Goal: Task Accomplishment & Management: Use online tool/utility

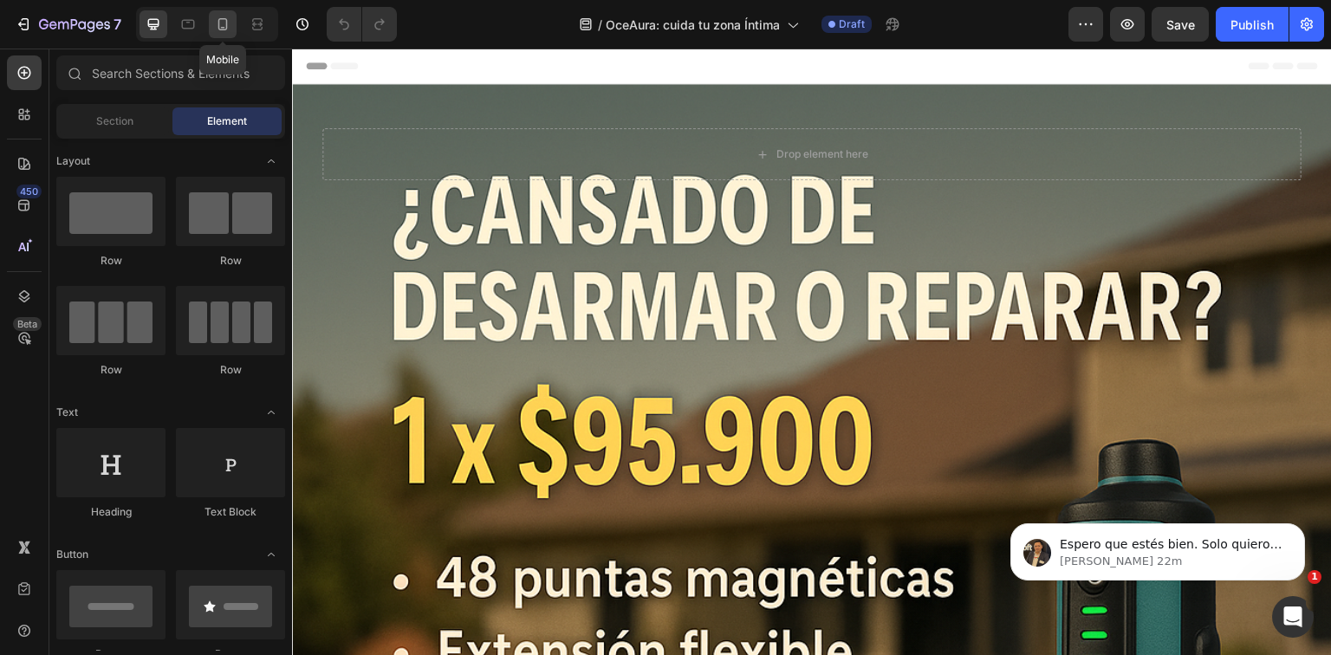
click at [214, 29] on icon at bounding box center [222, 24] width 17 height 17
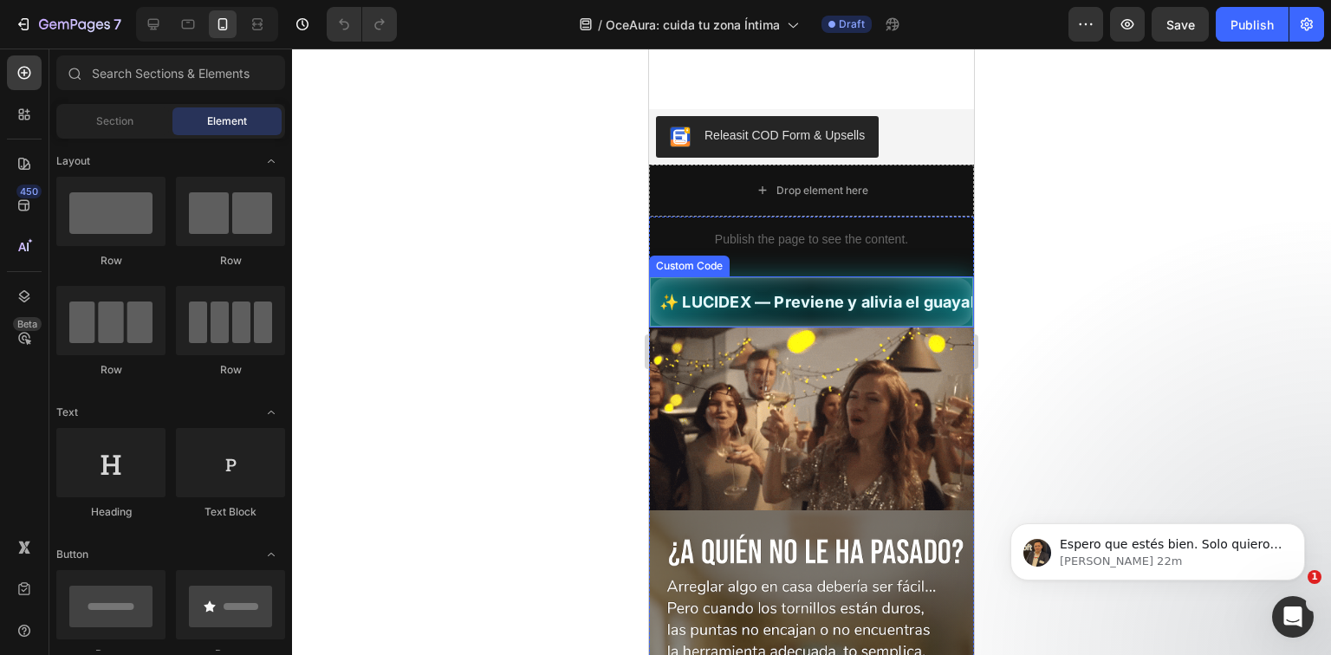
scroll to position [347, 0]
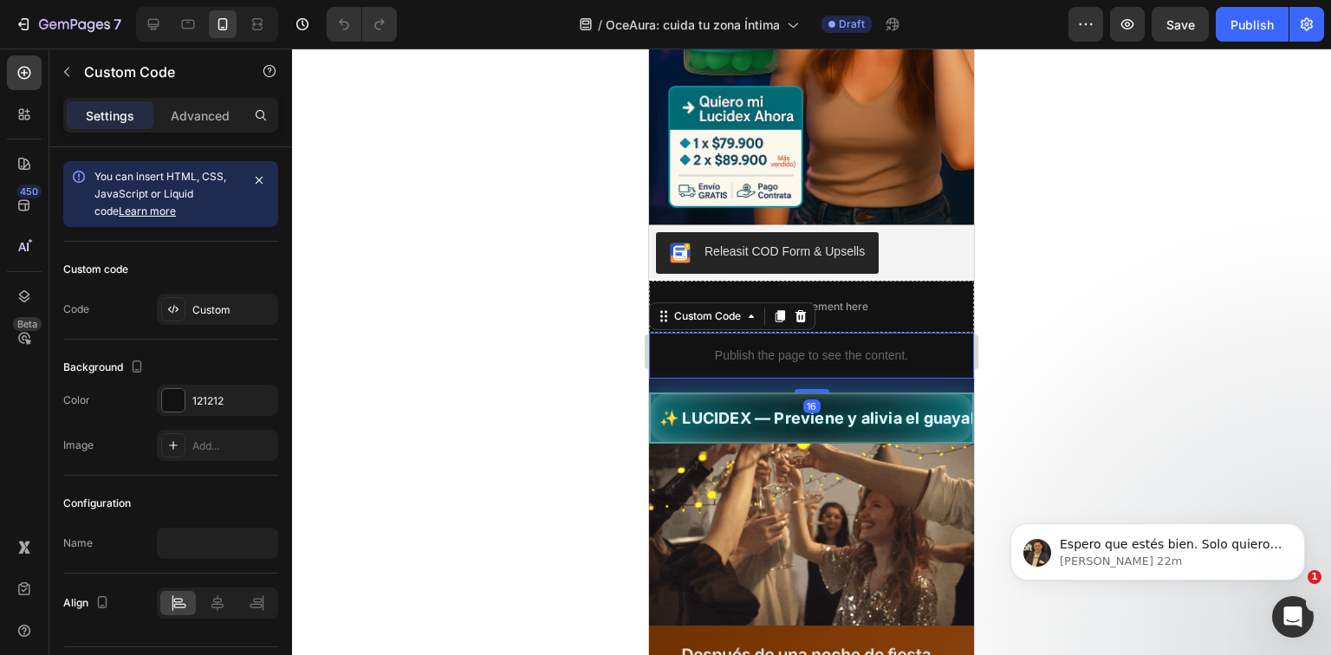
click at [843, 347] on p "Publish the page to see the content." at bounding box center [811, 356] width 325 height 18
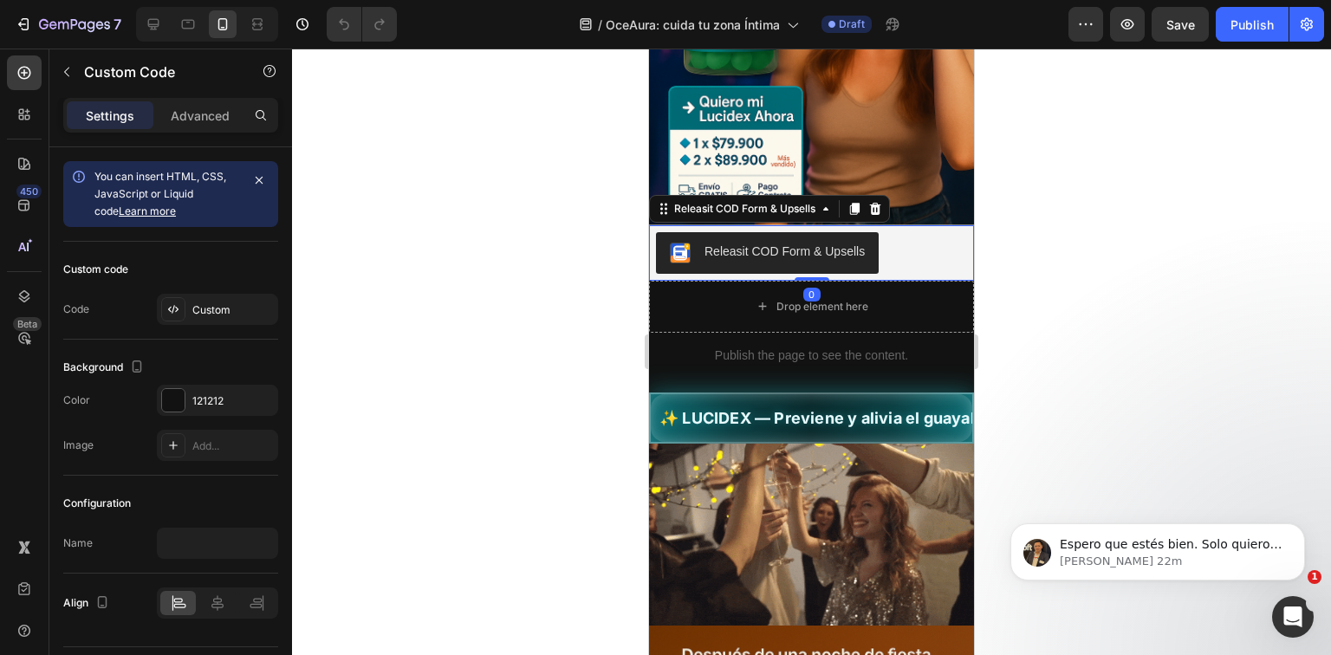
click at [871, 239] on button "Releasit COD Form & Upsells" at bounding box center [767, 253] width 223 height 42
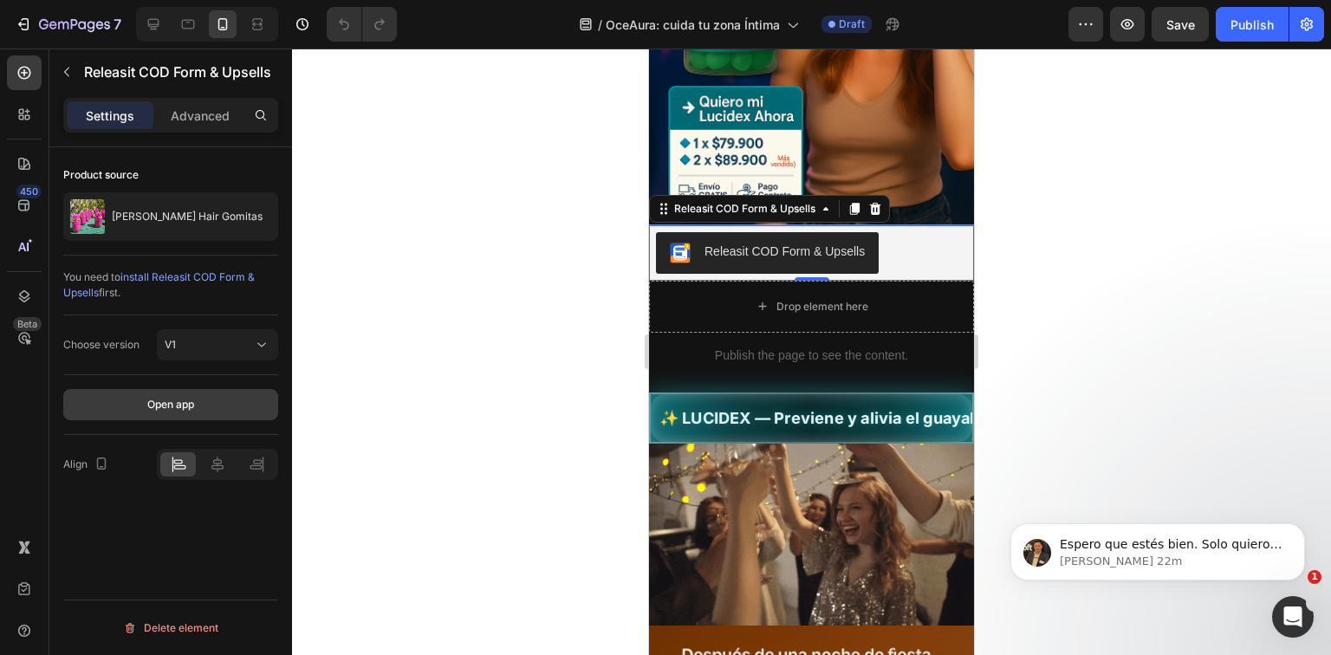
click at [229, 414] on button "Open app" at bounding box center [170, 404] width 215 height 31
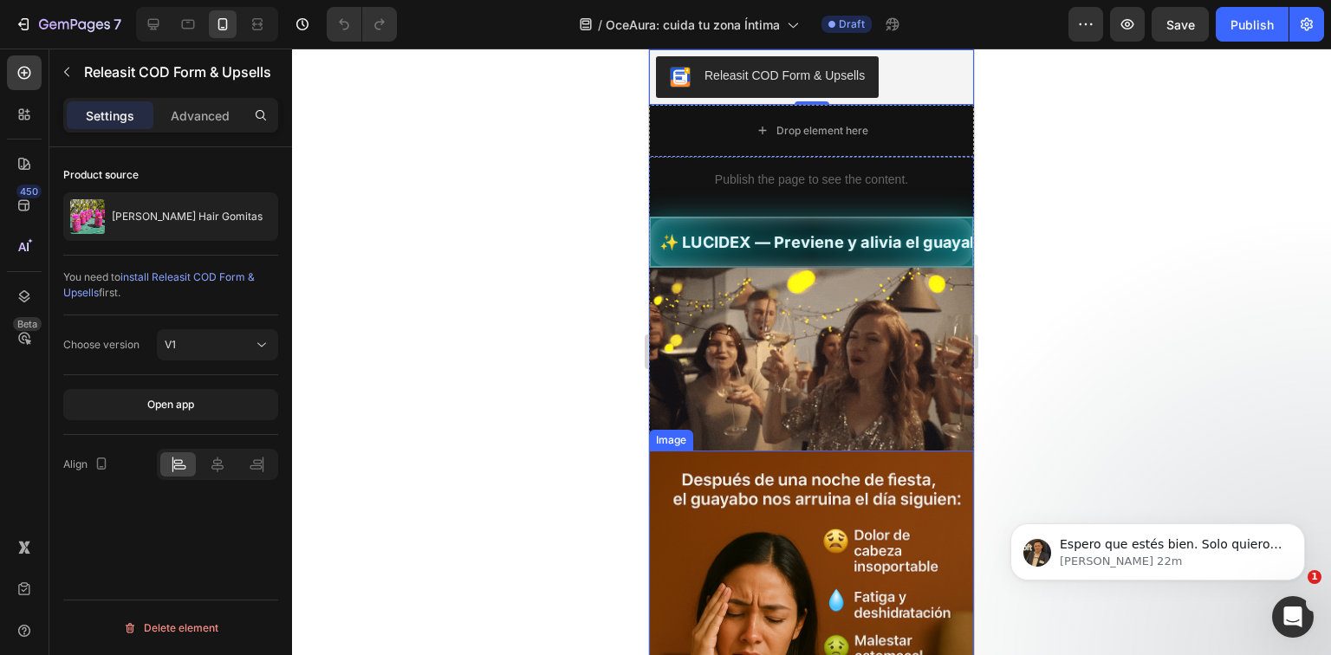
scroll to position [555, 0]
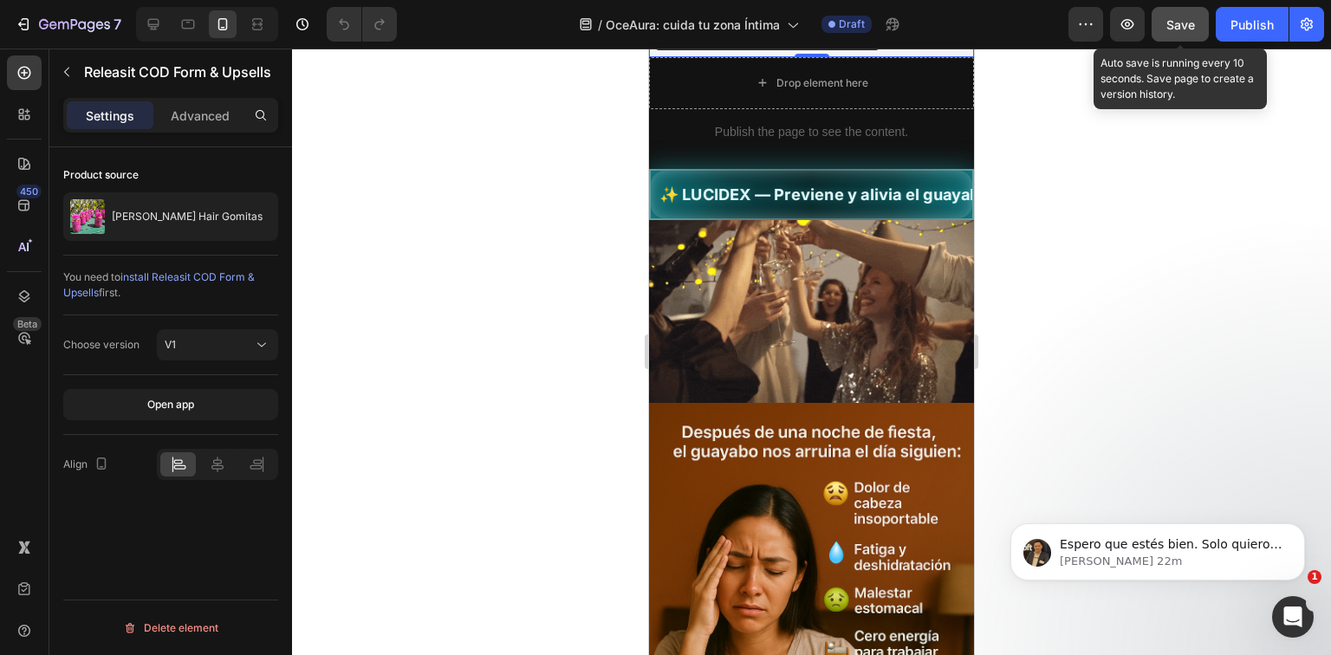
click at [1201, 34] on button "Save" at bounding box center [1180, 24] width 57 height 35
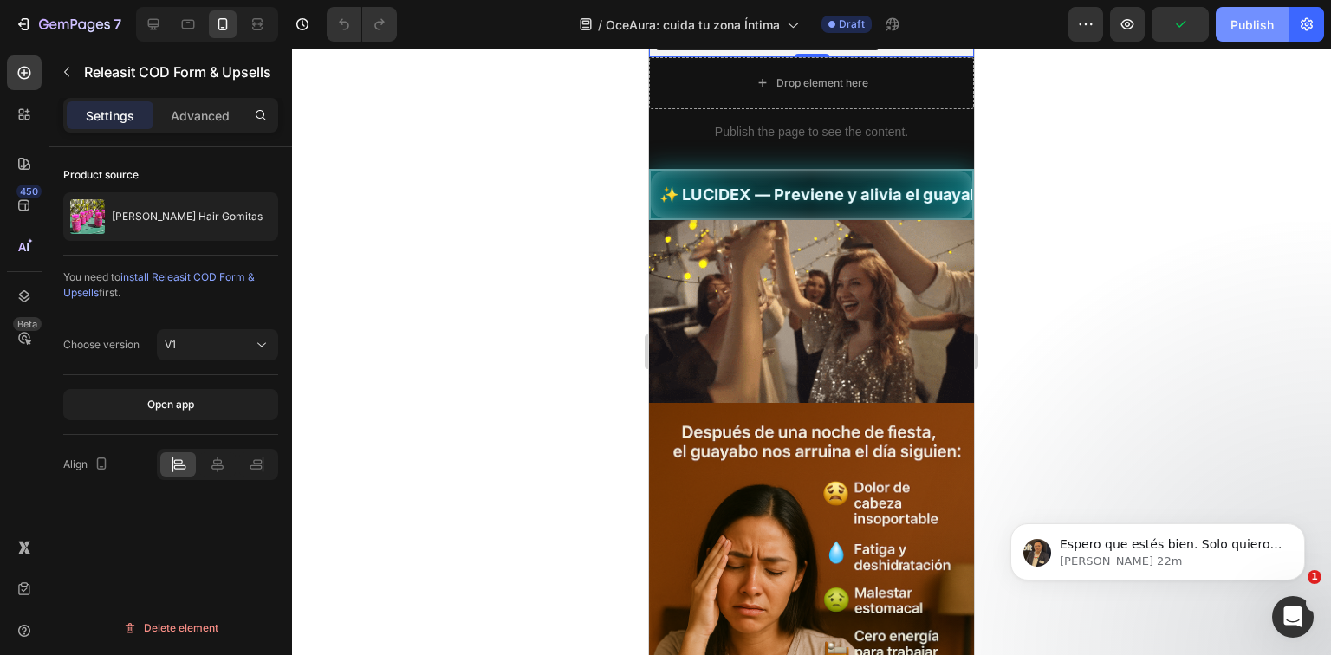
click at [1227, 27] on button "Publish" at bounding box center [1252, 24] width 73 height 35
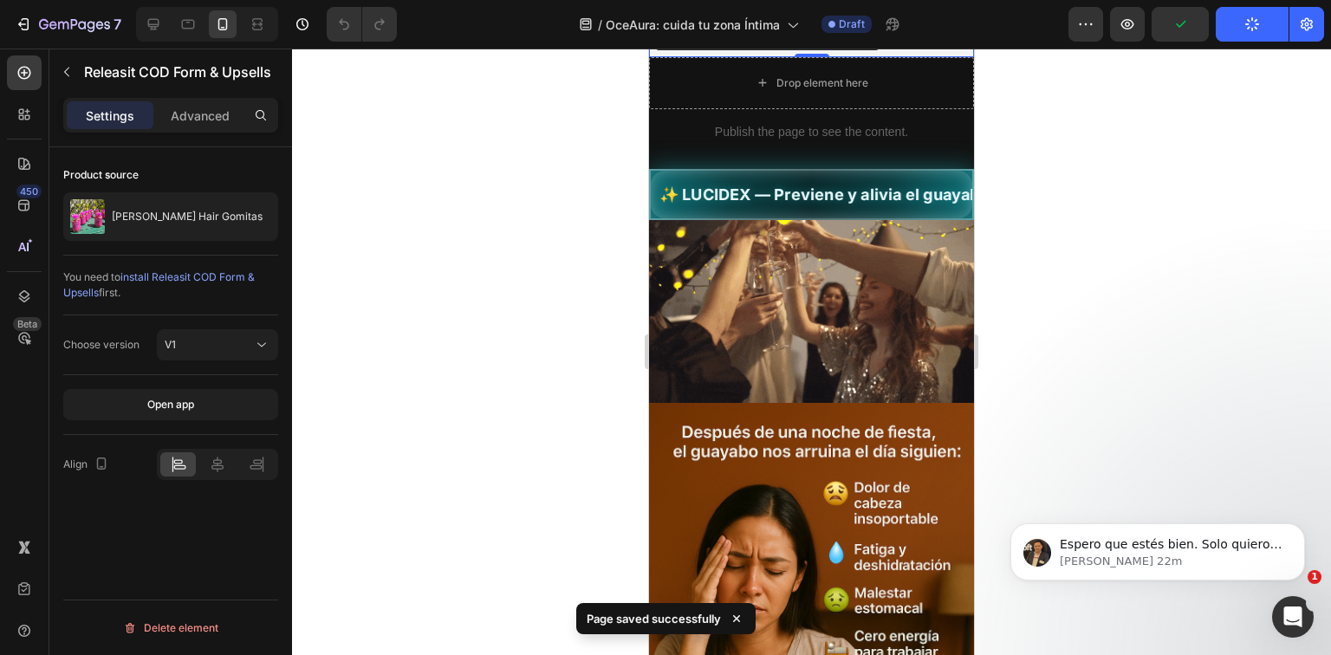
click at [1056, 215] on div at bounding box center [811, 352] width 1039 height 607
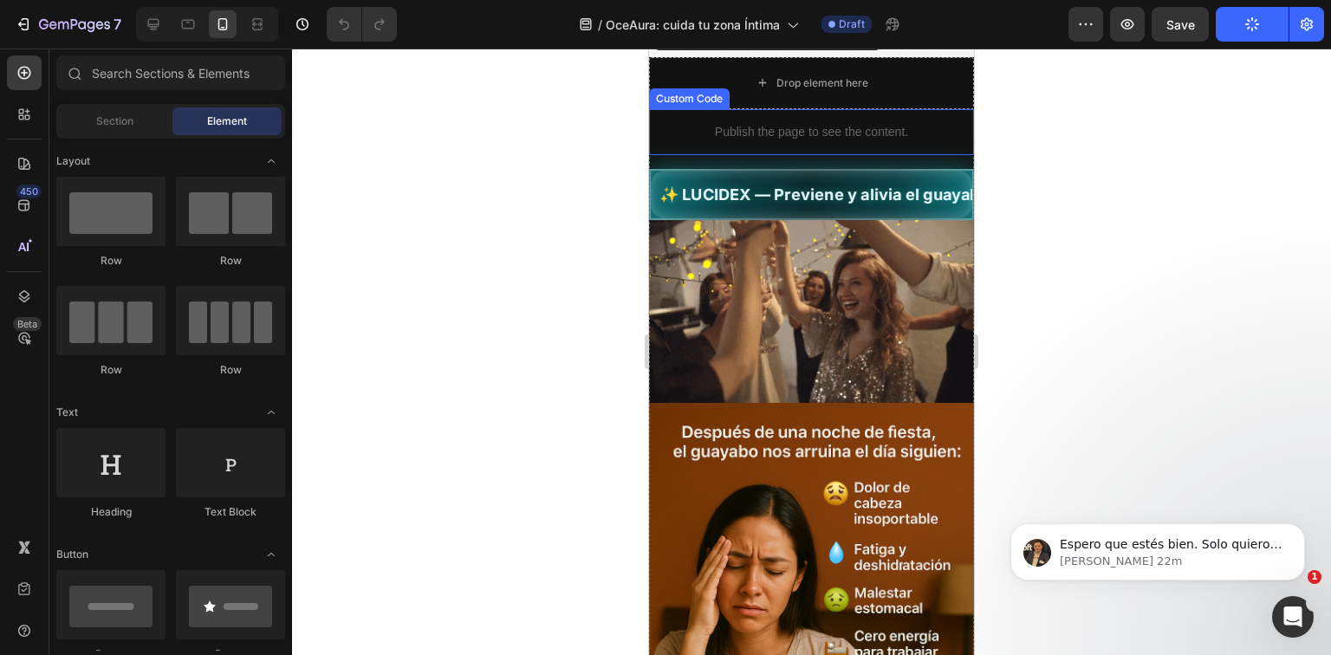
click at [1073, 142] on div at bounding box center [811, 352] width 1039 height 607
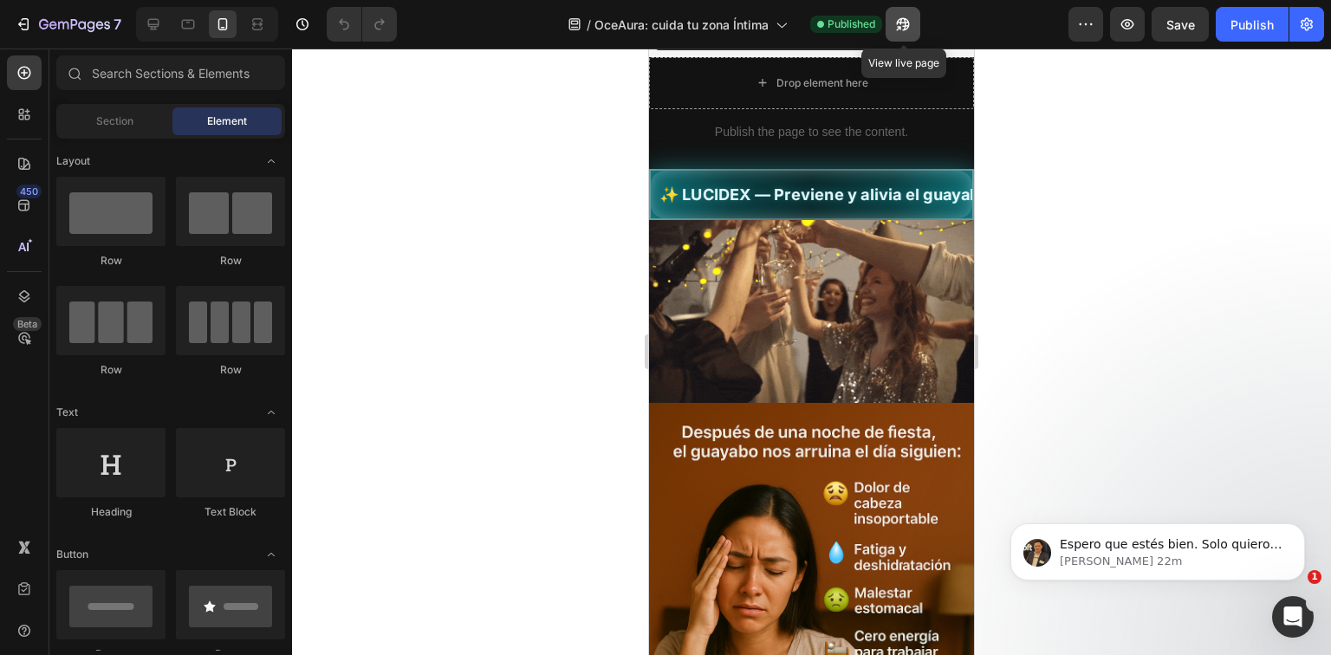
click at [888, 31] on button "button" at bounding box center [903, 24] width 35 height 35
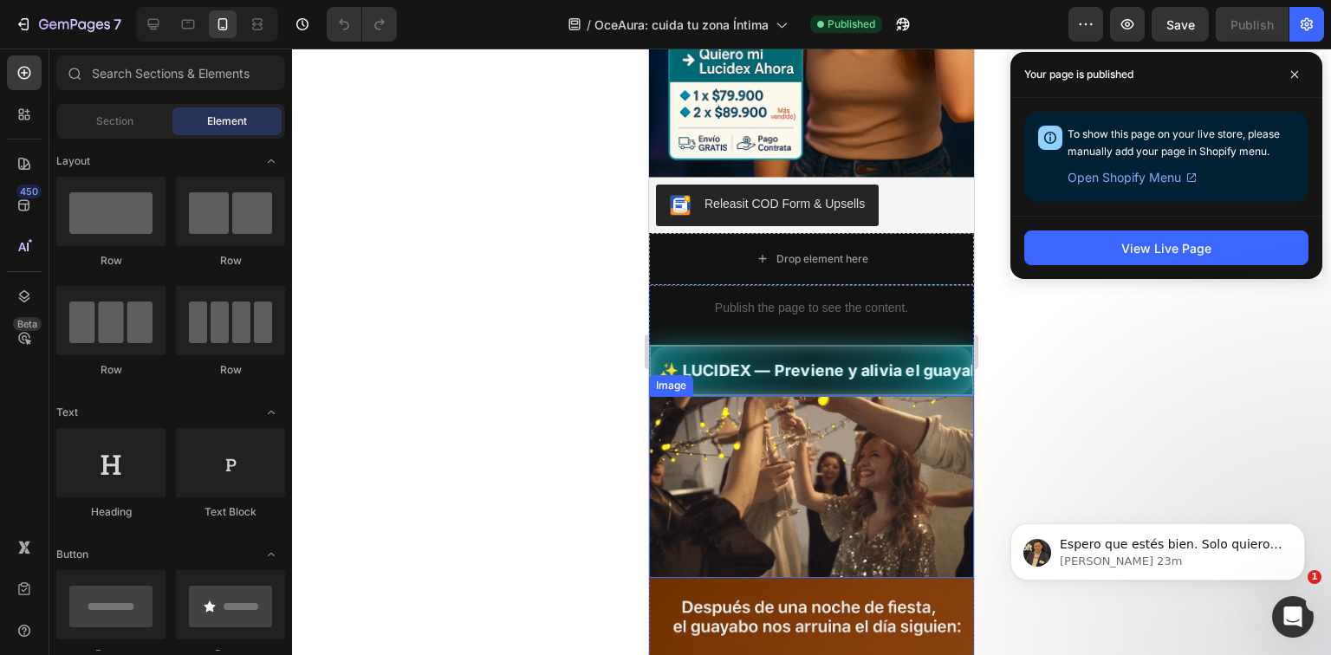
scroll to position [125, 0]
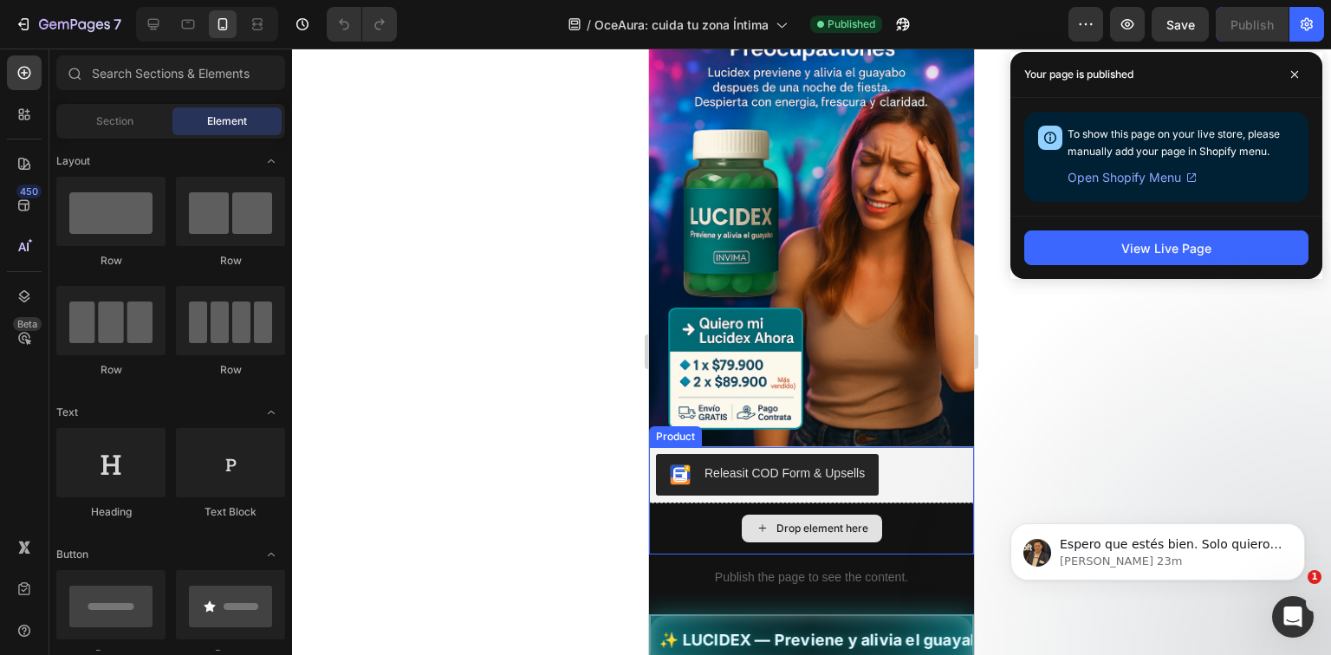
click at [818, 465] on div "Releasit COD Form & Upsells" at bounding box center [785, 474] width 160 height 18
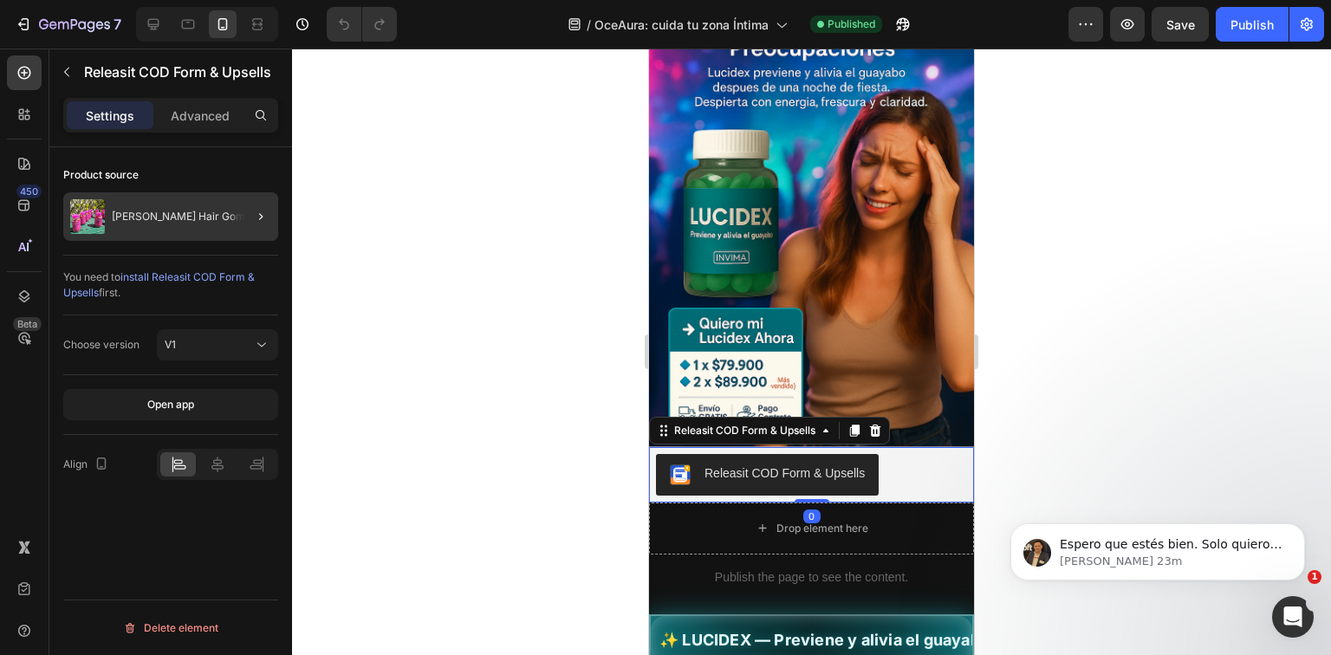
click at [238, 224] on div at bounding box center [254, 216] width 49 height 49
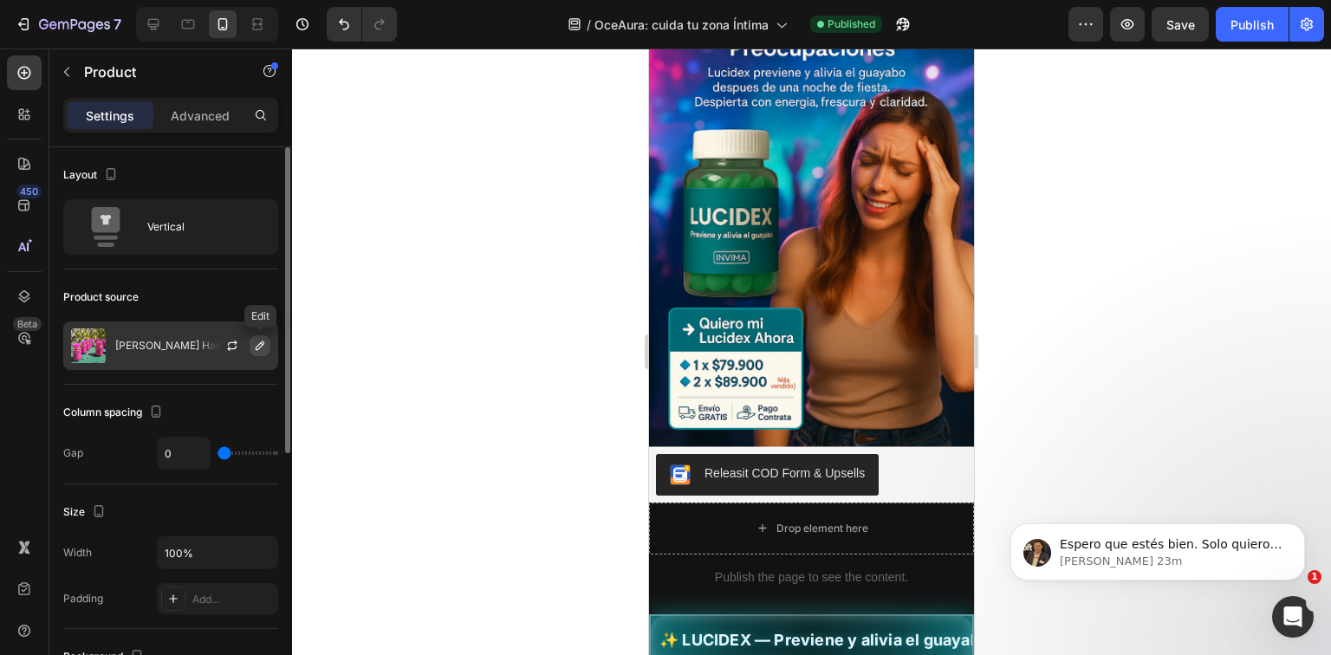
click at [257, 350] on icon "button" at bounding box center [260, 346] width 14 height 14
click at [234, 490] on div "Size Width 100% Padding Add..." at bounding box center [170, 557] width 215 height 145
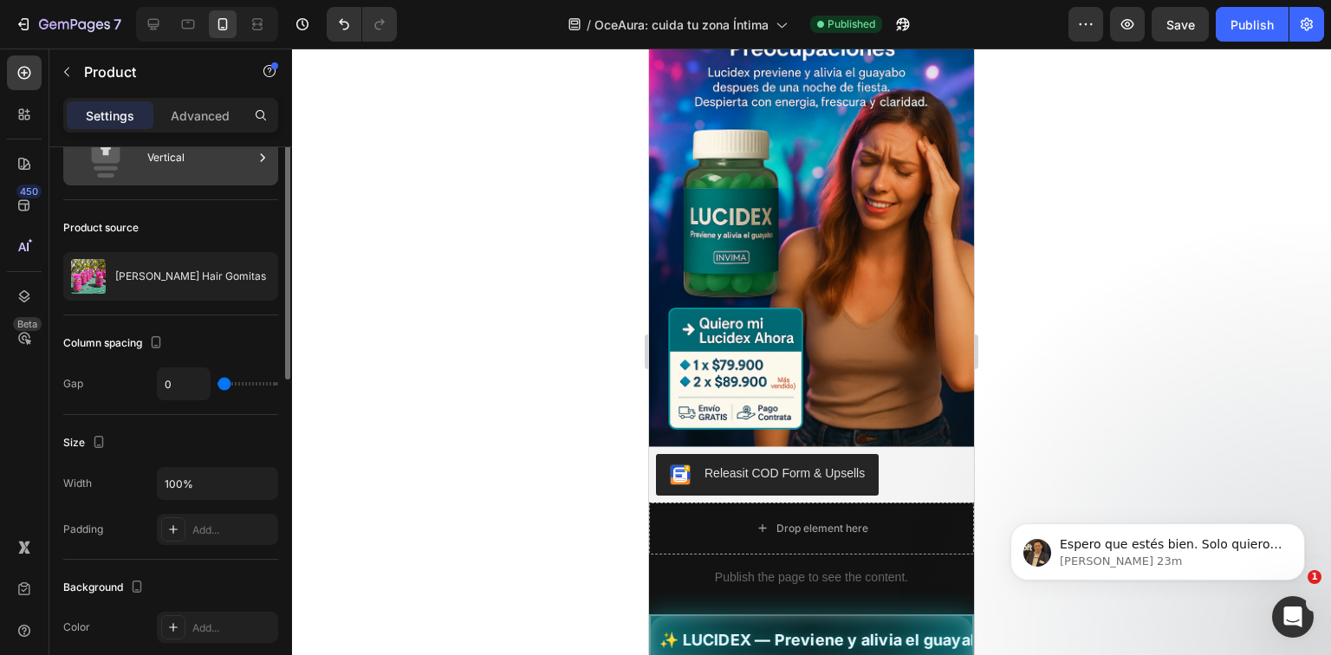
scroll to position [0, 0]
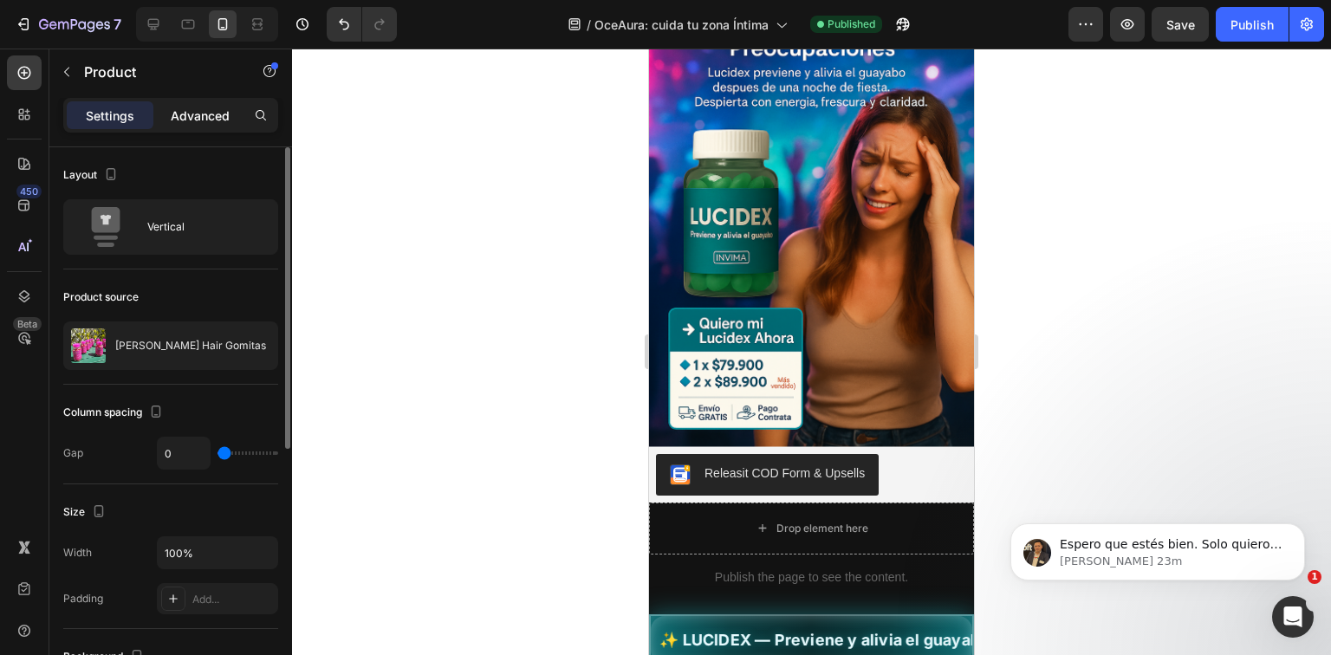
click at [199, 127] on div "Advanced" at bounding box center [200, 115] width 87 height 28
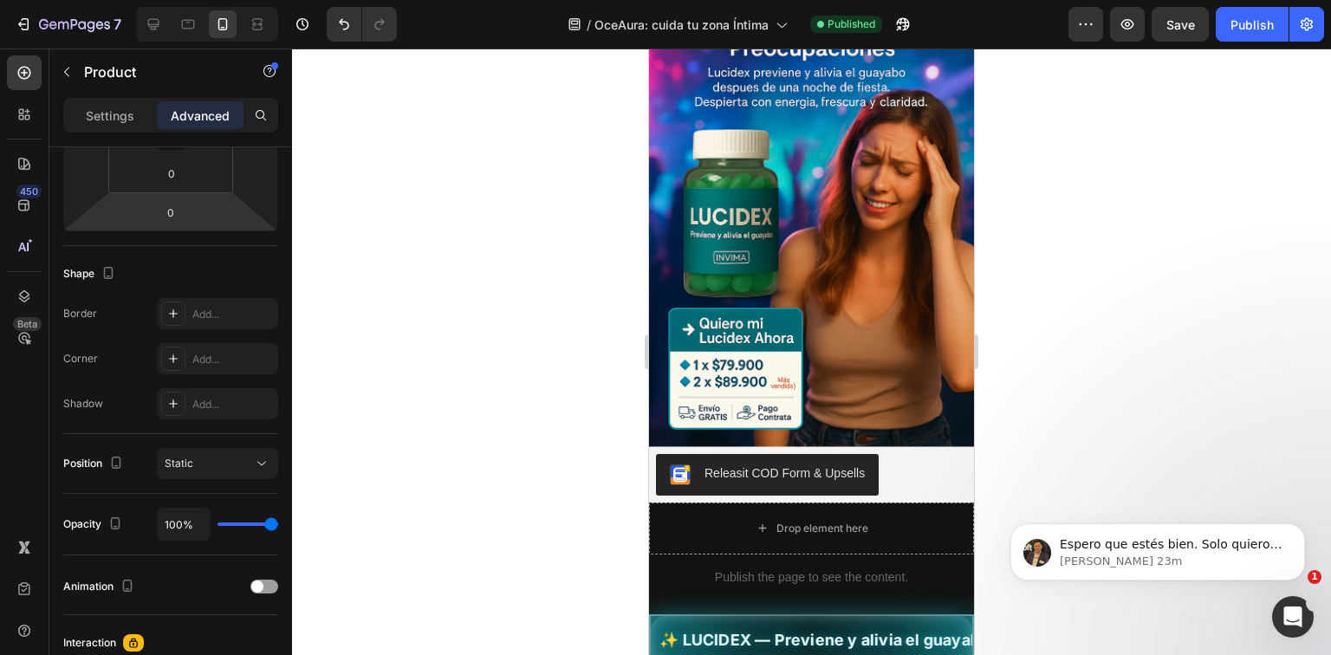
scroll to position [596, 0]
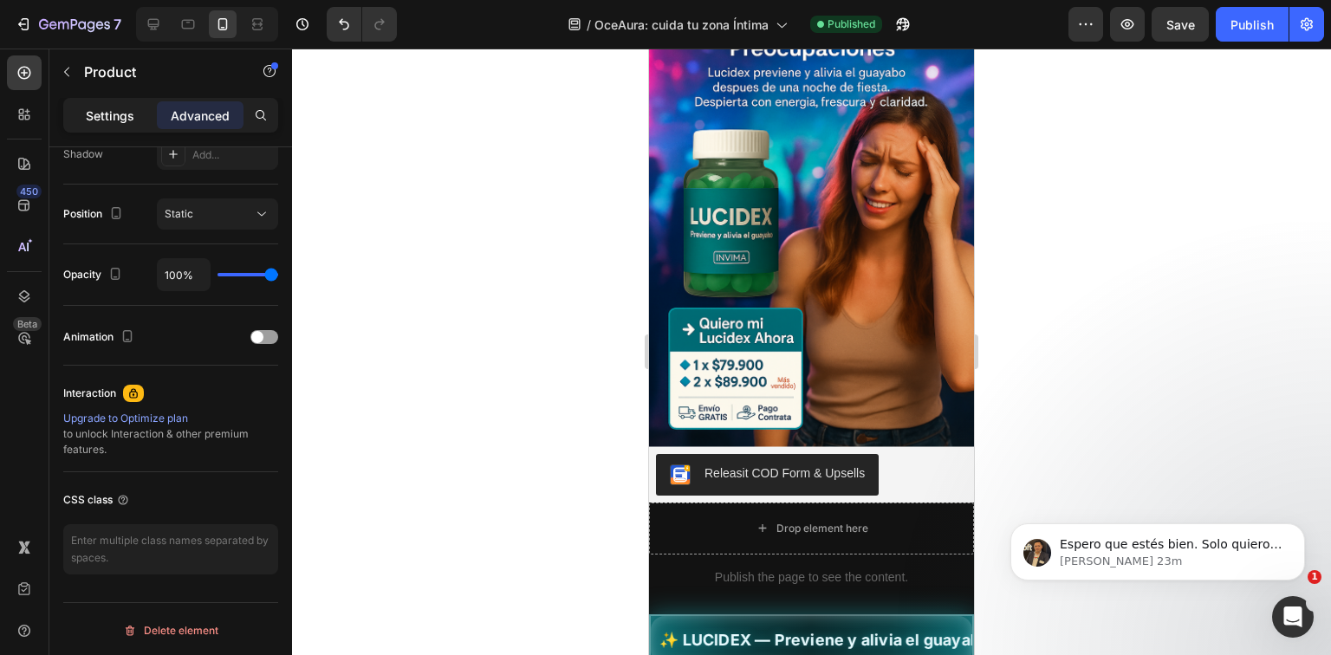
click at [114, 119] on p "Settings" at bounding box center [110, 116] width 49 height 18
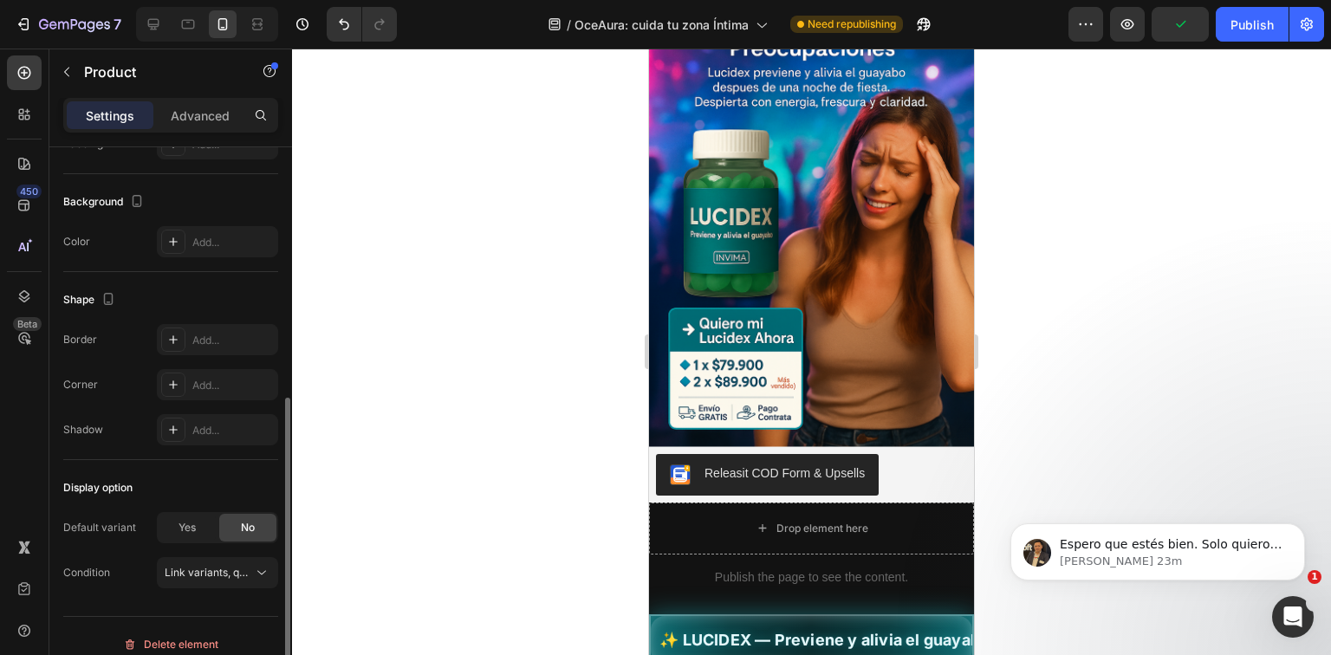
scroll to position [469, 0]
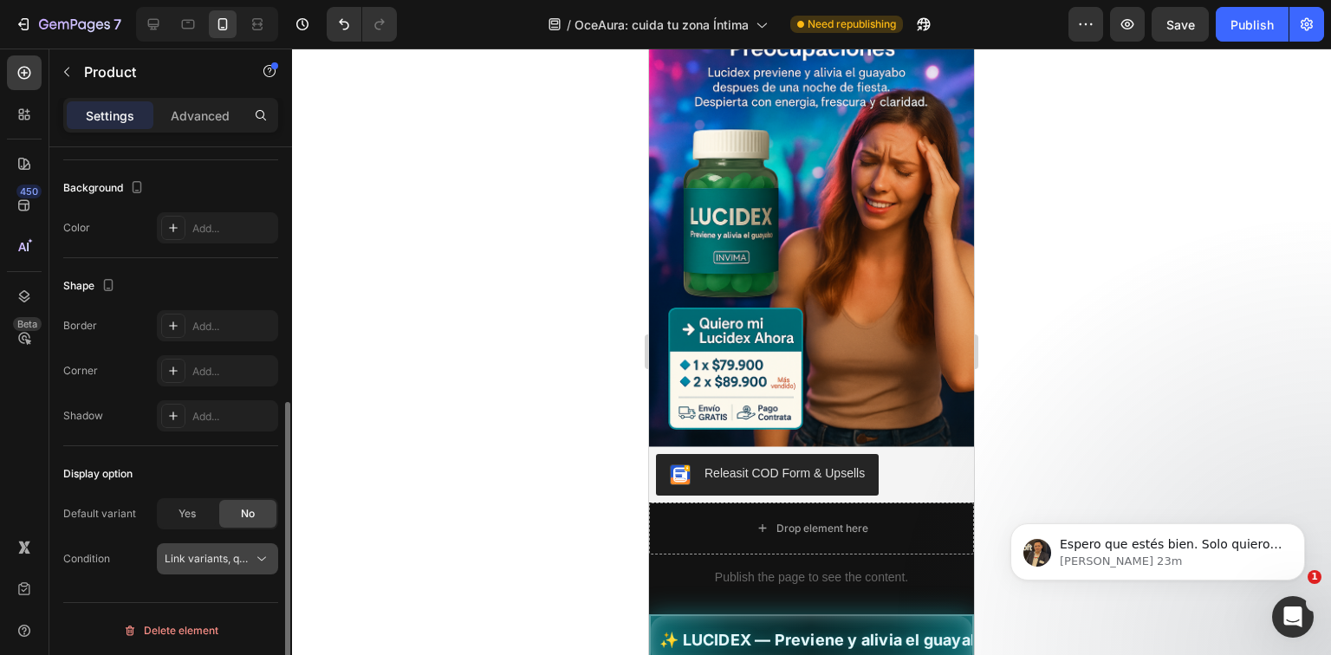
click at [217, 568] on button "Link variants, quantity <br> between same products" at bounding box center [217, 558] width 121 height 31
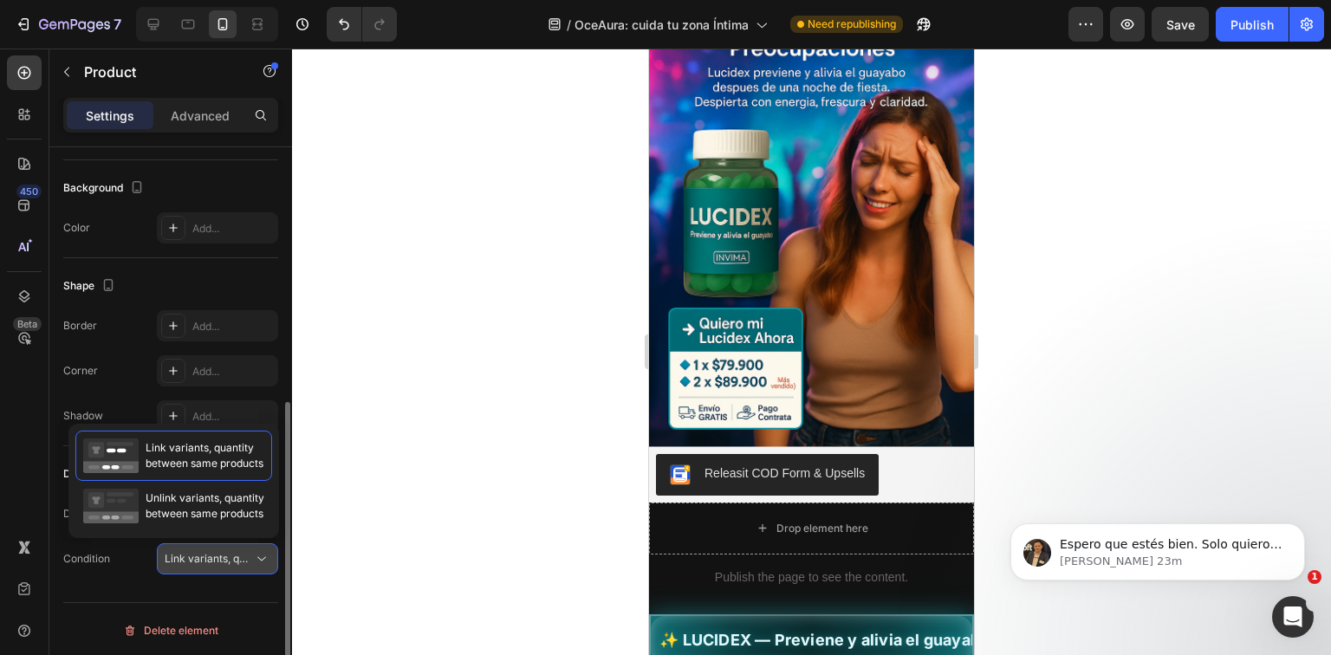
click at [217, 568] on button "Link variants, quantity <br> between same products" at bounding box center [217, 558] width 121 height 31
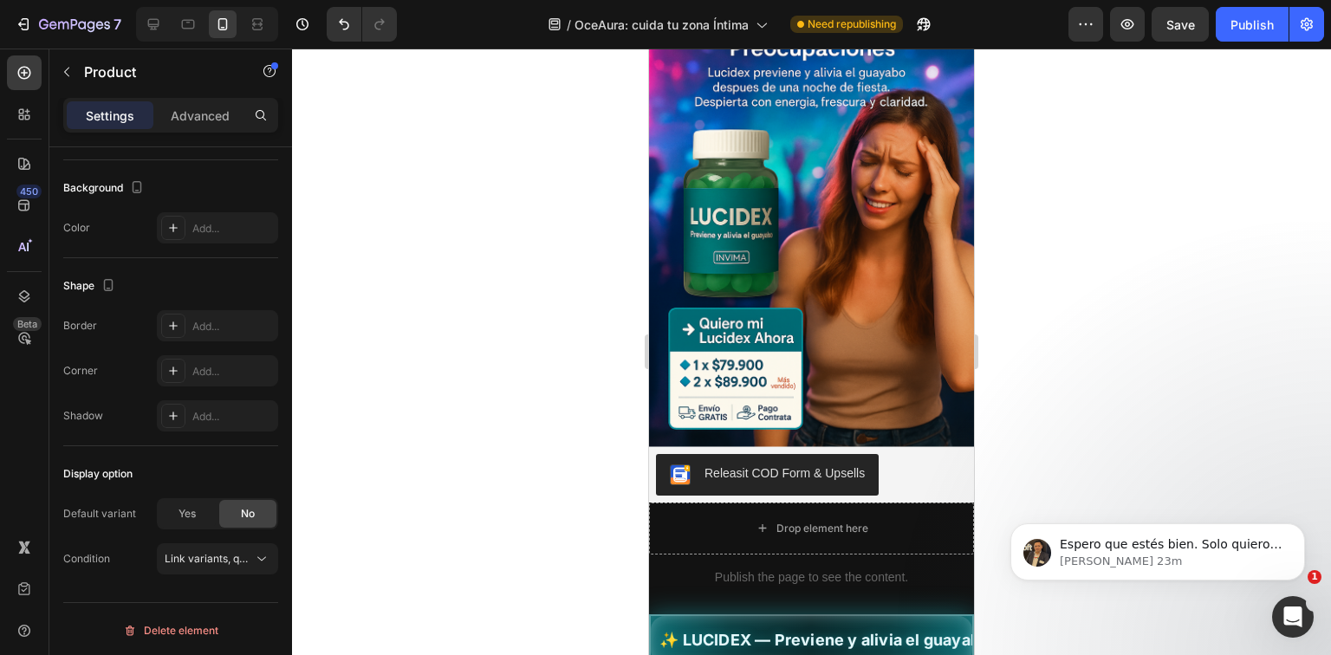
click at [542, 334] on div at bounding box center [811, 352] width 1039 height 607
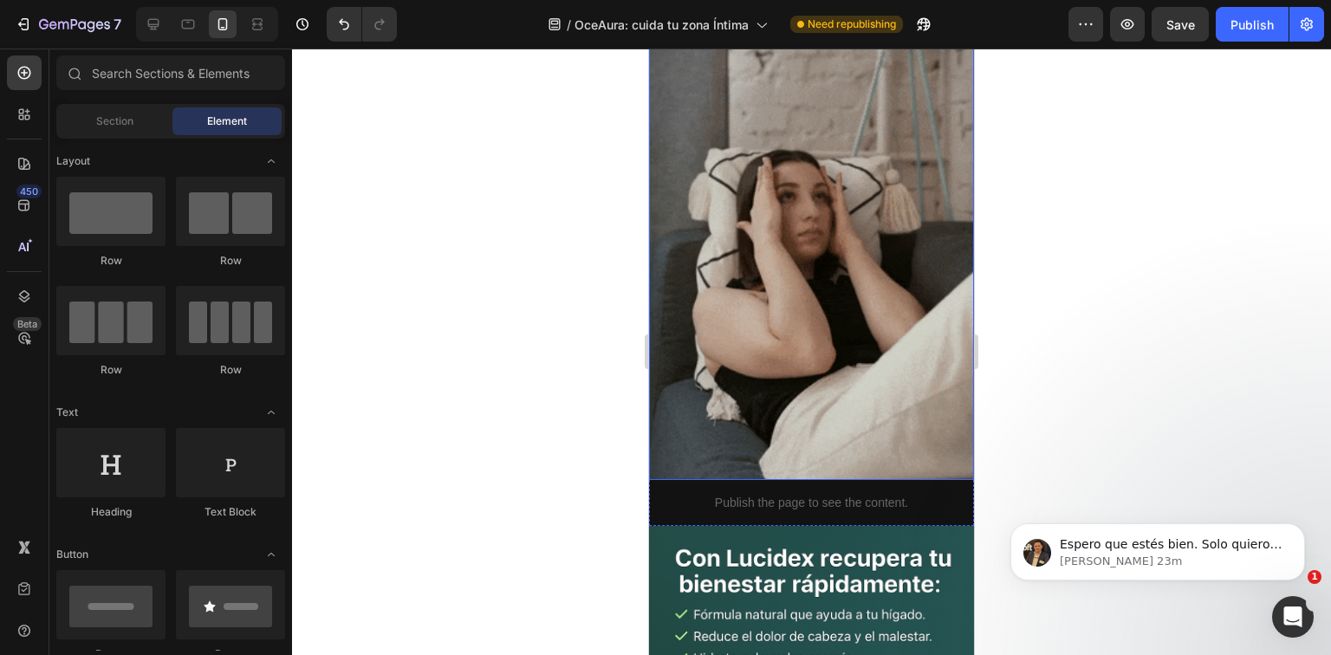
scroll to position [1650, 0]
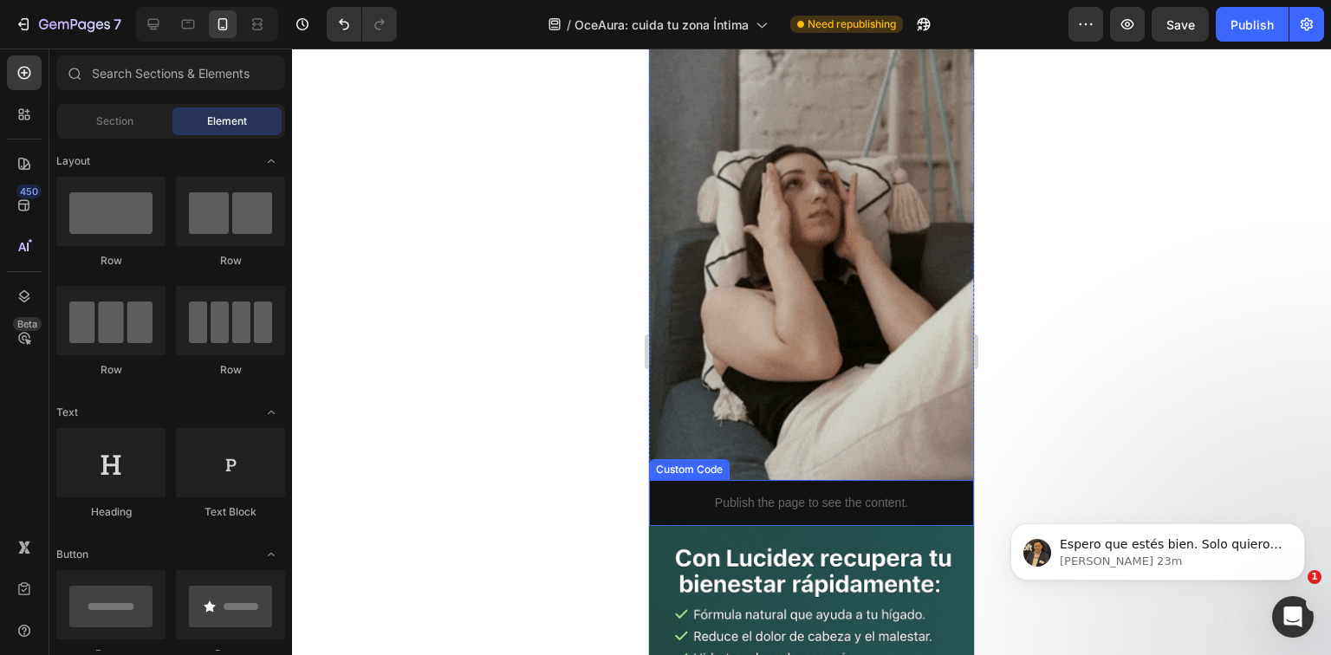
click at [839, 494] on p "Publish the page to see the content." at bounding box center [811, 503] width 325 height 18
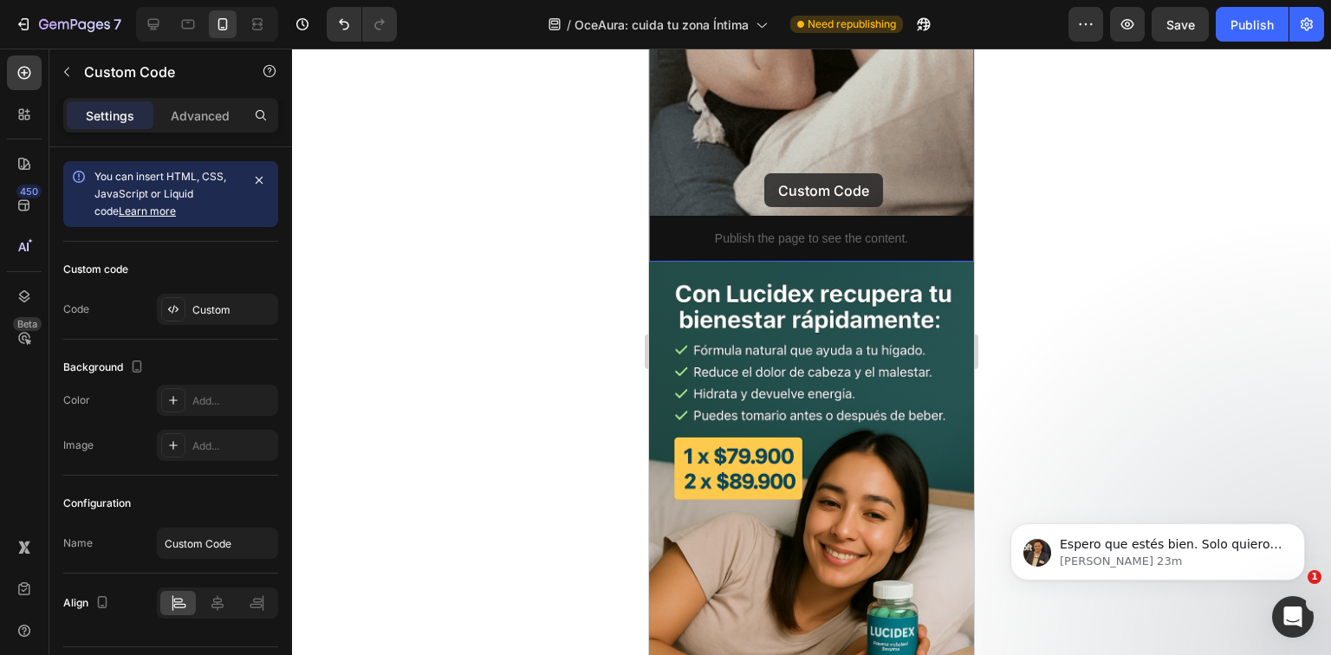
drag, startPoint x: 876, startPoint y: 463, endPoint x: 765, endPoint y: 173, distance: 310.4
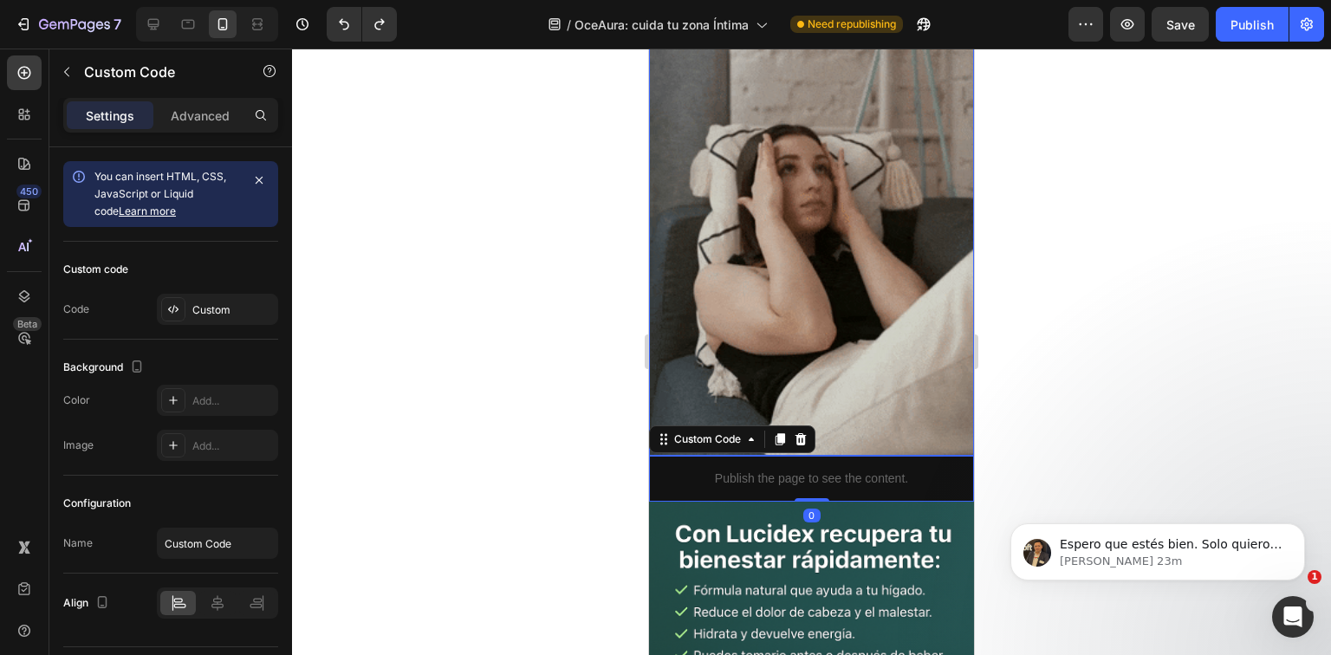
scroll to position [1910, 0]
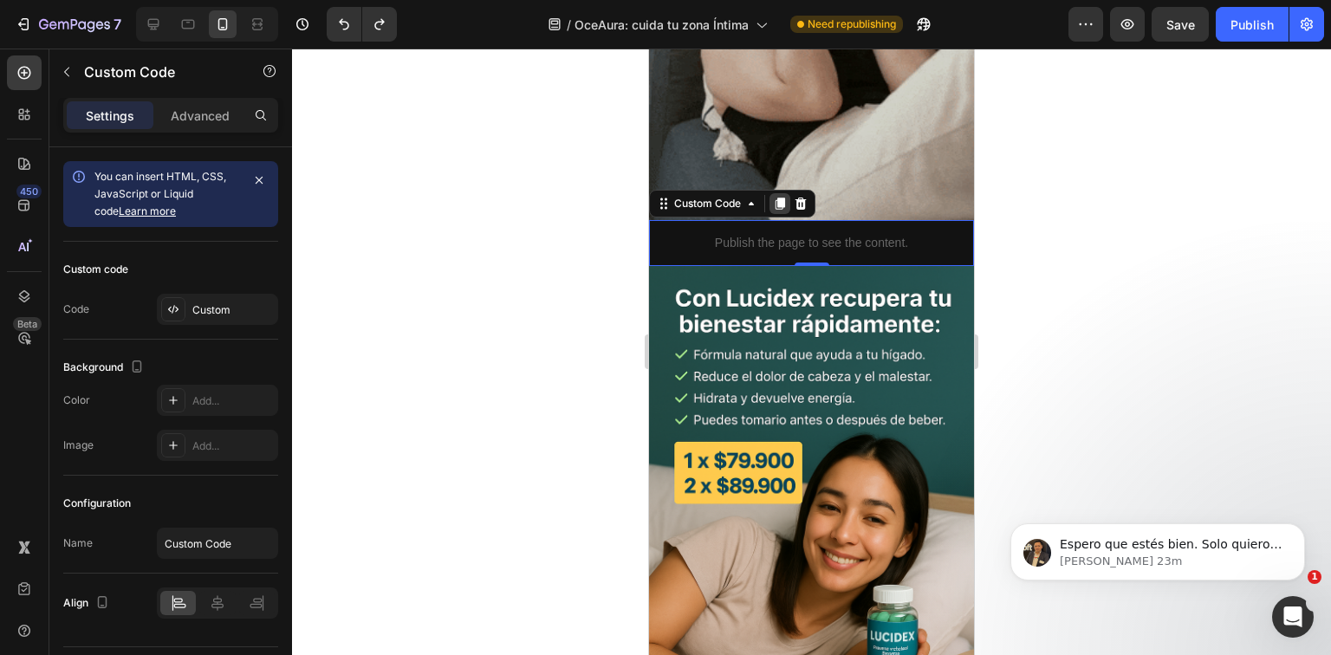
click at [780, 198] on icon at bounding box center [781, 204] width 10 height 12
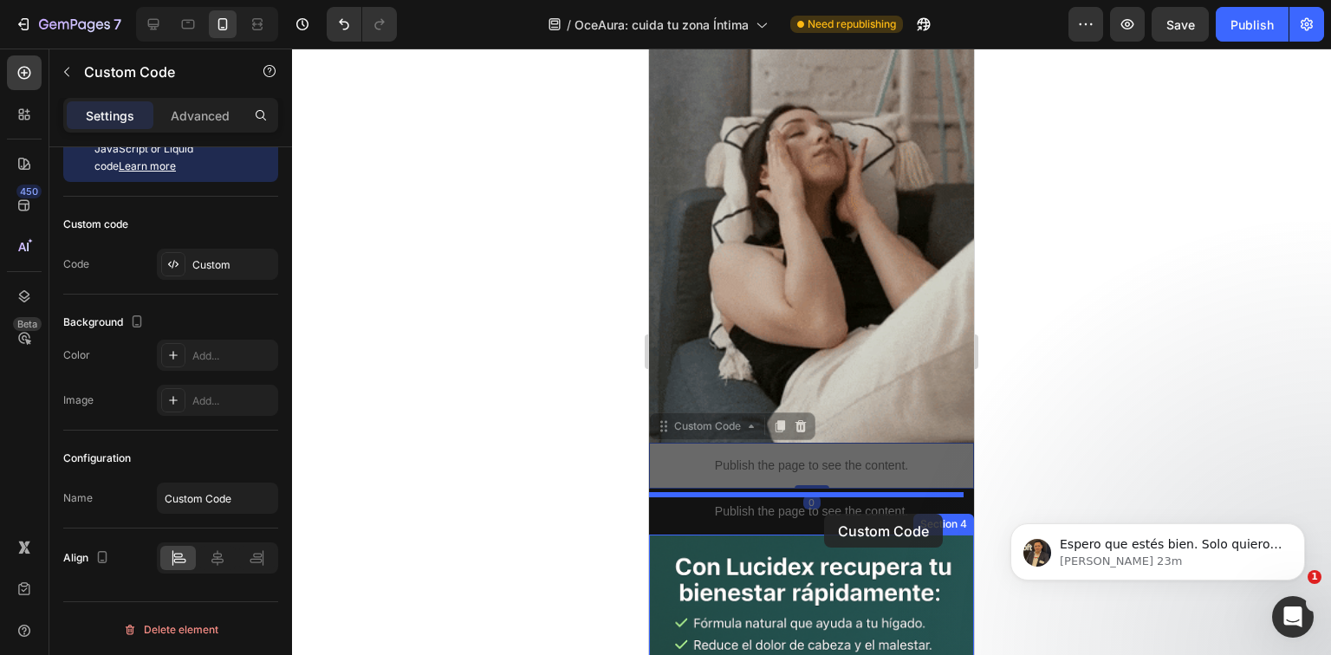
scroll to position [1841, 0]
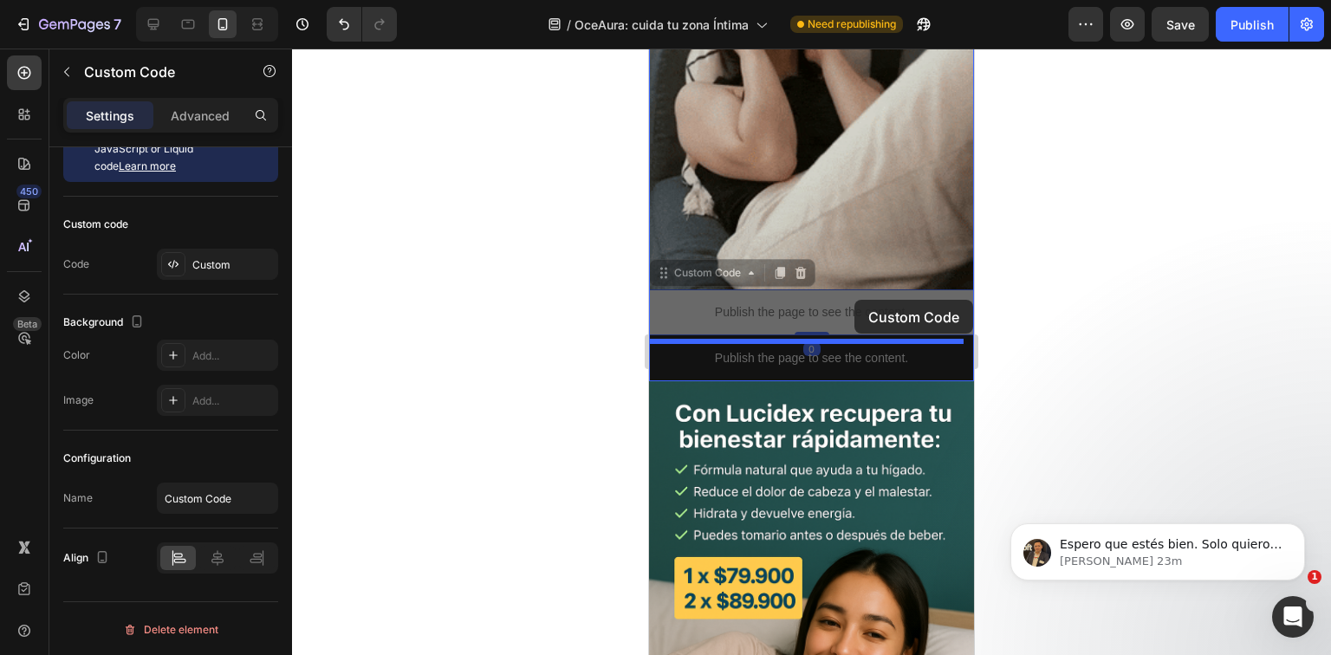
drag, startPoint x: 879, startPoint y: 208, endPoint x: 855, endPoint y: 300, distance: 95.0
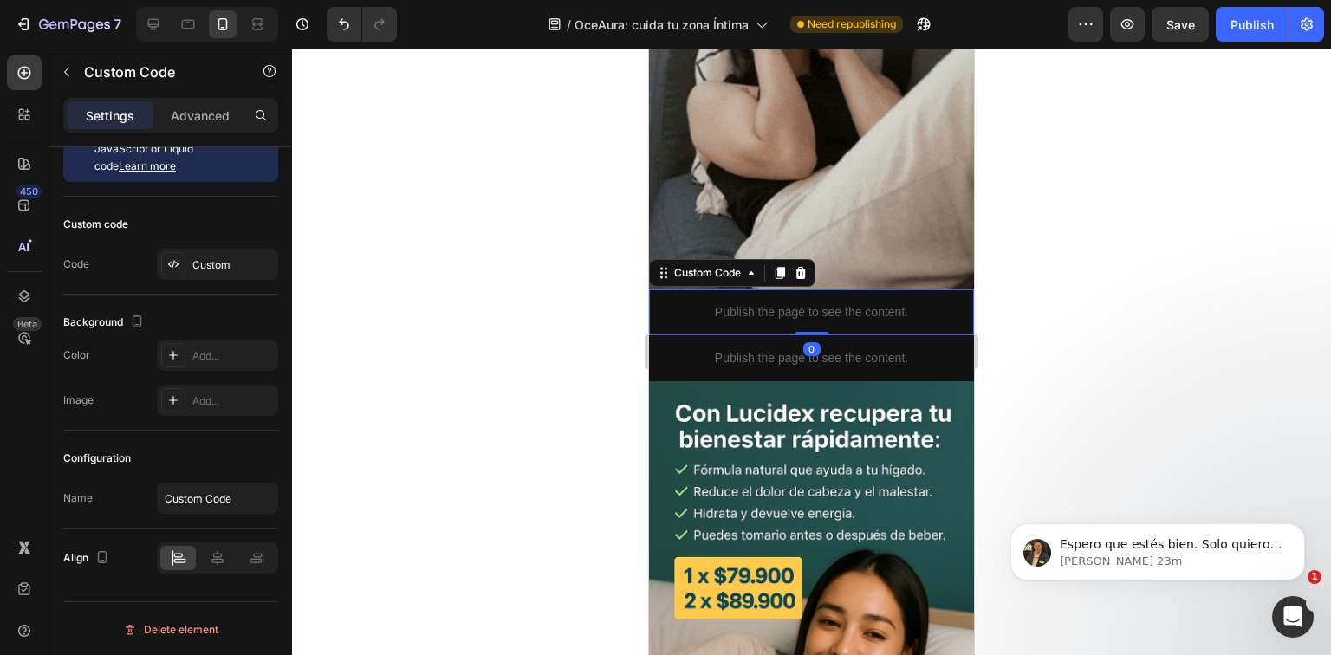
click at [849, 290] on div "Publish the page to see the content." at bounding box center [811, 313] width 325 height 46
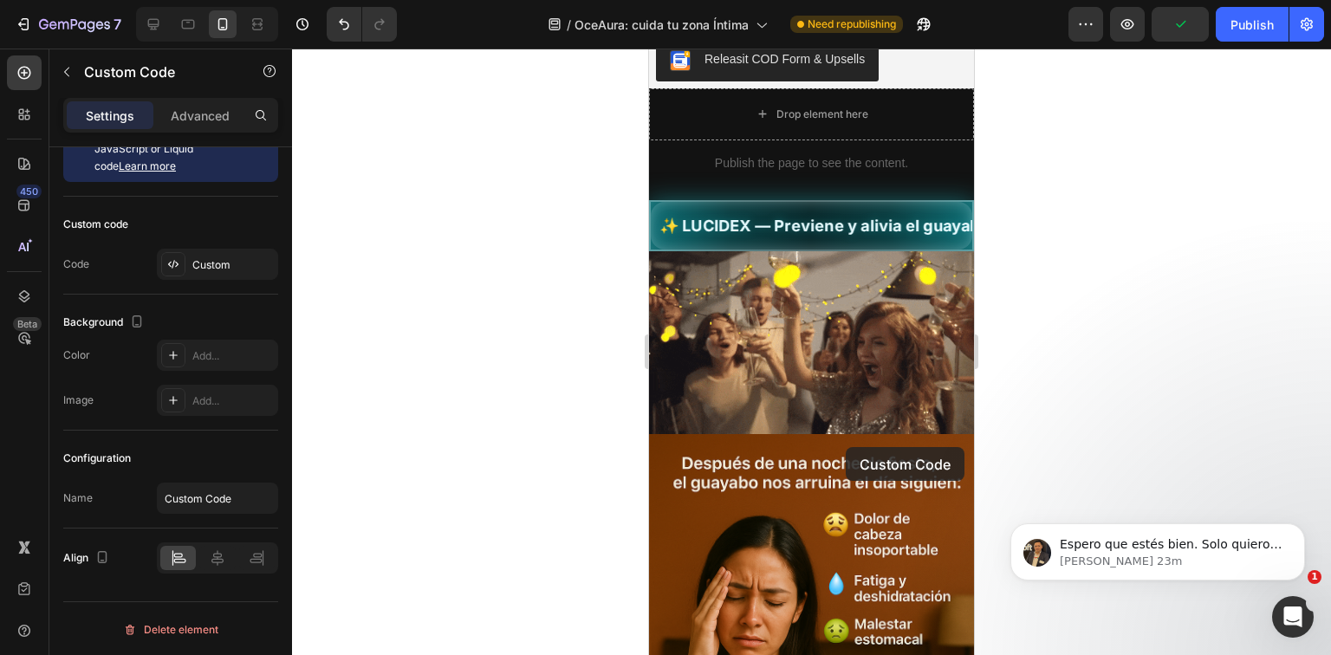
scroll to position [0, 0]
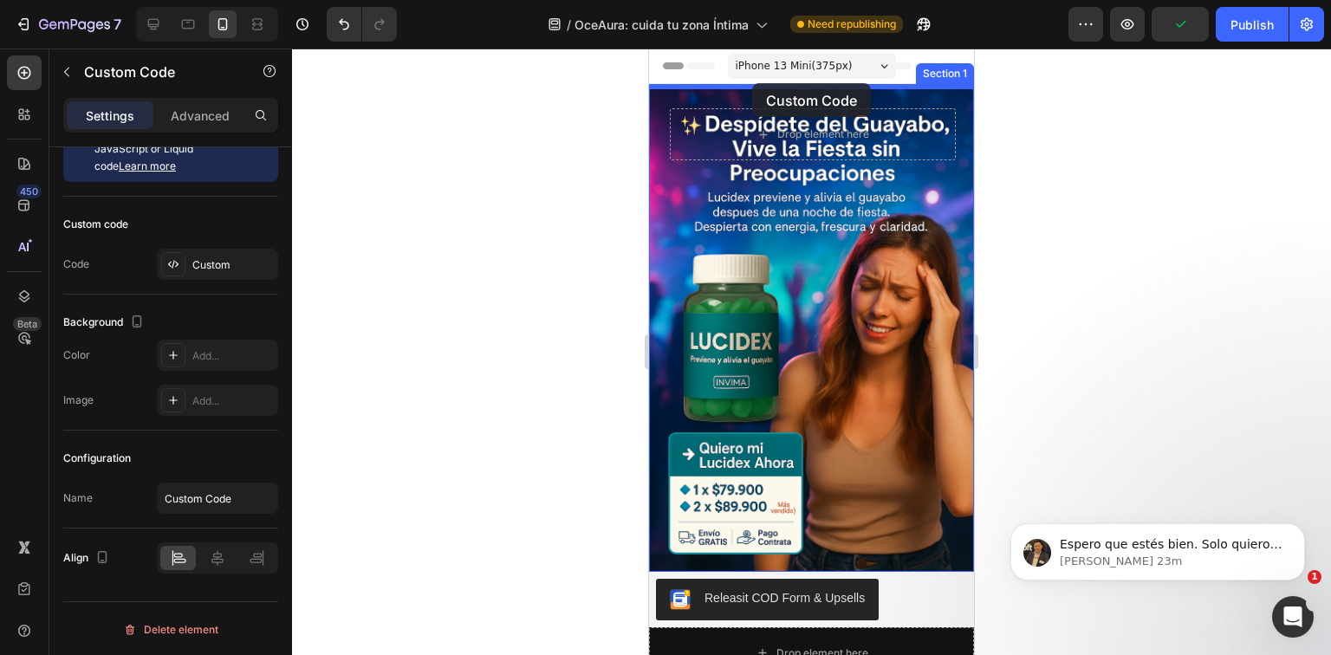
drag, startPoint x: 865, startPoint y: 272, endPoint x: 752, endPoint y: 83, distance: 220.0
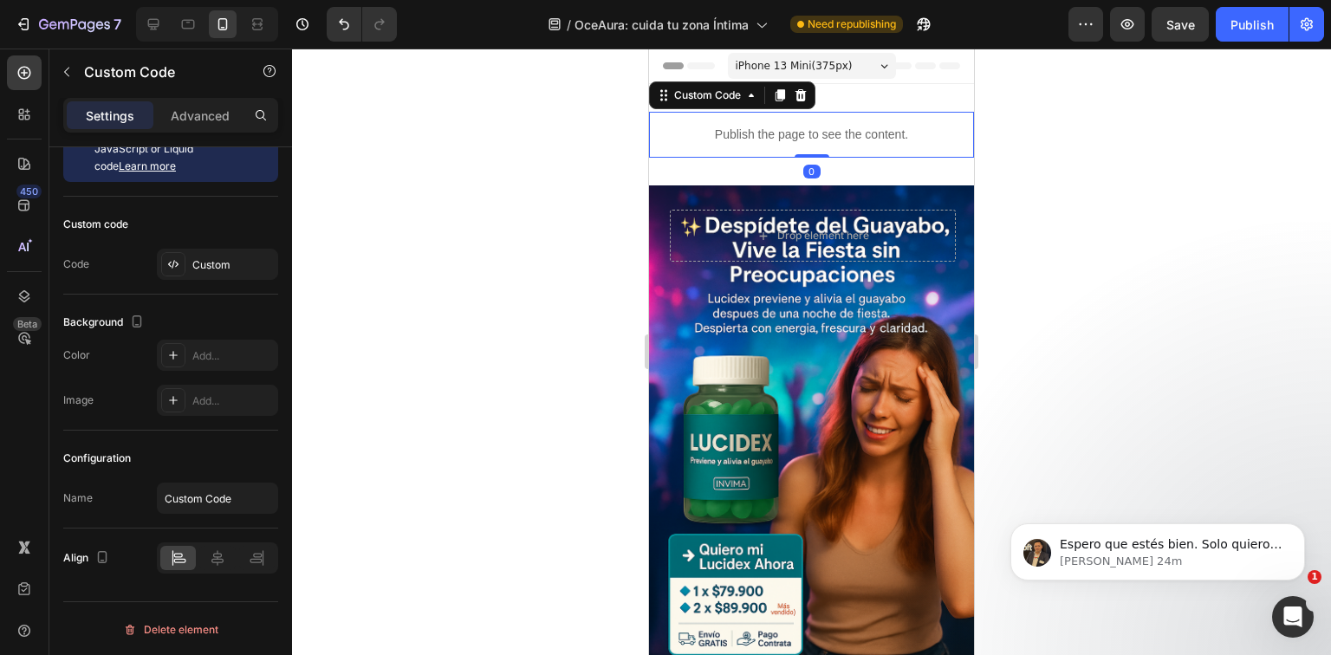
click at [912, 145] on div "Publish the page to see the content." at bounding box center [811, 135] width 325 height 46
click at [220, 269] on div "Custom" at bounding box center [232, 265] width 81 height 16
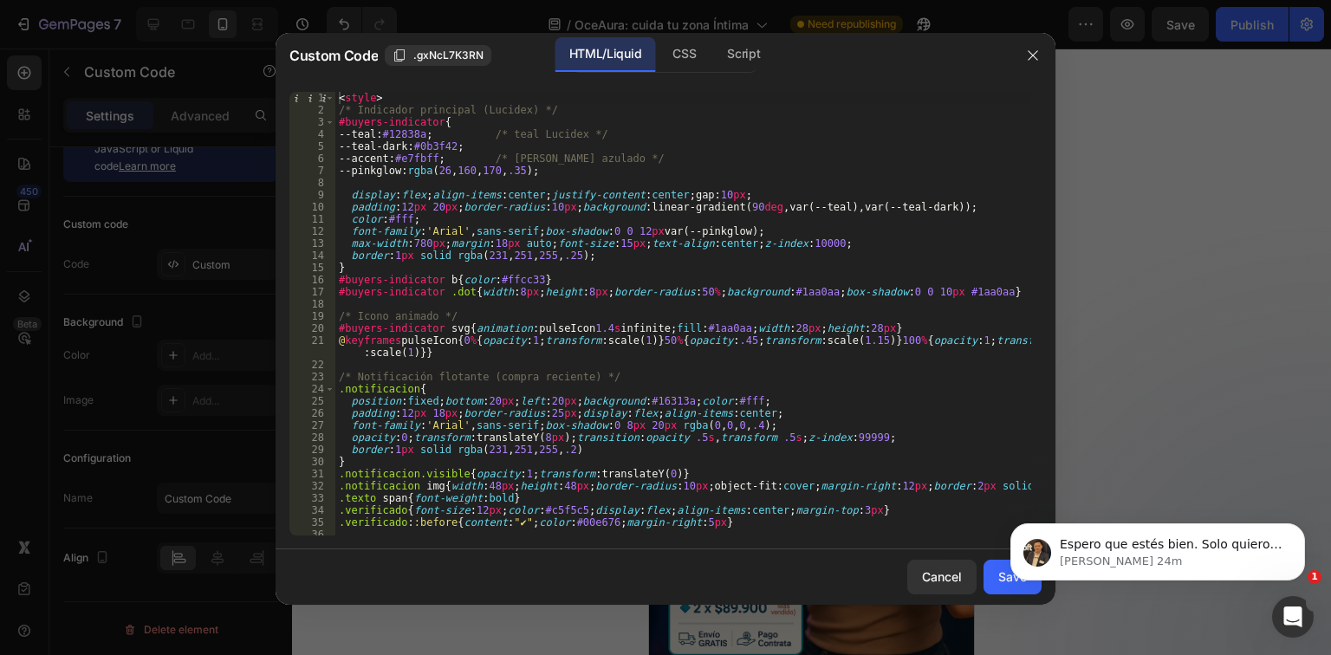
click at [1006, 577] on body "Espero que estés bien. Solo quiero asegurarme de que todo esté bien. ¿Hay algo …" at bounding box center [1158, 547] width 333 height 107
drag, startPoint x: 1194, startPoint y: 355, endPoint x: 1168, endPoint y: 281, distance: 78.9
click at [1194, 355] on div at bounding box center [665, 327] width 1331 height 655
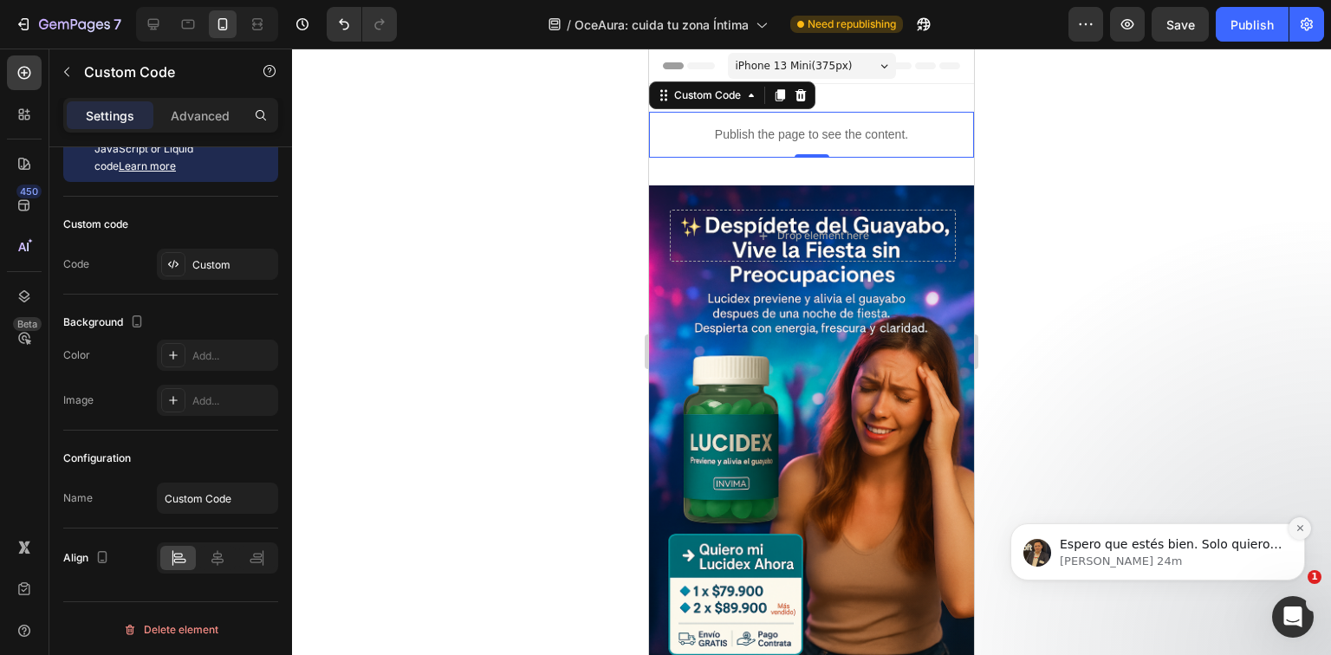
click at [1306, 530] on button "Dismiss notification" at bounding box center [1300, 528] width 23 height 23
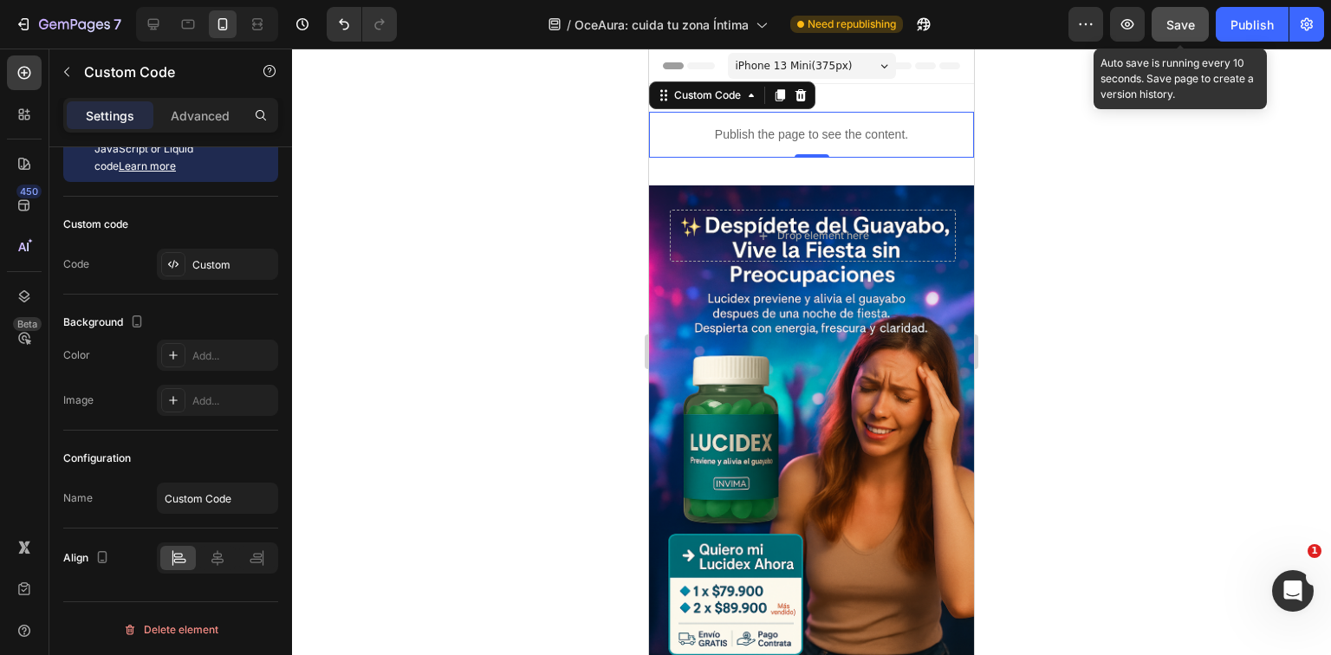
click at [1175, 21] on span "Save" at bounding box center [1181, 24] width 29 height 15
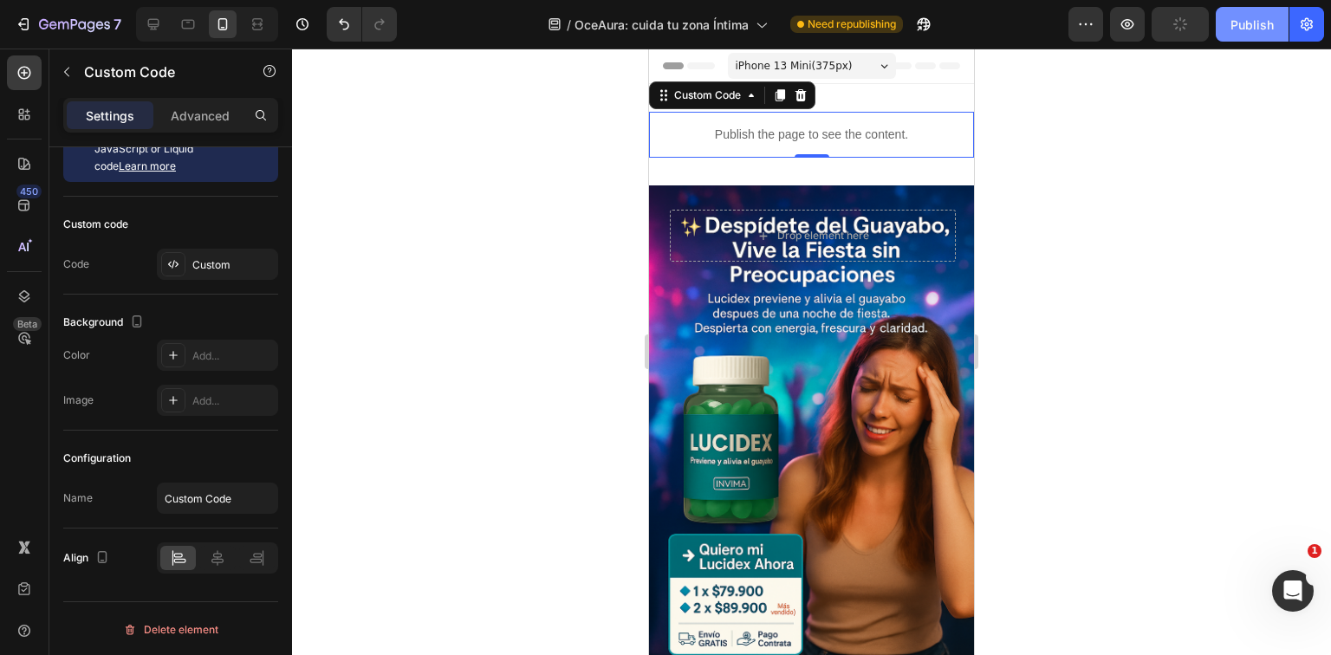
click at [1240, 17] on div "Publish" at bounding box center [1252, 25] width 43 height 18
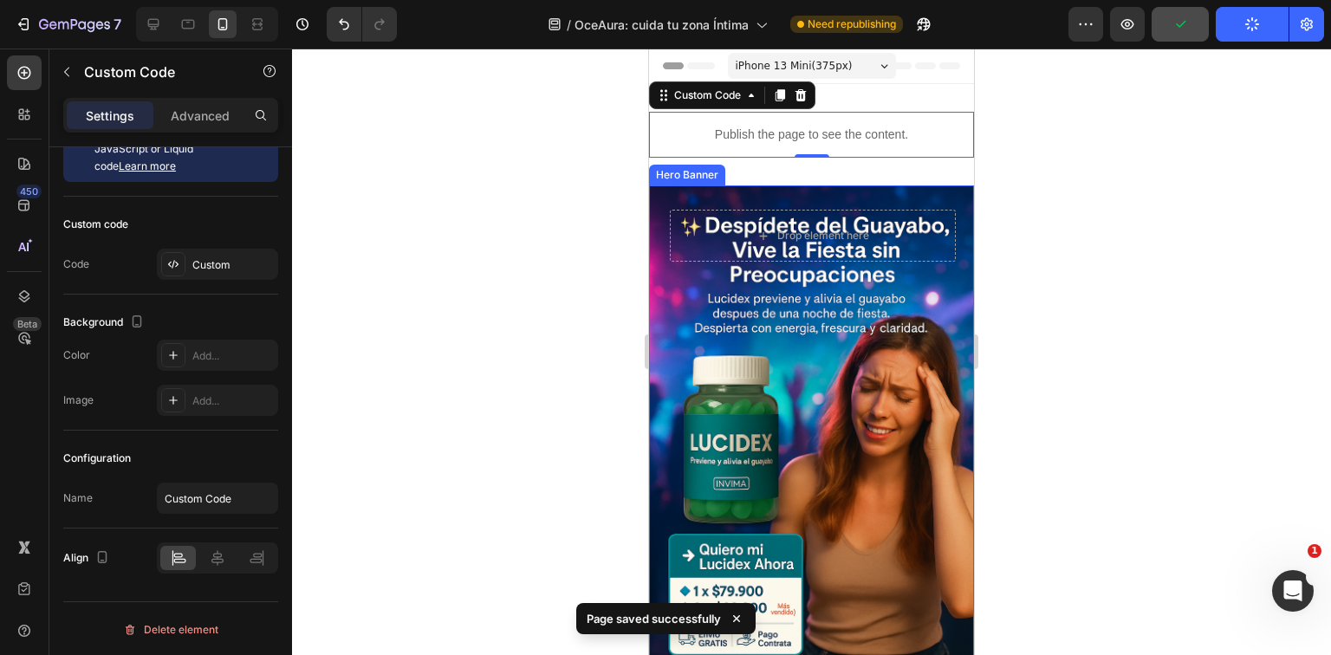
click at [789, 416] on div "Background Image" at bounding box center [811, 429] width 325 height 488
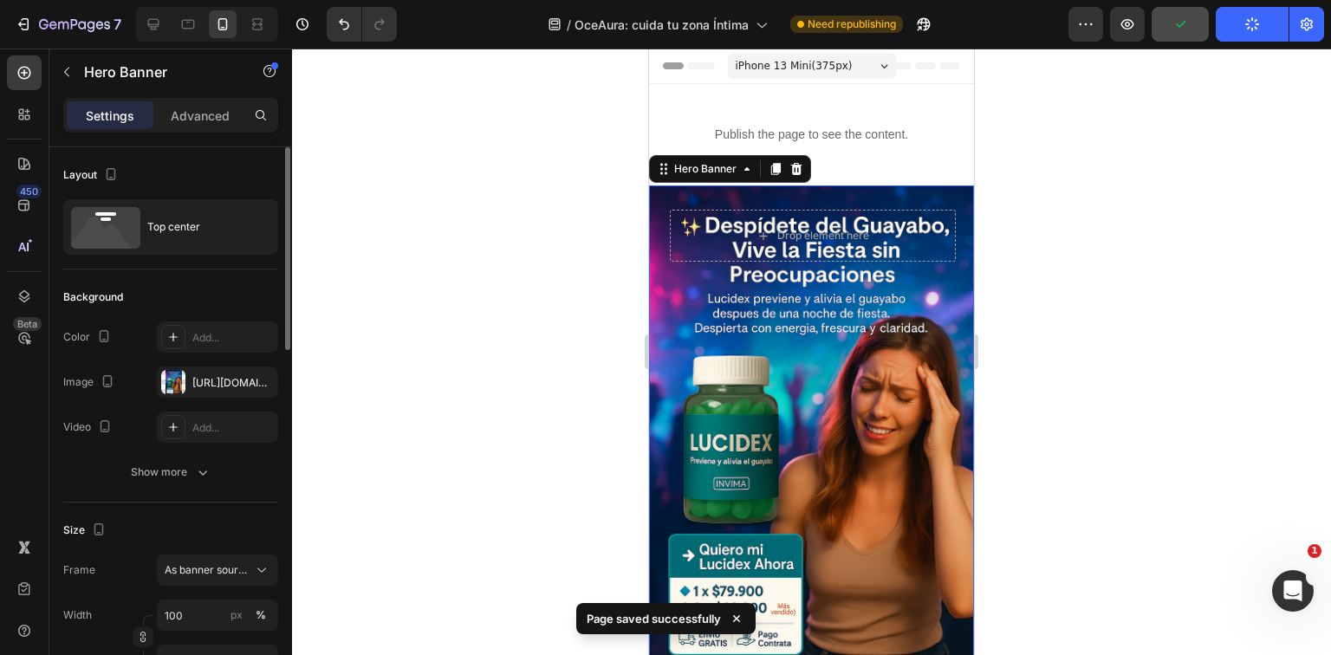
click at [1221, 295] on div at bounding box center [811, 352] width 1039 height 607
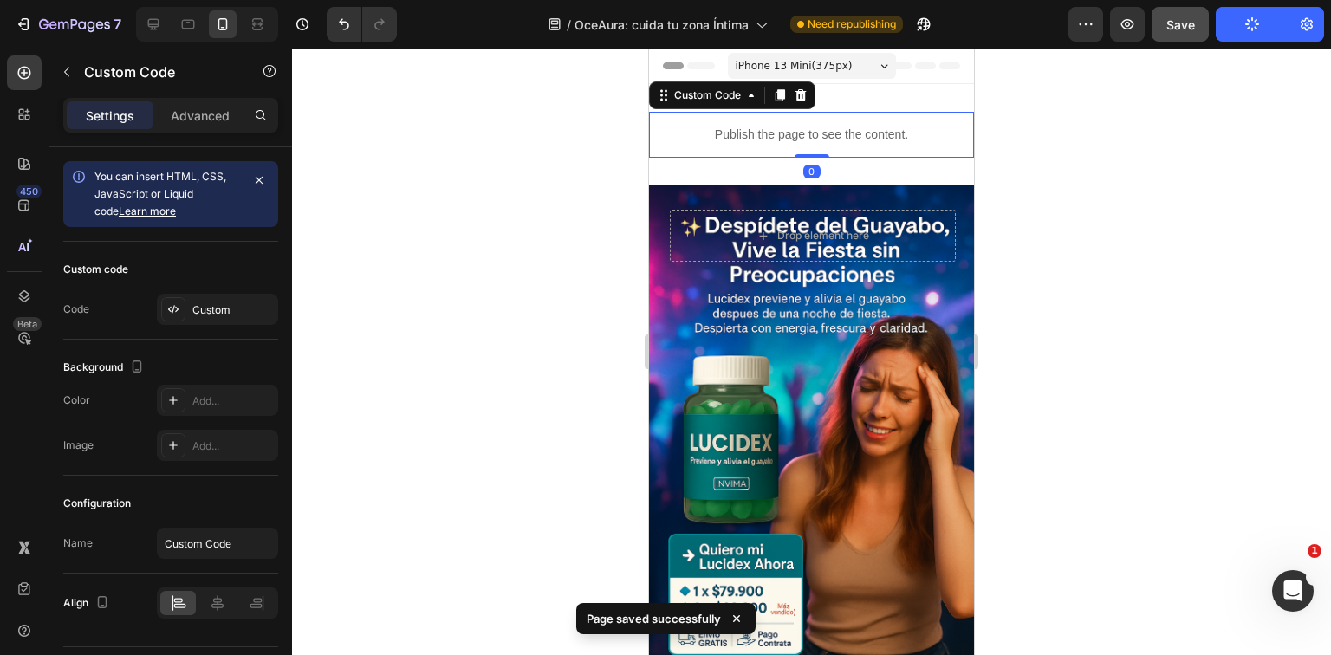
click at [849, 140] on p "Publish the page to see the content." at bounding box center [811, 135] width 325 height 18
click at [201, 107] on p "Advanced" at bounding box center [200, 116] width 59 height 18
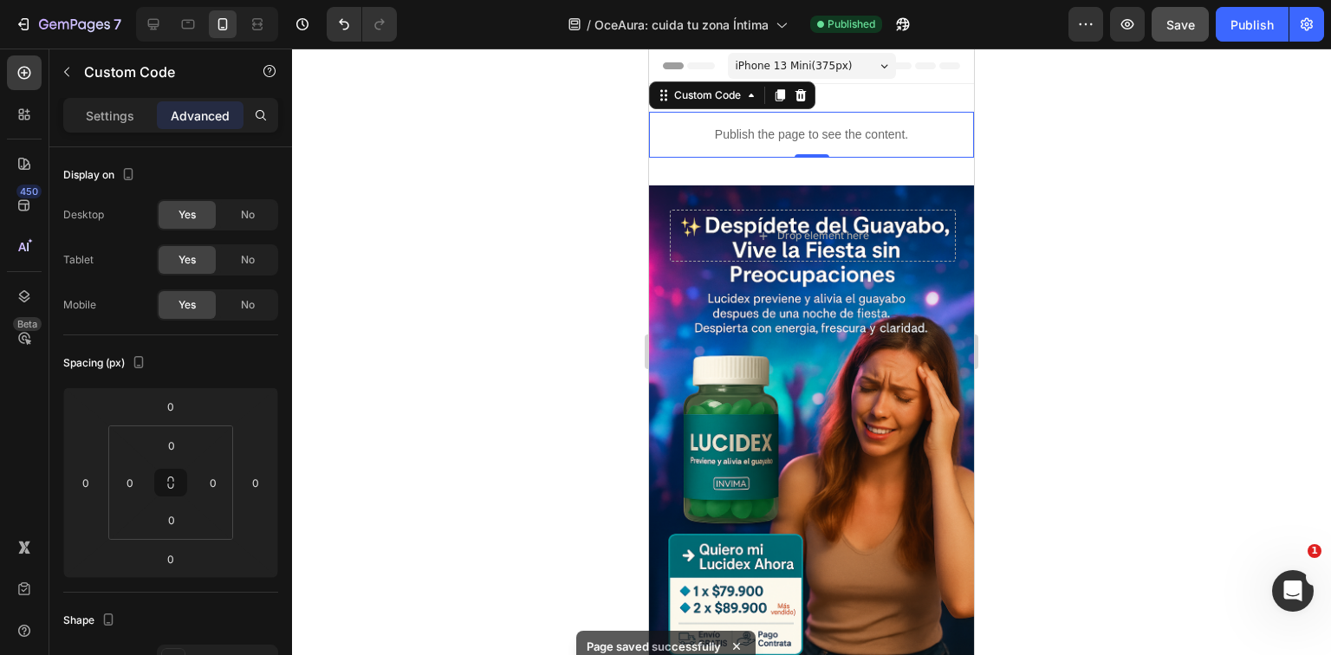
click at [593, 241] on div at bounding box center [811, 352] width 1039 height 607
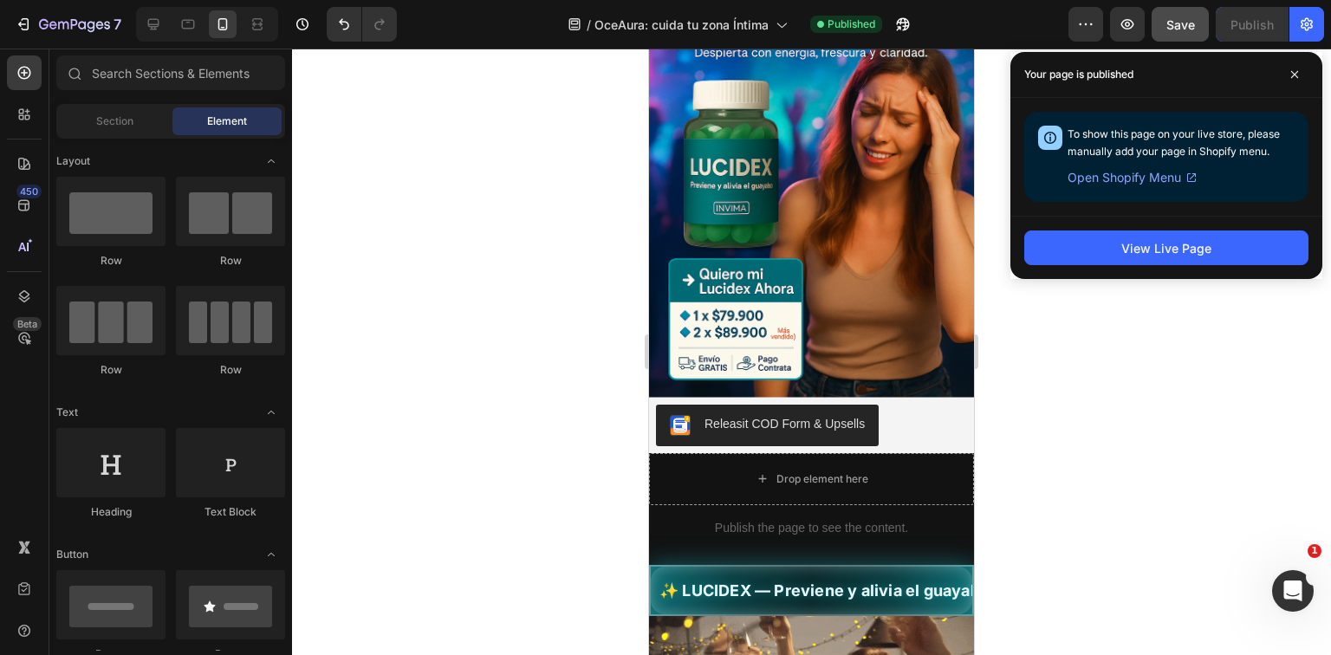
scroll to position [277, 0]
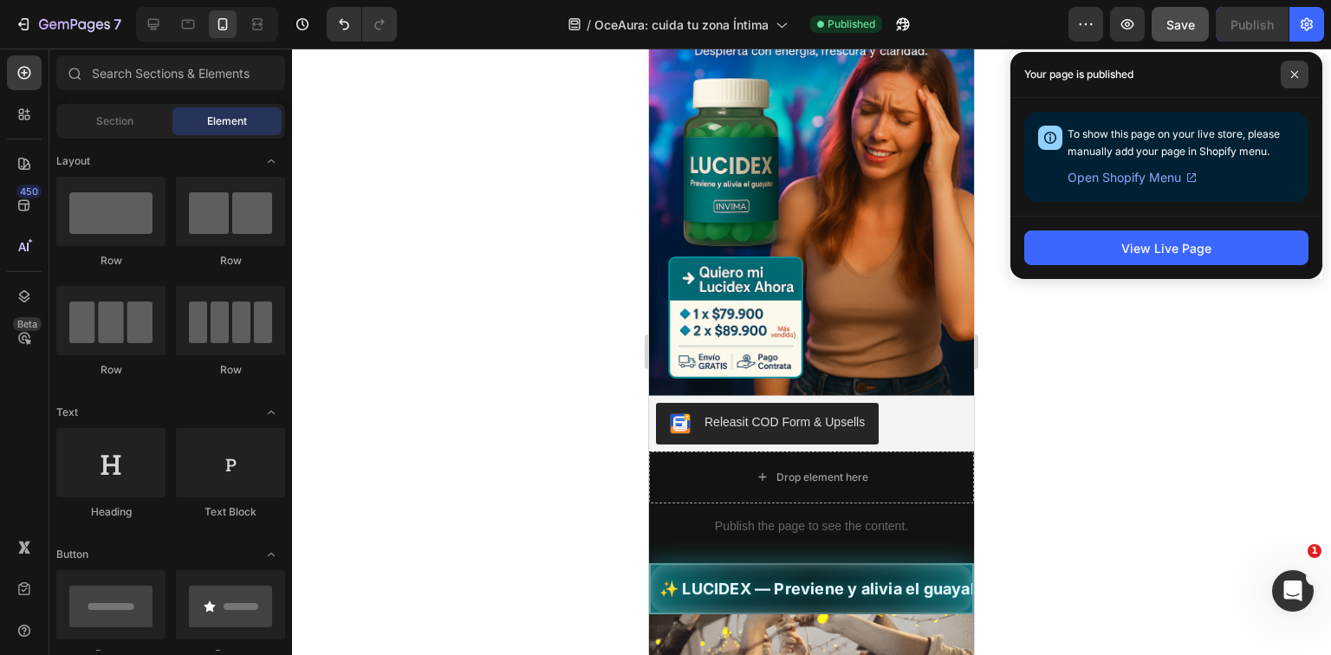
click at [1293, 80] on span at bounding box center [1295, 75] width 28 height 28
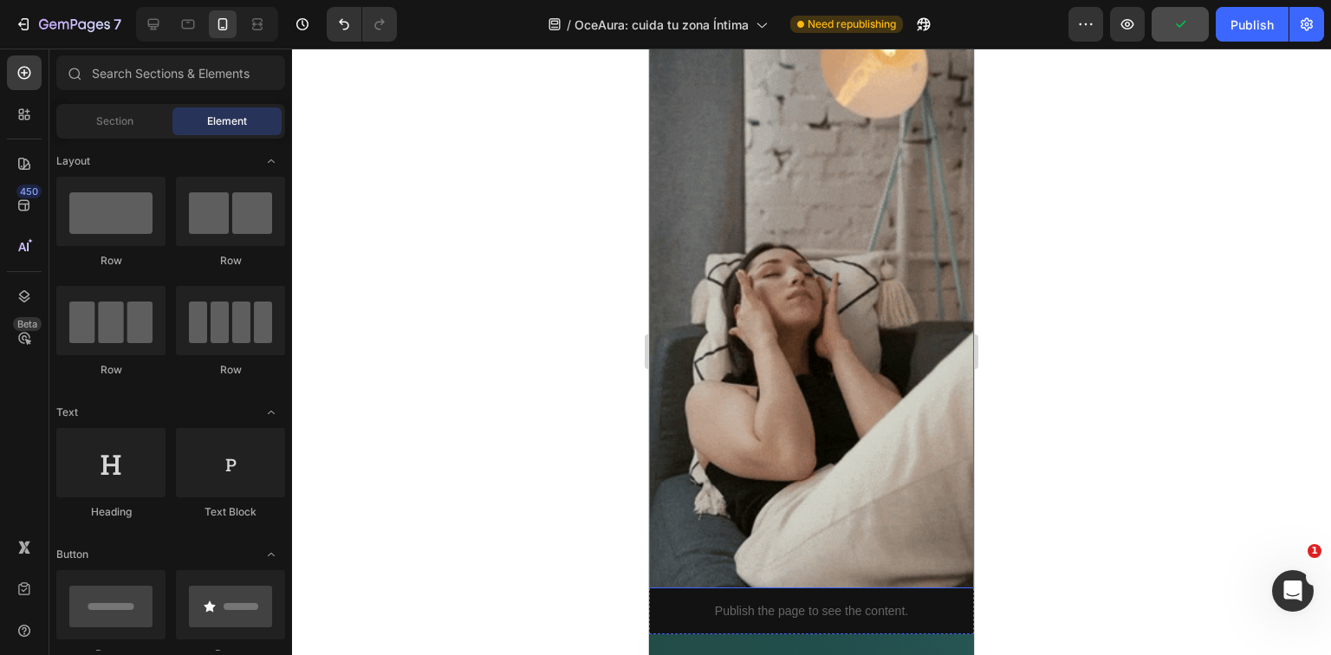
scroll to position [1734, 0]
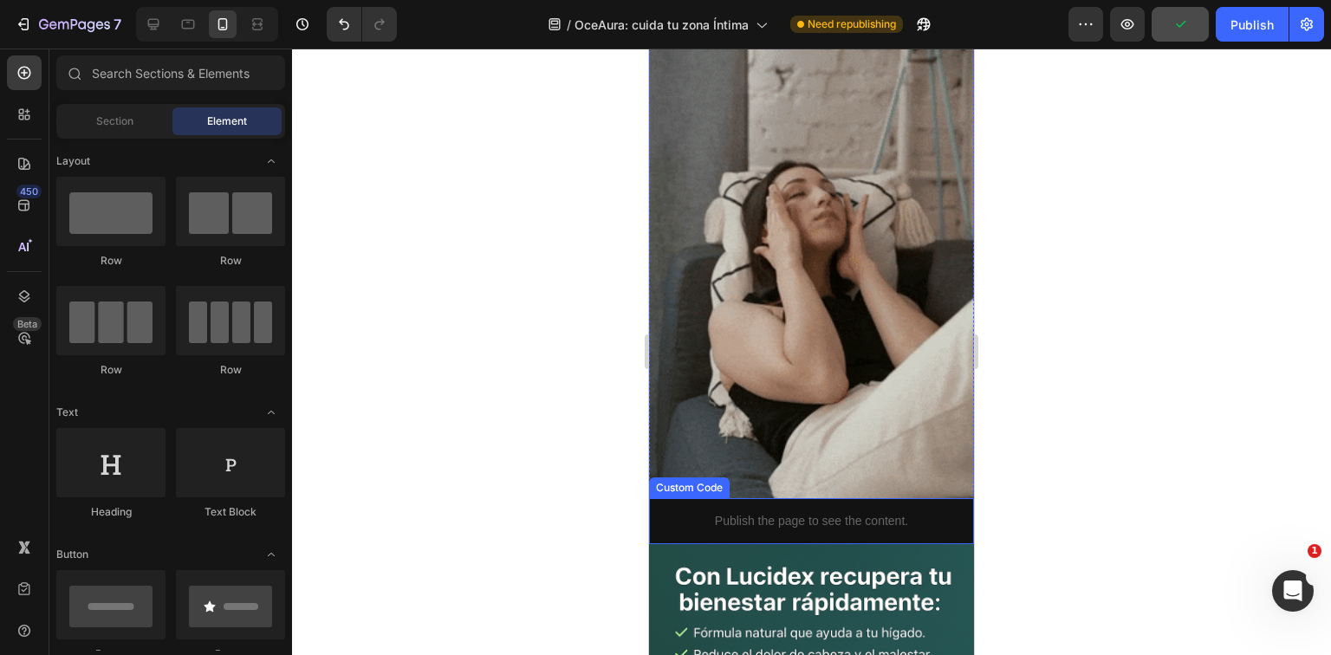
click at [804, 498] on div "Publish the page to see the content." at bounding box center [811, 521] width 325 height 46
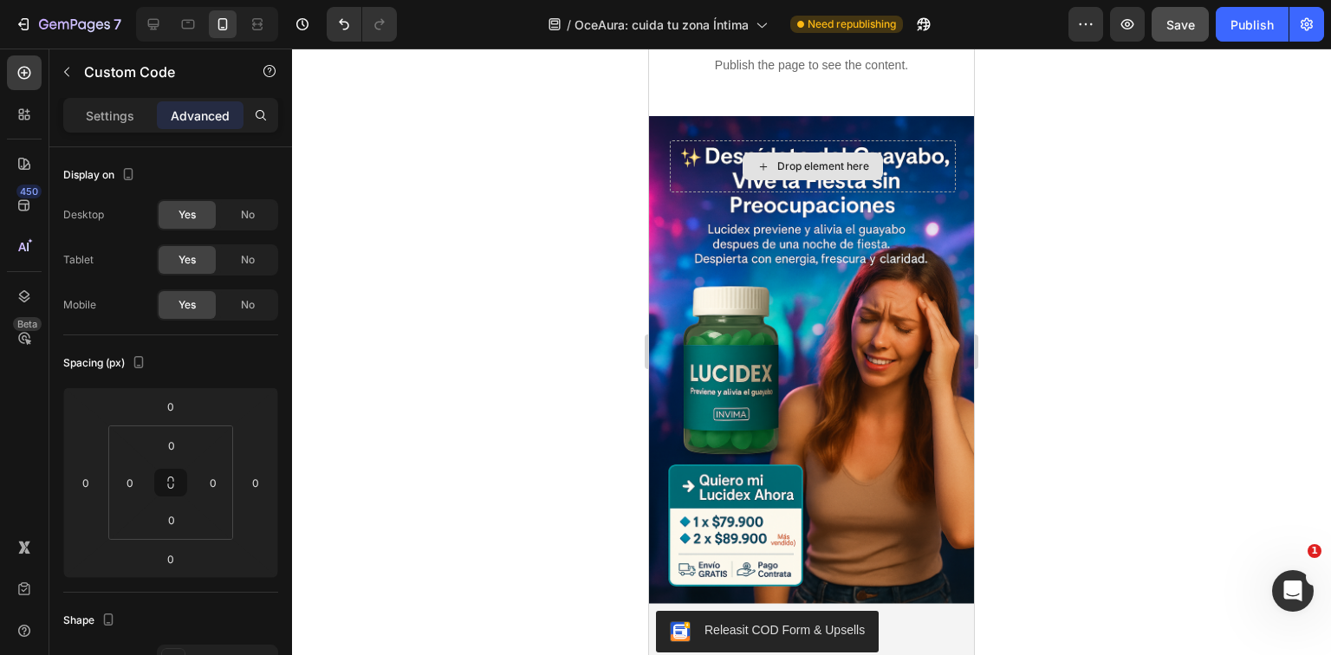
scroll to position [0, 0]
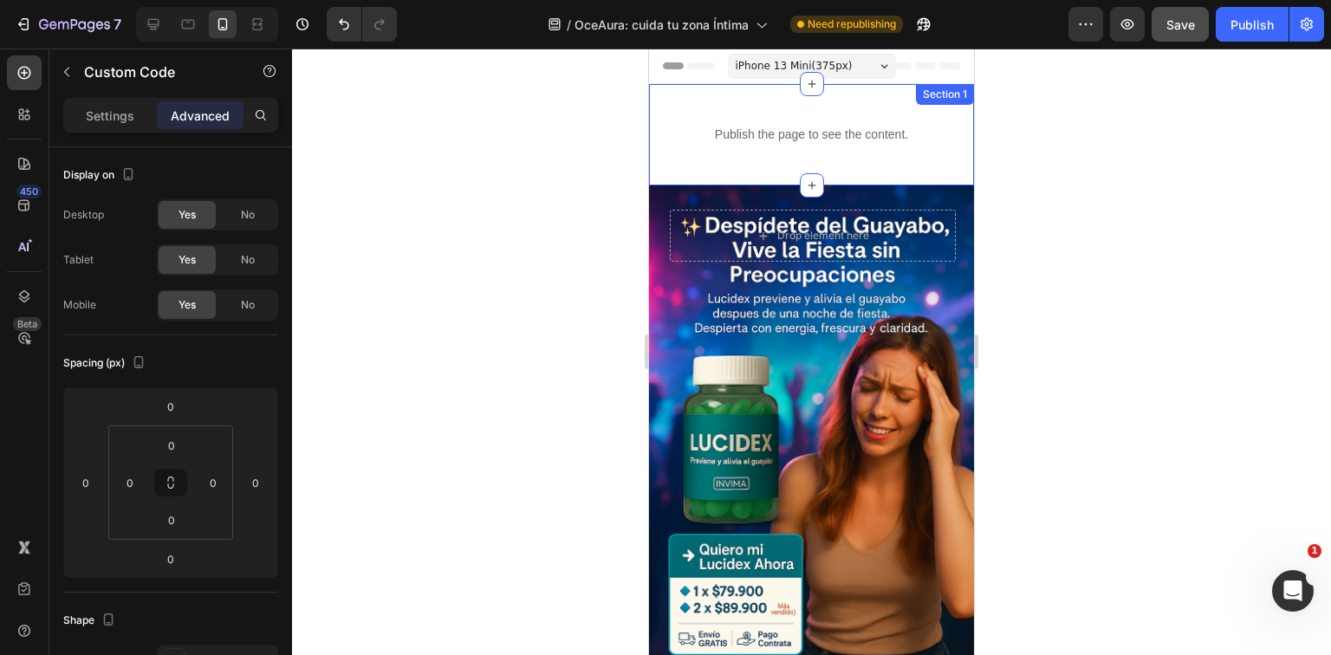
click at [869, 189] on div "Drop element here" at bounding box center [811, 230] width 325 height 90
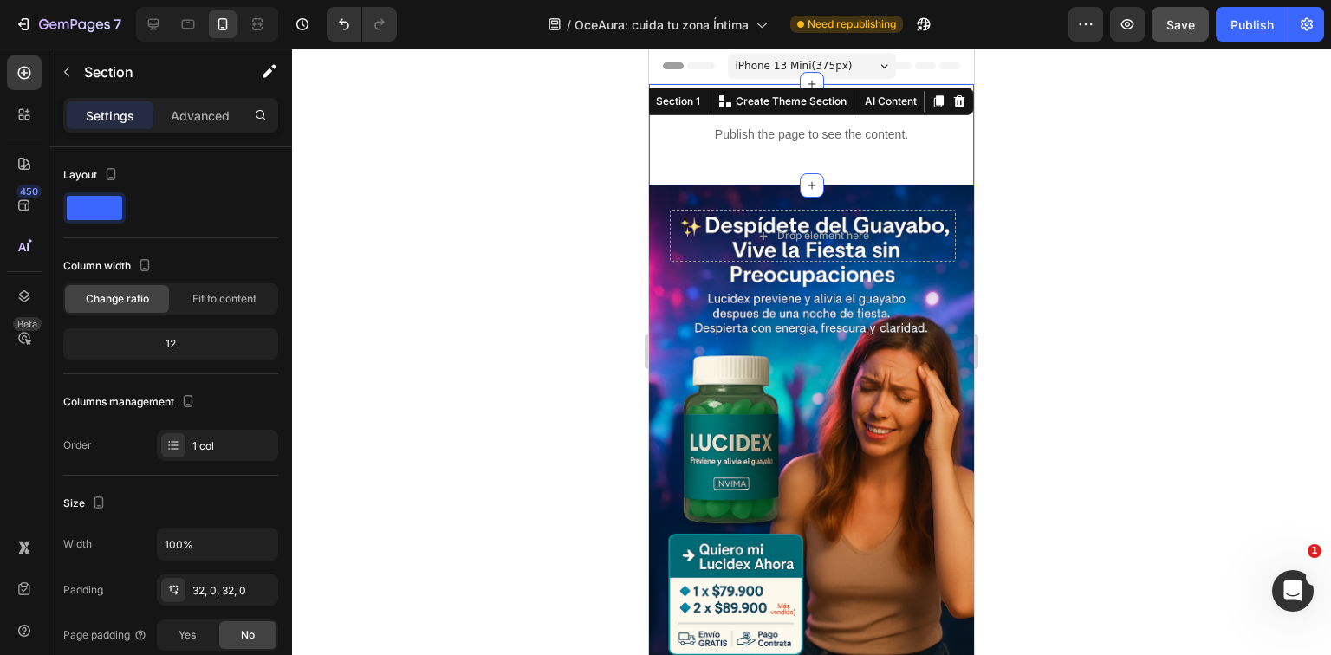
click at [869, 159] on div "Publish the page to see the content. Custom Code Section 1 You can create reusa…" at bounding box center [811, 134] width 325 height 101
click at [185, 111] on p "Advanced" at bounding box center [200, 116] width 59 height 18
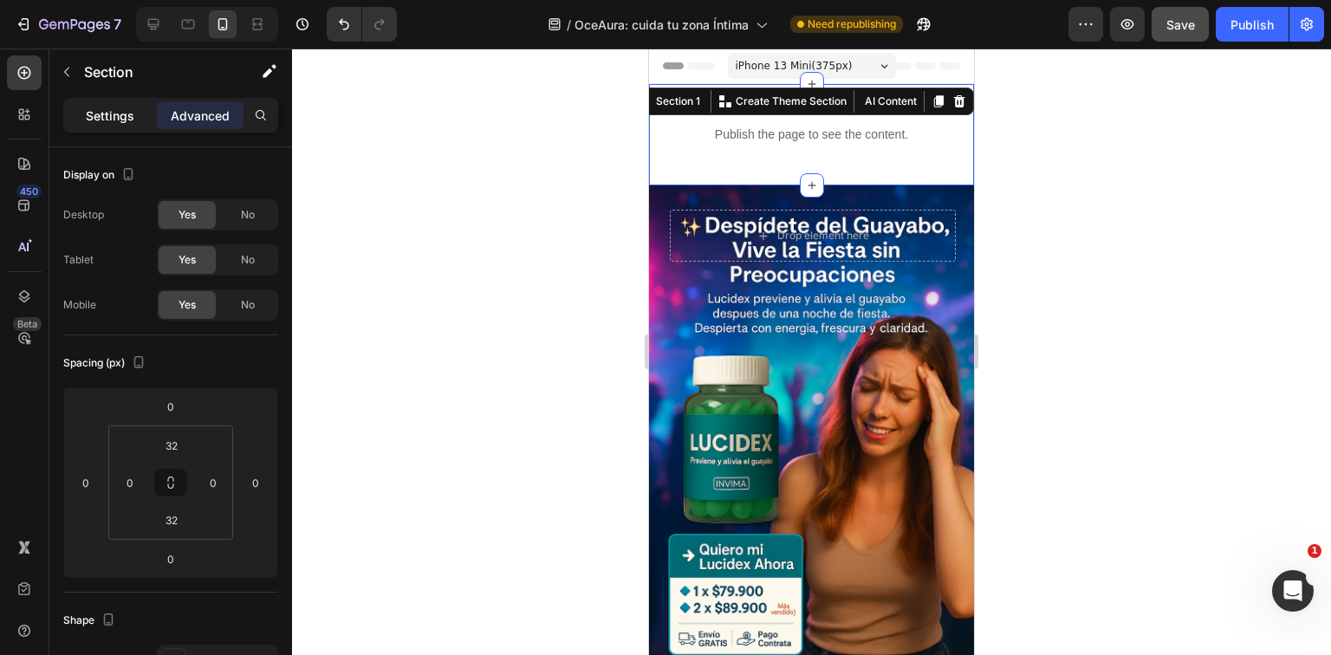
click at [111, 116] on p "Settings" at bounding box center [110, 116] width 49 height 18
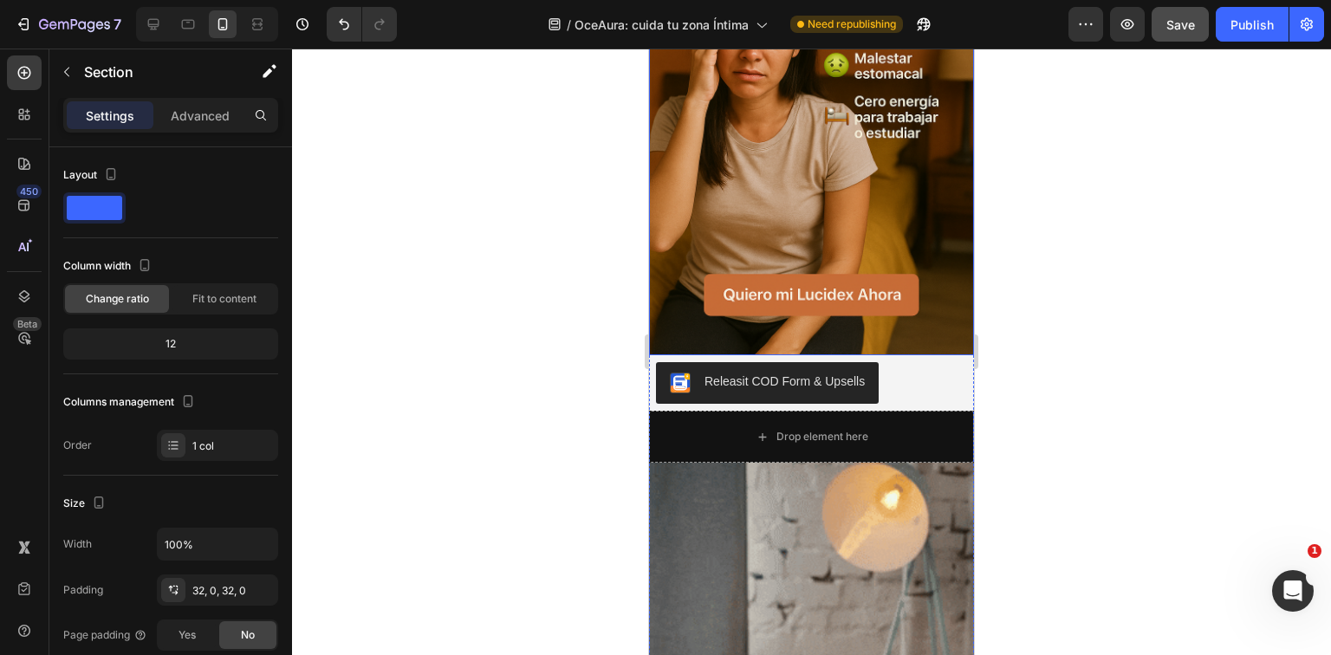
scroll to position [1456, 0]
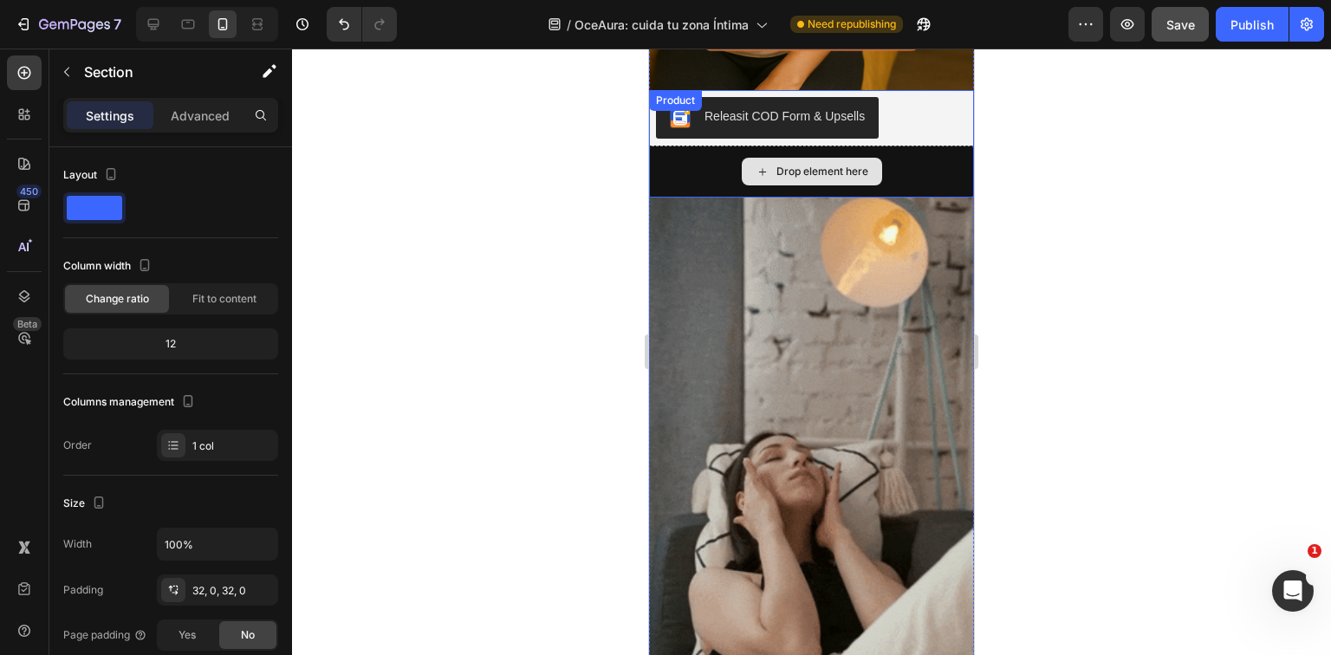
click at [877, 146] on div "Drop element here" at bounding box center [811, 172] width 325 height 52
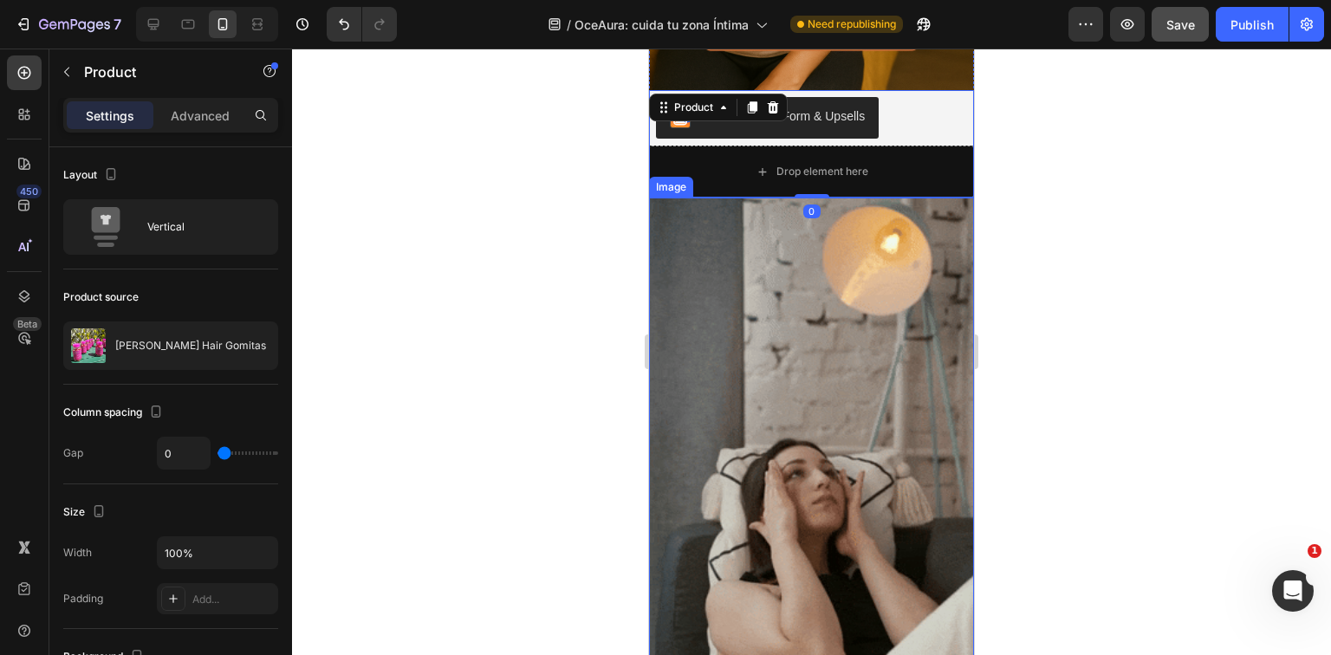
scroll to position [1942, 0]
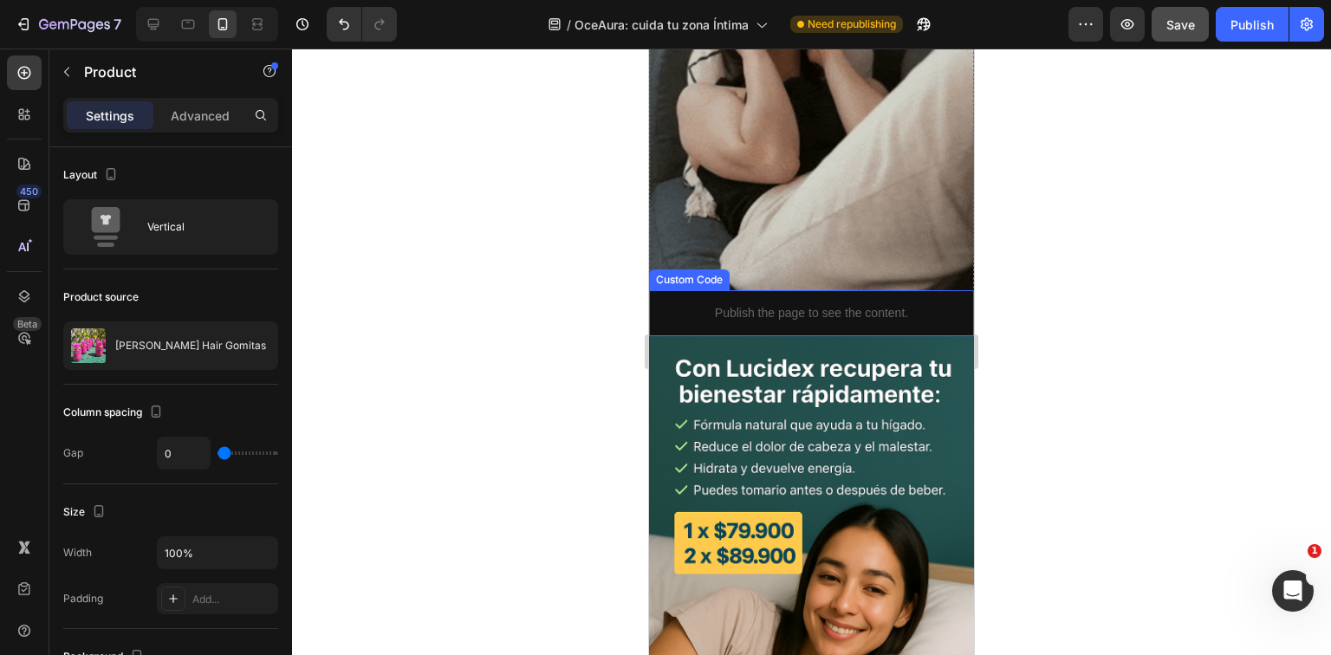
click at [862, 290] on div "Publish the page to see the content." at bounding box center [811, 313] width 325 height 46
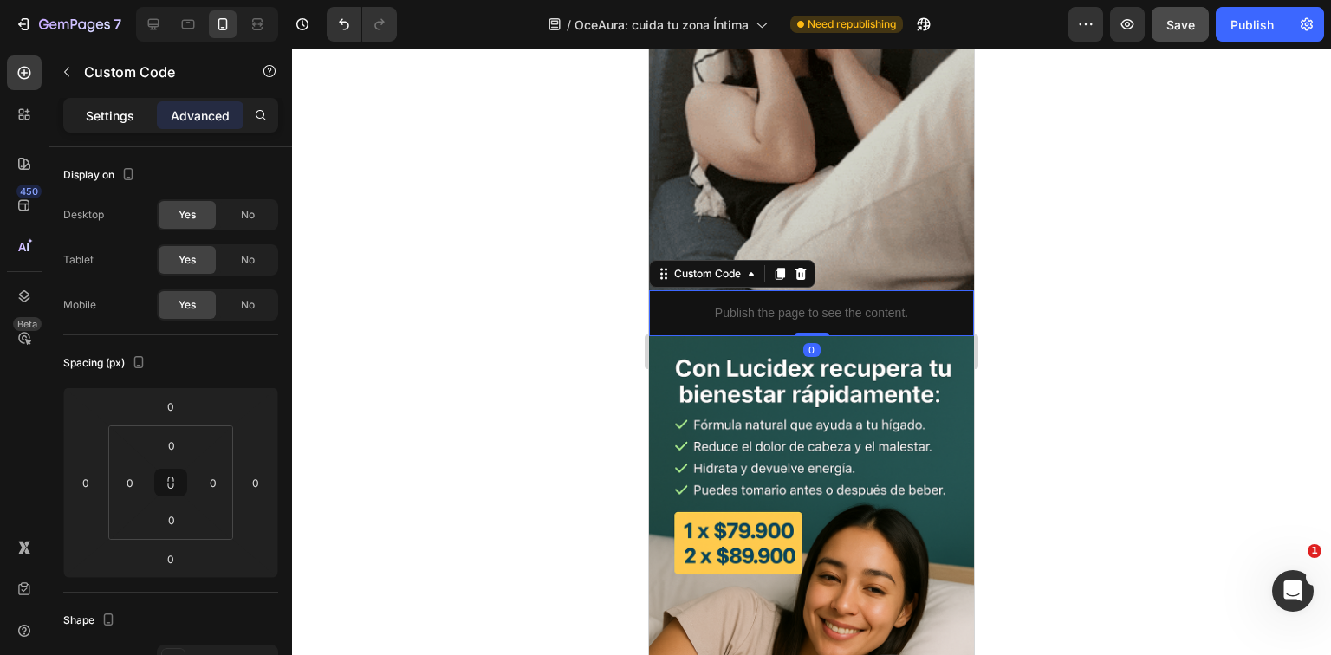
click at [121, 120] on p "Settings" at bounding box center [110, 116] width 49 height 18
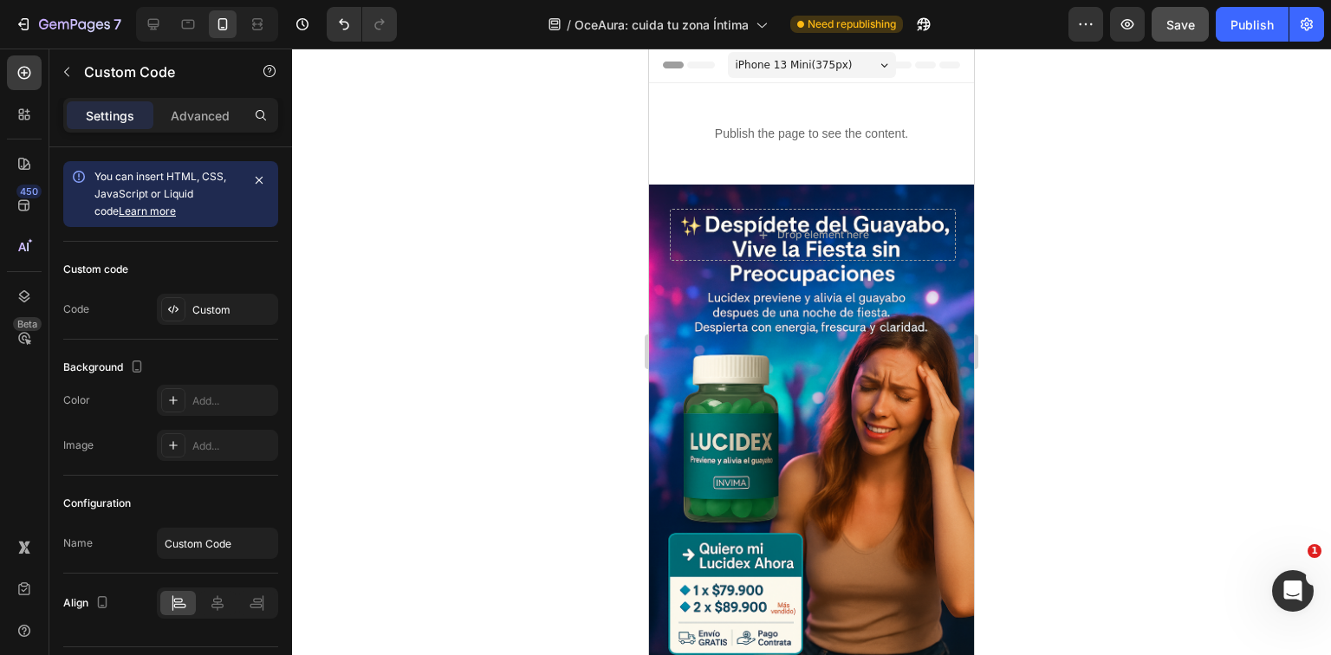
scroll to position [0, 0]
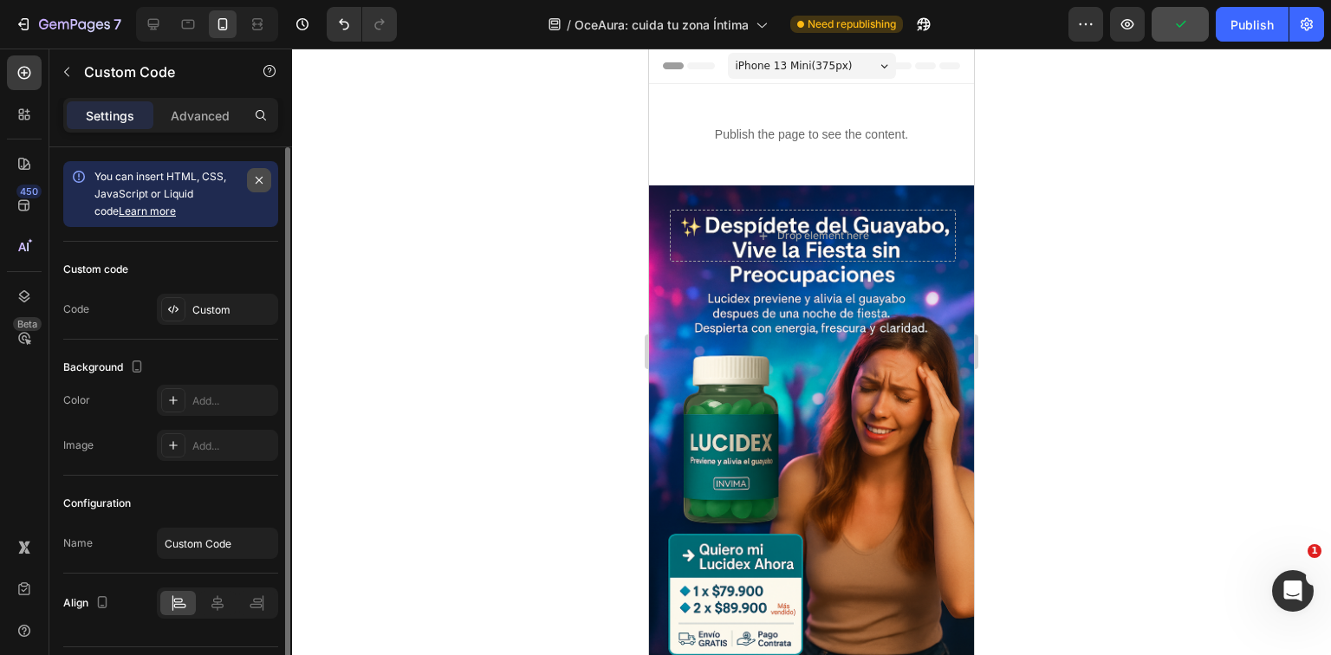
click at [261, 176] on icon "button" at bounding box center [259, 180] width 14 height 14
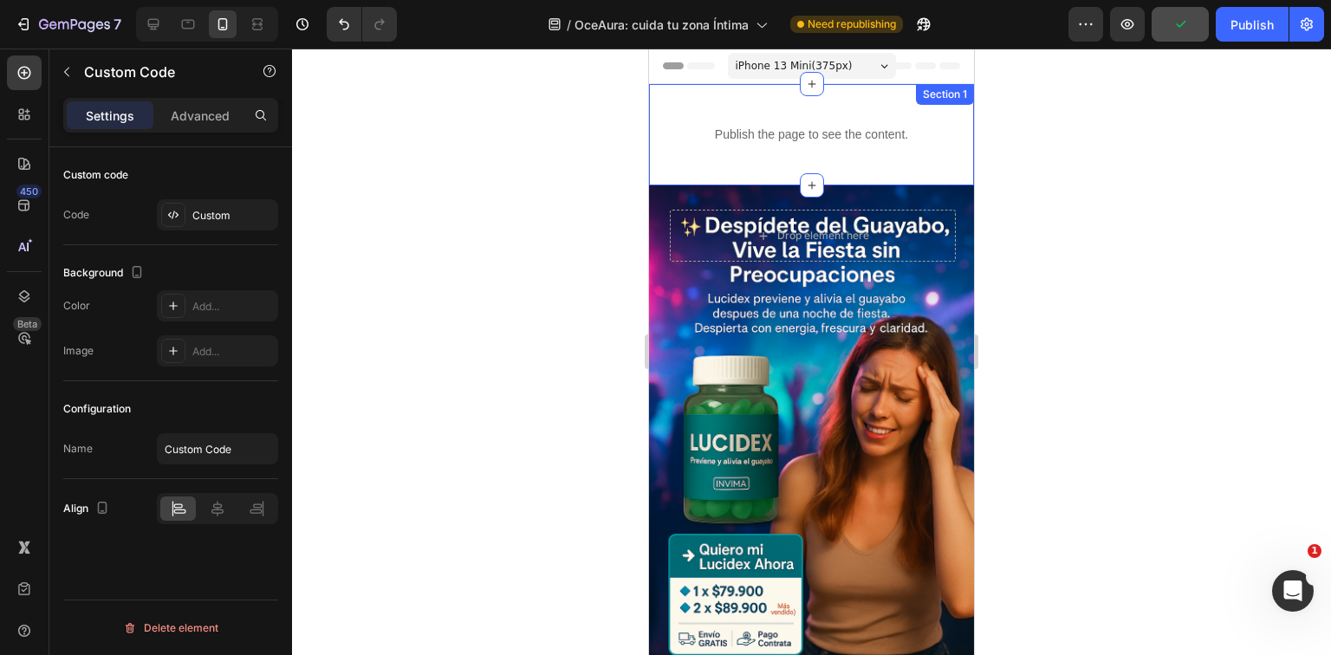
click at [727, 124] on div "Publish the page to see the content." at bounding box center [811, 135] width 325 height 46
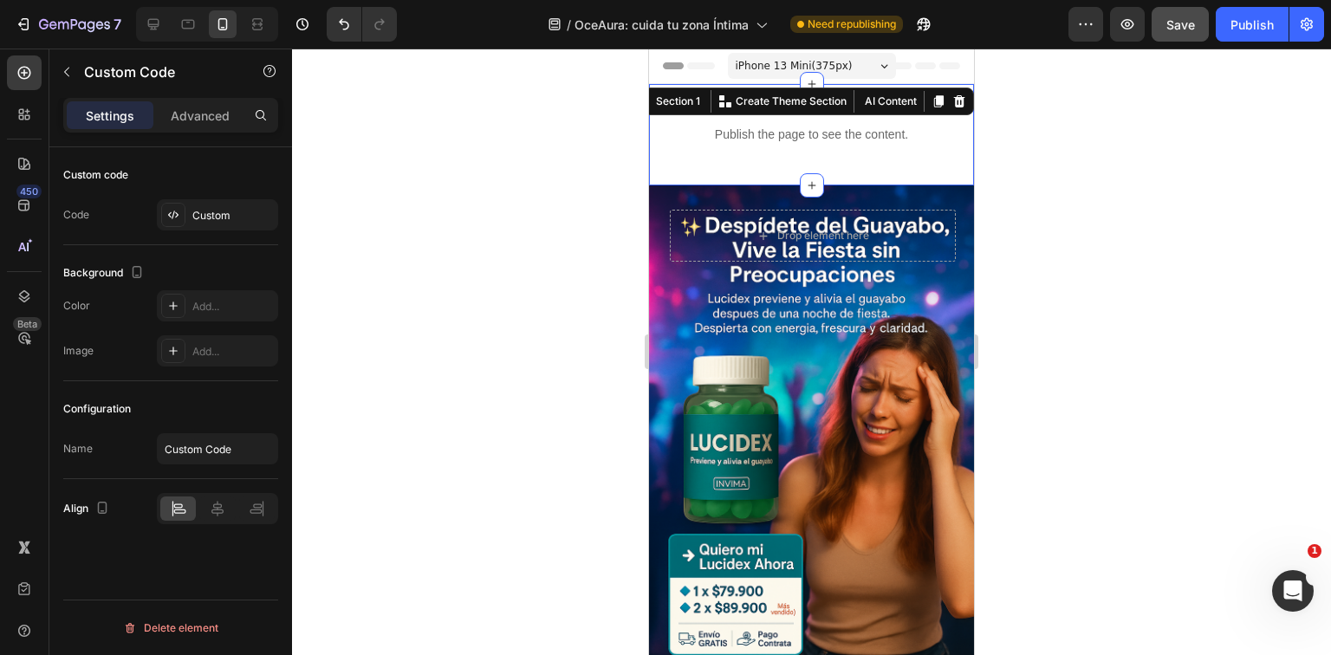
click at [874, 173] on div "Publish the page to see the content. Custom Code Section 1 You can create reusa…" at bounding box center [811, 134] width 325 height 101
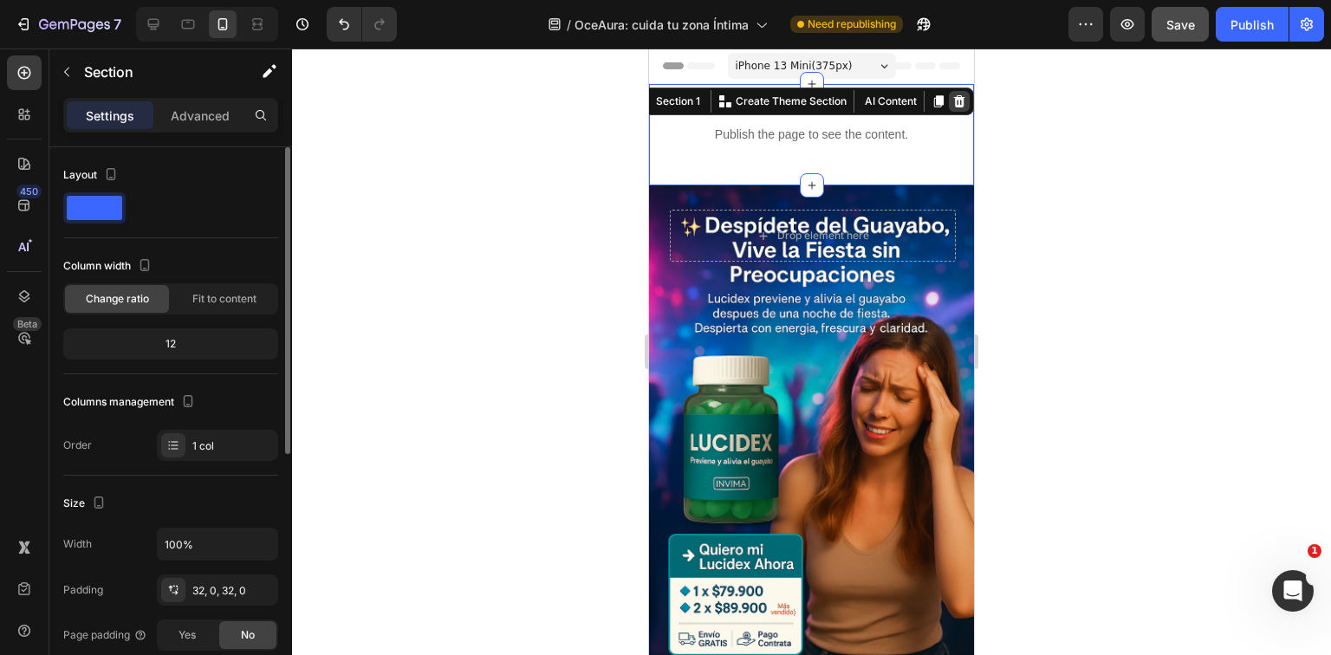
click at [953, 100] on icon at bounding box center [960, 101] width 14 height 14
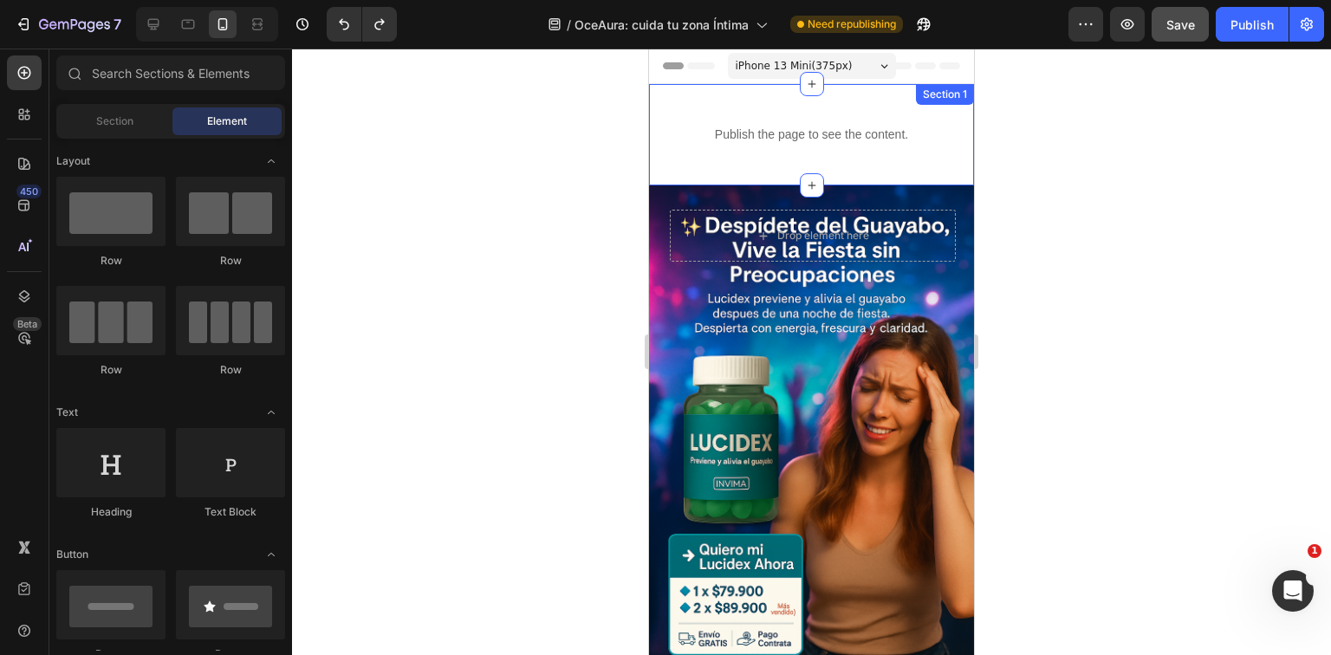
click at [690, 168] on div "Publish the page to see the content. Custom Code Section 1" at bounding box center [811, 134] width 325 height 101
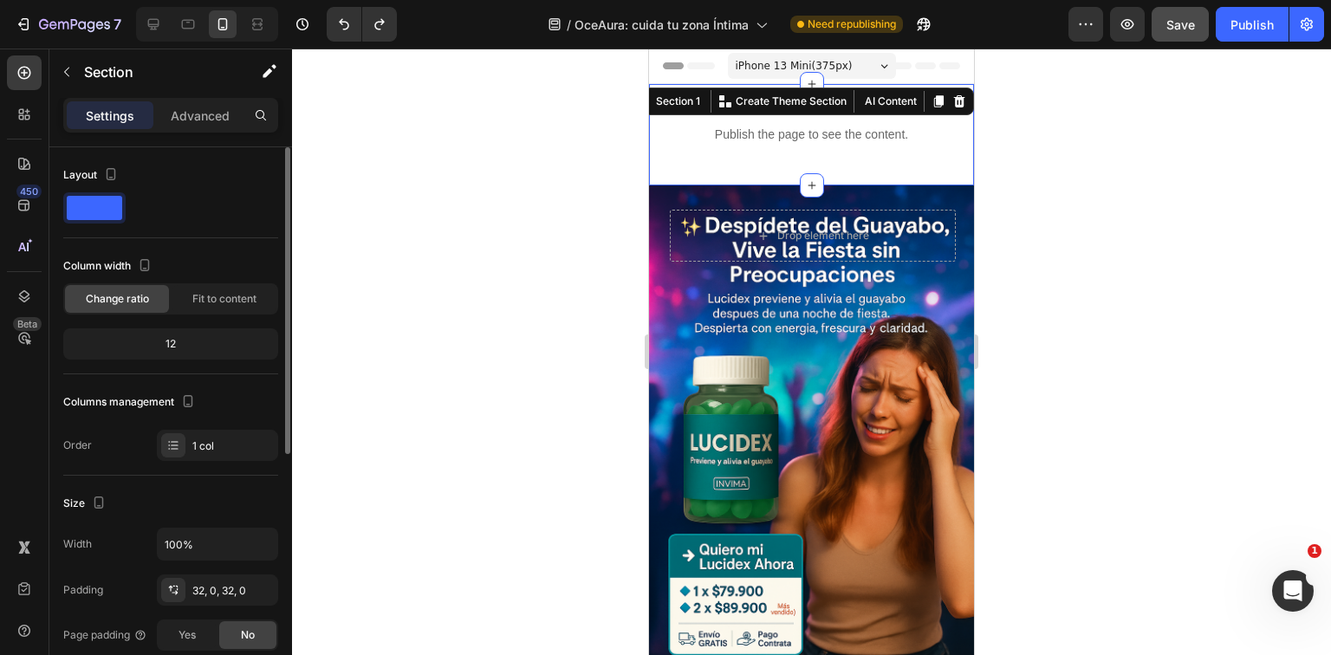
click at [78, 206] on span at bounding box center [94, 208] width 55 height 24
click at [215, 303] on span "Fit to content" at bounding box center [224, 299] width 64 height 16
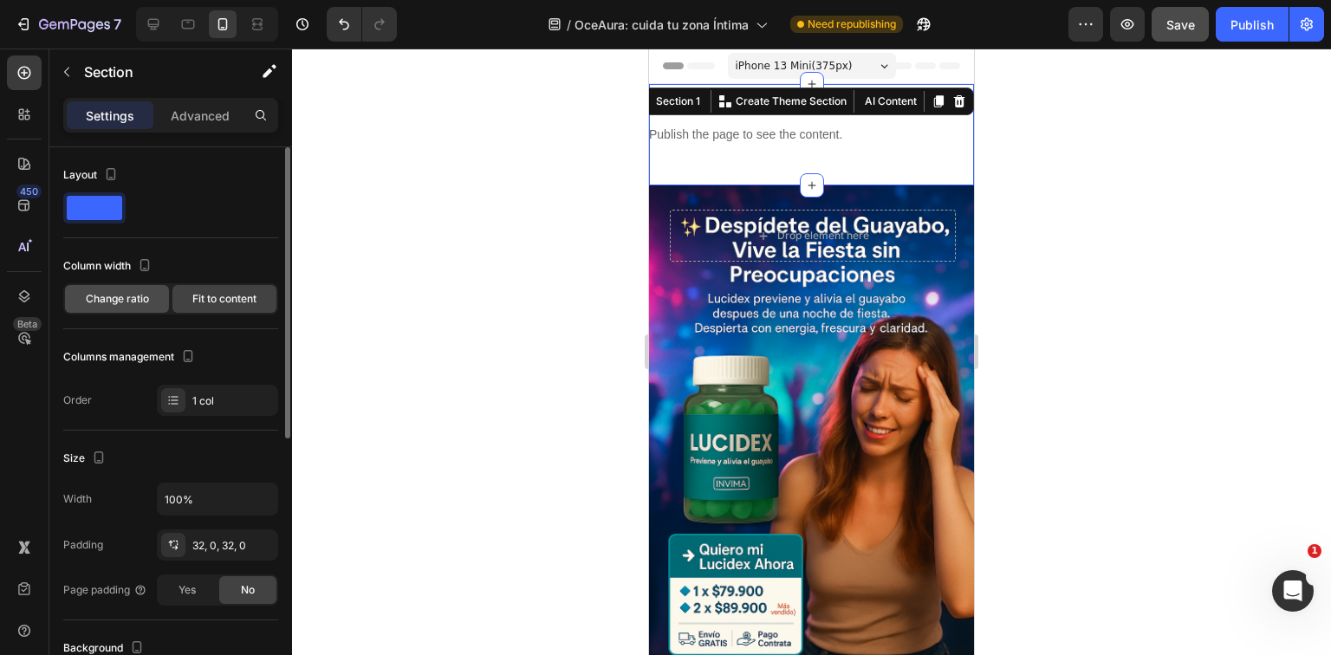
click at [147, 303] on span "Change ratio" at bounding box center [117, 299] width 63 height 16
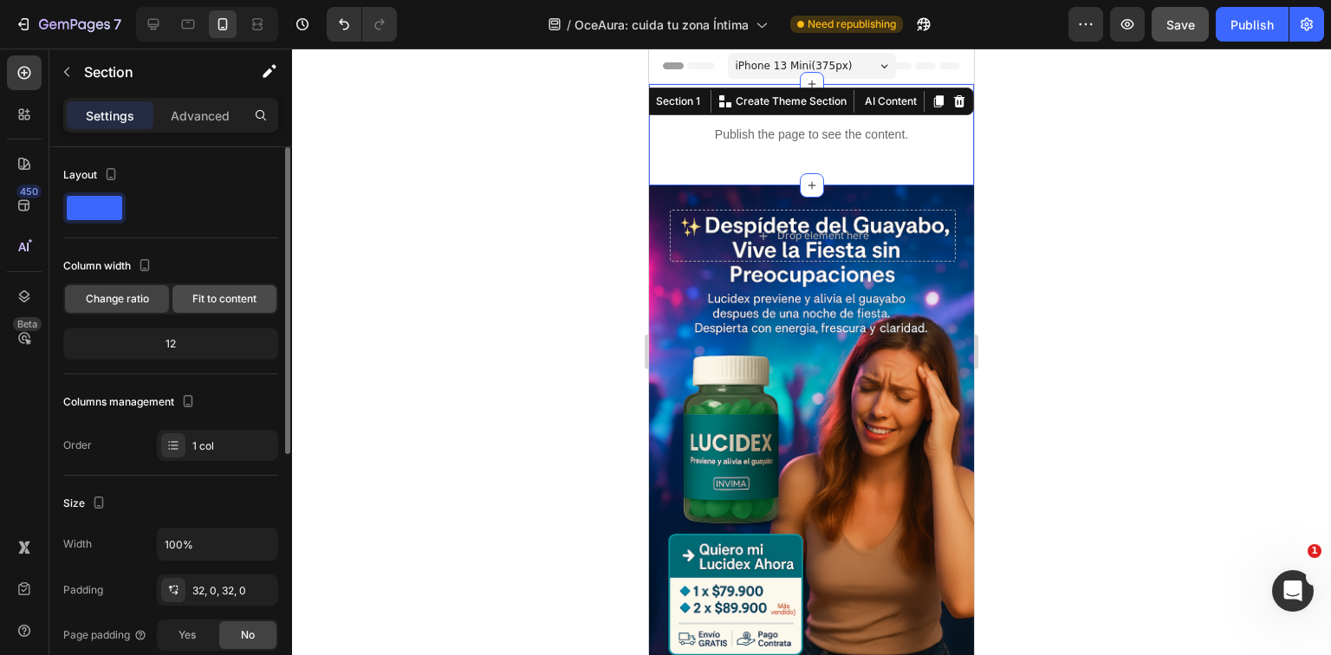
click at [265, 304] on div "Fit to content" at bounding box center [224, 299] width 104 height 28
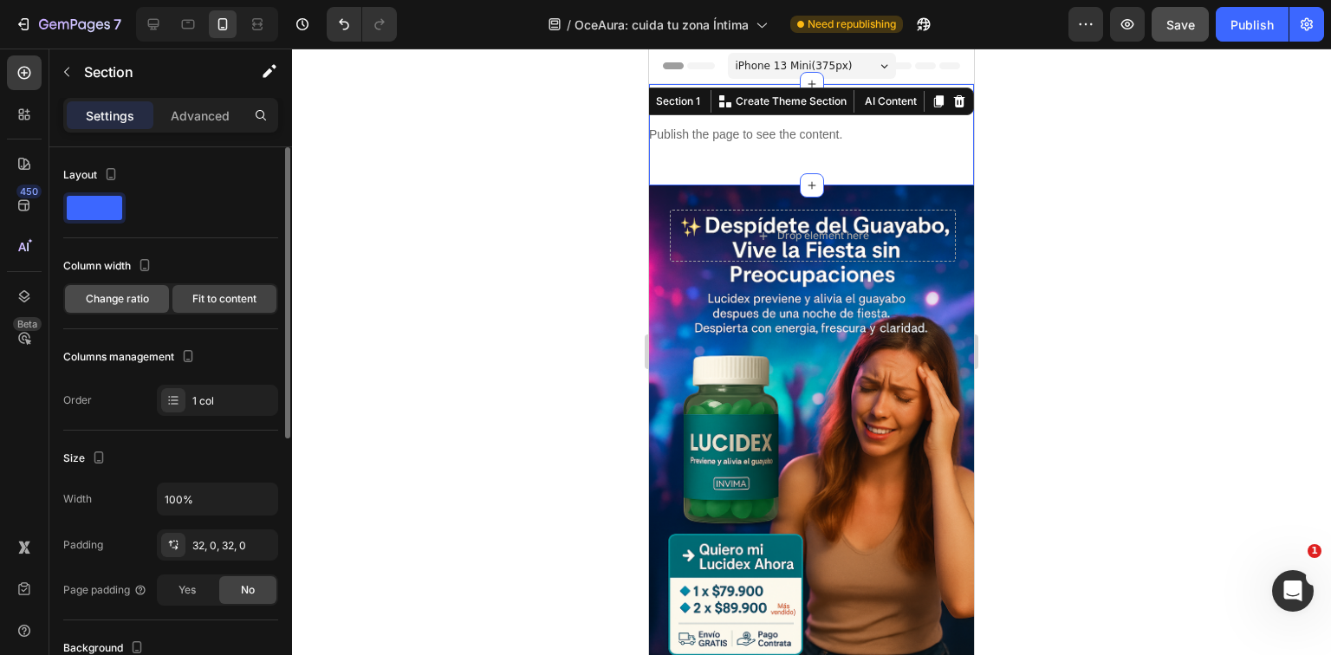
click at [154, 303] on div "Change ratio" at bounding box center [117, 299] width 104 height 28
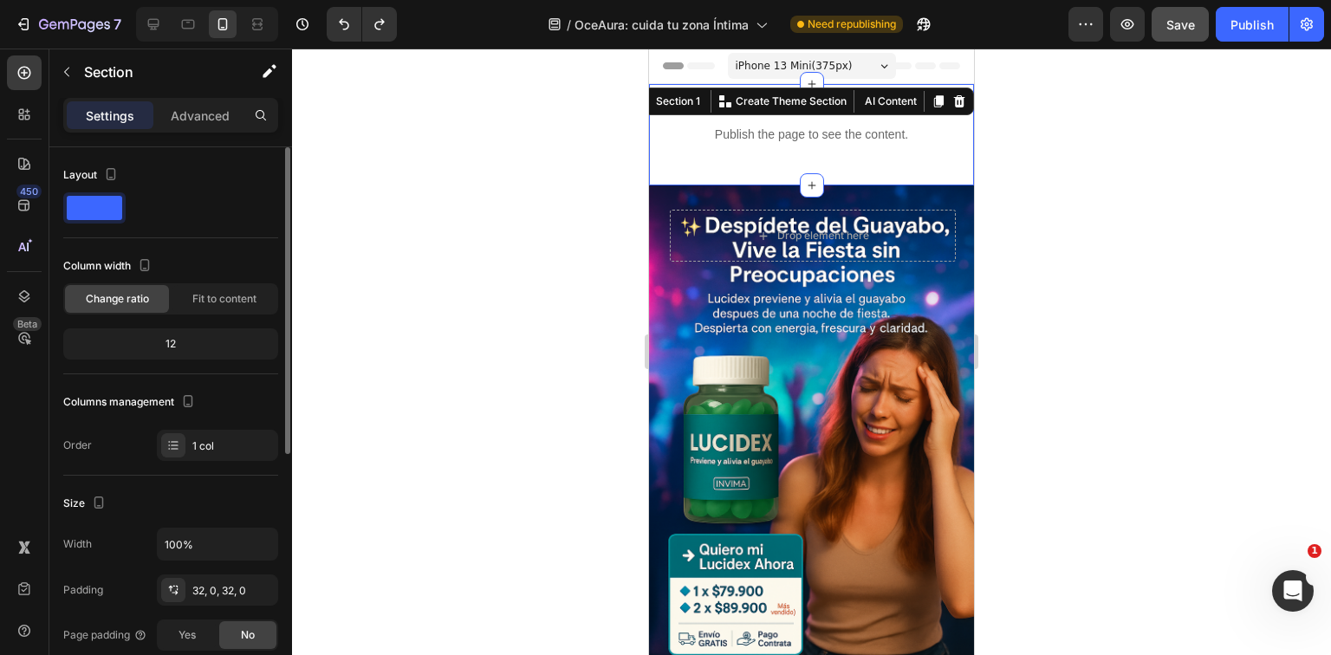
click at [114, 207] on span at bounding box center [94, 208] width 55 height 24
click at [110, 177] on icon "button" at bounding box center [111, 178] width 4 height 2
click at [185, 235] on div "Layout" at bounding box center [170, 199] width 215 height 77
click at [111, 204] on span at bounding box center [94, 208] width 55 height 24
click at [87, 204] on span at bounding box center [94, 208] width 55 height 24
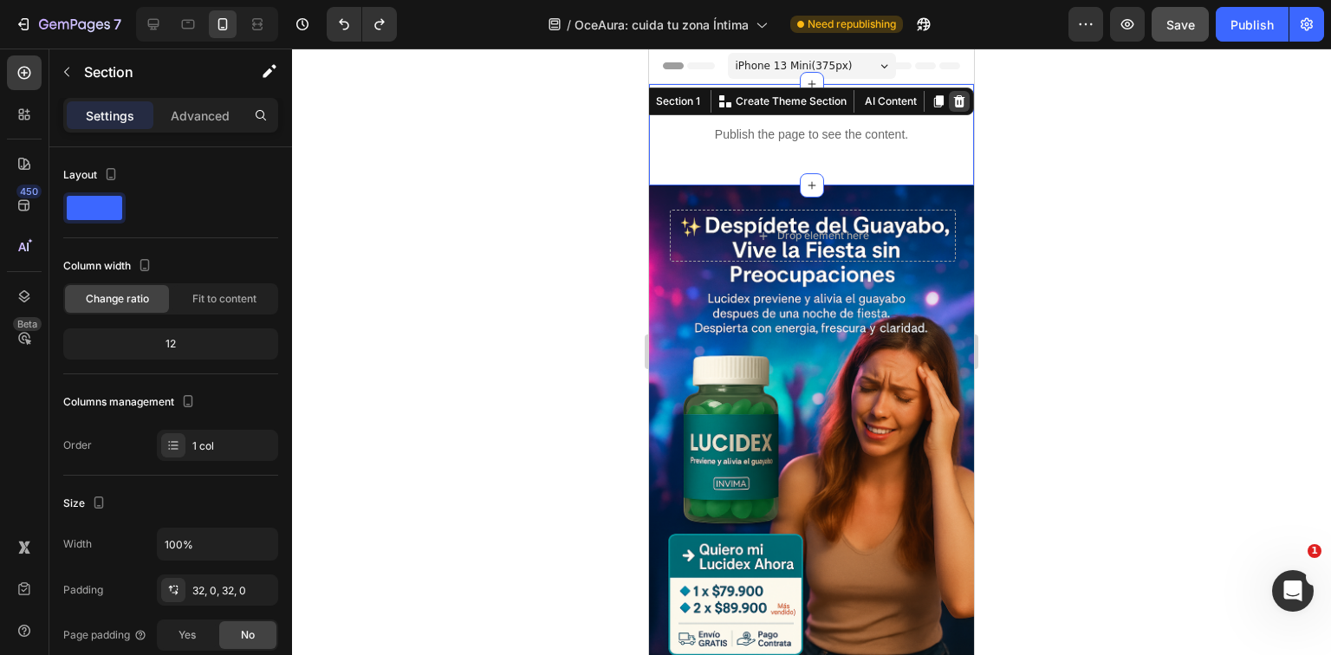
click at [954, 104] on icon at bounding box center [959, 101] width 11 height 12
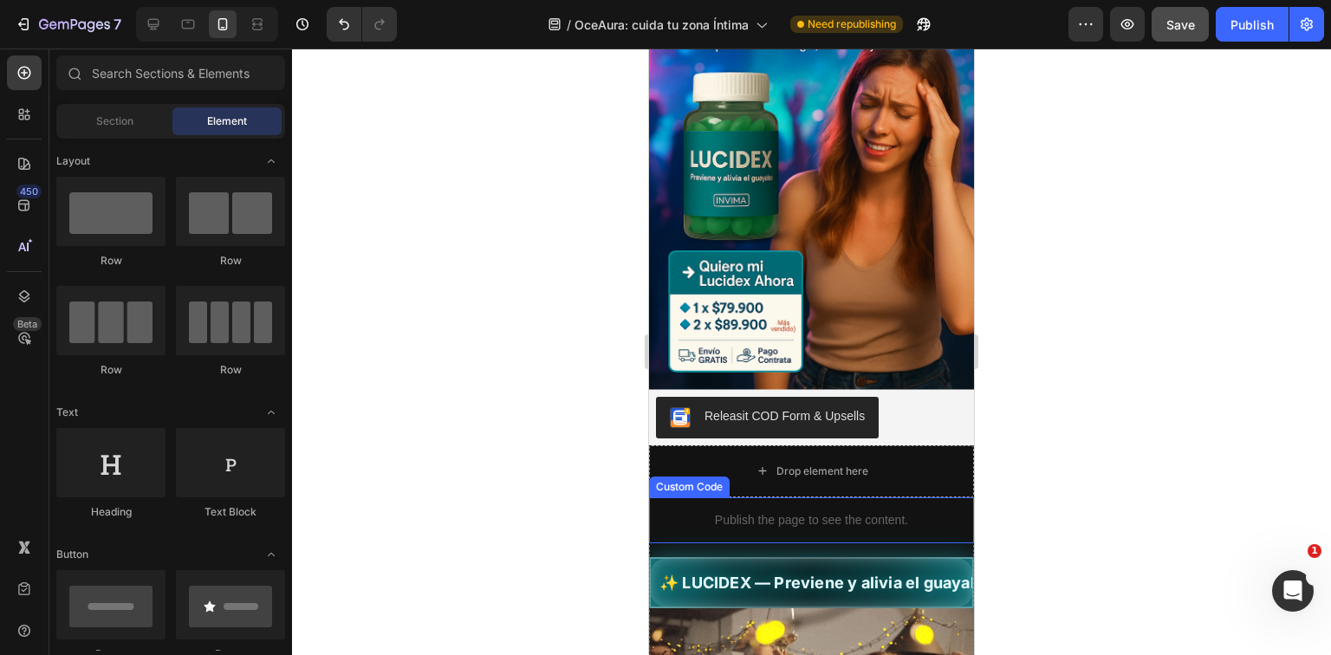
scroll to position [416, 0]
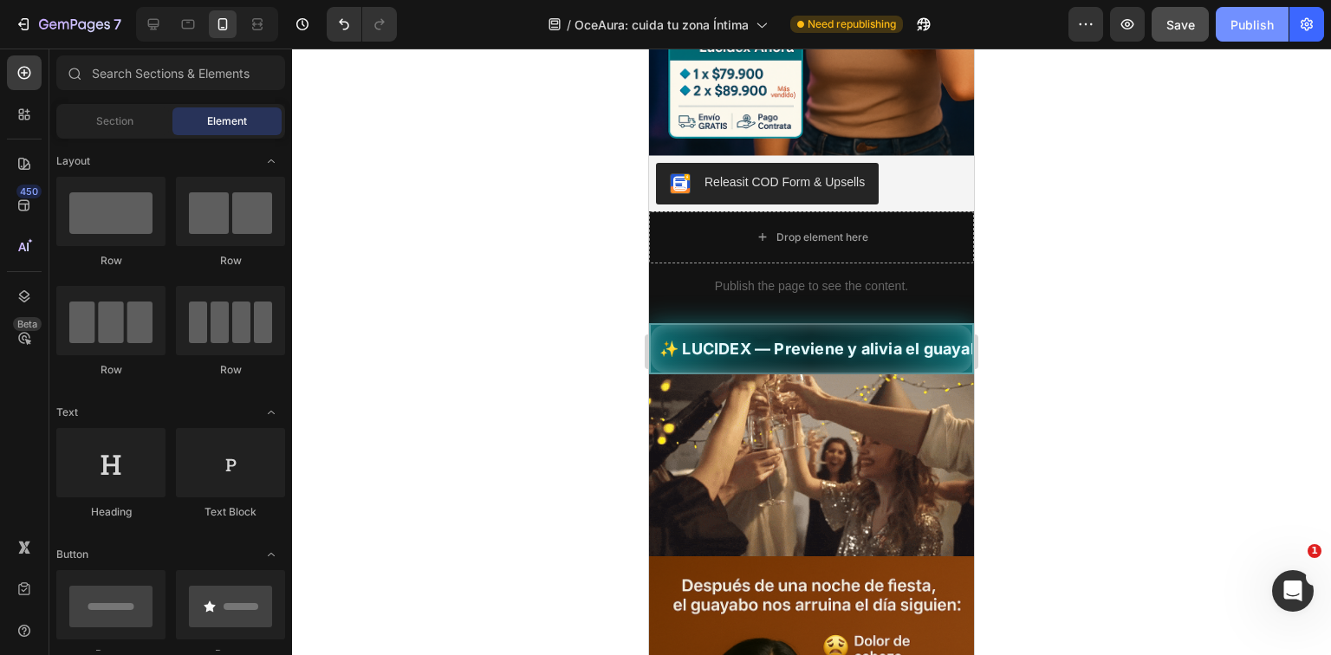
click at [1240, 29] on div "Publish" at bounding box center [1252, 25] width 43 height 18
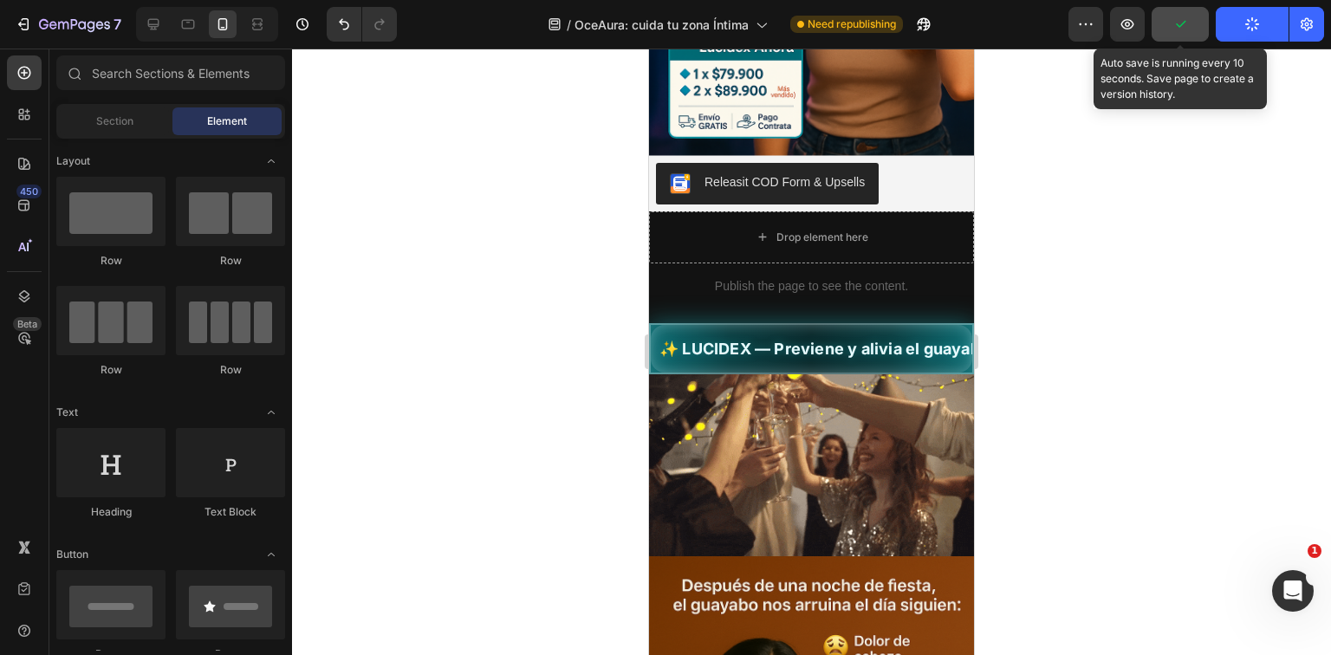
click at [1173, 36] on button "button" at bounding box center [1180, 24] width 57 height 35
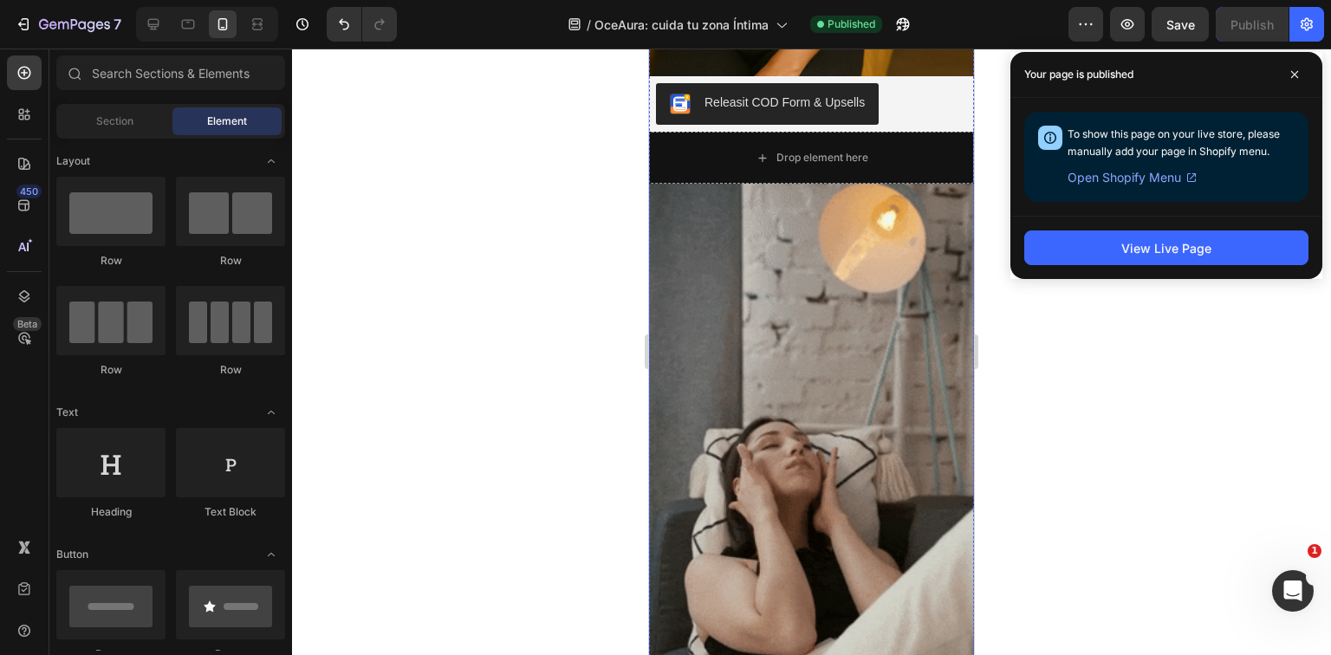
scroll to position [1595, 0]
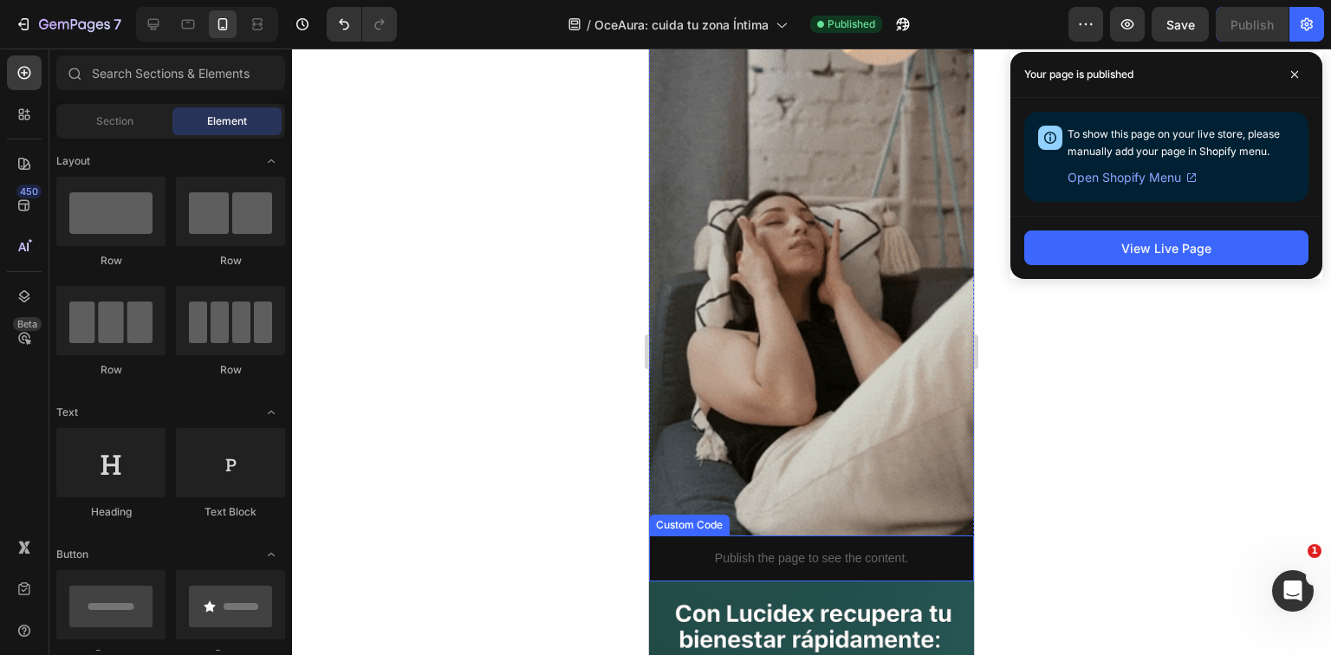
click at [868, 550] on p "Publish the page to see the content." at bounding box center [811, 559] width 325 height 18
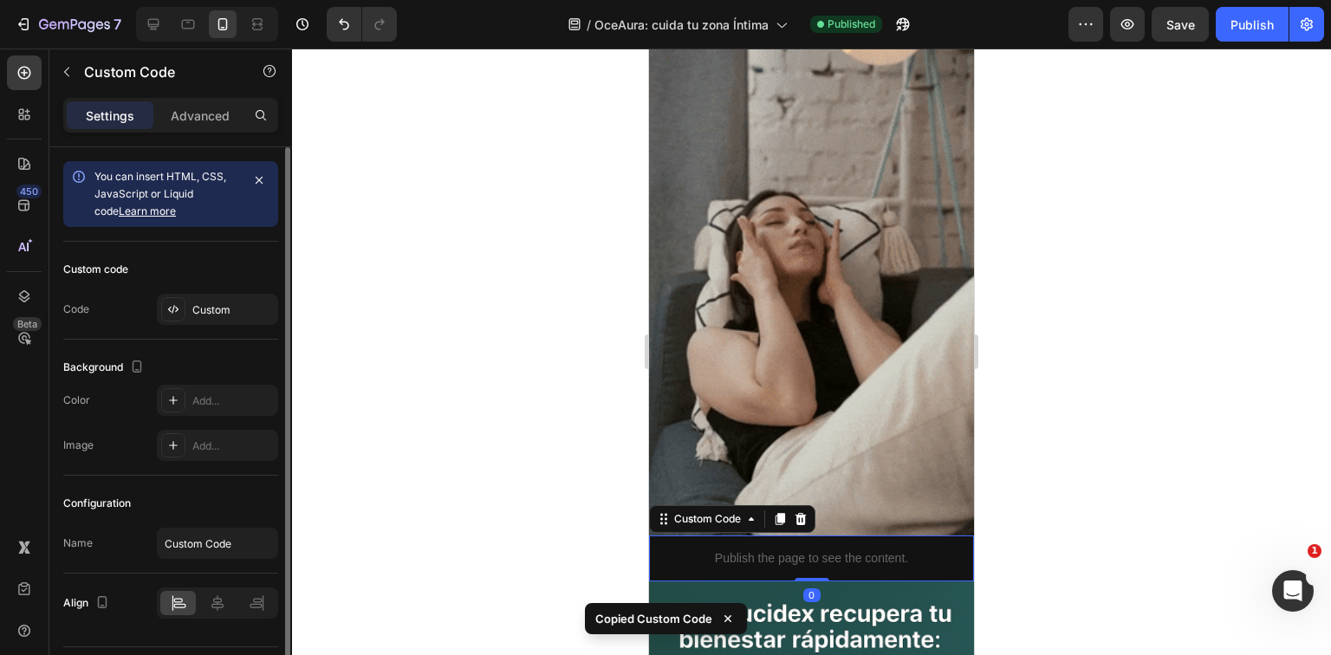
click at [247, 324] on div "Custom code Code Custom" at bounding box center [170, 291] width 215 height 98
click at [236, 311] on div "Custom" at bounding box center [232, 311] width 81 height 16
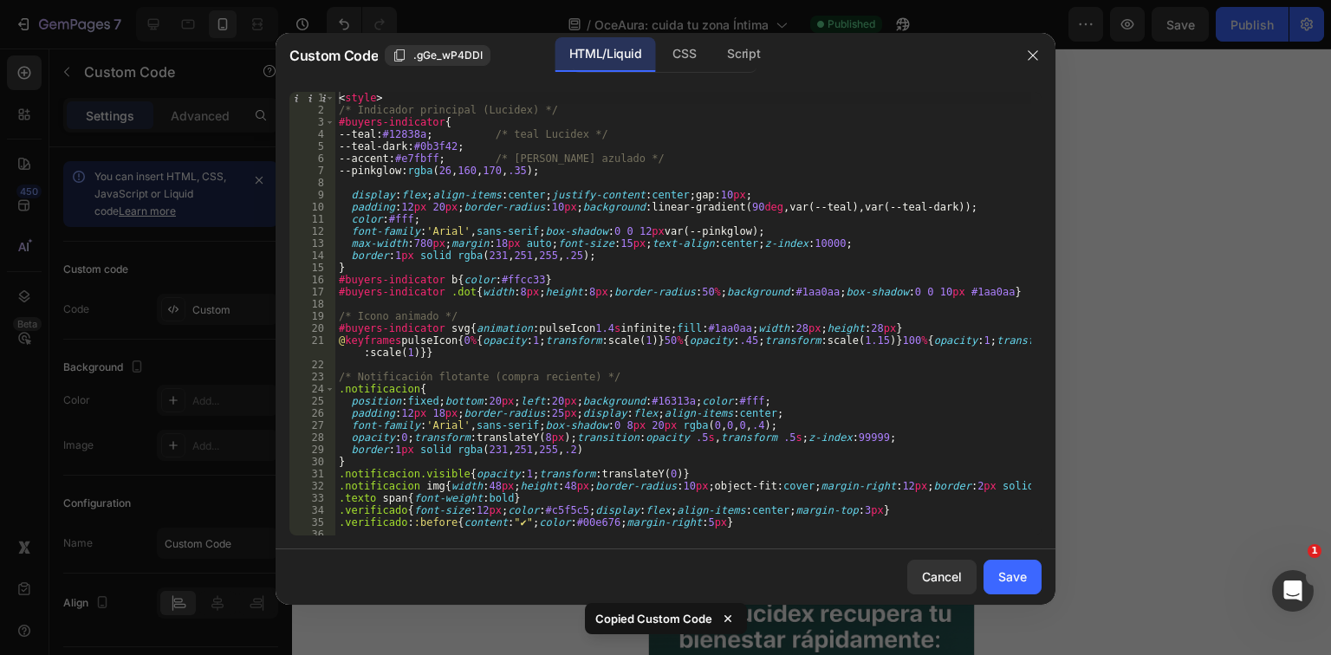
click at [433, 257] on div "< style > /* Indicador principal (Lucidex) */ #buyers-indicator { --[PERSON_NAM…" at bounding box center [683, 326] width 696 height 468
type textarea "</script>"
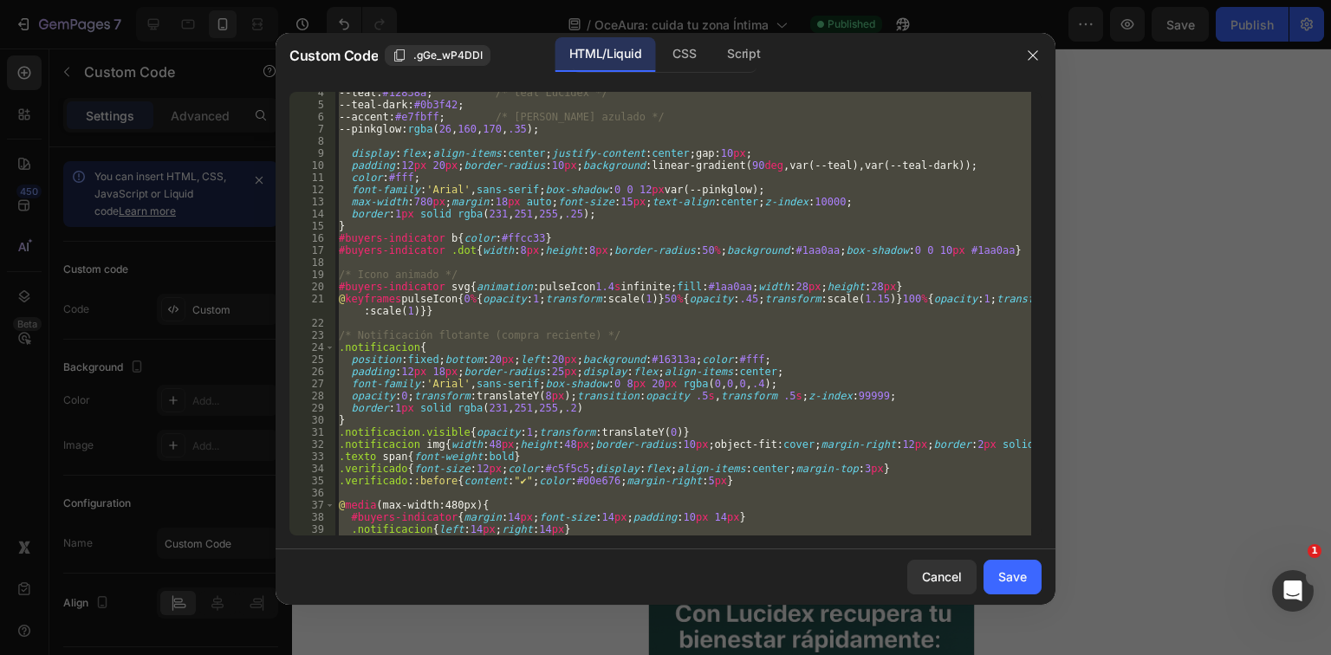
scroll to position [125, 0]
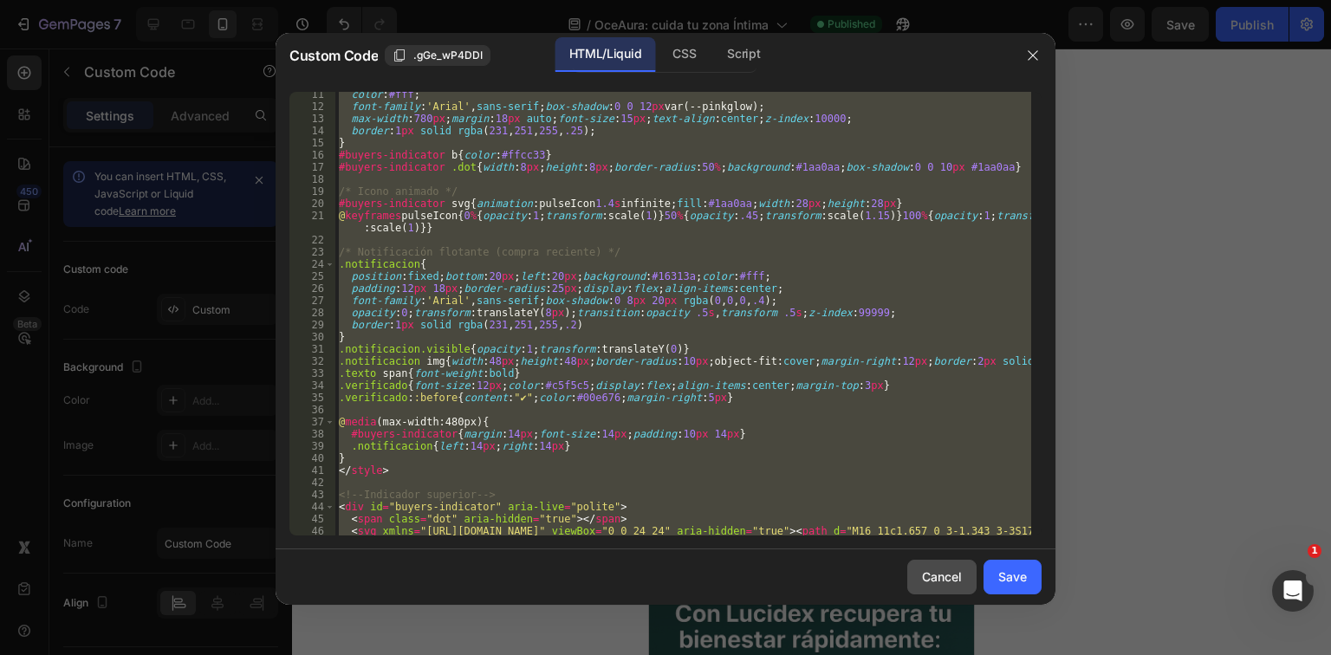
click at [940, 572] on div "Cancel" at bounding box center [942, 577] width 40 height 18
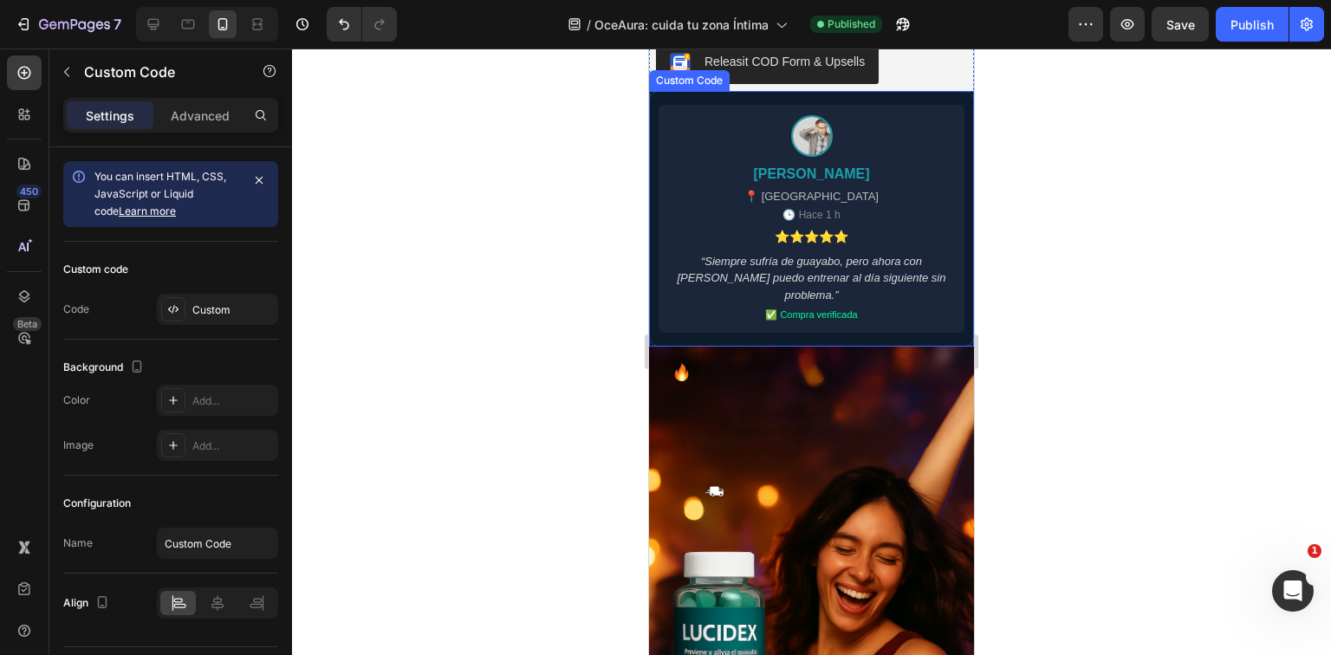
scroll to position [1942, 0]
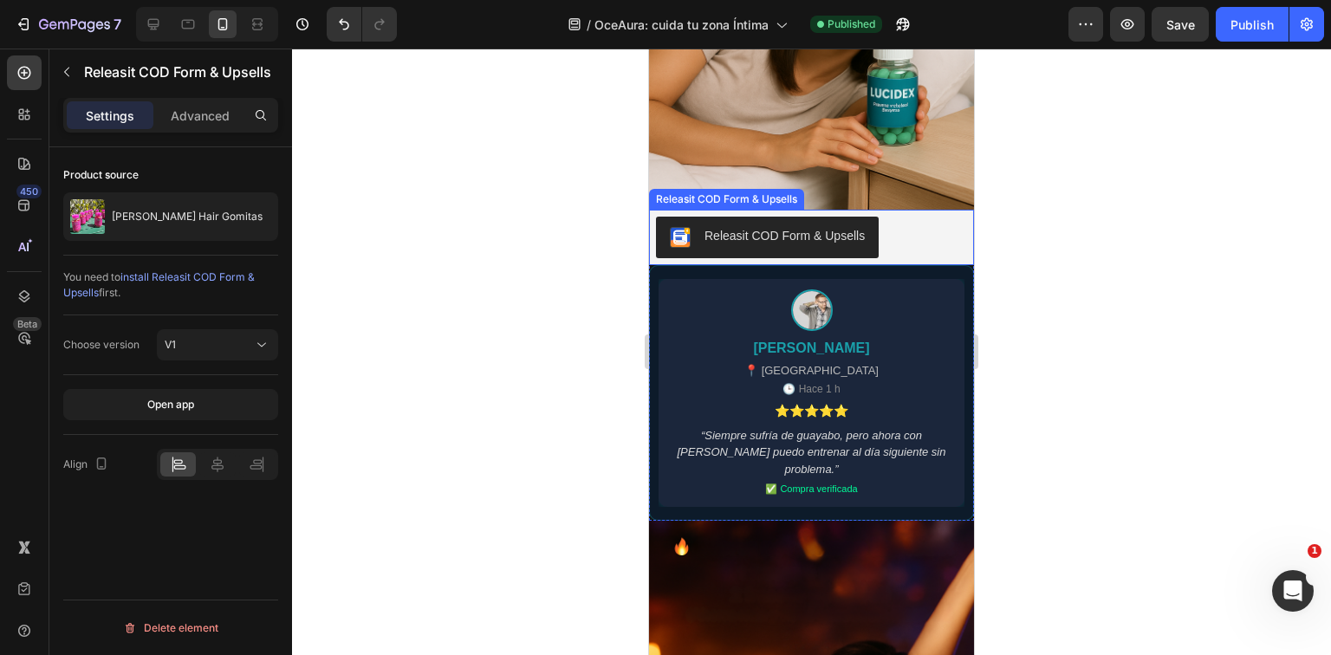
click at [733, 227] on div "Releasit COD Form & Upsells" at bounding box center [785, 236] width 160 height 18
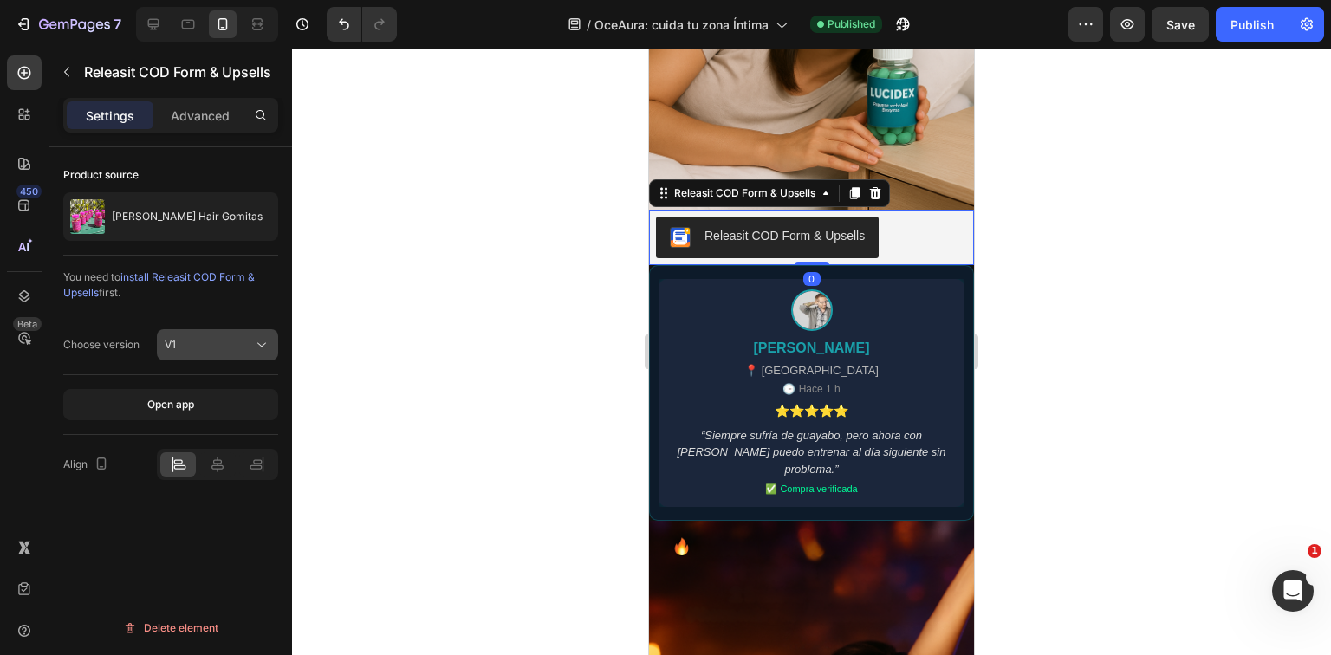
click at [185, 346] on div "V1" at bounding box center [209, 345] width 88 height 16
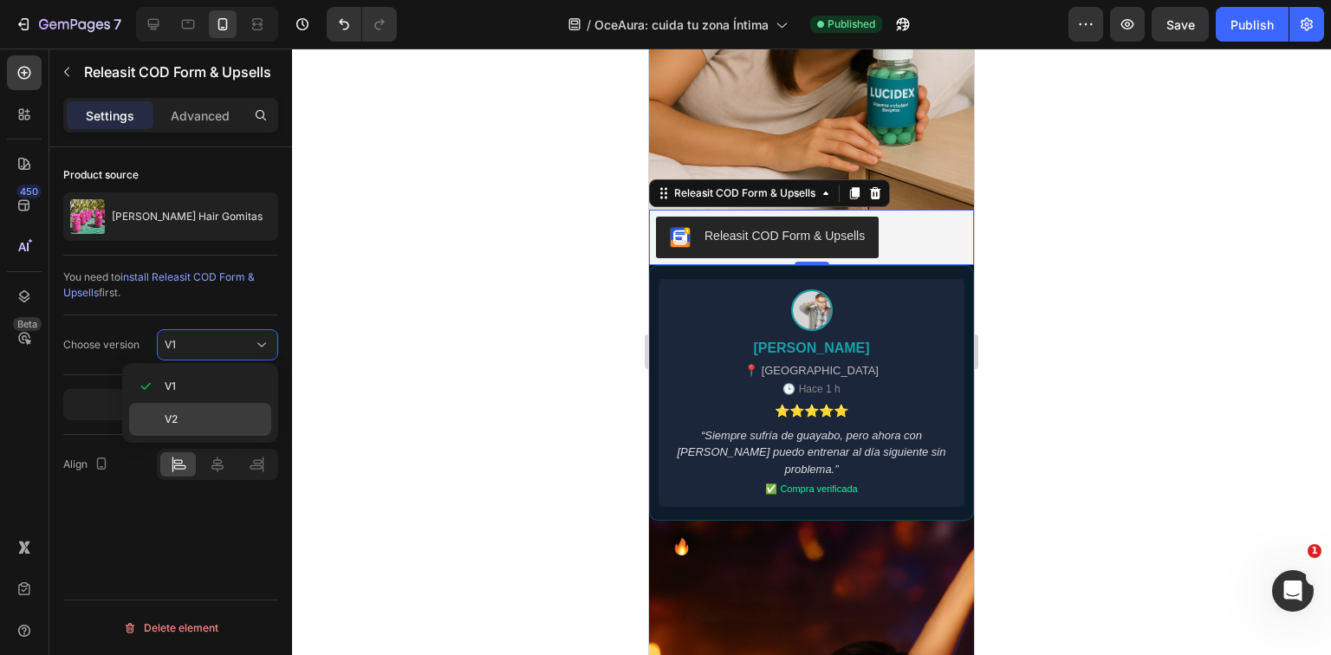
click at [234, 416] on p "V2" at bounding box center [214, 420] width 99 height 16
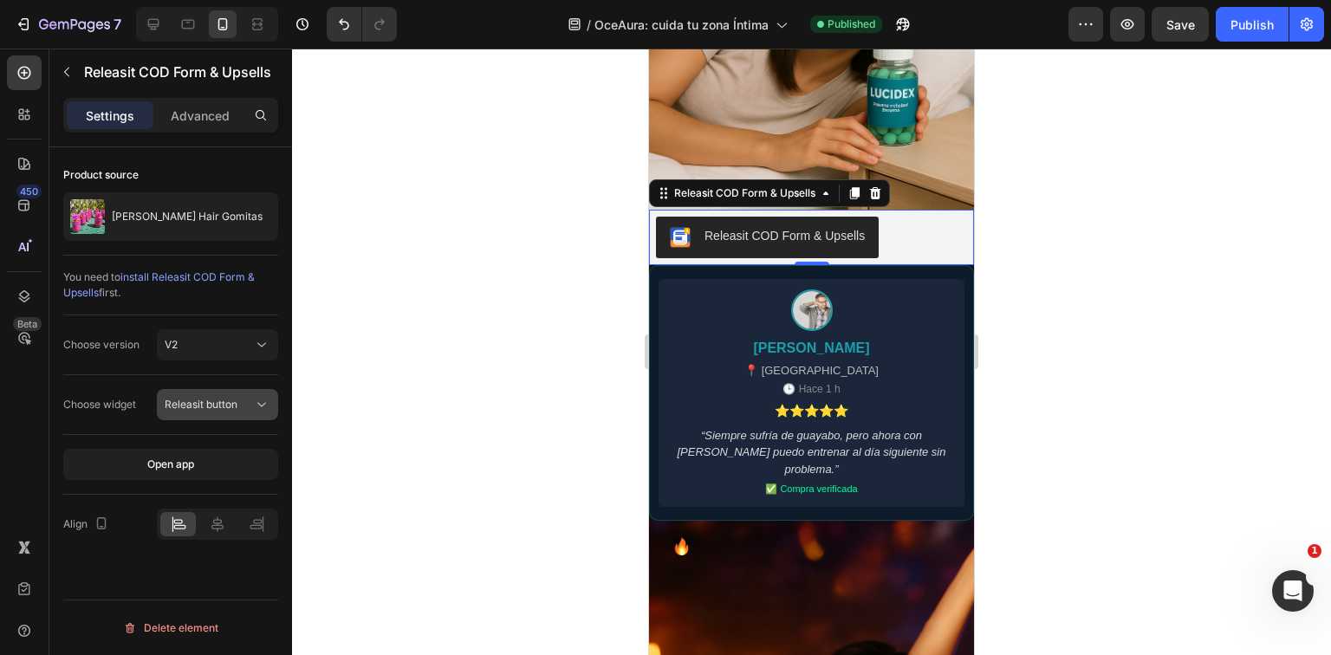
click at [239, 399] on div "Releasit button" at bounding box center [209, 405] width 88 height 16
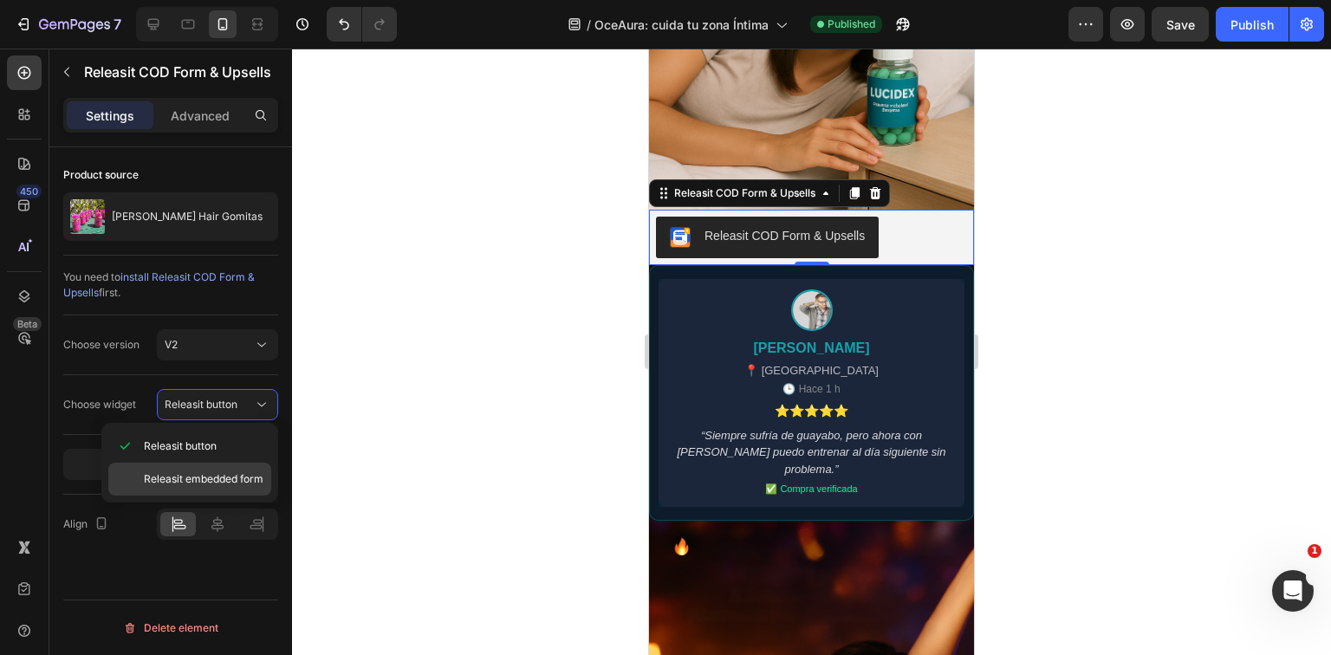
click at [248, 478] on span "Releasit embedded form" at bounding box center [204, 480] width 120 height 16
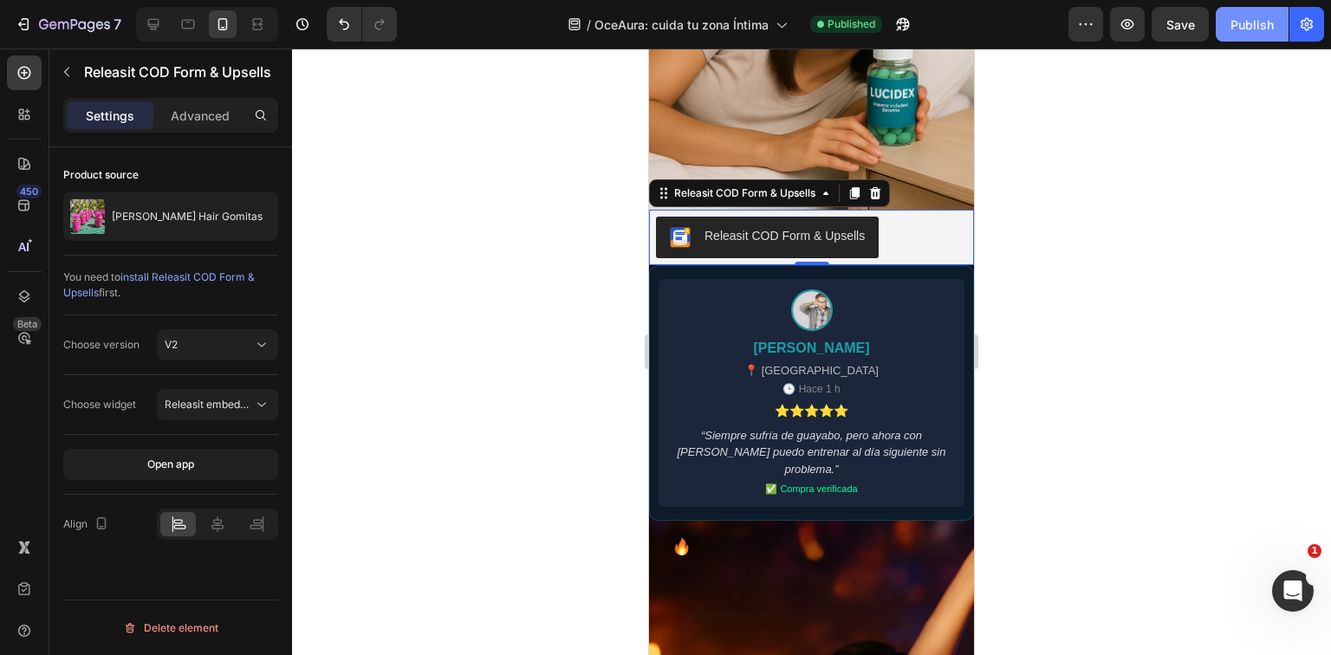
click at [1252, 31] on div "Publish" at bounding box center [1252, 25] width 43 height 18
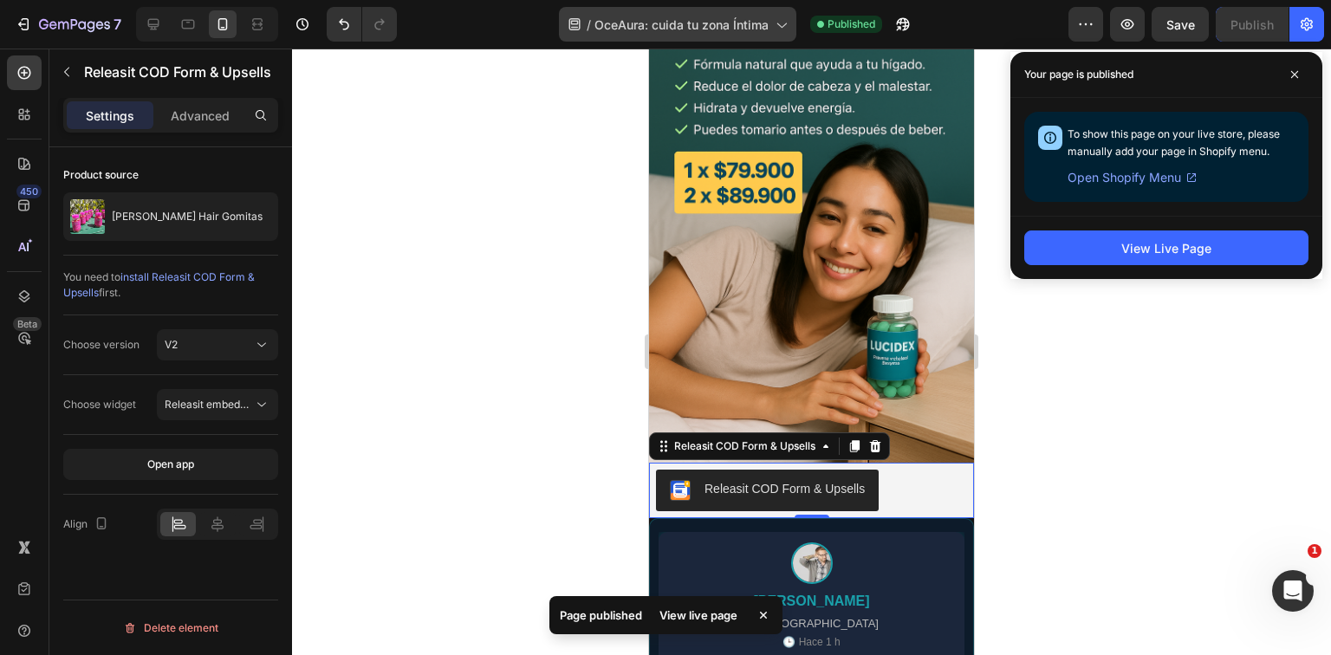
scroll to position [1664, 0]
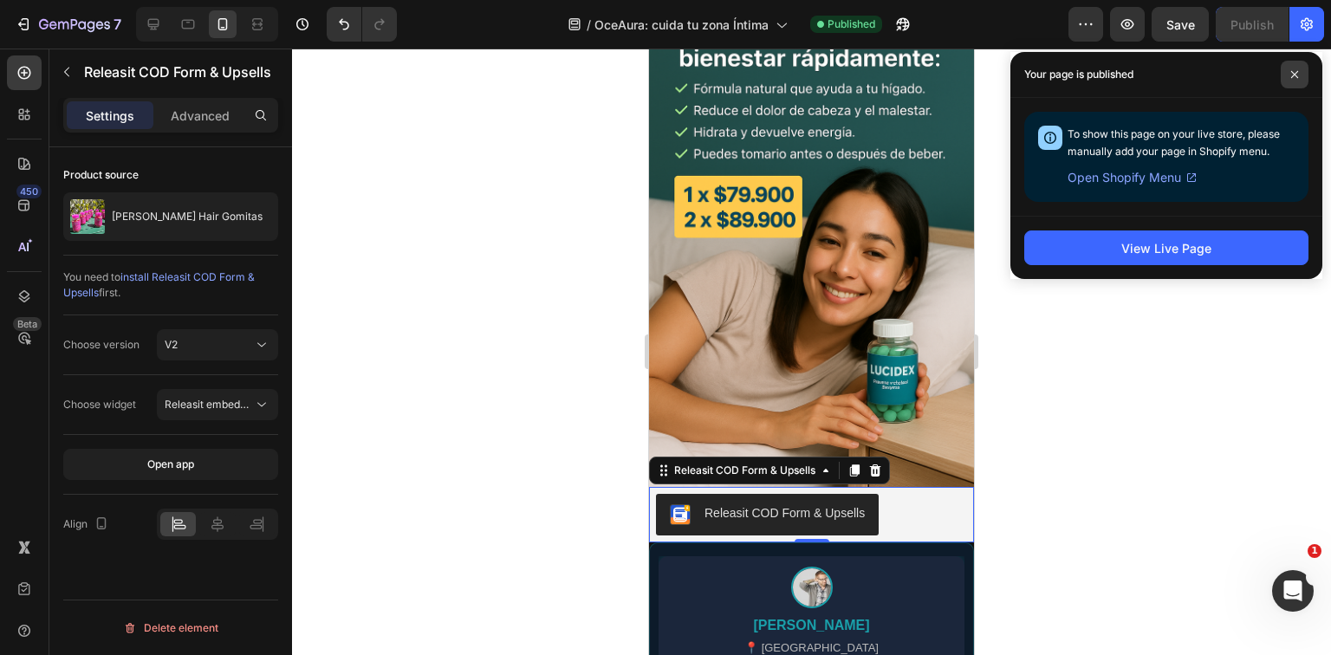
click at [1292, 70] on icon at bounding box center [1295, 74] width 9 height 9
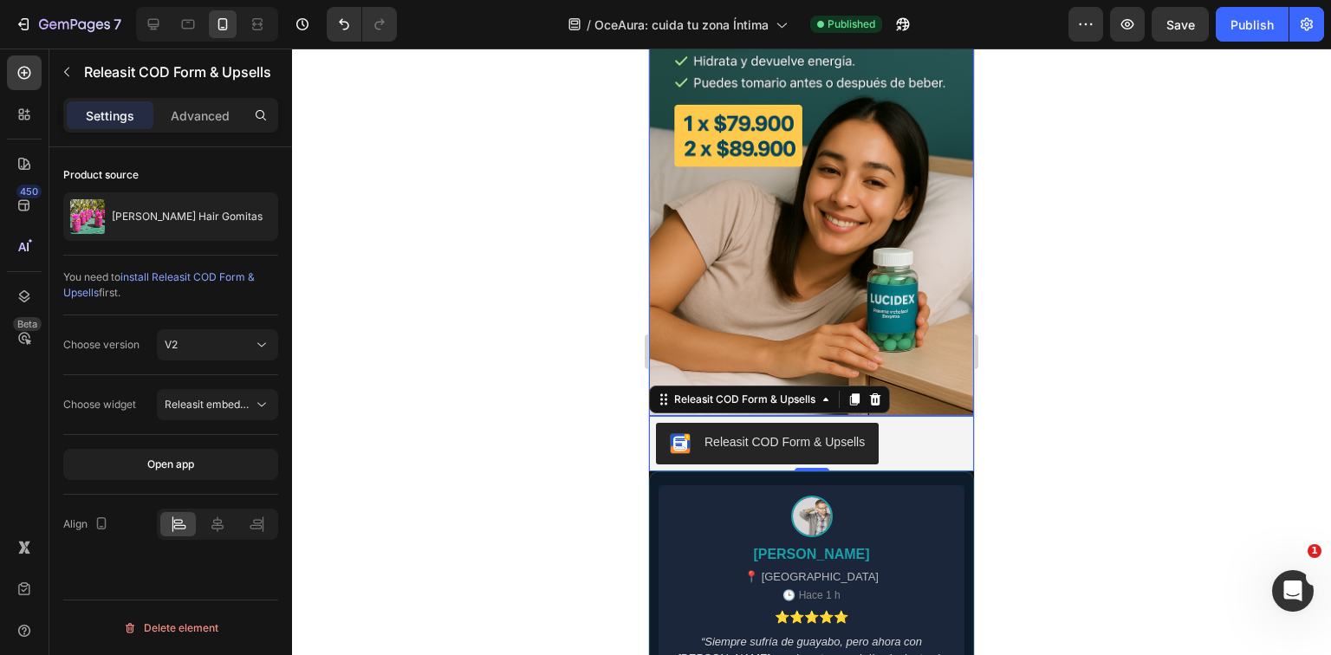
scroll to position [1803, 0]
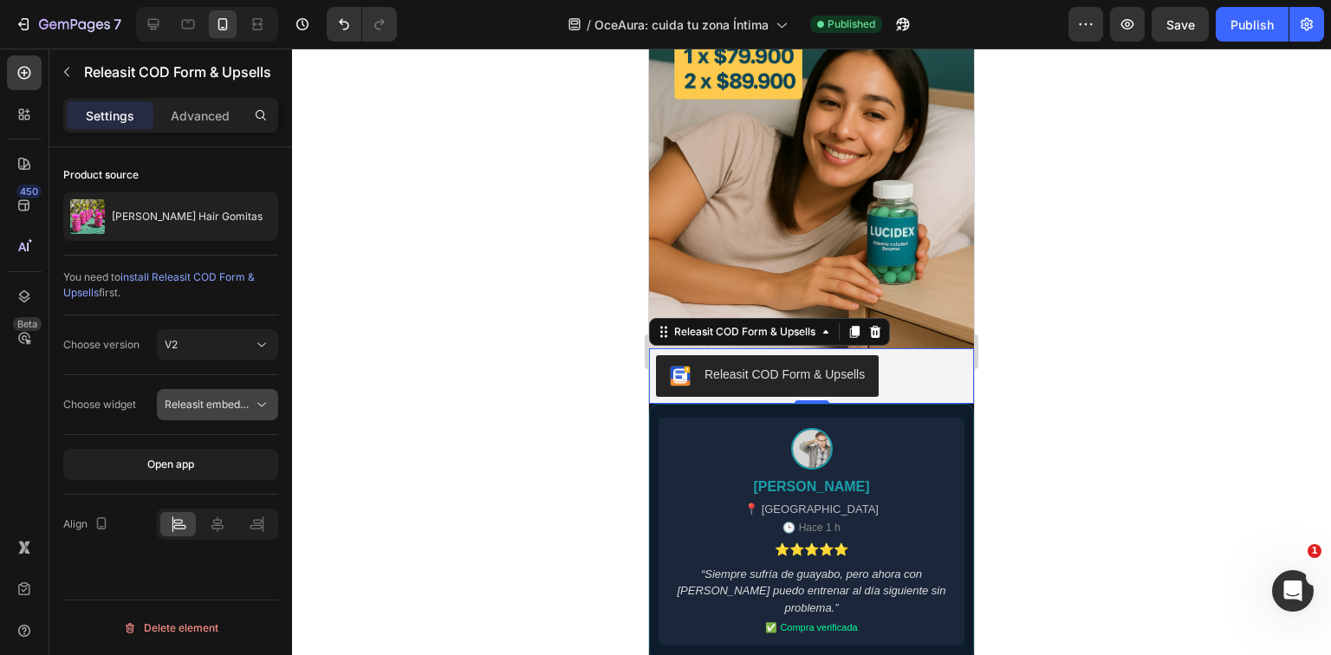
click at [192, 404] on span "Releasit embedded form" at bounding box center [225, 404] width 120 height 13
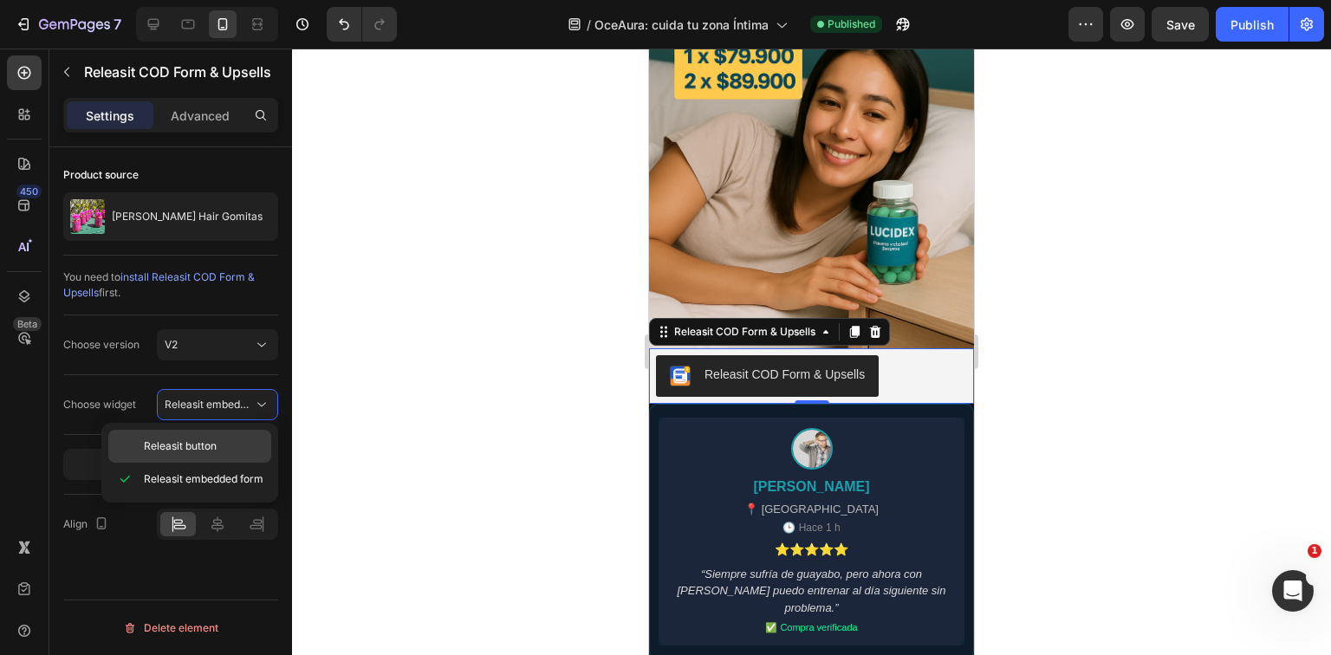
click at [229, 431] on div "Releasit button" at bounding box center [189, 446] width 163 height 33
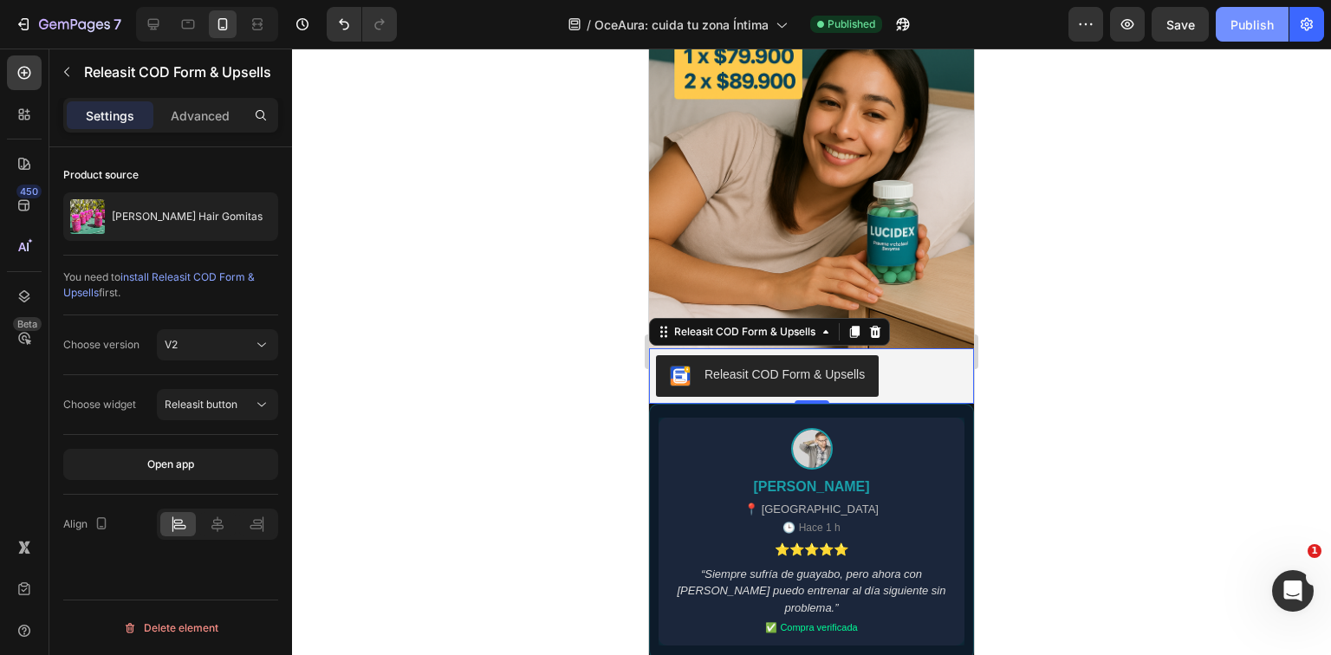
click at [1274, 21] on button "Publish" at bounding box center [1252, 24] width 73 height 35
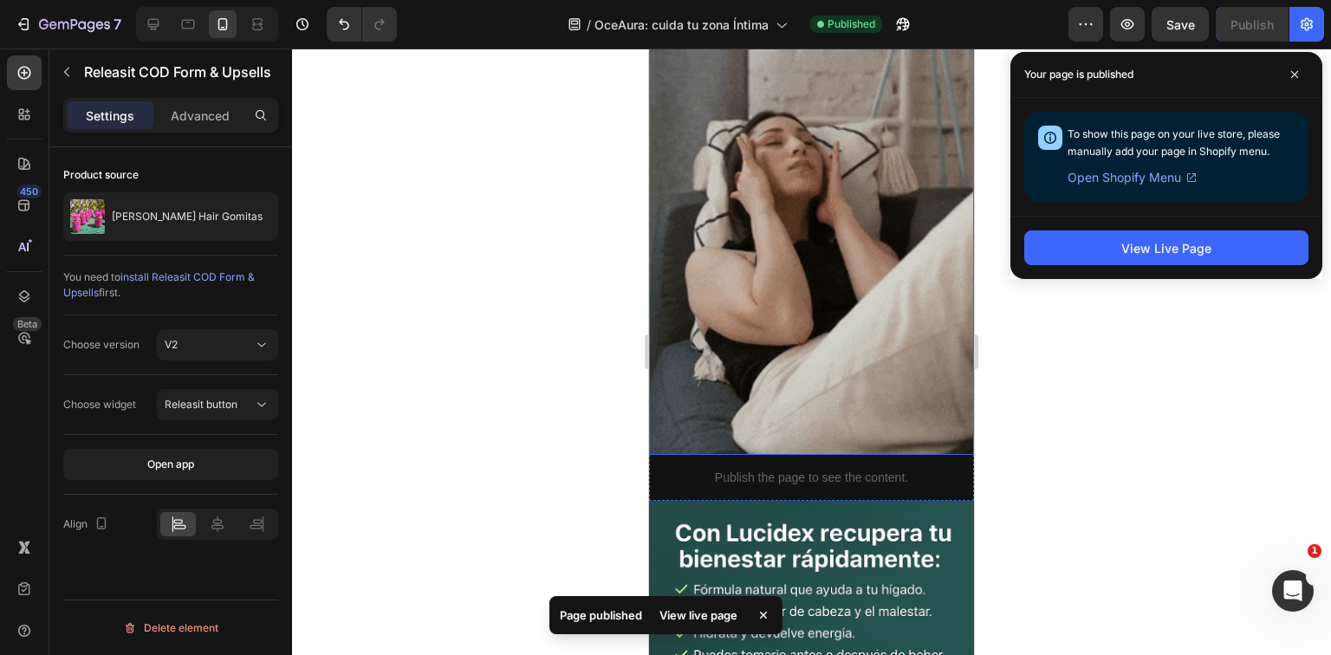
scroll to position [1456, 0]
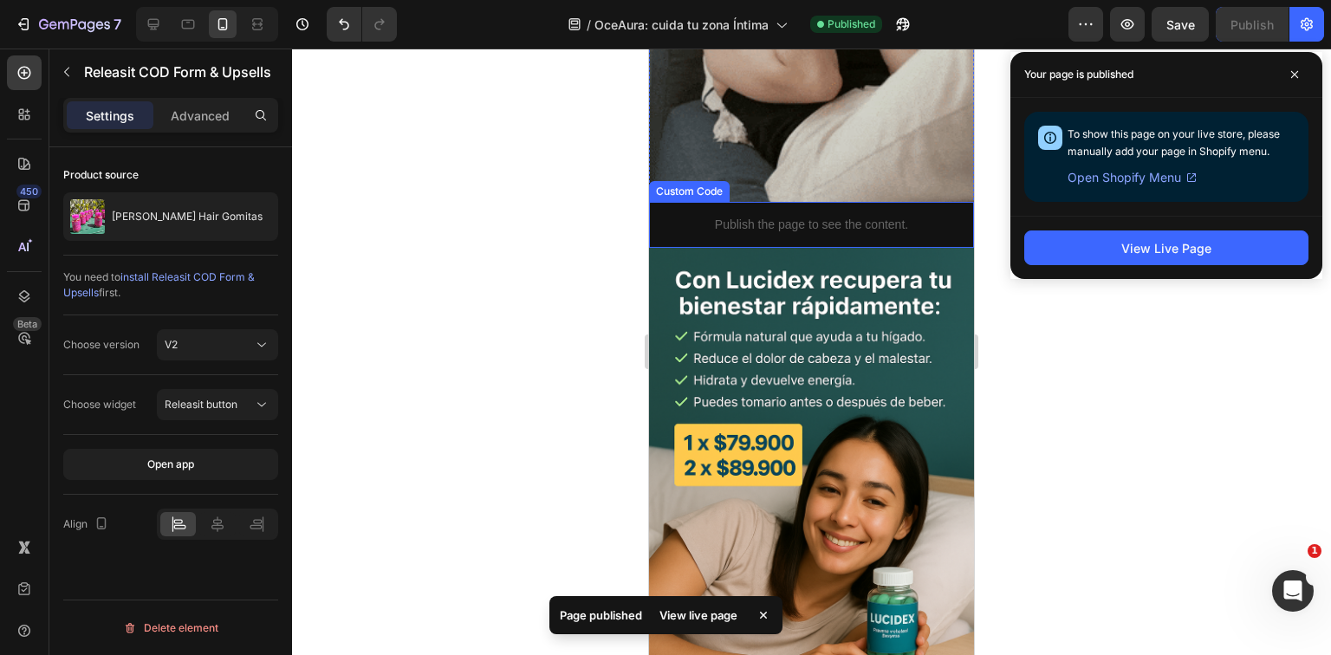
click at [819, 202] on div "Publish the page to see the content." at bounding box center [811, 225] width 325 height 46
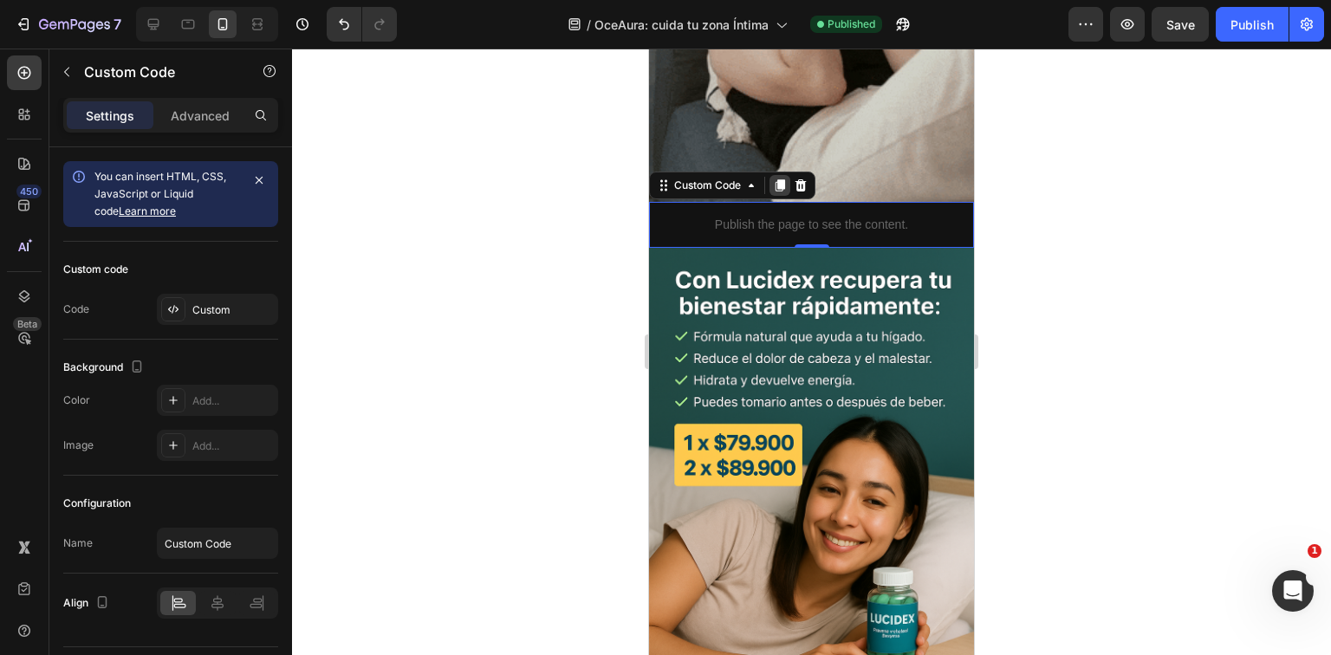
click at [776, 179] on icon at bounding box center [780, 186] width 14 height 14
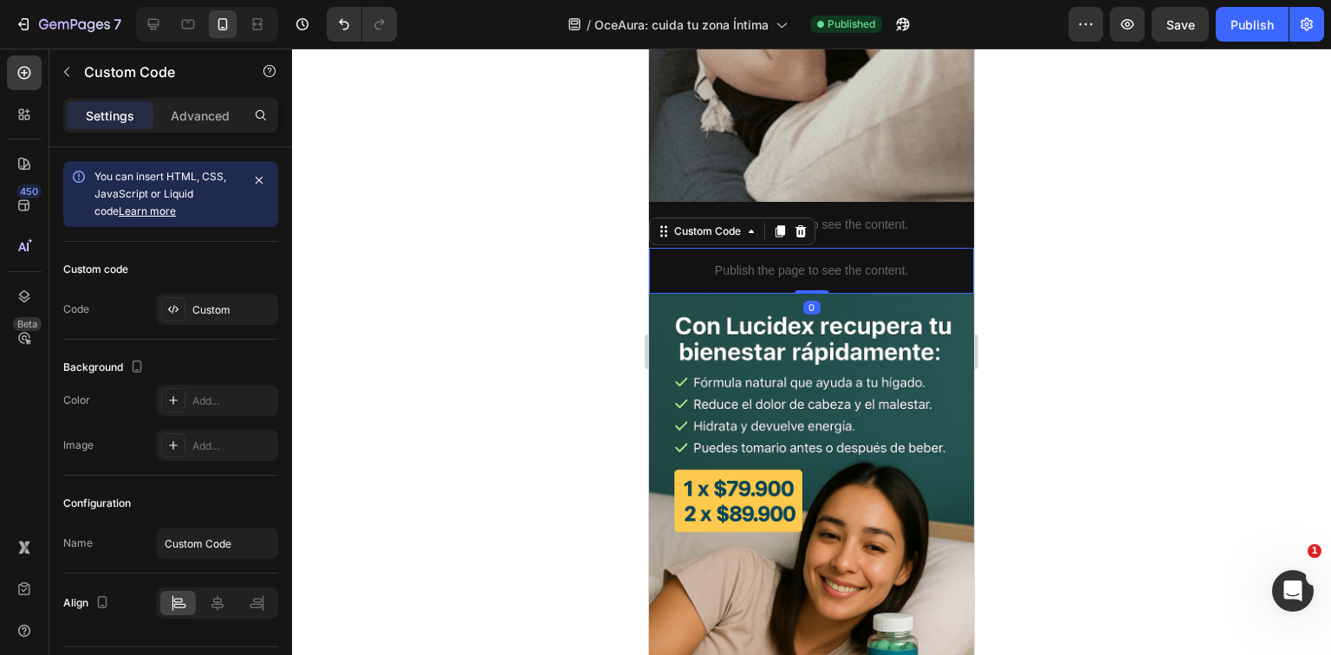
click at [872, 202] on div "Publish the page to see the content." at bounding box center [811, 225] width 325 height 46
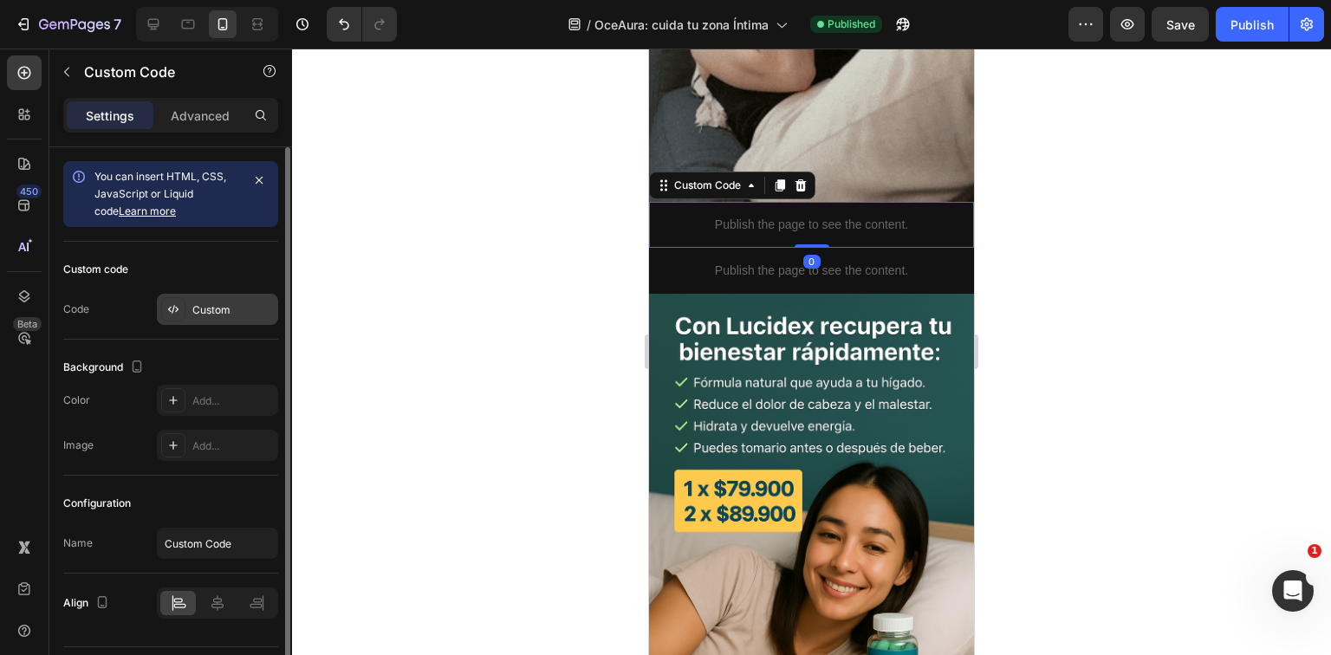
click at [210, 310] on div "Custom" at bounding box center [232, 311] width 81 height 16
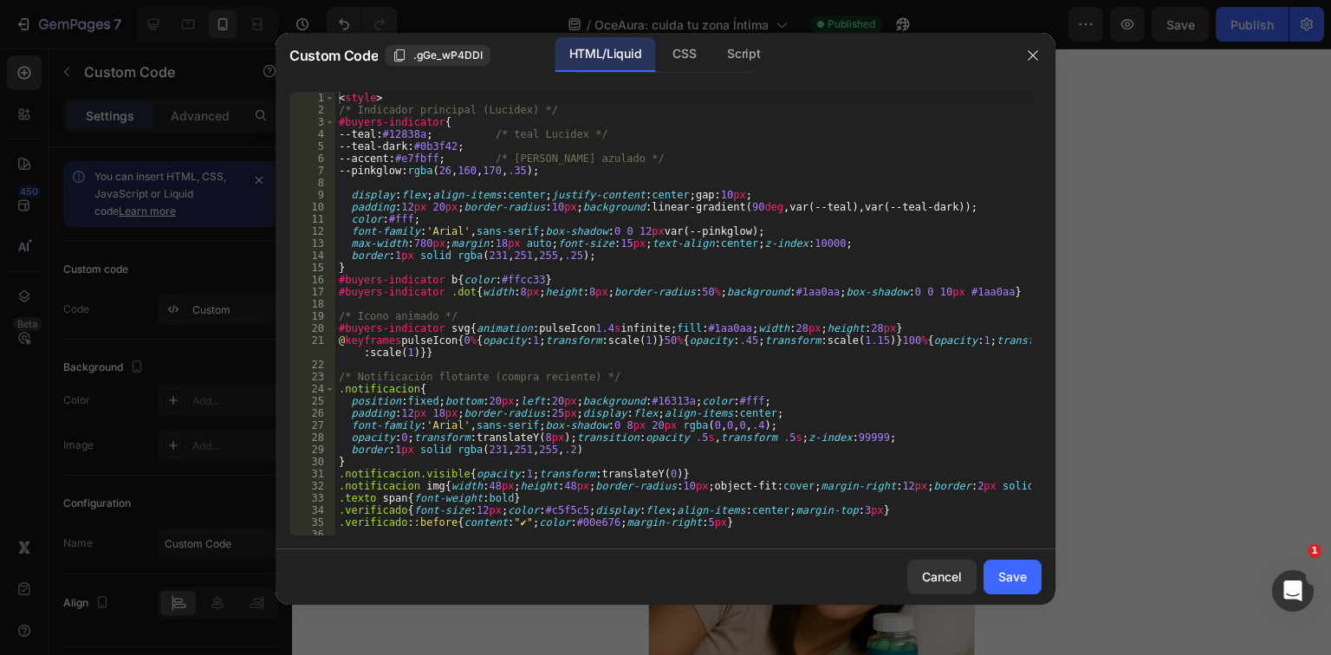
click at [617, 306] on div "< style > /* Indicador principal (Lucidex) */ #buyers-indicator { --[PERSON_NAM…" at bounding box center [683, 326] width 696 height 468
type textarea "</script>"
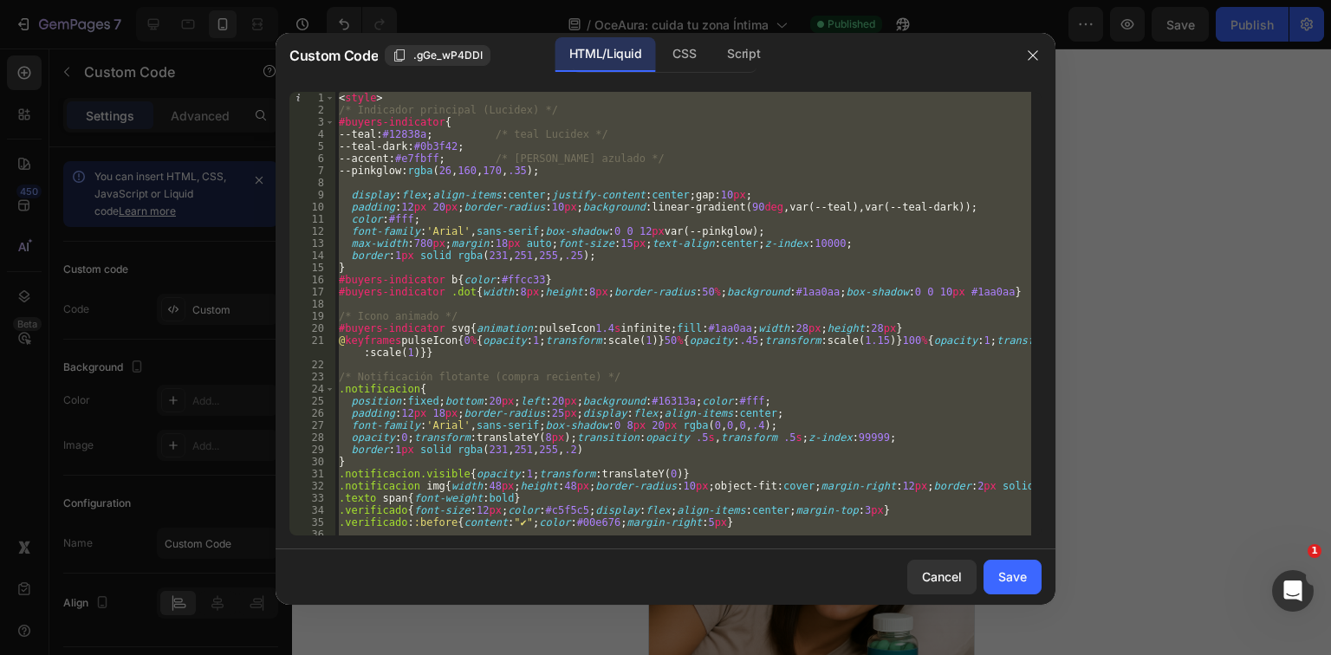
paste textarea
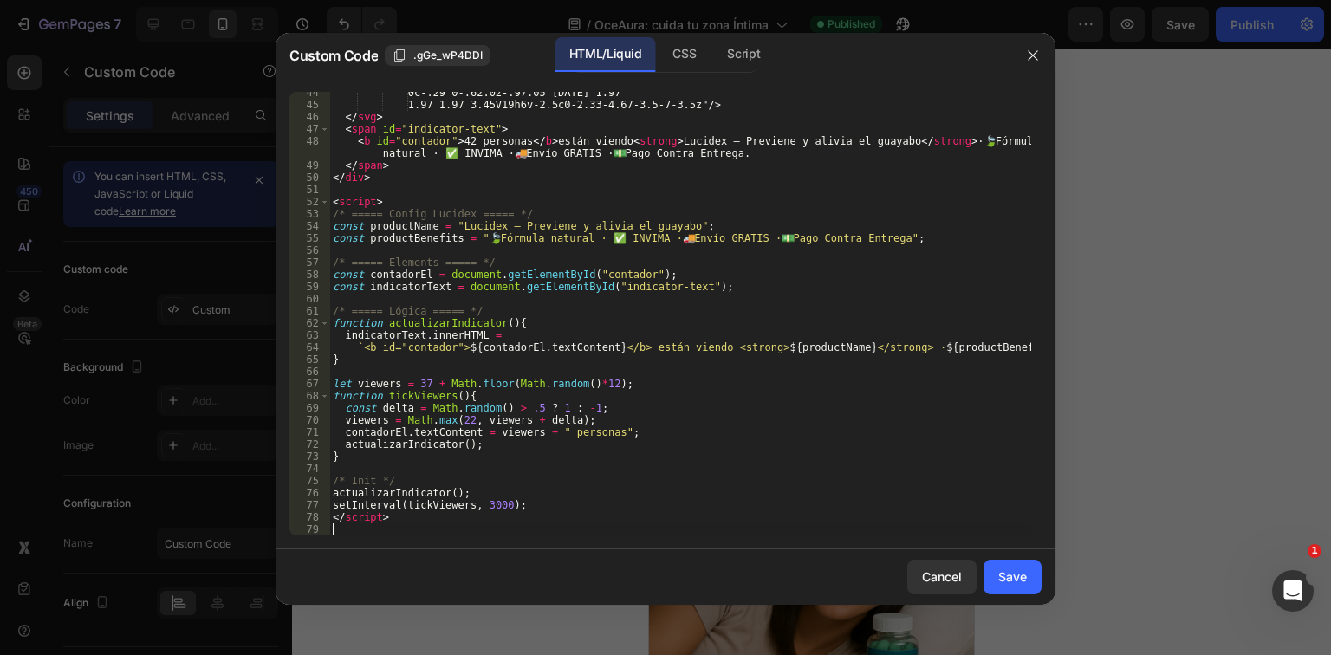
scroll to position [527, 0]
click at [1020, 562] on button "Save" at bounding box center [1013, 577] width 58 height 35
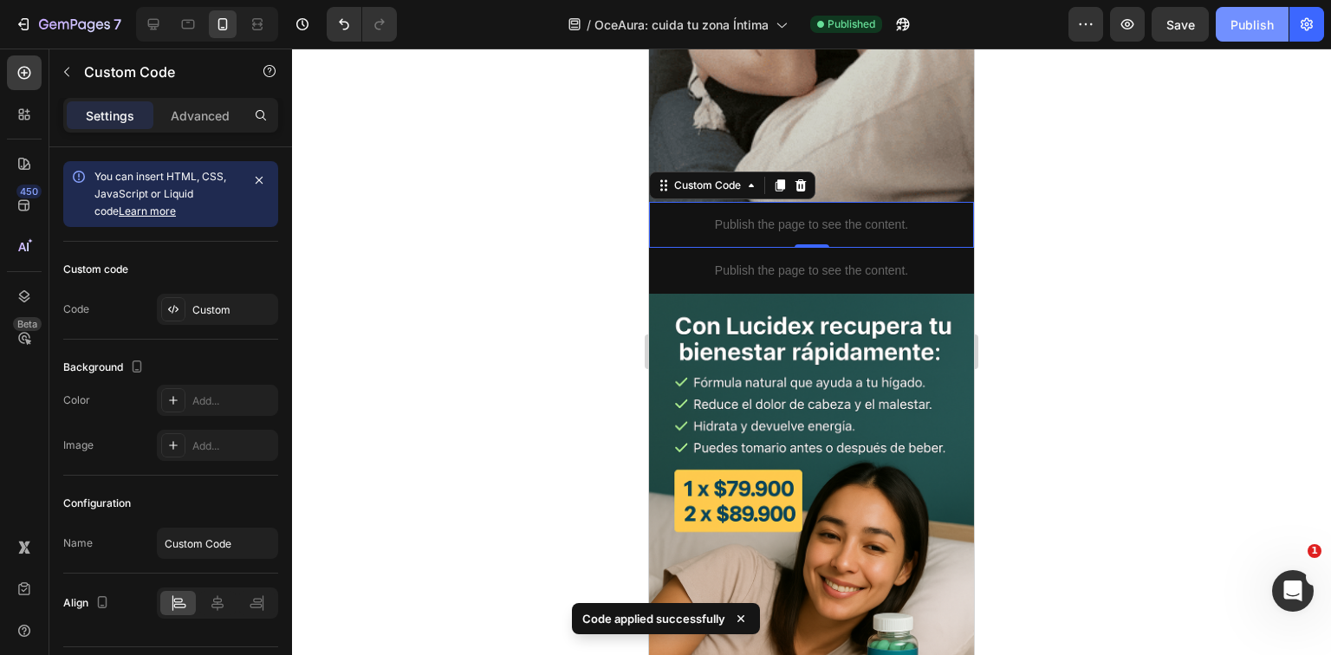
click at [1266, 28] on div "Publish" at bounding box center [1252, 25] width 43 height 18
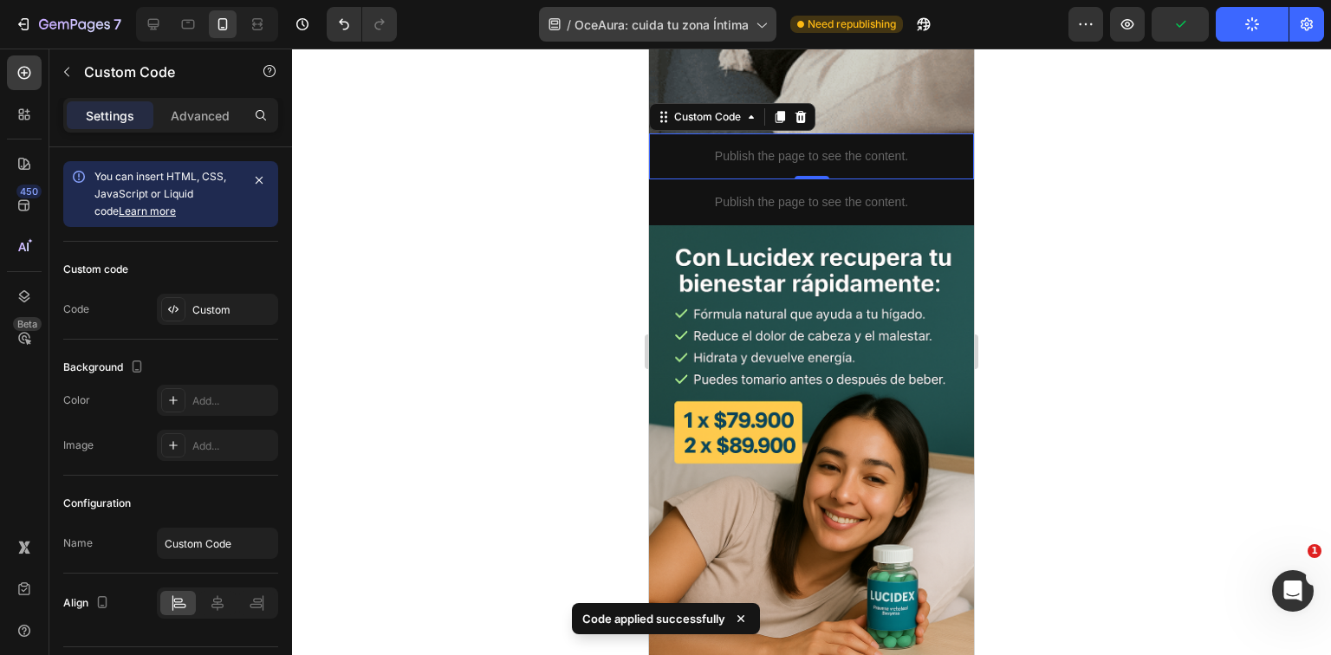
scroll to position [1526, 0]
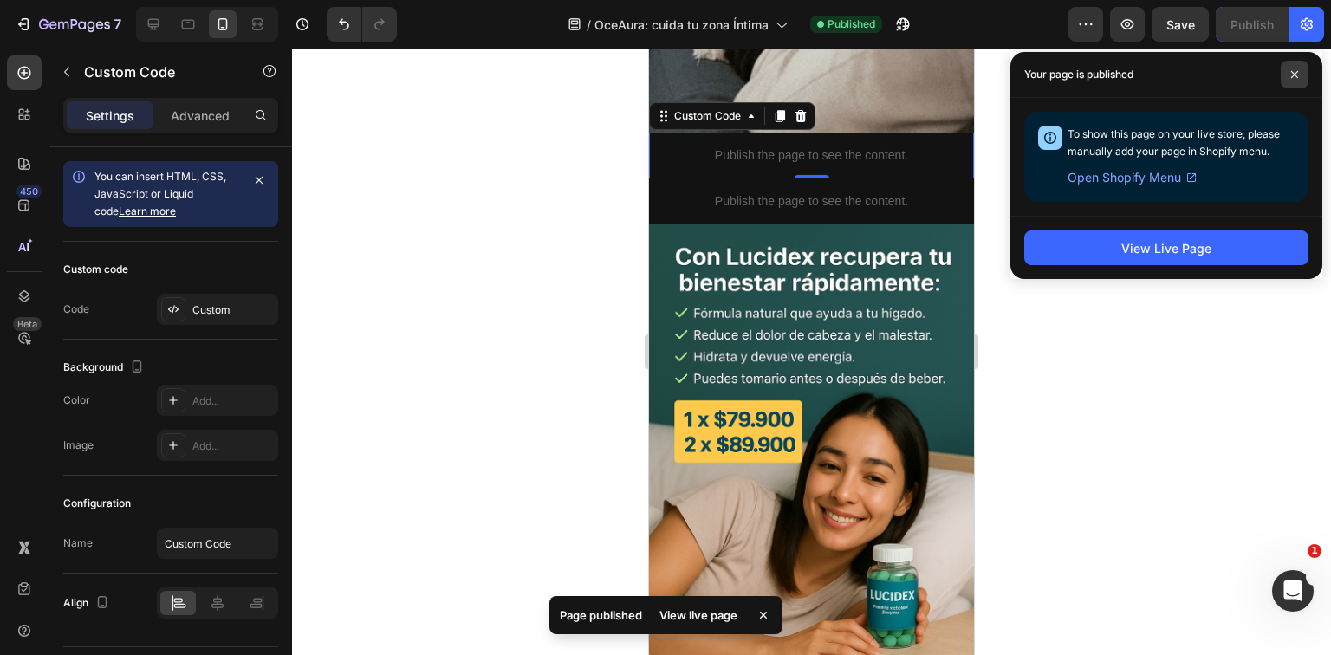
click at [1290, 71] on span at bounding box center [1295, 75] width 28 height 28
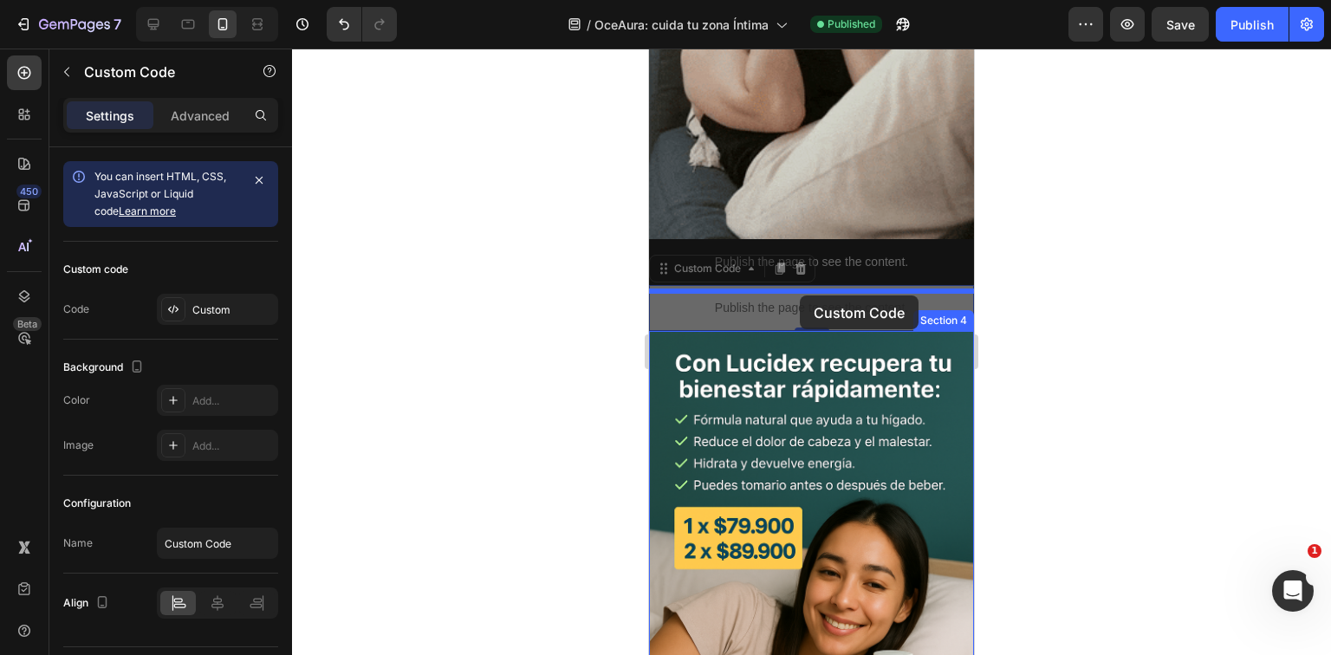
scroll to position [1387, 0]
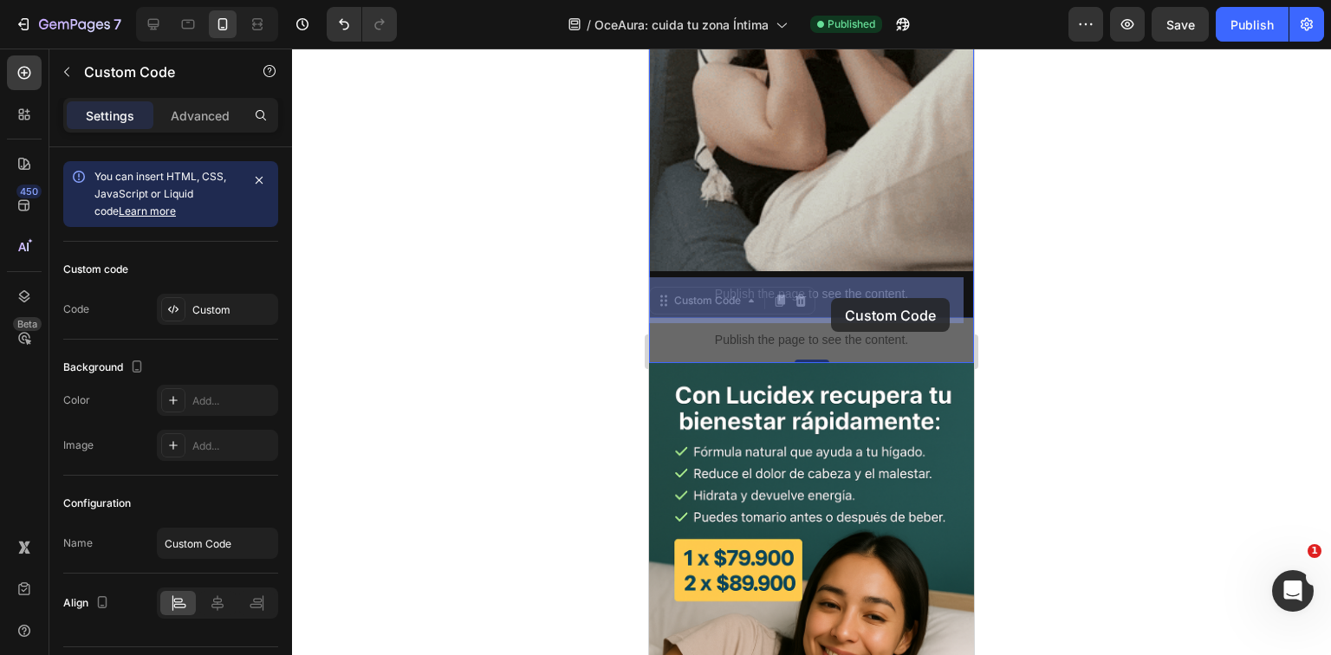
drag, startPoint x: 800, startPoint y: 296, endPoint x: 823, endPoint y: 313, distance: 28.4
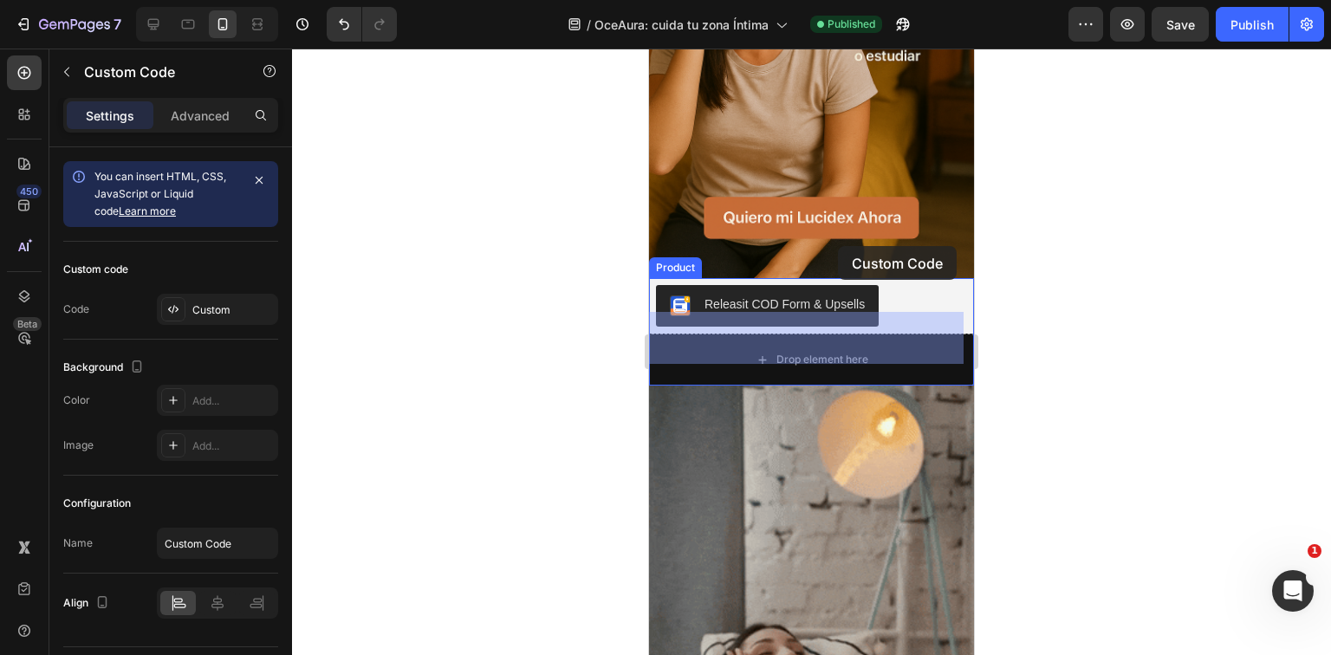
scroll to position [693, 0]
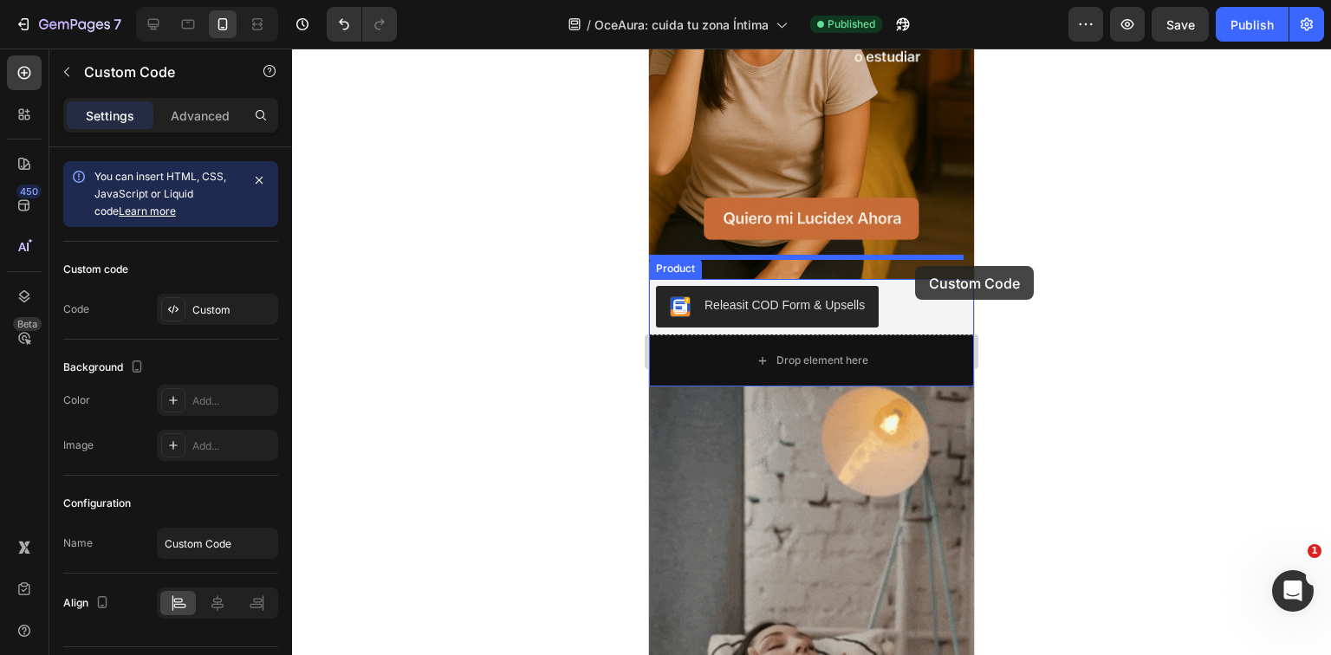
drag, startPoint x: 848, startPoint y: 260, endPoint x: 915, endPoint y: 266, distance: 67.9
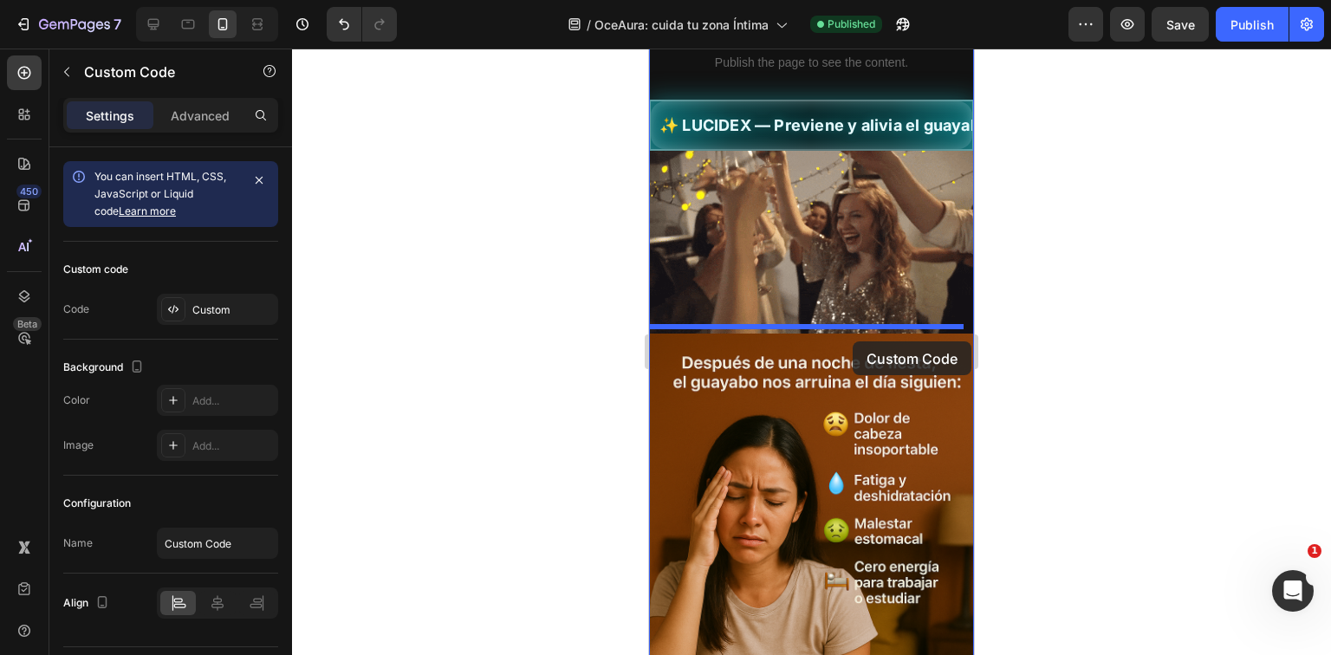
scroll to position [277, 0]
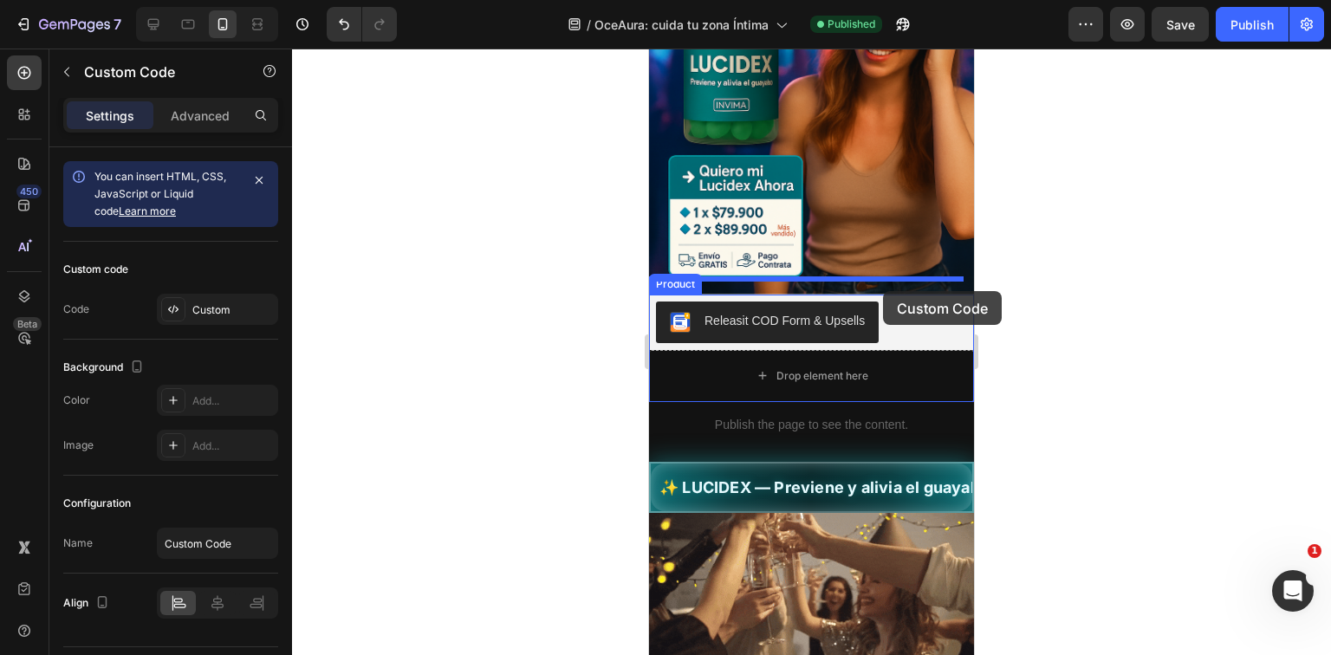
drag, startPoint x: 891, startPoint y: 420, endPoint x: 883, endPoint y: 291, distance: 128.5
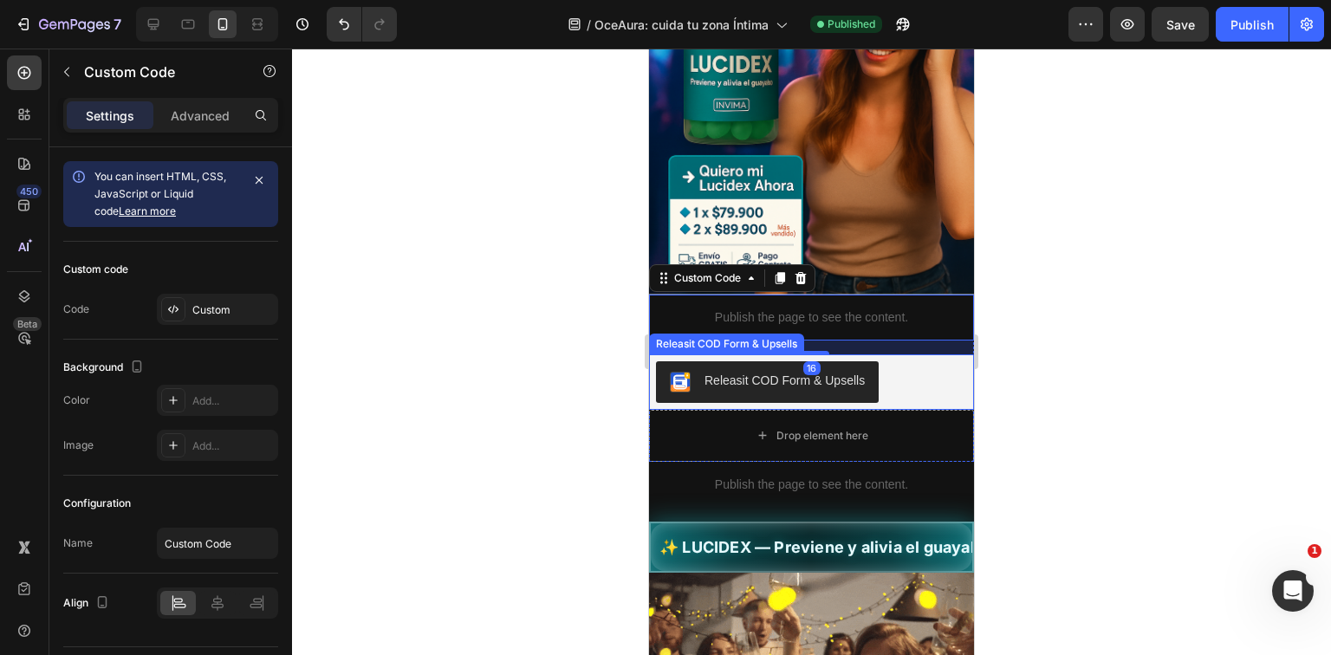
click at [1148, 368] on div at bounding box center [811, 352] width 1039 height 607
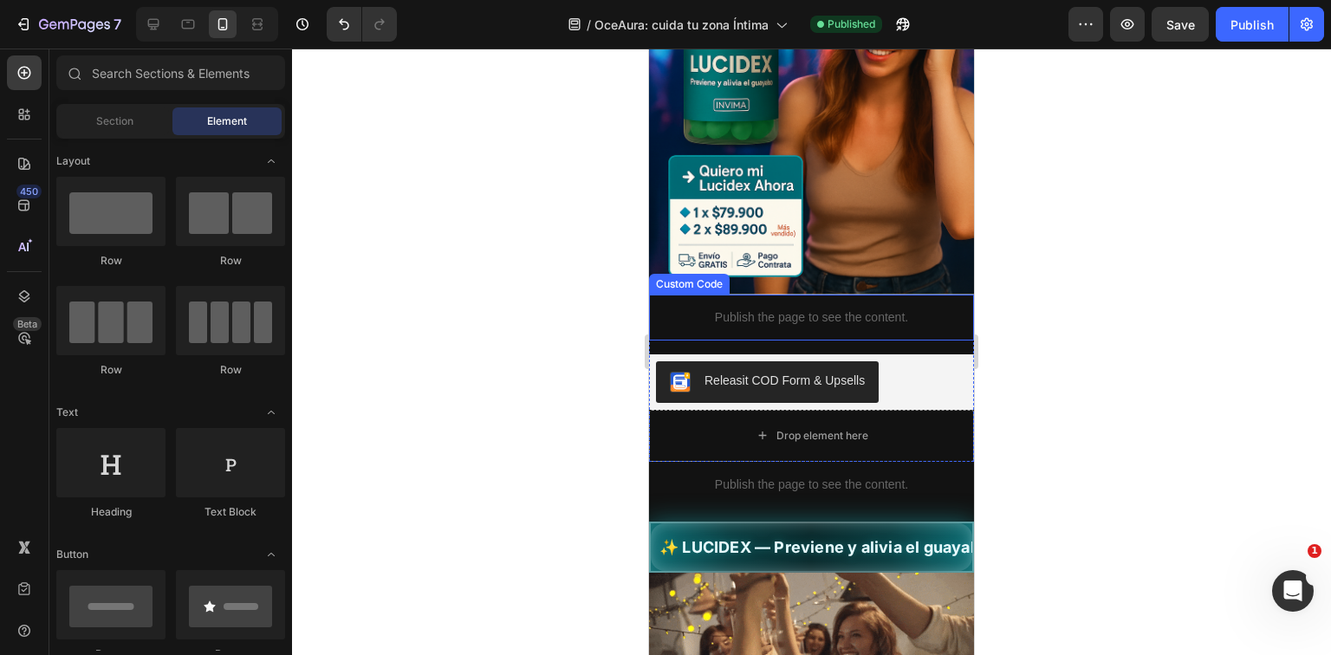
click at [815, 319] on div "Publish the page to see the content." at bounding box center [811, 318] width 325 height 46
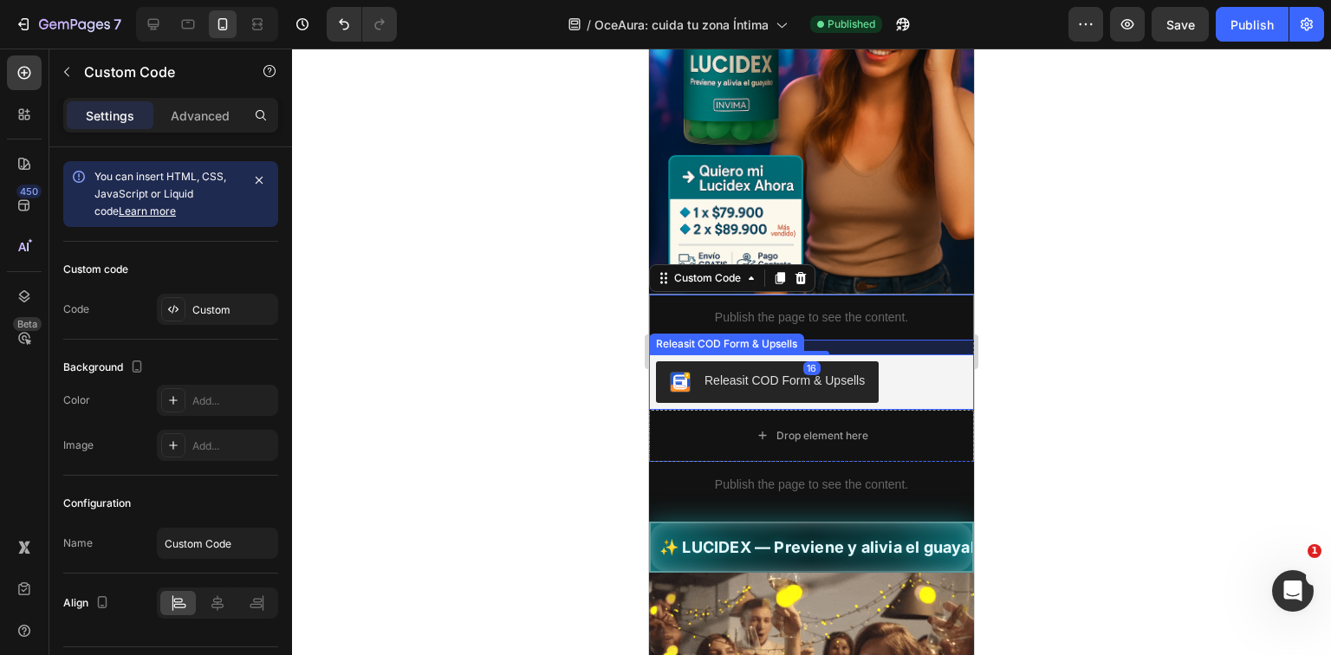
click at [914, 365] on div "Releasit COD Form & Upsells" at bounding box center [811, 382] width 311 height 42
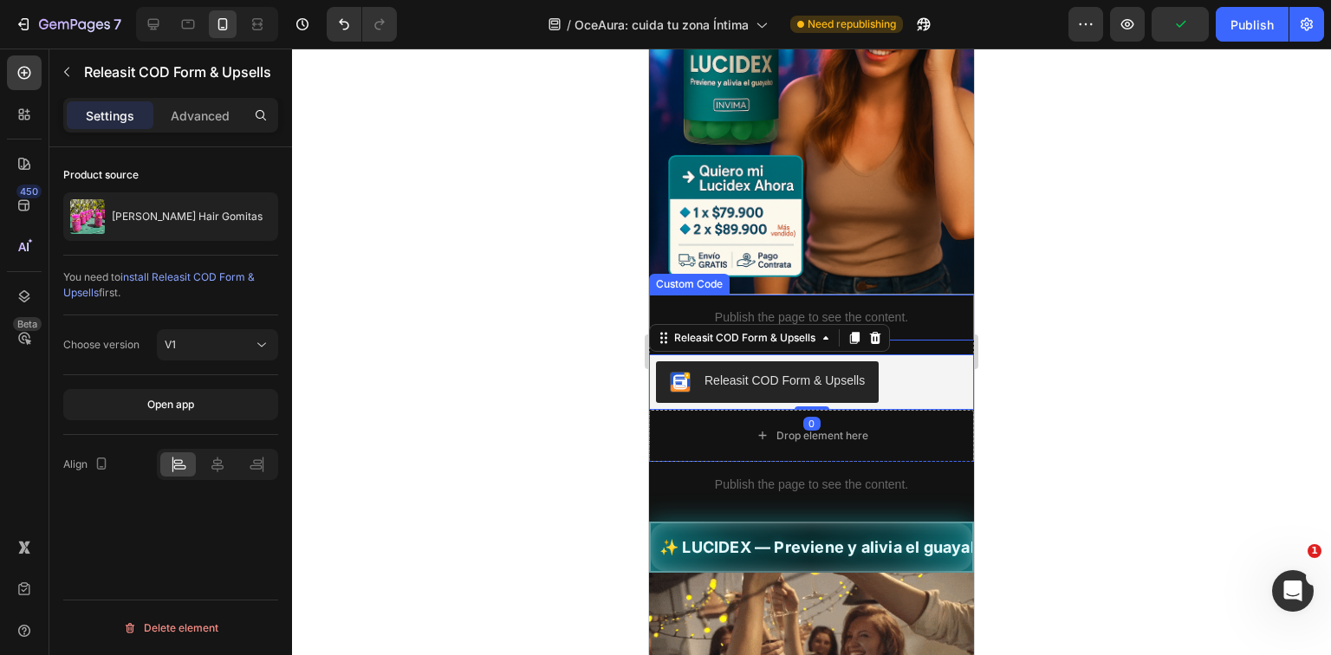
click at [913, 309] on p "Publish the page to see the content." at bounding box center [811, 318] width 325 height 18
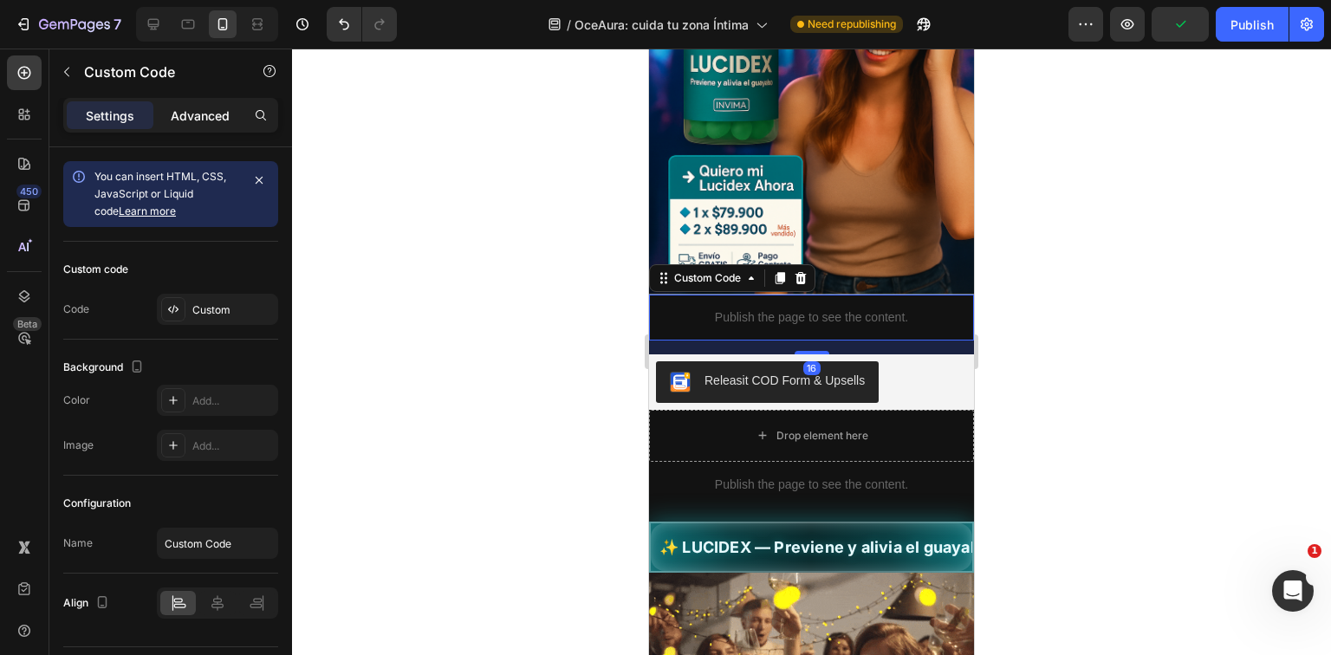
click at [222, 114] on p "Advanced" at bounding box center [200, 116] width 59 height 18
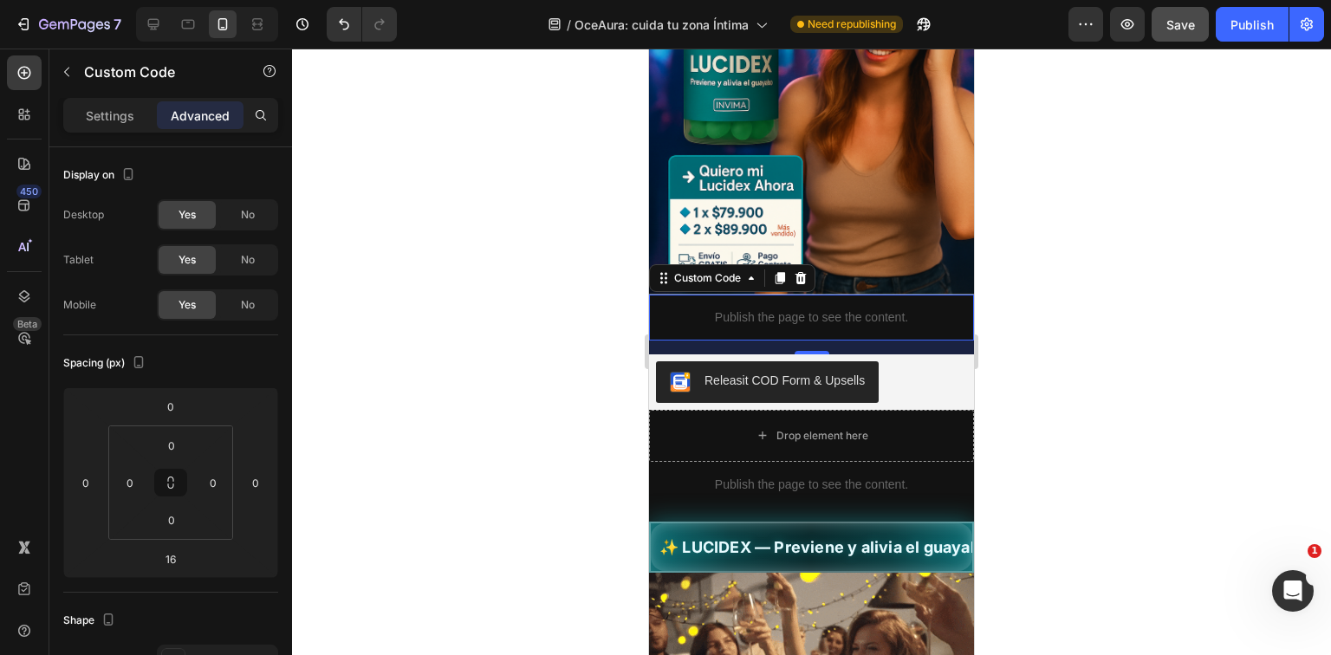
click at [1201, 23] on button "Save" at bounding box center [1180, 24] width 57 height 35
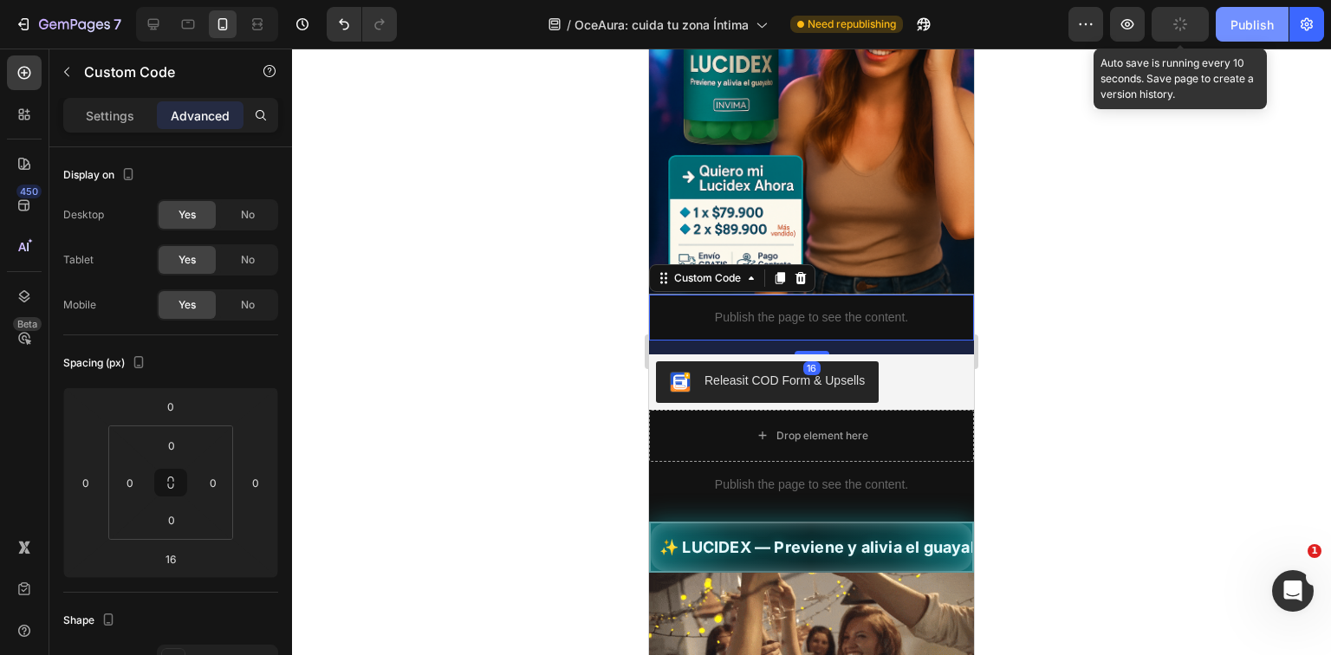
click at [1241, 23] on div "Publish" at bounding box center [1252, 25] width 43 height 18
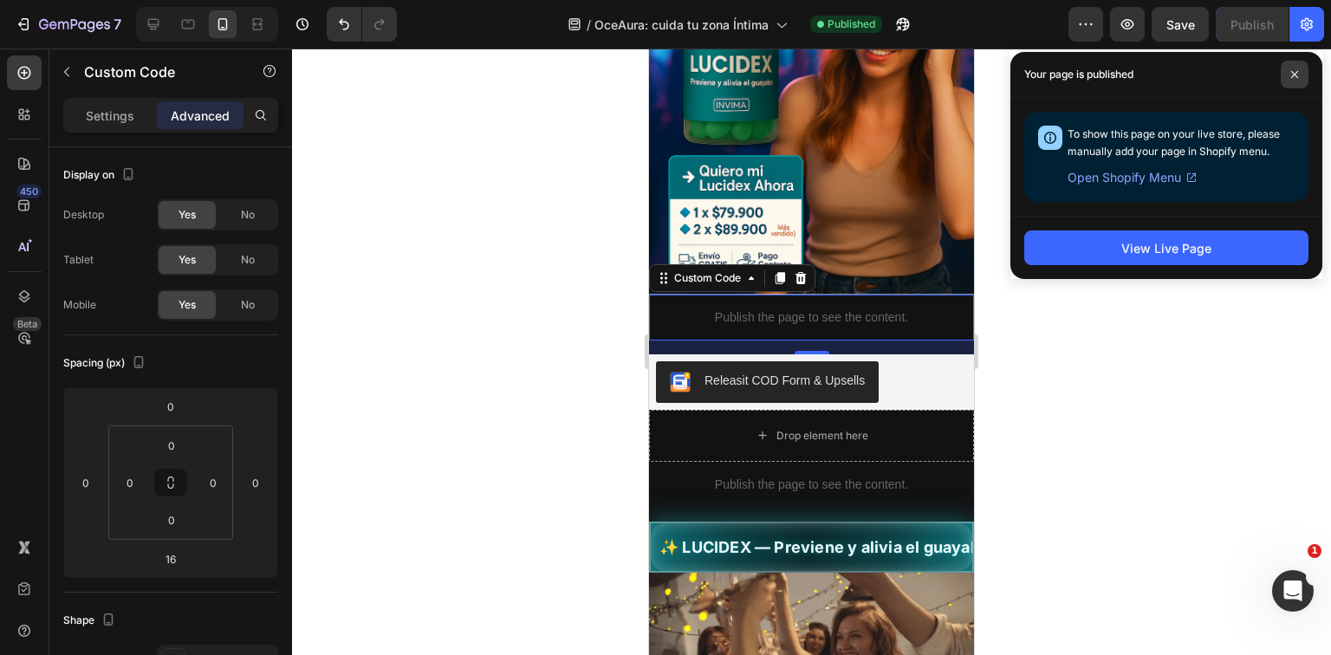
click at [1298, 69] on span at bounding box center [1295, 75] width 28 height 28
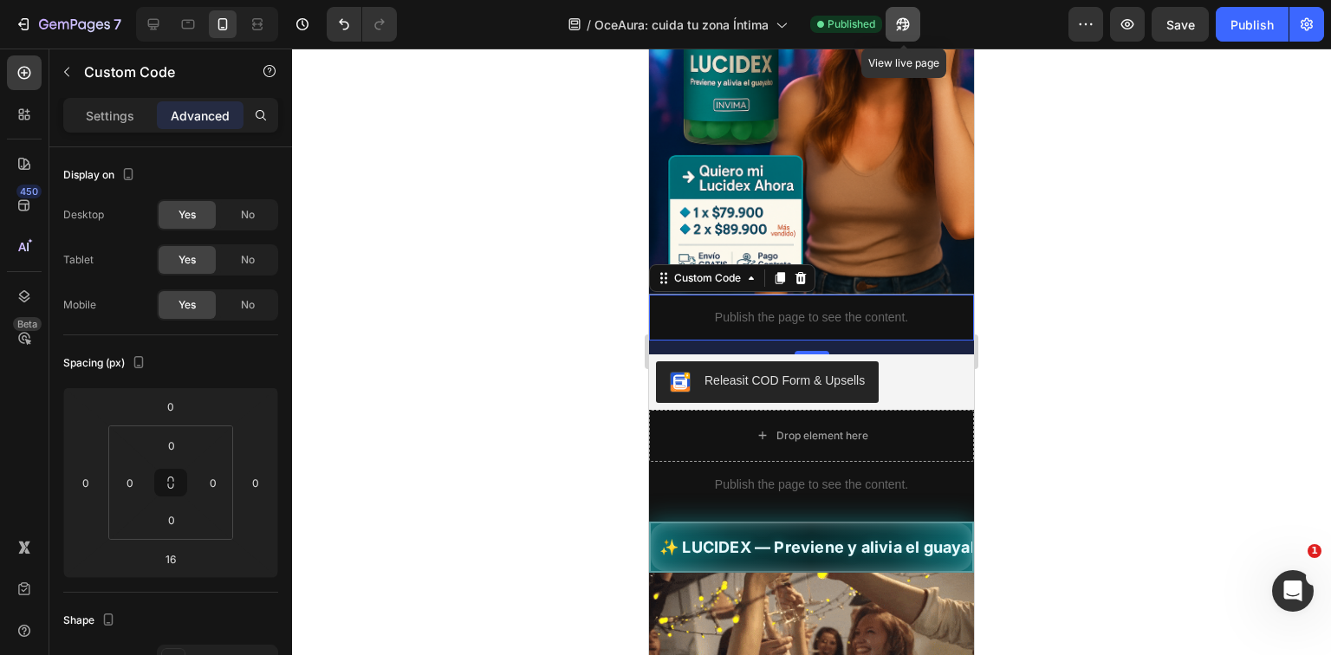
click at [900, 26] on icon "button" at bounding box center [899, 28] width 4 height 4
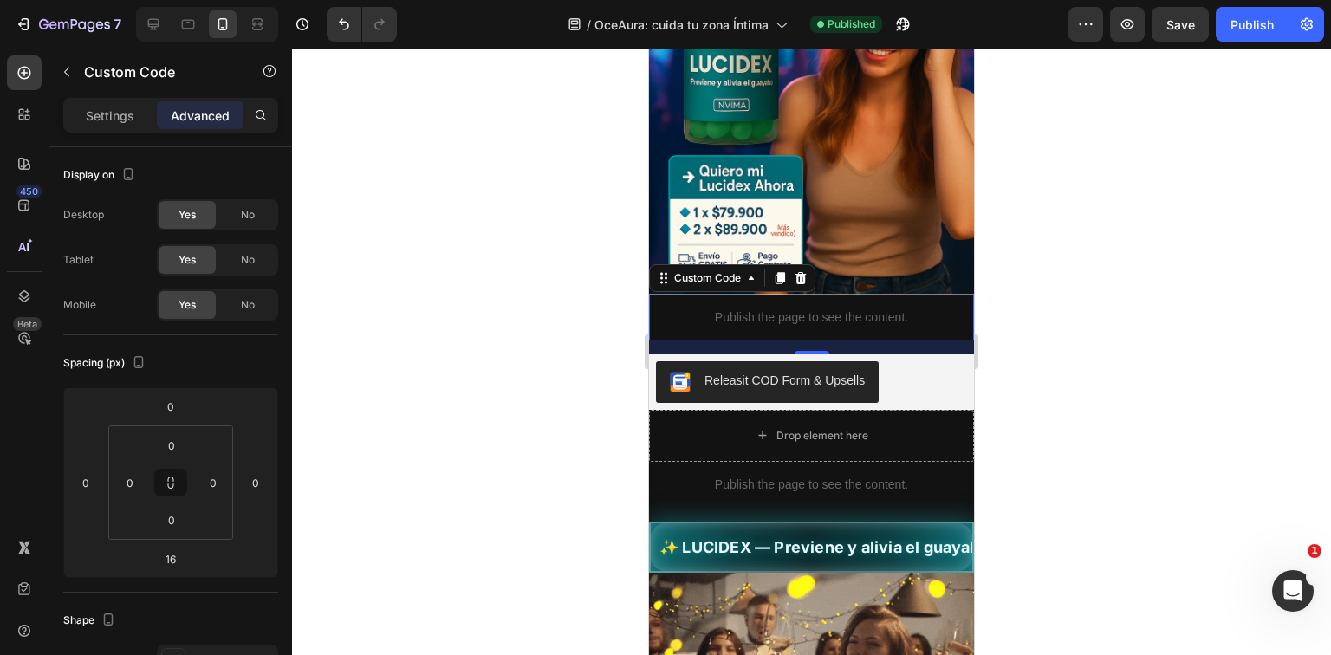
click at [827, 309] on p "Publish the page to see the content." at bounding box center [811, 318] width 325 height 18
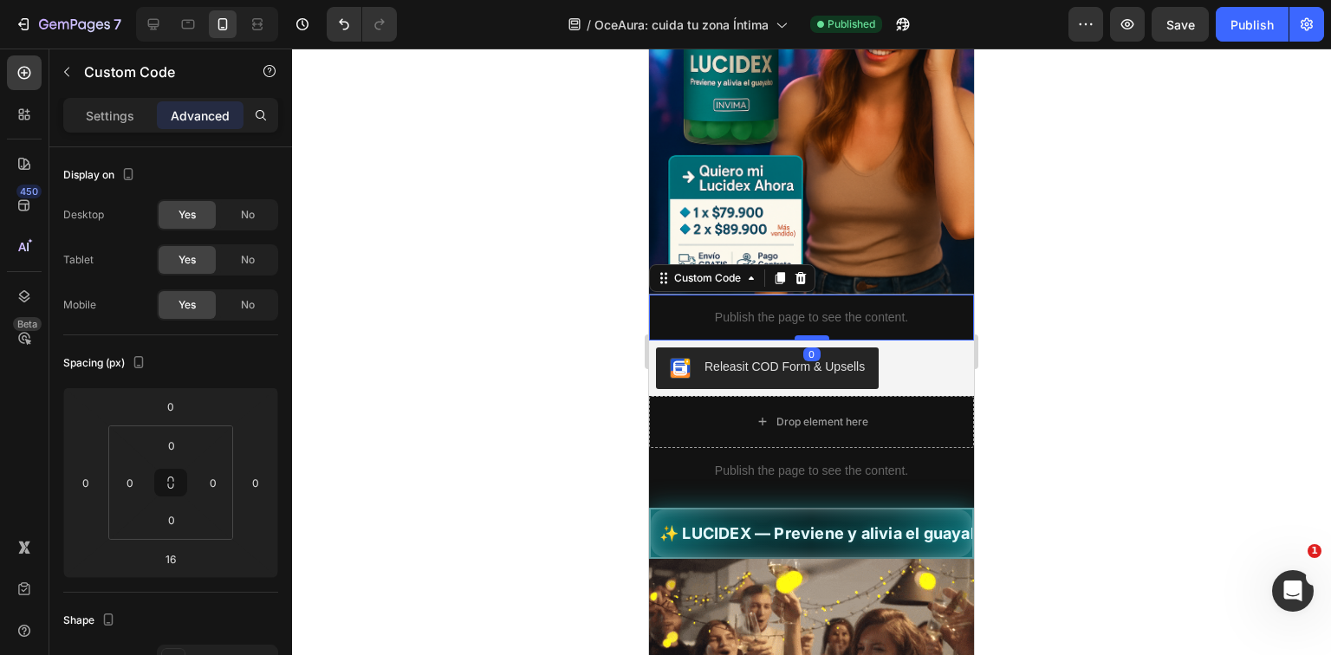
drag, startPoint x: 808, startPoint y: 335, endPoint x: 808, endPoint y: 319, distance: 15.6
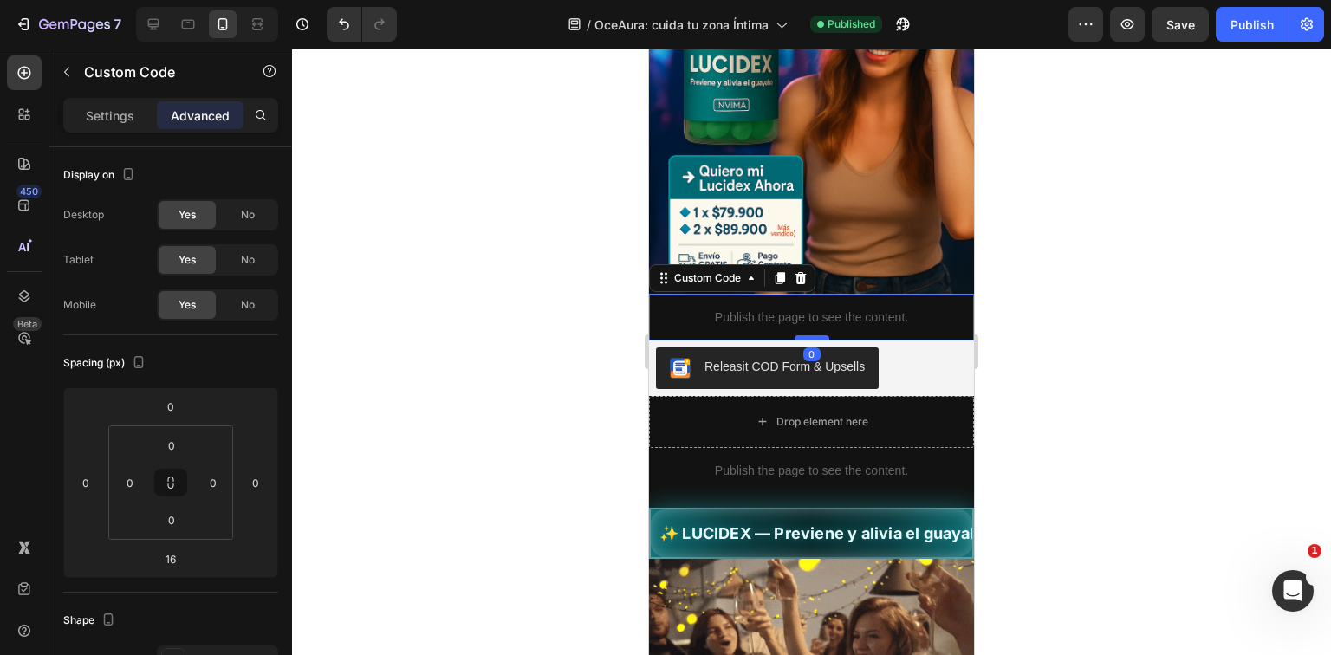
click at [808, 335] on div at bounding box center [812, 337] width 35 height 5
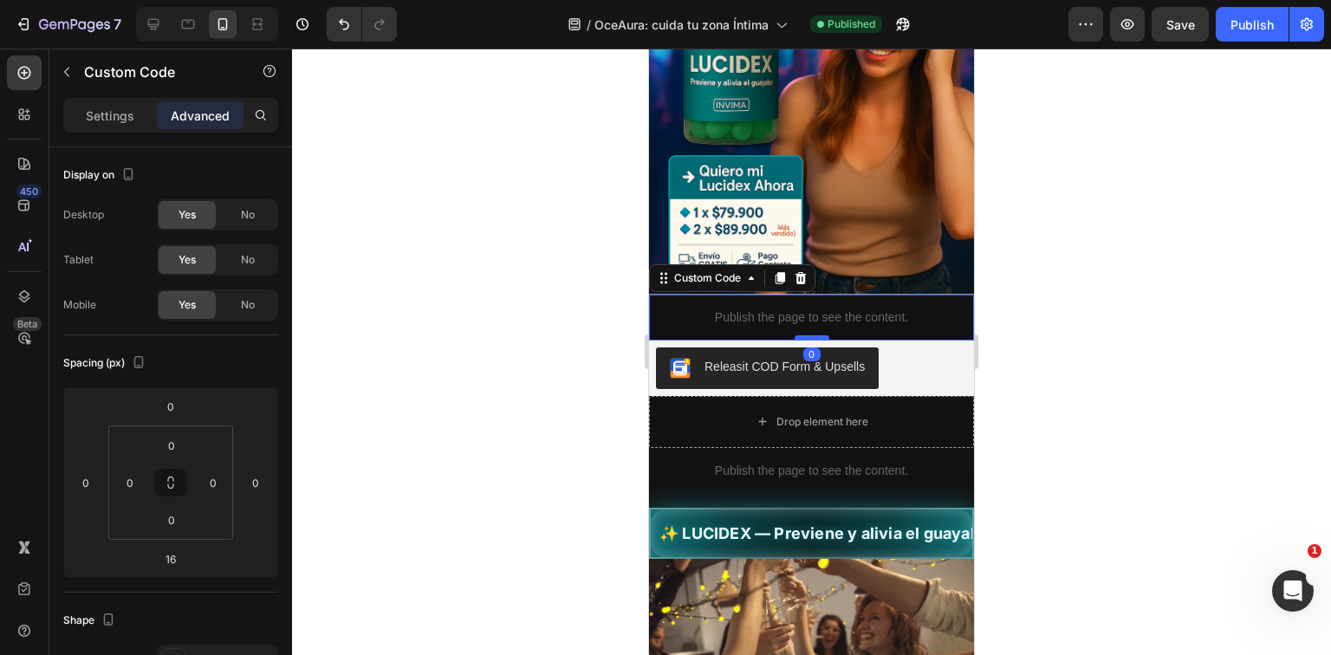
type input "0"
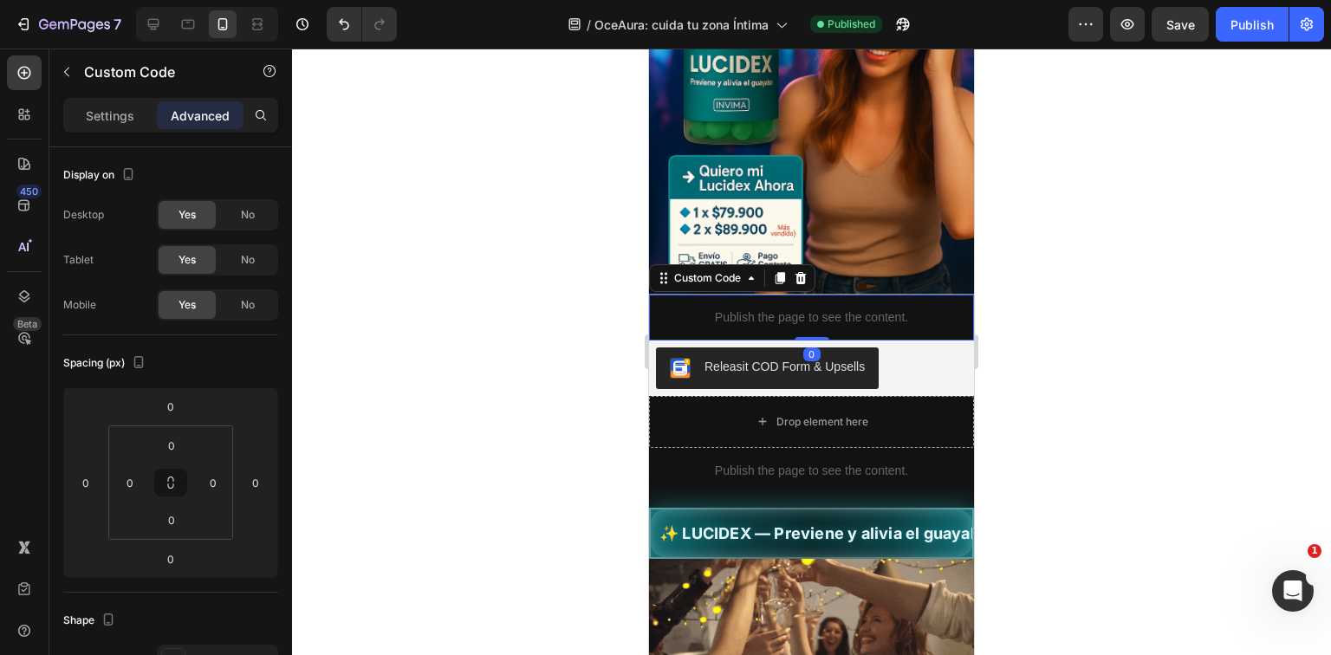
click at [1081, 336] on div at bounding box center [811, 352] width 1039 height 607
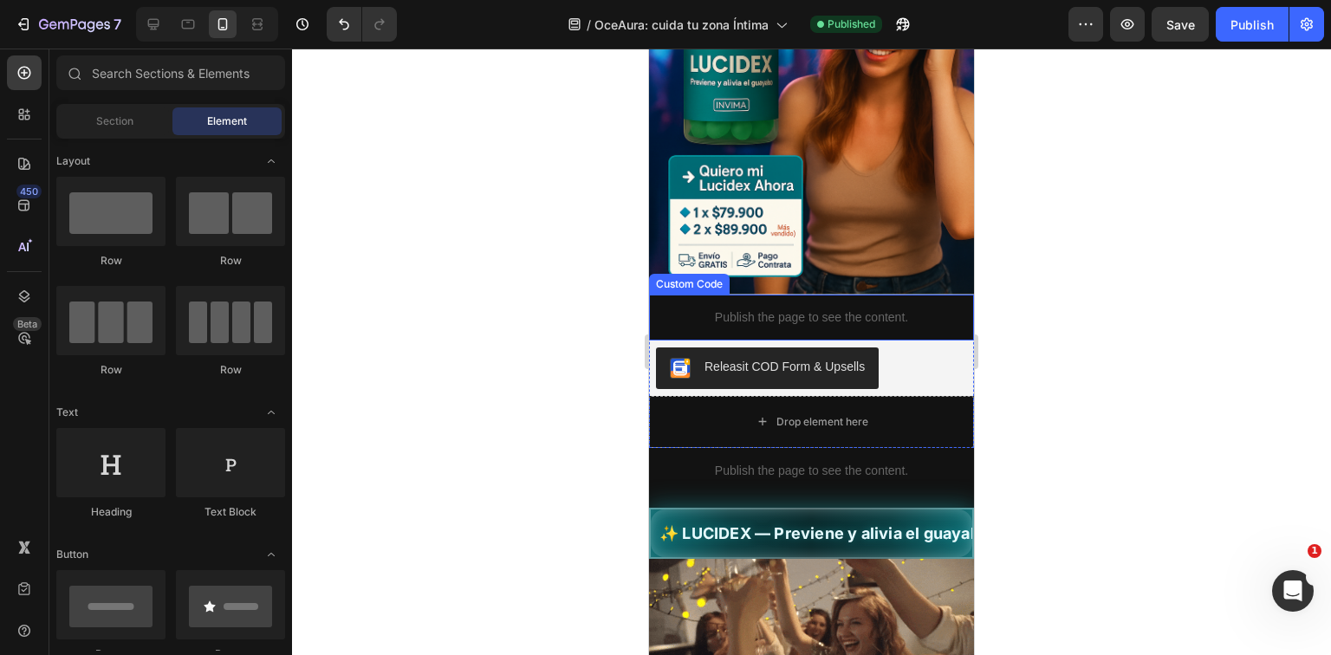
click at [874, 309] on p "Publish the page to see the content." at bounding box center [811, 318] width 325 height 18
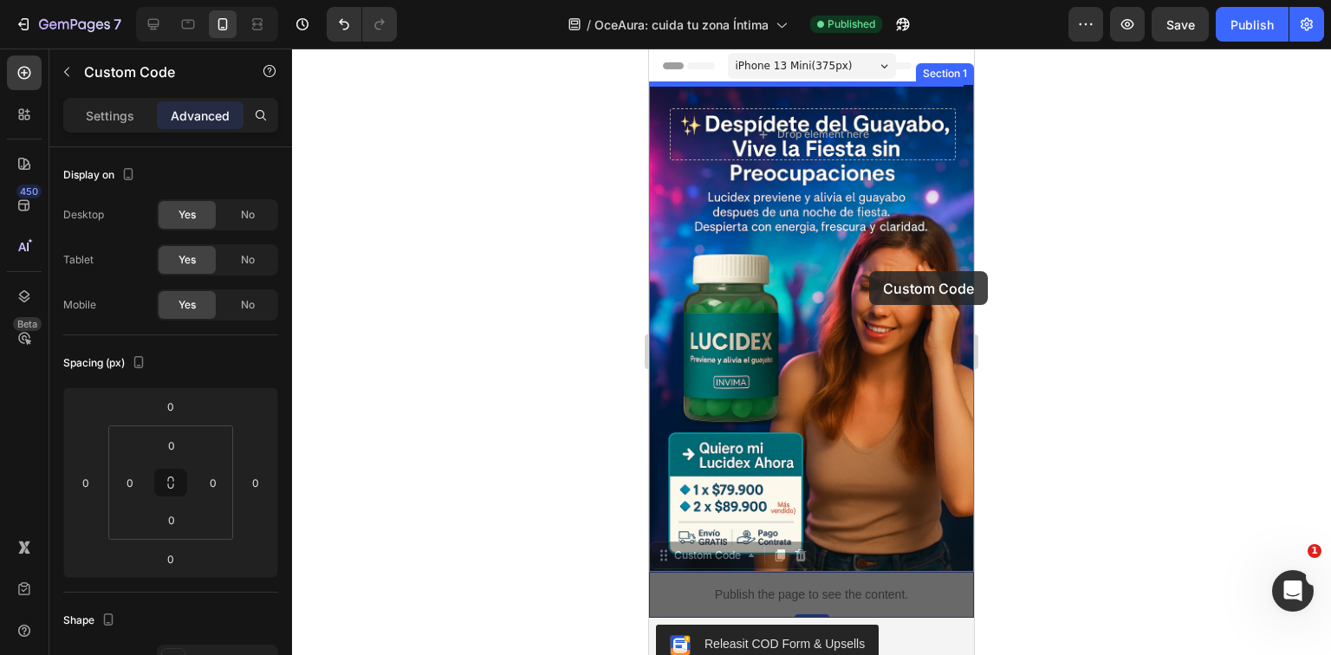
scroll to position [0, 0]
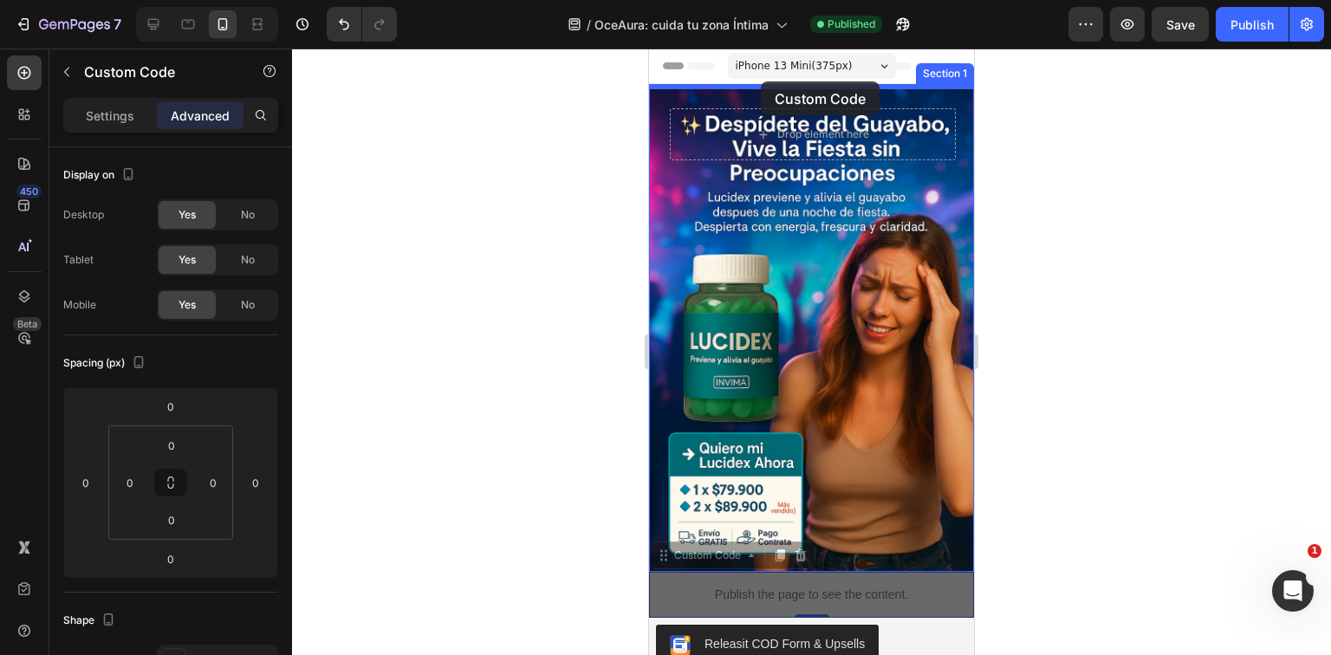
drag, startPoint x: 920, startPoint y: 520, endPoint x: 761, endPoint y: 81, distance: 466.4
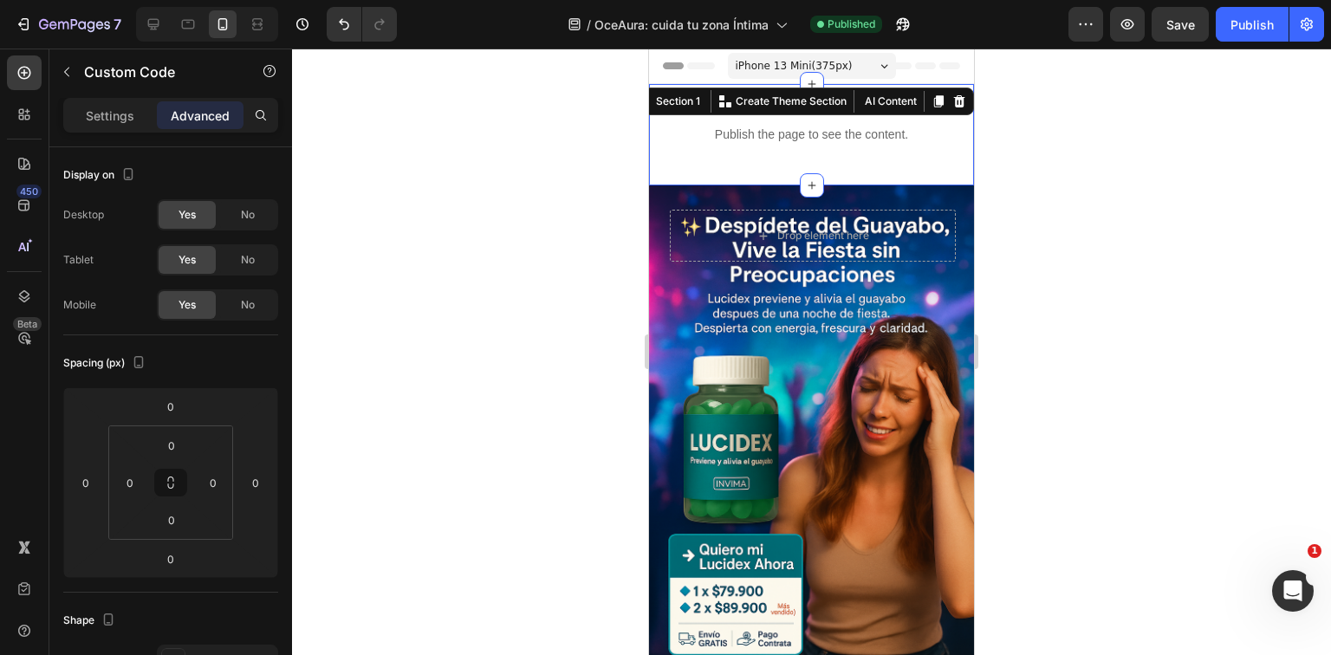
click at [824, 173] on div "Publish the page to see the content. Custom Code Section 1 You can create reusa…" at bounding box center [811, 134] width 325 height 101
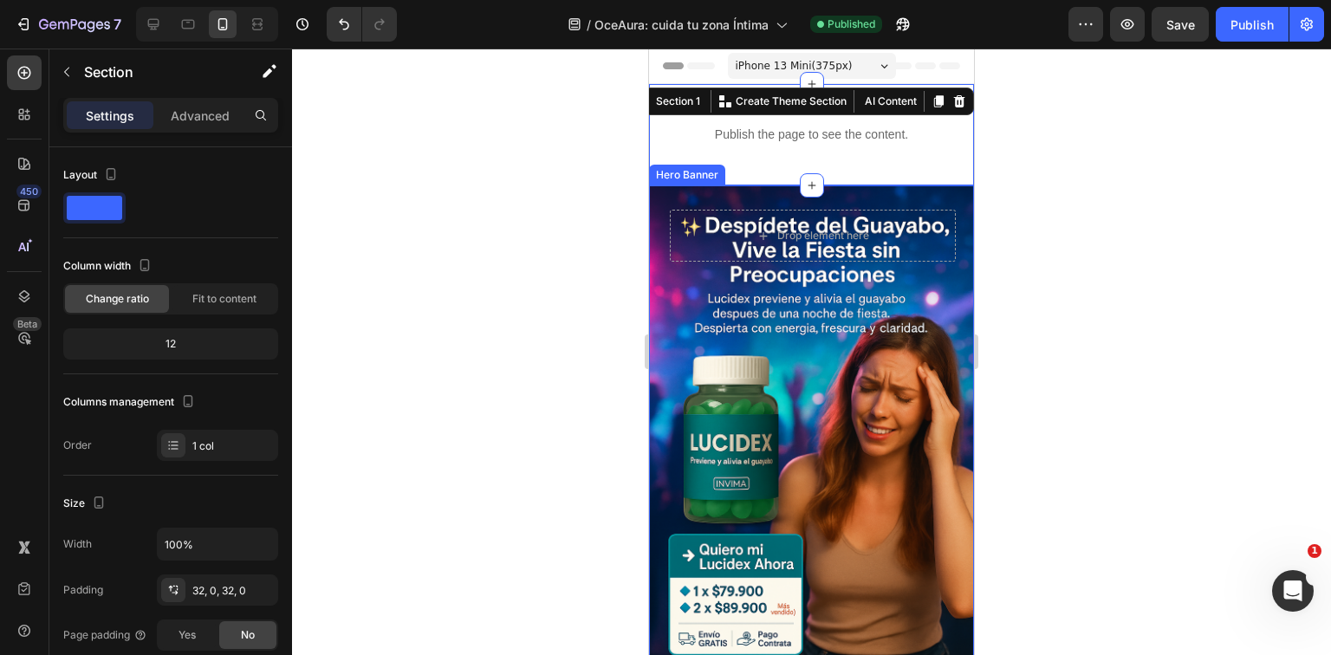
click at [865, 185] on div "Drop element here" at bounding box center [811, 230] width 325 height 90
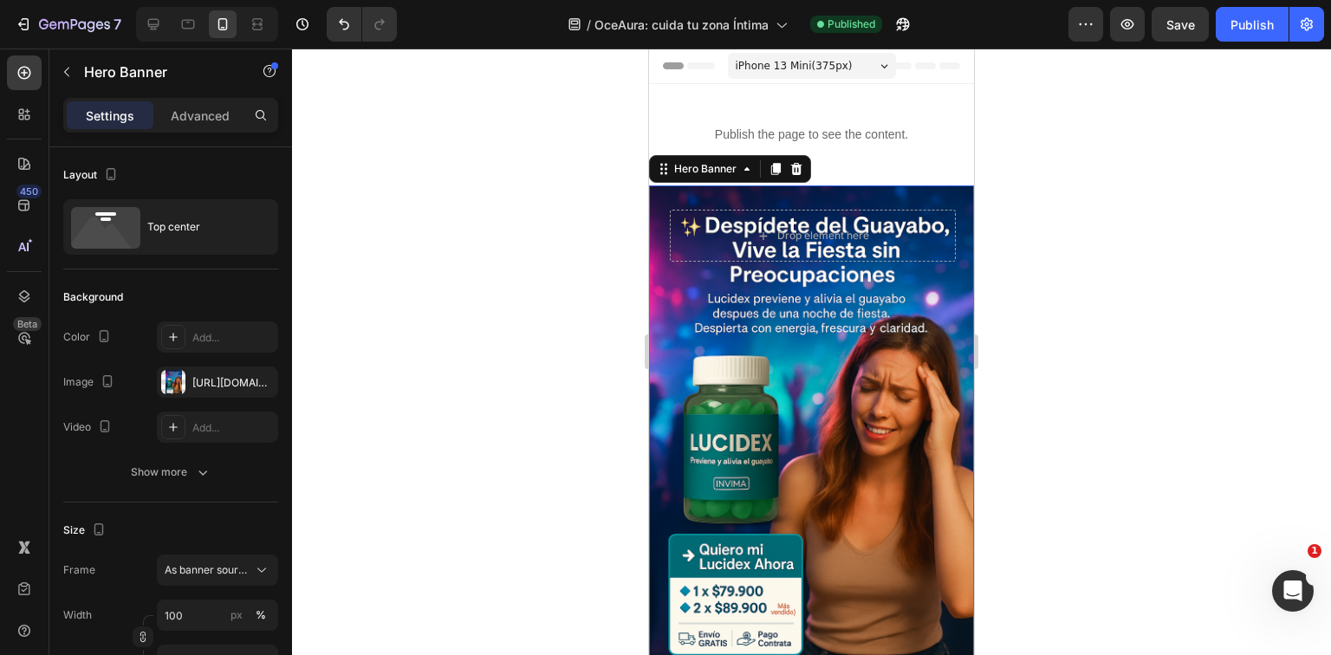
click at [869, 194] on div "Drop element here" at bounding box center [811, 230] width 325 height 90
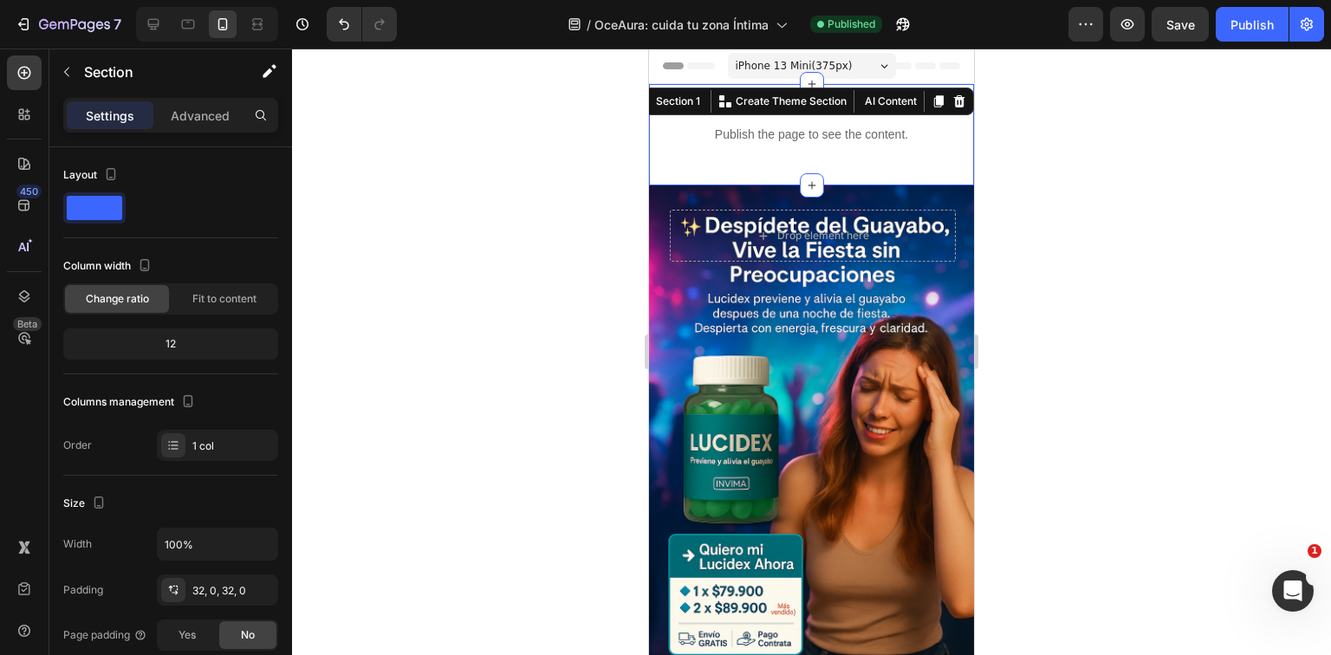
click at [857, 180] on div "Publish the page to see the content. Custom Code Section 1 You can create reusa…" at bounding box center [811, 134] width 325 height 101
click at [811, 184] on icon at bounding box center [812, 186] width 14 height 14
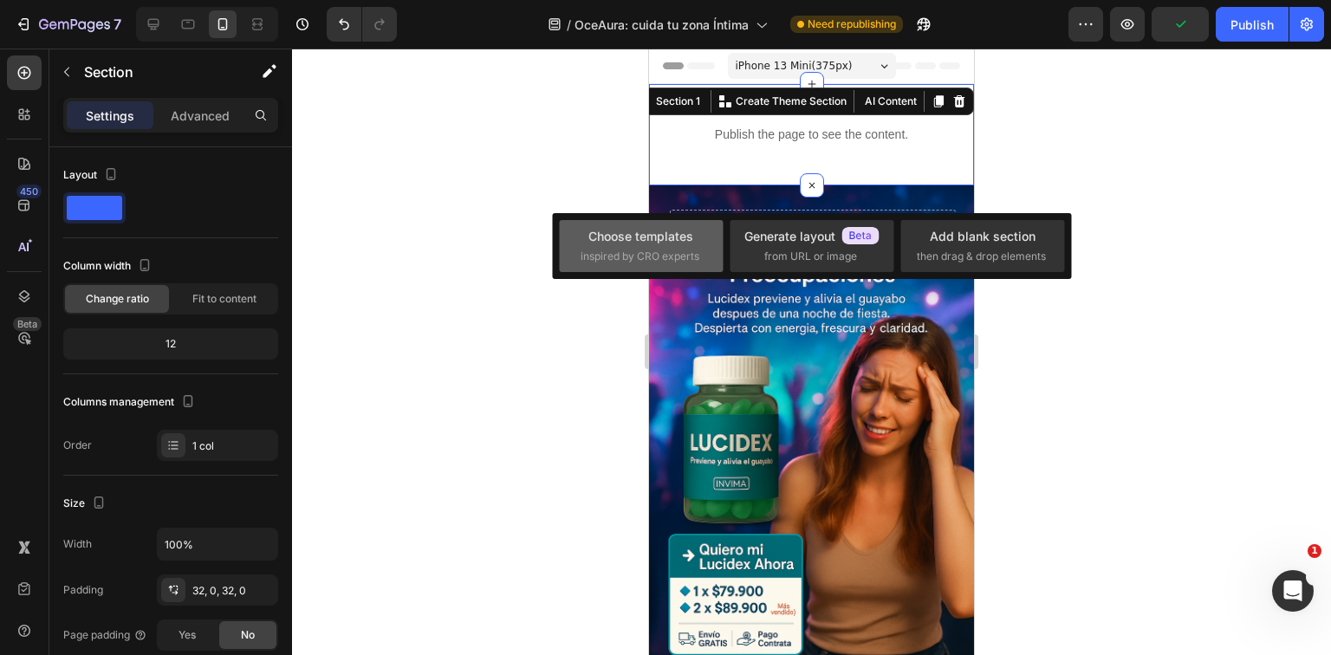
click at [603, 252] on span "inspired by CRO experts" at bounding box center [640, 257] width 119 height 16
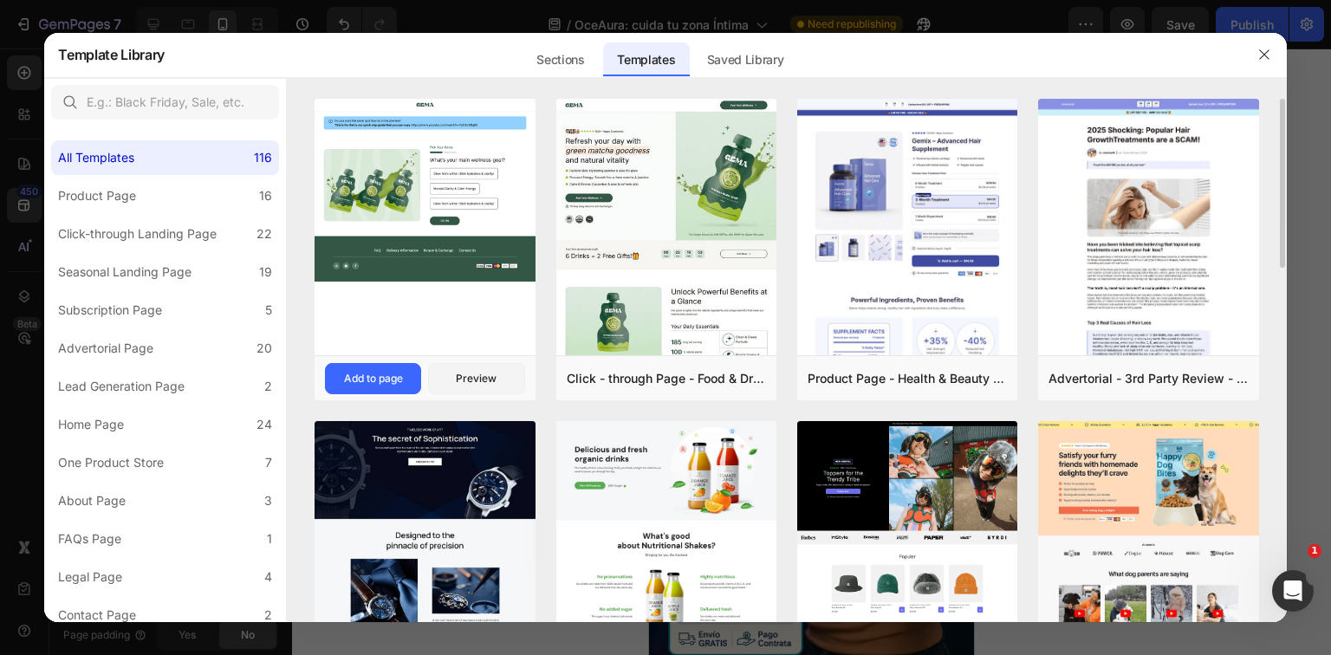
scroll to position [208, 0]
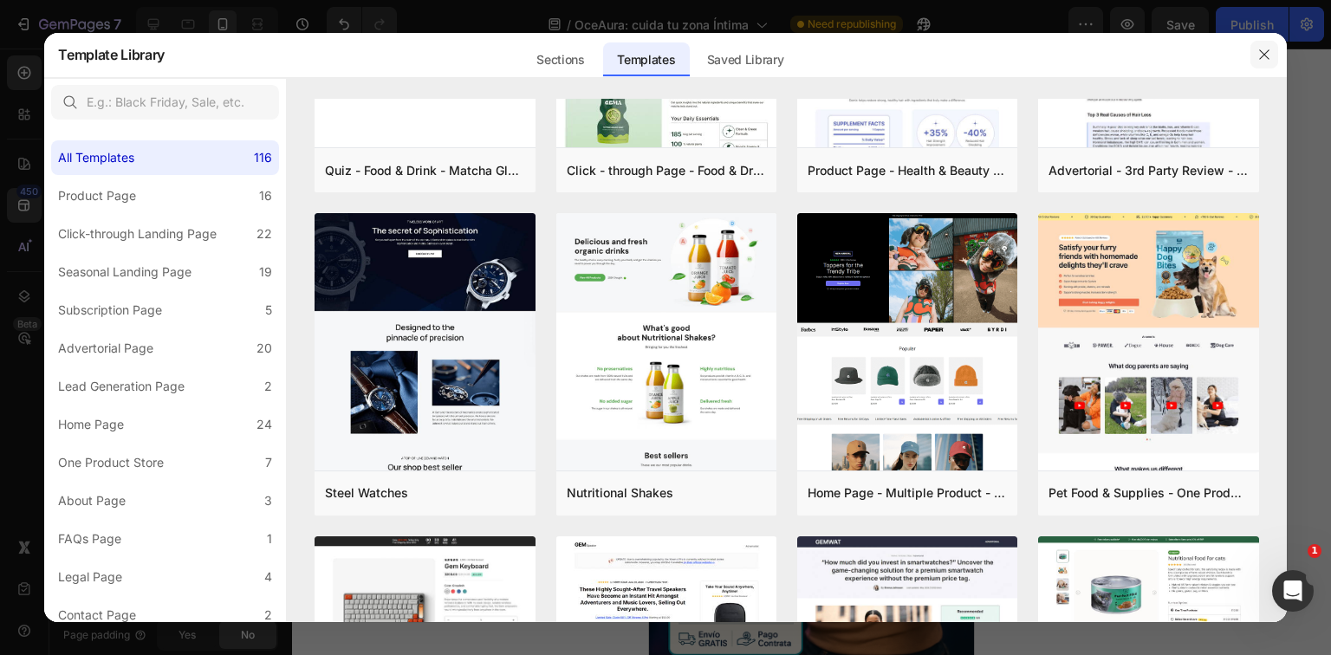
click at [1263, 66] on button "button" at bounding box center [1265, 55] width 28 height 28
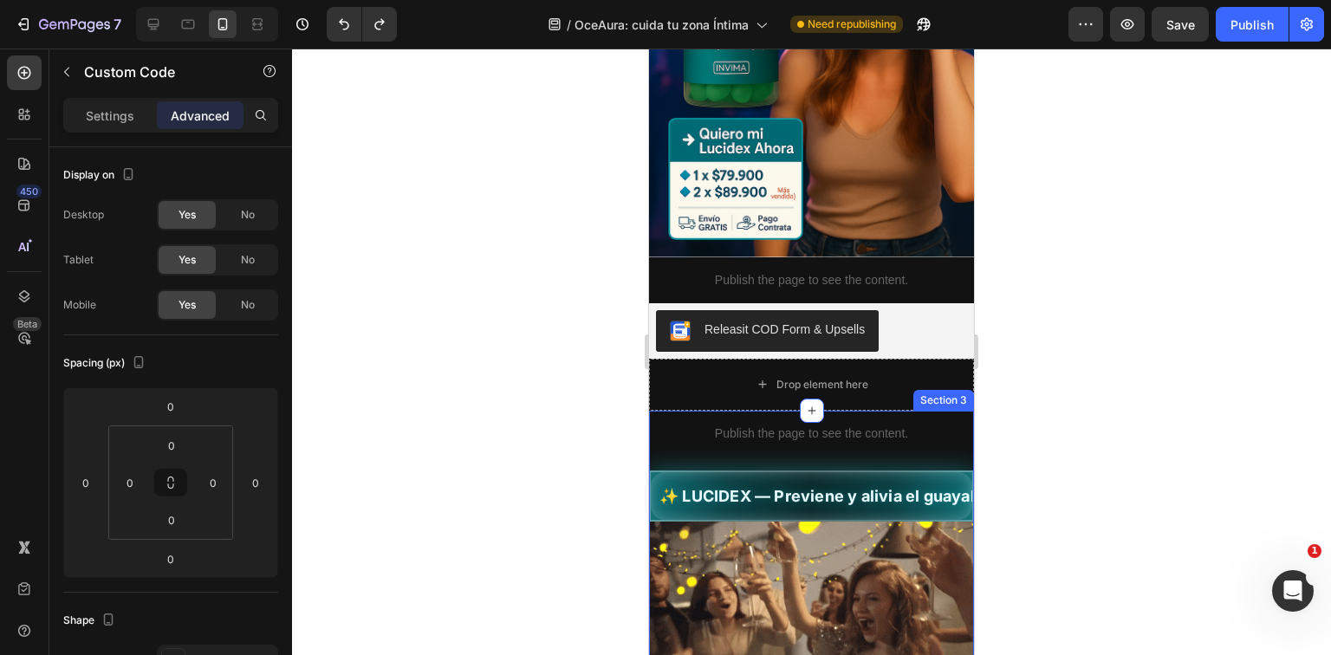
scroll to position [347, 0]
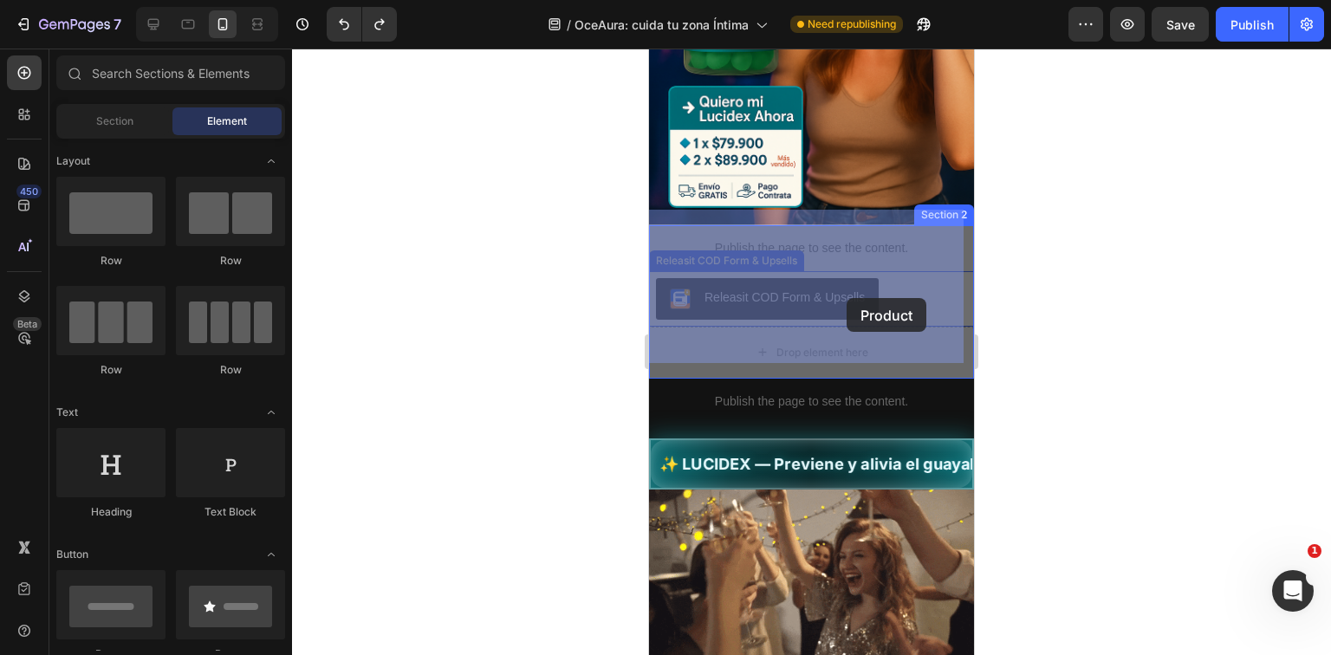
drag, startPoint x: 860, startPoint y: 333, endPoint x: 847, endPoint y: 301, distance: 34.6
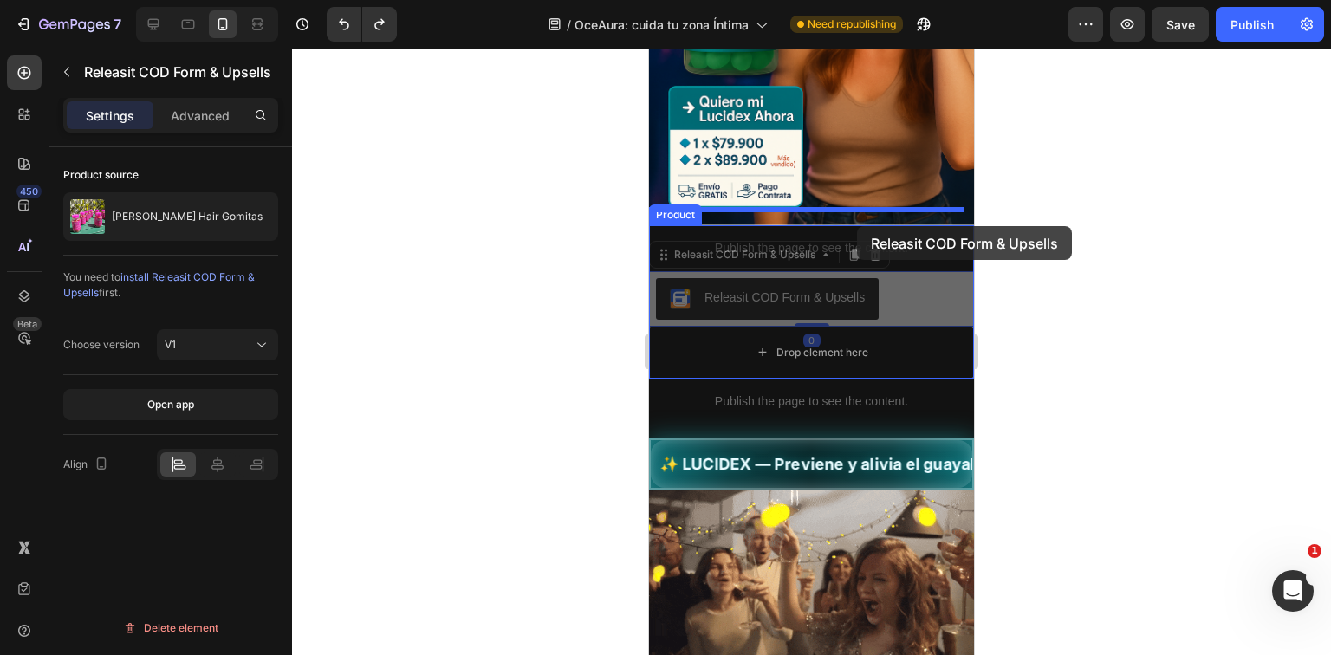
drag, startPoint x: 830, startPoint y: 291, endPoint x: 857, endPoint y: 226, distance: 70.7
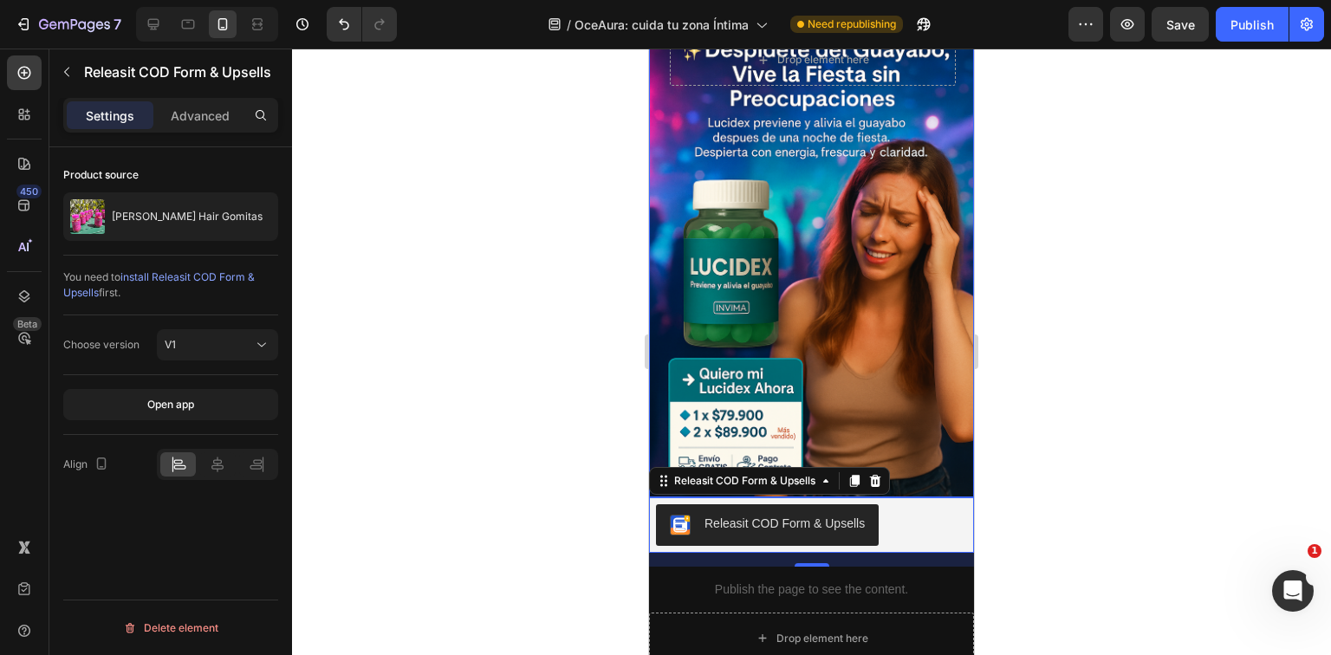
scroll to position [69, 0]
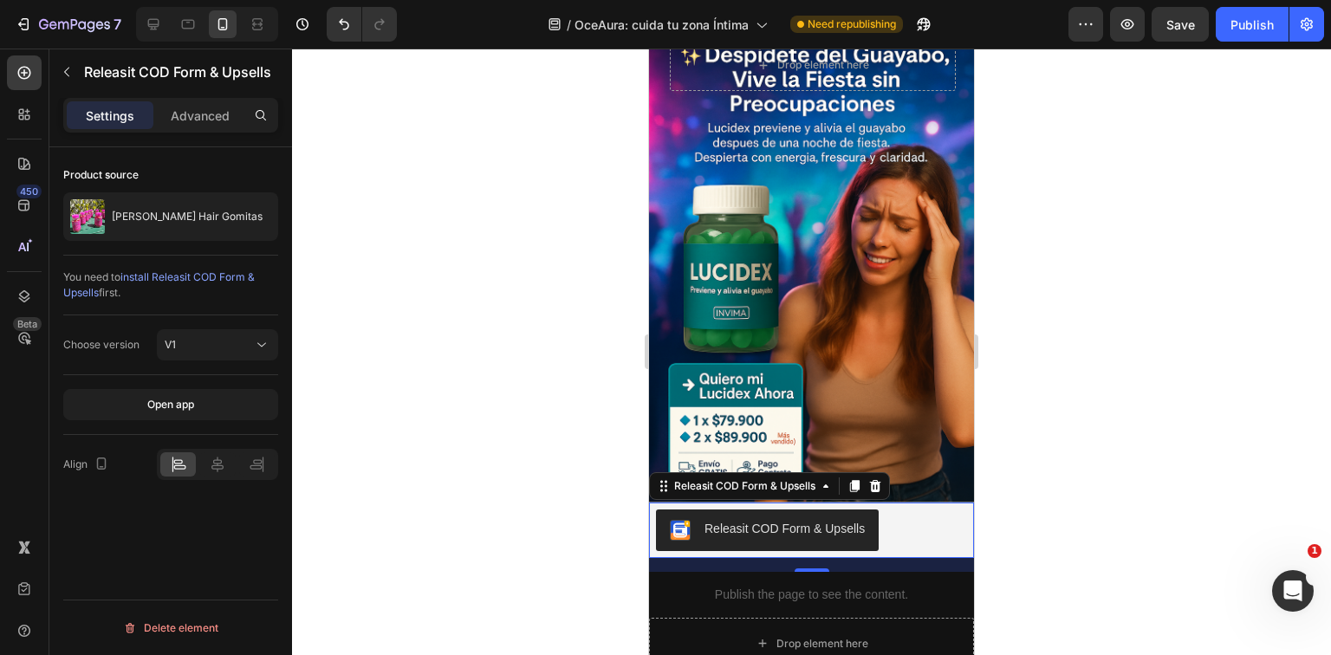
click at [886, 572] on div "Publish the page to see the content." at bounding box center [811, 595] width 325 height 46
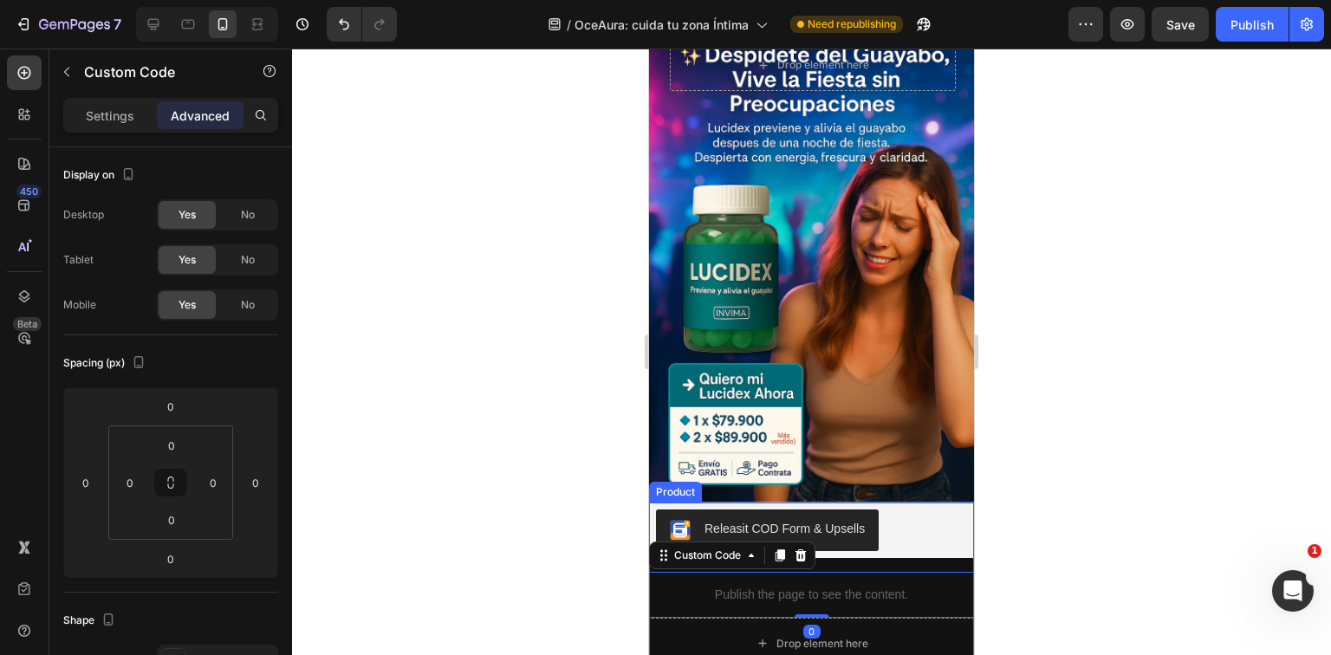
click at [940, 537] on div "Releasit COD Form & Upsells" at bounding box center [811, 530] width 325 height 55
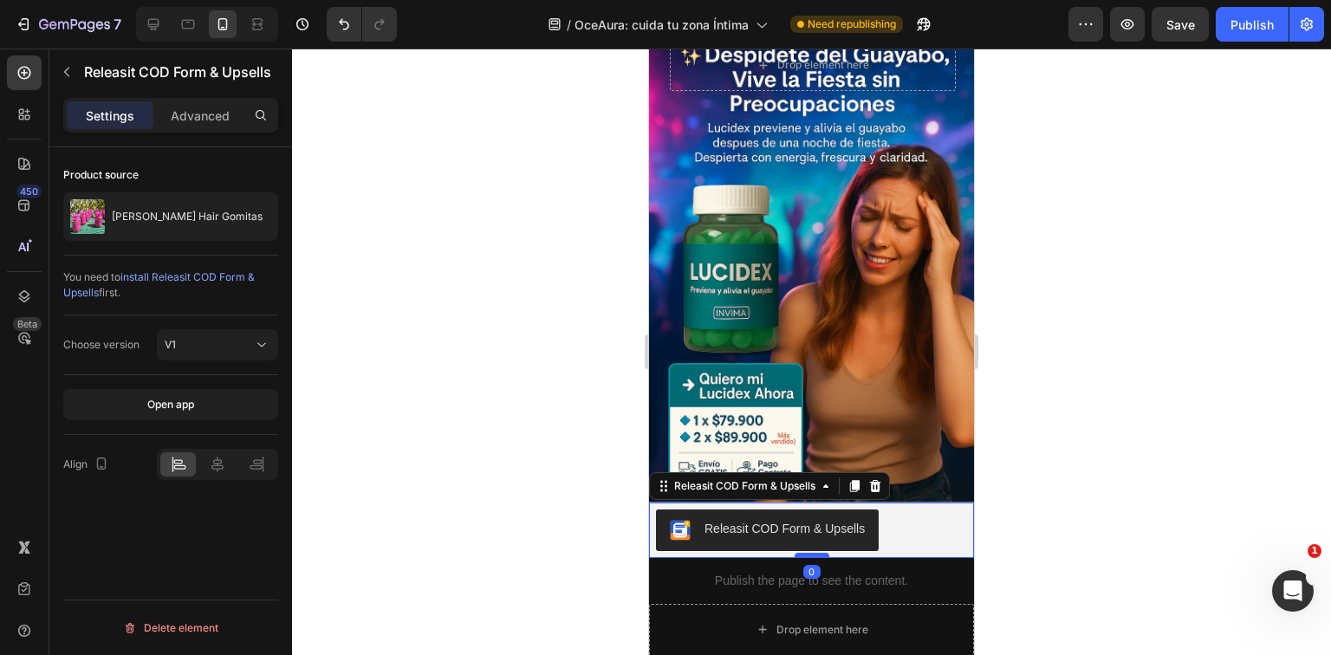
drag, startPoint x: 817, startPoint y: 555, endPoint x: 815, endPoint y: 537, distance: 17.4
click at [815, 553] on div at bounding box center [812, 555] width 35 height 5
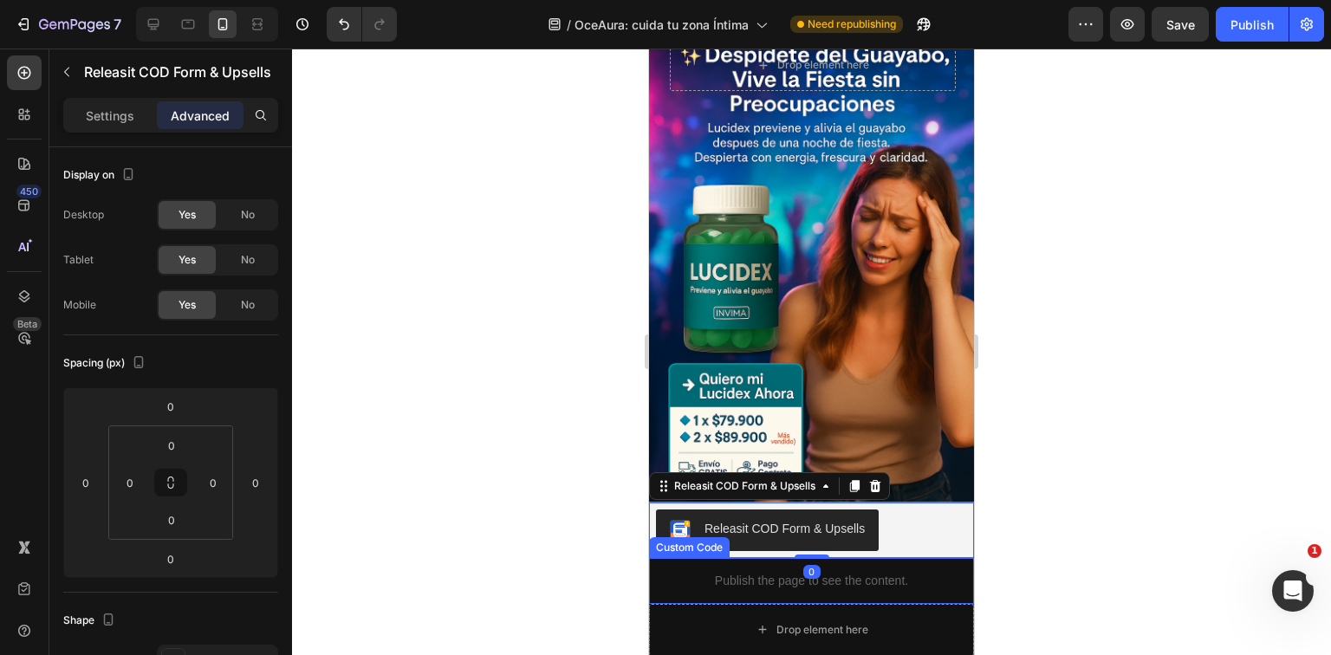
click at [882, 572] on p "Publish the page to see the content." at bounding box center [811, 581] width 325 height 18
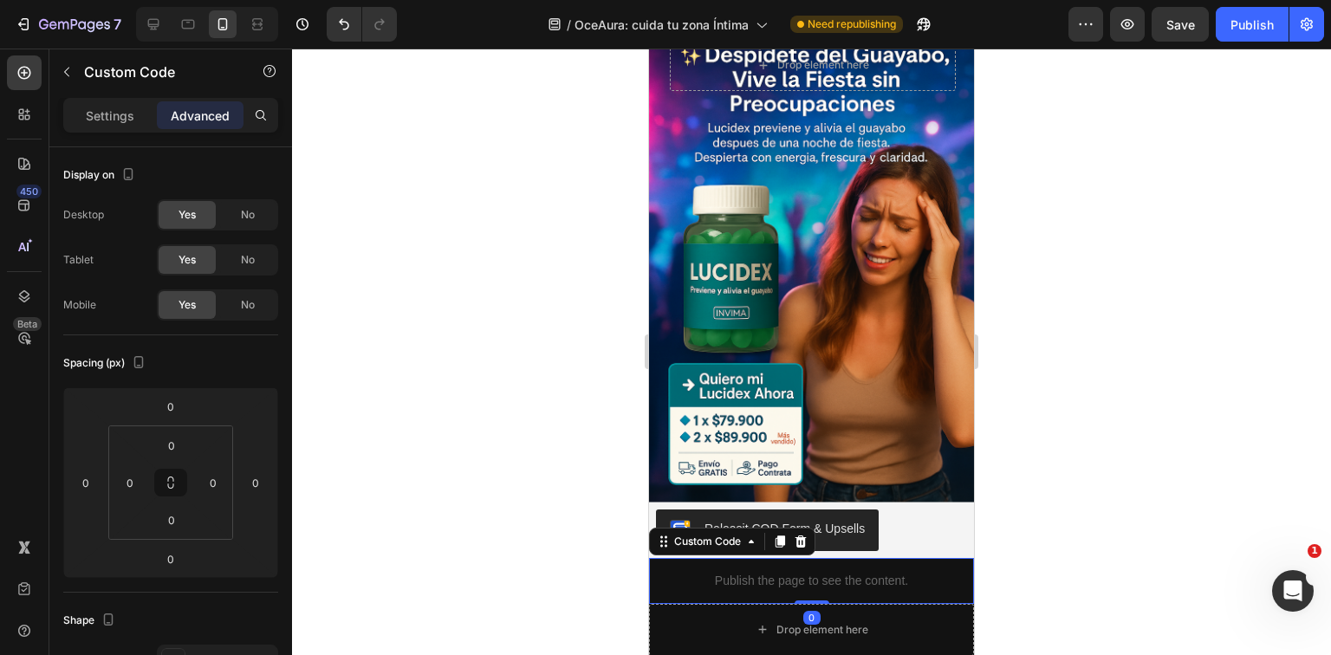
drag, startPoint x: 807, startPoint y: 587, endPoint x: 807, endPoint y: 569, distance: 18.2
click at [807, 569] on div "Publish the page to see the content. Custom Code 0" at bounding box center [811, 581] width 325 height 46
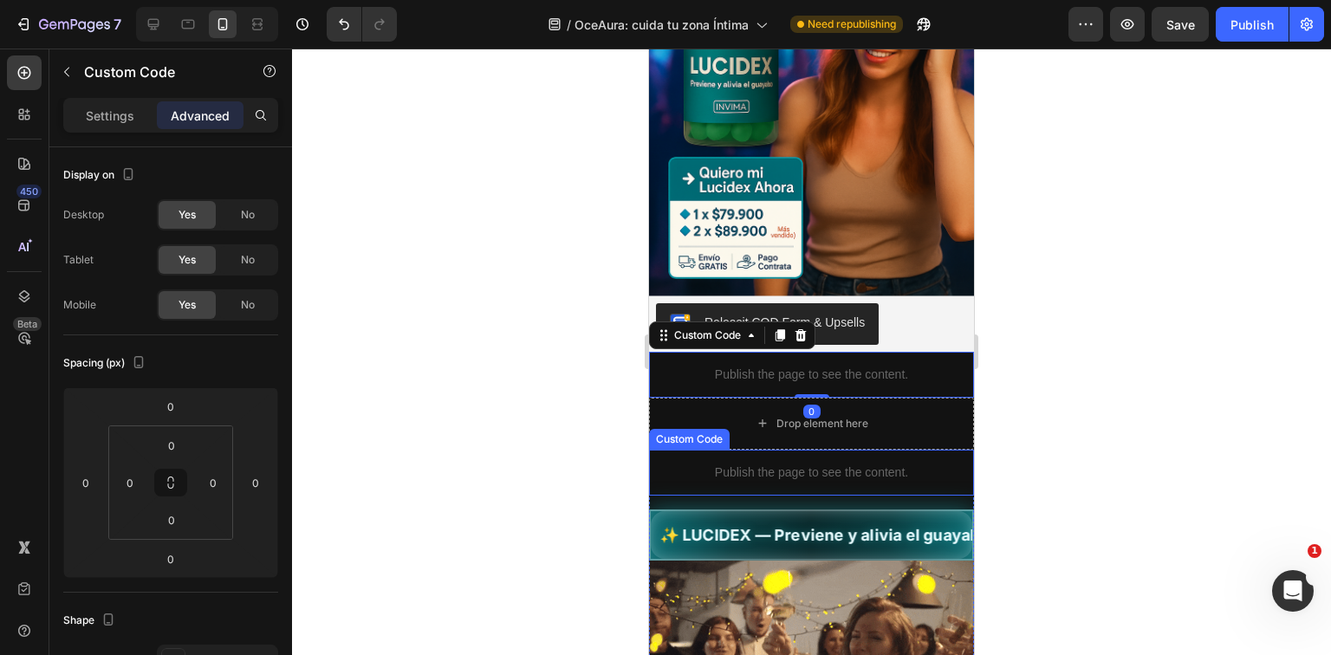
scroll to position [277, 0]
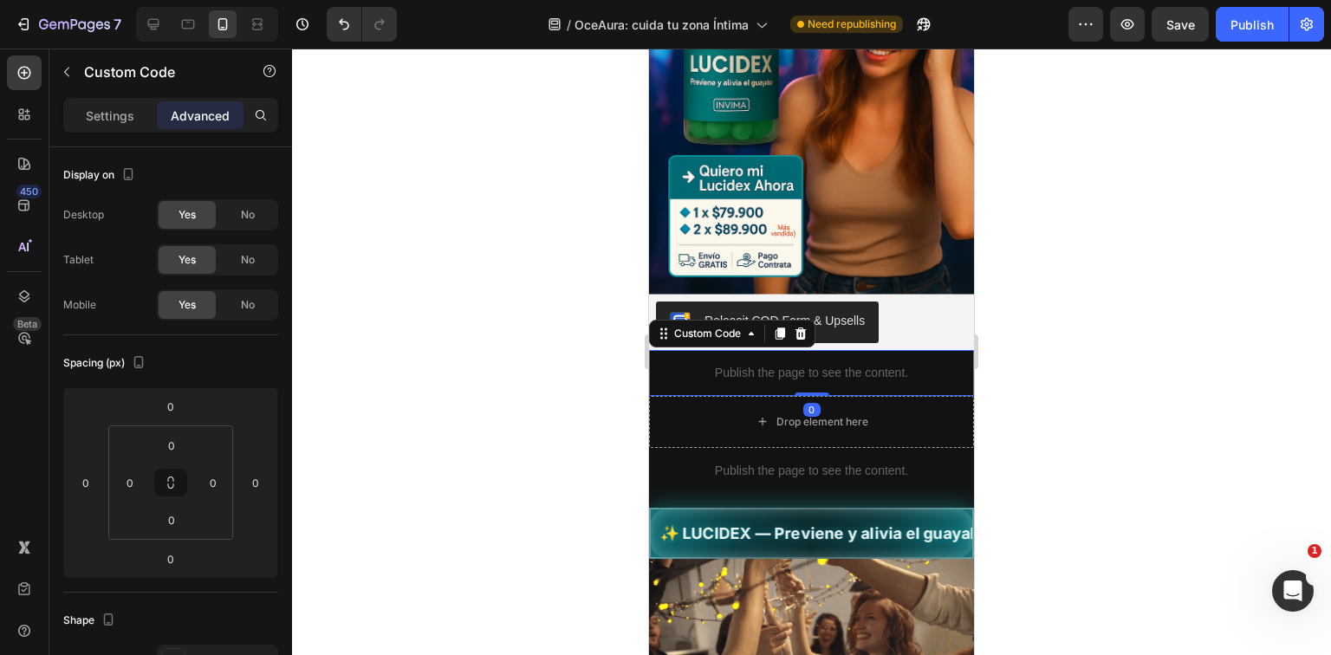
click at [1075, 446] on div at bounding box center [811, 352] width 1039 height 607
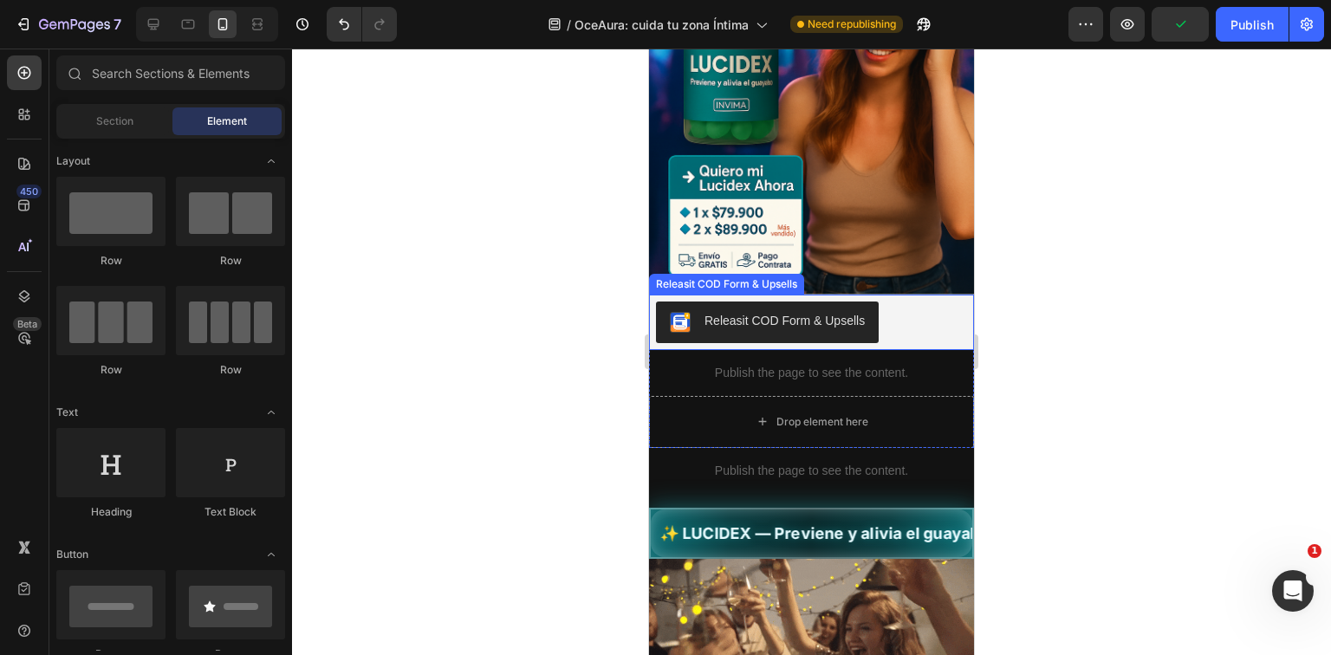
click at [926, 302] on div "Releasit COD Form & Upsells" at bounding box center [811, 323] width 311 height 42
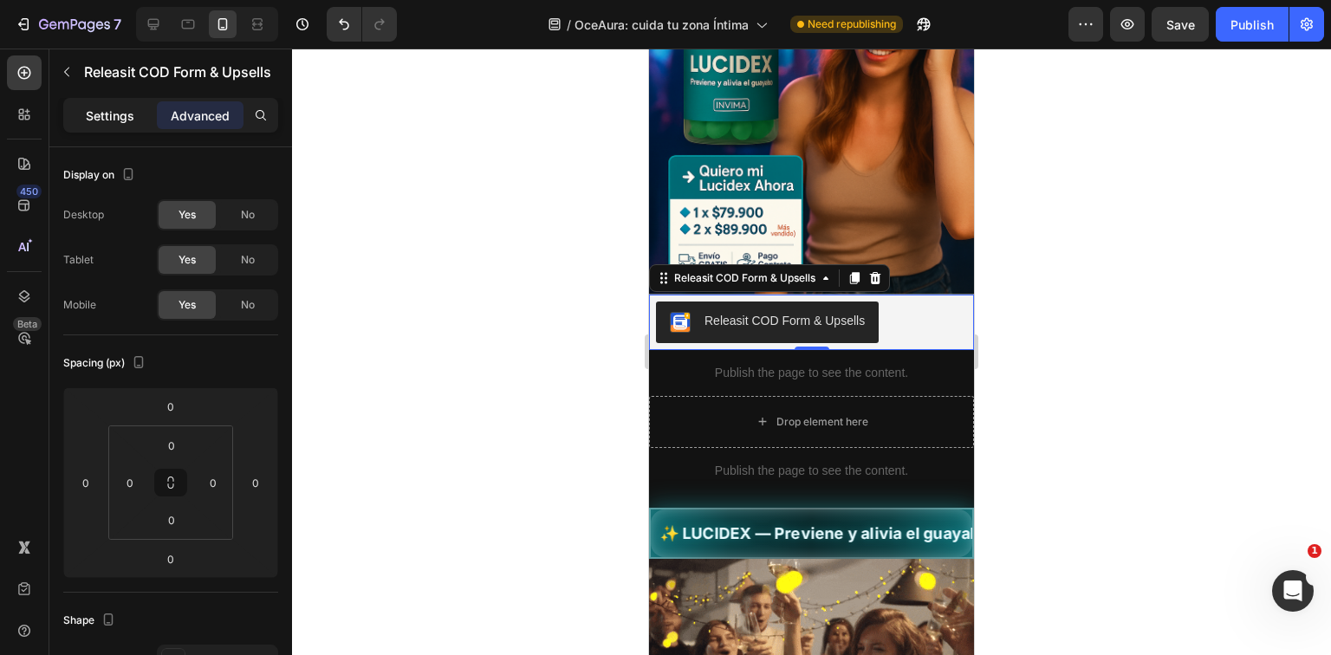
click at [89, 119] on p "Settings" at bounding box center [110, 116] width 49 height 18
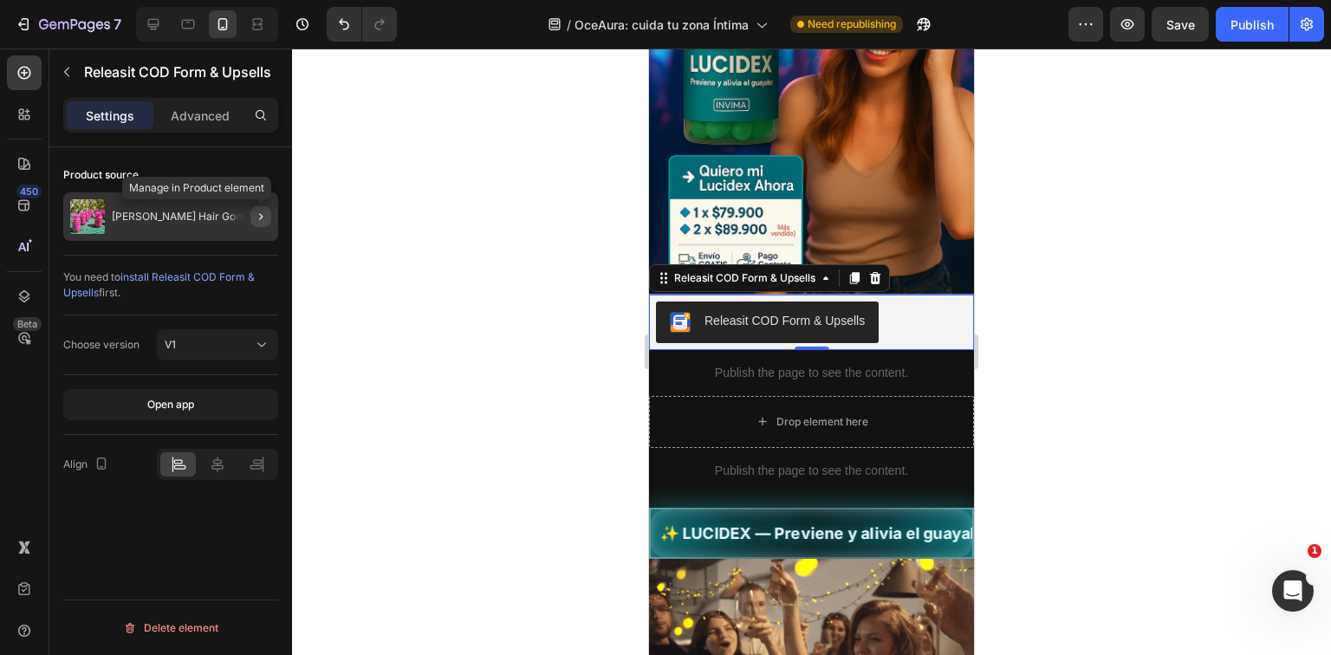
click at [254, 215] on icon "button" at bounding box center [261, 217] width 14 height 14
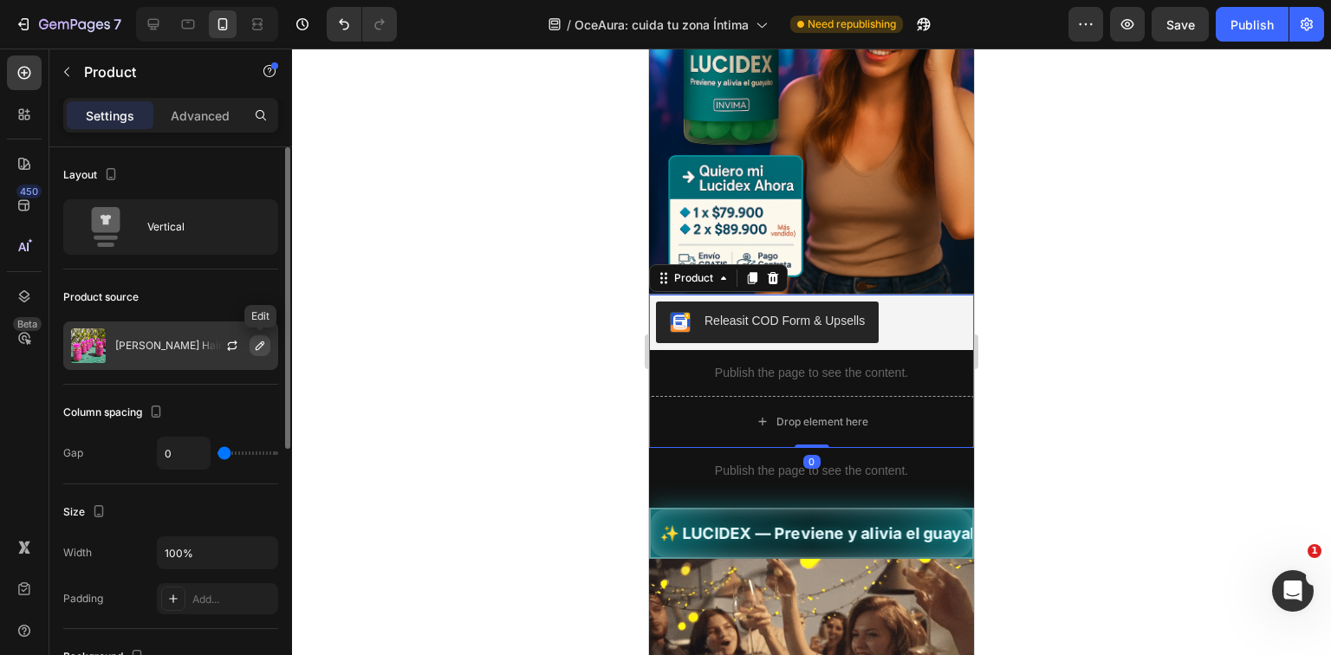
click at [257, 343] on icon "button" at bounding box center [260, 346] width 14 height 14
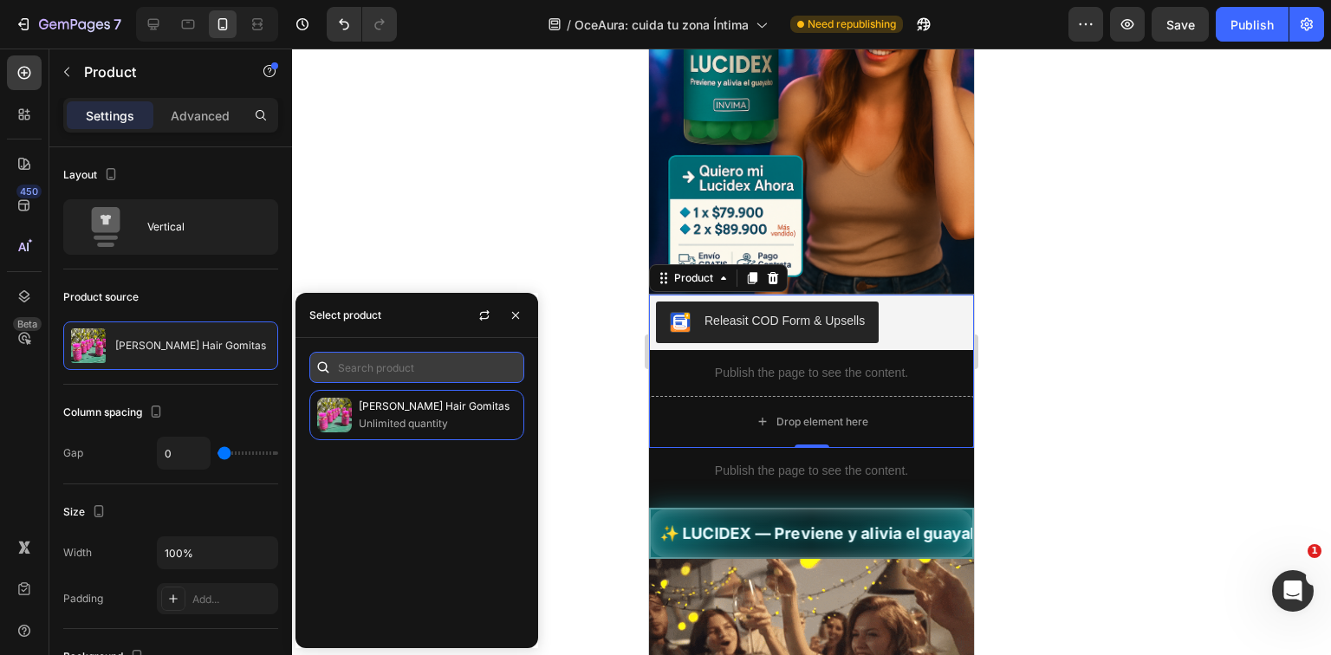
click at [377, 364] on input "text" at bounding box center [416, 367] width 215 height 31
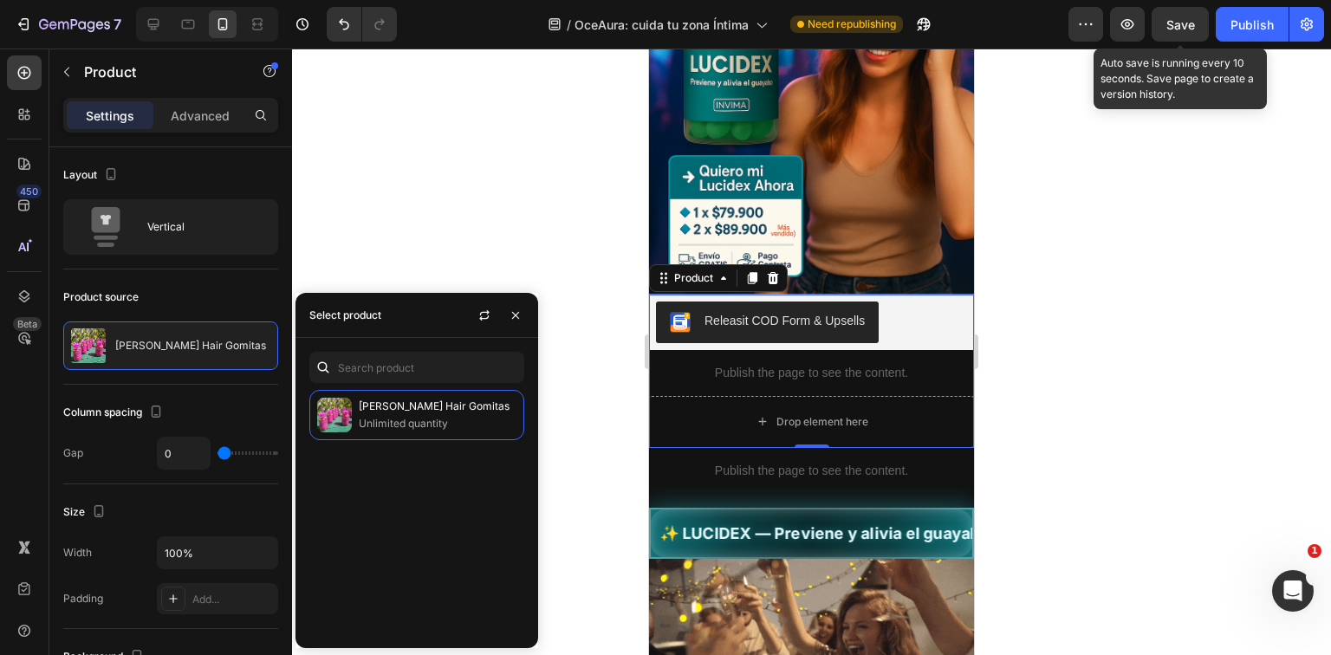
click at [1188, 23] on span "Save" at bounding box center [1181, 24] width 29 height 15
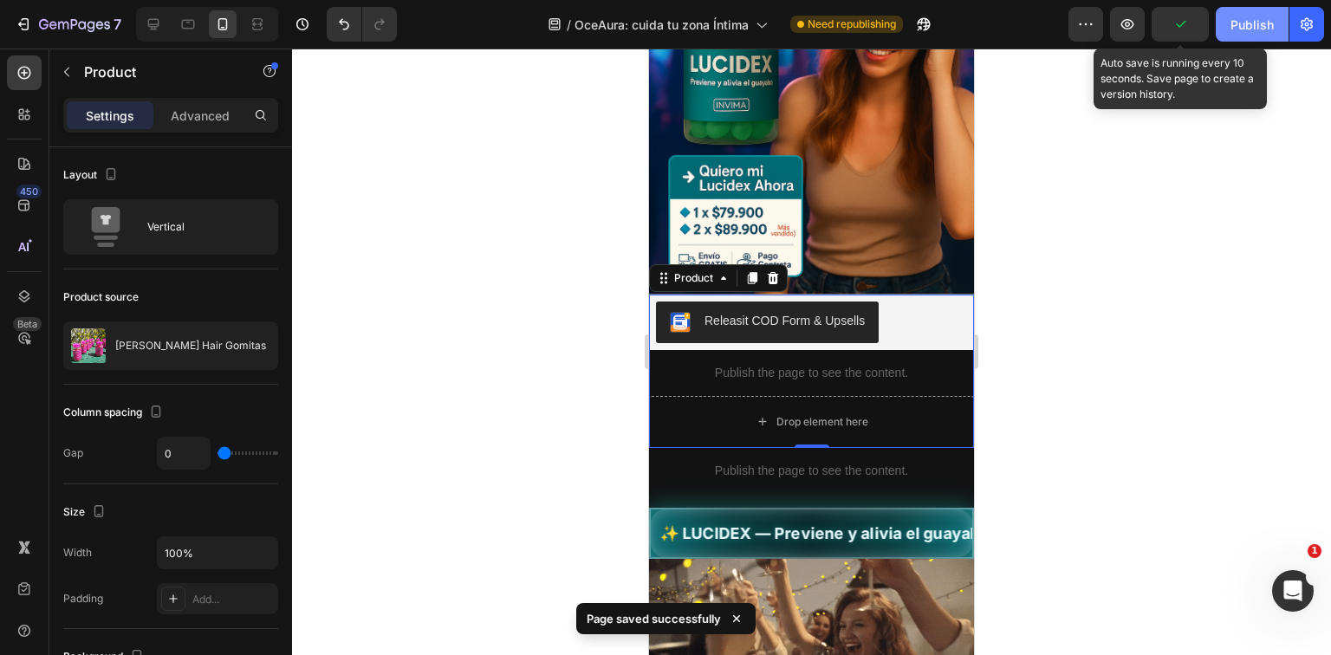
click at [1275, 20] on button "Publish" at bounding box center [1252, 24] width 73 height 35
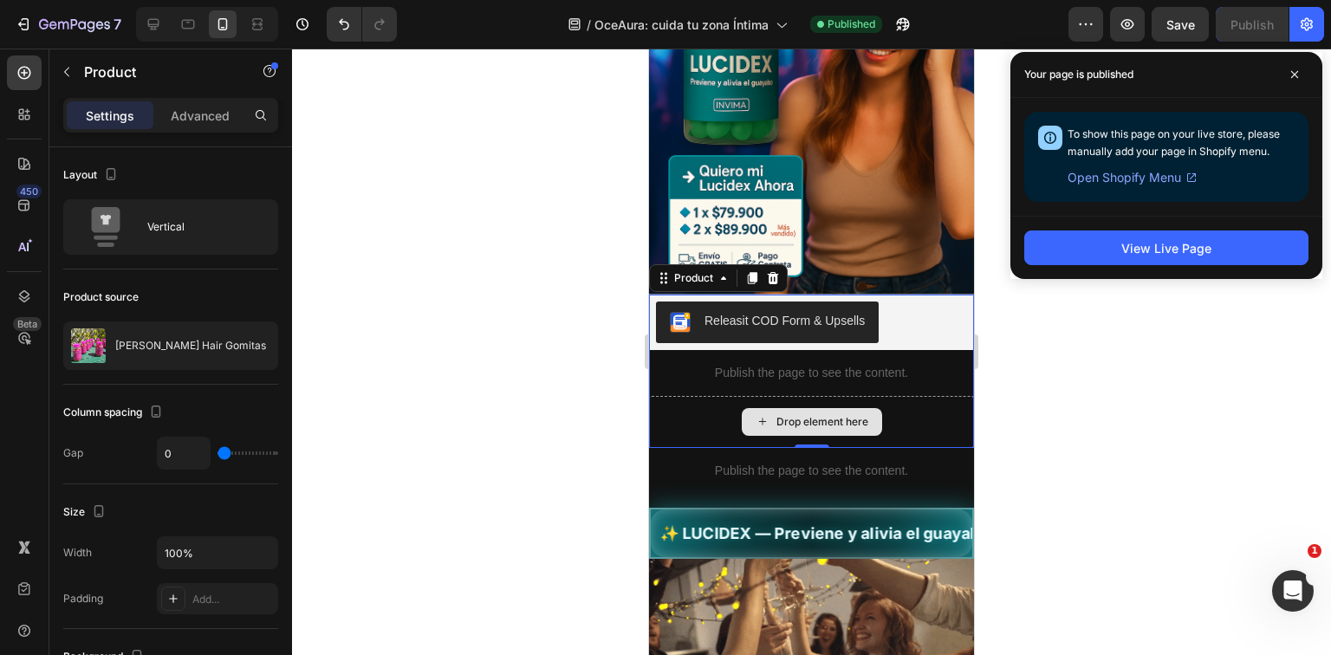
click at [843, 367] on div "Publish the page to see the content." at bounding box center [811, 373] width 325 height 46
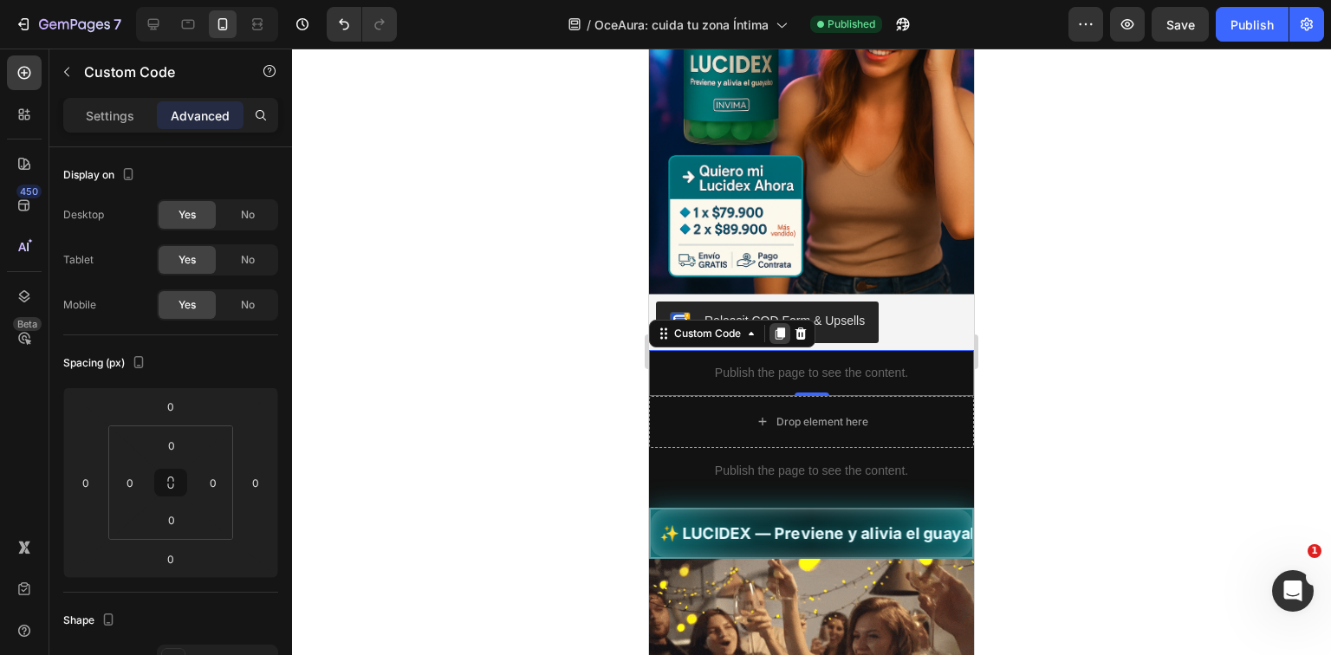
click at [784, 328] on icon at bounding box center [781, 334] width 10 height 12
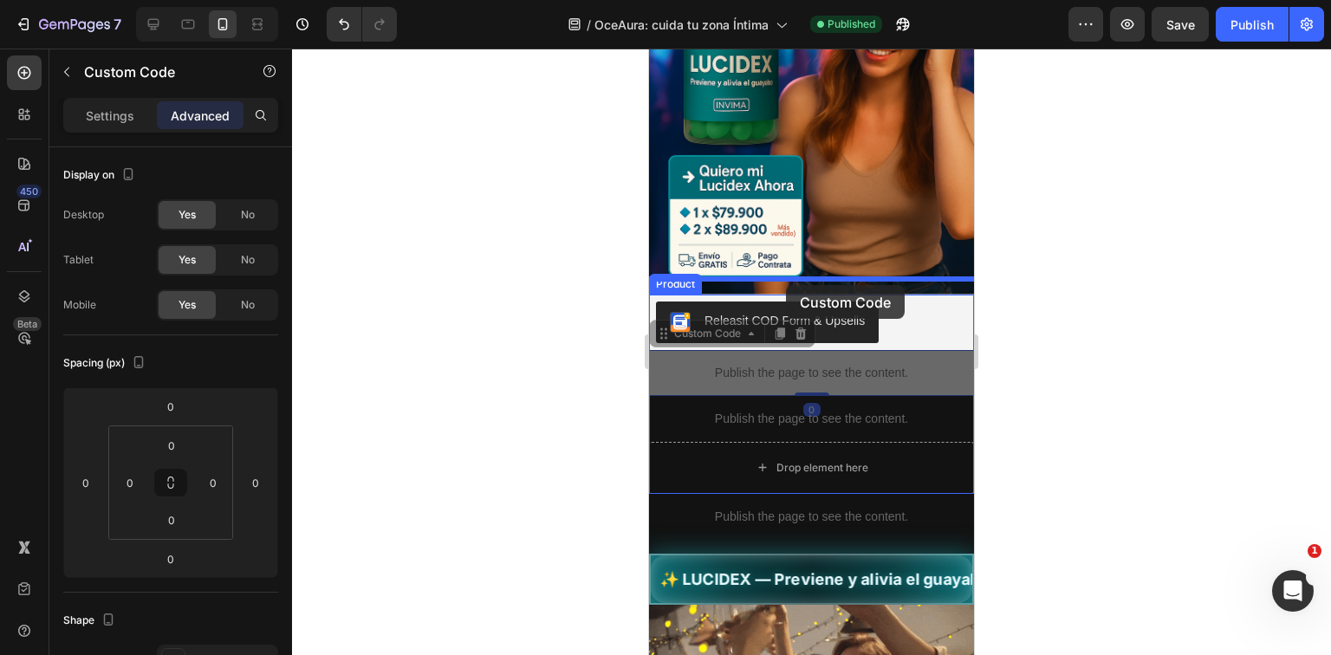
drag, startPoint x: 828, startPoint y: 338, endPoint x: 786, endPoint y: 282, distance: 70.0
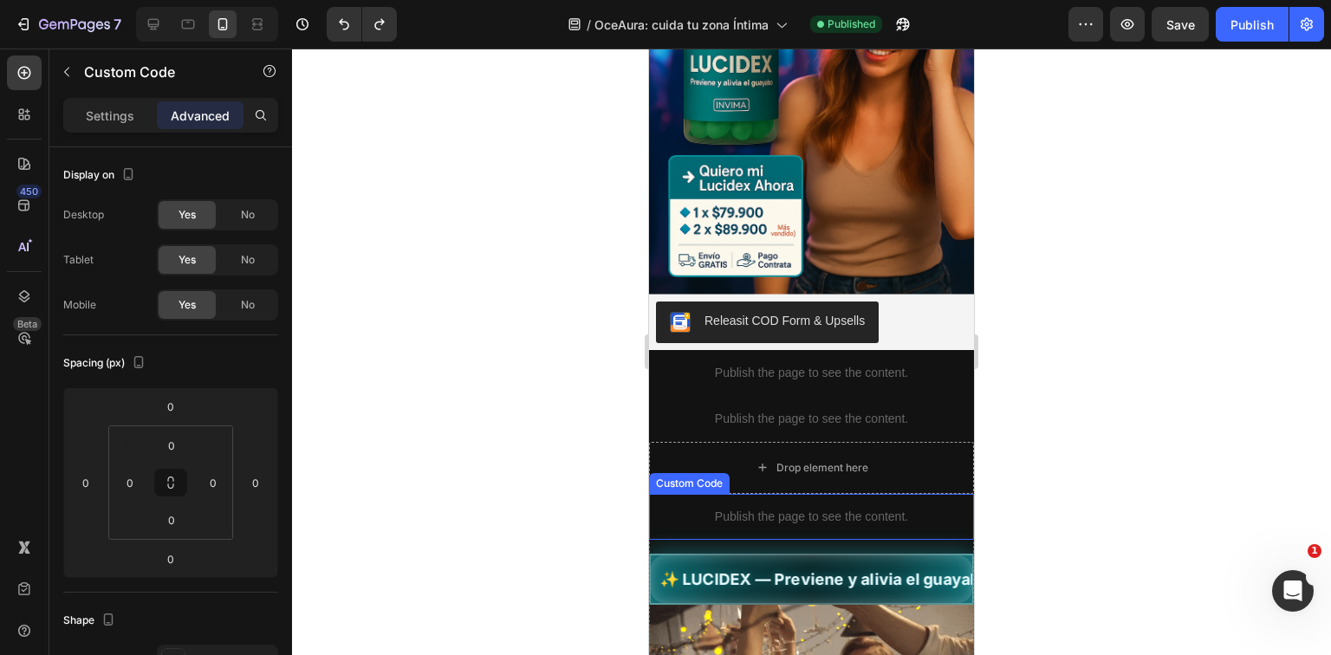
click at [883, 514] on div "Publish the page to see the content." at bounding box center [811, 517] width 325 height 46
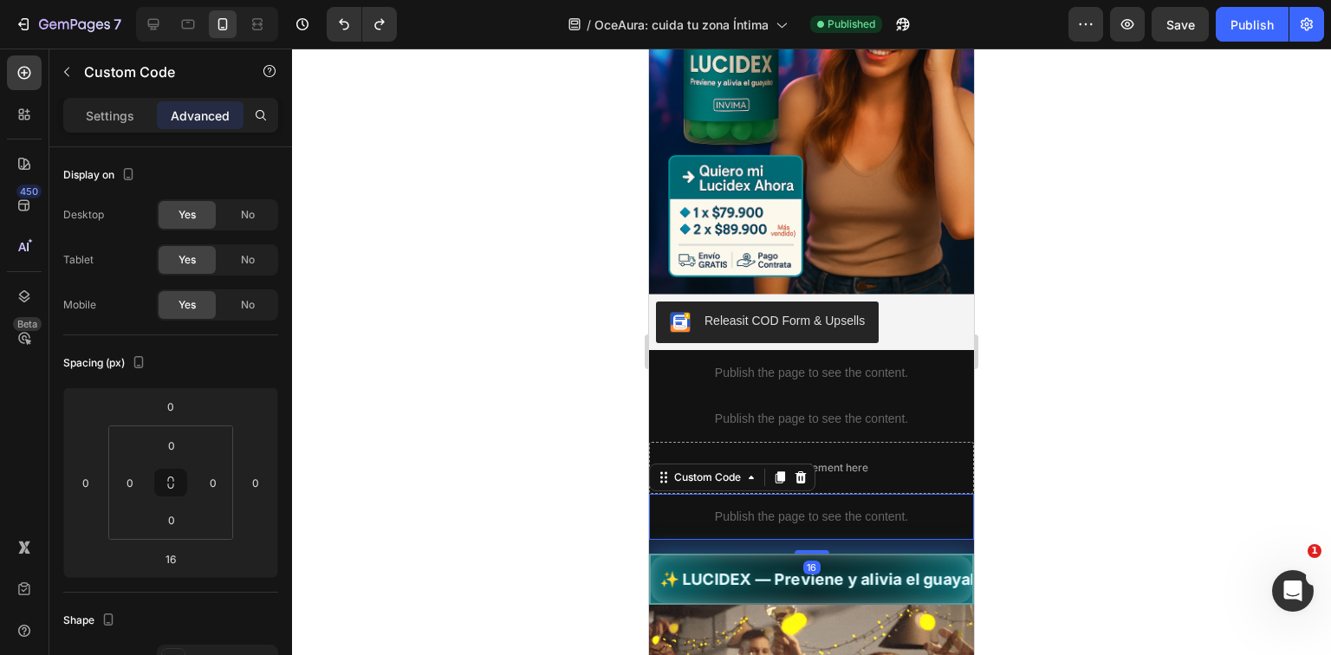
click at [895, 477] on div "Drop element here" at bounding box center [811, 468] width 325 height 52
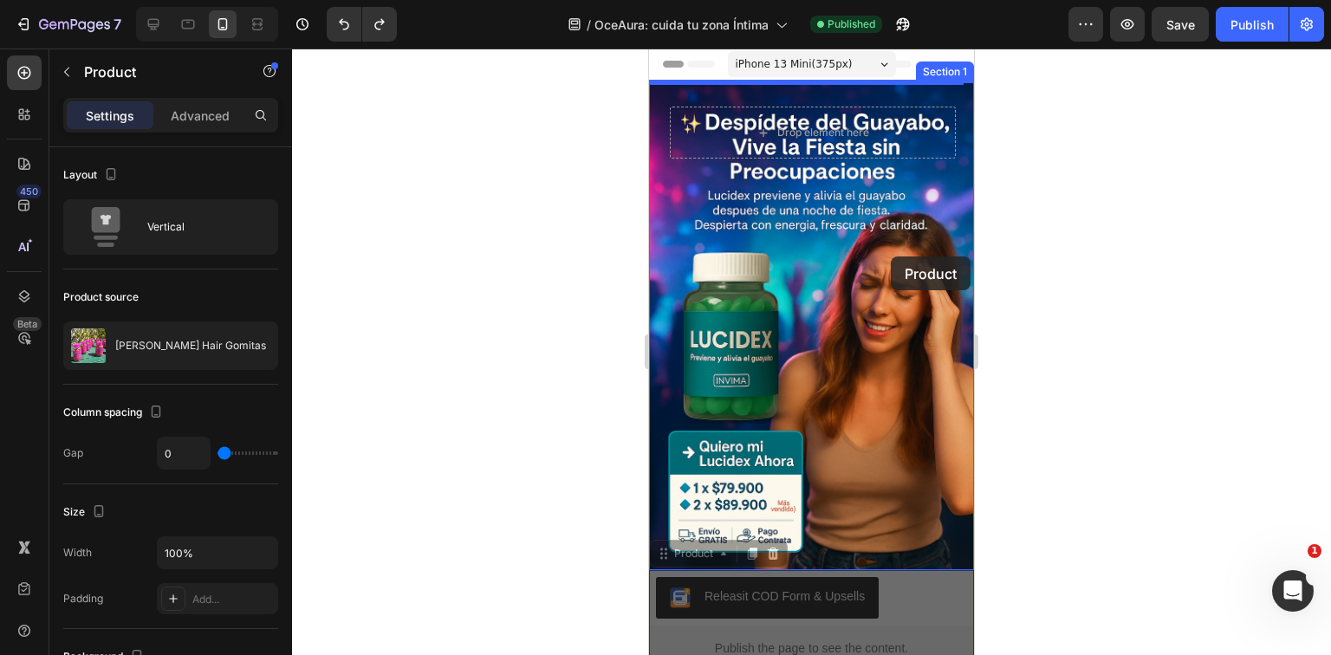
scroll to position [0, 0]
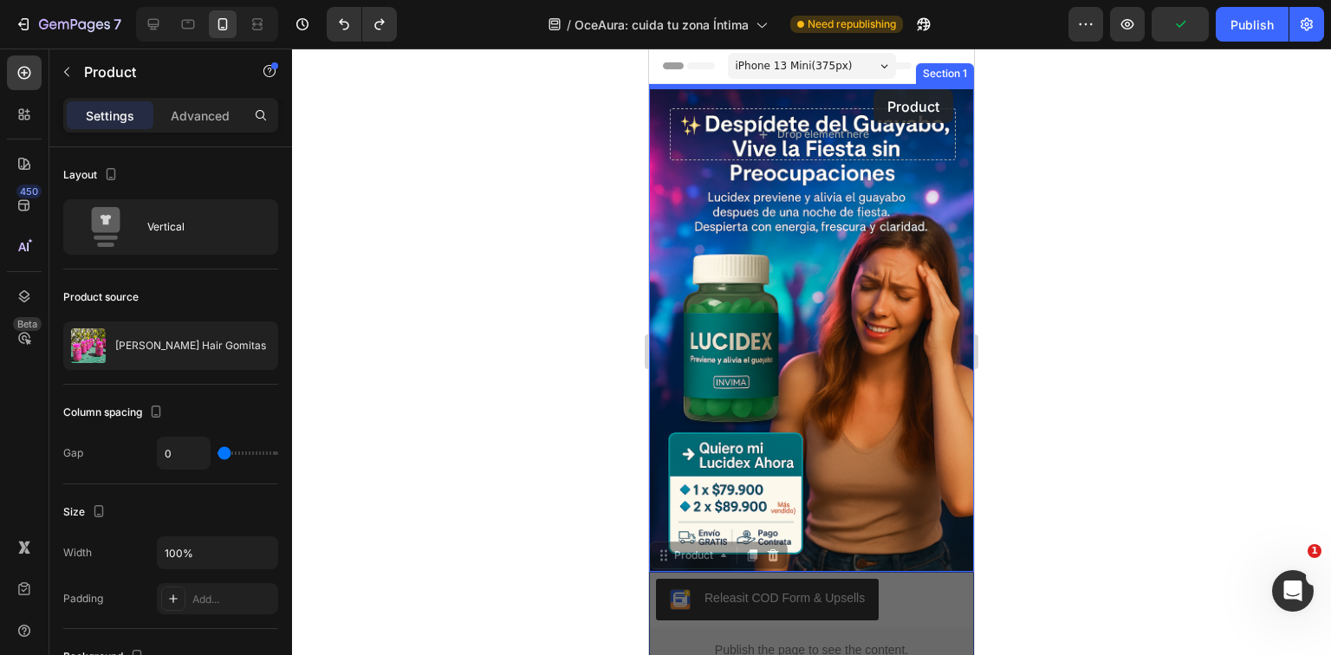
drag, startPoint x: 920, startPoint y: 456, endPoint x: 874, endPoint y: 89, distance: 369.5
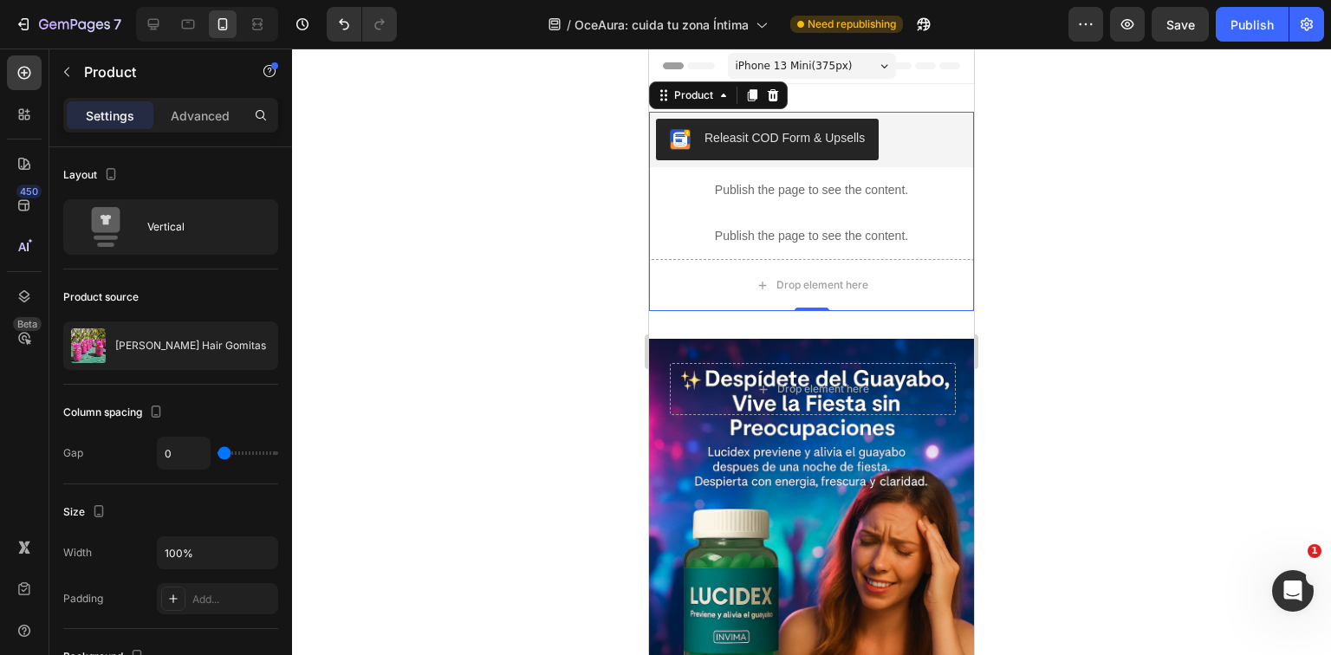
click at [808, 77] on div "iPhone 13 Mini ( 375 px)" at bounding box center [812, 66] width 168 height 26
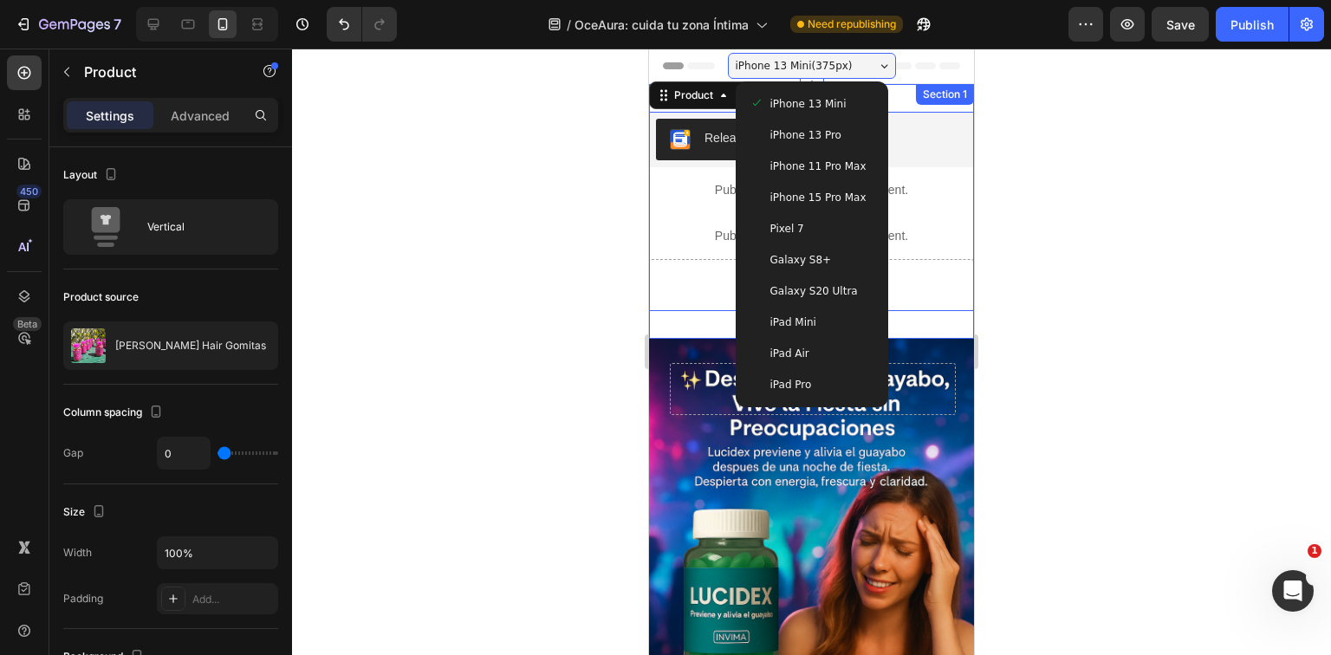
click at [1044, 135] on div at bounding box center [811, 352] width 1039 height 607
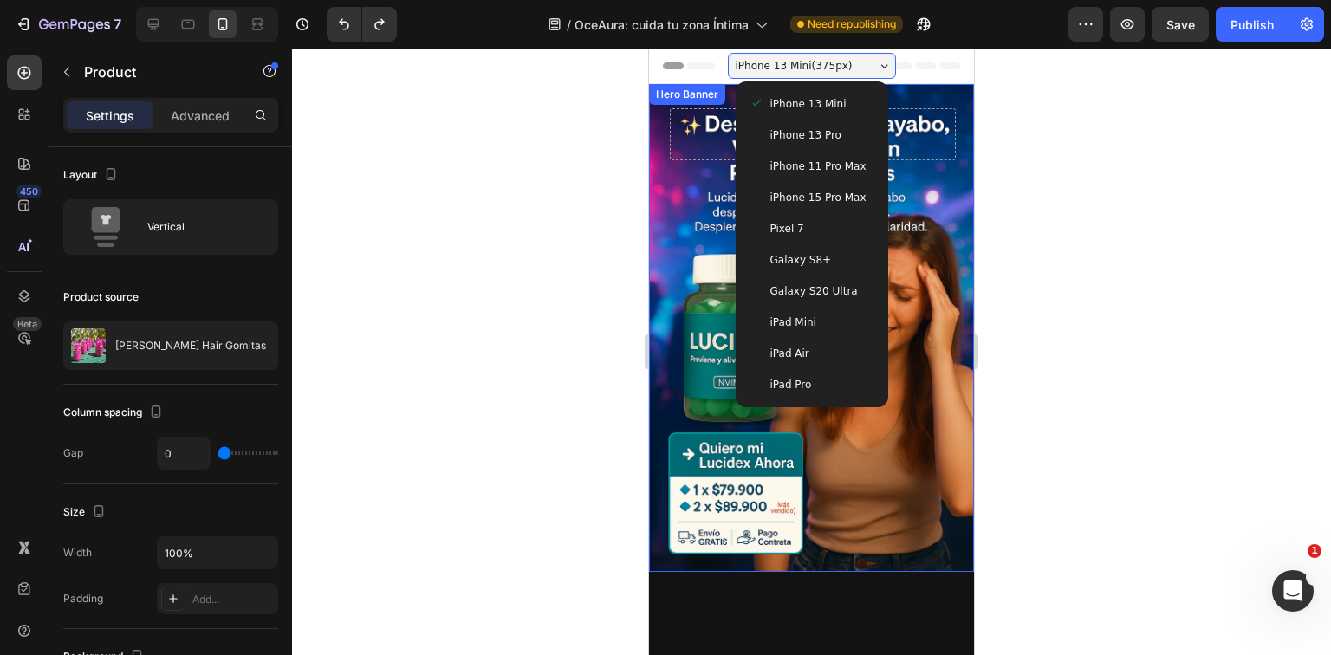
drag, startPoint x: 937, startPoint y: 376, endPoint x: 967, endPoint y: 377, distance: 30.4
click at [937, 377] on div "Background Image" at bounding box center [811, 328] width 325 height 488
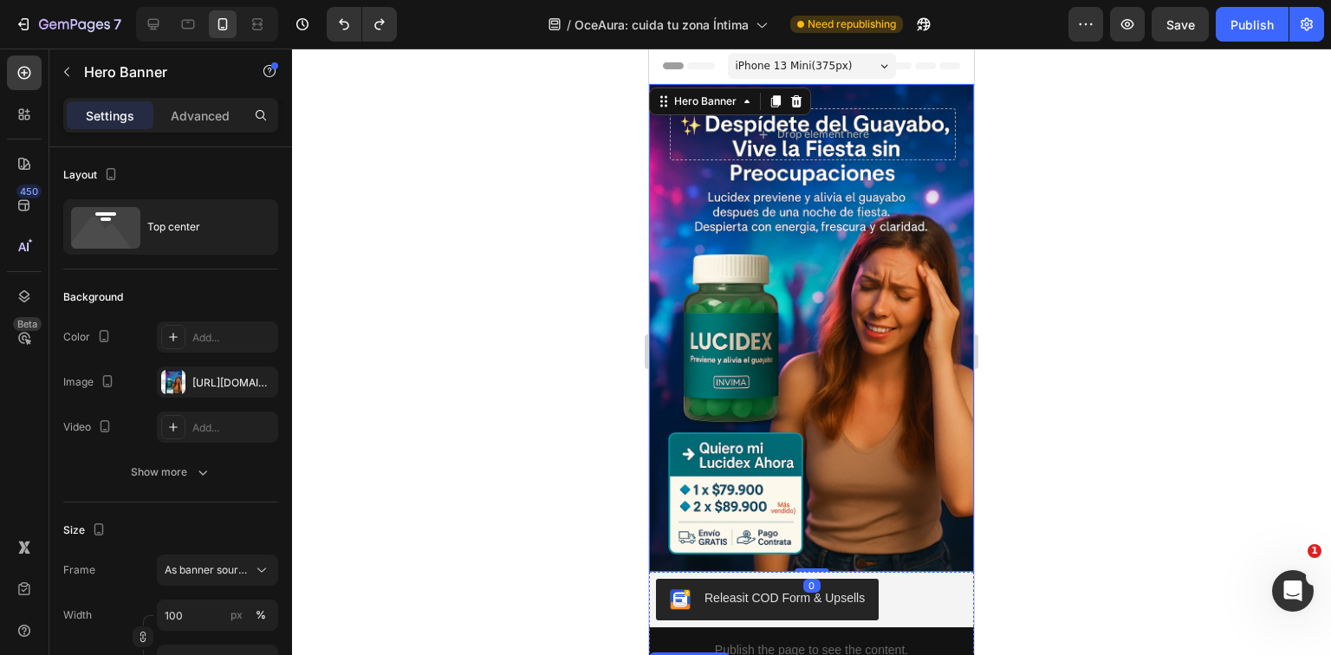
scroll to position [347, 0]
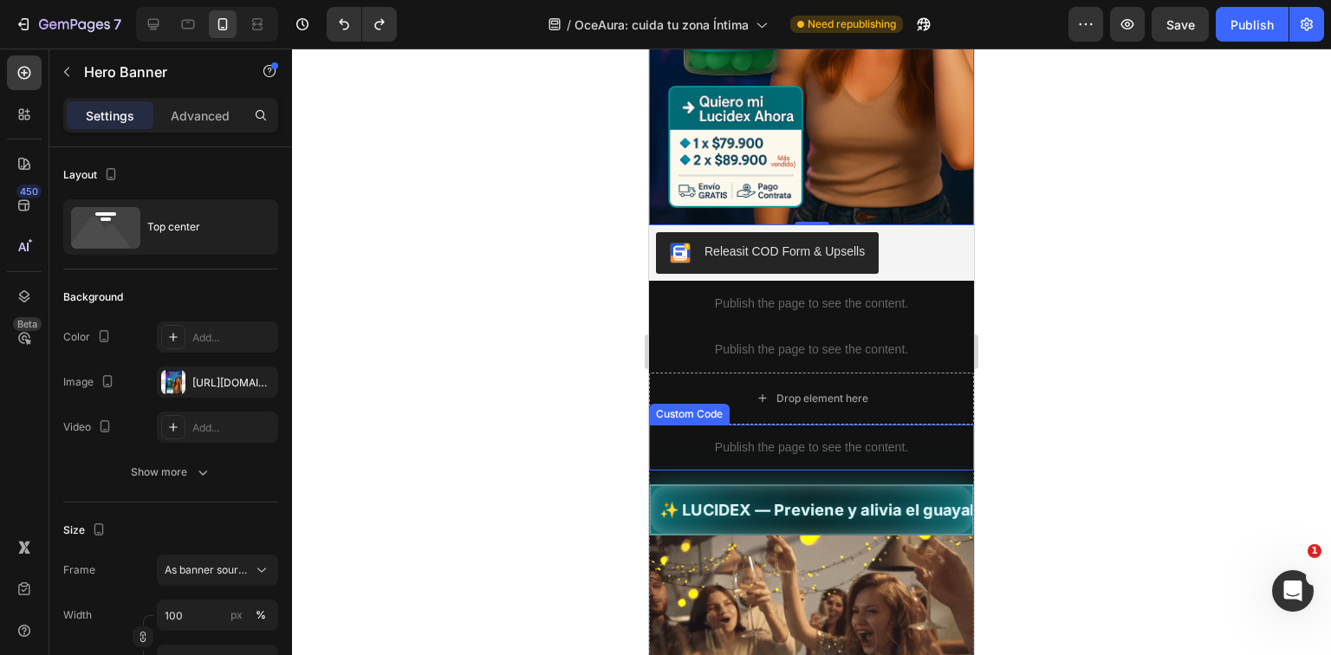
click at [862, 341] on p "Publish the page to see the content." at bounding box center [811, 350] width 325 height 18
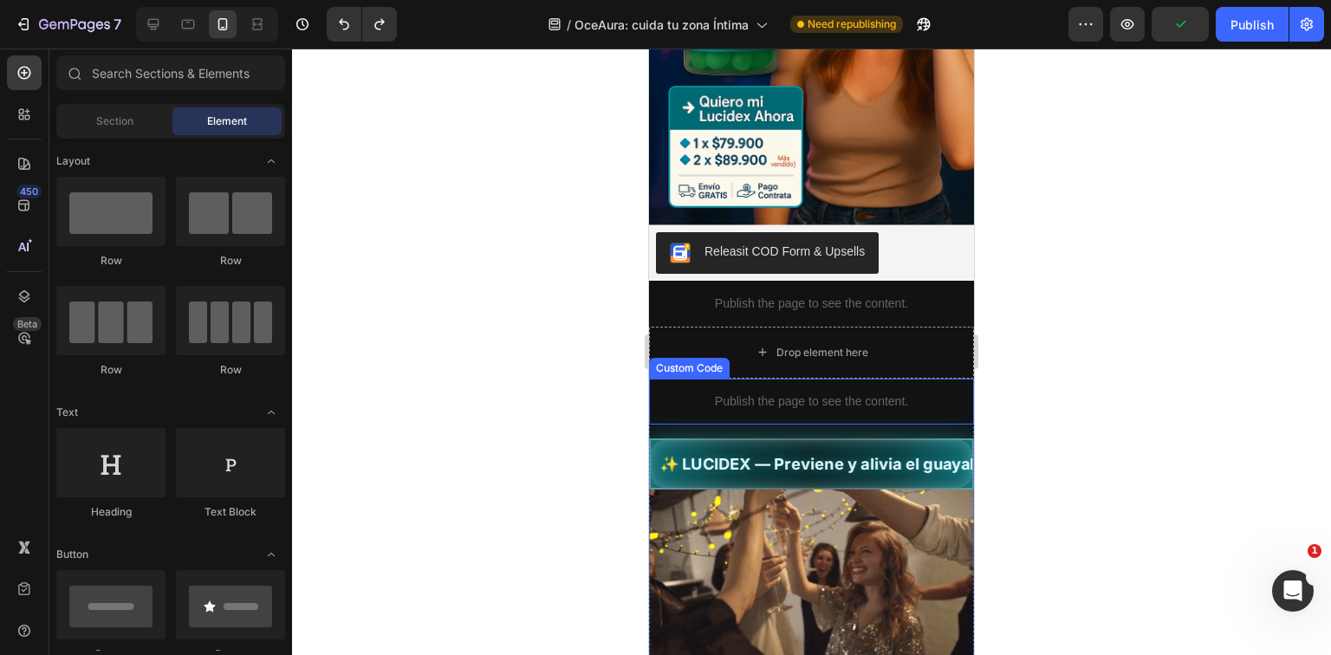
click at [843, 393] on p "Publish the page to see the content." at bounding box center [811, 402] width 325 height 18
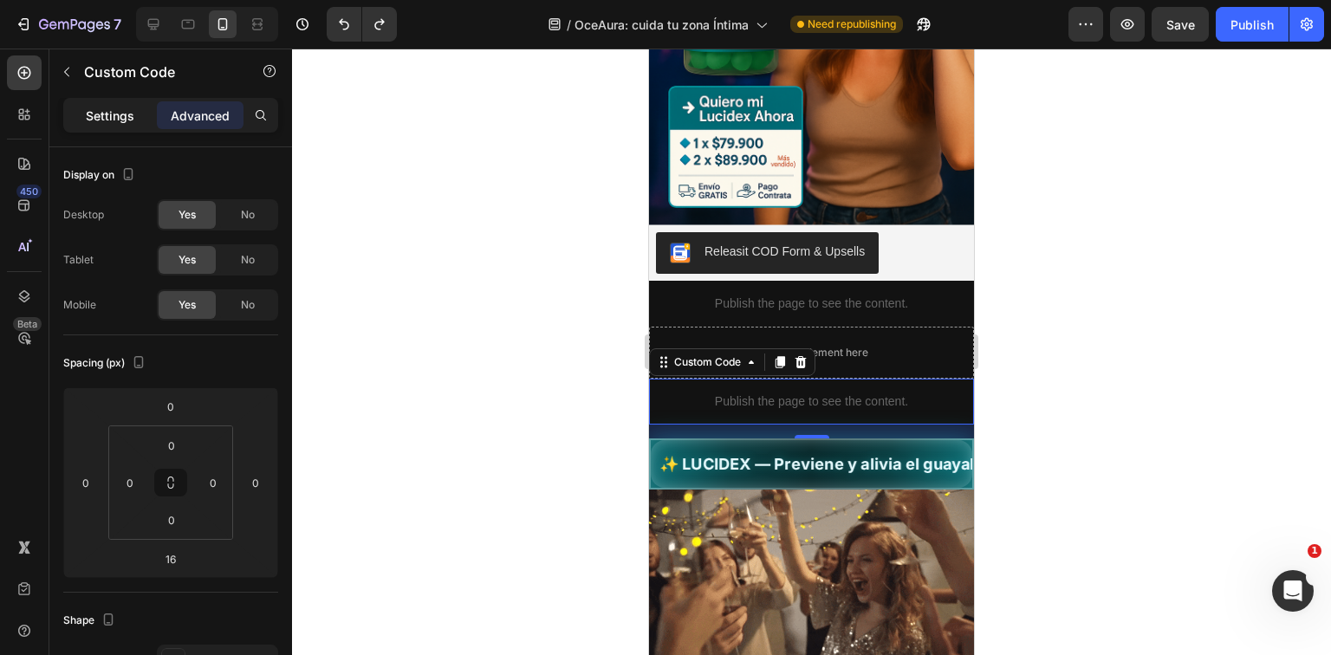
click at [97, 114] on p "Settings" at bounding box center [110, 116] width 49 height 18
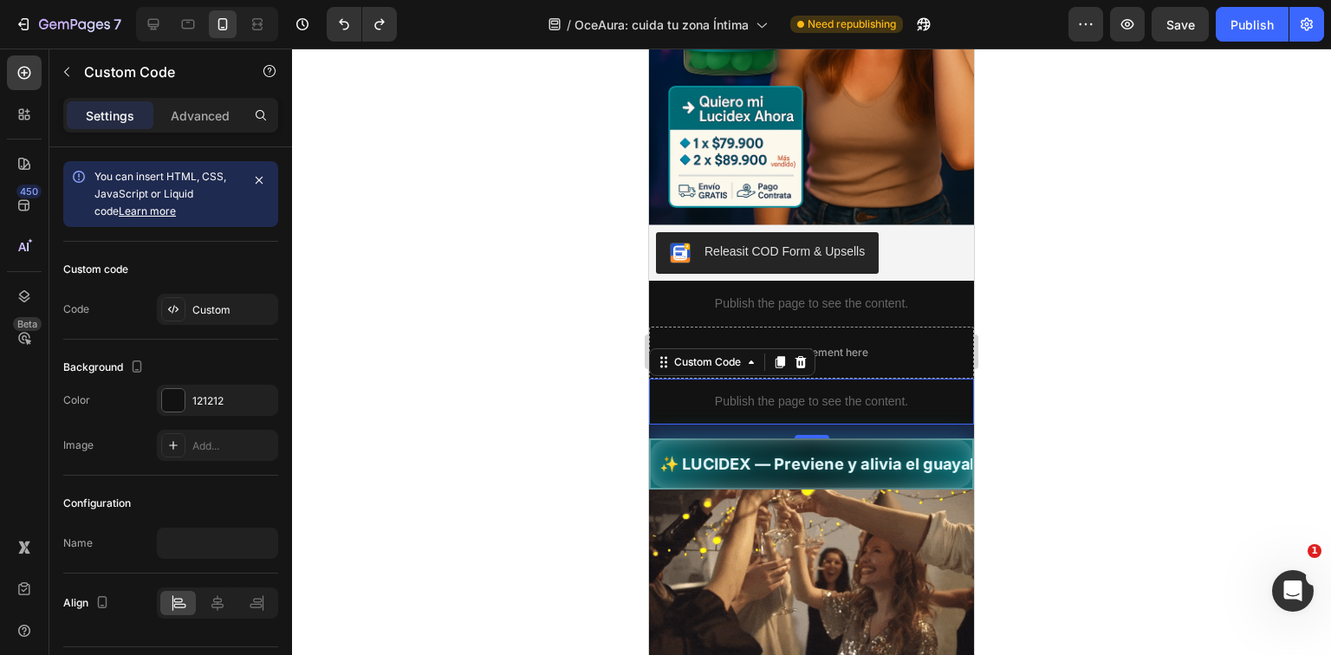
click at [1161, 420] on div at bounding box center [811, 352] width 1039 height 607
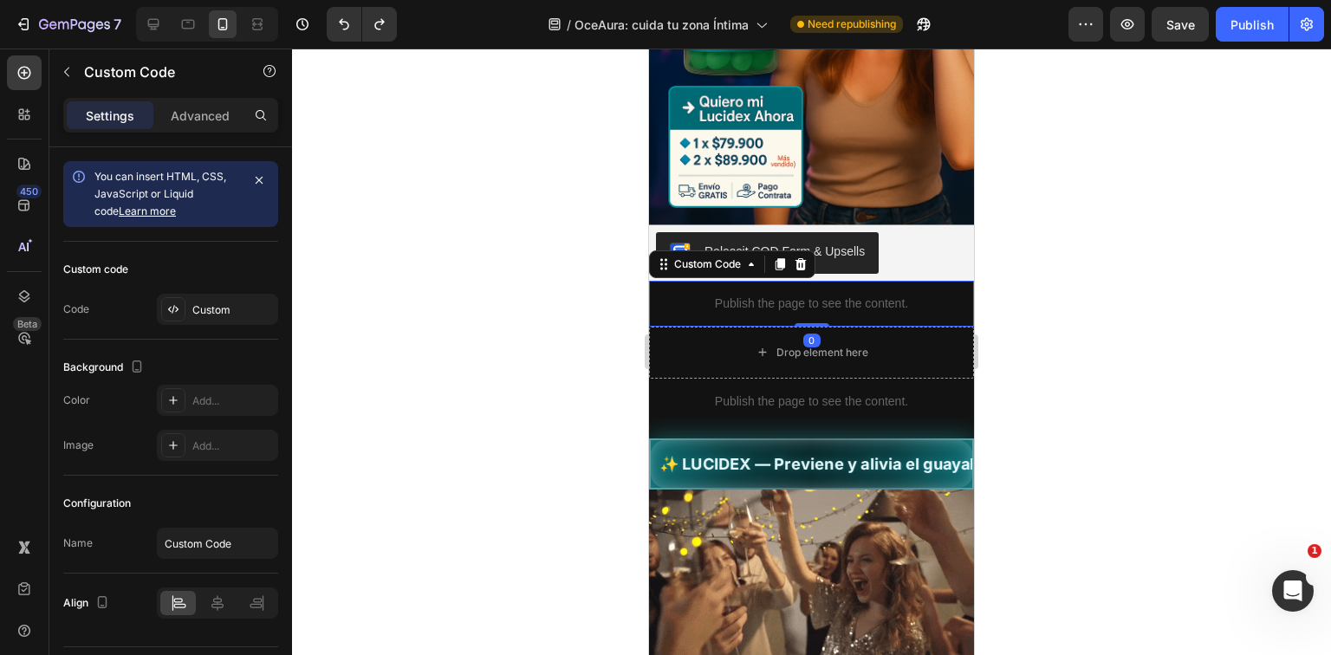
click at [910, 303] on div "Publish the page to see the content." at bounding box center [811, 304] width 325 height 46
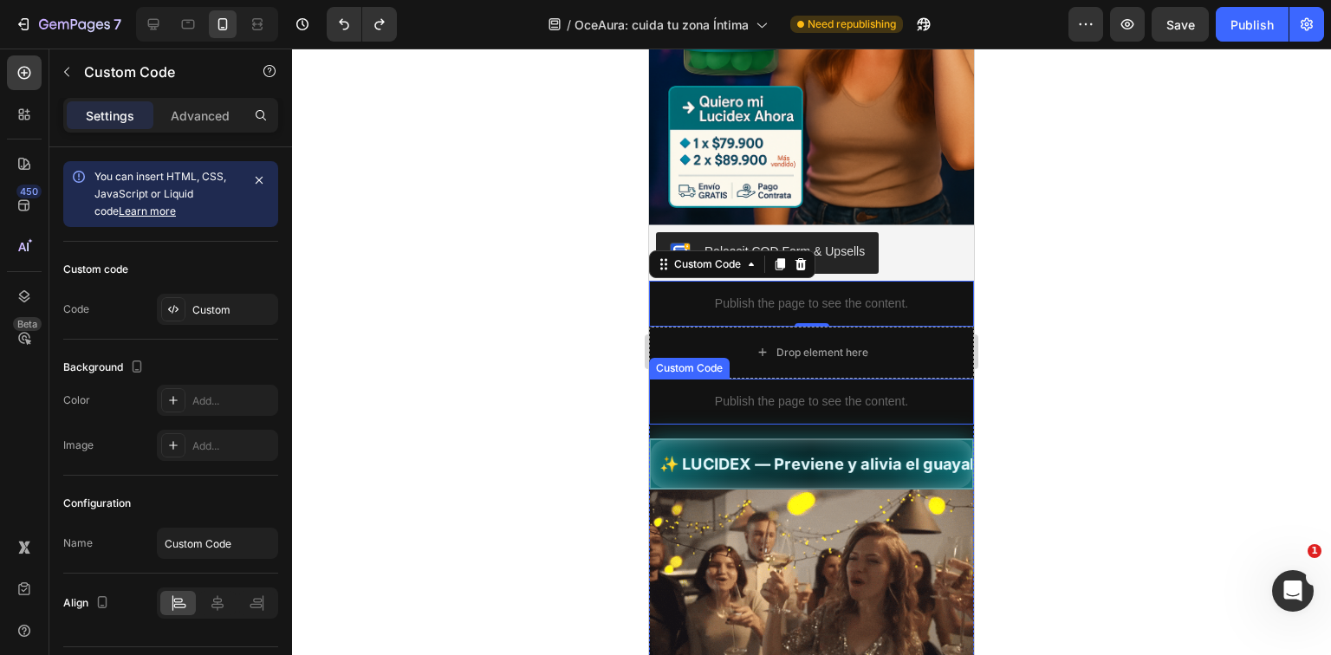
click at [922, 295] on p "Publish the page to see the content." at bounding box center [811, 304] width 325 height 18
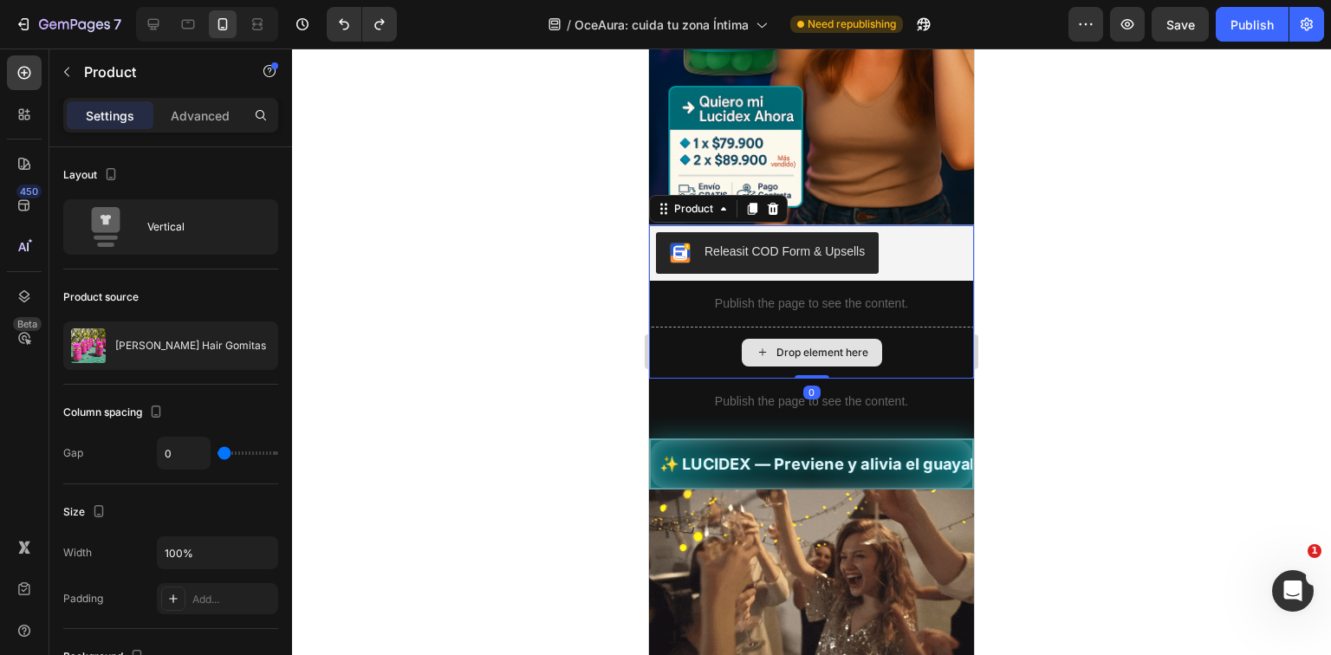
click at [881, 351] on div "Drop element here" at bounding box center [811, 353] width 325 height 52
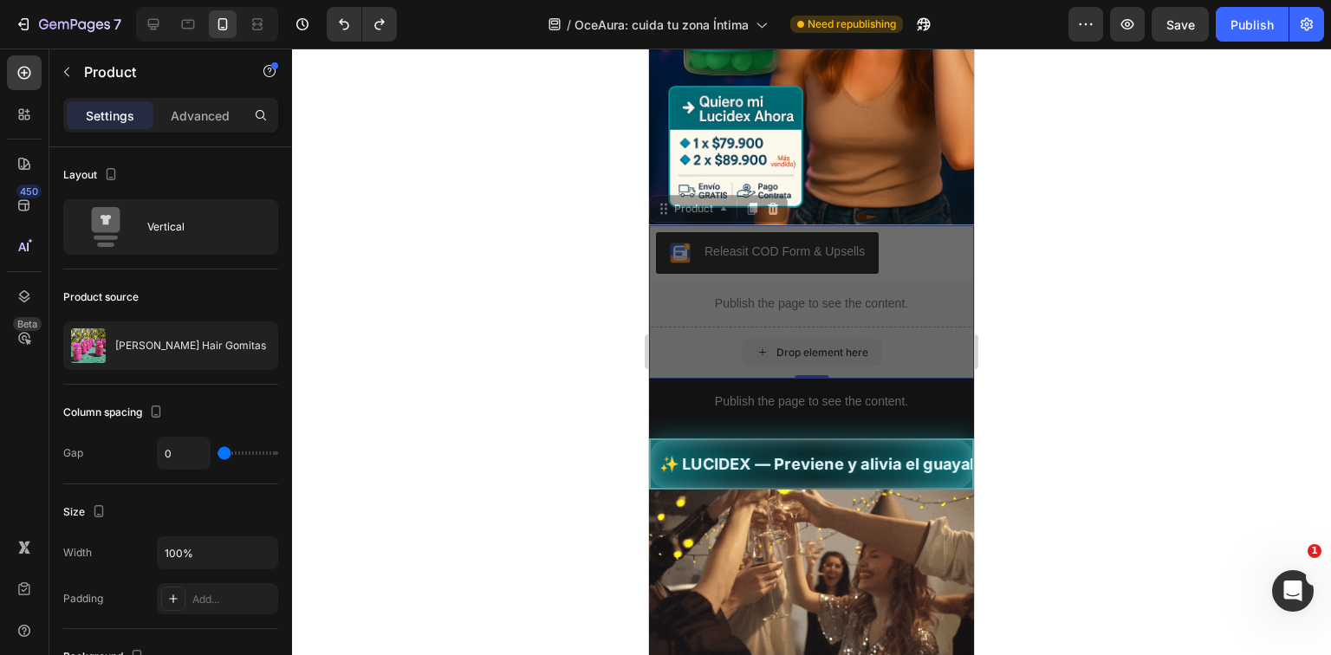
drag, startPoint x: 802, startPoint y: 356, endPoint x: 802, endPoint y: 347, distance: 9.5
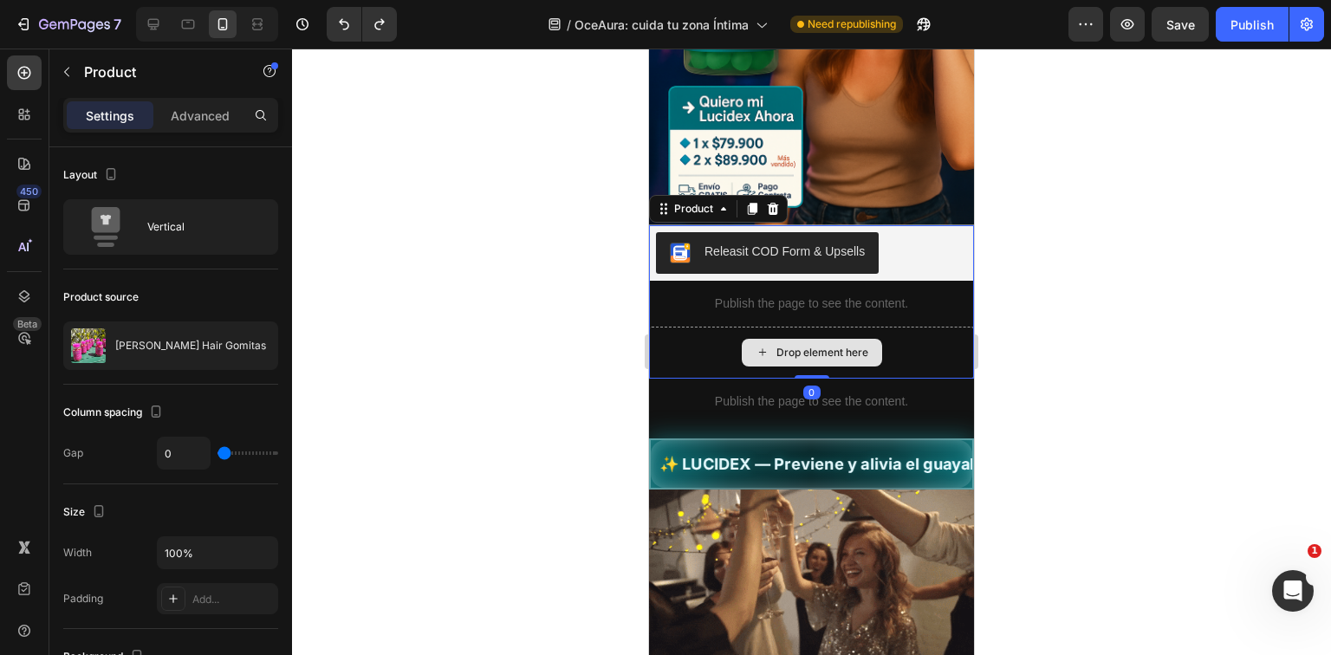
drag, startPoint x: 810, startPoint y: 361, endPoint x: 810, endPoint y: 325, distance: 35.5
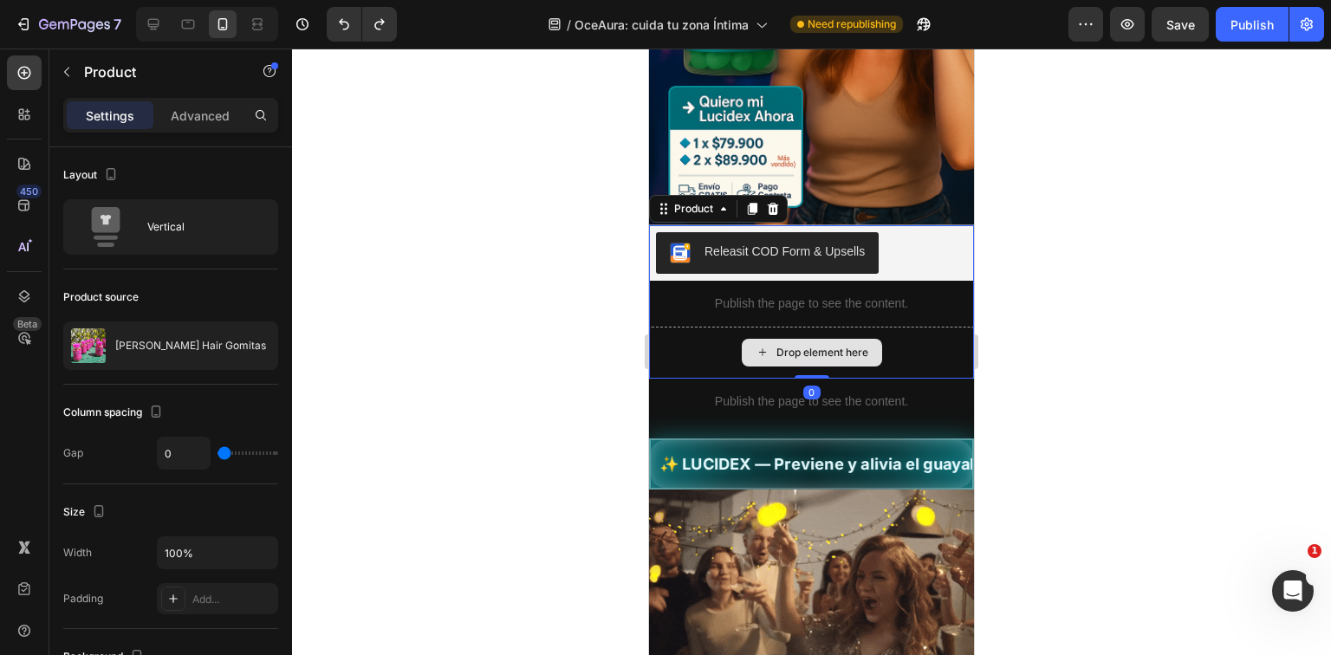
click at [810, 325] on div "Releasit COD Form & Upsells Releasit COD Form & Upsells Publish the page to see…" at bounding box center [811, 301] width 325 height 153
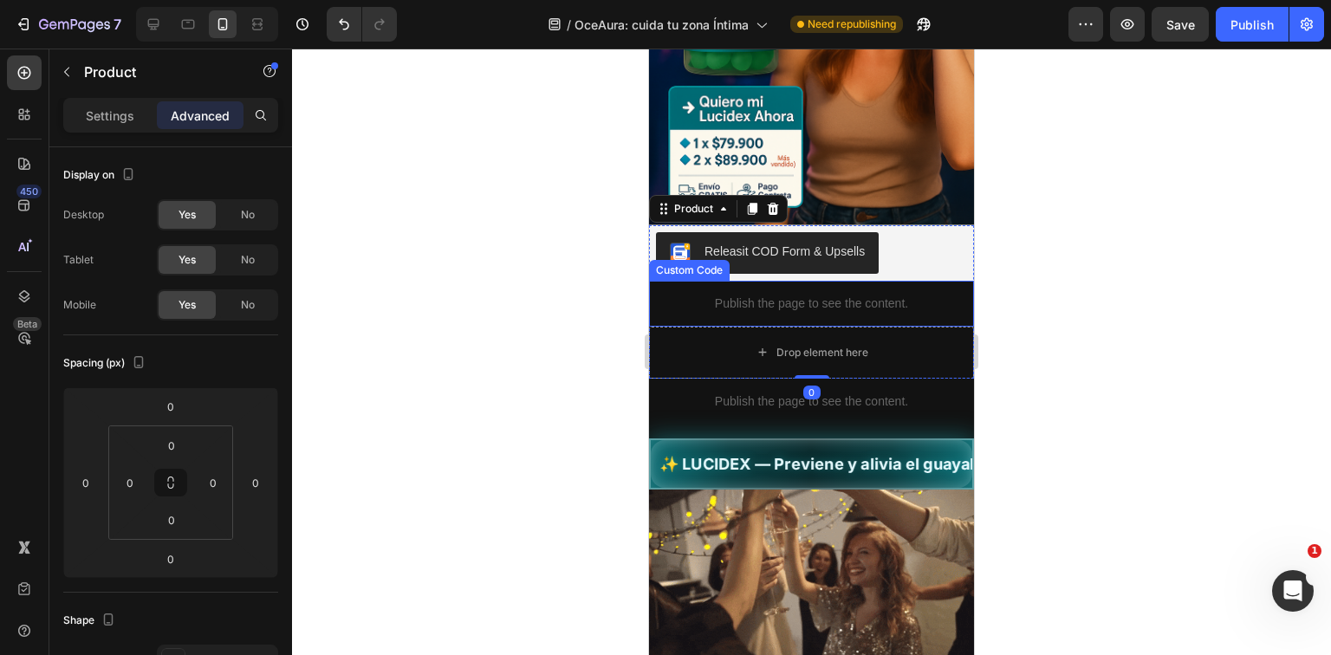
click at [805, 295] on p "Publish the page to see the content." at bounding box center [811, 304] width 325 height 18
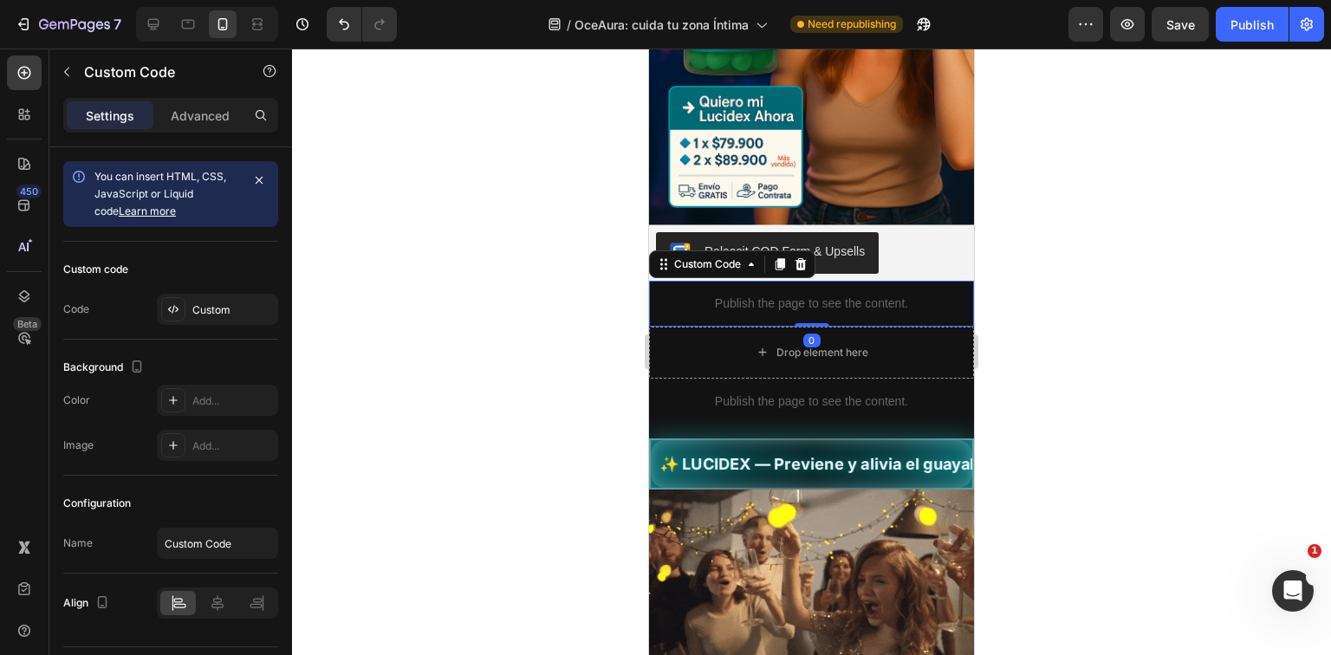
drag, startPoint x: 804, startPoint y: 308, endPoint x: 811, endPoint y: 286, distance: 22.8
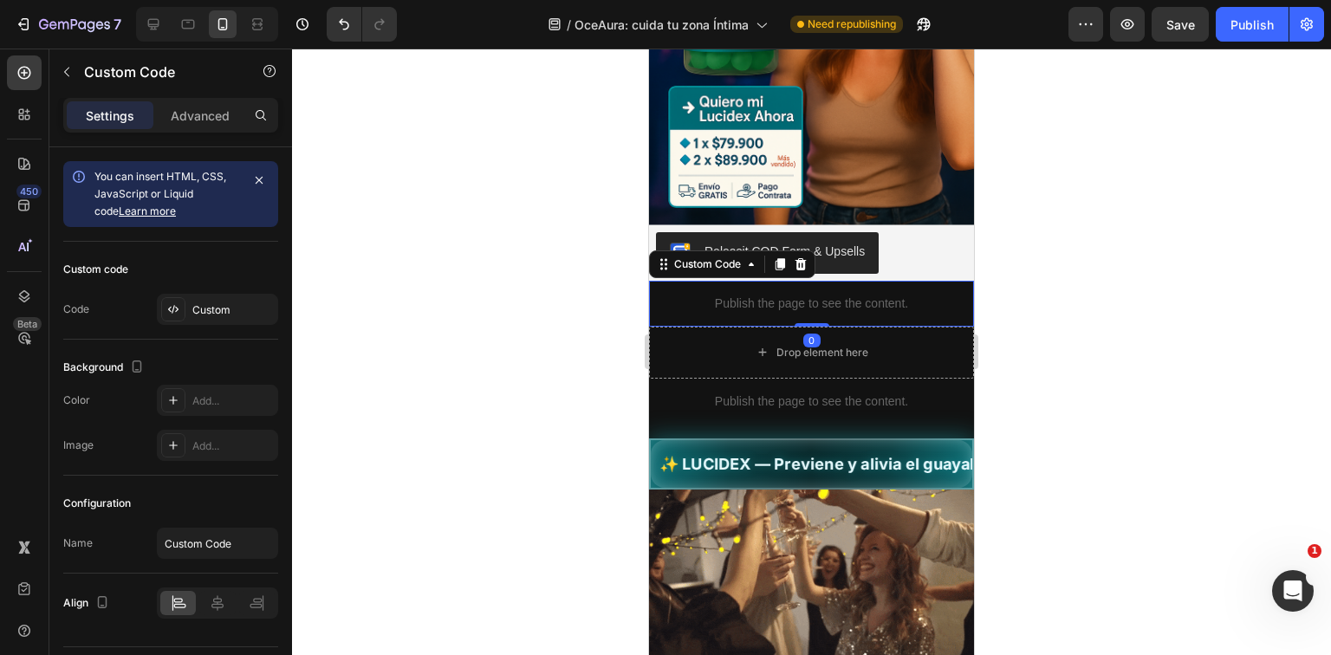
click at [811, 286] on div "Publish the page to see the content. Custom Code 0" at bounding box center [811, 304] width 325 height 46
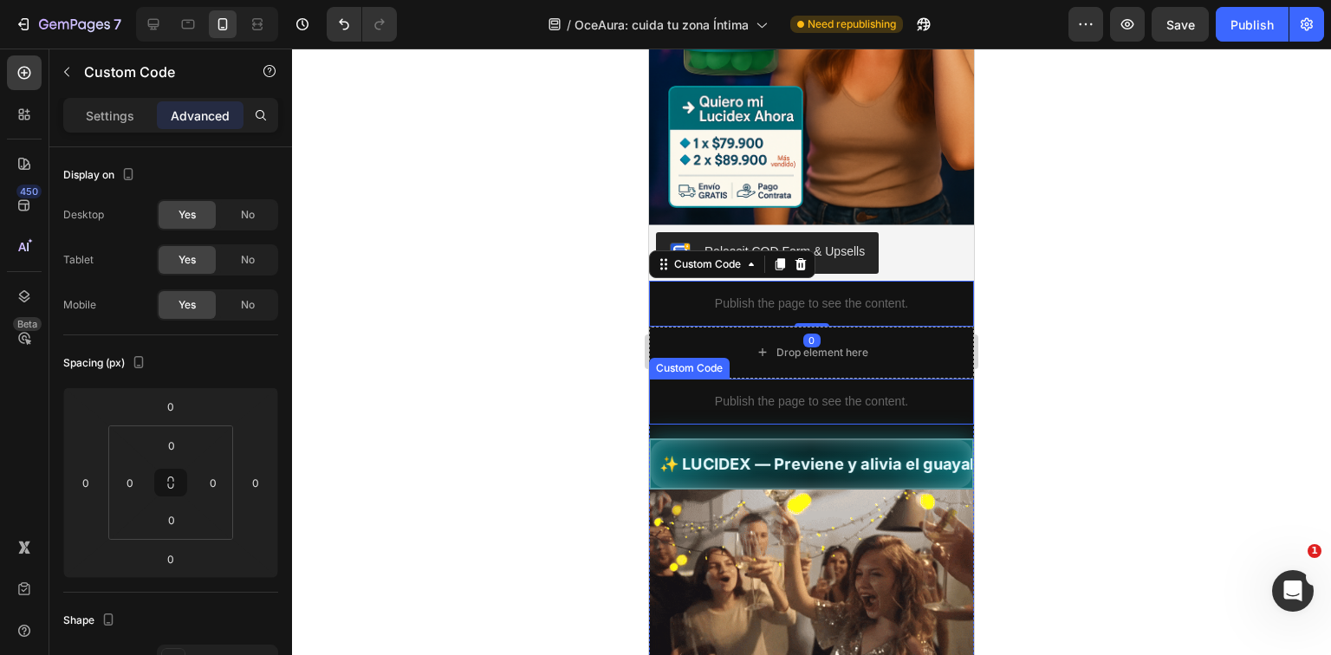
click at [825, 393] on p "Publish the page to see the content." at bounding box center [811, 402] width 325 height 18
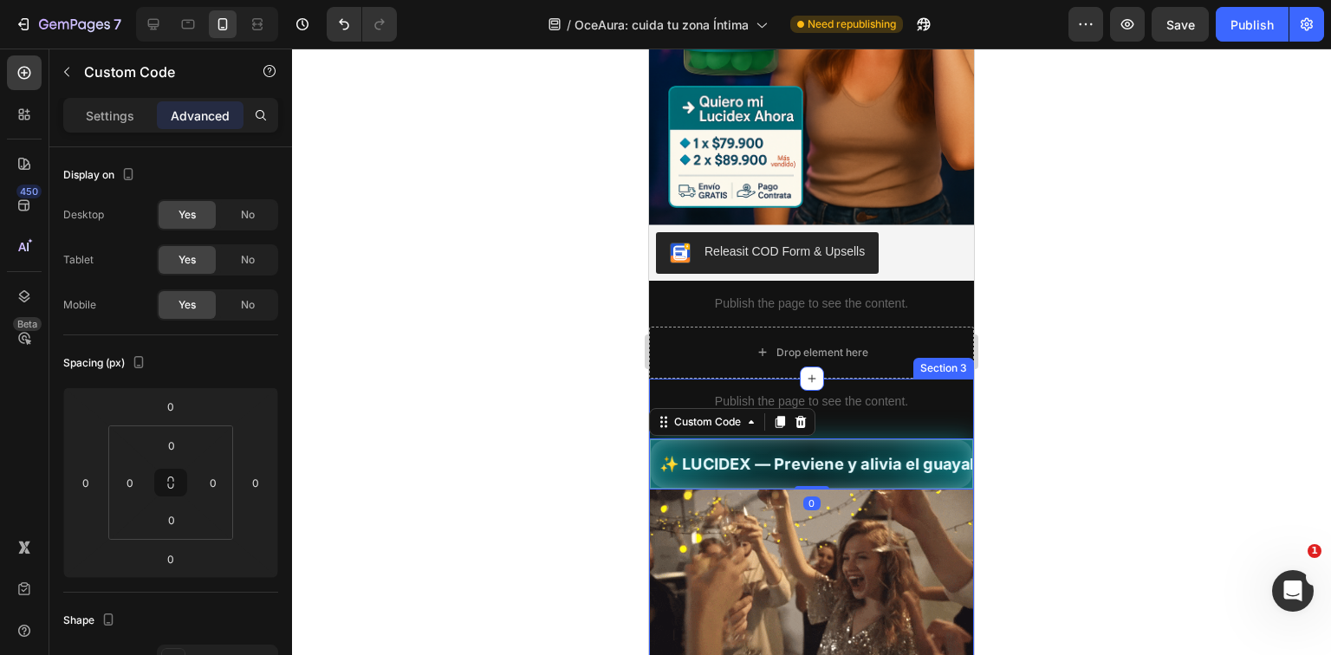
click at [823, 393] on p "Publish the page to see the content." at bounding box center [811, 402] width 325 height 18
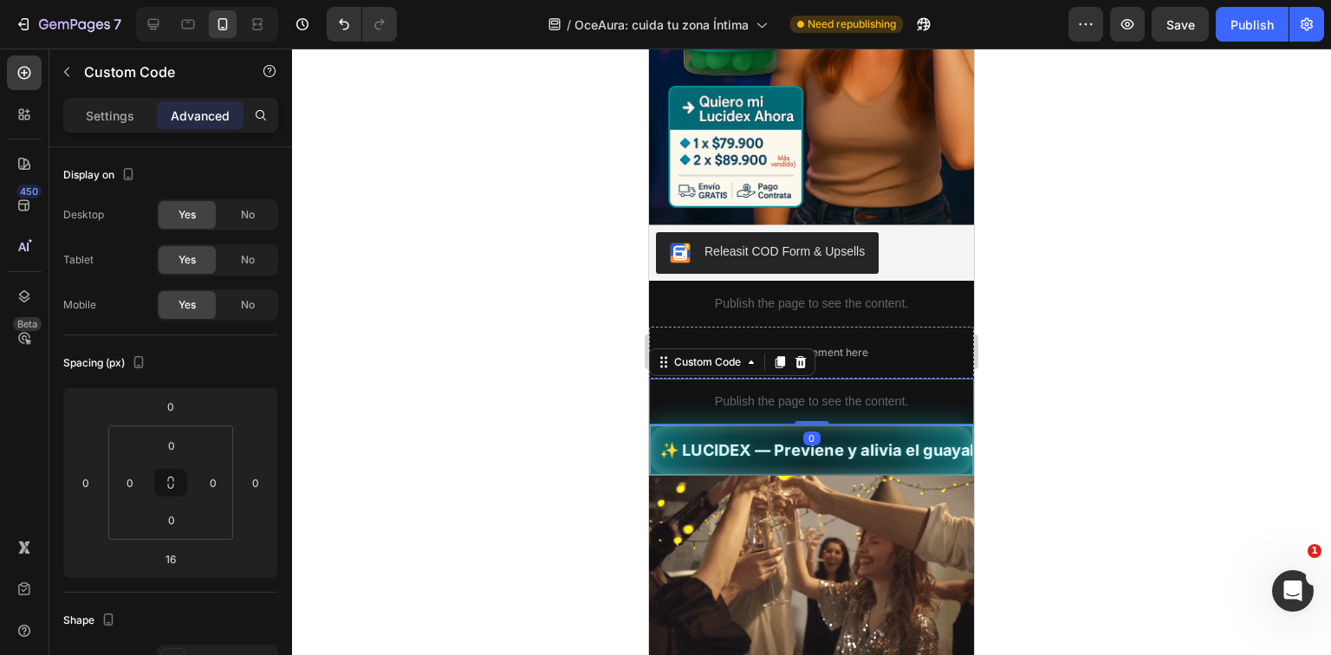
drag, startPoint x: 814, startPoint y: 420, endPoint x: 812, endPoint y: 368, distance: 52.9
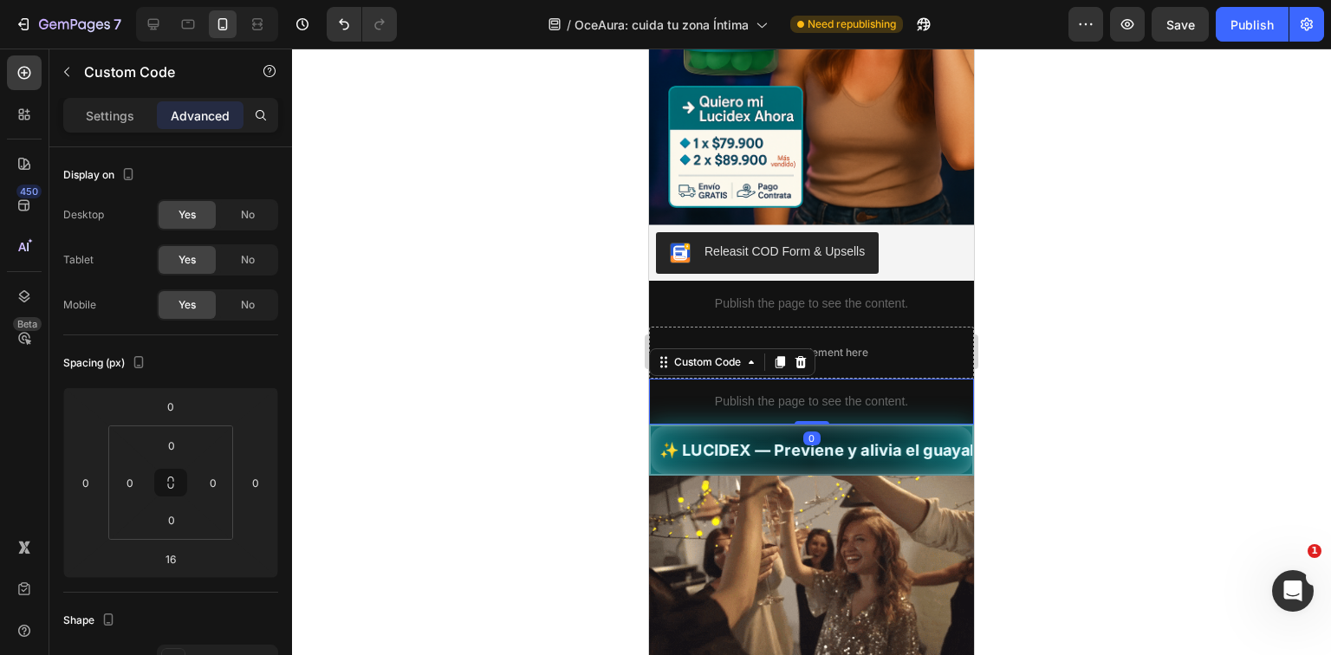
click at [812, 379] on div "Publish the page to see the content. Custom Code 0" at bounding box center [811, 402] width 325 height 46
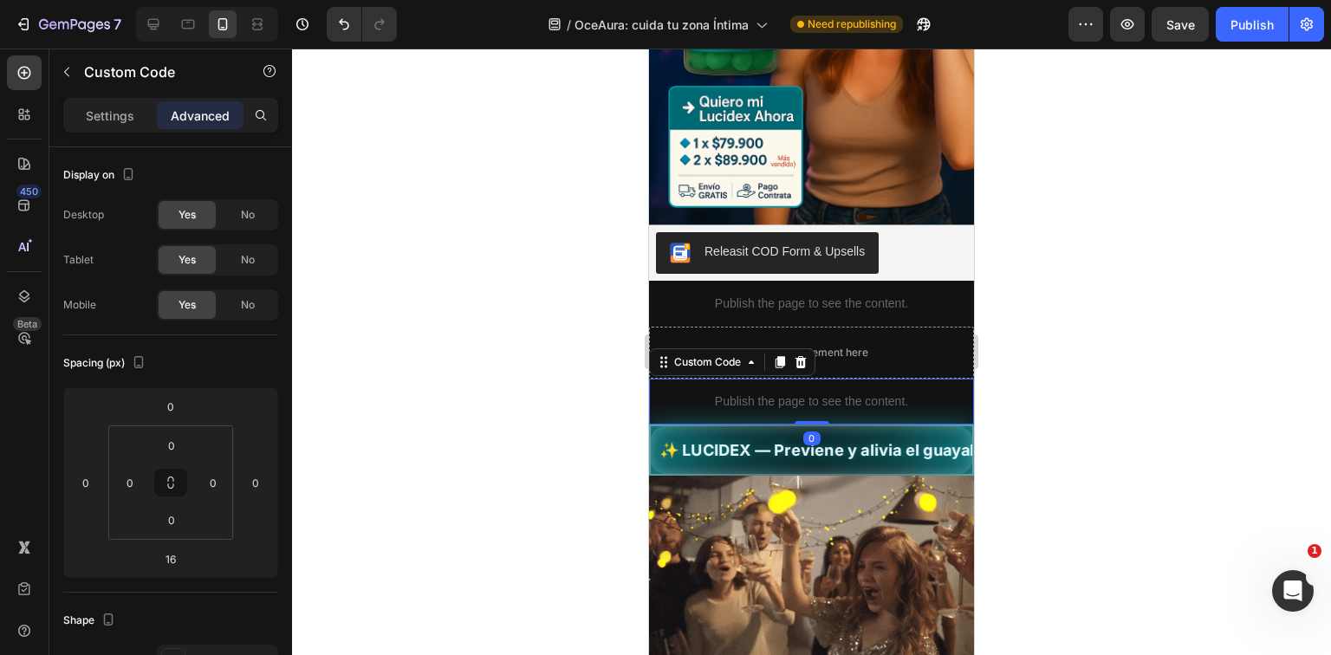
type input "0"
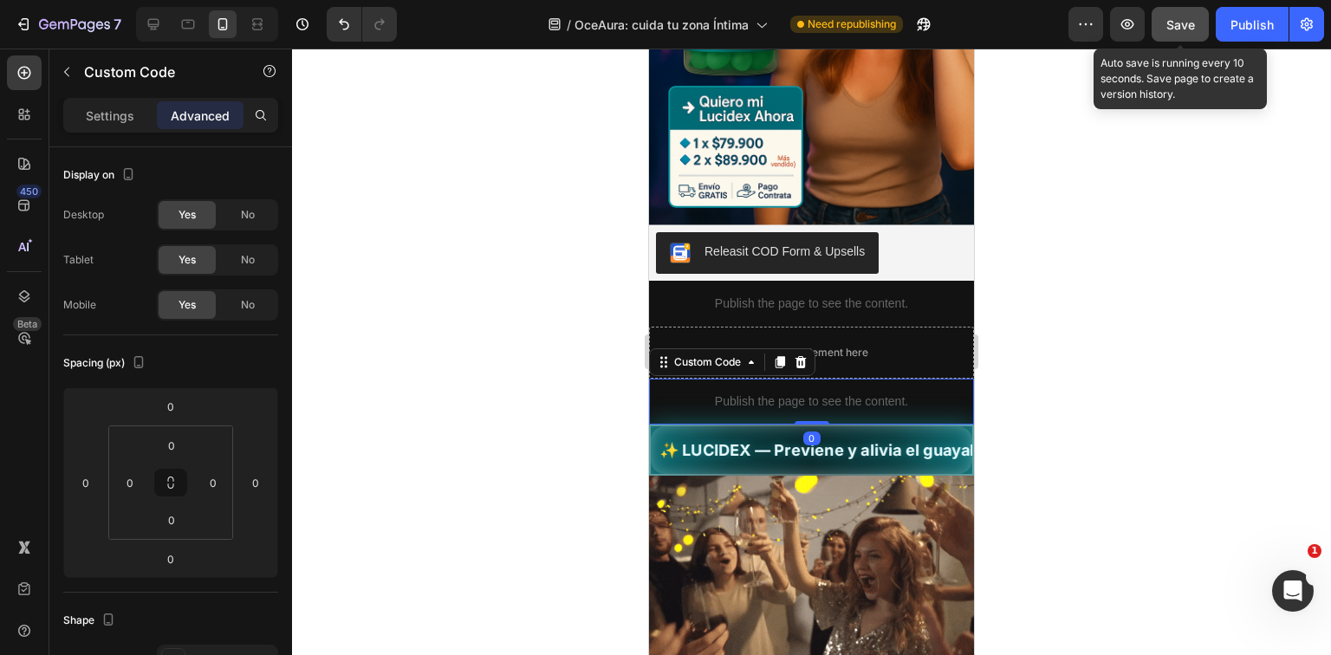
click at [1202, 24] on button "Save" at bounding box center [1180, 24] width 57 height 35
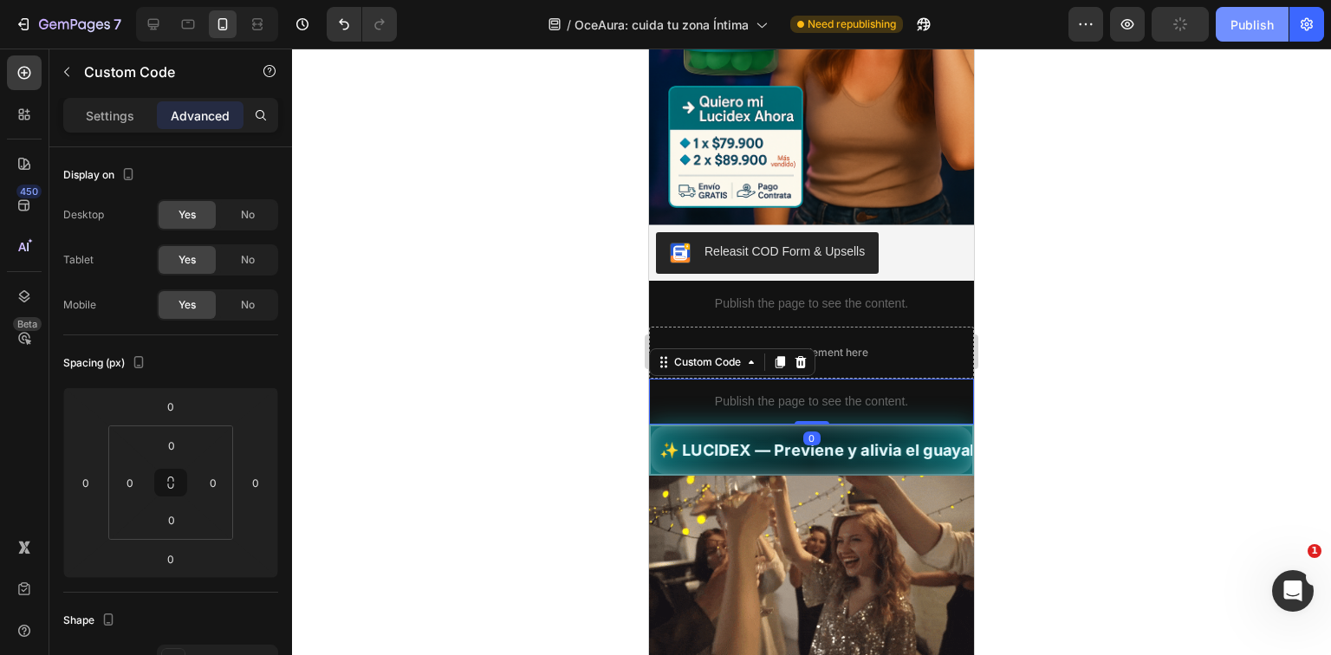
click at [1250, 30] on div "Publish" at bounding box center [1252, 25] width 43 height 18
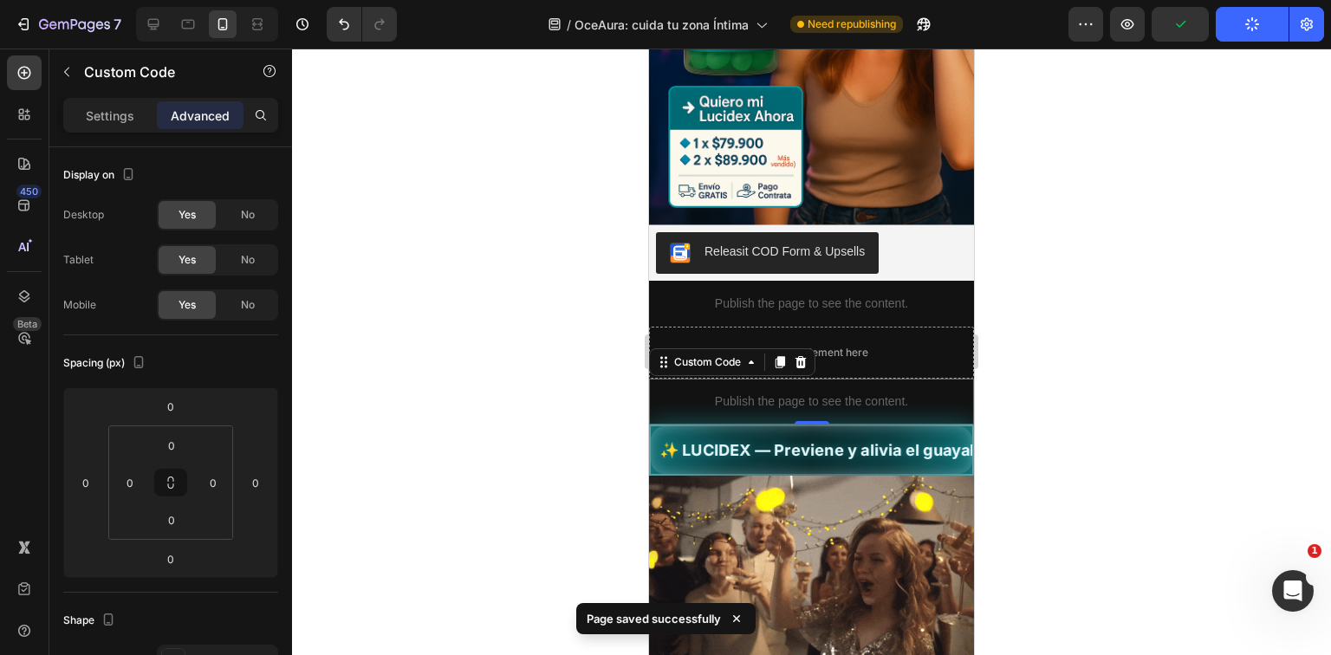
click at [995, 160] on div at bounding box center [811, 352] width 1039 height 607
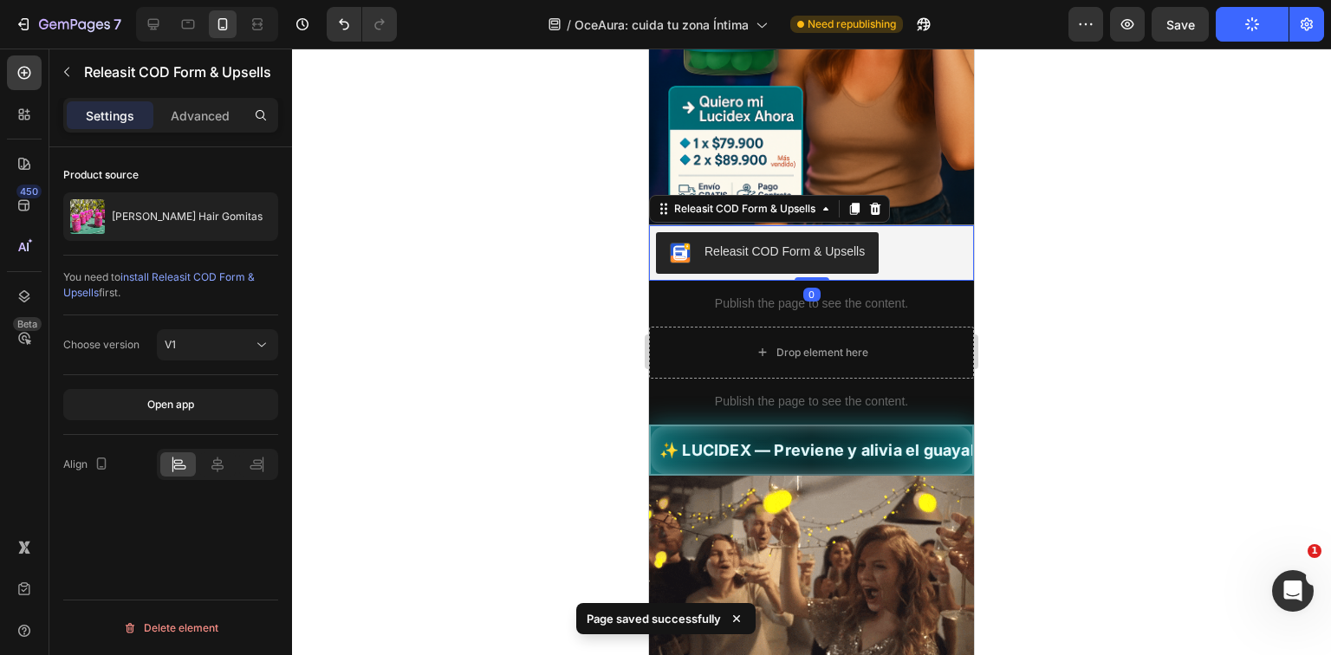
click at [900, 253] on div "Releasit COD Form & Upsells" at bounding box center [811, 253] width 311 height 42
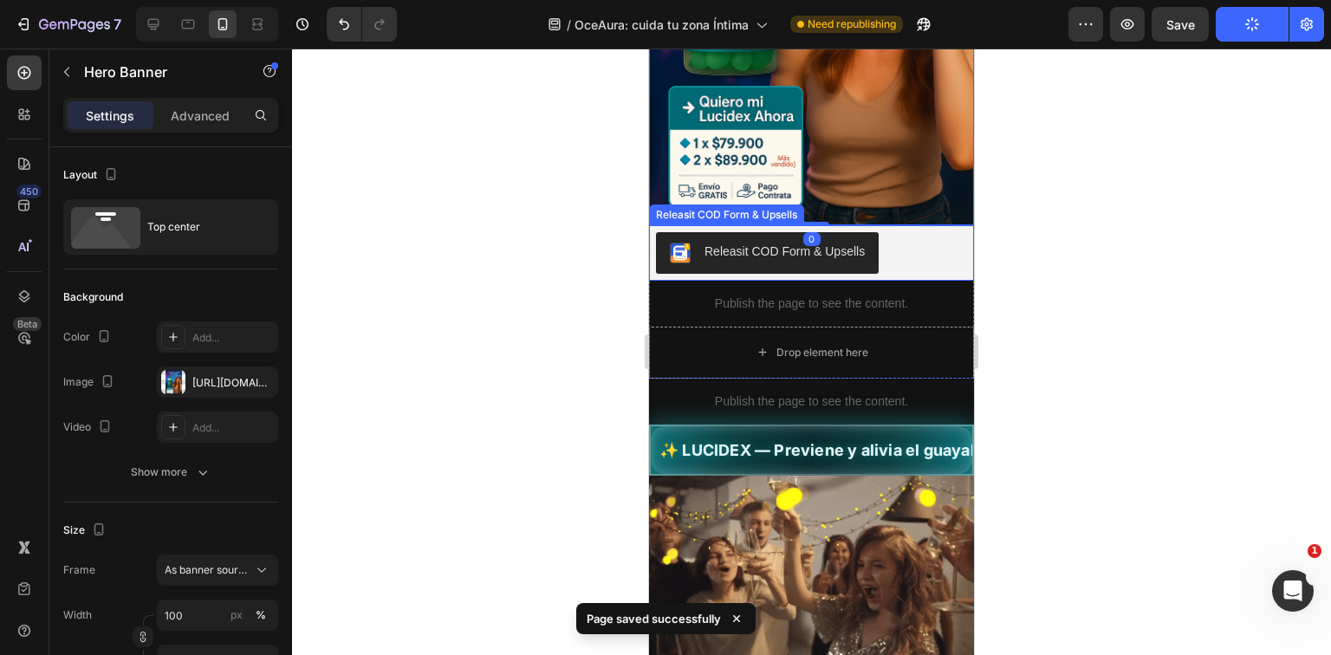
click at [891, 245] on div "Releasit COD Form & Upsells" at bounding box center [811, 253] width 311 height 42
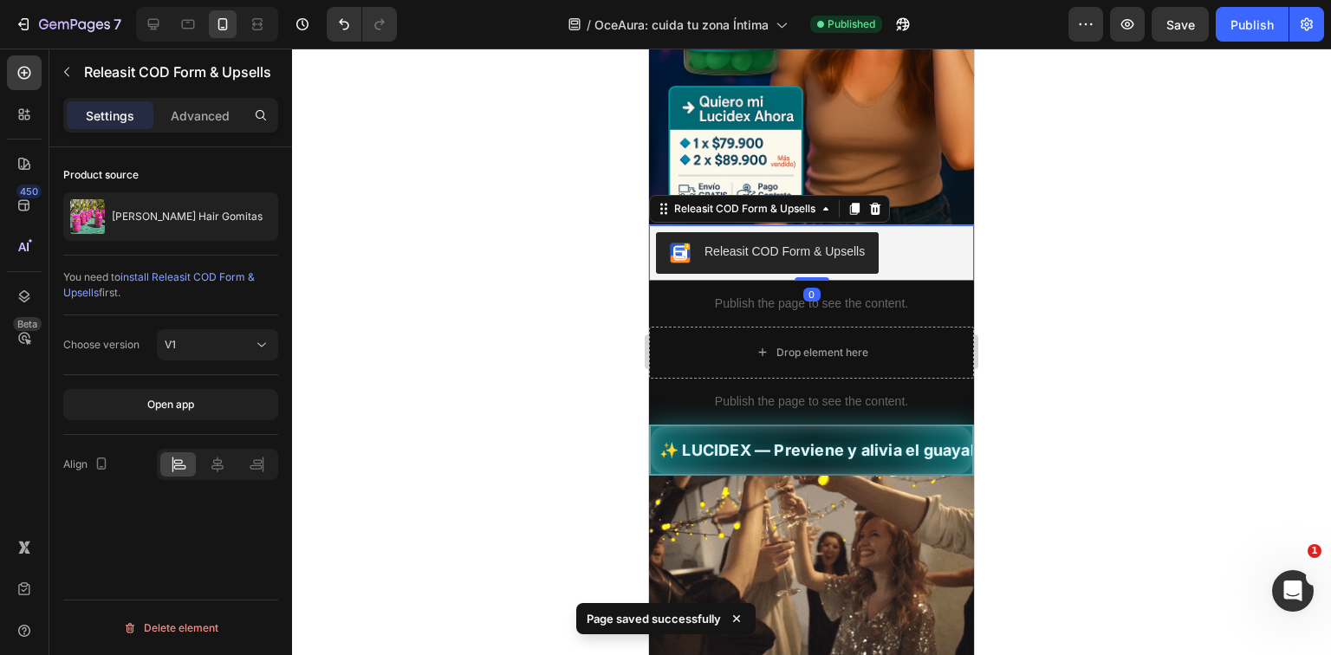
click at [797, 295] on p "Publish the page to see the content." at bounding box center [811, 304] width 325 height 18
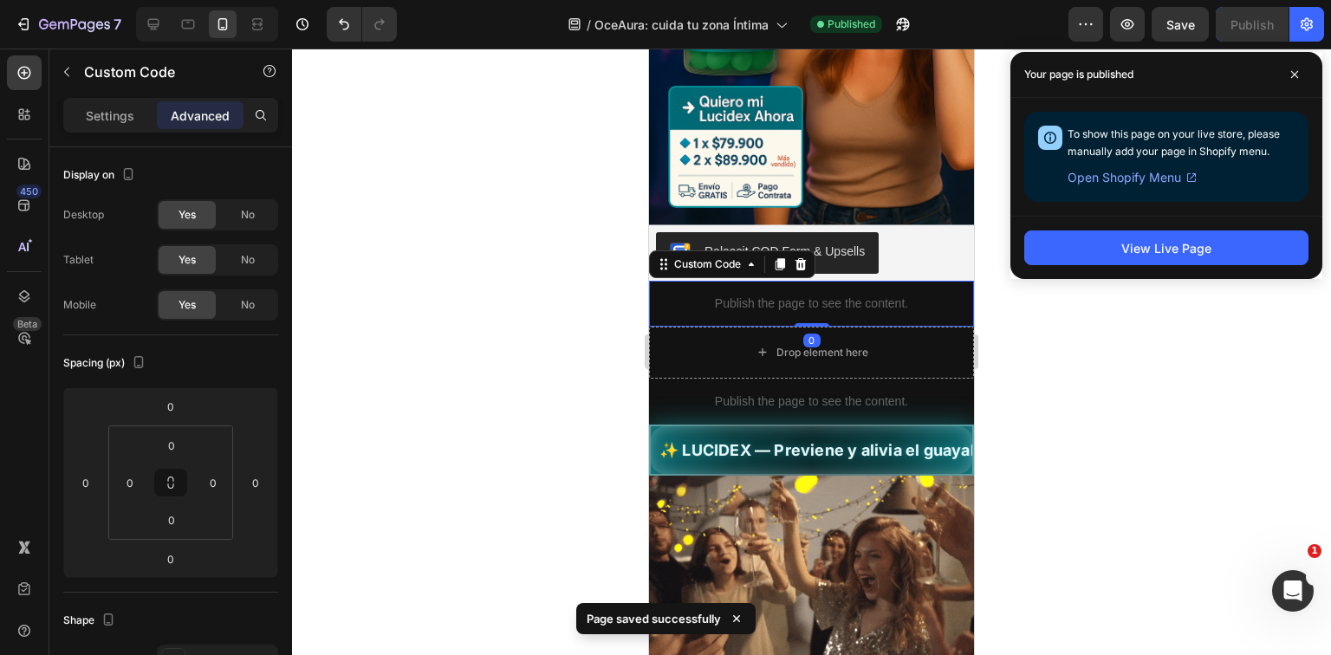
click at [858, 295] on p "Publish the page to see the content." at bounding box center [811, 304] width 325 height 18
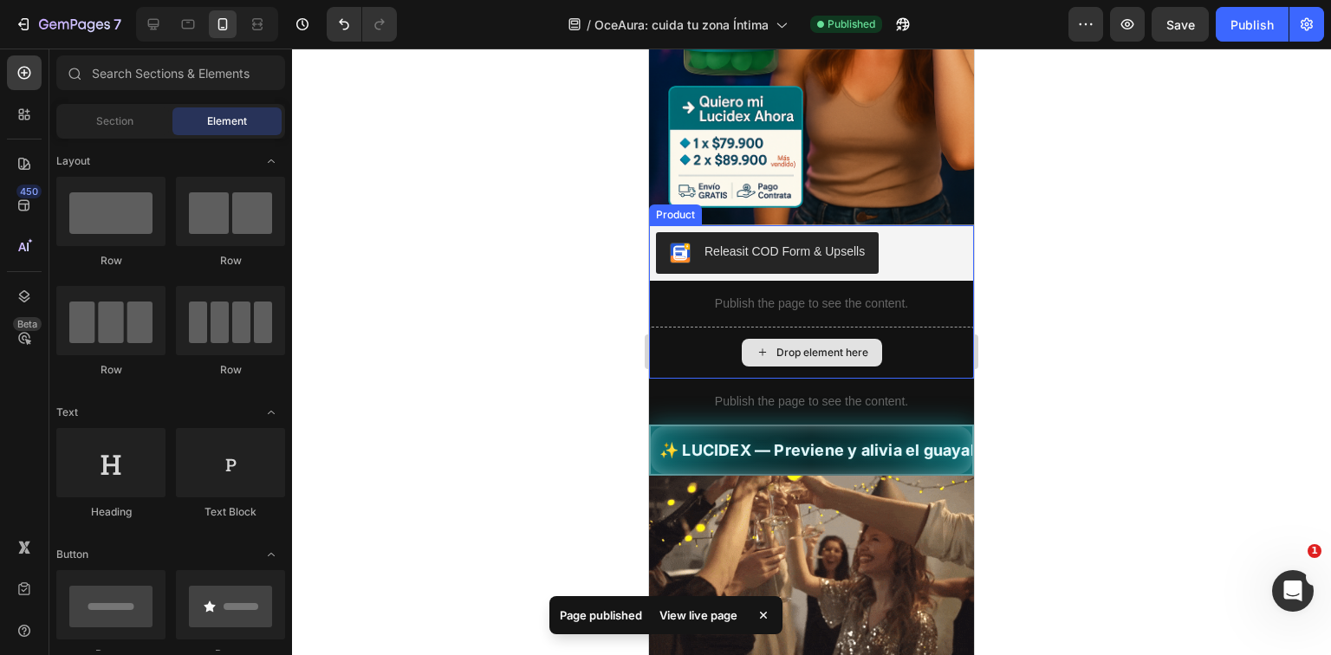
click at [872, 342] on div "Drop element here" at bounding box center [812, 353] width 140 height 28
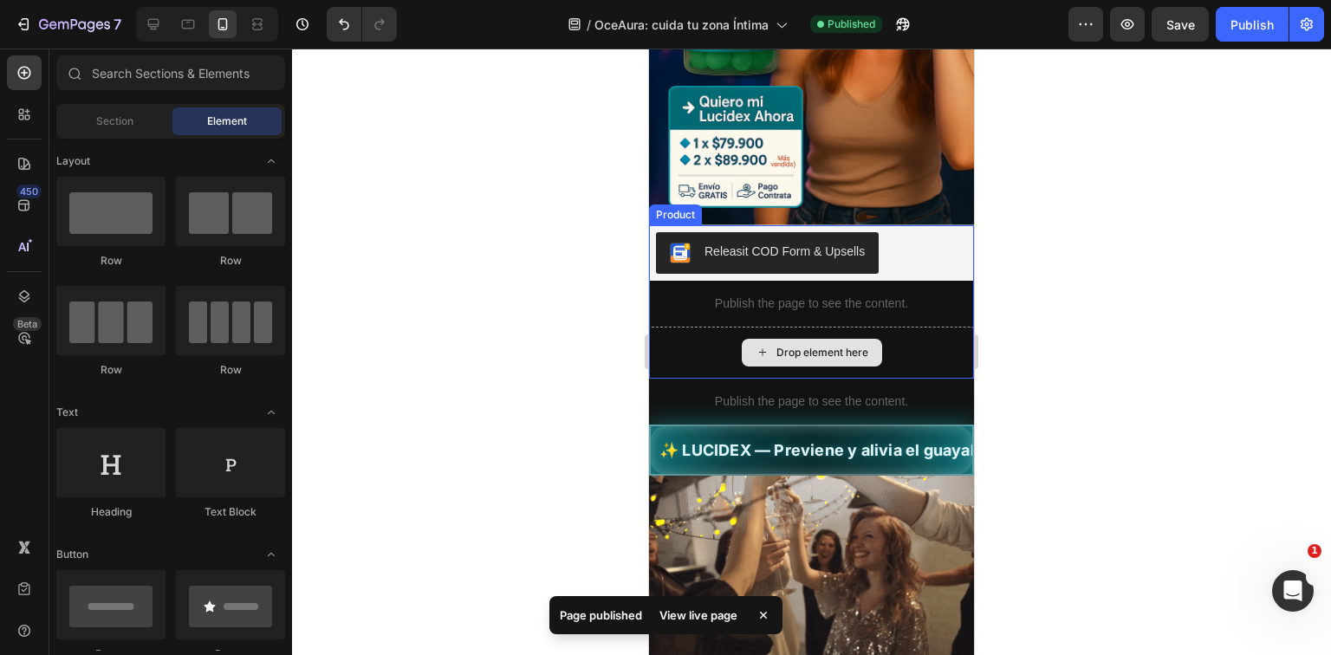
click at [900, 379] on div "Publish the page to see the content." at bounding box center [811, 402] width 325 height 46
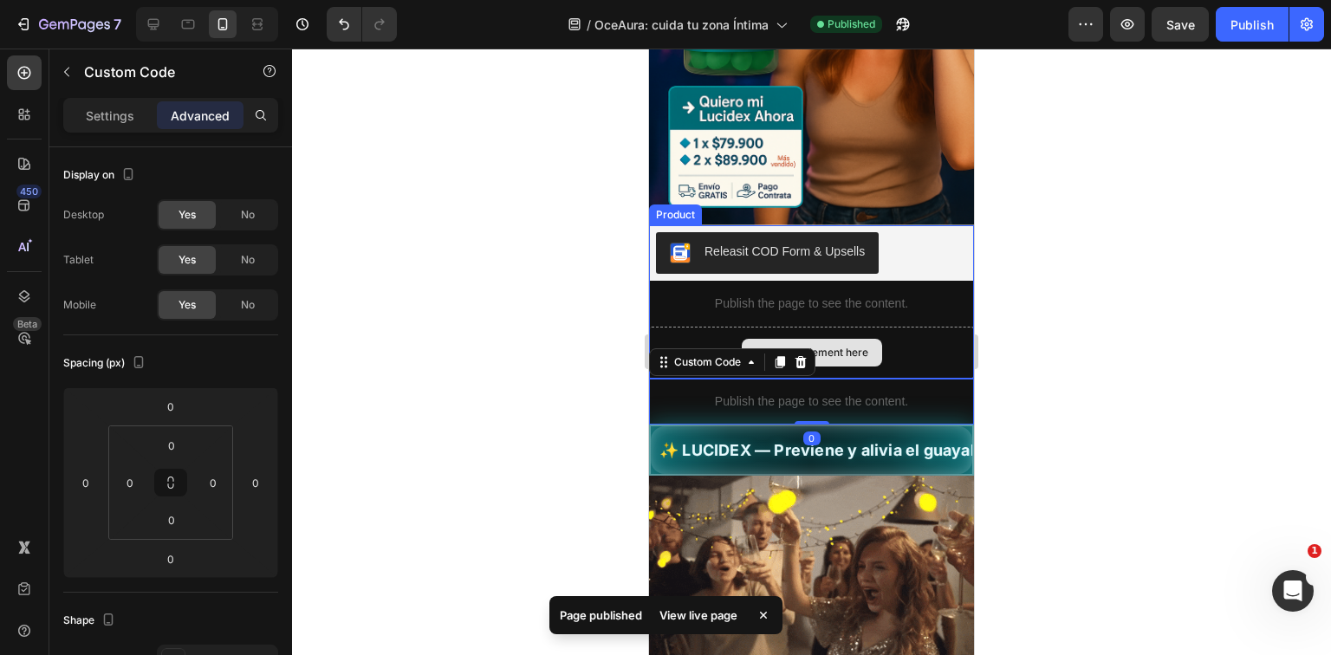
click at [891, 336] on div "Drop element here" at bounding box center [811, 353] width 325 height 52
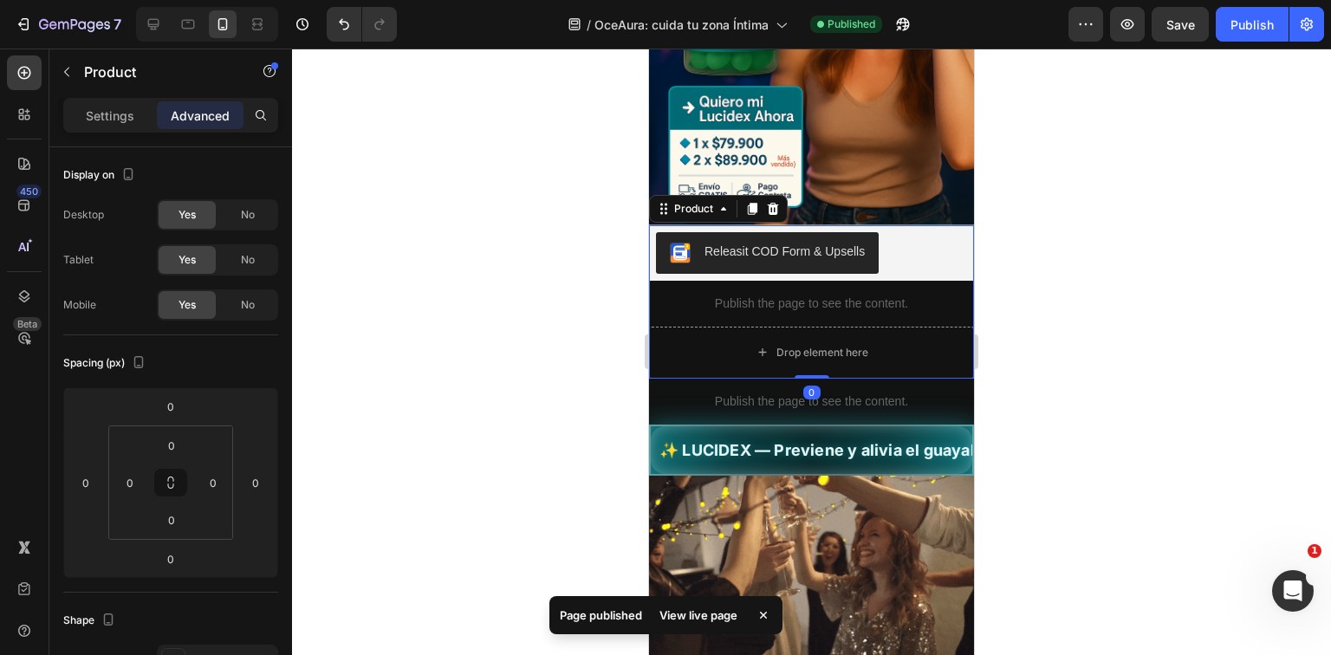
click at [999, 378] on div at bounding box center [811, 352] width 1039 height 607
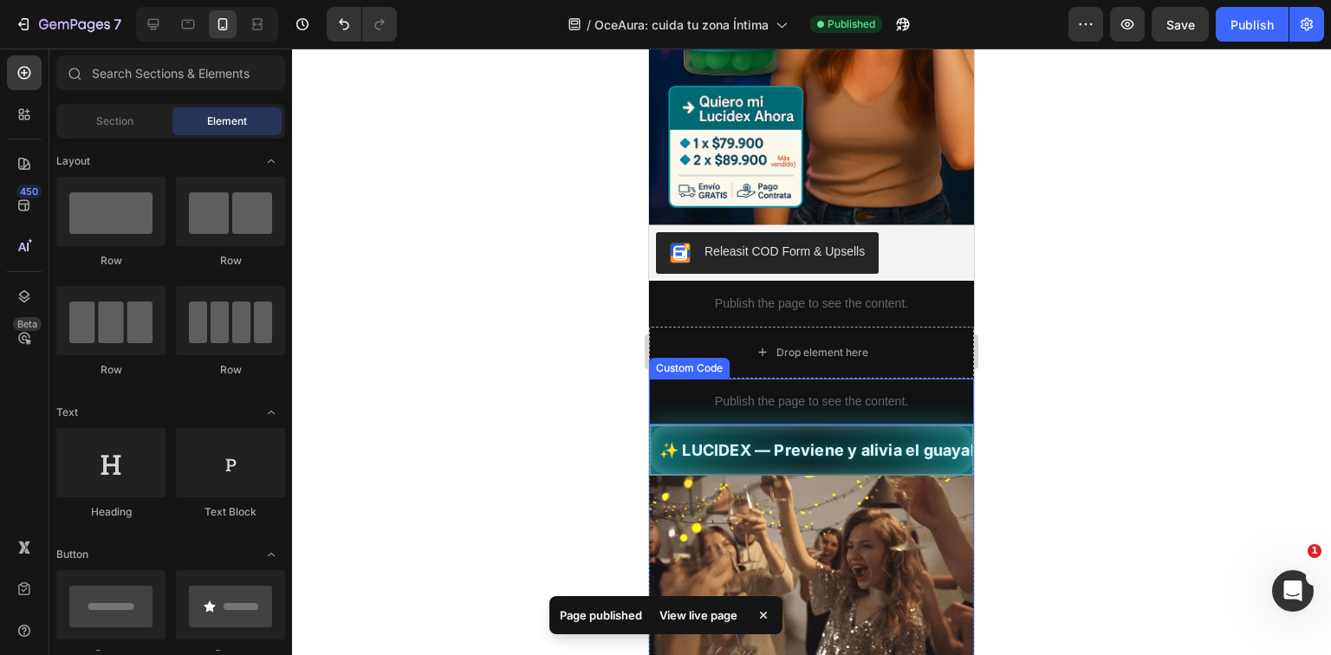
click at [888, 340] on div "Drop element here" at bounding box center [811, 353] width 325 height 52
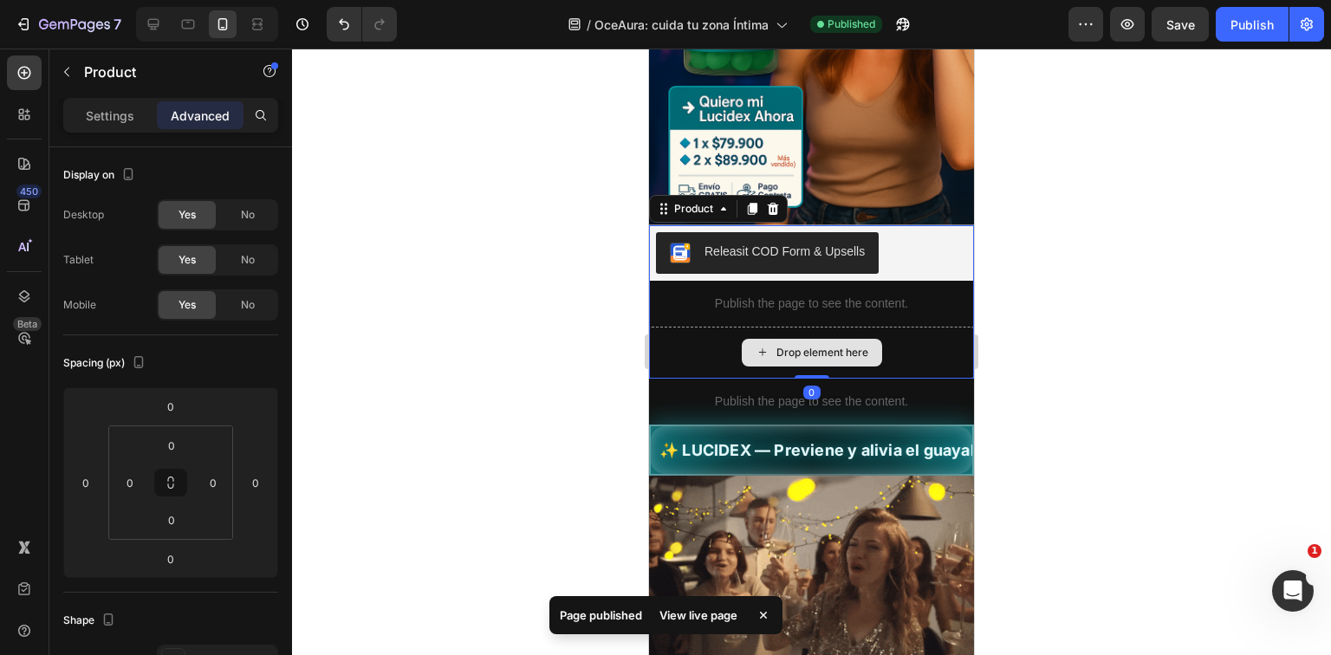
click at [811, 346] on div "Drop element here" at bounding box center [823, 353] width 92 height 14
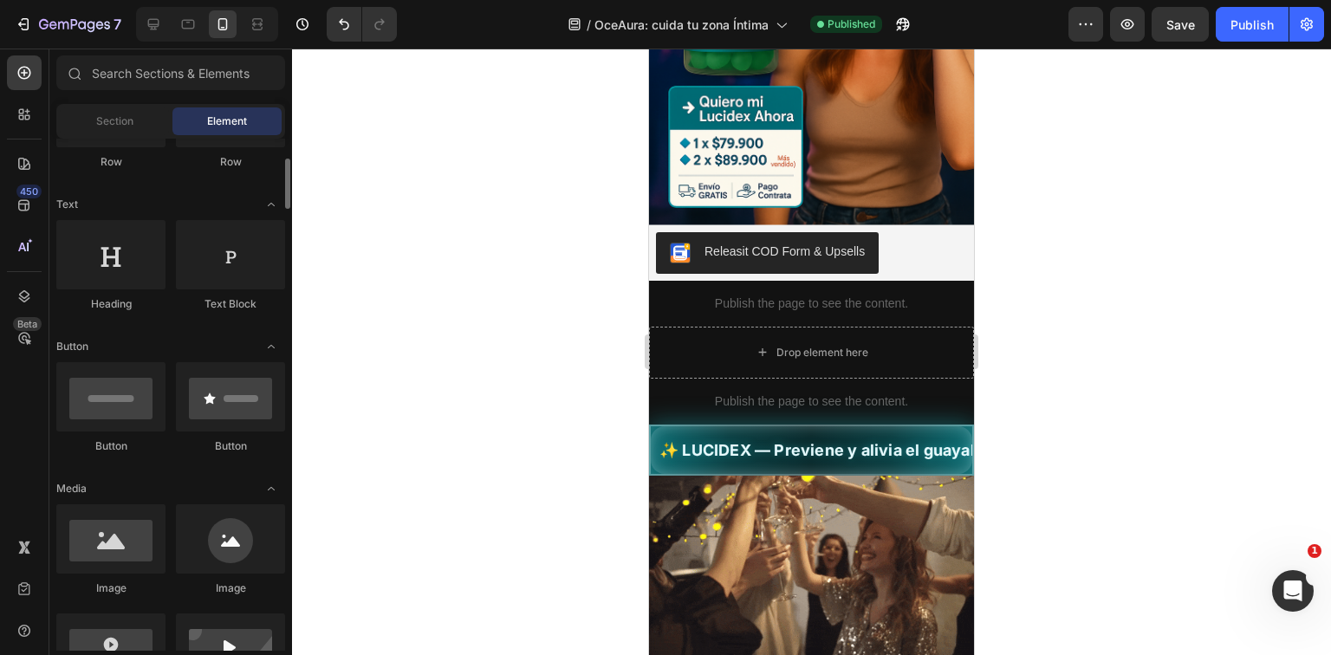
scroll to position [0, 0]
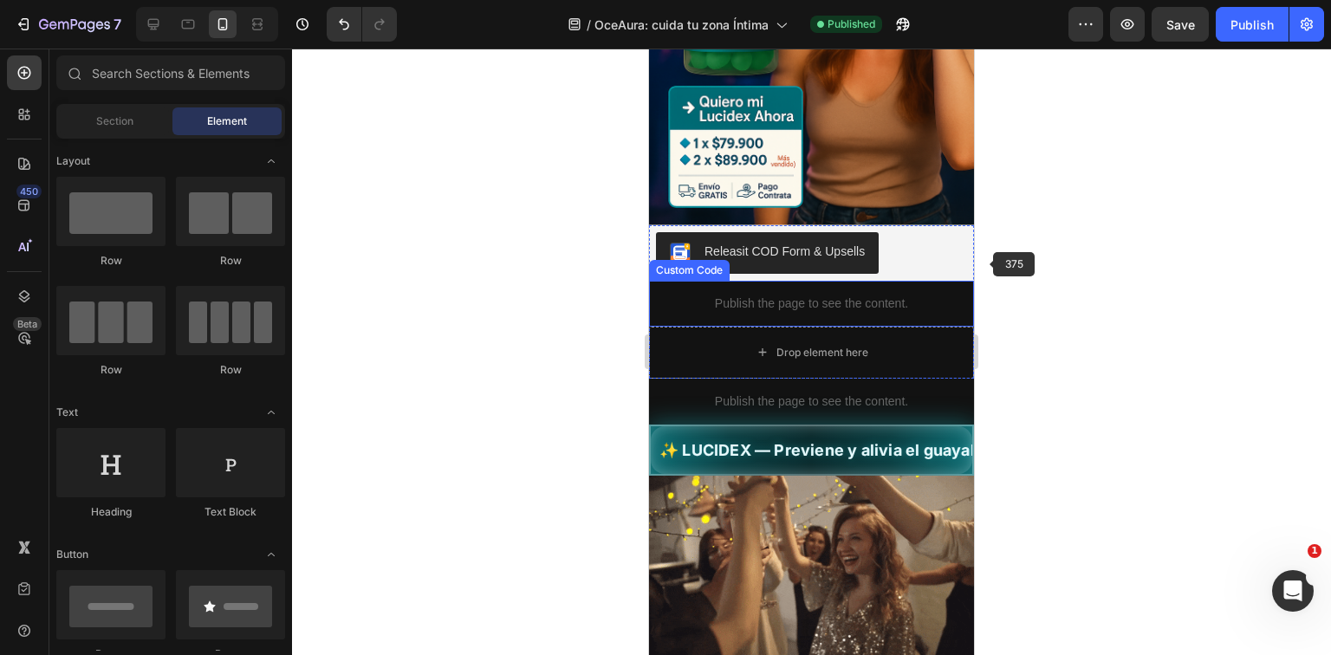
click at [1219, 264] on div at bounding box center [811, 352] width 1039 height 607
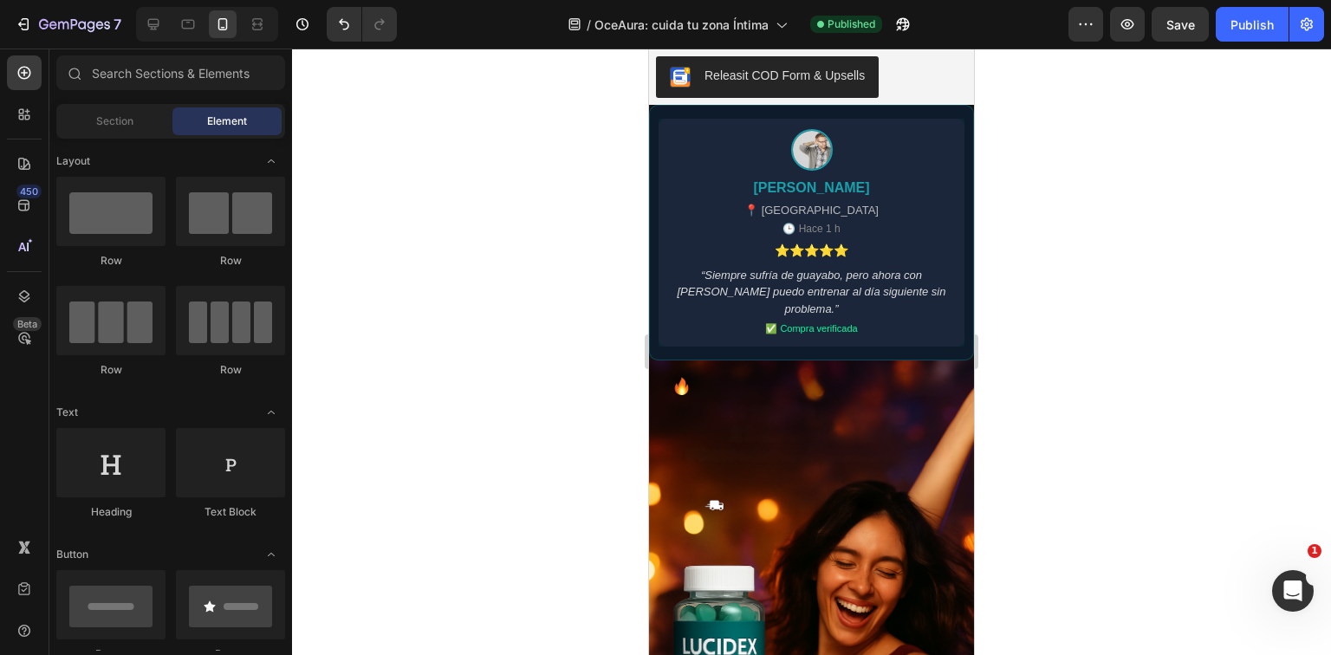
scroll to position [2496, 0]
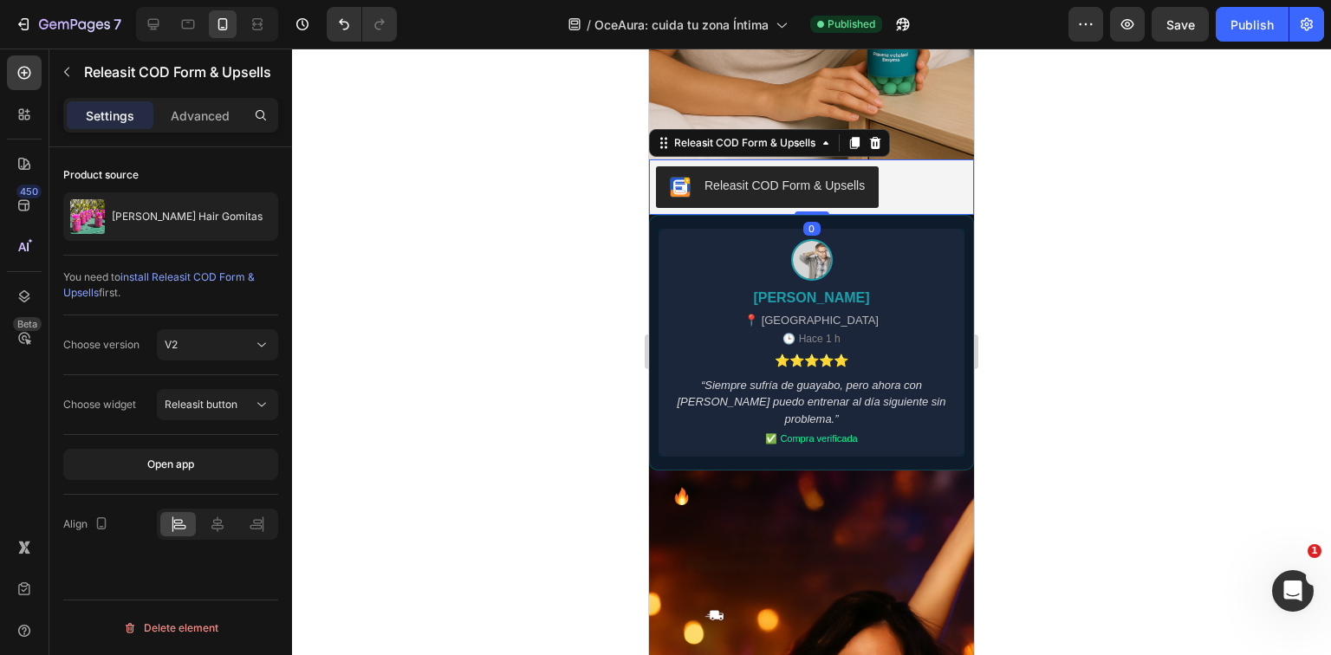
click at [805, 177] on div "Releasit COD Form & Upsells" at bounding box center [785, 186] width 160 height 18
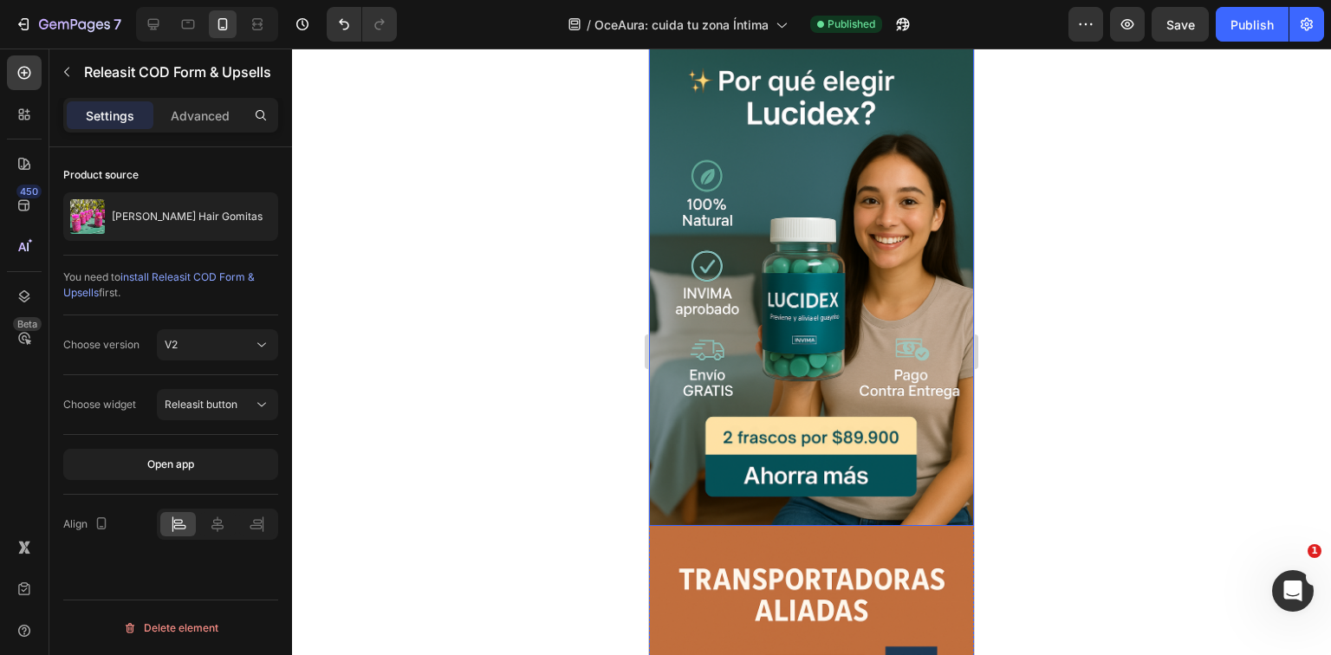
scroll to position [3953, 0]
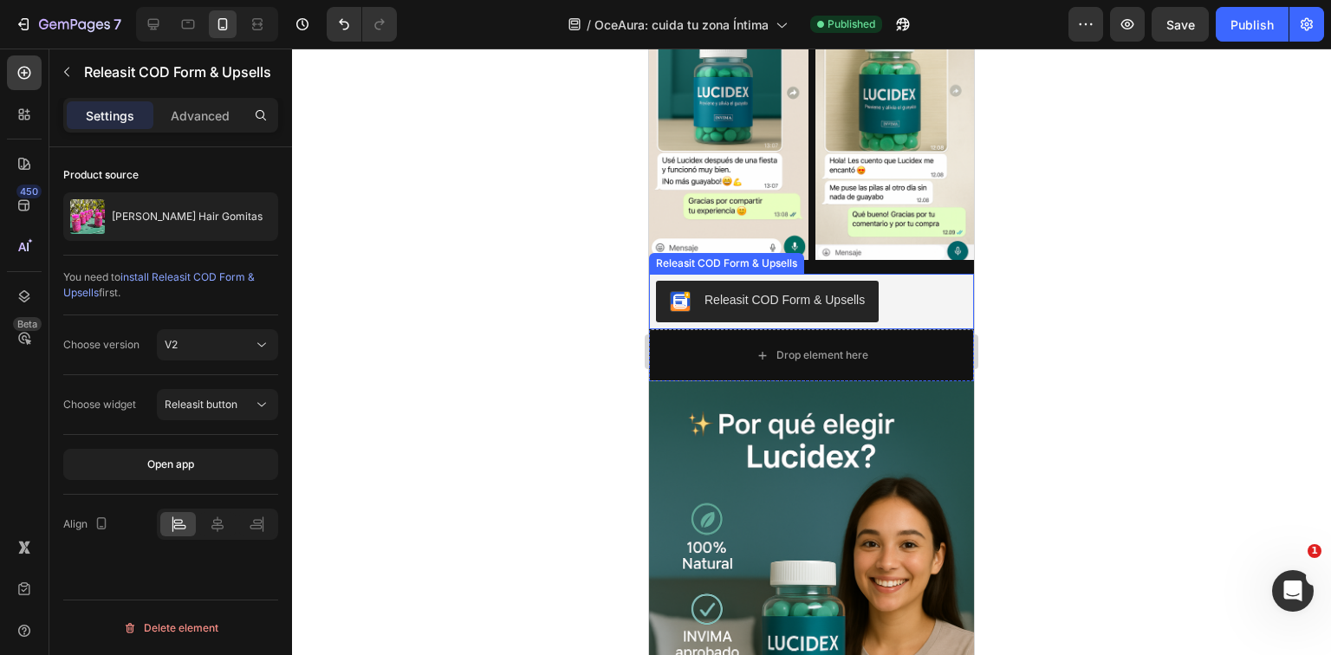
click at [779, 295] on div "Releasit COD Form & Upsells" at bounding box center [785, 300] width 160 height 18
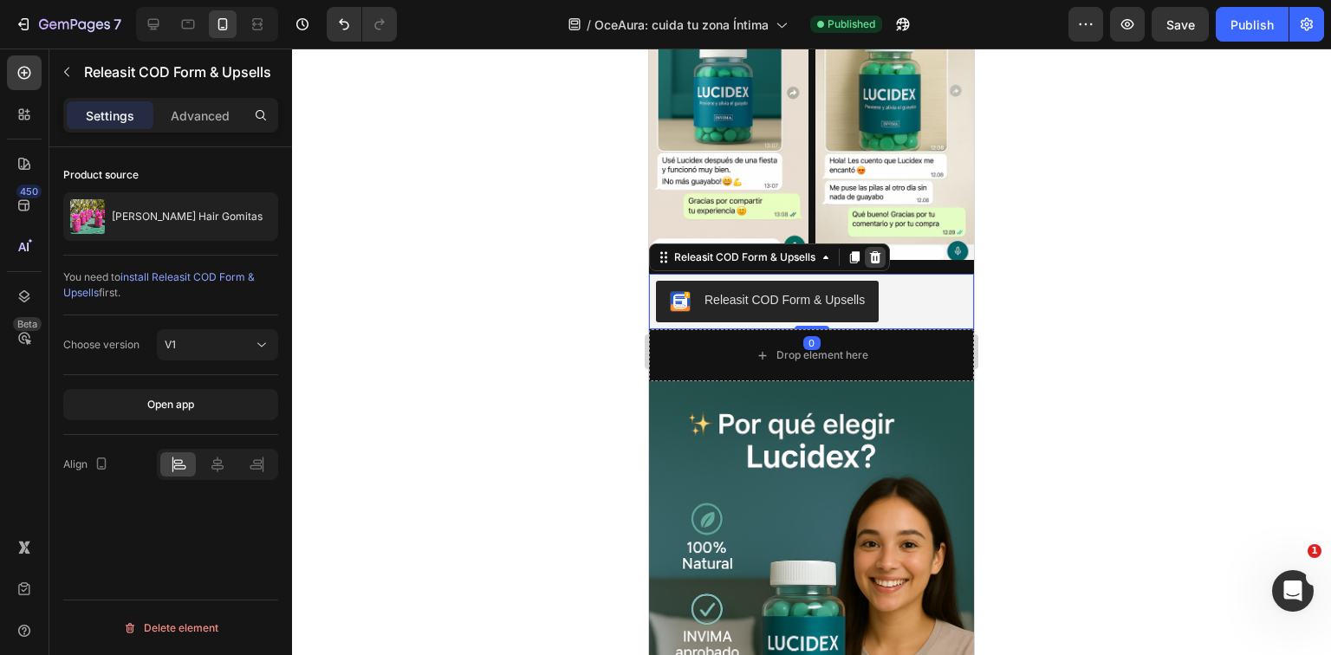
click at [874, 251] on icon at bounding box center [875, 257] width 11 height 12
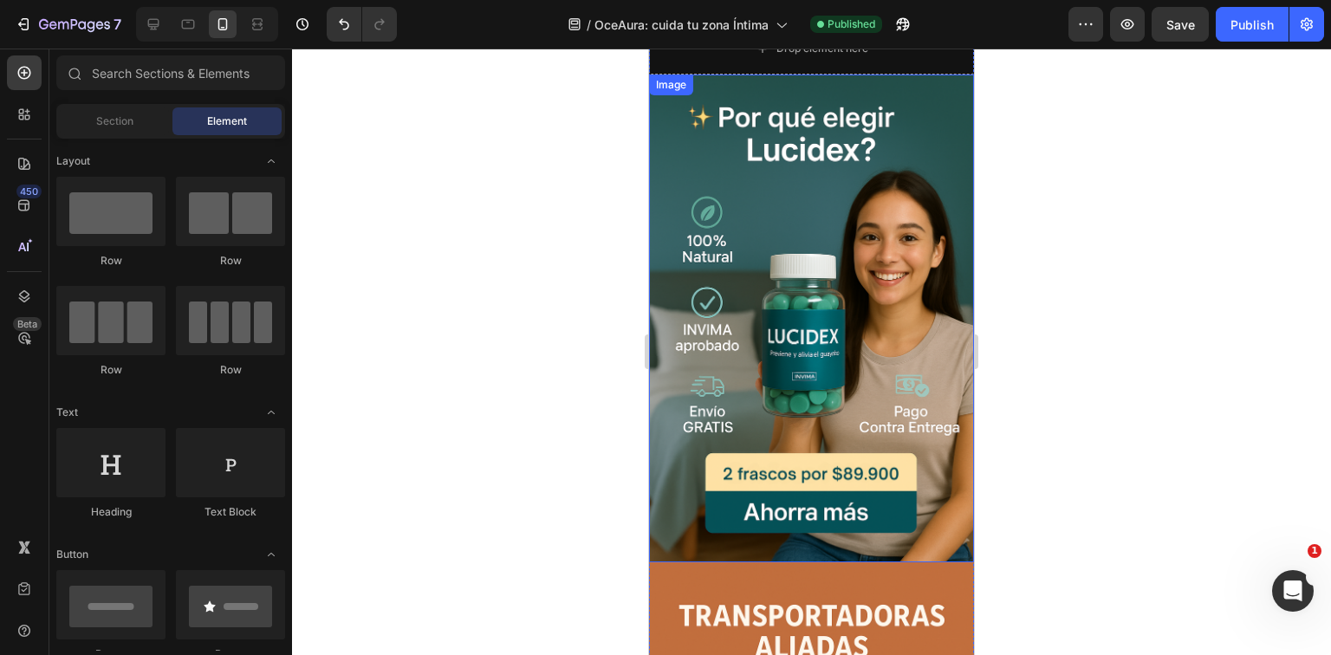
scroll to position [2947, 0]
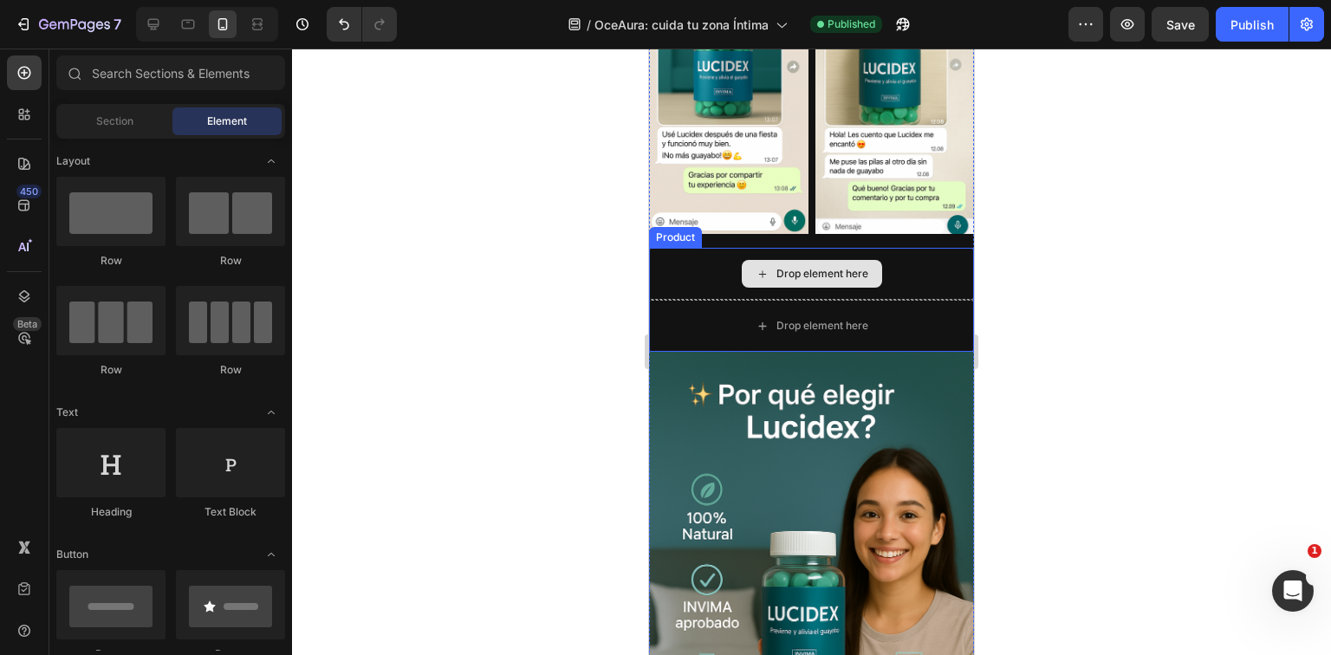
click at [860, 270] on div "Drop element here" at bounding box center [823, 274] width 92 height 14
click at [900, 270] on div "Drop element here" at bounding box center [811, 274] width 325 height 52
click at [844, 267] on div "Drop element here" at bounding box center [823, 274] width 92 height 14
click at [910, 307] on div "Drop element here" at bounding box center [811, 326] width 325 height 52
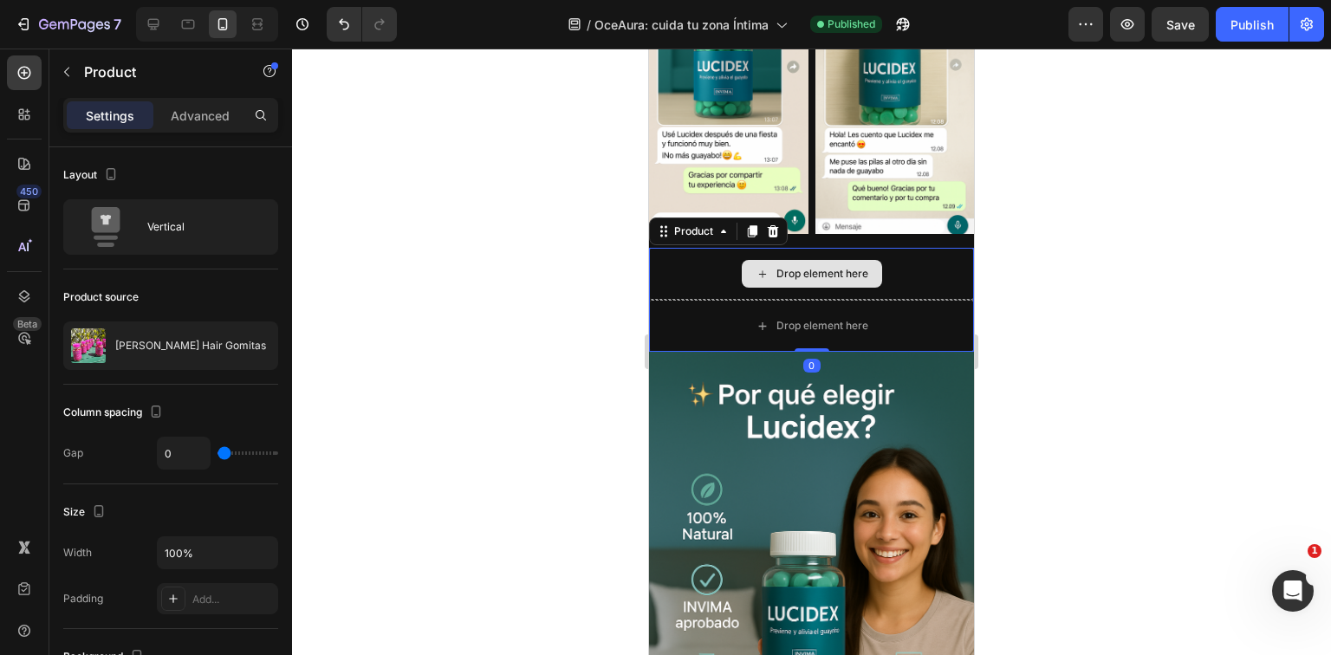
click at [921, 265] on div "Drop element here" at bounding box center [811, 274] width 325 height 52
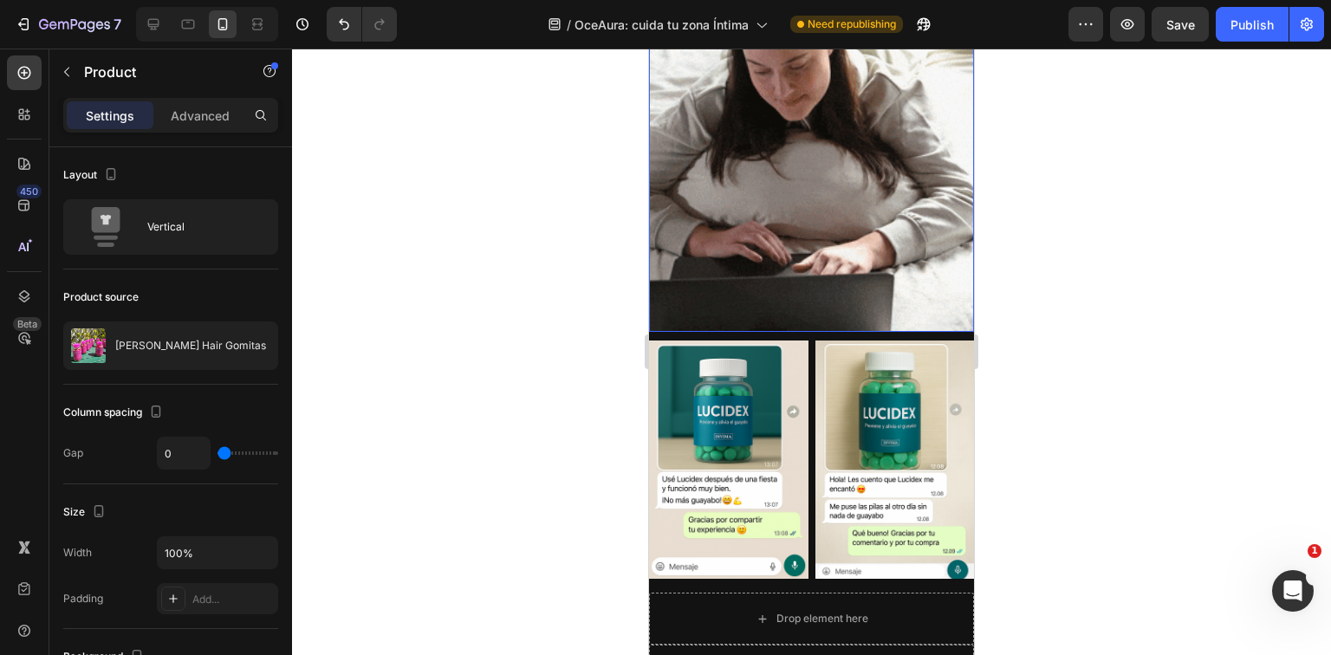
scroll to position [3294, 0]
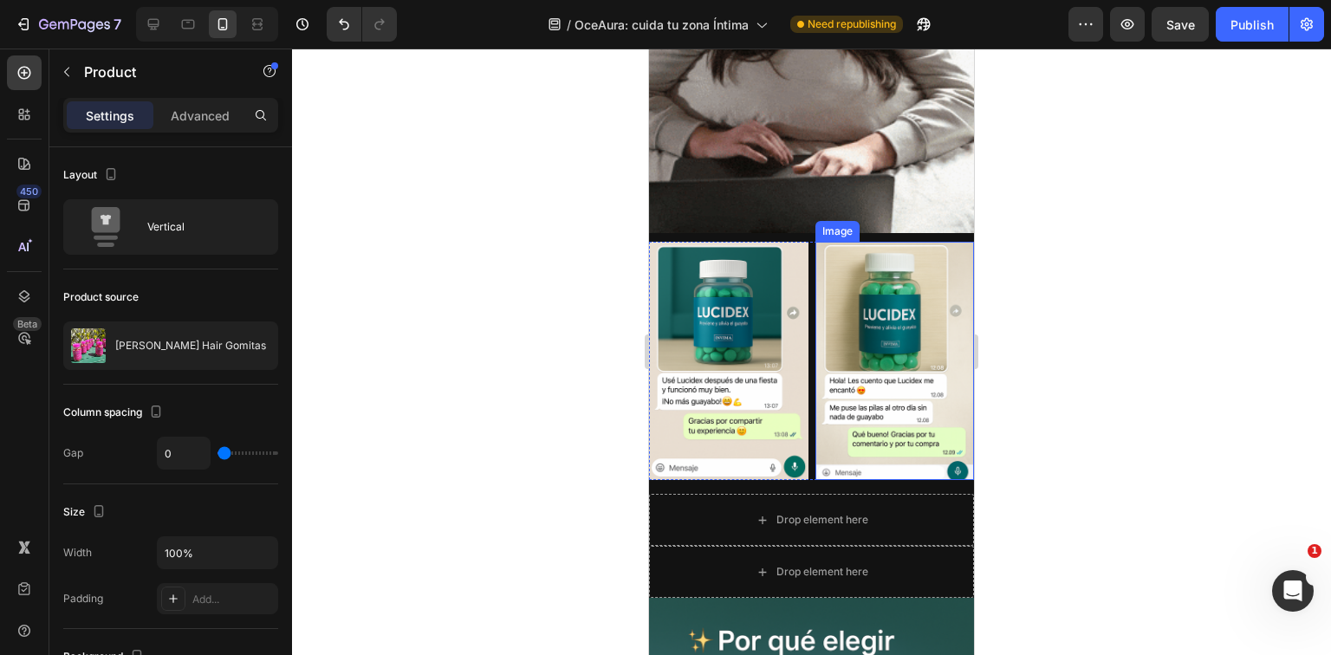
click at [914, 419] on img at bounding box center [895, 361] width 159 height 238
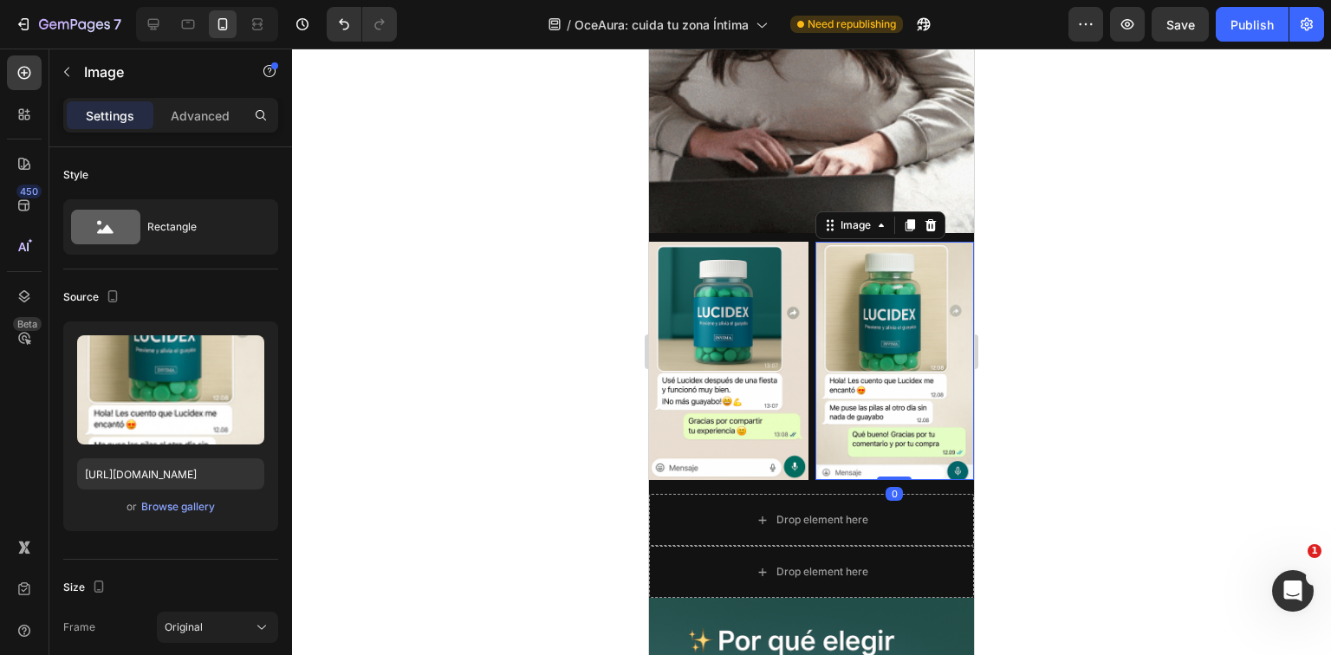
click at [805, 434] on div "Image Image 0 Row" at bounding box center [811, 361] width 325 height 238
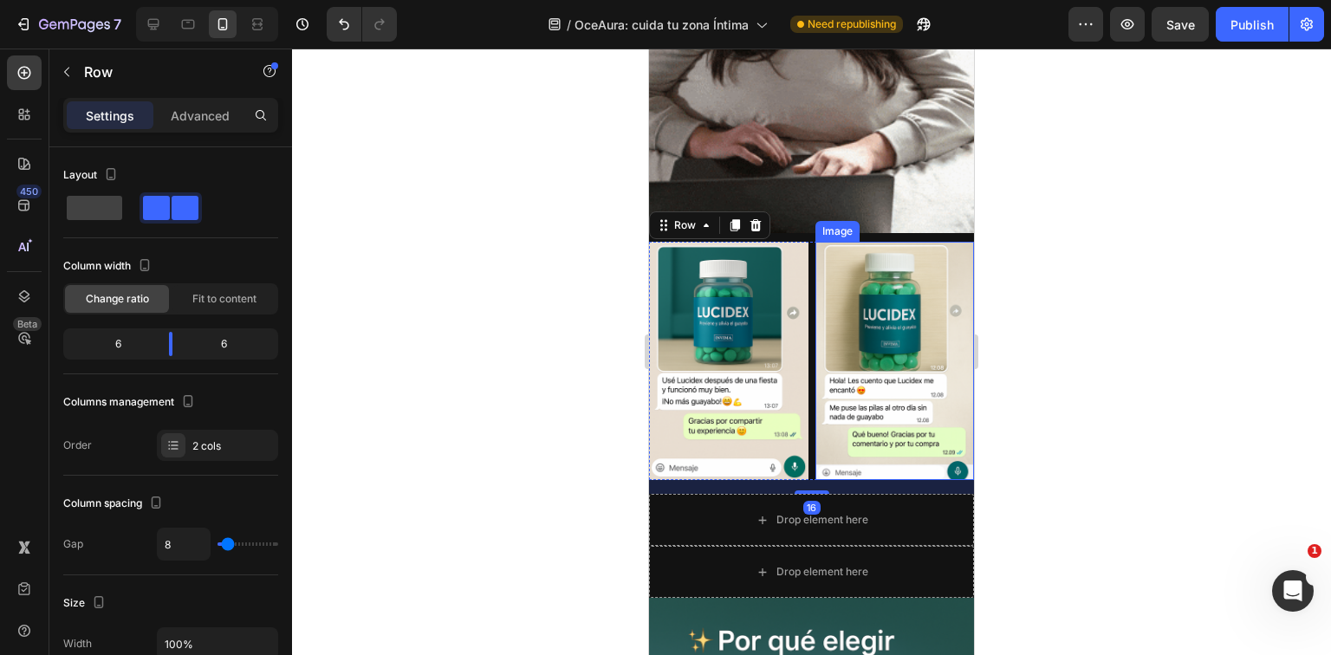
drag, startPoint x: 819, startPoint y: 452, endPoint x: 825, endPoint y: 431, distance: 21.7
click at [825, 431] on div "Image Image Row 16" at bounding box center [811, 361] width 325 height 238
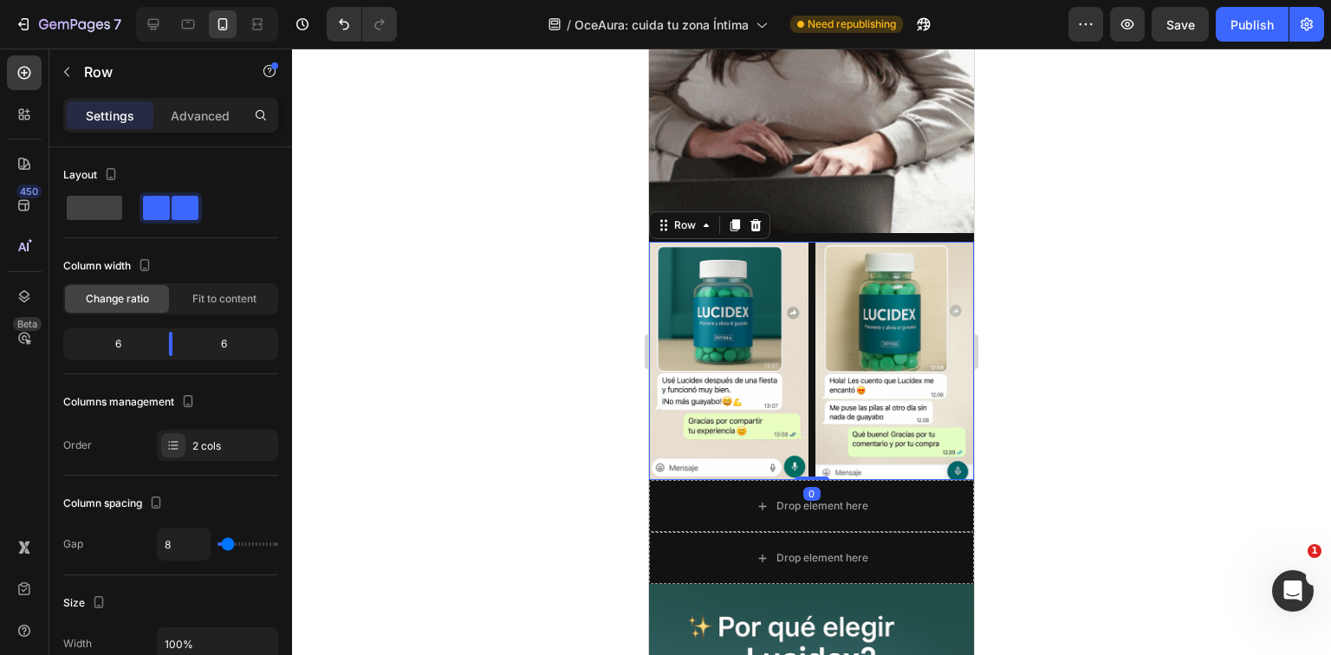
drag, startPoint x: 809, startPoint y: 449, endPoint x: 812, endPoint y: 420, distance: 29.7
click at [812, 420] on div "Image Image Row 0" at bounding box center [811, 361] width 325 height 238
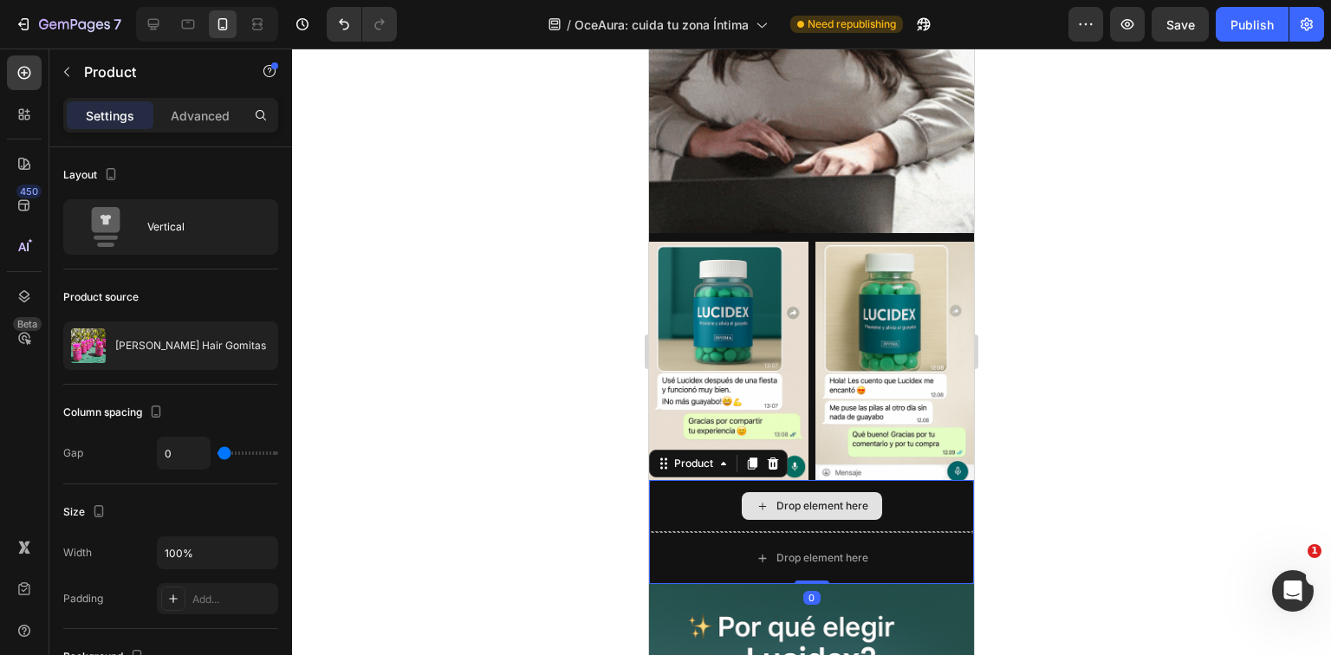
click at [866, 481] on div "Drop element here" at bounding box center [811, 506] width 325 height 52
click at [869, 492] on div "Drop element here" at bounding box center [812, 506] width 140 height 28
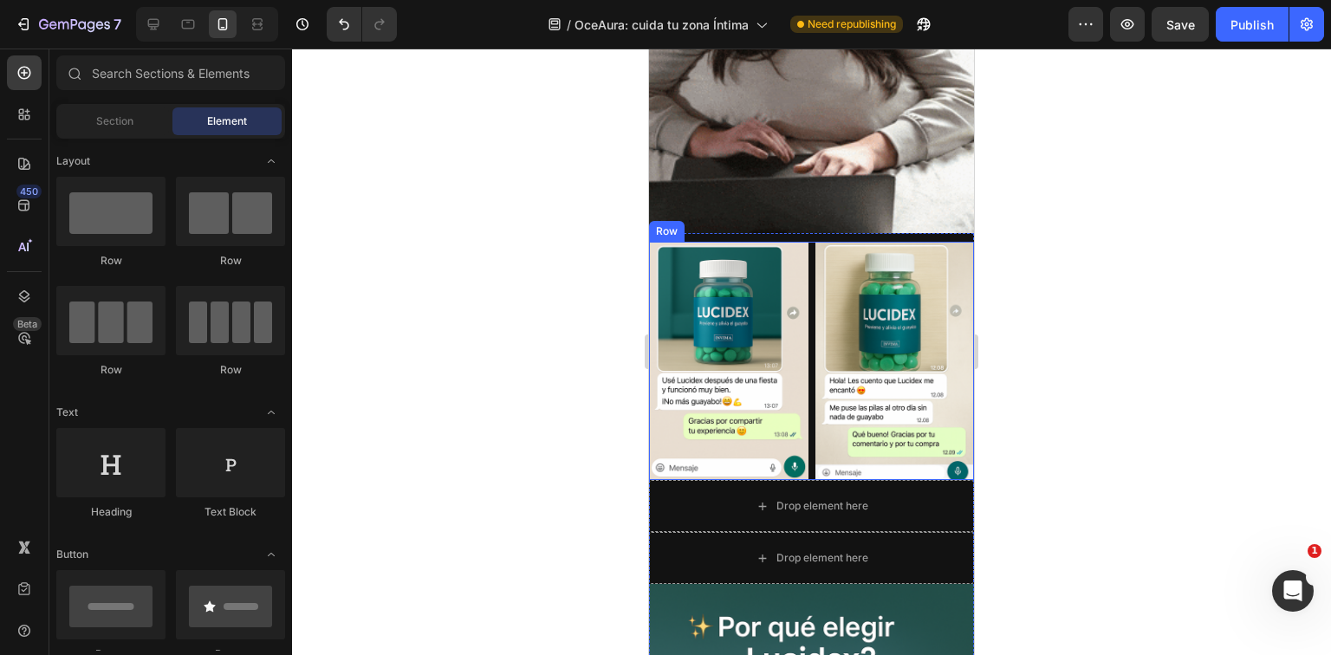
click at [855, 492] on div "Drop element here" at bounding box center [812, 506] width 140 height 28
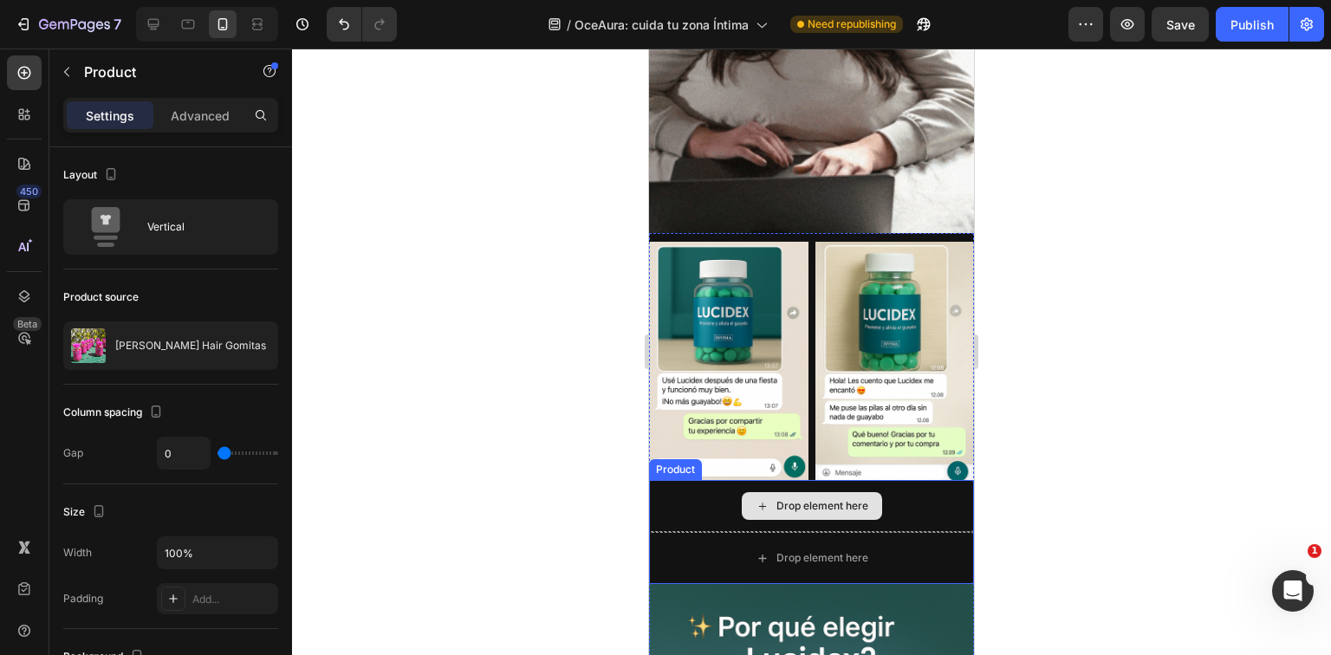
click at [943, 480] on div "Drop element here" at bounding box center [811, 506] width 325 height 52
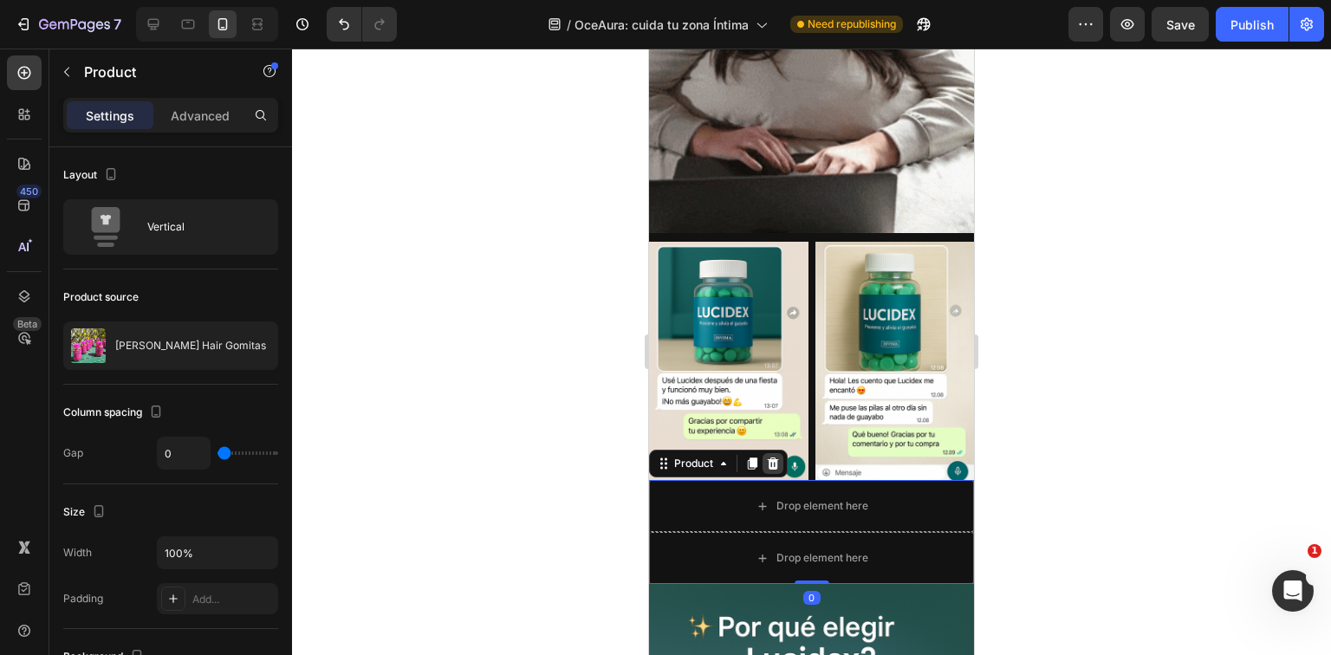
click at [773, 458] on icon at bounding box center [773, 464] width 11 height 12
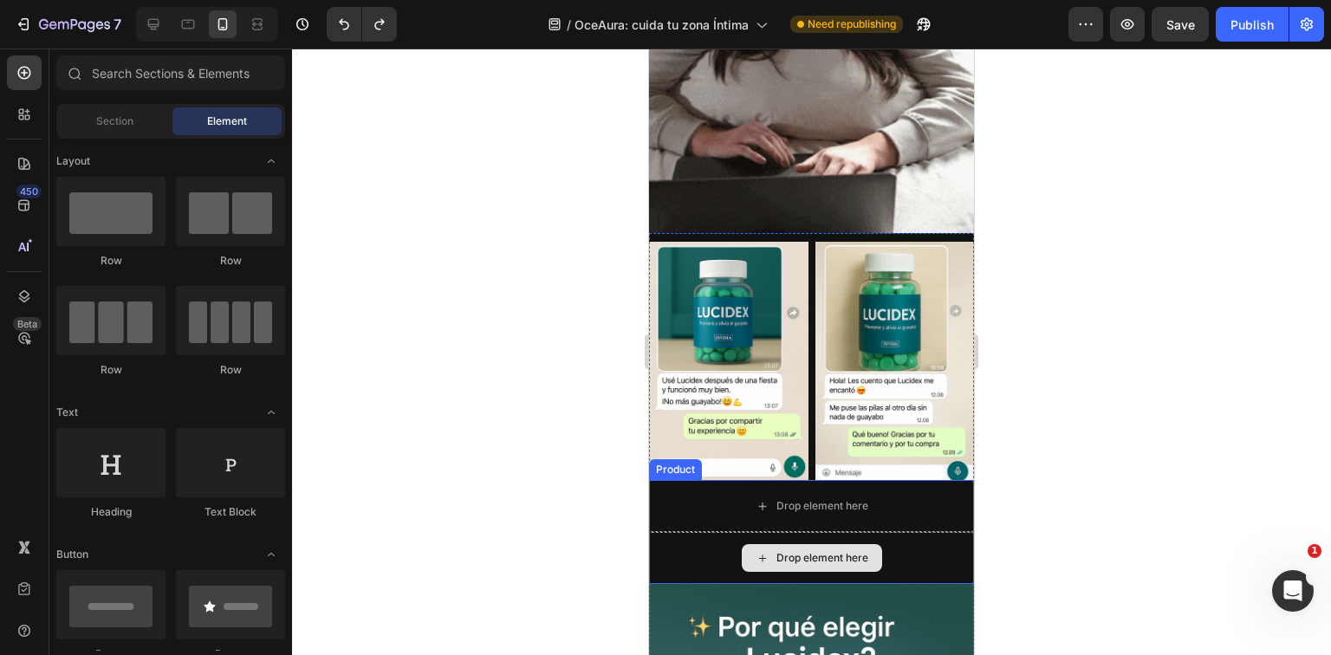
click at [928, 532] on div "Drop element here" at bounding box center [811, 558] width 325 height 52
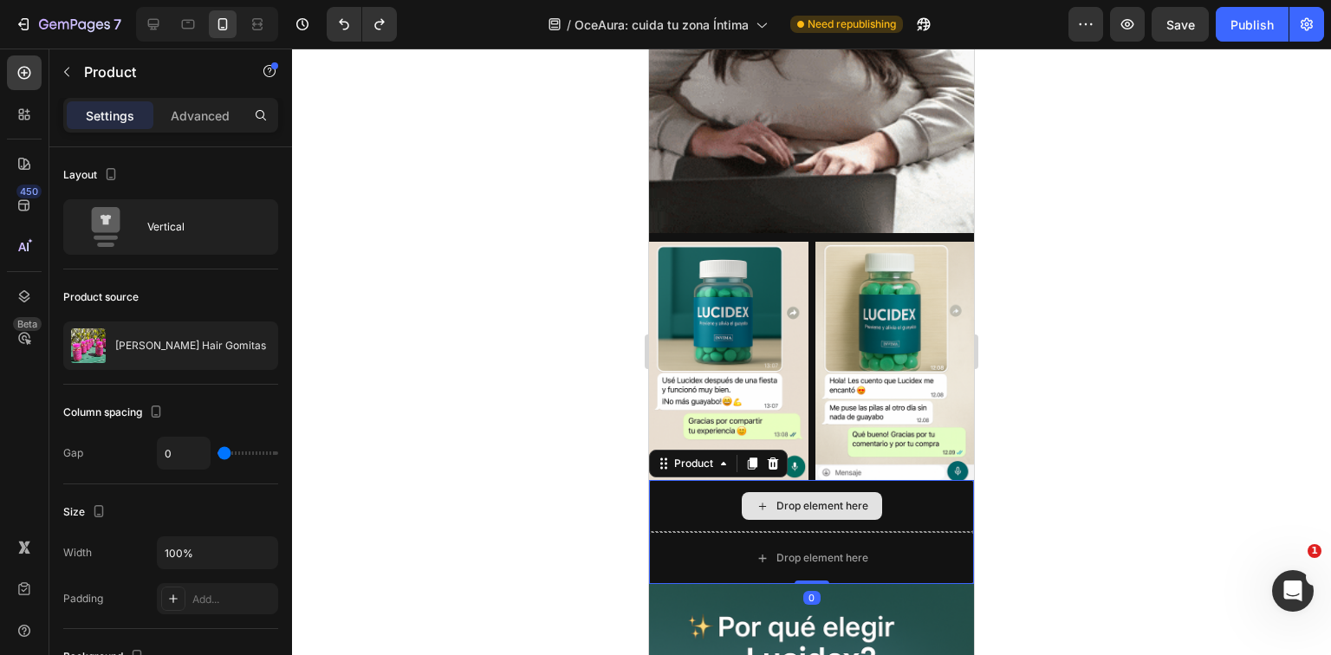
click at [895, 480] on div "Drop element here" at bounding box center [811, 506] width 325 height 52
click at [569, 402] on div at bounding box center [811, 352] width 1039 height 607
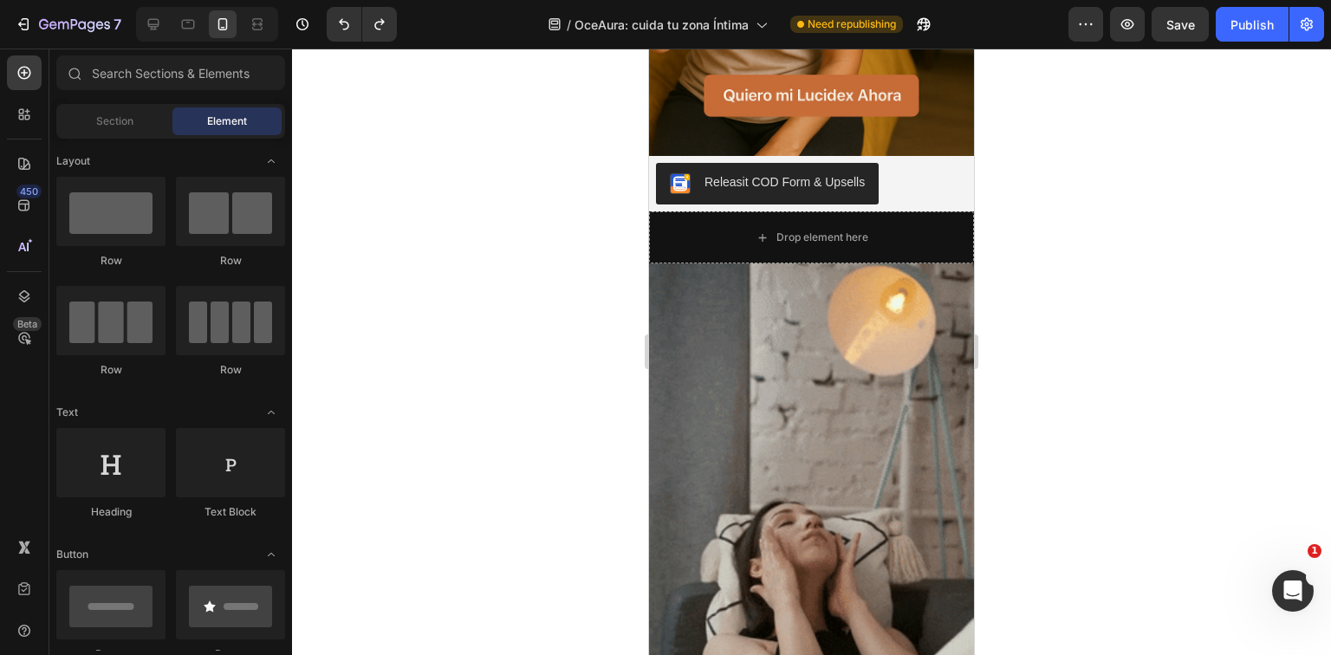
scroll to position [1283, 0]
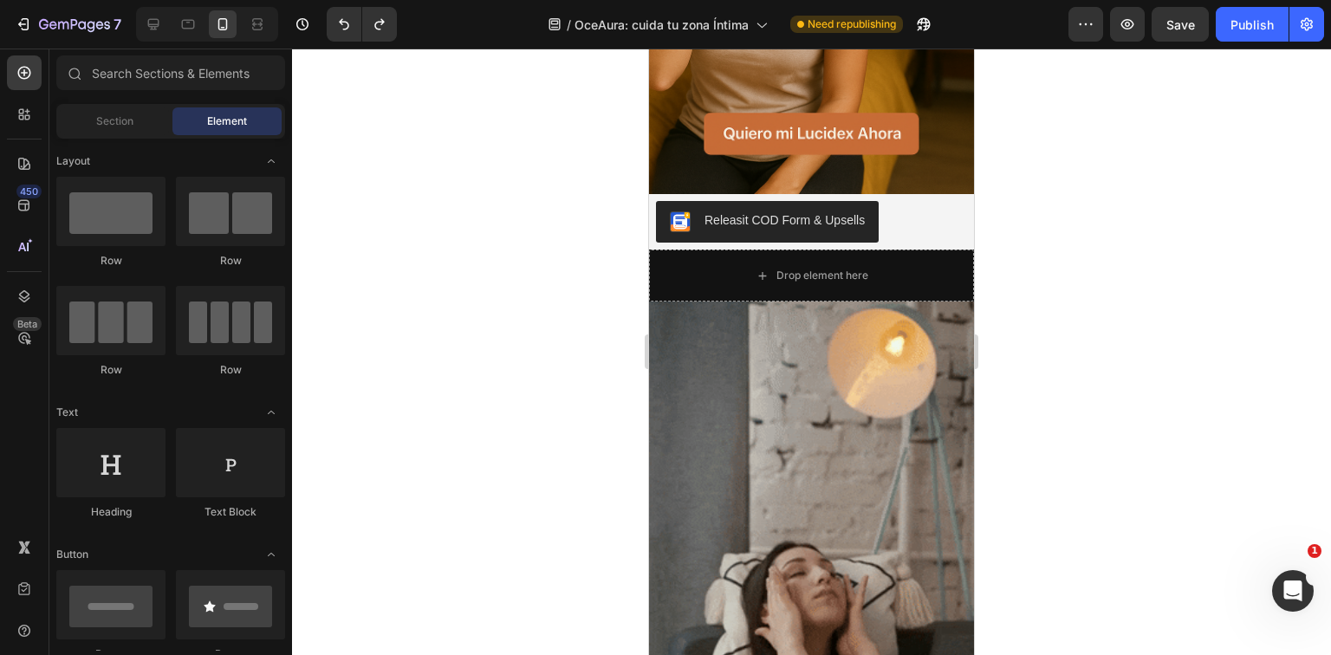
click at [860, 427] on img at bounding box center [811, 591] width 325 height 578
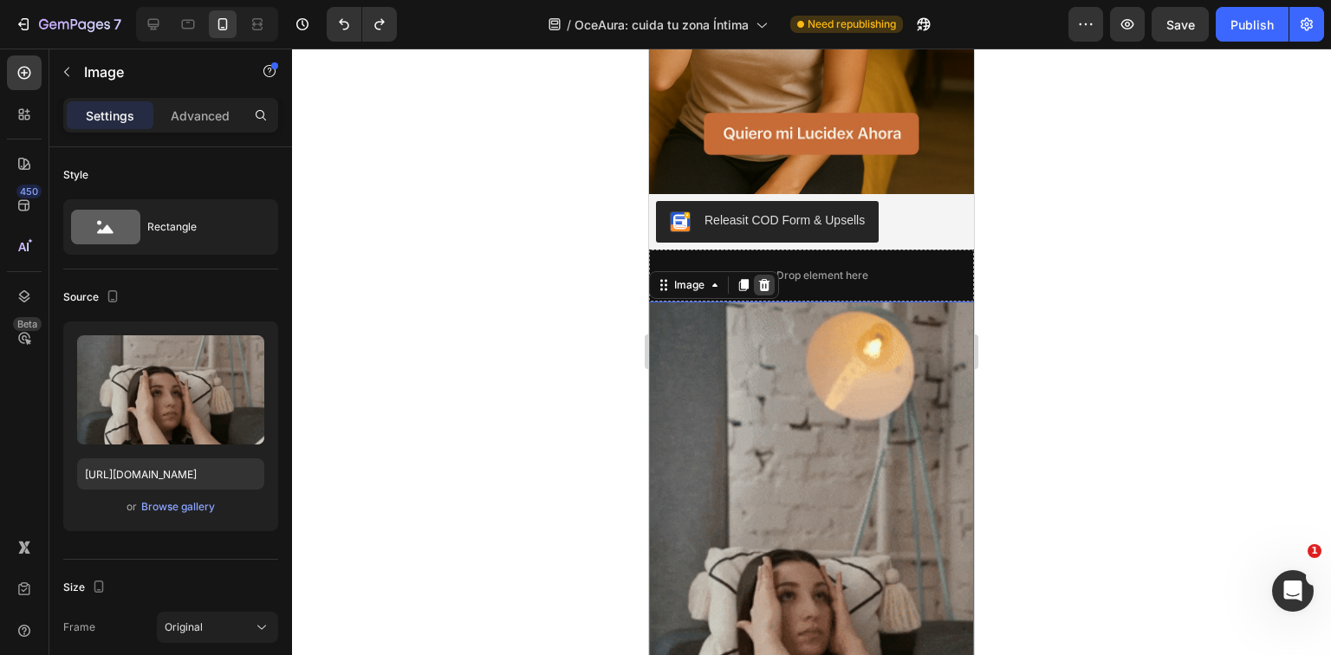
click at [763, 279] on icon at bounding box center [764, 285] width 11 height 12
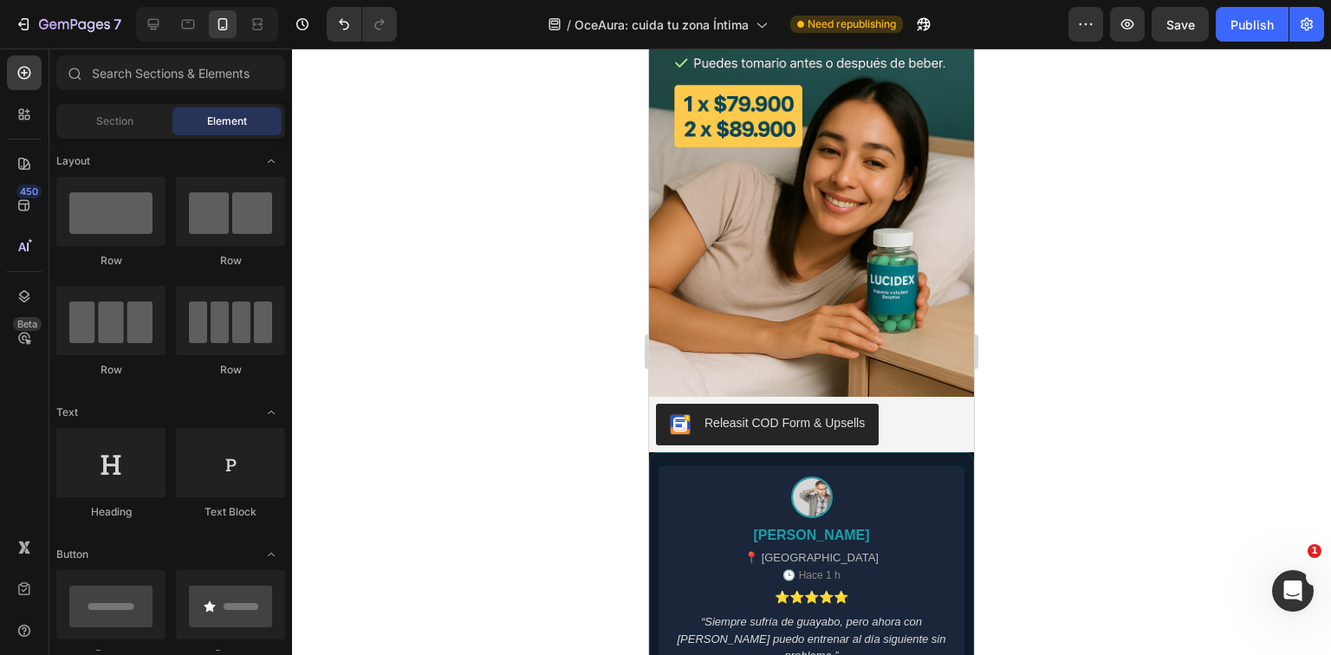
scroll to position [1699, 0]
click at [863, 497] on div "[PERSON_NAME] 📍 [GEOGRAPHIC_DATA] 🕒 Hace 1 h ⭐⭐⭐⭐⭐ “Siempre sufría de guayabo, …" at bounding box center [812, 581] width 306 height 228
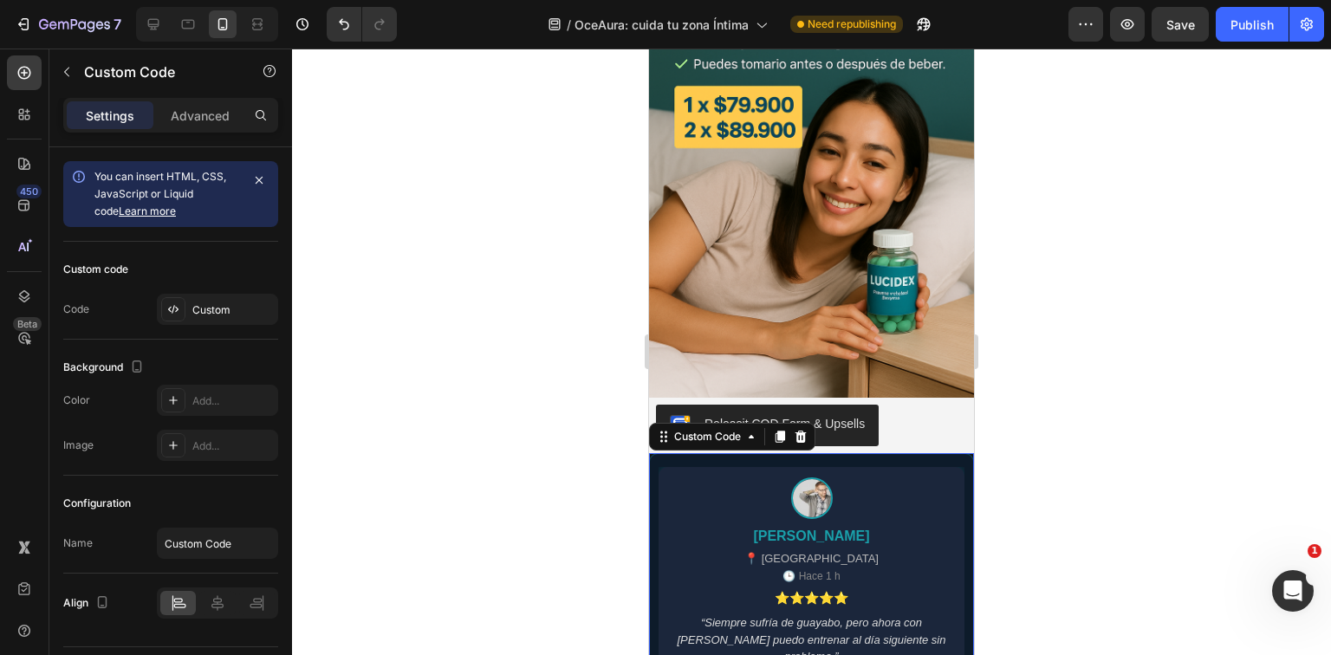
click at [856, 375] on img at bounding box center [811, 154] width 325 height 488
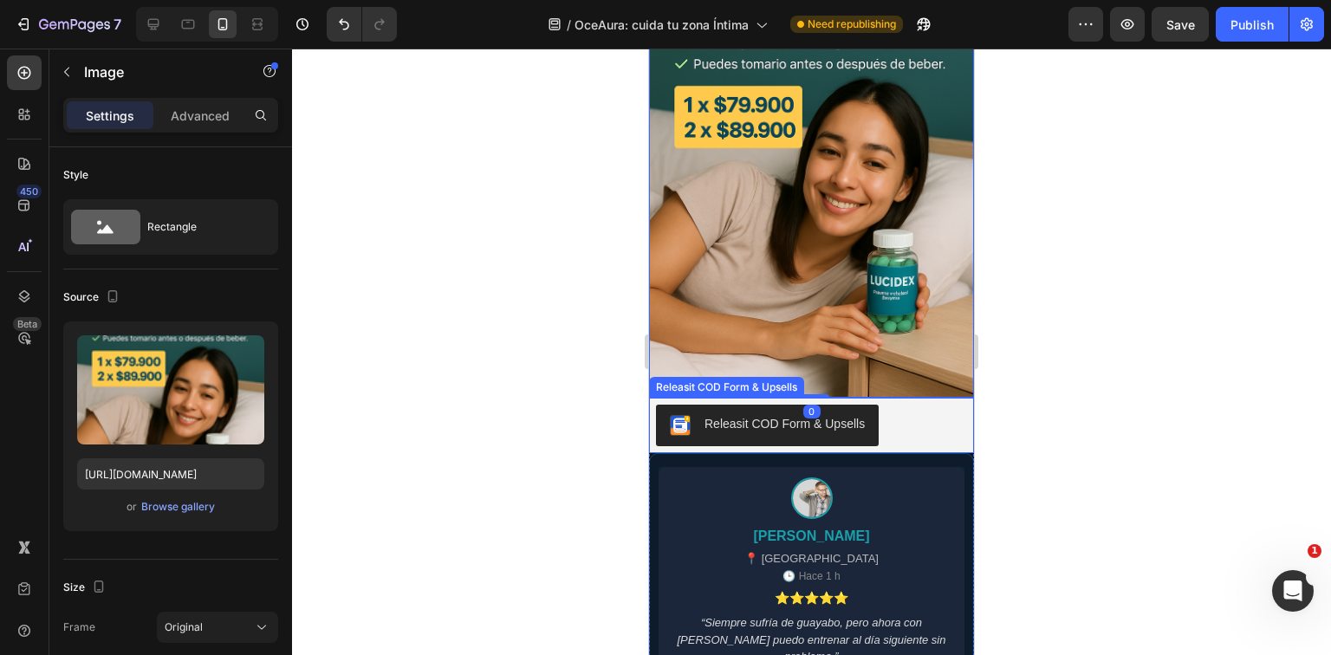
click at [867, 423] on button "Releasit COD Form & Upsells" at bounding box center [767, 426] width 223 height 42
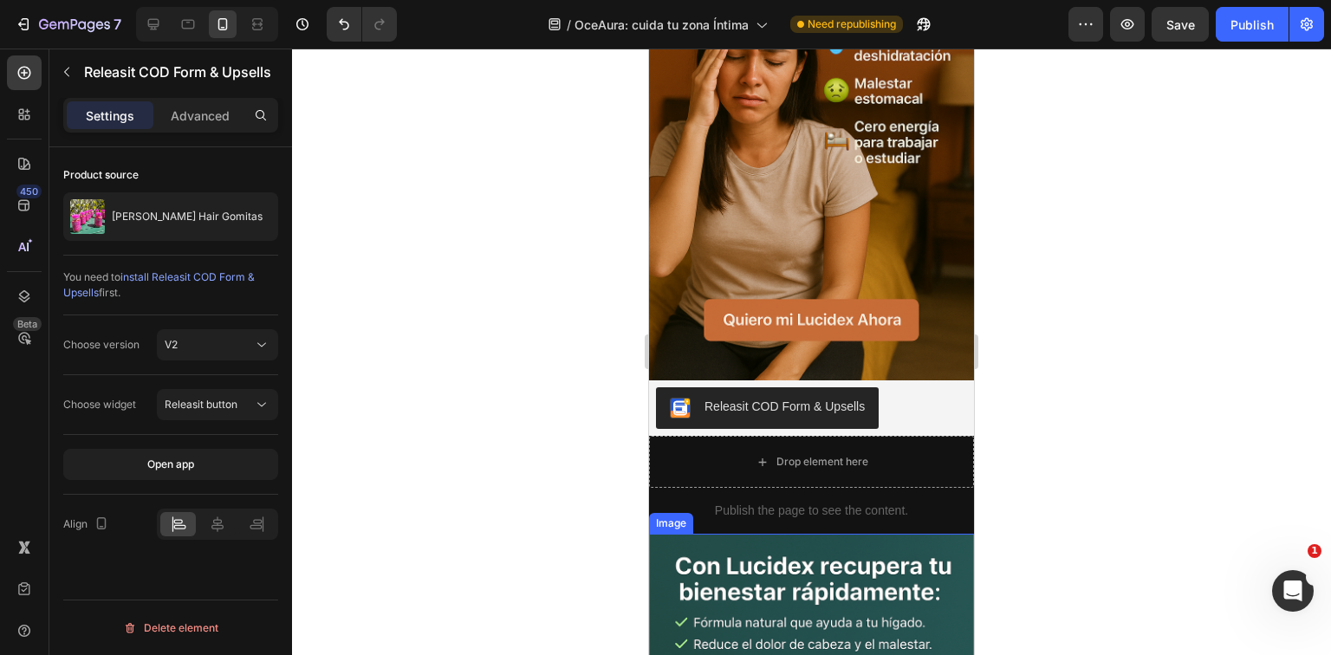
scroll to position [1075, 0]
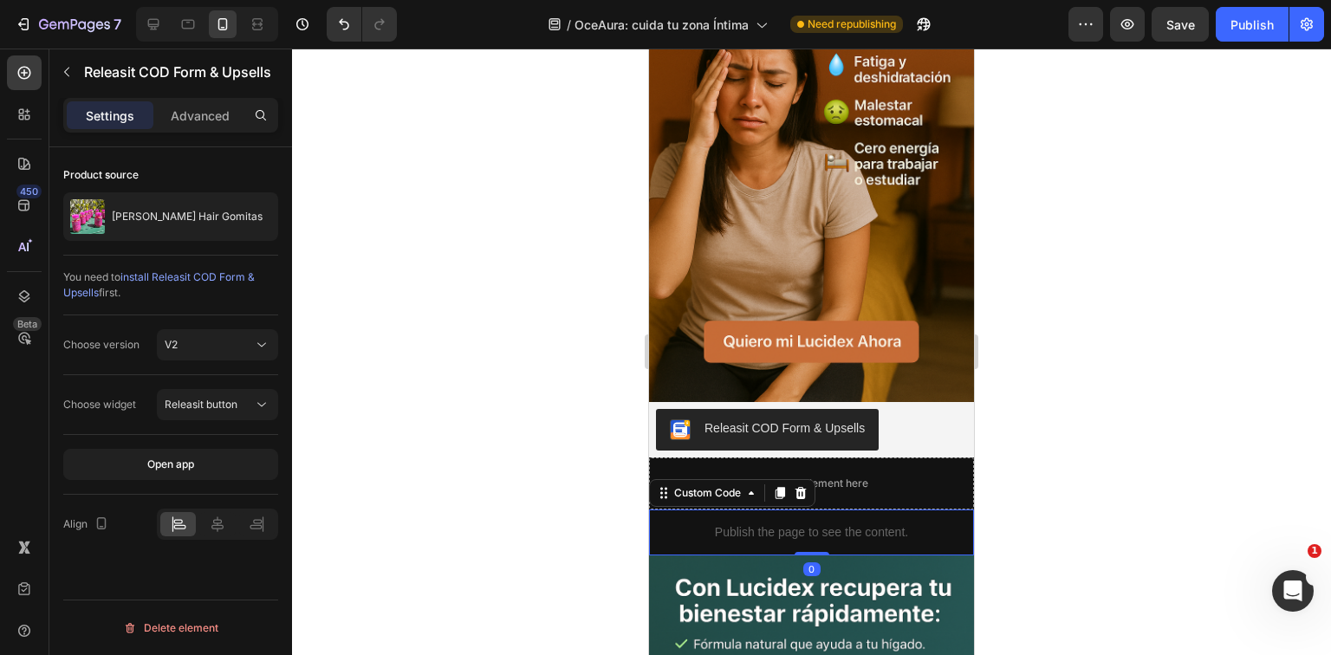
click at [785, 510] on div "Publish the page to see the content." at bounding box center [811, 533] width 325 height 46
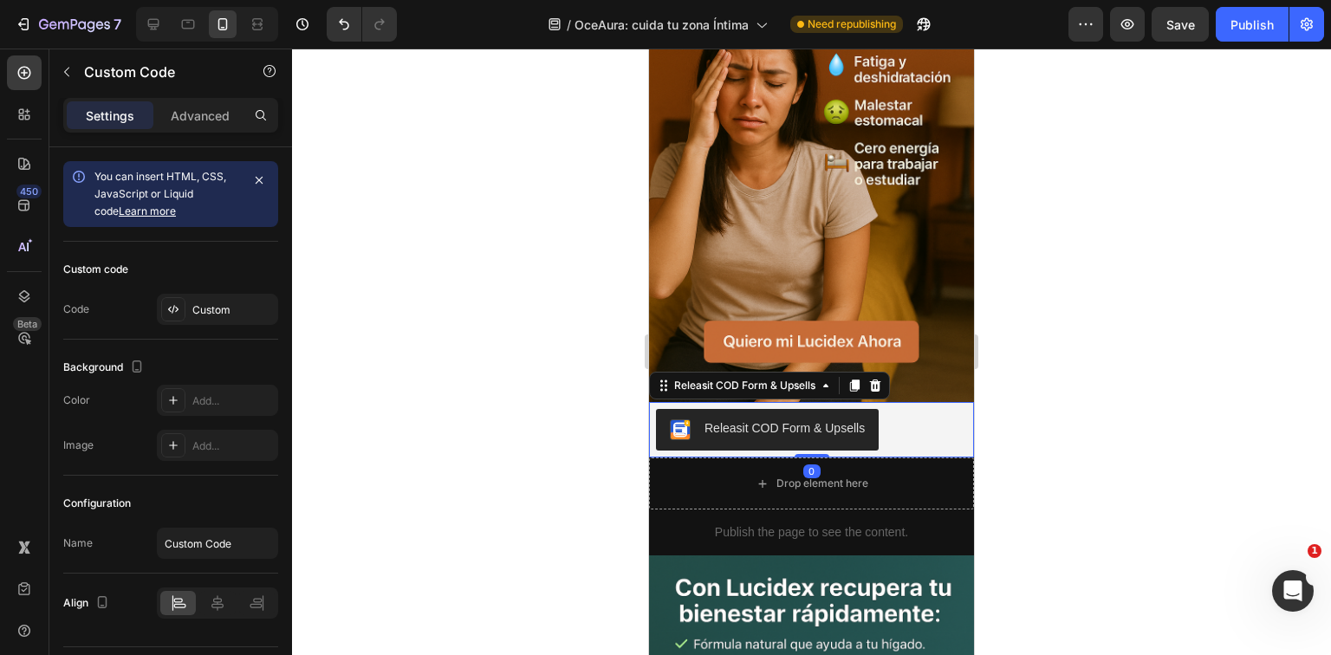
click at [841, 420] on div "Releasit COD Form & Upsells" at bounding box center [785, 429] width 160 height 18
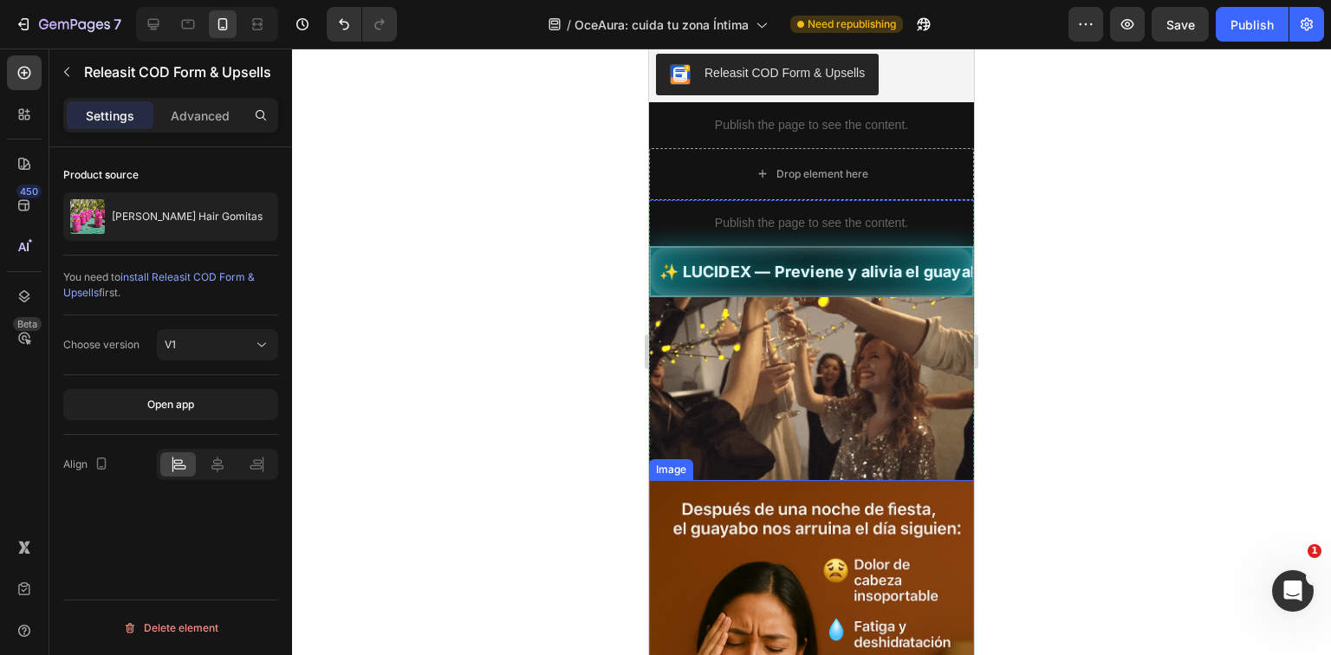
scroll to position [507, 0]
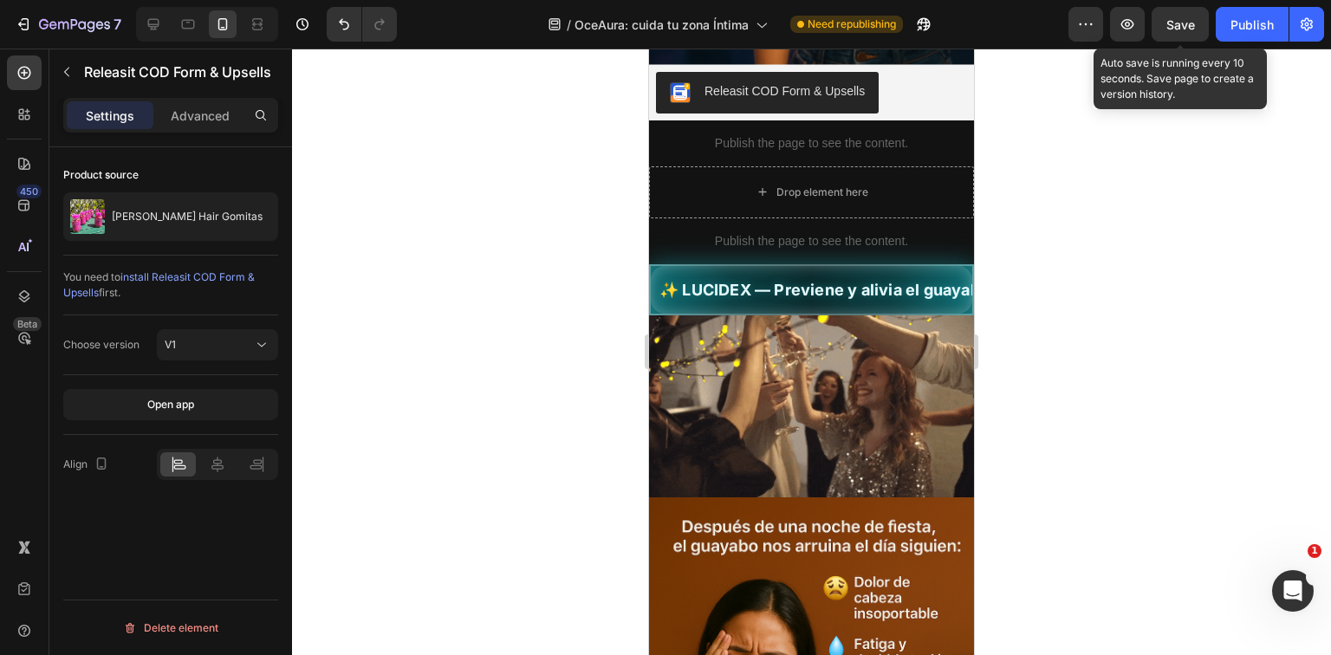
click at [1190, 21] on span "Save" at bounding box center [1181, 24] width 29 height 15
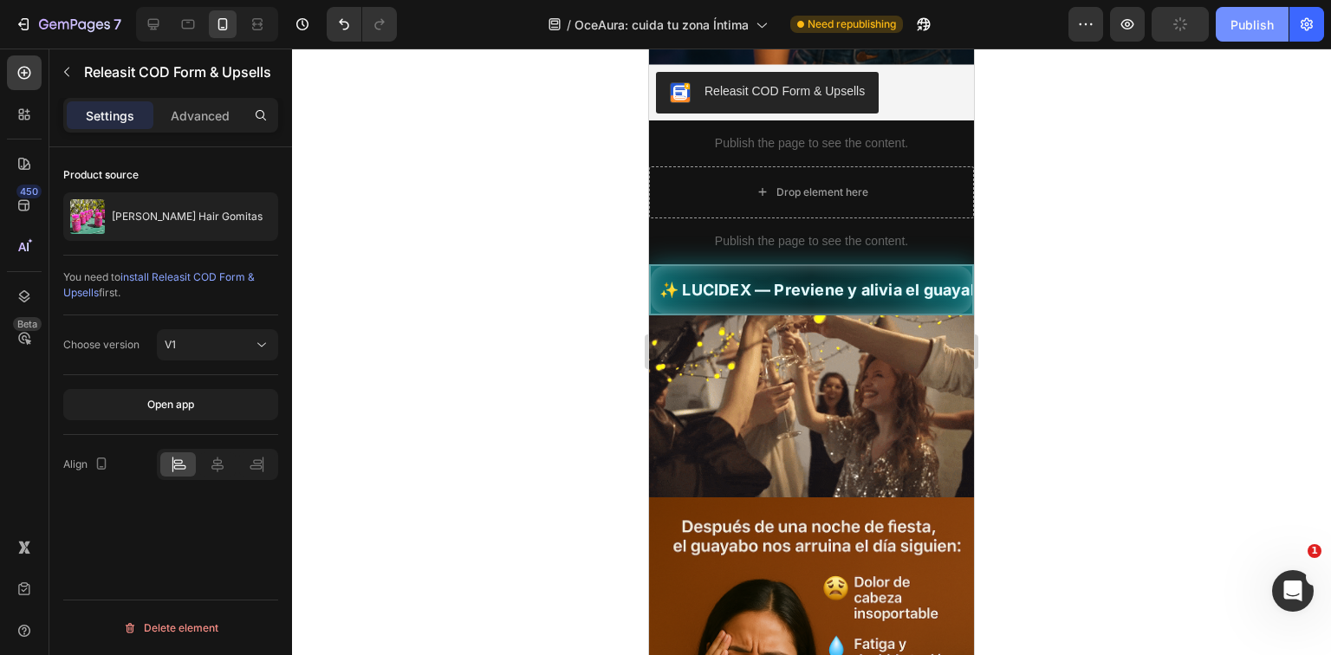
click at [1272, 24] on div "Publish" at bounding box center [1252, 25] width 43 height 18
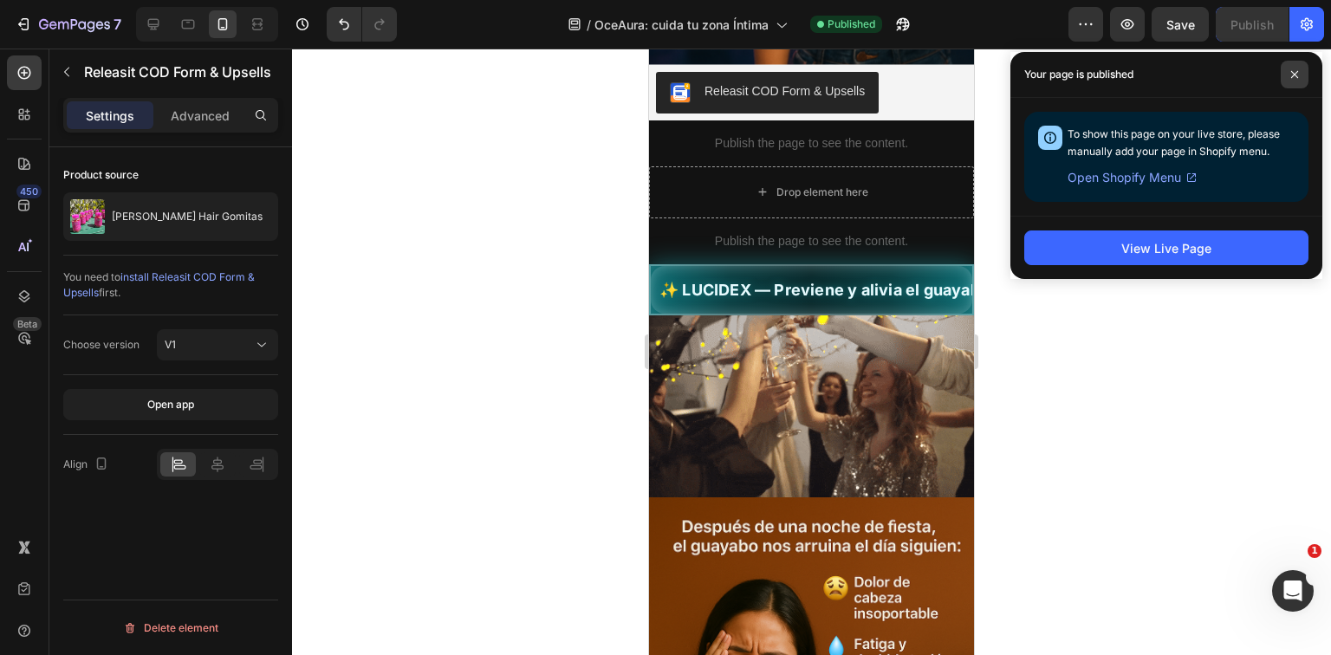
click at [1294, 63] on span at bounding box center [1295, 75] width 28 height 28
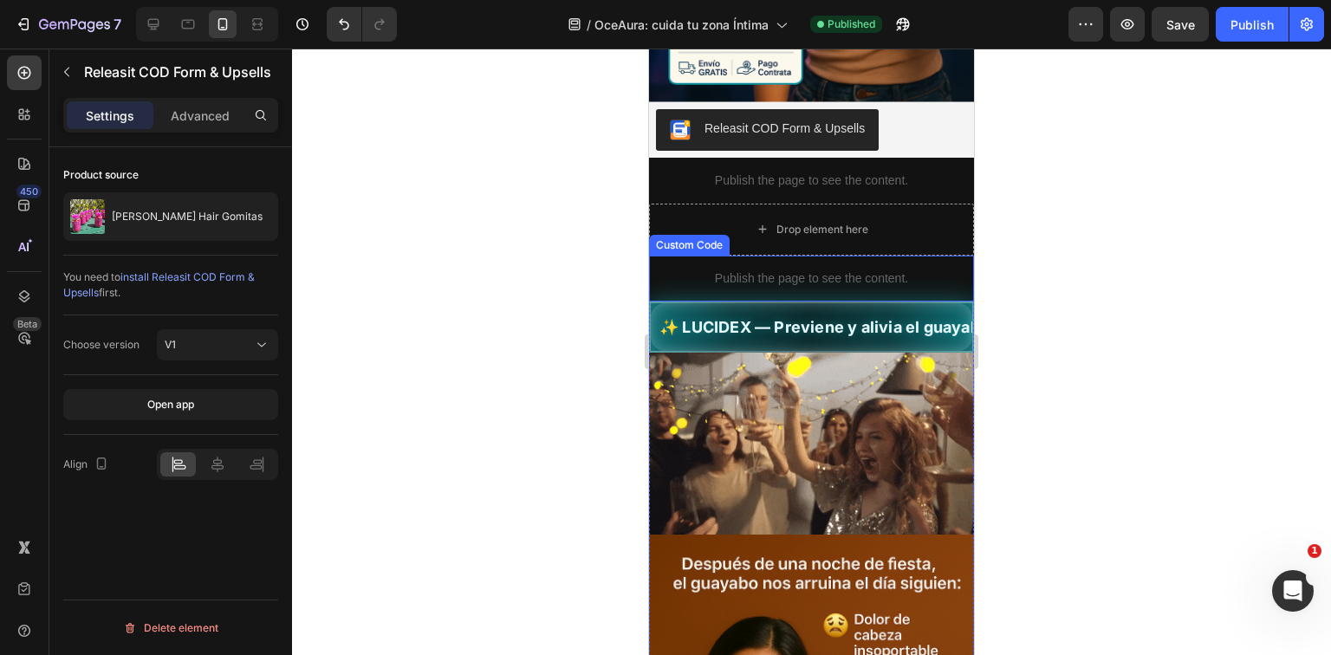
scroll to position [438, 0]
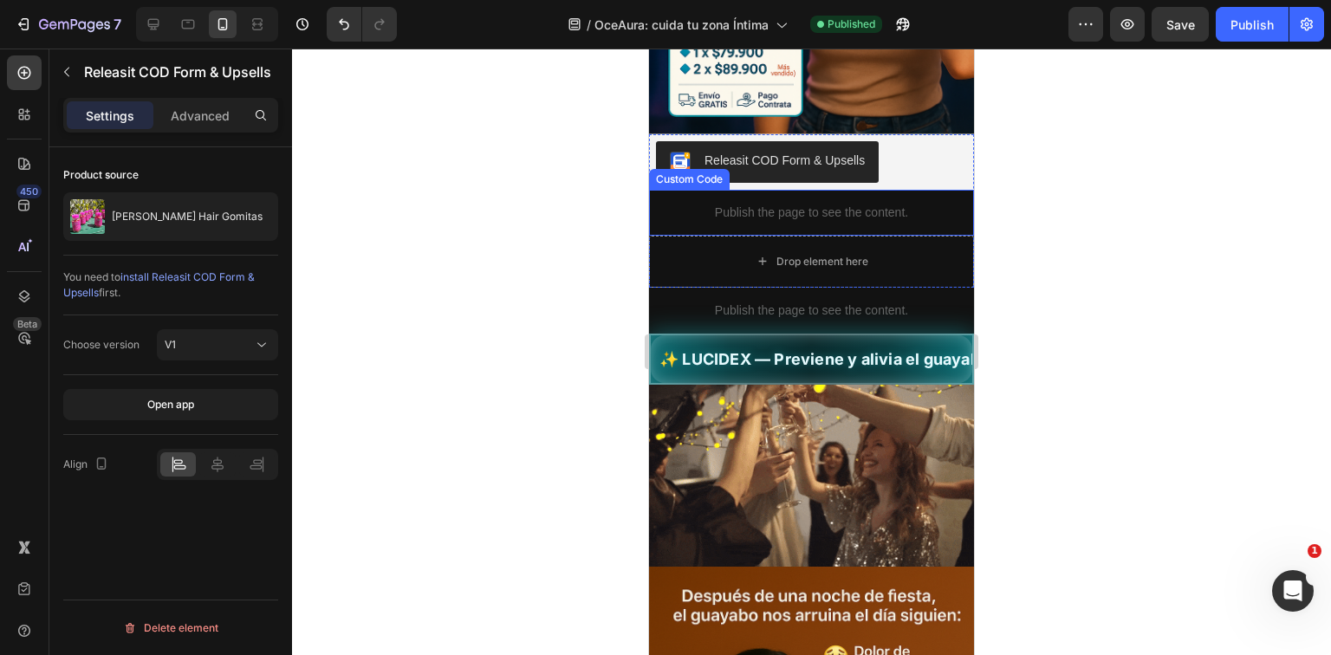
click at [905, 205] on p "Publish the page to see the content." at bounding box center [811, 213] width 325 height 18
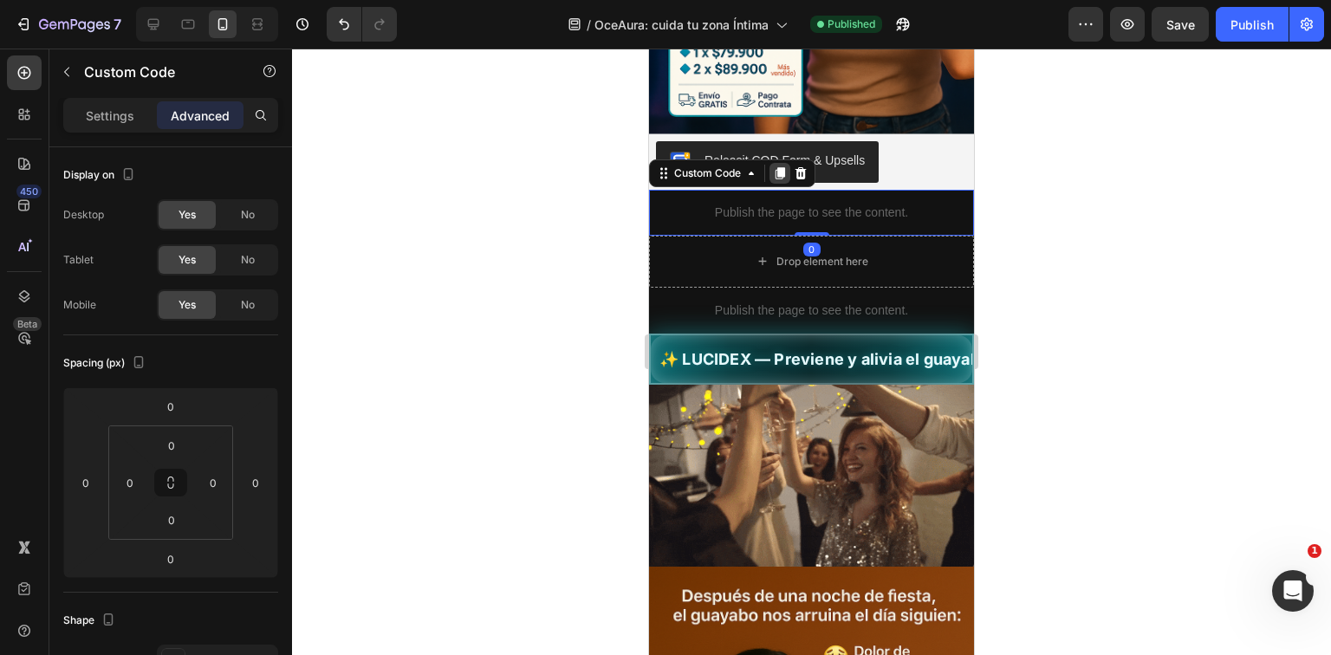
click at [783, 167] on icon at bounding box center [781, 173] width 10 height 12
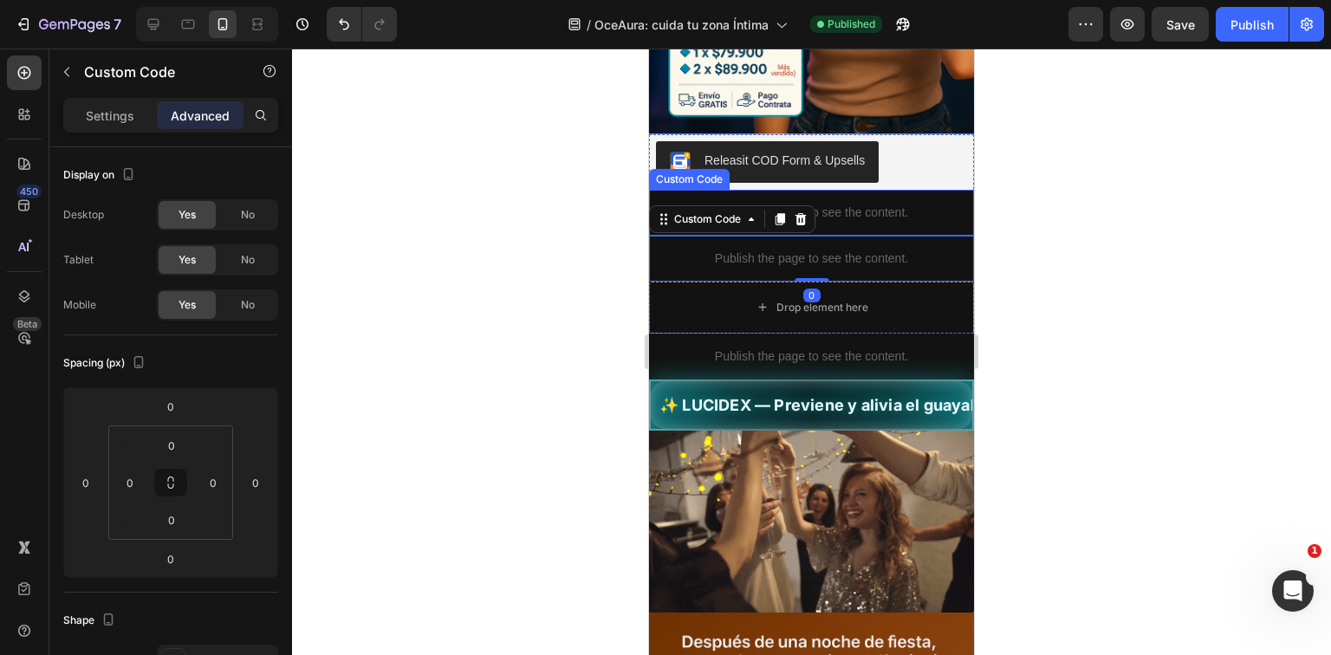
click at [850, 204] on p "Publish the page to see the content." at bounding box center [811, 213] width 325 height 18
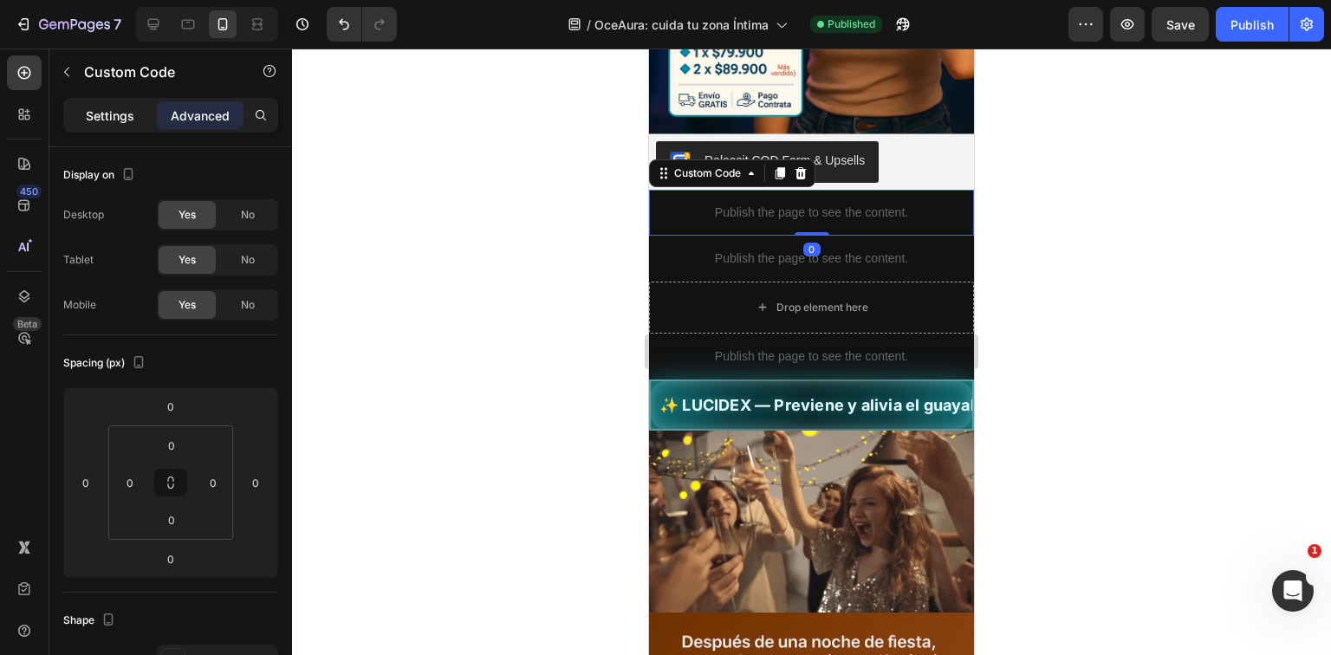
click at [114, 121] on p "Settings" at bounding box center [110, 116] width 49 height 18
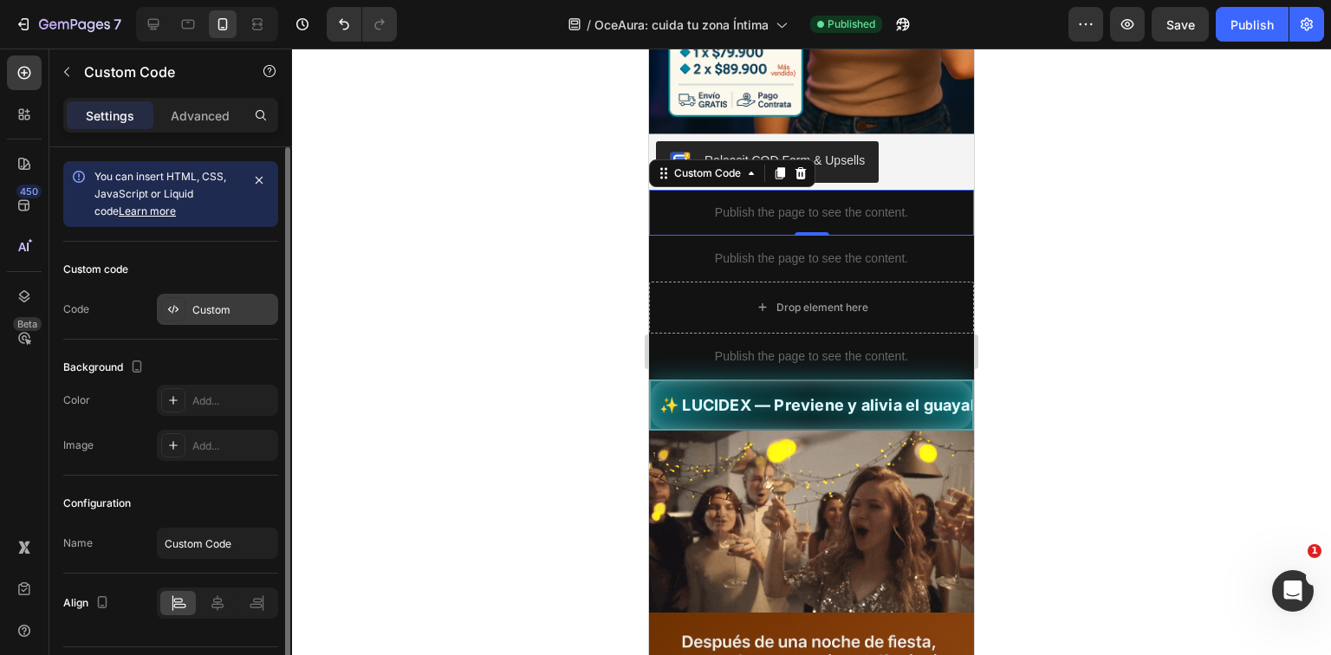
click at [238, 319] on div "Custom" at bounding box center [217, 309] width 121 height 31
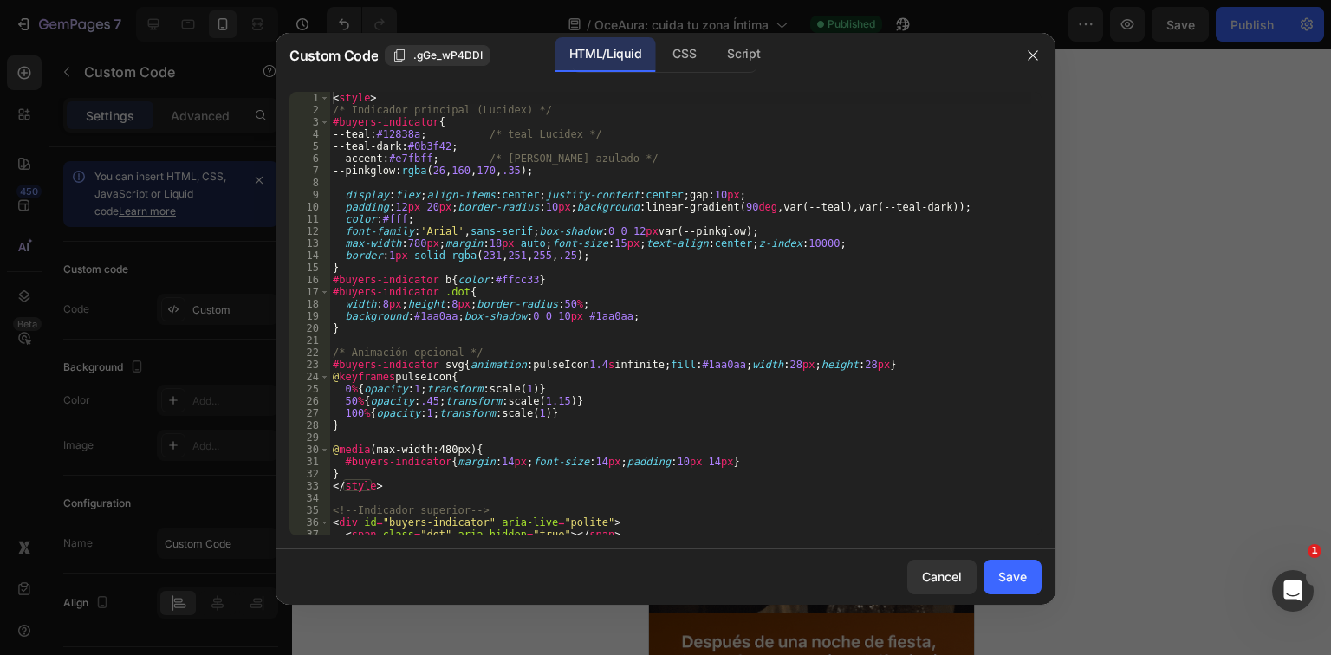
click at [693, 343] on div "< style > /* Indicador principal (Lucidex) */ #buyers-indicator { --teal : #128…" at bounding box center [680, 326] width 702 height 468
type textarea "</script>"
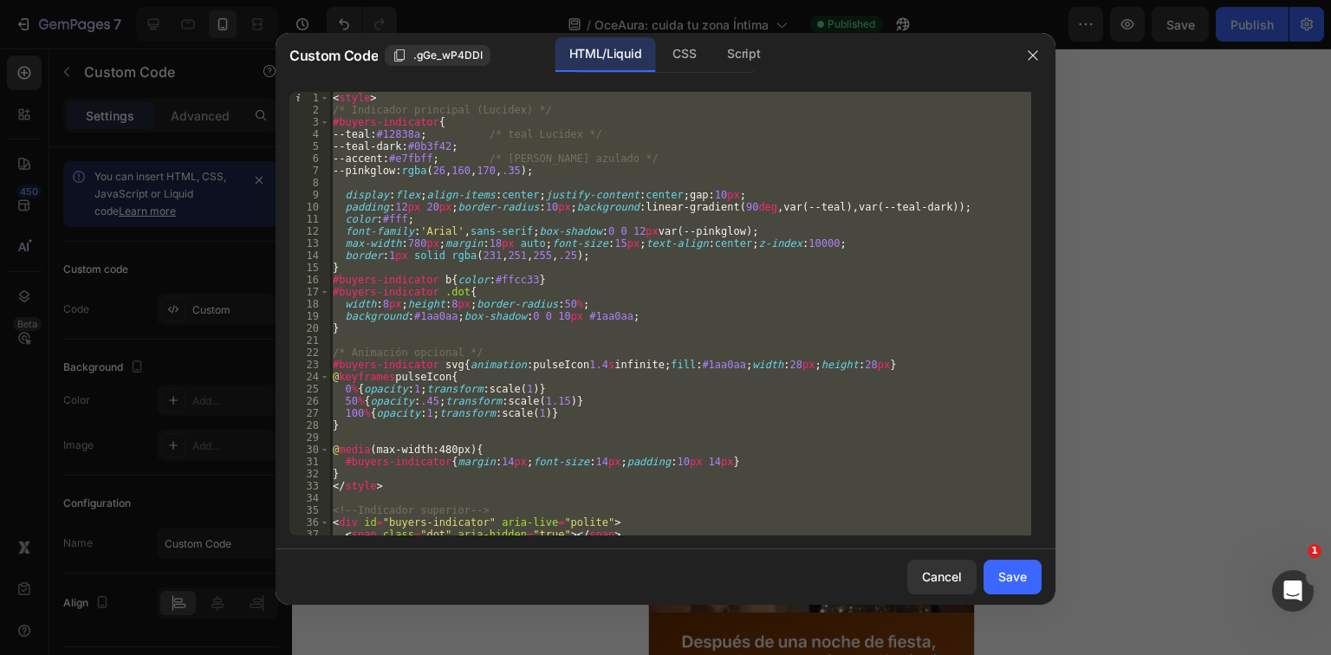
paste textarea
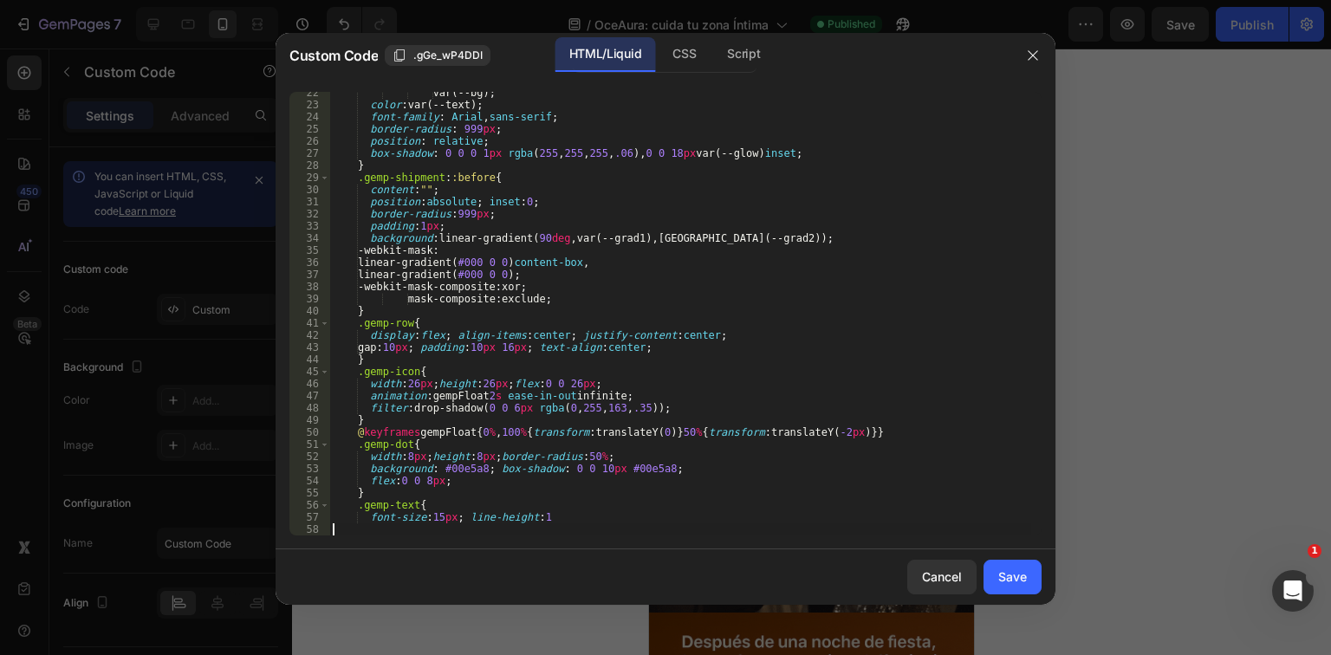
scroll to position [272, 0]
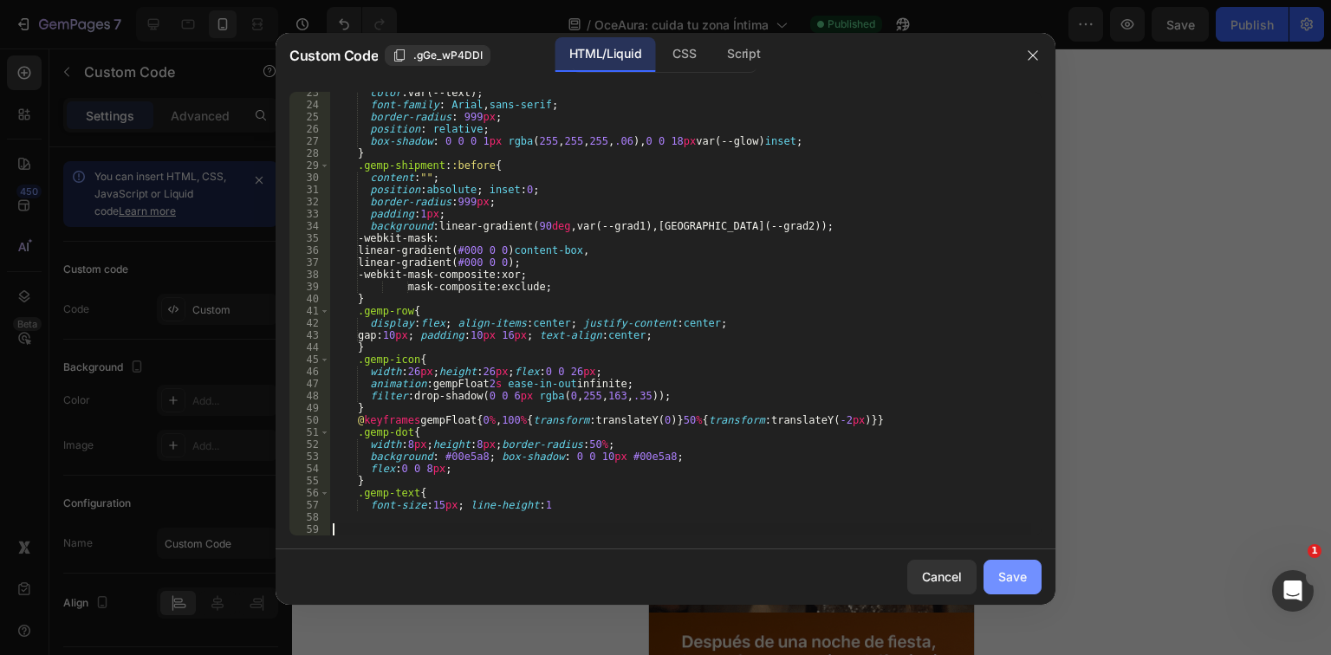
click at [1012, 566] on button "Save" at bounding box center [1013, 577] width 58 height 35
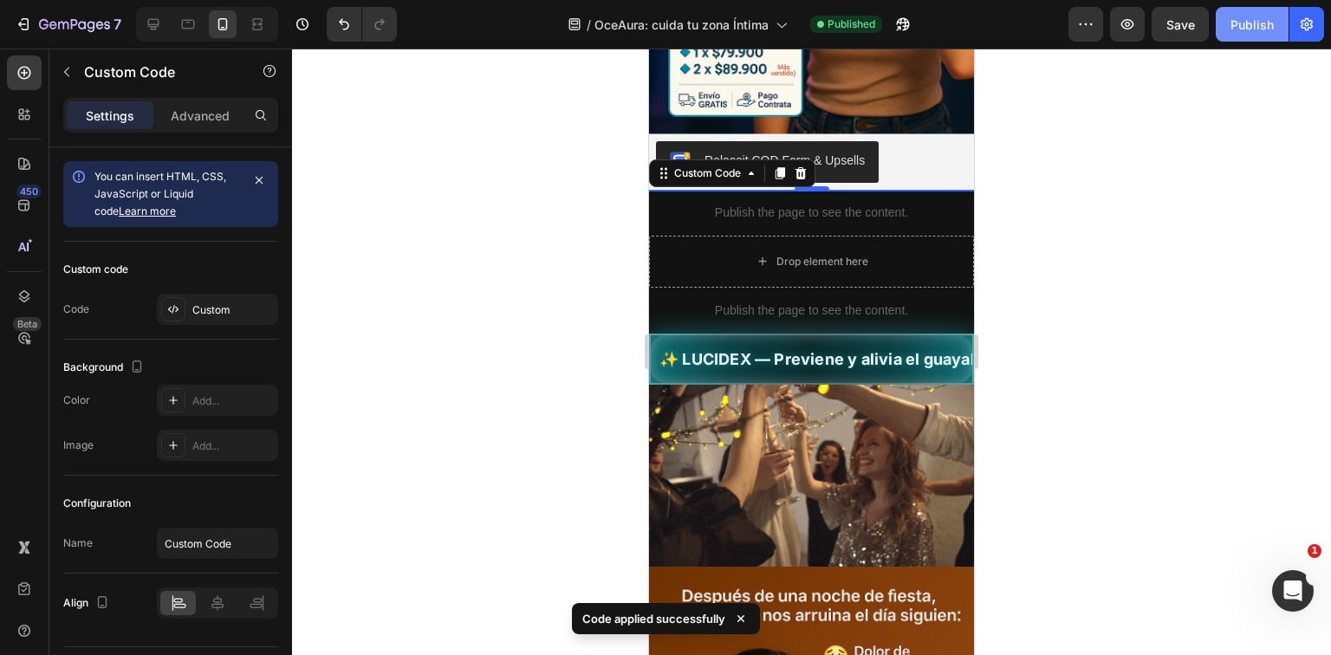
click at [1267, 33] on div "Publish" at bounding box center [1252, 25] width 43 height 18
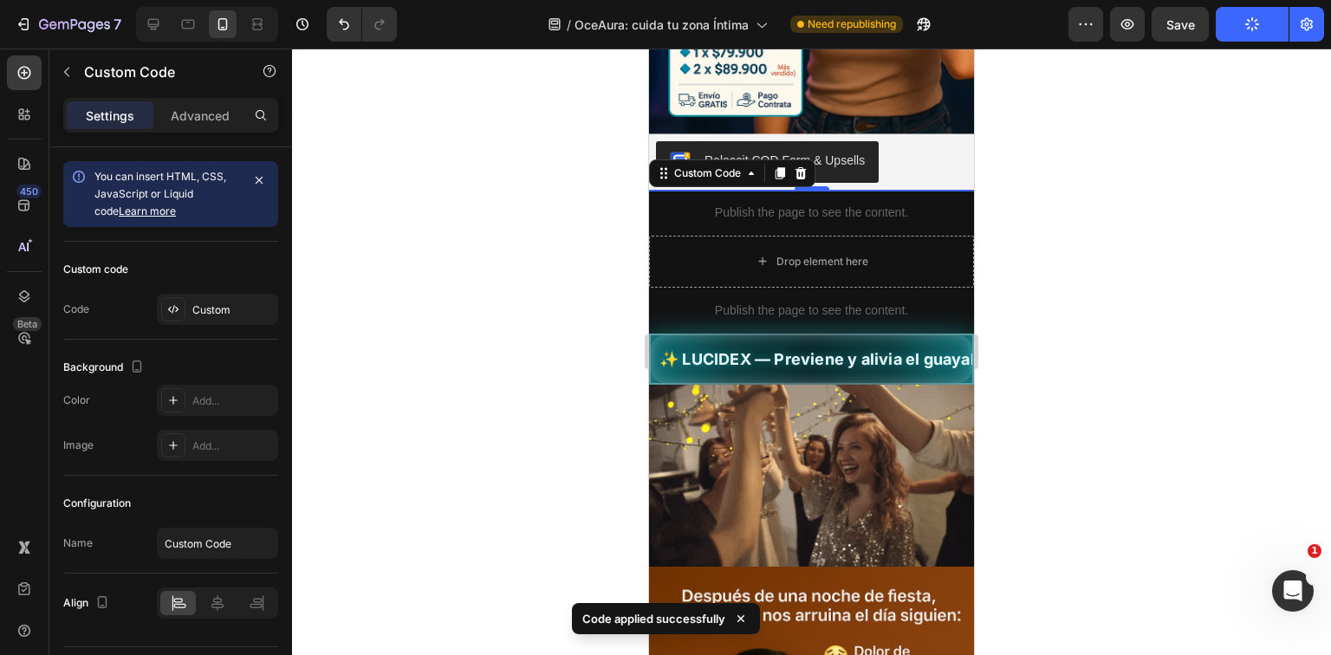
click at [1111, 315] on div at bounding box center [811, 352] width 1039 height 607
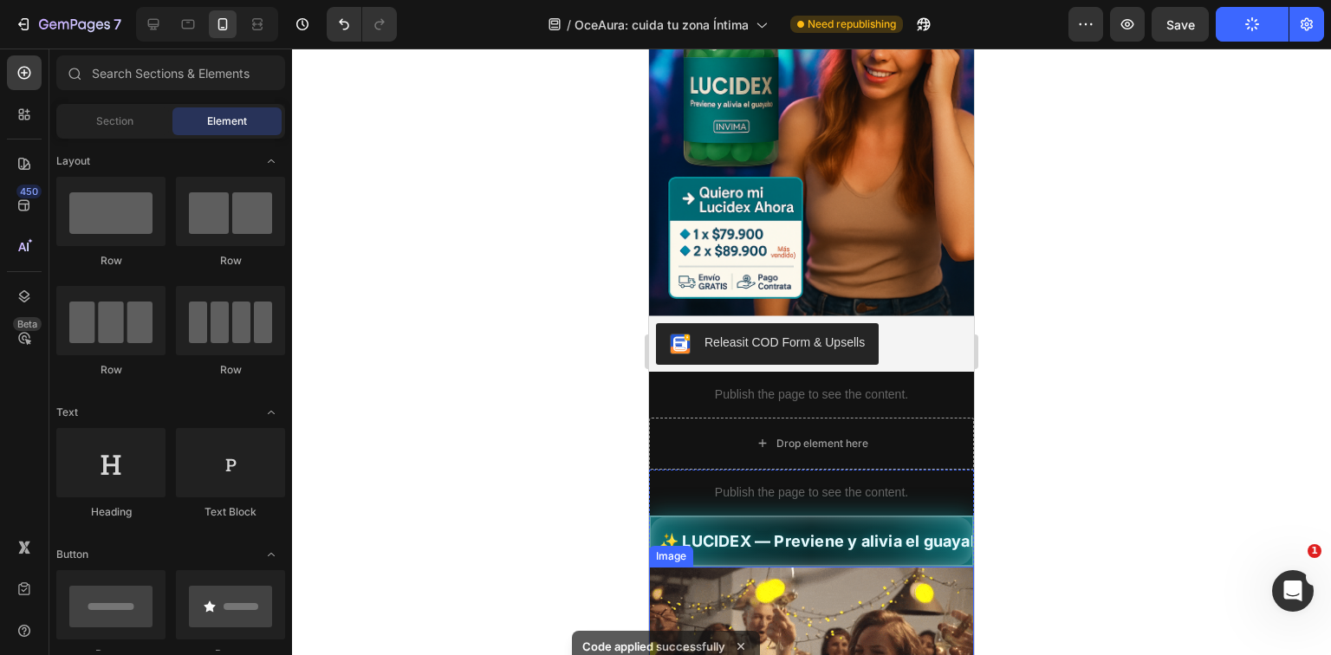
scroll to position [299, 0]
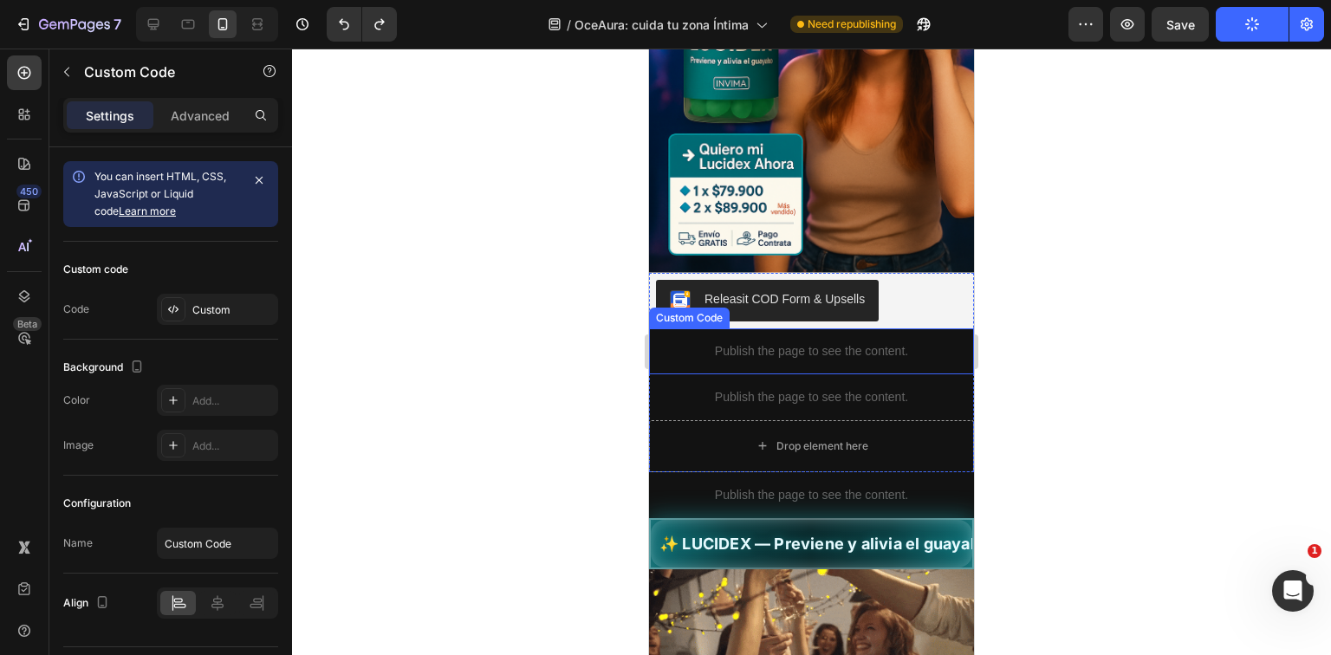
click at [845, 348] on div "Publish the page to see the content." at bounding box center [811, 352] width 325 height 46
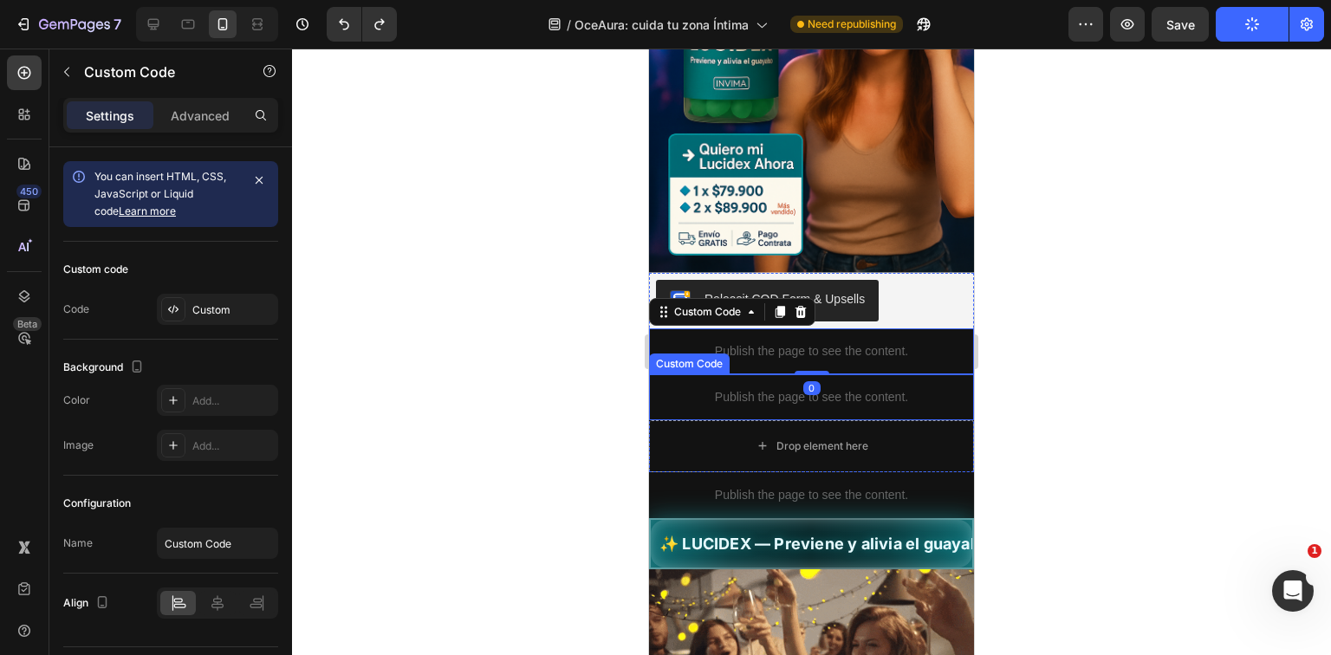
click at [876, 388] on p "Publish the page to see the content." at bounding box center [811, 397] width 325 height 18
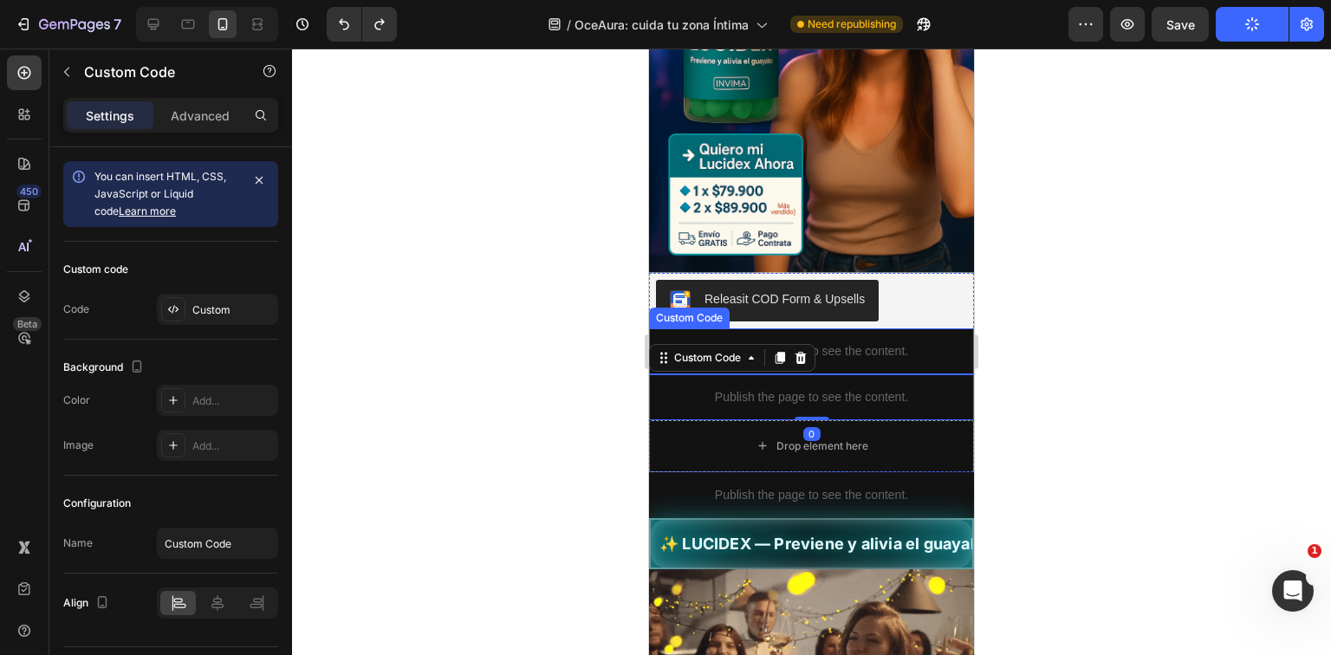
click at [849, 345] on div "Publish the page to see the content." at bounding box center [811, 352] width 325 height 46
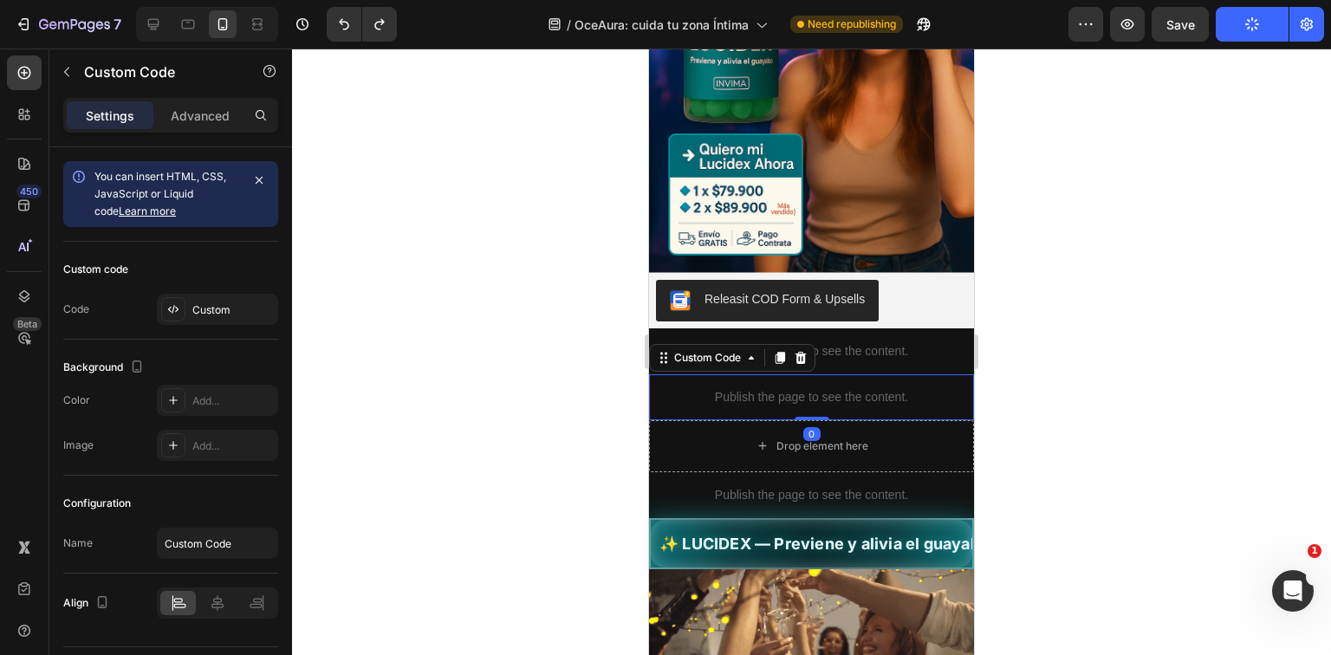
click at [860, 388] on p "Publish the page to see the content." at bounding box center [811, 397] width 325 height 18
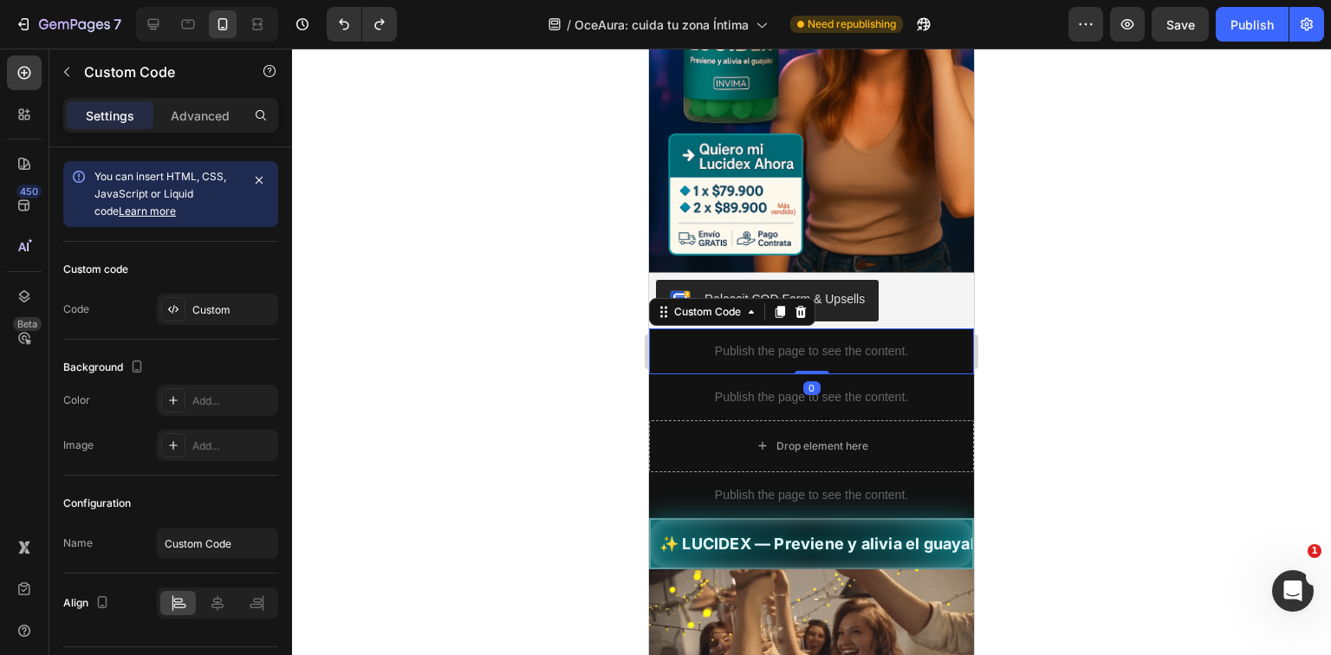
click at [870, 342] on p "Publish the page to see the content." at bounding box center [811, 351] width 325 height 18
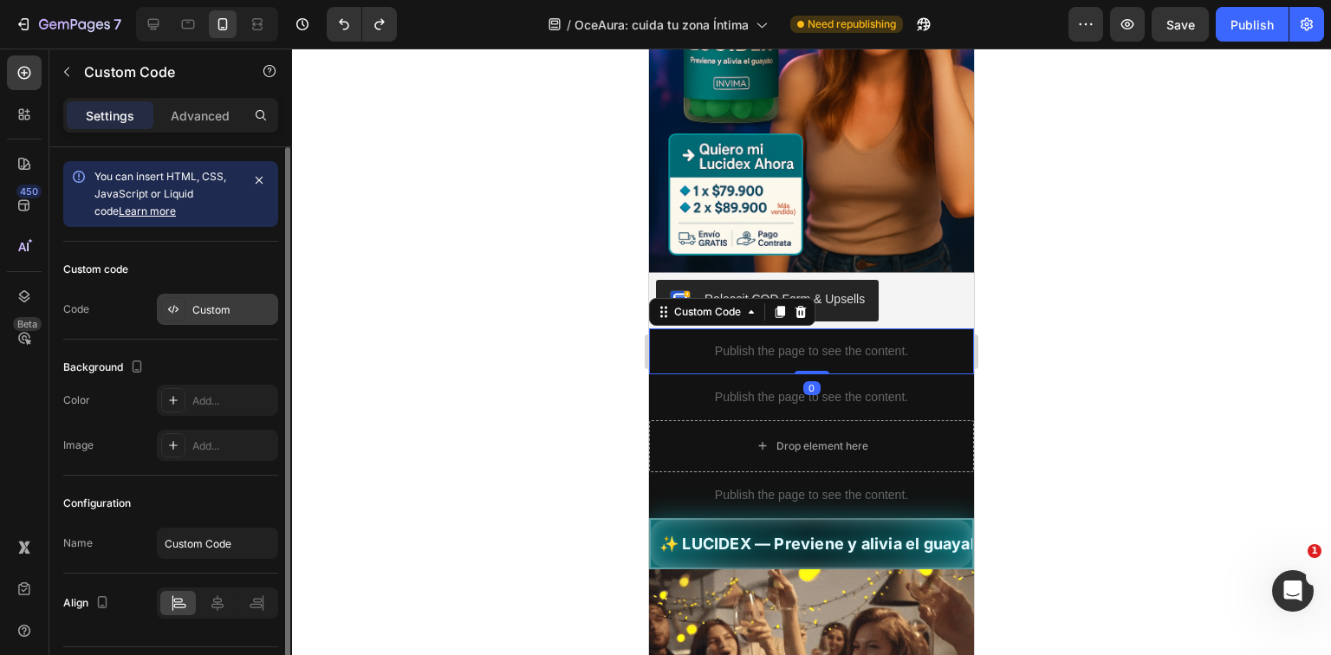
click at [238, 305] on div "Custom" at bounding box center [232, 311] width 81 height 16
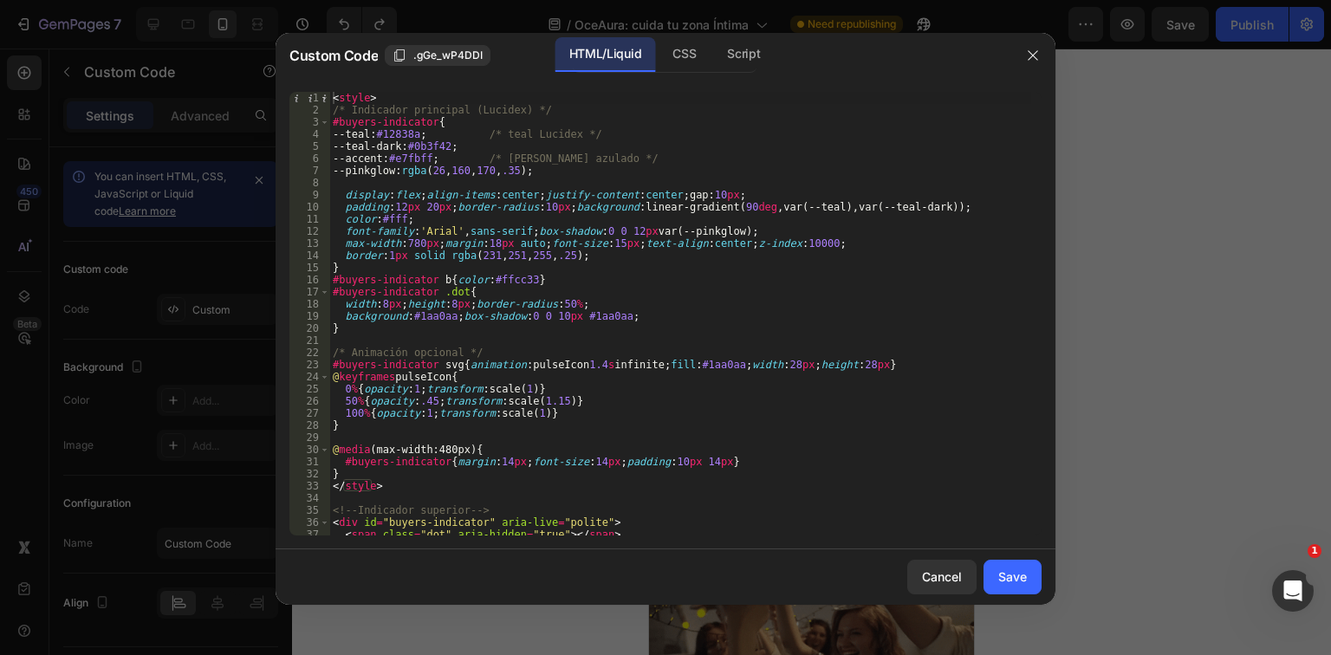
click at [672, 336] on div "< style > /* Indicador principal (Lucidex) */ #buyers-indicator { --teal : #128…" at bounding box center [680, 326] width 702 height 468
type textarea "</script>"
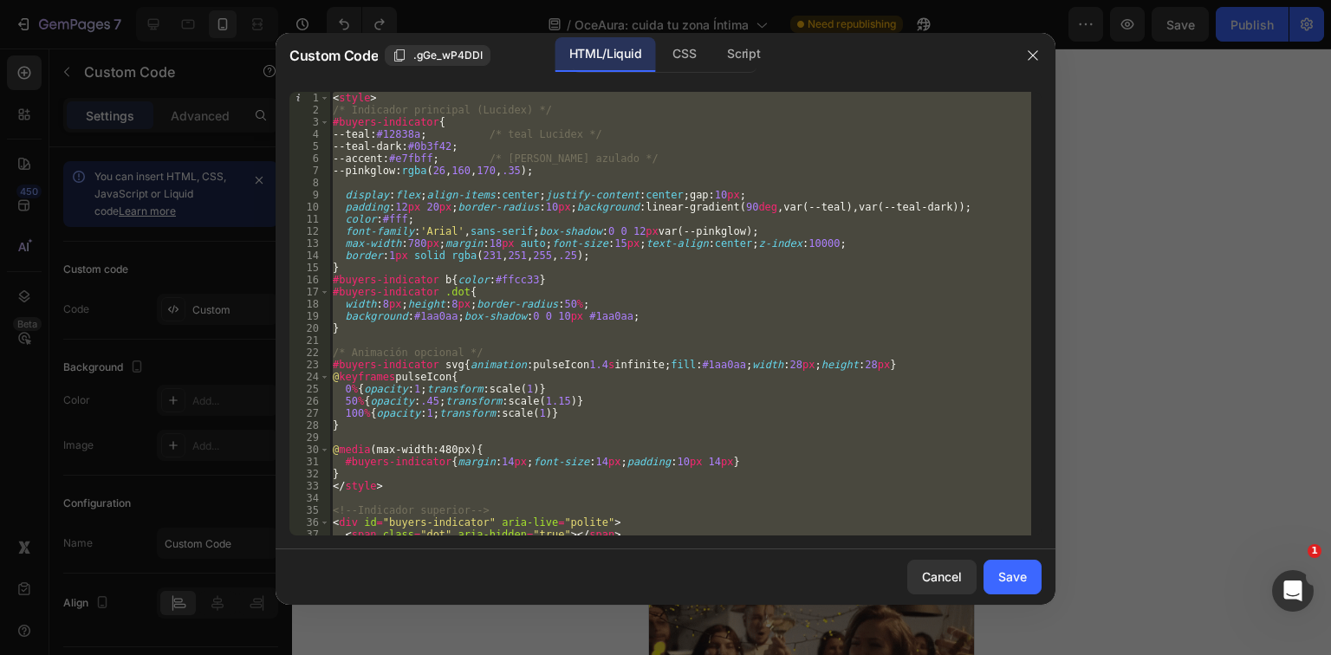
paste textarea
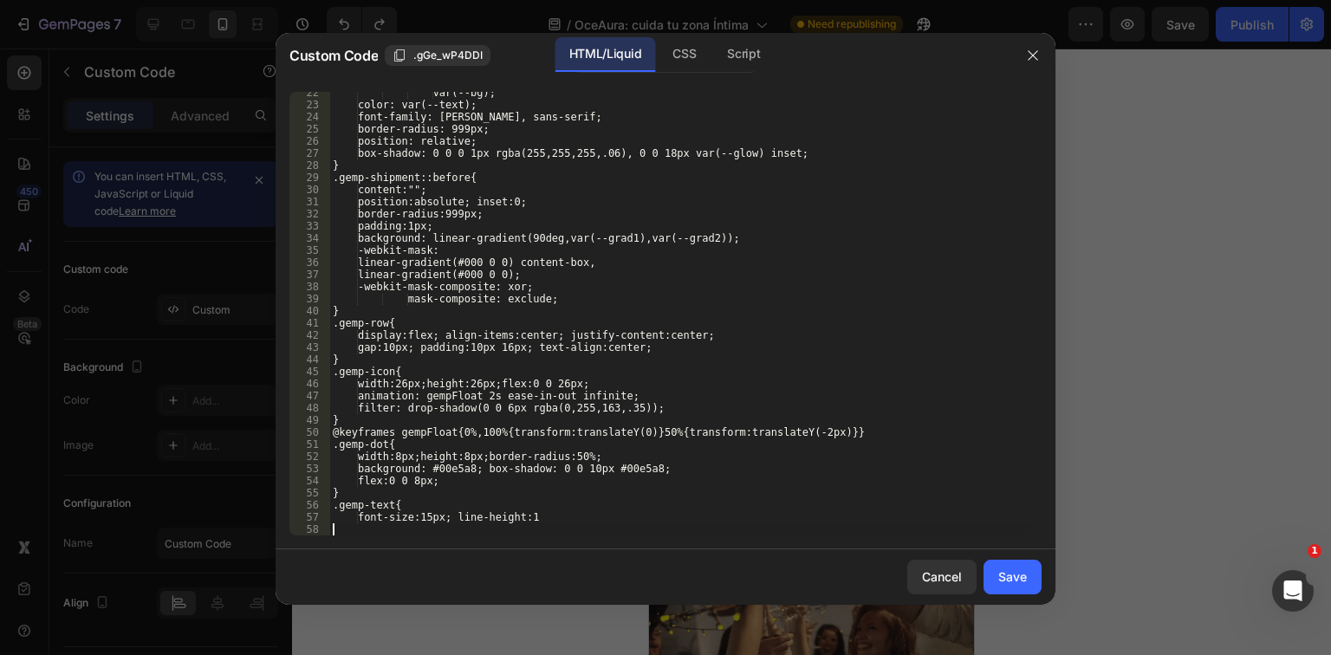
scroll to position [260, 0]
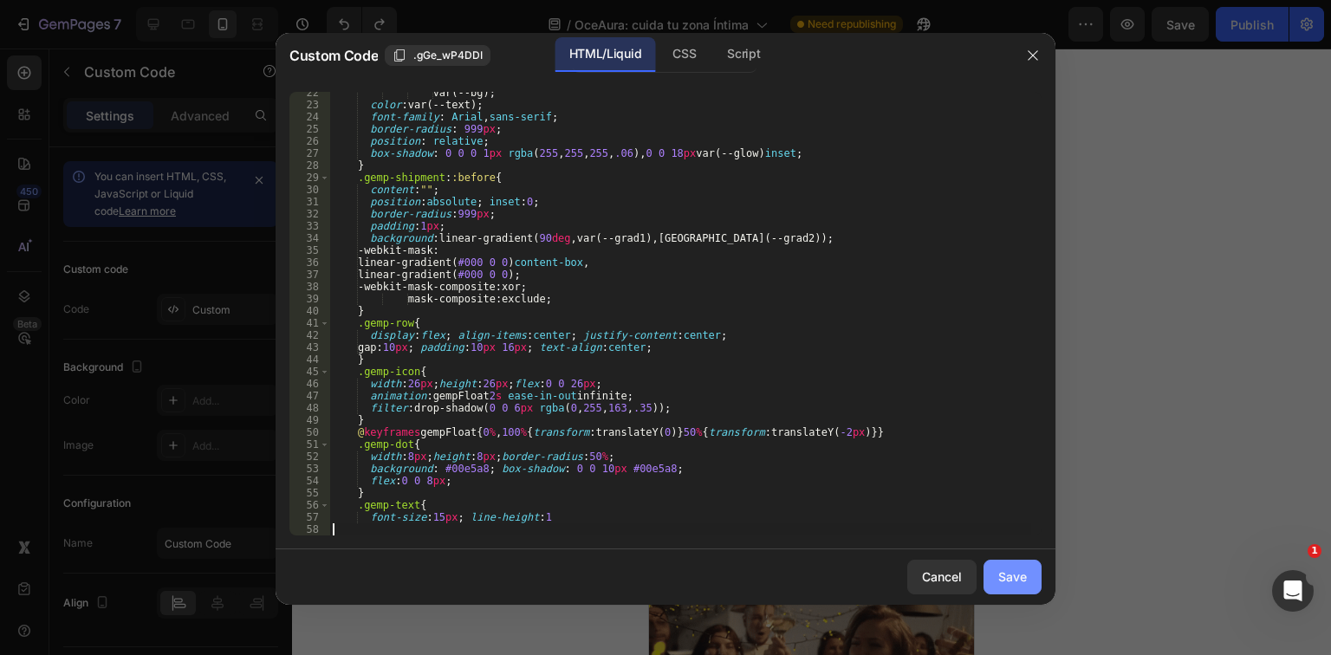
click at [999, 576] on div "Save" at bounding box center [1013, 577] width 29 height 18
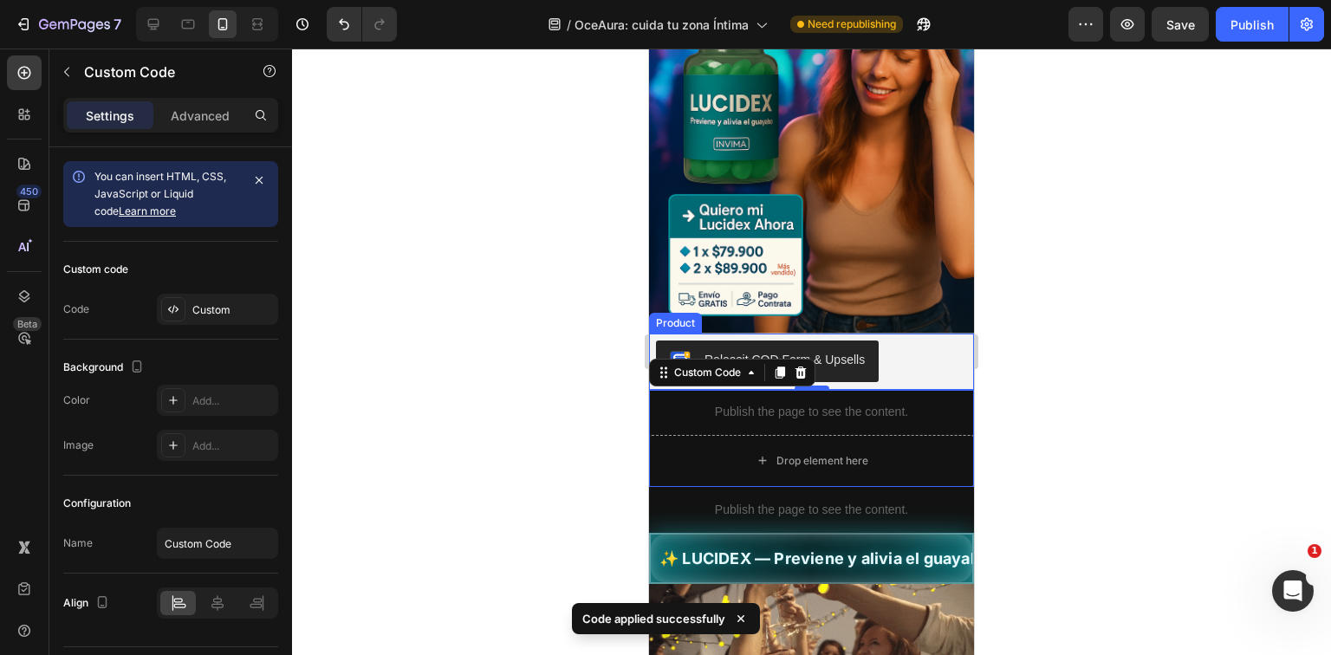
scroll to position [160, 0]
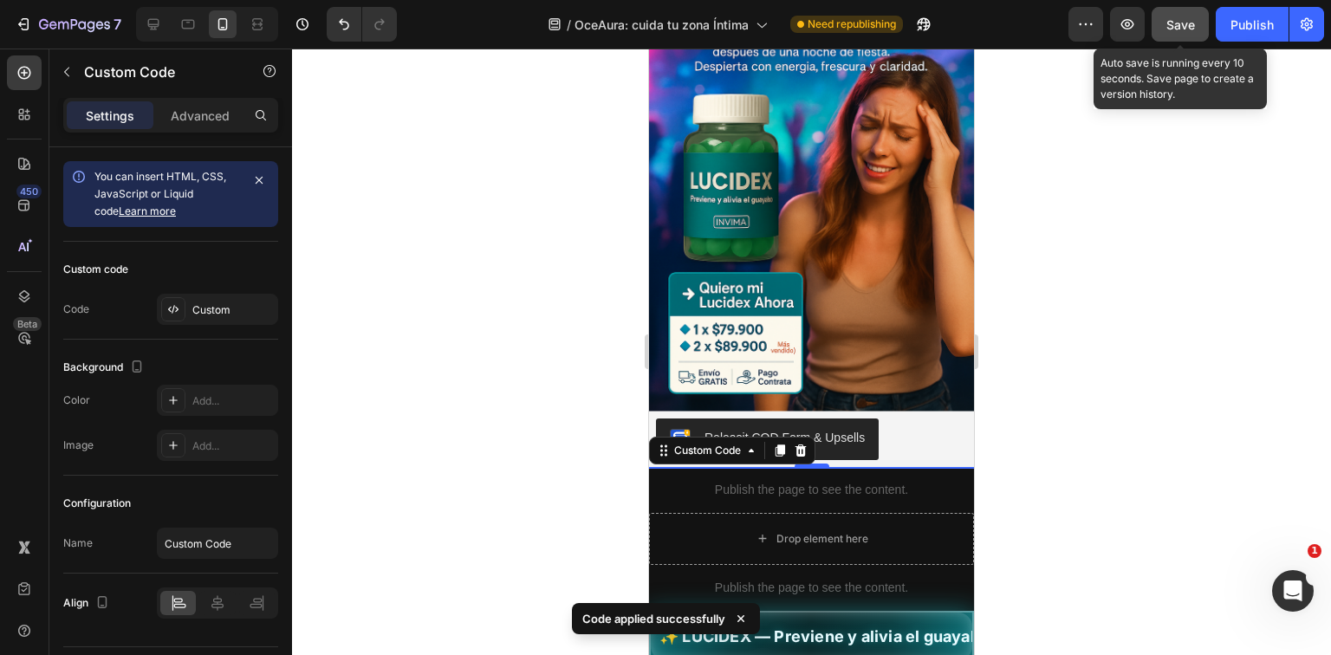
click at [1175, 35] on button "Save" at bounding box center [1180, 24] width 57 height 35
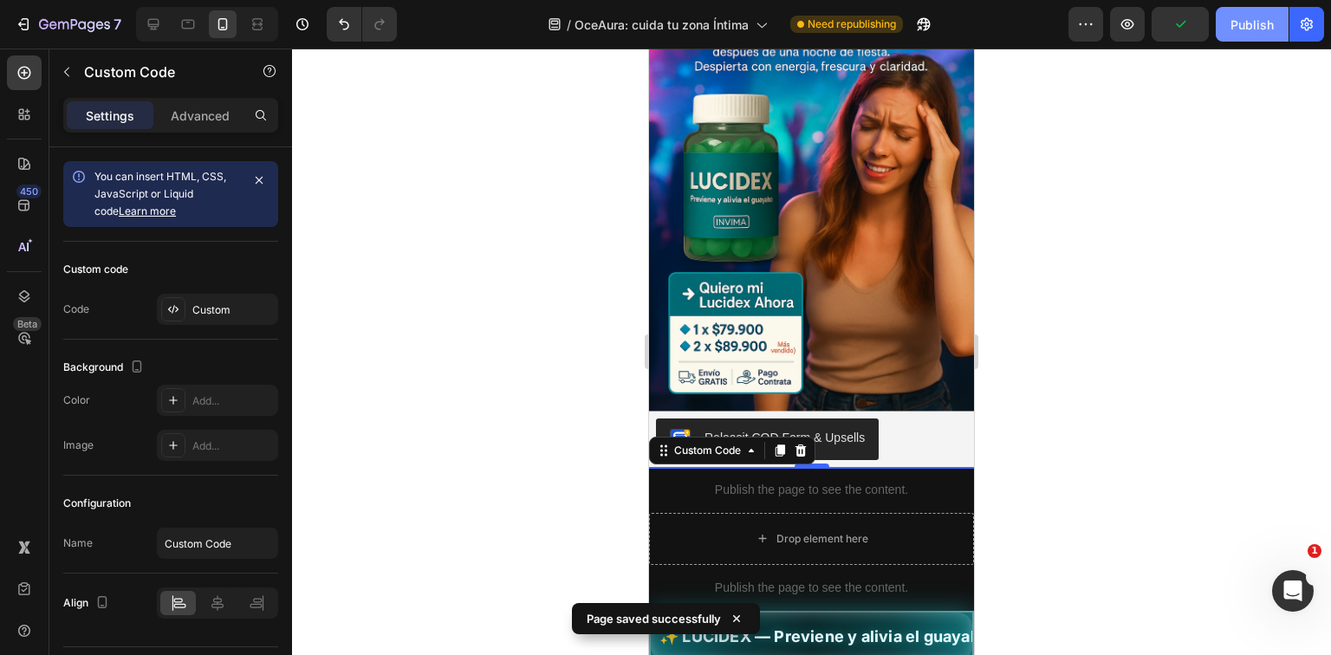
click at [1231, 35] on button "Publish" at bounding box center [1252, 24] width 73 height 35
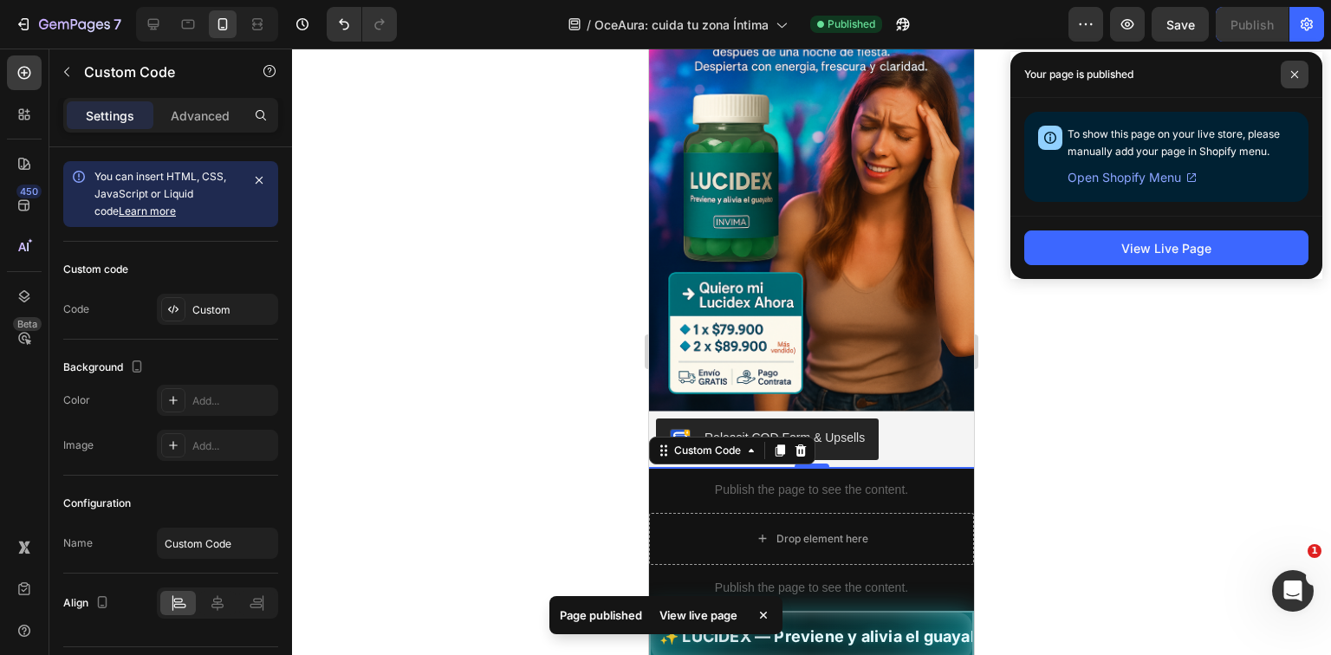
click at [1299, 69] on span at bounding box center [1295, 75] width 28 height 28
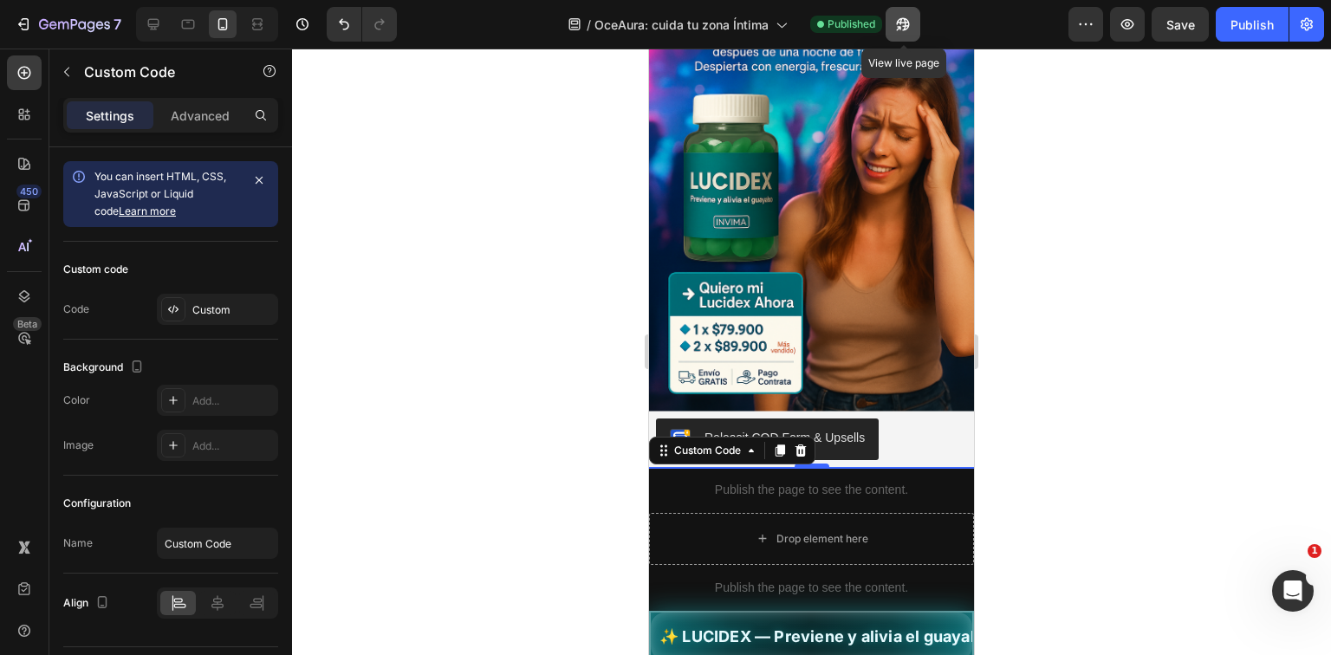
click at [892, 24] on button "button" at bounding box center [903, 24] width 35 height 35
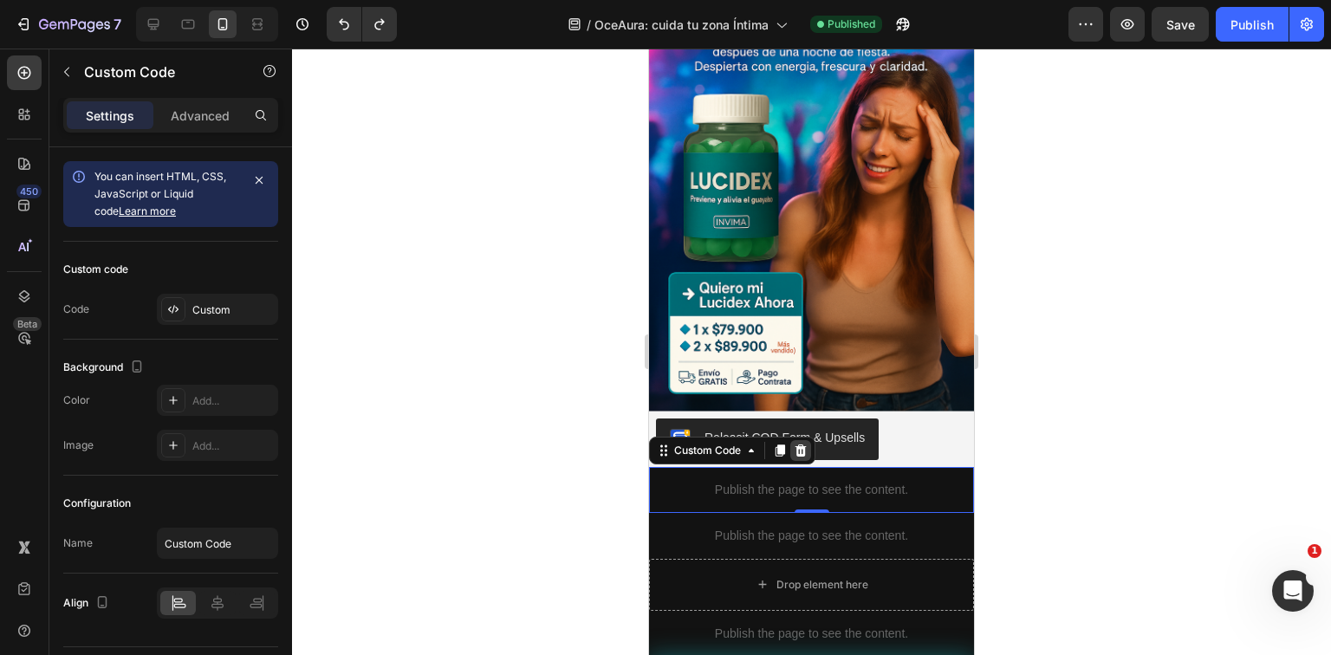
click at [801, 444] on icon at bounding box center [801, 450] width 11 height 12
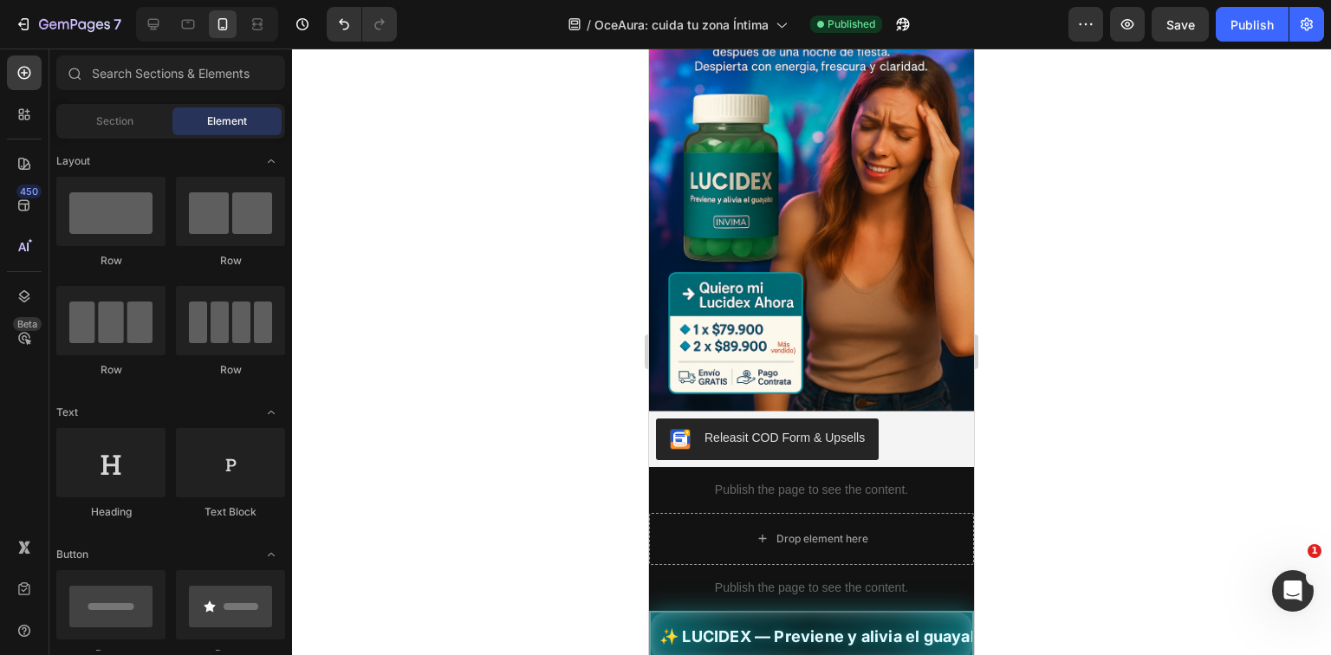
click at [1319, 56] on div at bounding box center [811, 352] width 1039 height 607
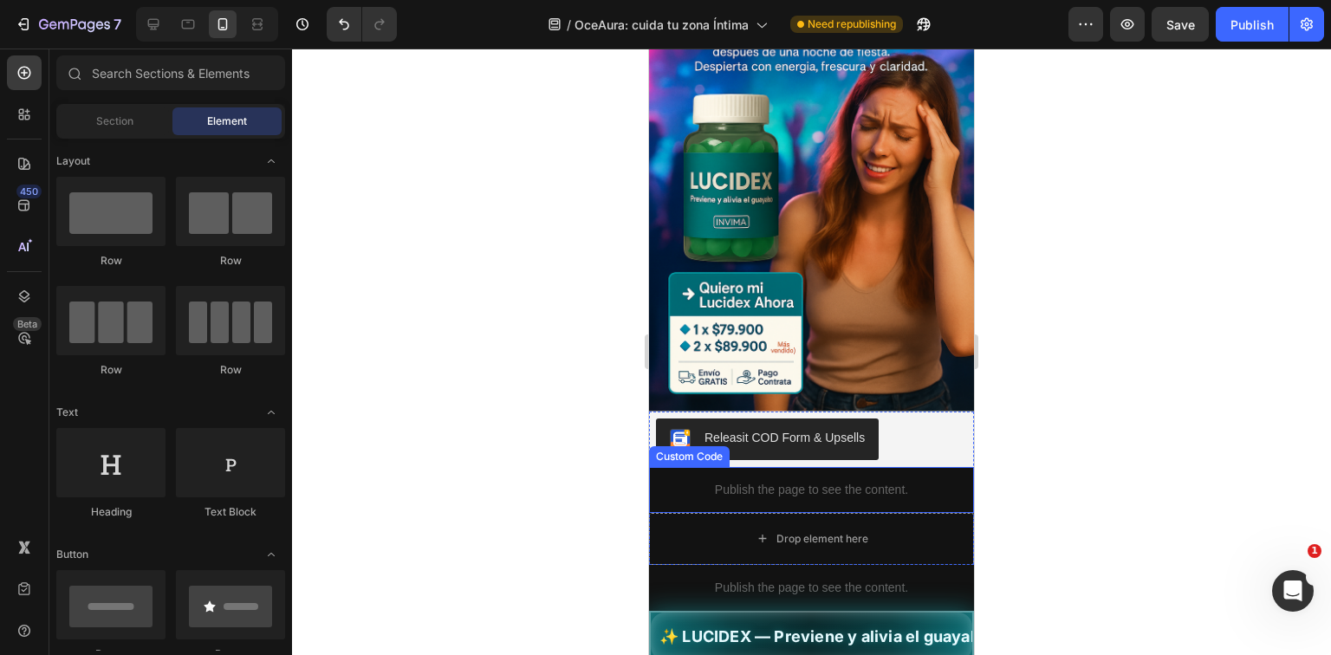
click at [784, 481] on p "Publish the page to see the content." at bounding box center [811, 490] width 325 height 18
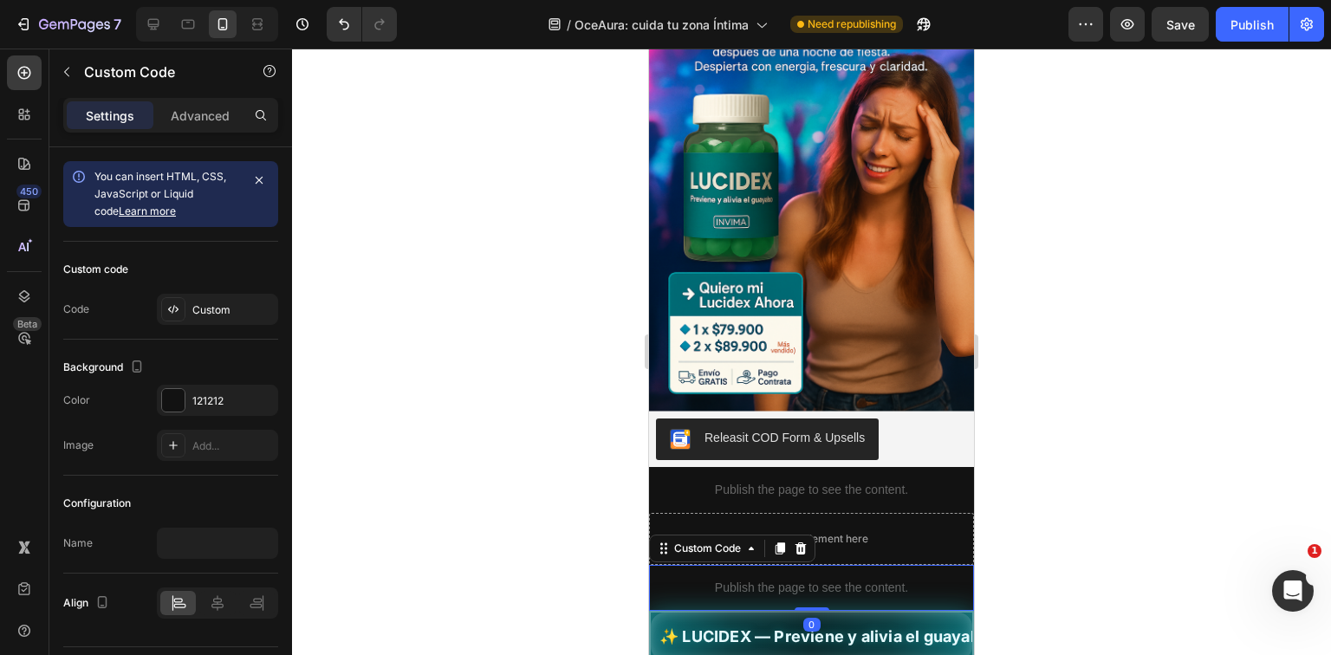
click at [889, 565] on div "Publish the page to see the content." at bounding box center [811, 588] width 325 height 46
click at [784, 543] on icon at bounding box center [781, 549] width 10 height 12
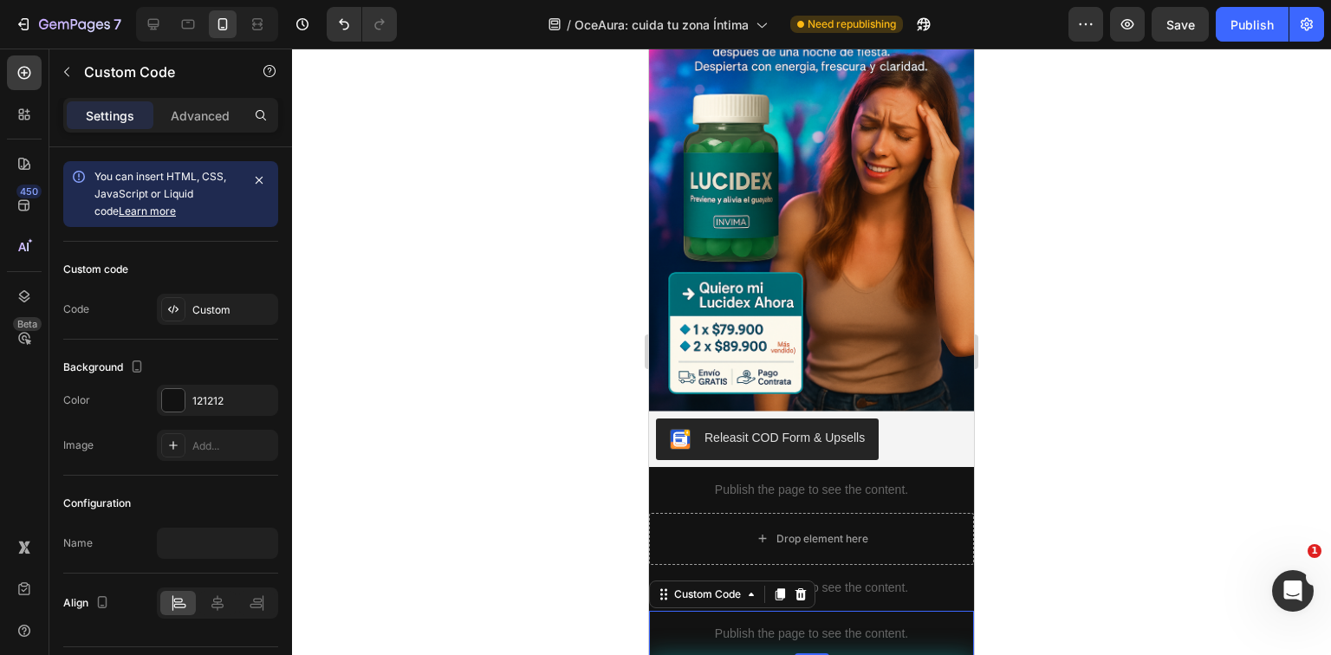
click at [910, 625] on p "Publish the page to see the content." at bounding box center [811, 634] width 325 height 18
click at [196, 329] on div "Custom code Code Custom" at bounding box center [170, 291] width 215 height 98
click at [198, 322] on div "Custom" at bounding box center [217, 309] width 121 height 31
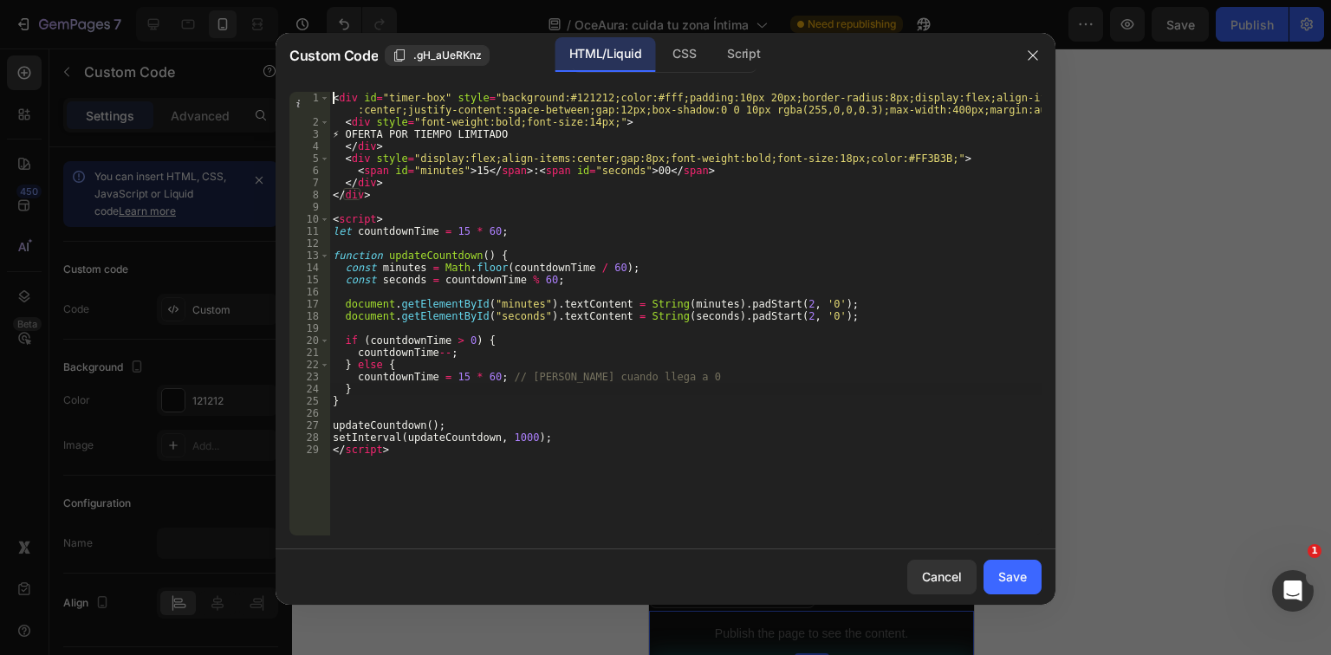
click at [536, 385] on div "< div id = "timer-box" style = "background:#121212;color:#fff;padding:10px 20px…" at bounding box center [685, 332] width 713 height 480
type textarea "setInterval(updateCountdown, 1000); </script>"
paste textarea
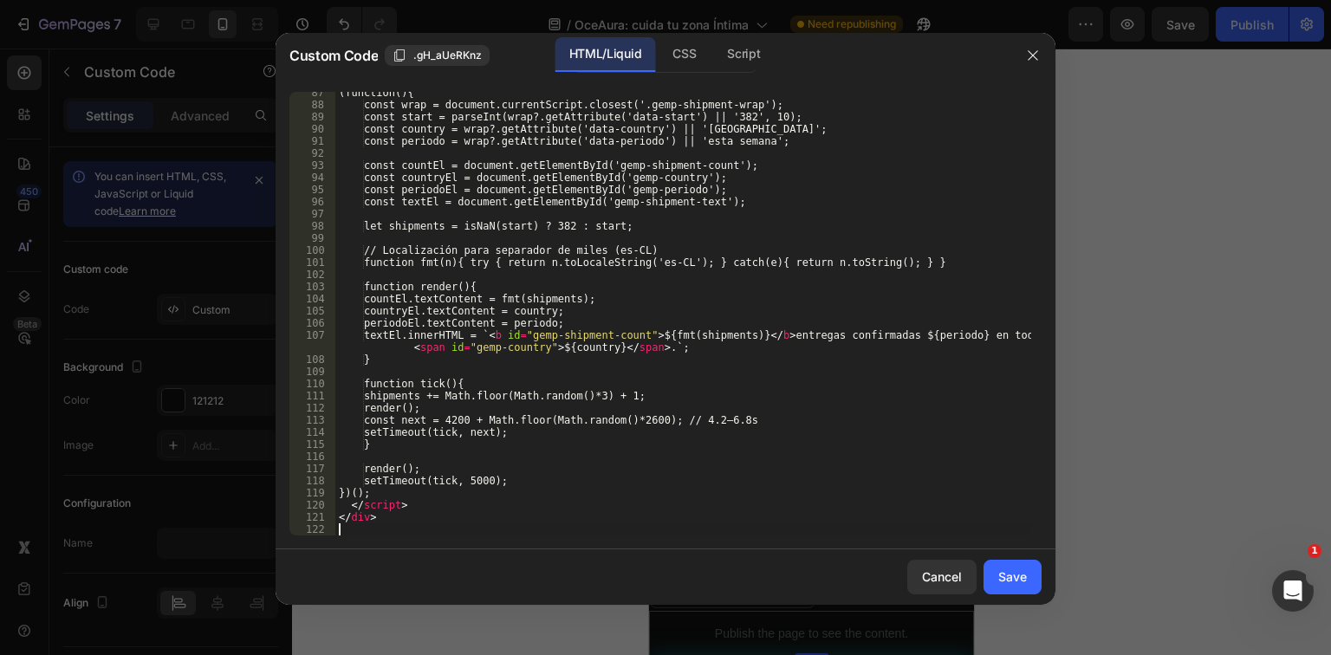
scroll to position [1073, 0]
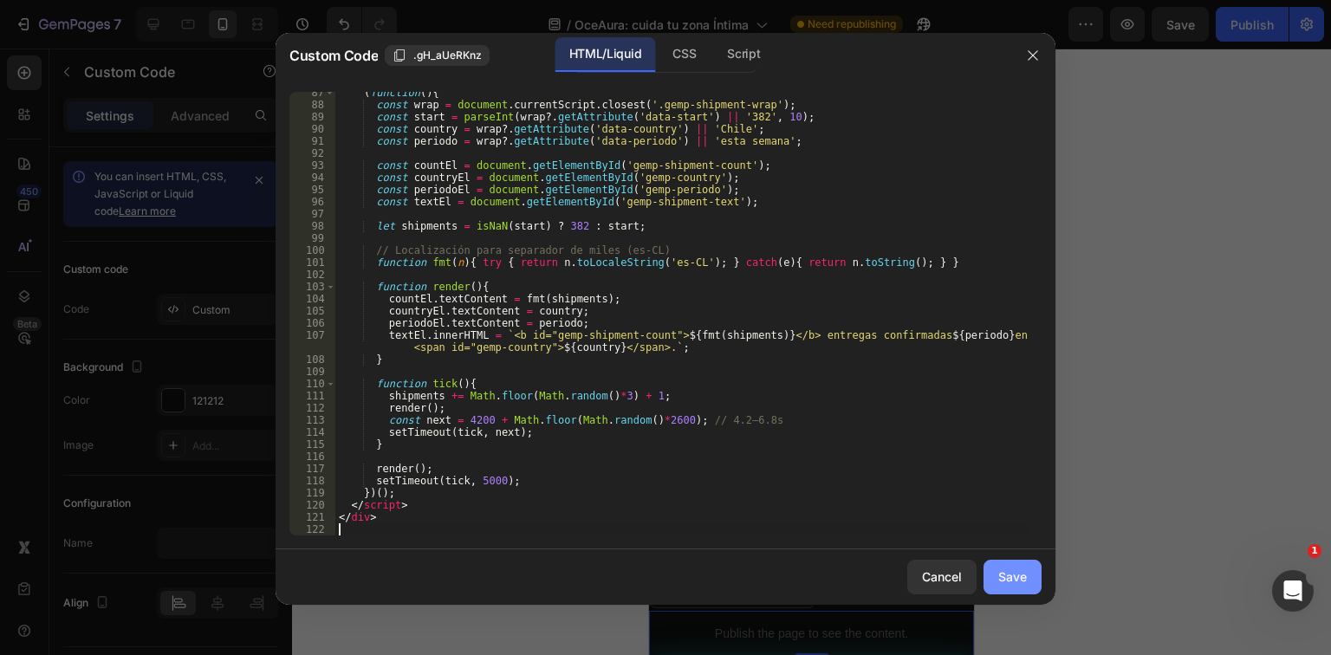
click at [1012, 581] on div "Save" at bounding box center [1013, 577] width 29 height 18
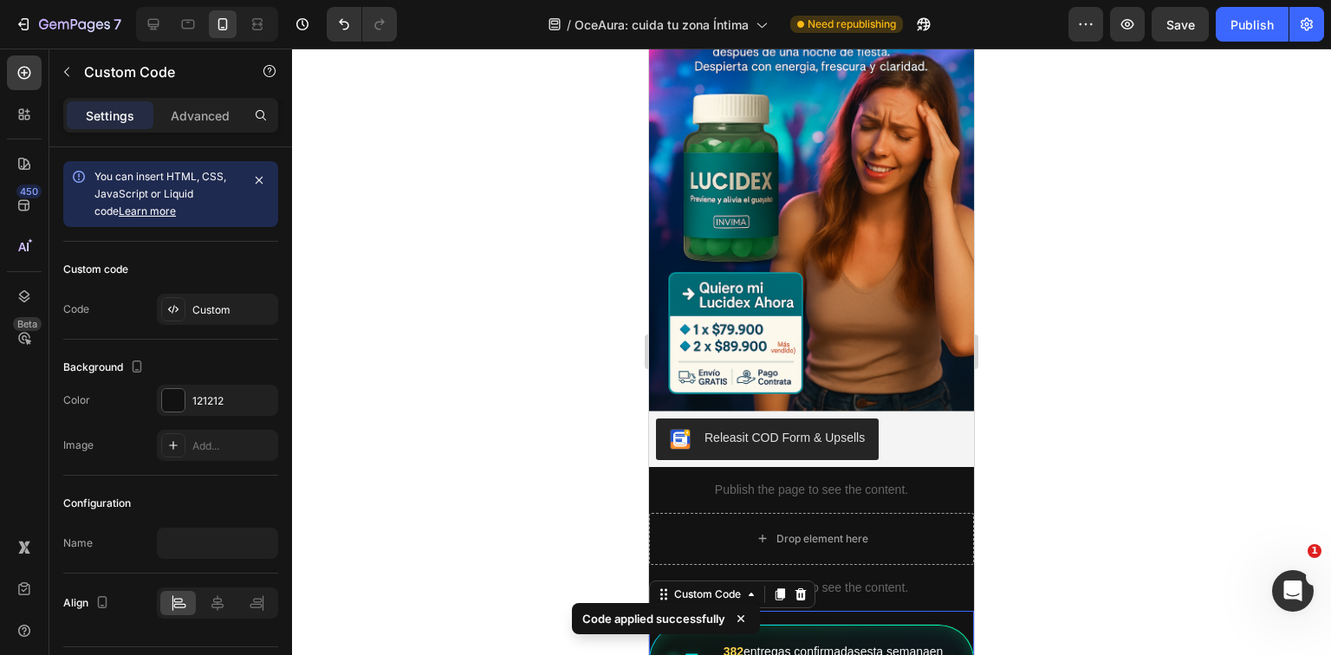
click at [1179, 28] on span "Save" at bounding box center [1181, 24] width 29 height 15
click at [1254, 23] on div "Publish" at bounding box center [1252, 25] width 43 height 18
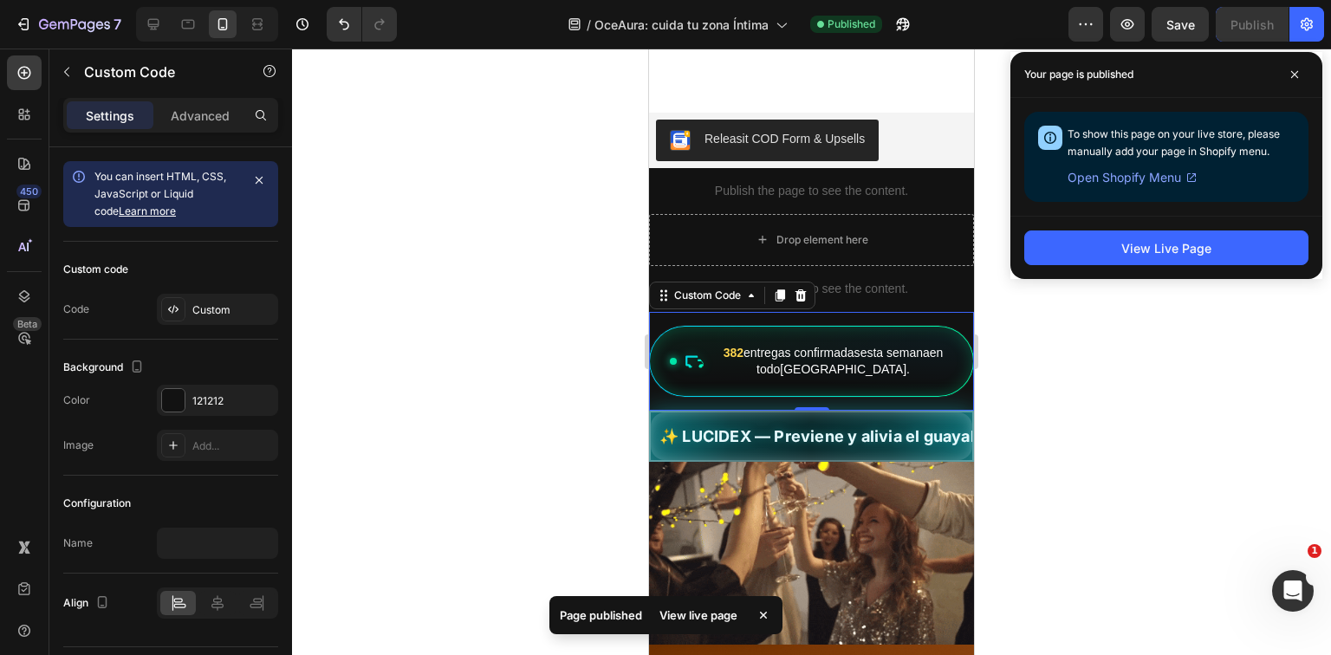
scroll to position [438, 0]
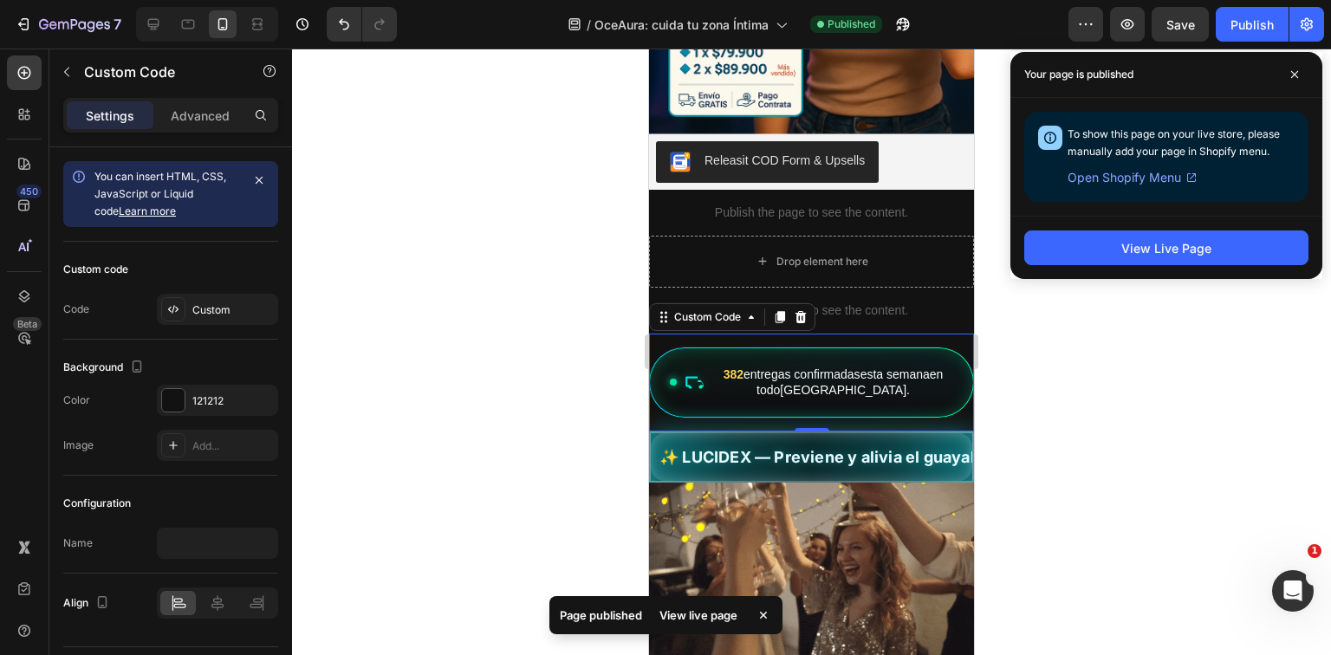
click at [1200, 373] on div at bounding box center [811, 352] width 1039 height 607
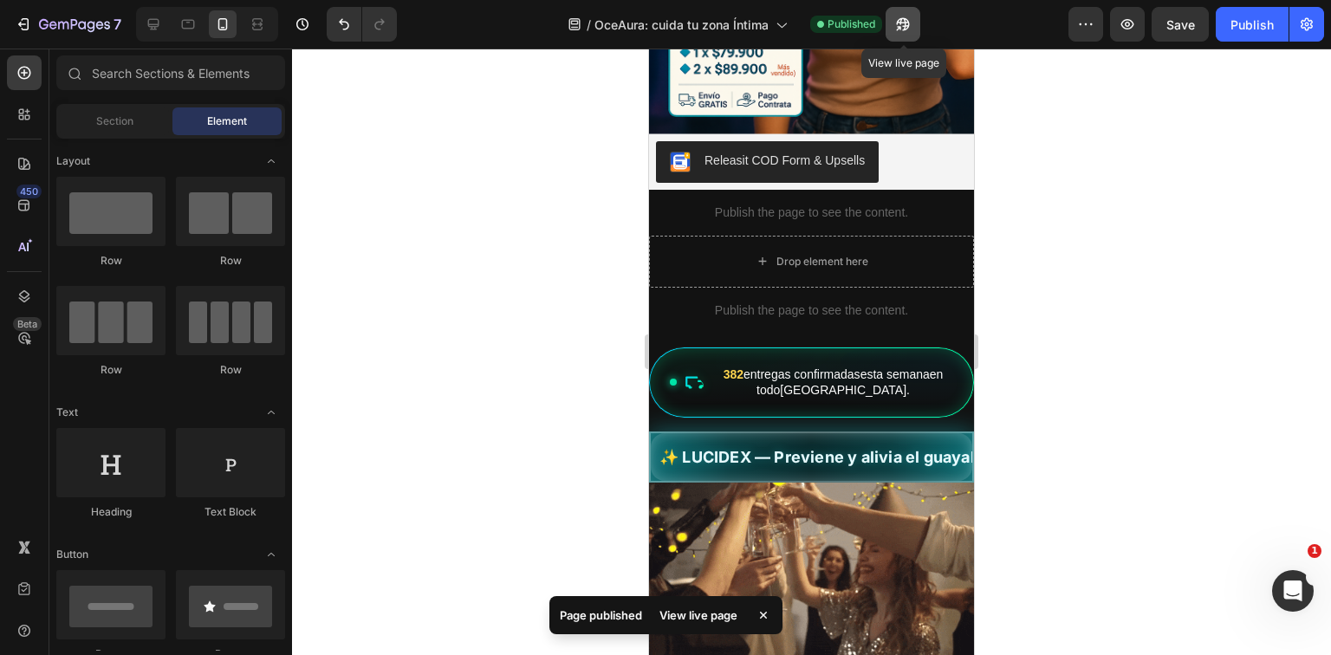
click at [899, 16] on icon "button" at bounding box center [903, 24] width 17 height 17
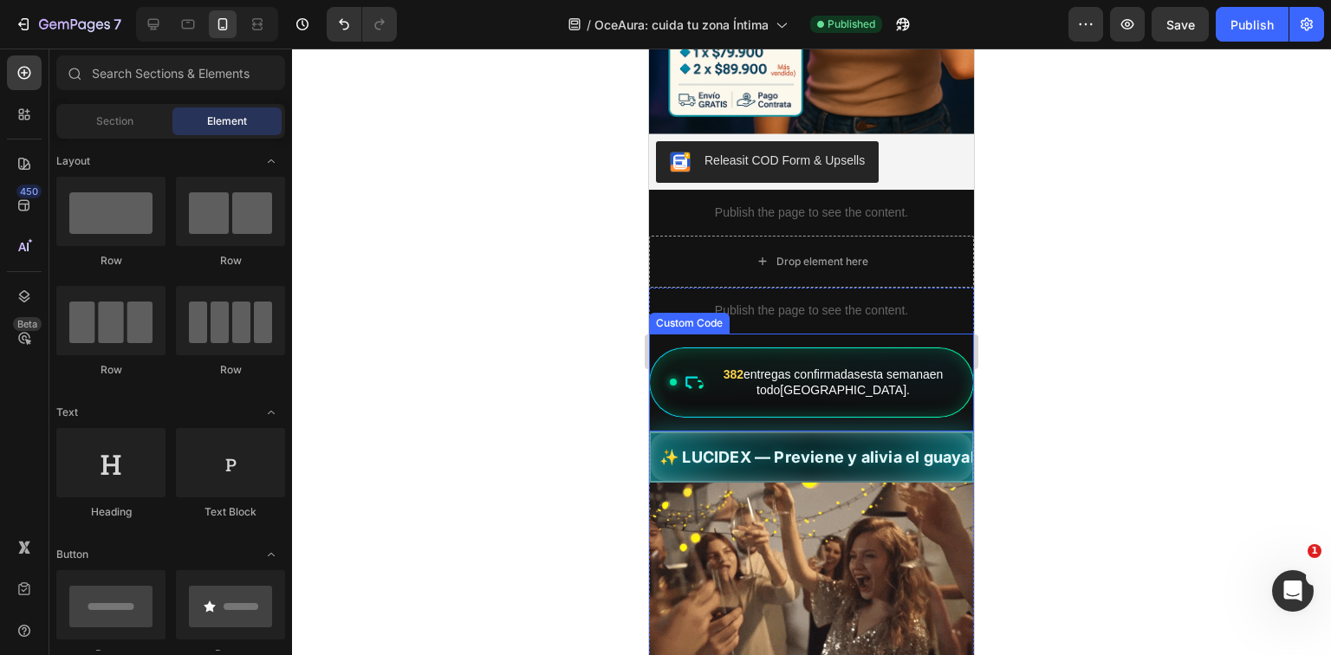
click at [853, 357] on div "382 entregas confirmadas esta semana en todo [GEOGRAPHIC_DATA] ." at bounding box center [811, 383] width 325 height 71
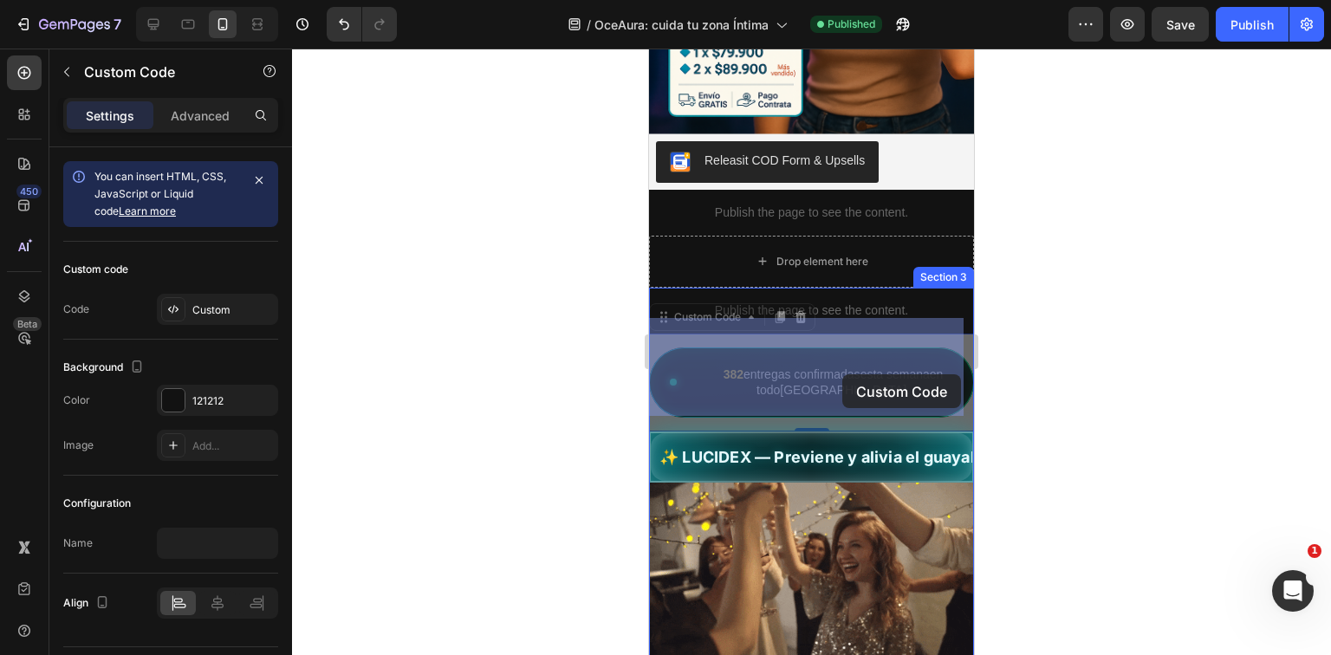
drag, startPoint x: 883, startPoint y: 364, endPoint x: 843, endPoint y: 374, distance: 42.0
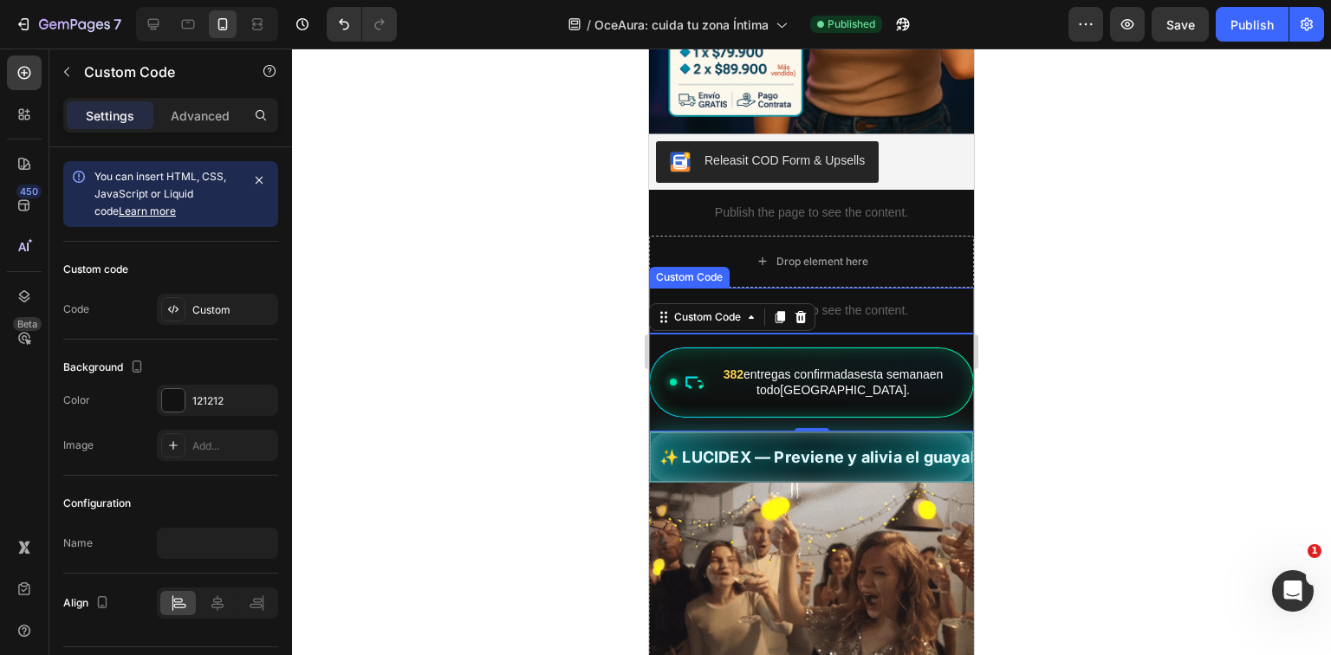
click at [857, 302] on p "Publish the page to see the content." at bounding box center [811, 311] width 325 height 18
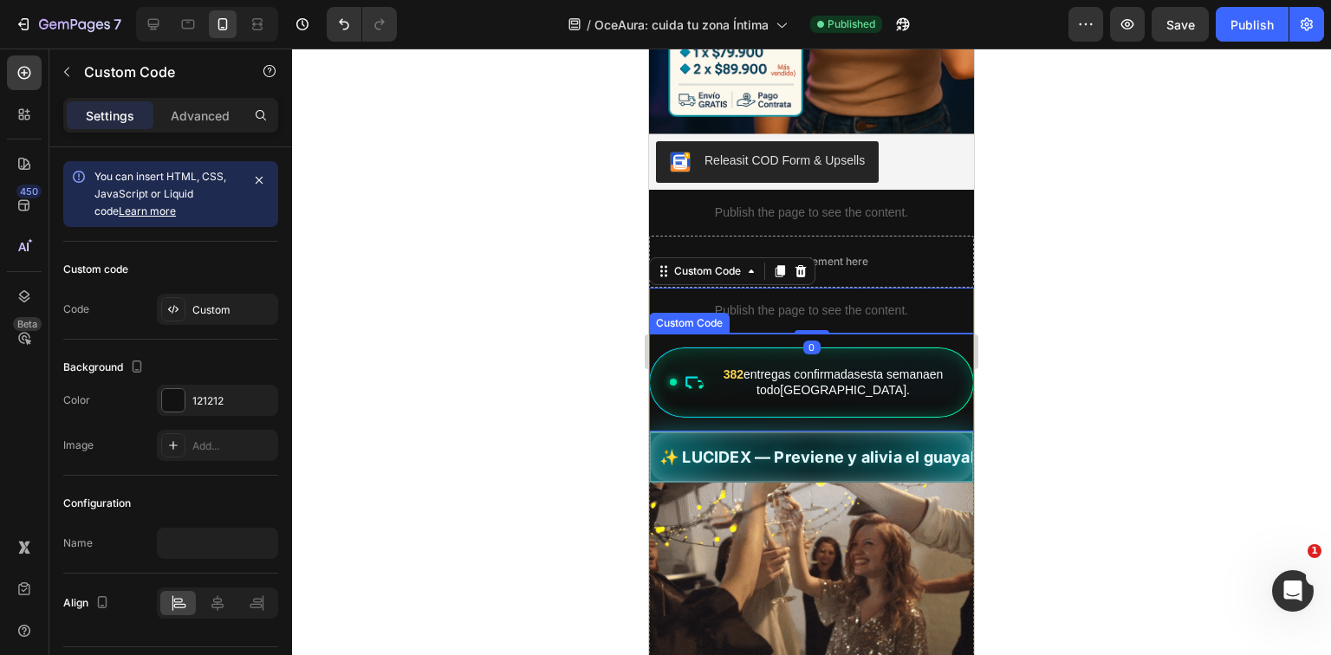
click at [852, 348] on div "382 entregas confirmadas esta semana en todo [GEOGRAPHIC_DATA] ." at bounding box center [811, 383] width 325 height 71
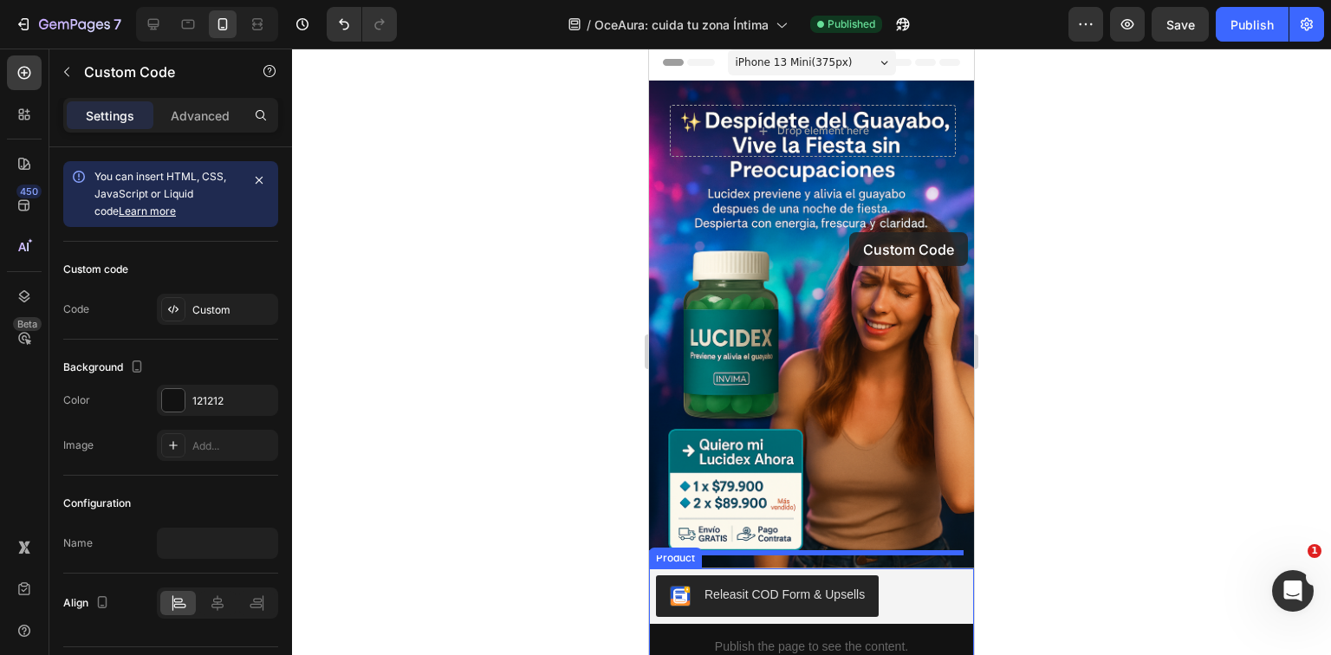
scroll to position [0, 0]
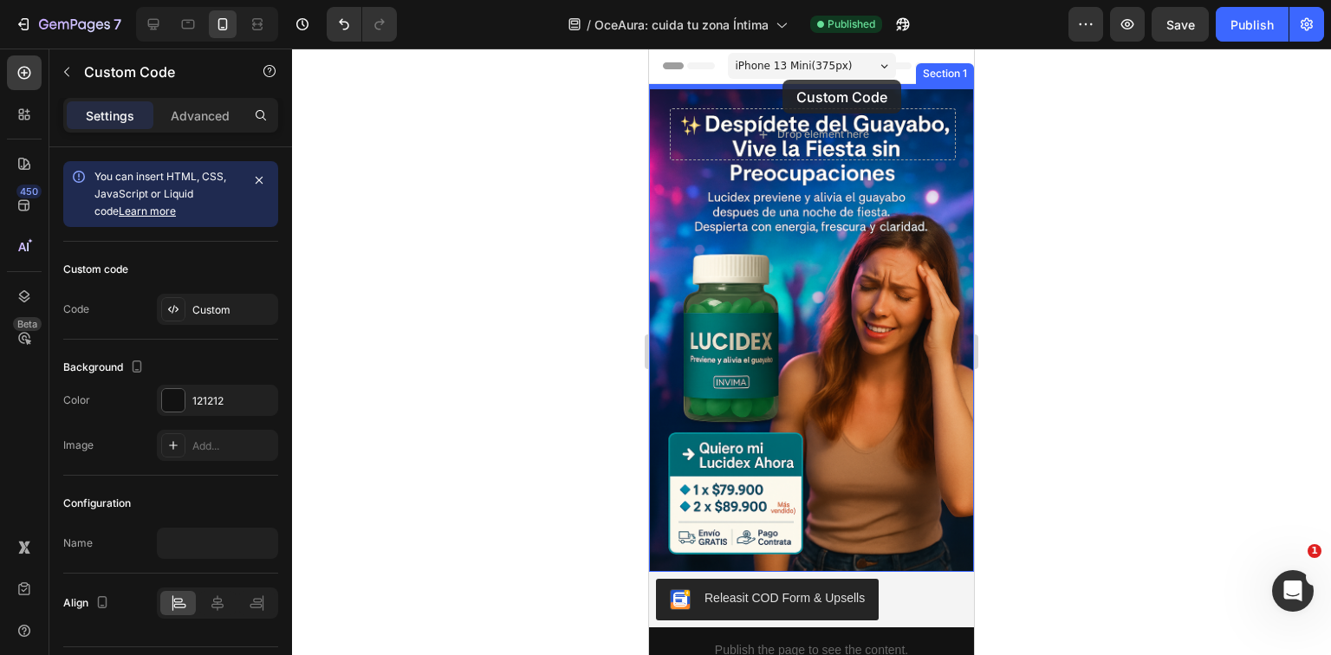
drag, startPoint x: 863, startPoint y: 371, endPoint x: 783, endPoint y: 80, distance: 302.2
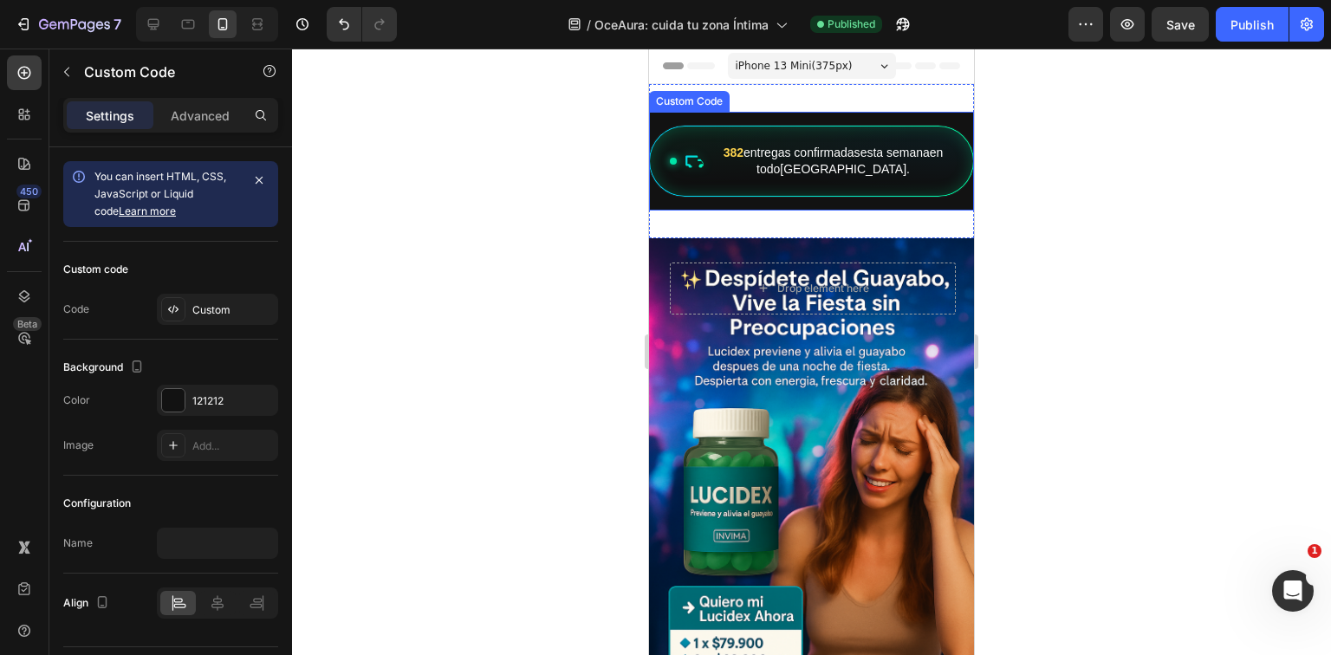
click at [865, 129] on div "382 entregas confirmadas esta semana en todo [GEOGRAPHIC_DATA] ." at bounding box center [811, 161] width 325 height 71
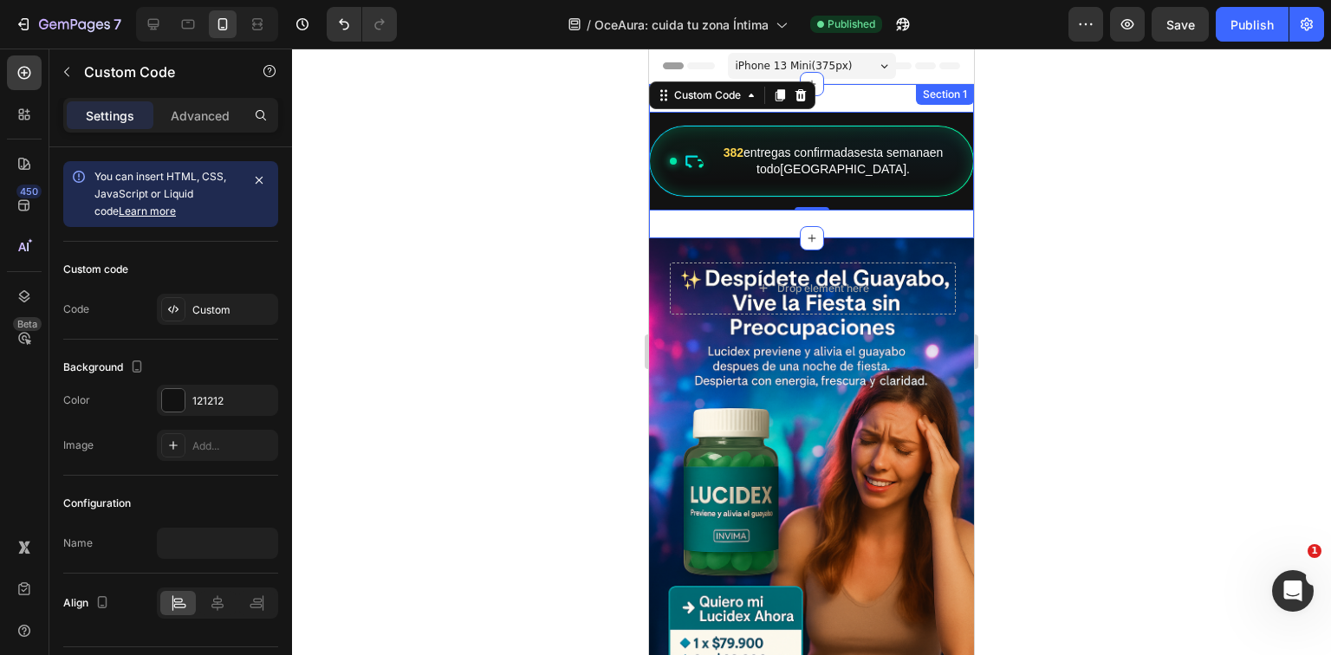
click at [874, 98] on div "382 entregas confirmadas esta semana en todo [GEOGRAPHIC_DATA] . Custom Code 0 …" at bounding box center [811, 161] width 325 height 154
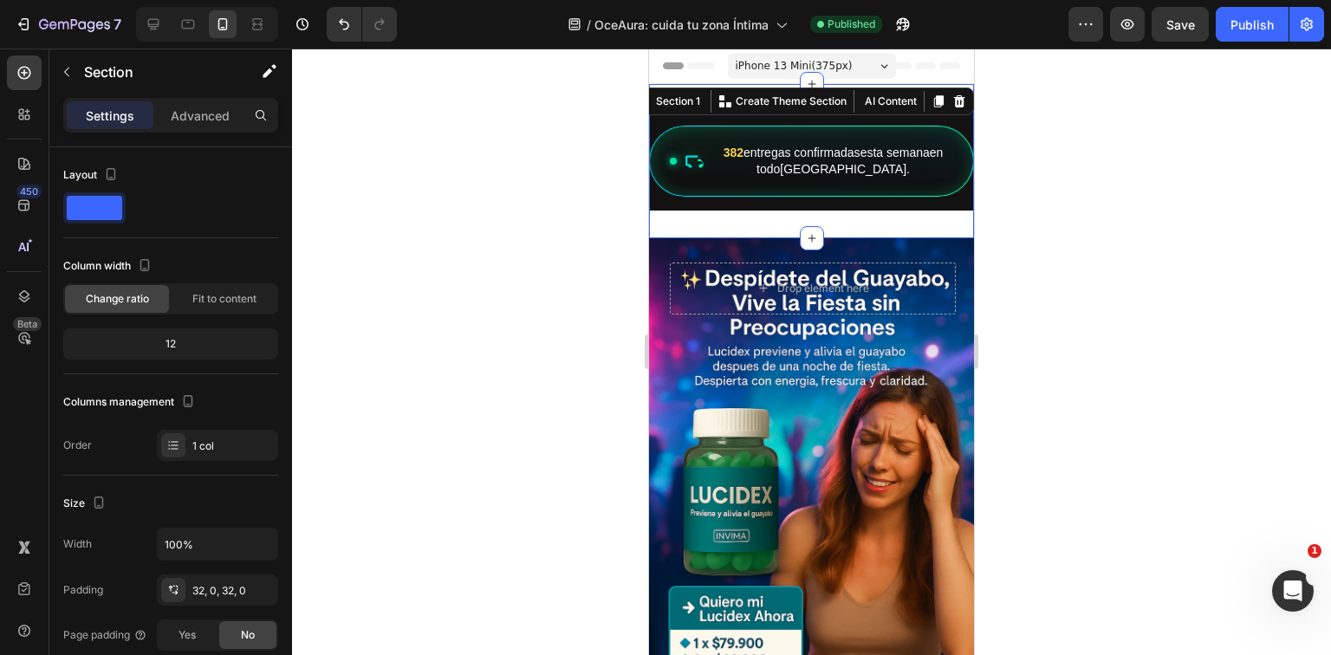
drag, startPoint x: 1004, startPoint y: 215, endPoint x: 294, endPoint y: 133, distance: 714.7
click at [1004, 215] on div at bounding box center [811, 352] width 1039 height 607
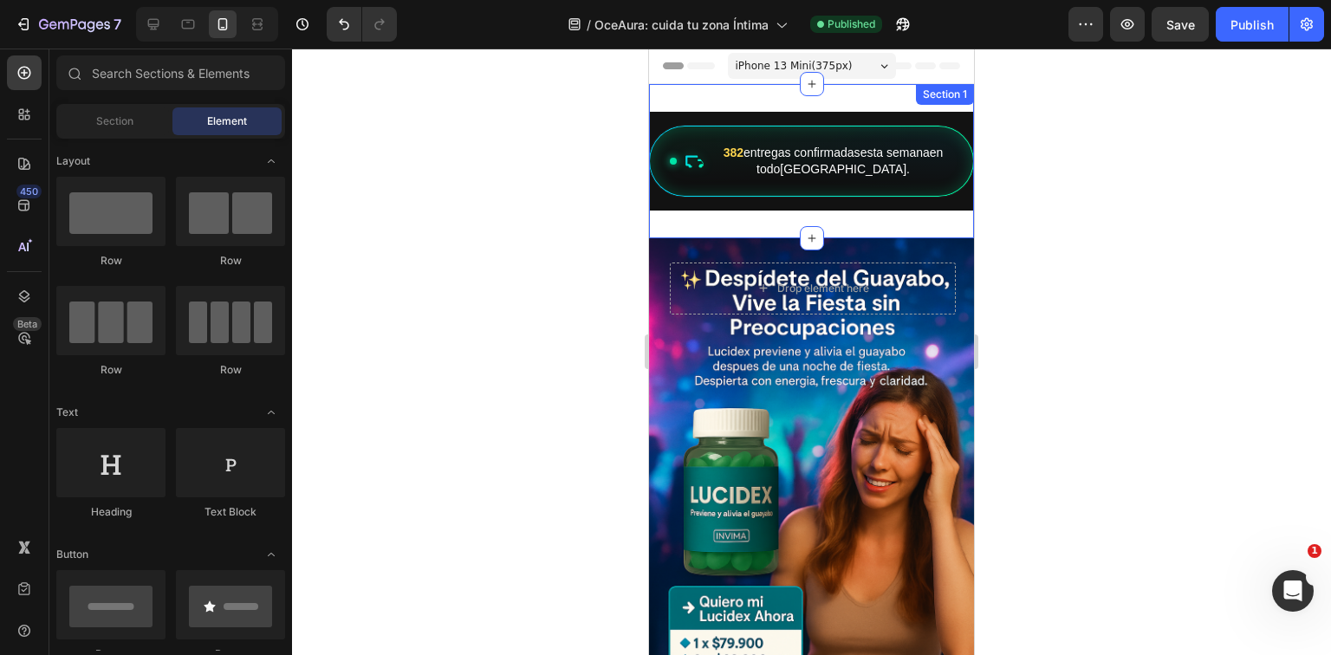
click at [856, 225] on div "382 entregas confirmadas esta semana en todo [GEOGRAPHIC_DATA] . Custom Code Se…" at bounding box center [811, 161] width 325 height 154
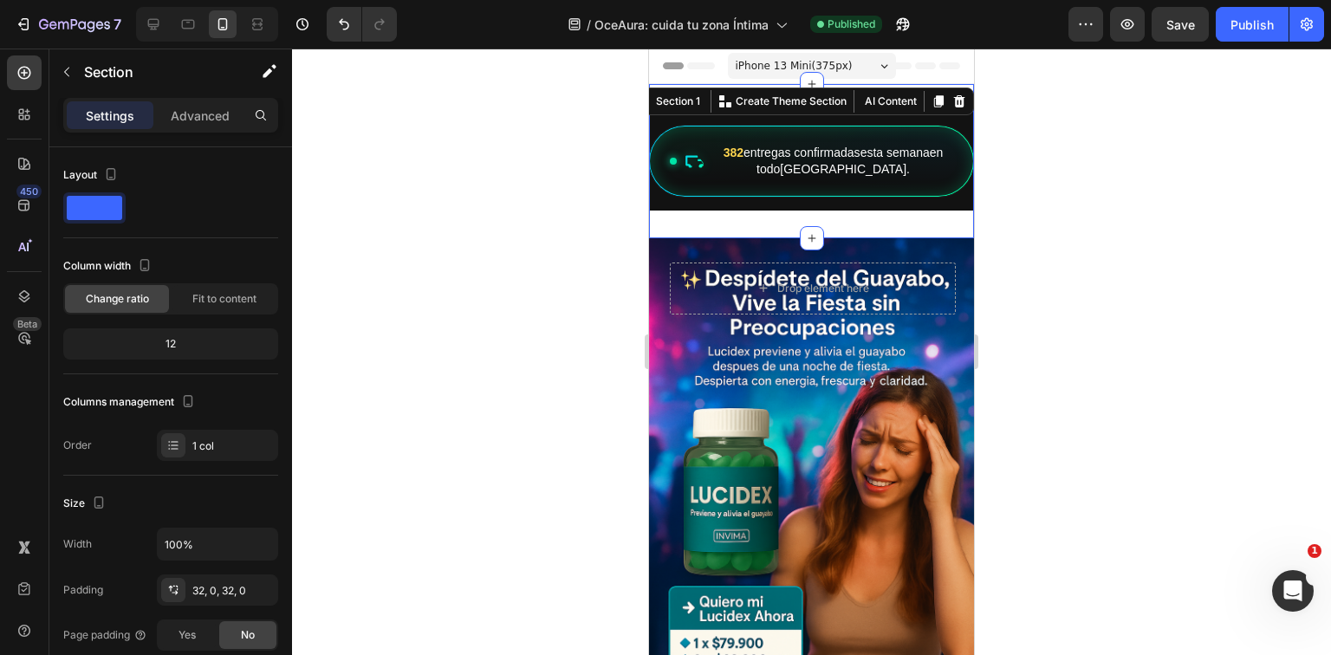
click at [1123, 256] on div at bounding box center [811, 352] width 1039 height 607
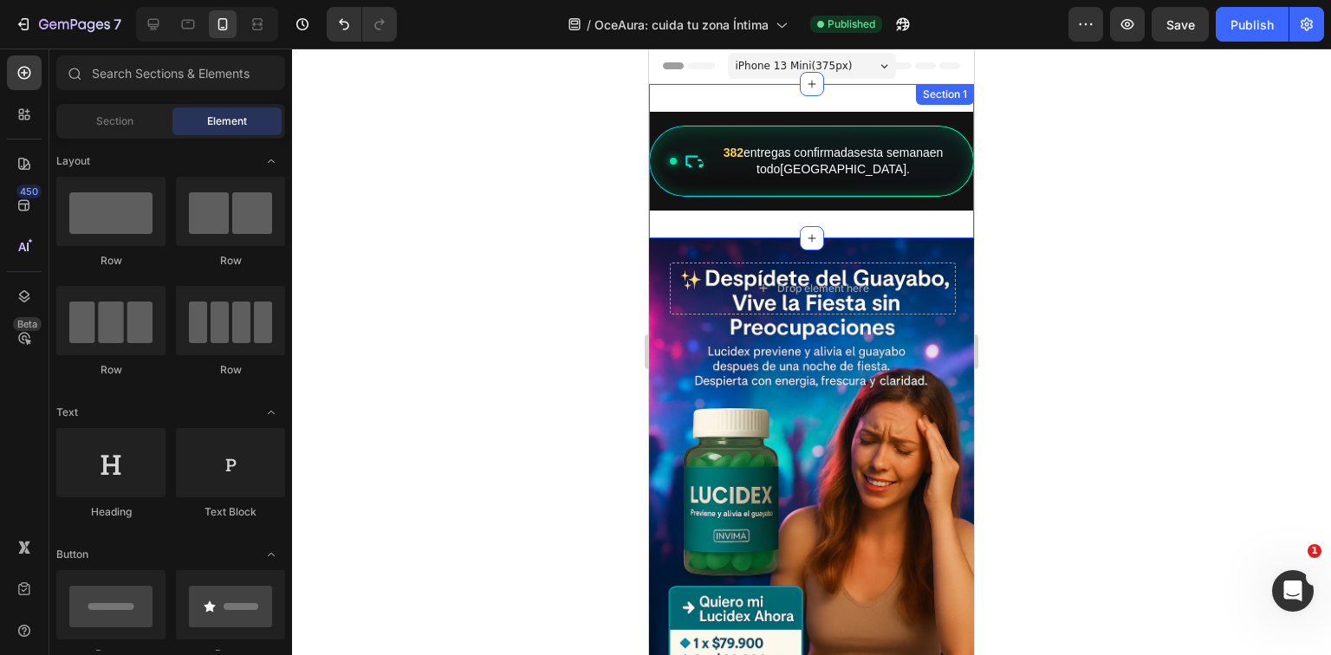
click at [804, 221] on div "382 entregas confirmadas esta semana en todo [GEOGRAPHIC_DATA] . Custom Code Se…" at bounding box center [811, 161] width 325 height 154
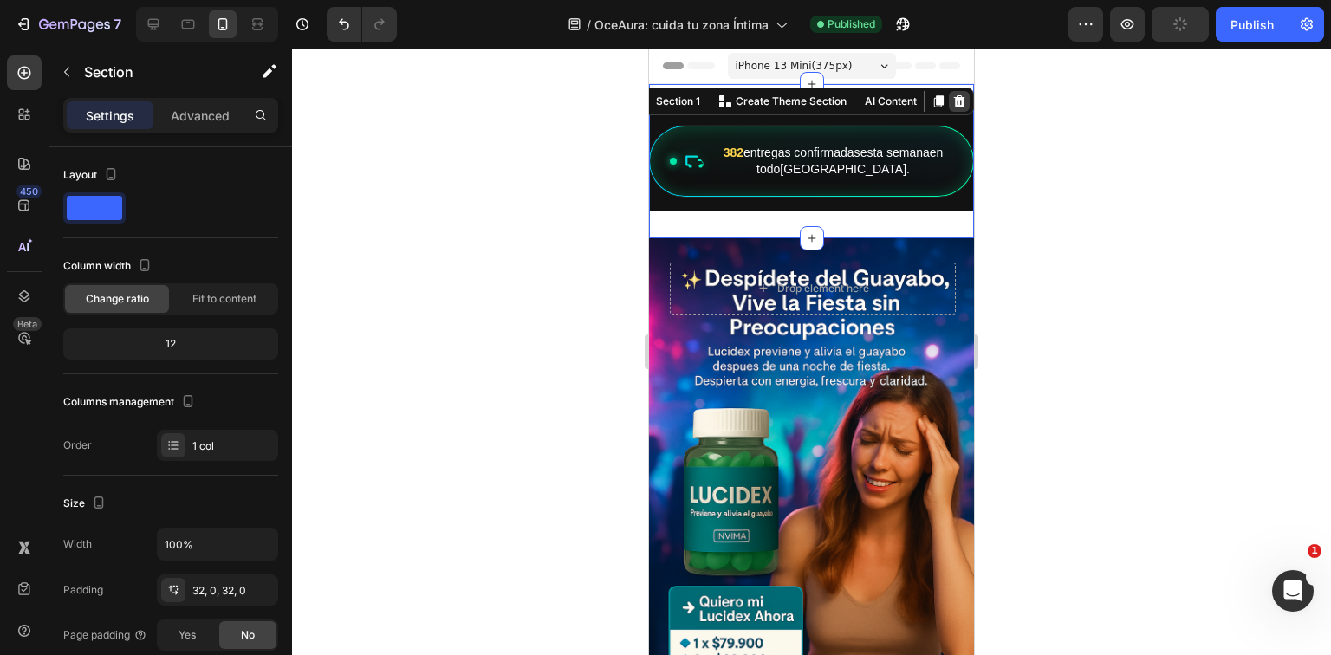
click at [953, 101] on icon at bounding box center [960, 101] width 14 height 14
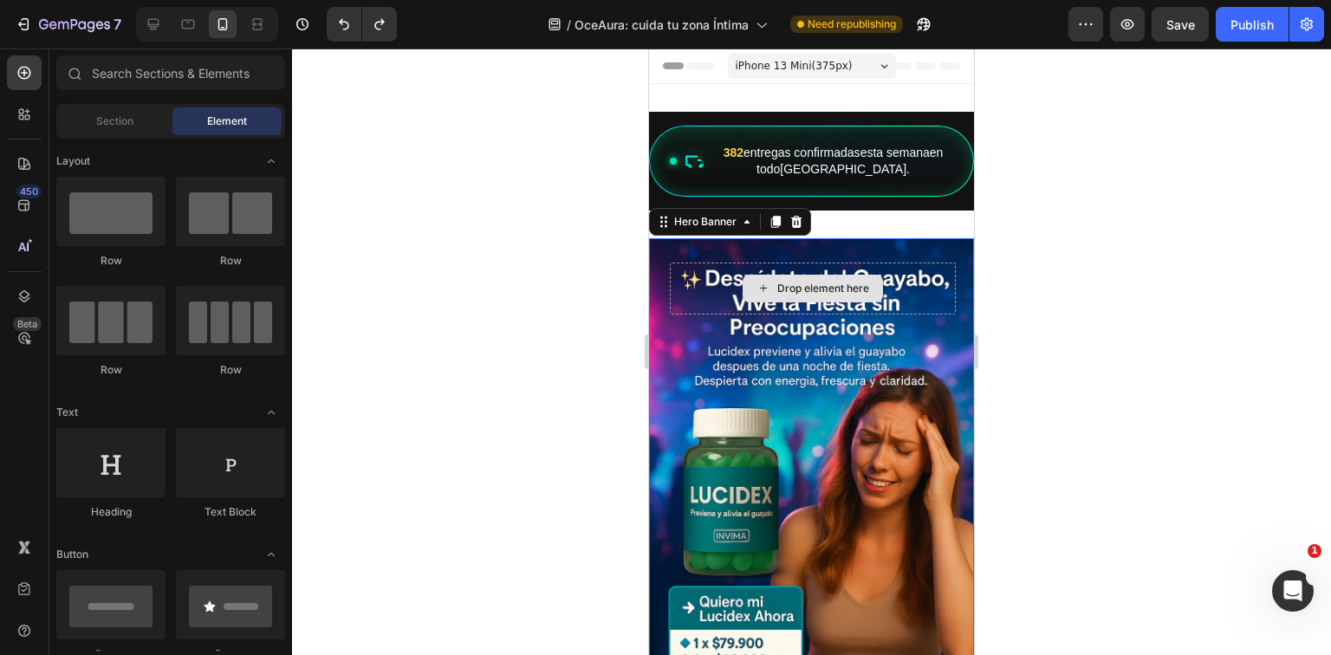
click at [846, 309] on div "Drop element here" at bounding box center [813, 289] width 286 height 52
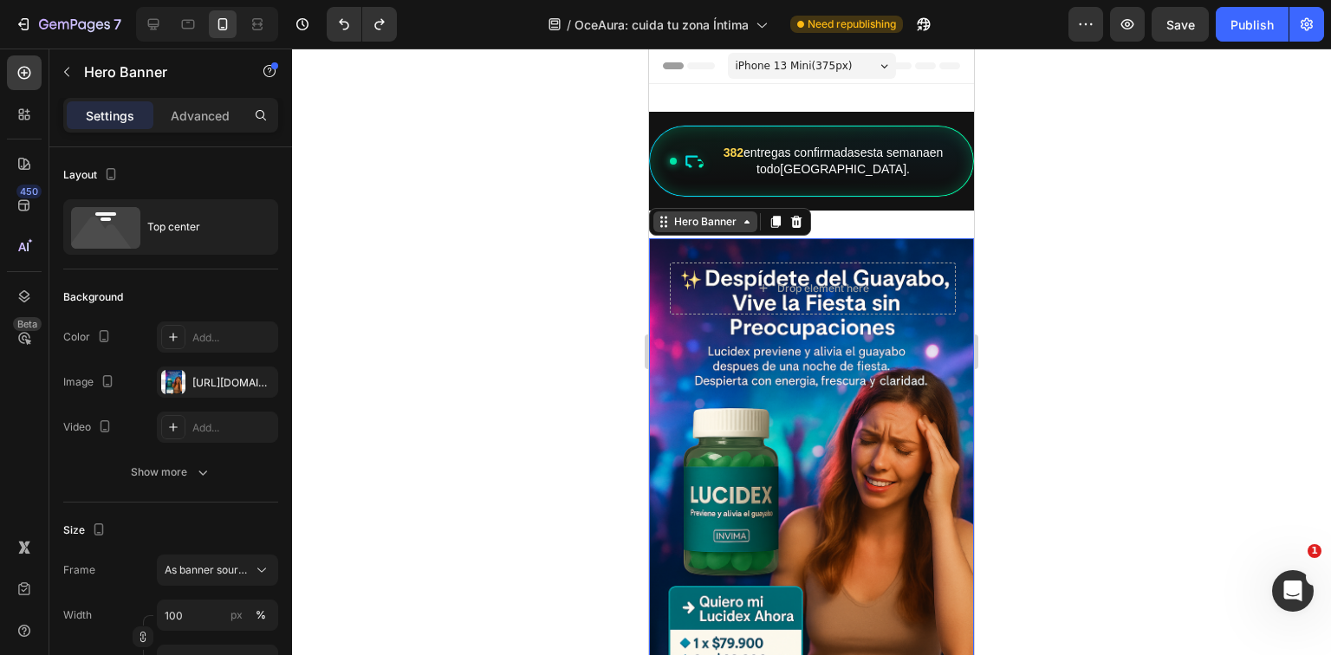
click at [732, 222] on div "Hero Banner" at bounding box center [705, 222] width 69 height 16
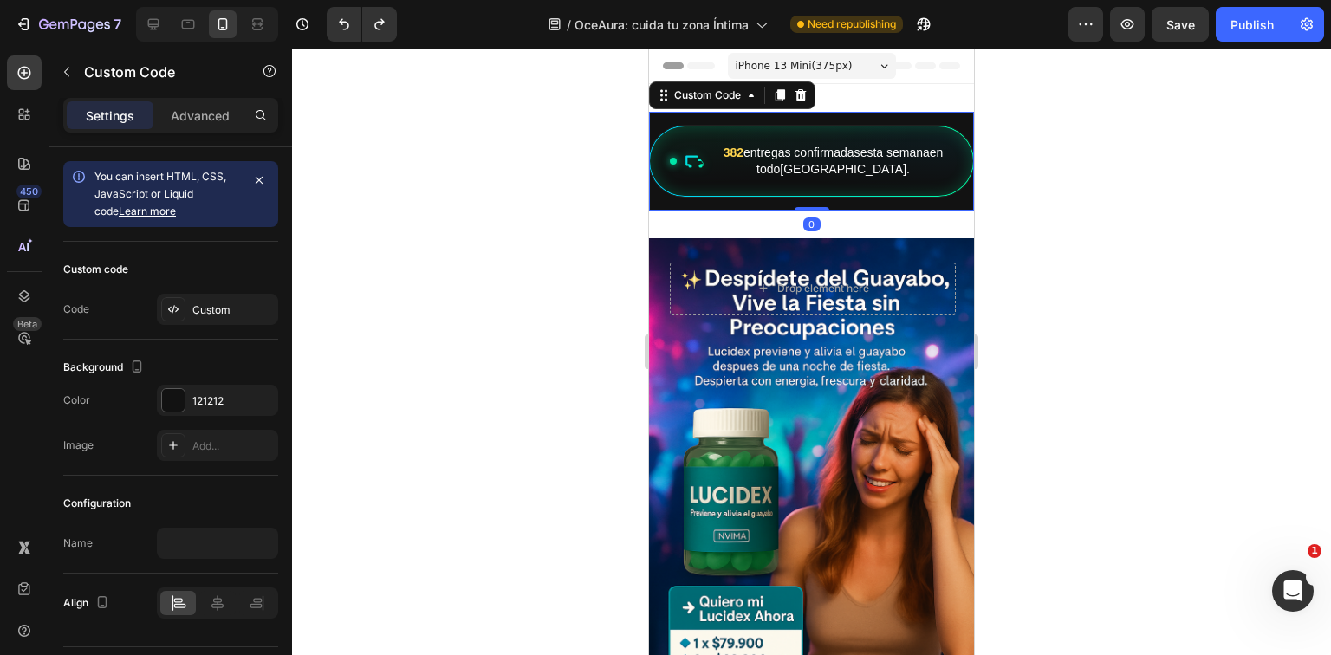
click at [936, 196] on div "382 entregas confirmadas esta semana en todo [GEOGRAPHIC_DATA] ." at bounding box center [811, 161] width 325 height 71
click at [749, 97] on icon at bounding box center [752, 95] width 14 height 14
click at [752, 105] on div "Custom Code" at bounding box center [708, 95] width 108 height 21
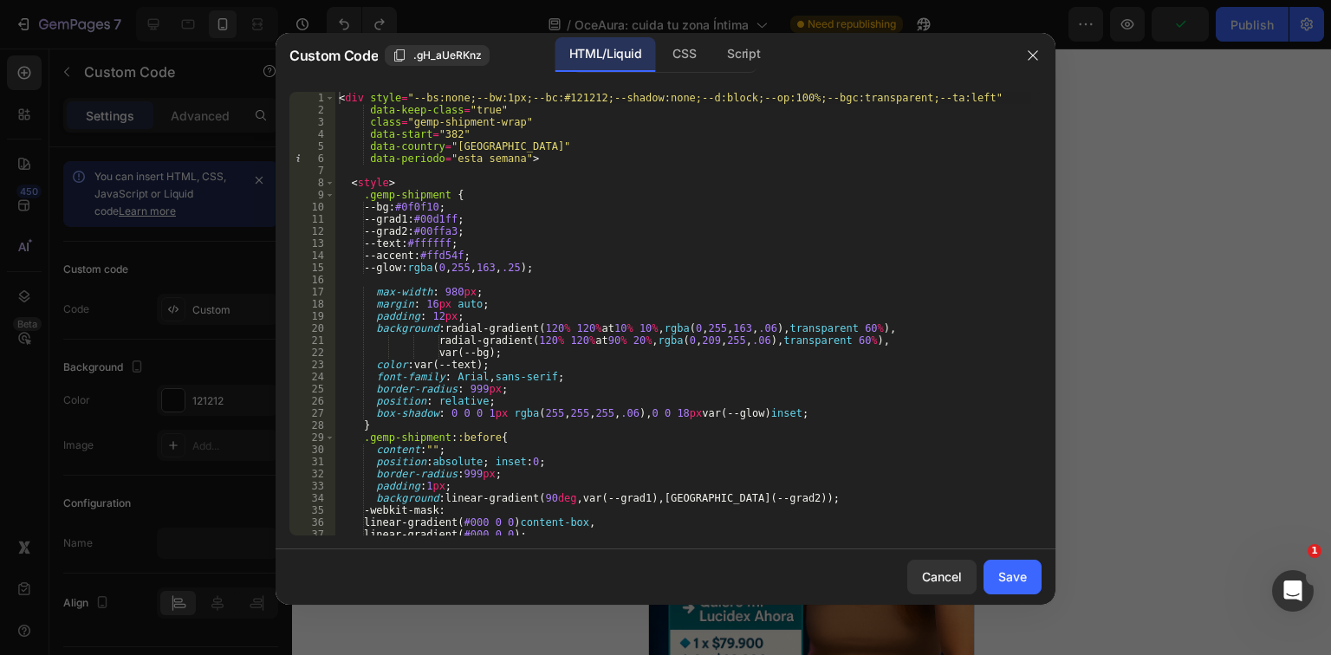
click at [1007, 54] on div "HTML/Liquid CSS Script" at bounding box center [830, 55] width 361 height 36
click at [1032, 49] on icon "button" at bounding box center [1033, 56] width 14 height 14
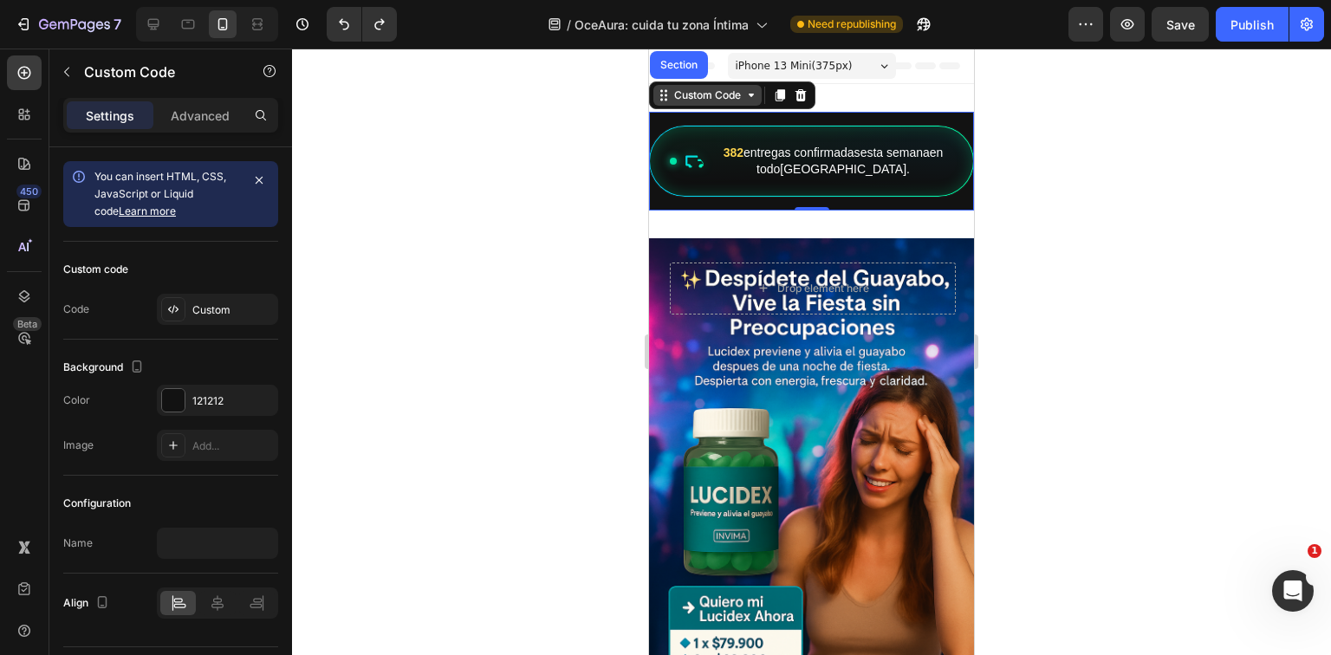
click at [757, 97] on icon at bounding box center [752, 95] width 14 height 14
click at [753, 101] on icon at bounding box center [752, 95] width 14 height 14
click at [755, 97] on icon at bounding box center [752, 95] width 14 height 14
click at [1127, 166] on div at bounding box center [811, 352] width 1039 height 607
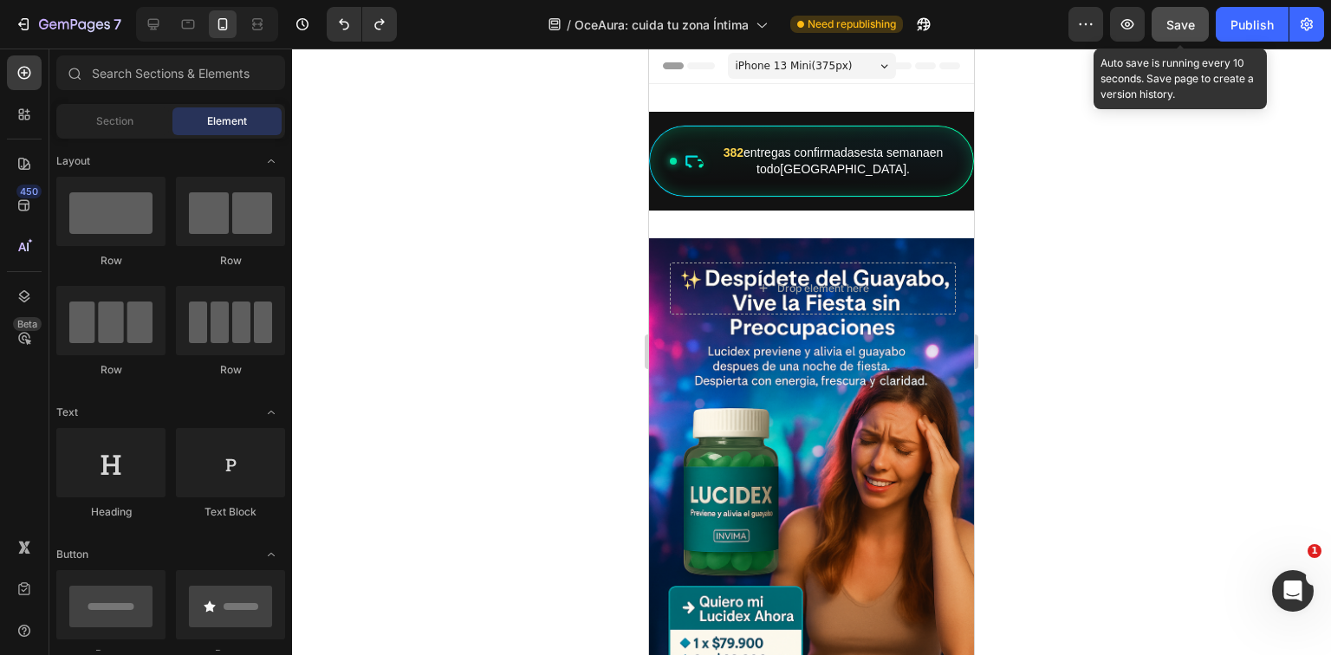
click at [1173, 38] on button "Save" at bounding box center [1180, 24] width 57 height 35
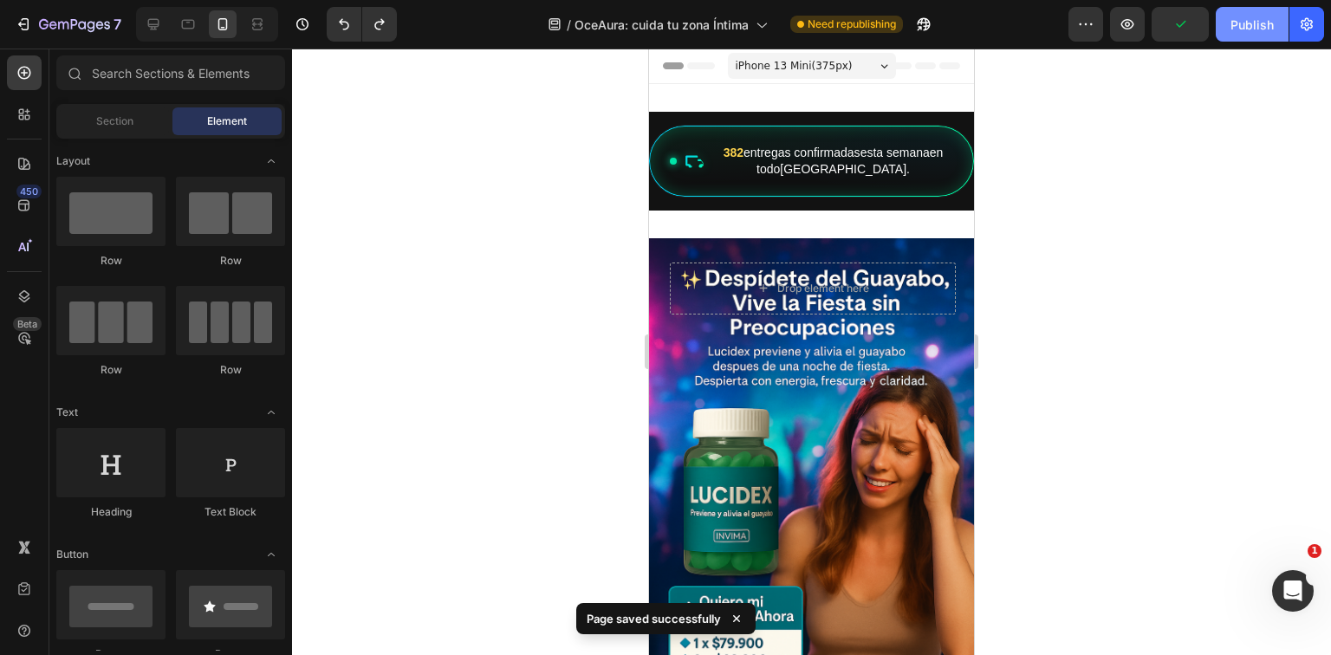
click at [1264, 30] on div "Publish" at bounding box center [1252, 25] width 43 height 18
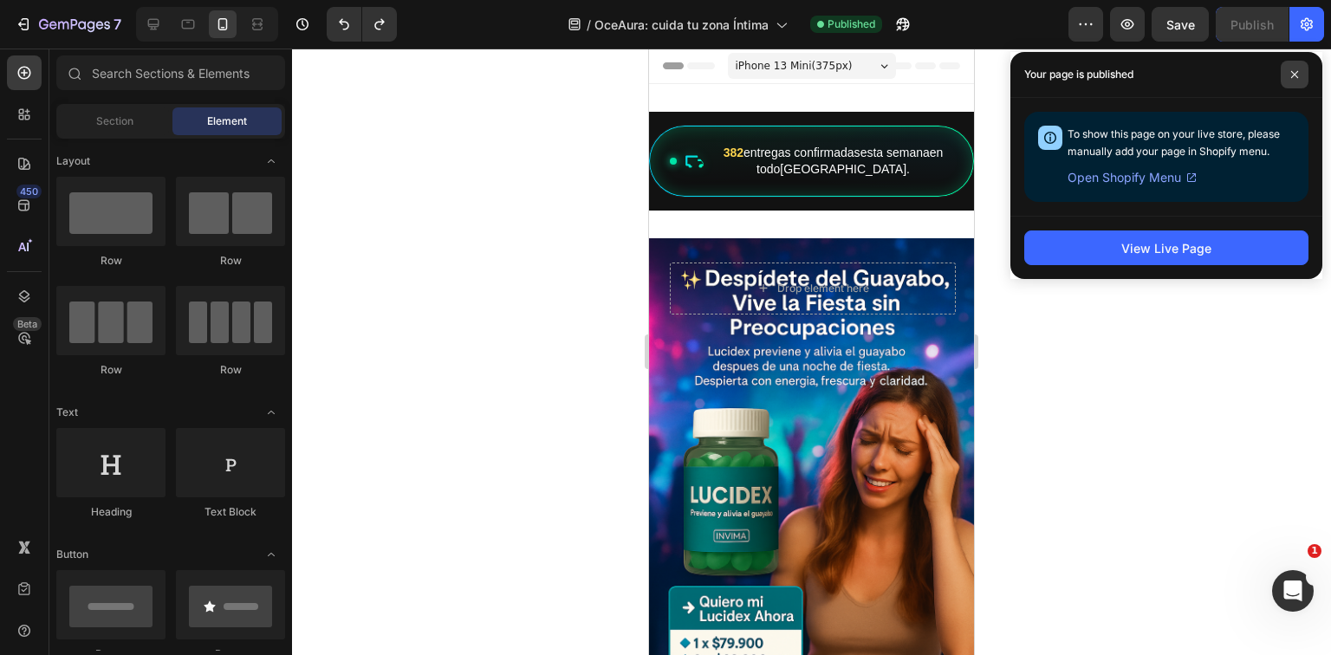
click at [1293, 77] on icon at bounding box center [1295, 74] width 9 height 9
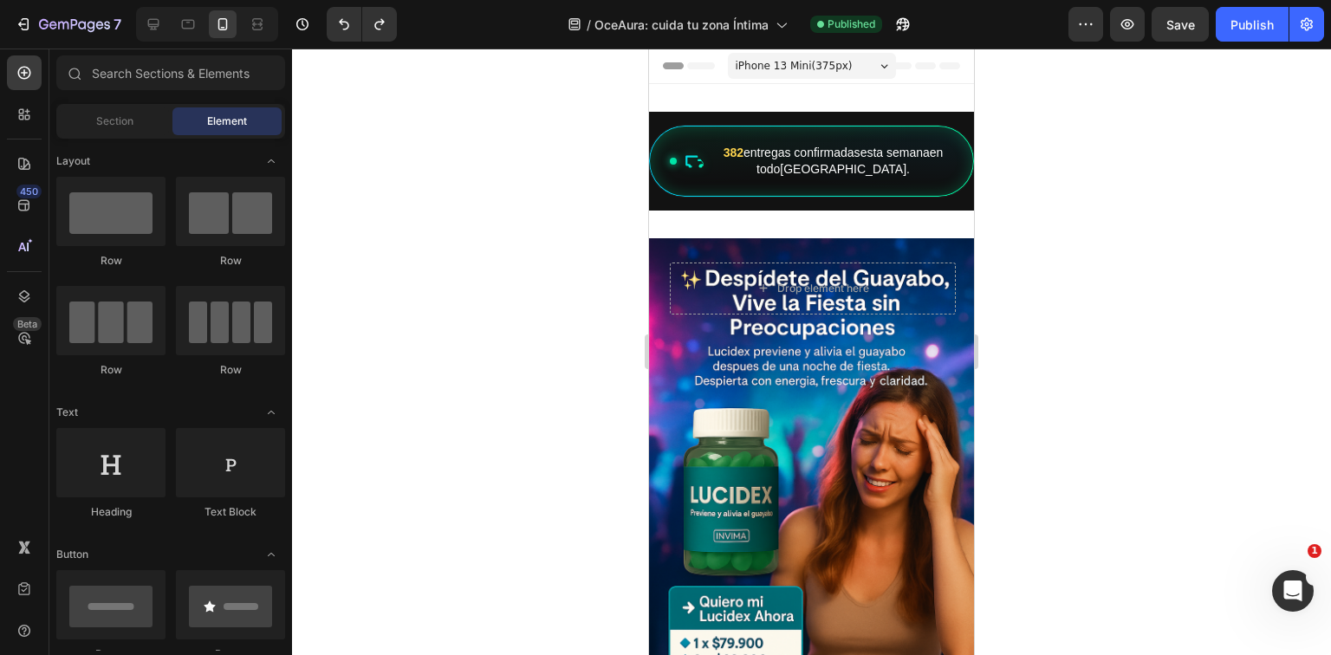
click at [1078, 246] on div at bounding box center [811, 352] width 1039 height 607
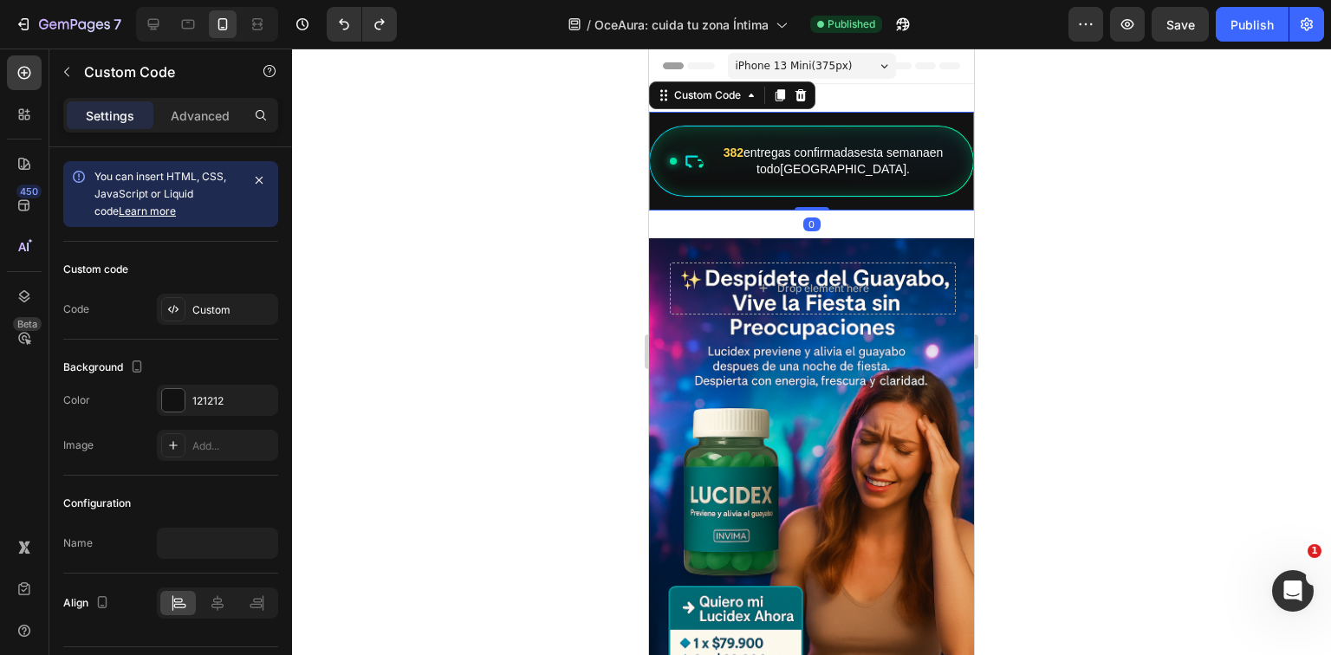
click at [915, 192] on div "382 entregas confirmadas esta semana en todo [GEOGRAPHIC_DATA] ." at bounding box center [811, 161] width 325 height 71
click at [752, 204] on div "382 entregas confirmadas esta semana en todo [GEOGRAPHIC_DATA] . Custom Code 0" at bounding box center [811, 161] width 325 height 99
click at [860, 138] on div "382 entregas confirmadas esta semana en todo [GEOGRAPHIC_DATA] ." at bounding box center [811, 161] width 325 height 71
click at [880, 95] on div "382 entregas confirmadas esta semana en todo [GEOGRAPHIC_DATA] . Custom Code 0 …" at bounding box center [811, 161] width 325 height 154
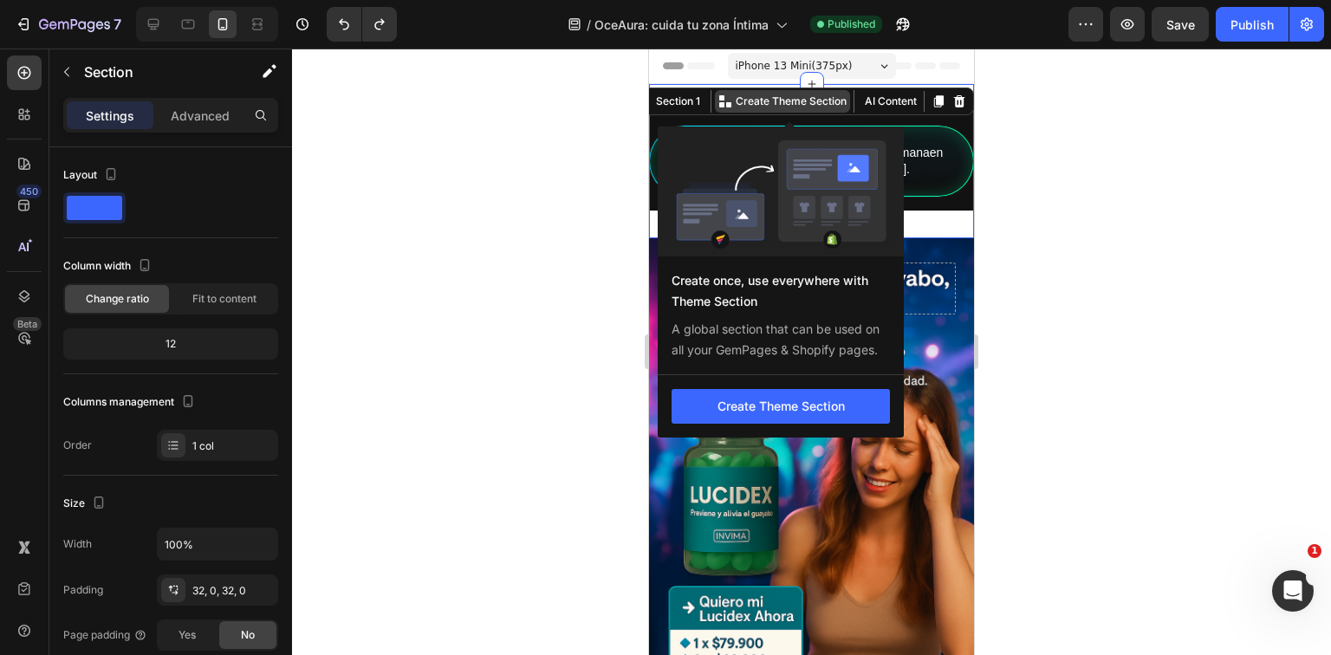
click at [817, 102] on p "Create Theme Section" at bounding box center [791, 102] width 111 height 16
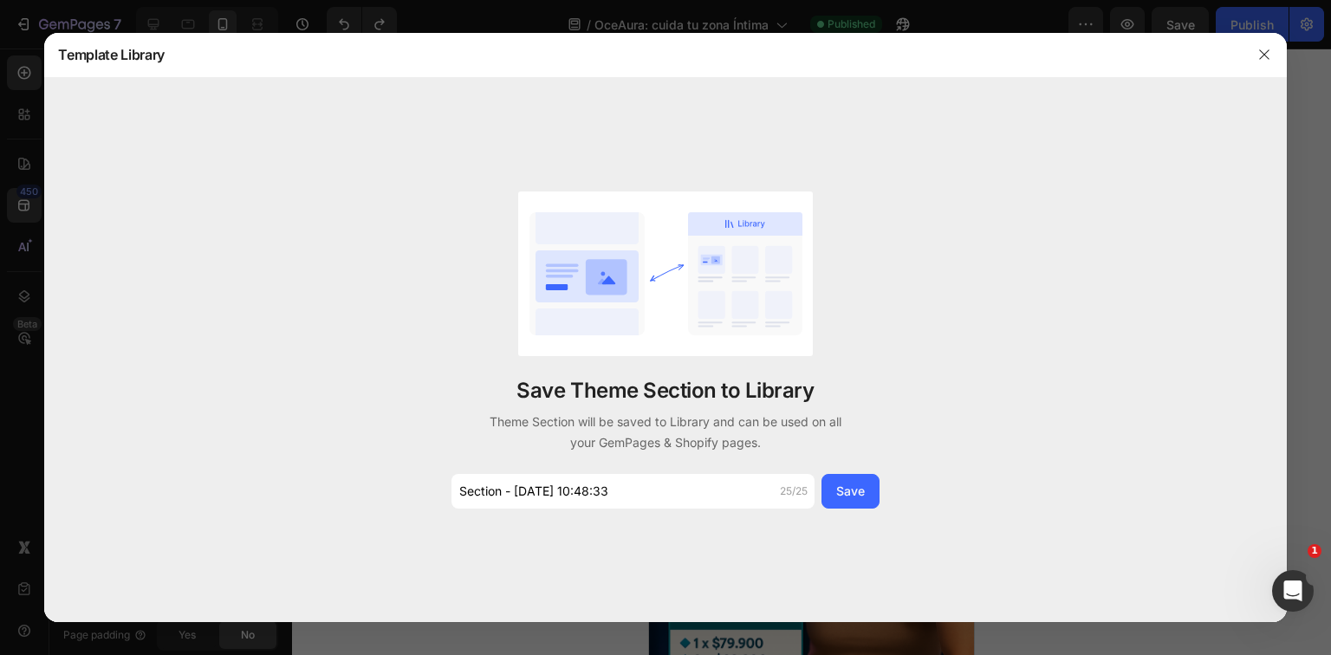
click at [1248, 59] on div at bounding box center [1264, 54] width 45 height 45
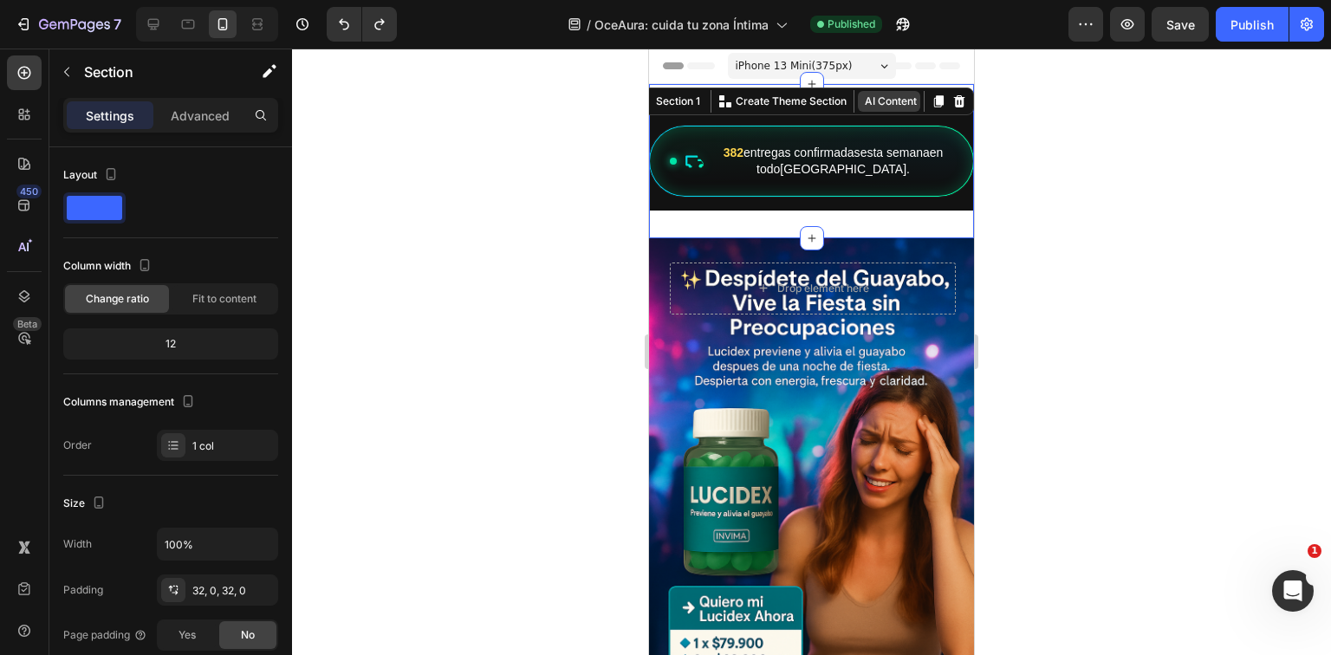
click at [870, 101] on button "AI Content" at bounding box center [889, 101] width 62 height 21
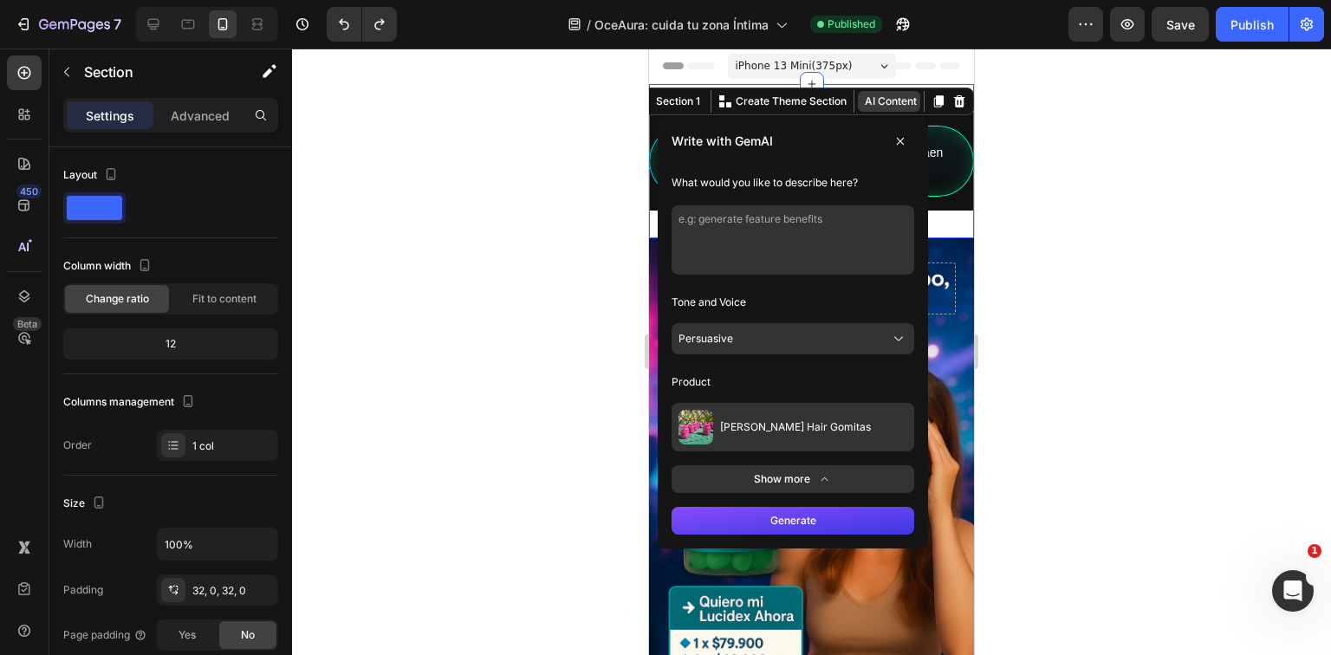
click at [870, 101] on button "AI Content" at bounding box center [889, 101] width 62 height 21
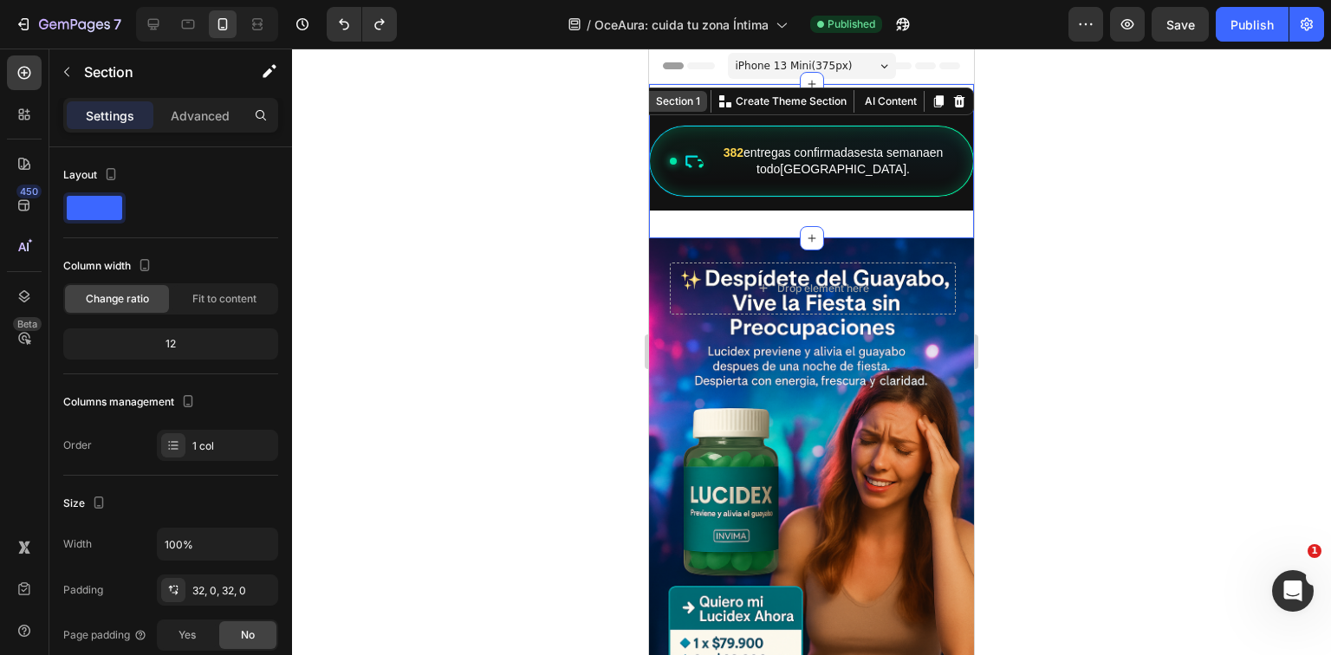
click at [669, 103] on div "Section 1" at bounding box center [678, 102] width 51 height 16
click at [686, 104] on div "Section 1" at bounding box center [678, 102] width 51 height 16
click at [998, 153] on div at bounding box center [811, 352] width 1039 height 607
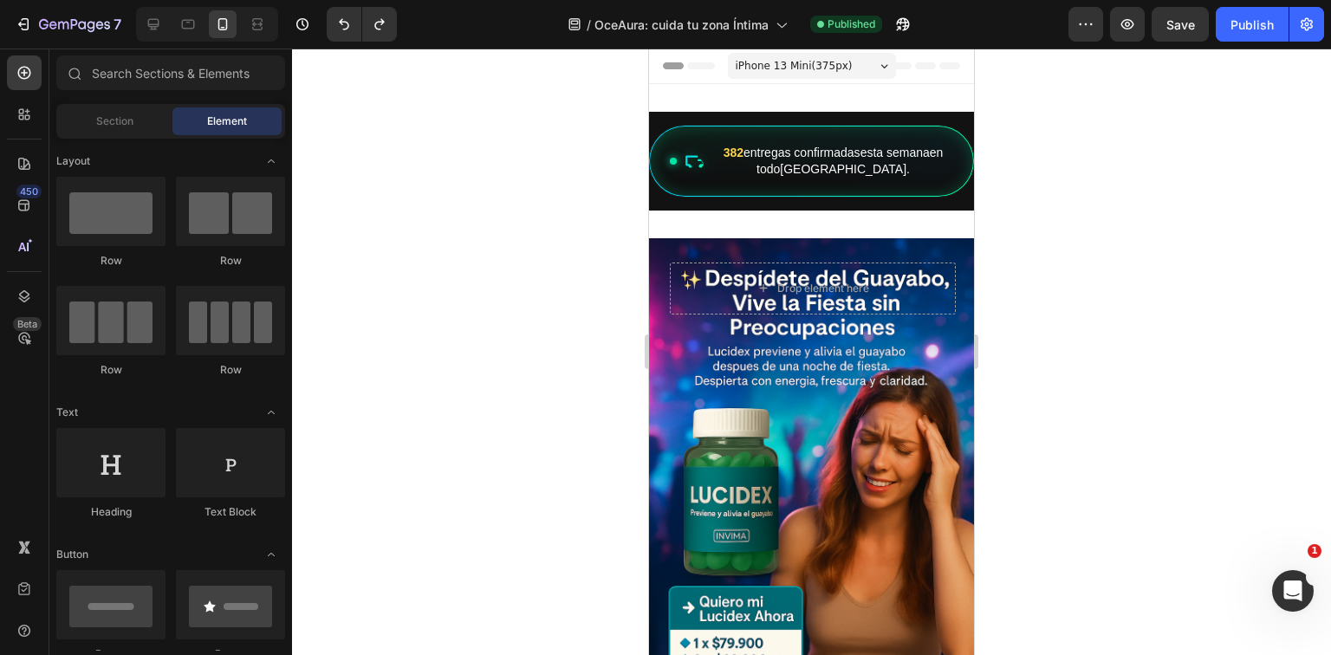
click at [830, 97] on div "382 entregas confirmadas esta semana en todo [GEOGRAPHIC_DATA] . Custom Code Se…" at bounding box center [811, 161] width 325 height 154
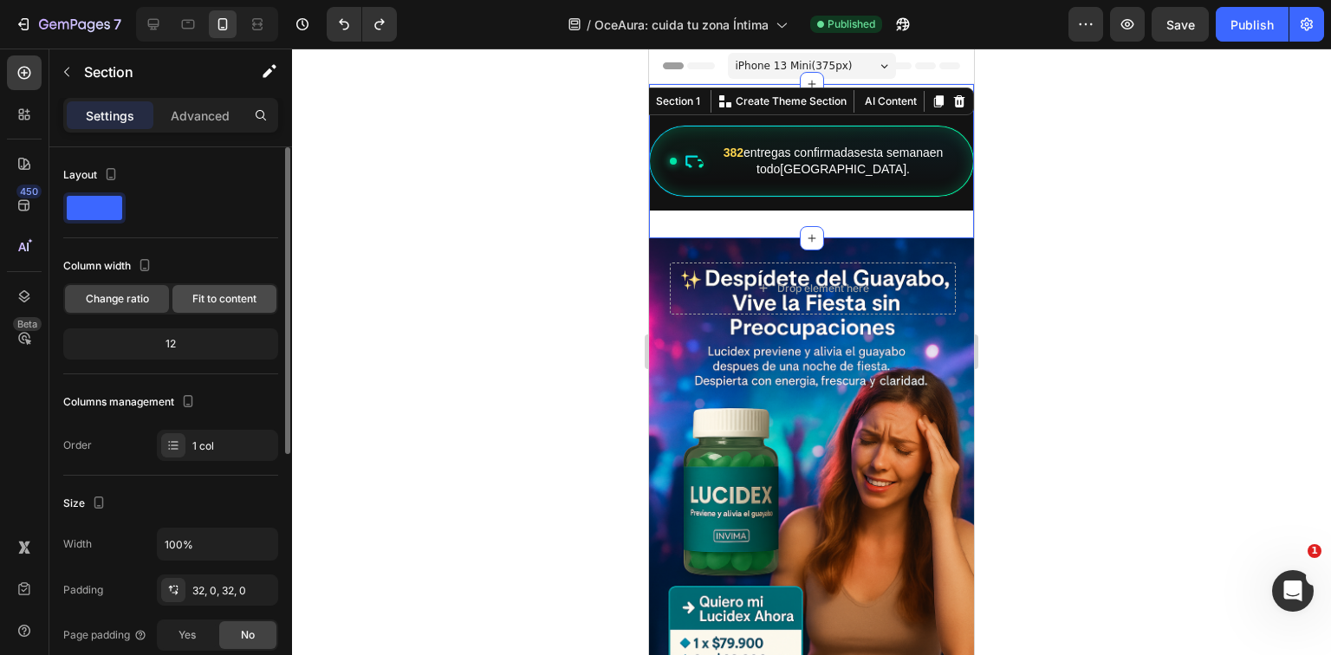
click at [185, 293] on div "Fit to content" at bounding box center [224, 299] width 104 height 28
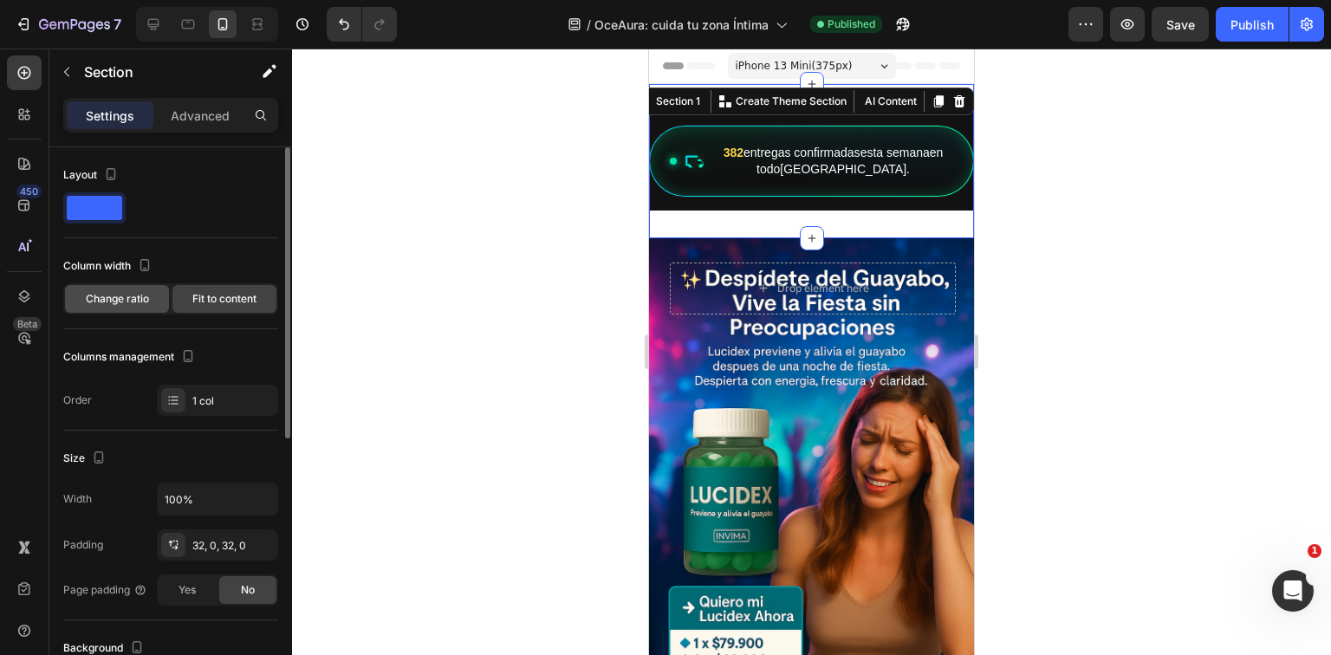
click at [156, 307] on div "Change ratio" at bounding box center [117, 299] width 104 height 28
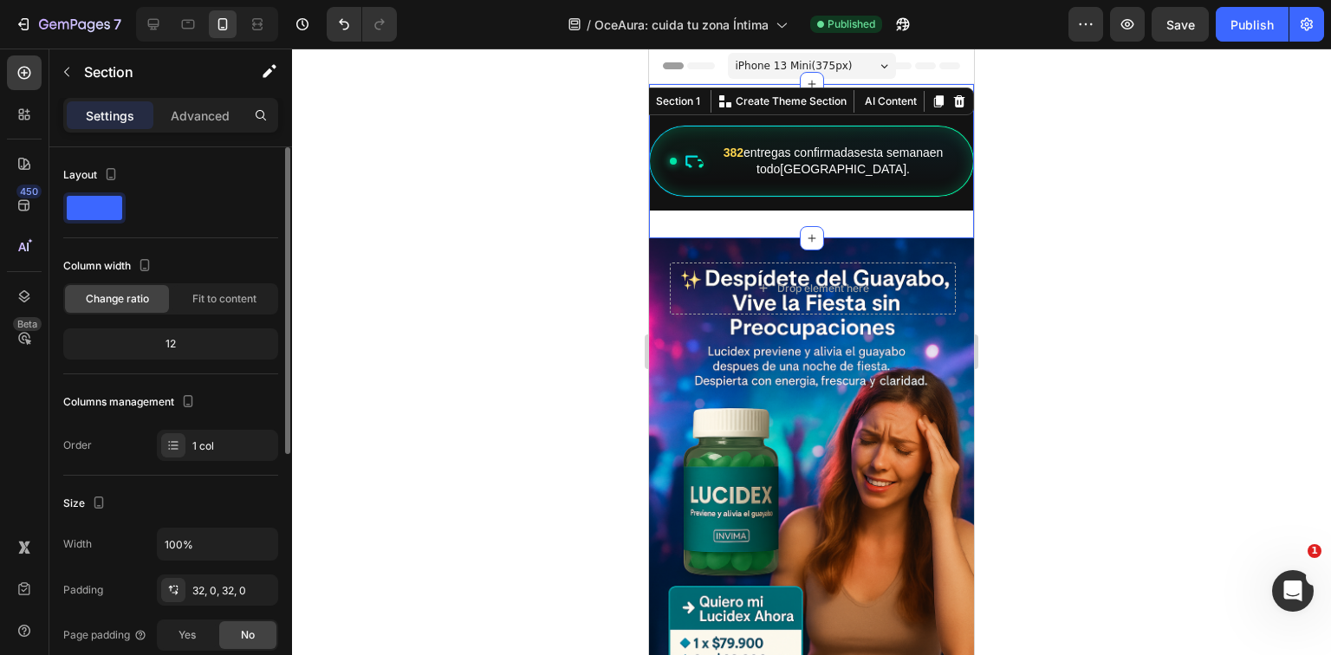
drag, startPoint x: 195, startPoint y: 332, endPoint x: 185, endPoint y: 345, distance: 16.1
click at [194, 332] on div "12" at bounding box center [171, 344] width 208 height 24
drag, startPoint x: 185, startPoint y: 345, endPoint x: 145, endPoint y: 342, distance: 40.8
click at [145, 342] on div "12" at bounding box center [171, 344] width 208 height 24
click at [176, 338] on div "12" at bounding box center [171, 344] width 208 height 24
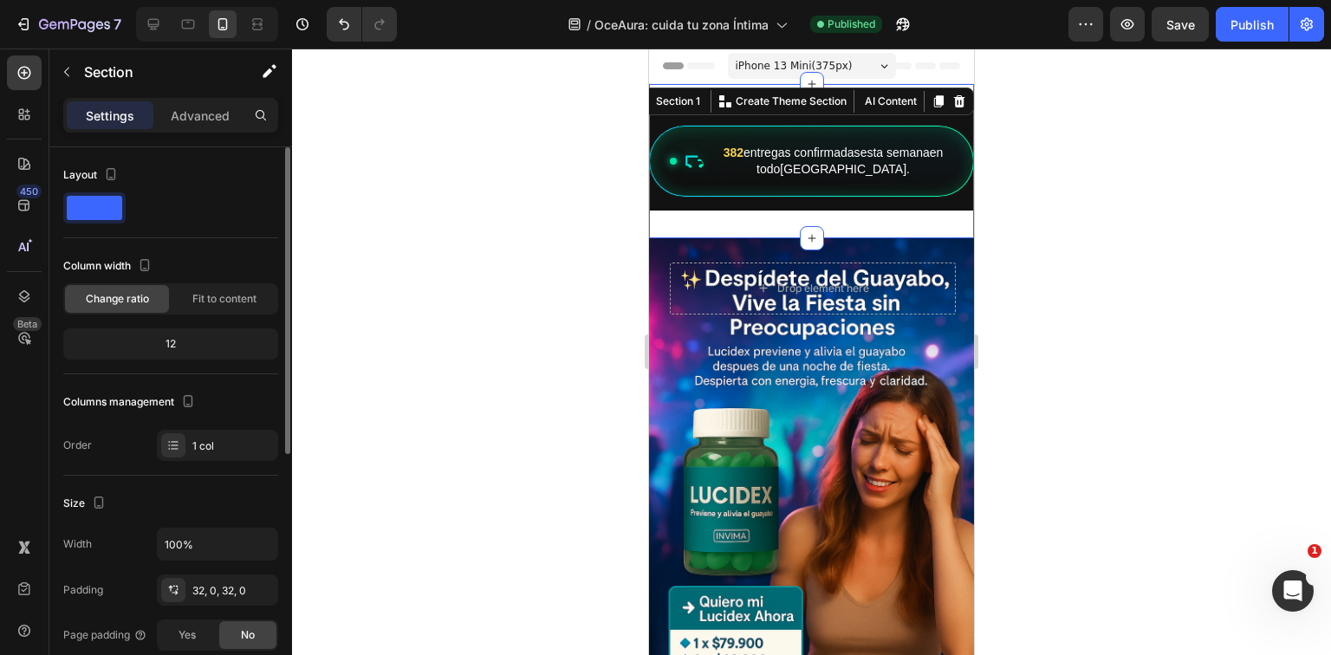
drag, startPoint x: 176, startPoint y: 339, endPoint x: 166, endPoint y: 343, distance: 10.5
click at [166, 343] on div "12" at bounding box center [171, 344] width 208 height 24
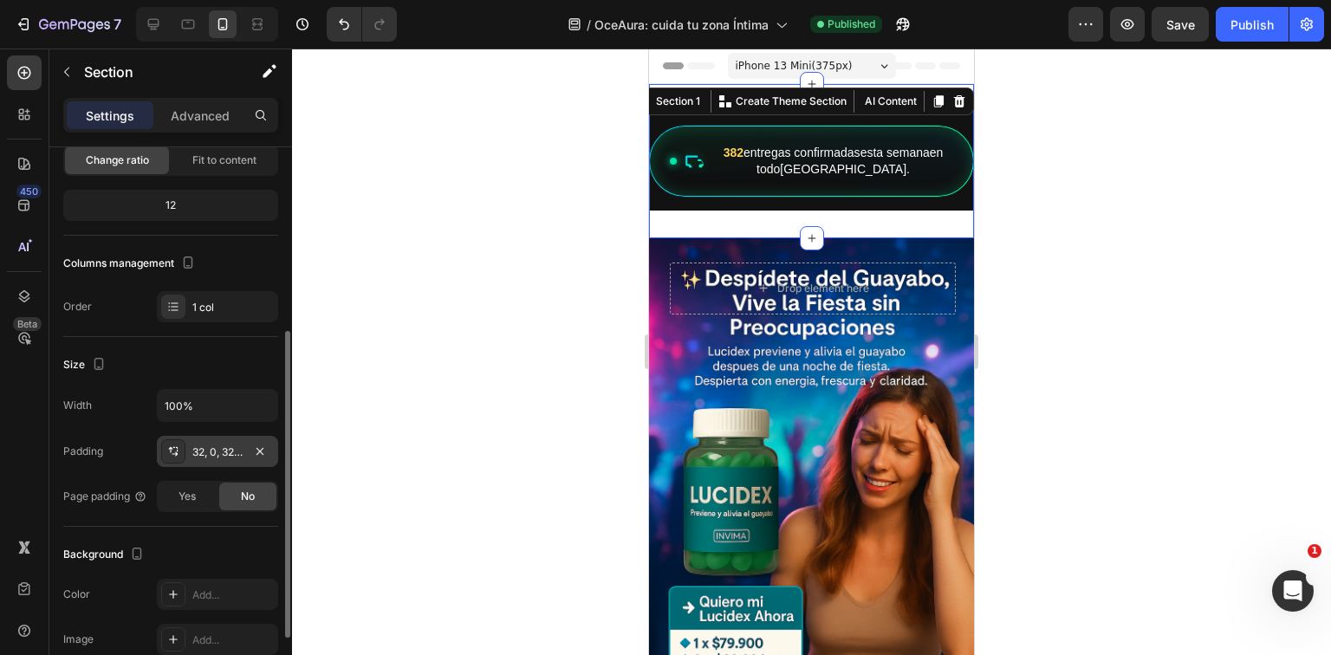
scroll to position [277, 0]
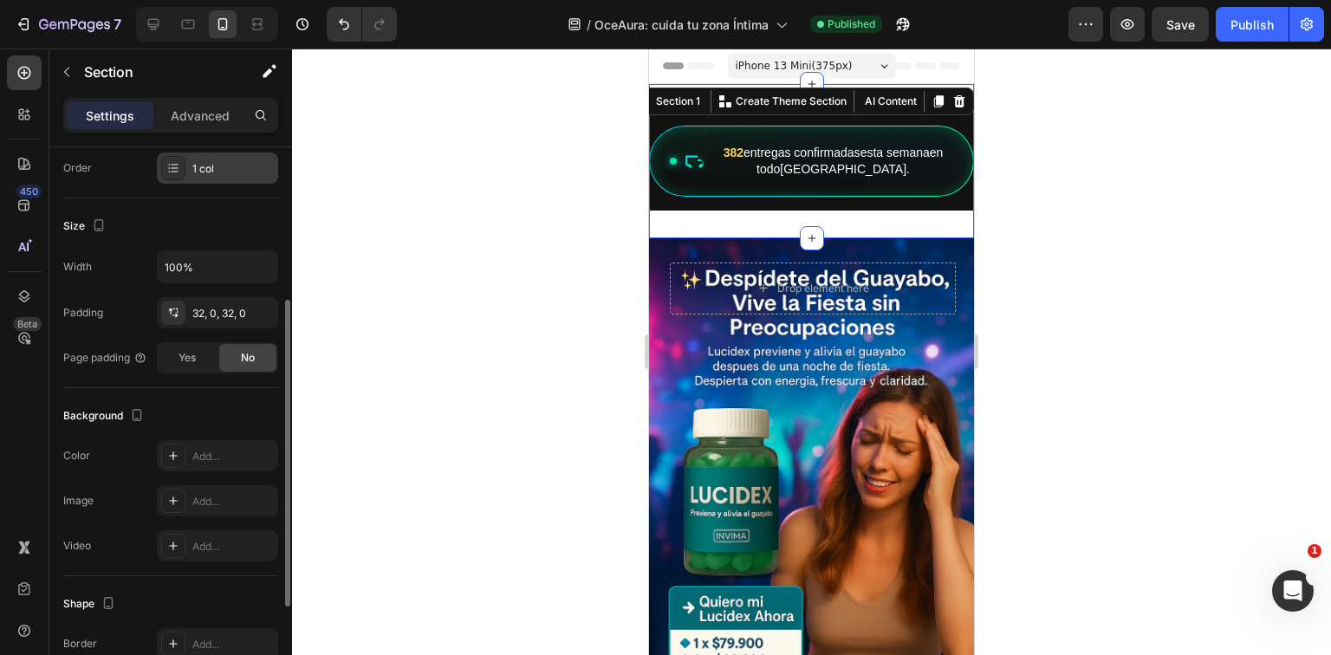
click at [162, 169] on div at bounding box center [173, 168] width 24 height 24
click at [241, 388] on div "Layout Column width Change ratio Fit to content 12 Columns management Order 1 c…" at bounding box center [170, 482] width 215 height 188
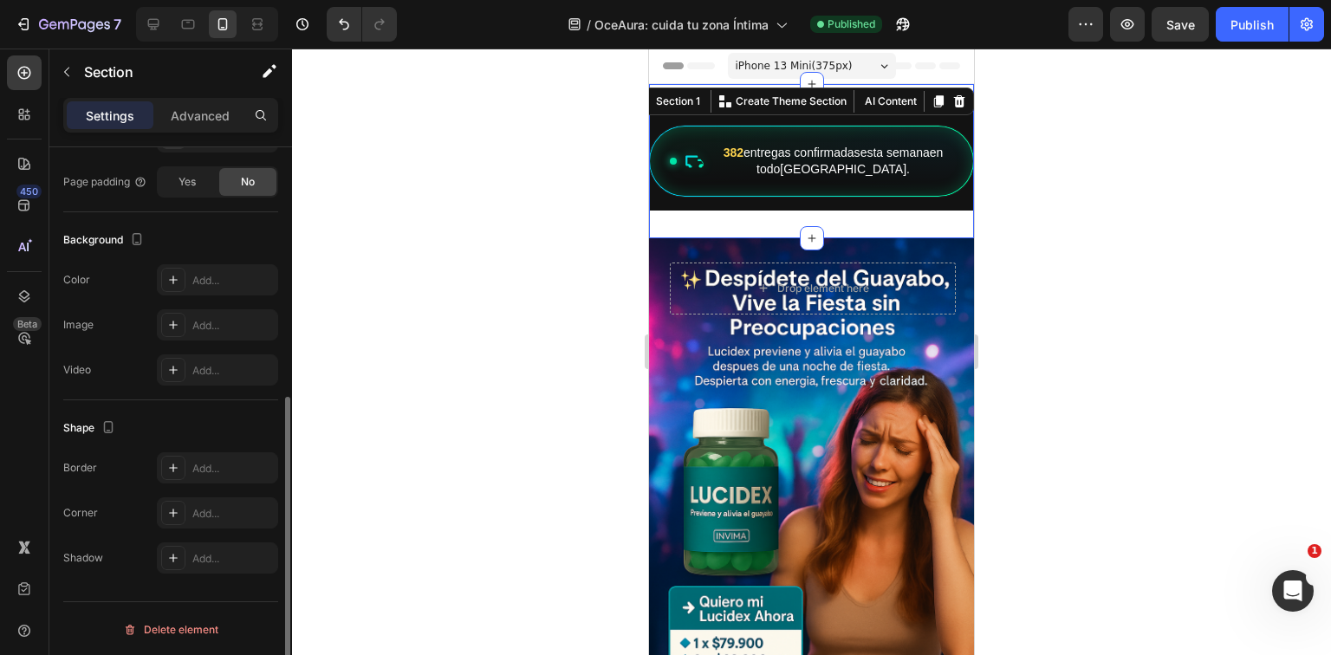
scroll to position [0, 0]
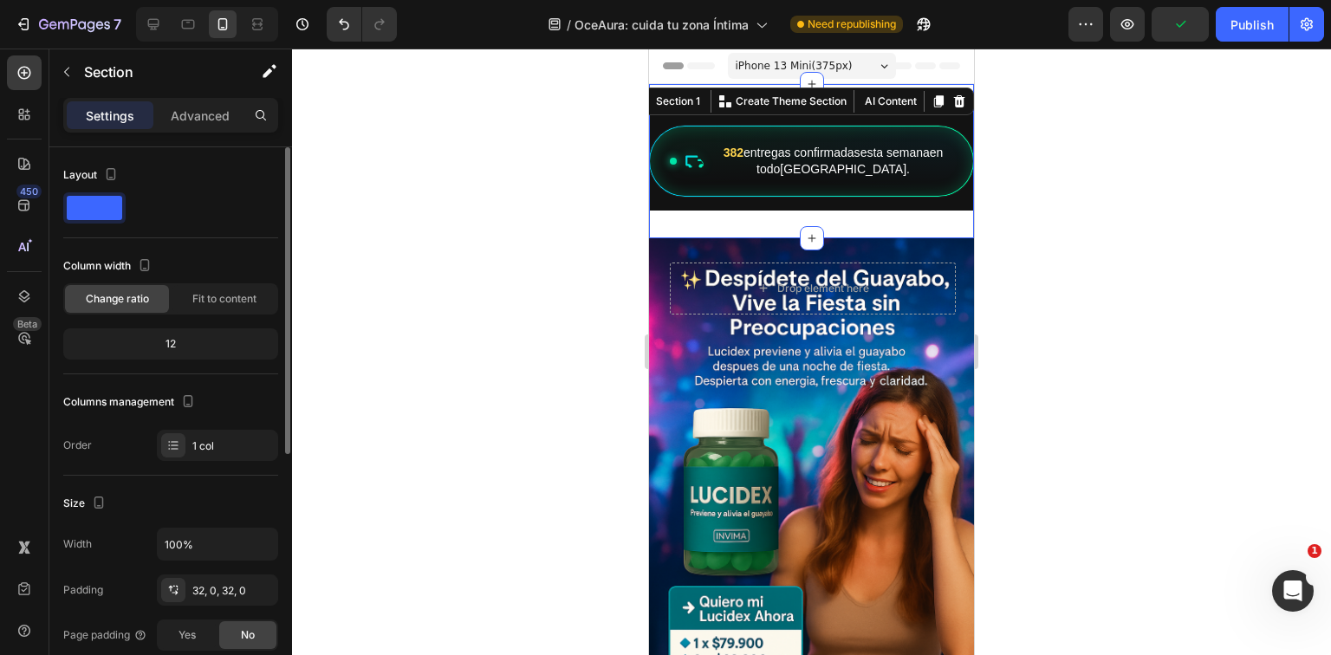
click at [107, 208] on span at bounding box center [94, 208] width 55 height 24
click at [102, 178] on icon "button" at bounding box center [110, 174] width 17 height 17
click at [111, 211] on button "button" at bounding box center [115, 202] width 28 height 28
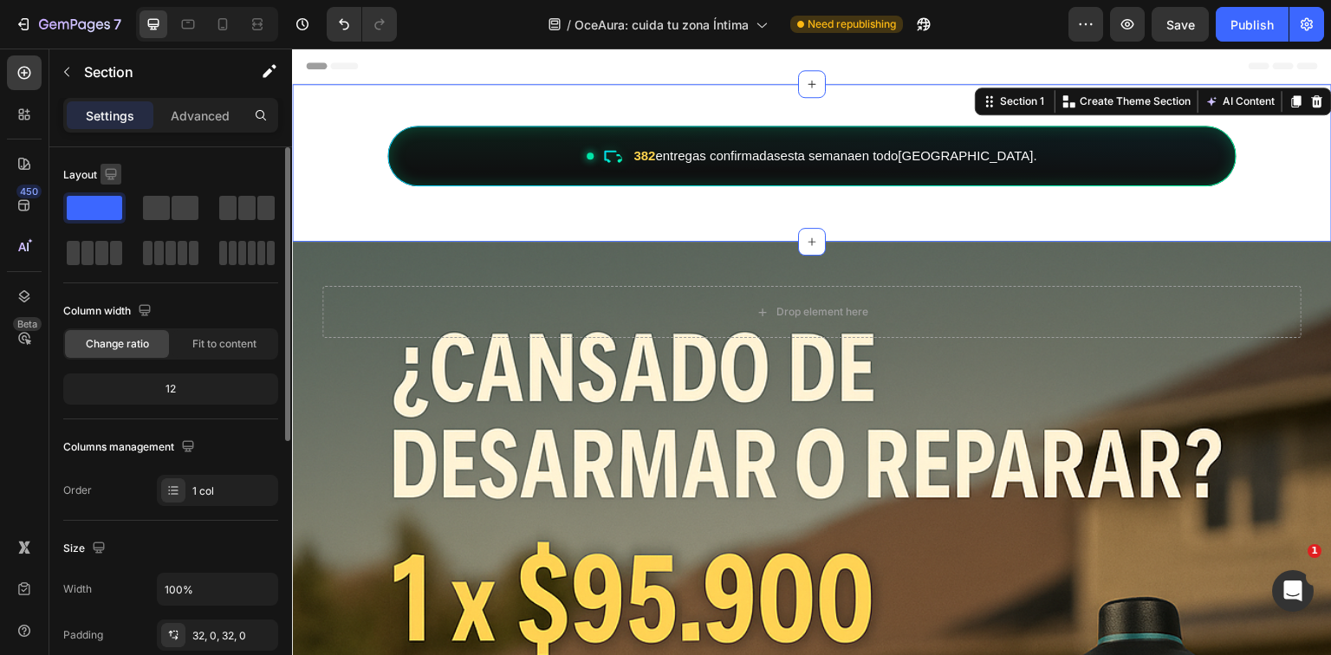
click at [114, 170] on icon "button" at bounding box center [110, 174] width 17 height 17
click at [116, 268] on icon "button" at bounding box center [115, 264] width 10 height 12
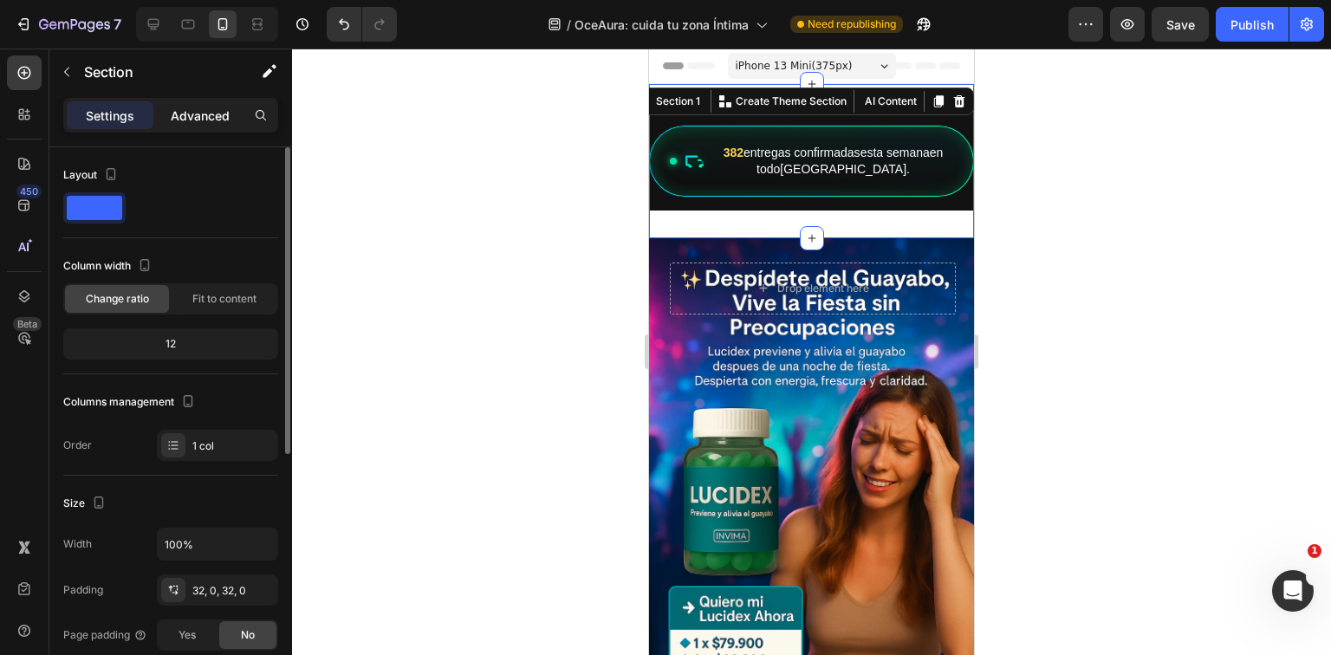
click at [182, 115] on p "Advanced" at bounding box center [200, 116] width 59 height 18
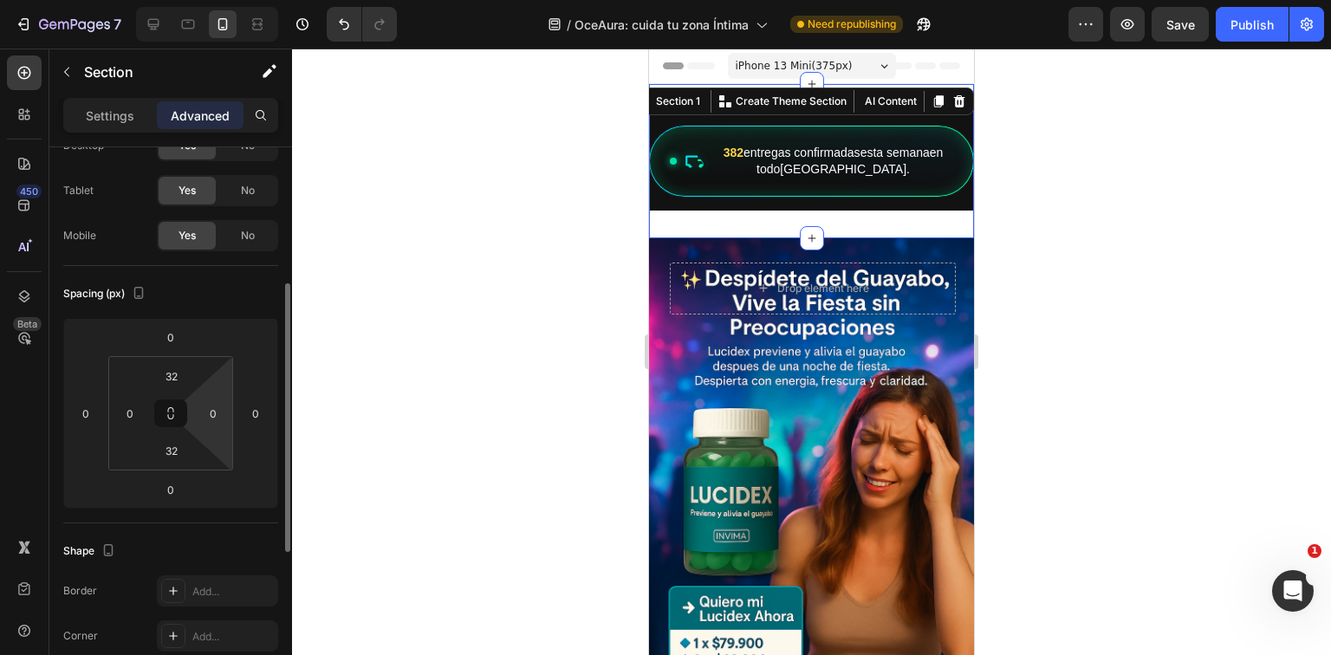
scroll to position [139, 0]
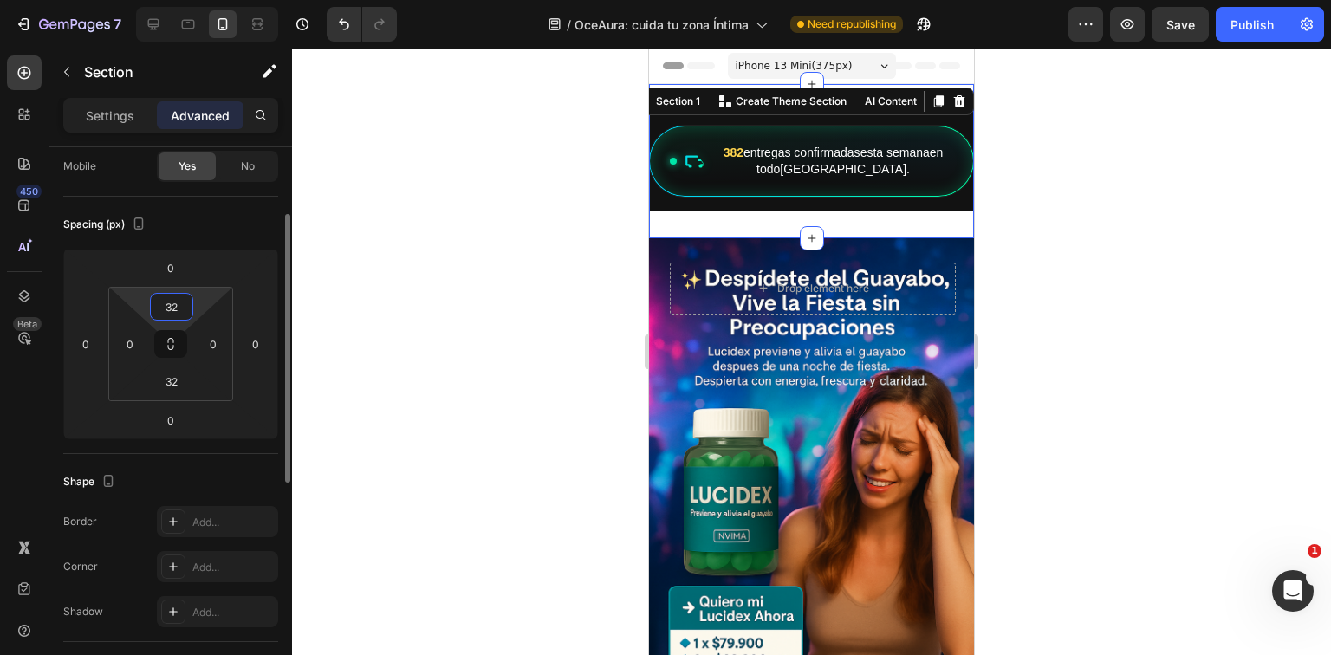
click at [181, 296] on input "32" at bounding box center [171, 307] width 35 height 26
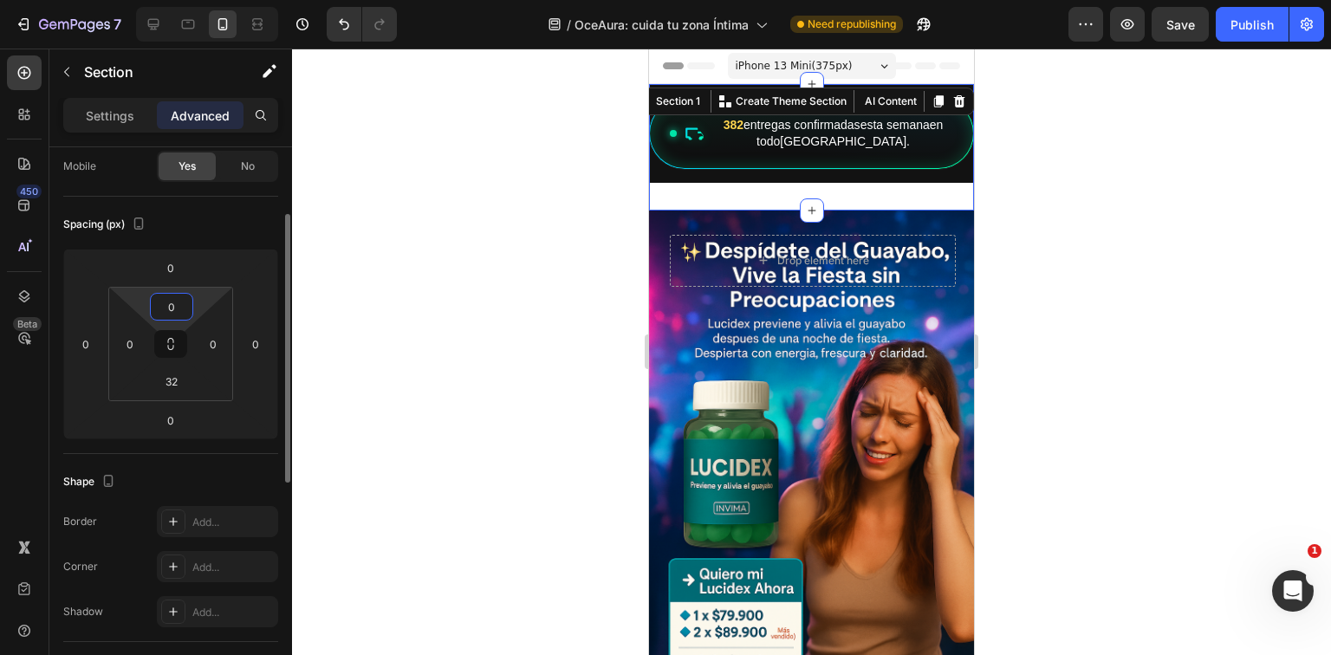
type input "0"
click at [173, 389] on input "32" at bounding box center [171, 381] width 35 height 26
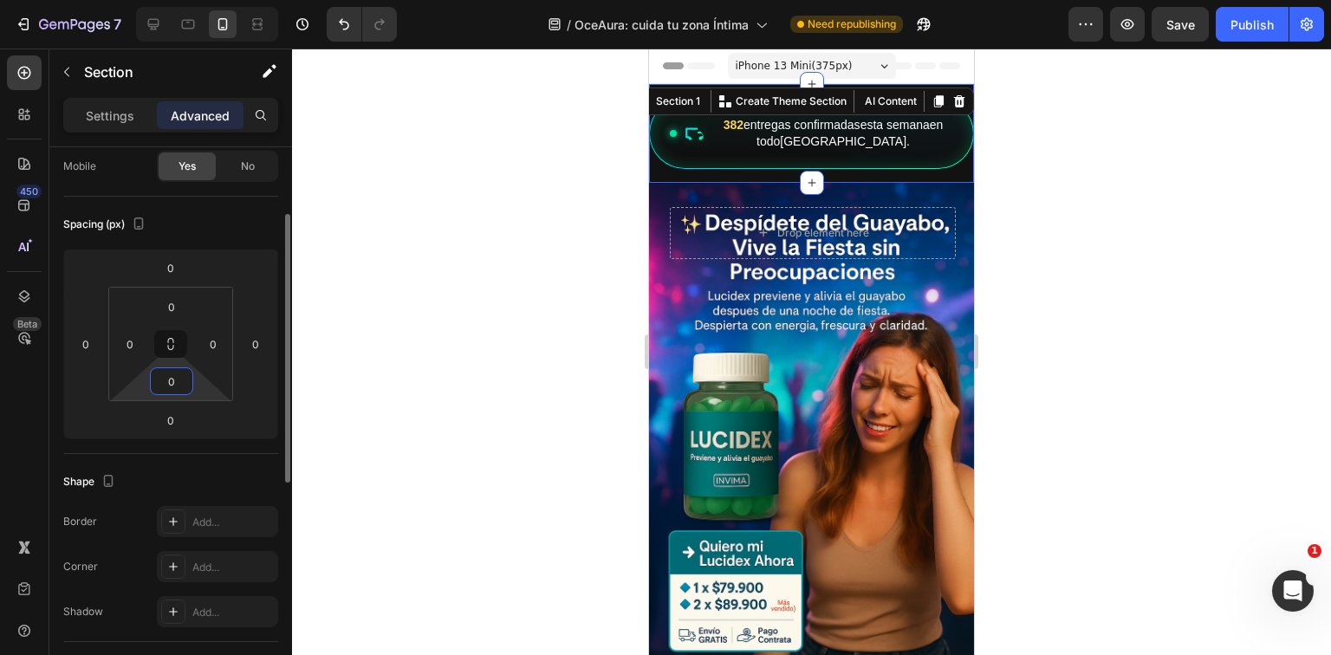
type input "0"
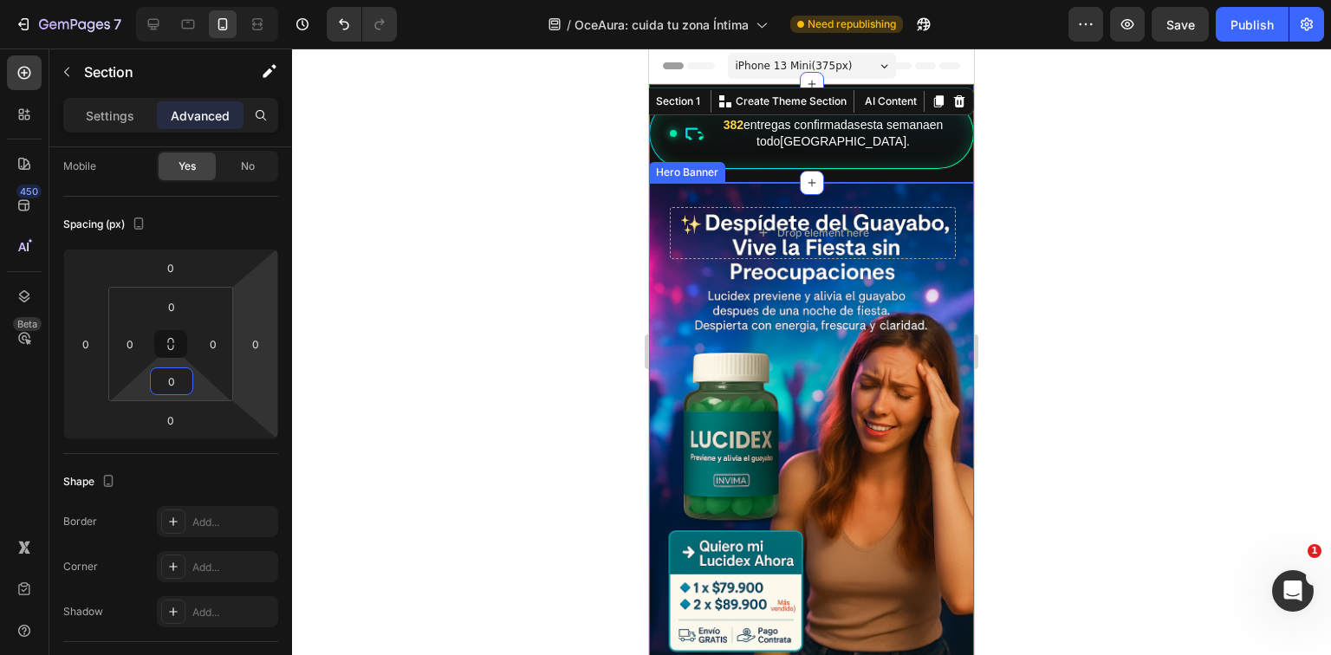
click at [1227, 318] on div at bounding box center [811, 352] width 1039 height 607
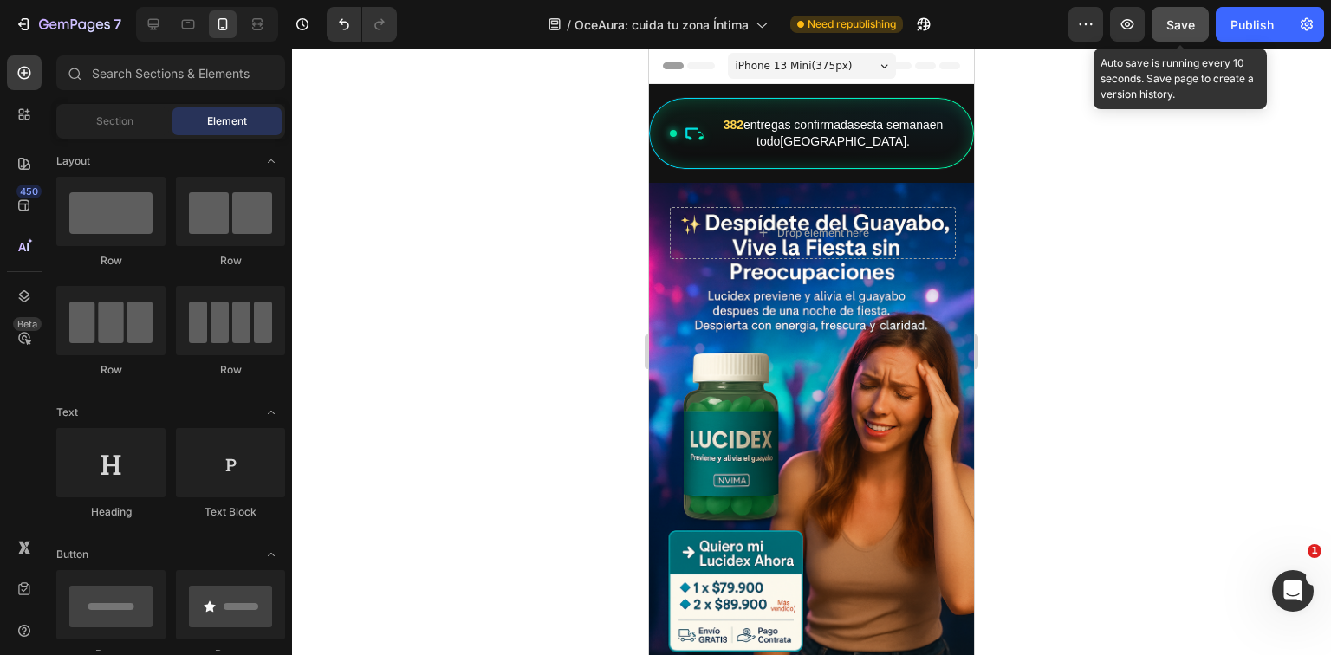
click at [1181, 37] on button "Save" at bounding box center [1180, 24] width 57 height 35
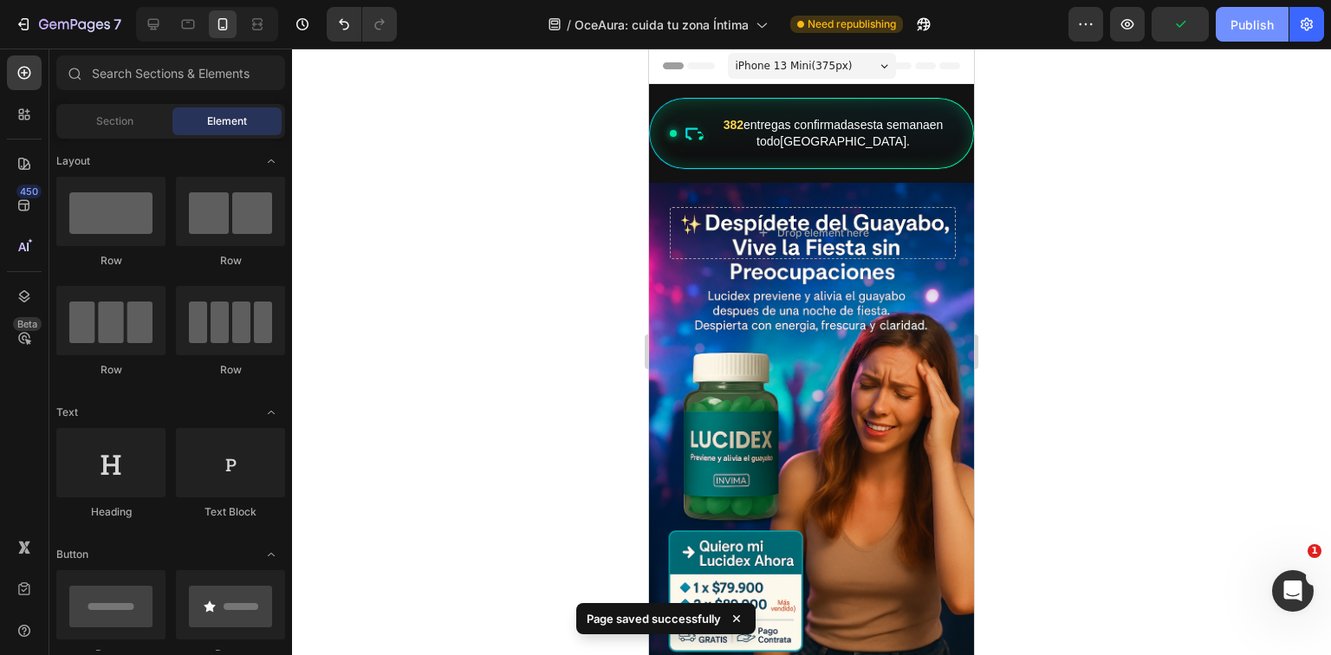
click at [1233, 24] on div "Publish" at bounding box center [1252, 25] width 43 height 18
click at [1224, 260] on div at bounding box center [811, 352] width 1039 height 607
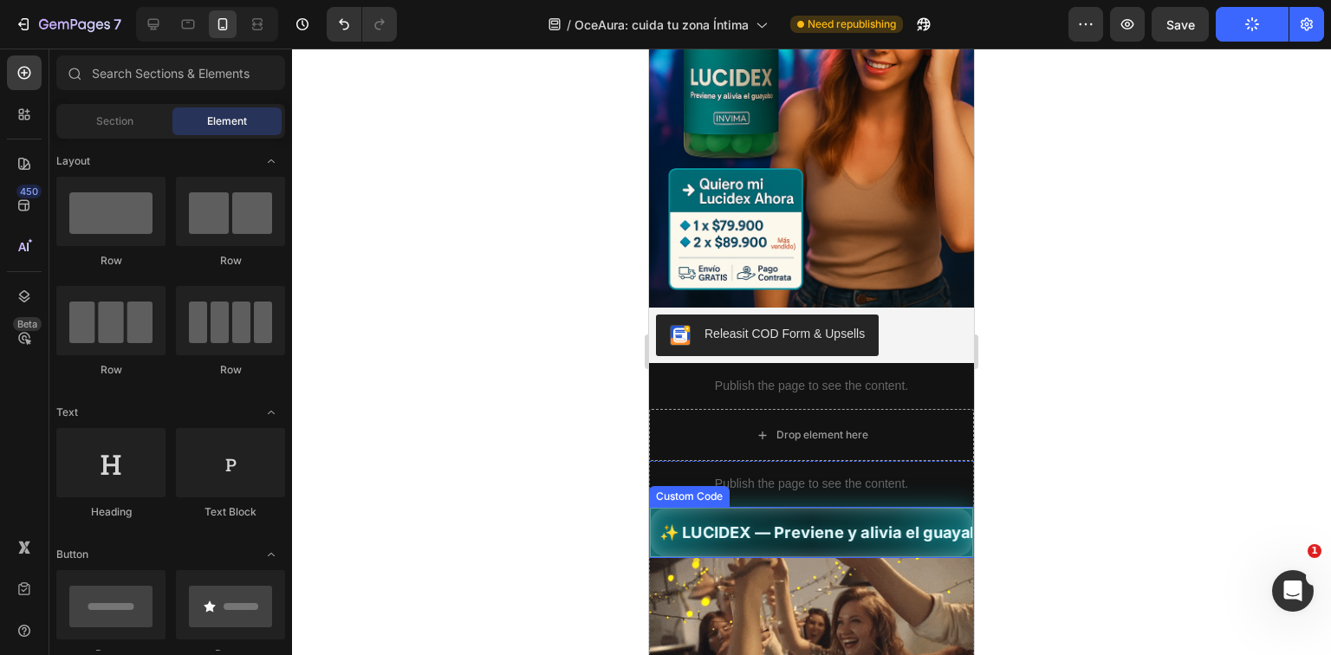
scroll to position [485, 0]
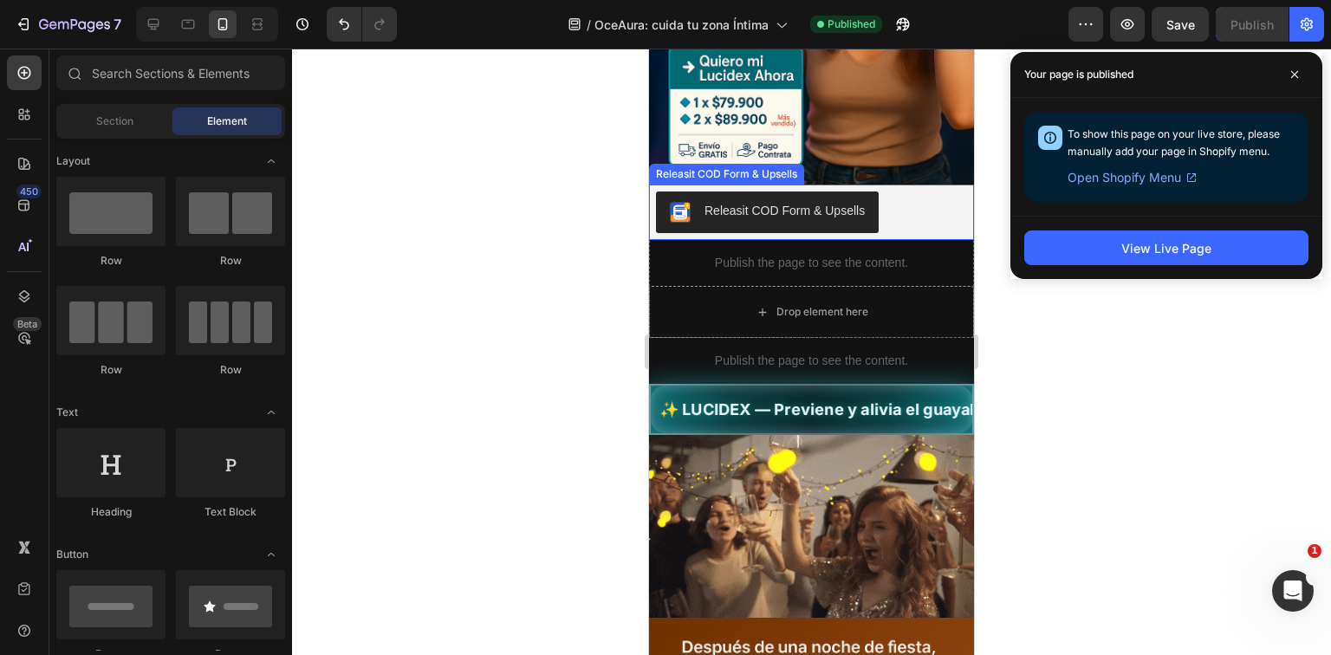
click at [862, 202] on div "Releasit COD Form & Upsells" at bounding box center [785, 211] width 160 height 18
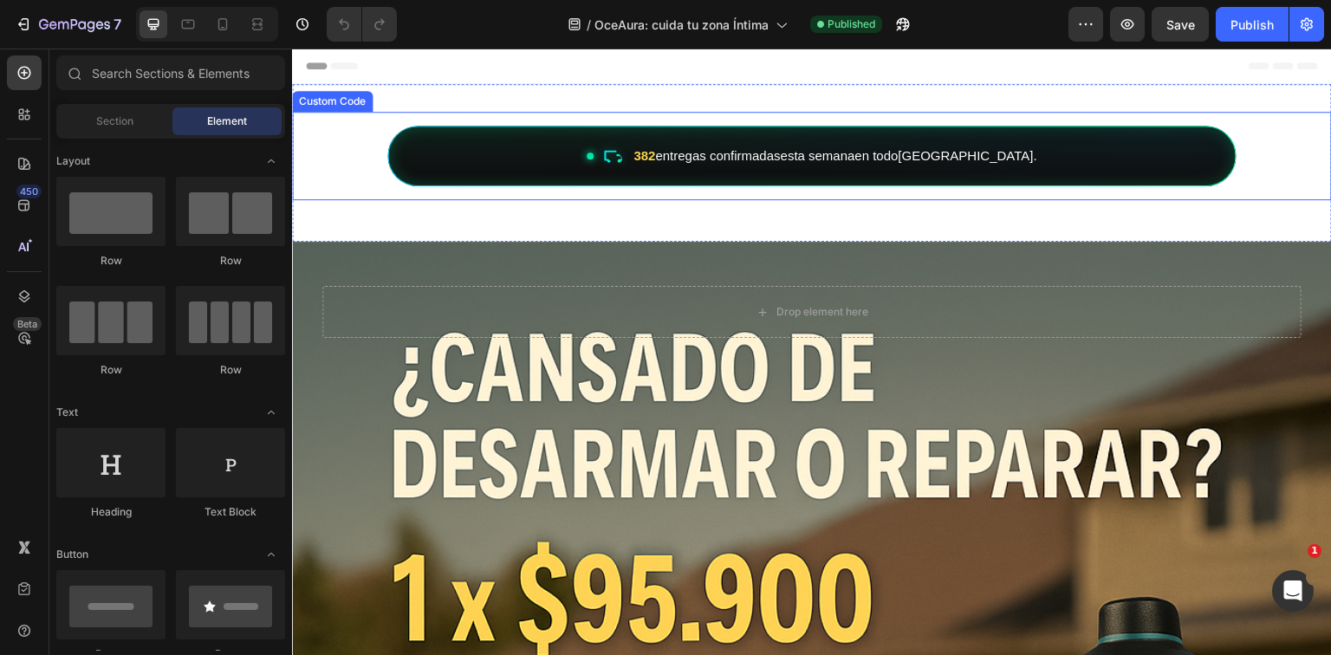
click at [532, 153] on div "382 entregas confirmadas esta semana en todo [GEOGRAPHIC_DATA] ." at bounding box center [811, 156] width 849 height 61
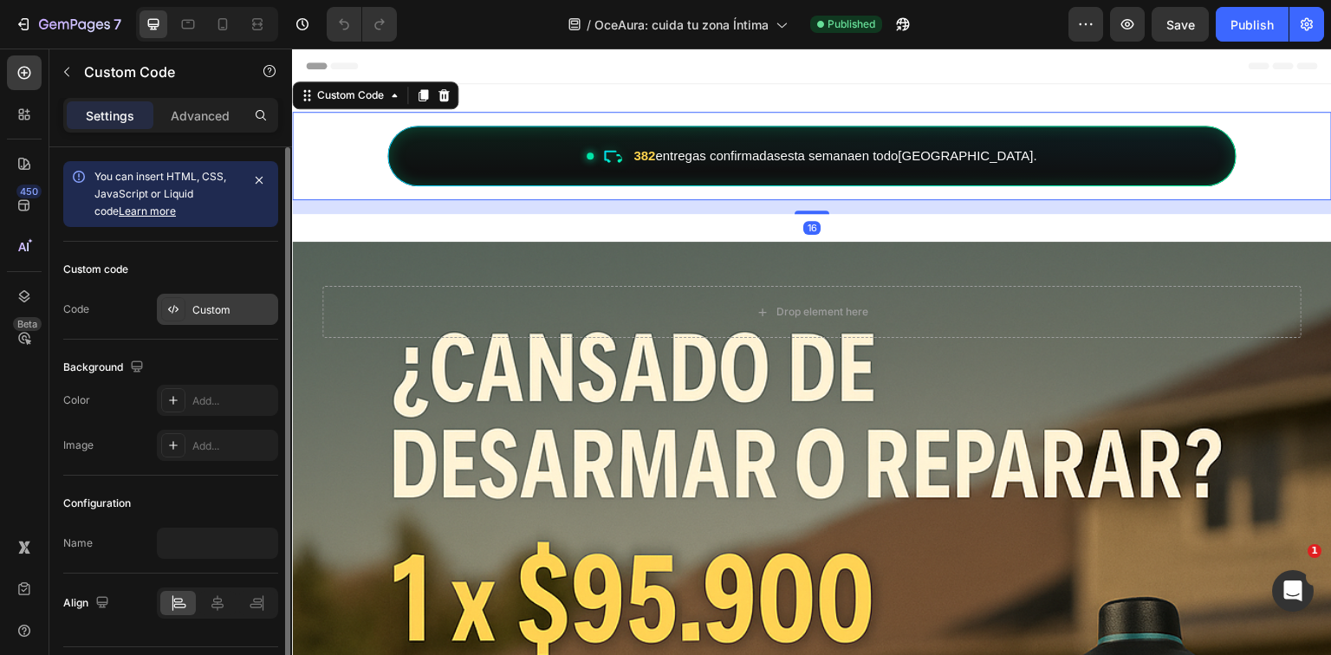
click at [169, 320] on div at bounding box center [173, 309] width 24 height 24
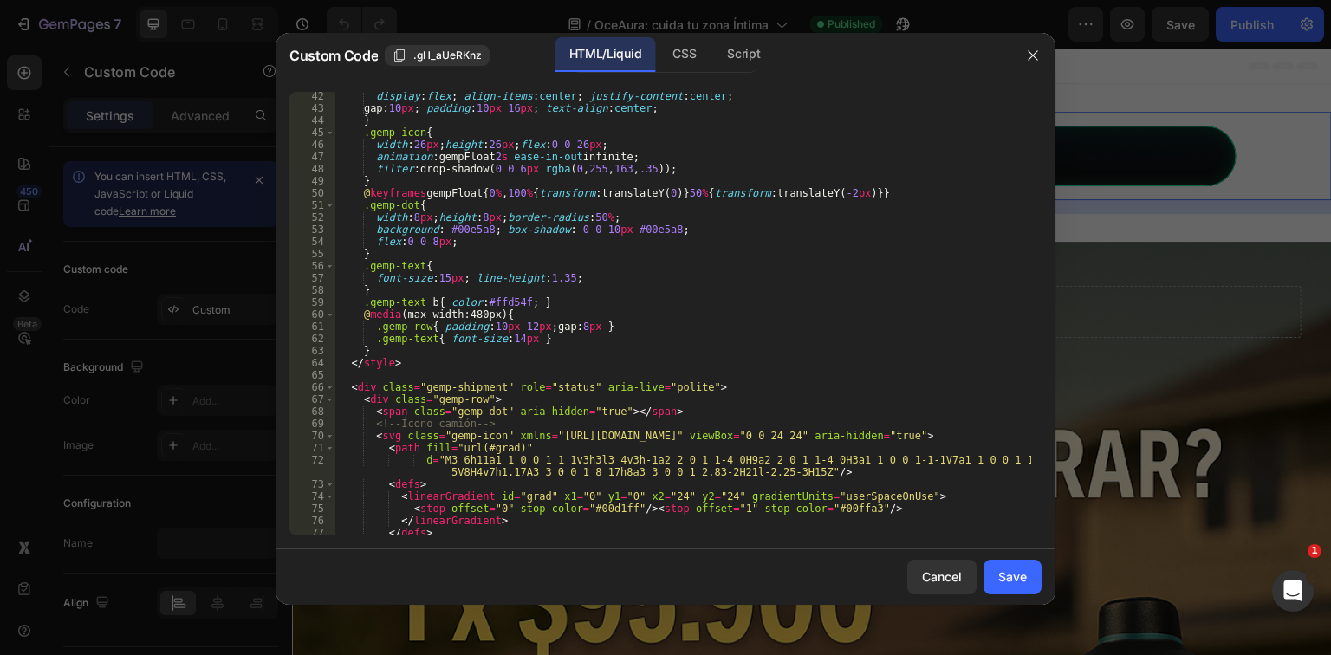
scroll to position [707, 0]
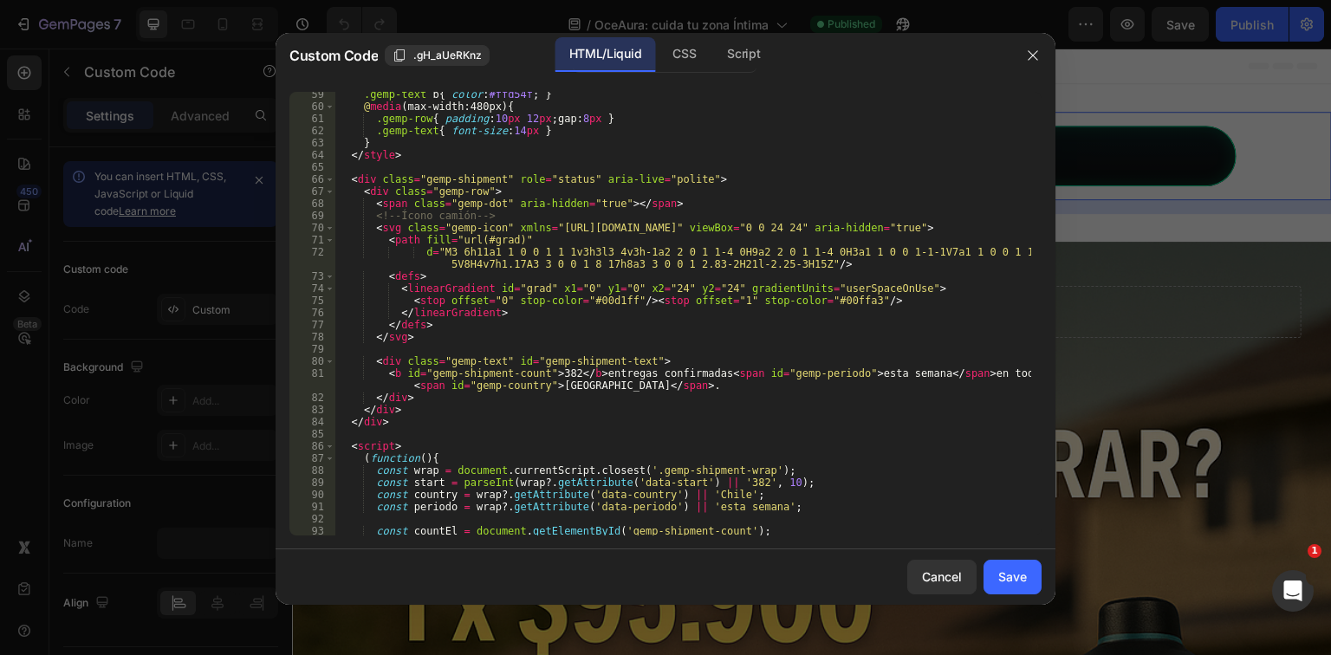
click at [551, 367] on div ".gemp-text b { color : #ffd54f ; } @ media (max-width:480px) { .gemp-row { padd…" at bounding box center [683, 322] width 696 height 468
drag, startPoint x: 552, startPoint y: 373, endPoint x: 558, endPoint y: 390, distance: 18.4
click at [551, 374] on div ".gemp-text b { color : #ffd54f ; } @ media (max-width:480px) { .gemp-row { padd…" at bounding box center [683, 322] width 696 height 468
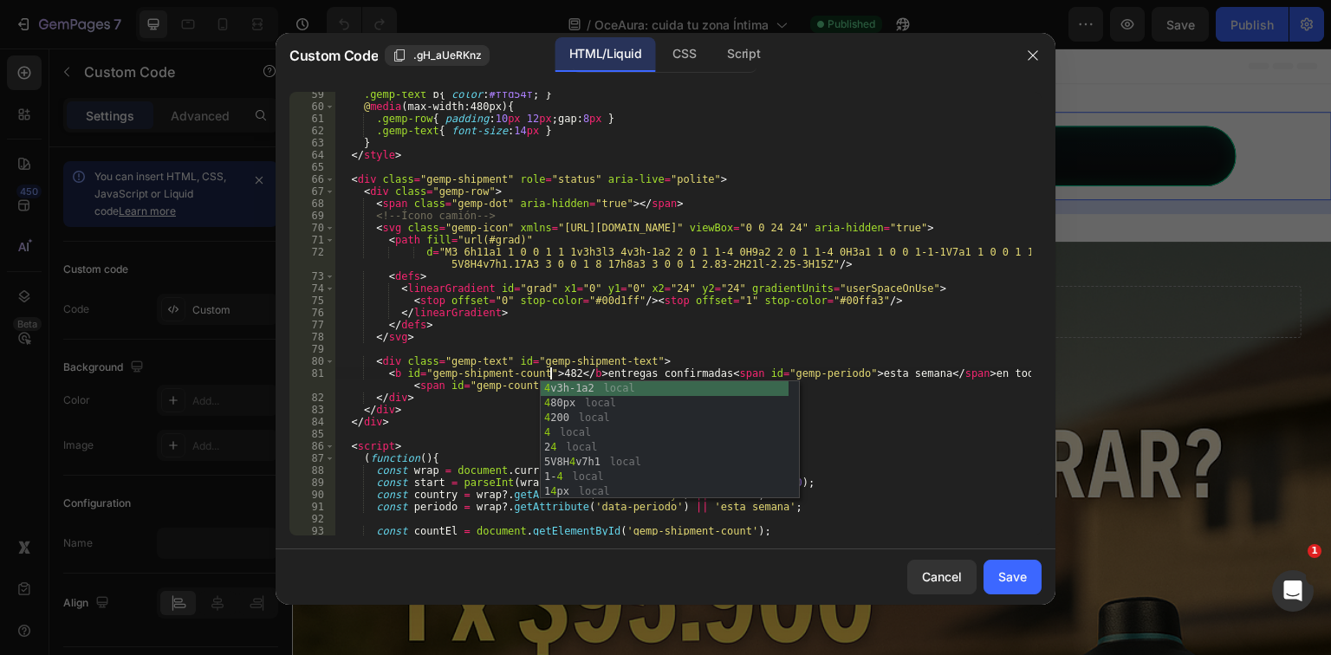
scroll to position [0, 17]
type textarea "<b id="gemp-shipment-count">482</b> entregas confirmadas <span id="gemp-periodo…"
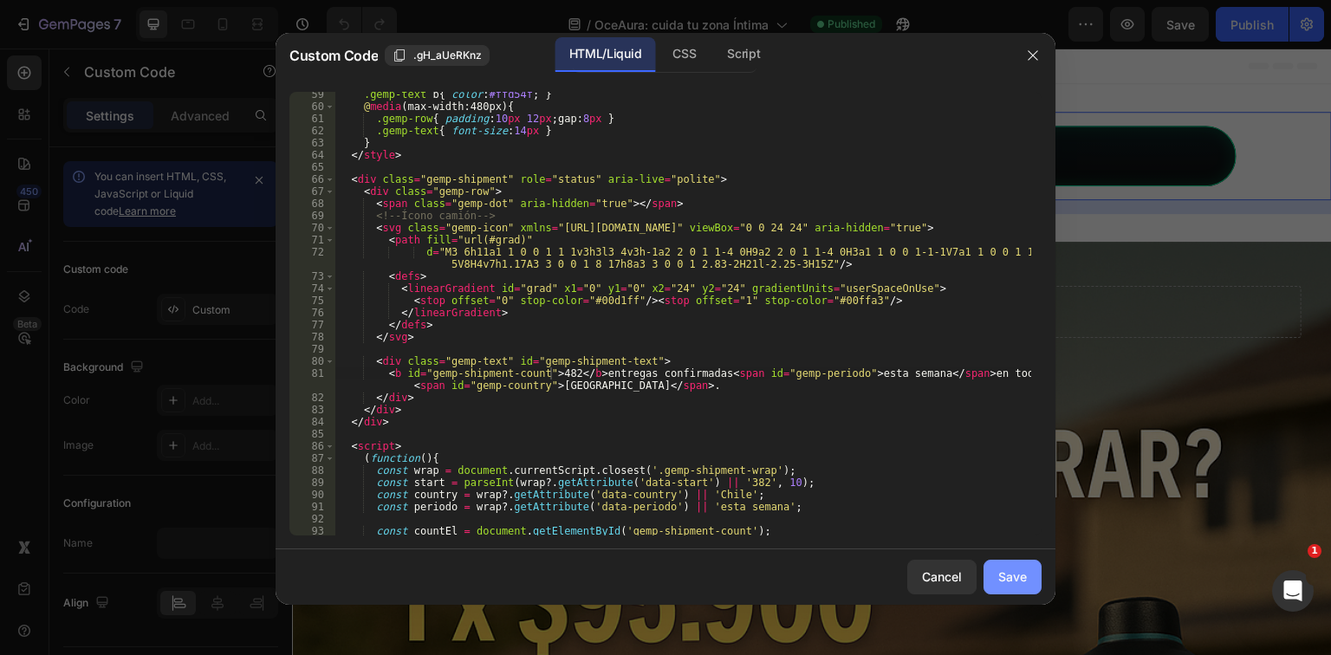
click at [1017, 569] on div "Save" at bounding box center [1013, 577] width 29 height 18
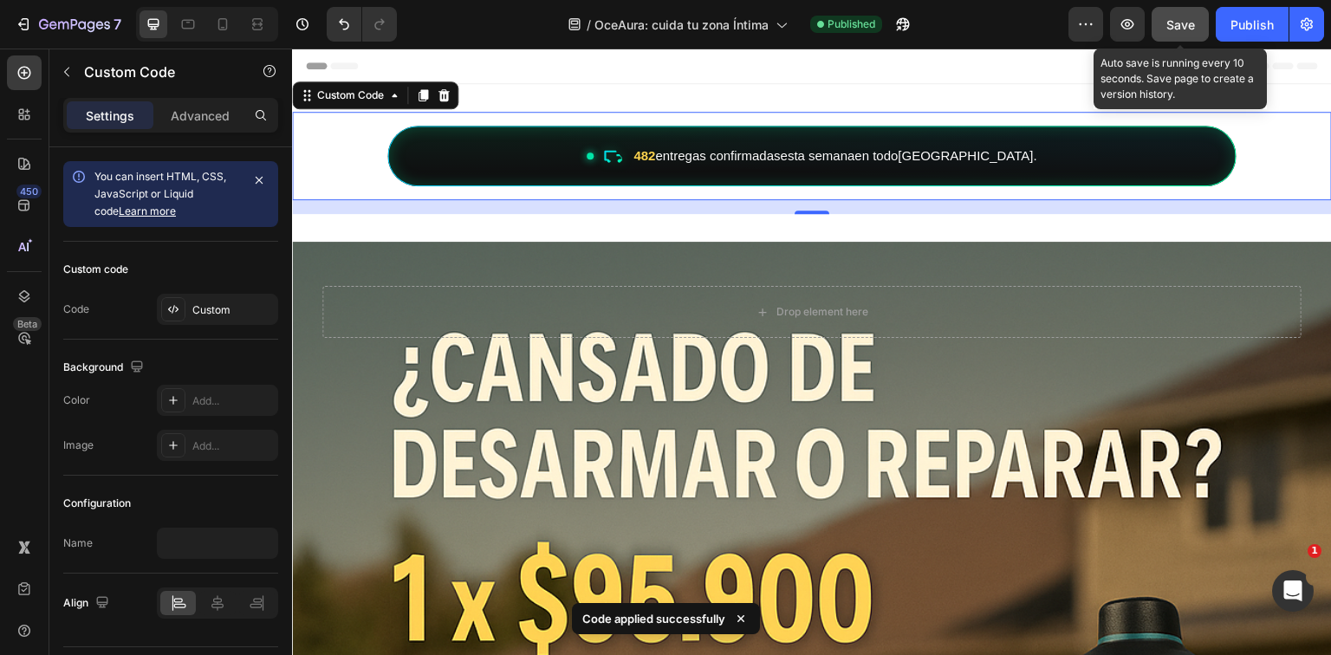
click at [1189, 21] on span "Save" at bounding box center [1181, 24] width 29 height 15
click at [1220, 26] on button "Publish" at bounding box center [1252, 24] width 73 height 35
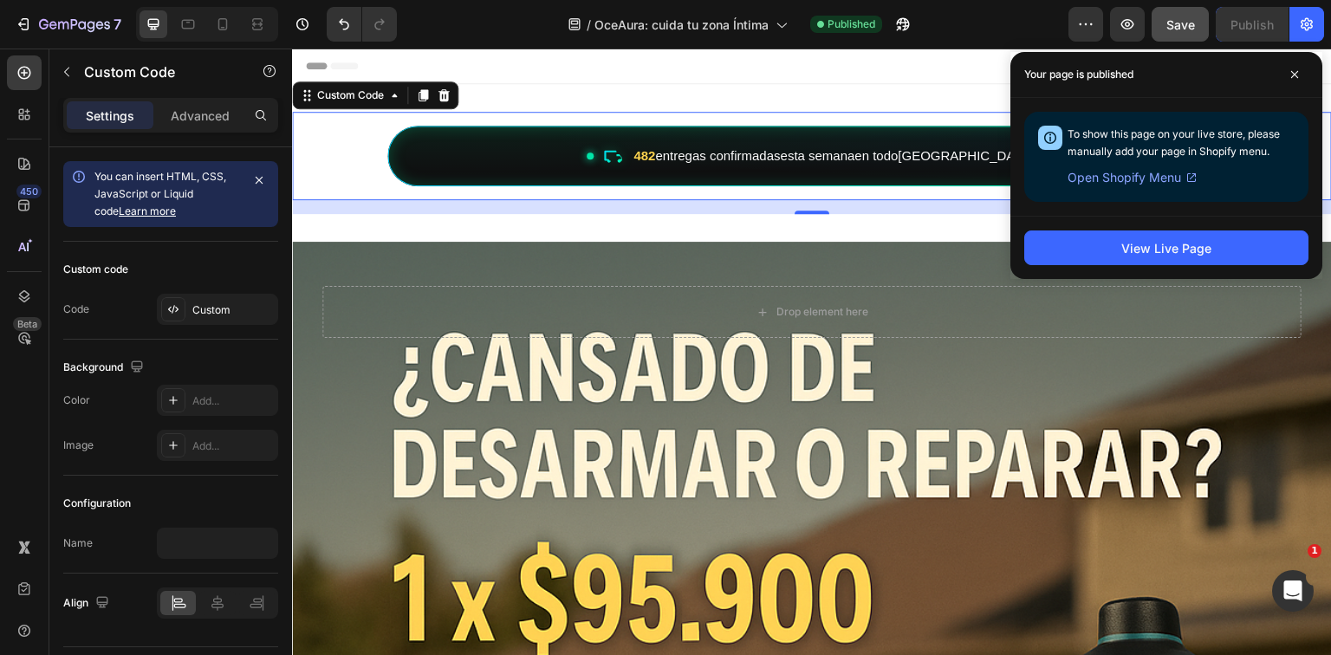
click at [693, 154] on div "482 entregas confirmadas esta semana en todo [GEOGRAPHIC_DATA] ." at bounding box center [811, 156] width 849 height 61
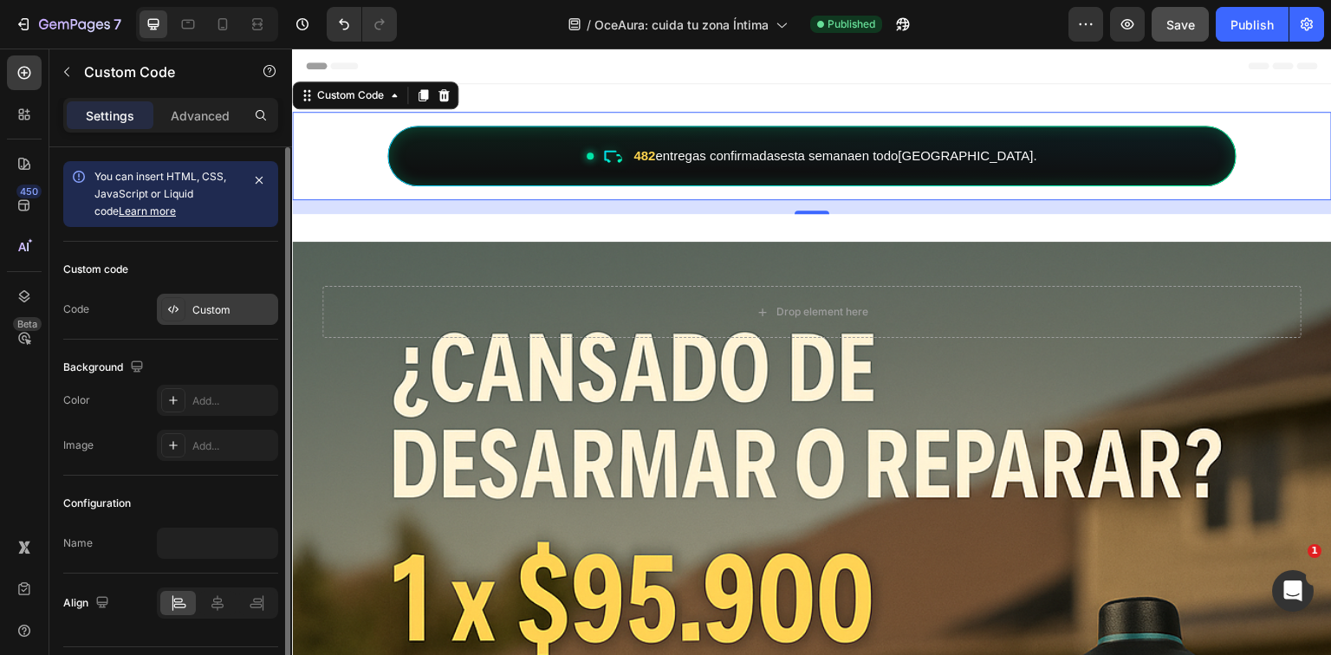
click at [238, 304] on div "Custom" at bounding box center [232, 311] width 81 height 16
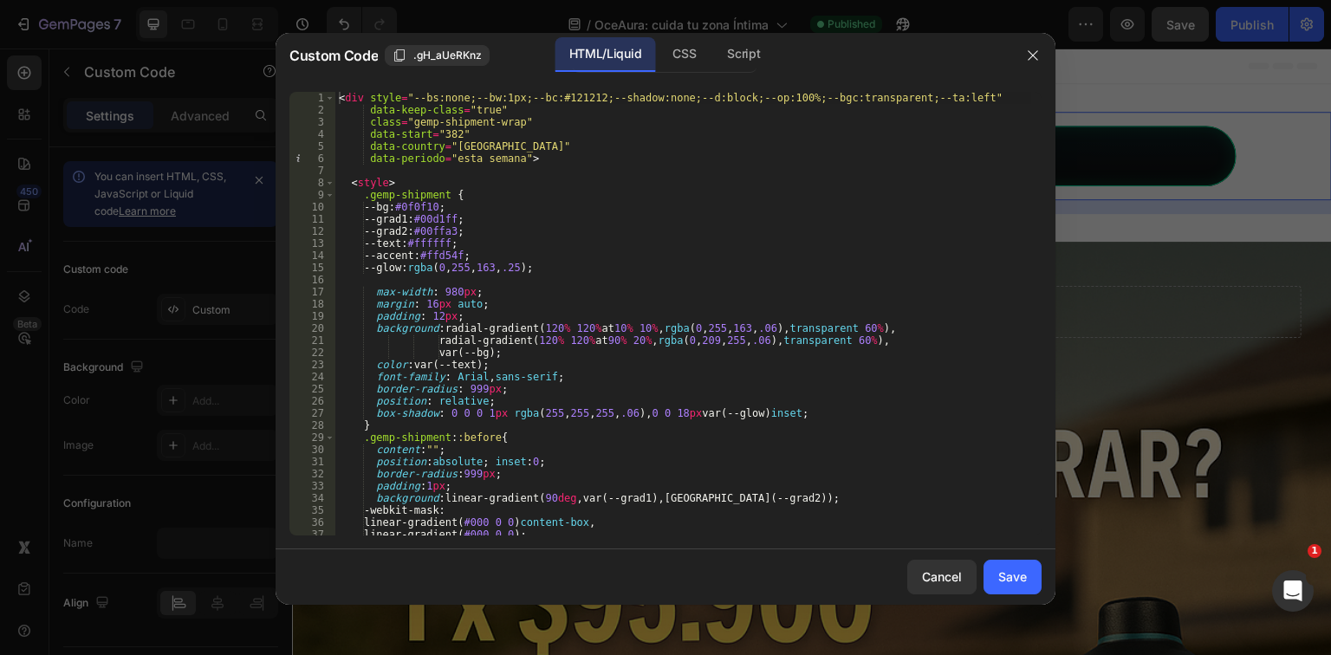
click at [853, 517] on div "< div style = "--bs:none;--bw:1px;--bc:#121212;--shadow:none;--d:block;--op:100…" at bounding box center [683, 326] width 696 height 468
type textarea "</div>"
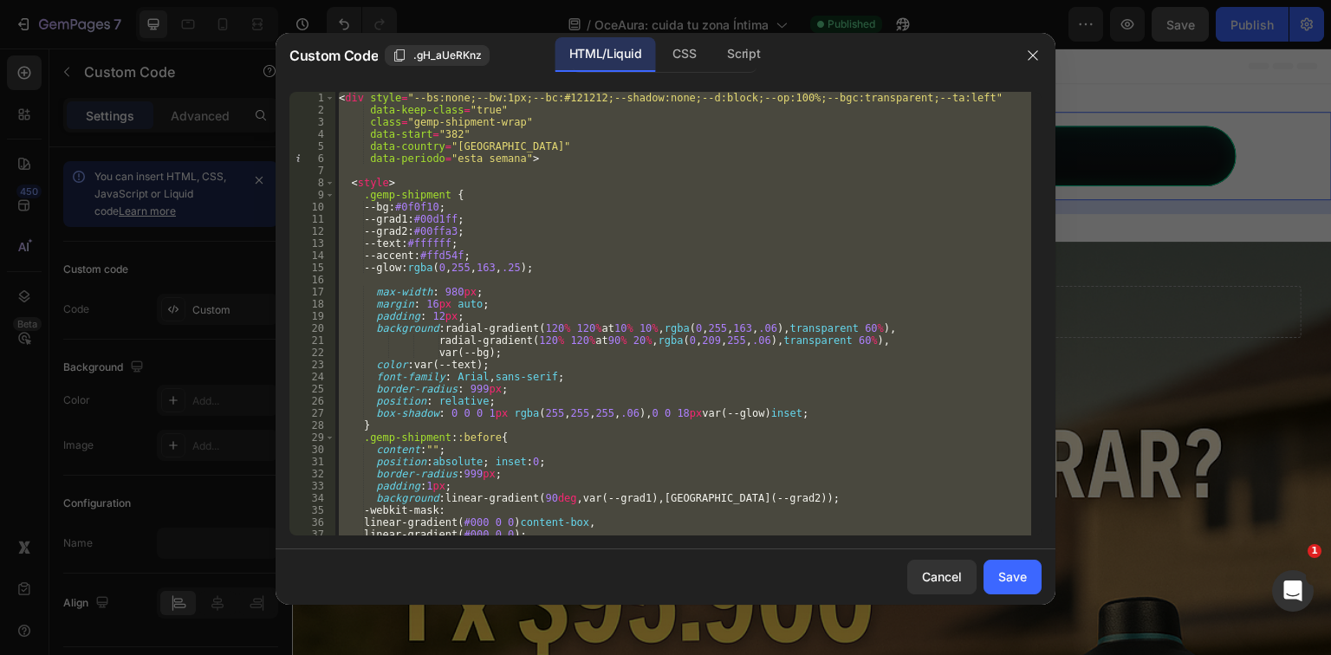
paste textarea
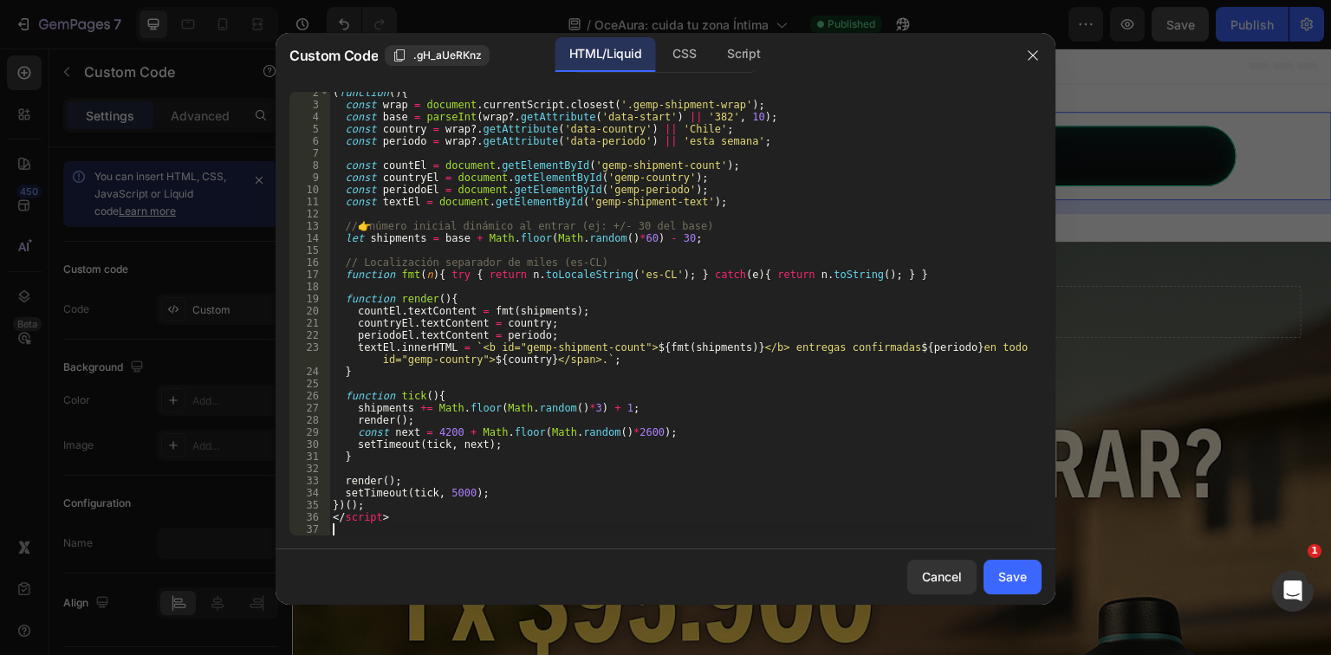
scroll to position [17, 0]
click at [1018, 580] on div "Save" at bounding box center [1013, 577] width 29 height 18
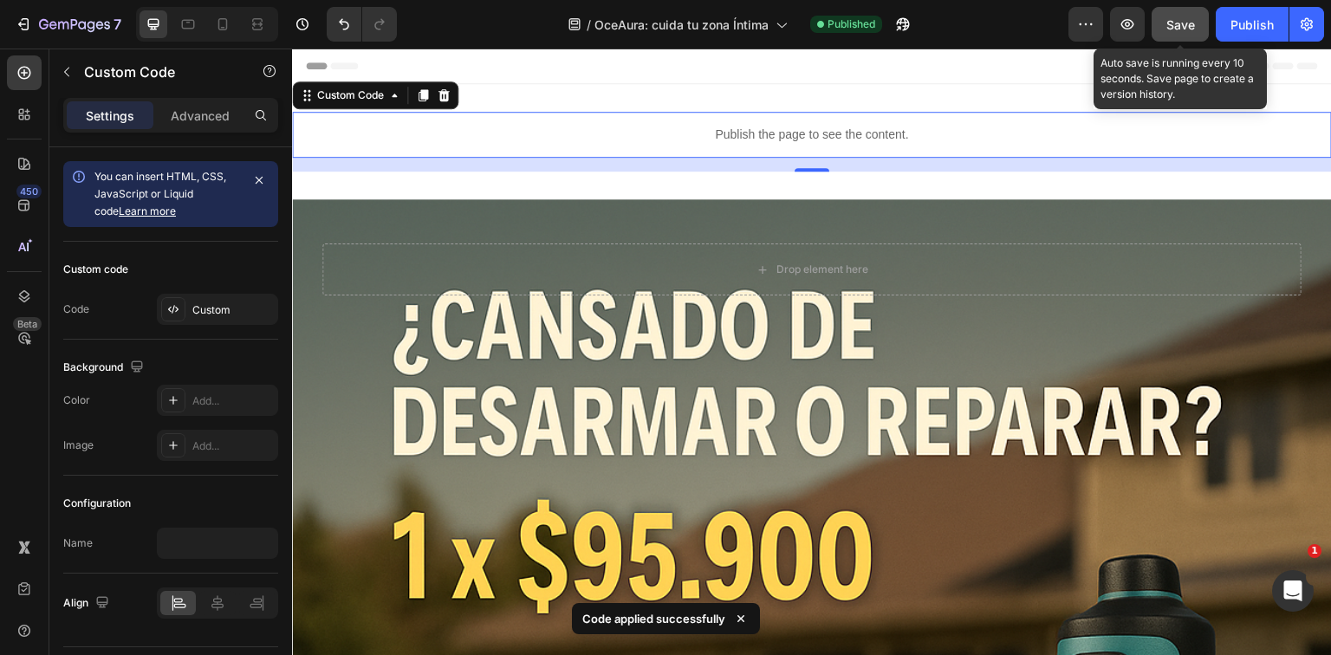
click at [1165, 31] on button "Save" at bounding box center [1180, 24] width 57 height 35
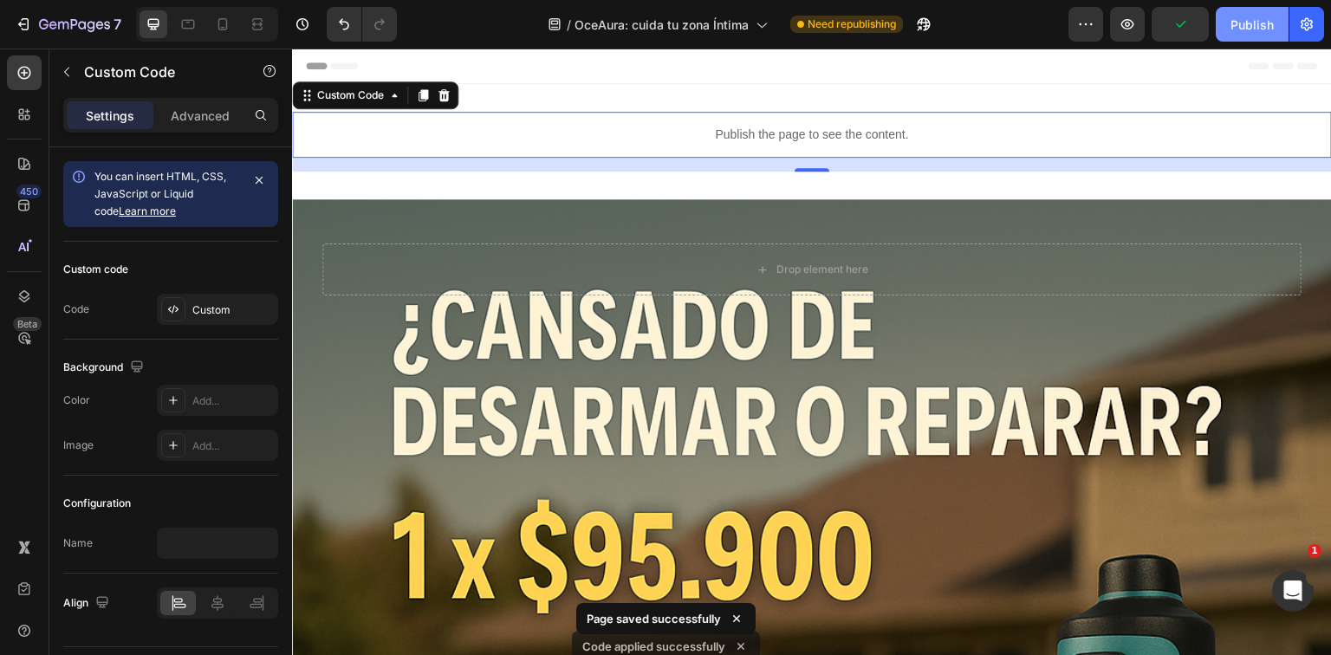
click at [1232, 25] on div "Publish" at bounding box center [1252, 25] width 43 height 18
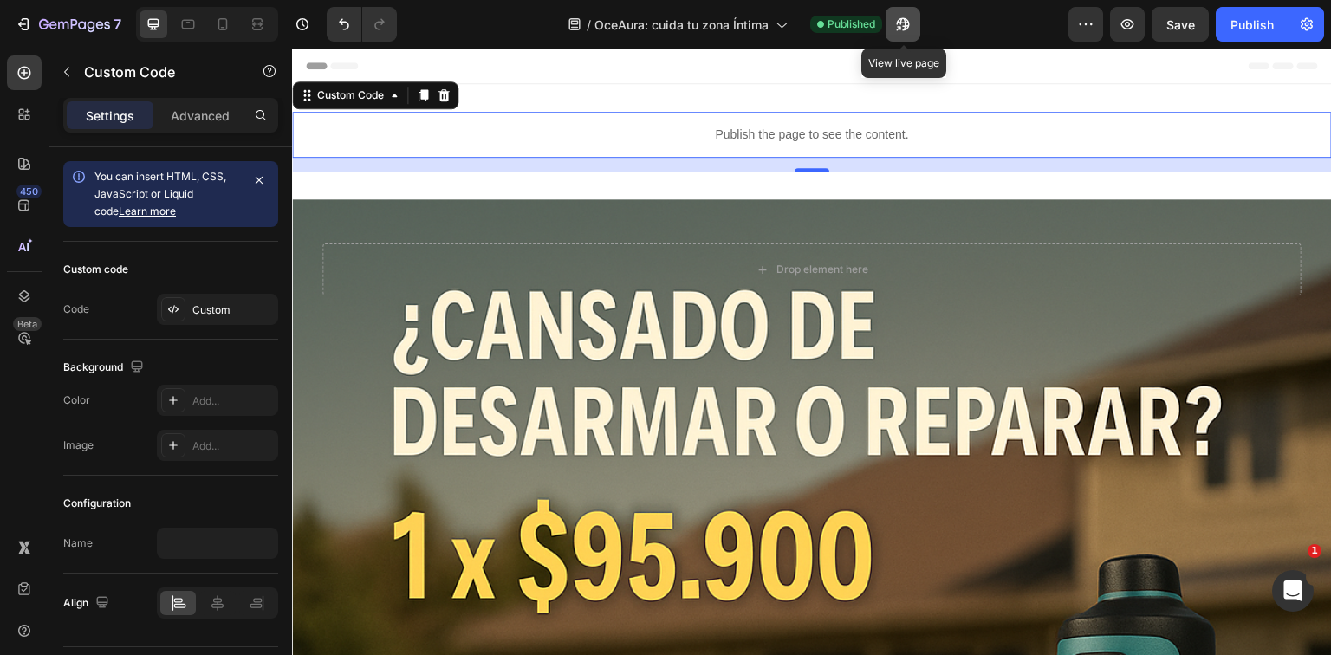
click at [901, 26] on icon "button" at bounding box center [899, 28] width 4 height 4
click at [867, 146] on div "Publish the page to see the content." at bounding box center [812, 135] width 1040 height 46
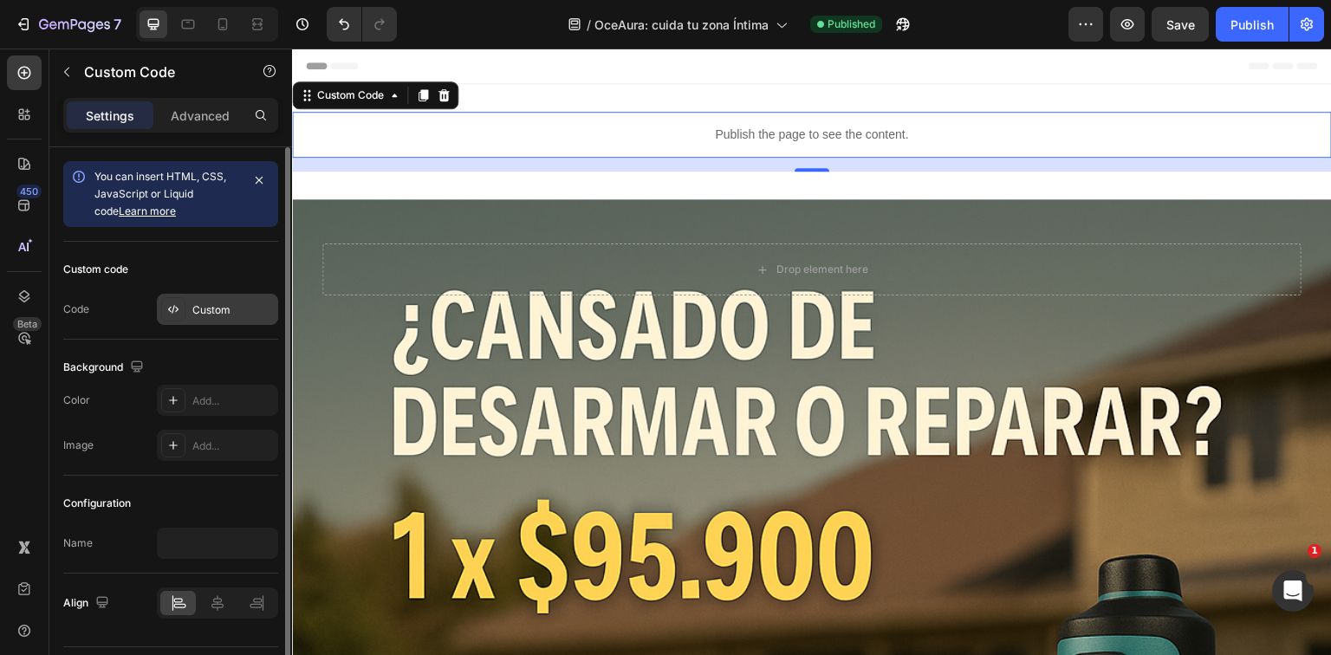
click at [209, 303] on div "Custom" at bounding box center [232, 311] width 81 height 16
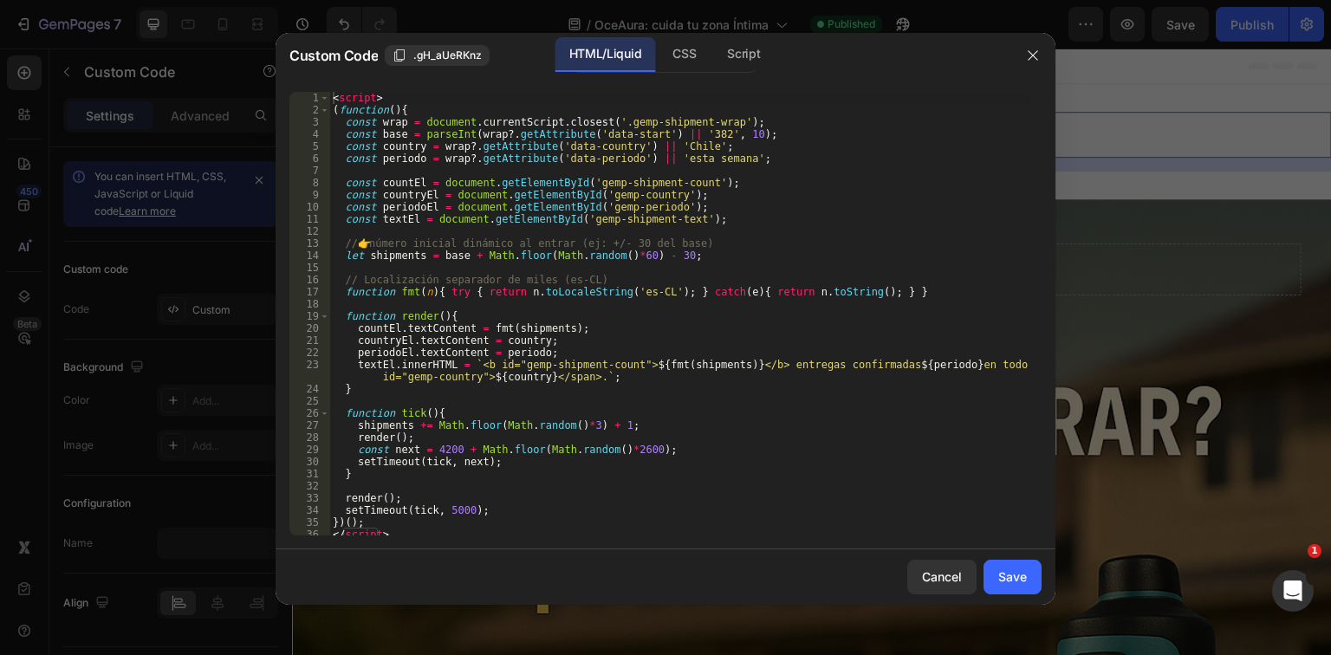
click at [518, 301] on div "< script > ( function ( ) { const wrap = document . currentScript . closest ( '…" at bounding box center [680, 326] width 702 height 468
type textarea "</script>"
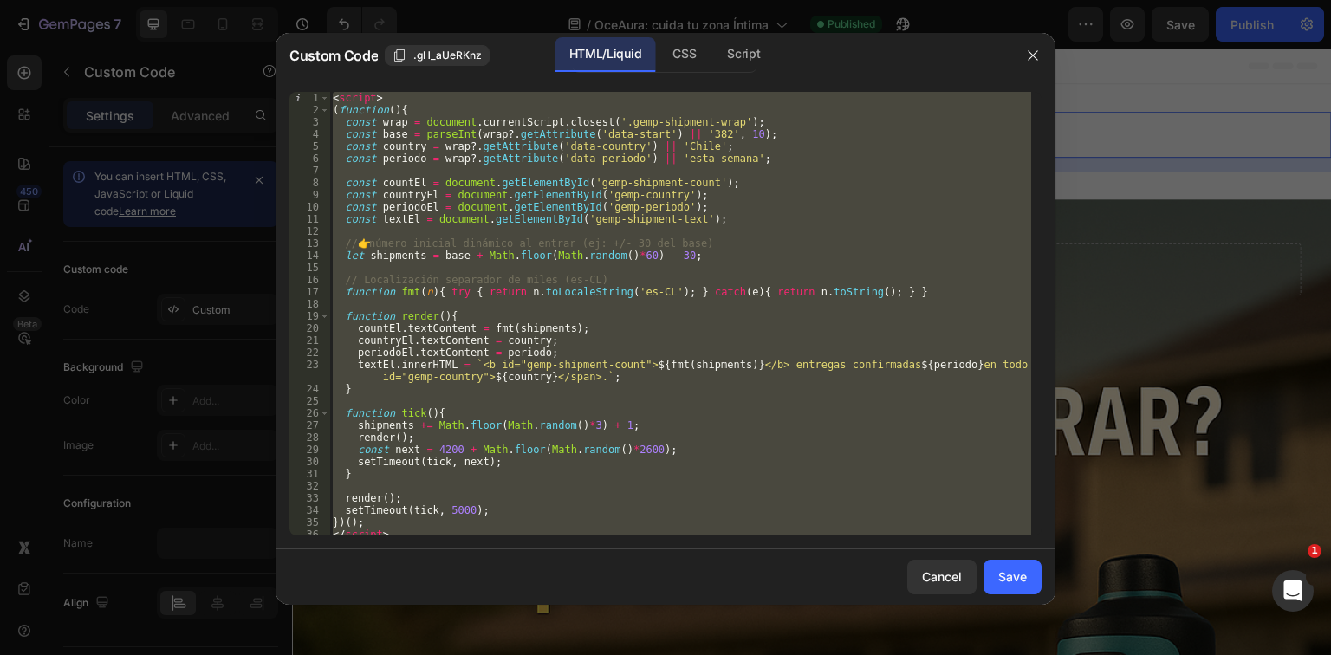
paste textarea
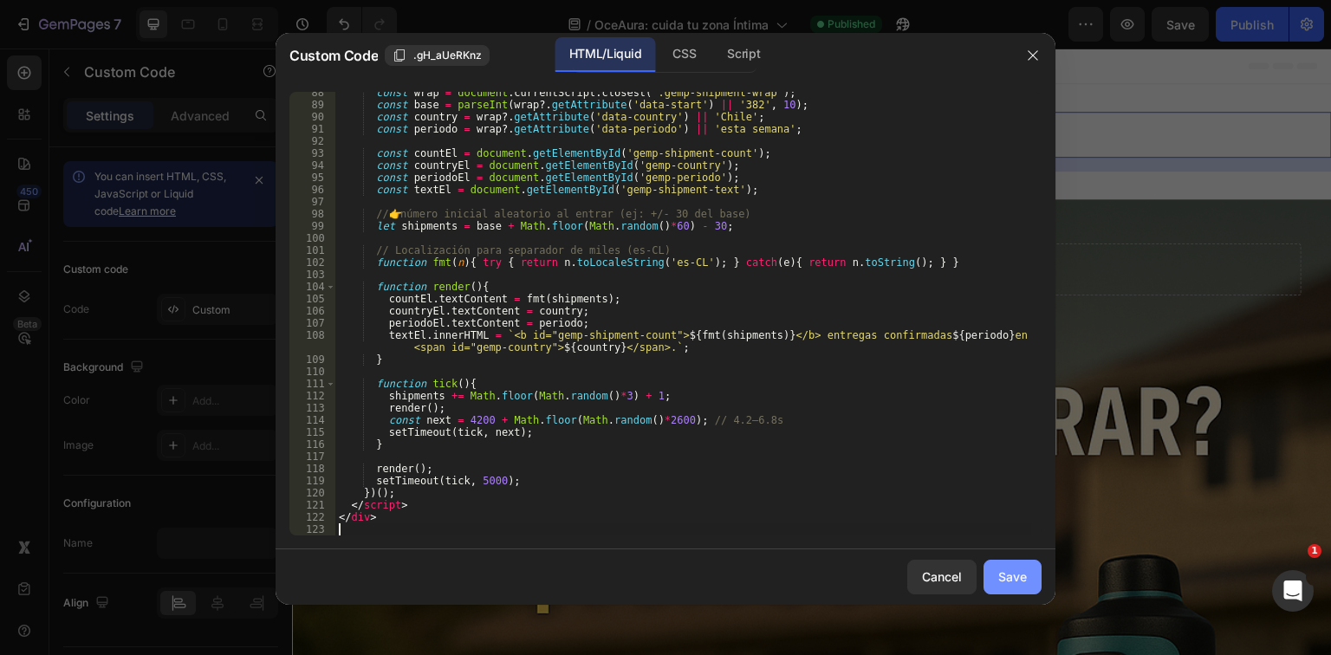
click at [1010, 580] on div "Save" at bounding box center [1013, 577] width 29 height 18
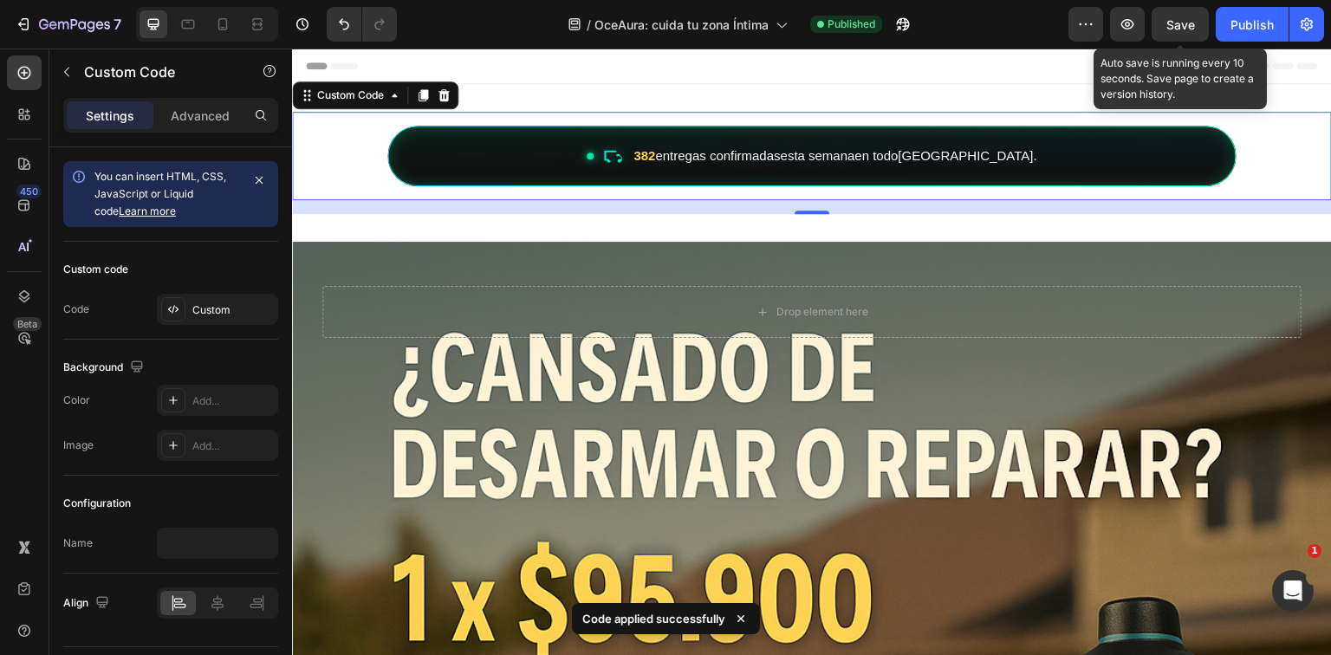
click at [1187, 26] on span "Save" at bounding box center [1181, 24] width 29 height 15
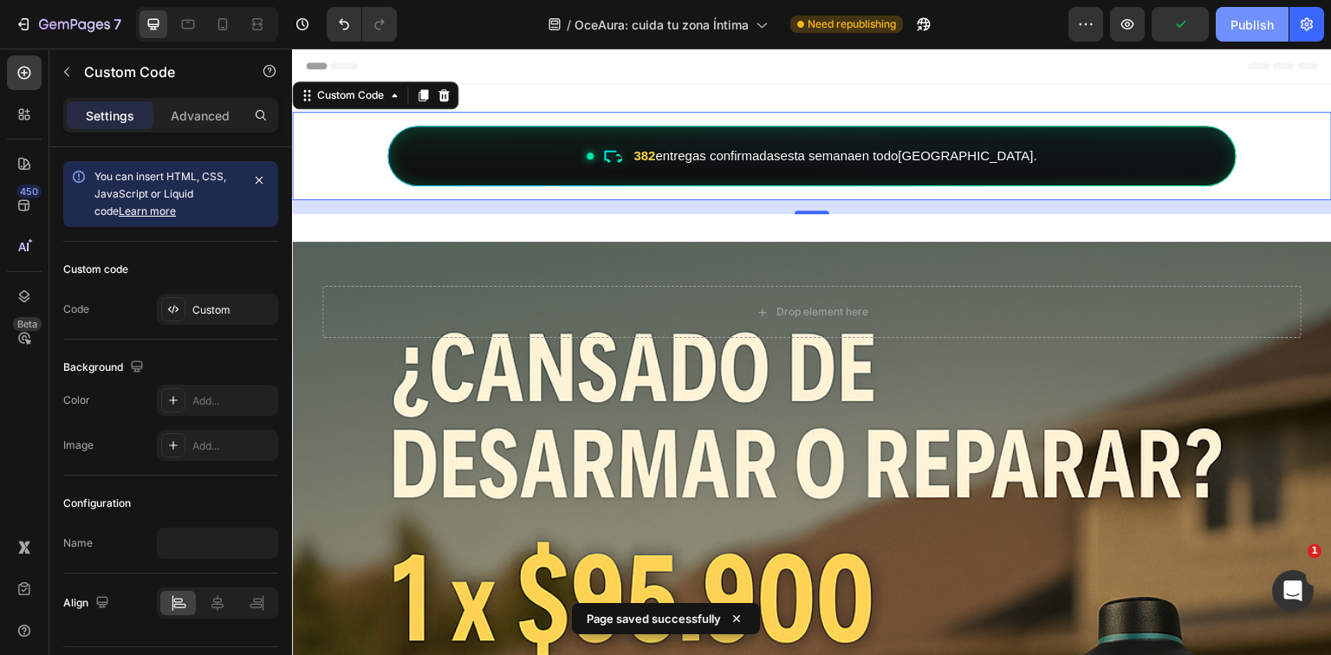
click at [1266, 19] on div "Publish" at bounding box center [1252, 25] width 43 height 18
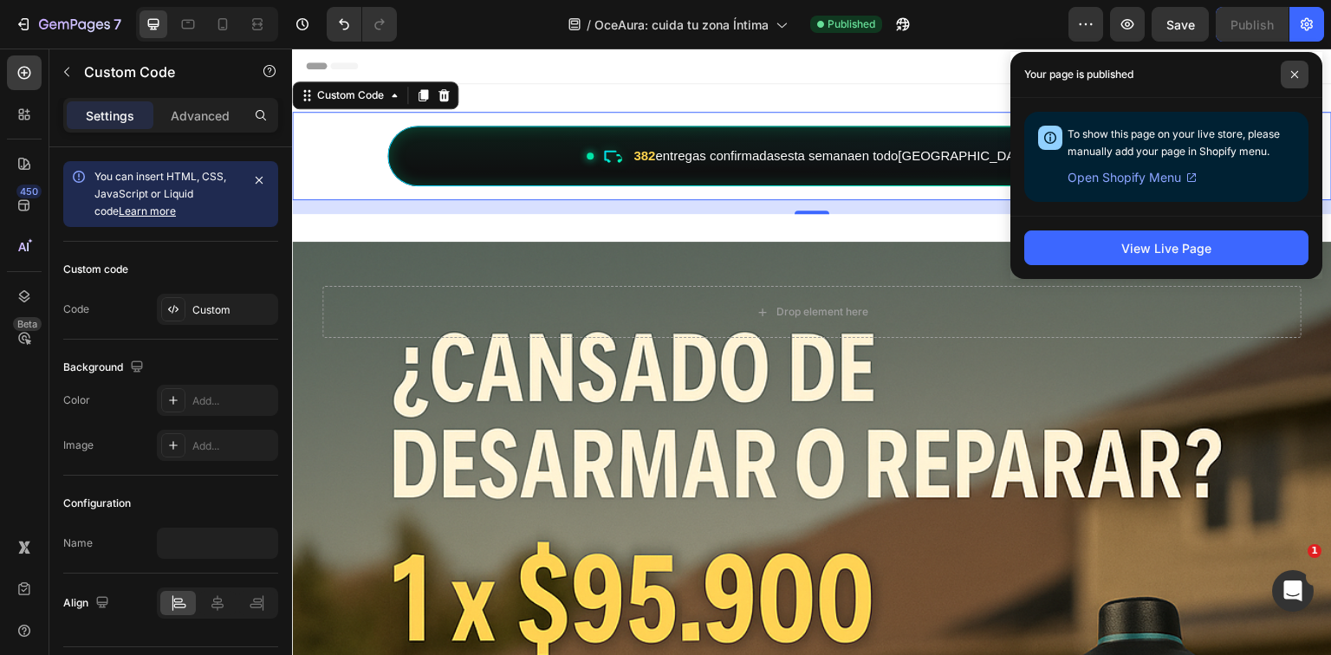
click at [1295, 74] on icon at bounding box center [1295, 74] width 7 height 7
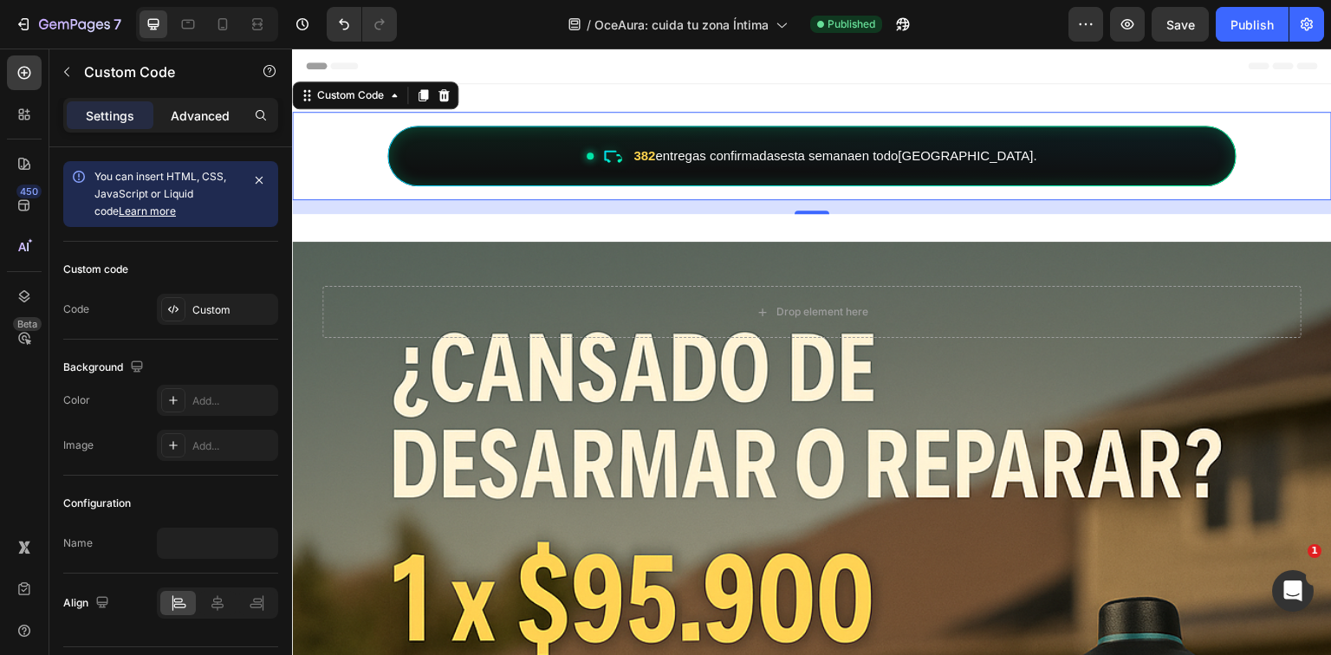
click at [212, 118] on p "Advanced" at bounding box center [200, 116] width 59 height 18
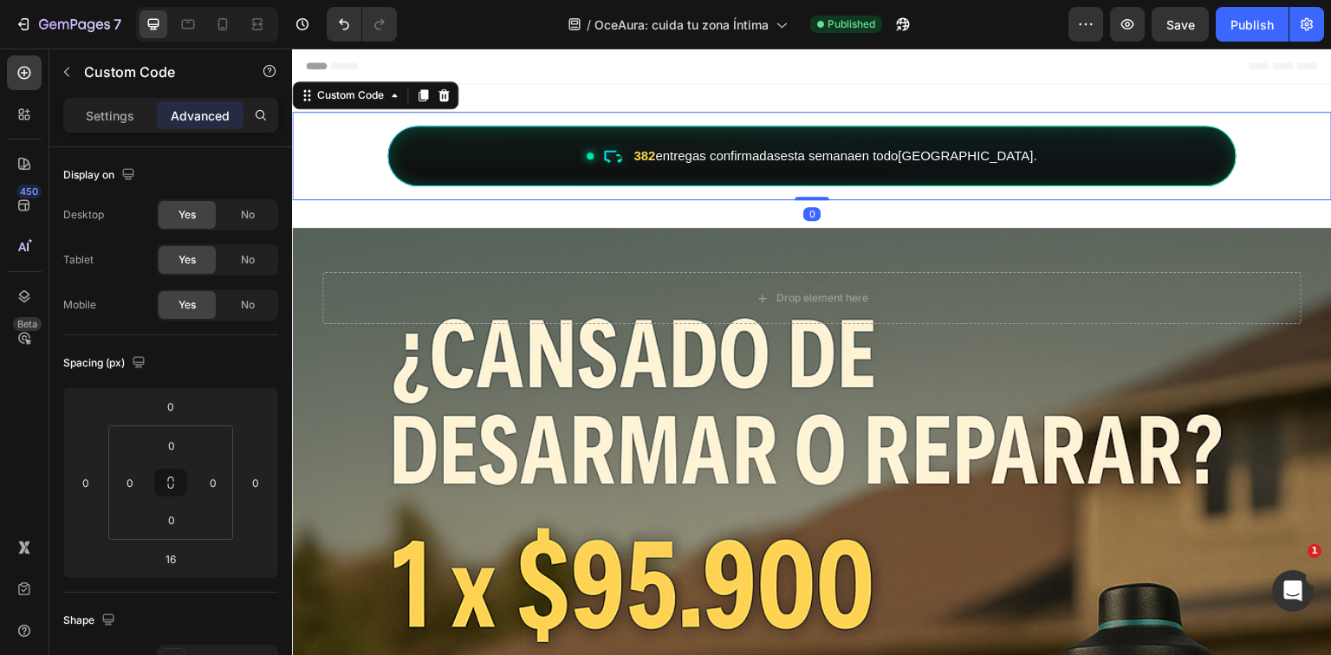
drag, startPoint x: 811, startPoint y: 212, endPoint x: 814, endPoint y: 184, distance: 28.7
click at [814, 184] on div "382 entregas confirmadas esta semana en todo [GEOGRAPHIC_DATA] . Custom Code 0" at bounding box center [812, 156] width 1040 height 88
type input "0"
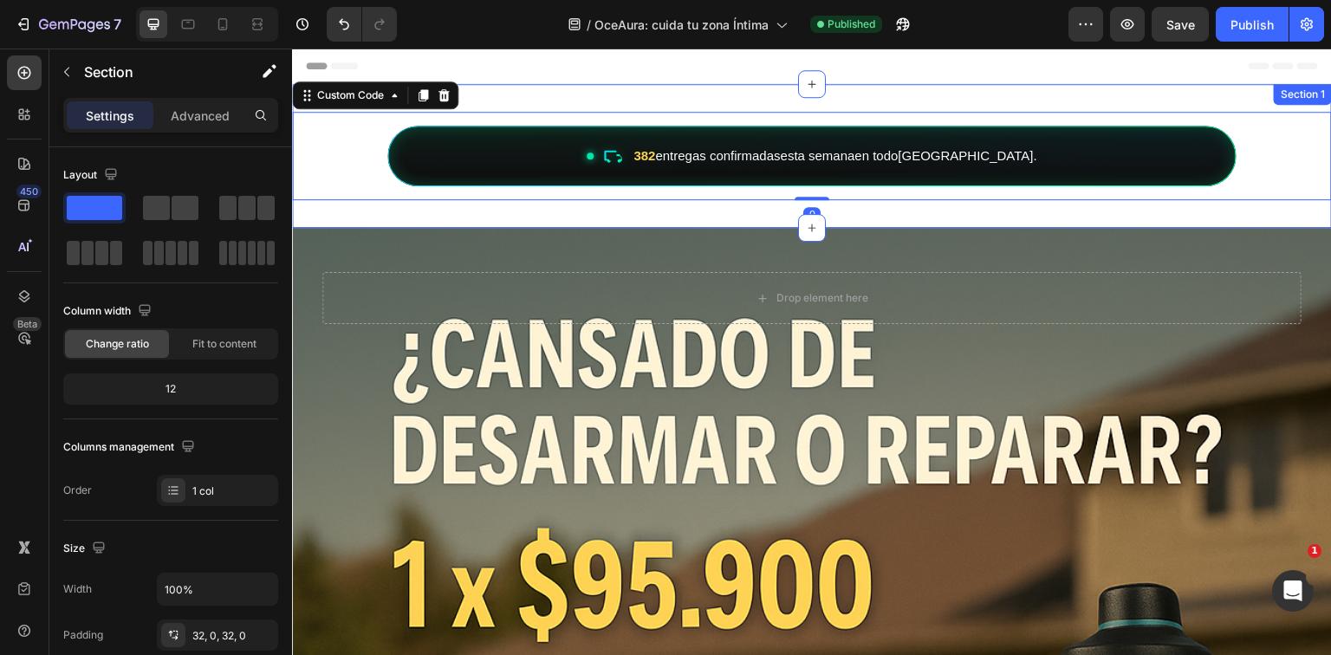
click at [849, 88] on div "382 entregas confirmadas esta semana en todo [GEOGRAPHIC_DATA] . Custom Code 0 …" at bounding box center [812, 156] width 1040 height 144
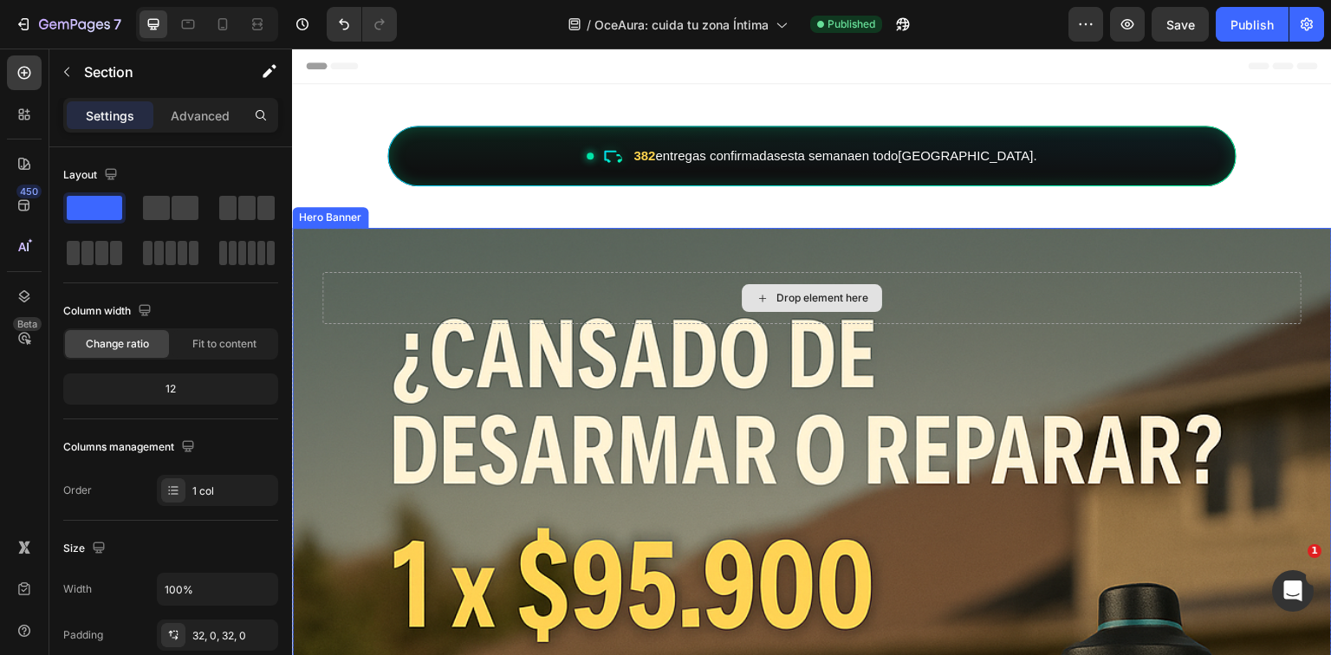
click at [829, 298] on div "Drop element here" at bounding box center [823, 298] width 92 height 14
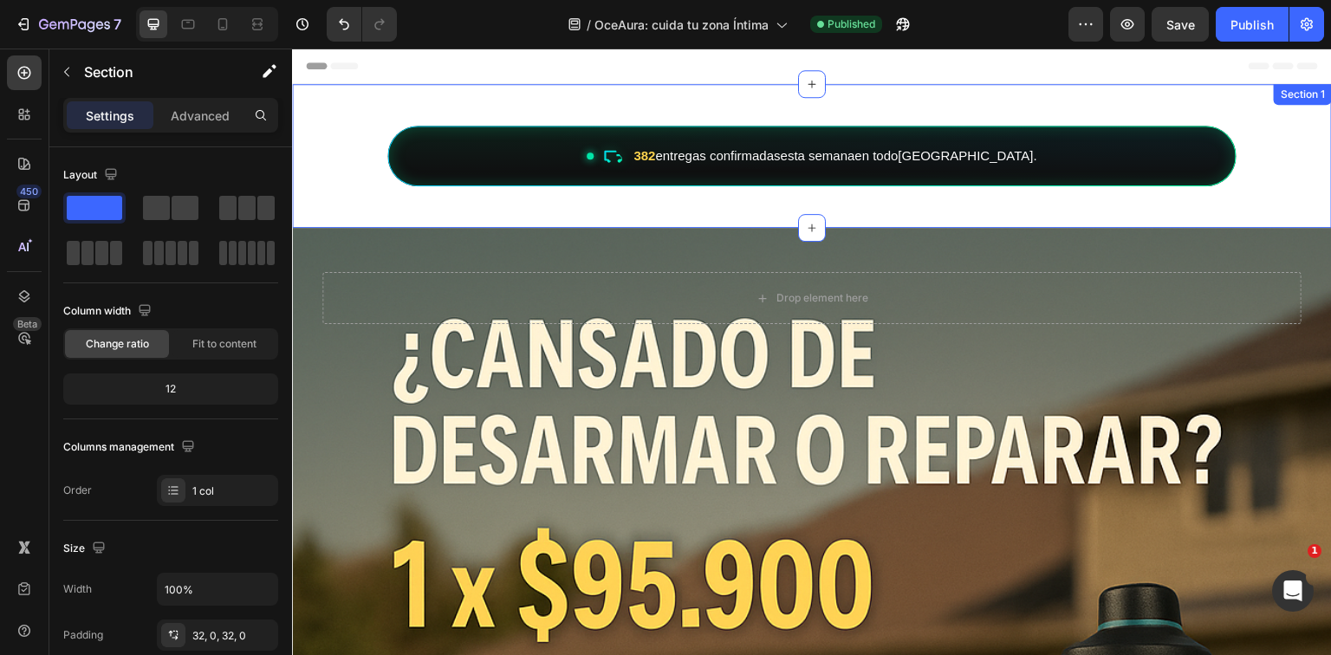
click at [709, 86] on div "382 entregas confirmadas esta semana en todo [GEOGRAPHIC_DATA] . Custom Code Se…" at bounding box center [812, 156] width 1040 height 144
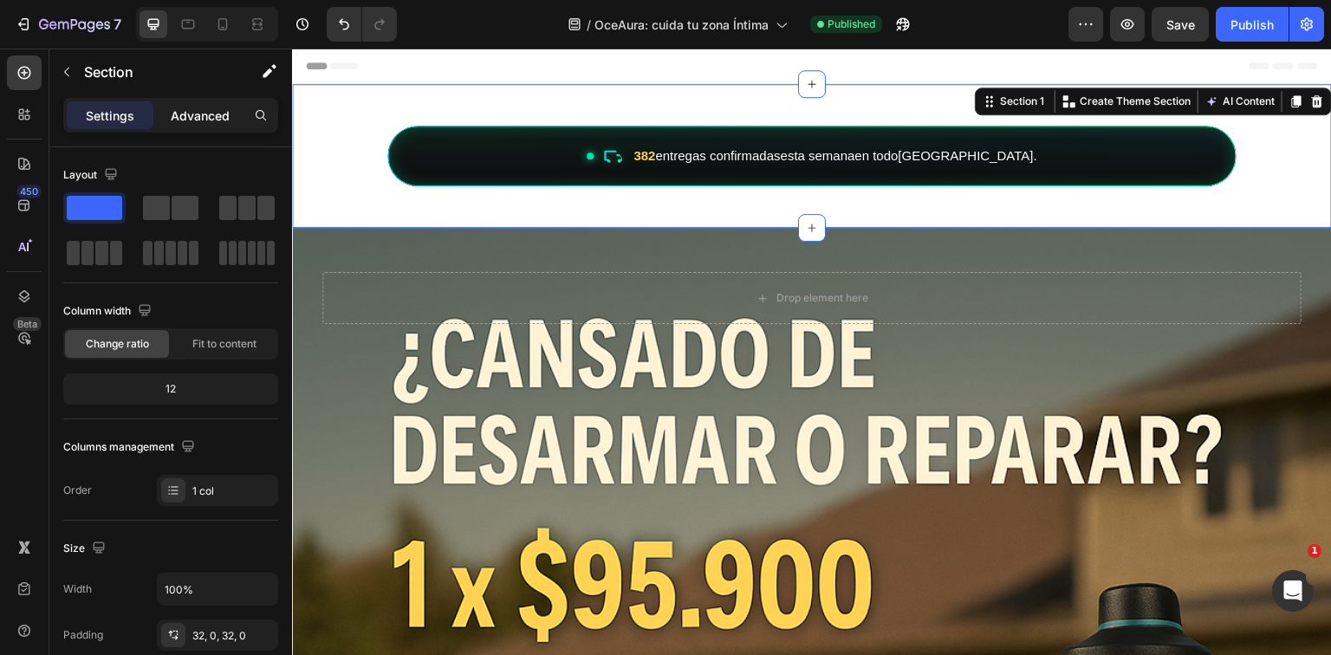
click at [174, 120] on p "Advanced" at bounding box center [200, 116] width 59 height 18
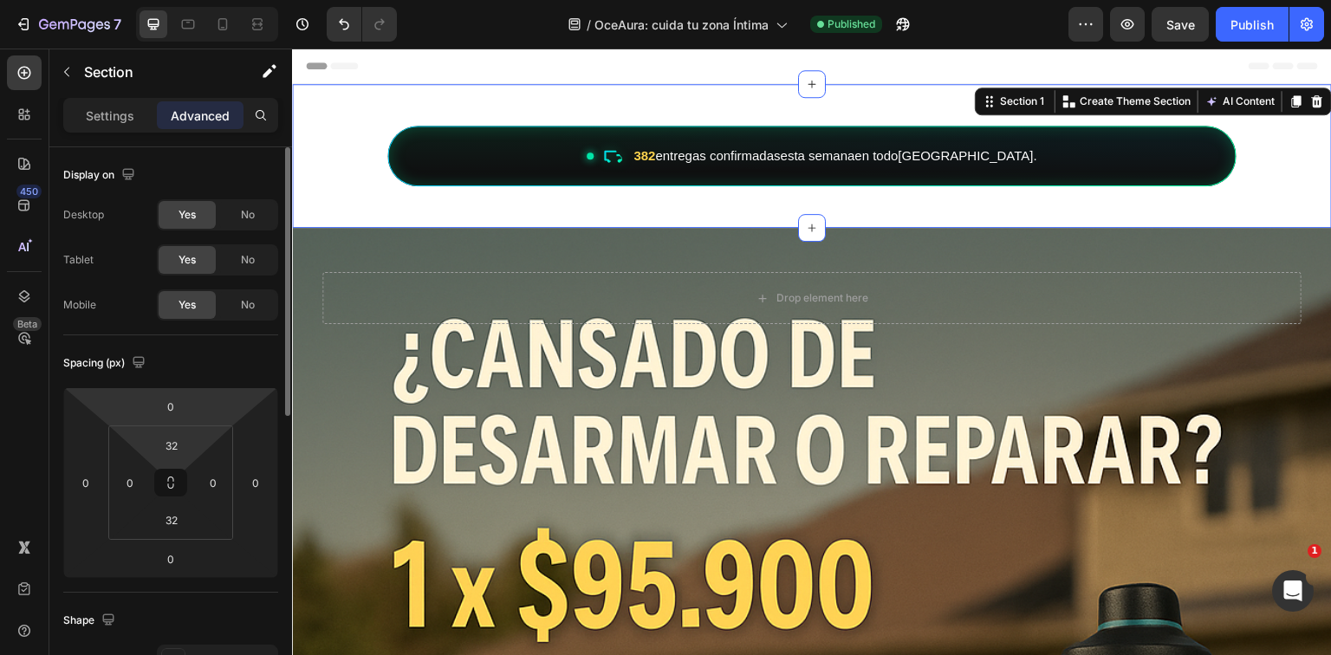
click at [207, 0] on html "7 Version history / OceAura: cuida tu zona Íntima Published Preview Save Publis…" at bounding box center [665, 0] width 1331 height 0
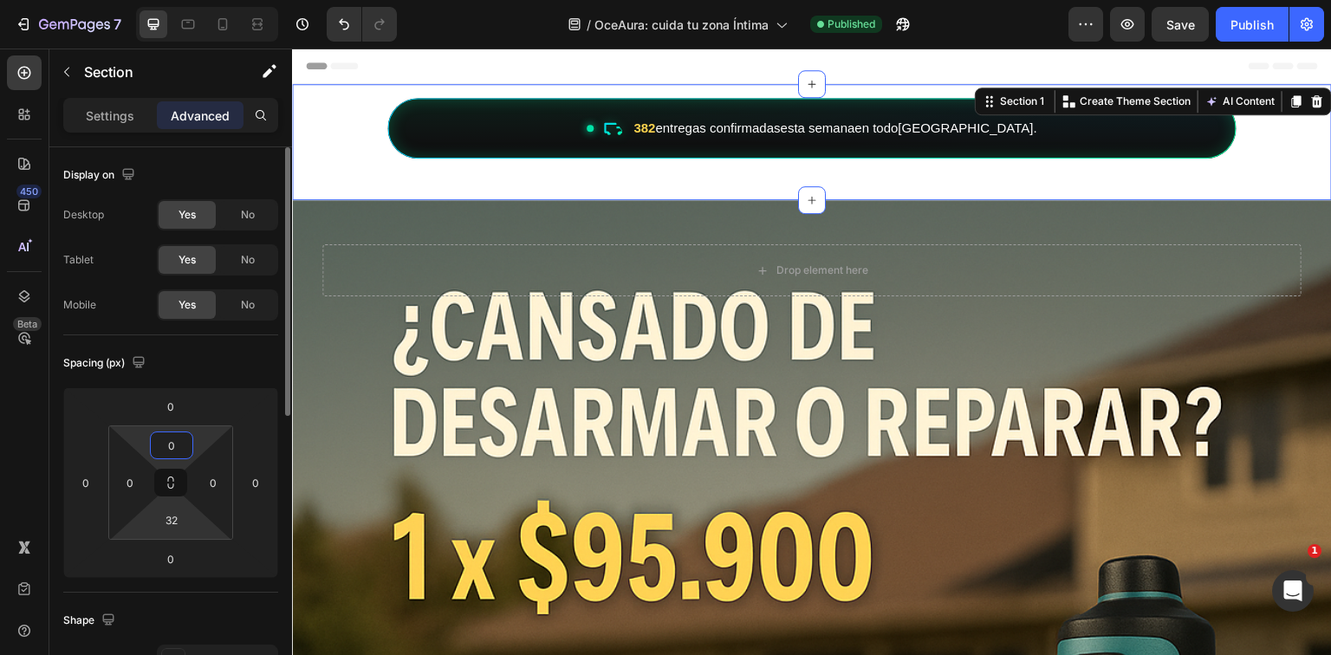
type input "0"
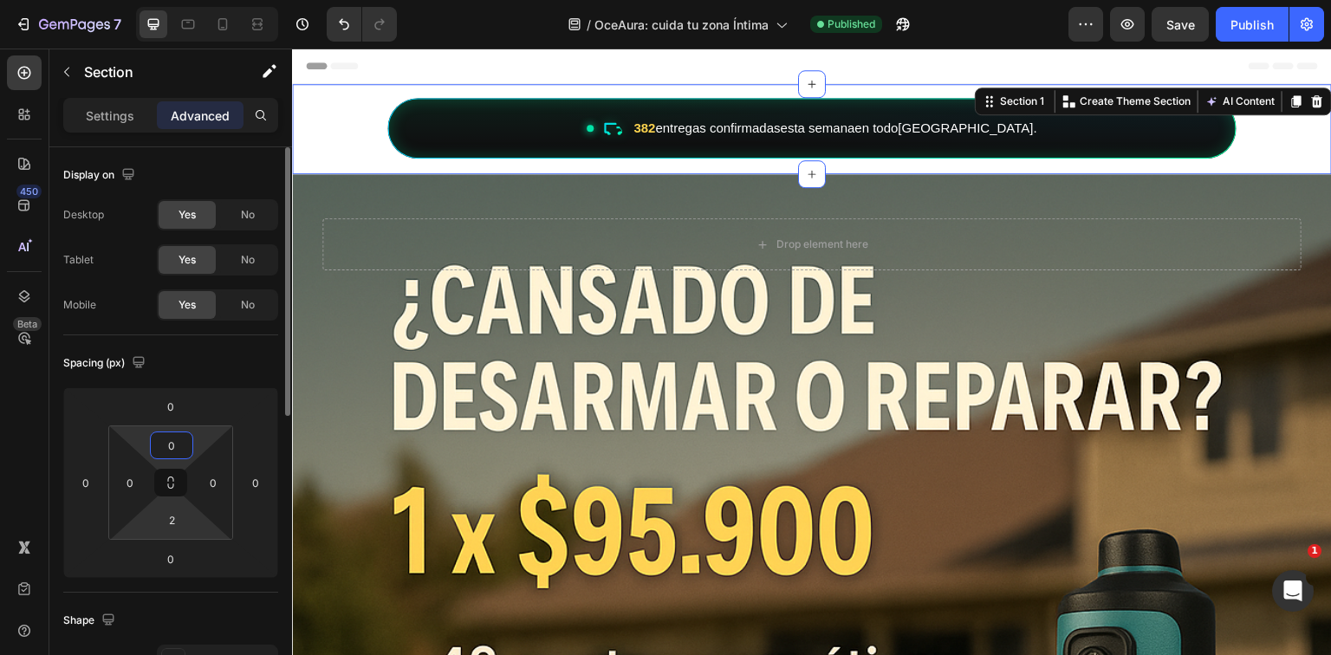
click at [146, 0] on html "7 Version history / OceAura: cuida tu zona Íntima Published Preview Save Publis…" at bounding box center [665, 0] width 1331 height 0
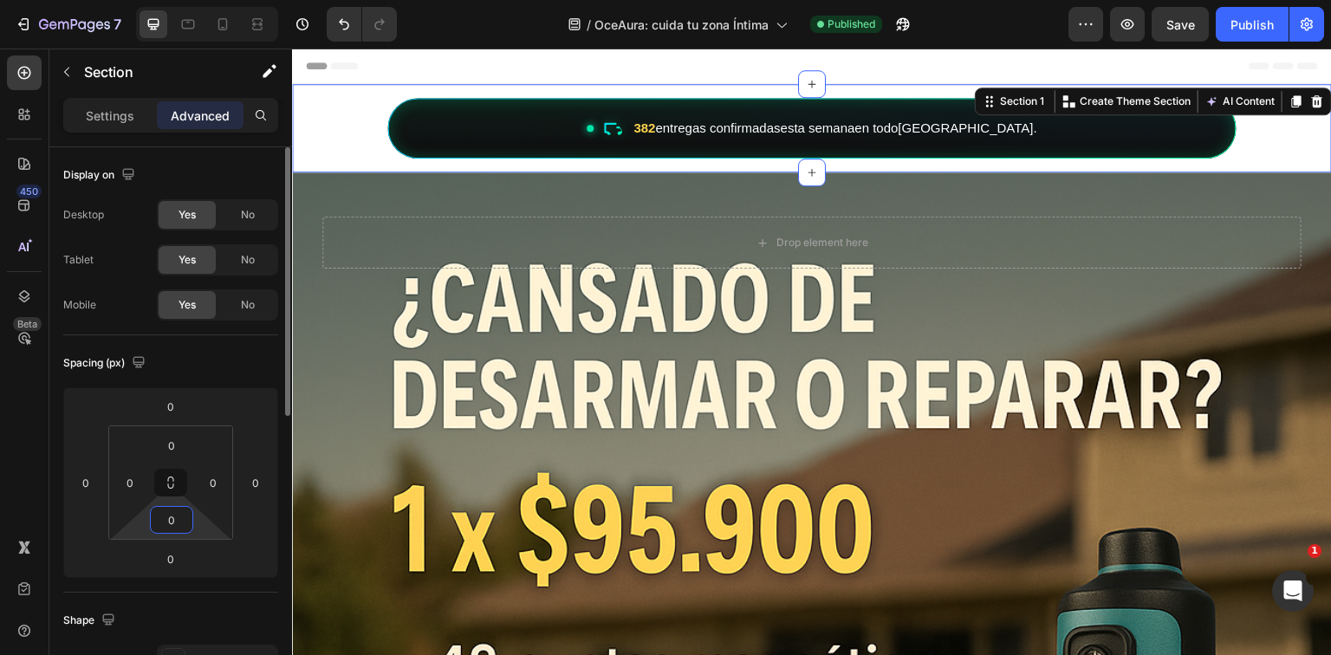
type input "0"
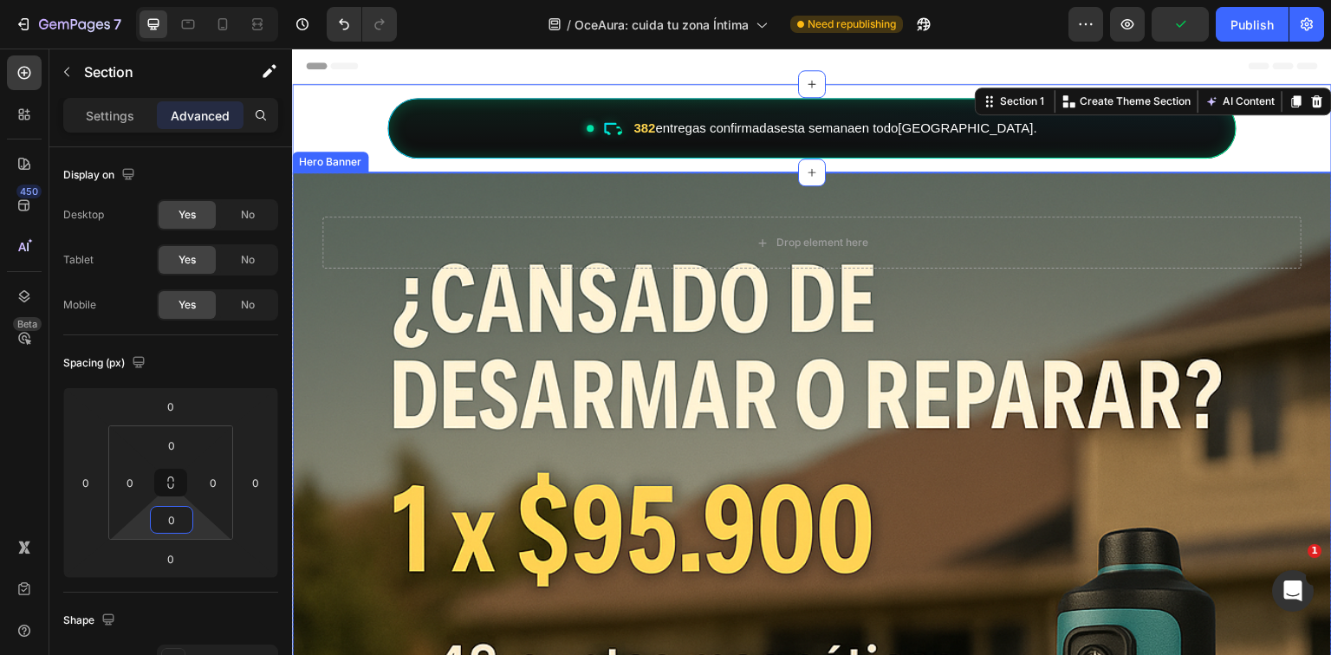
click at [660, 267] on div "Drop element here" at bounding box center [811, 243] width 979 height 52
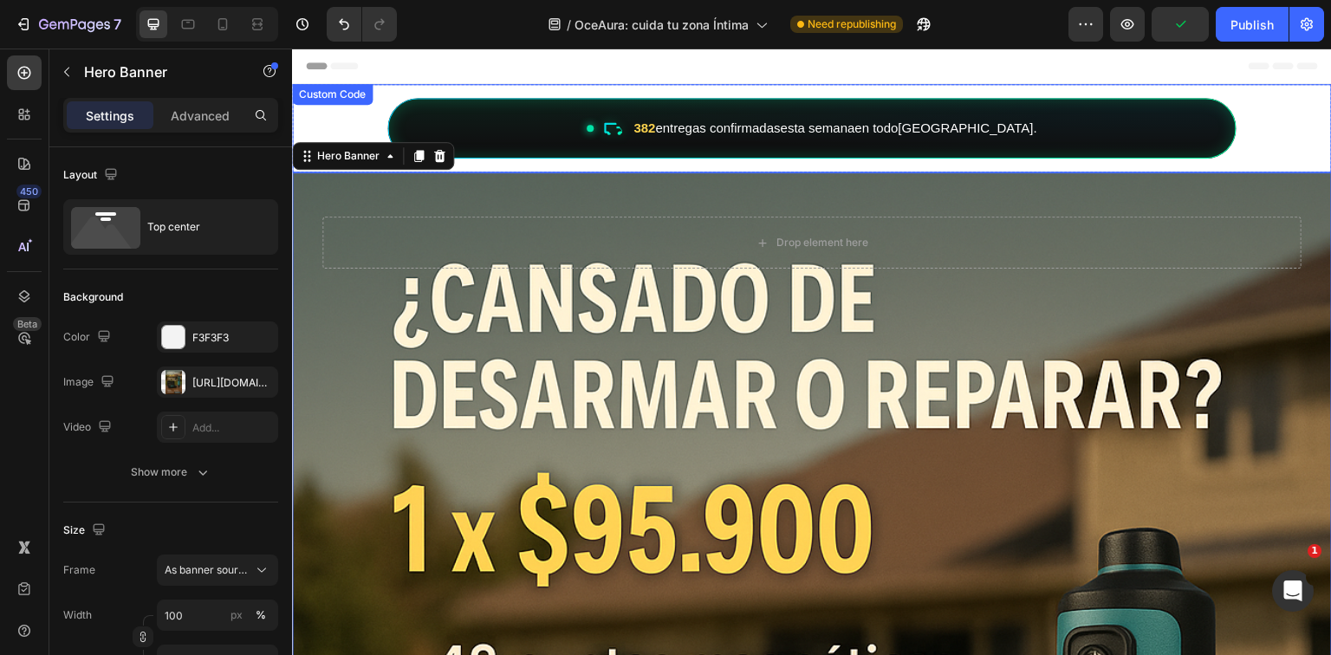
click at [348, 94] on div "Custom Code" at bounding box center [333, 95] width 74 height 16
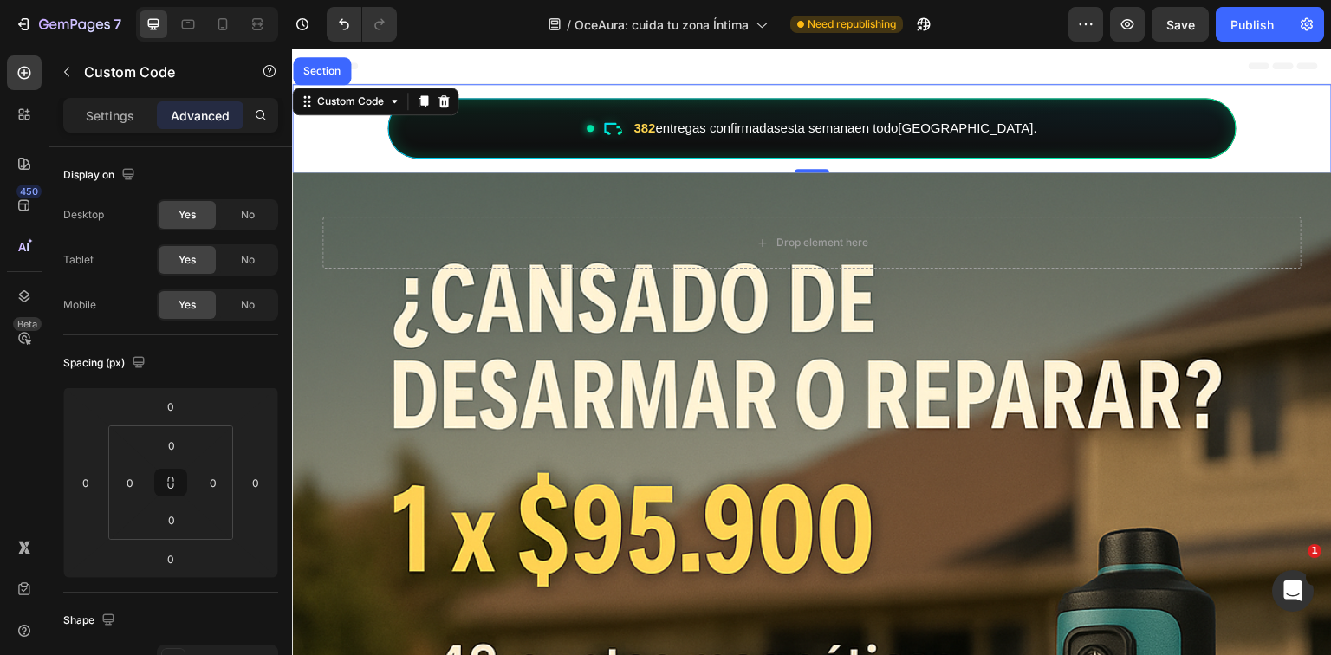
click at [721, 142] on div "382 entregas confirmadas esta semana en todo [GEOGRAPHIC_DATA] ." at bounding box center [811, 128] width 849 height 61
drag, startPoint x: 813, startPoint y: 170, endPoint x: 810, endPoint y: 138, distance: 32.3
click at [810, 138] on div "382 entregas confirmadas esta semana en todo [GEOGRAPHIC_DATA] . Custom Code Se…" at bounding box center [812, 128] width 1040 height 88
click at [830, 85] on div "382 entregas confirmadas esta semana en todo [GEOGRAPHIC_DATA] . Custom Code Se…" at bounding box center [812, 128] width 1040 height 88
click at [1272, 17] on div "Publish" at bounding box center [1252, 25] width 43 height 18
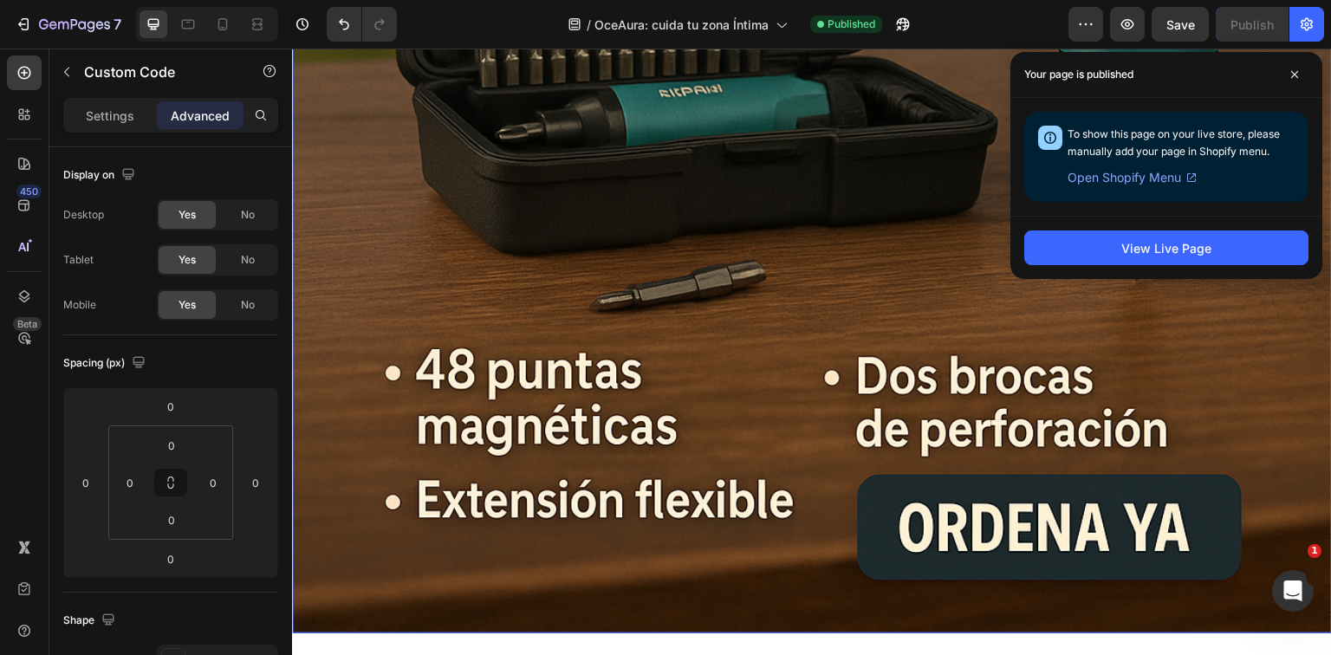
scroll to position [1387, 0]
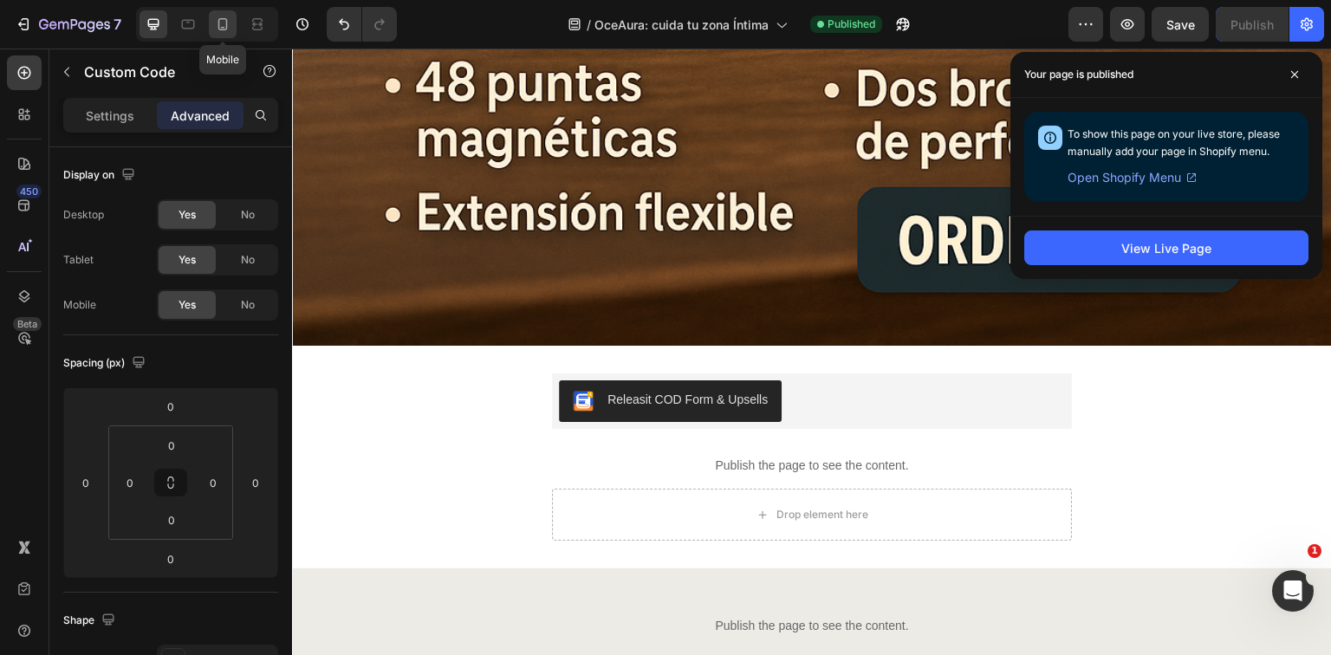
click at [231, 31] on icon at bounding box center [222, 24] width 17 height 17
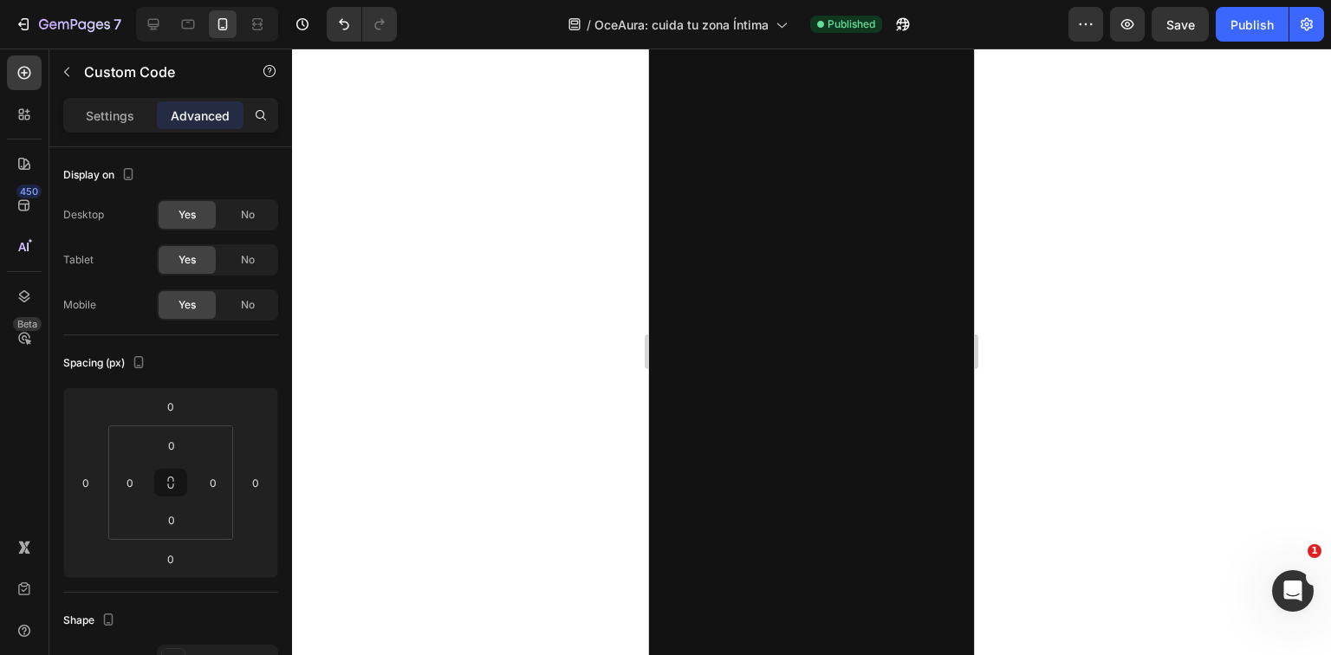
scroll to position [971, 0]
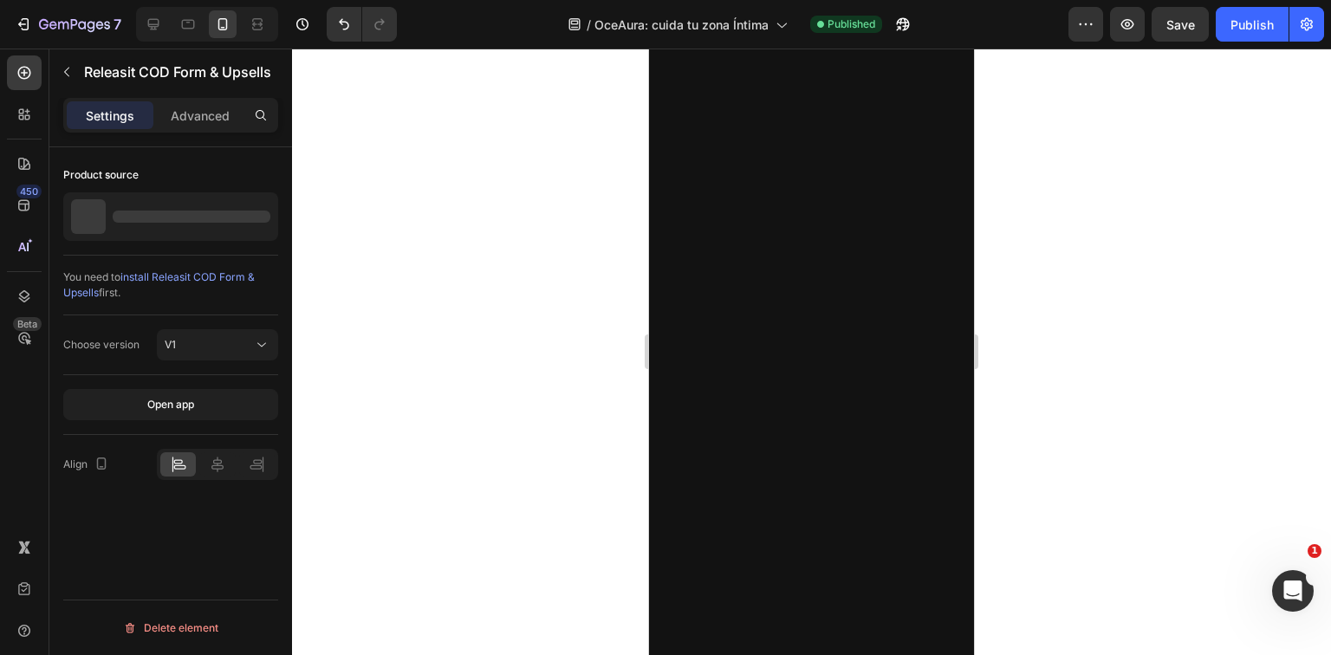
click at [211, 278] on span "install Releasit COD Form & Upsells" at bounding box center [159, 284] width 192 height 29
click at [228, 420] on div "Open app" at bounding box center [170, 405] width 215 height 60
click at [228, 408] on button "Open app" at bounding box center [170, 404] width 215 height 31
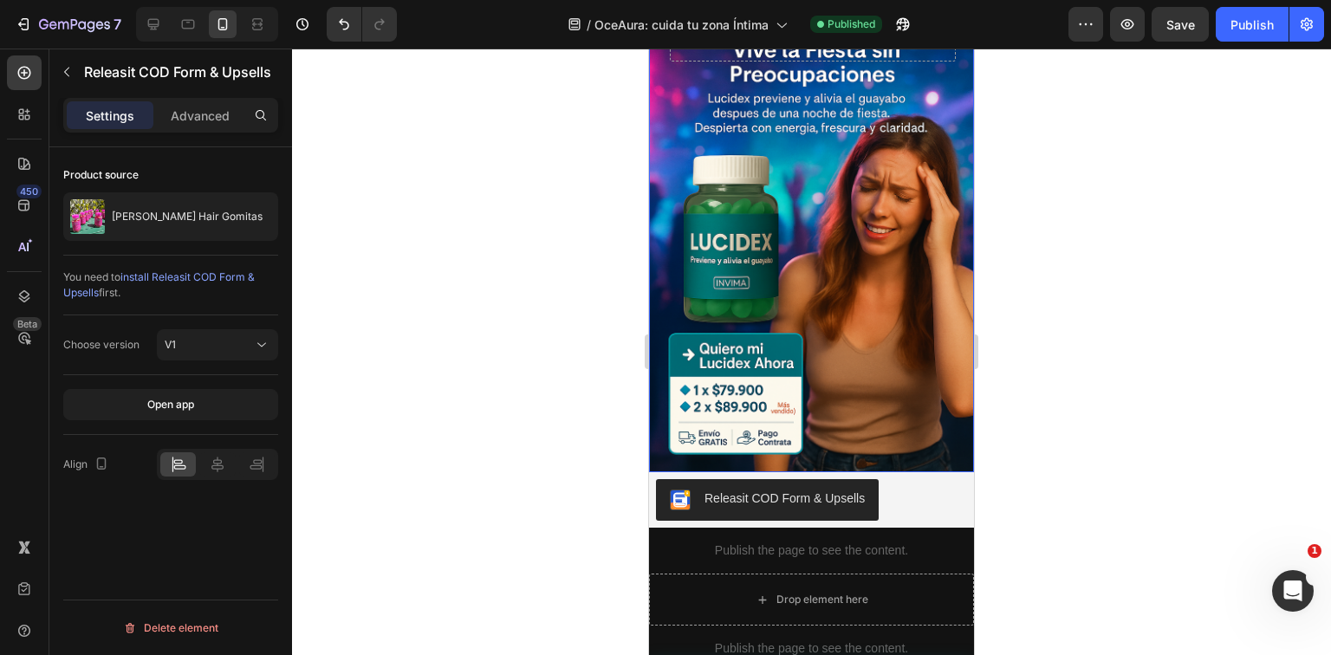
scroll to position [0, 0]
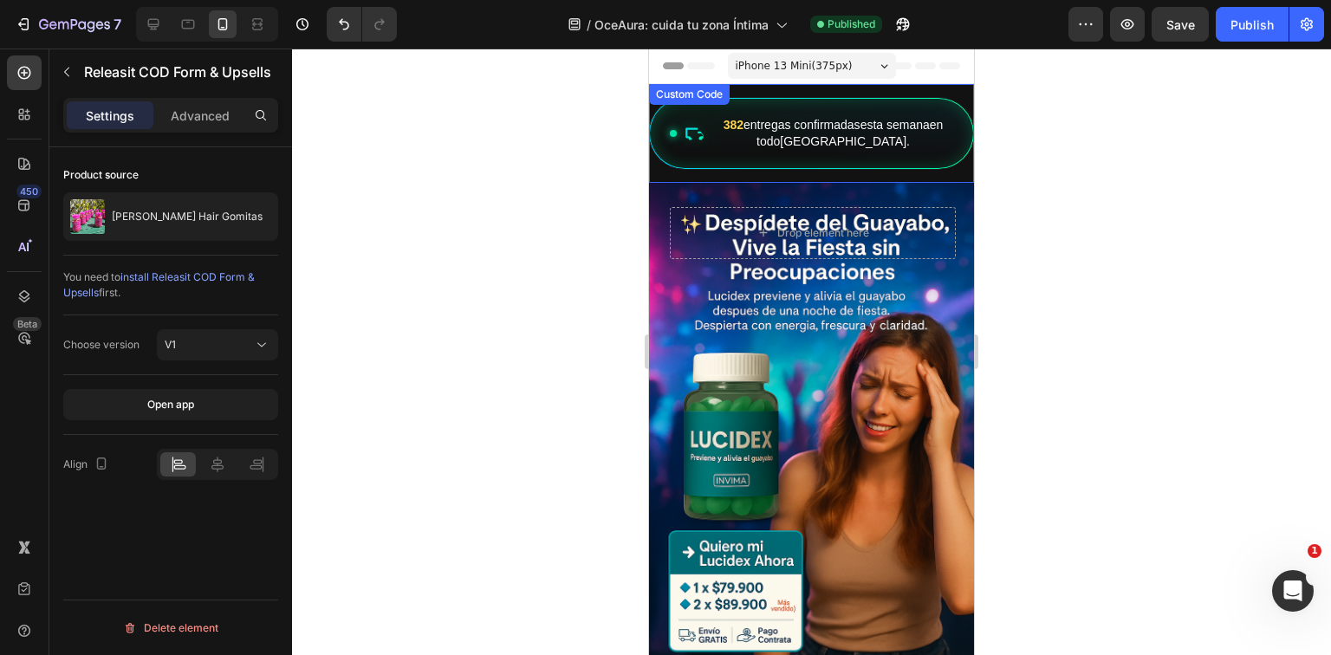
click at [856, 113] on div "382 entregas confirmadas esta semana en todo [GEOGRAPHIC_DATA] ." at bounding box center [811, 133] width 325 height 71
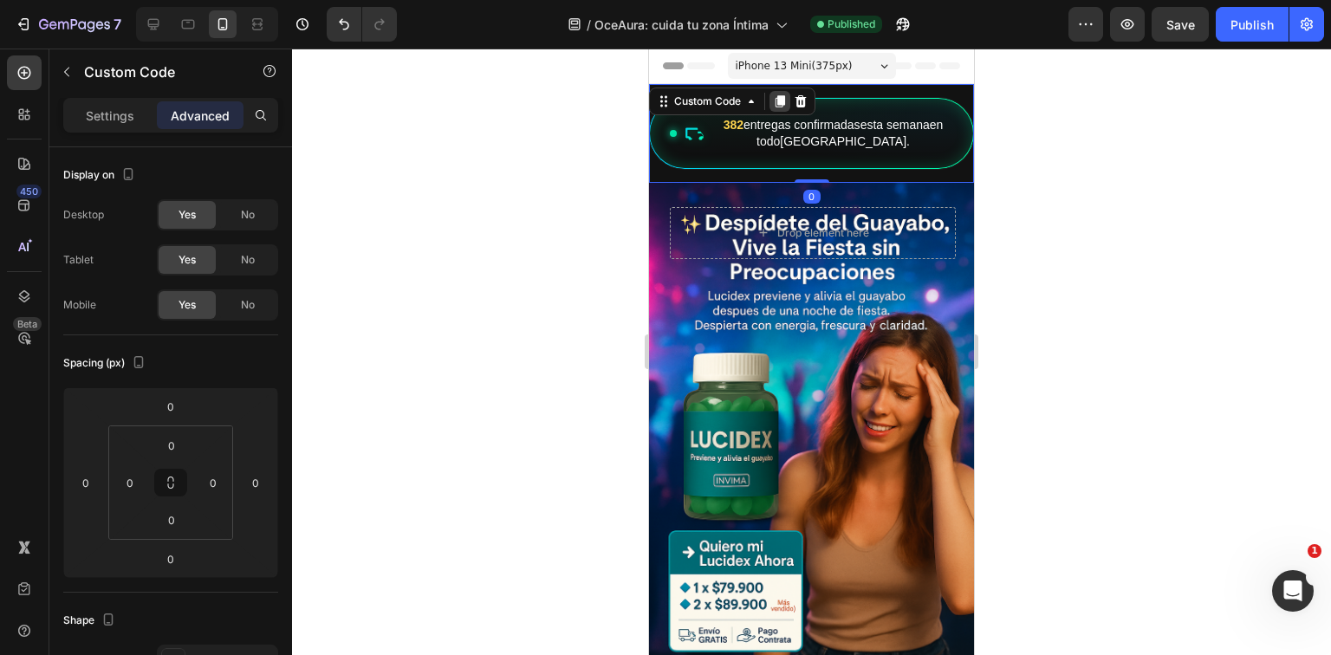
click at [775, 101] on icon at bounding box center [780, 101] width 14 height 14
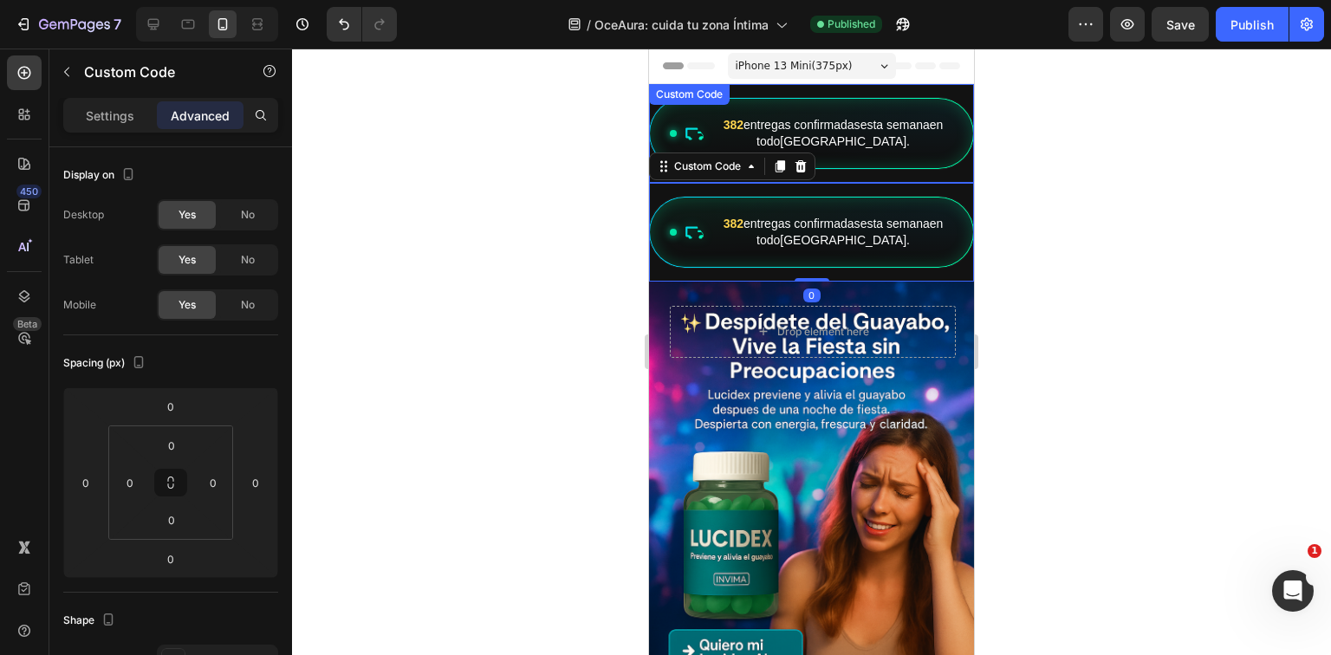
click at [838, 114] on div "382 entregas confirmadas esta semana en todo [GEOGRAPHIC_DATA] ." at bounding box center [811, 133] width 325 height 71
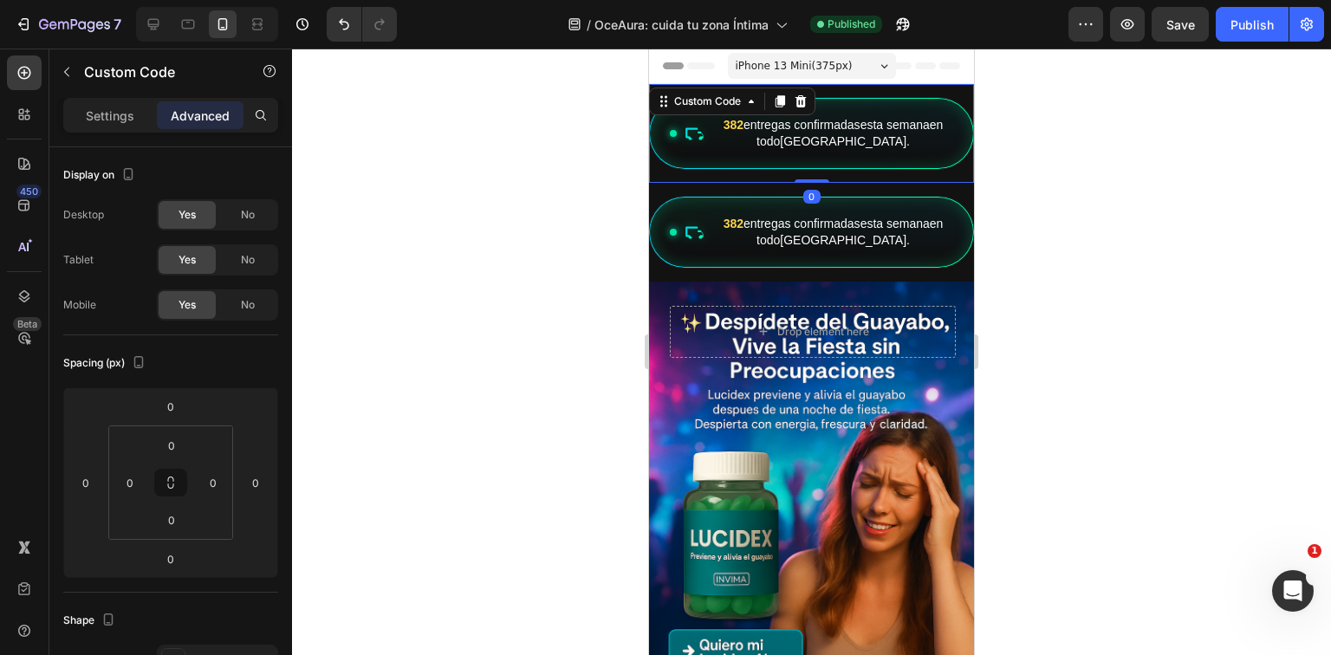
click at [131, 128] on div "Settings Advanced" at bounding box center [170, 115] width 215 height 35
click at [139, 118] on div "Settings" at bounding box center [110, 115] width 87 height 28
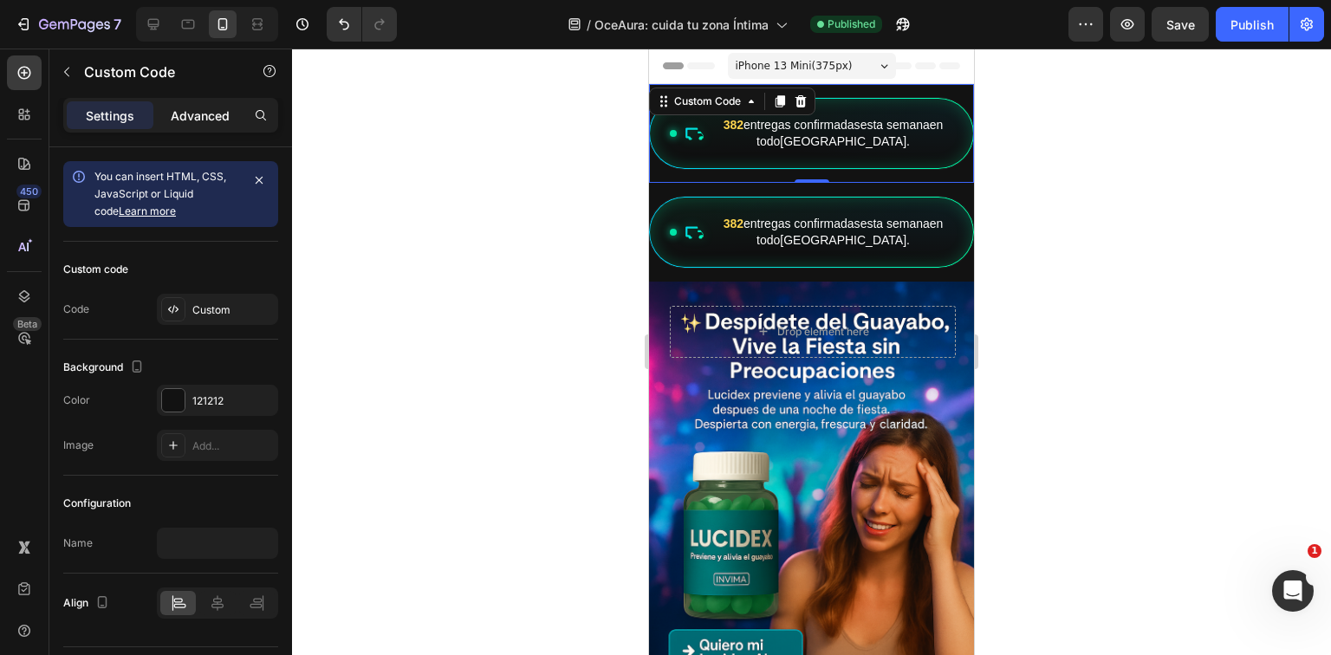
click at [208, 114] on p "Advanced" at bounding box center [200, 116] width 59 height 18
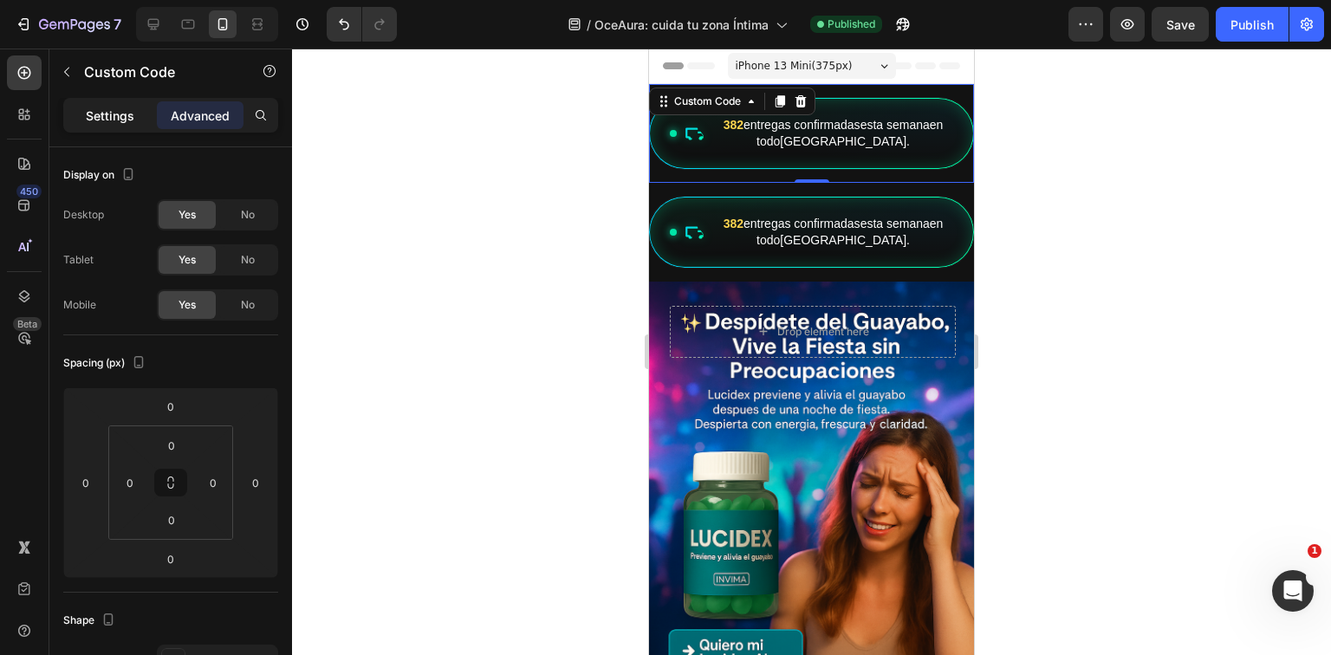
click at [126, 107] on p "Settings" at bounding box center [110, 116] width 49 height 18
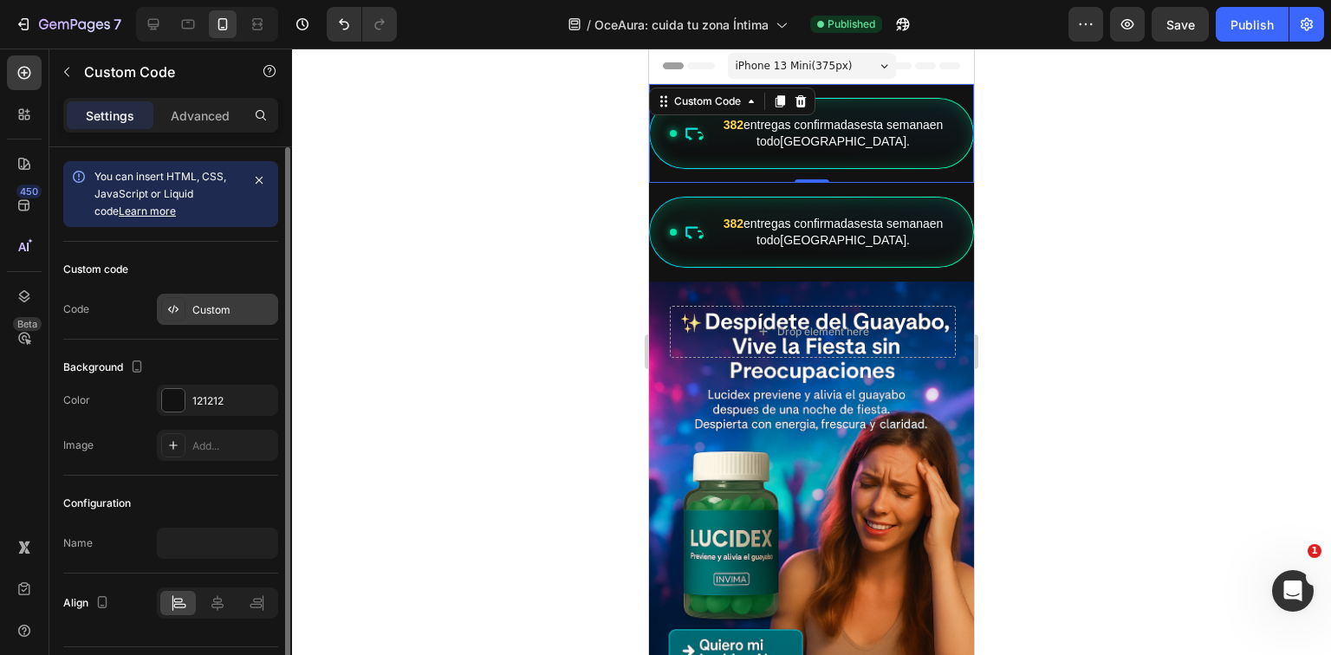
click at [205, 316] on div "Custom" at bounding box center [232, 311] width 81 height 16
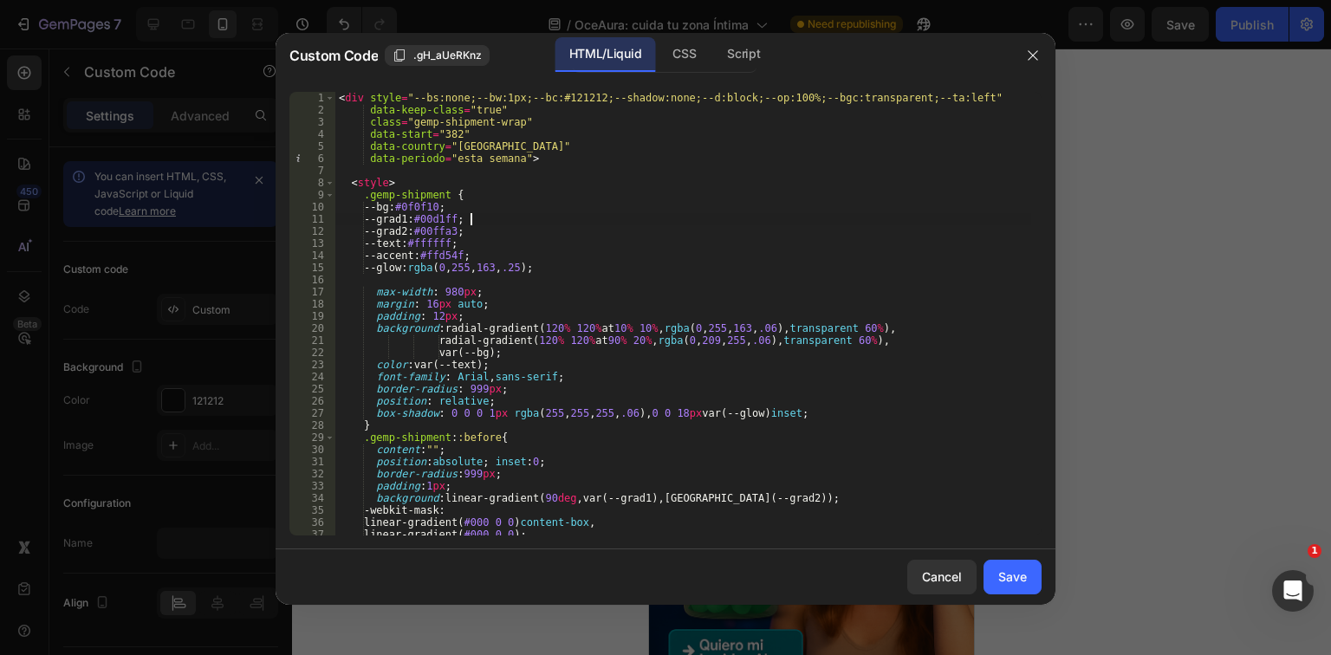
click at [667, 218] on div "< div style = "--bs:none;--bw:1px;--bc:#121212;--shadow:none;--d:block;--op:100…" at bounding box center [683, 326] width 696 height 468
type textarea "</div>"
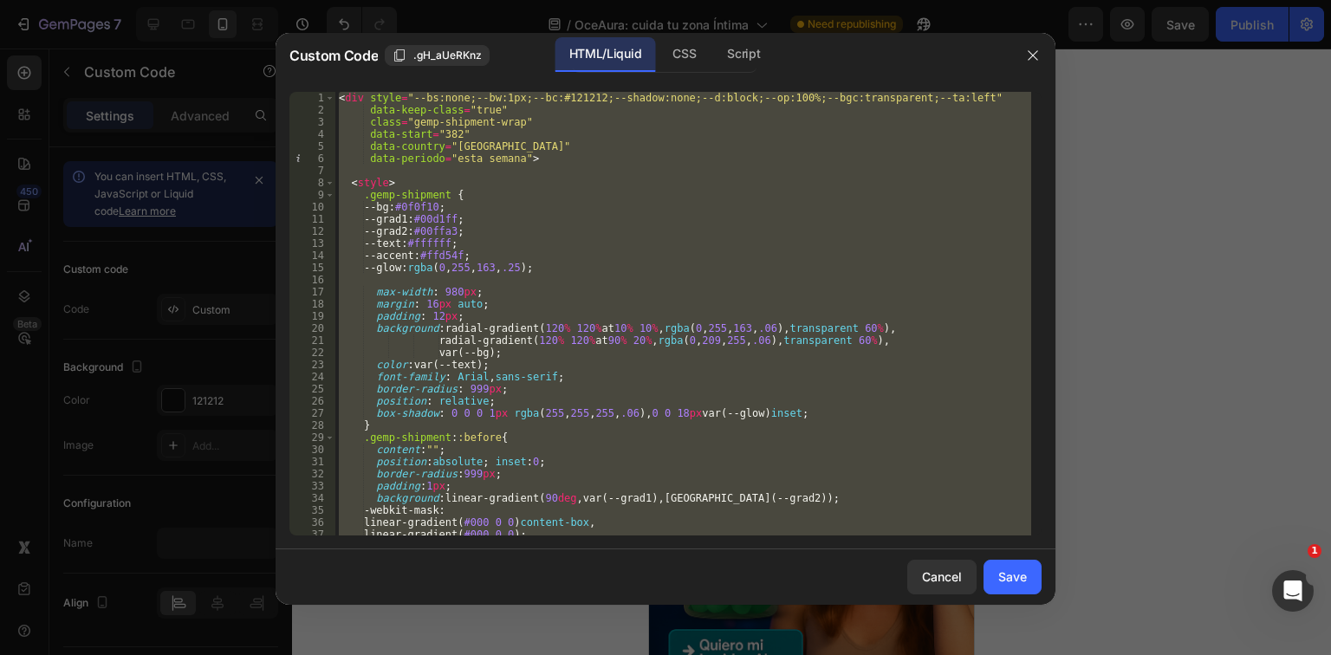
paste textarea
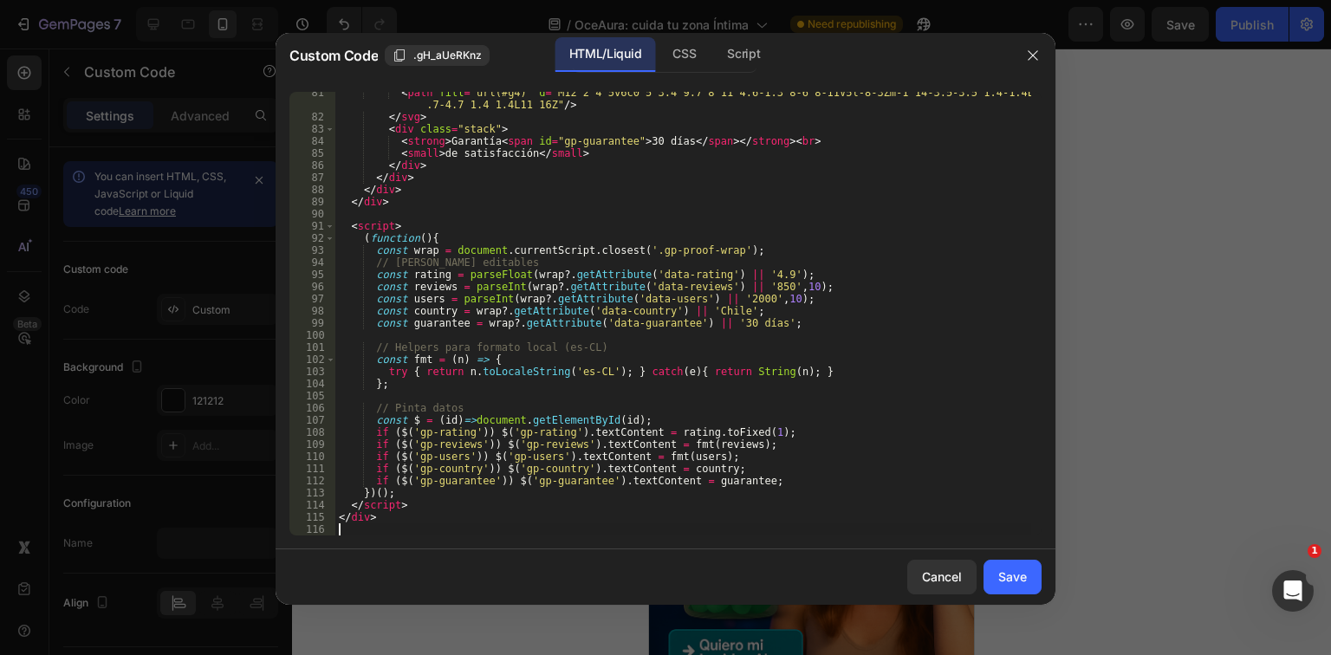
scroll to position [1037, 0]
click at [1005, 573] on div "Save" at bounding box center [1013, 577] width 29 height 18
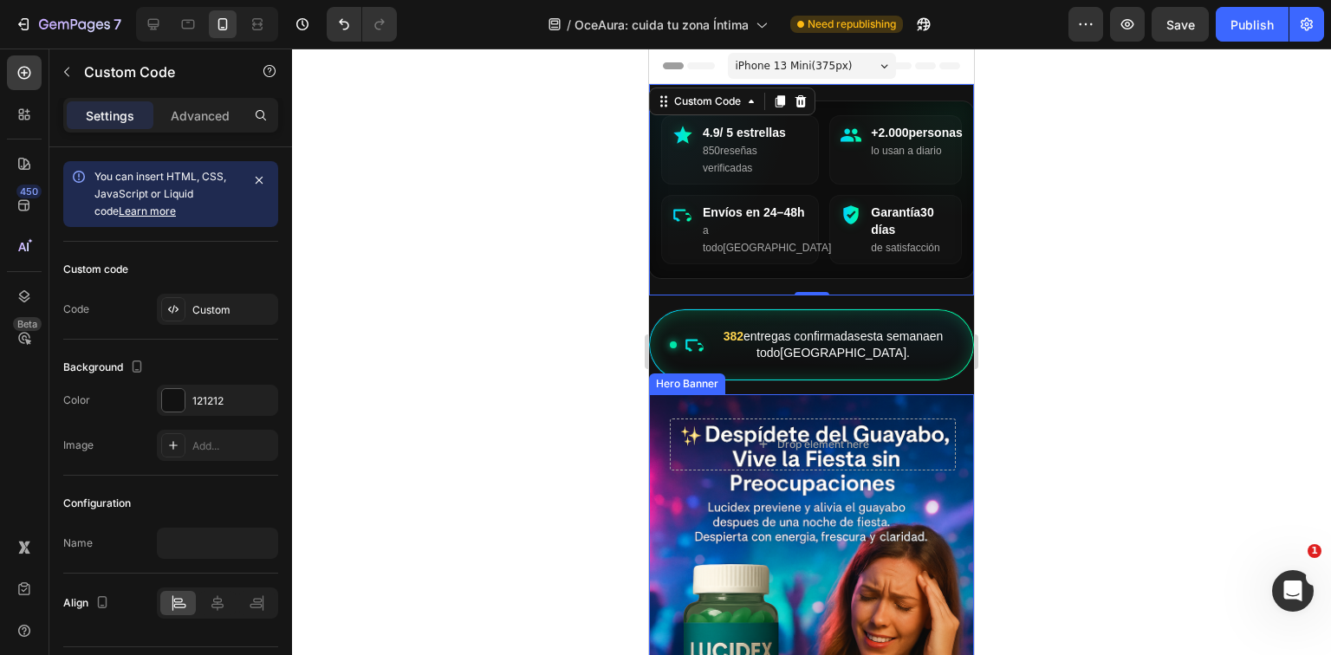
click at [801, 501] on div "Background Image" at bounding box center [811, 638] width 325 height 488
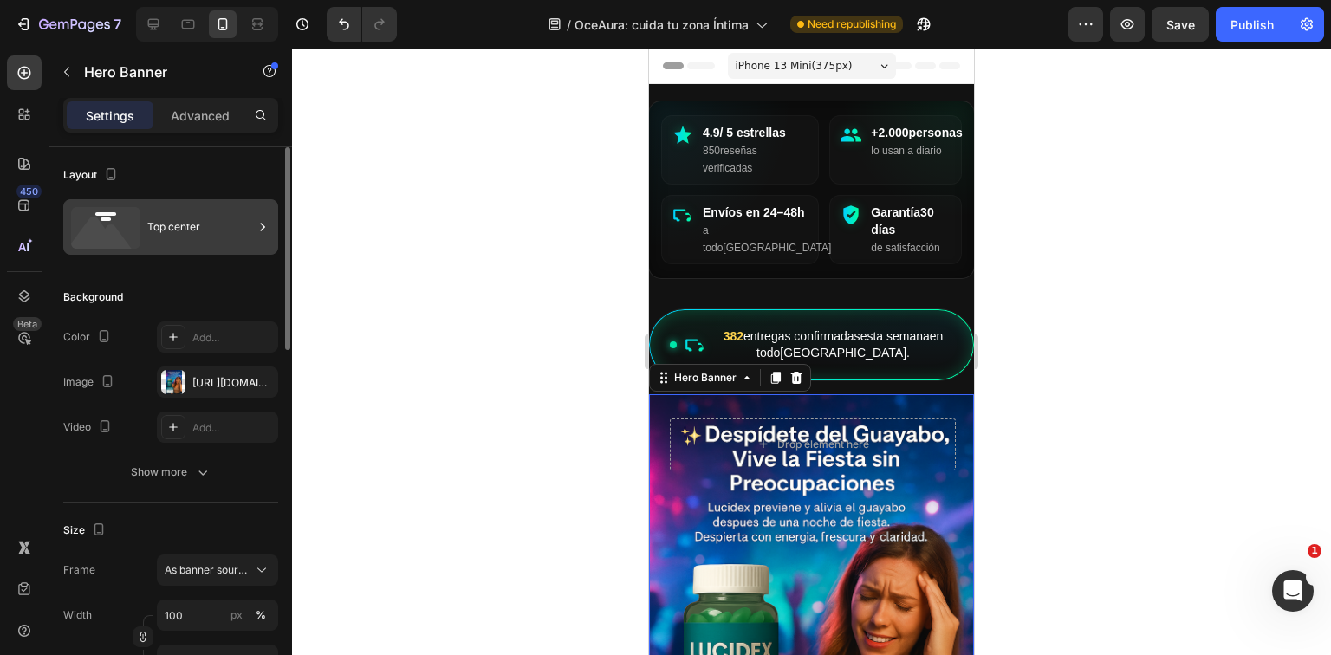
click at [200, 233] on div "Top center" at bounding box center [200, 227] width 106 height 40
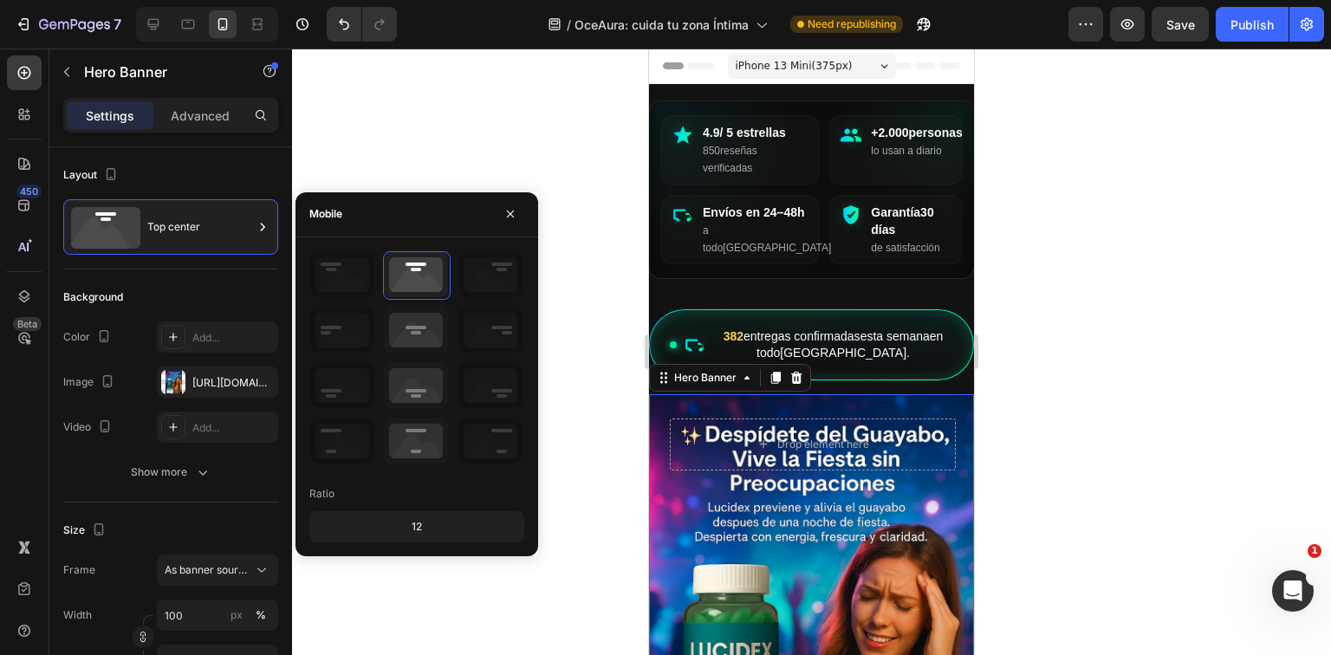
click at [128, 115] on p "Settings" at bounding box center [110, 116] width 49 height 18
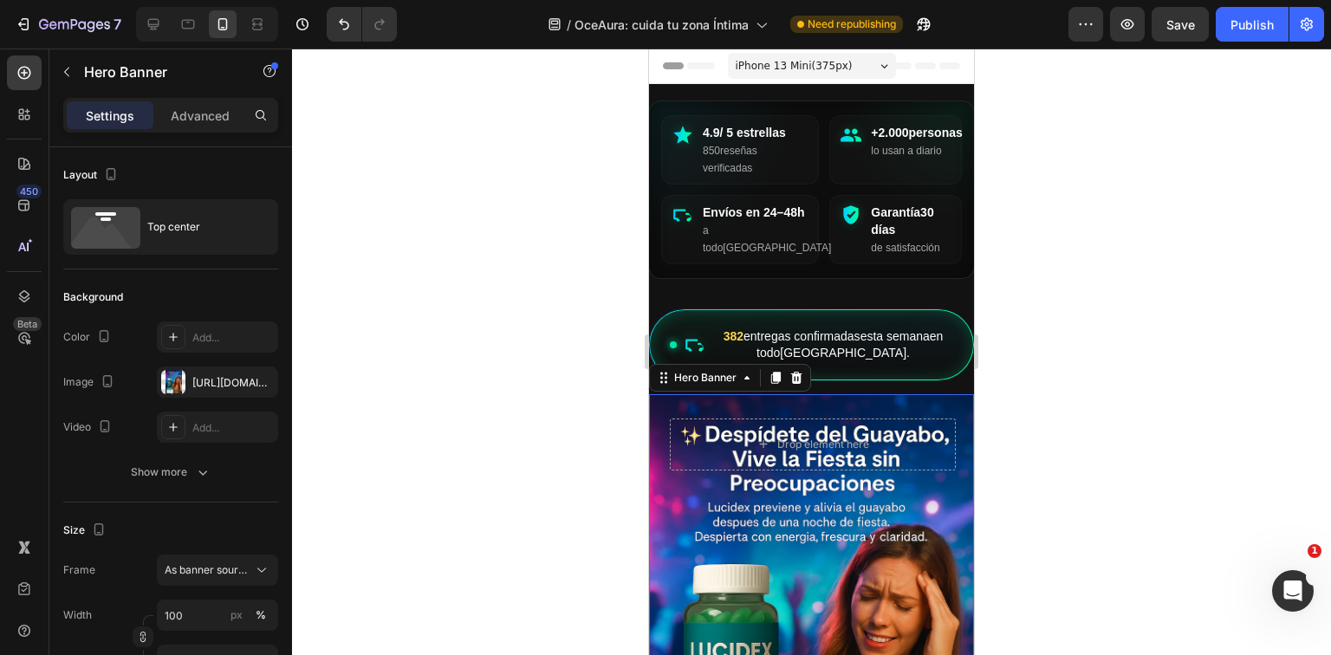
click at [118, 115] on p "Settings" at bounding box center [110, 116] width 49 height 18
click at [205, 383] on div "[URL][DOMAIN_NAME]" at bounding box center [217, 383] width 50 height 16
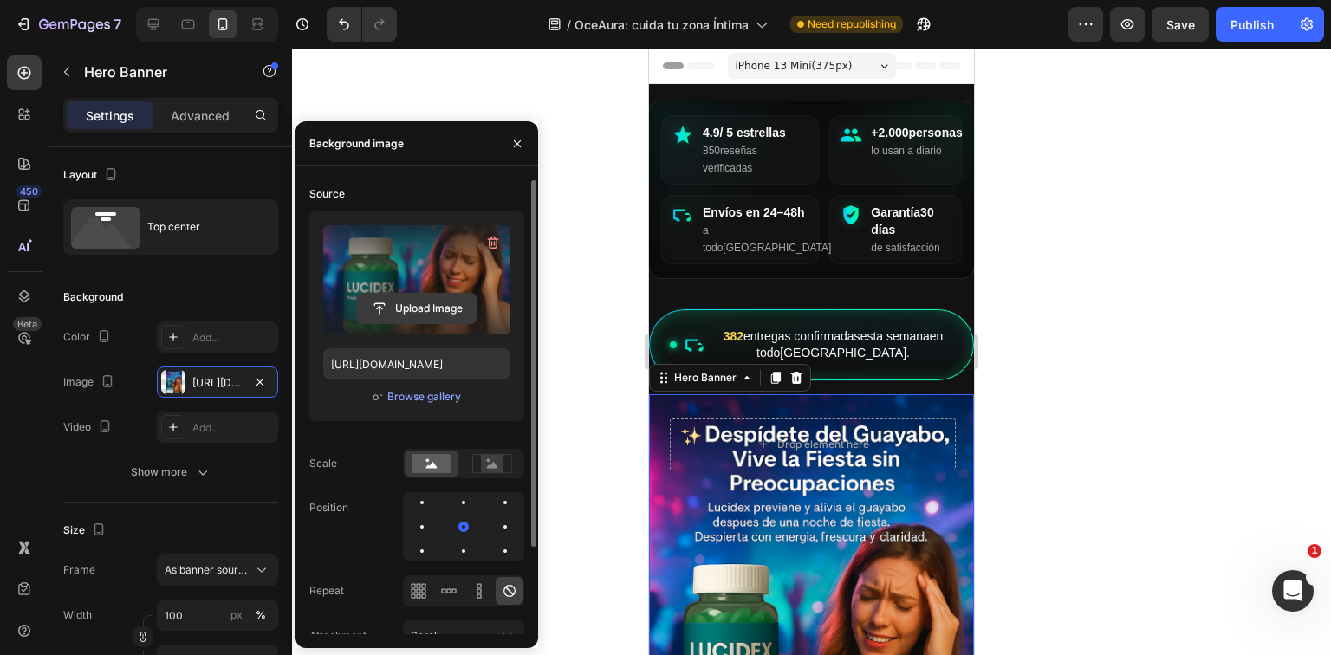
click at [434, 294] on input "file" at bounding box center [417, 308] width 120 height 29
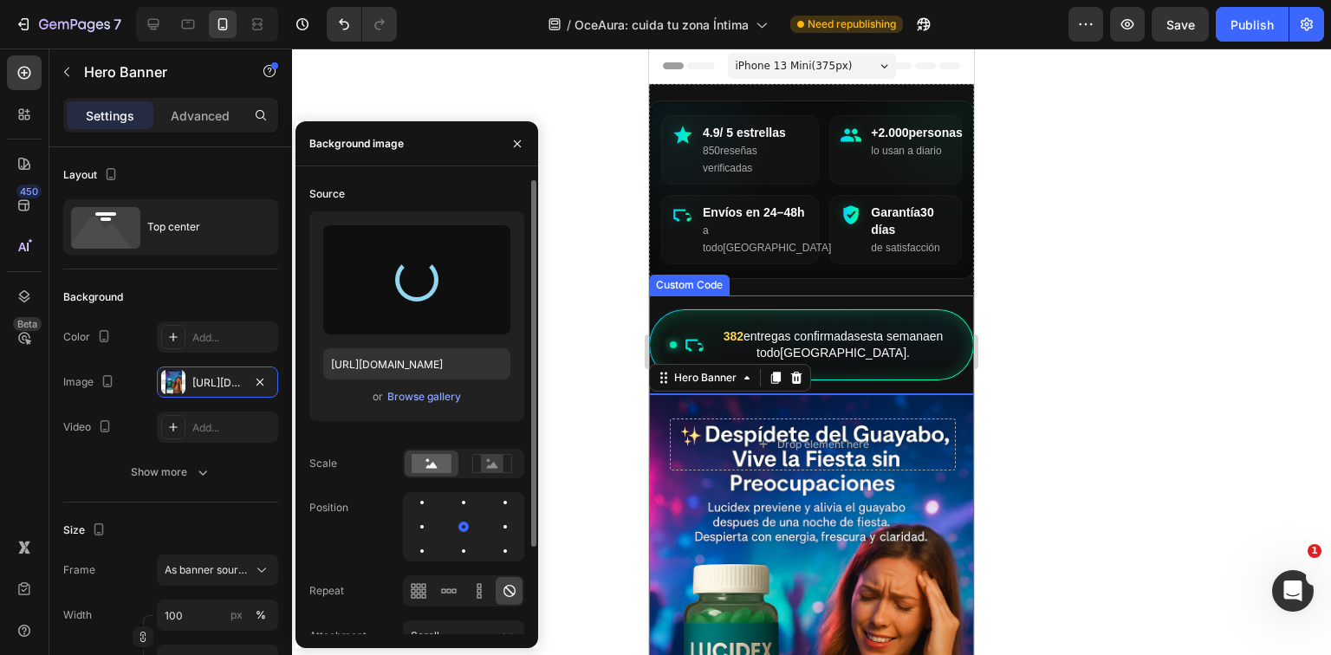
type input "[URL][DOMAIN_NAME]"
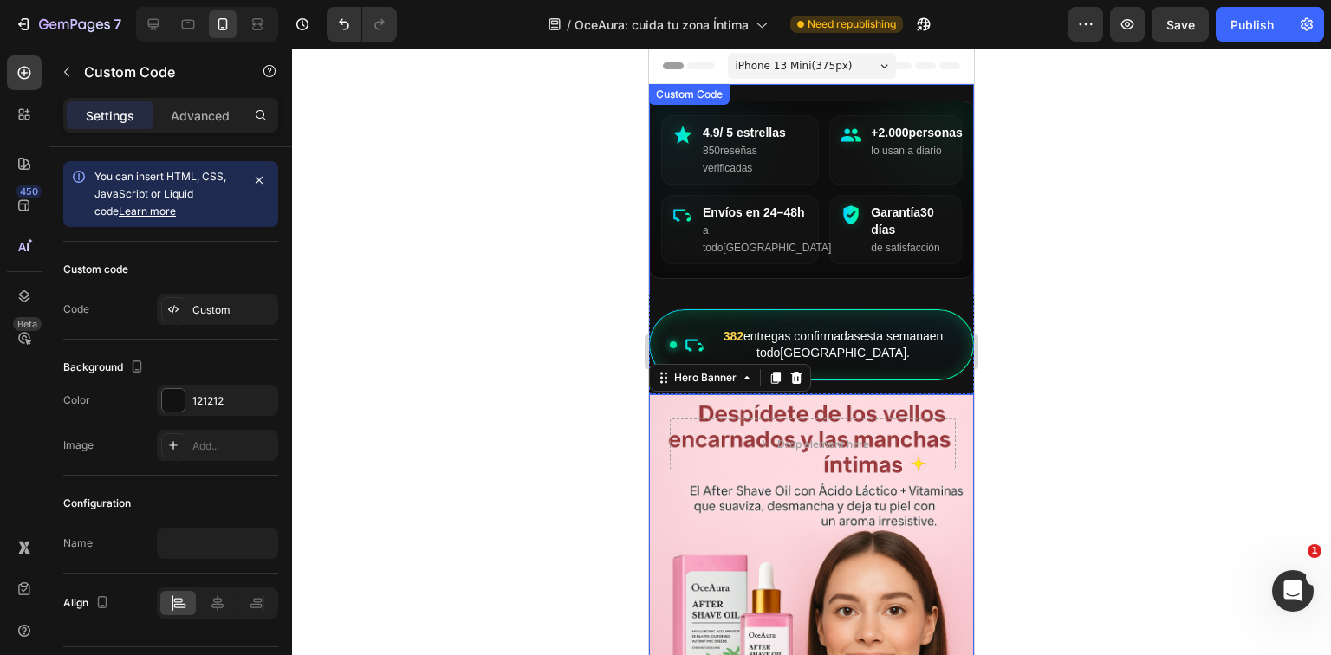
click at [763, 160] on div "4.9 / 5 estrellas 850 reseñas verificadas" at bounding box center [756, 150] width 106 height 52
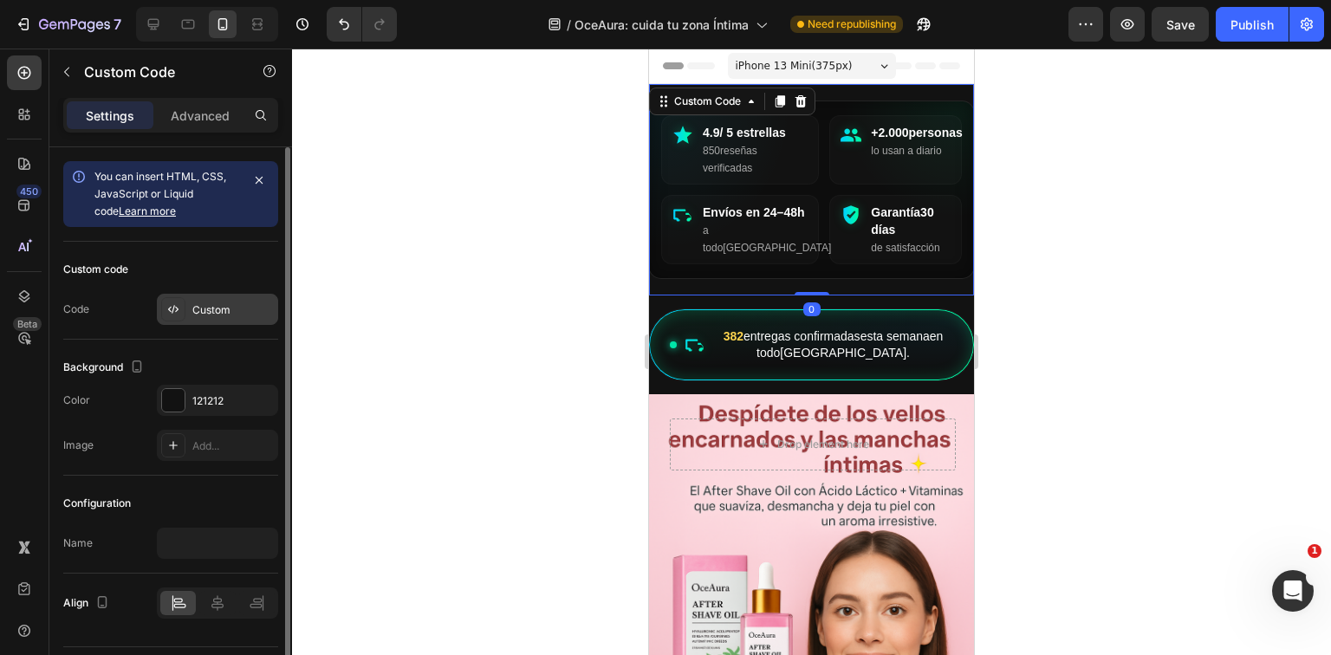
click at [213, 303] on div "Custom" at bounding box center [232, 311] width 81 height 16
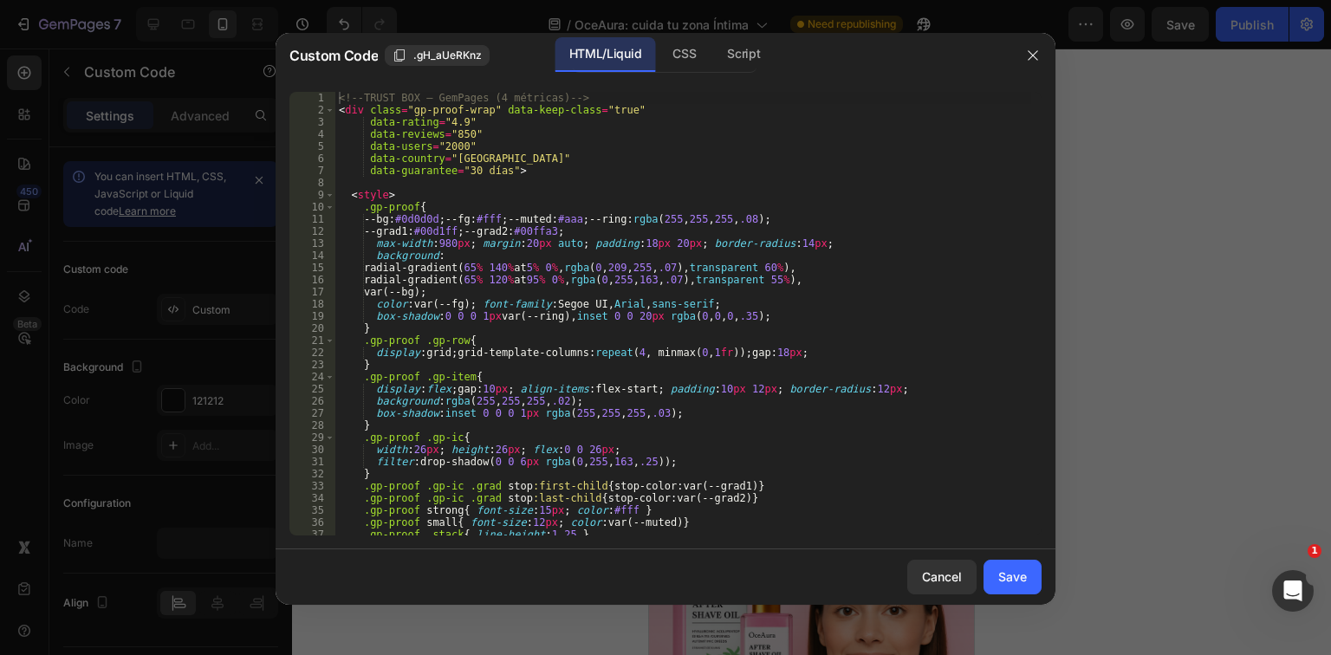
click at [643, 317] on div "<!-- TRUST BOX – GemPages (4 métricas) --> < div class = "gp-proof-wrap" data-k…" at bounding box center [683, 326] width 696 height 468
type textarea "</div>"
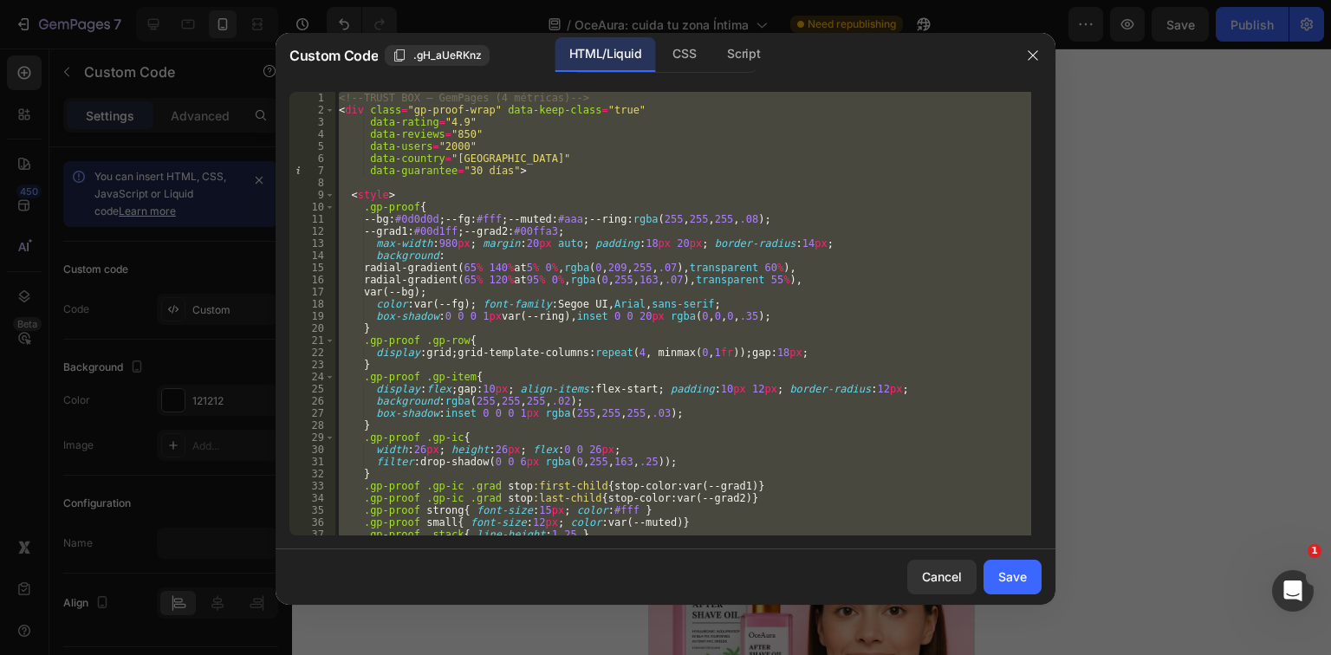
paste textarea
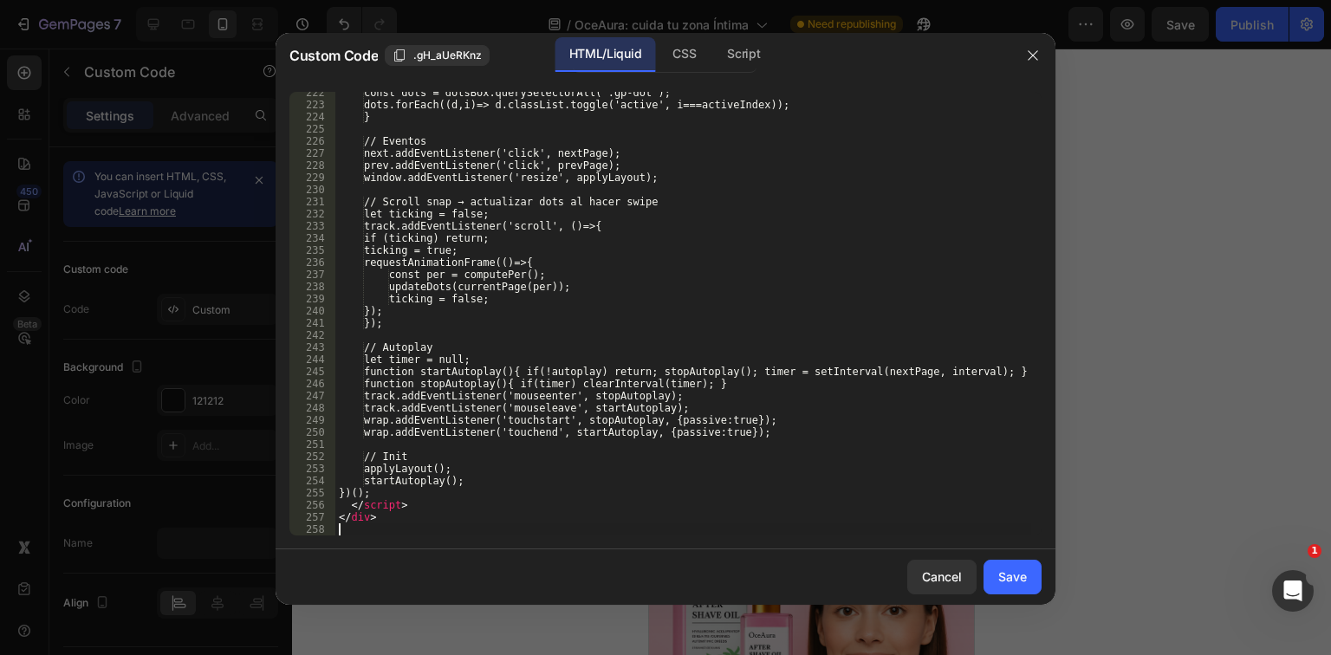
scroll to position [2760, 0]
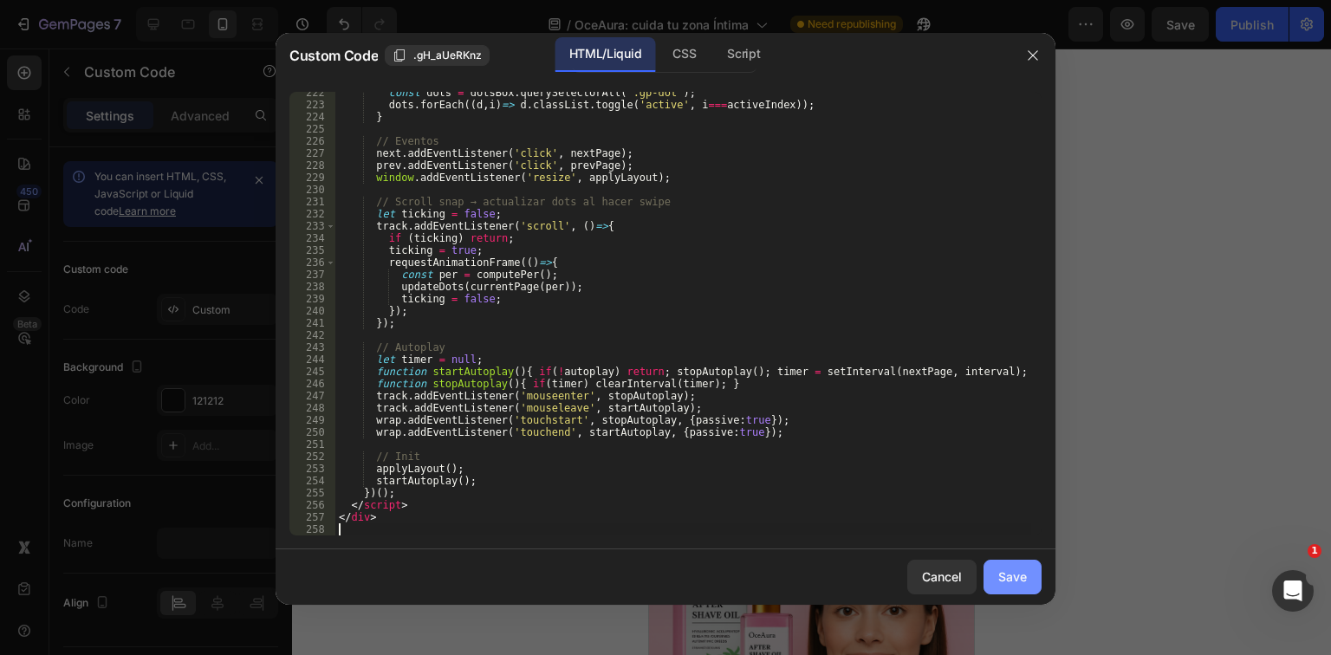
click at [1023, 593] on button "Save" at bounding box center [1013, 577] width 58 height 35
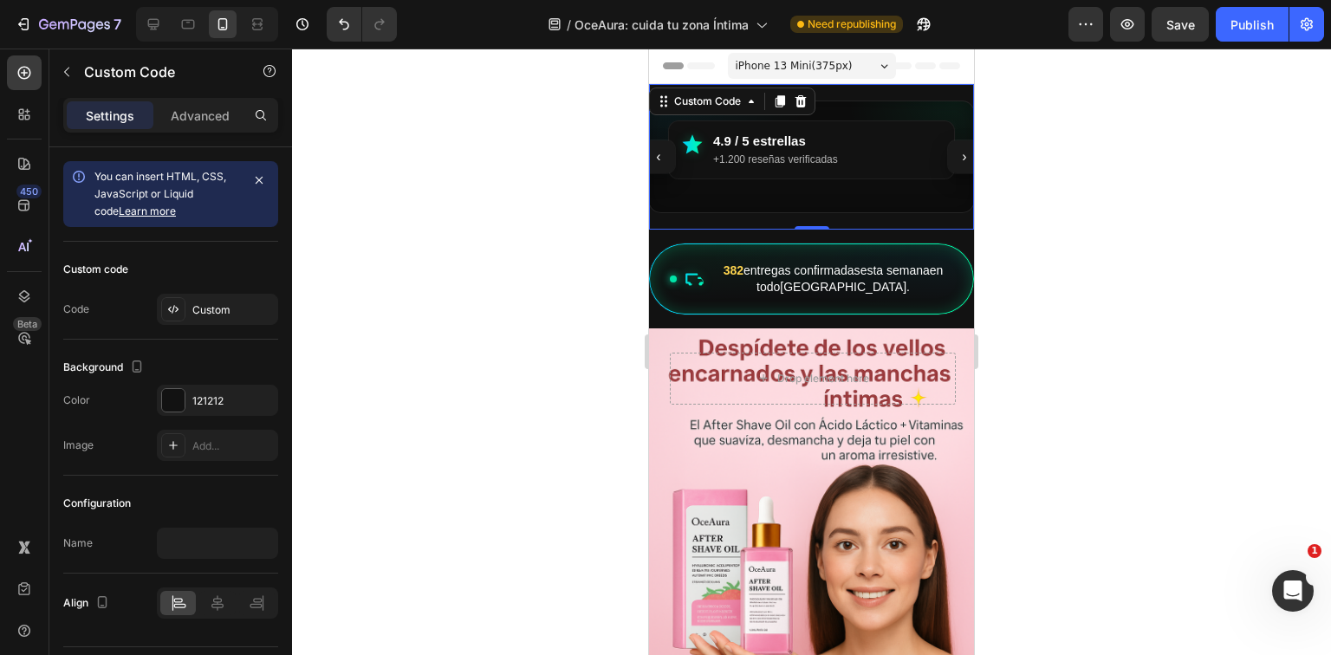
scroll to position [0, 5]
click at [953, 167] on button "›" at bounding box center [964, 156] width 33 height 33
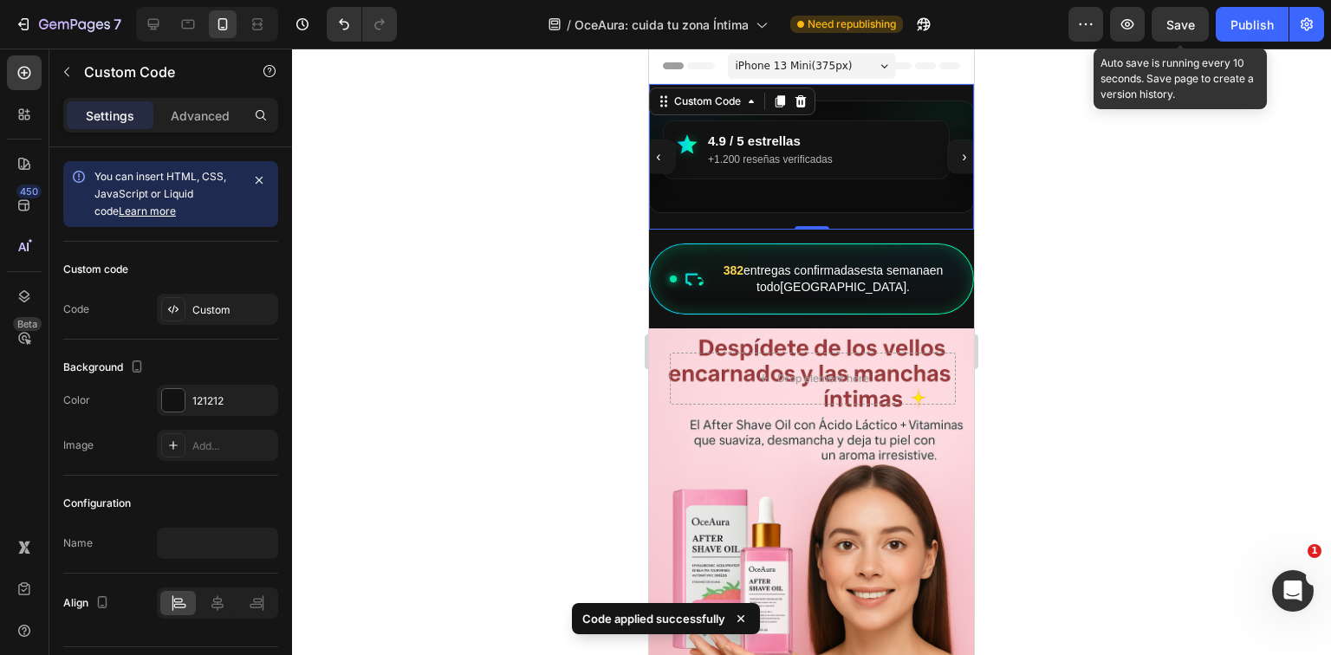
click at [1189, 24] on span "Save" at bounding box center [1181, 24] width 29 height 15
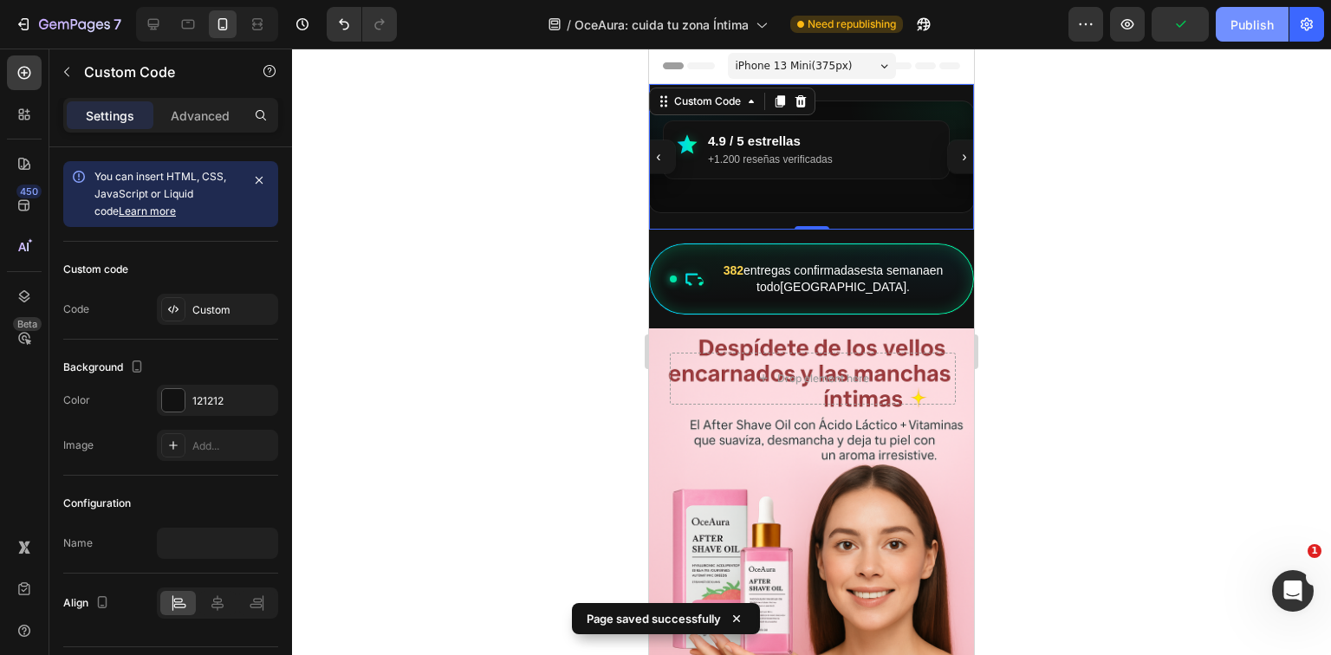
click at [1230, 27] on button "Publish" at bounding box center [1252, 24] width 73 height 35
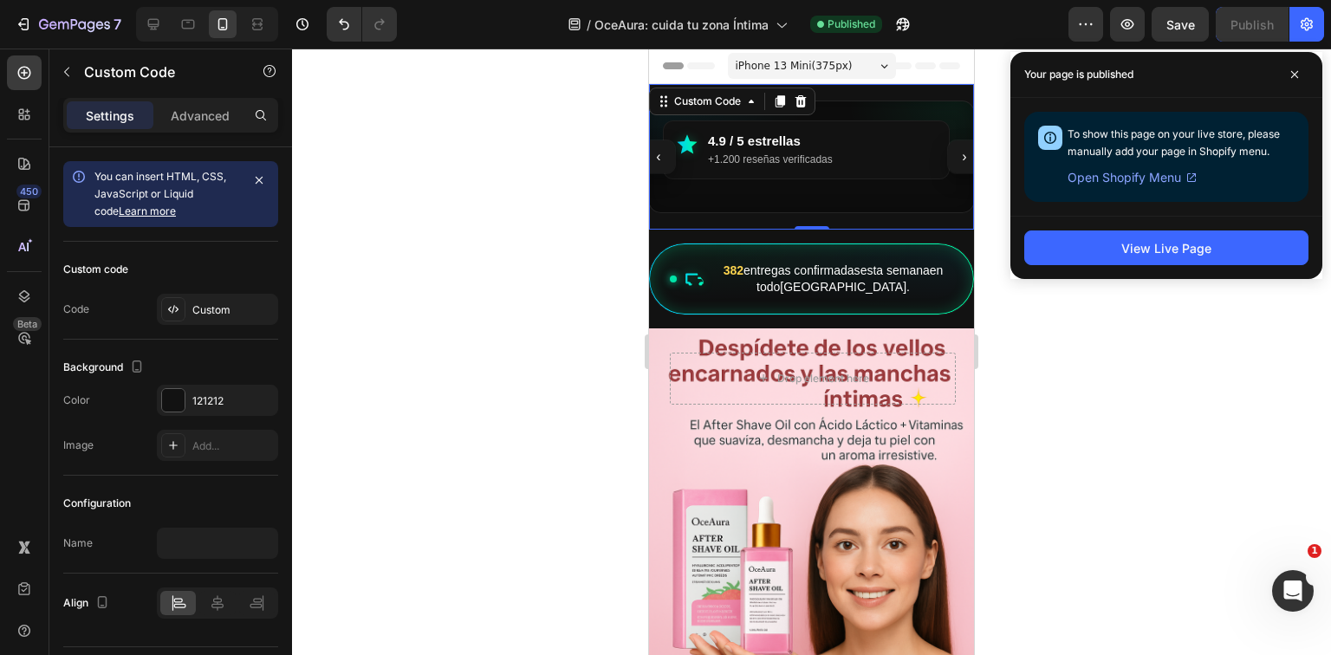
click at [783, 166] on small "+1.200 reseñas verificadas" at bounding box center [770, 159] width 125 height 12
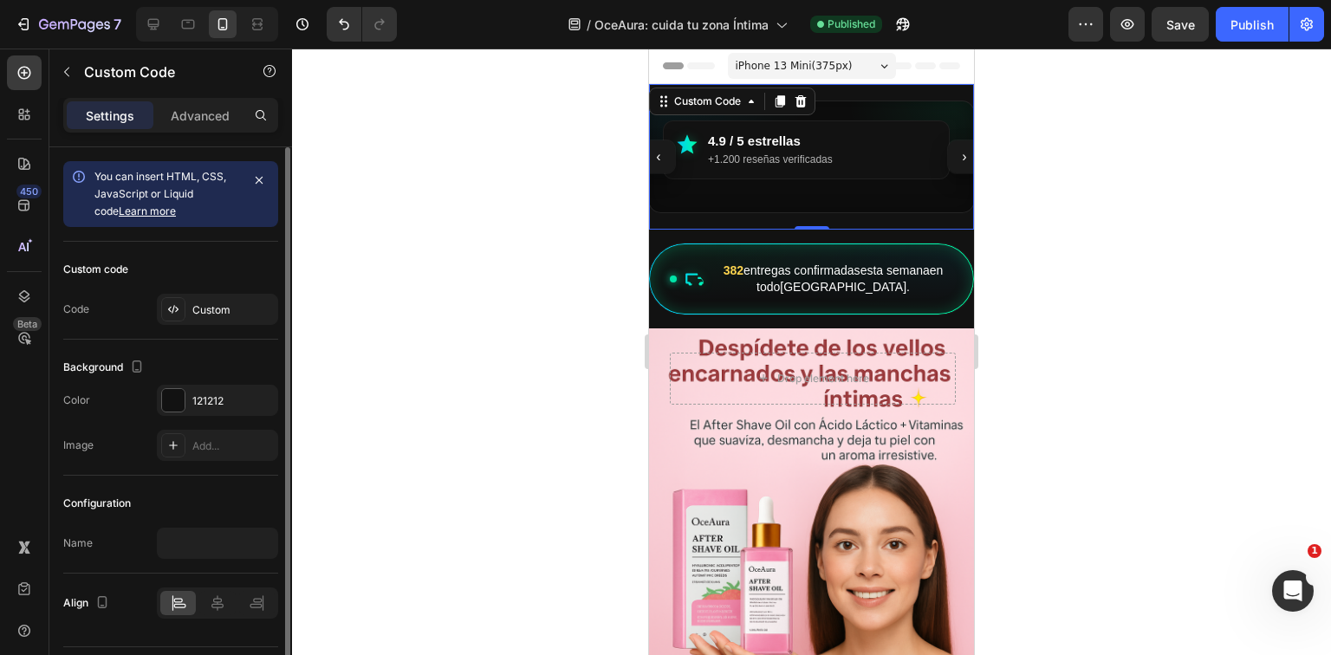
click at [244, 325] on div "Custom code Code Custom" at bounding box center [170, 291] width 215 height 98
click at [230, 308] on div "Custom" at bounding box center [232, 311] width 81 height 16
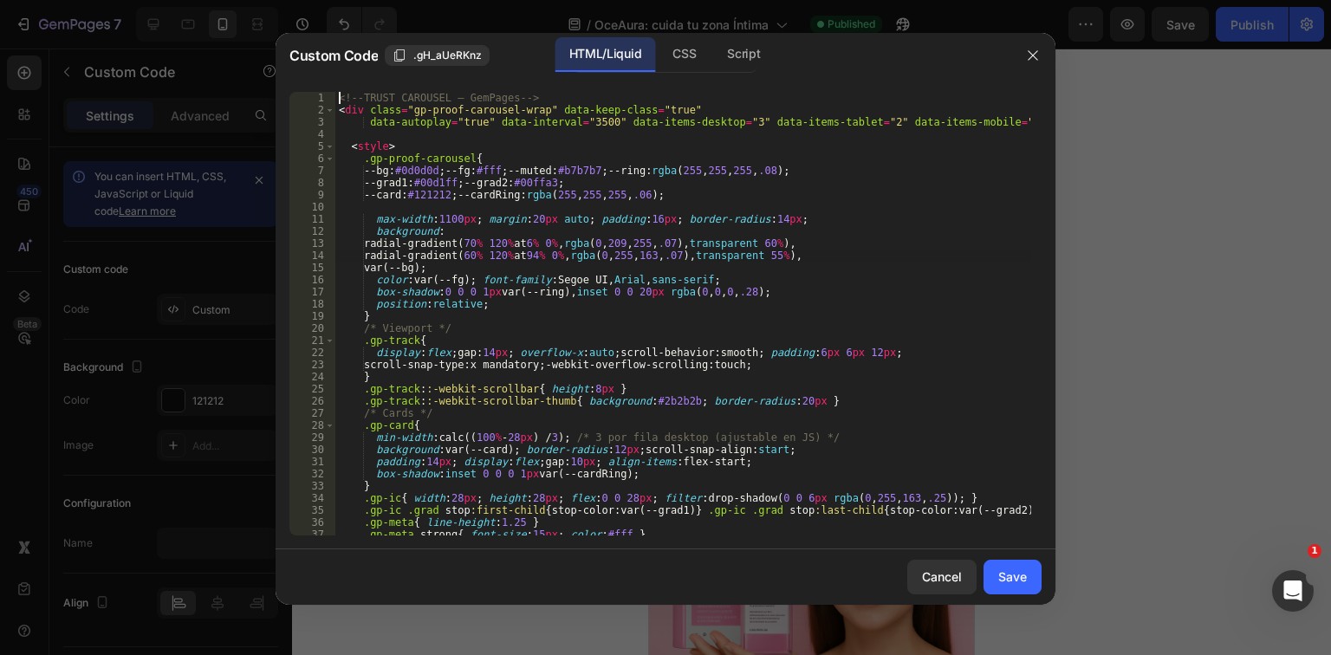
click at [433, 260] on div "<!-- TRUST CAROUSEL – GemPages --> < div class = "gp-proof-carousel-wrap" data-…" at bounding box center [683, 326] width 696 height 468
type textarea "</div>"
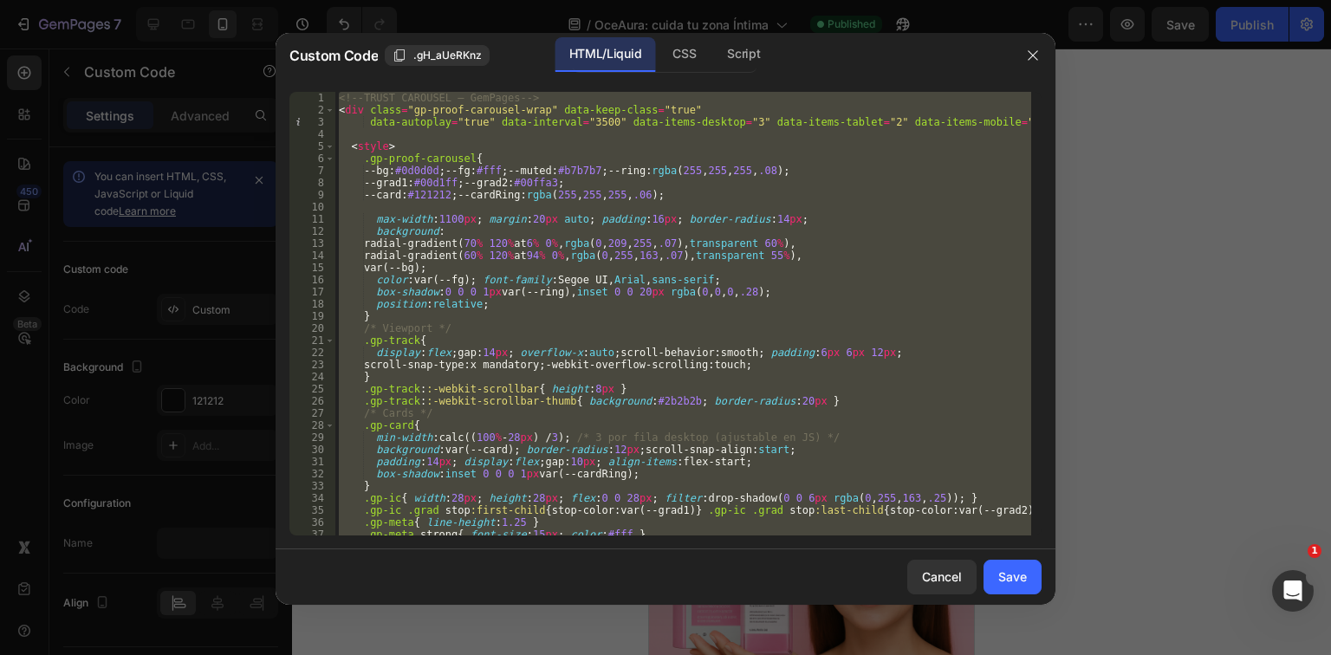
paste textarea
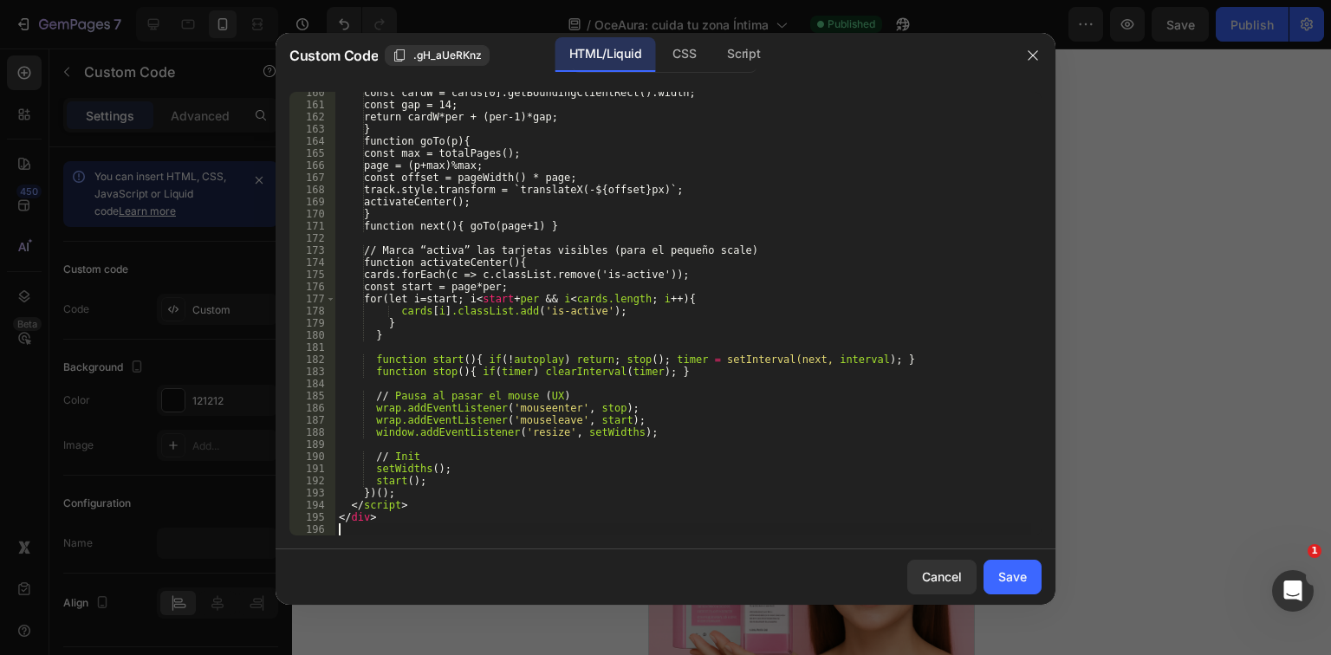
scroll to position [2007, 0]
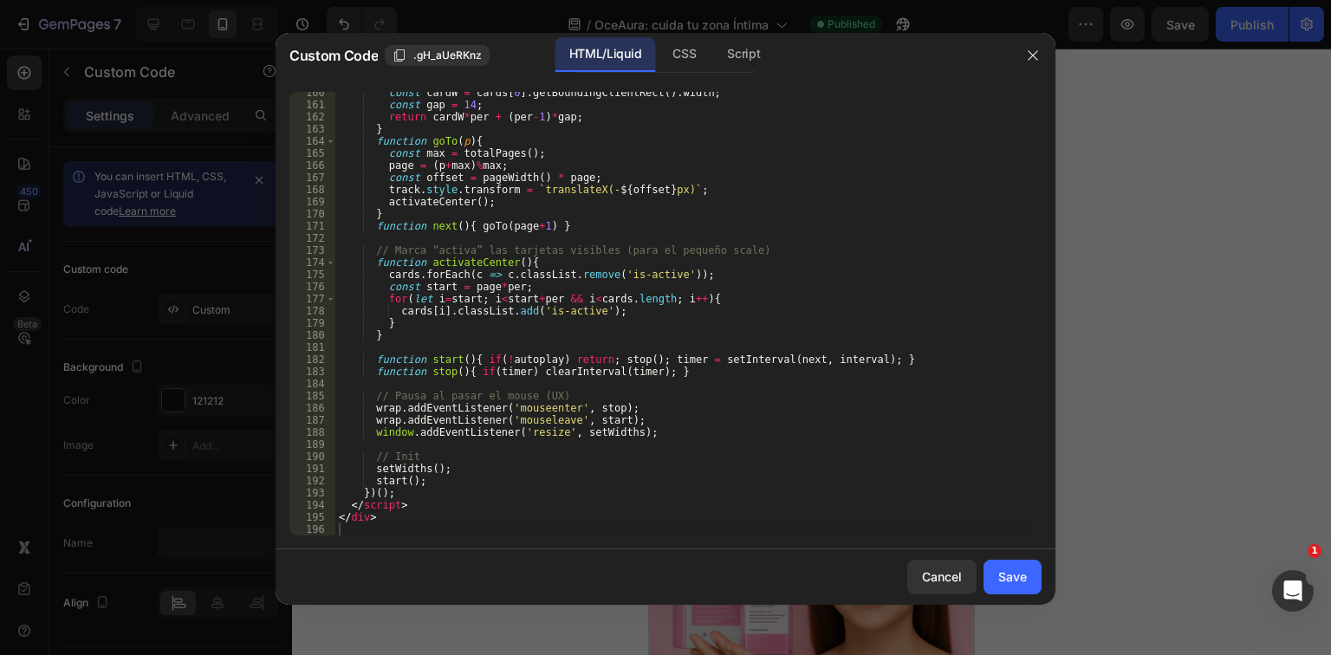
click at [1036, 596] on div "Cancel Save" at bounding box center [666, 577] width 780 height 55
click at [1024, 589] on button "Save" at bounding box center [1013, 577] width 58 height 35
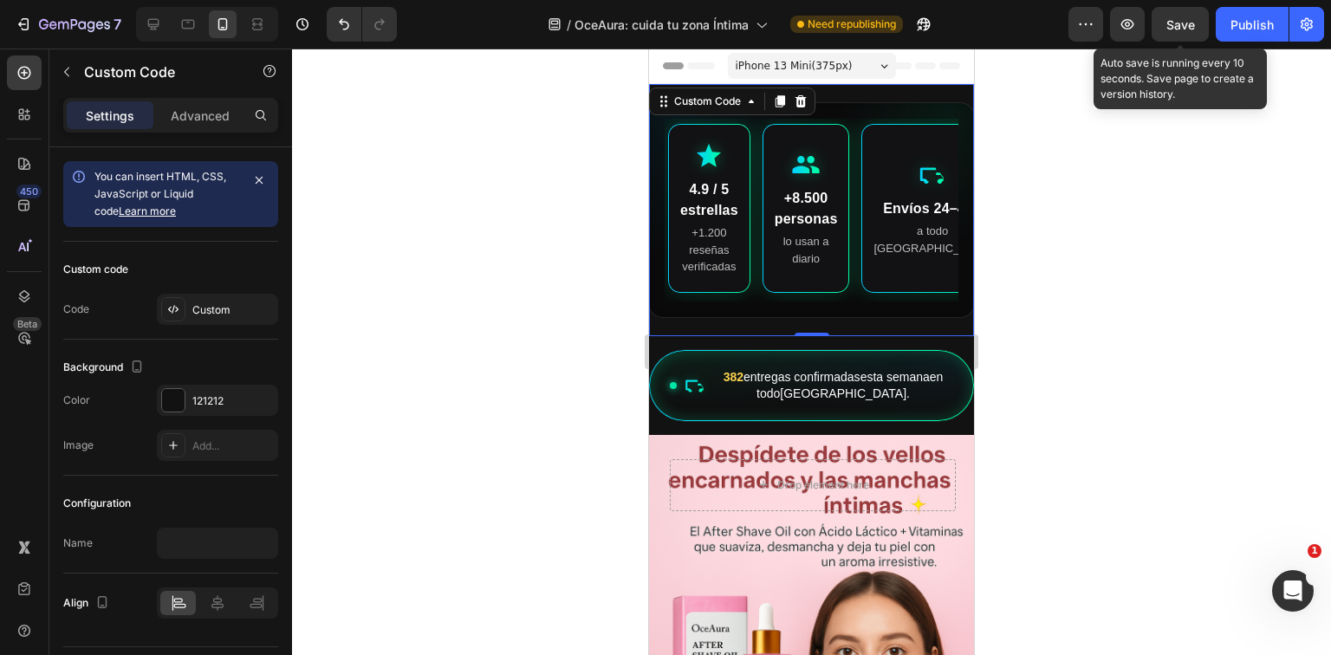
click at [1191, 21] on span "Save" at bounding box center [1181, 24] width 29 height 15
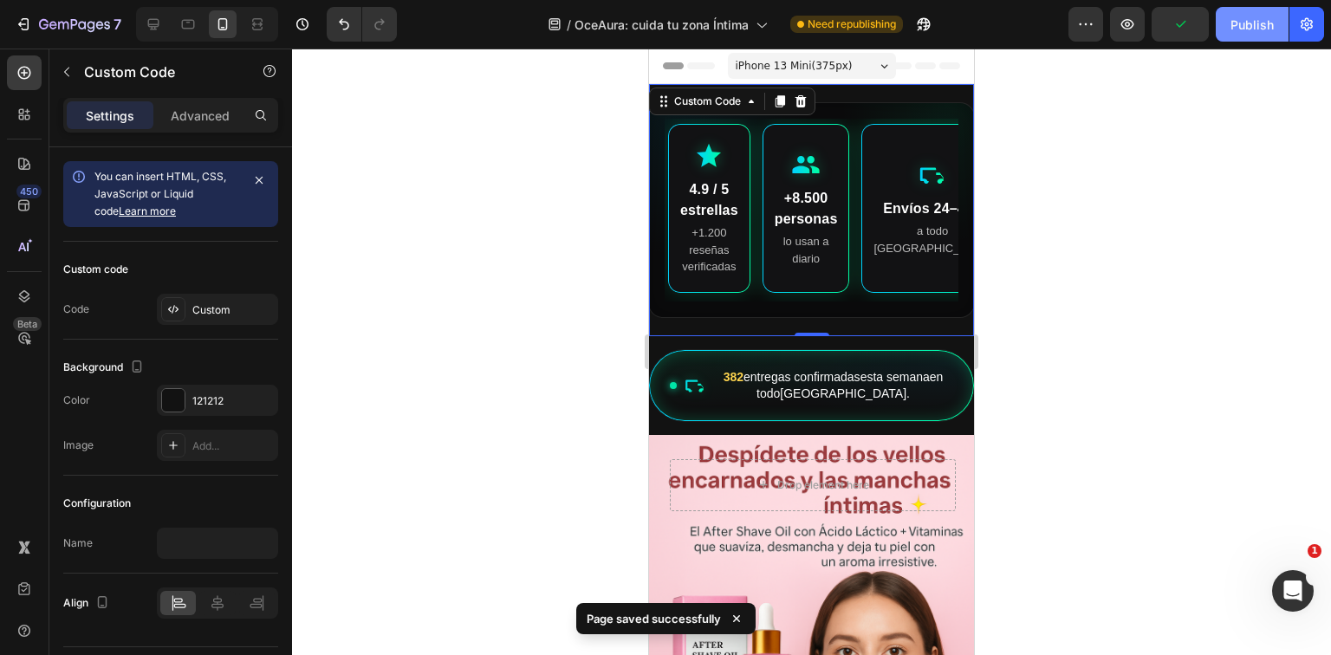
click at [1252, 25] on div "Publish" at bounding box center [1252, 25] width 43 height 18
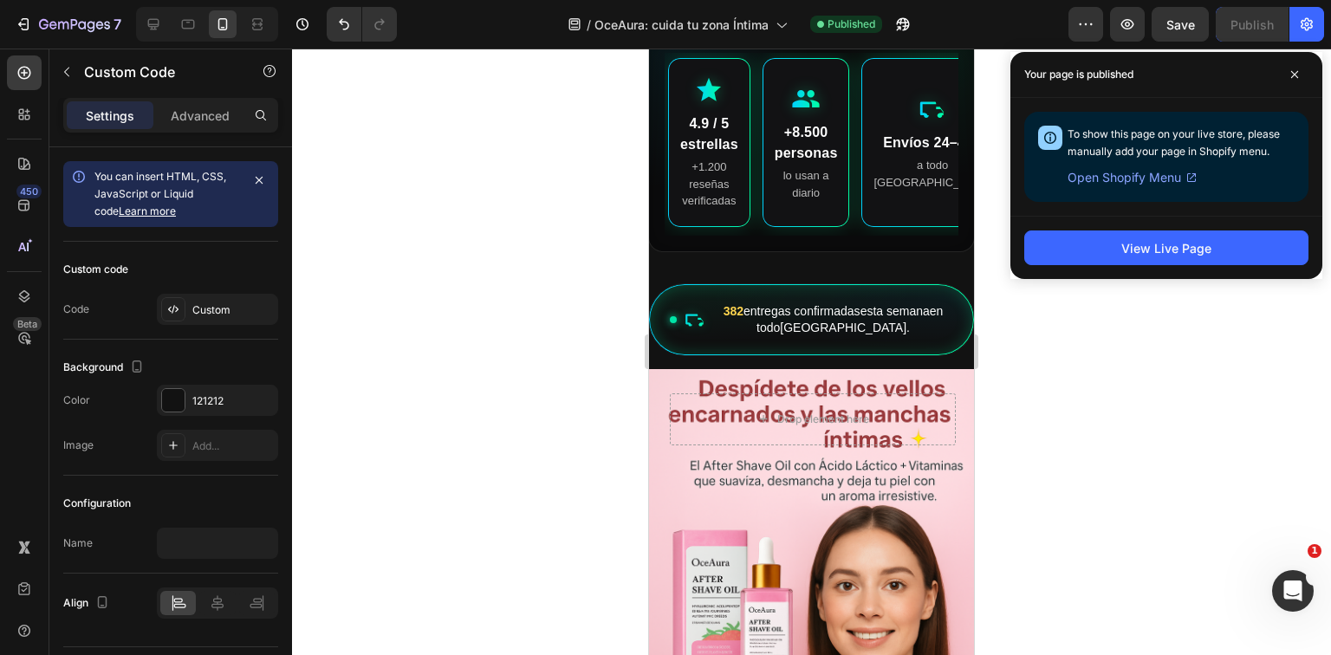
scroll to position [0, 0]
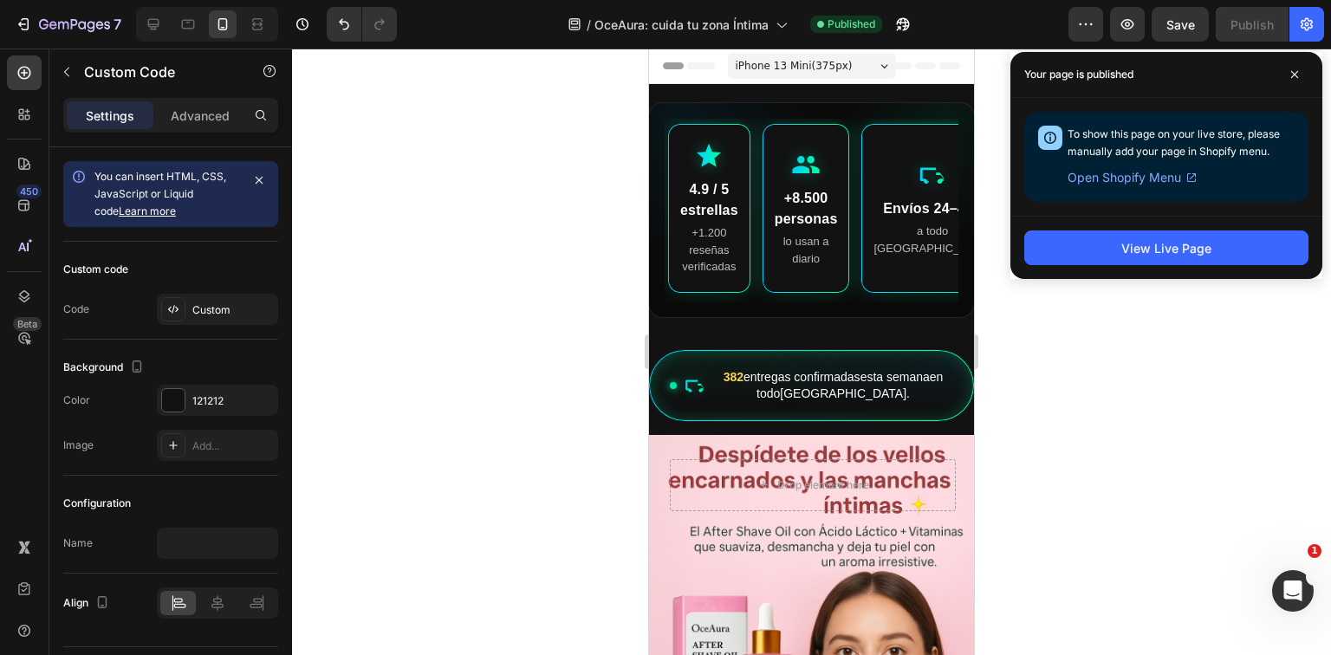
click at [827, 166] on div "+8.500 personas lo usan a diario" at bounding box center [807, 208] width 88 height 169
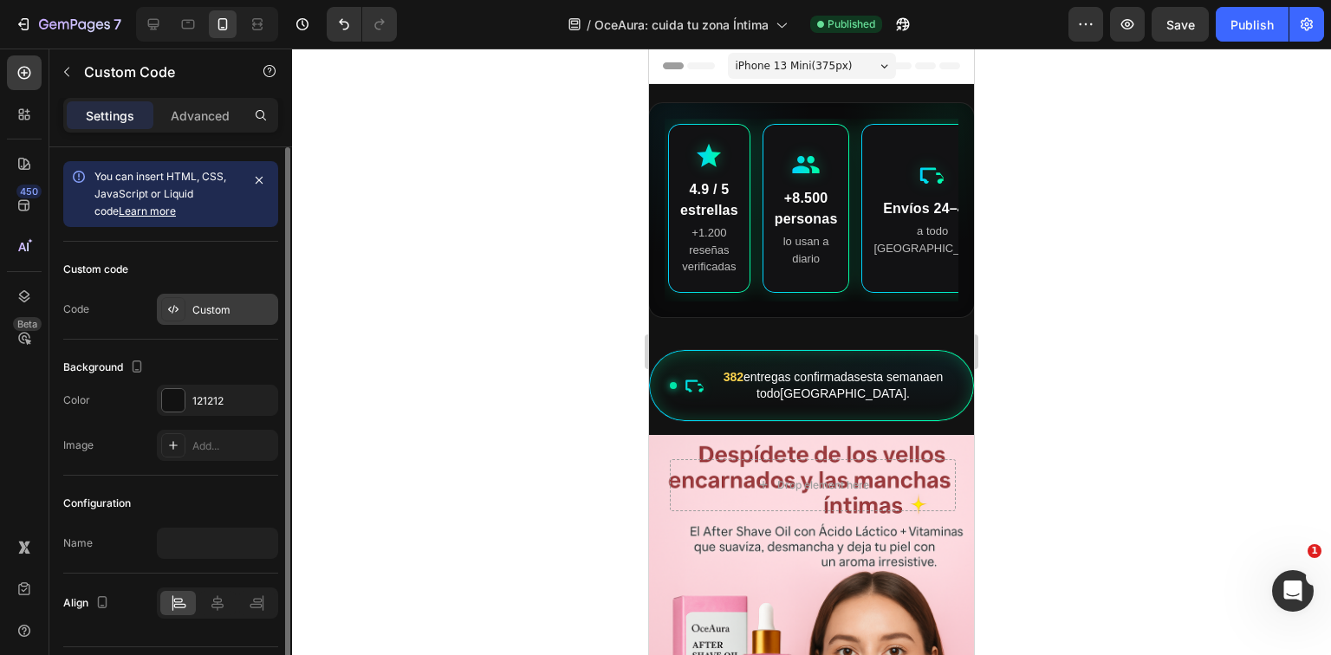
click at [229, 311] on div "Custom" at bounding box center [232, 311] width 81 height 16
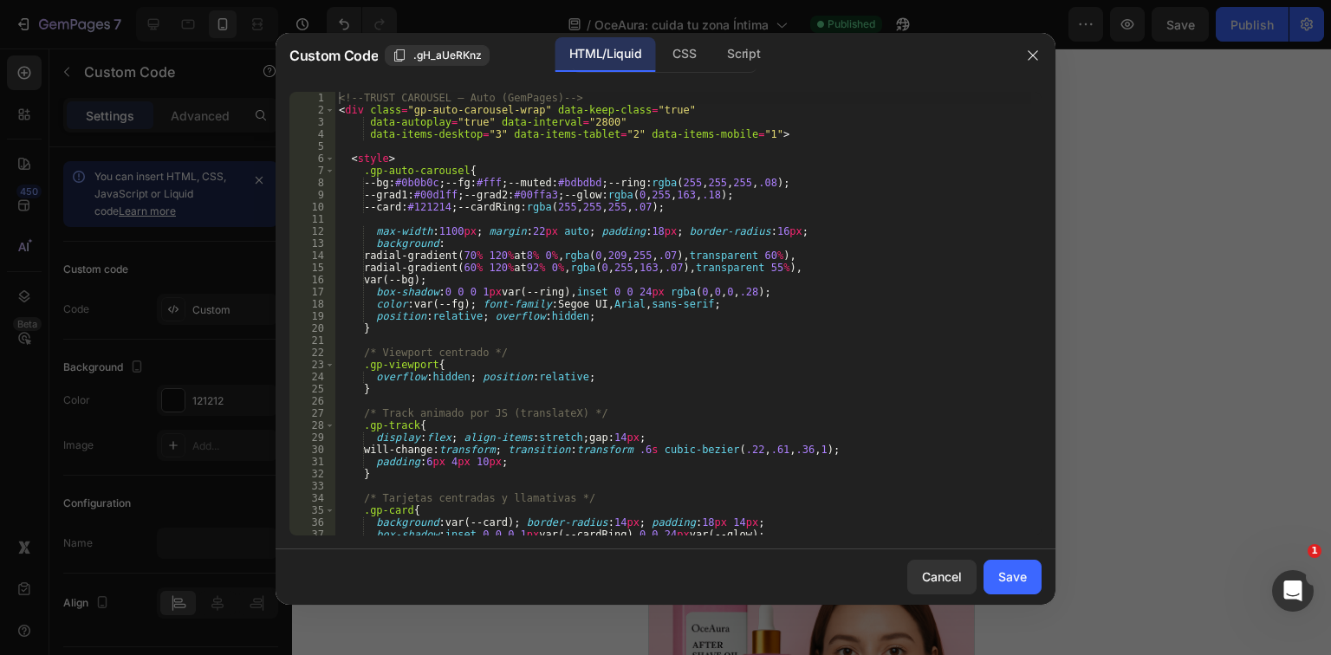
click at [529, 324] on div "<!-- TRUST CAROUSEL – Auto (GemPages) --> < div class = "gp-auto-carousel-wrap"…" at bounding box center [683, 326] width 696 height 468
type textarea "</div>"
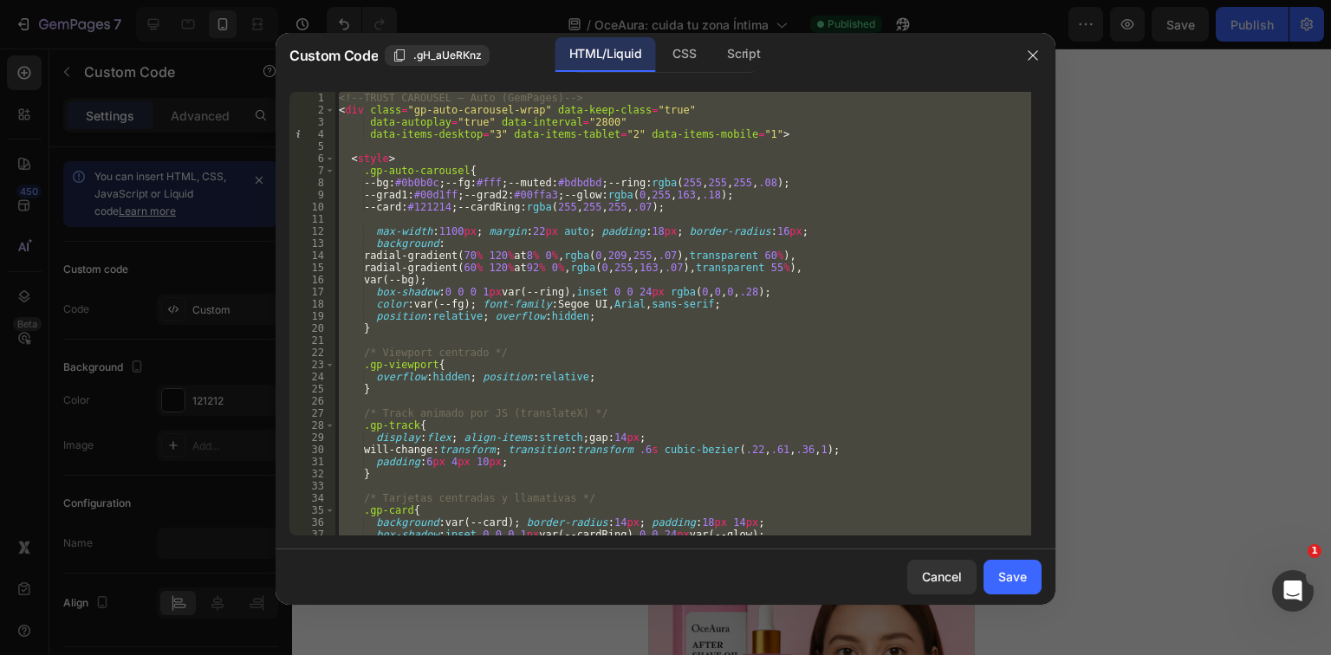
paste textarea
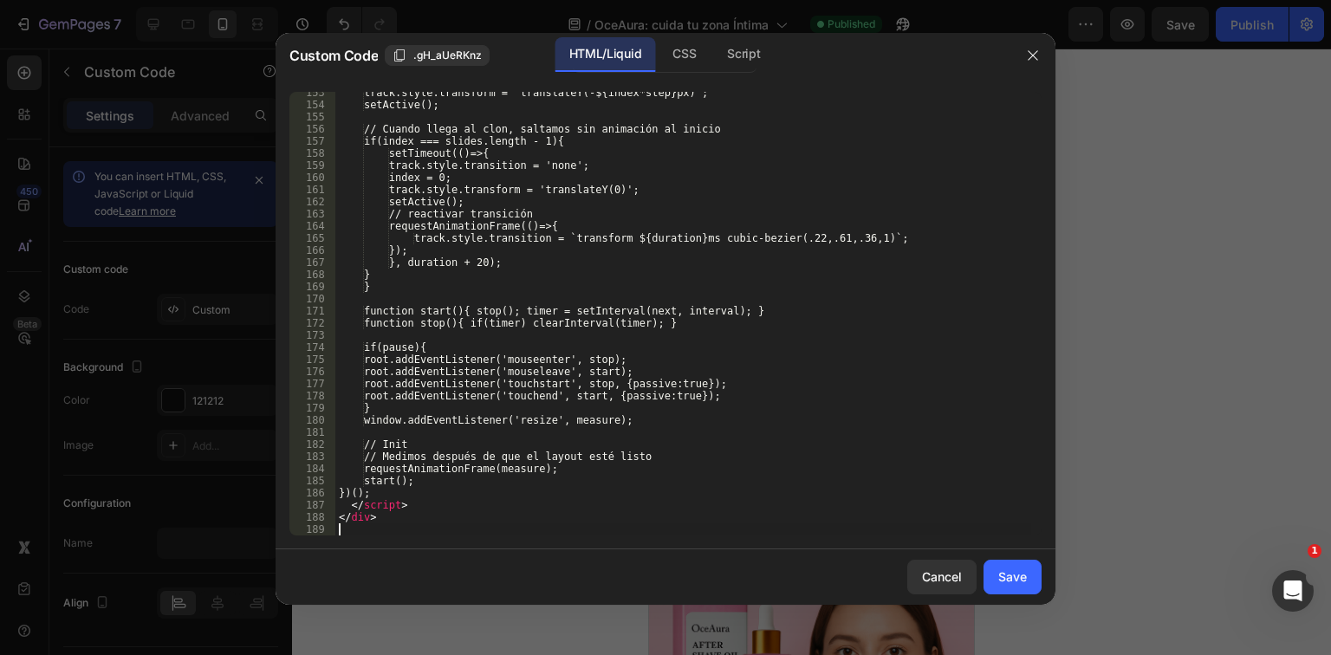
scroll to position [1910, 0]
click at [1023, 593] on button "Save" at bounding box center [1013, 577] width 58 height 35
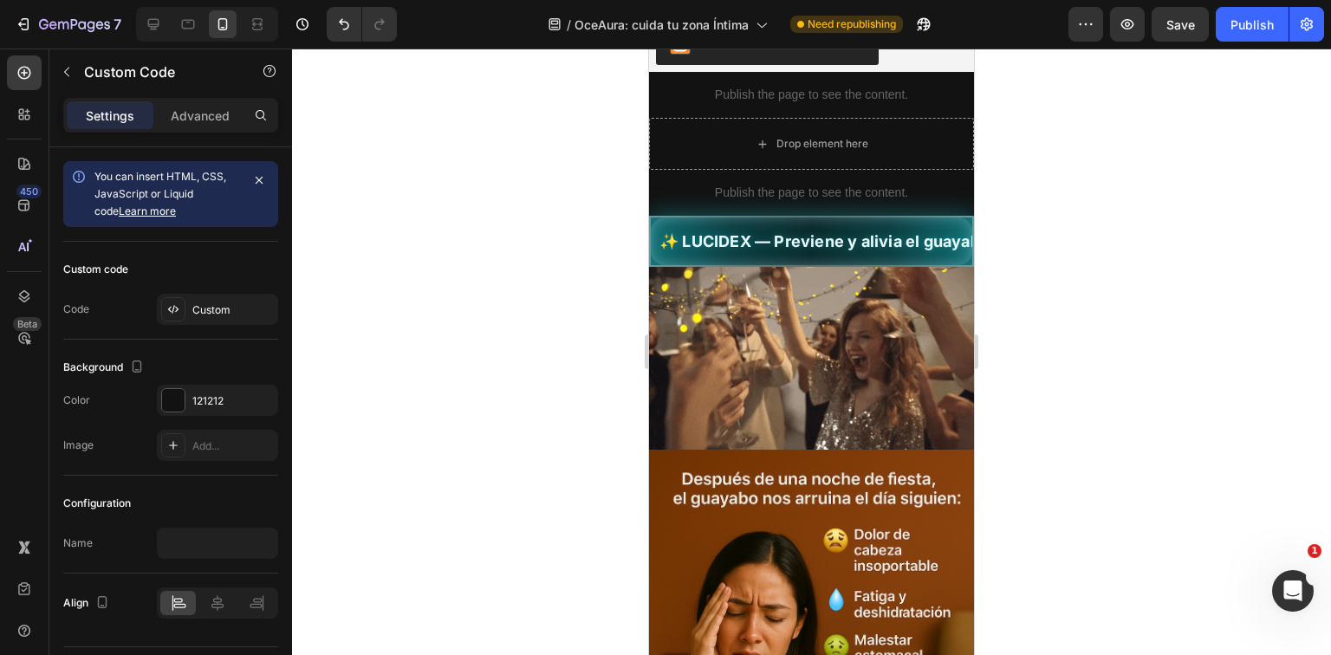
scroll to position [1248, 0]
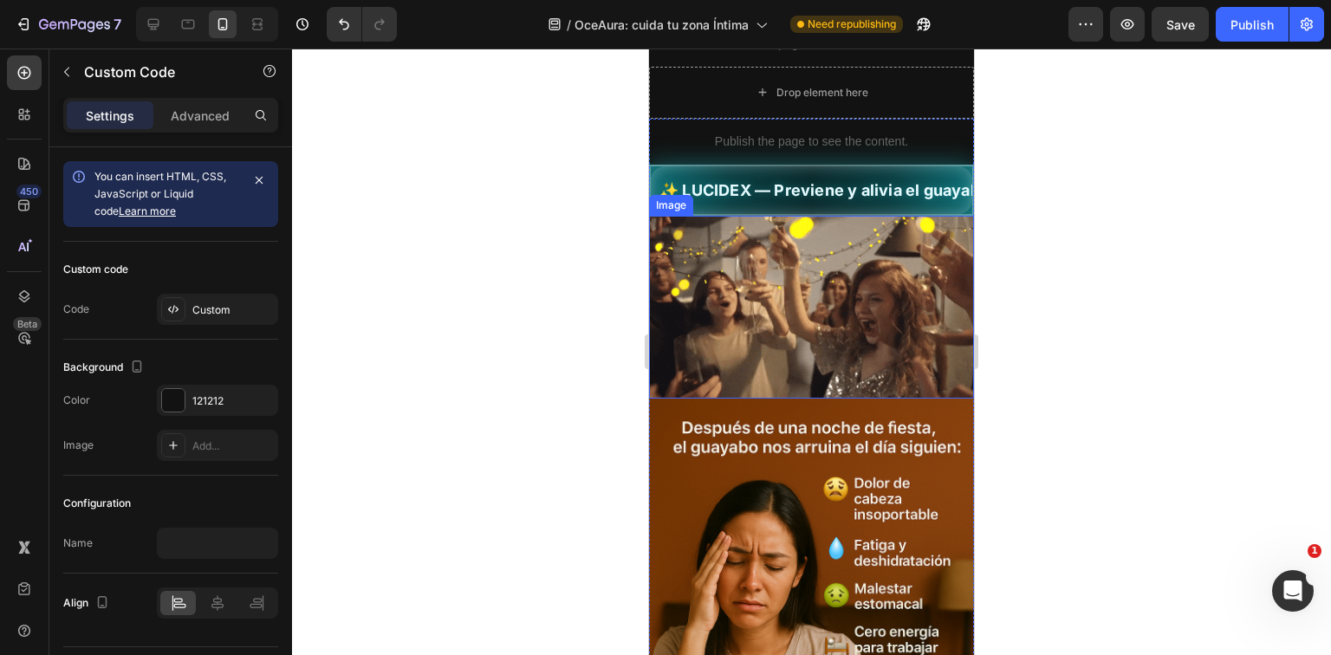
click at [787, 273] on img at bounding box center [811, 307] width 325 height 183
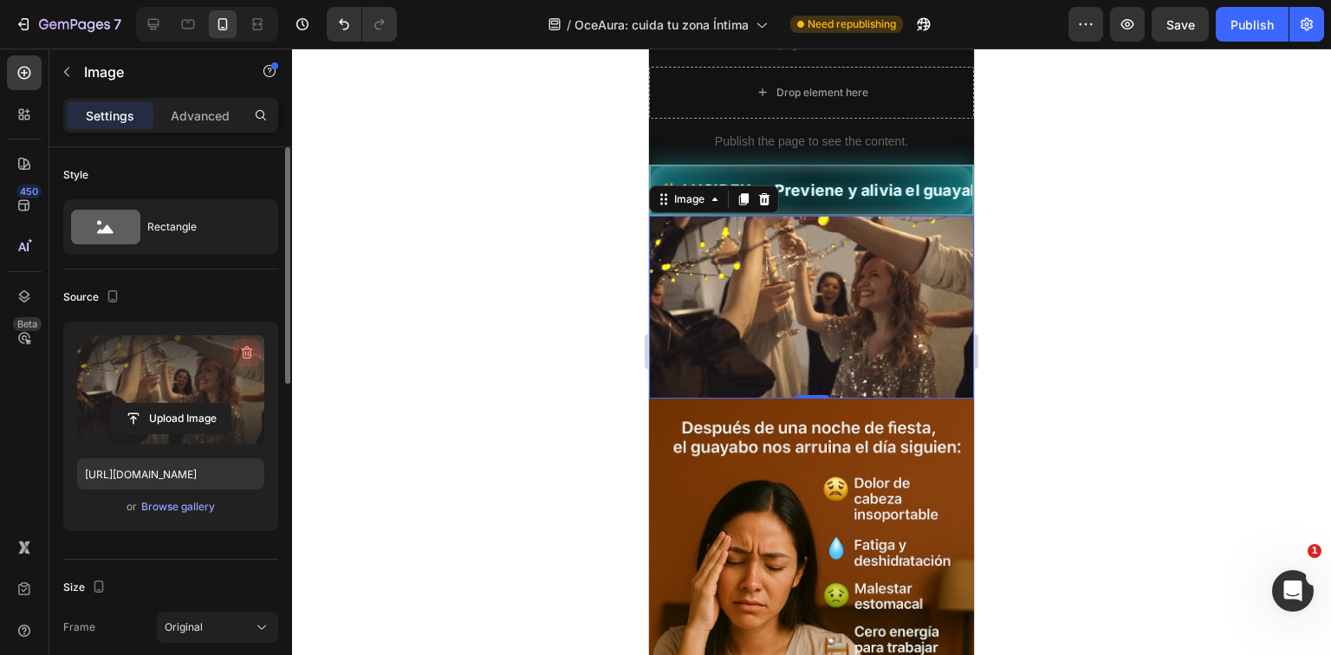
click at [250, 349] on icon "button" at bounding box center [246, 352] width 17 height 17
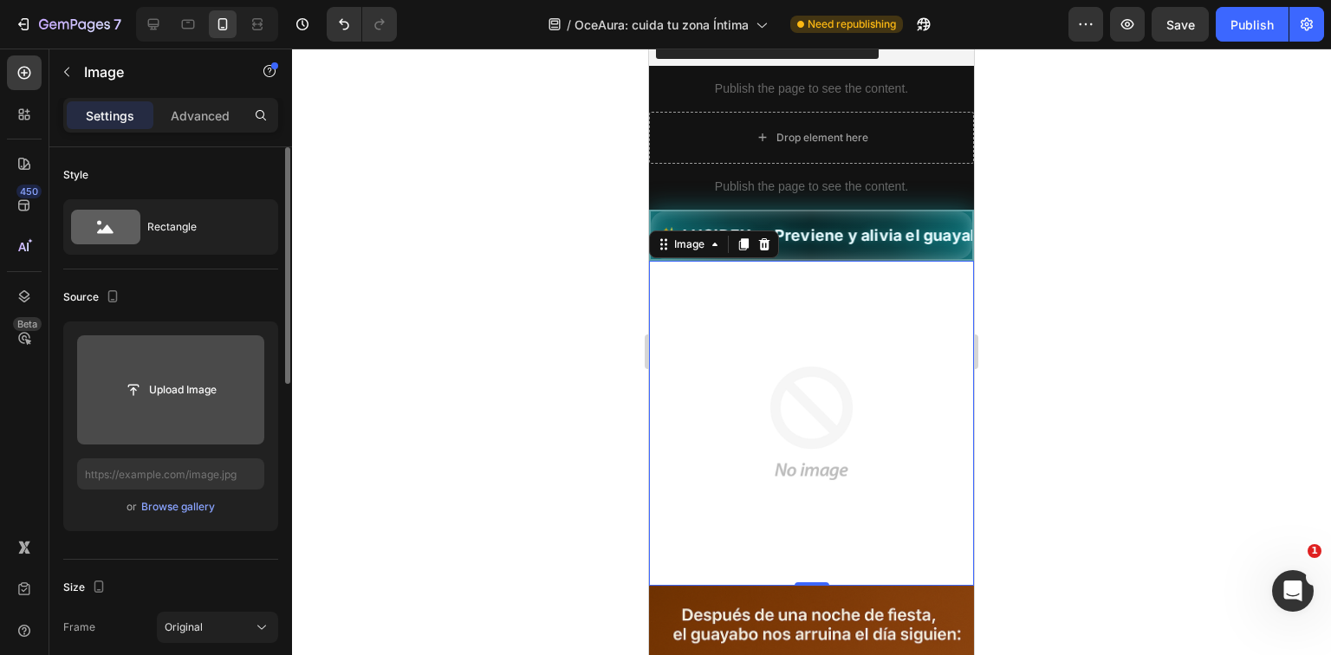
scroll to position [1179, 0]
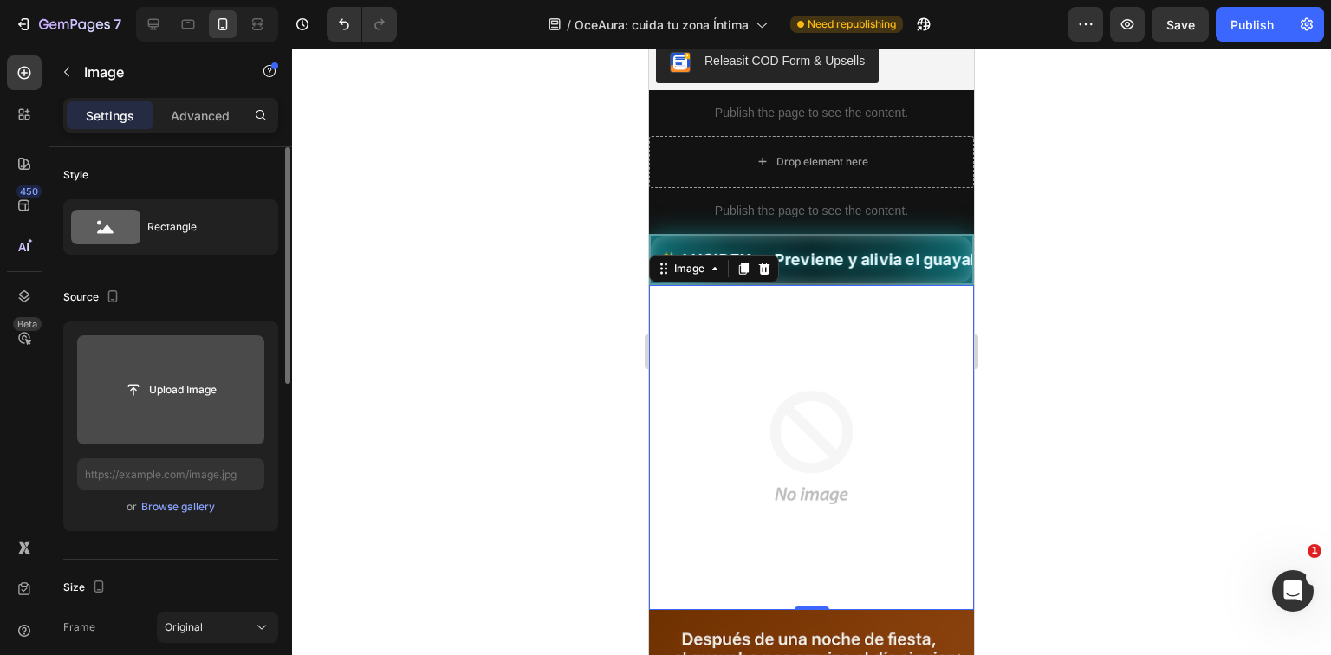
click at [784, 392] on img at bounding box center [811, 447] width 325 height 325
click at [768, 267] on icon at bounding box center [764, 268] width 11 height 12
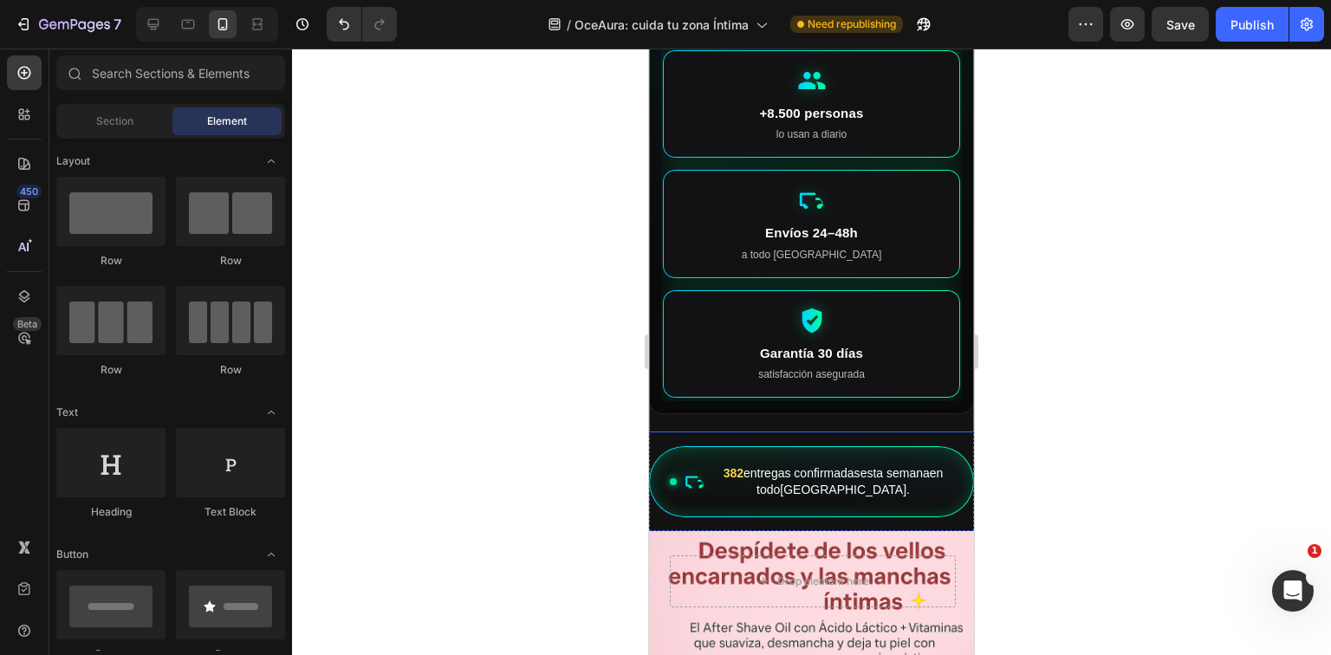
scroll to position [208, 0]
click at [670, 170] on div "4.9 / 5 estrellas +1.200 reseñas verificadas +8.500 personas lo usan a diario E…" at bounding box center [811, 165] width 301 height 475
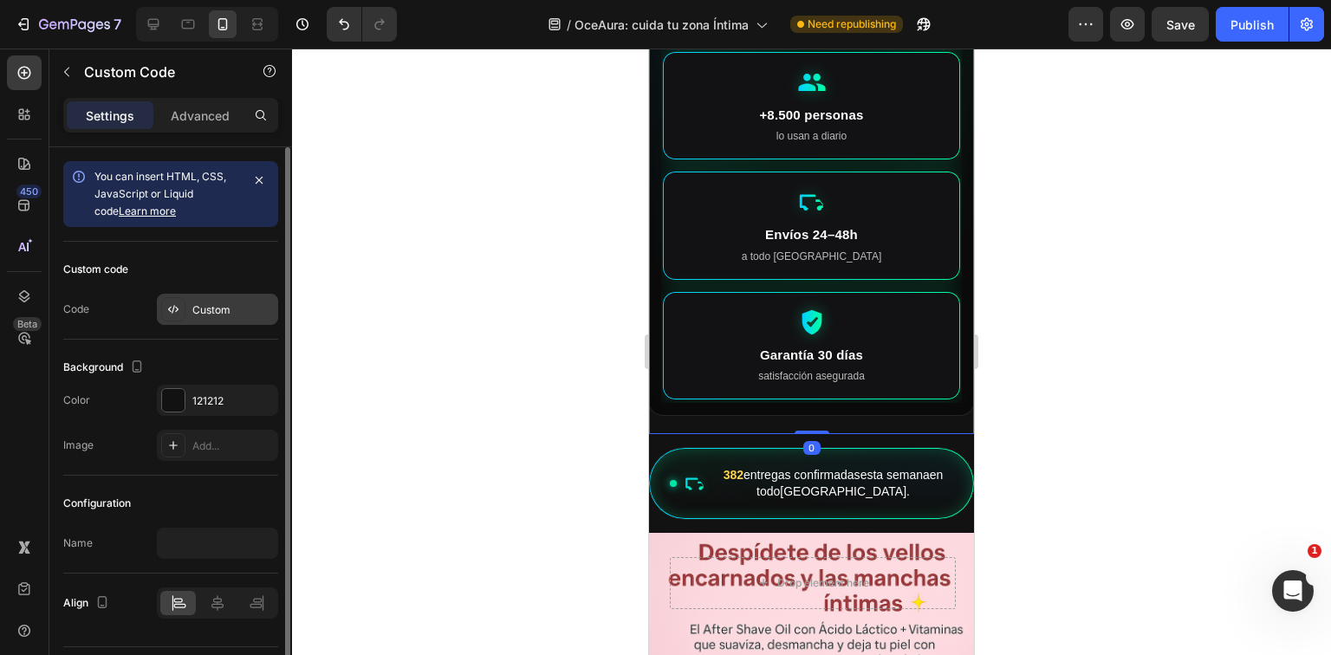
click at [194, 311] on div "Custom" at bounding box center [232, 311] width 81 height 16
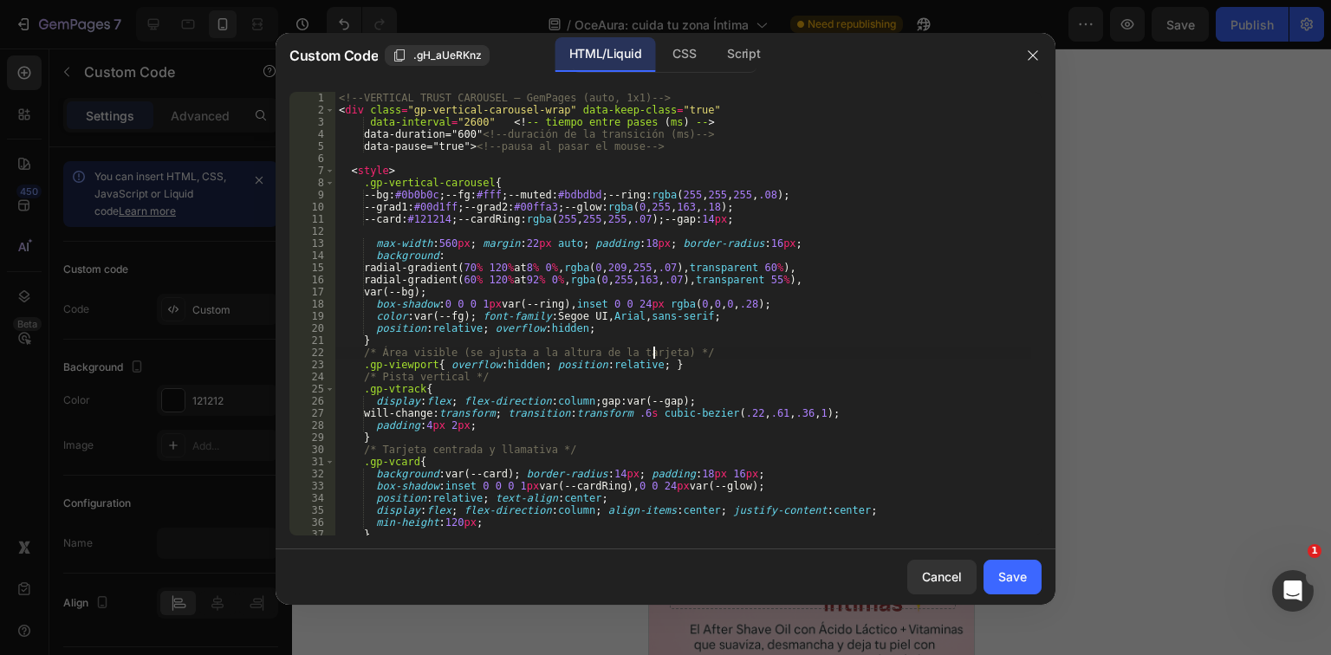
click at [652, 348] on div "<!-- VERTICAL TRUST CAROUSEL – GemPages (auto, 1x1) --> < div class = "gp-verti…" at bounding box center [683, 326] width 696 height 468
type textarea "</div>"
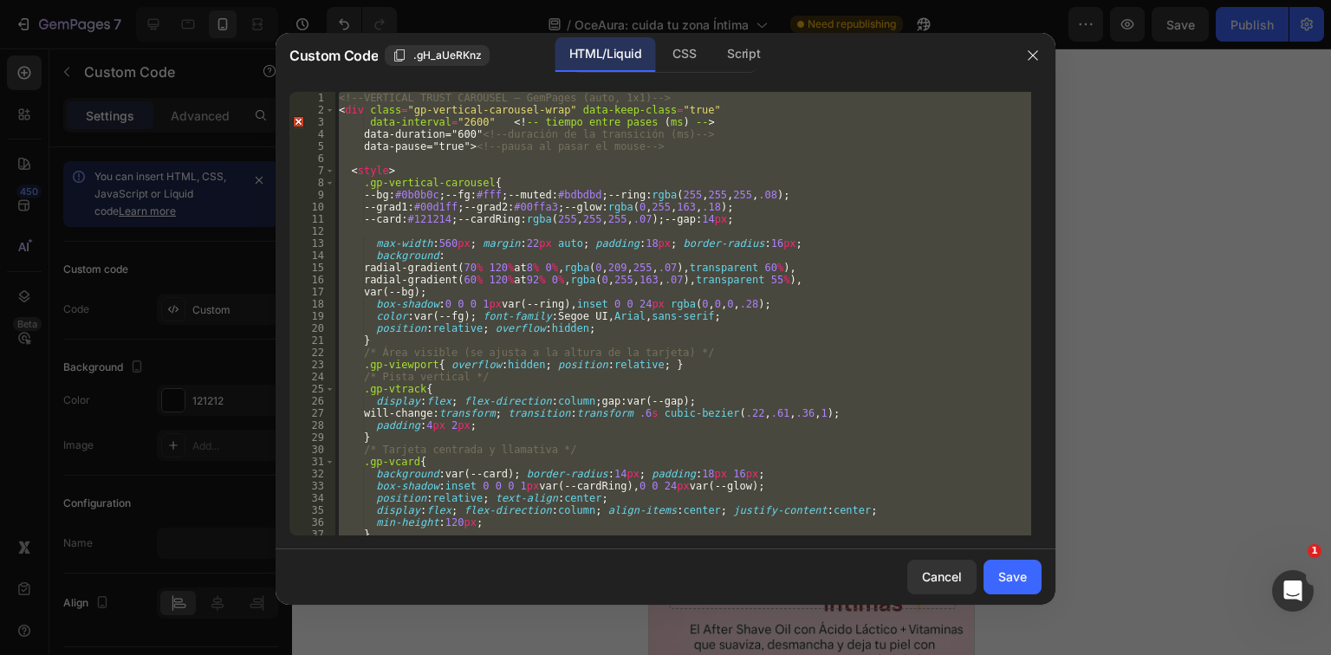
paste textarea
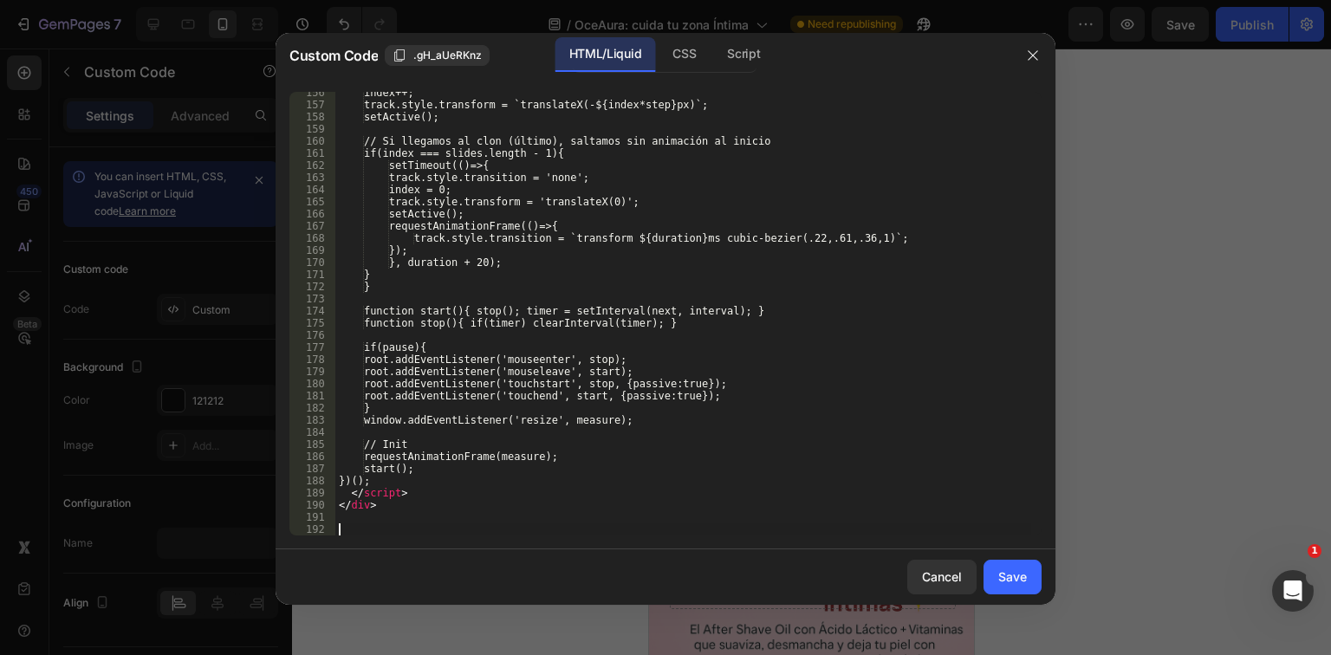
scroll to position [1947, 0]
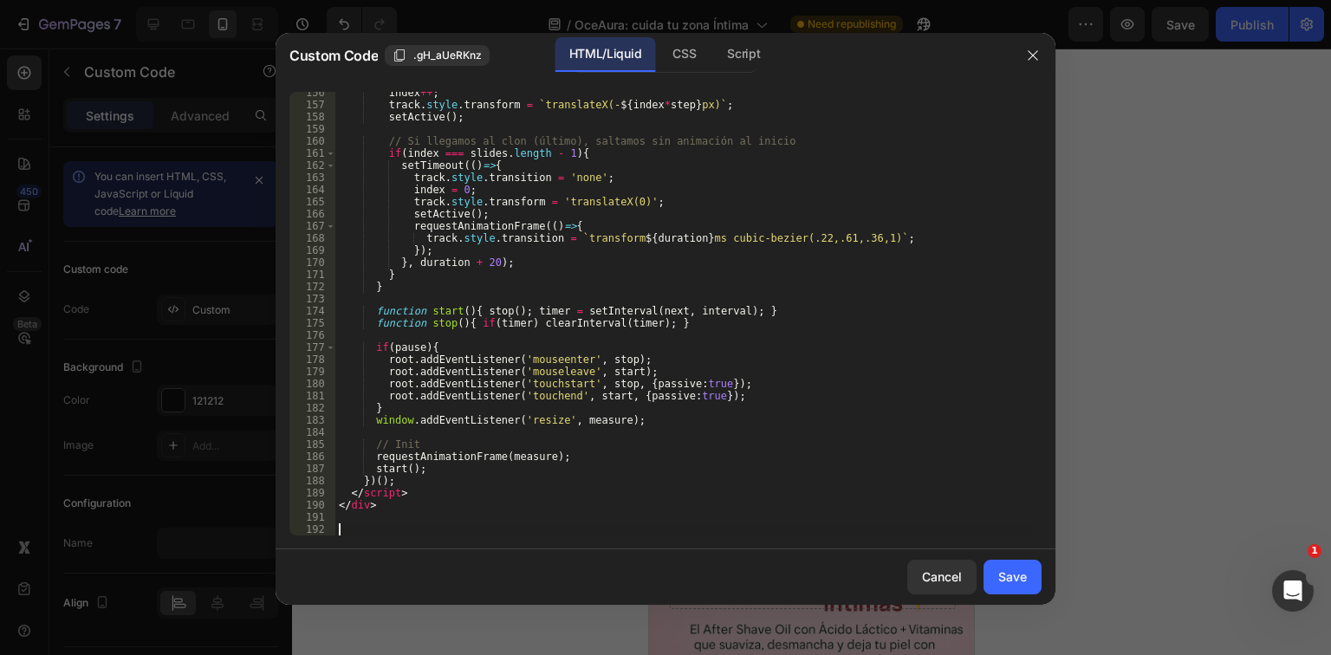
click at [1016, 596] on div "Cancel Save" at bounding box center [666, 577] width 780 height 55
click at [1012, 569] on div "Save" at bounding box center [1013, 577] width 29 height 18
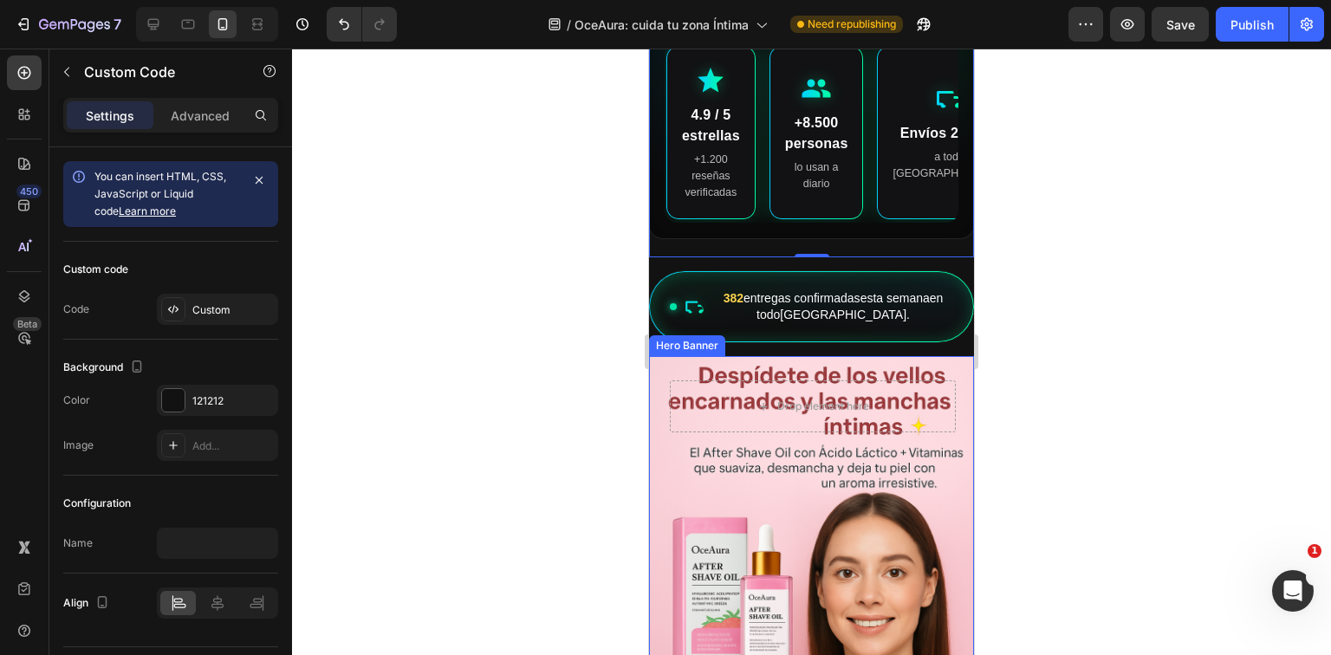
scroll to position [0, 0]
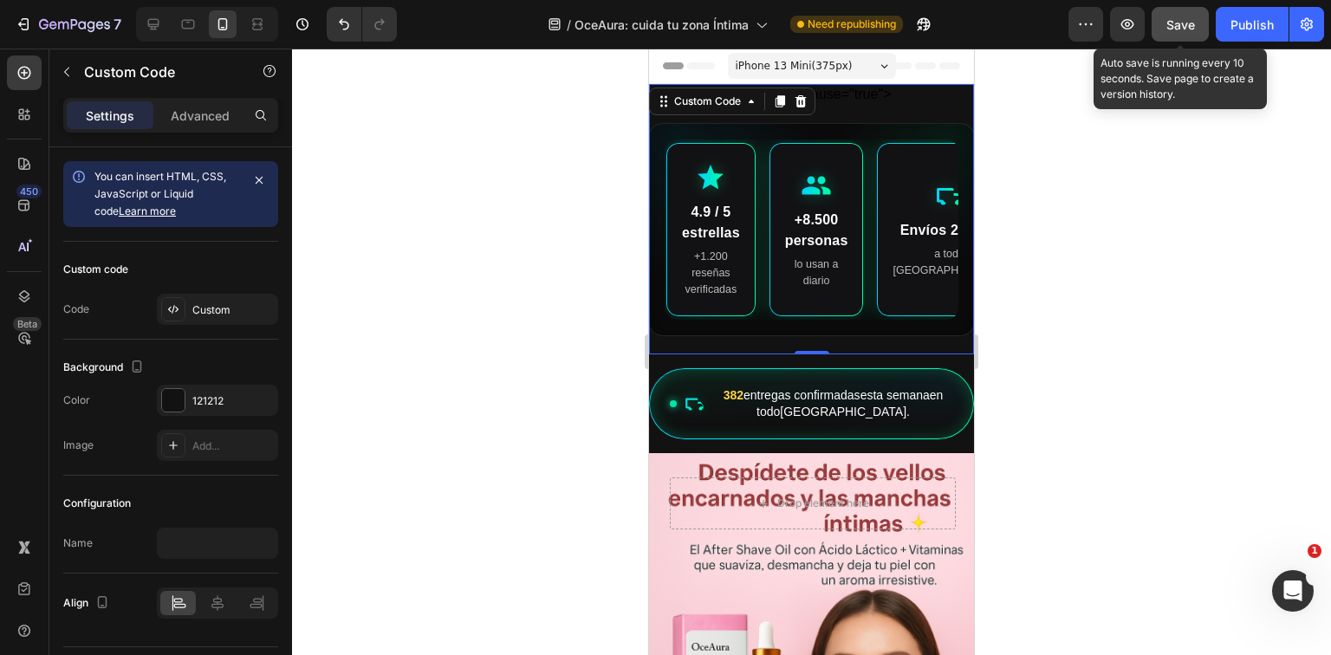
click at [1160, 21] on button "Save" at bounding box center [1180, 24] width 57 height 35
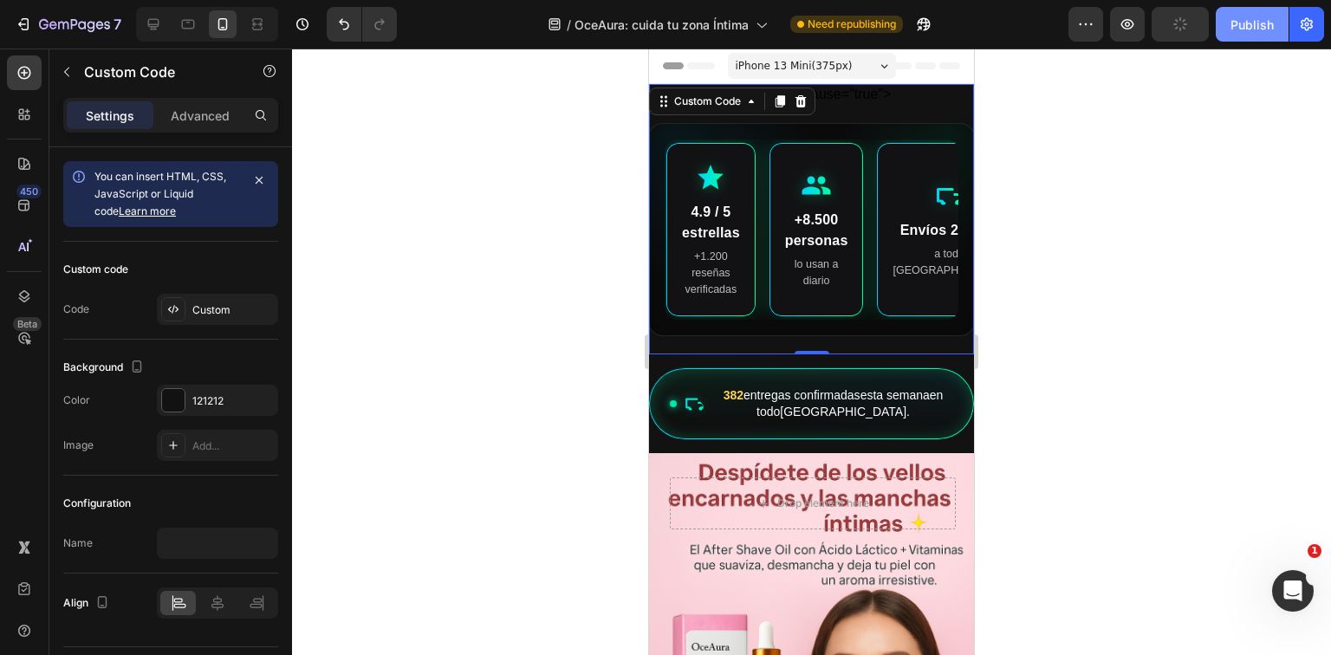
click at [1238, 28] on div "Publish" at bounding box center [1252, 25] width 43 height 18
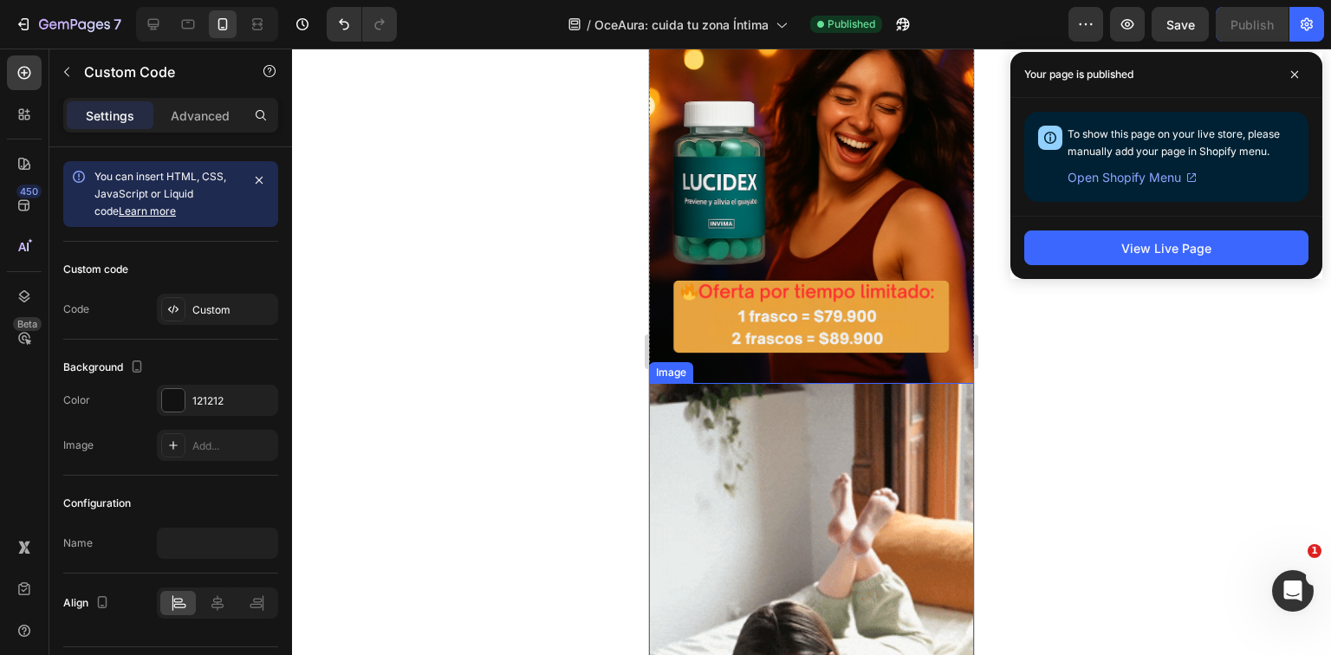
scroll to position [2427, 0]
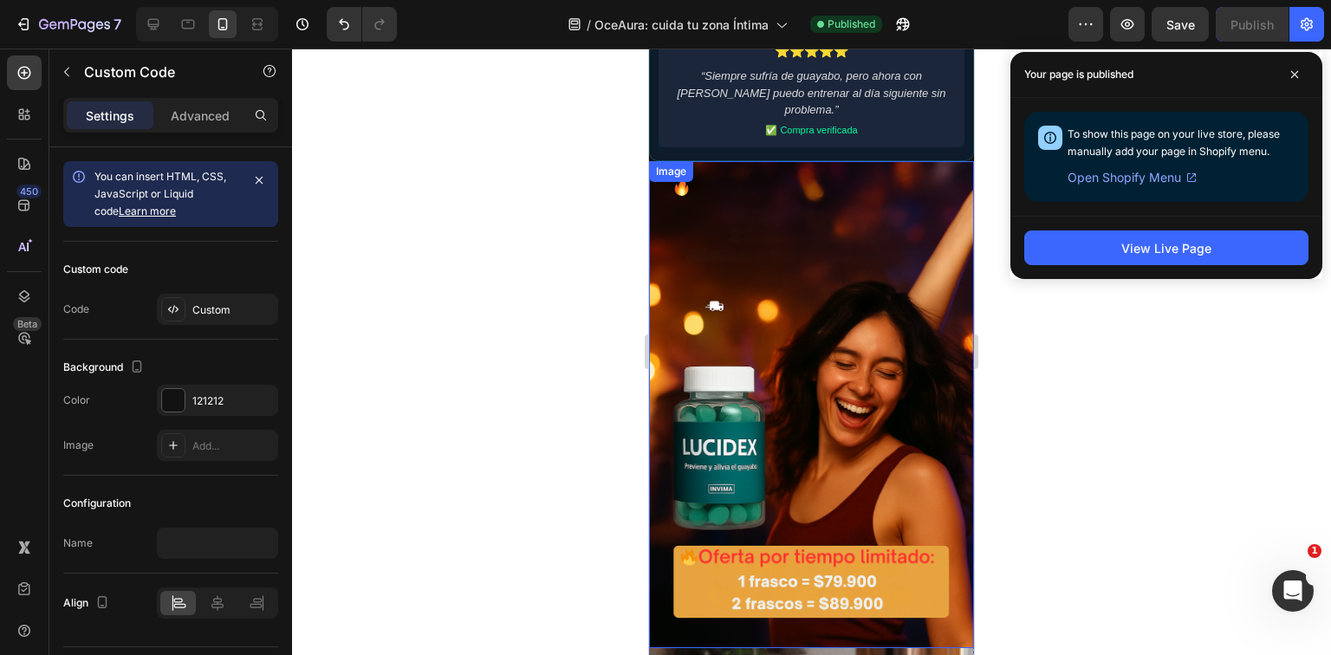
click at [878, 312] on img at bounding box center [811, 404] width 325 height 487
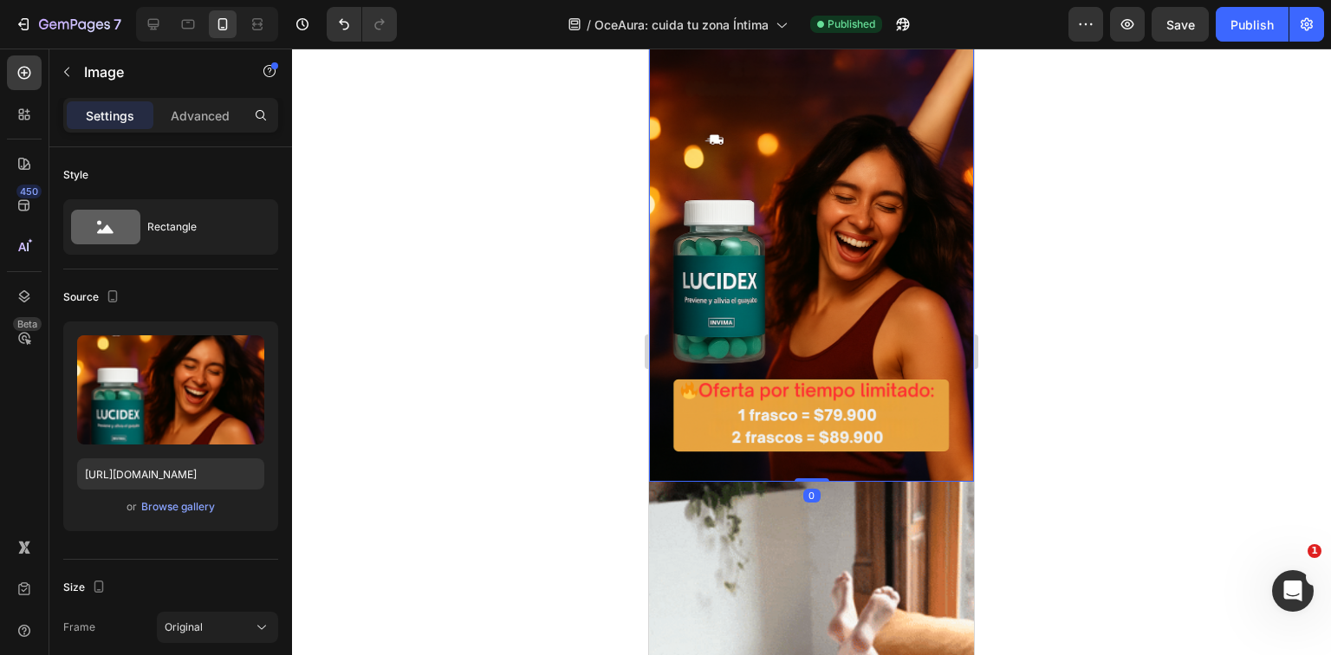
scroll to position [2912, 0]
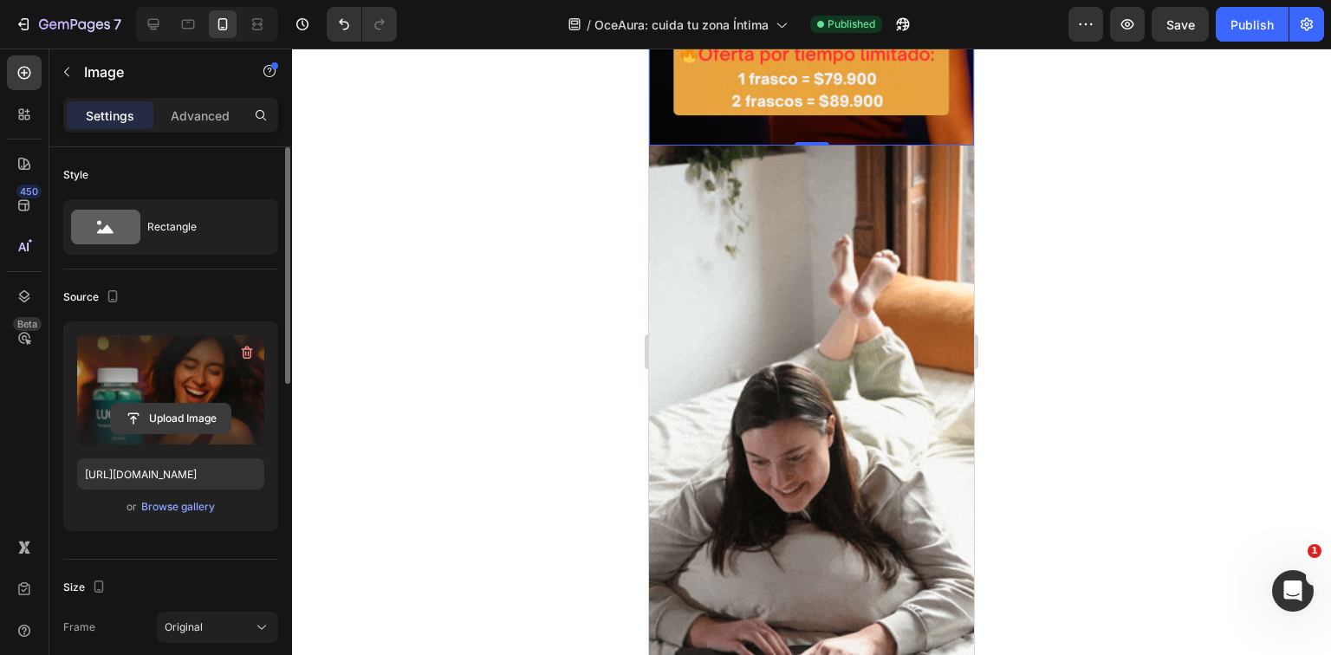
click at [191, 425] on input "file" at bounding box center [171, 418] width 120 height 29
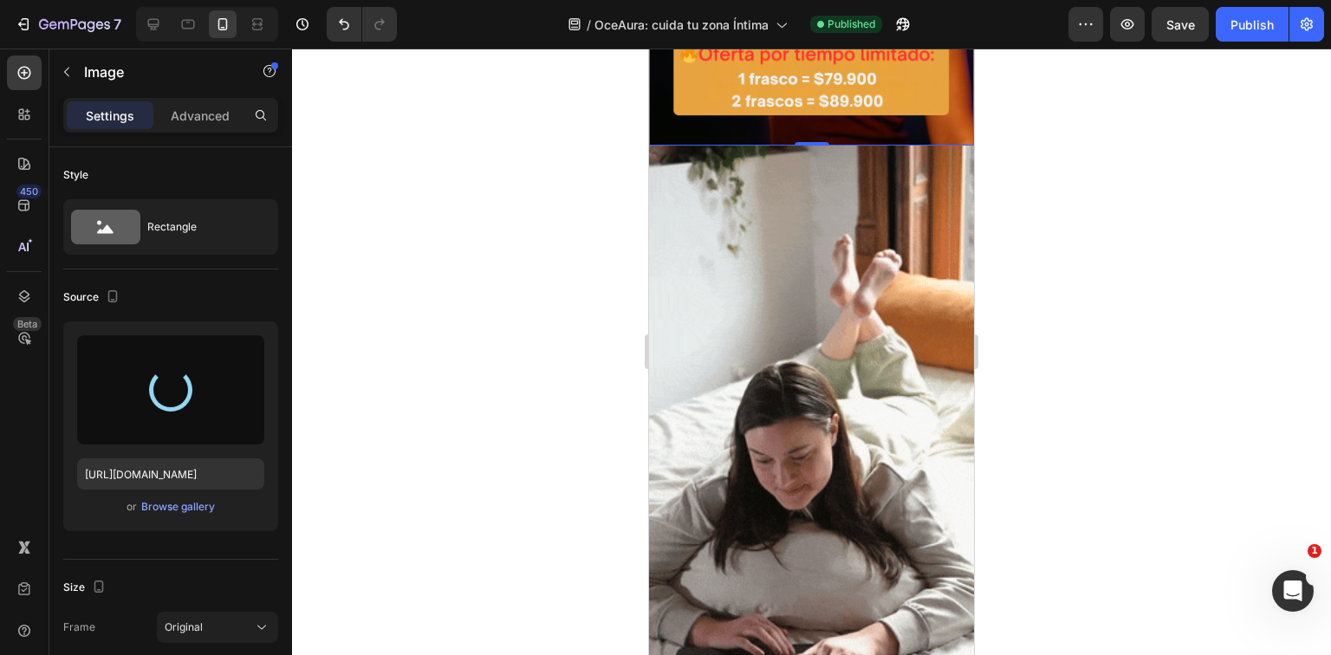
type input "[URL][DOMAIN_NAME]"
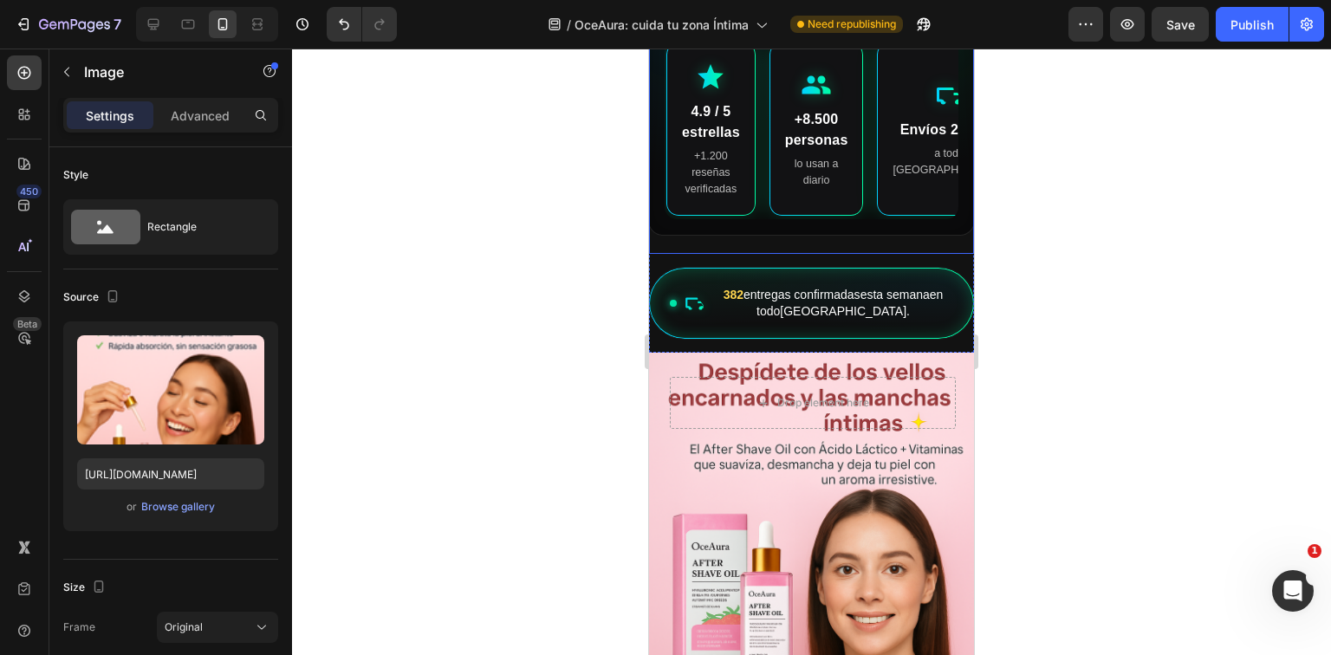
scroll to position [0, 0]
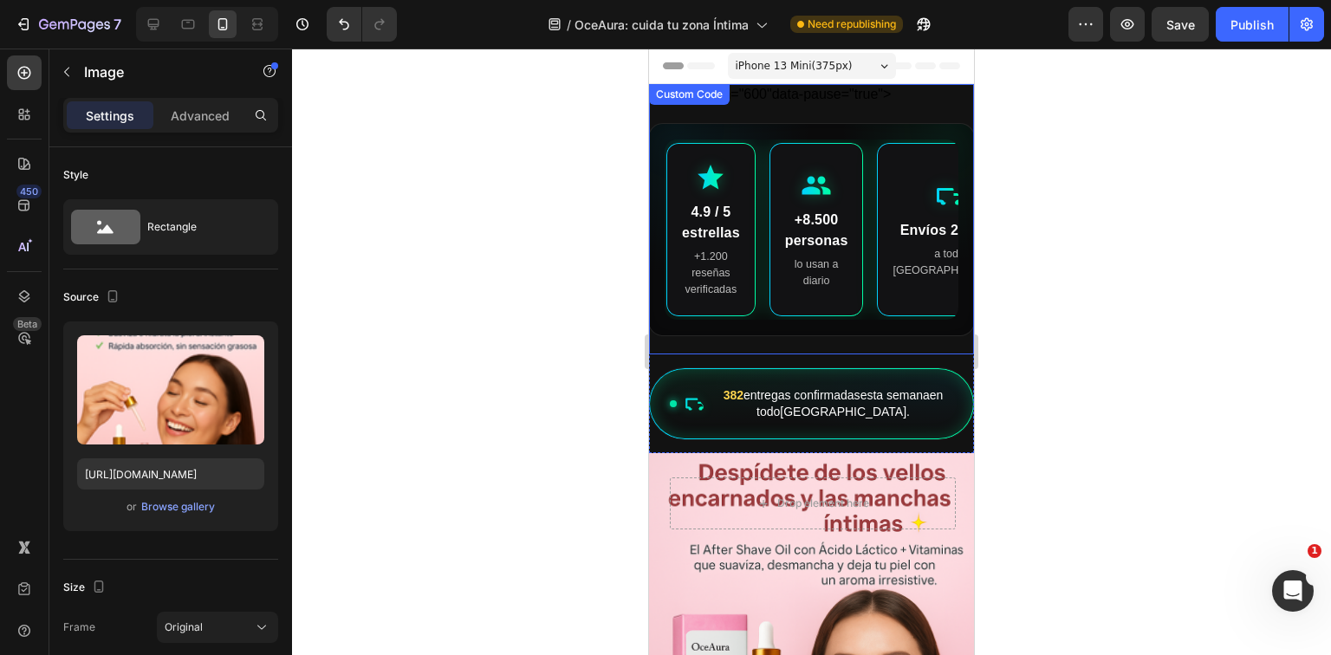
click at [803, 246] on div "+8.500 personas" at bounding box center [816, 231] width 63 height 42
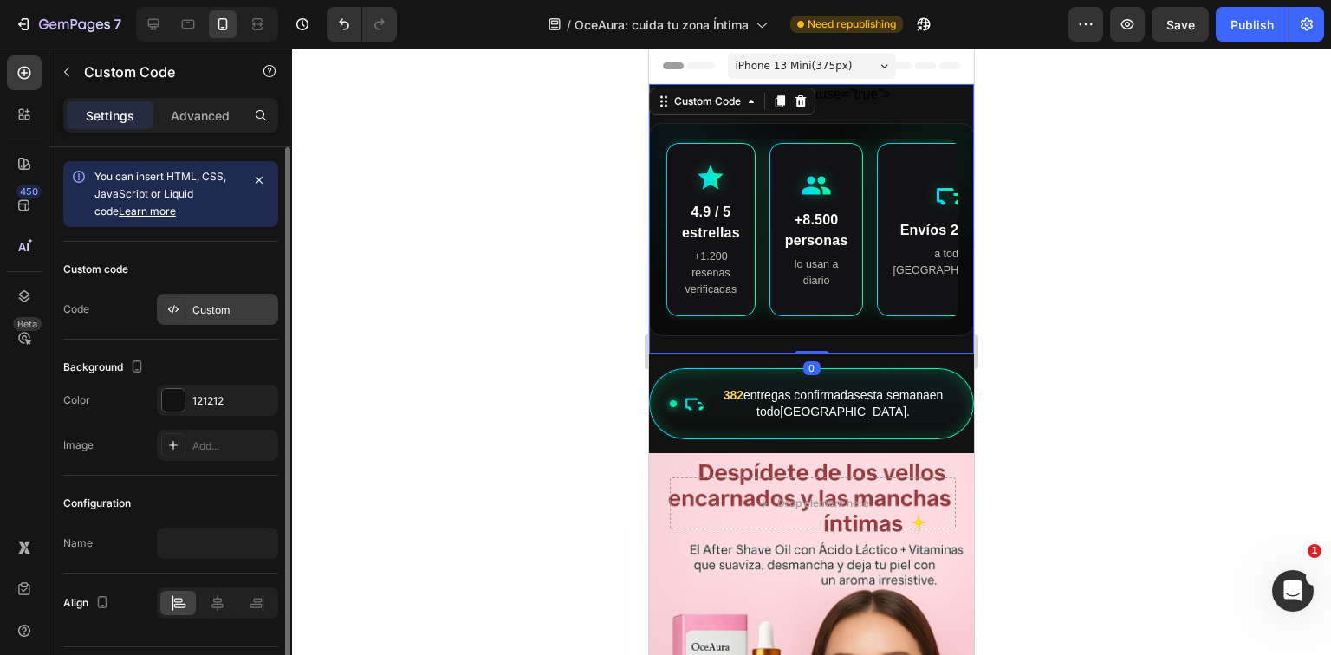
click at [203, 305] on div "Custom" at bounding box center [232, 311] width 81 height 16
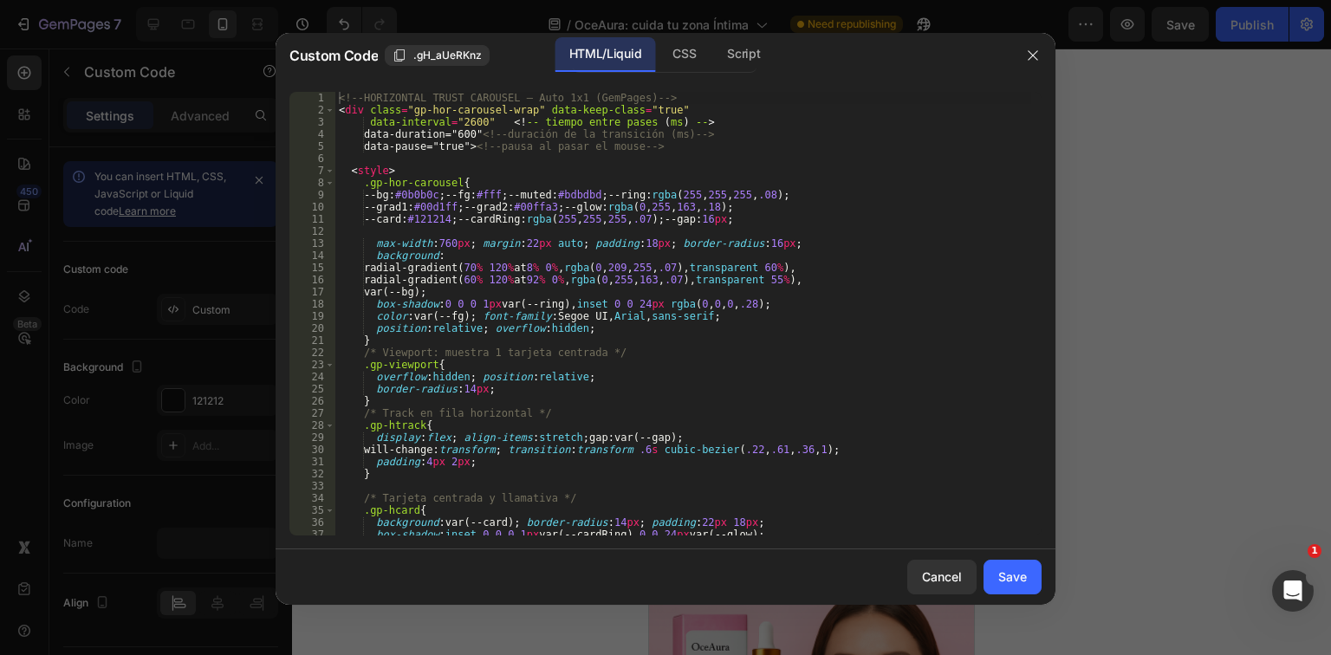
type textarea "radial-gradient(70% 120% at 8% 0%, rgba(0,209,255,.07), transparent 60%),"
click at [608, 264] on div "<!-- HORIZONTAL TRUST CAROUSEL – Auto 1x1 (GemPages) --> < div class = "gp-hor-…" at bounding box center [683, 326] width 696 height 468
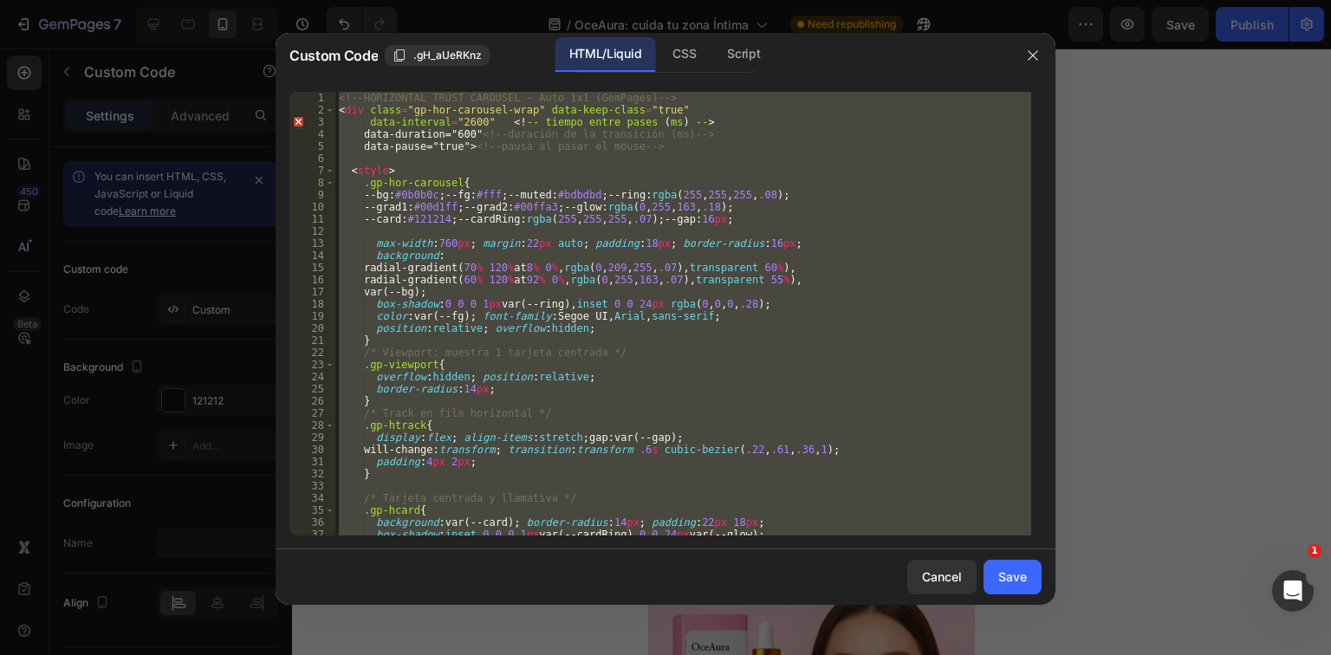
paste textarea
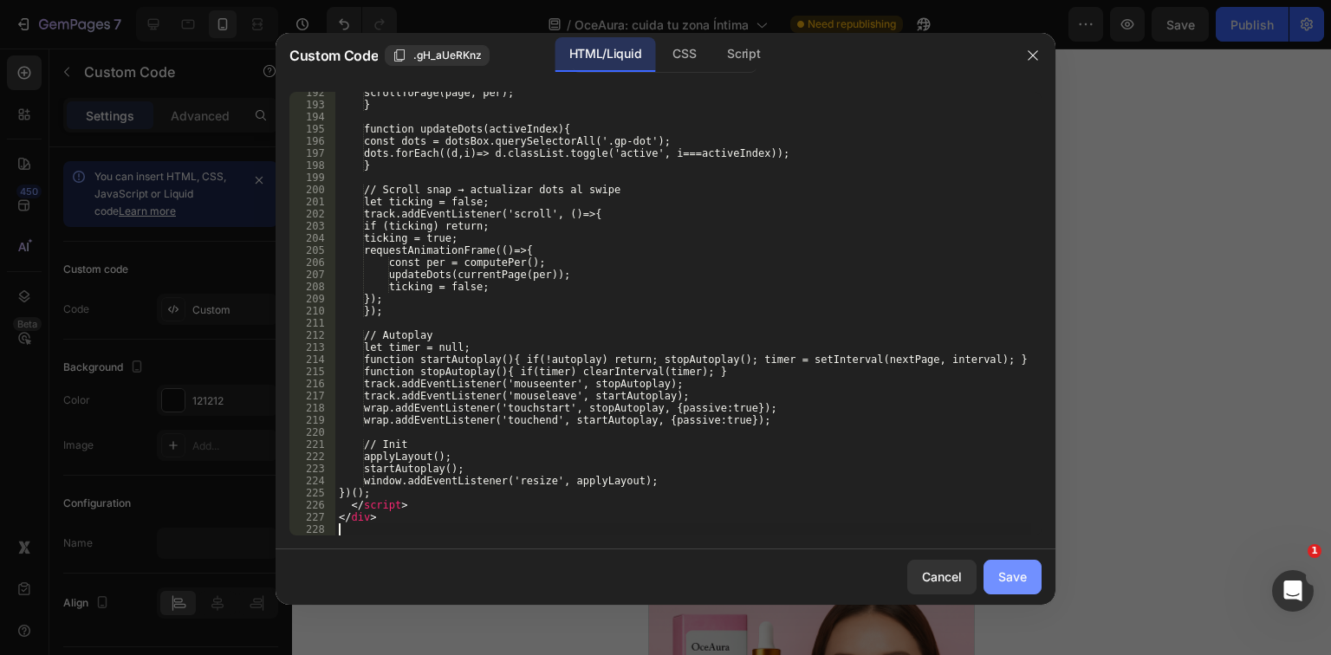
click at [1009, 565] on button "Save" at bounding box center [1013, 577] width 58 height 35
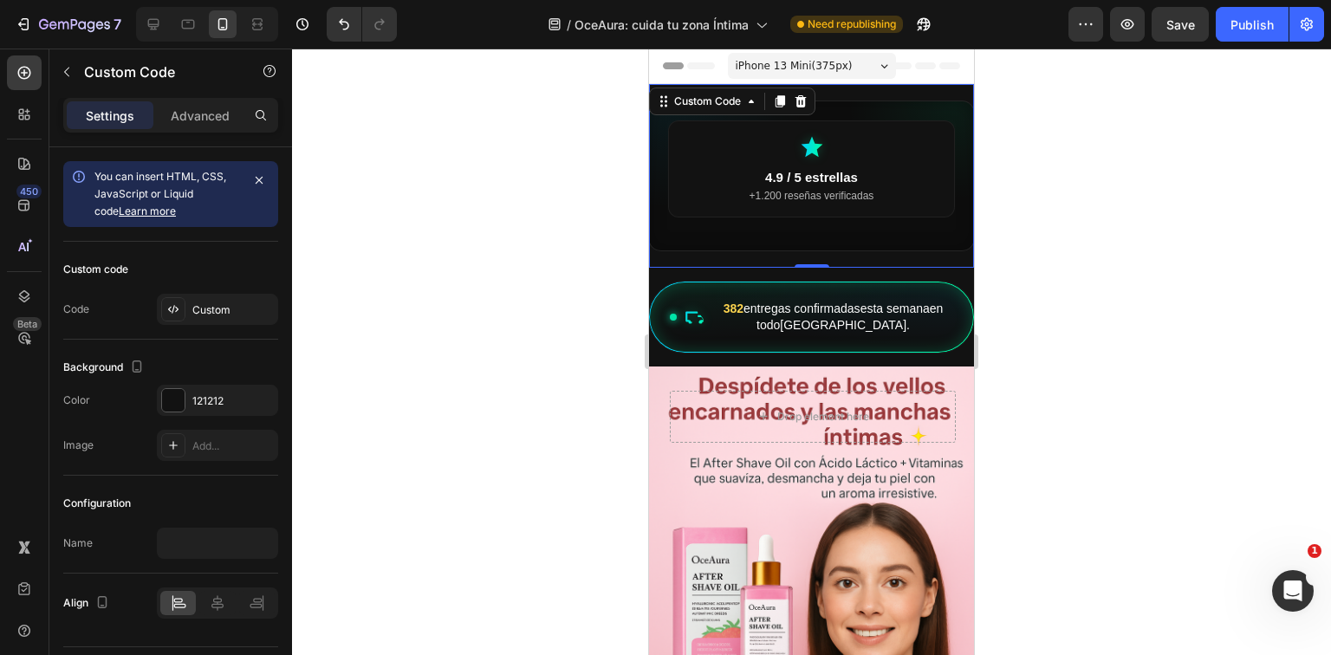
scroll to position [0, 5]
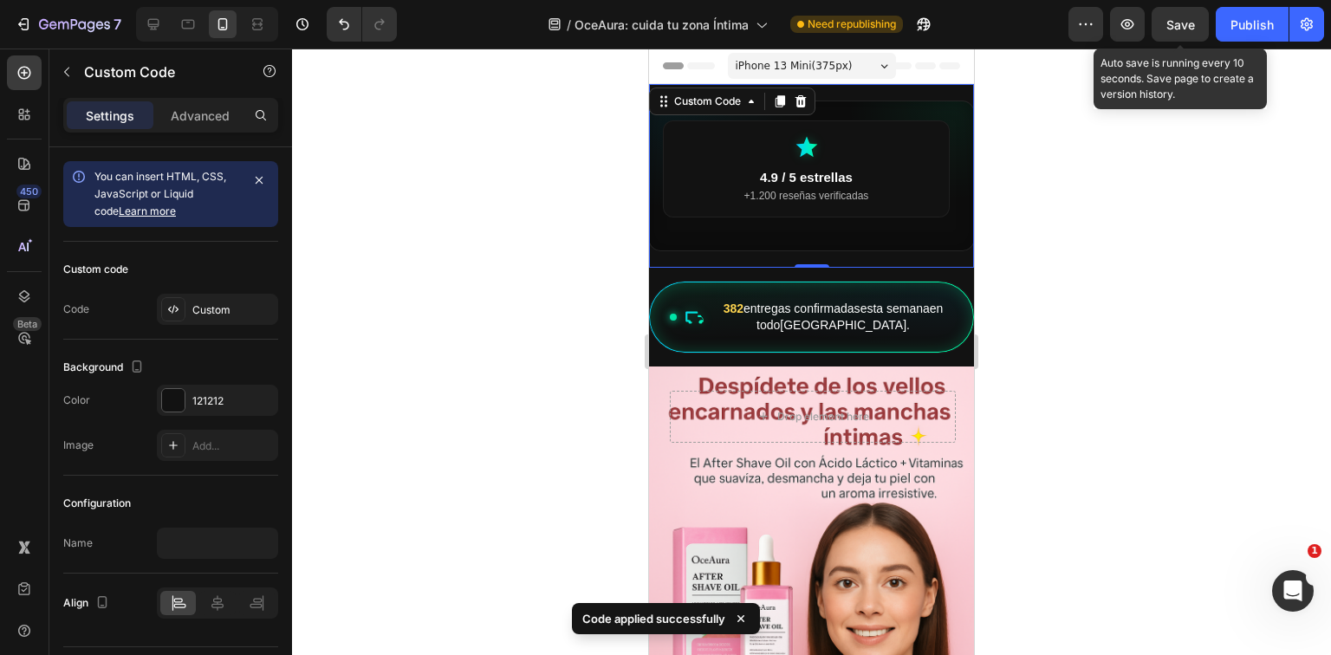
click at [1185, 16] on div "Save" at bounding box center [1181, 25] width 29 height 18
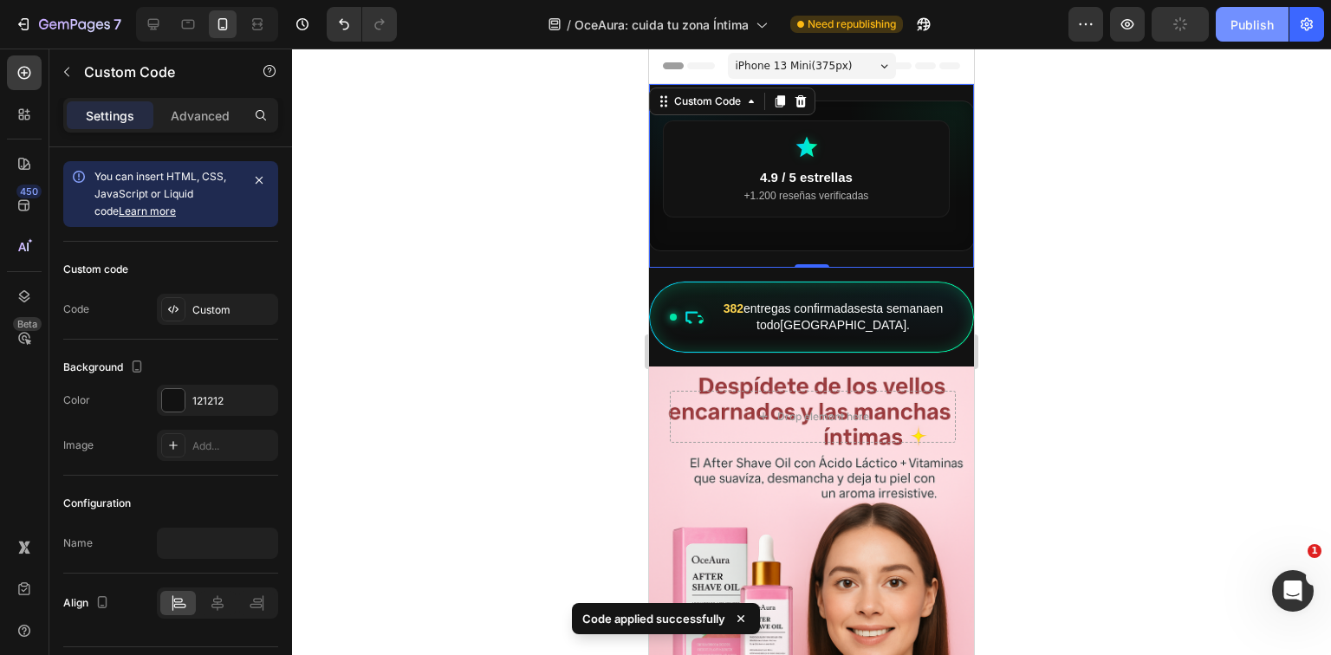
click at [1233, 24] on div "Publish" at bounding box center [1252, 25] width 43 height 18
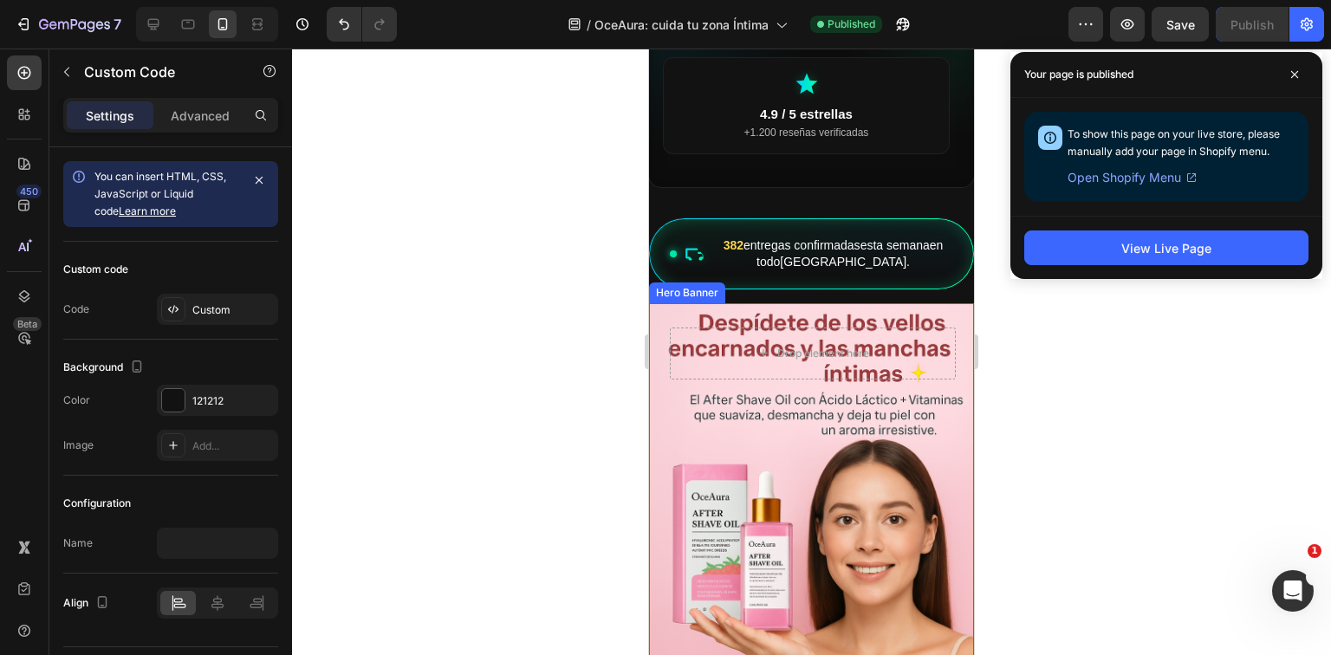
scroll to position [0, 0]
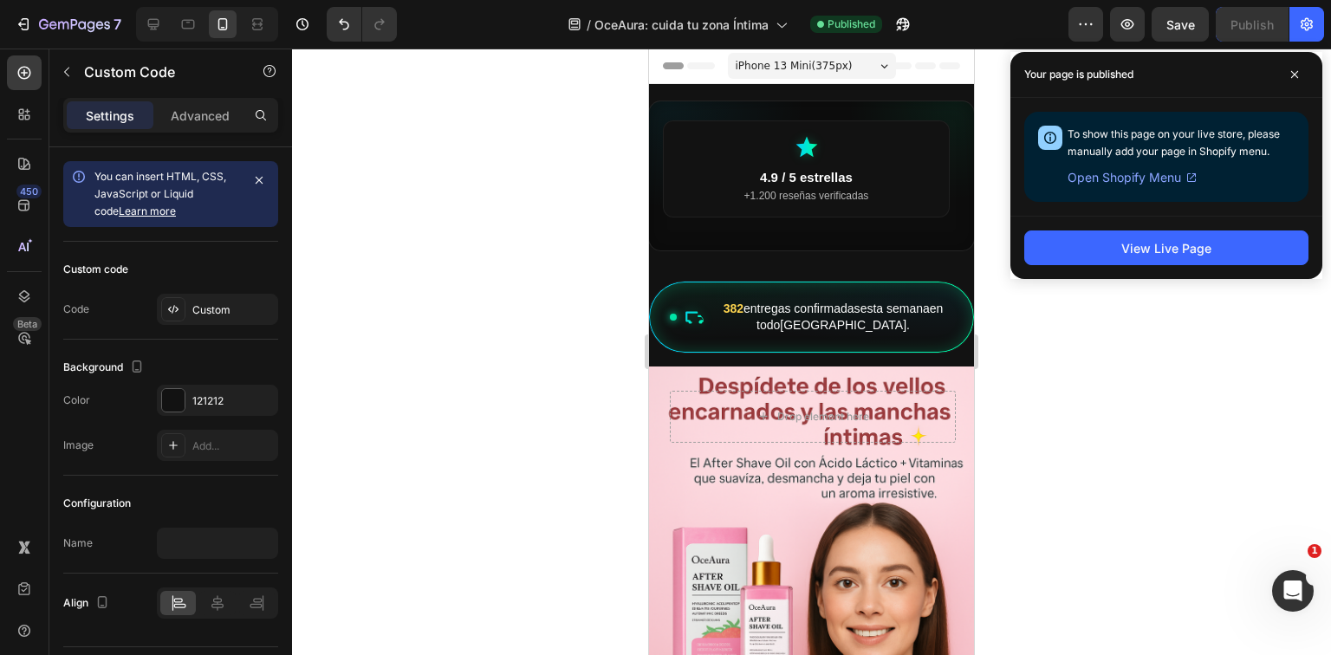
click at [797, 166] on div "4.9 / 5 estrellas +1.200 reseñas verificadas" at bounding box center [806, 168] width 287 height 97
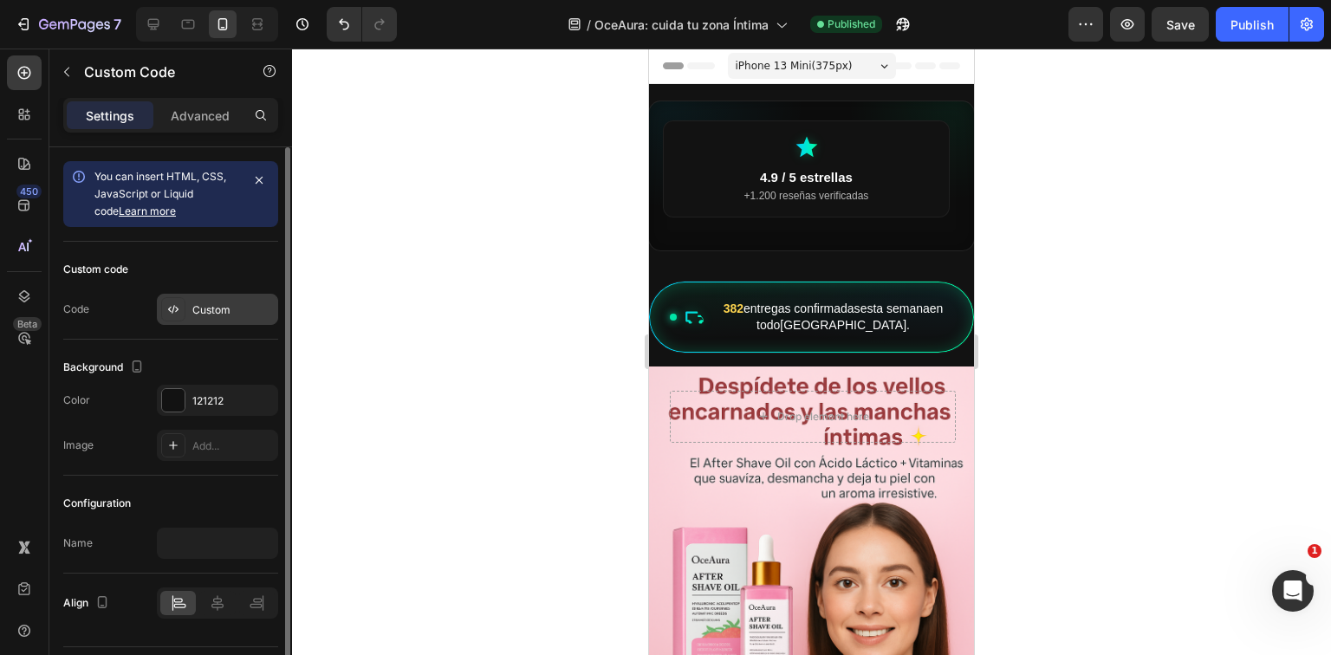
click at [208, 298] on div "Custom" at bounding box center [217, 309] width 121 height 31
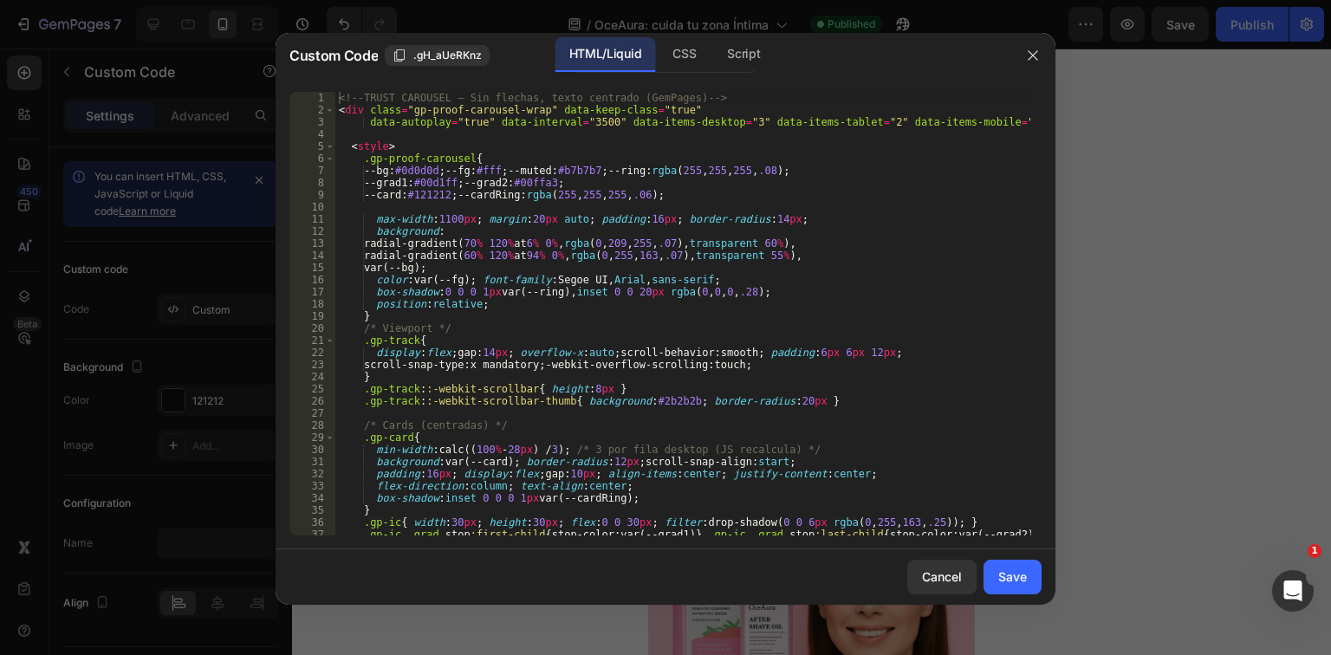
click at [425, 260] on div "<!-- TRUST CAROUSEL – Sin flechas, texto centrado (GemPages) --> < div class = …" at bounding box center [683, 326] width 696 height 468
type textarea "</div>"
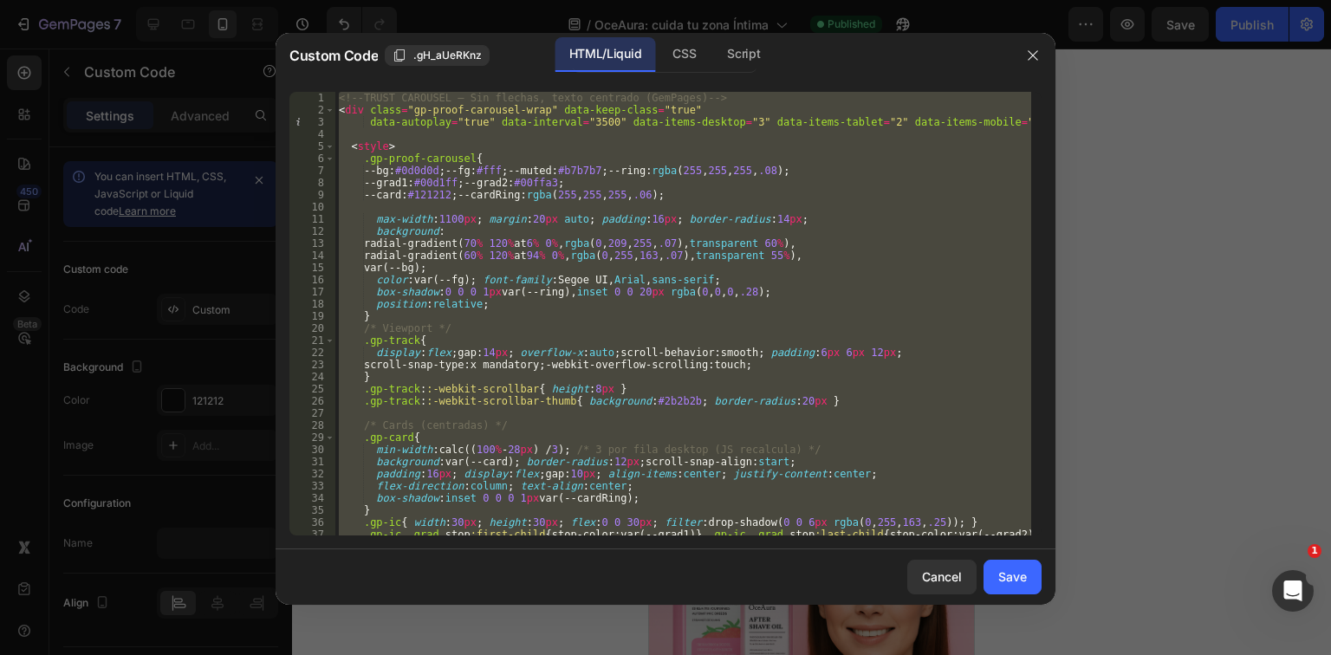
paste textarea
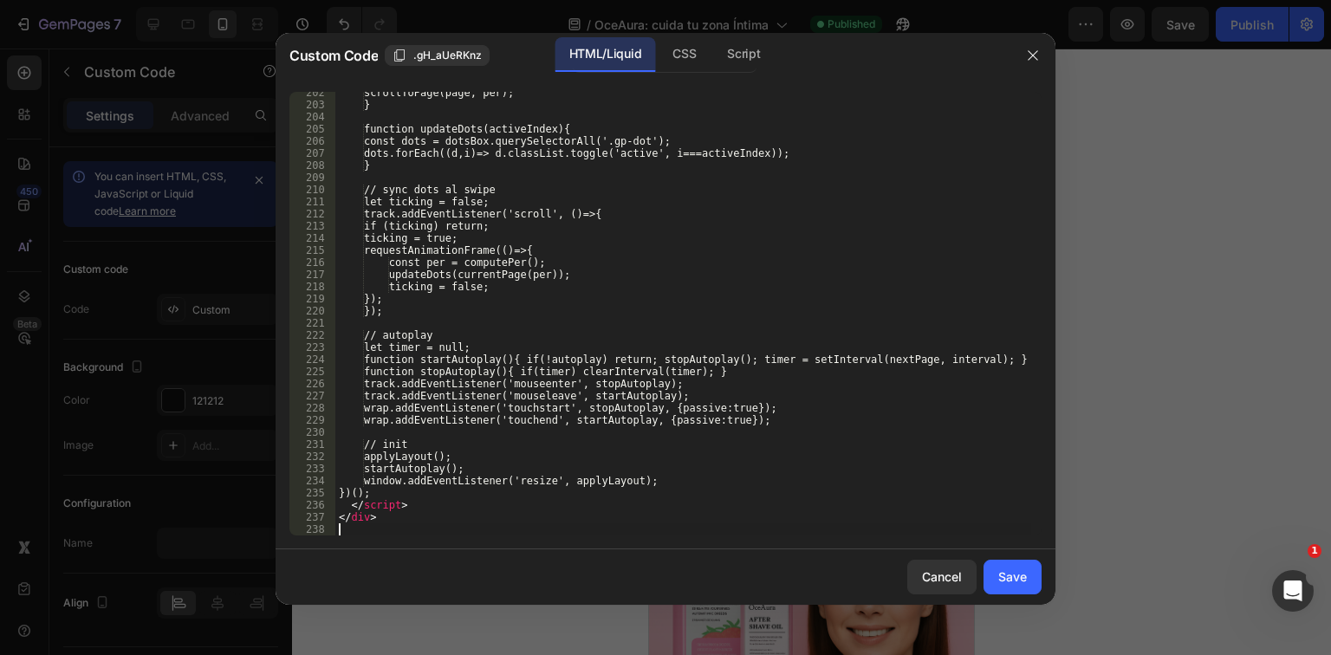
scroll to position [2529, 0]
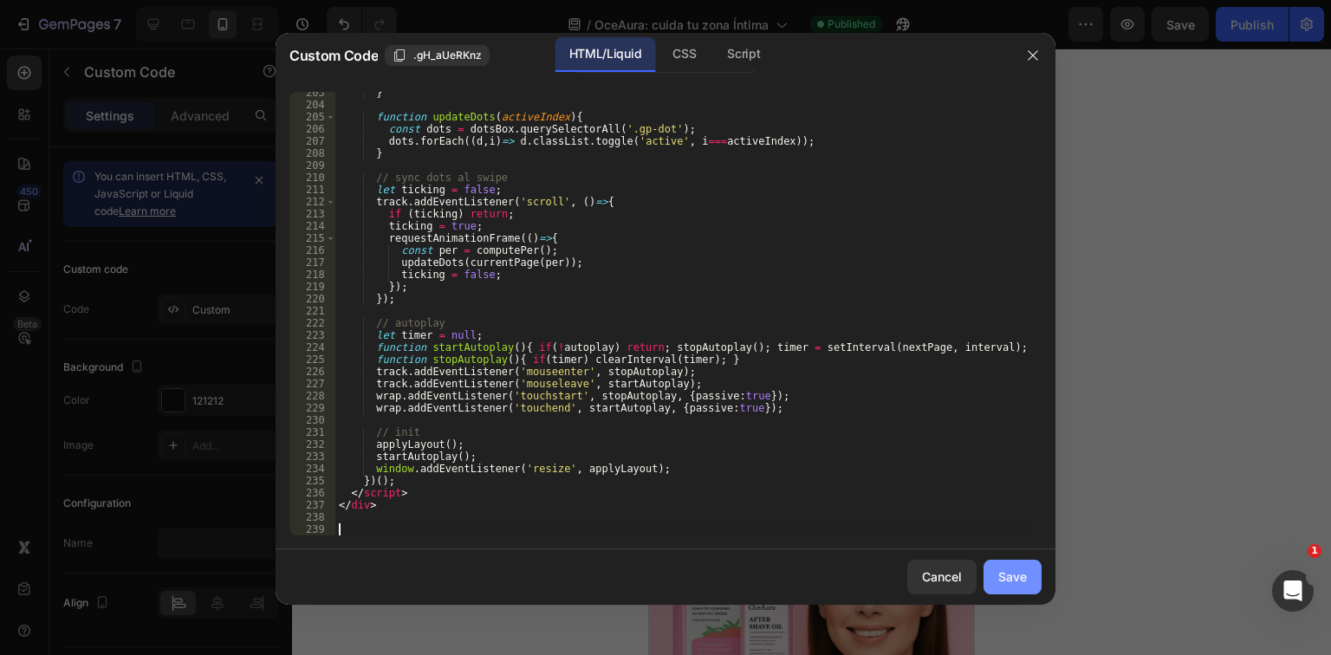
click at [1037, 572] on button "Save" at bounding box center [1013, 577] width 58 height 35
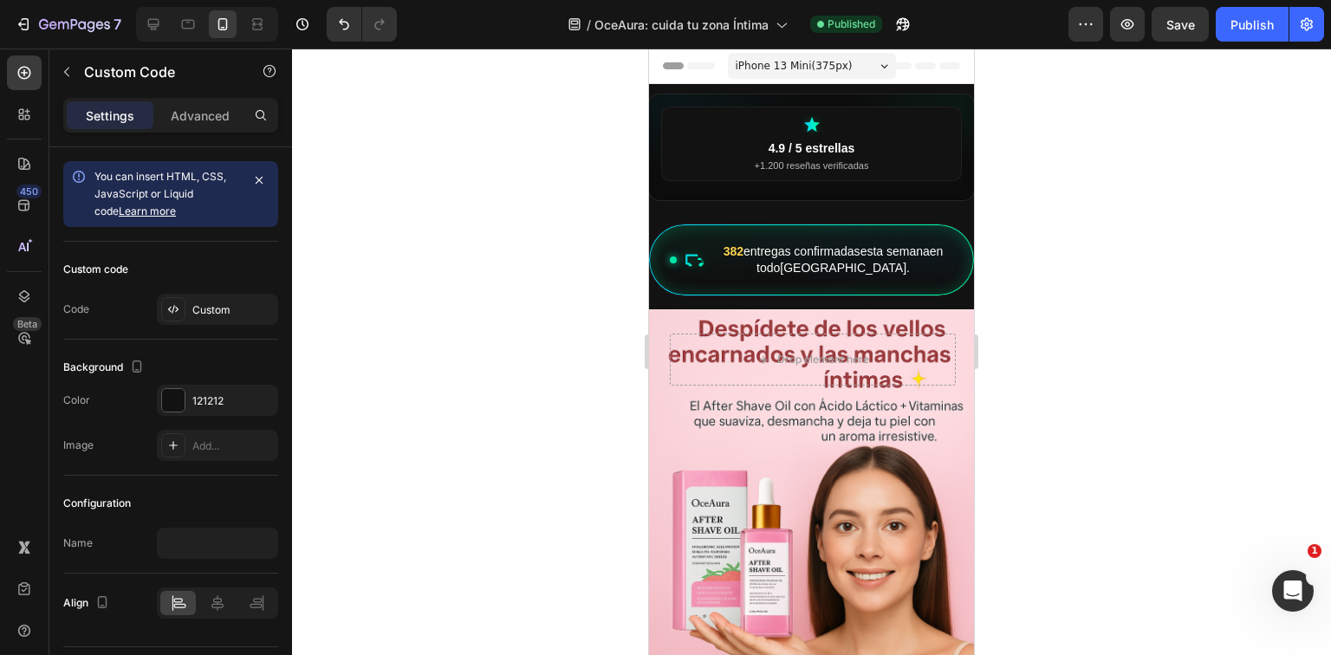
scroll to position [0, 3]
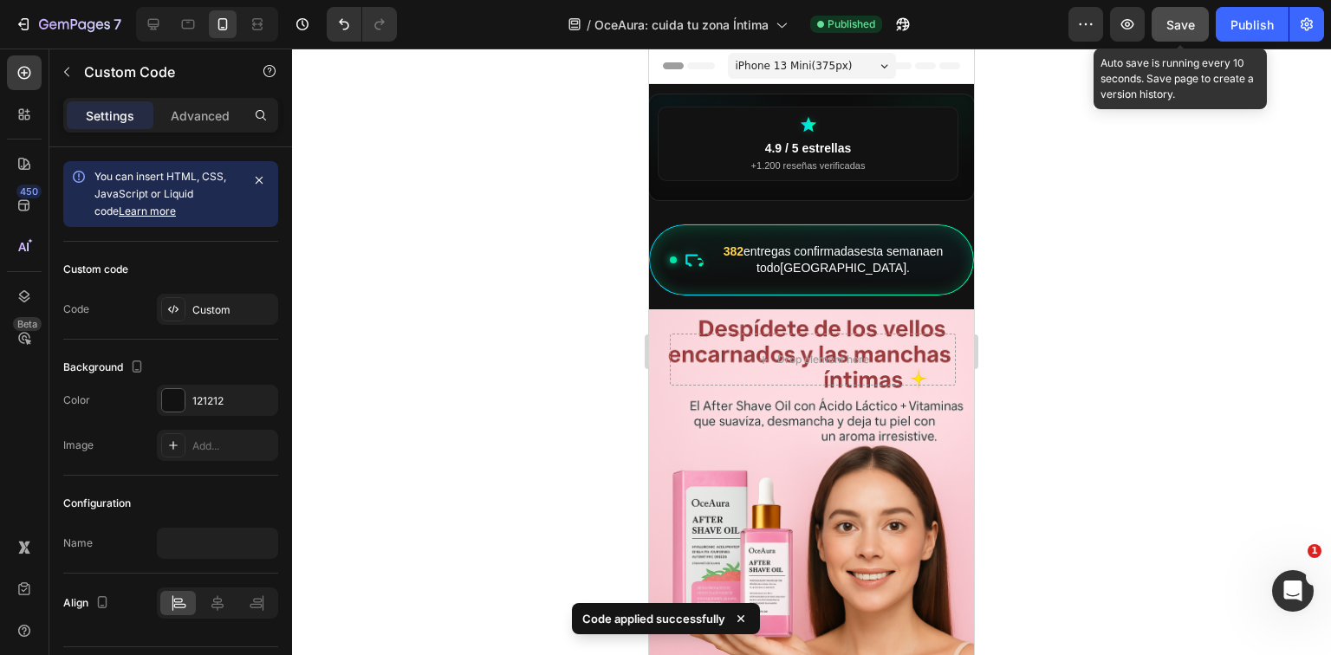
click at [1197, 32] on button "Save" at bounding box center [1180, 24] width 57 height 35
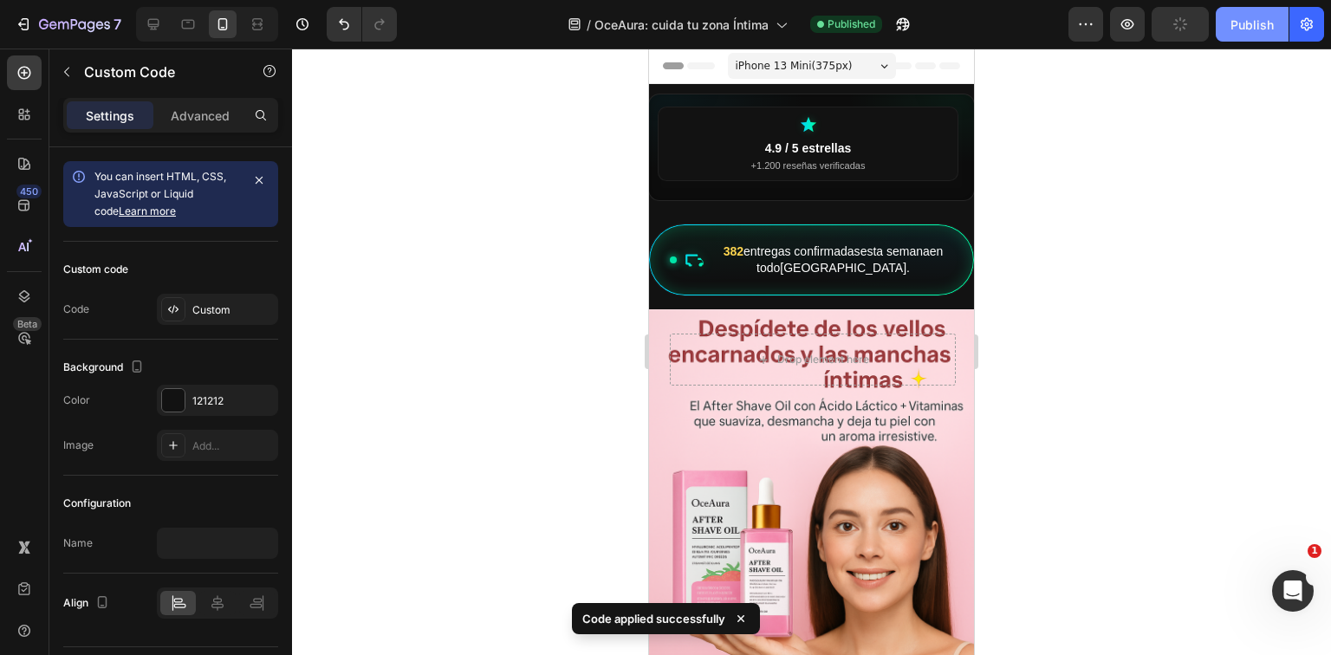
click at [1253, 29] on div "Publish" at bounding box center [1252, 25] width 43 height 18
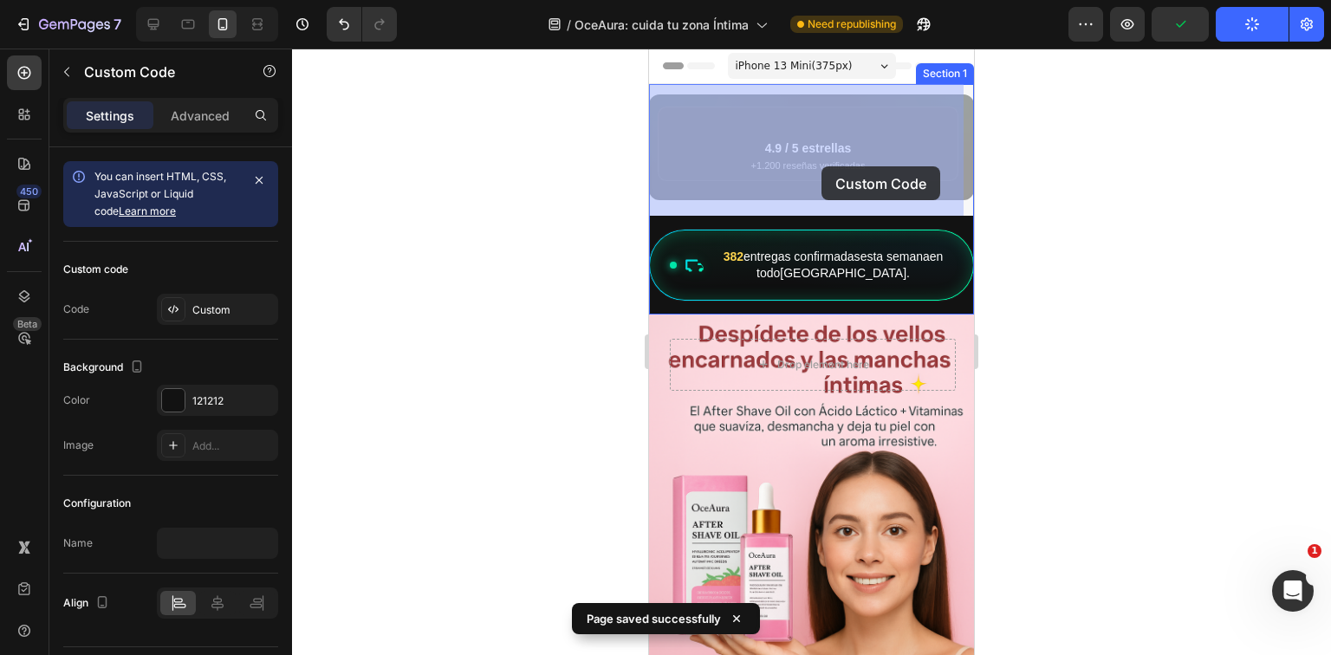
drag, startPoint x: 837, startPoint y: 170, endPoint x: 822, endPoint y: 166, distance: 16.0
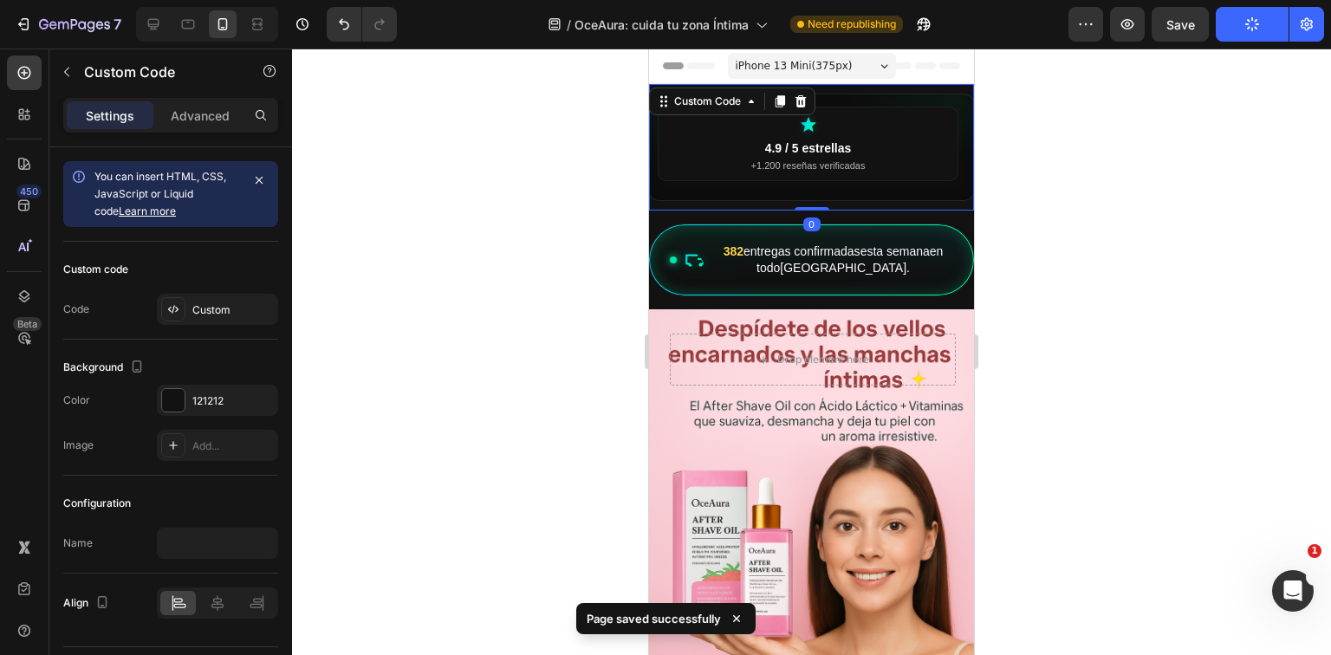
click at [791, 146] on strong "4.9 / 5 estrellas" at bounding box center [808, 148] width 87 height 14
drag, startPoint x: 803, startPoint y: 211, endPoint x: 714, endPoint y: 146, distance: 109.7
click at [805, 166] on div "4.9 / 5 estrellas +1.200 reseñas verificadas +8.500 personas lo usan a diario E…" at bounding box center [811, 147] width 325 height 127
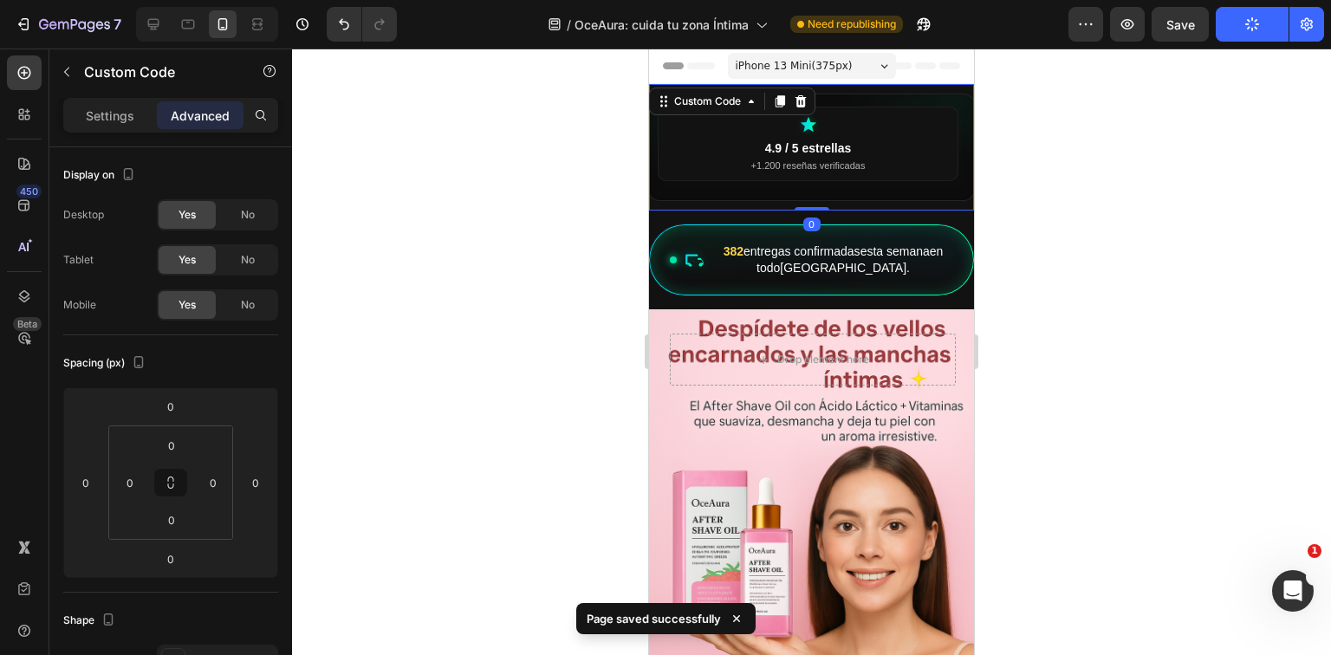
click at [200, 118] on p "Advanced" at bounding box center [200, 116] width 59 height 18
click at [766, 170] on small "+1.200 reseñas verificadas" at bounding box center [809, 165] width 114 height 10
click at [912, 200] on div "4.9 / 5 estrellas +1.200 reseñas verificadas +8.500 personas lo usan a diario E…" at bounding box center [811, 147] width 325 height 106
click at [909, 207] on div "4.9 / 5 estrellas +1.200 reseñas verificadas +8.500 personas lo usan a diario E…" at bounding box center [811, 147] width 325 height 127
click at [909, 211] on div "4.9 / 5 estrellas +1.200 reseñas verificadas +8.500 personas lo usan a diario E…" at bounding box center [811, 147] width 325 height 127
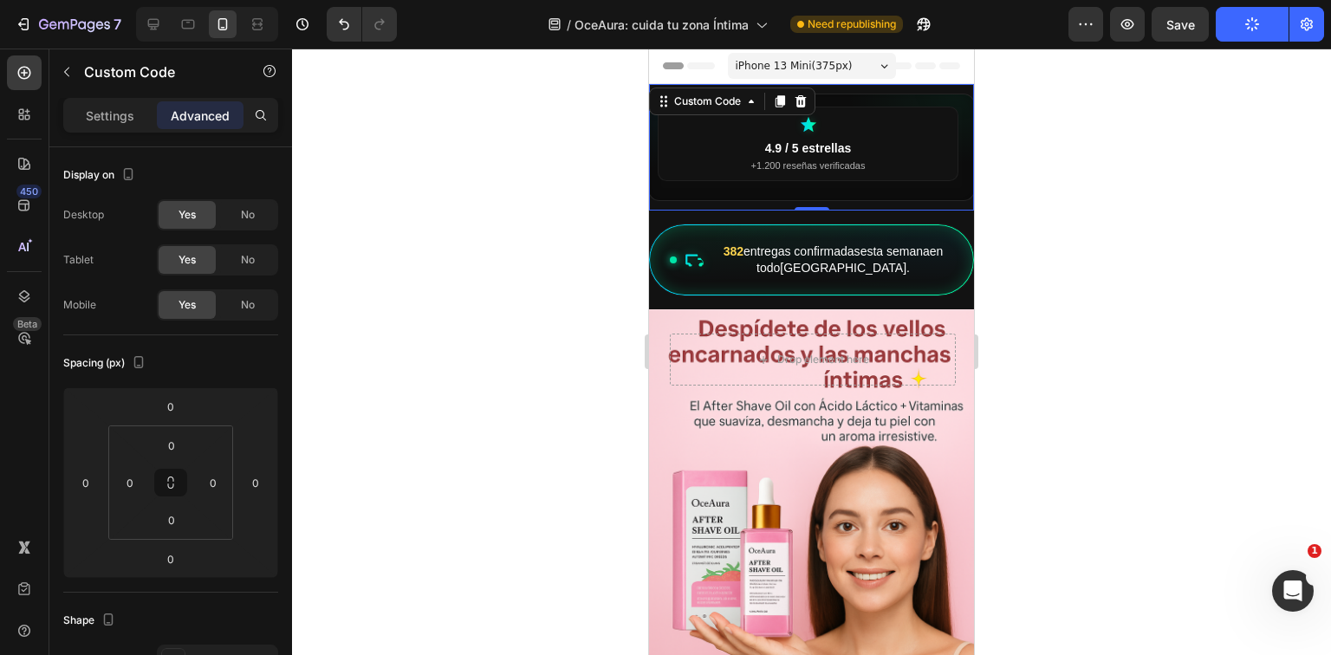
click at [870, 107] on div "4.9 / 5 estrellas +1.200 reseñas verificadas" at bounding box center [808, 144] width 301 height 75
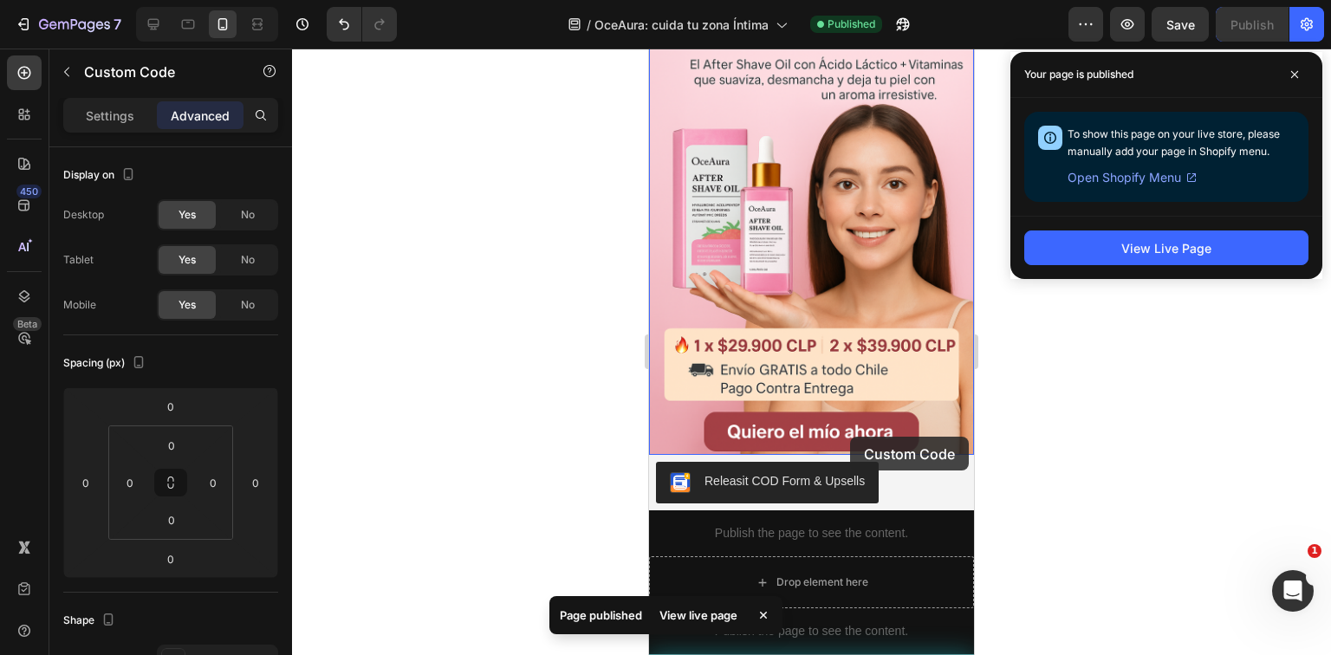
scroll to position [693, 0]
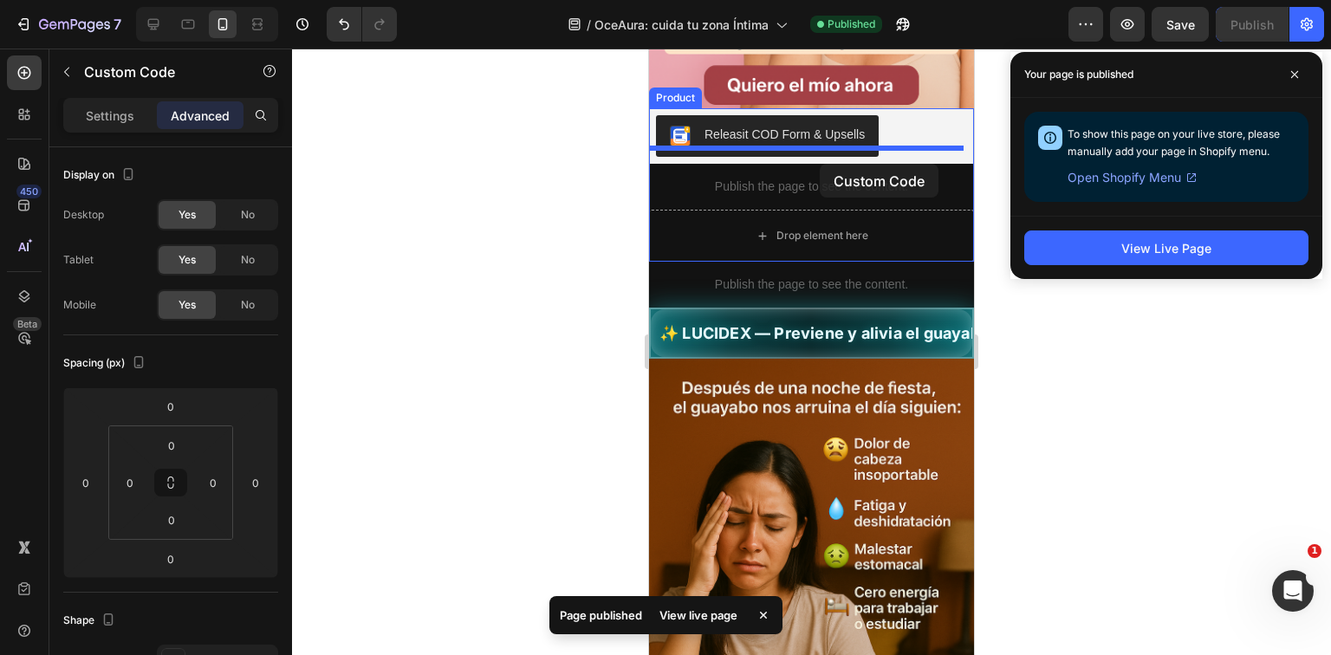
drag, startPoint x: 888, startPoint y: 88, endPoint x: 820, endPoint y: 164, distance: 101.9
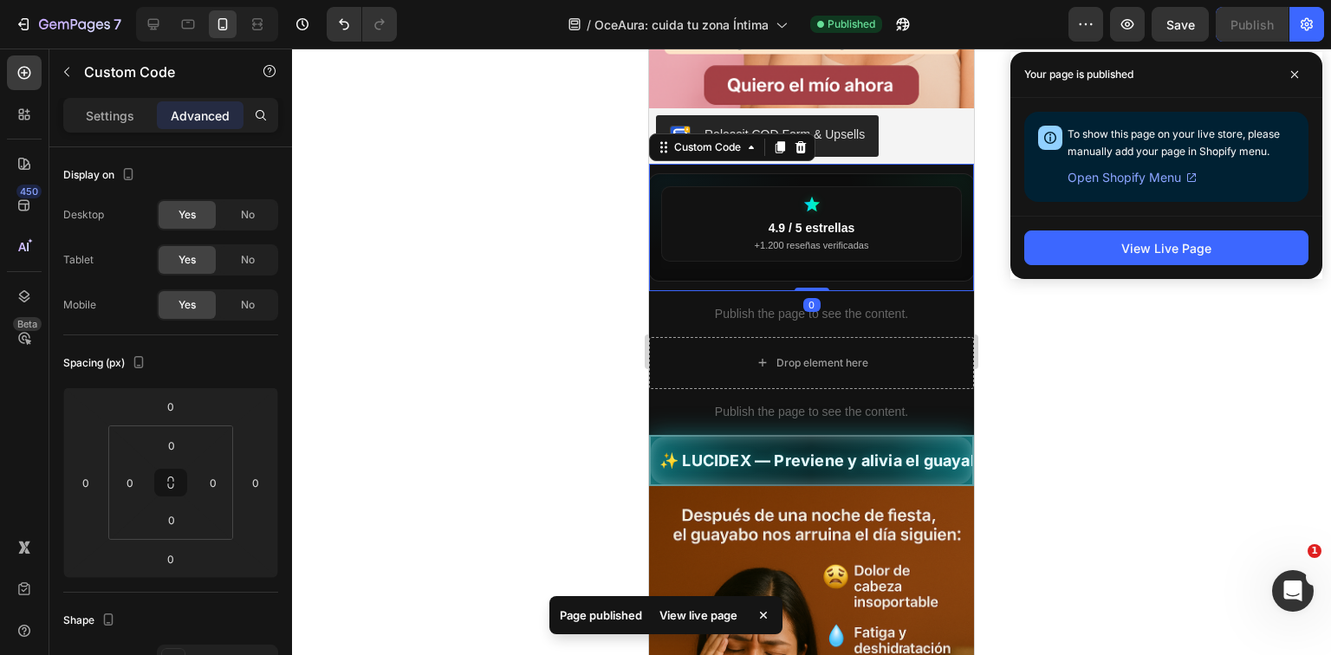
scroll to position [0, 3]
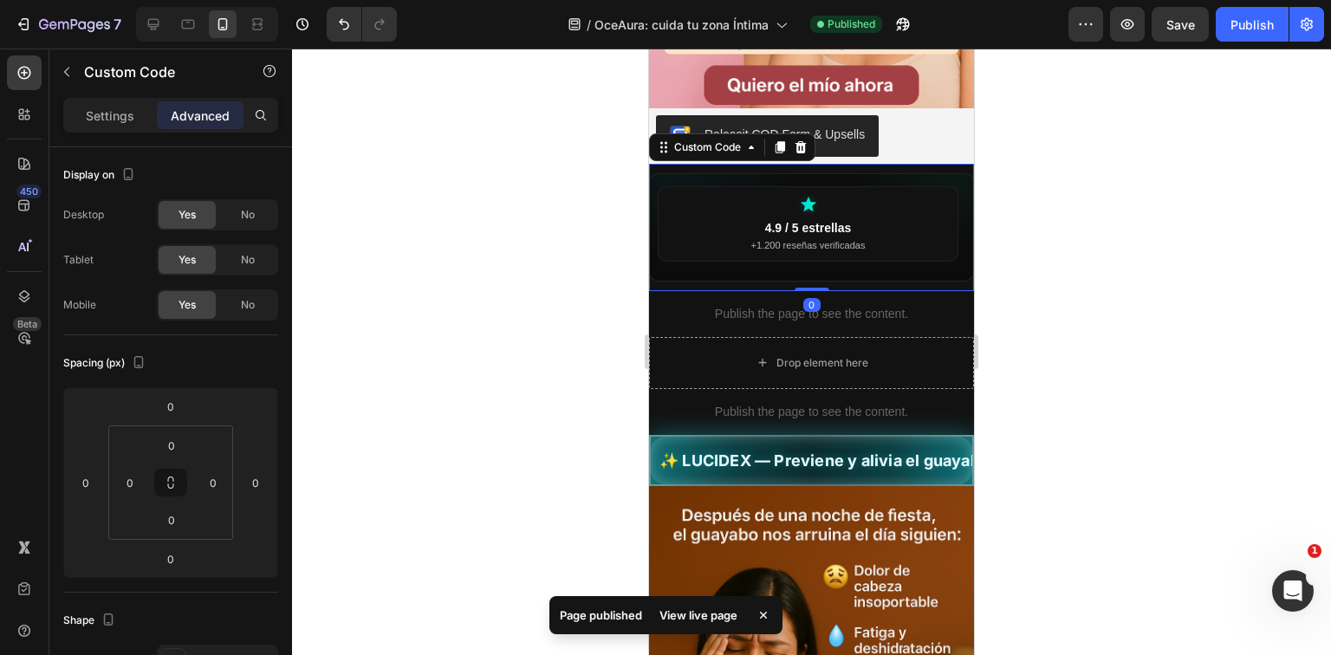
click at [809, 240] on small "+1.200 reseñas verificadas" at bounding box center [809, 245] width 114 height 10
click at [622, 365] on div at bounding box center [811, 352] width 1039 height 607
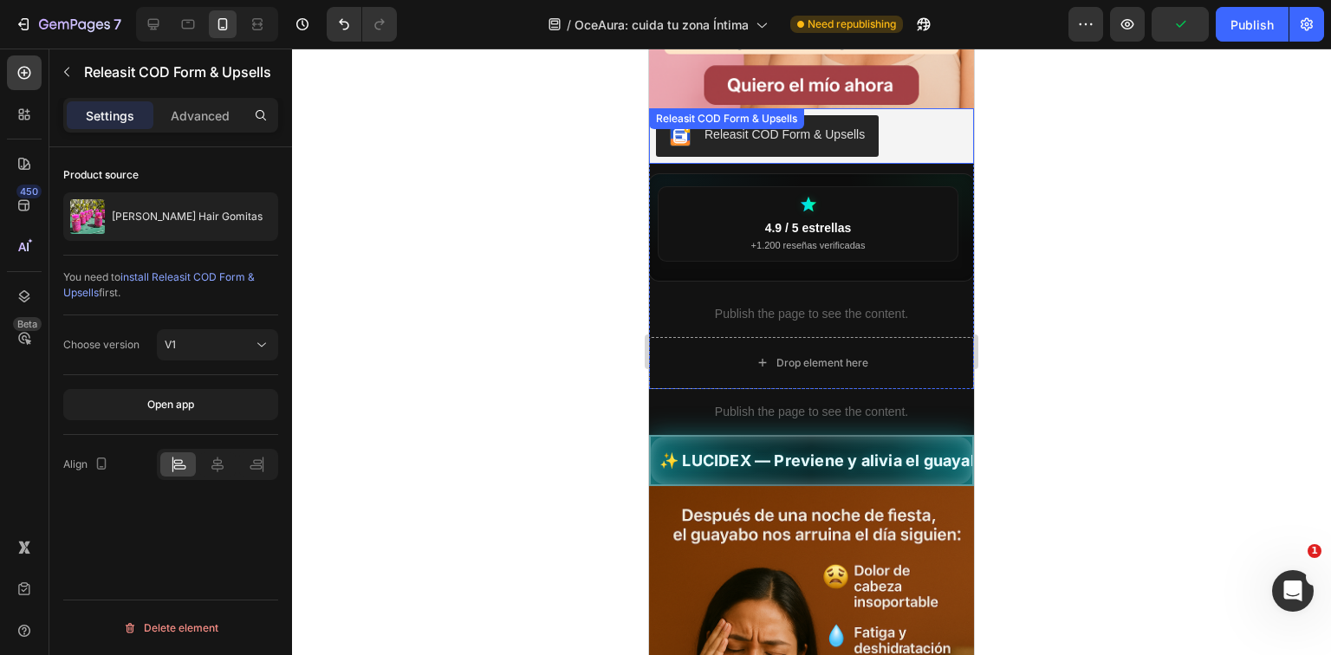
click at [877, 141] on div "Releasit COD Form & Upsells" at bounding box center [811, 136] width 311 height 42
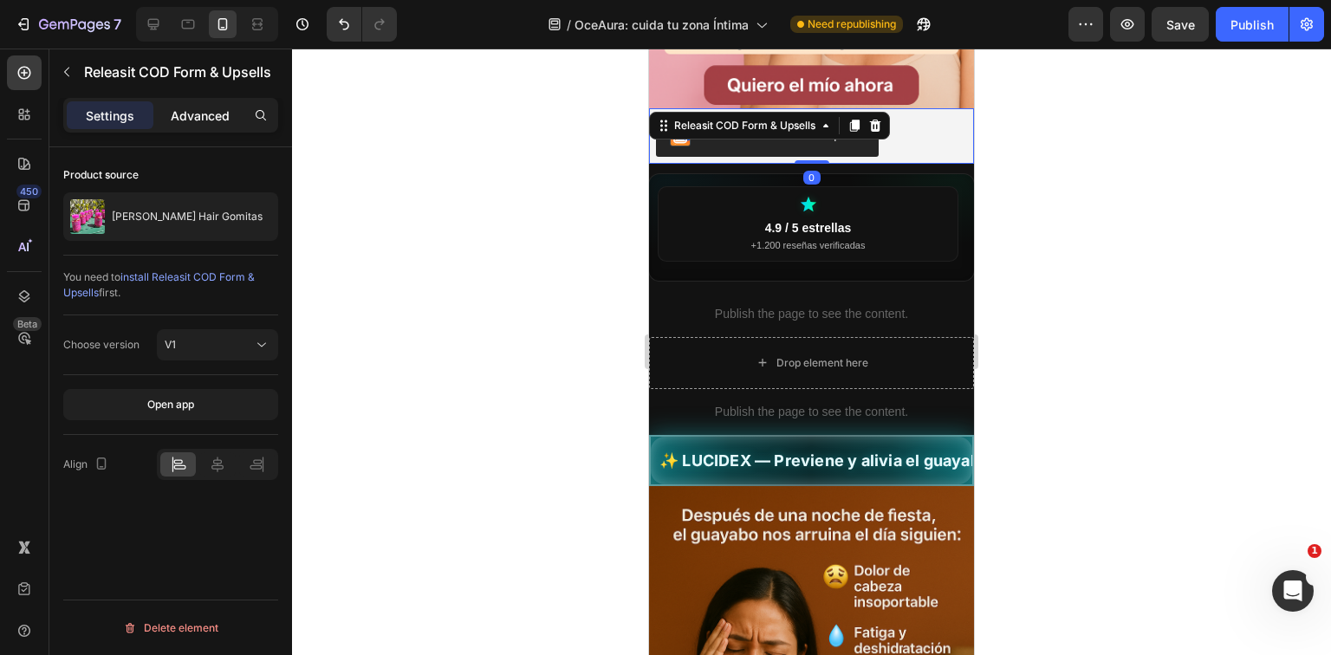
click at [194, 121] on p "Advanced" at bounding box center [200, 116] width 59 height 18
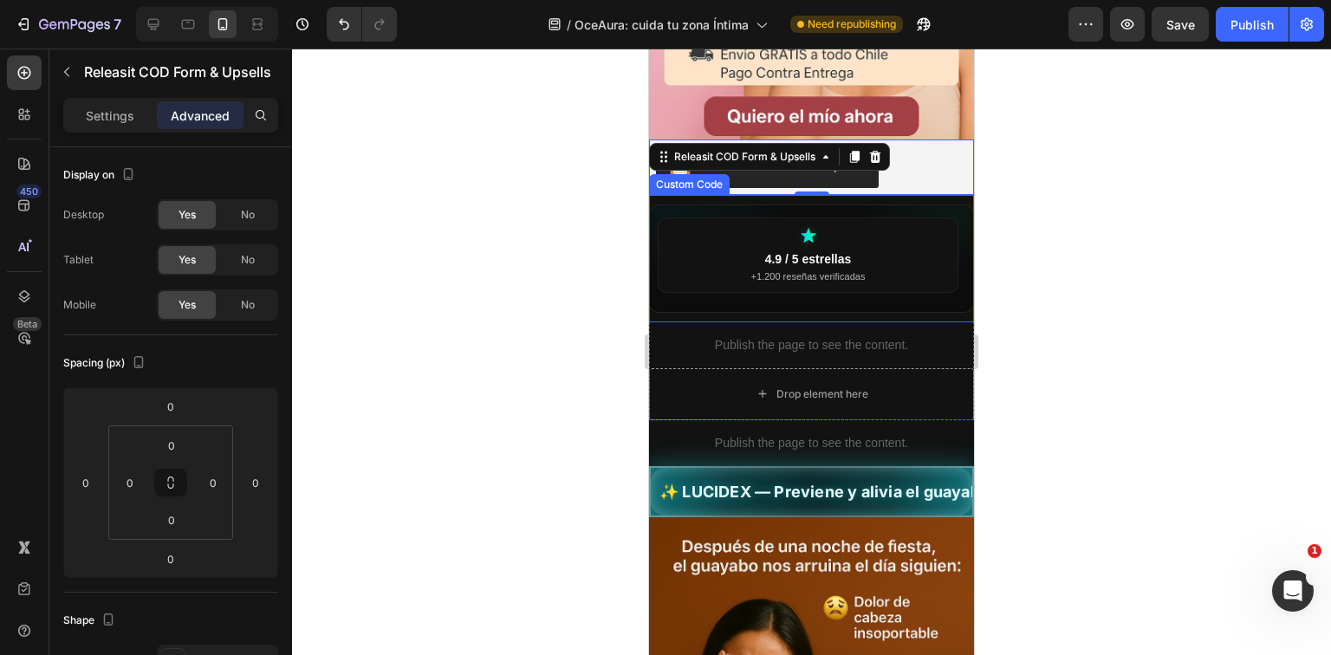
scroll to position [416, 0]
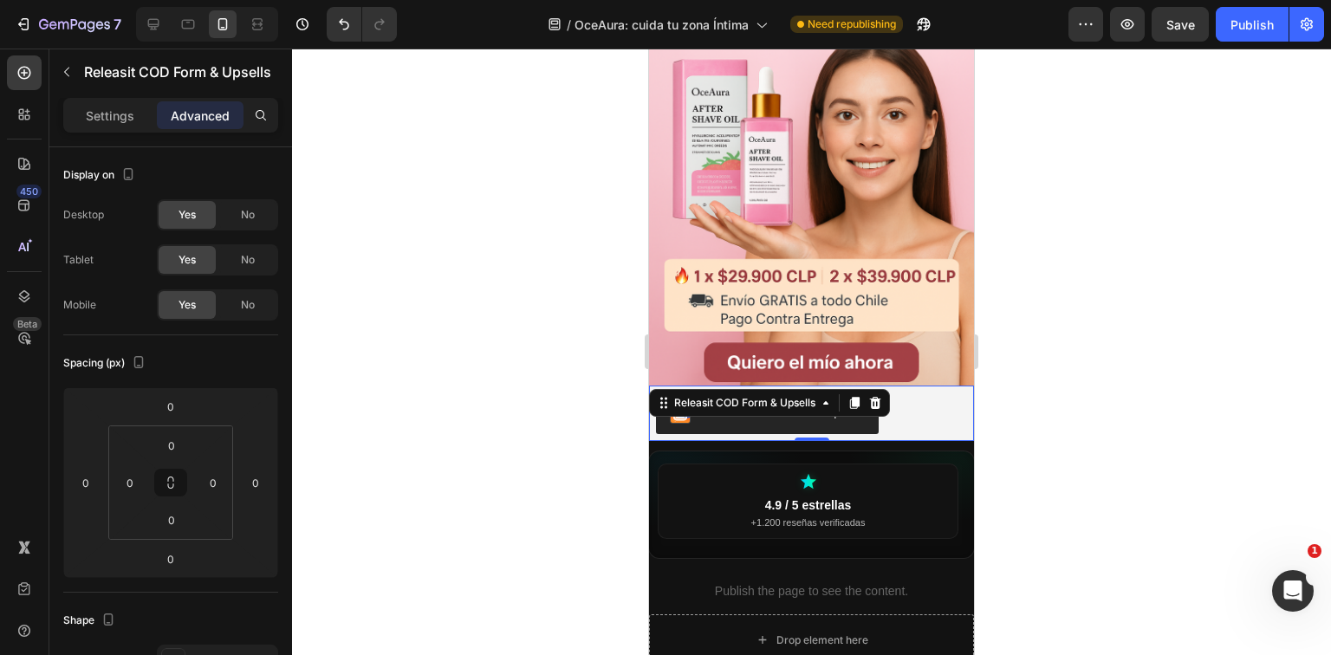
click at [917, 393] on div "Releasit COD Form & Upsells" at bounding box center [811, 414] width 311 height 42
click at [838, 414] on button "Releasit COD Form & Upsells" at bounding box center [767, 414] width 223 height 42
click at [122, 110] on p "Settings" at bounding box center [110, 116] width 49 height 18
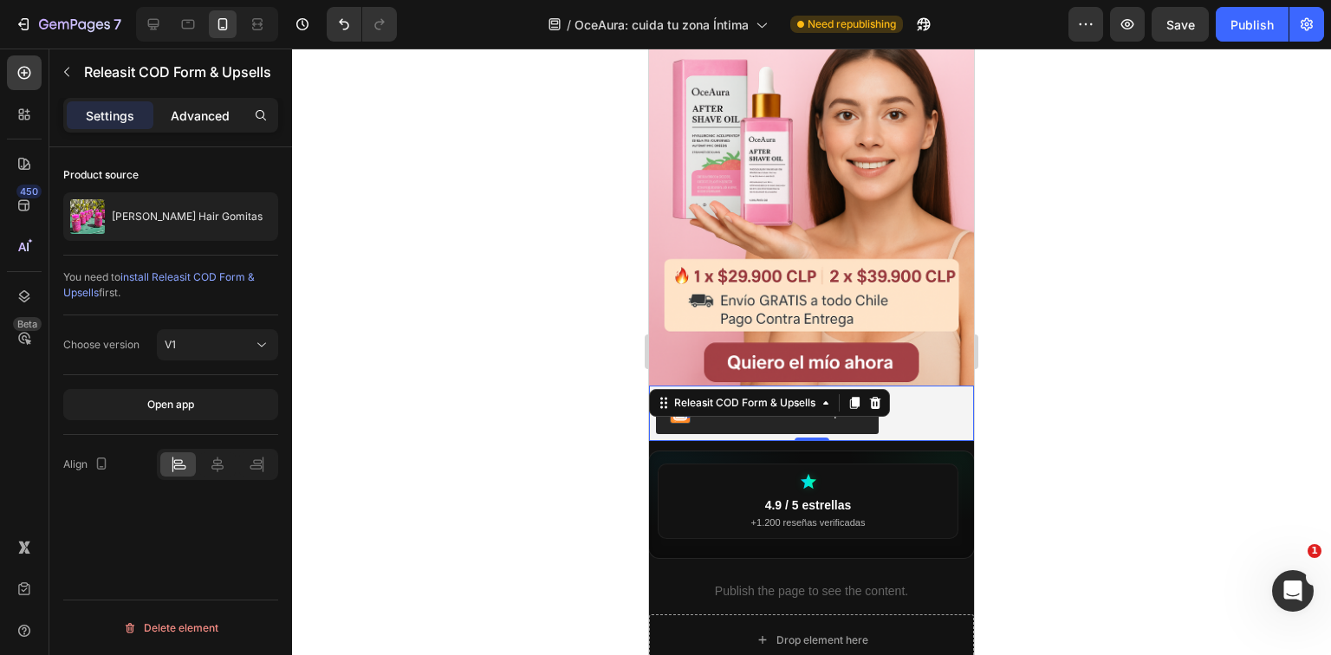
click at [180, 116] on p "Advanced" at bounding box center [200, 116] width 59 height 18
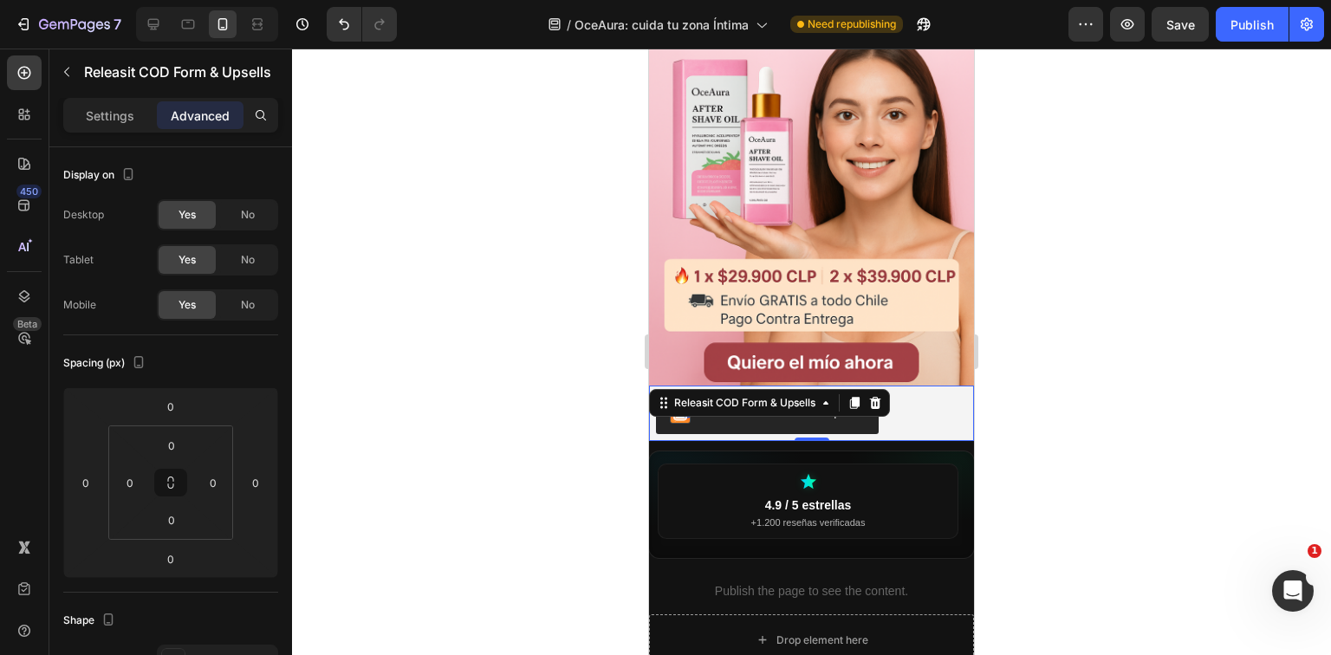
click at [1189, 485] on div at bounding box center [811, 352] width 1039 height 607
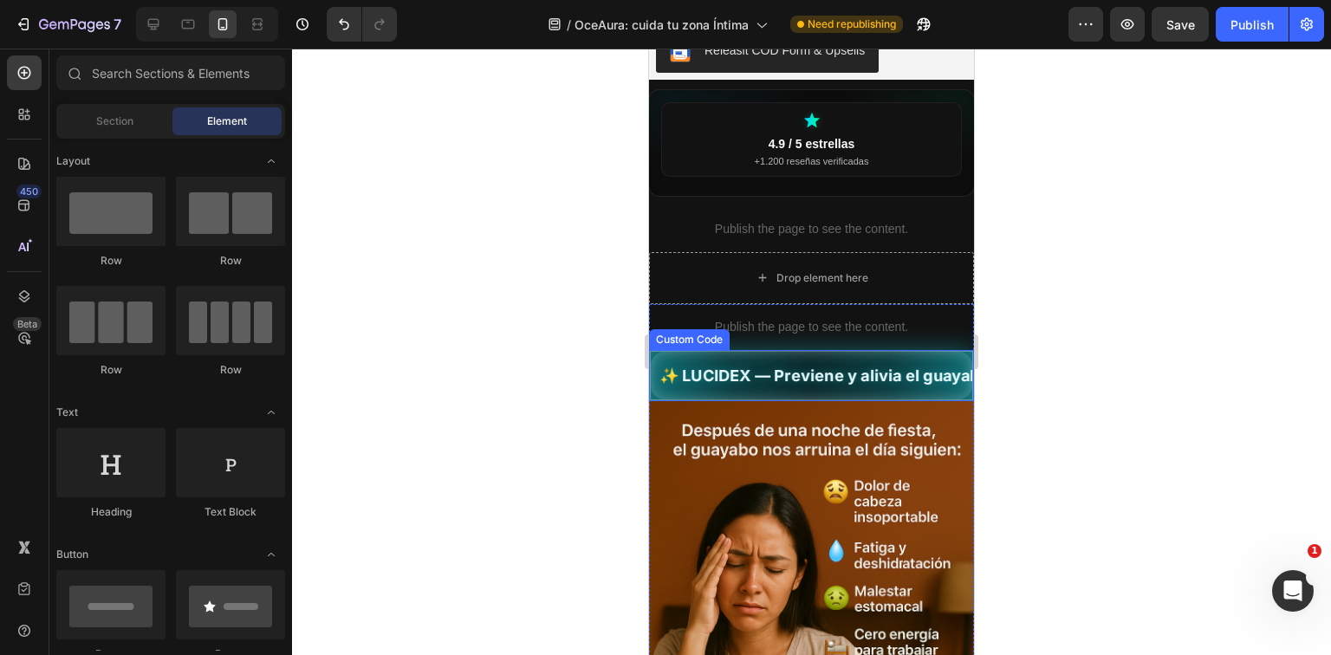
scroll to position [0, 3]
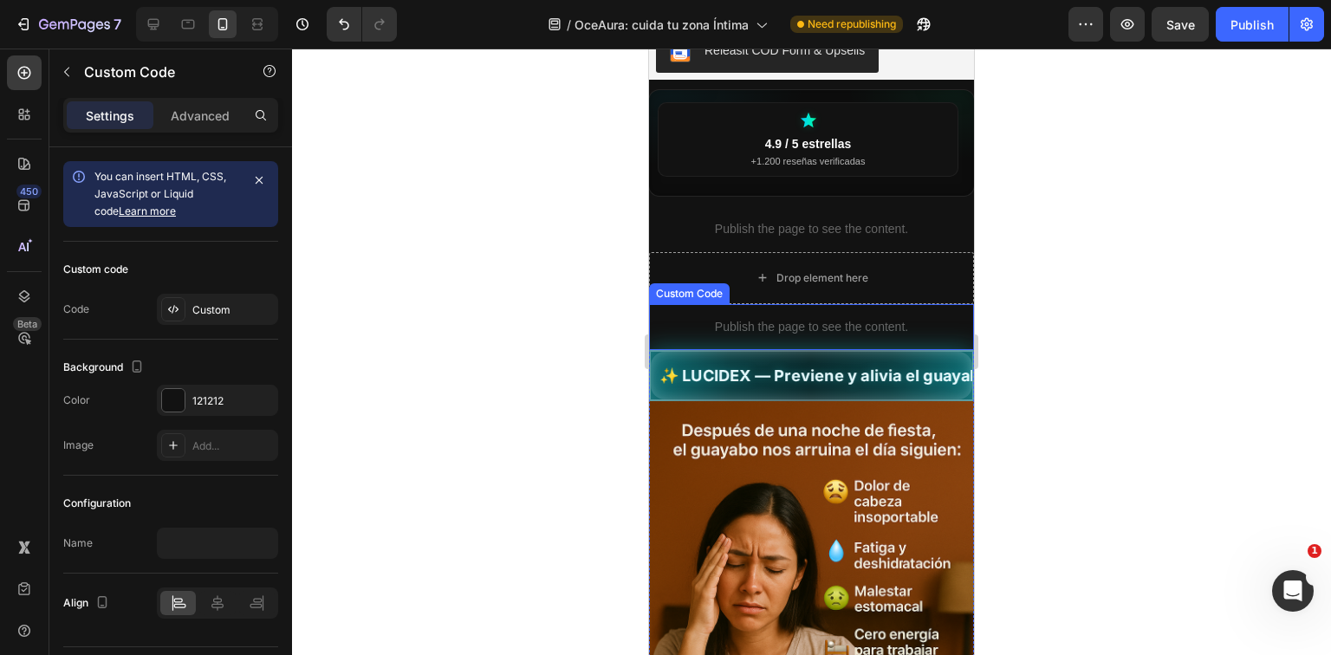
click at [858, 341] on div "Publish the page to see the content." at bounding box center [811, 327] width 325 height 46
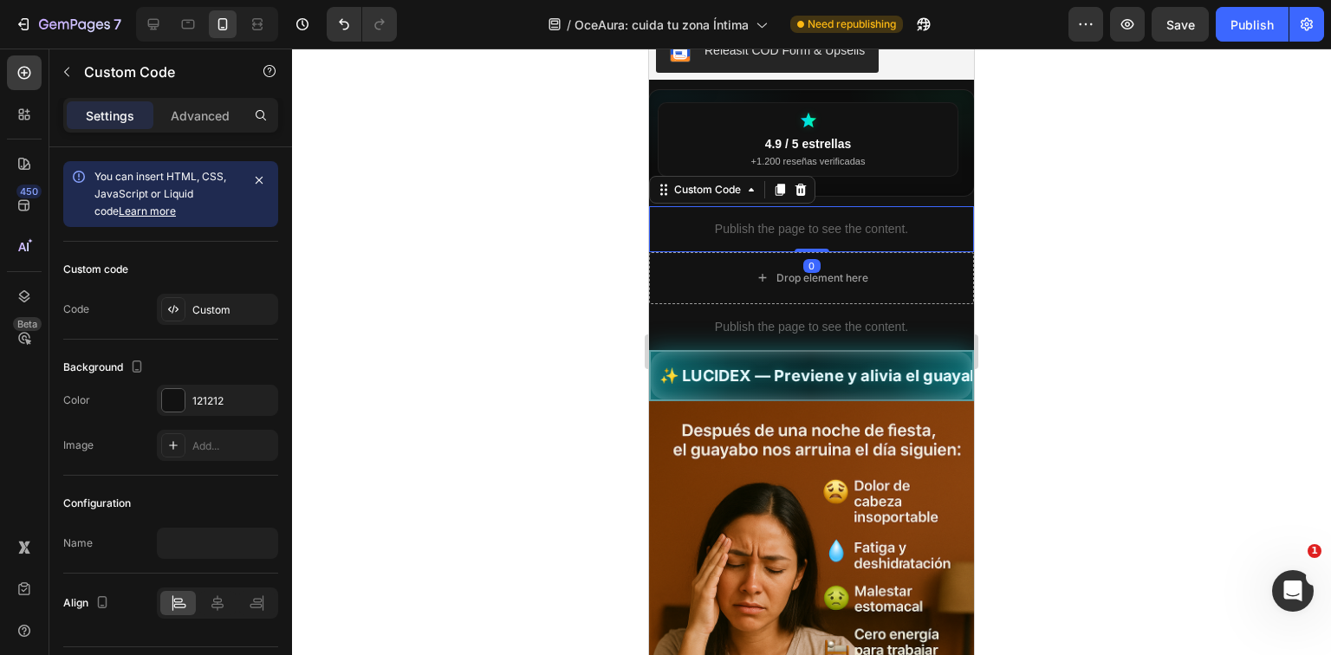
click at [888, 237] on p "Publish the page to see the content." at bounding box center [811, 229] width 325 height 18
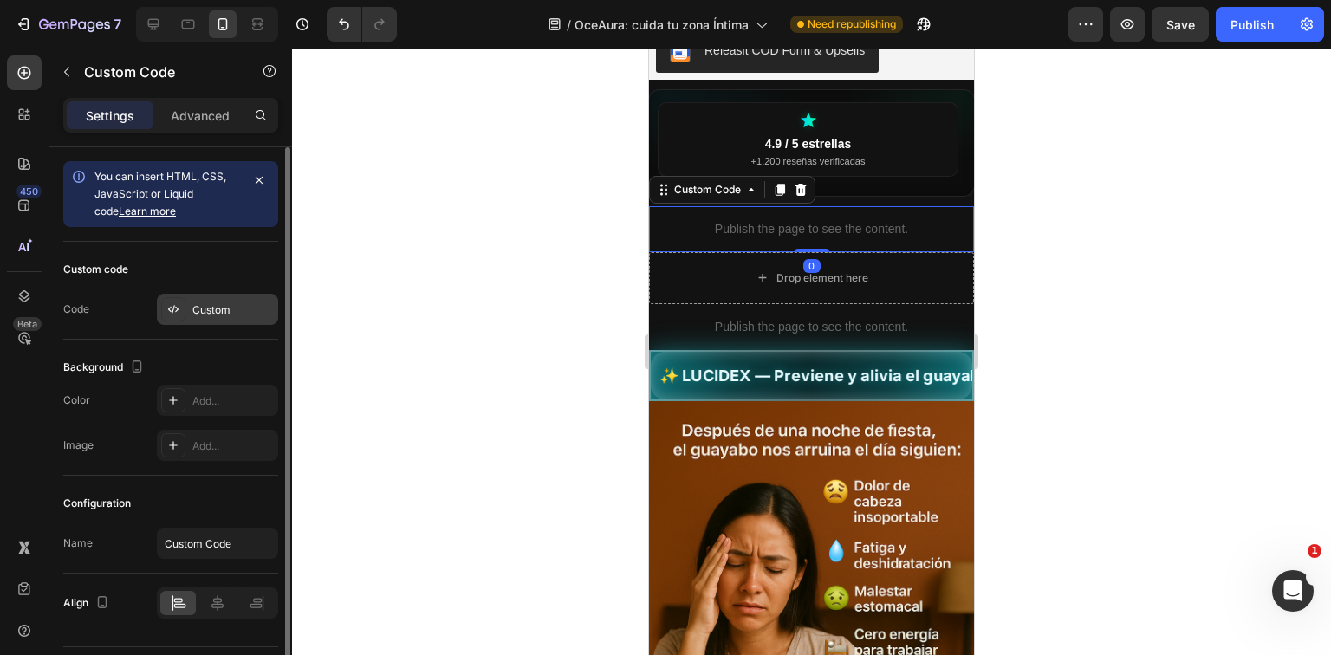
click at [184, 309] on div at bounding box center [173, 309] width 24 height 24
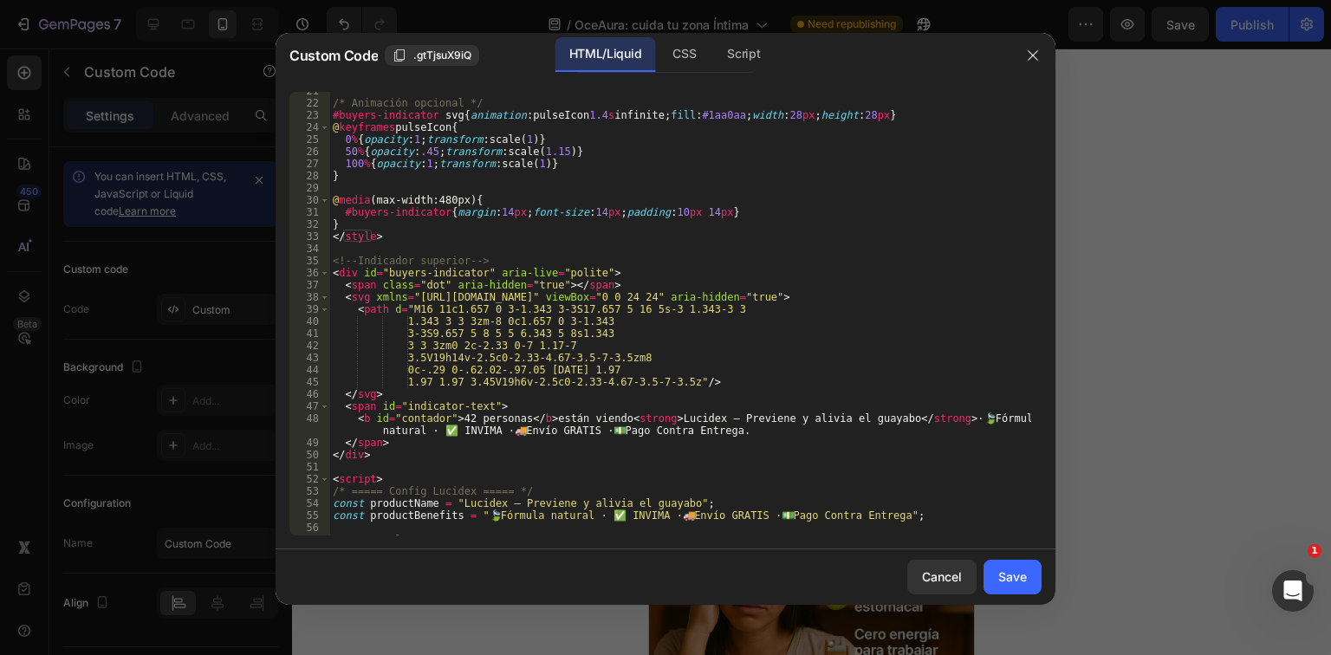
scroll to position [458, 0]
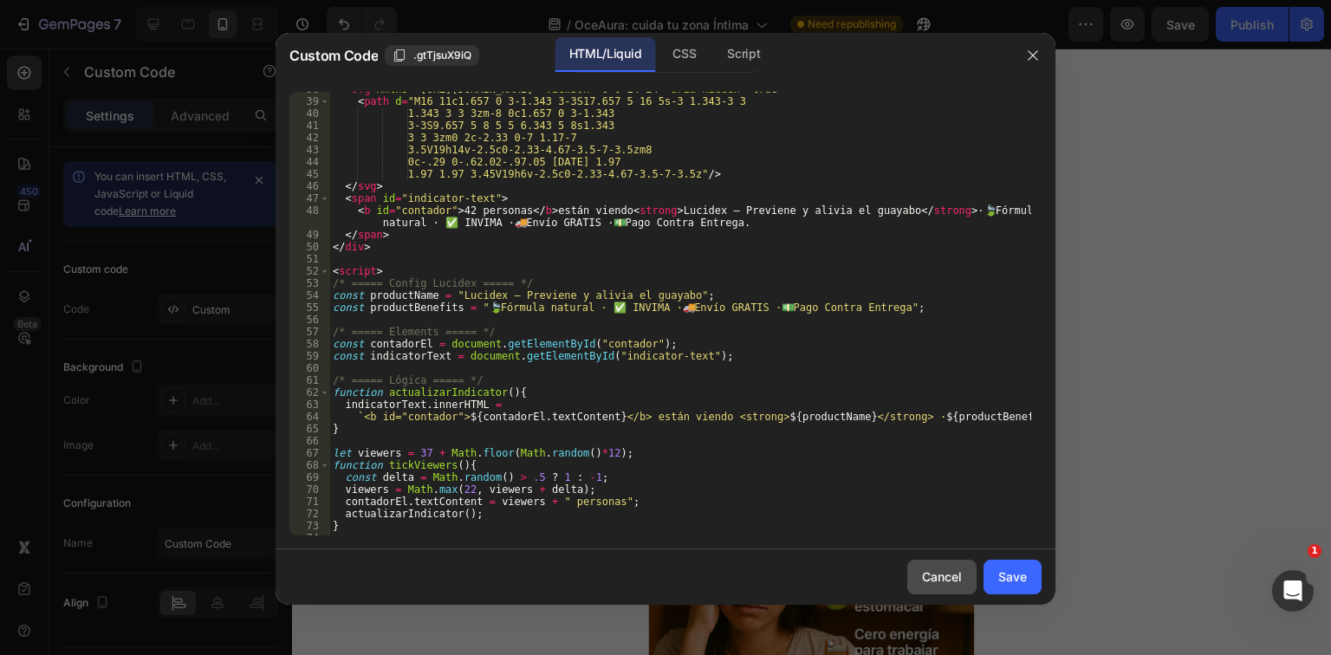
click at [921, 574] on button "Cancel" at bounding box center [942, 577] width 69 height 35
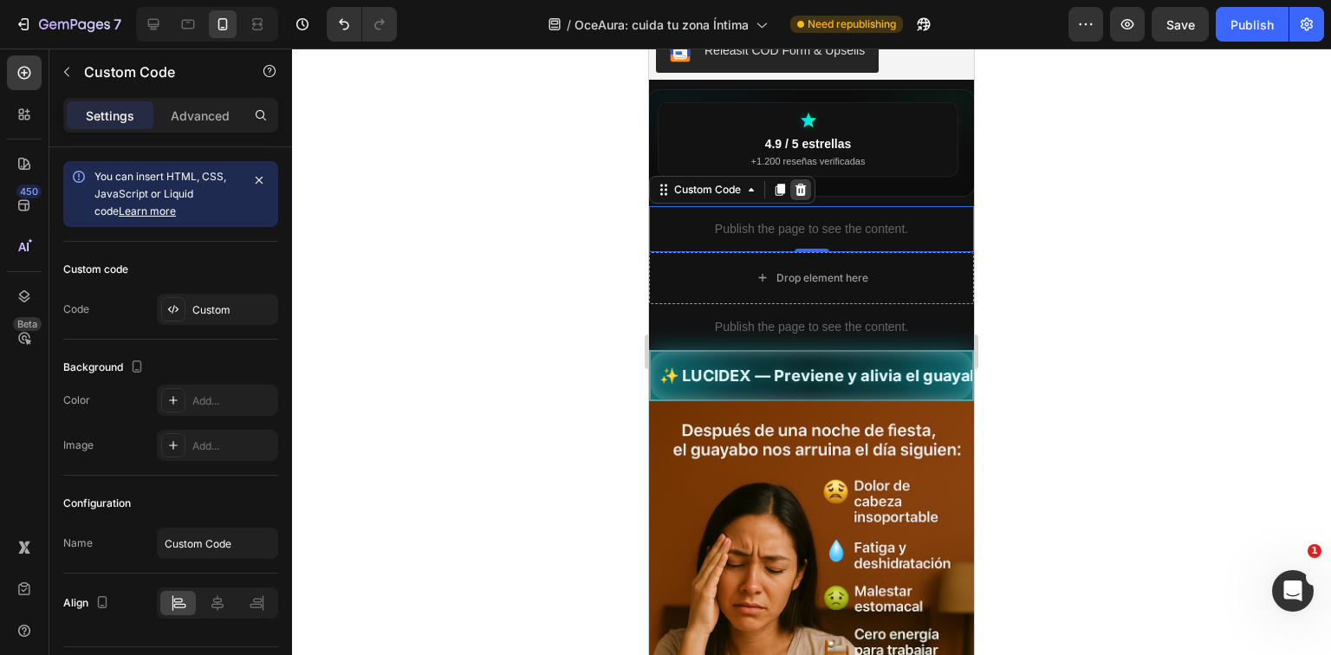
click at [804, 197] on icon at bounding box center [801, 190] width 14 height 14
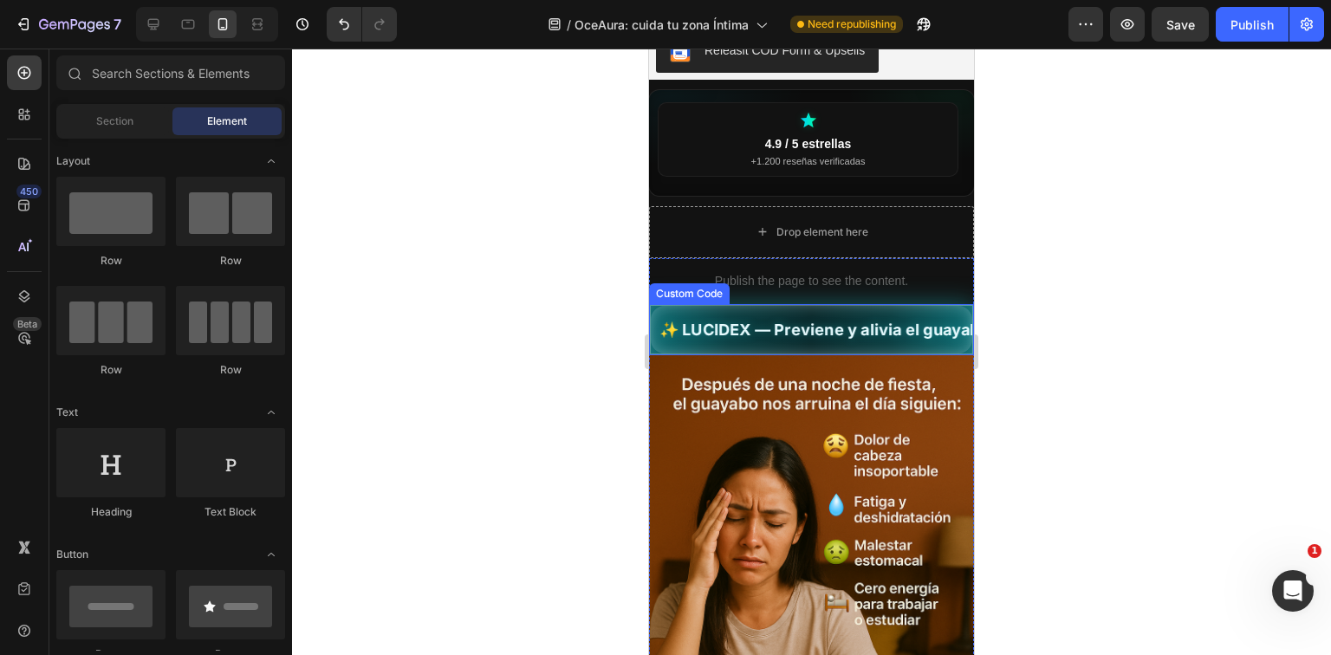
click at [799, 287] on p "Publish the page to see the content." at bounding box center [811, 281] width 325 height 18
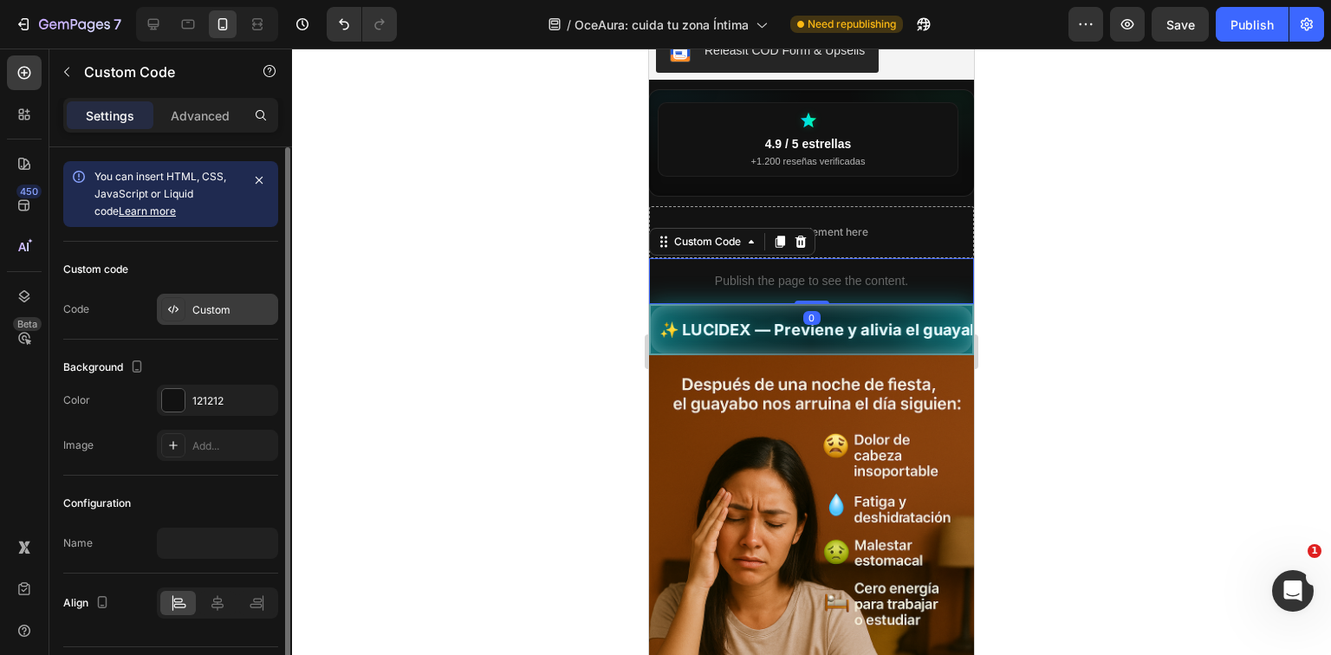
click at [225, 312] on div "Custom" at bounding box center [232, 311] width 81 height 16
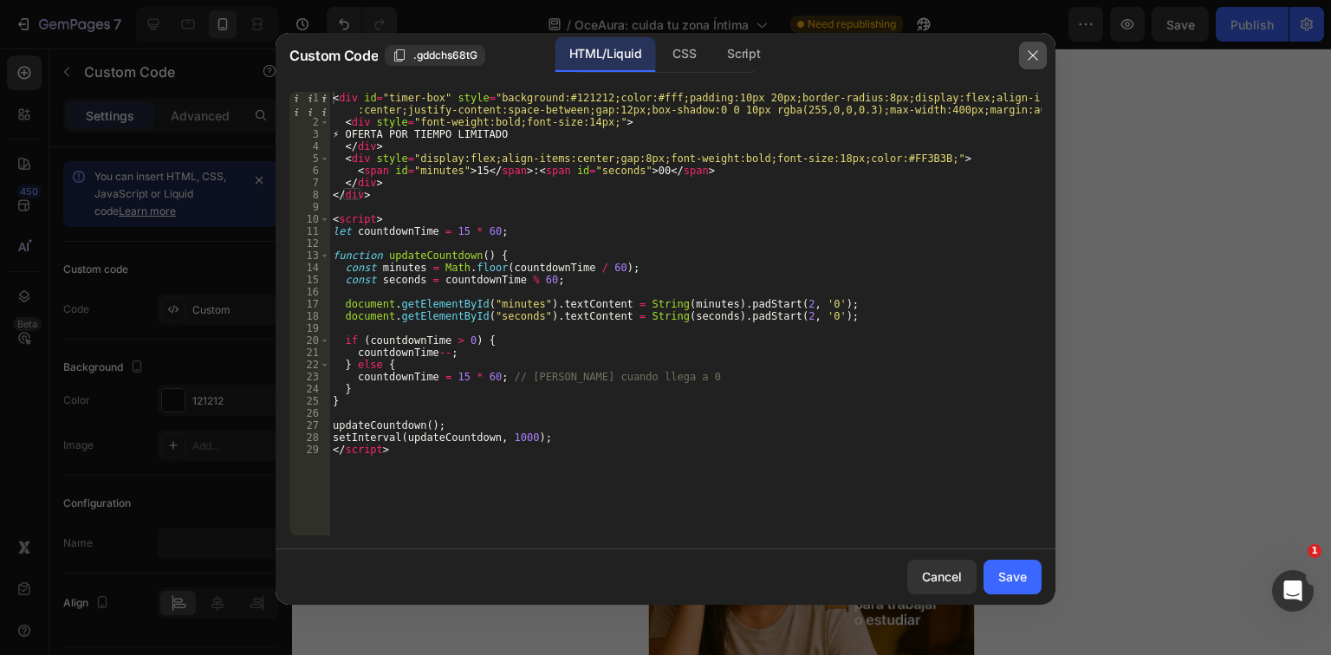
click at [1030, 61] on icon "button" at bounding box center [1033, 56] width 14 height 14
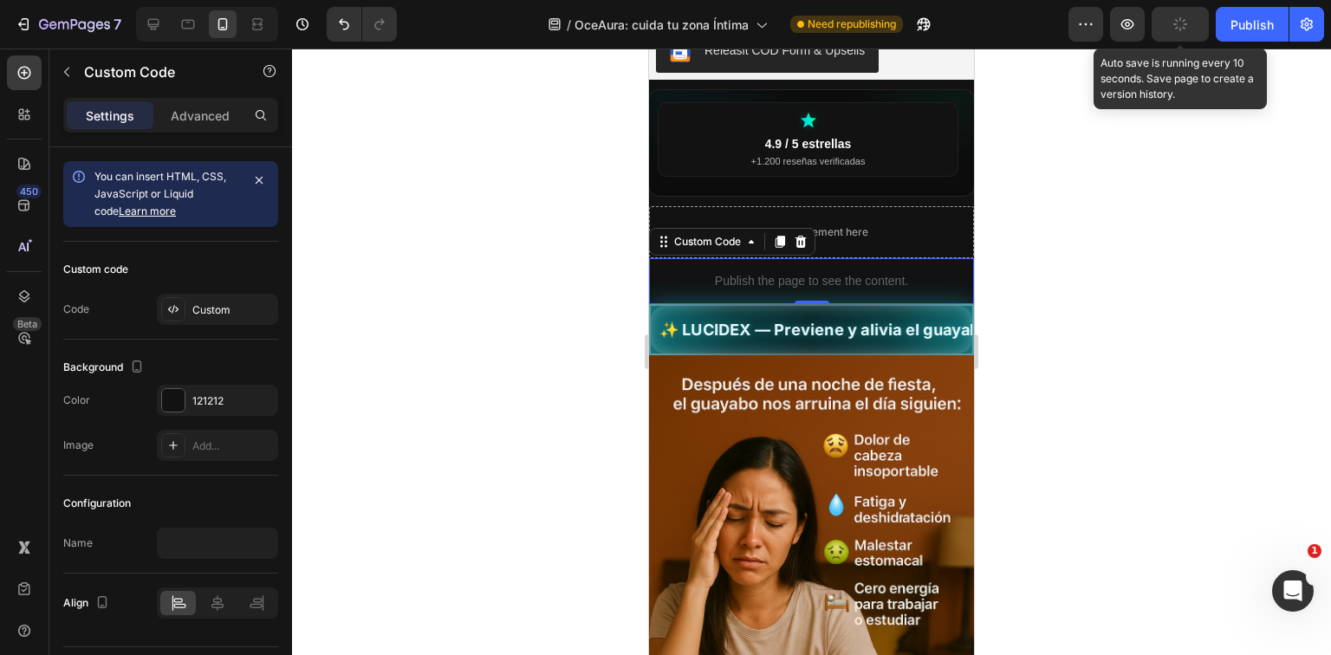
click at [1182, 23] on icon "button" at bounding box center [1180, 24] width 19 height 19
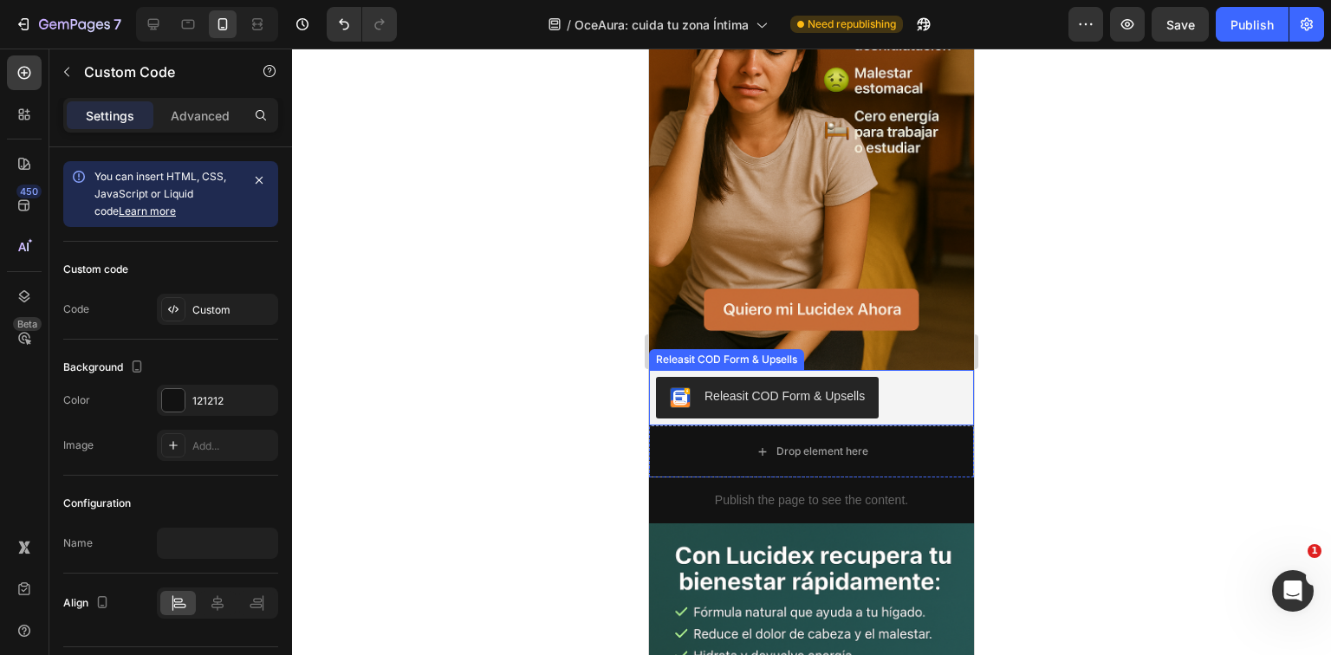
scroll to position [901, 0]
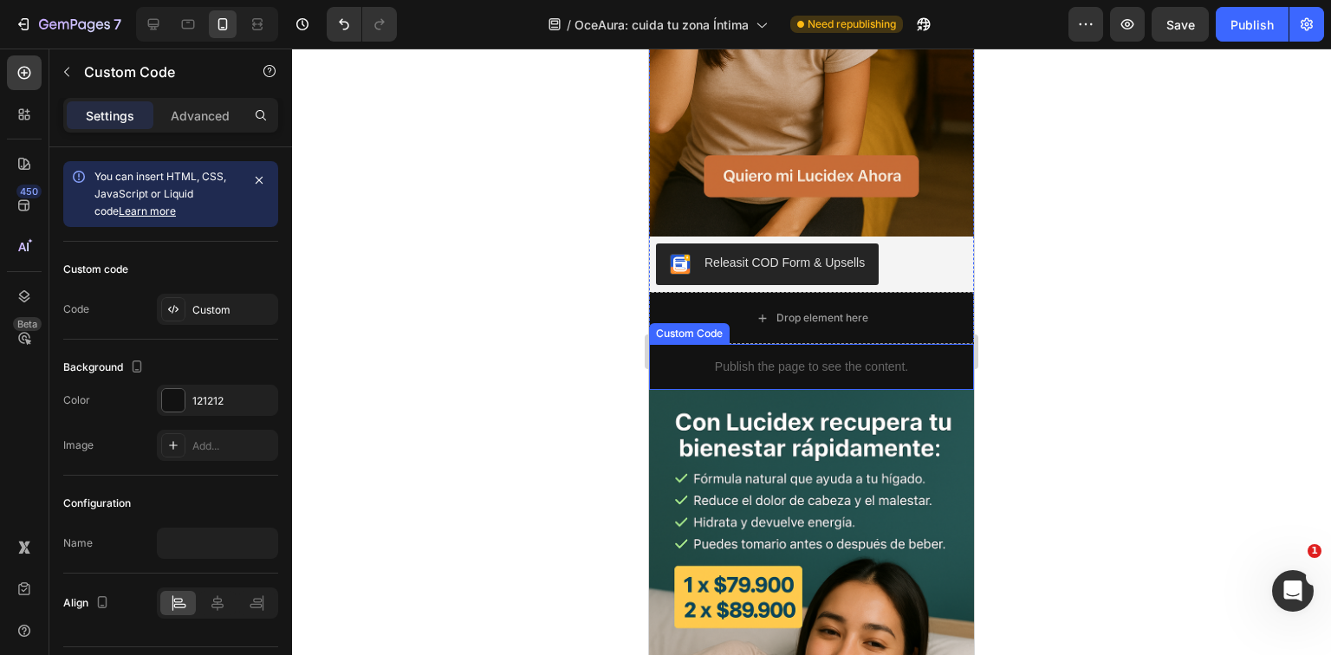
click at [897, 360] on p "Publish the page to see the content." at bounding box center [811, 367] width 325 height 18
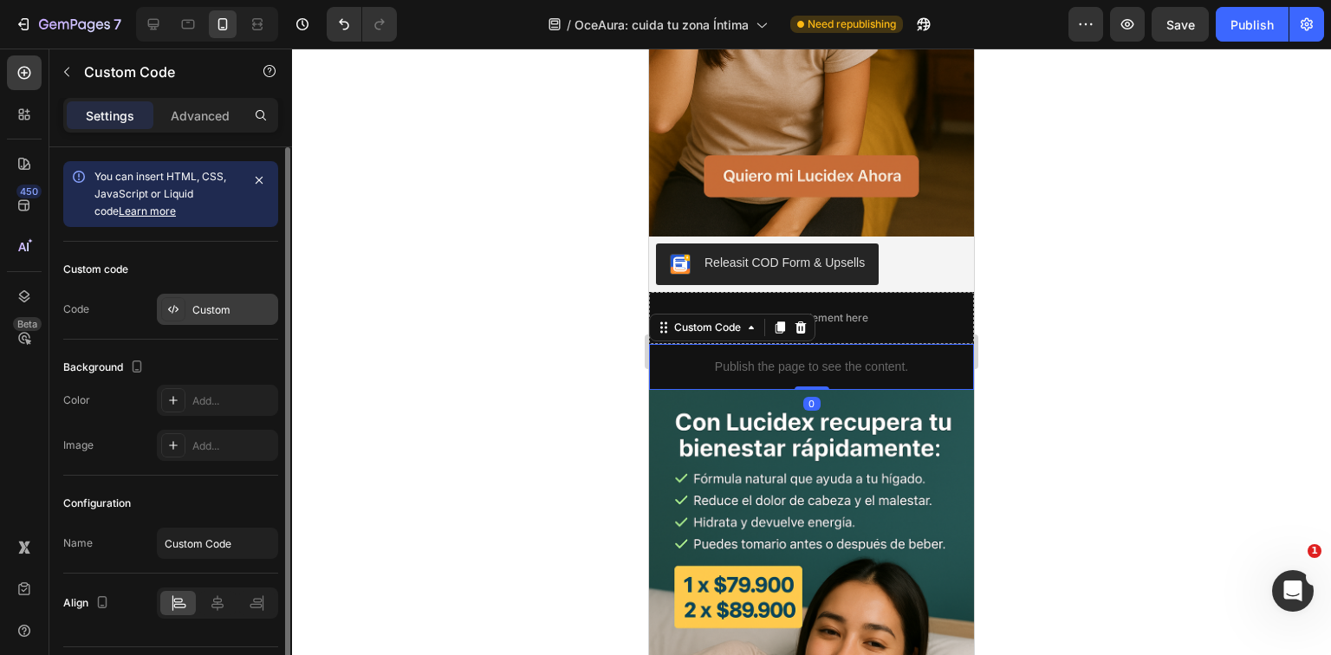
click at [213, 316] on div "Custom" at bounding box center [232, 311] width 81 height 16
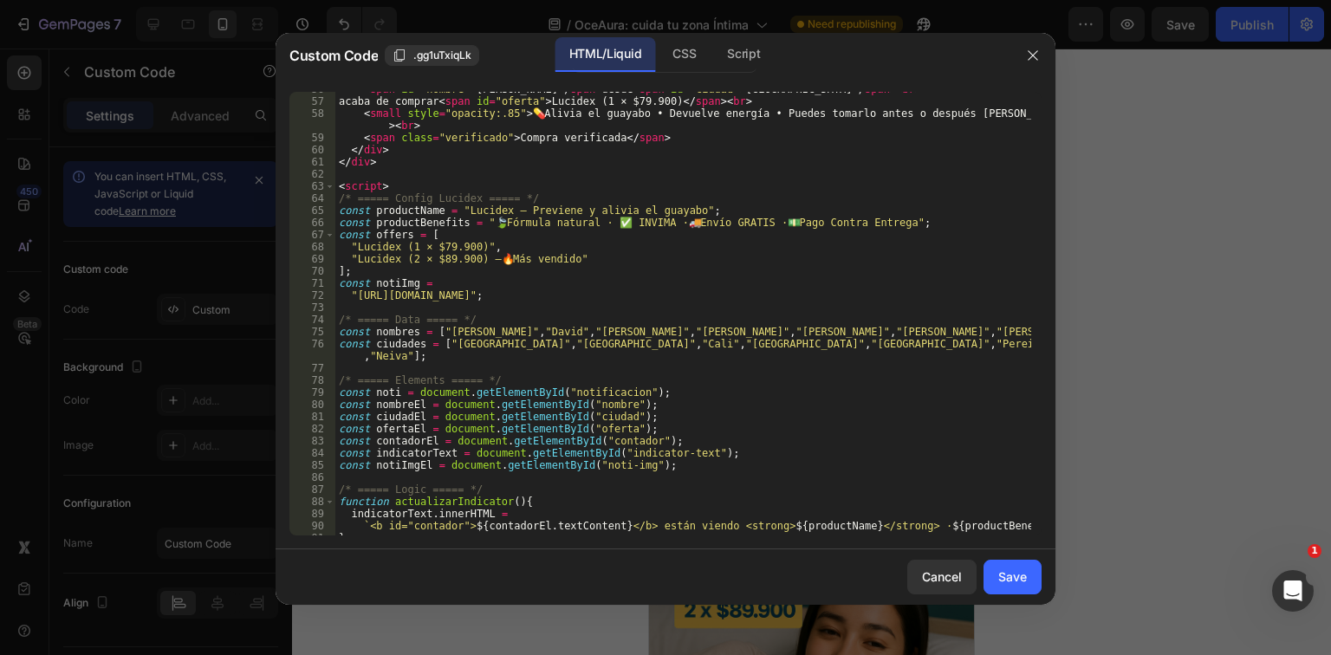
scroll to position [749, 0]
click at [670, 403] on div "< span id = "nombre" > [PERSON_NAME] </ span > desde < span id = "ciudad" > [GE…" at bounding box center [683, 317] width 696 height 468
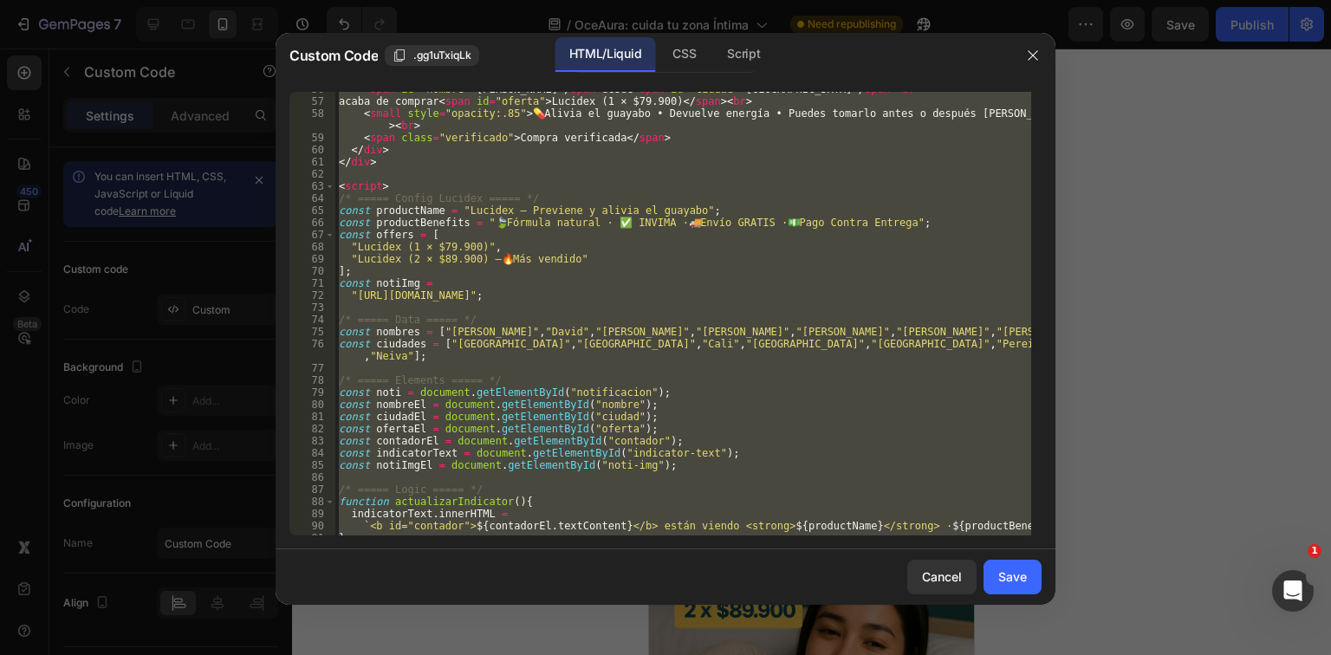
paste textarea
type textarea "</script>"
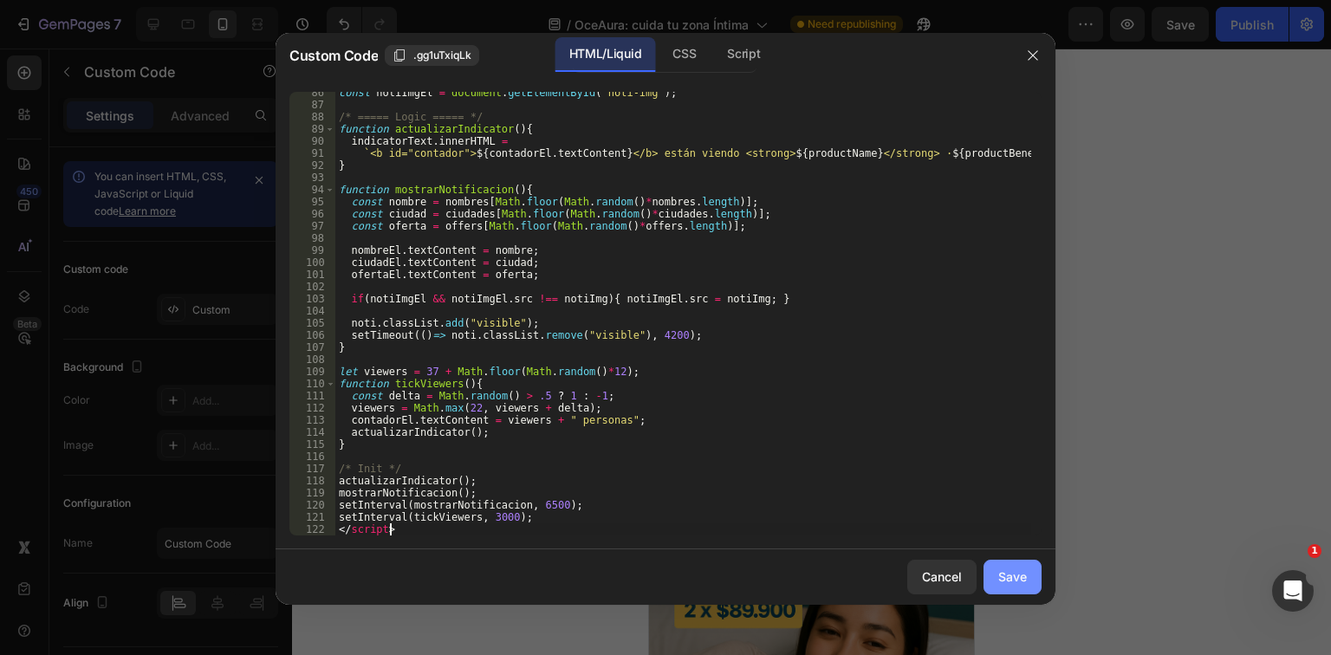
click at [1031, 580] on button "Save" at bounding box center [1013, 577] width 58 height 35
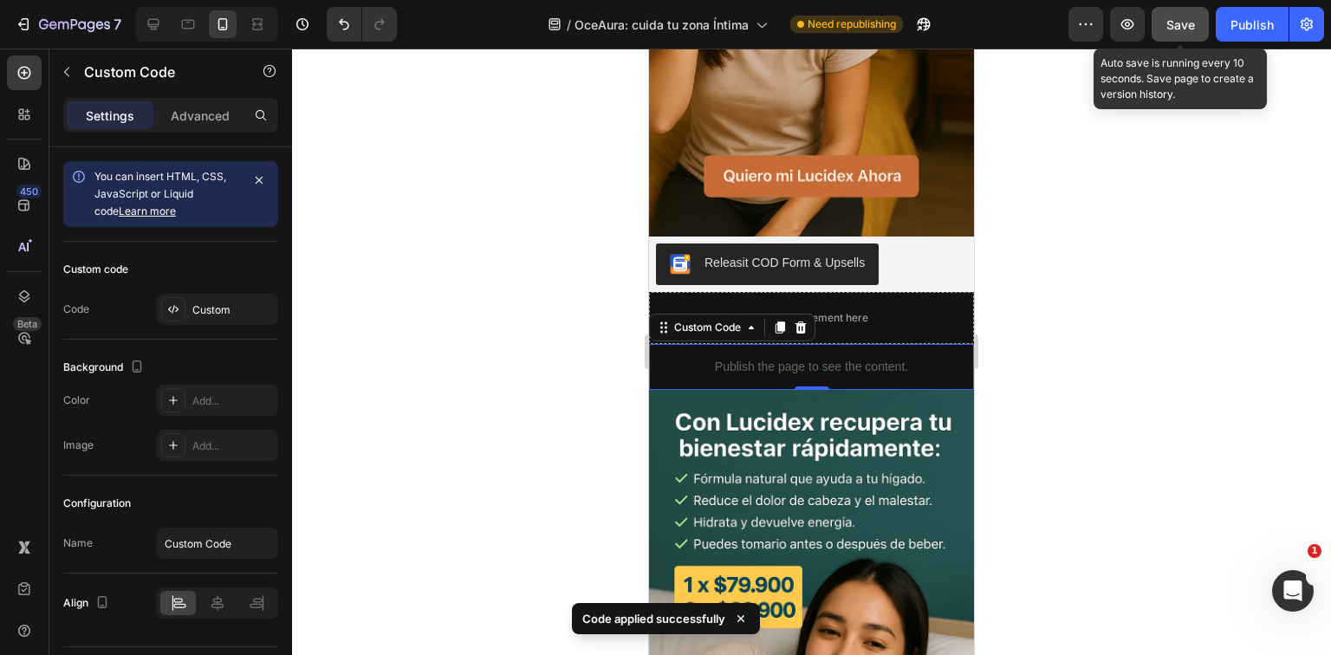
click at [1199, 27] on button "Save" at bounding box center [1180, 24] width 57 height 35
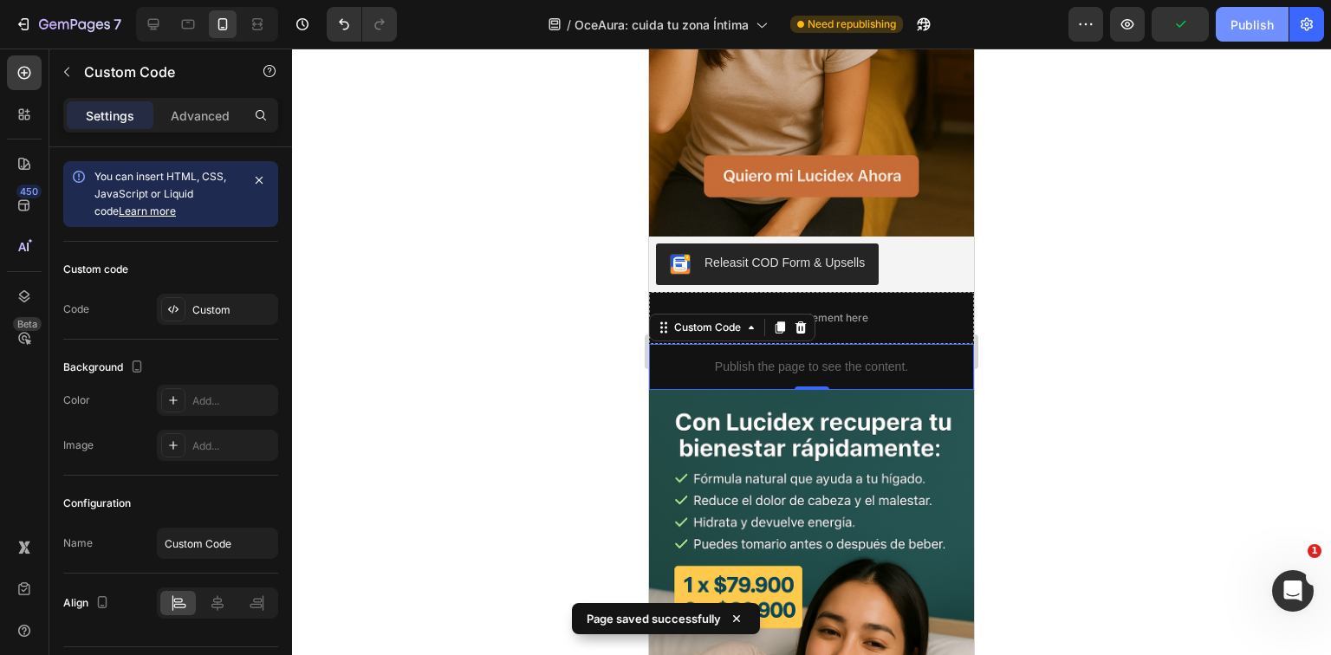
click at [1226, 27] on button "Publish" at bounding box center [1252, 24] width 73 height 35
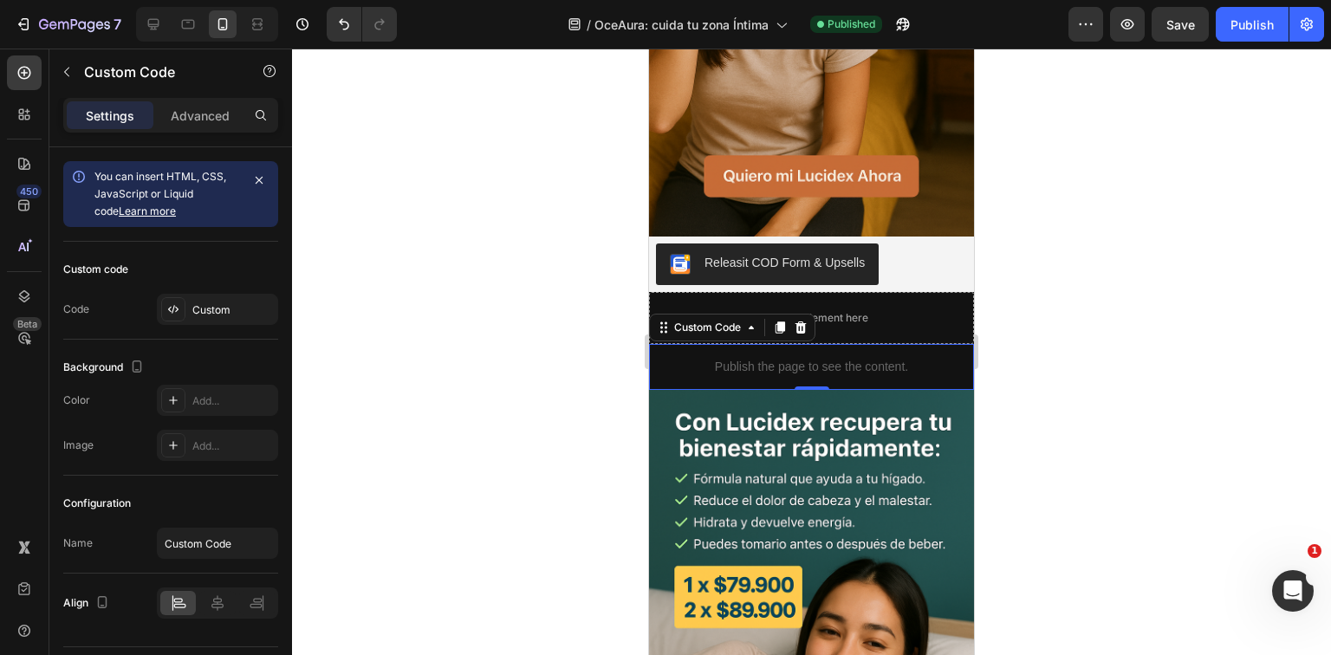
click at [771, 358] on p "Publish the page to see the content." at bounding box center [811, 367] width 325 height 18
click at [232, 296] on div "Custom" at bounding box center [217, 309] width 121 height 31
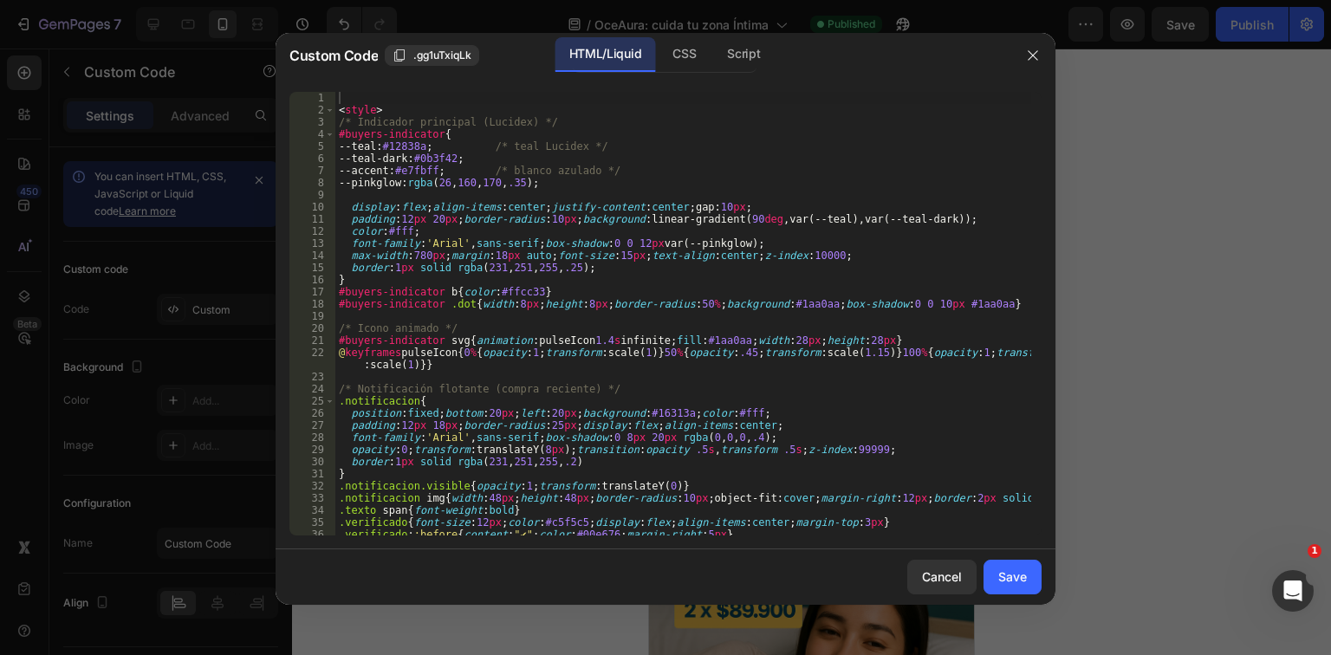
click at [615, 355] on div "< style > /* Indicador principal (Lucidex) */ #buyers-indicator { --[PERSON_NAM…" at bounding box center [683, 326] width 696 height 468
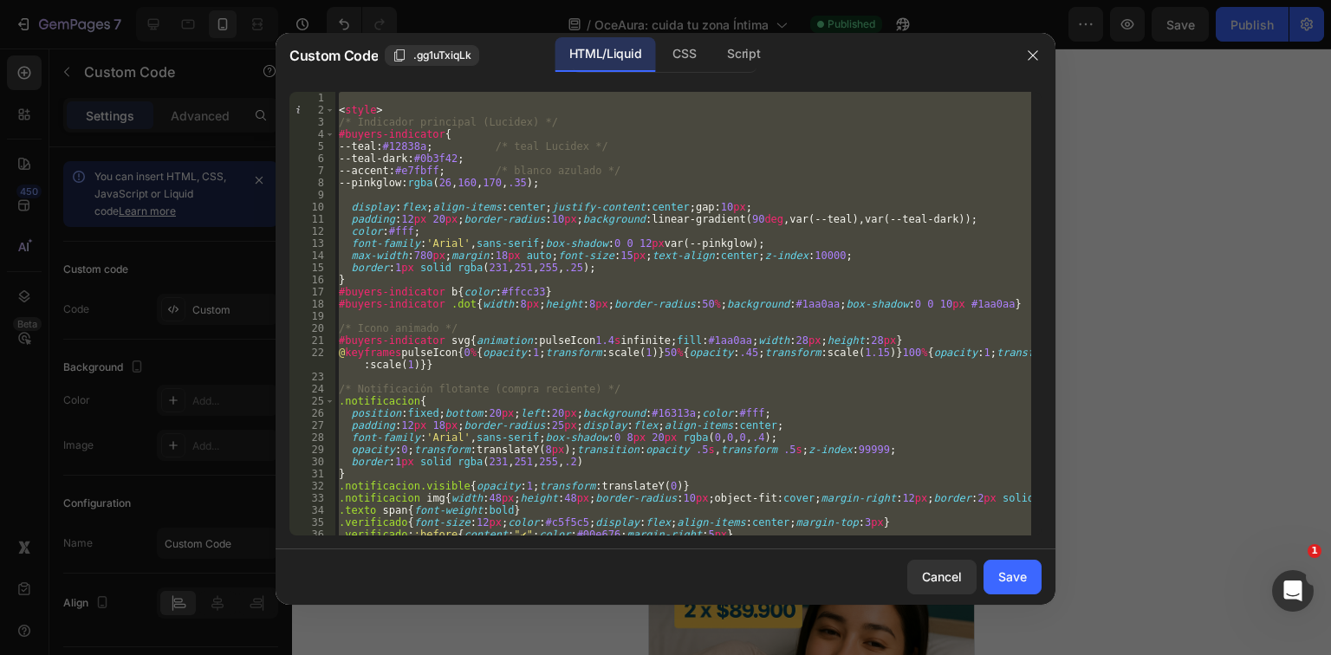
paste textarea
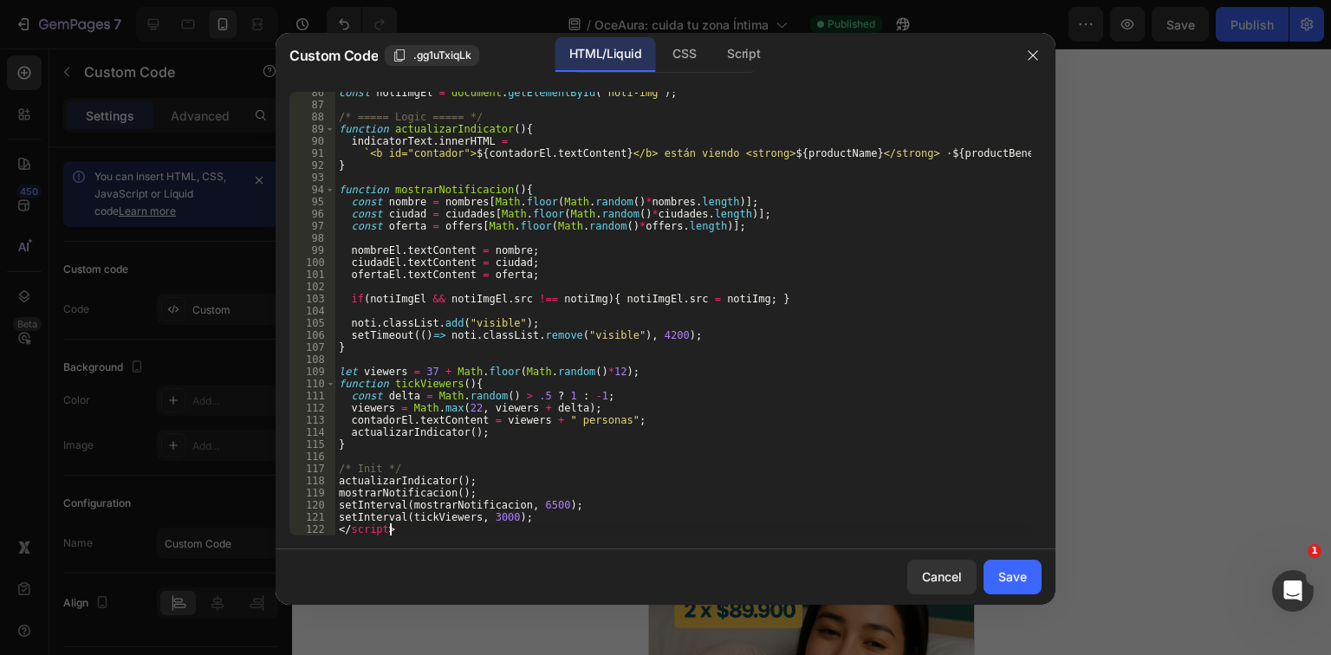
type textarea "setInterval(tickViewers, 3000); </script>"
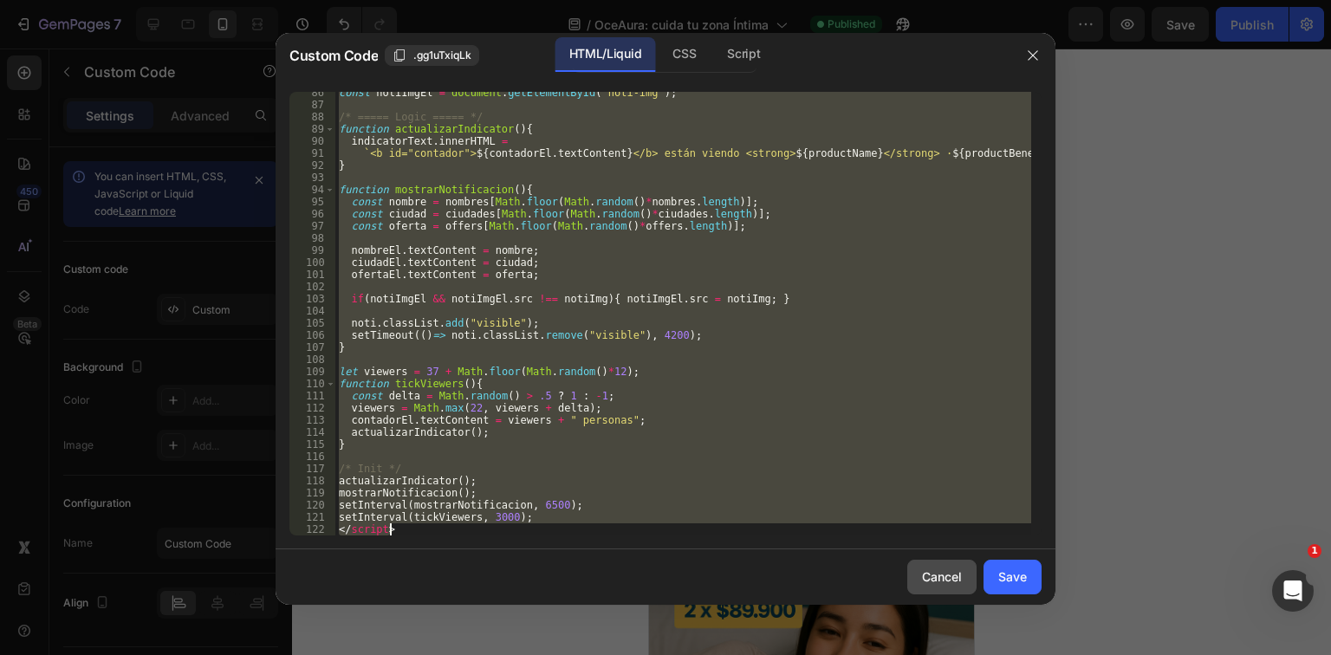
click at [959, 582] on div "Cancel" at bounding box center [942, 577] width 40 height 18
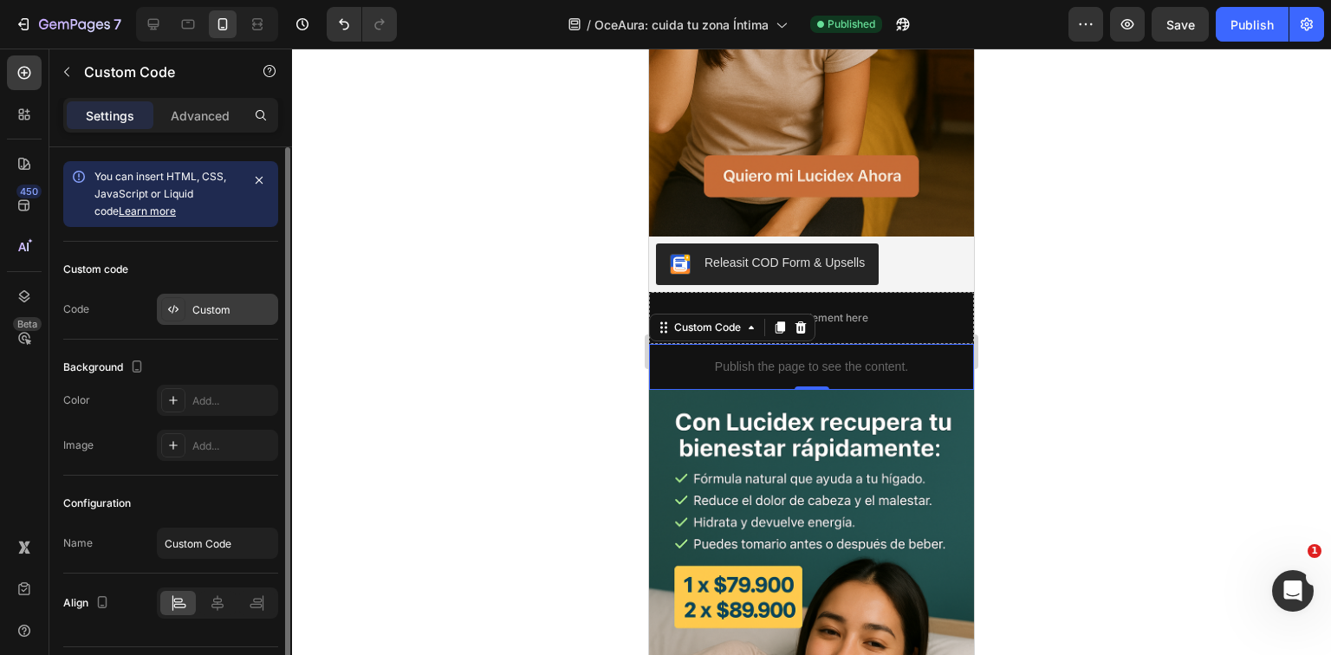
click at [238, 311] on div "Custom" at bounding box center [232, 311] width 81 height 16
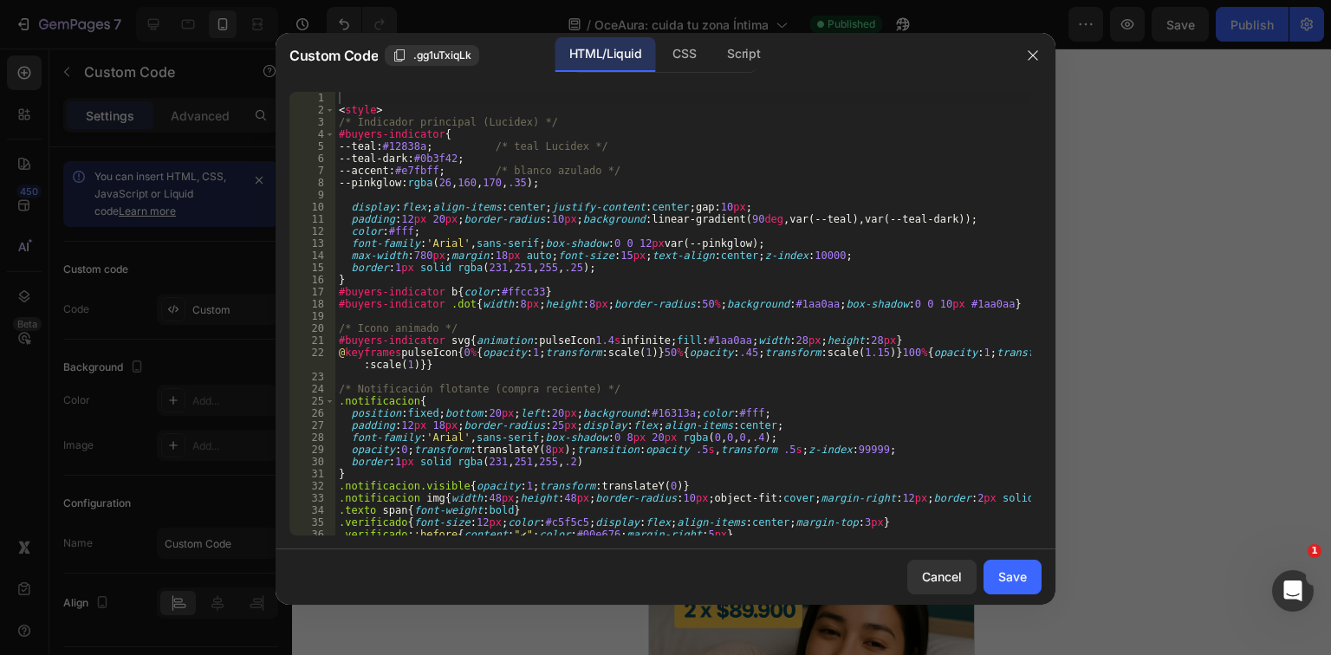
click at [587, 311] on div "< style > /* Indicador principal (Lucidex) */ #buyers-indicator { --[PERSON_NAM…" at bounding box center [683, 326] width 696 height 468
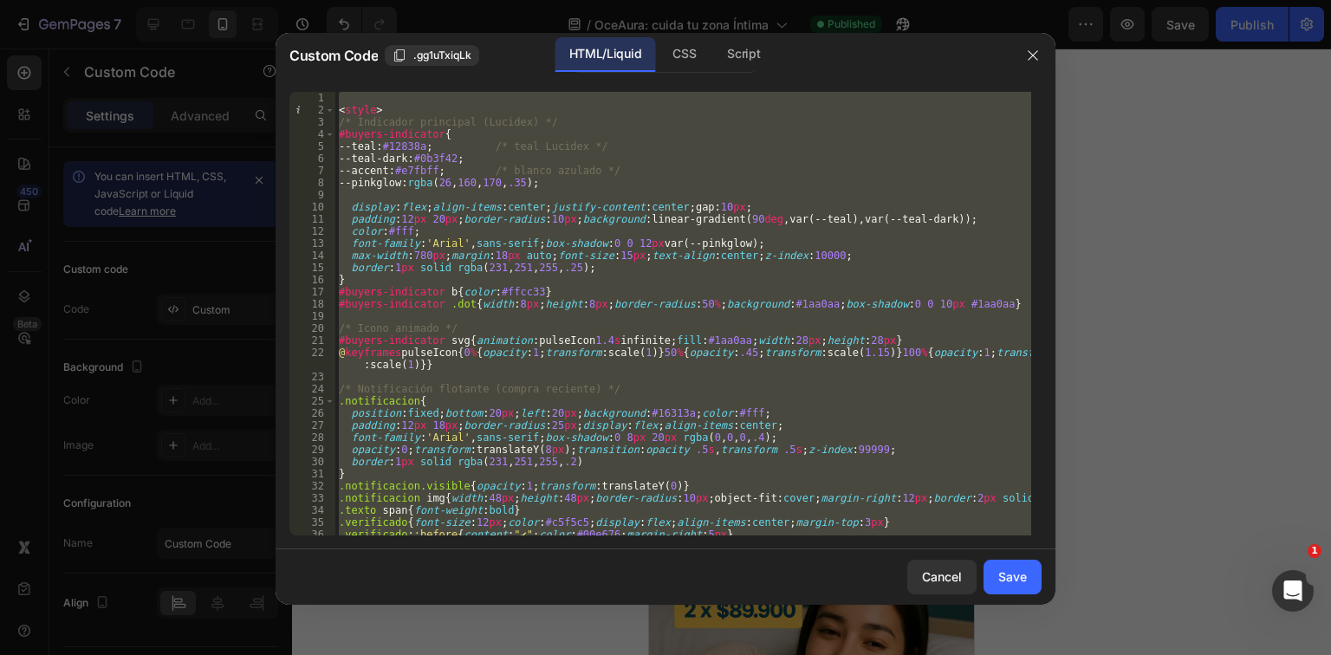
paste textarea
type textarea "</script>"
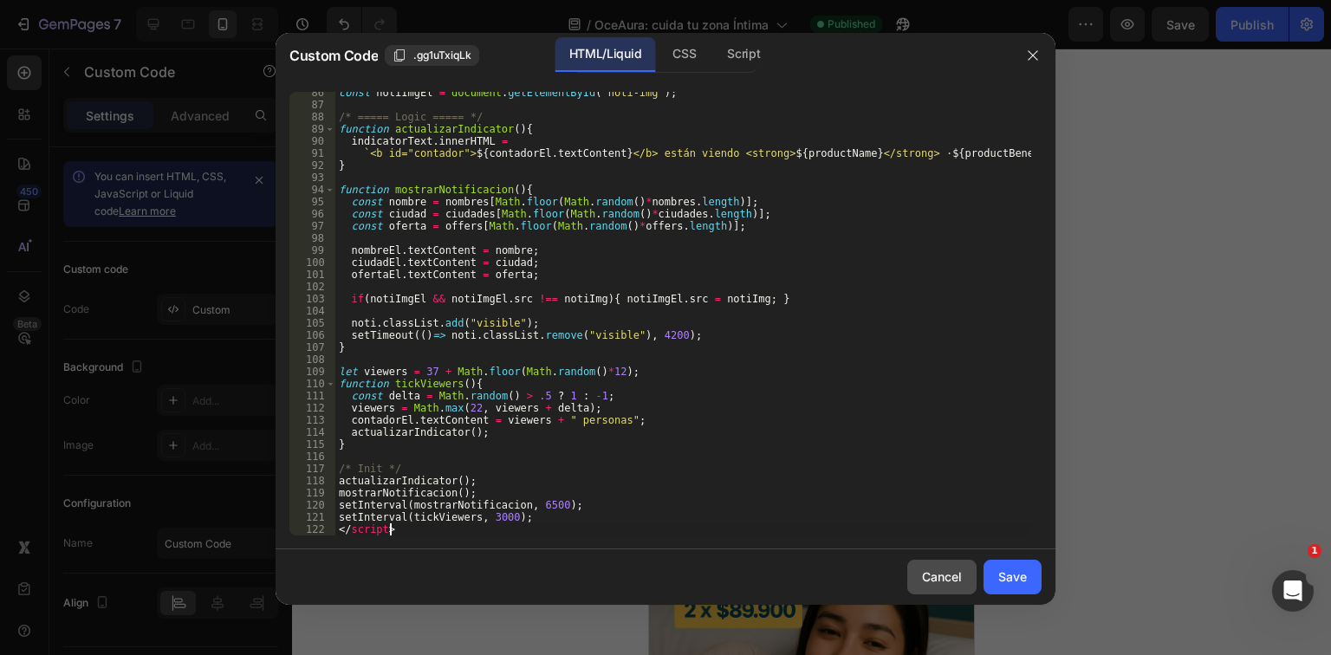
click at [936, 576] on div "Cancel" at bounding box center [942, 577] width 40 height 18
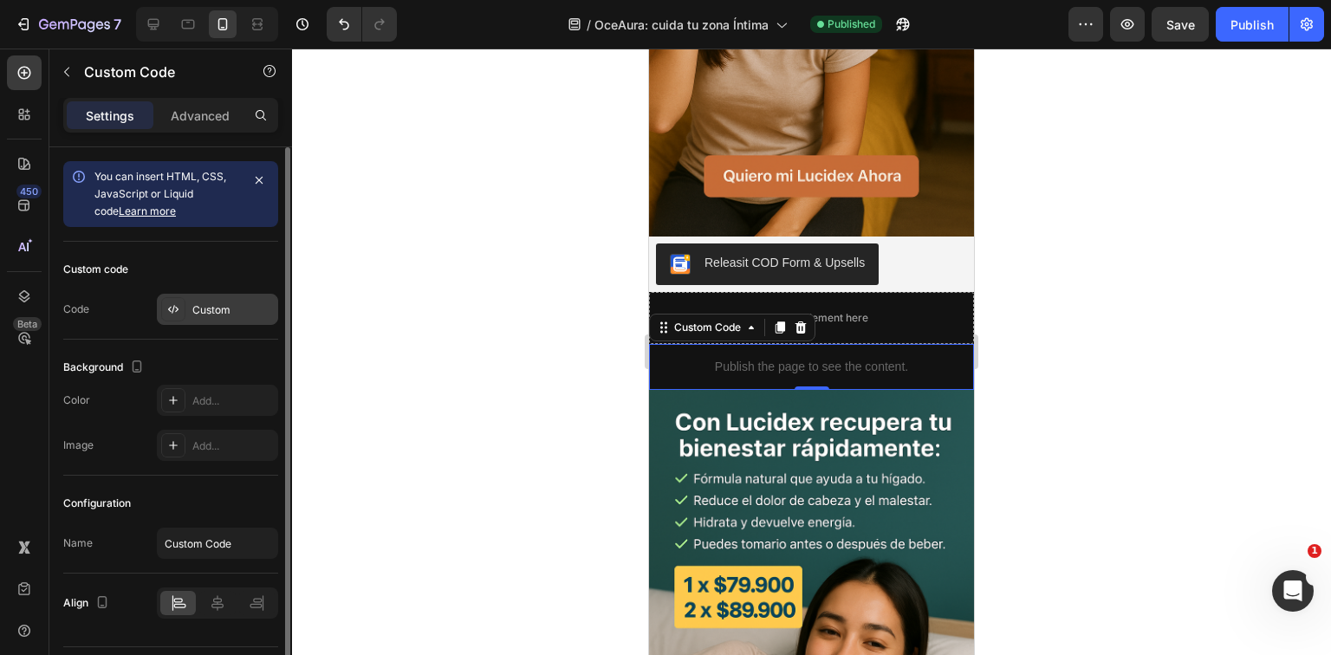
click at [262, 298] on div "Custom" at bounding box center [217, 309] width 121 height 31
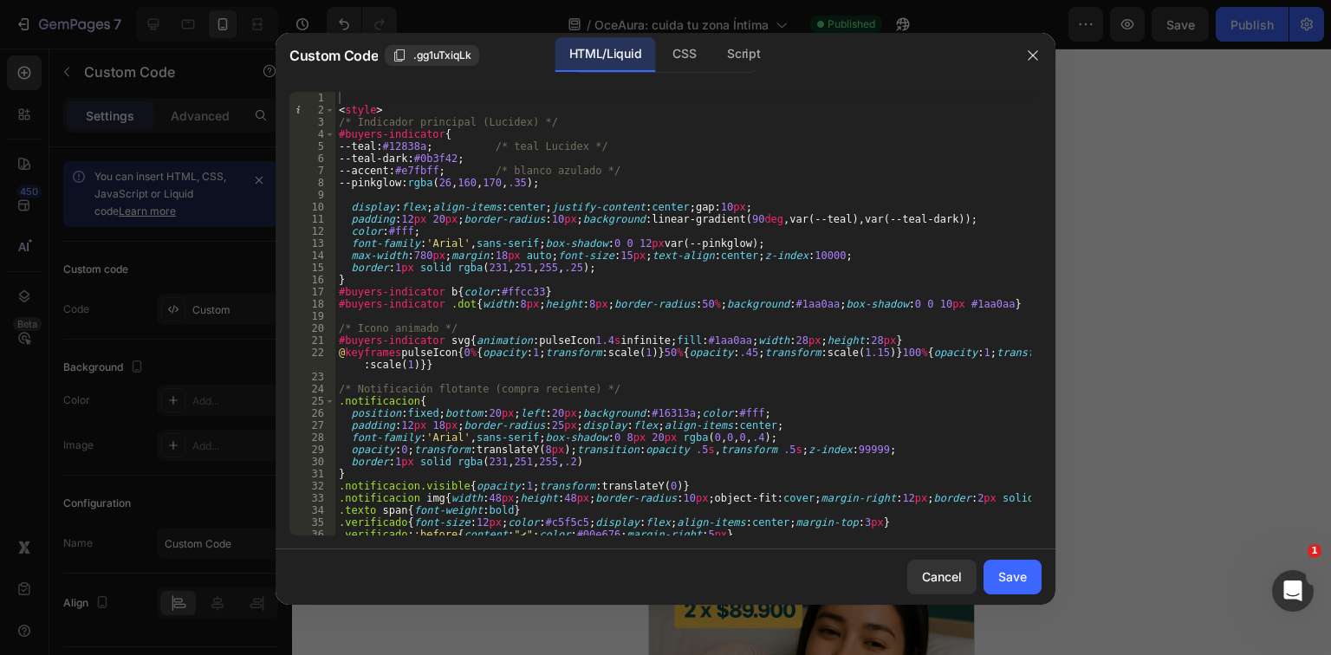
click at [647, 355] on div "< style > /* Indicador principal (Lucidex) */ #buyers-indicator { --[PERSON_NAM…" at bounding box center [683, 326] width 696 height 468
type textarea "setInterval(tickViewers, 3000); </script>"
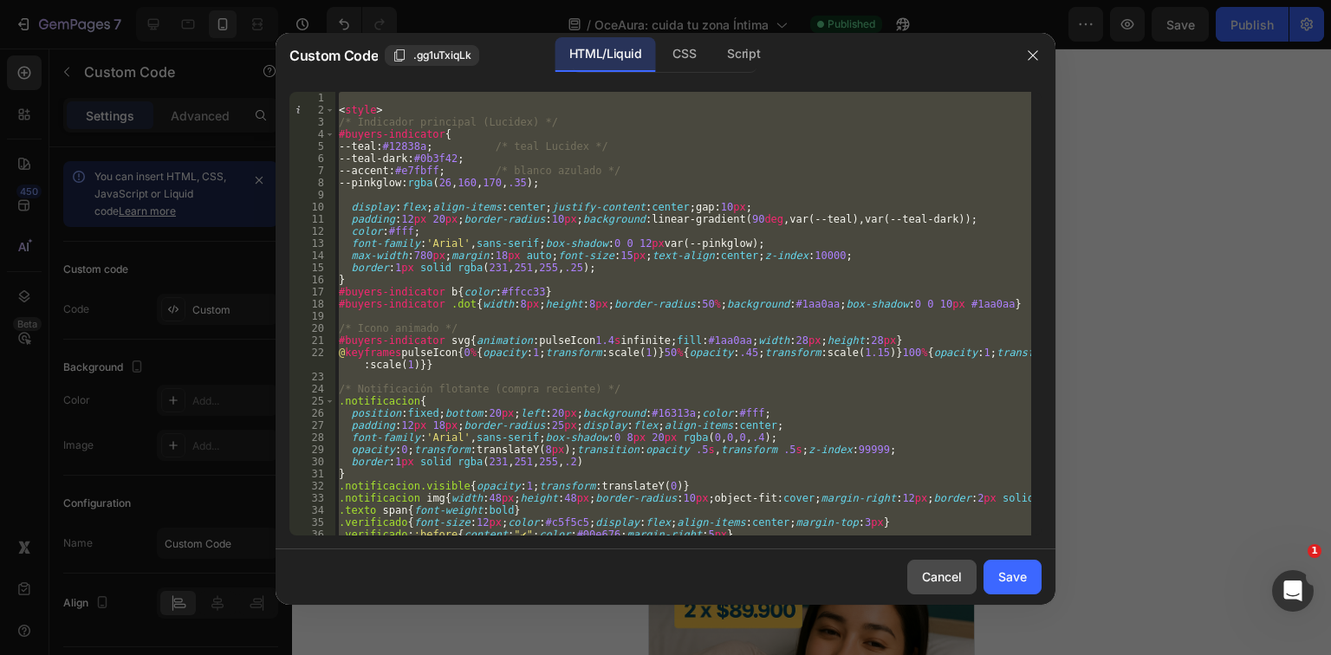
click at [912, 582] on button "Cancel" at bounding box center [942, 577] width 69 height 35
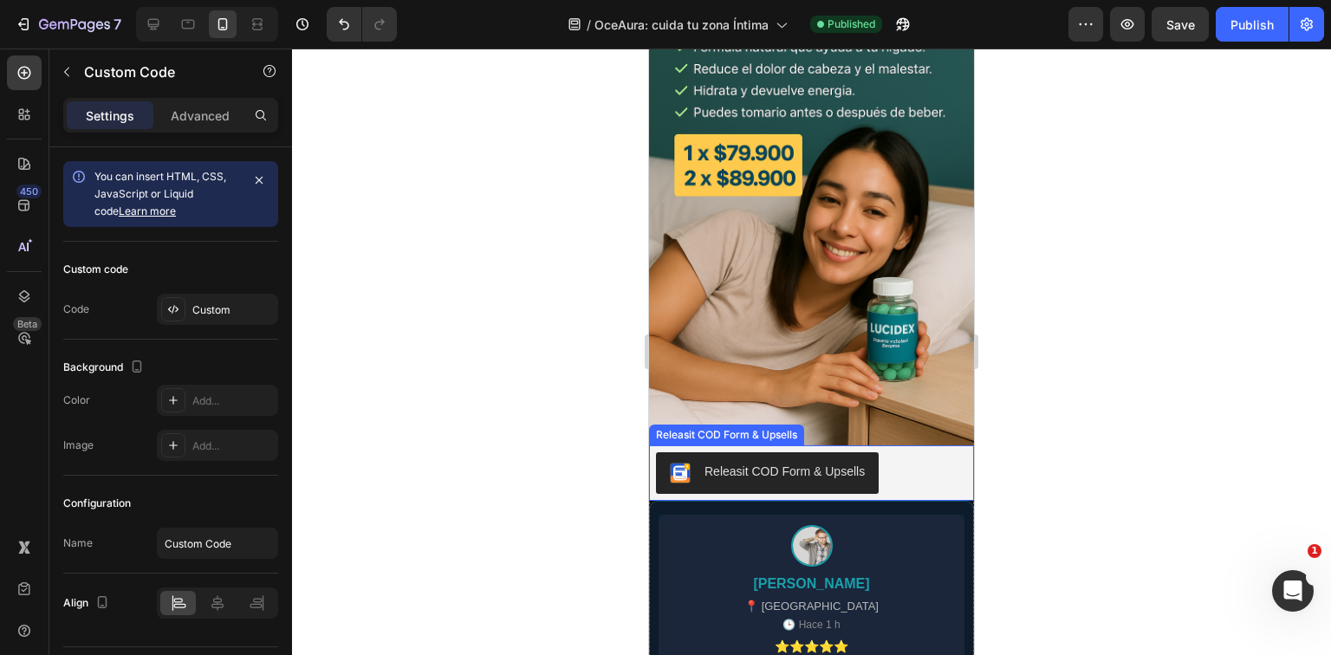
scroll to position [1767, 0]
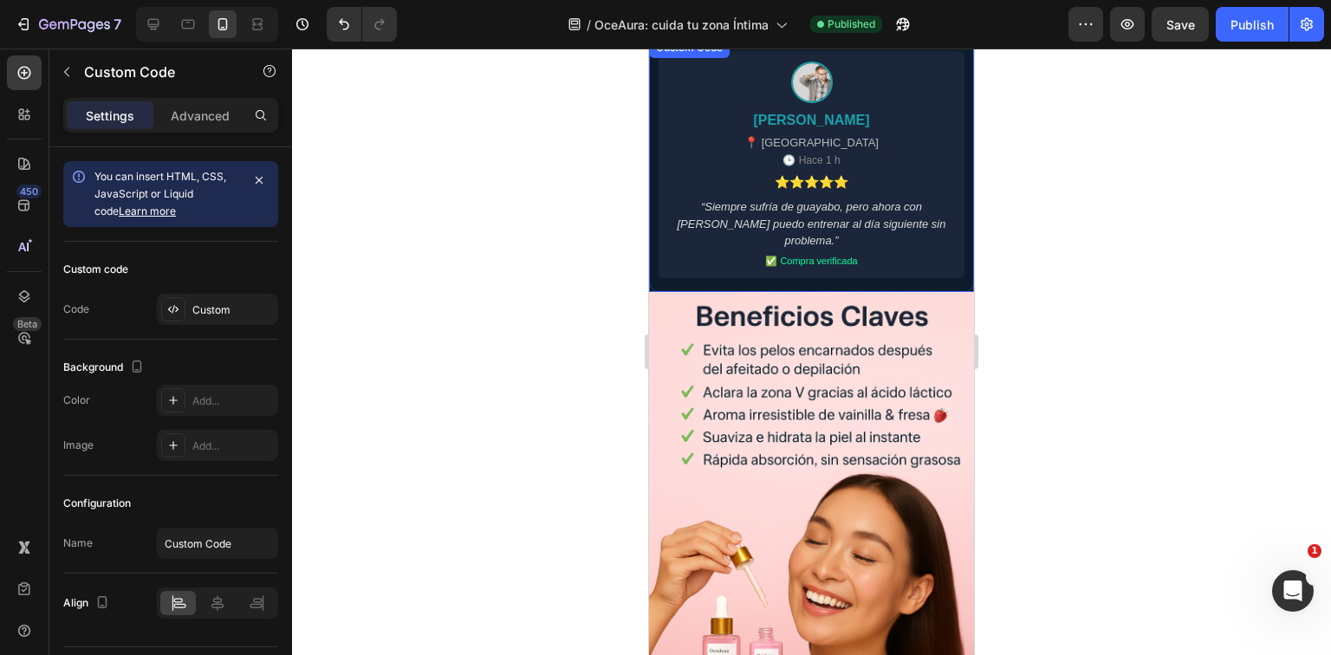
click at [832, 151] on div "[PERSON_NAME] 📍 [GEOGRAPHIC_DATA] 🕒 Hace 1 h ⭐⭐⭐⭐⭐ “Siempre sufría de guayabo, …" at bounding box center [812, 165] width 306 height 228
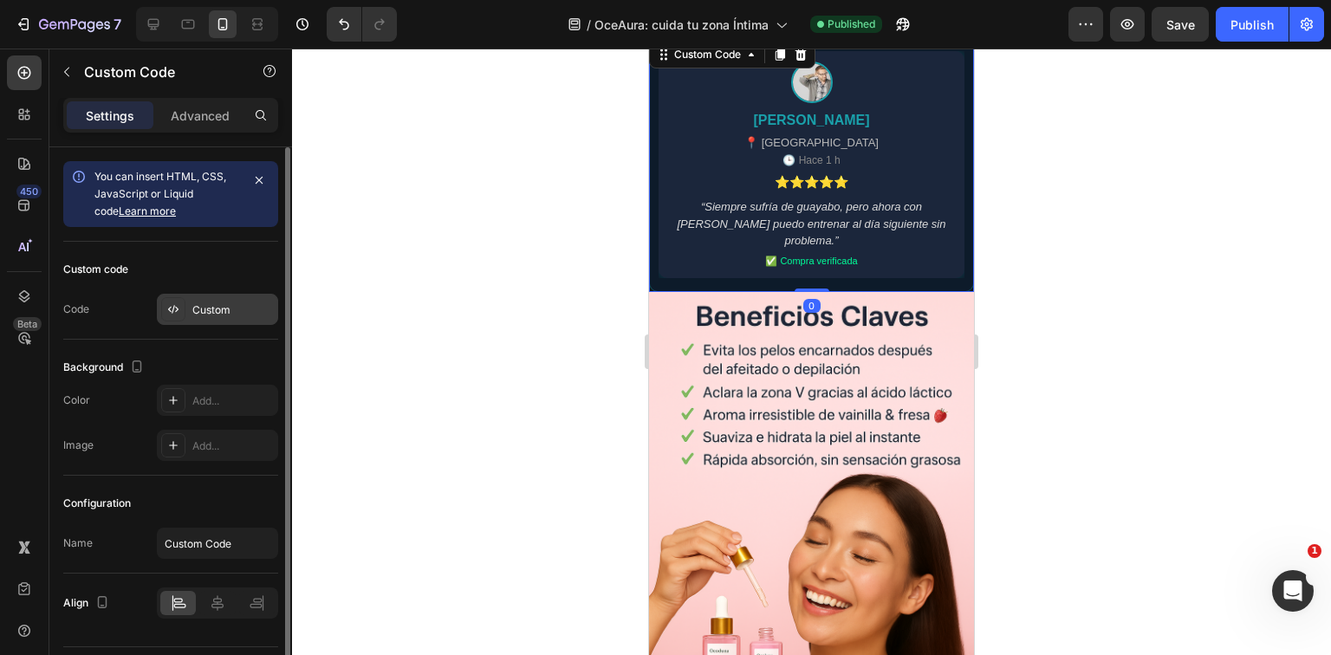
click at [239, 307] on div "Custom" at bounding box center [232, 311] width 81 height 16
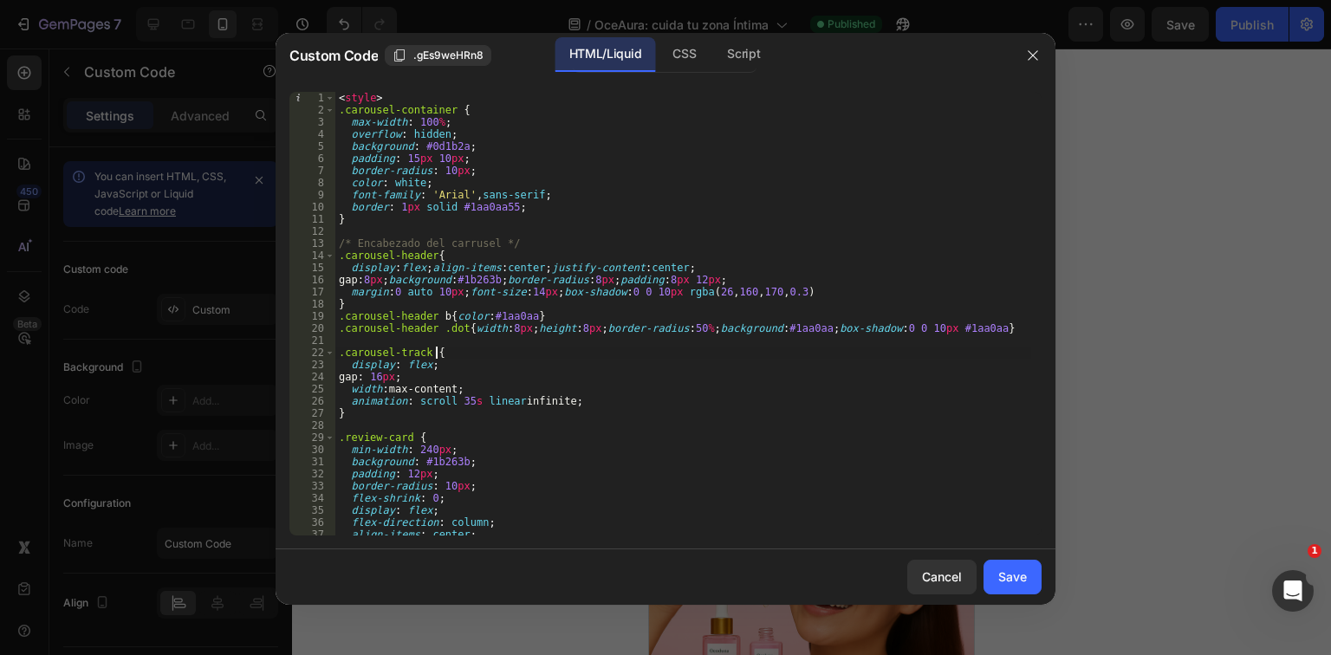
click at [538, 348] on div "< style > .carousel-container { max-width : 100 % ; overflow : hidden ; backgro…" at bounding box center [683, 326] width 696 height 468
type textarea "</div>"
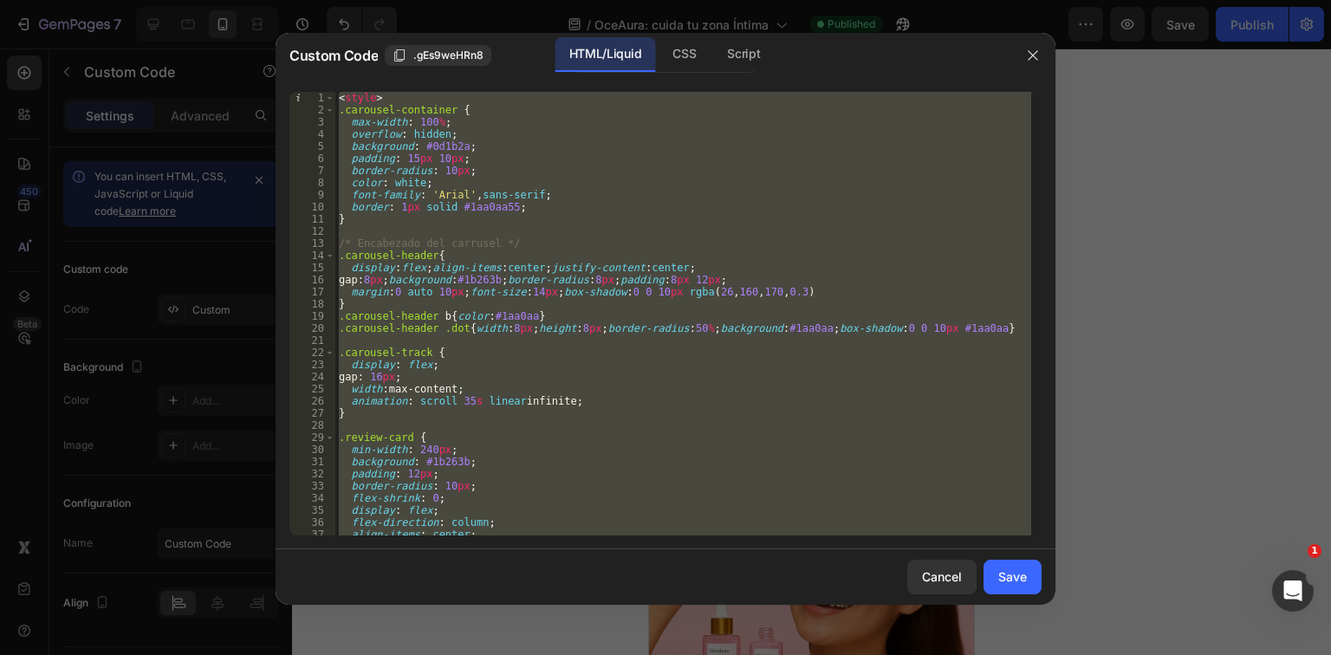
click at [1193, 388] on div at bounding box center [665, 327] width 1331 height 655
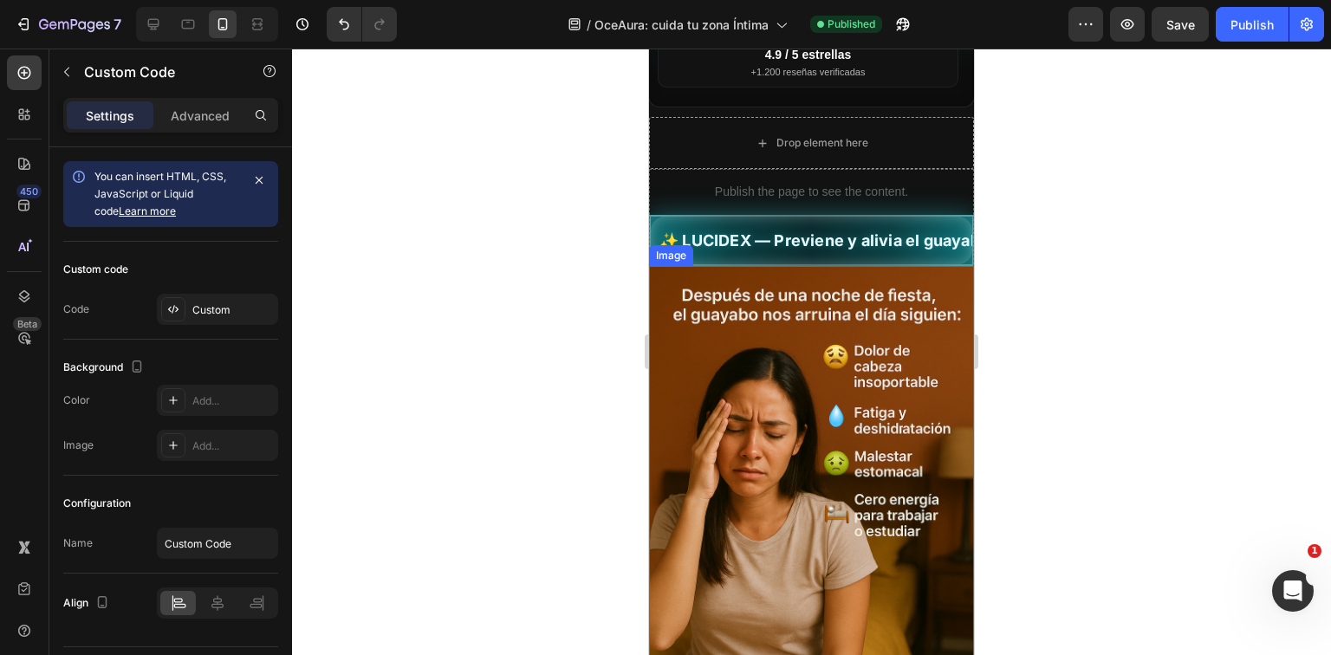
scroll to position [796, 0]
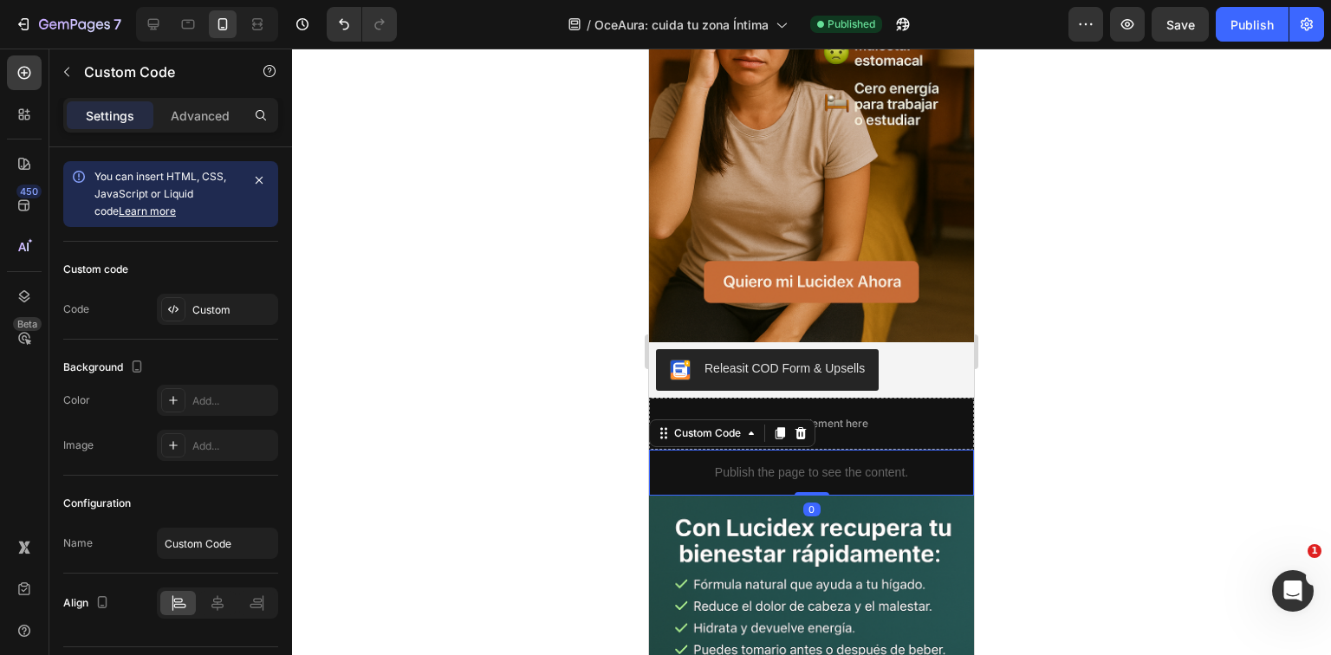
click at [899, 464] on p "Publish the page to see the content." at bounding box center [811, 473] width 325 height 18
click at [244, 305] on div "Custom" at bounding box center [232, 311] width 81 height 16
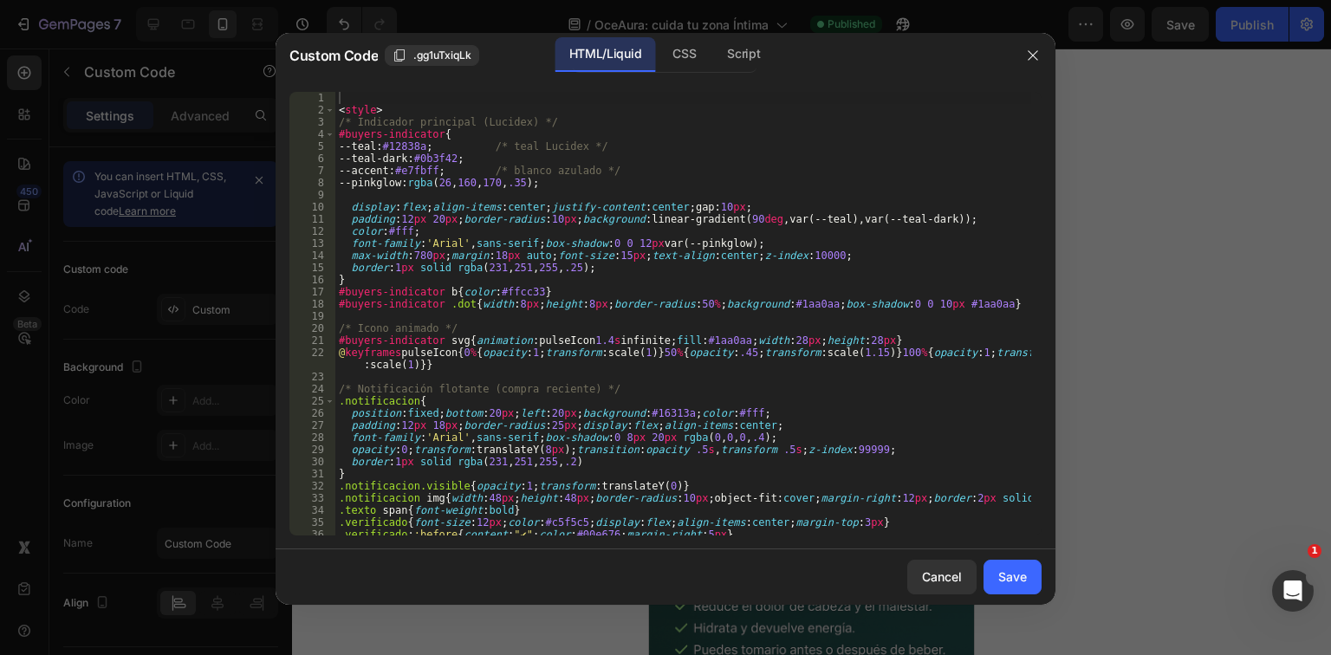
click at [568, 350] on div "< style > /* Indicador principal (Lucidex) */ #buyers-indicator { --[PERSON_NAM…" at bounding box center [683, 326] width 696 height 468
type textarea "setInterval(tickViewers, 3000); </script>"
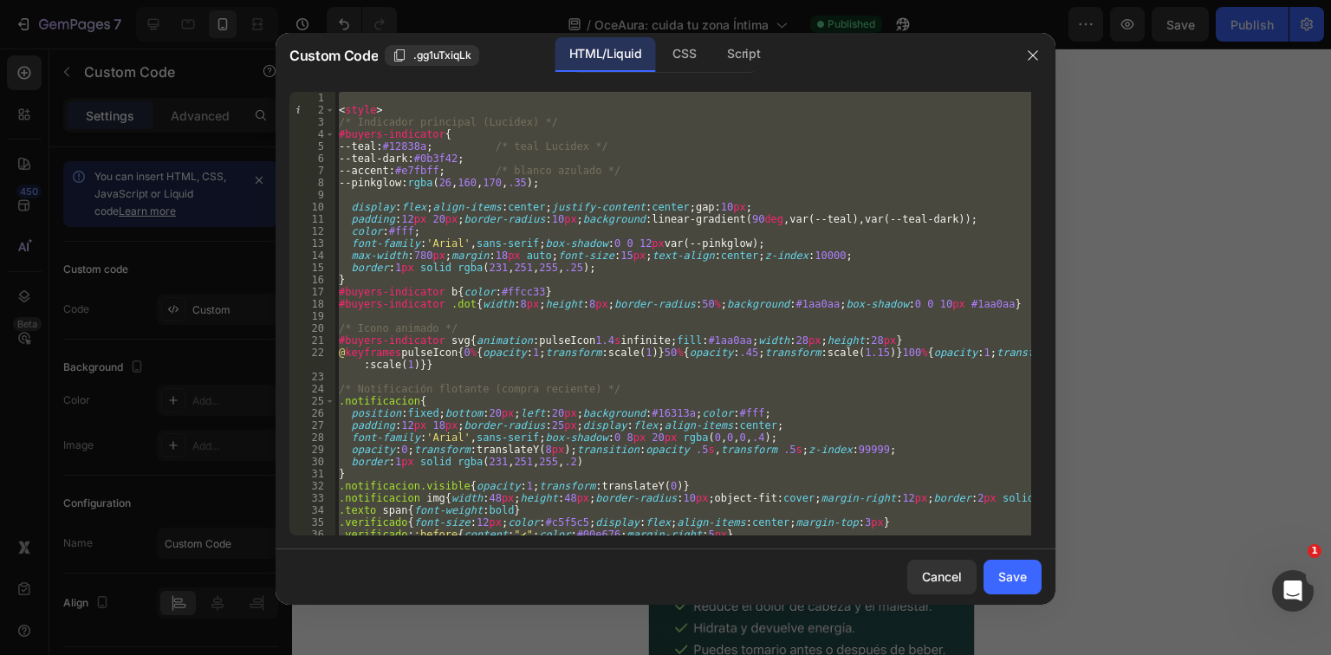
paste textarea
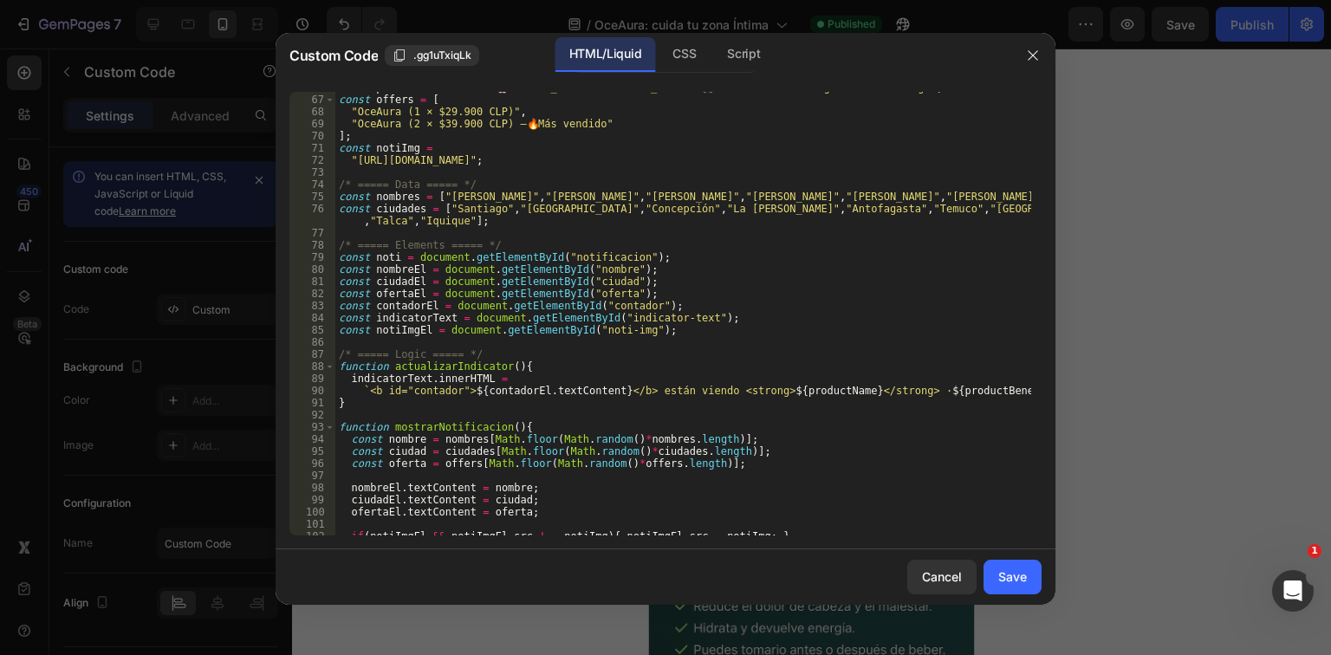
scroll to position [872, 0]
click at [1015, 582] on div "Save" at bounding box center [1013, 577] width 29 height 18
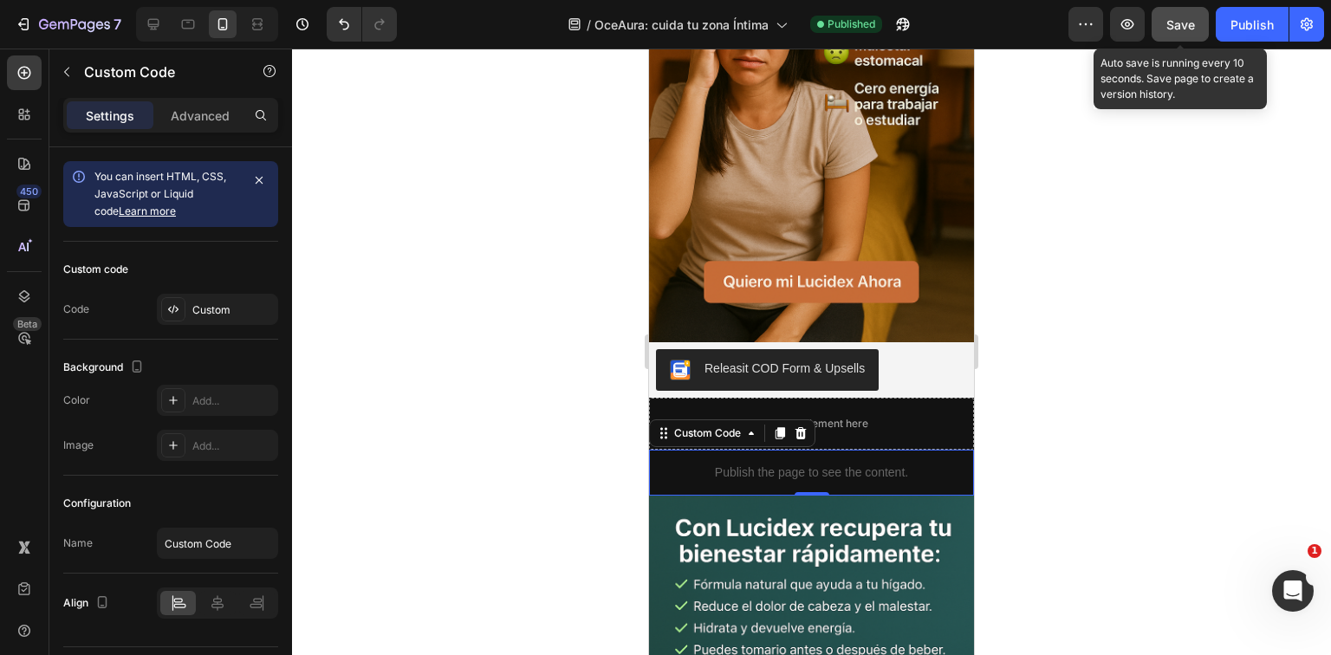
click at [1202, 19] on button "Save" at bounding box center [1180, 24] width 57 height 35
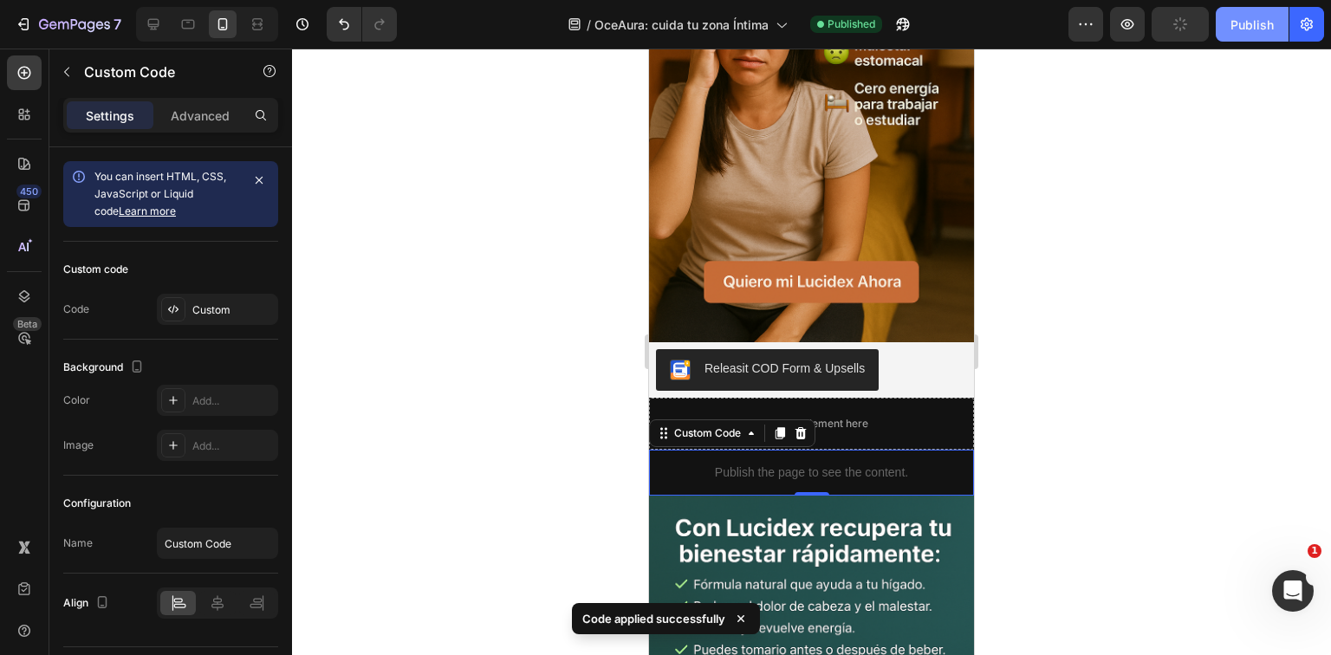
click at [1252, 36] on button "Publish" at bounding box center [1252, 24] width 73 height 35
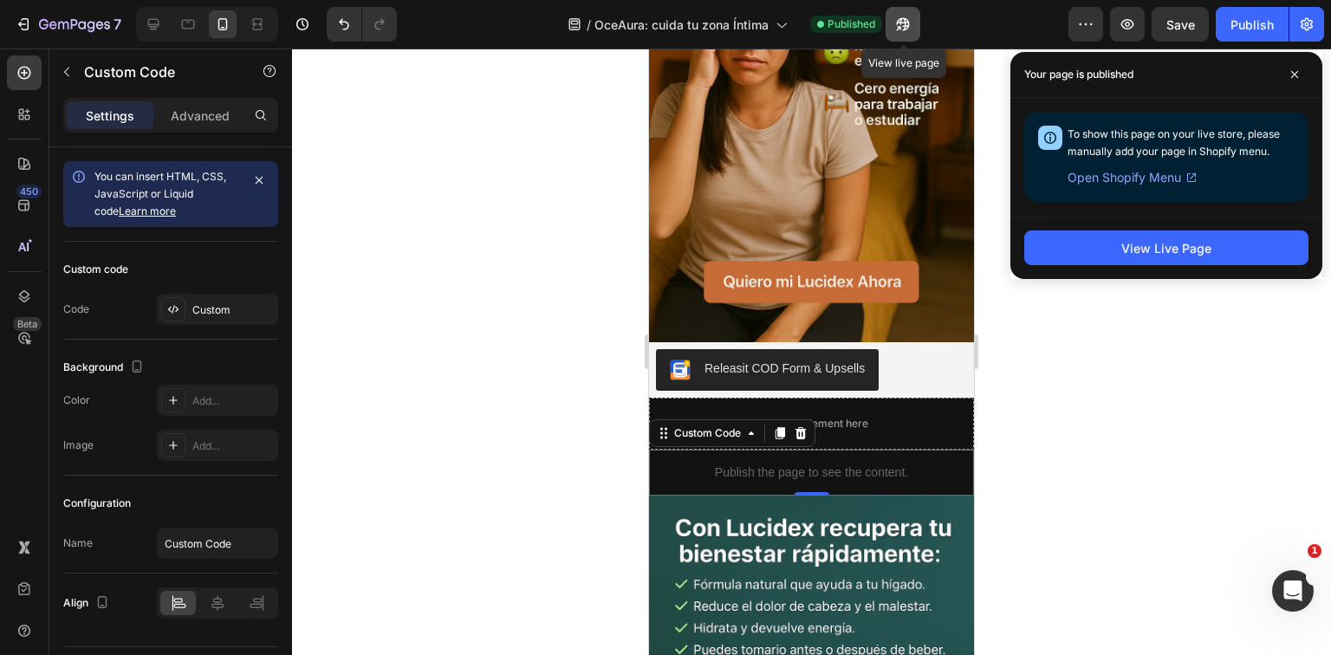
click at [895, 24] on button "button" at bounding box center [903, 24] width 35 height 35
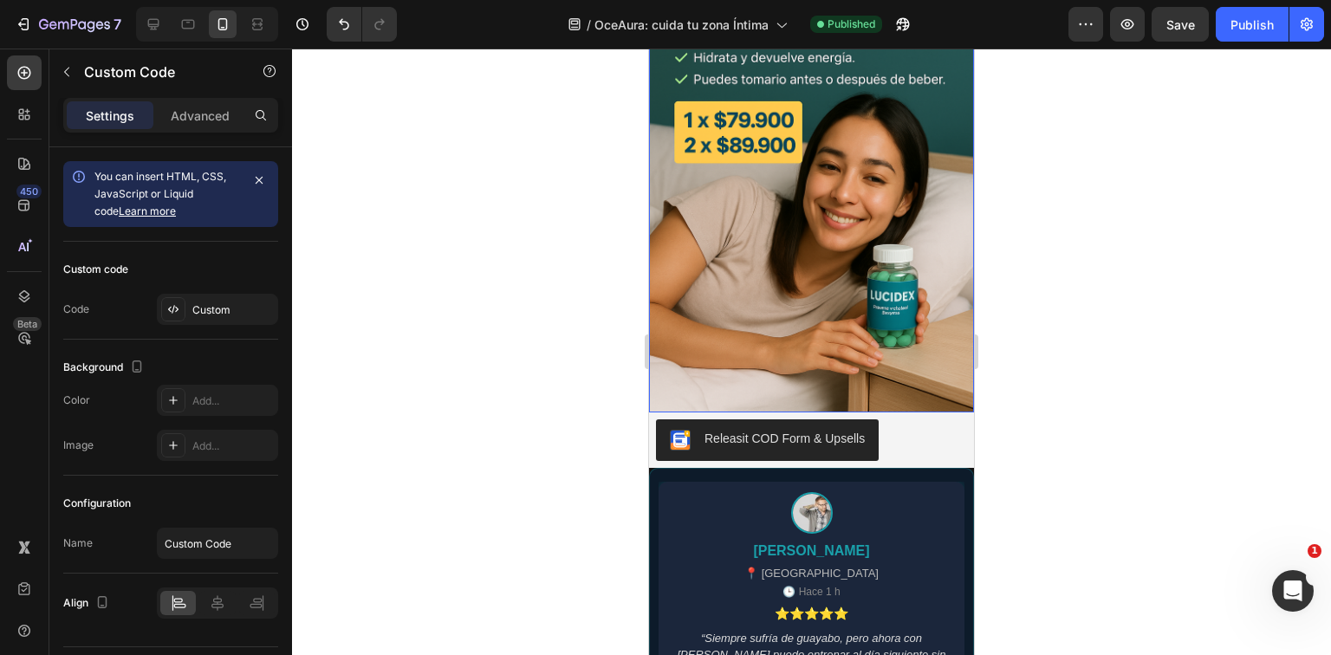
scroll to position [1836, 0]
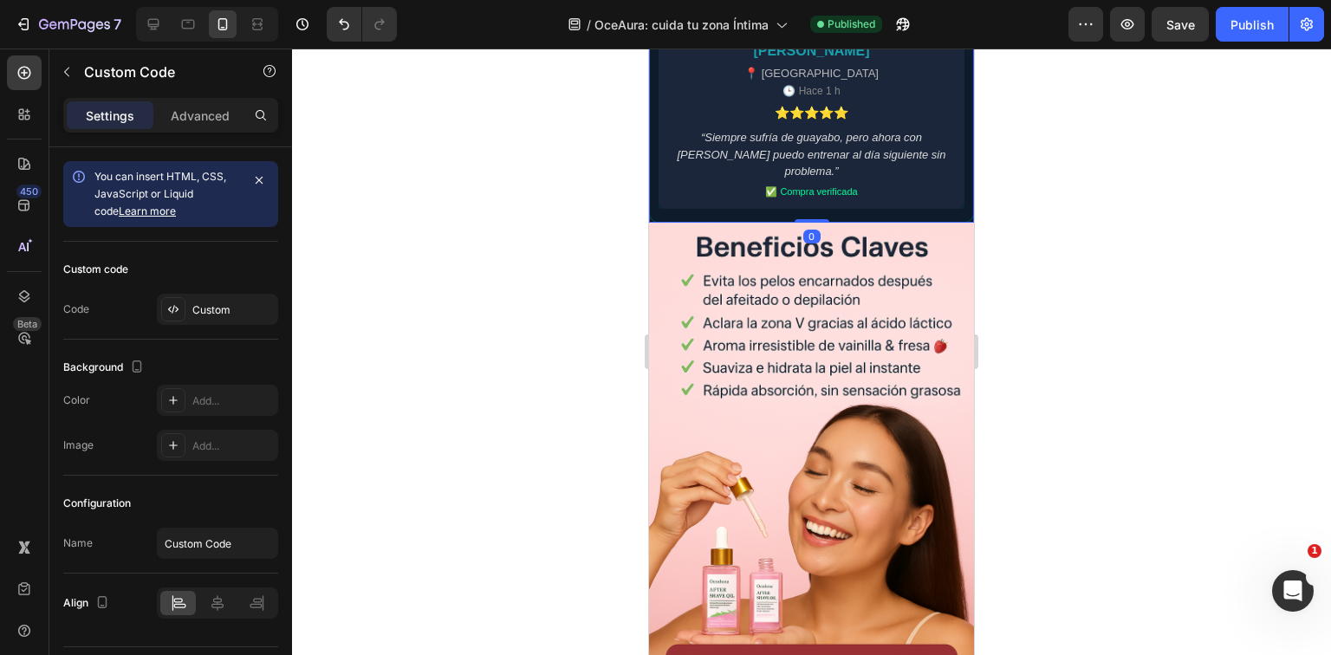
click at [829, 114] on div "⭐⭐⭐⭐⭐" at bounding box center [812, 113] width 74 height 18
click at [206, 306] on div "Custom" at bounding box center [232, 311] width 81 height 16
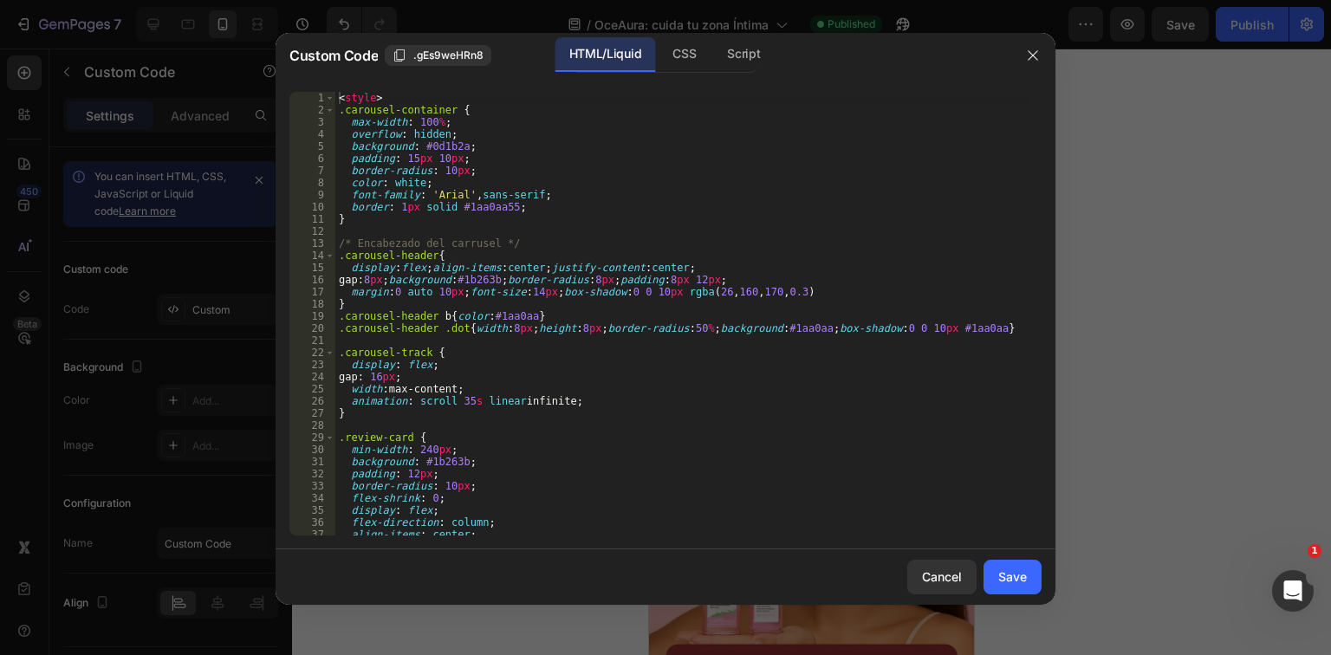
click at [421, 356] on div "< style > .carousel-container { max-width : 100 % ; overflow : hidden ; backgro…" at bounding box center [683, 326] width 696 height 468
type textarea "</div>"
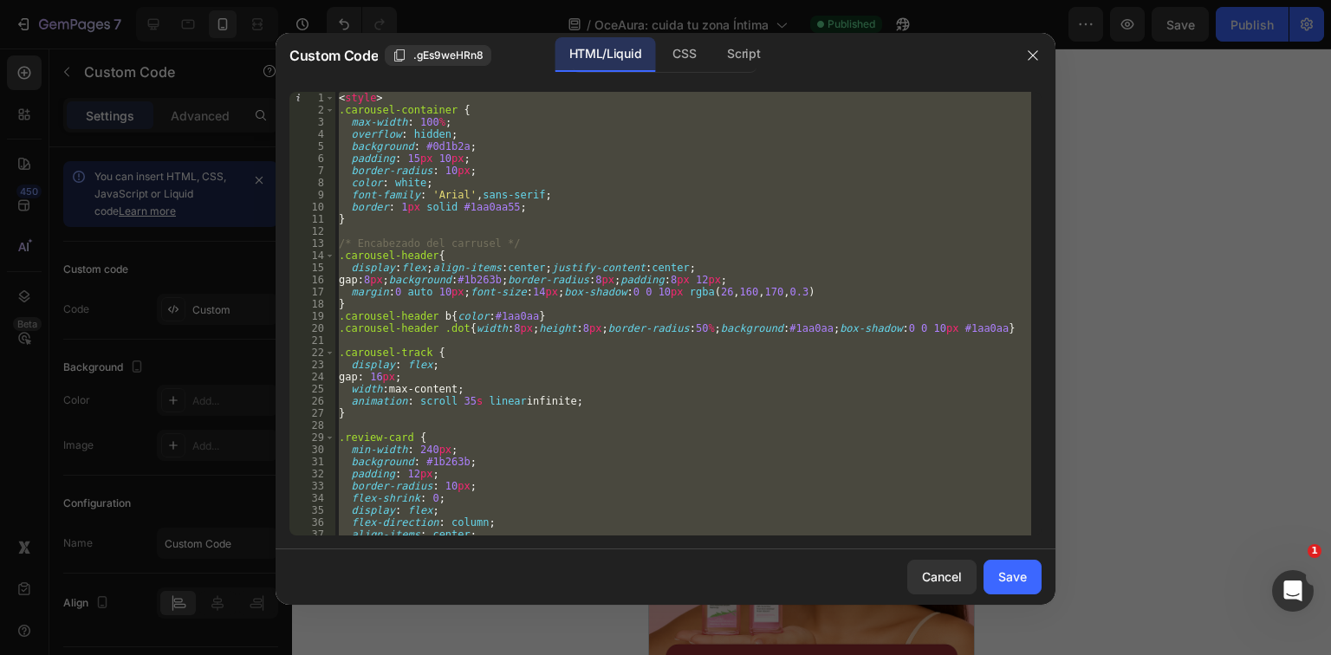
paste textarea
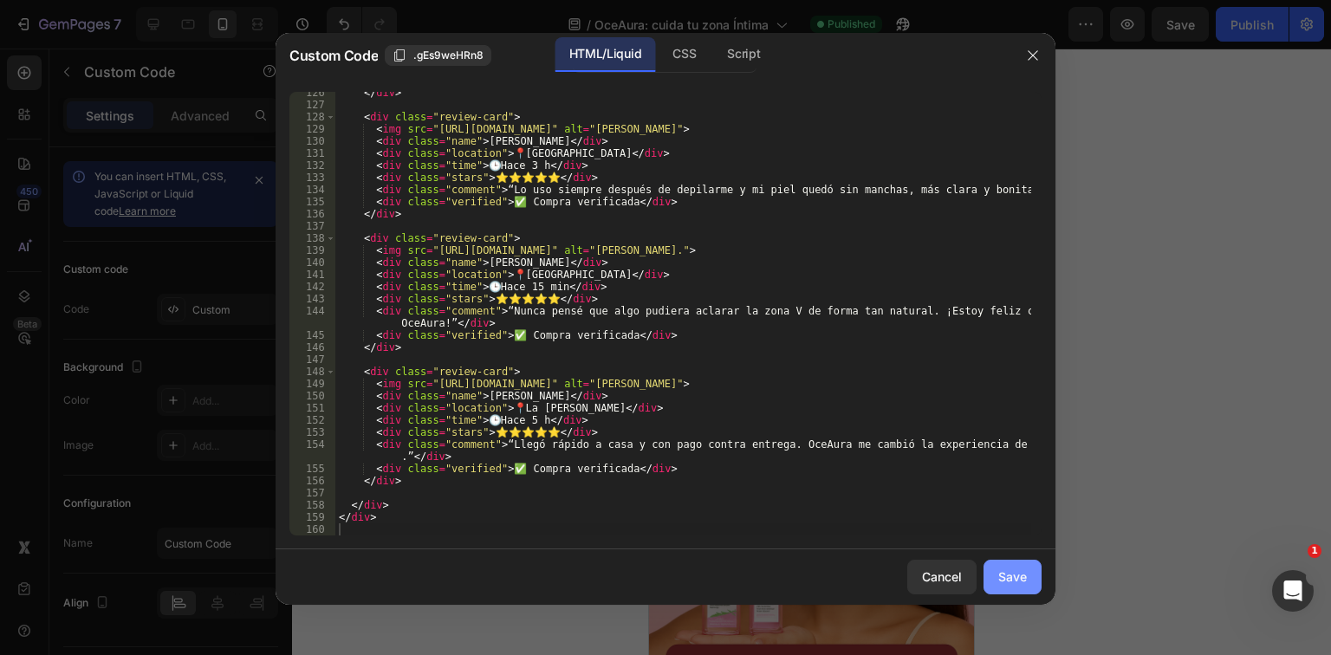
click at [1010, 572] on div "Save" at bounding box center [1013, 577] width 29 height 18
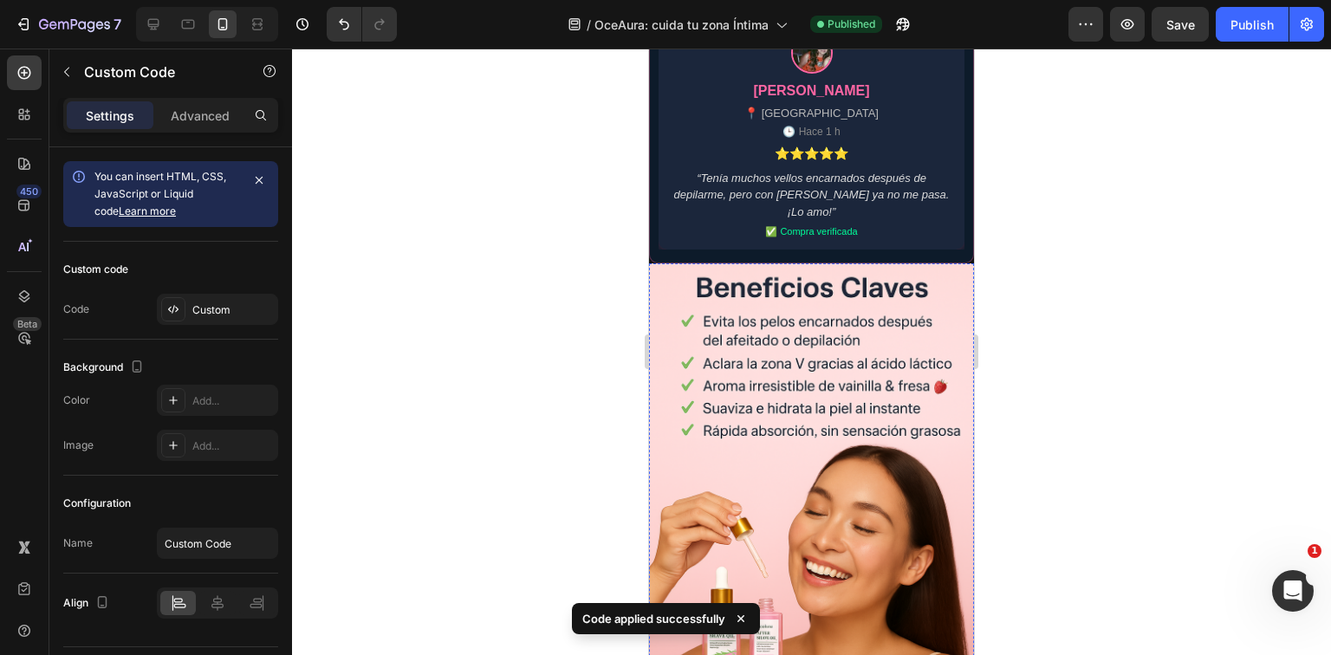
scroll to position [1281, 0]
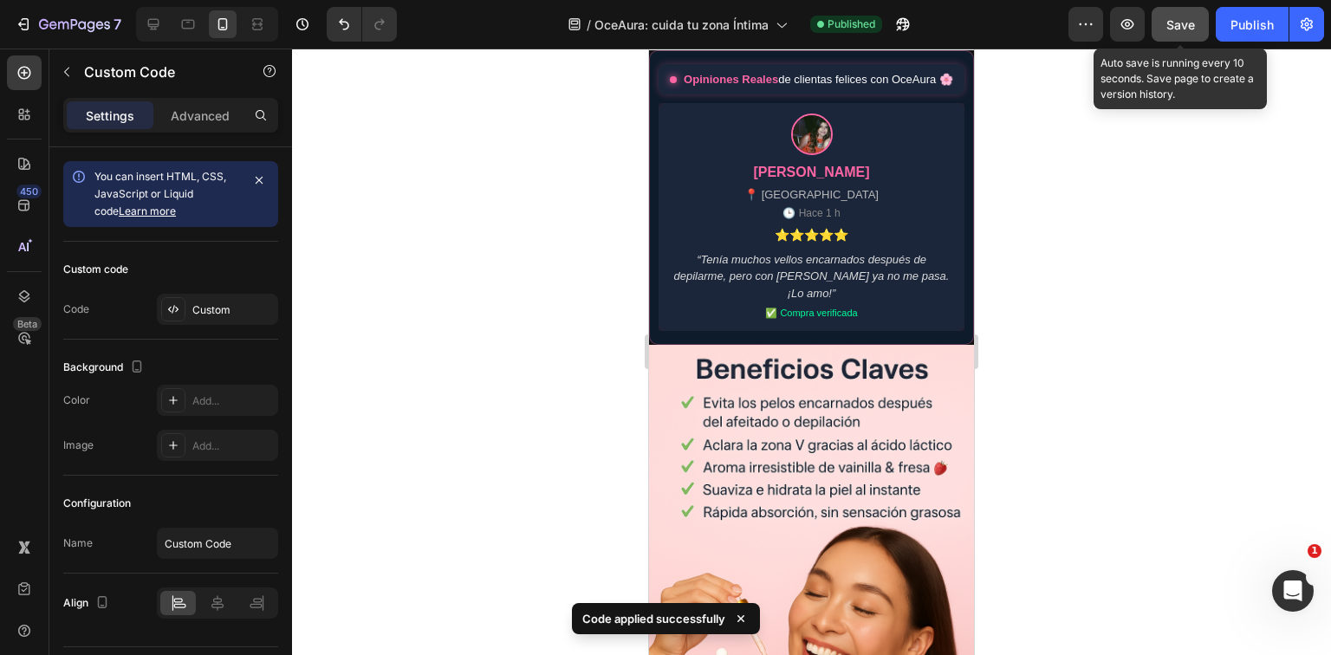
click at [1203, 17] on button "Save" at bounding box center [1180, 24] width 57 height 35
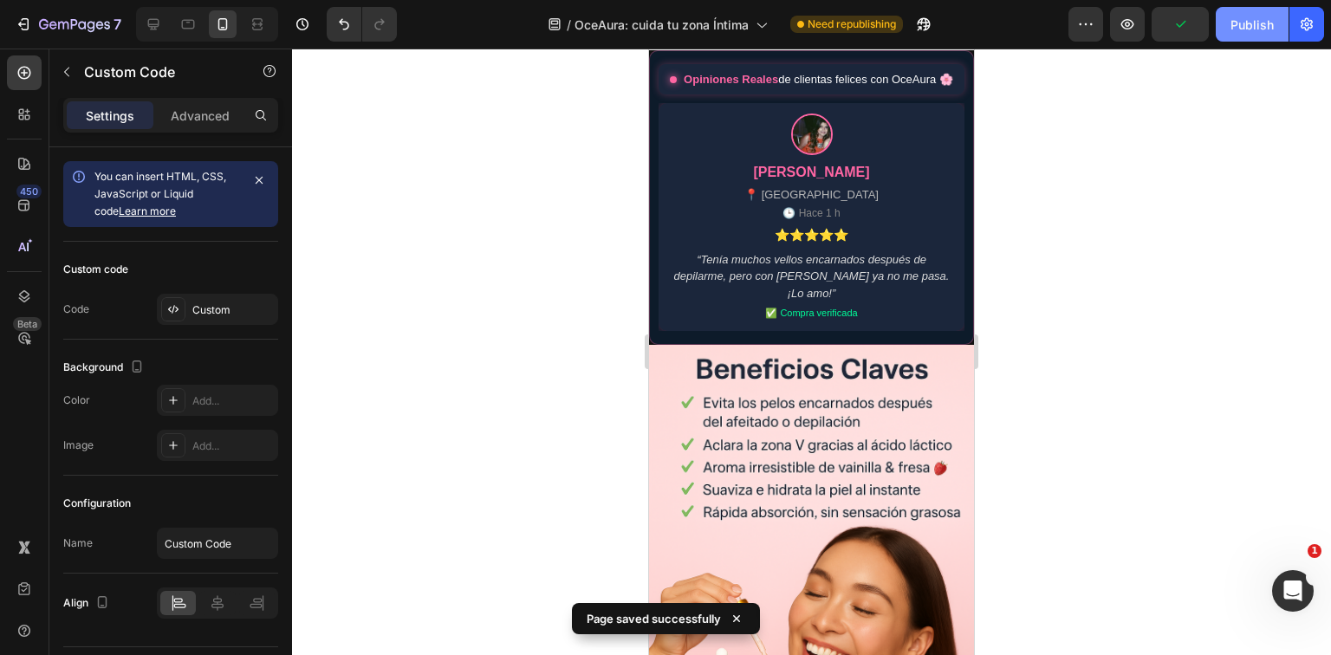
click at [1250, 25] on div "Publish" at bounding box center [1252, 25] width 43 height 18
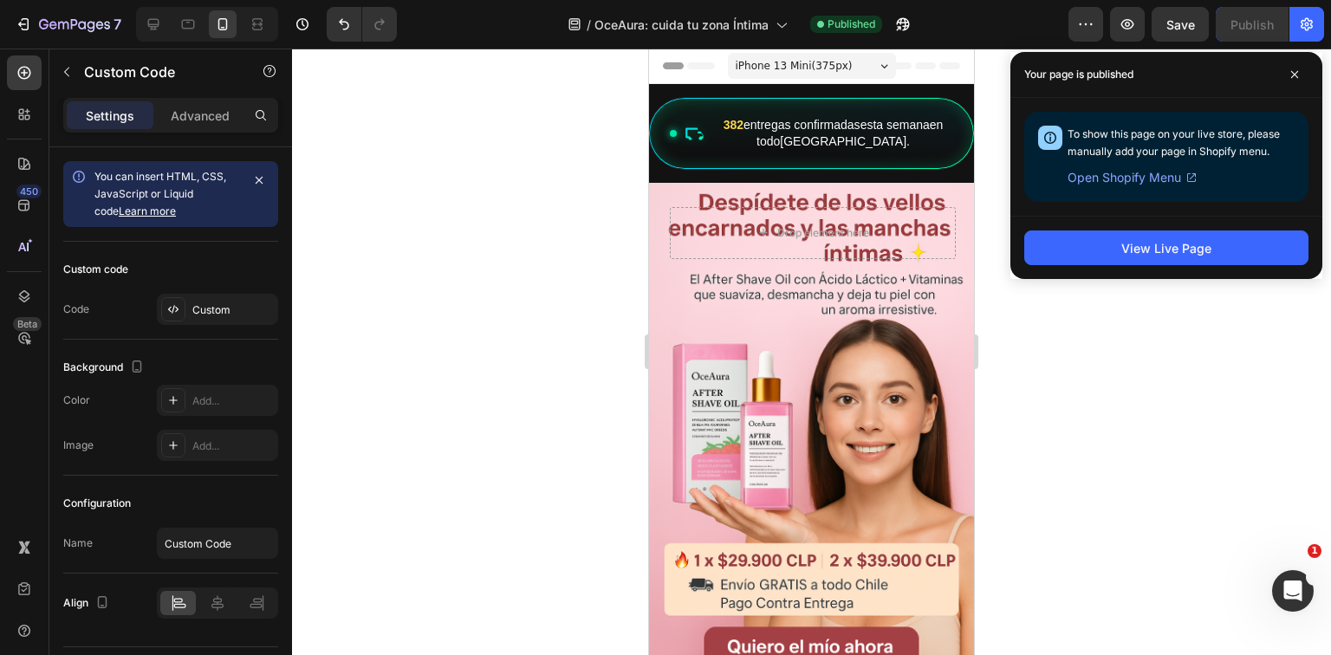
scroll to position [0, 3]
click at [1290, 74] on span at bounding box center [1295, 75] width 28 height 28
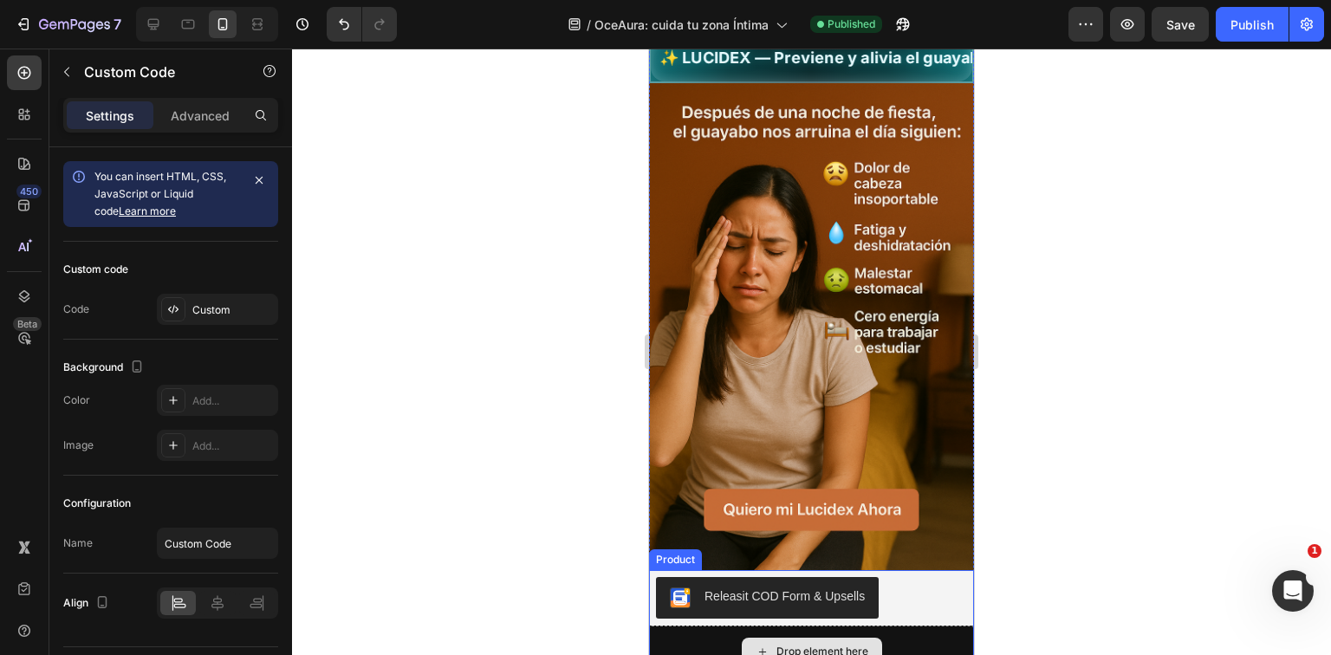
scroll to position [1040, 0]
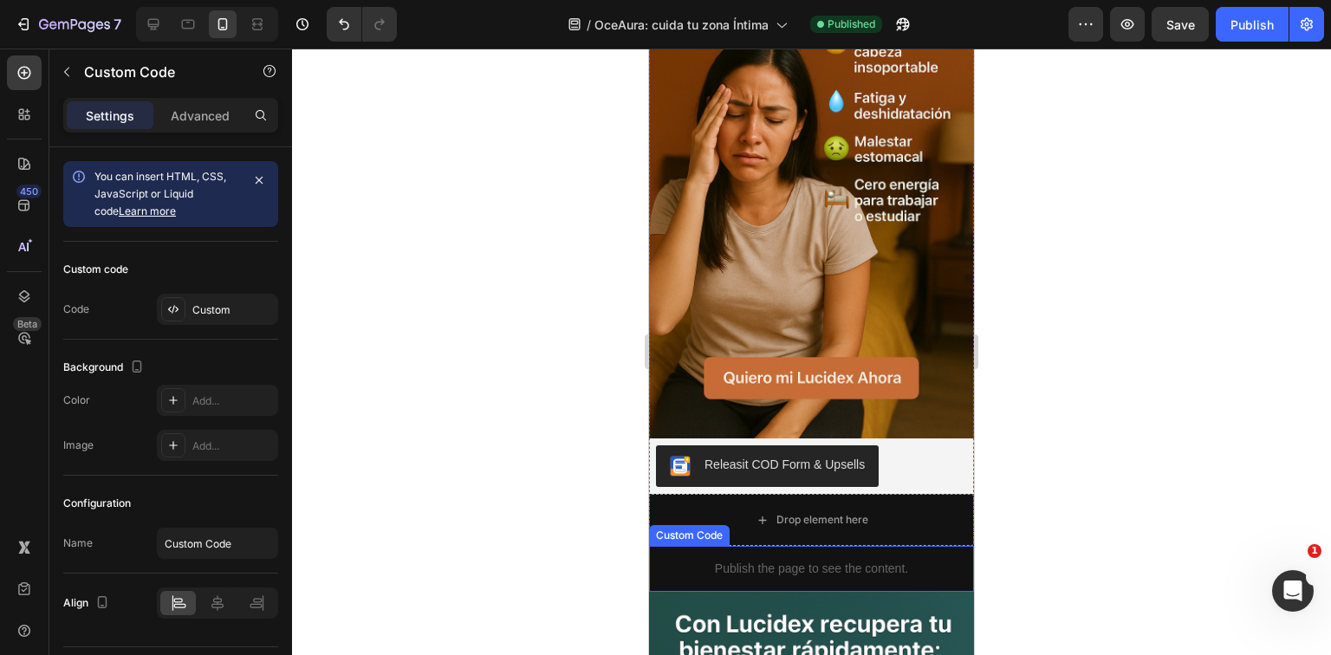
click at [853, 560] on p "Publish the page to see the content." at bounding box center [811, 569] width 325 height 18
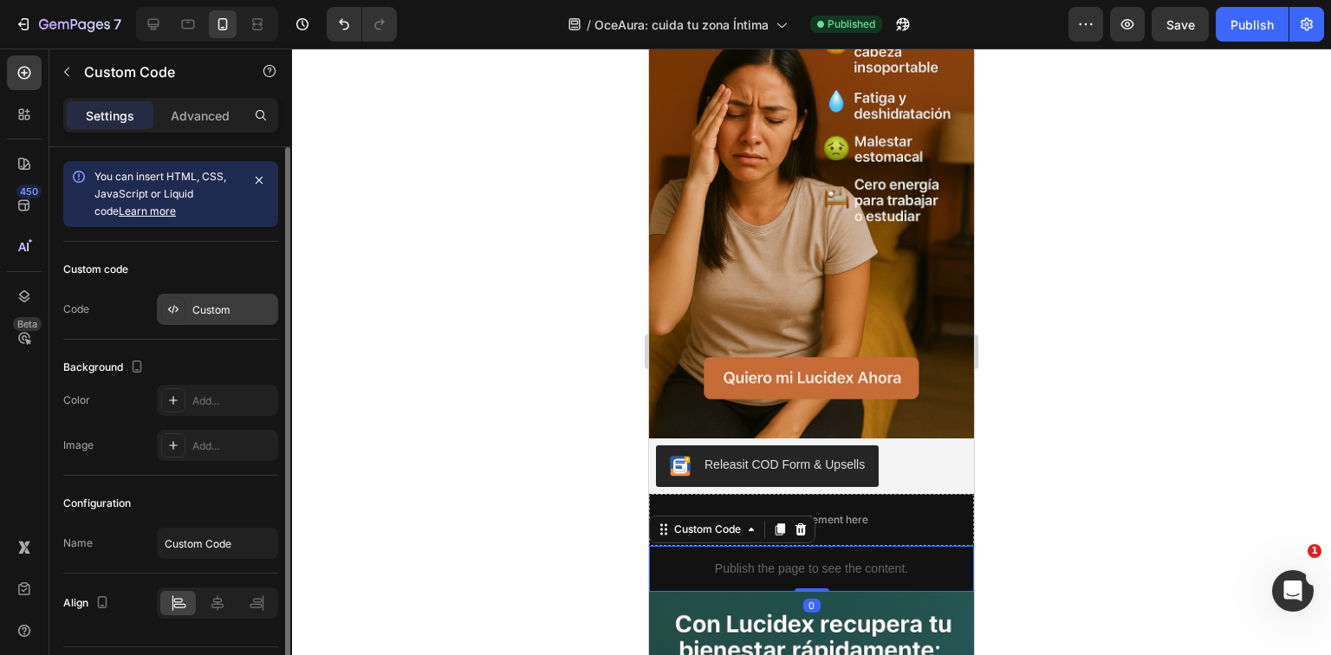
click at [229, 312] on div "Custom" at bounding box center [232, 311] width 81 height 16
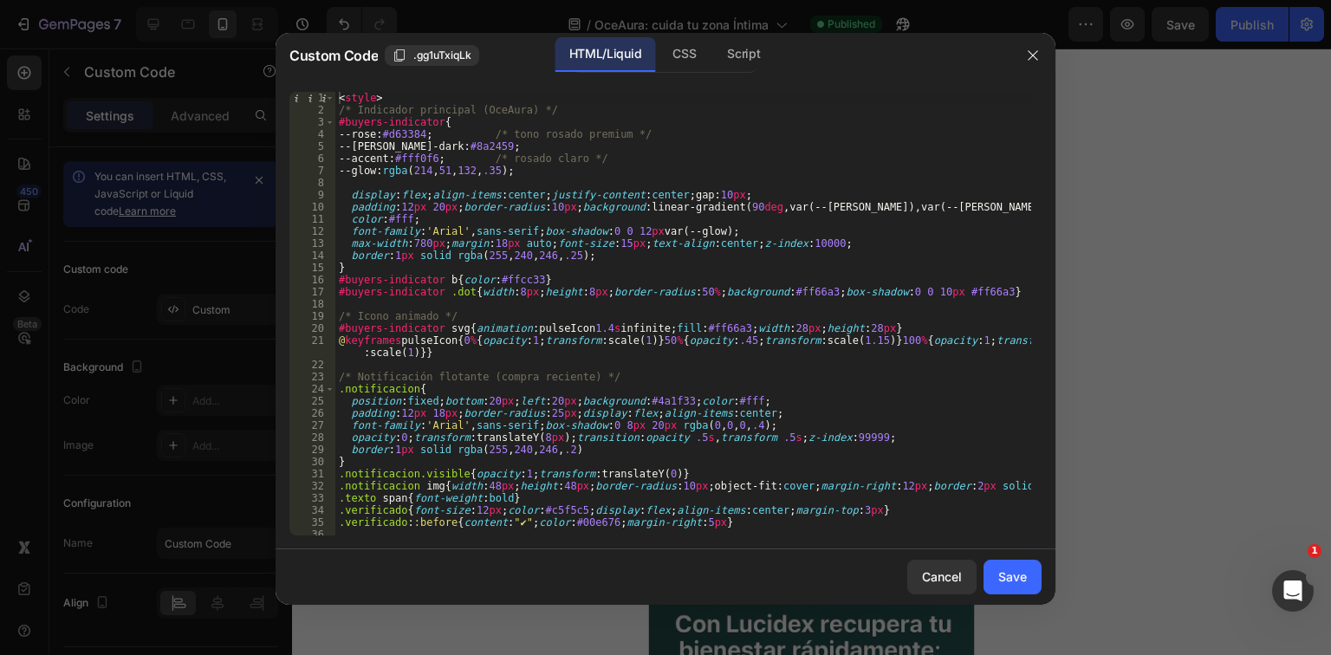
scroll to position [0, 0]
type textarea "#buyers-indicator b{color:#ffcc33}"
click at [738, 279] on div "< style > /* Indicador principal (OceAura) */ #buyers-indicator { --[PERSON_NAM…" at bounding box center [683, 326] width 696 height 468
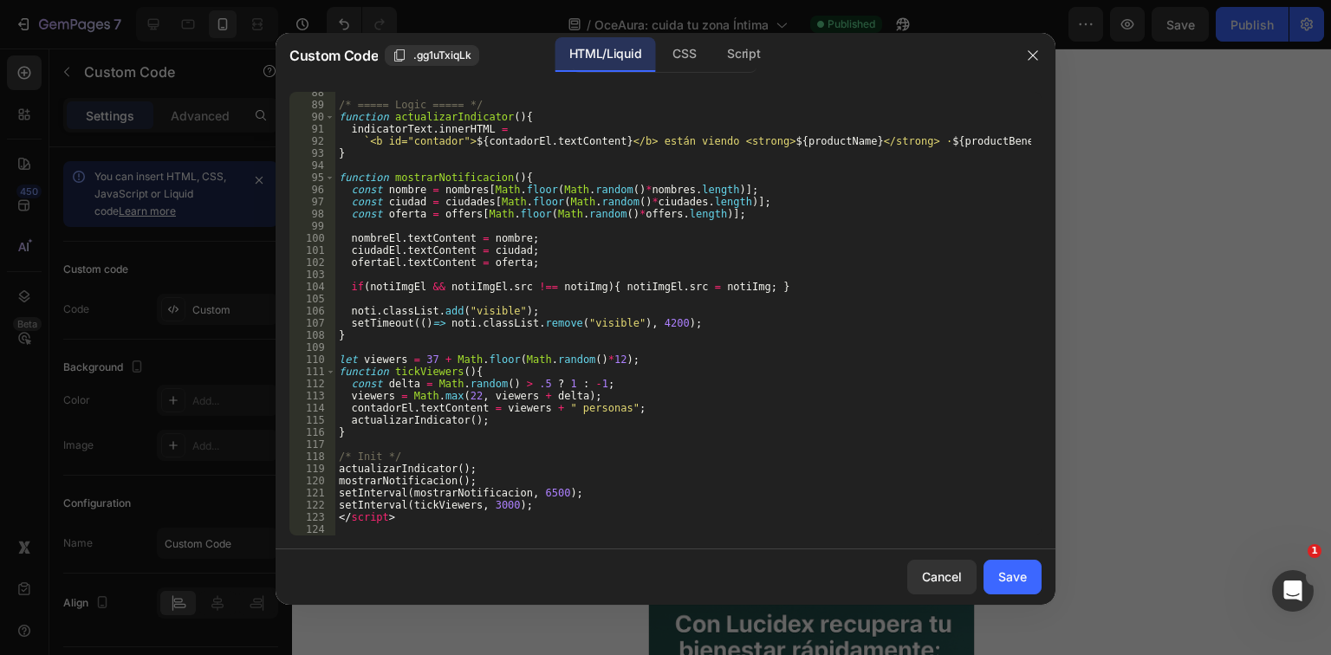
scroll to position [938, 0]
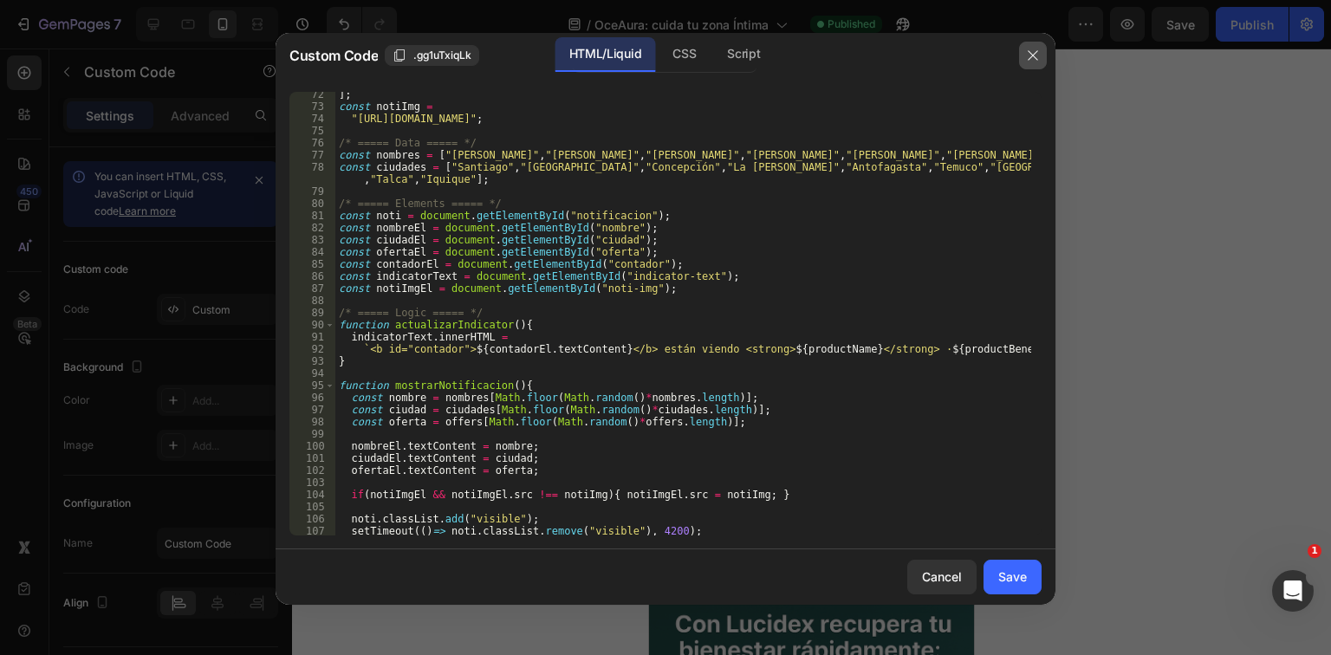
click at [1025, 61] on button "button" at bounding box center [1033, 56] width 28 height 28
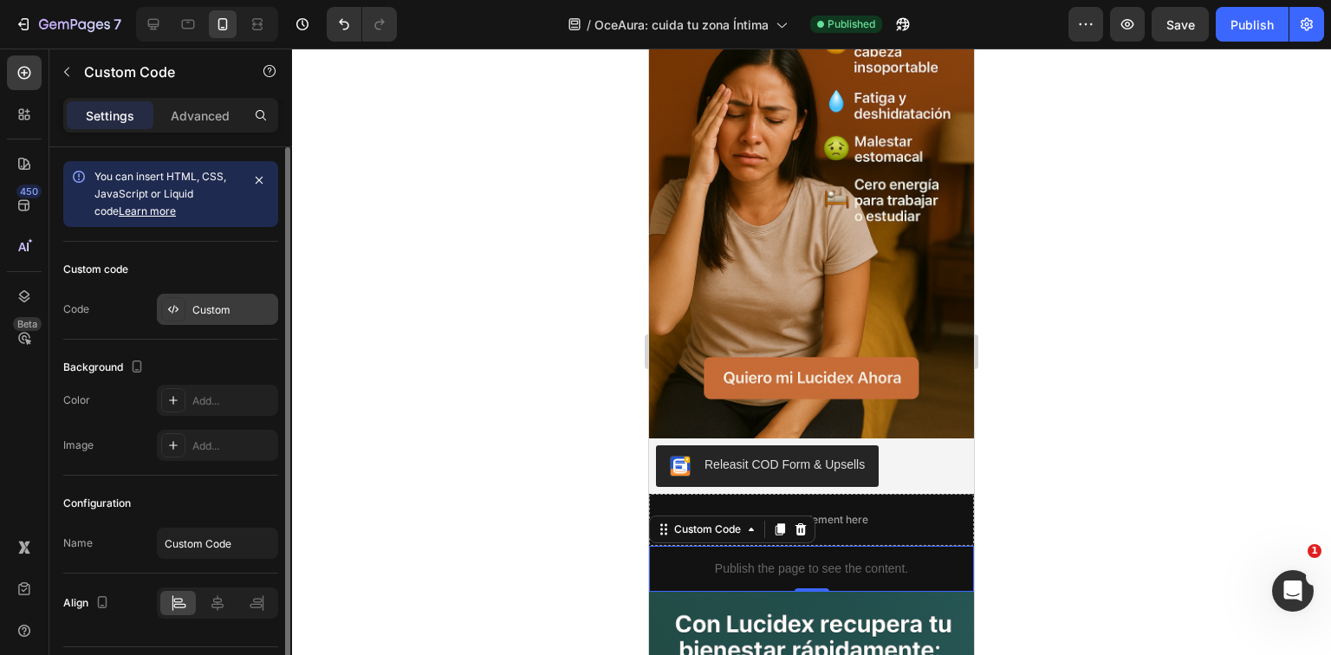
click at [217, 309] on div "Custom" at bounding box center [232, 311] width 81 height 16
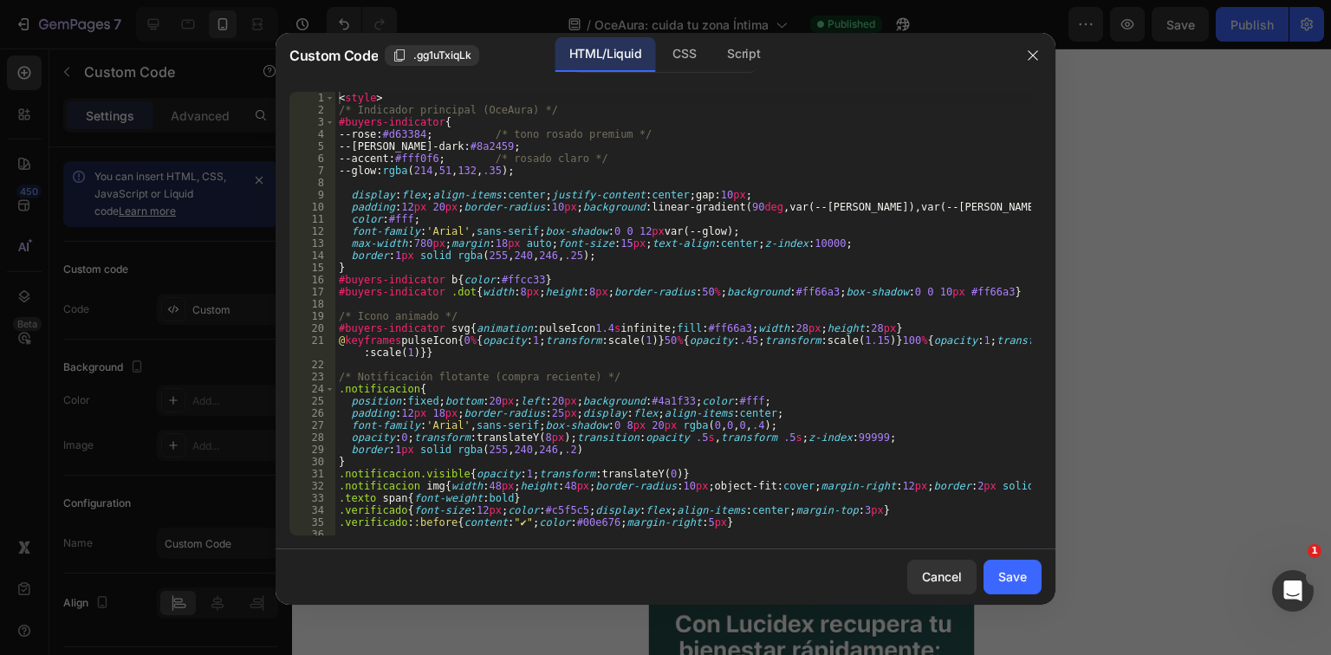
click at [723, 377] on div "< style > /* Indicador principal (OceAura) */ #buyers-indicator { --[PERSON_NAM…" at bounding box center [683, 326] width 696 height 468
type textarea "</script>"
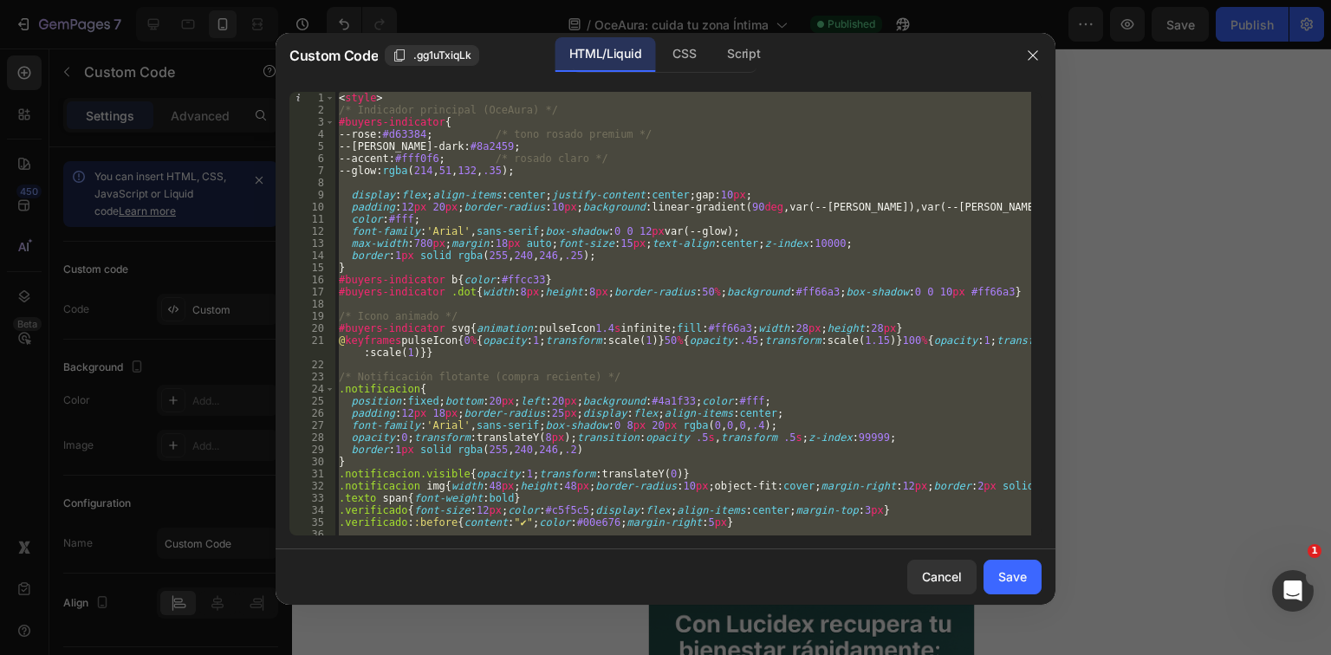
paste textarea
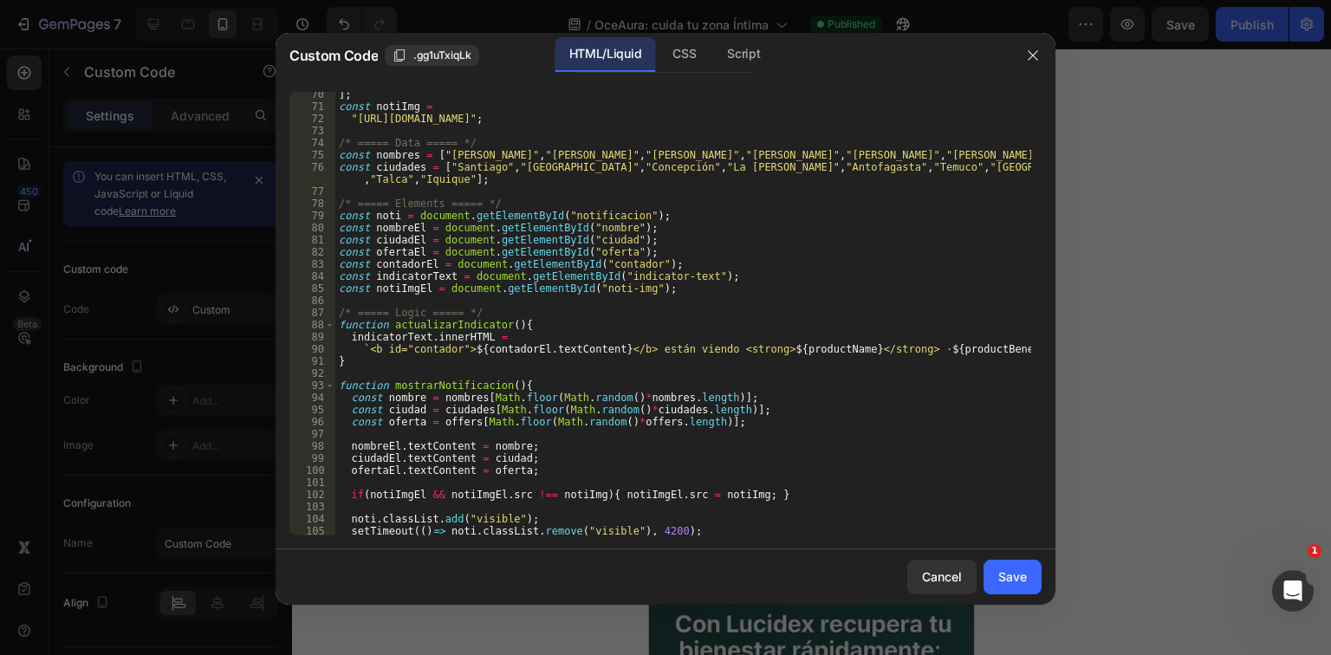
scroll to position [872, 0]
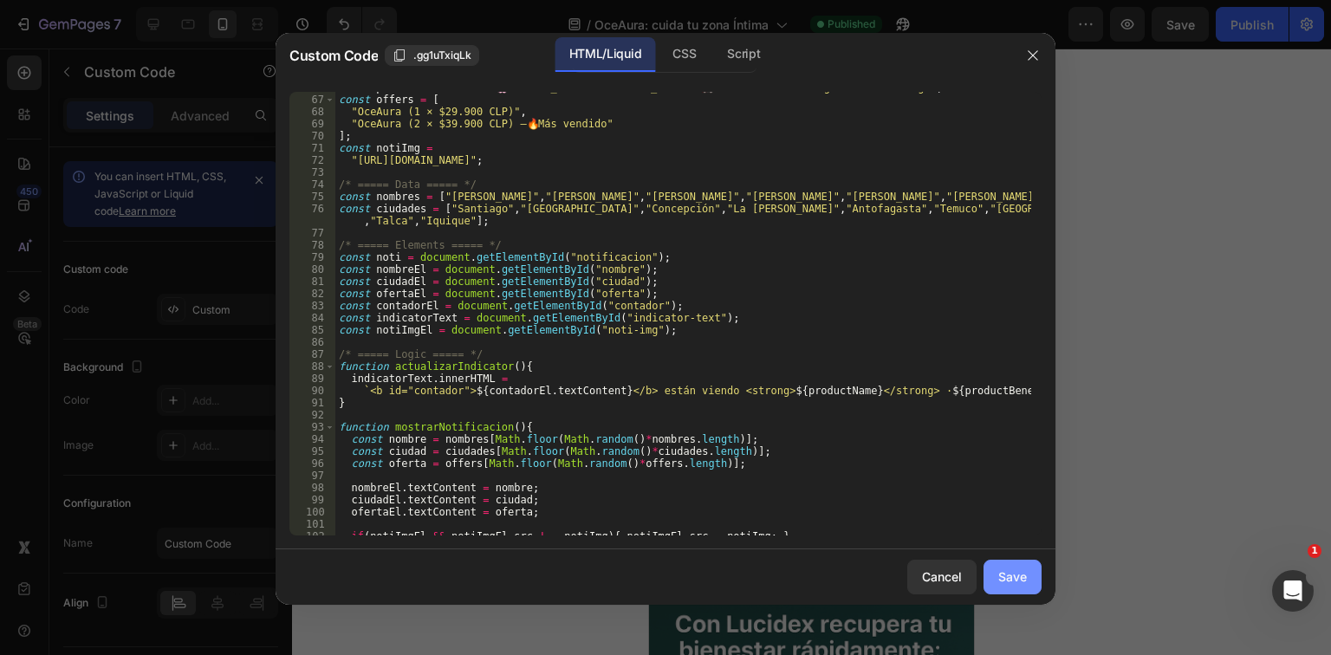
click at [1012, 579] on div "Save" at bounding box center [1013, 577] width 29 height 18
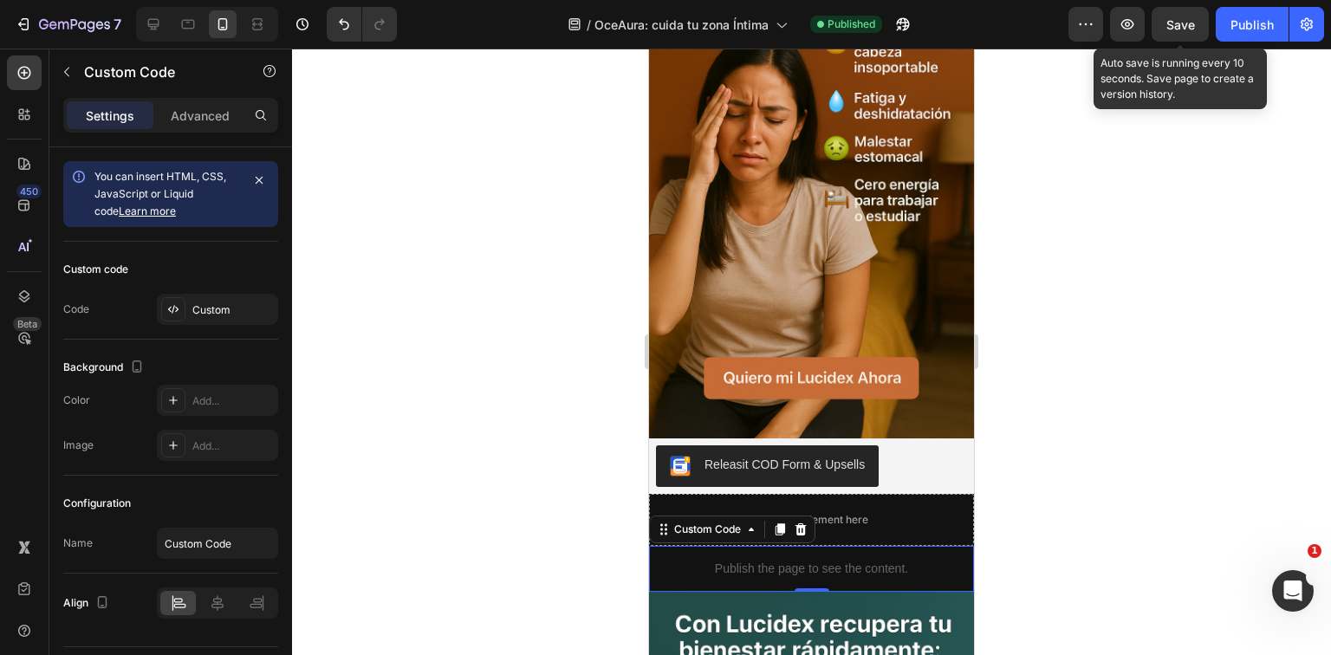
click at [1176, 24] on span "Save" at bounding box center [1181, 24] width 29 height 15
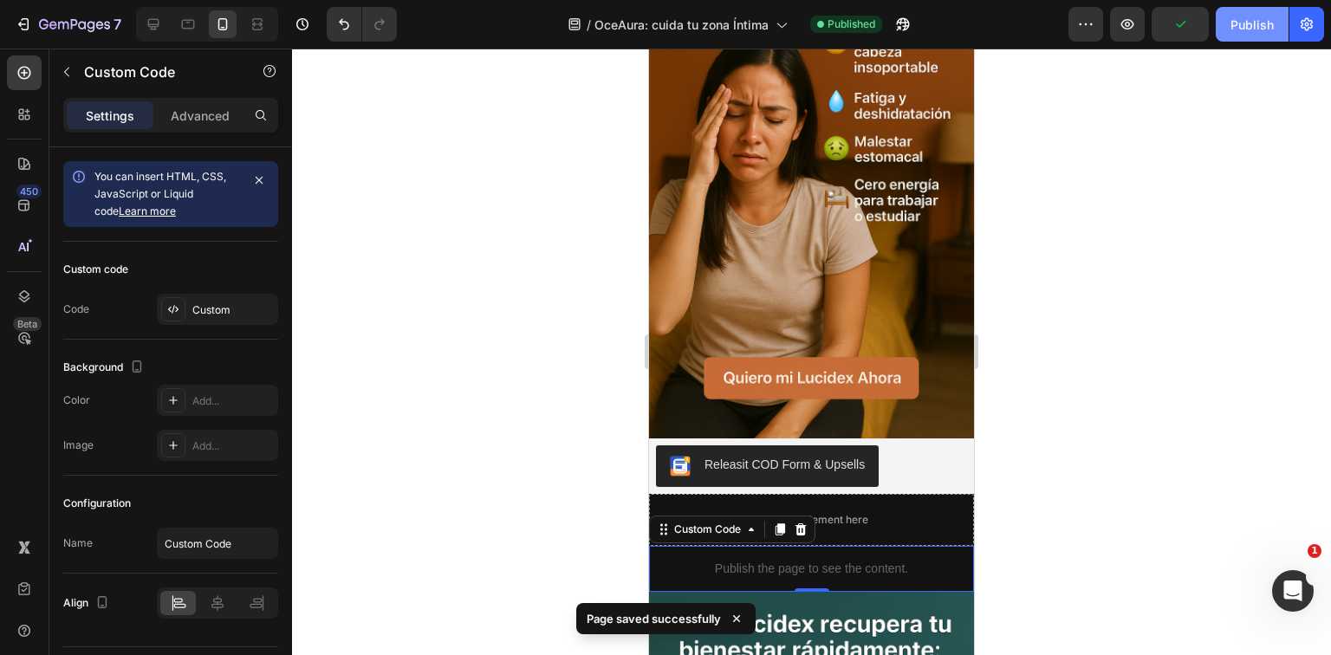
click at [1236, 24] on div "Publish" at bounding box center [1252, 25] width 43 height 18
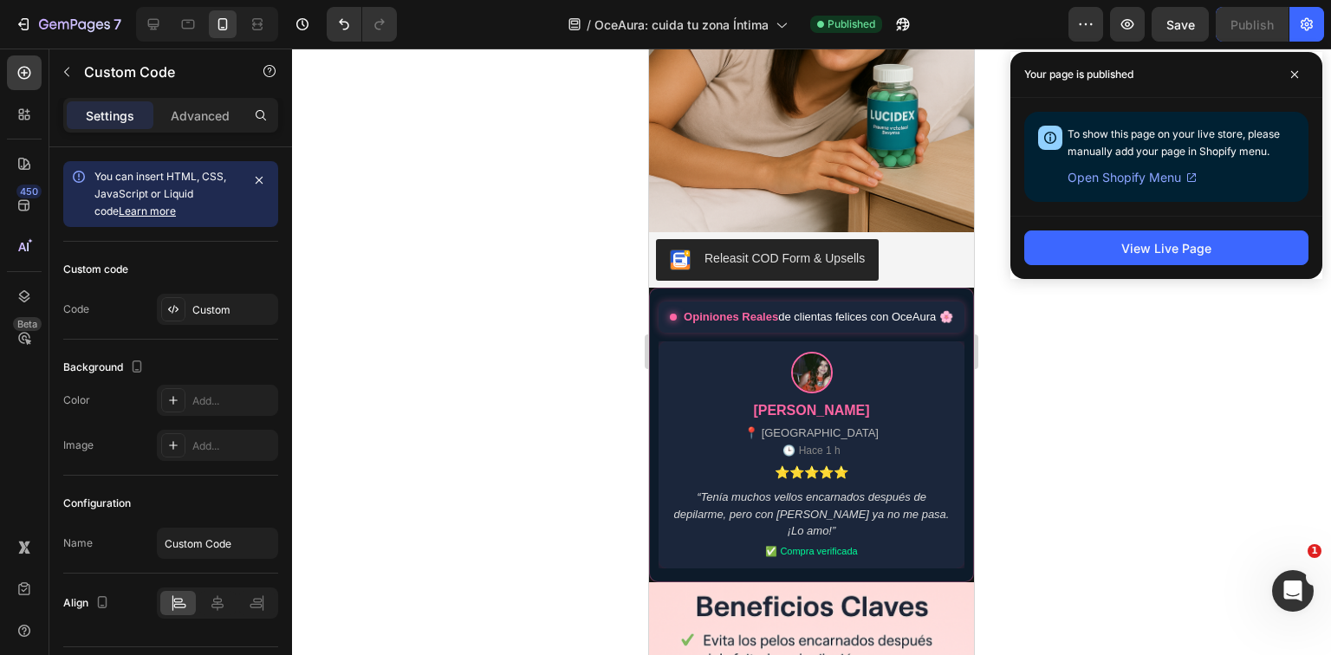
scroll to position [1872, 0]
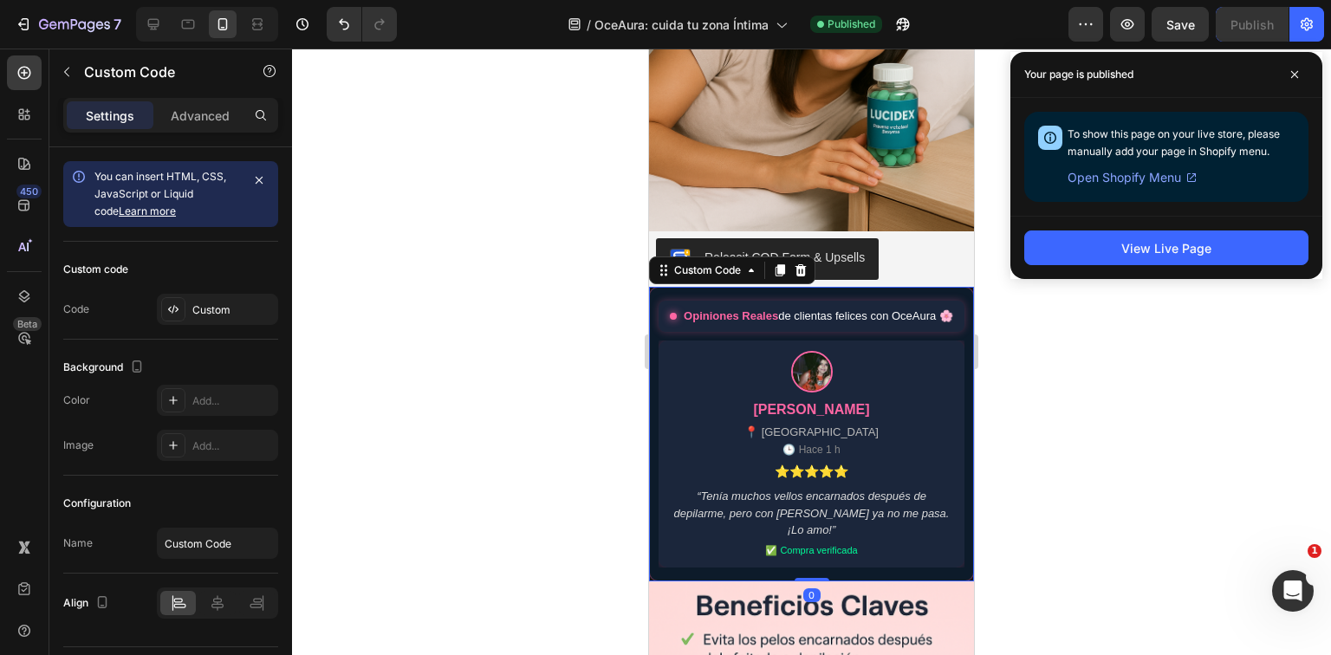
click at [832, 322] on span "Opiniones Reales de clientas felices con [PERSON_NAME] 🌸" at bounding box center [819, 316] width 270 height 17
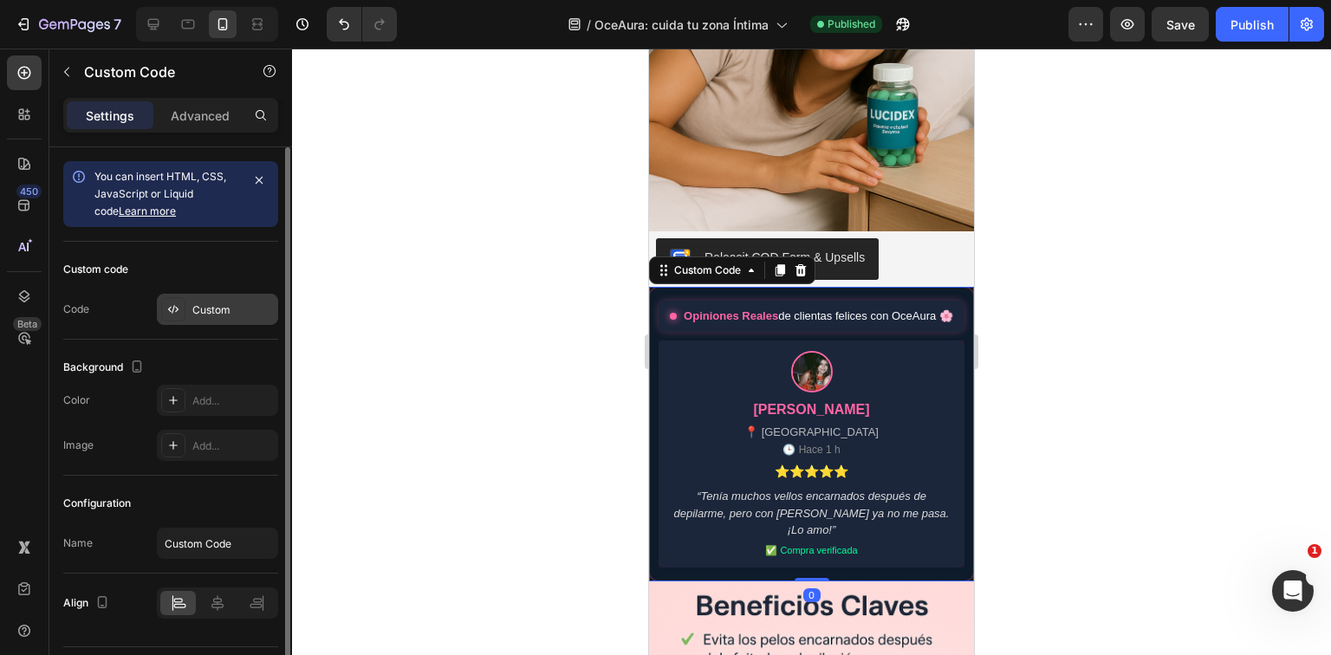
click at [235, 312] on div "Custom" at bounding box center [232, 311] width 81 height 16
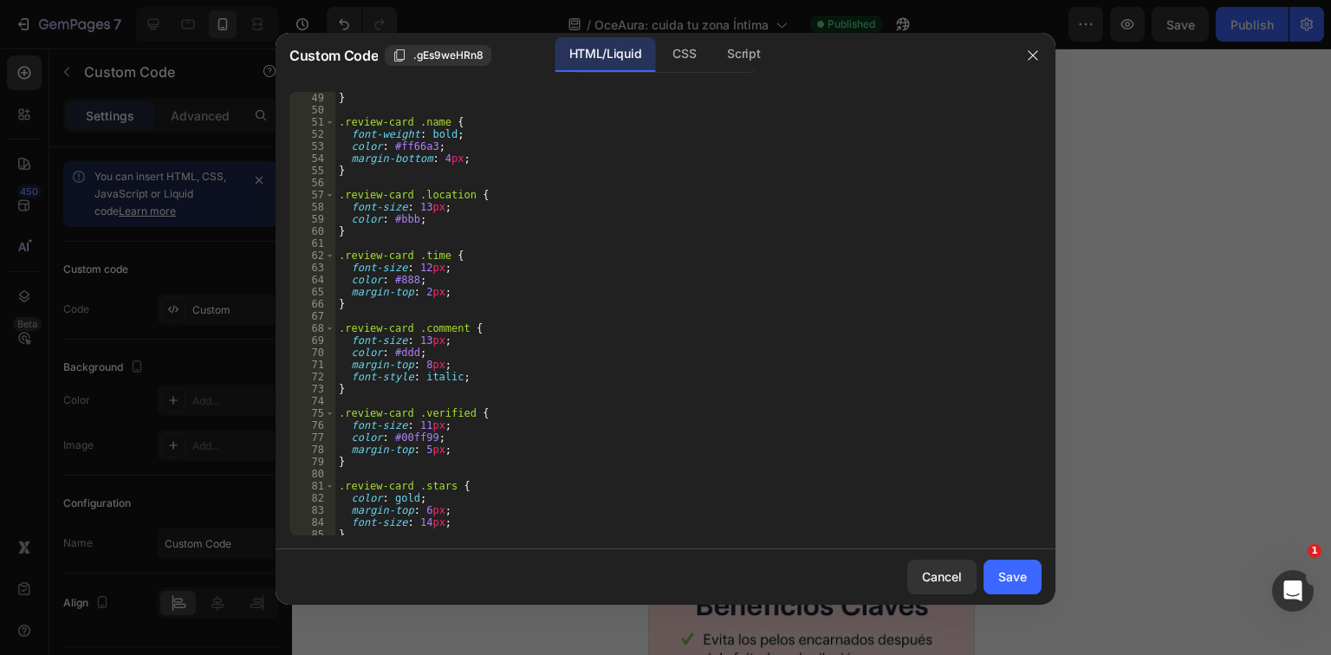
scroll to position [915, 0]
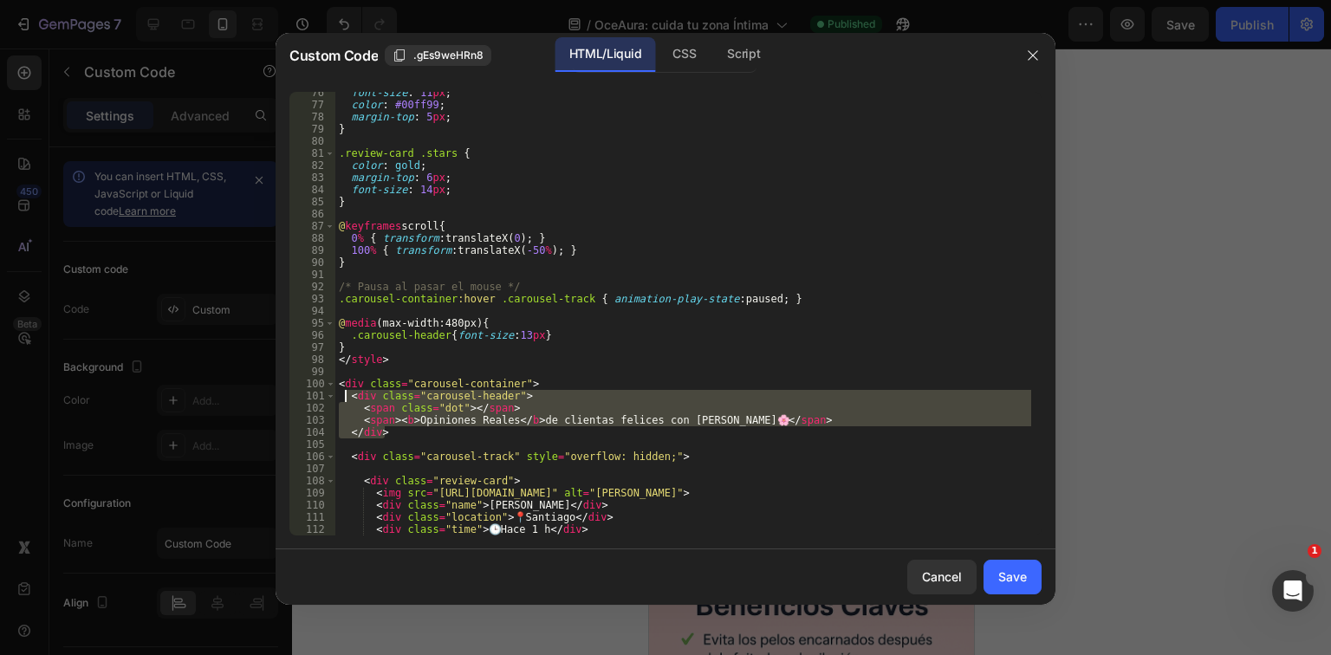
drag, startPoint x: 389, startPoint y: 435, endPoint x: 344, endPoint y: 394, distance: 60.8
click at [344, 394] on div "font-size : 11 px ; color : #00ff99 ; margin-top : 5 px ; } .review-card .stars…" at bounding box center [683, 321] width 696 height 468
type textarea "<div class="carousel-header"> <span class="dot"></span>"
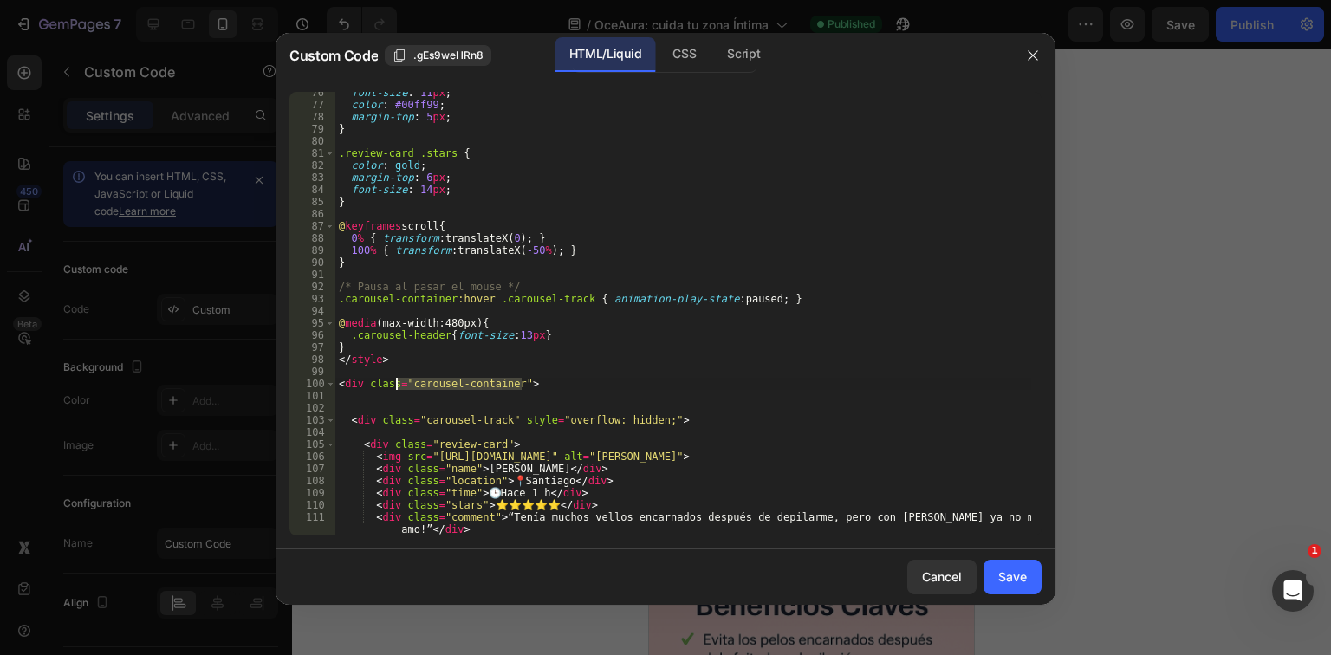
drag, startPoint x: 542, startPoint y: 387, endPoint x: 399, endPoint y: 387, distance: 143.0
click at [399, 387] on div "font-size : 11 px ; color : #00ff99 ; margin-top : 5 px ; } .review-card .stars…" at bounding box center [683, 321] width 696 height 468
type textarea "<div class="carousel-container">"
click at [1023, 572] on div "Save" at bounding box center [1013, 577] width 29 height 18
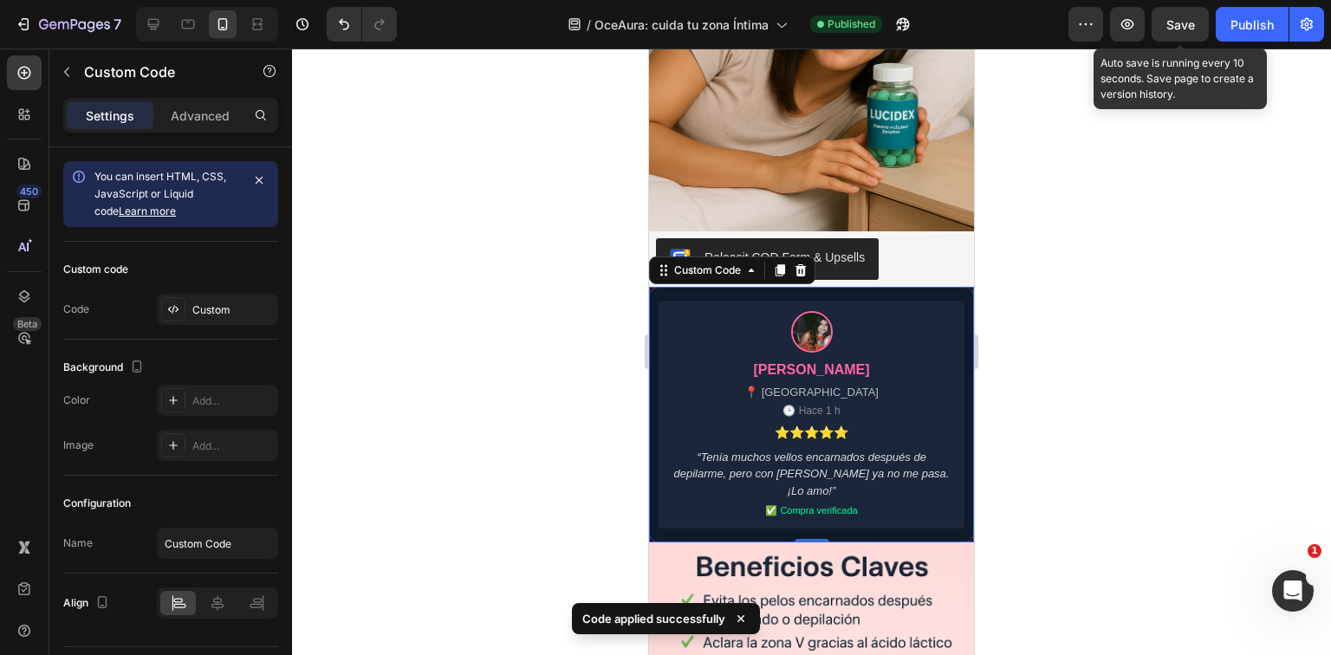
click at [1178, 21] on span "Save" at bounding box center [1181, 24] width 29 height 15
click at [1228, 20] on button "Publish" at bounding box center [1252, 24] width 73 height 35
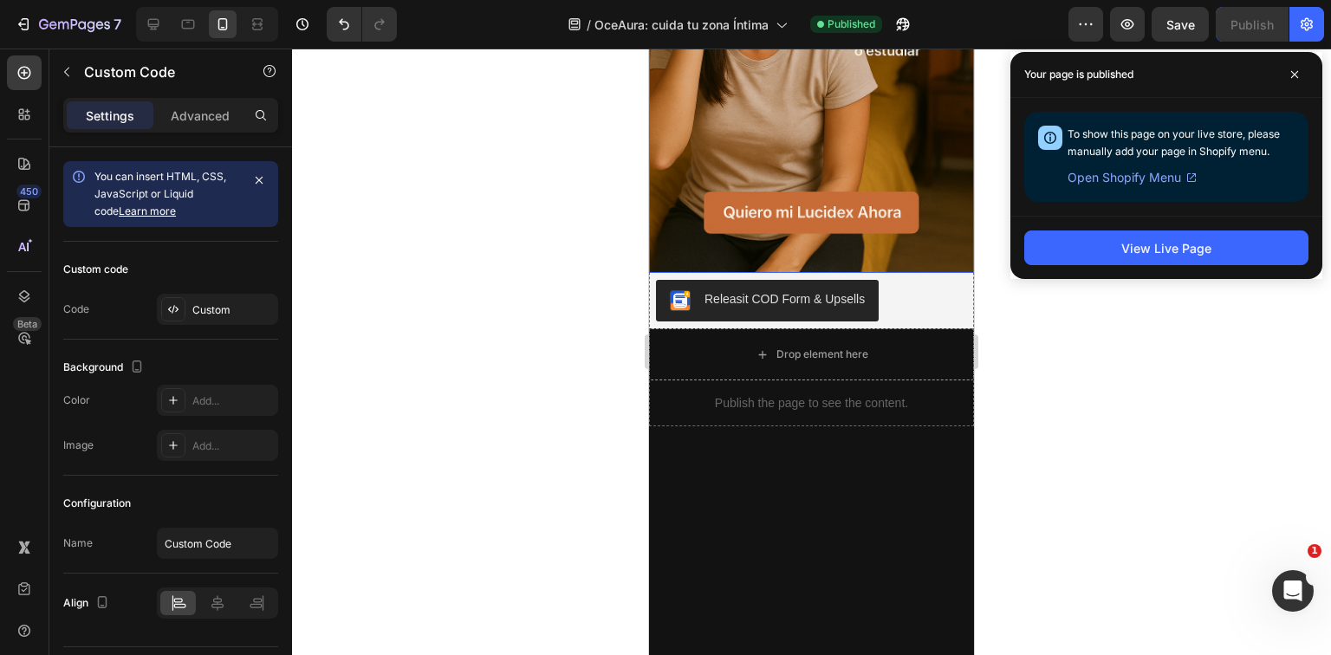
scroll to position [763, 0]
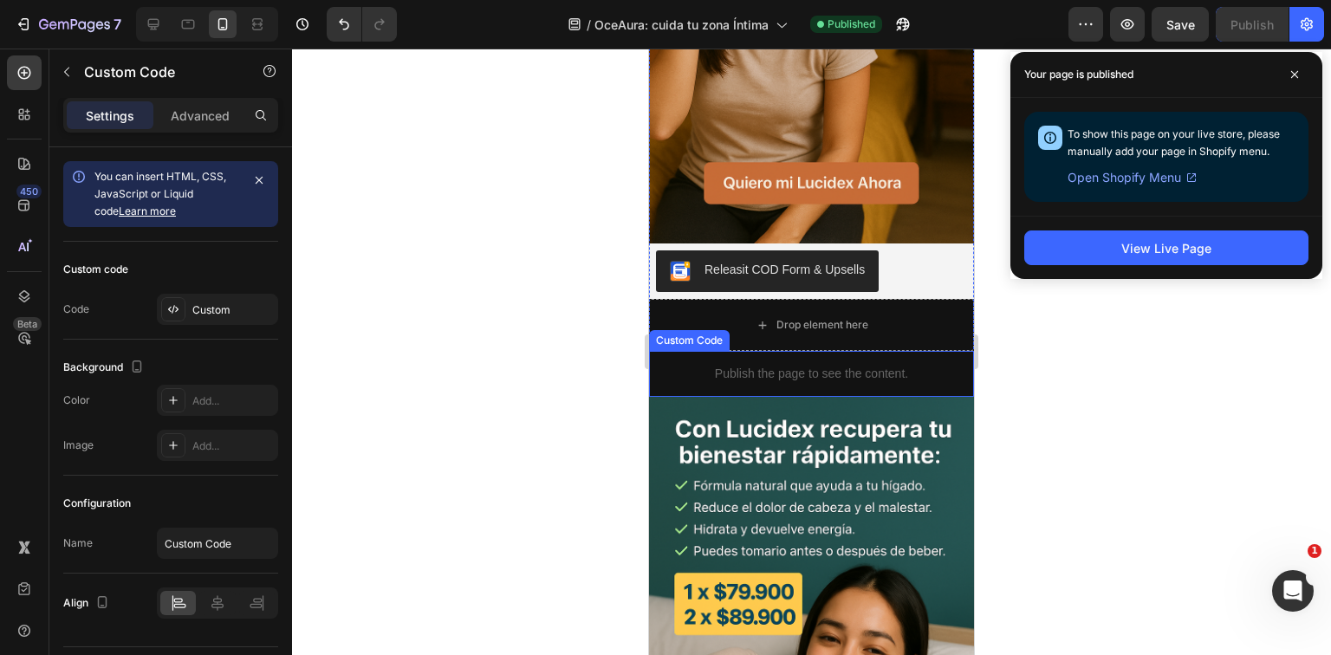
click at [822, 365] on p "Publish the page to see the content." at bounding box center [811, 374] width 325 height 18
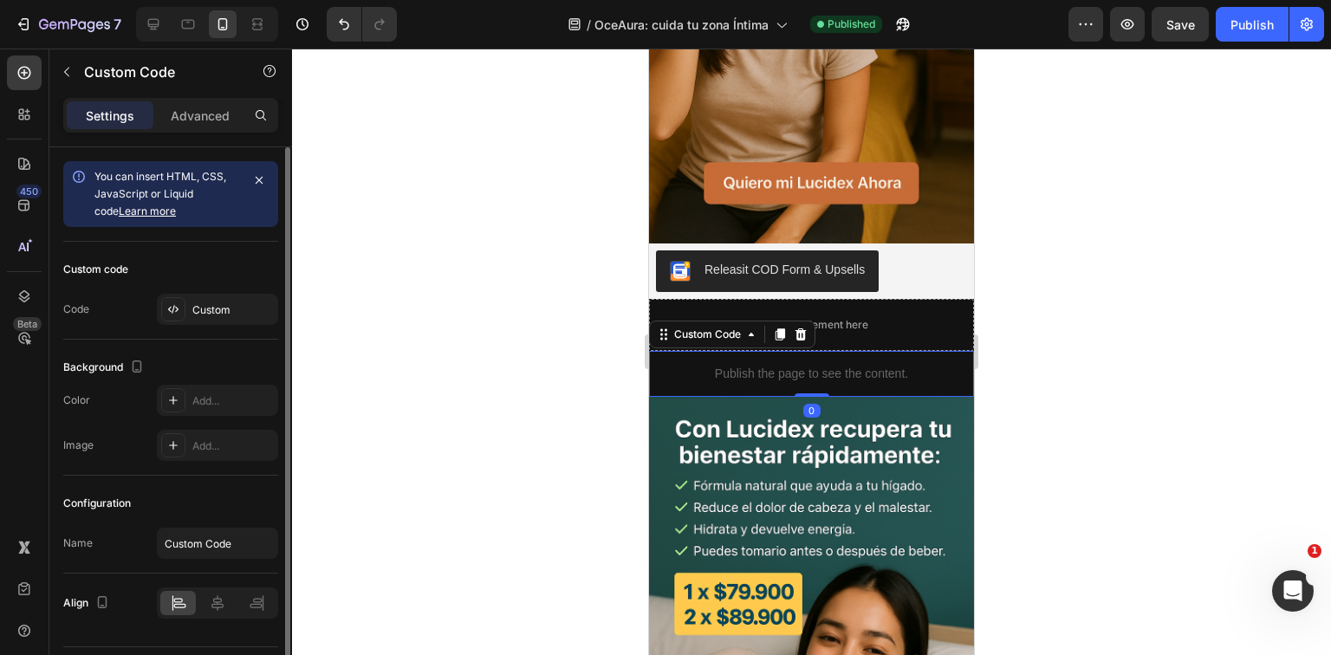
click at [243, 332] on div "Custom code Code Custom" at bounding box center [170, 291] width 215 height 98
click at [232, 316] on div "Custom" at bounding box center [232, 311] width 81 height 16
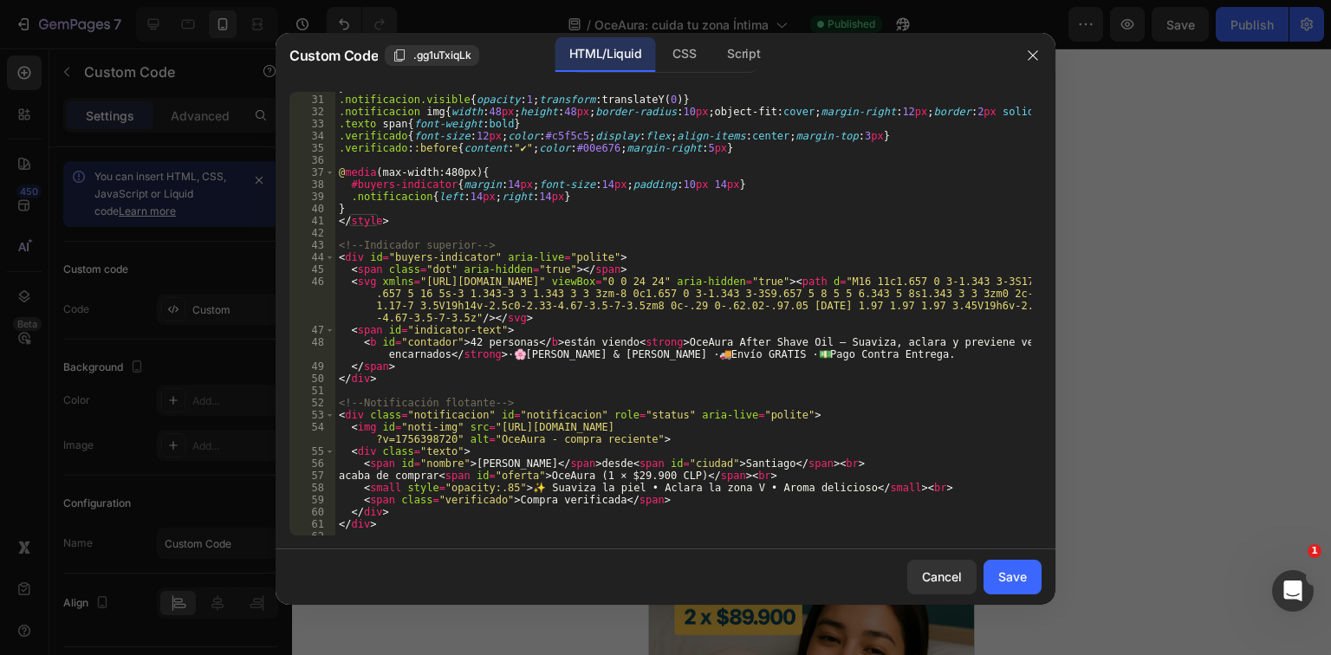
scroll to position [416, 0]
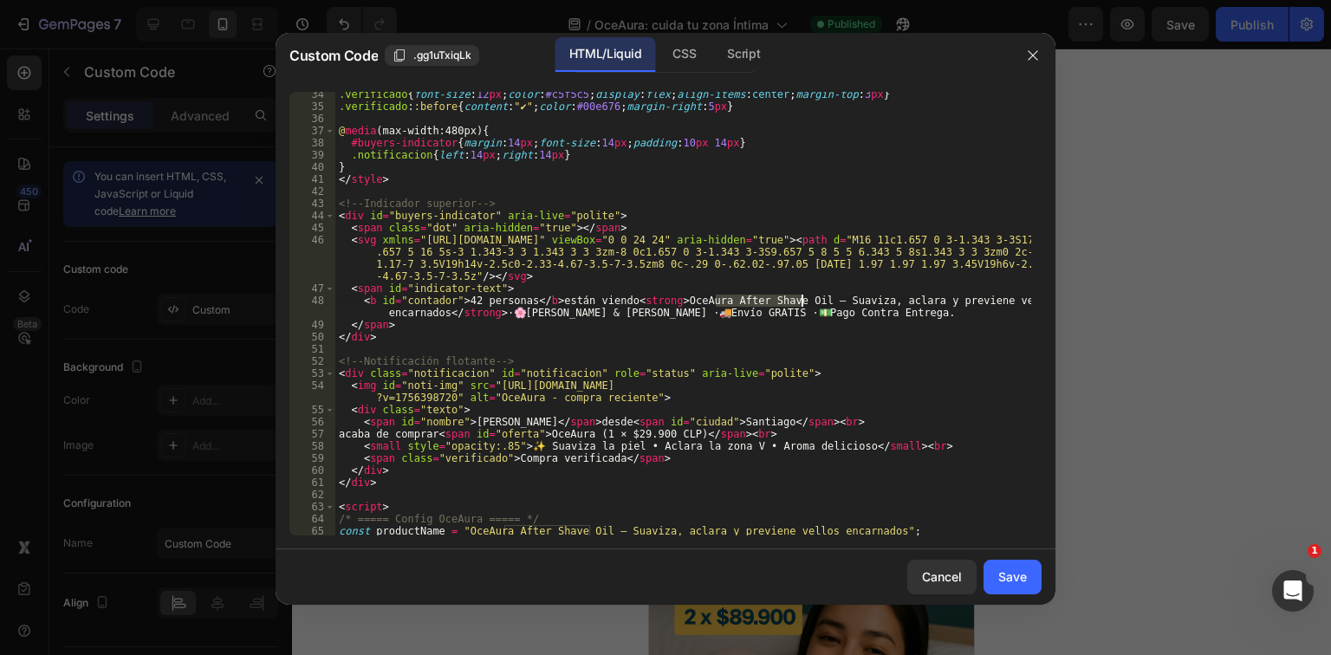
drag, startPoint x: 716, startPoint y: 302, endPoint x: 802, endPoint y: 302, distance: 85.8
click at [802, 302] on div ".verificado { font-size : 12 px ; color : #c5f5c5 ; display : flex ; align-item…" at bounding box center [683, 322] width 696 height 468
type textarea "<b id="contador">42 personas</b> están viendo <strong>OceAura – Suaviza, aclara…"
click at [987, 570] on button "Save" at bounding box center [1013, 577] width 58 height 35
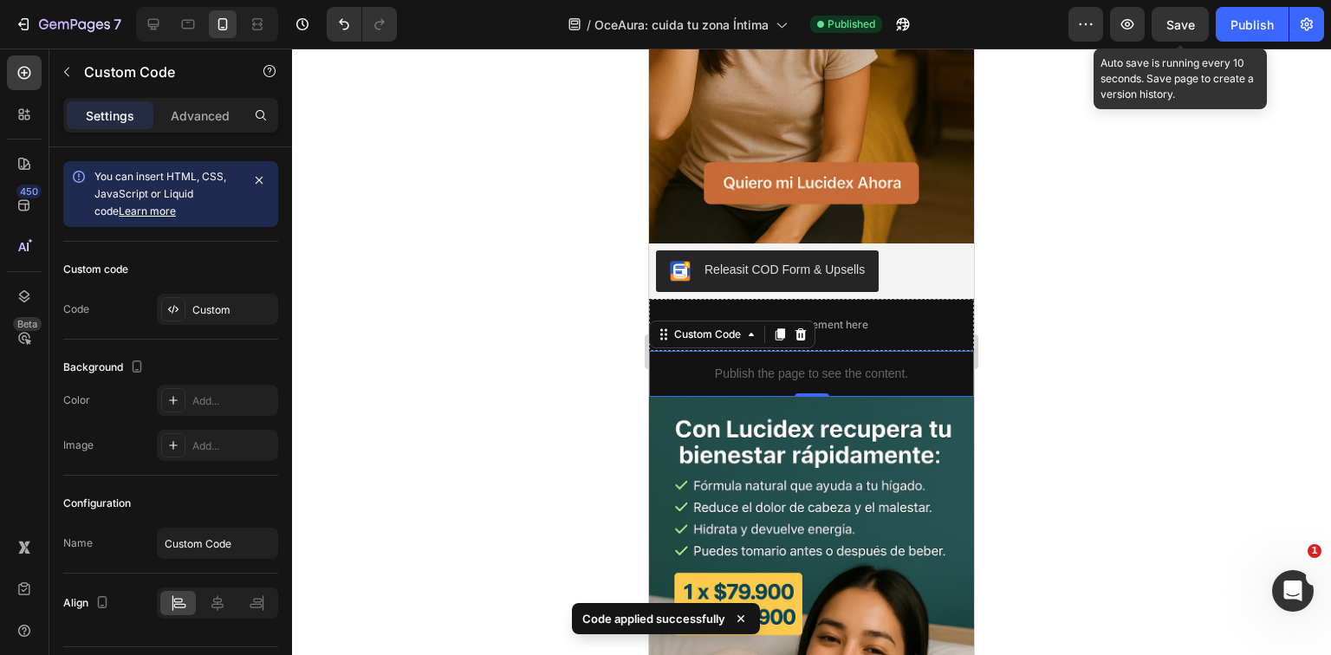
click at [1181, 17] on span "Save" at bounding box center [1181, 24] width 29 height 15
click at [1249, 27] on div "Publish" at bounding box center [1252, 25] width 43 height 18
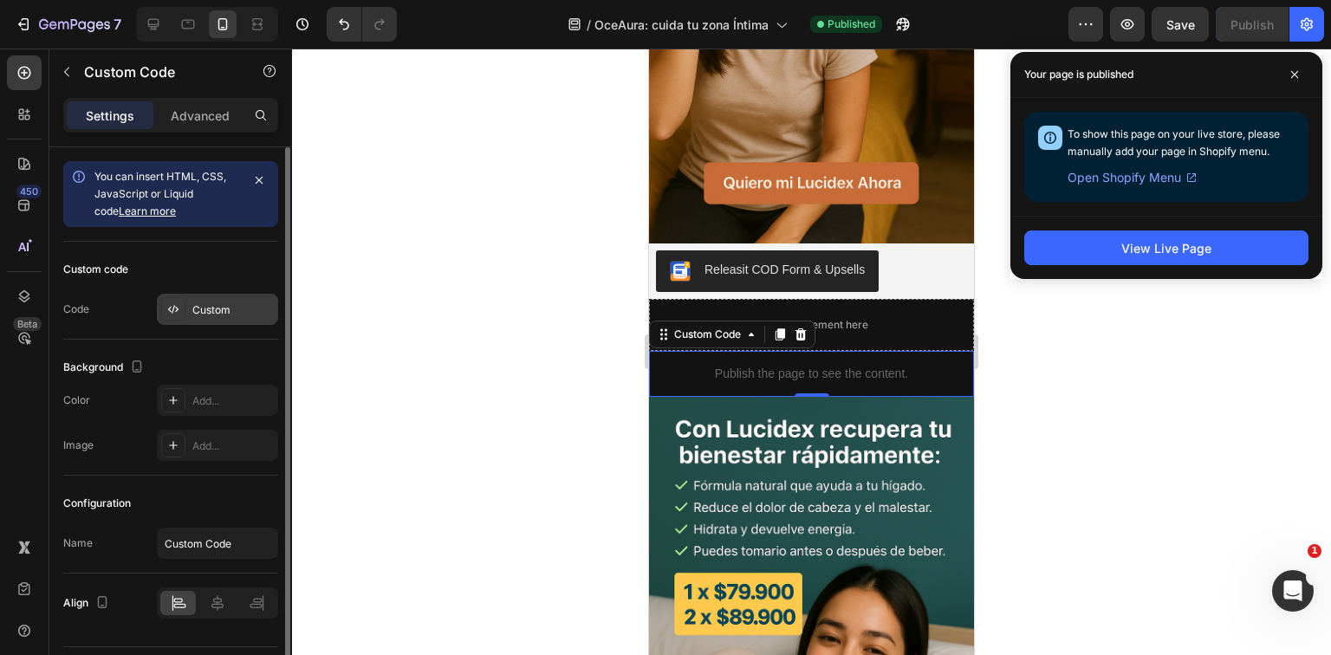
click at [180, 294] on div "Custom" at bounding box center [217, 309] width 121 height 31
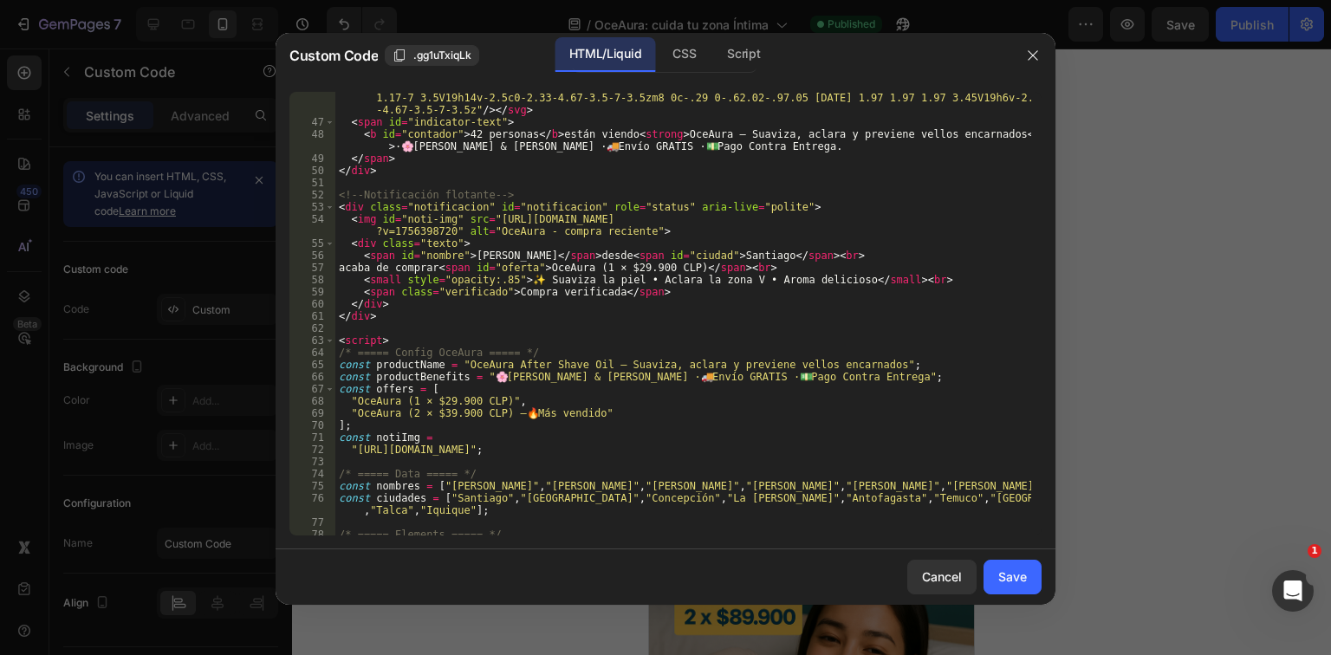
scroll to position [666, 0]
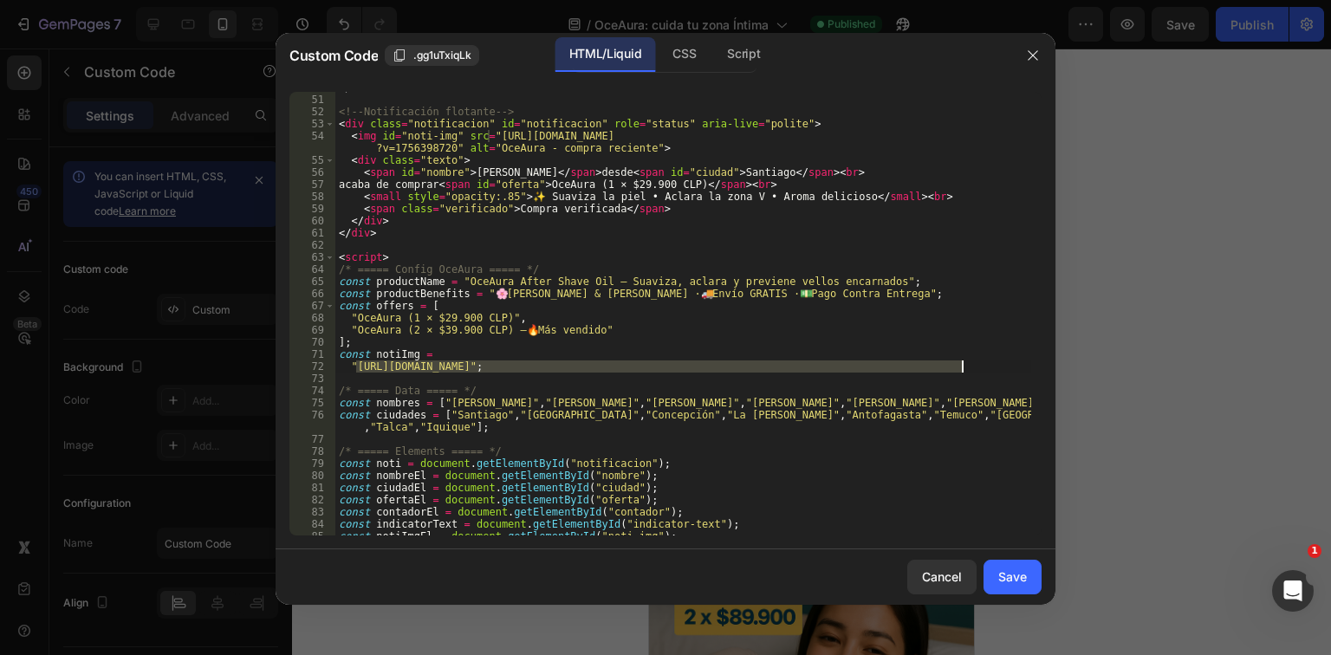
drag, startPoint x: 356, startPoint y: 366, endPoint x: 964, endPoint y: 368, distance: 607.6
click at [964, 368] on div "</ div > <!-- Notificación flotante --> < div class = "notificacion" id = "noti…" at bounding box center [683, 315] width 696 height 468
paste textarea "949/7542/6876/files/ChatGPT_Image_28_ago_2025_11_46_51.png?v=1756399692"
type textarea ""[URL][DOMAIN_NAME]";"
click at [1016, 589] on button "Save" at bounding box center [1013, 577] width 58 height 35
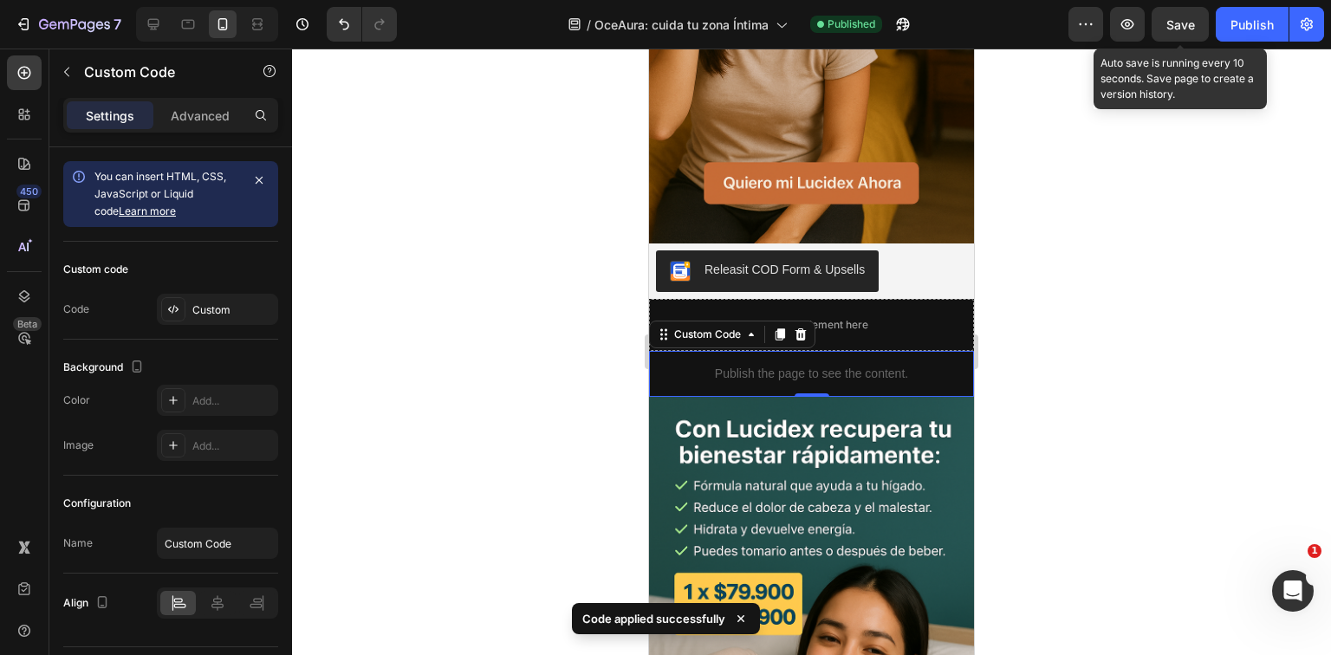
click at [1185, 32] on div "Save" at bounding box center [1181, 25] width 29 height 18
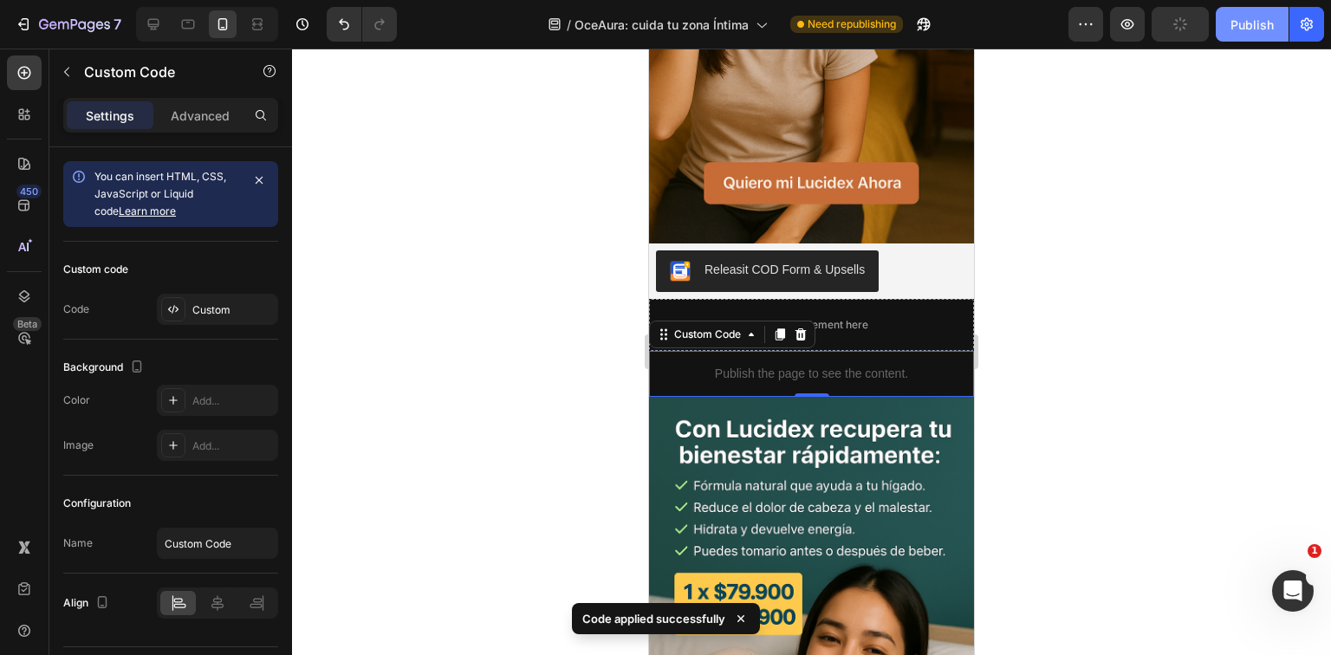
click at [1248, 29] on div "Publish" at bounding box center [1252, 25] width 43 height 18
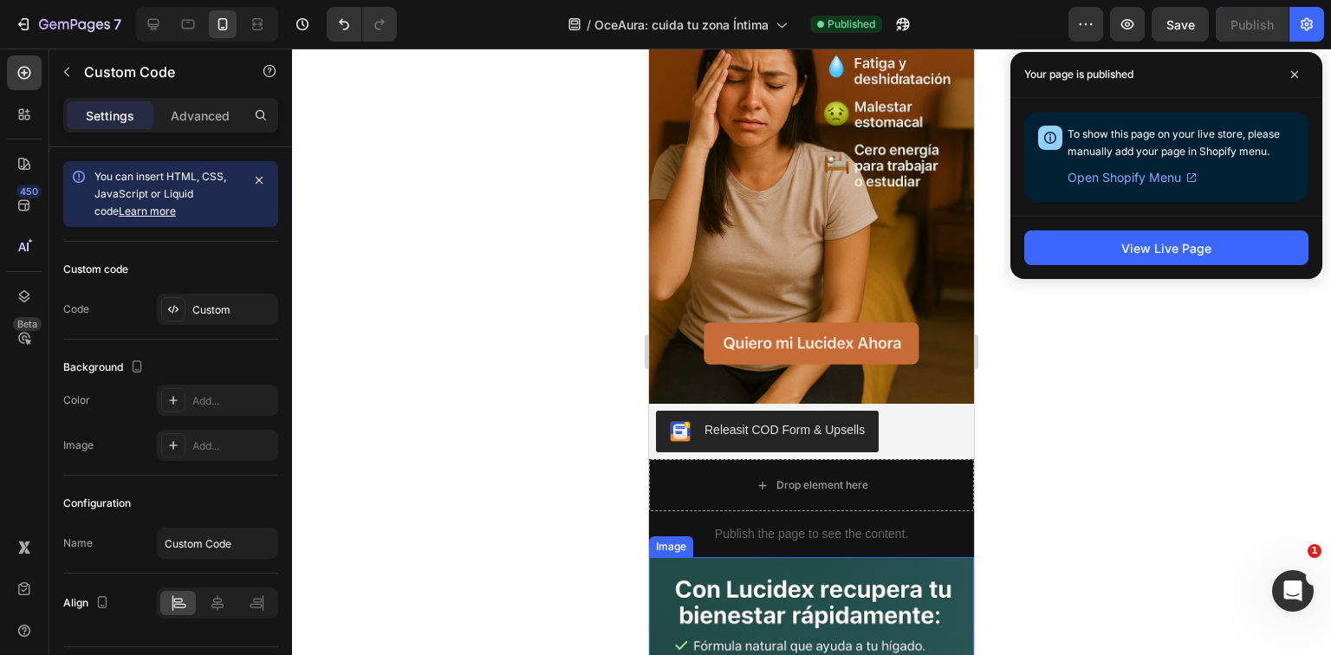
scroll to position [555, 0]
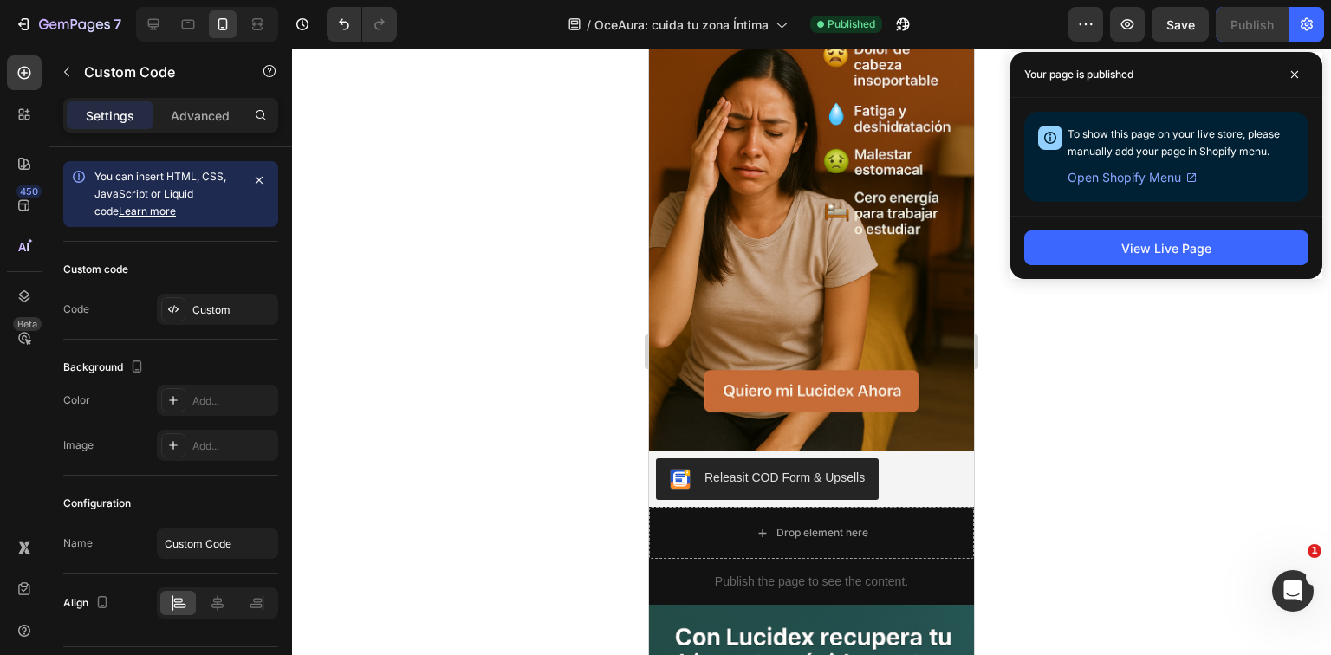
click at [865, 573] on p "Publish the page to see the content." at bounding box center [811, 582] width 325 height 18
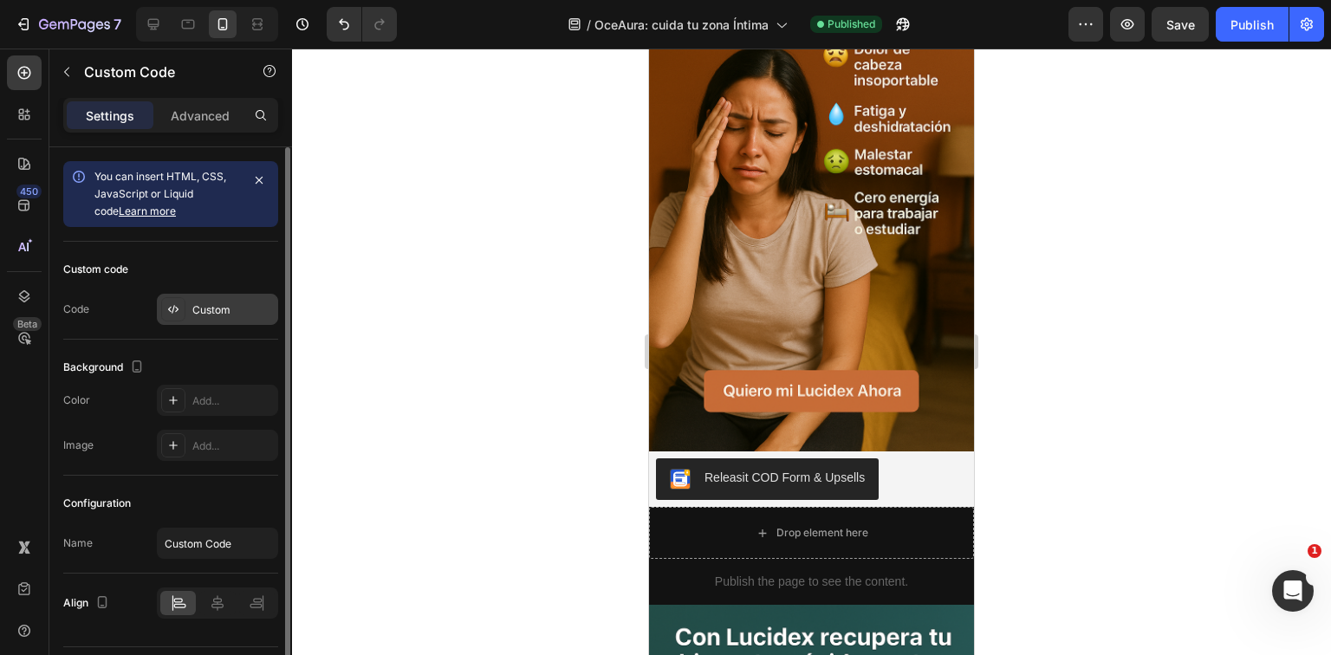
click at [191, 312] on div "Custom" at bounding box center [217, 309] width 121 height 31
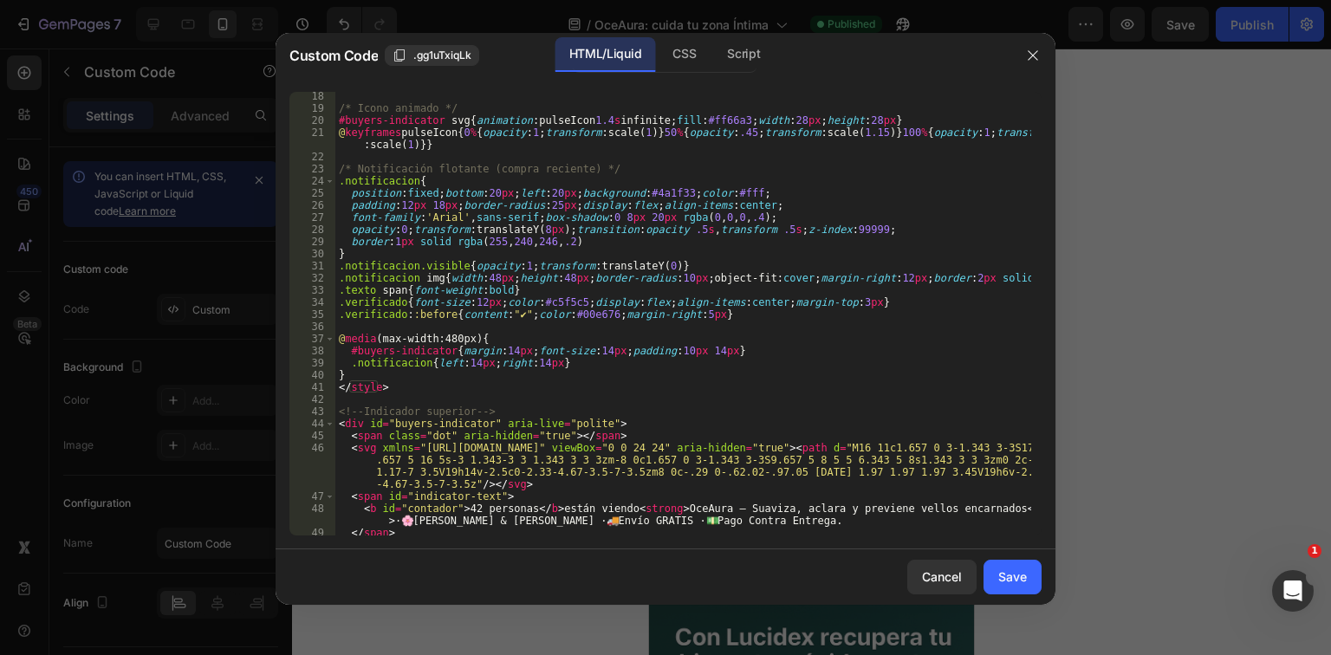
scroll to position [250, 0]
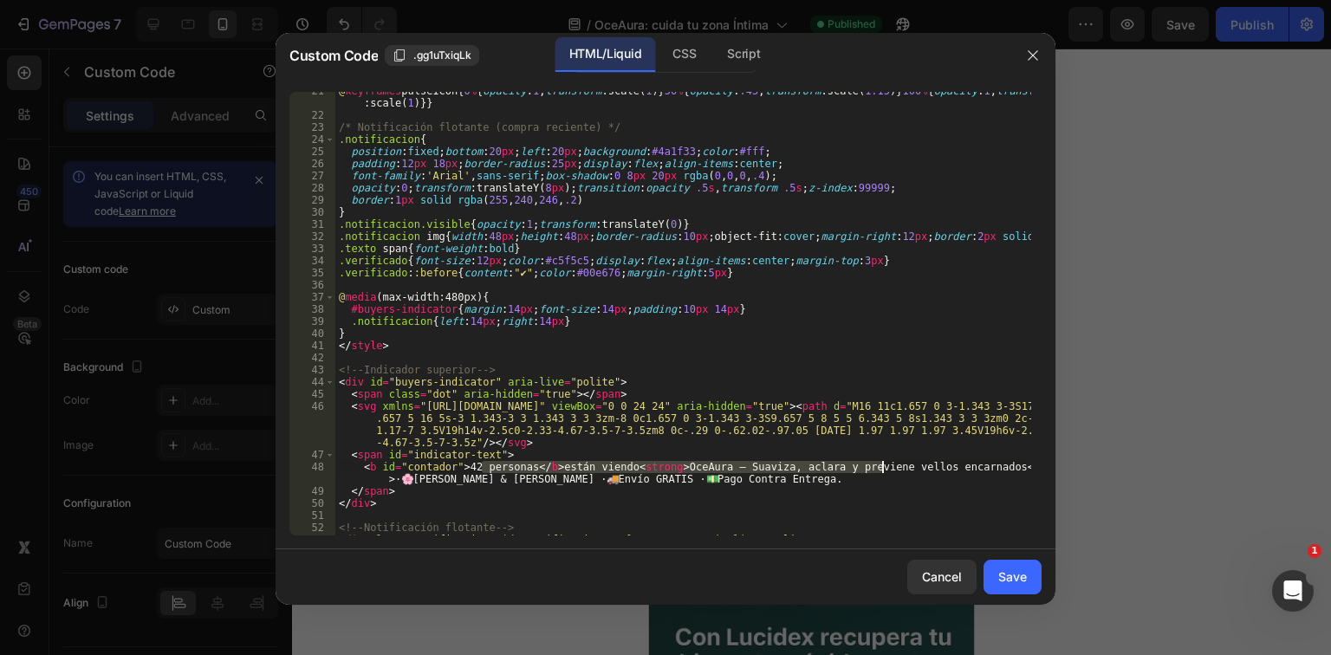
drag, startPoint x: 482, startPoint y: 468, endPoint x: 944, endPoint y: 470, distance: 462.0
click at [915, 470] on div "@ keyframes pulseIcon { 0 % { opacity : 1 ; transform : scale( 1 ) } 50 % { opa…" at bounding box center [683, 325] width 696 height 480
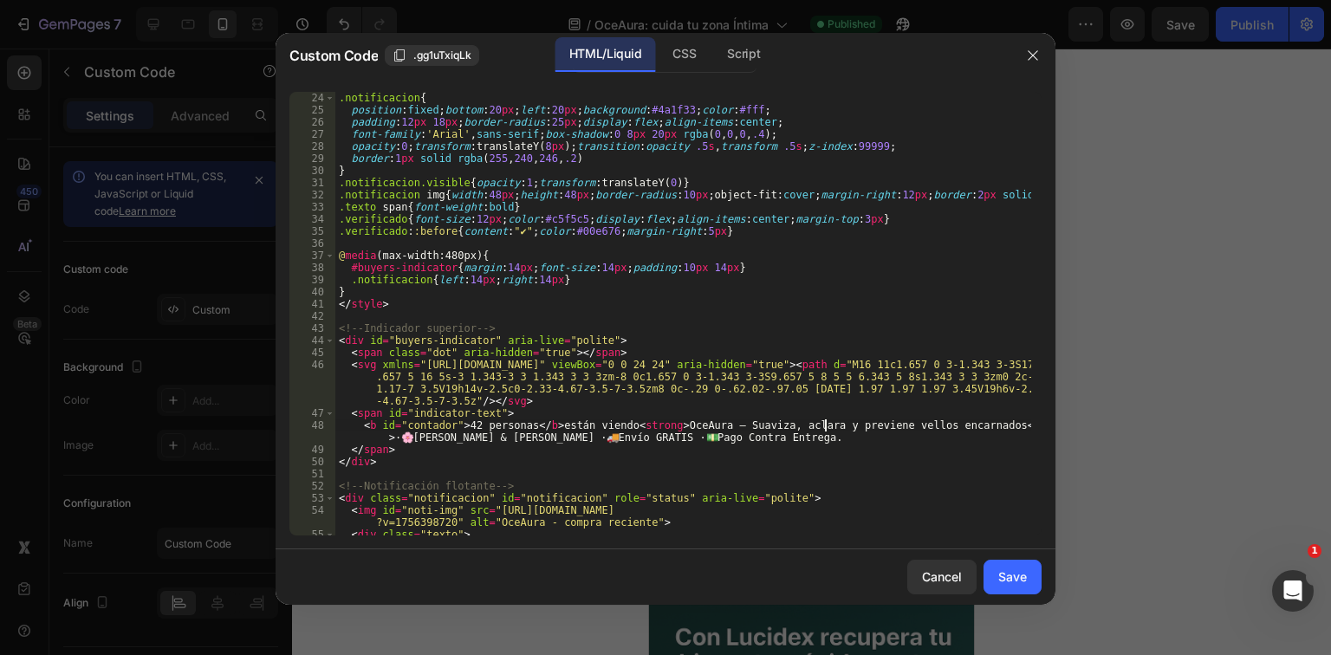
scroll to position [291, 0]
drag, startPoint x: 899, startPoint y: 439, endPoint x: 898, endPoint y: 498, distance: 58.1
click at [898, 498] on div ".notificacion { position : fixed ; bottom : 20 px ; left : 20 px ; background :…" at bounding box center [683, 326] width 696 height 468
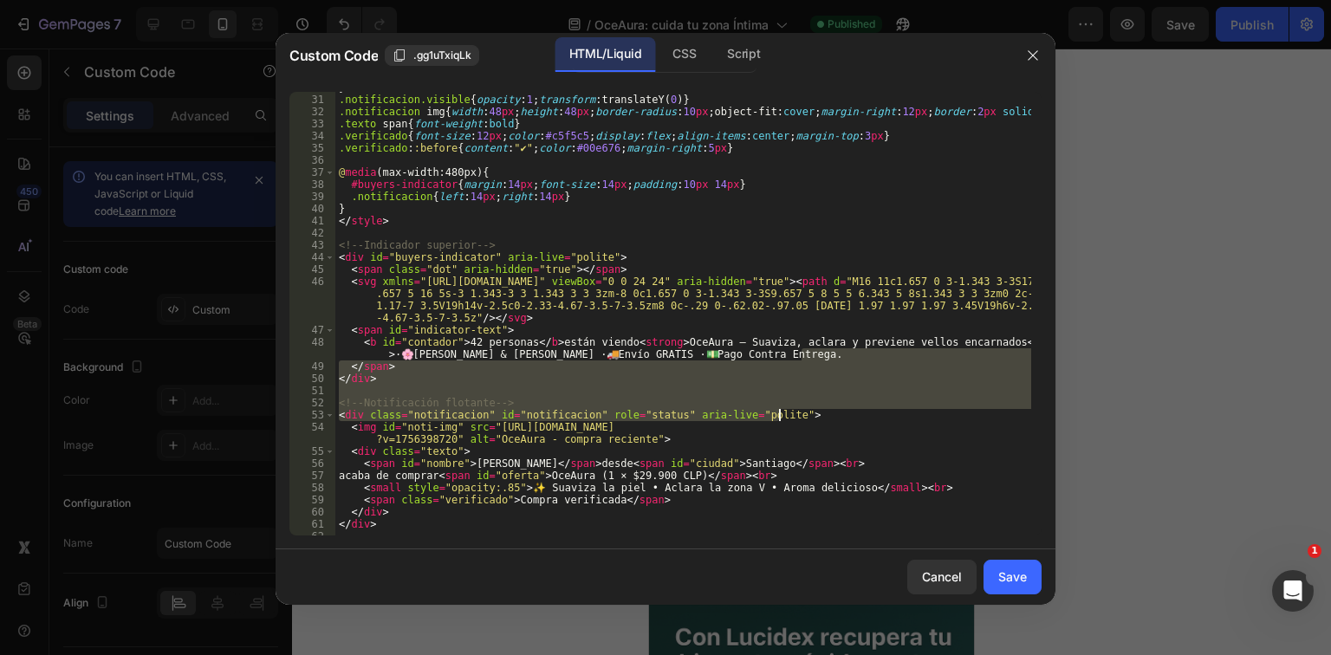
scroll to position [416, 0]
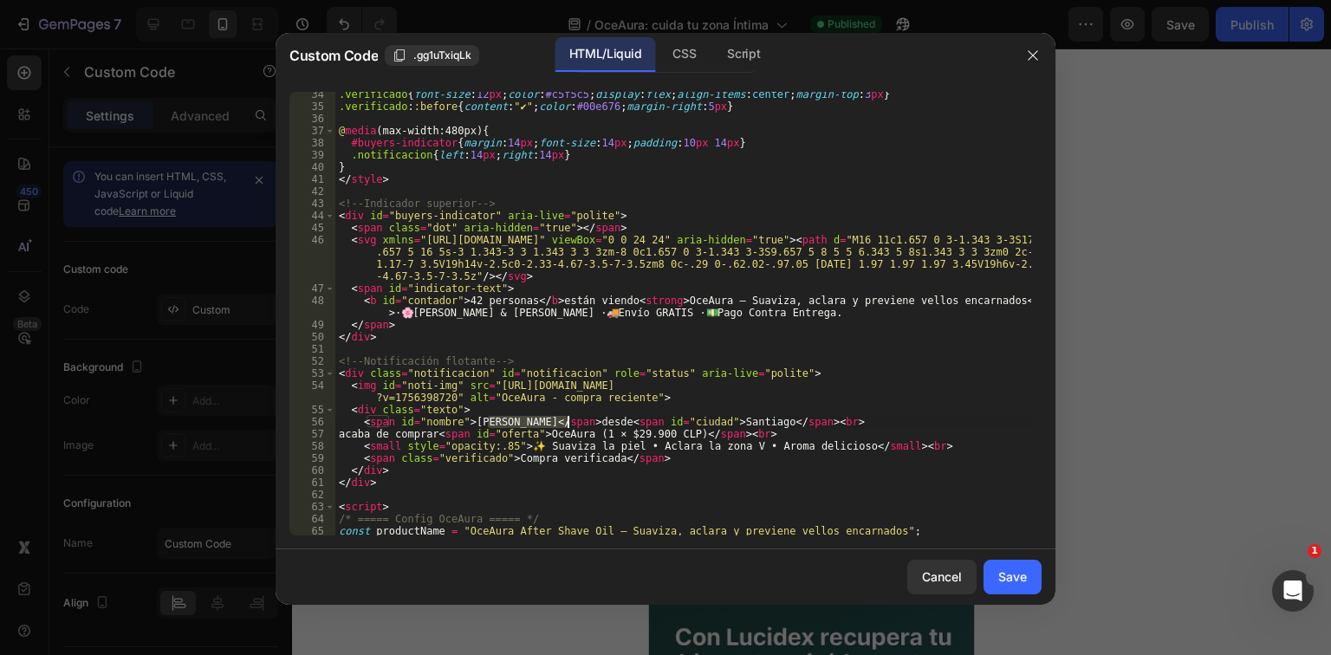
drag, startPoint x: 486, startPoint y: 417, endPoint x: 574, endPoint y: 425, distance: 87.9
click at [574, 425] on div ".verificado { font-size : 12 px ; color : #c5f5c5 ; display : flex ; align-item…" at bounding box center [683, 322] width 696 height 468
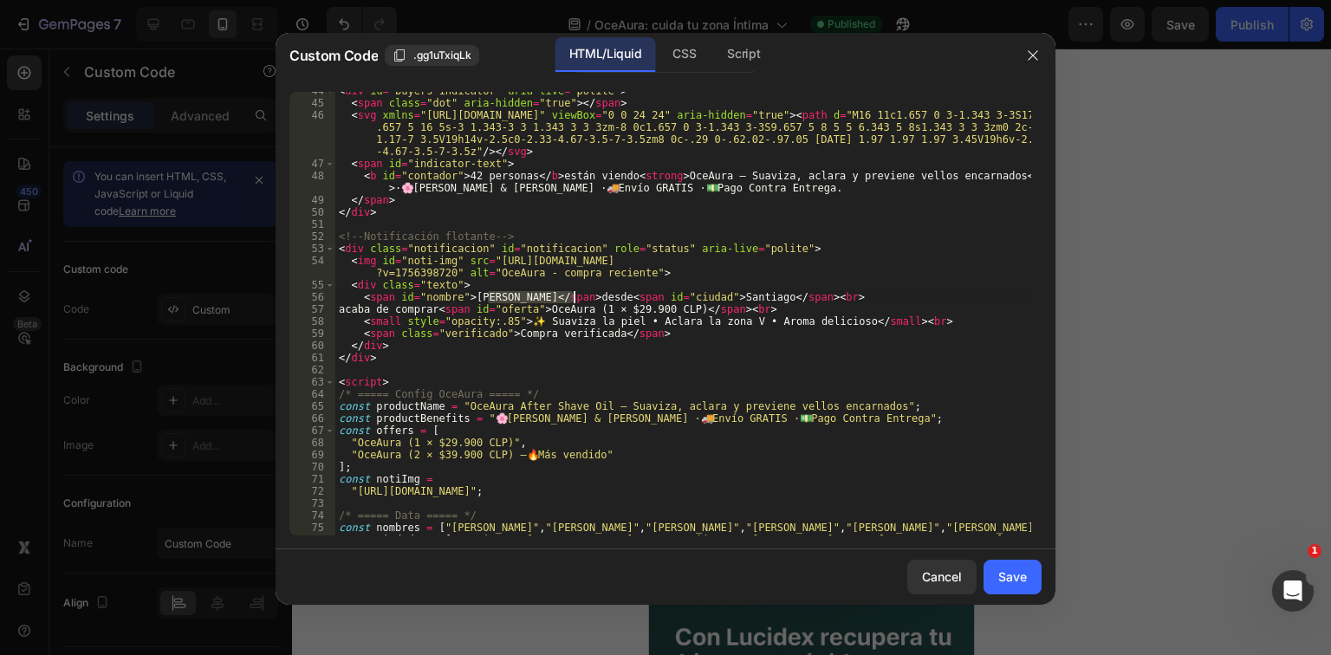
scroll to position [541, 0]
drag, startPoint x: 506, startPoint y: 407, endPoint x: 582, endPoint y: 409, distance: 76.3
click at [582, 409] on div "< div id = "buyers-indicator" aria-live = "polite" > < span class = "dot" aria-…" at bounding box center [683, 325] width 696 height 480
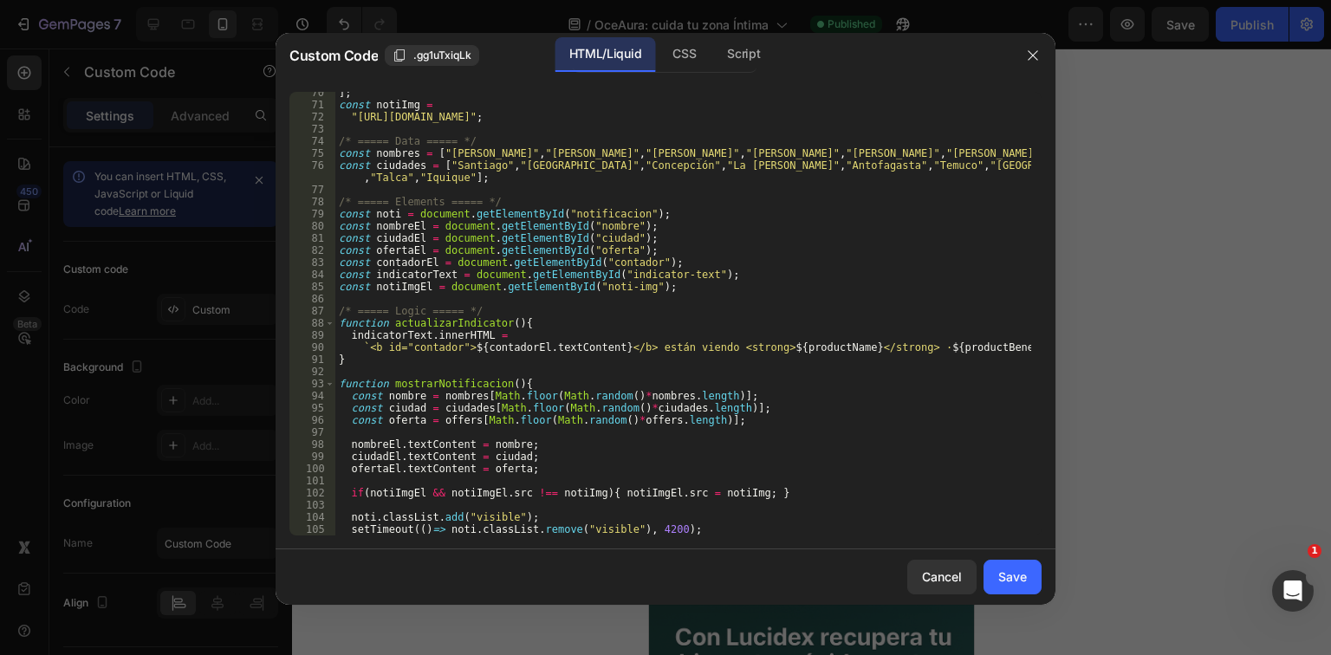
scroll to position [999, 0]
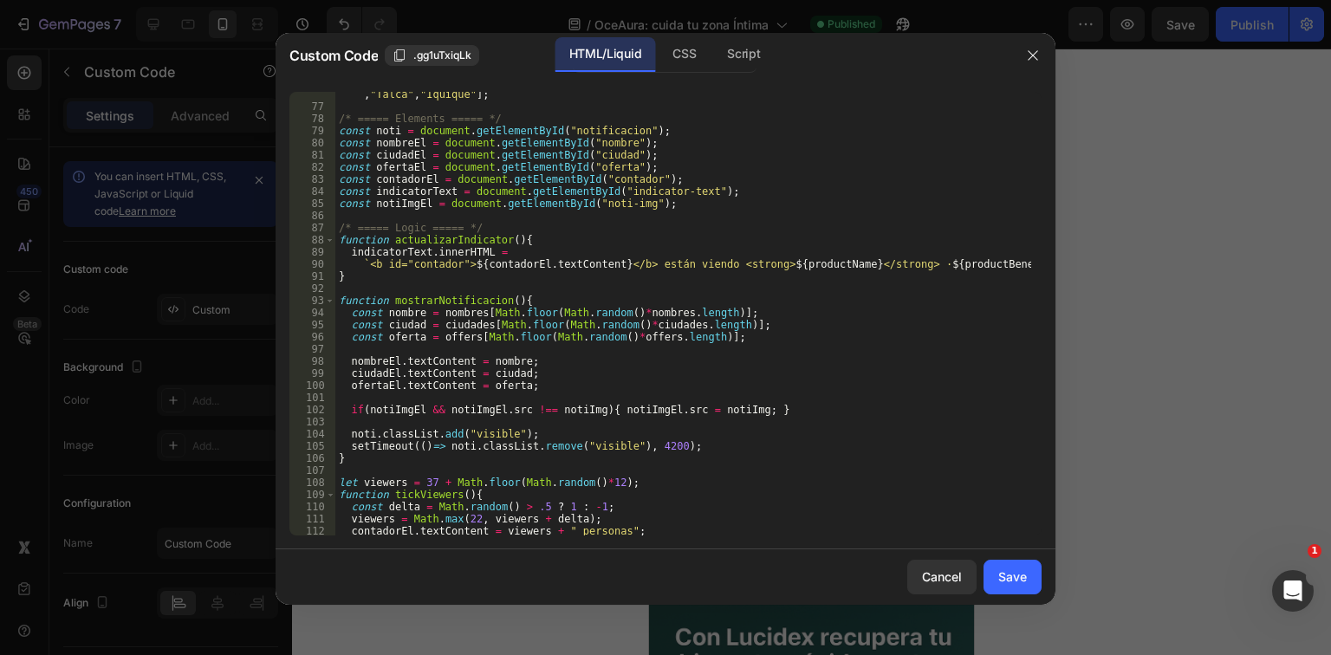
type textarea "const productName = "OceAura – Suaviza, aclara y previene vellos encarnados";"
click at [1023, 569] on div "Save" at bounding box center [1013, 577] width 29 height 18
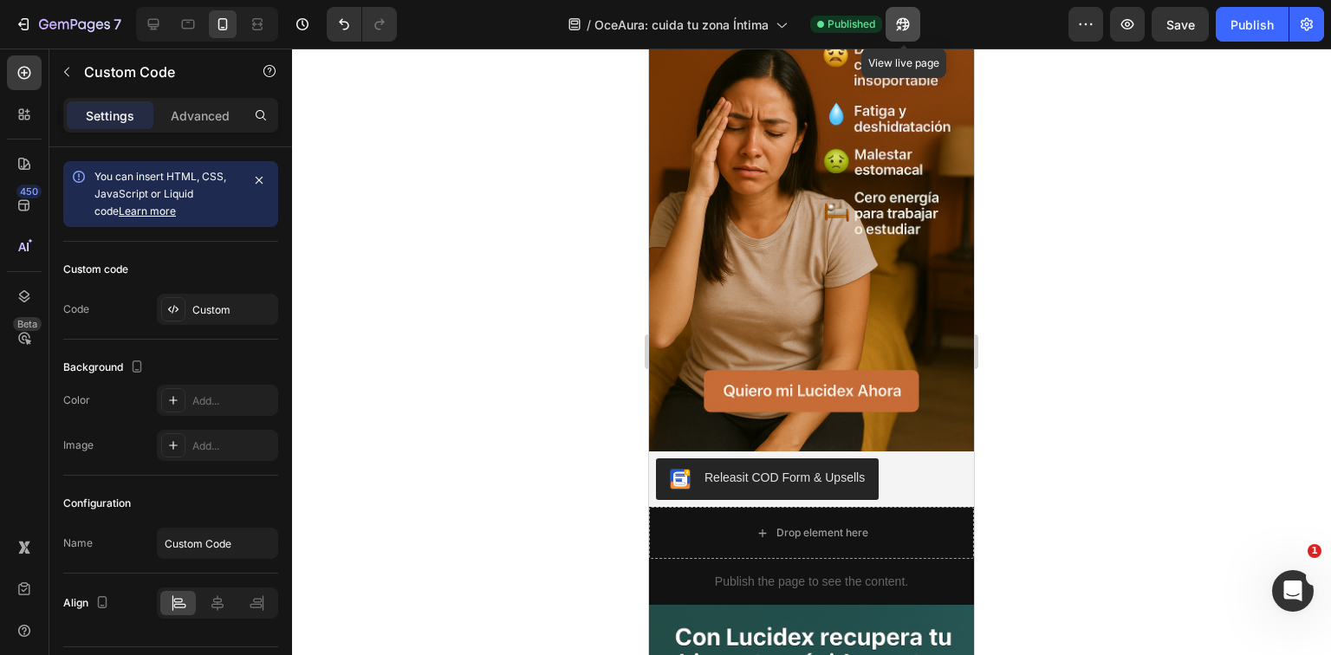
click at [901, 26] on icon "button" at bounding box center [899, 28] width 4 height 4
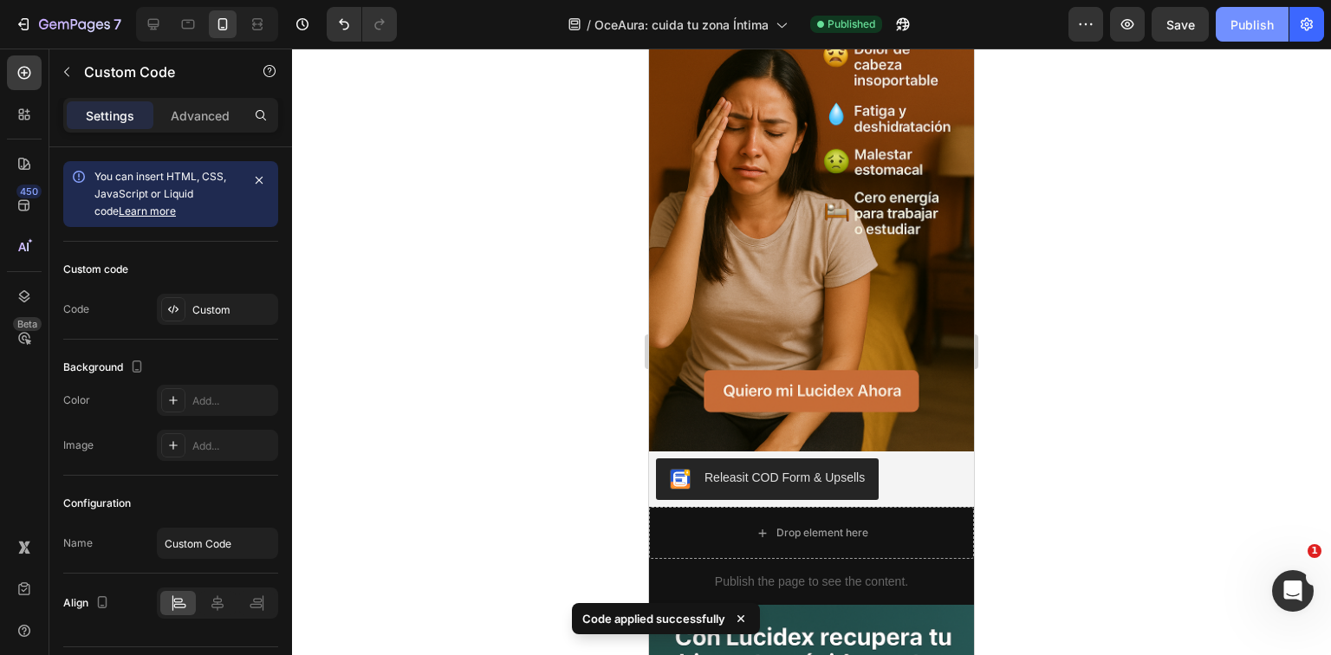
click at [1255, 33] on div "Publish" at bounding box center [1252, 25] width 43 height 18
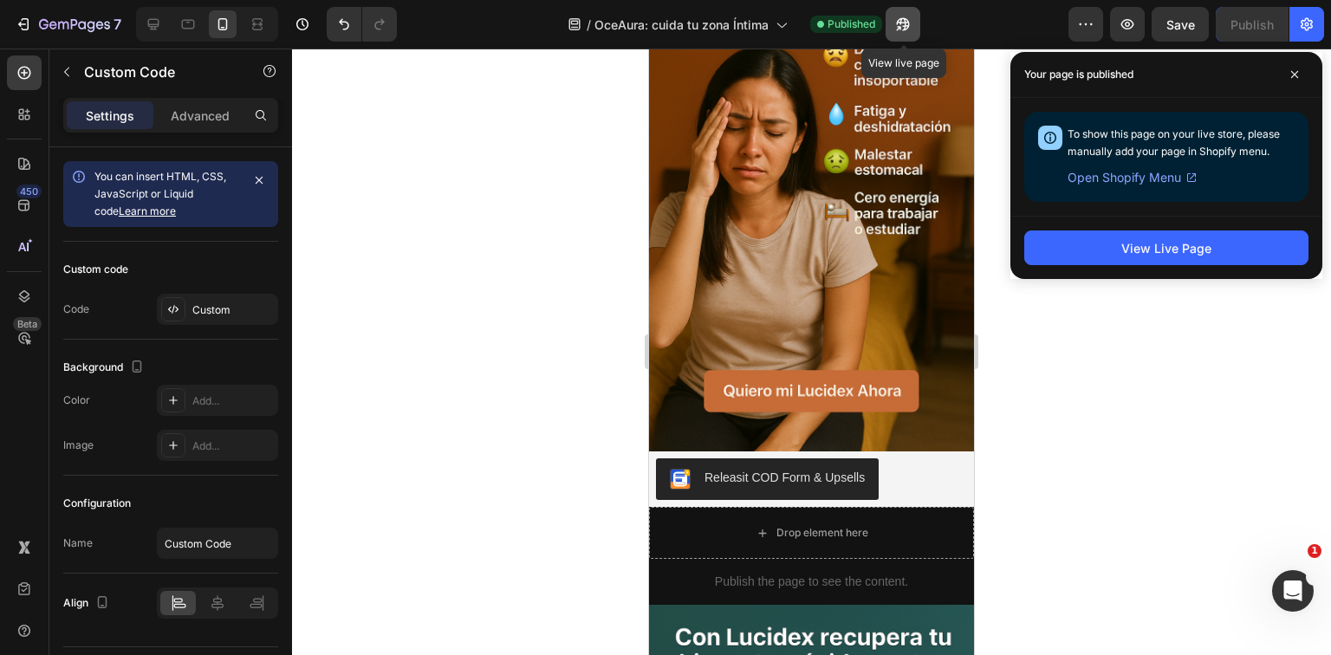
click at [911, 24] on icon "button" at bounding box center [903, 24] width 17 height 17
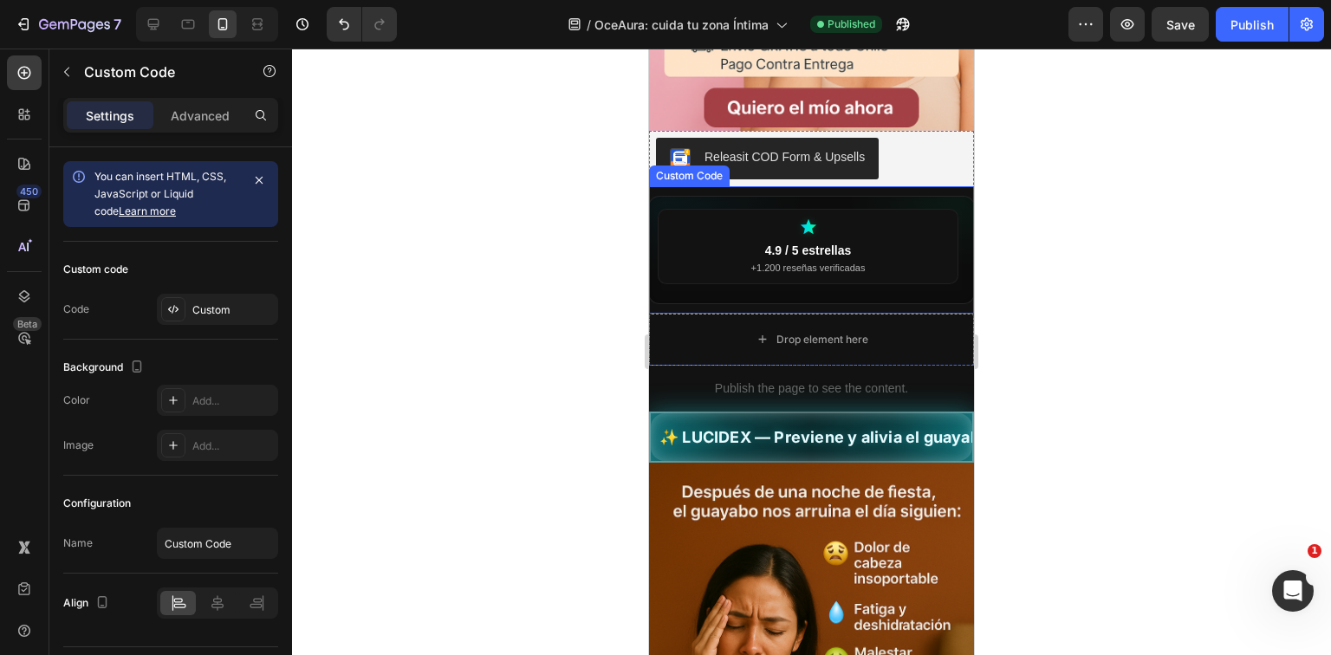
scroll to position [555, 0]
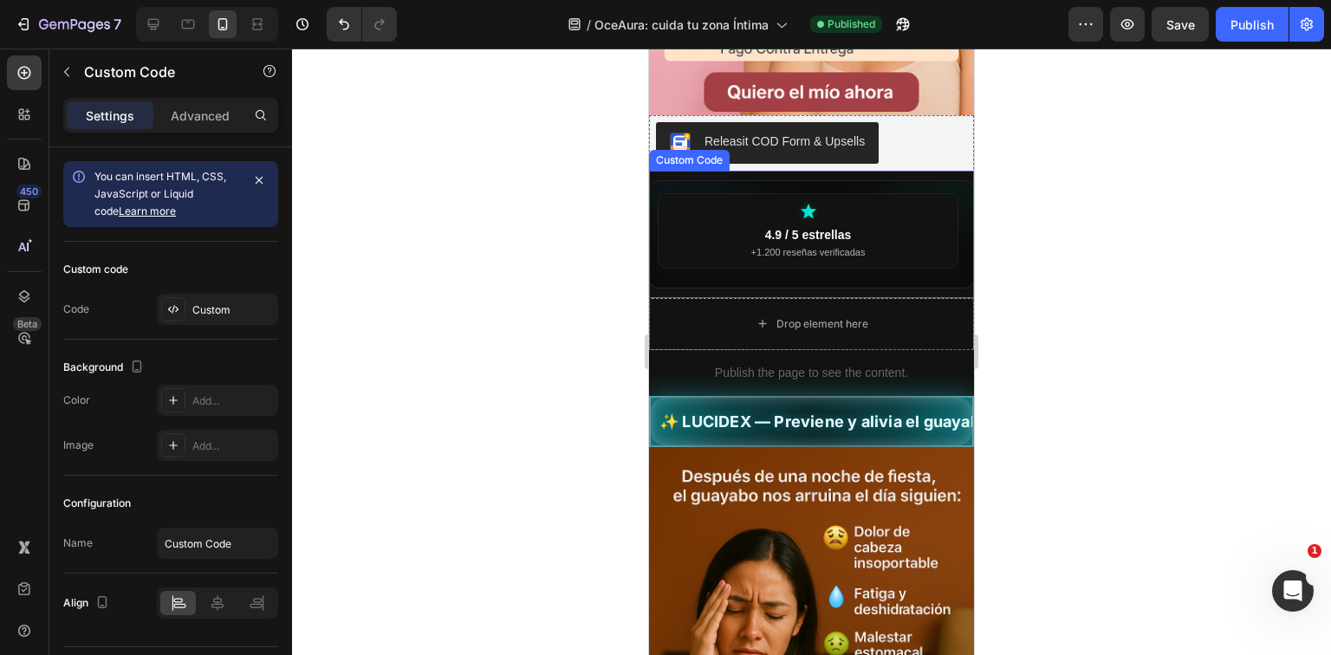
click at [798, 140] on button "Releasit COD Form & Upsells" at bounding box center [767, 143] width 223 height 42
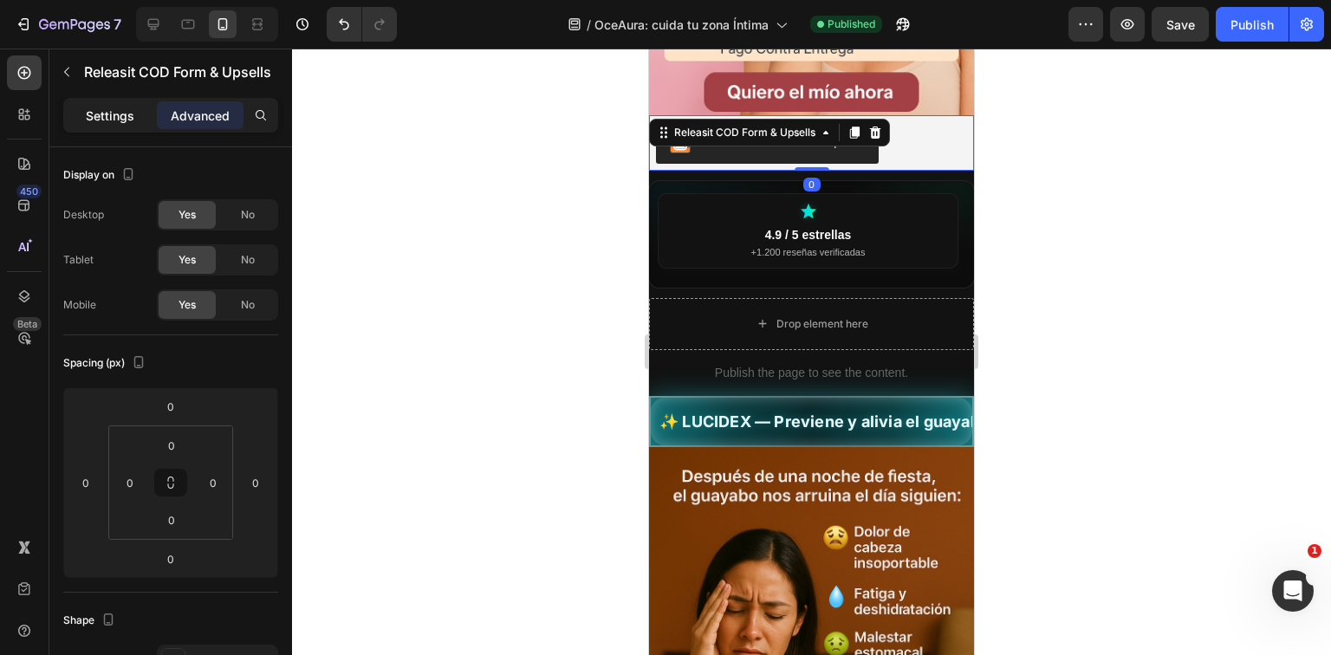
click at [80, 124] on div "Settings" at bounding box center [110, 115] width 87 height 28
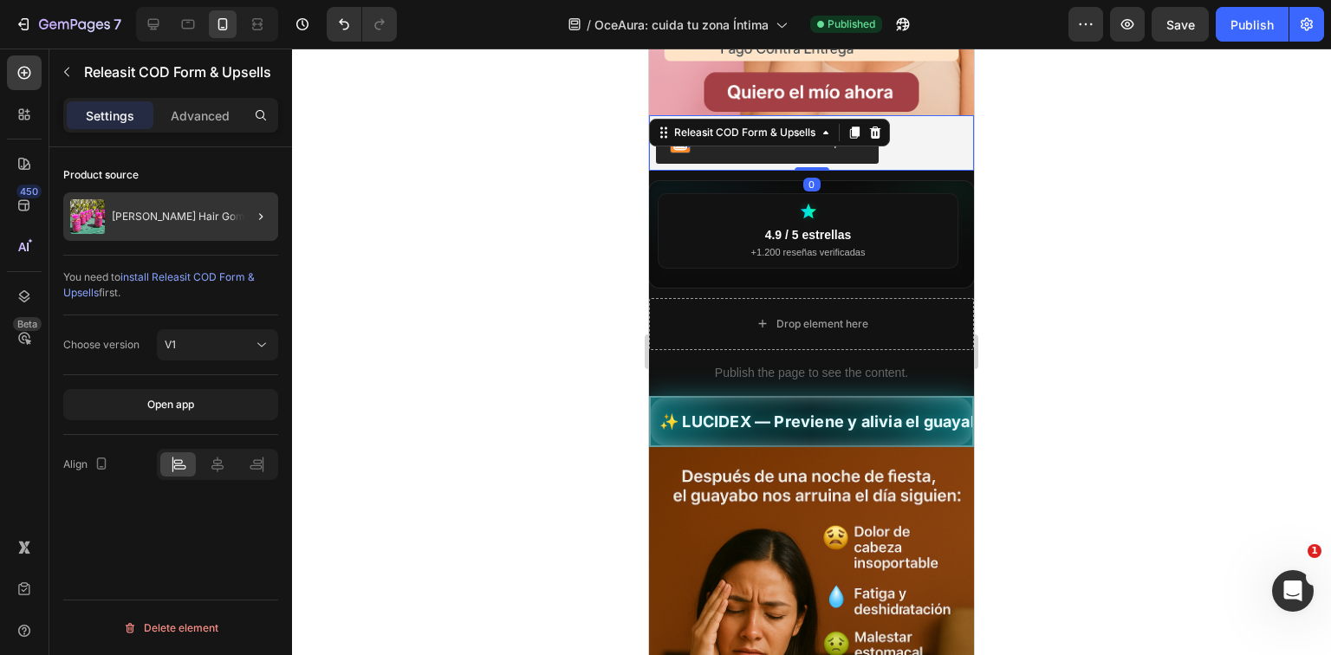
click at [258, 226] on div at bounding box center [254, 216] width 49 height 49
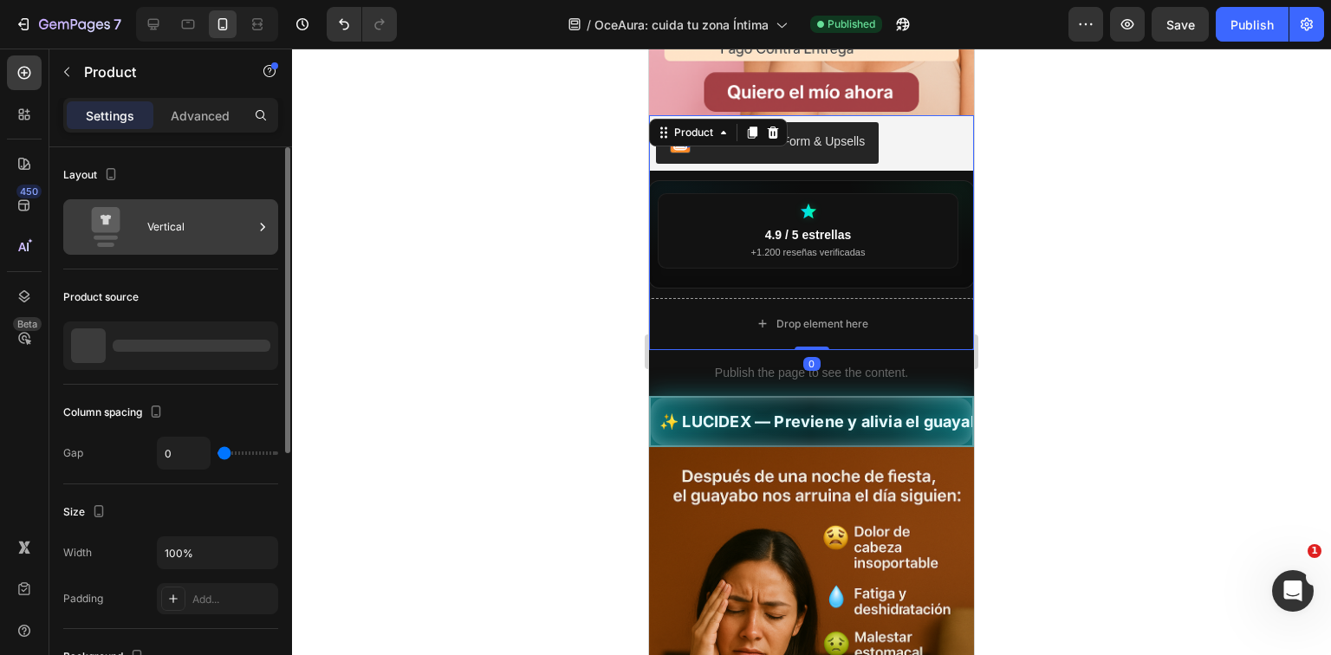
click at [261, 212] on div at bounding box center [262, 226] width 17 height 55
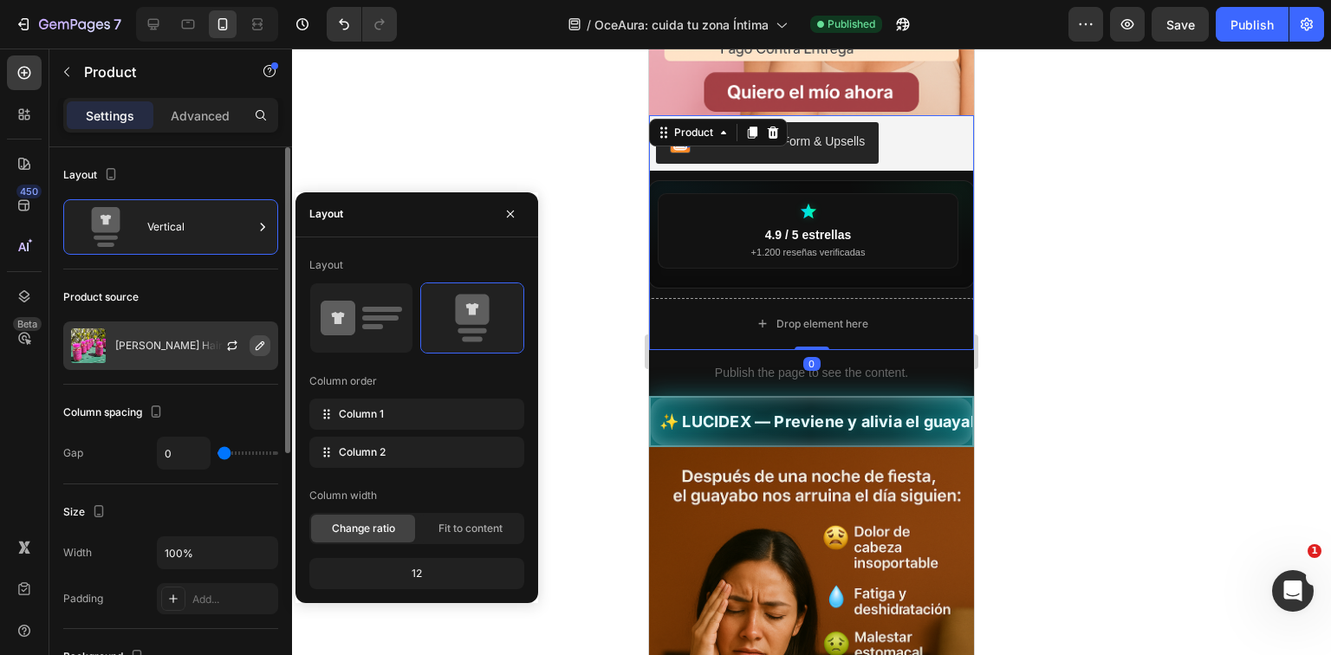
click at [269, 350] on button "button" at bounding box center [260, 345] width 21 height 21
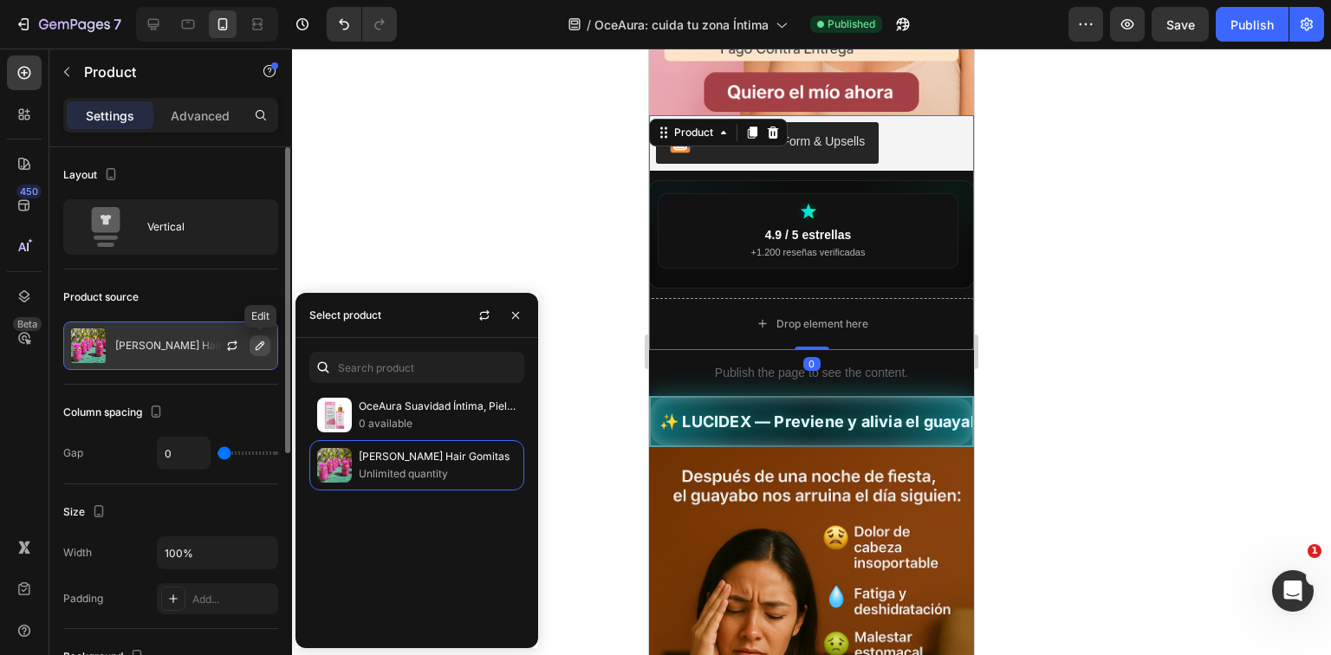
click at [264, 349] on icon "button" at bounding box center [260, 346] width 14 height 14
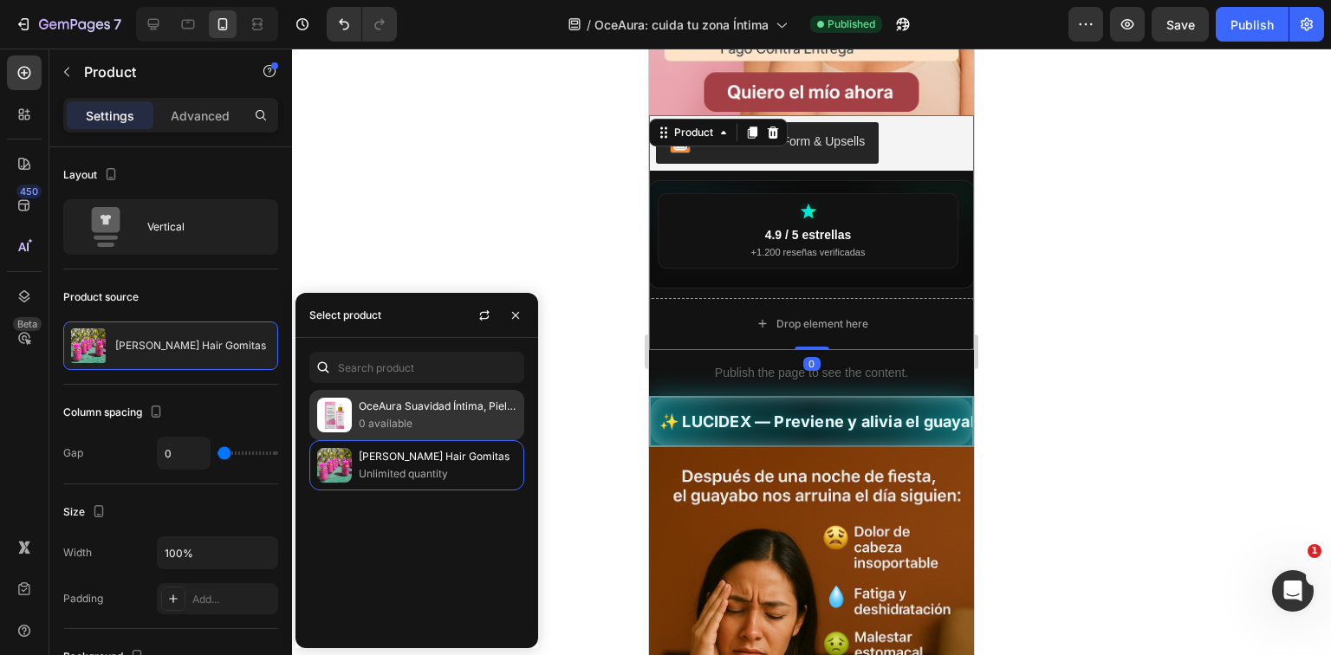
click at [425, 425] on p "0 available" at bounding box center [438, 423] width 158 height 17
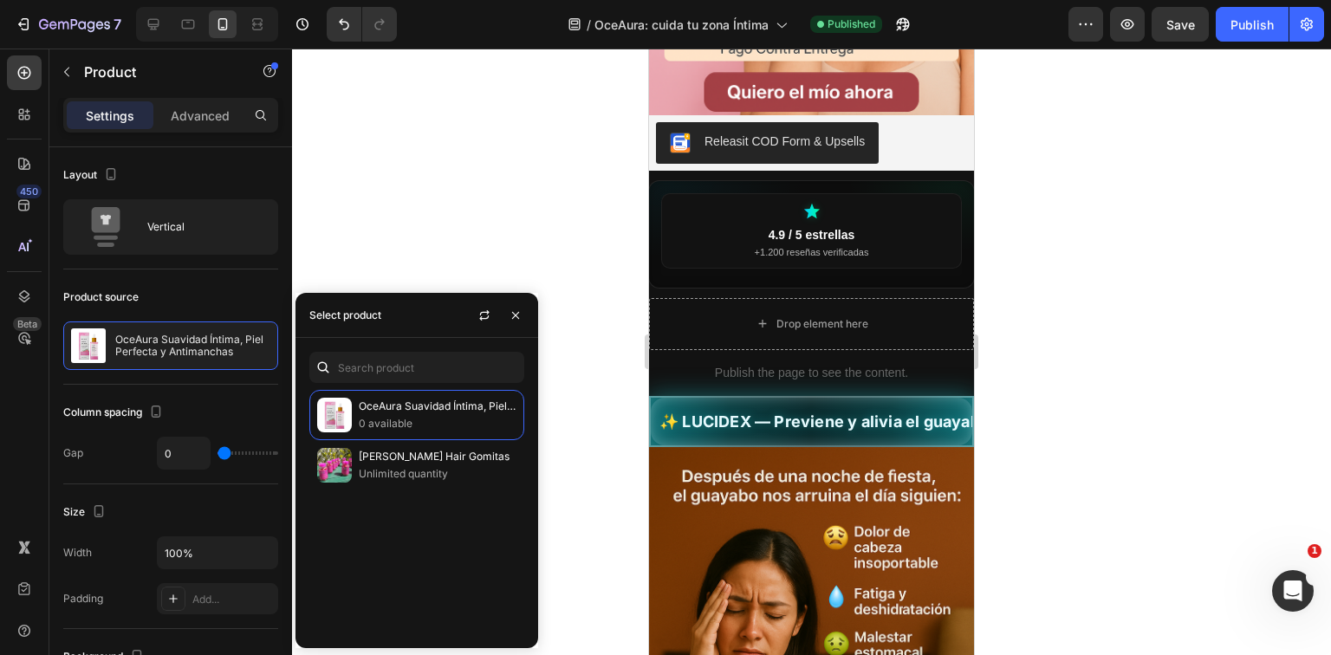
scroll to position [0, 3]
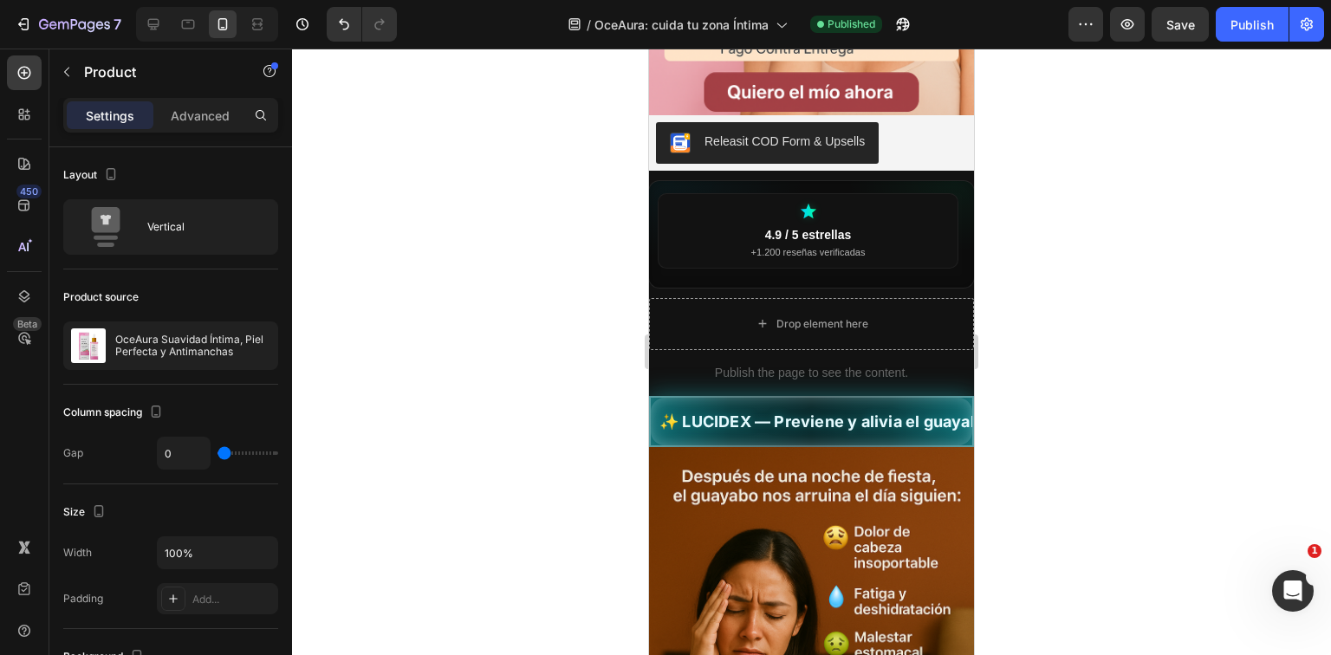
click at [609, 317] on div at bounding box center [811, 352] width 1039 height 607
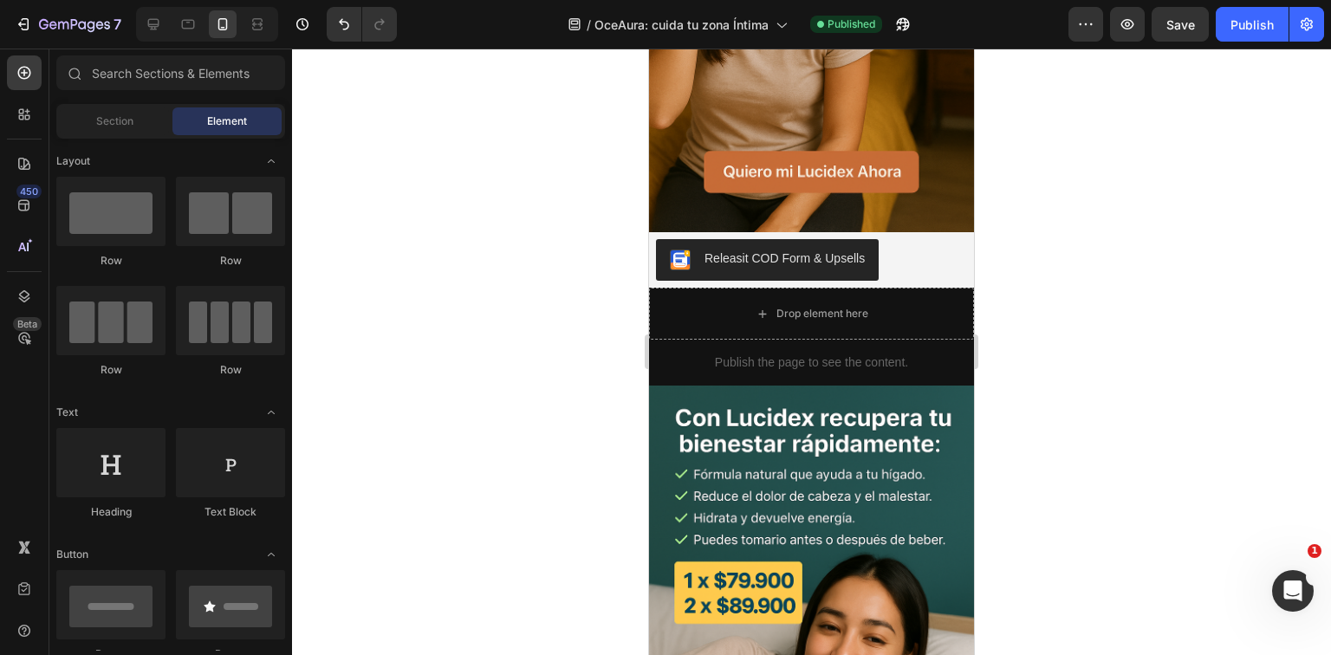
scroll to position [1248, 0]
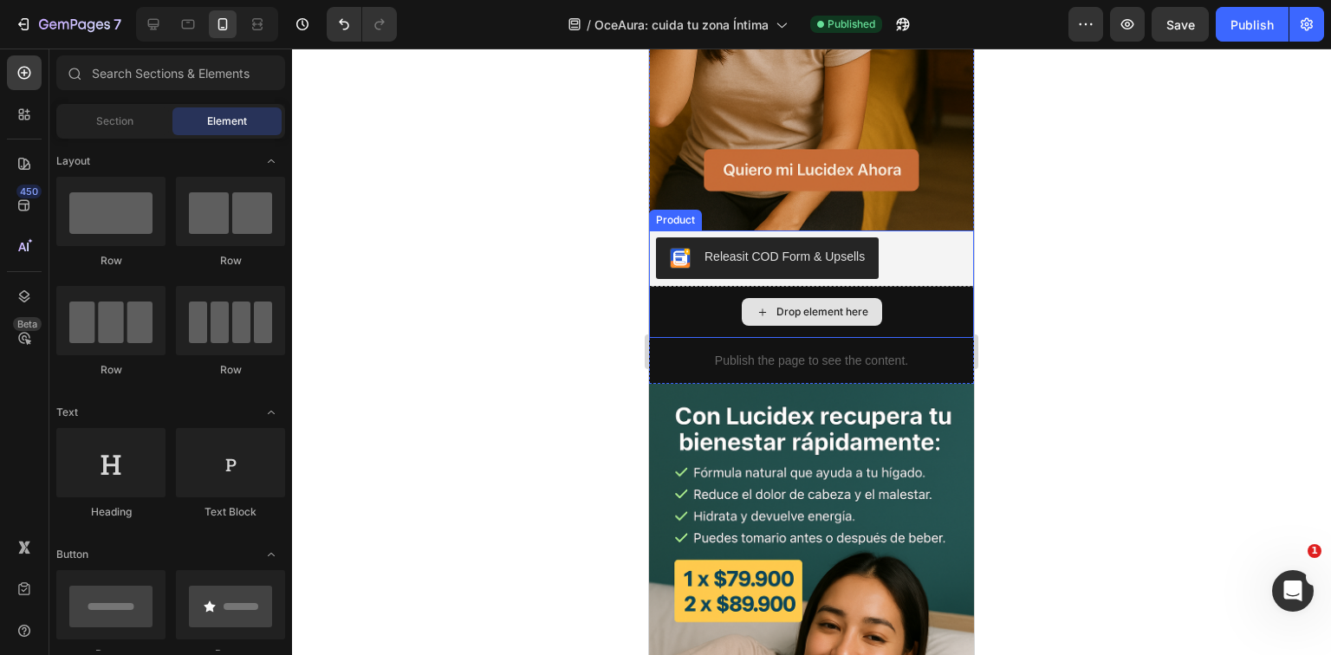
click at [858, 248] on div "Releasit COD Form & Upsells" at bounding box center [785, 257] width 160 height 18
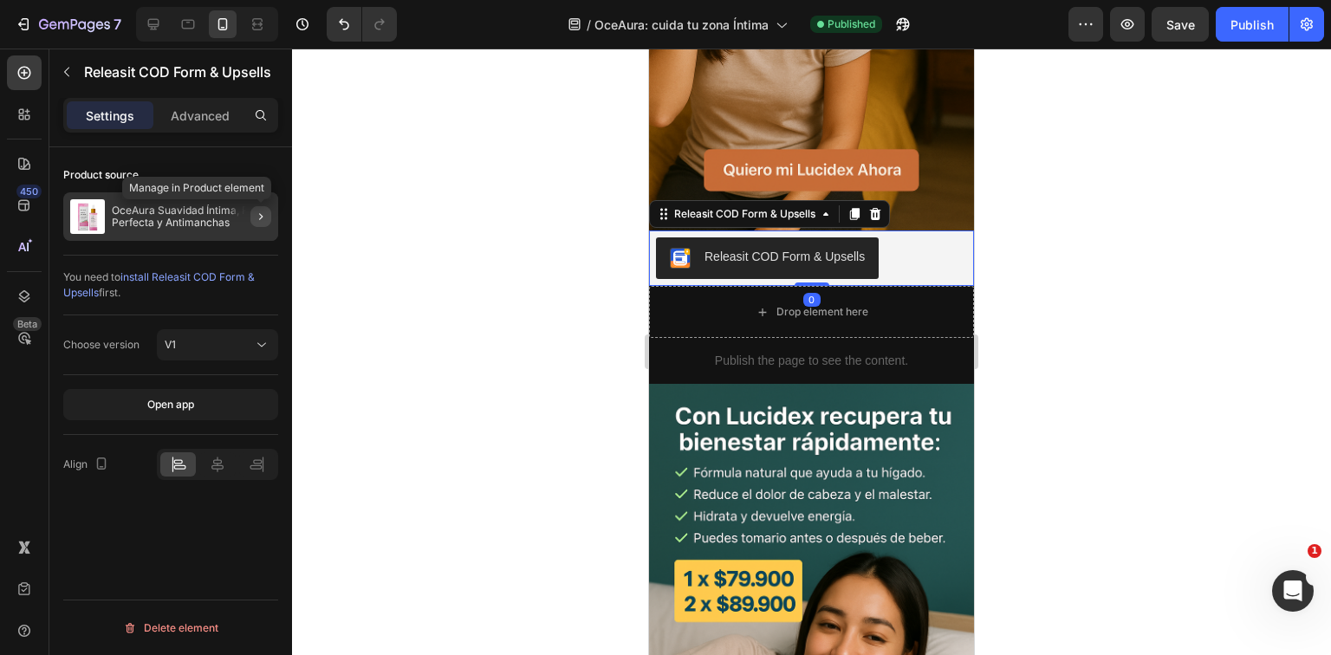
click at [262, 212] on icon "button" at bounding box center [261, 217] width 14 height 14
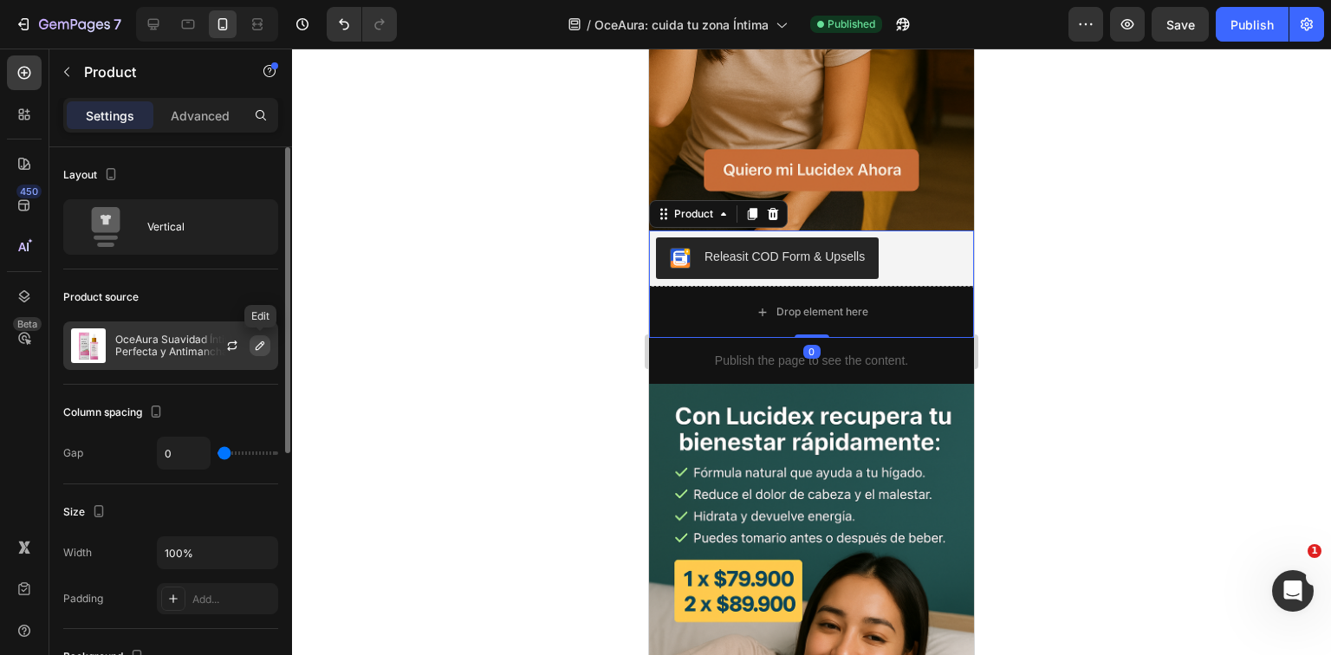
click at [263, 337] on button "button" at bounding box center [260, 345] width 21 height 21
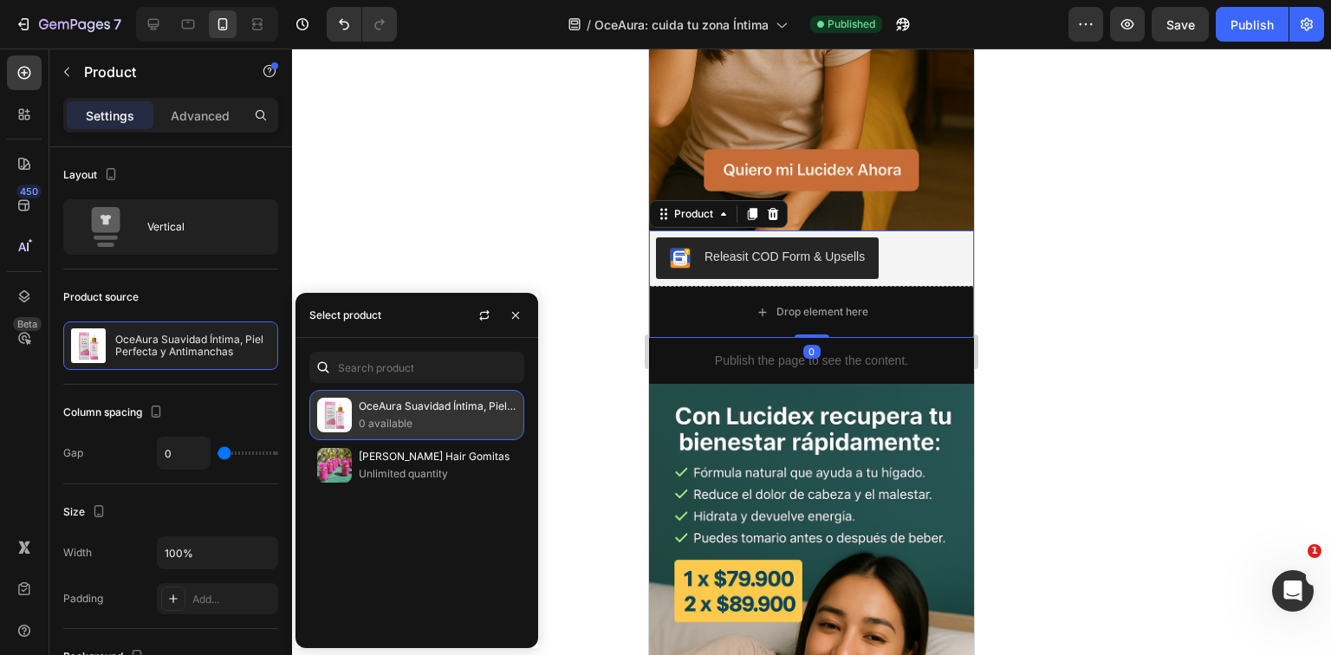
click at [366, 418] on p "0 available" at bounding box center [438, 423] width 158 height 17
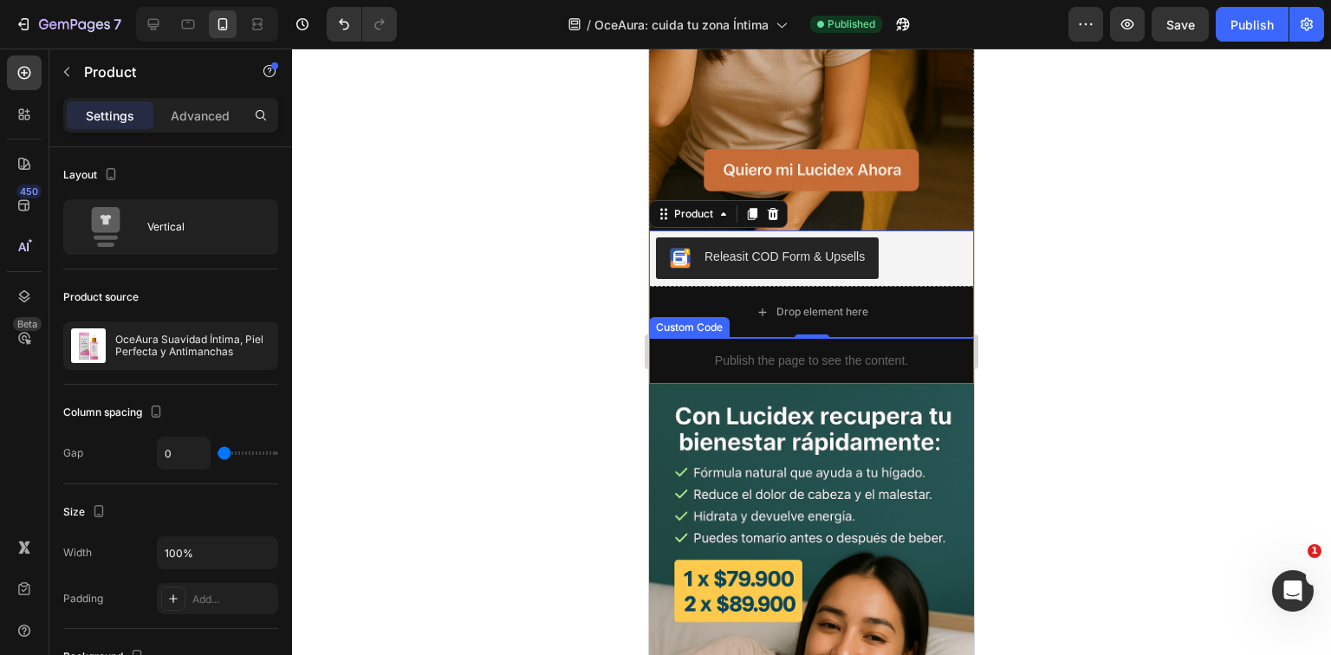
click at [526, 250] on div at bounding box center [811, 352] width 1039 height 607
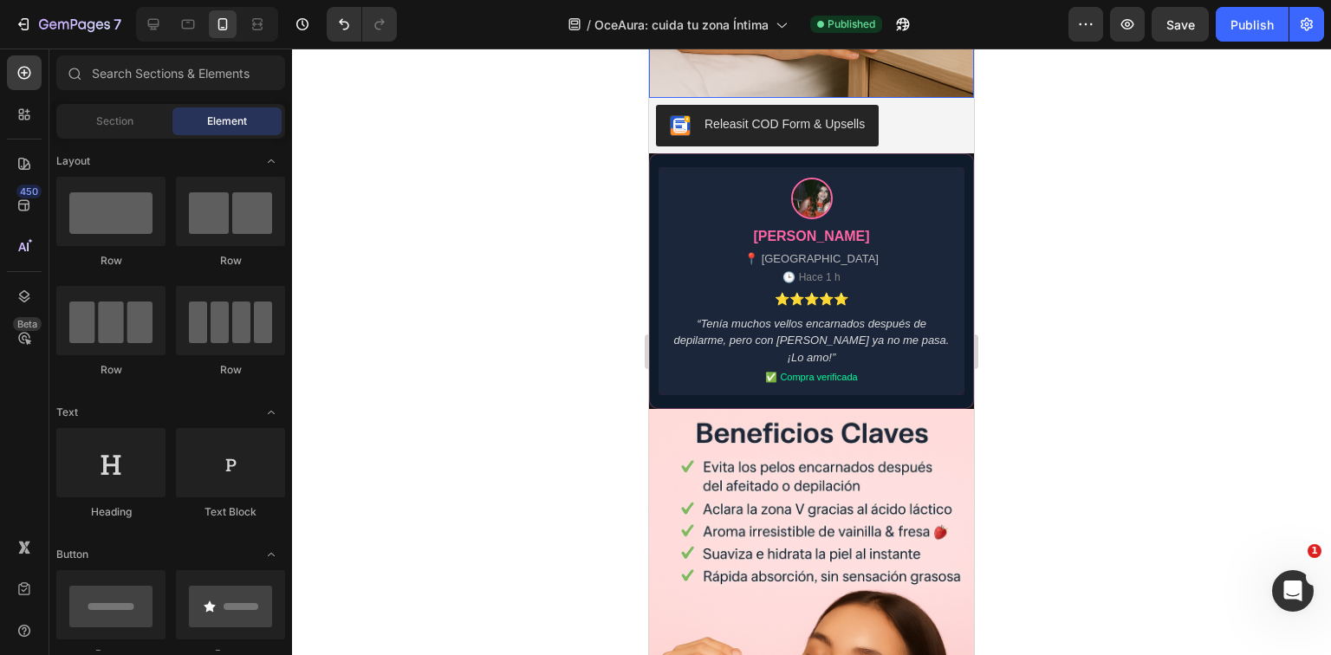
scroll to position [2011, 0]
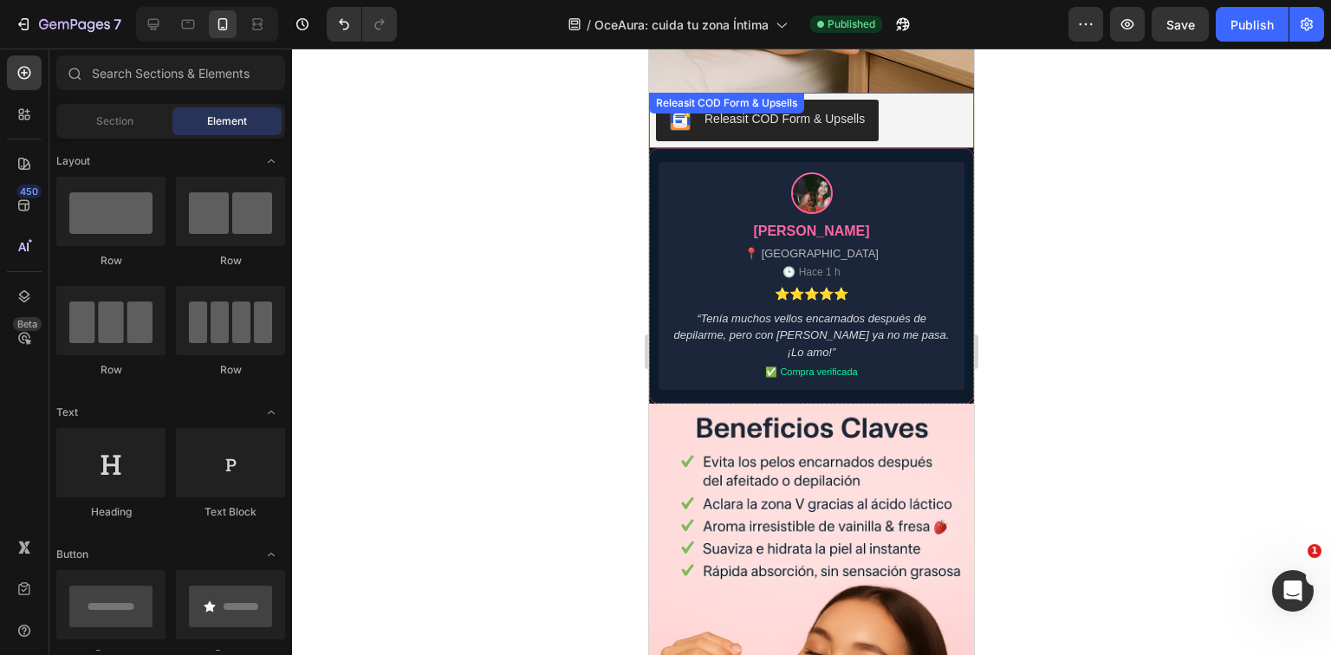
click at [812, 103] on div "Releasit COD Form & Upsells Releasit COD Form & Upsells" at bounding box center [811, 120] width 325 height 55
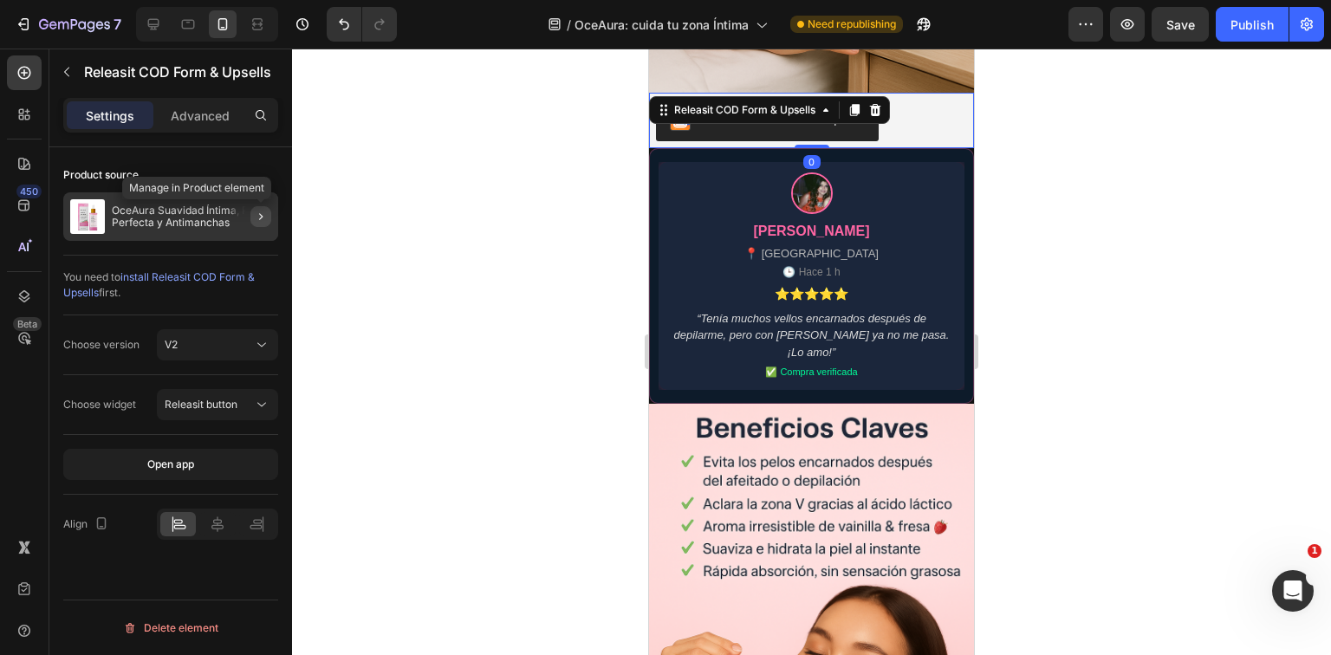
click at [253, 222] on button "button" at bounding box center [261, 216] width 21 height 21
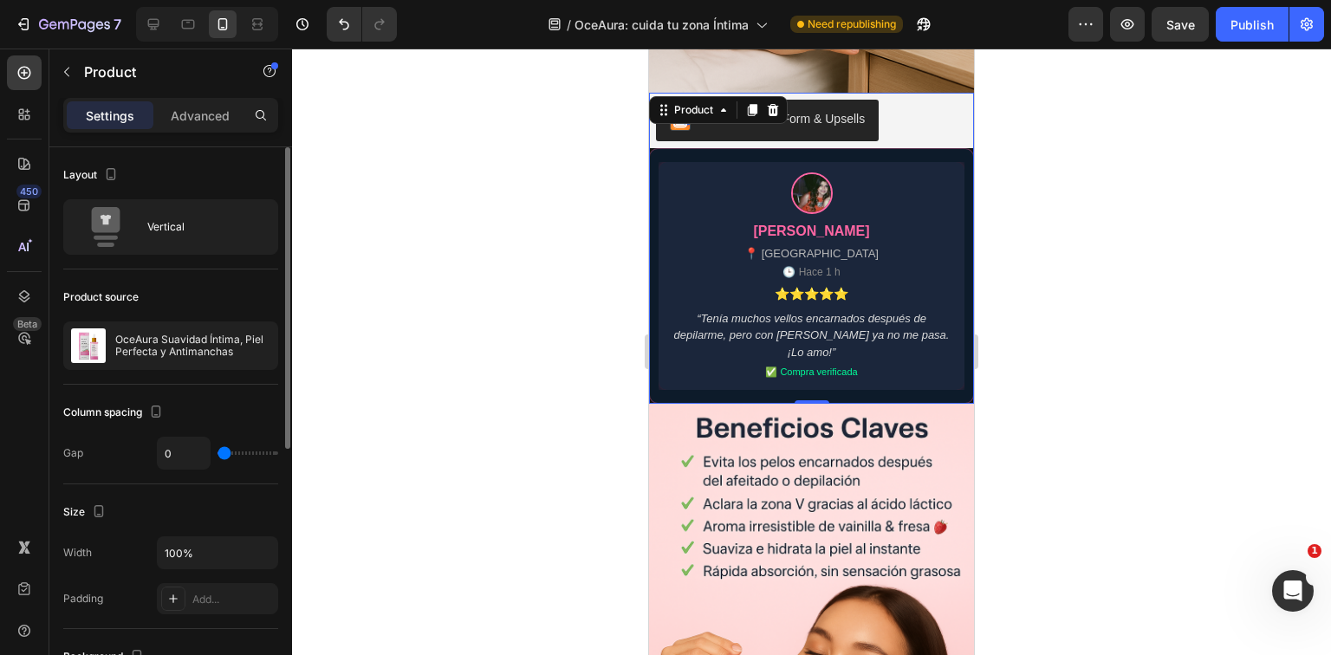
click at [452, 260] on div at bounding box center [811, 352] width 1039 height 607
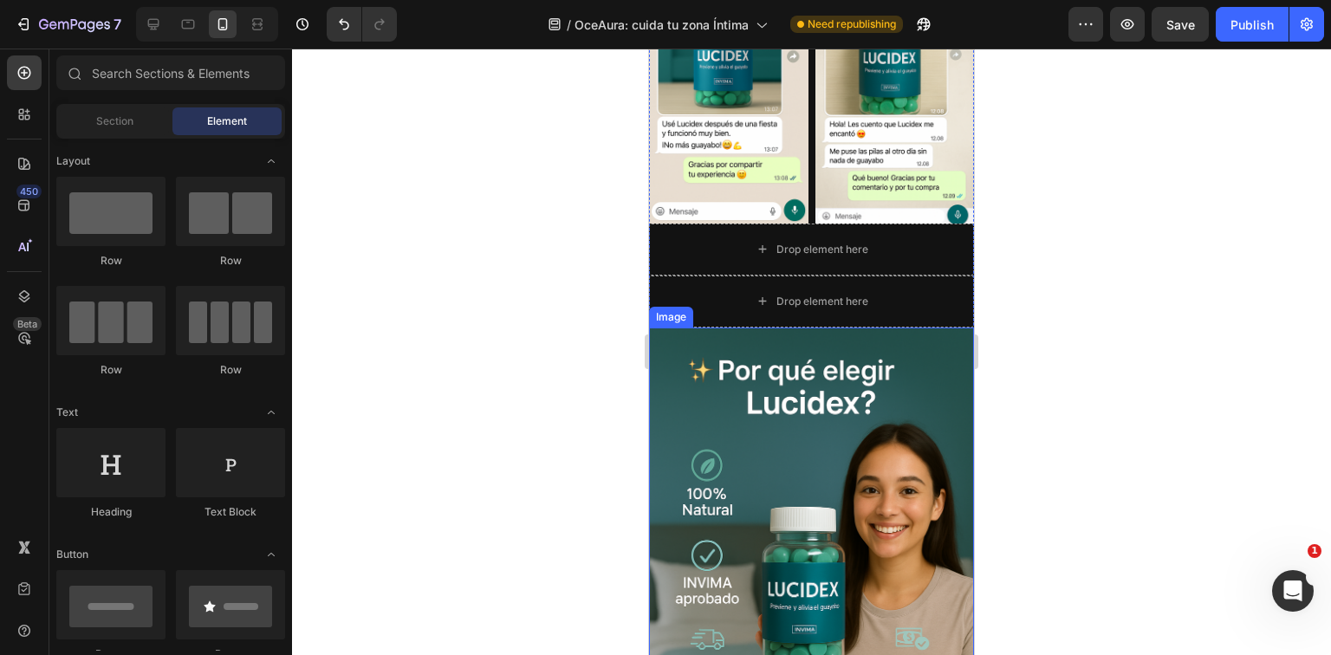
scroll to position [3363, 0]
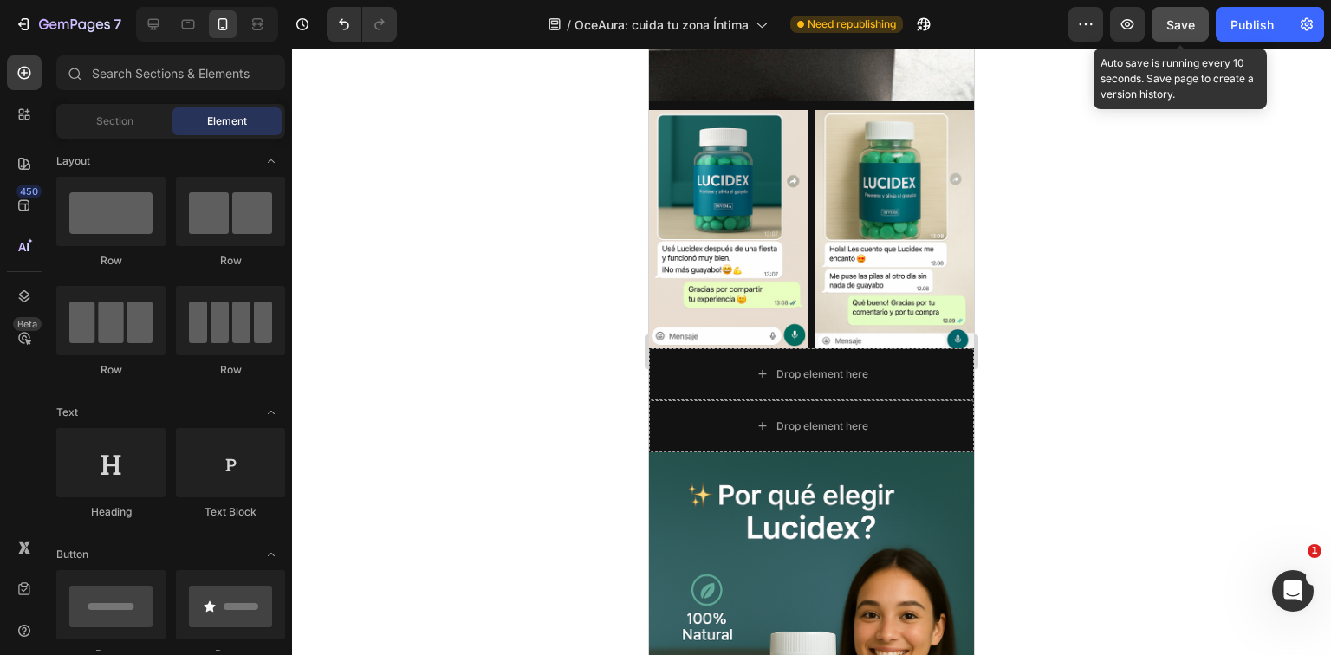
click at [1196, 28] on button "Save" at bounding box center [1180, 24] width 57 height 35
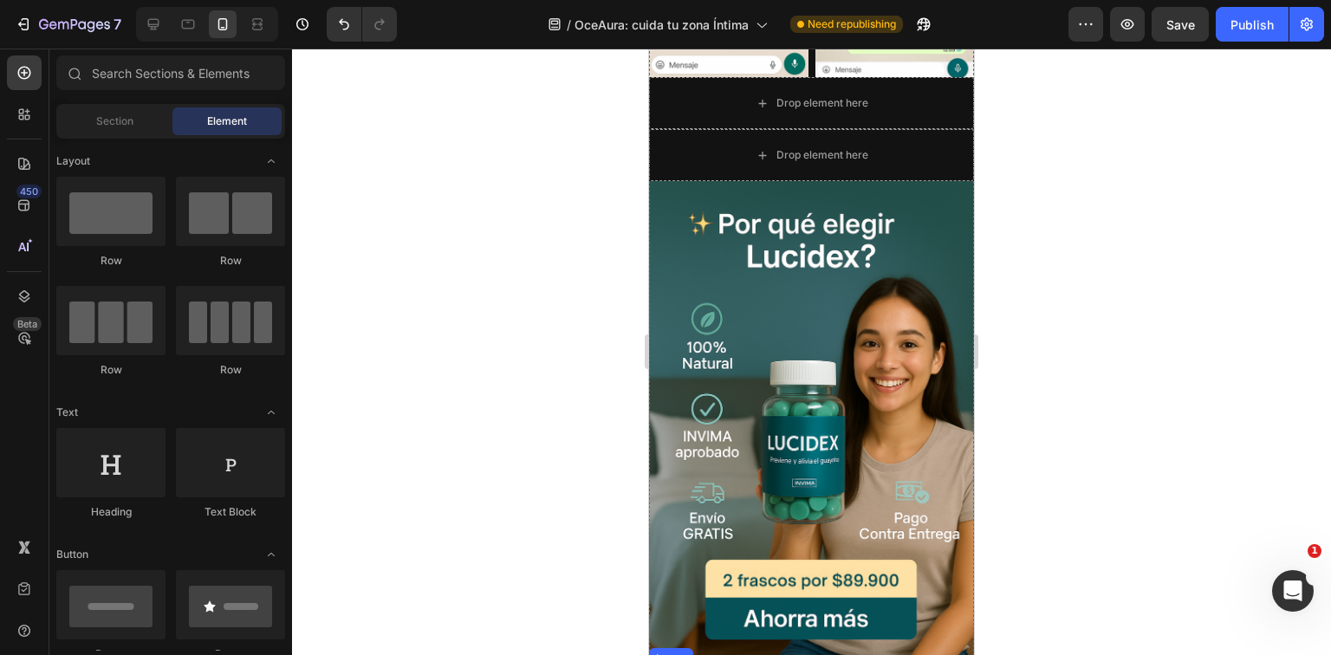
scroll to position [3430, 0]
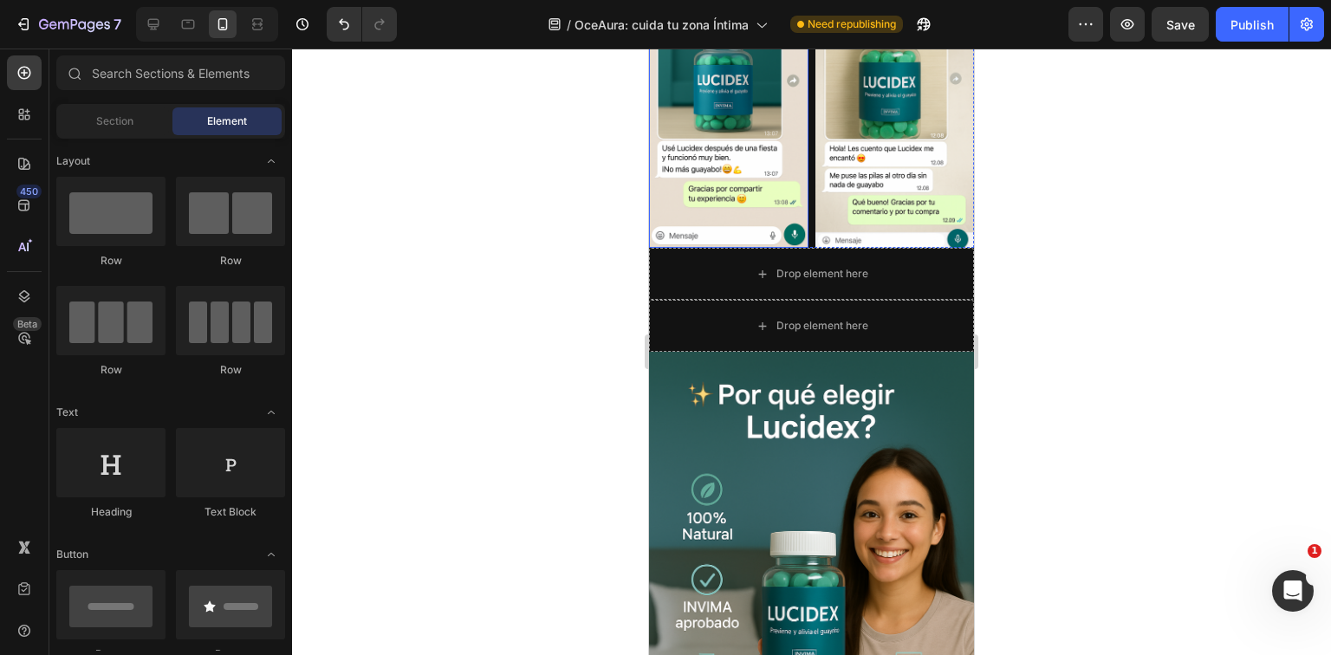
click at [712, 159] on img at bounding box center [728, 129] width 159 height 238
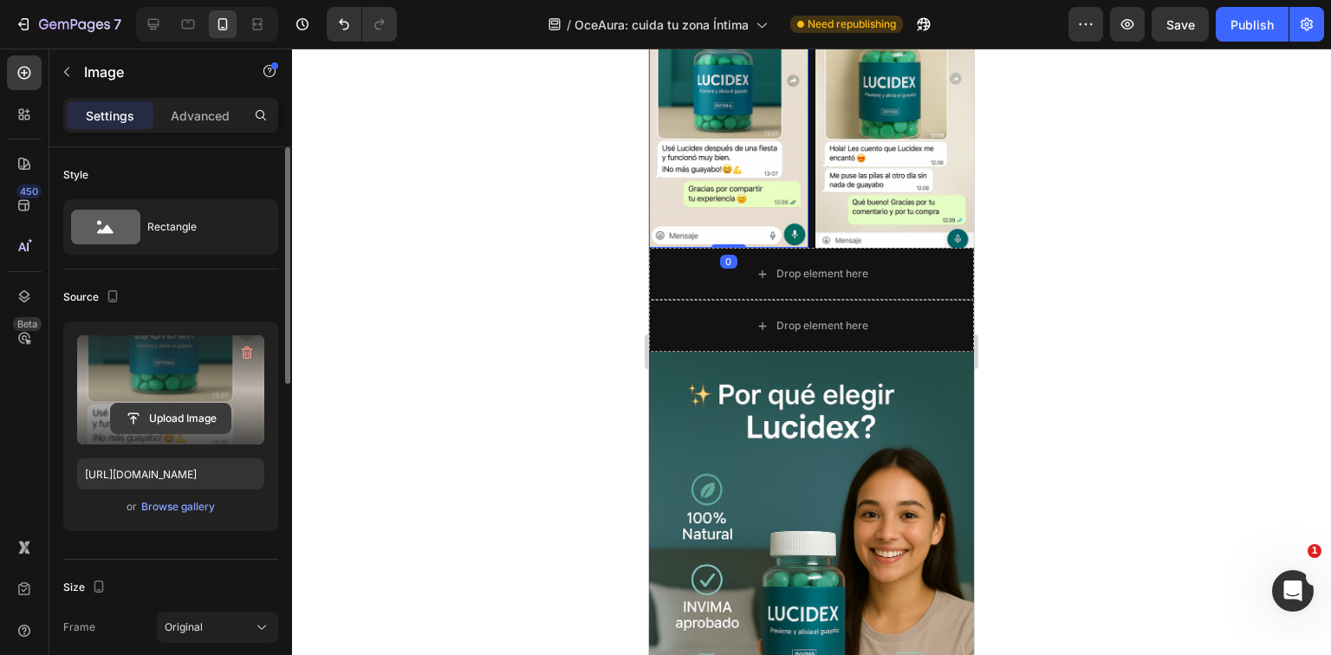
click at [199, 413] on input "file" at bounding box center [171, 418] width 120 height 29
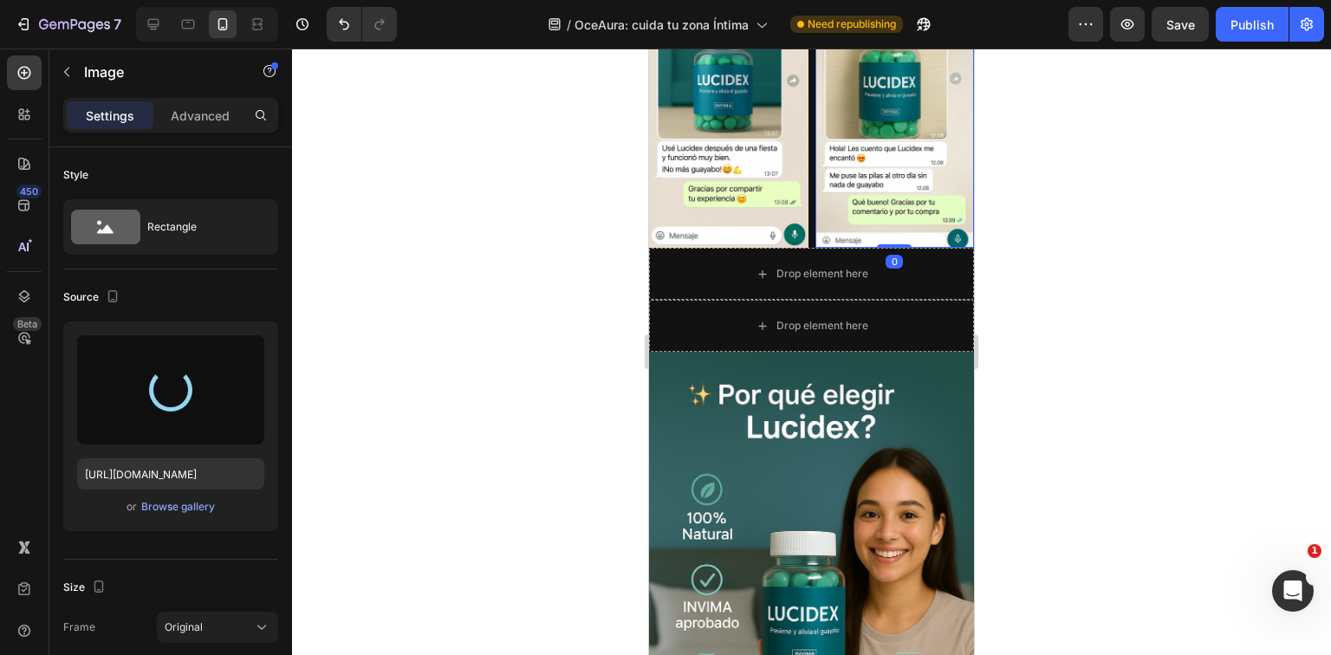
click at [869, 168] on img at bounding box center [895, 129] width 159 height 238
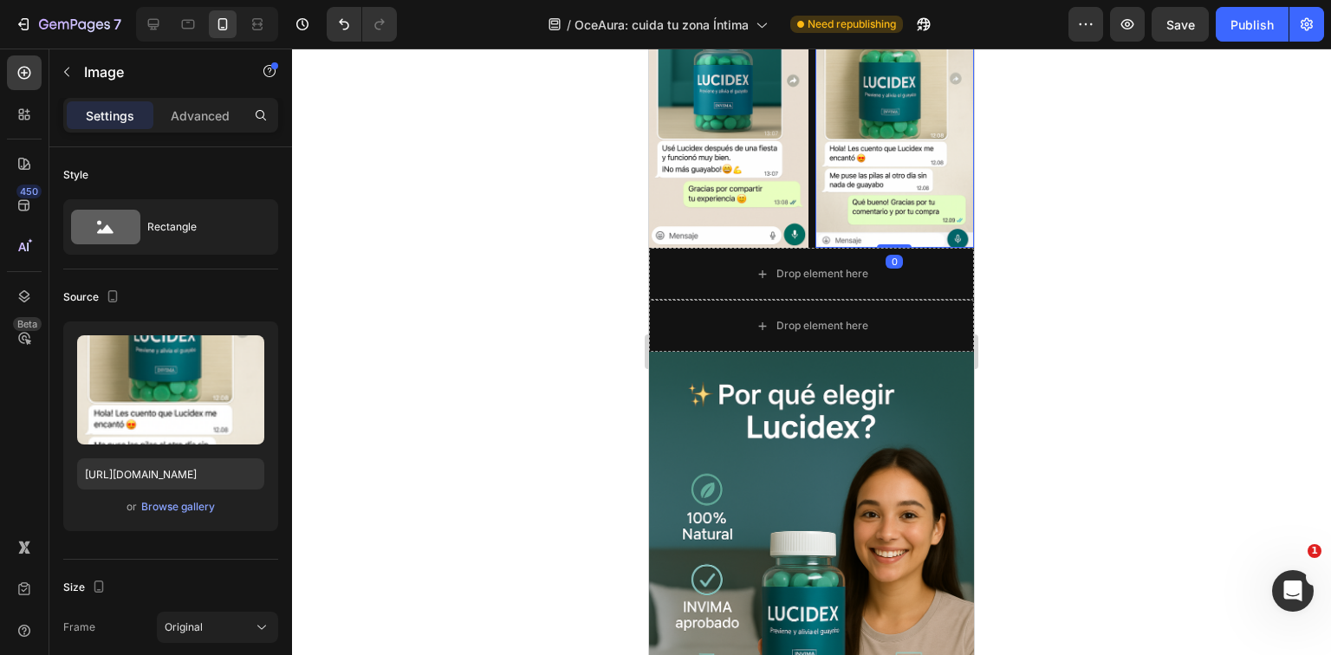
drag, startPoint x: 832, startPoint y: 69, endPoint x: 748, endPoint y: 112, distance: 94.2
click at [831, 69] on img at bounding box center [895, 129] width 159 height 238
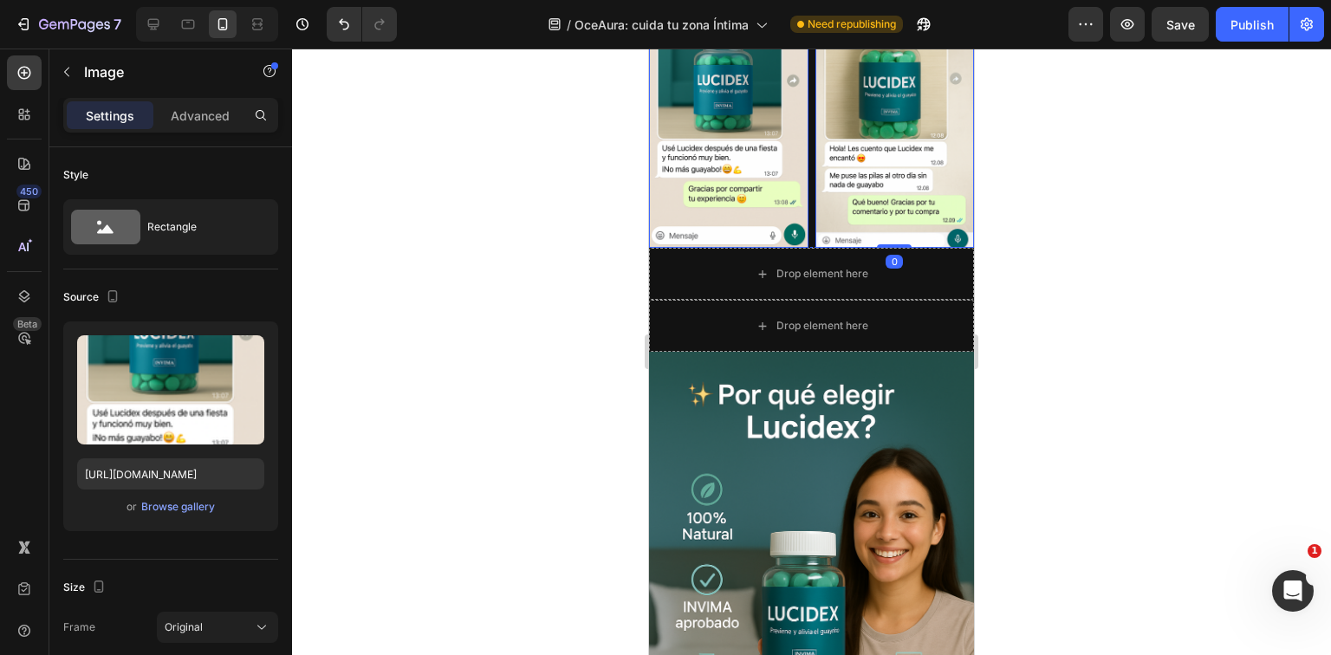
click at [718, 140] on img at bounding box center [728, 129] width 159 height 238
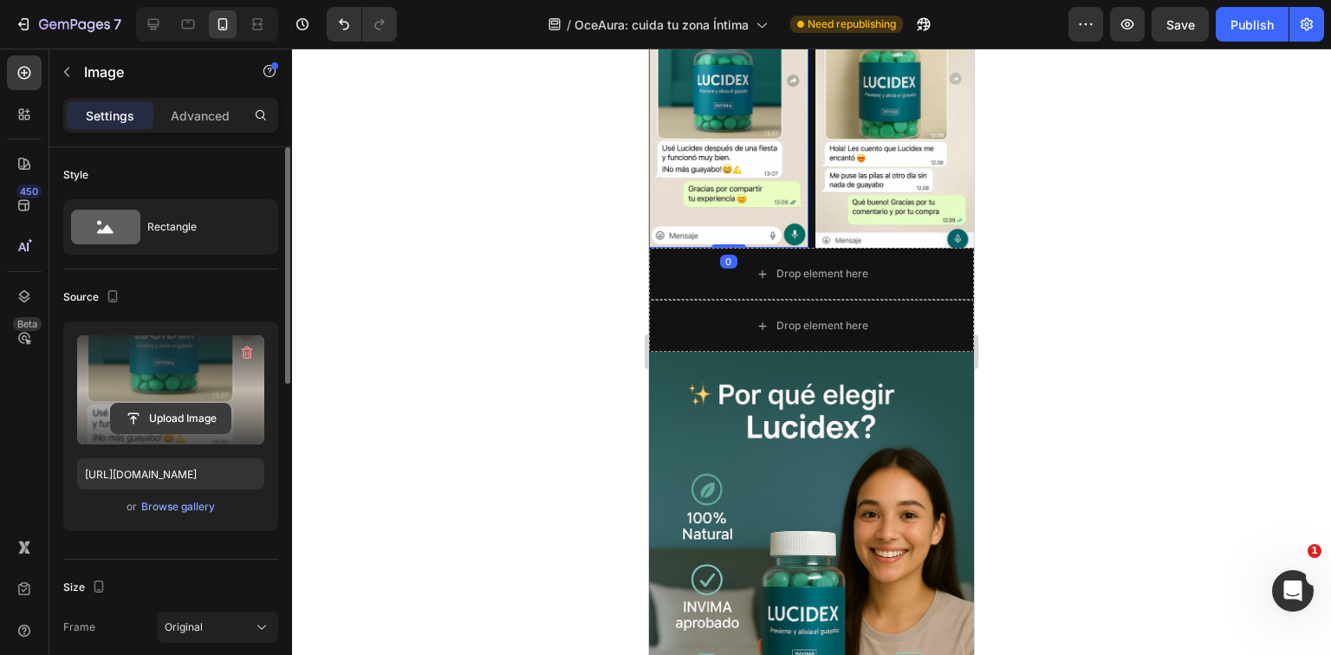
click at [152, 418] on input "file" at bounding box center [171, 418] width 120 height 29
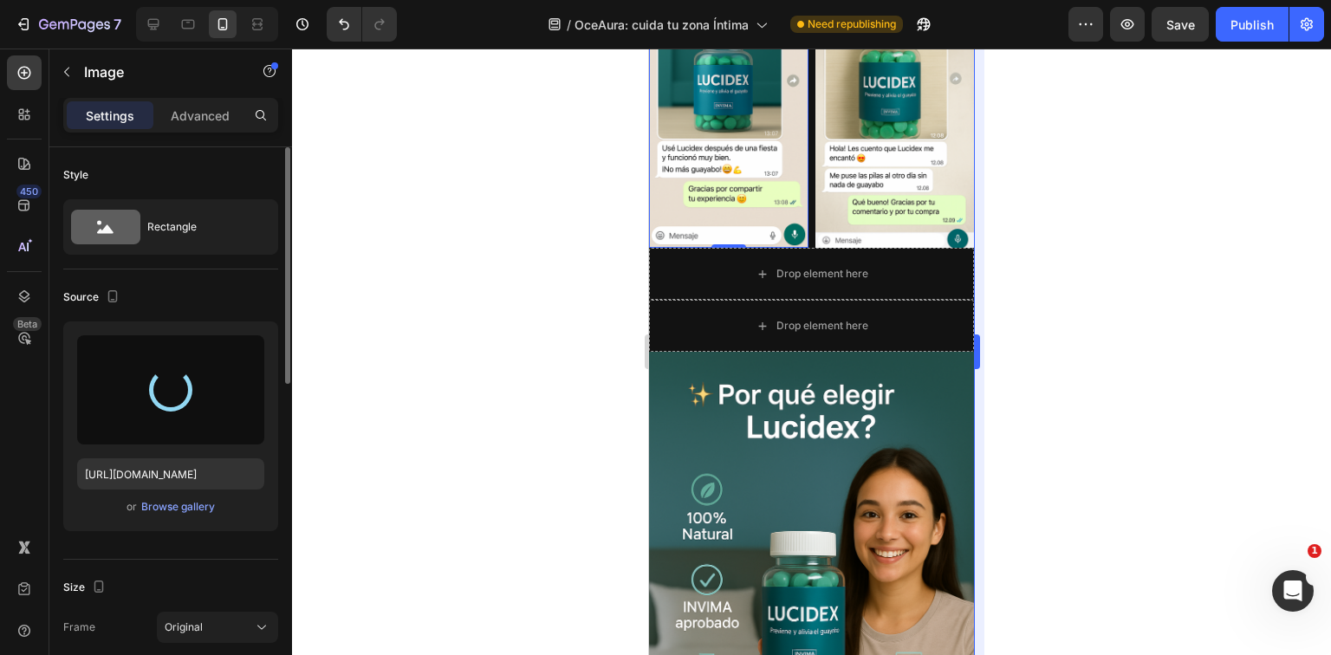
type input "[URL][DOMAIN_NAME]"
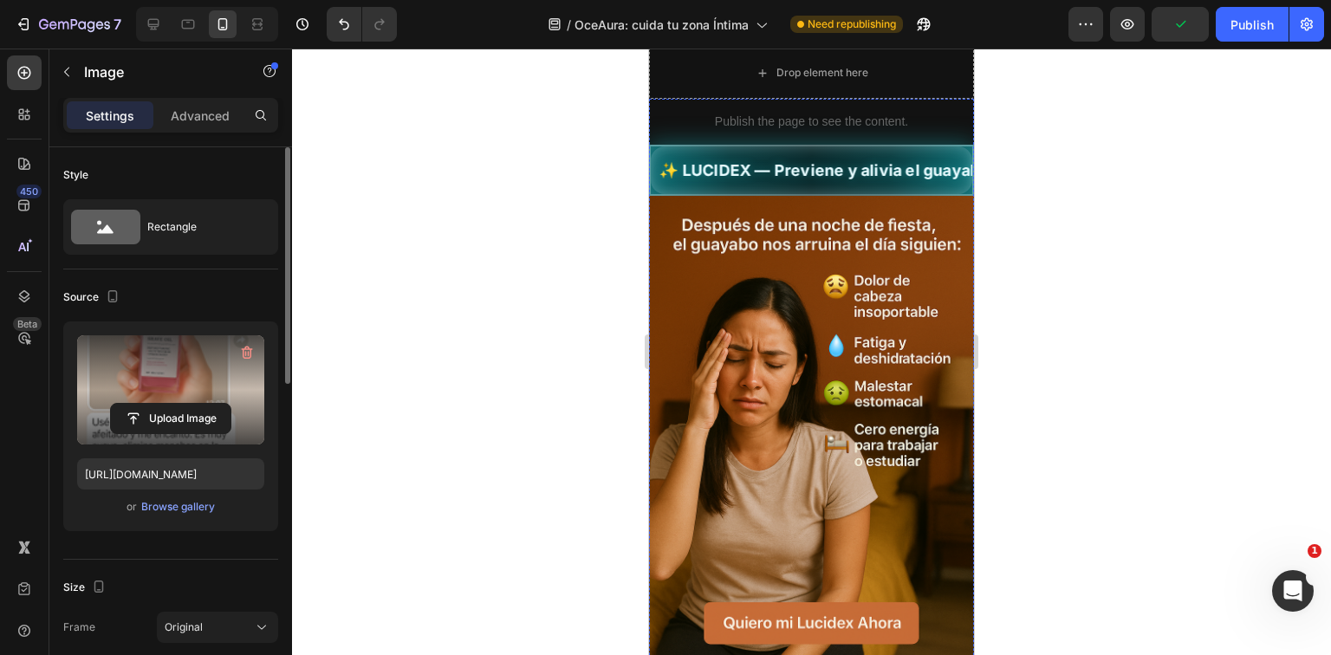
scroll to position [0, 3]
click at [808, 152] on div "✨ LUCIDEX — Previene y alivia el guayabo. 🍃 Fórmula natural | ✅ 🚚 Envío GRATIS" at bounding box center [811, 170] width 325 height 51
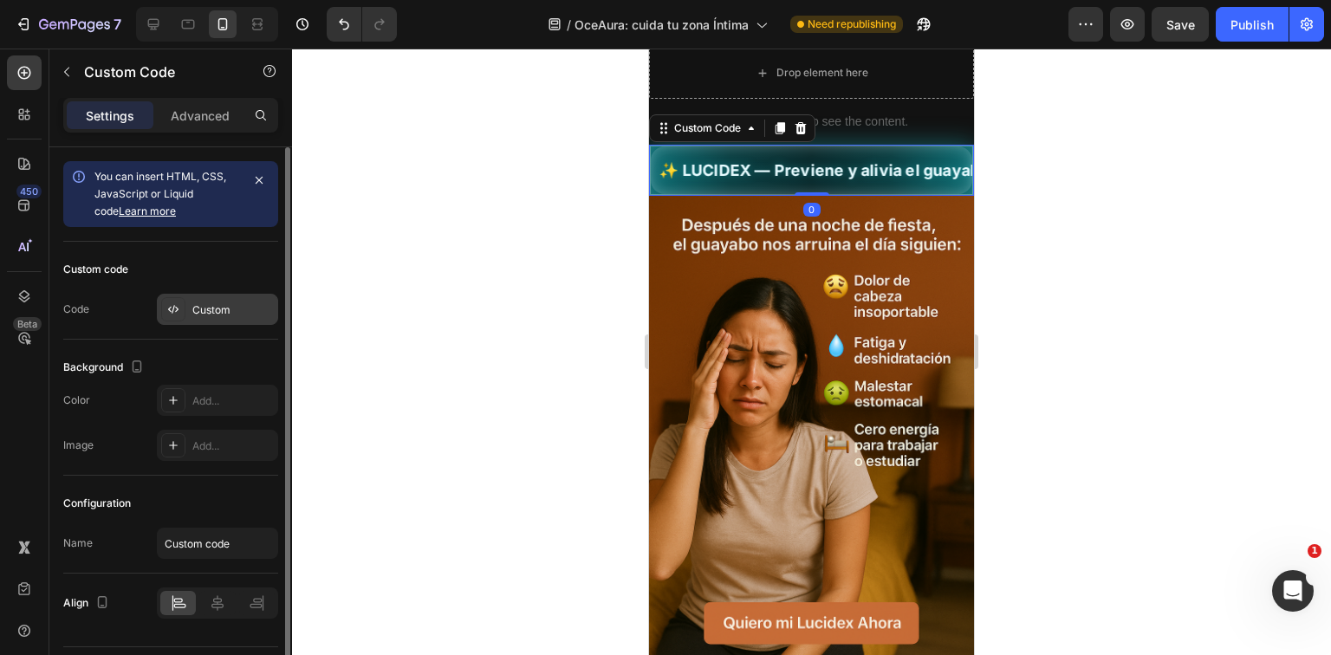
click at [214, 315] on div "Custom" at bounding box center [232, 311] width 81 height 16
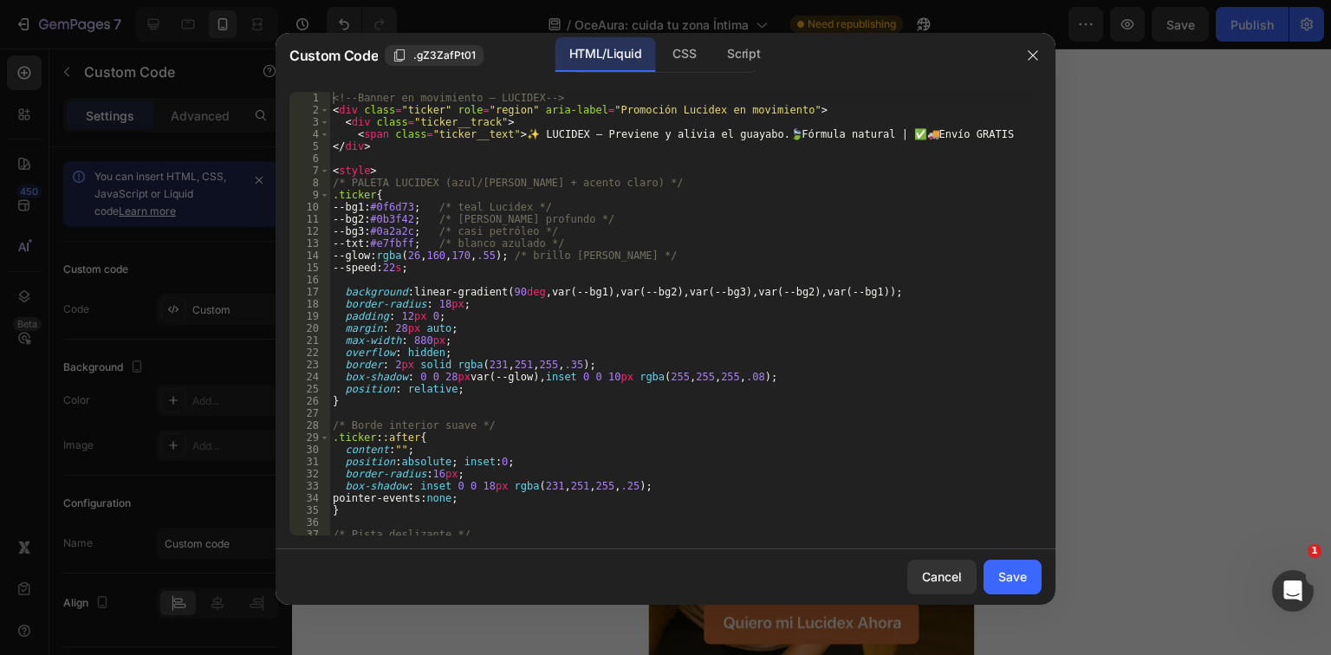
click at [475, 290] on div "<!-- Banner en movimiento – LUCIDEX --> < div class = "ticker" role = "region" …" at bounding box center [680, 326] width 702 height 468
type textarea "</style>"
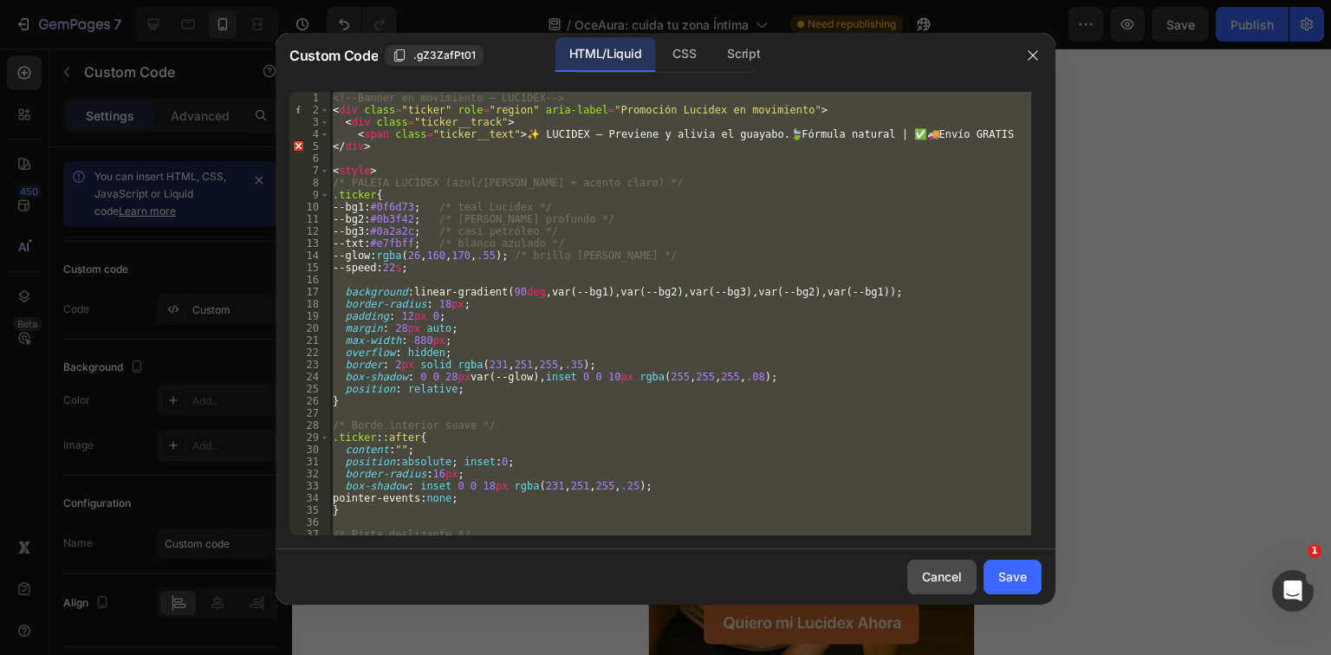
click at [961, 579] on div "Cancel" at bounding box center [942, 577] width 40 height 18
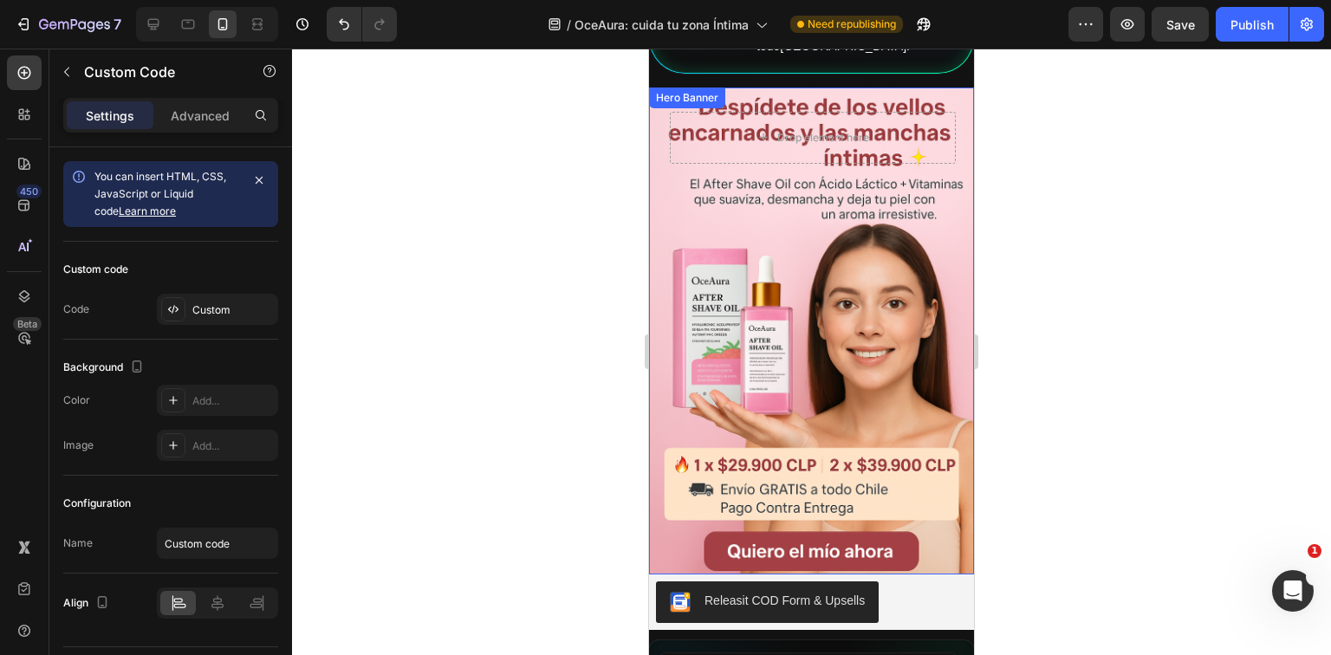
scroll to position [0, 0]
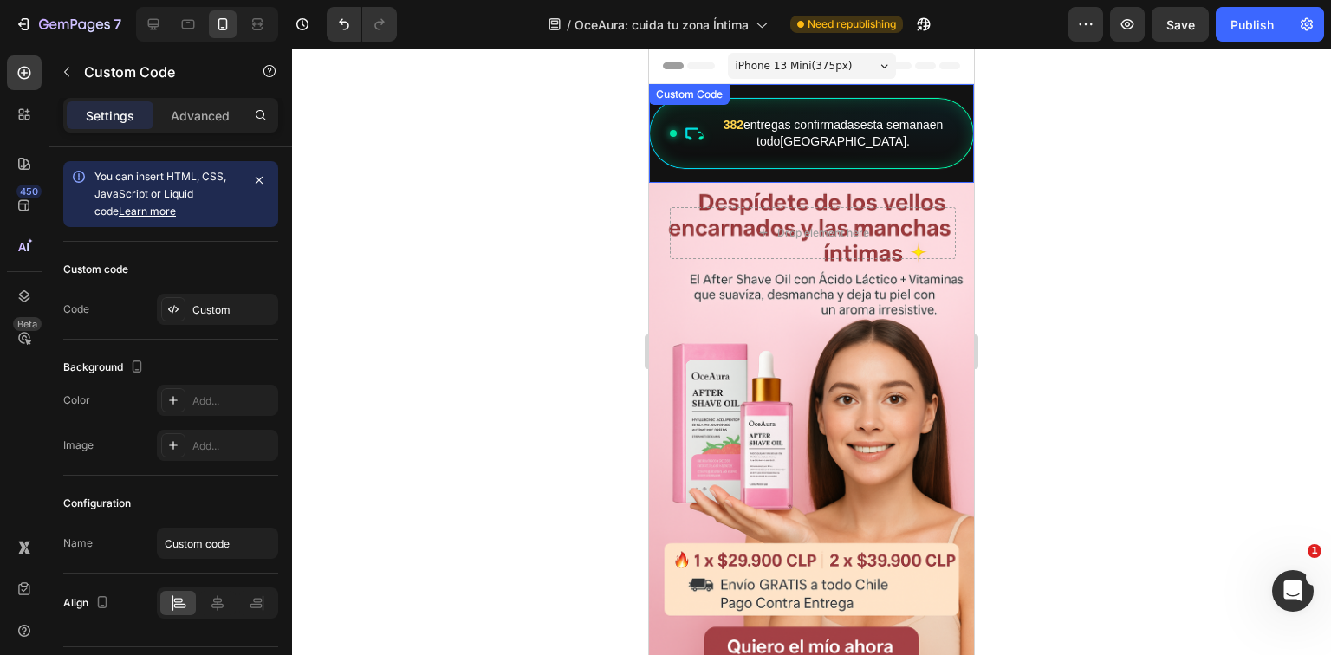
click at [859, 153] on div "382 entregas confirmadas esta semana en todo [GEOGRAPHIC_DATA] ." at bounding box center [811, 133] width 325 height 71
click at [239, 121] on div "Advanced" at bounding box center [200, 115] width 87 height 28
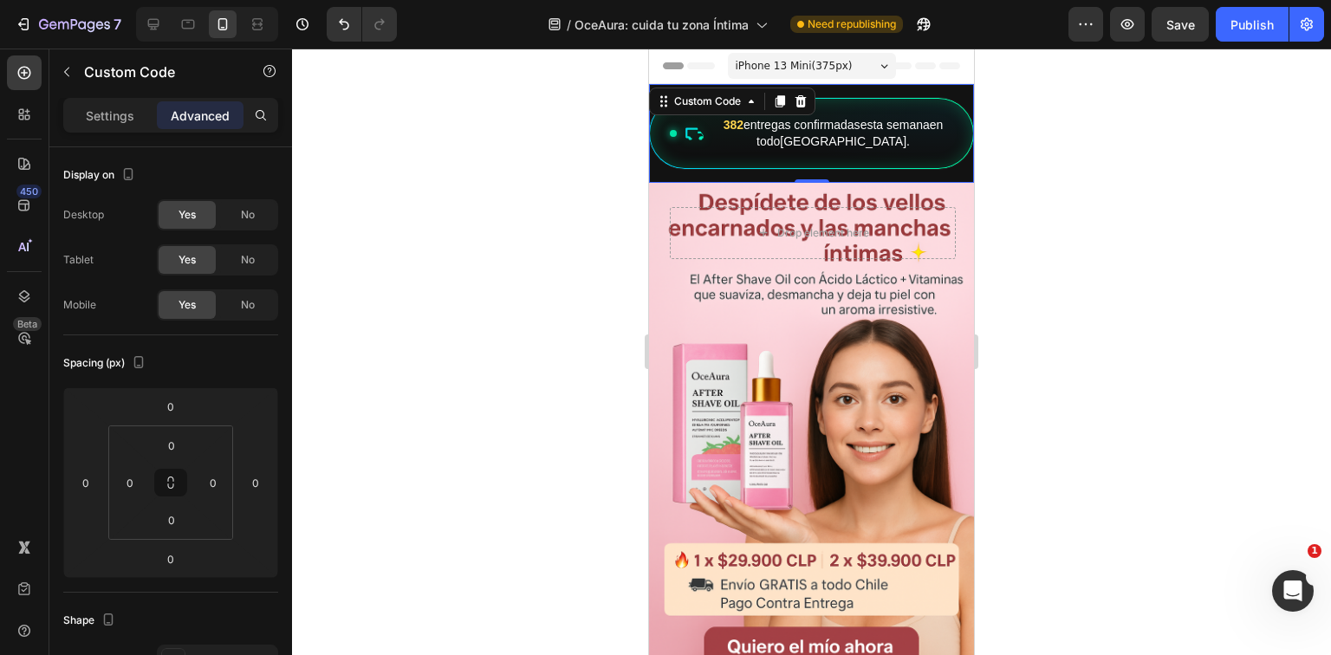
drag, startPoint x: 807, startPoint y: 180, endPoint x: 825, endPoint y: 106, distance: 76.7
click at [825, 106] on div "382 entregas confirmadas esta semana en todo [GEOGRAPHIC_DATA] . Custom Code 0" at bounding box center [811, 133] width 325 height 99
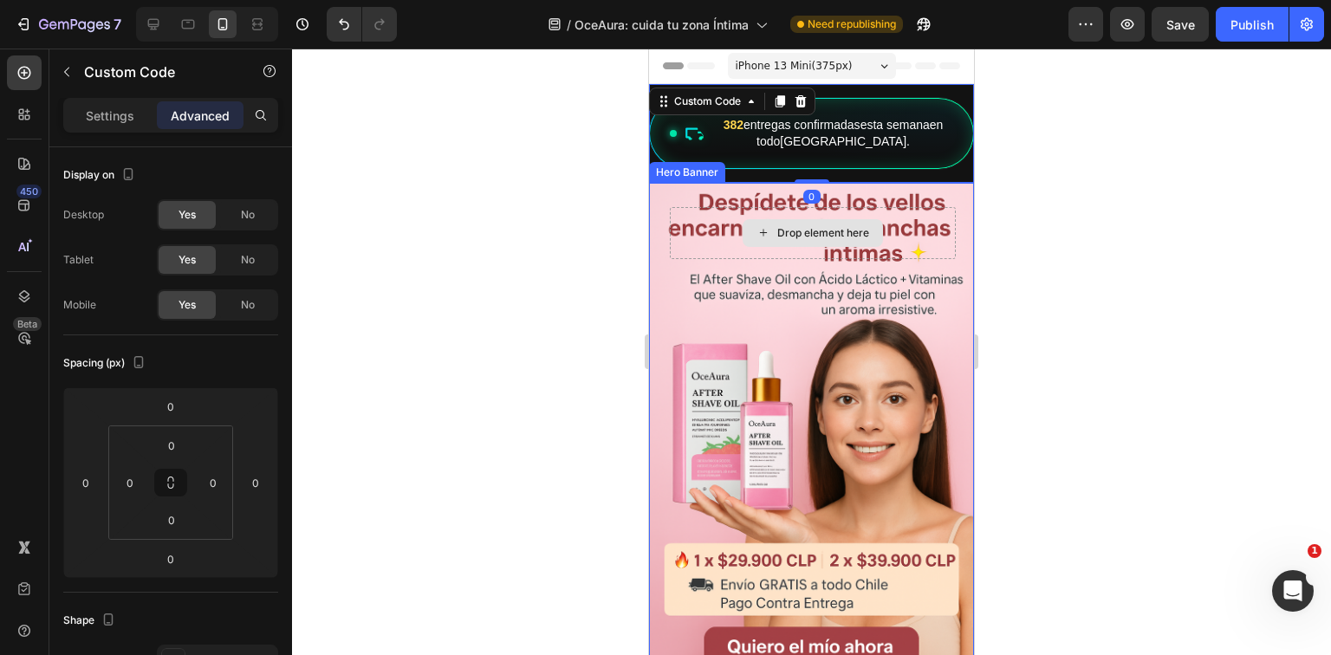
click at [837, 238] on div "Drop element here" at bounding box center [824, 233] width 92 height 14
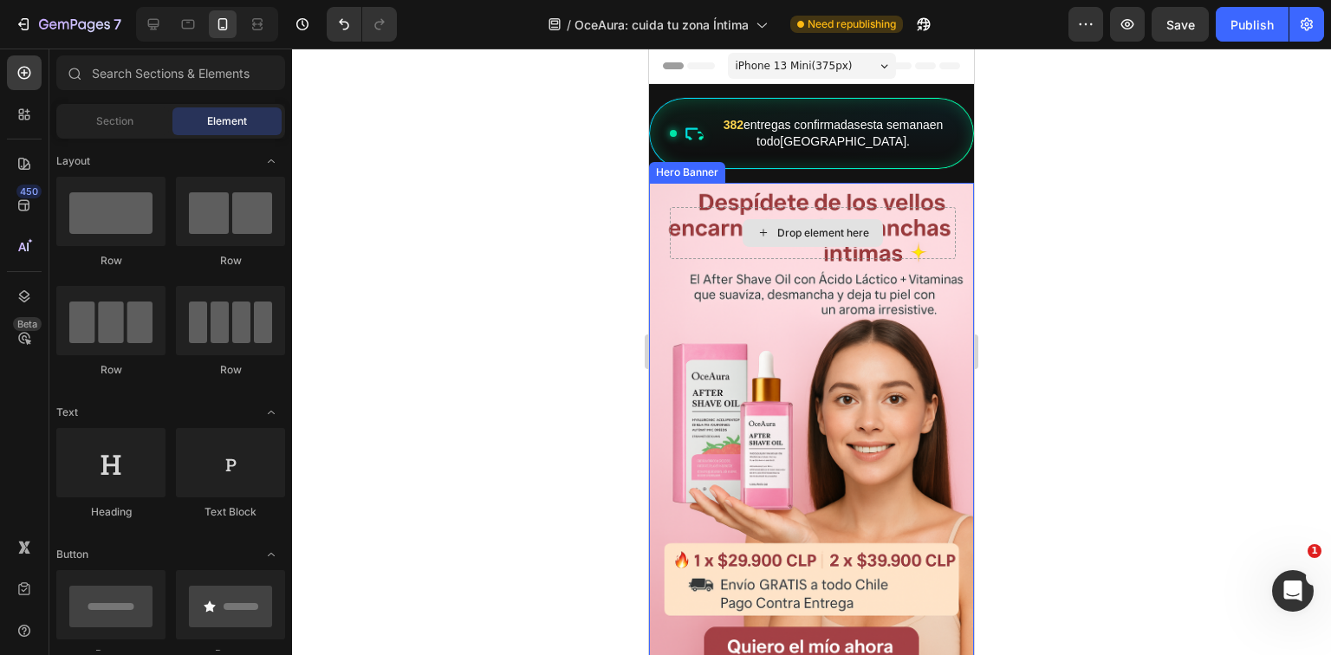
click at [821, 306] on div "Background Image" at bounding box center [811, 427] width 325 height 488
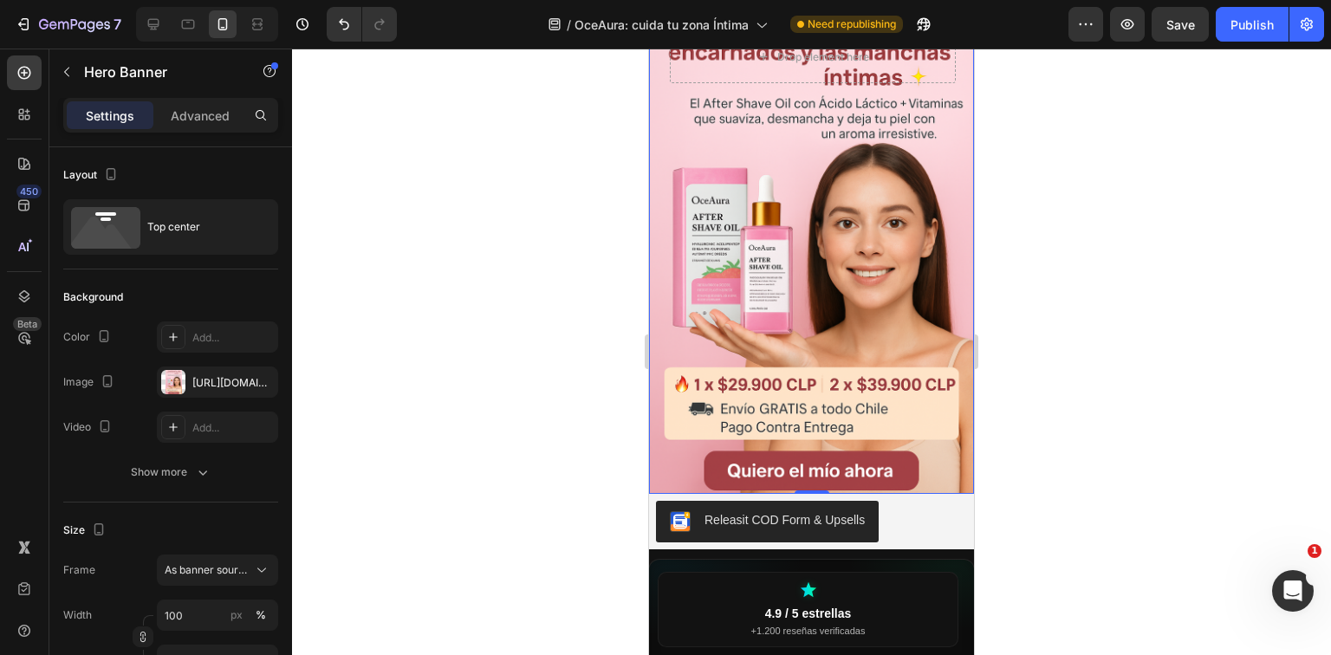
scroll to position [347, 0]
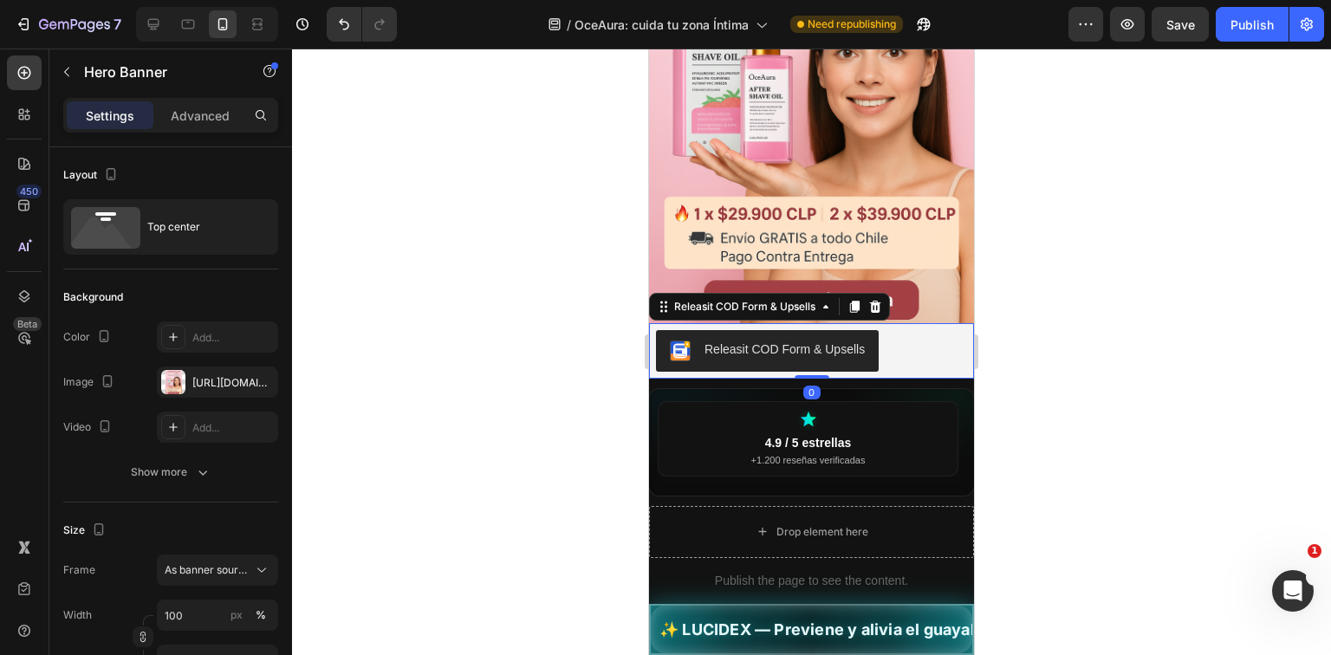
click at [893, 347] on div "Releasit COD Form & Upsells" at bounding box center [811, 351] width 311 height 42
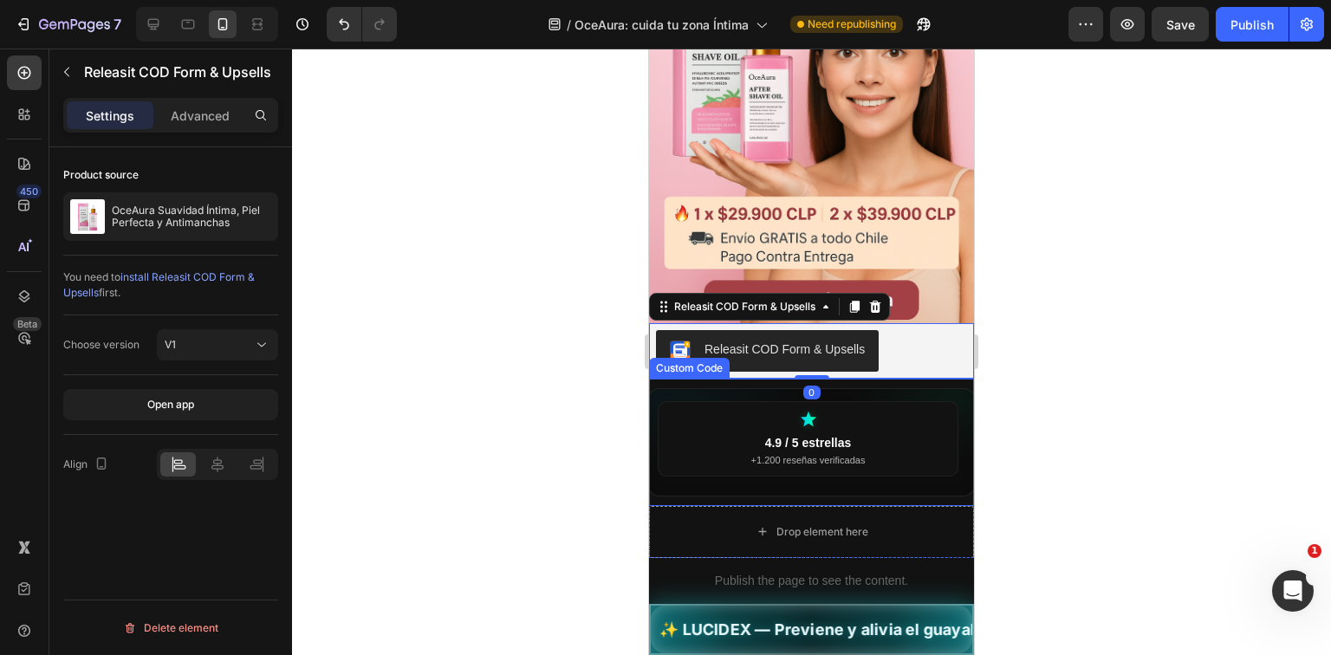
click at [840, 436] on strong "4.9 / 5 estrellas" at bounding box center [808, 443] width 87 height 14
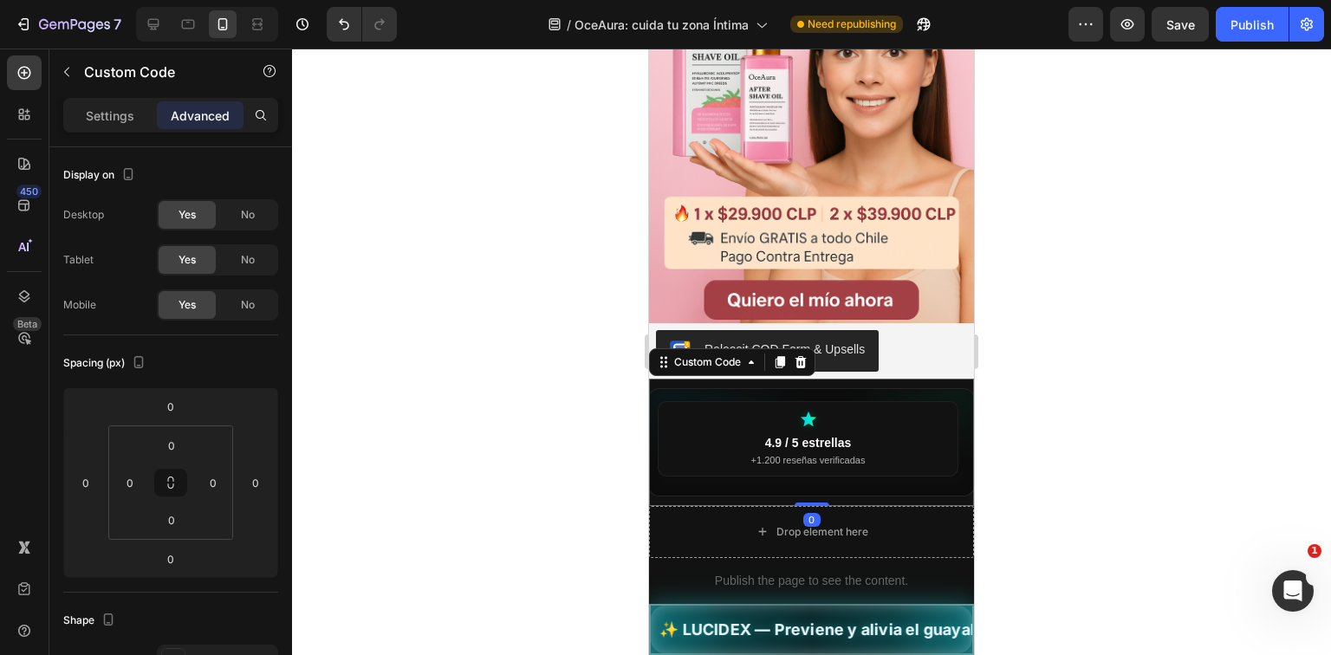
drag, startPoint x: 885, startPoint y: 438, endPoint x: 712, endPoint y: 437, distance: 173.4
click at [730, 438] on div "4.9 / 5 estrellas +1.200 reseñas verificadas" at bounding box center [808, 438] width 301 height 75
drag, startPoint x: 813, startPoint y: 491, endPoint x: 823, endPoint y: 439, distance: 52.9
click at [823, 439] on div "4.9 / 5 estrellas +1.200 reseñas verificadas +8.500 personas lo usan a diario E…" at bounding box center [811, 442] width 325 height 127
click at [1097, 426] on div at bounding box center [811, 352] width 1039 height 607
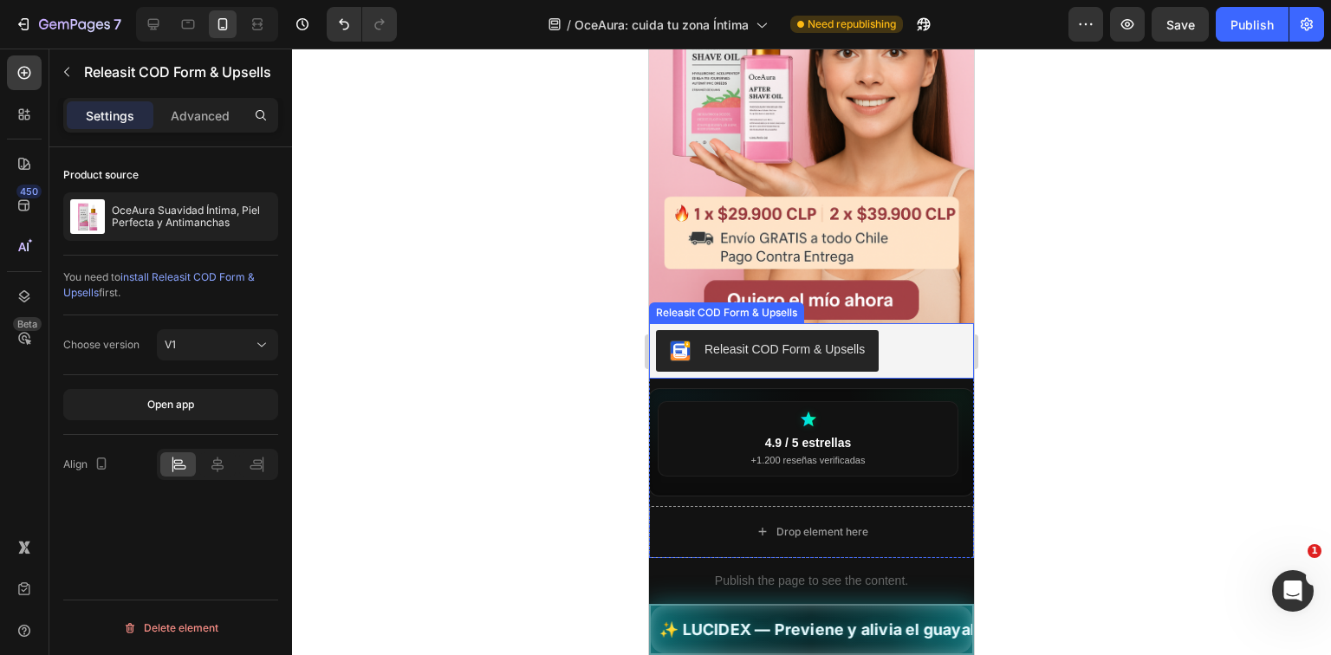
click at [937, 353] on div "Releasit COD Form & Upsells" at bounding box center [811, 351] width 311 height 42
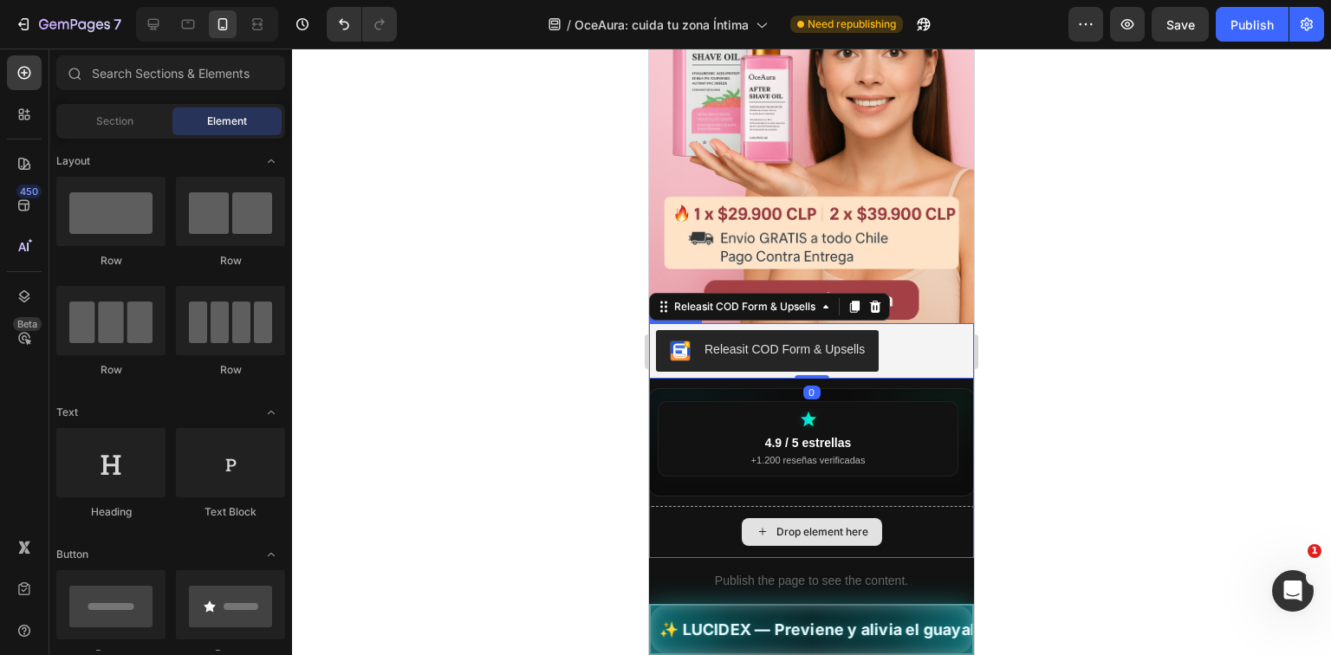
click at [832, 530] on div "Drop element here" at bounding box center [812, 532] width 140 height 28
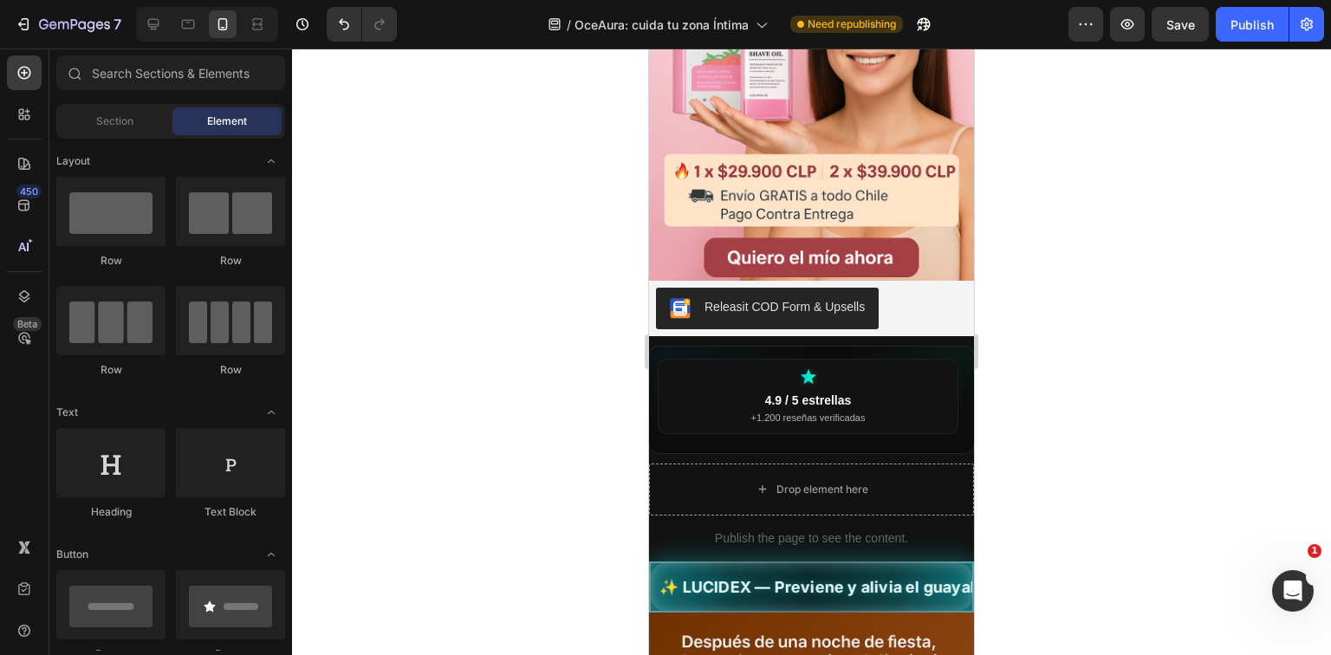
scroll to position [624, 0]
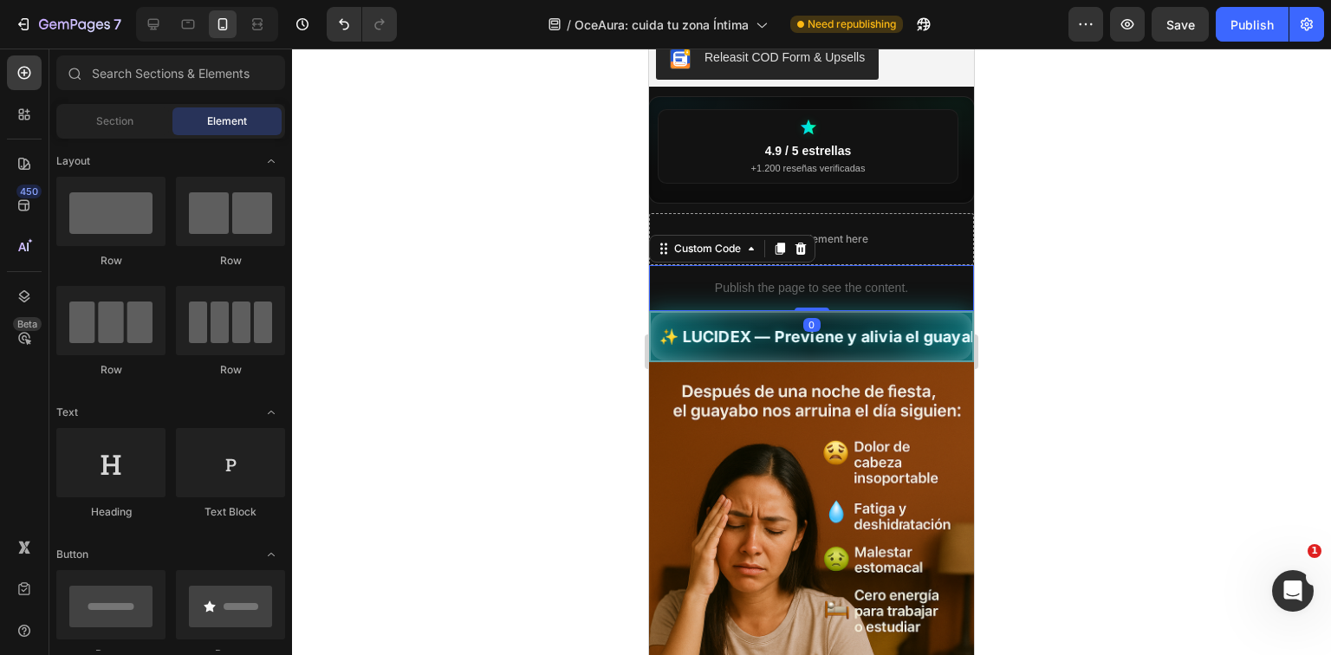
click at [895, 297] on p "Publish the page to see the content." at bounding box center [811, 288] width 325 height 18
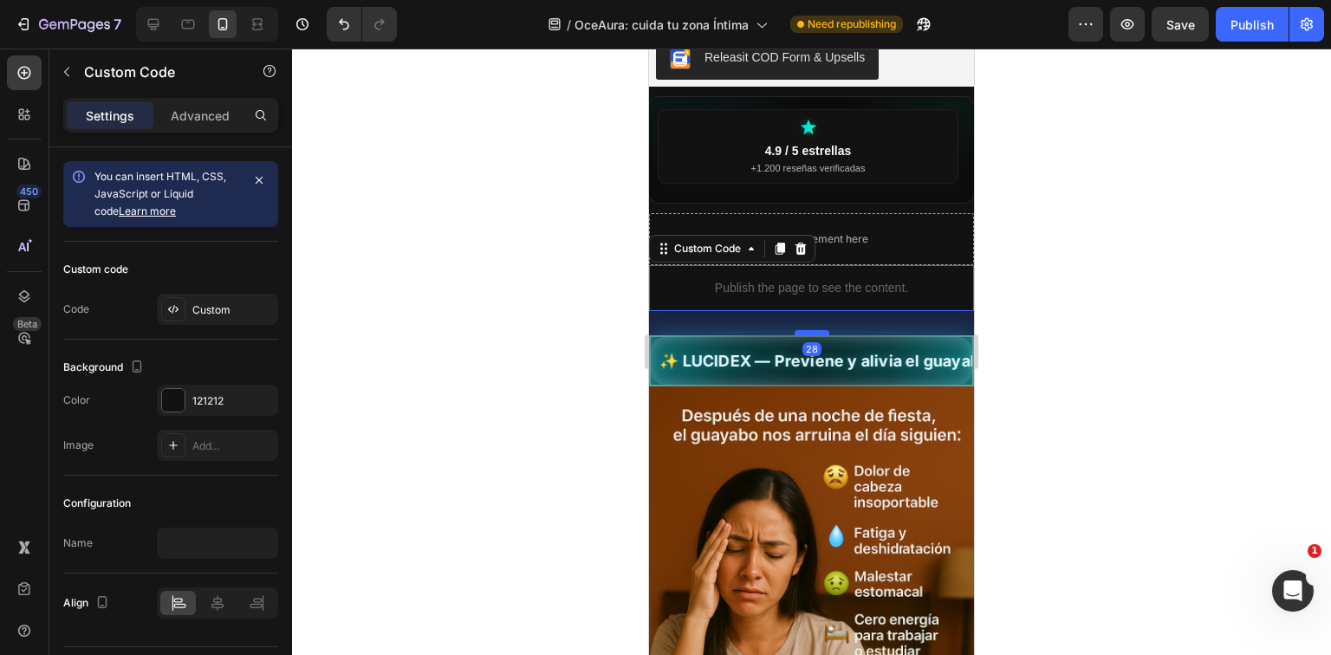
drag, startPoint x: 804, startPoint y: 312, endPoint x: 793, endPoint y: 400, distance: 88.3
click at [795, 335] on div at bounding box center [812, 332] width 35 height 5
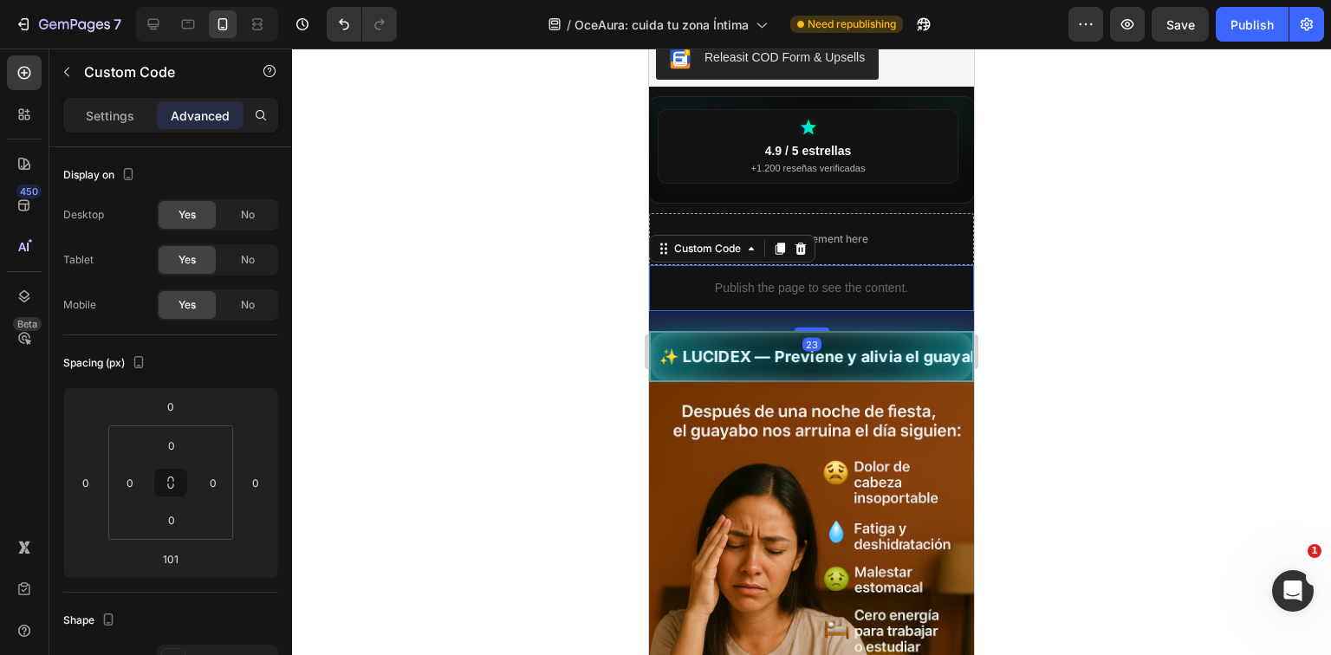
drag, startPoint x: 804, startPoint y: 401, endPoint x: 824, endPoint y: 294, distance: 109.3
click at [823, 296] on div "Publish the page to see the content. Custom Code 23" at bounding box center [811, 288] width 325 height 46
type input "0"
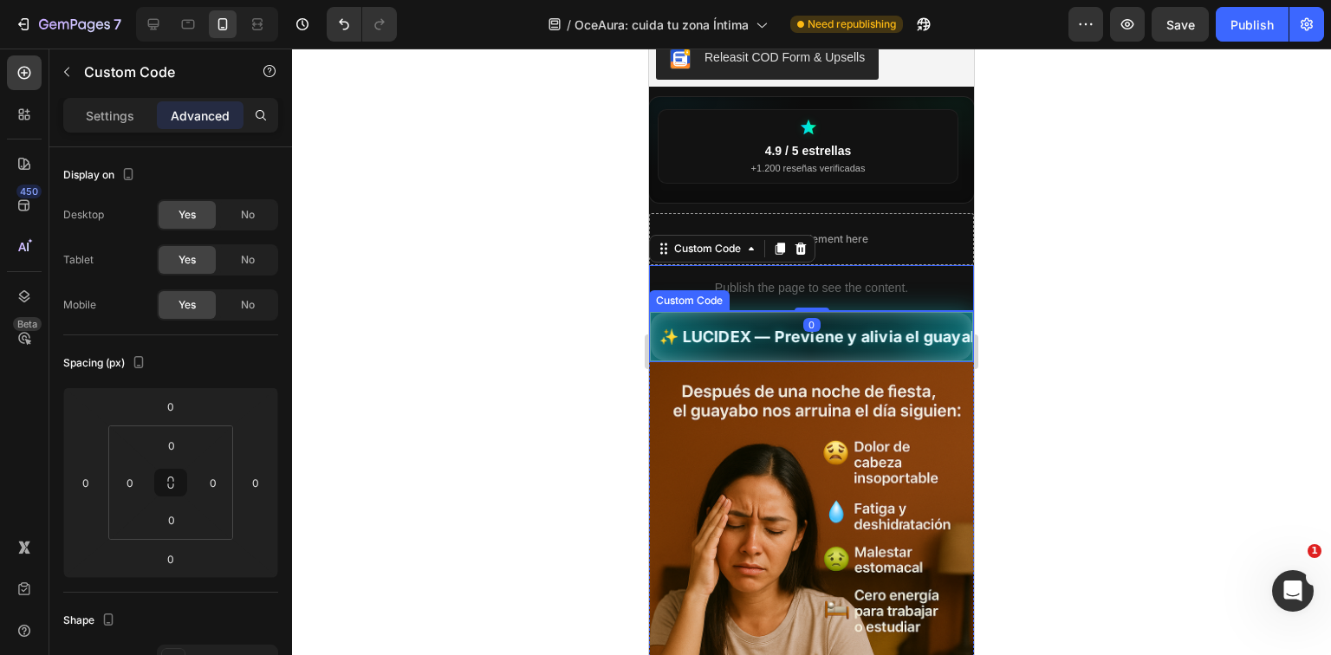
click at [854, 347] on span "✨ LUCIDEX — Previene y alivia el guayabo. 🍃 Fórmula natural | ✅ 🚚 Envío GRATIS" at bounding box center [812, 336] width 322 height 23
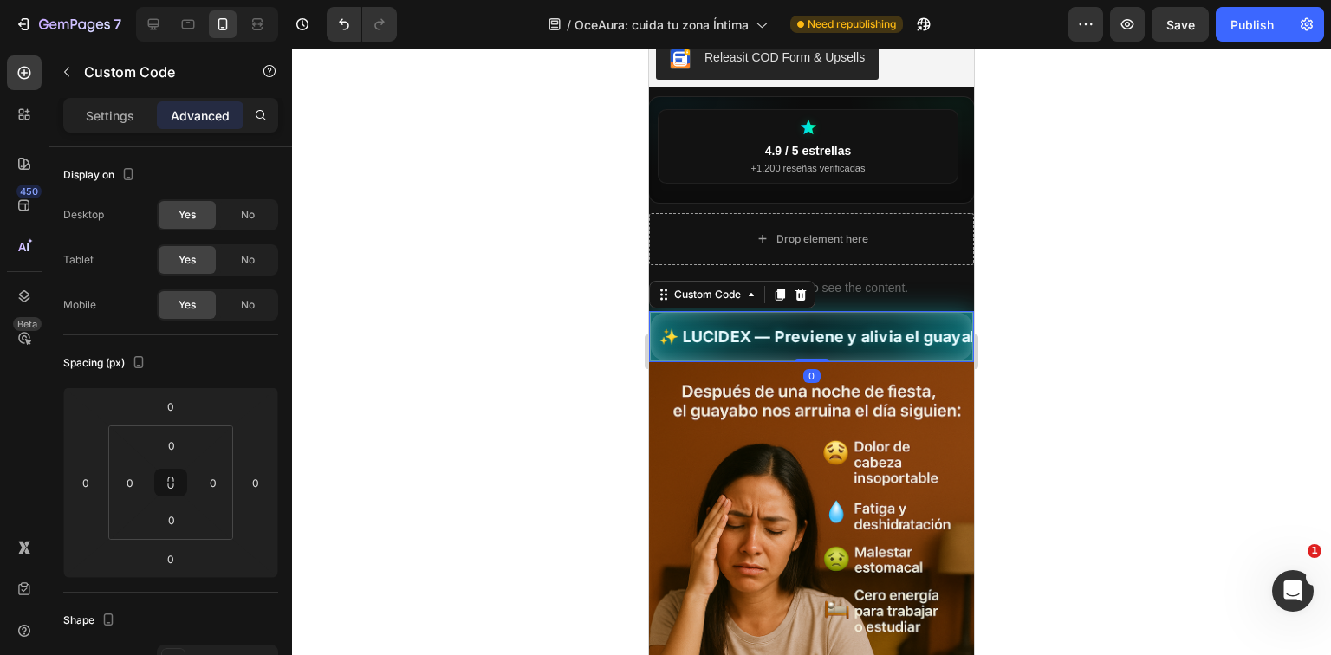
click at [861, 430] on img at bounding box center [811, 606] width 325 height 488
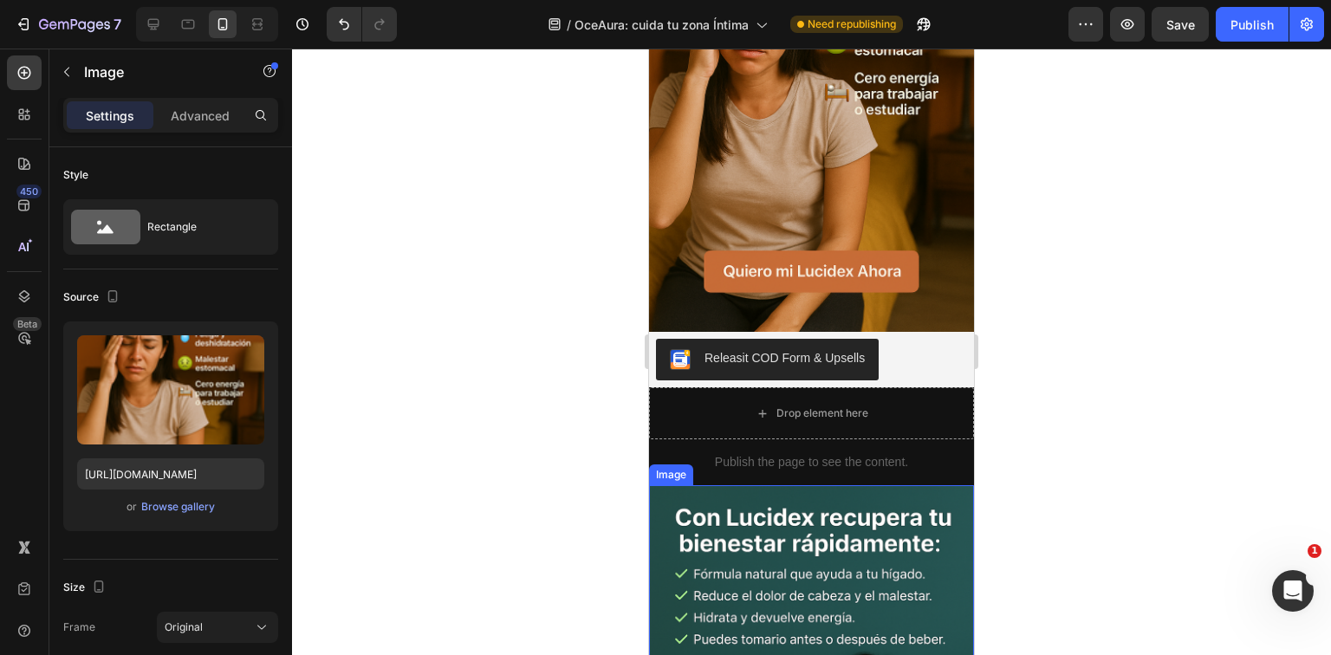
scroll to position [1040, 0]
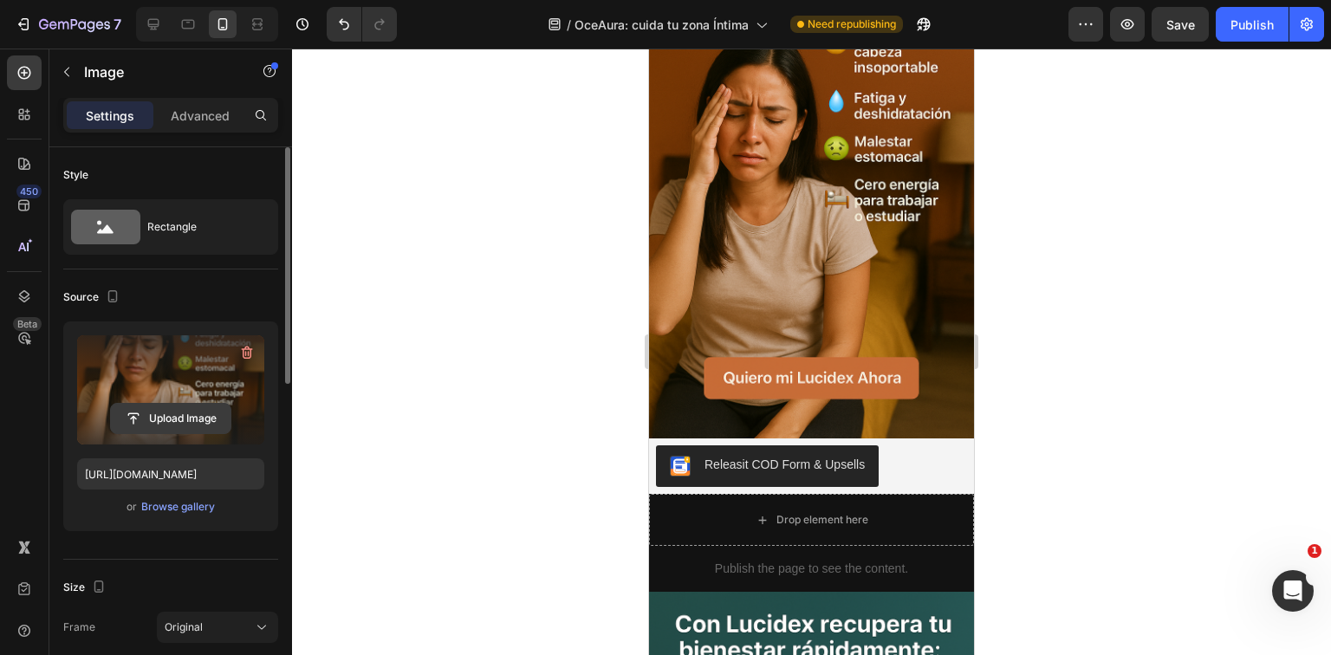
click at [193, 409] on input "file" at bounding box center [171, 418] width 120 height 29
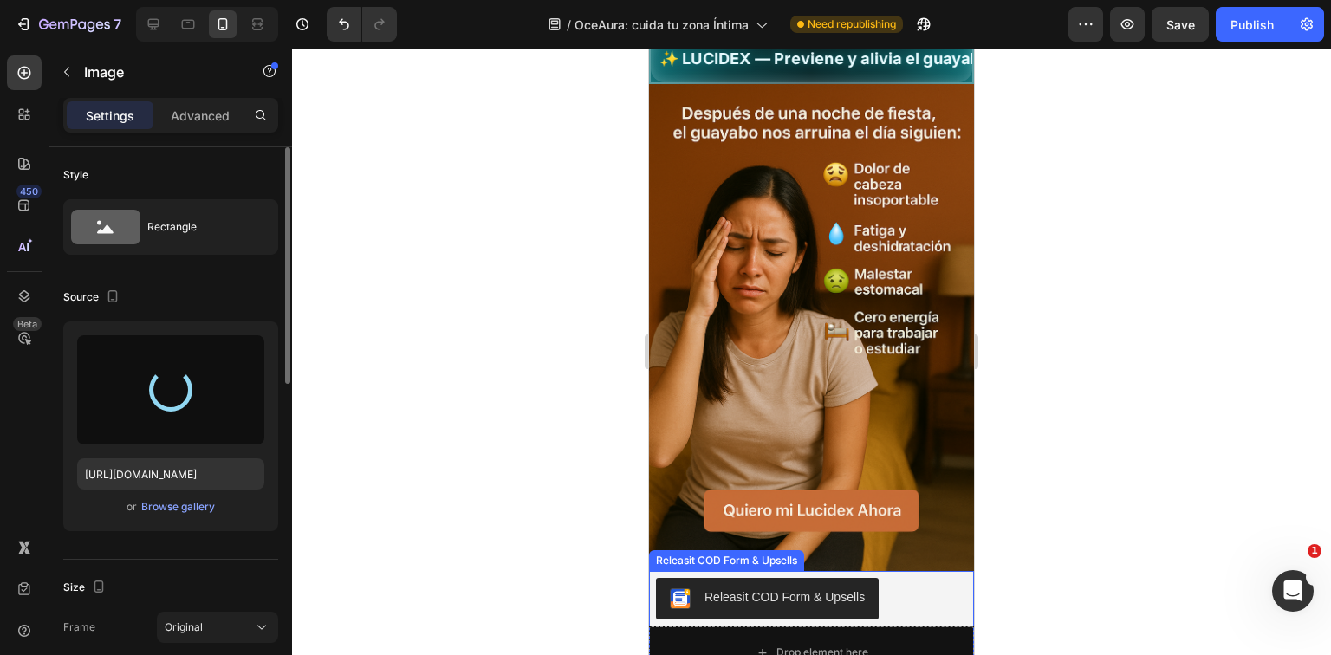
scroll to position [901, 0]
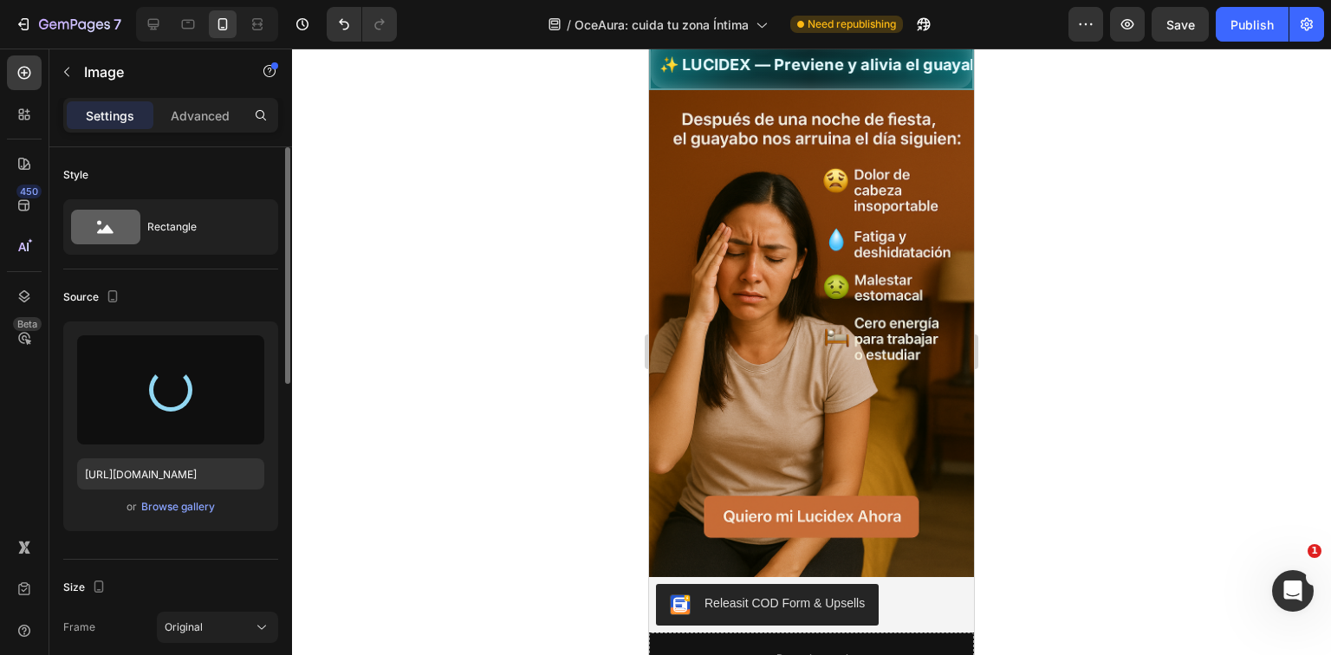
type input "[URL][DOMAIN_NAME]"
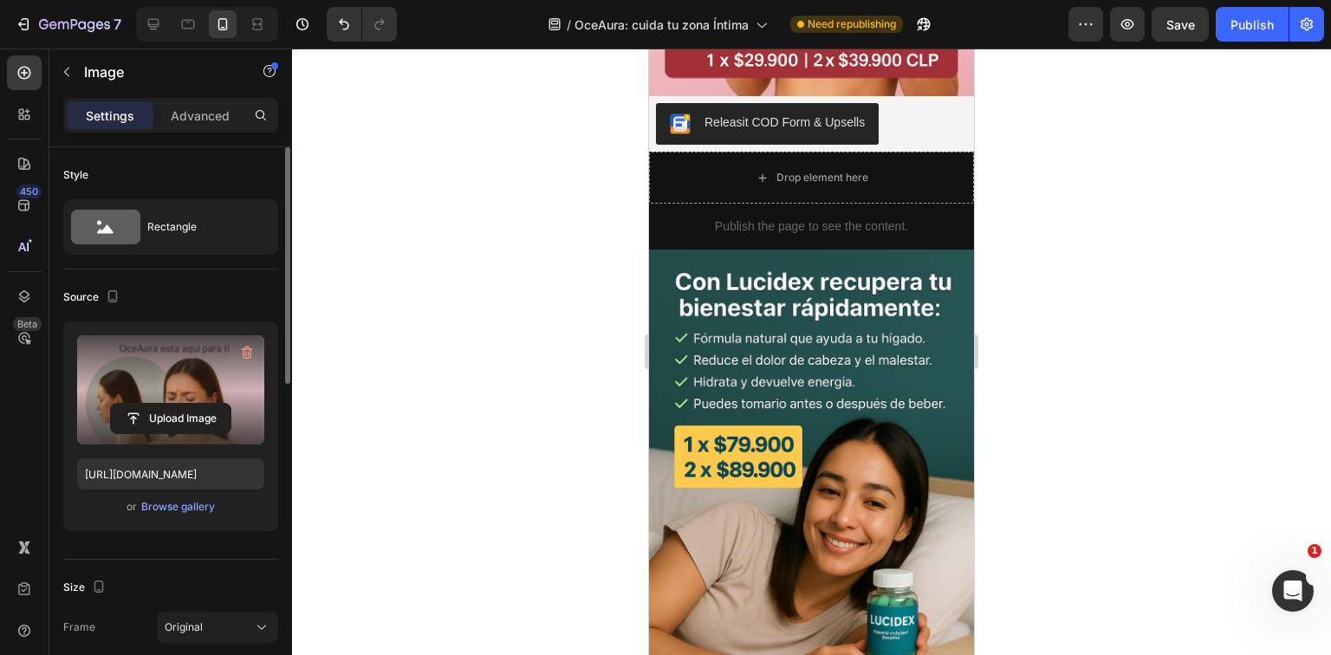
scroll to position [1387, 0]
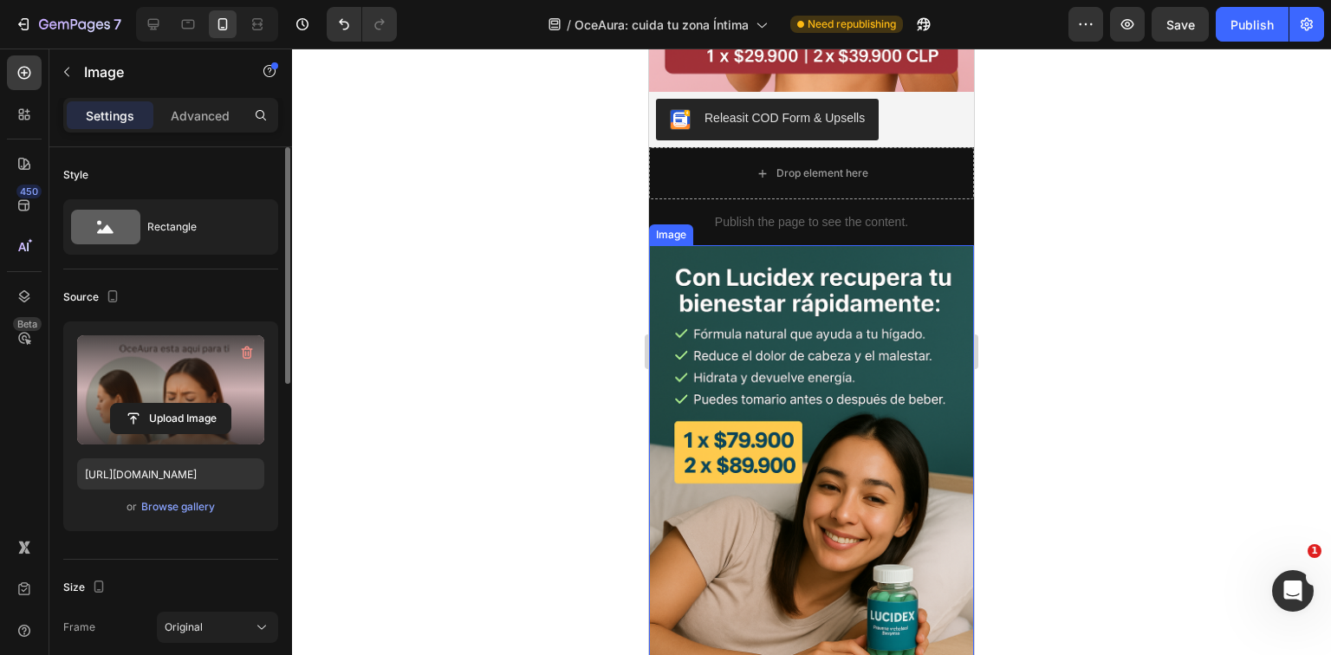
click at [822, 413] on img at bounding box center [811, 489] width 325 height 488
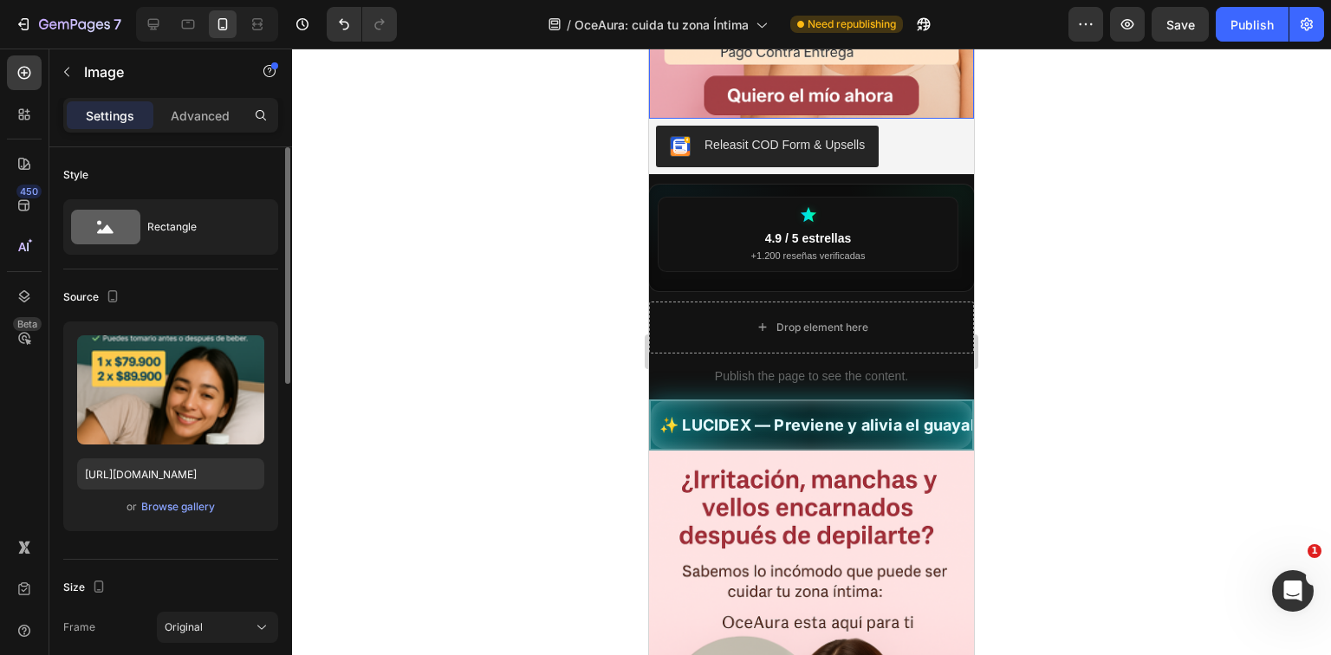
scroll to position [555, 0]
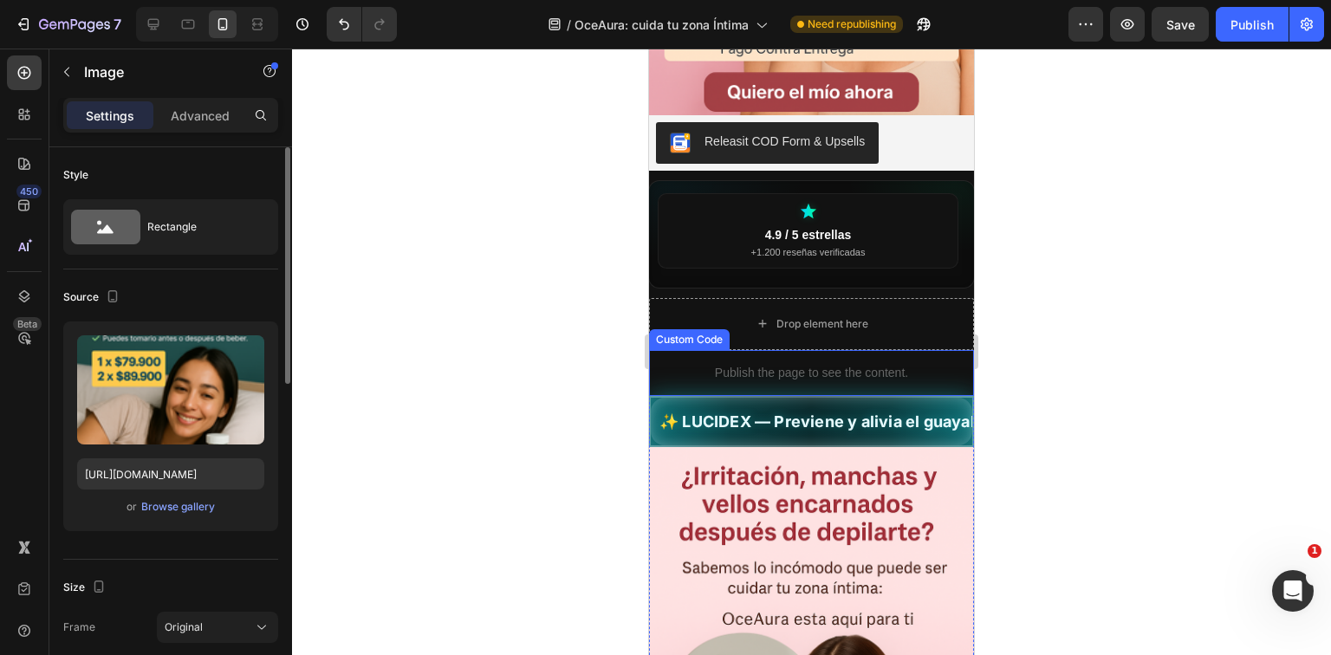
click at [840, 410] on span "✨ LUCIDEX — Previene y alivia el guayabo. 🍃 Fórmula natural | ✅ 🚚 Envío GRATIS" at bounding box center [812, 421] width 322 height 23
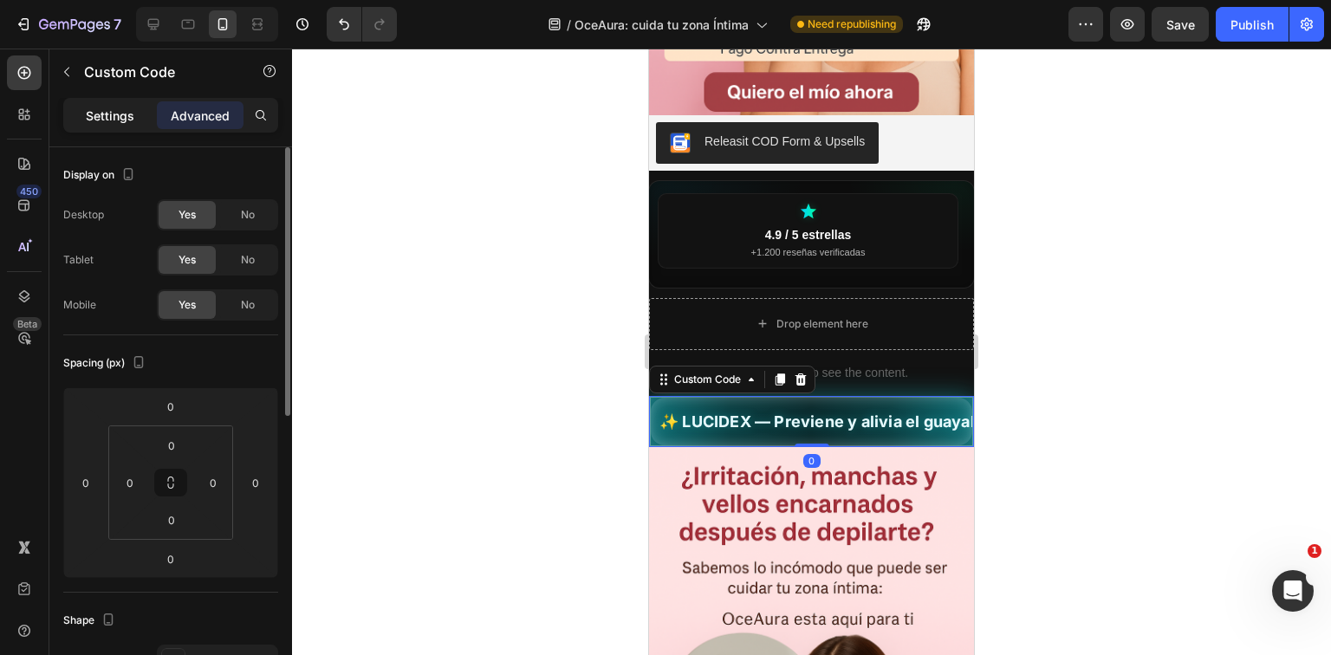
click at [117, 104] on div "Settings" at bounding box center [110, 115] width 87 height 28
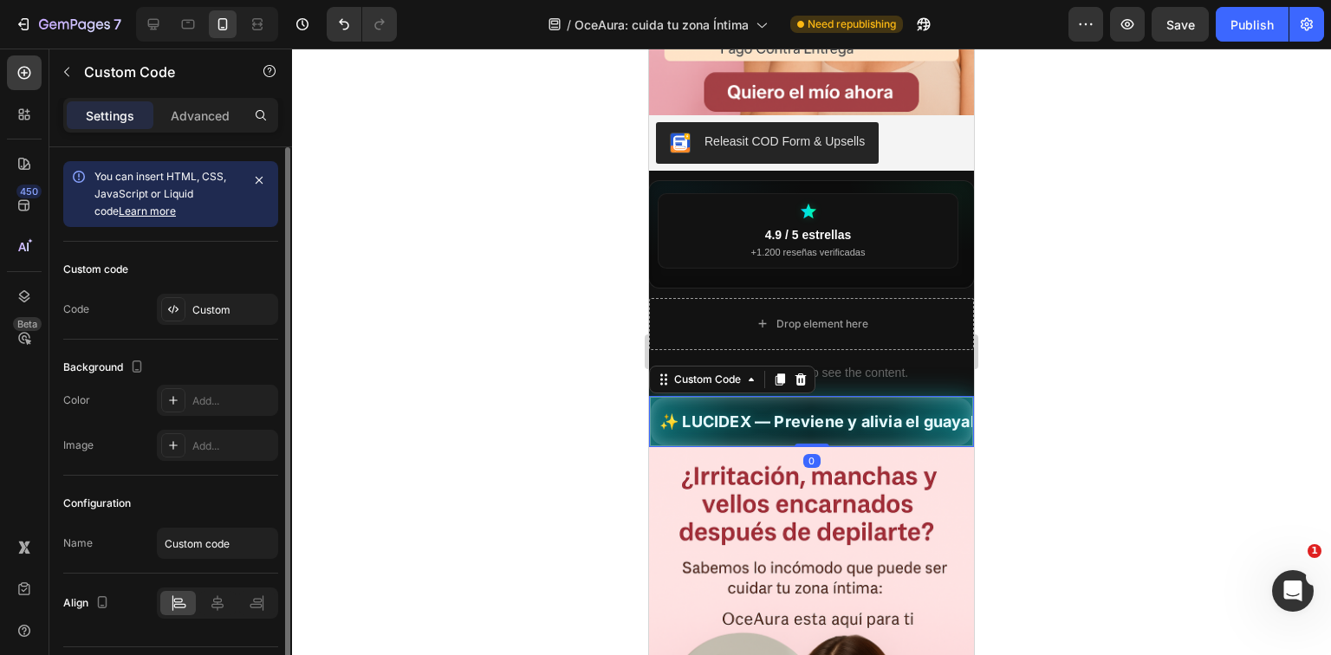
click at [195, 184] on div "You can insert HTML, CSS, JavaScript or Liquid code Learn more" at bounding box center [167, 194] width 146 height 52
click at [211, 335] on div "Custom code Code Custom" at bounding box center [170, 291] width 215 height 98
click at [218, 309] on div "Custom" at bounding box center [232, 311] width 81 height 16
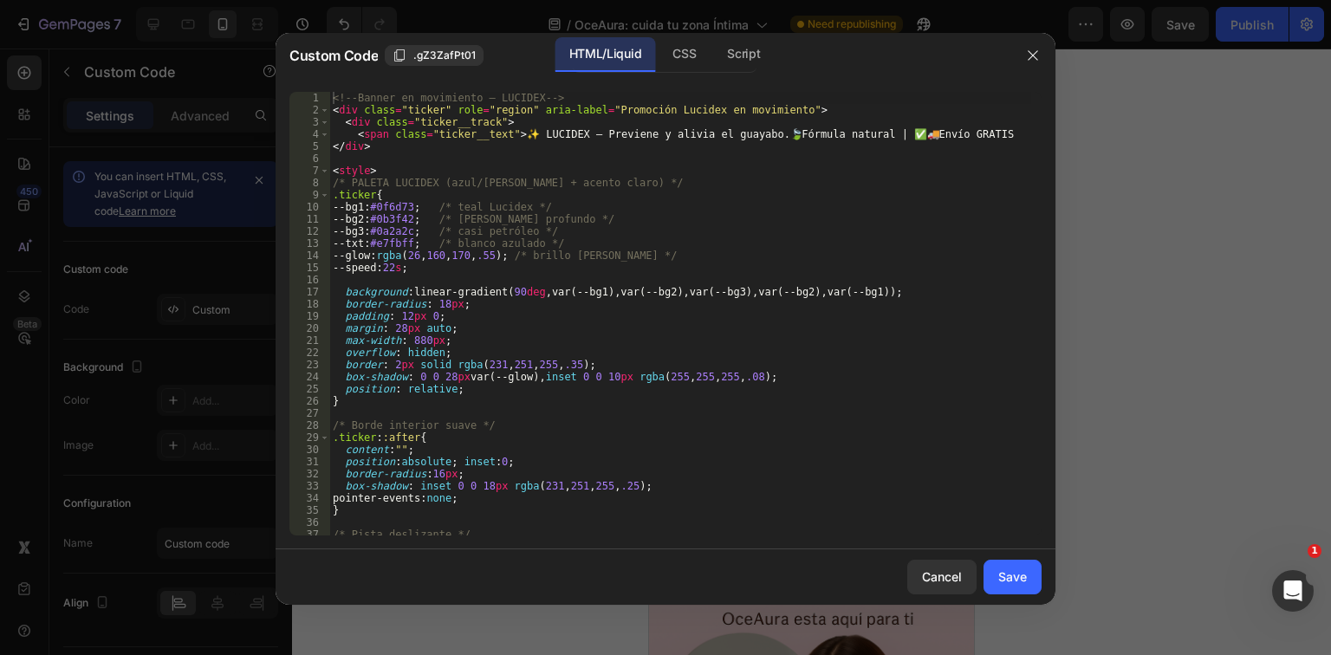
click at [328, 290] on div "17" at bounding box center [310, 292] width 41 height 12
click at [383, 291] on div "<!-- Banner en movimiento – LUCIDEX --> < div class = "ticker" role = "region" …" at bounding box center [680, 326] width 702 height 468
type textarea "</style>"
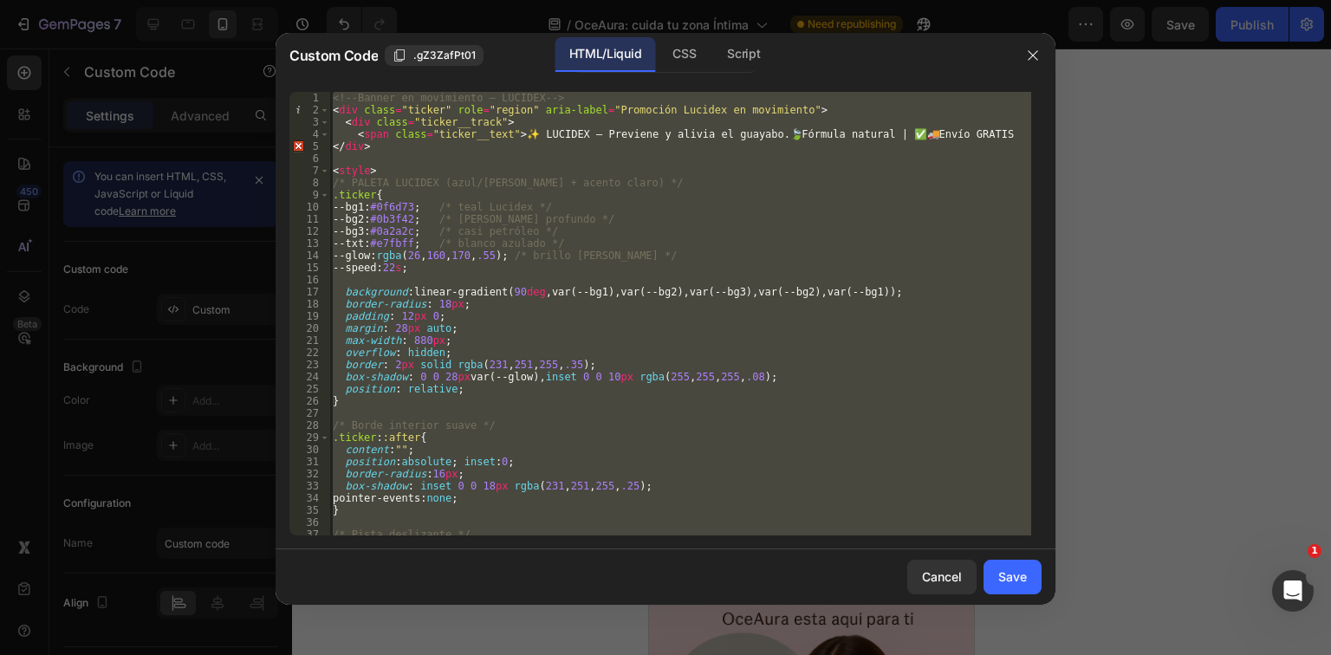
paste textarea
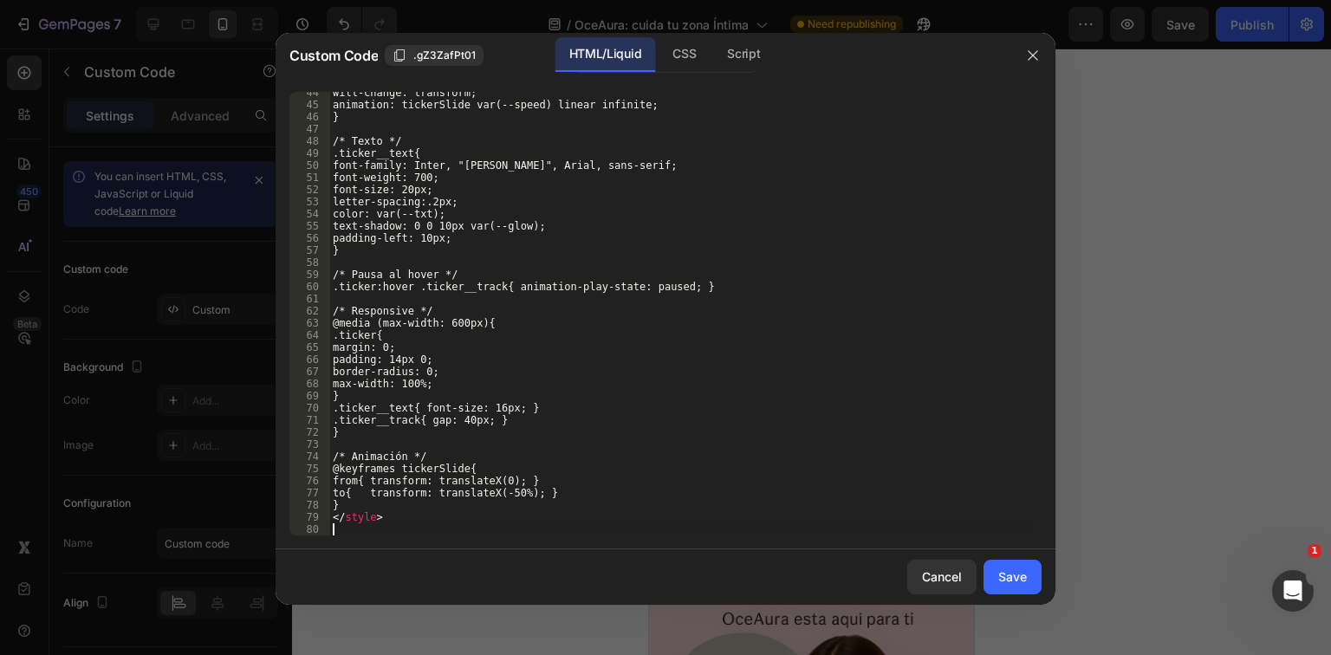
scroll to position [551, 0]
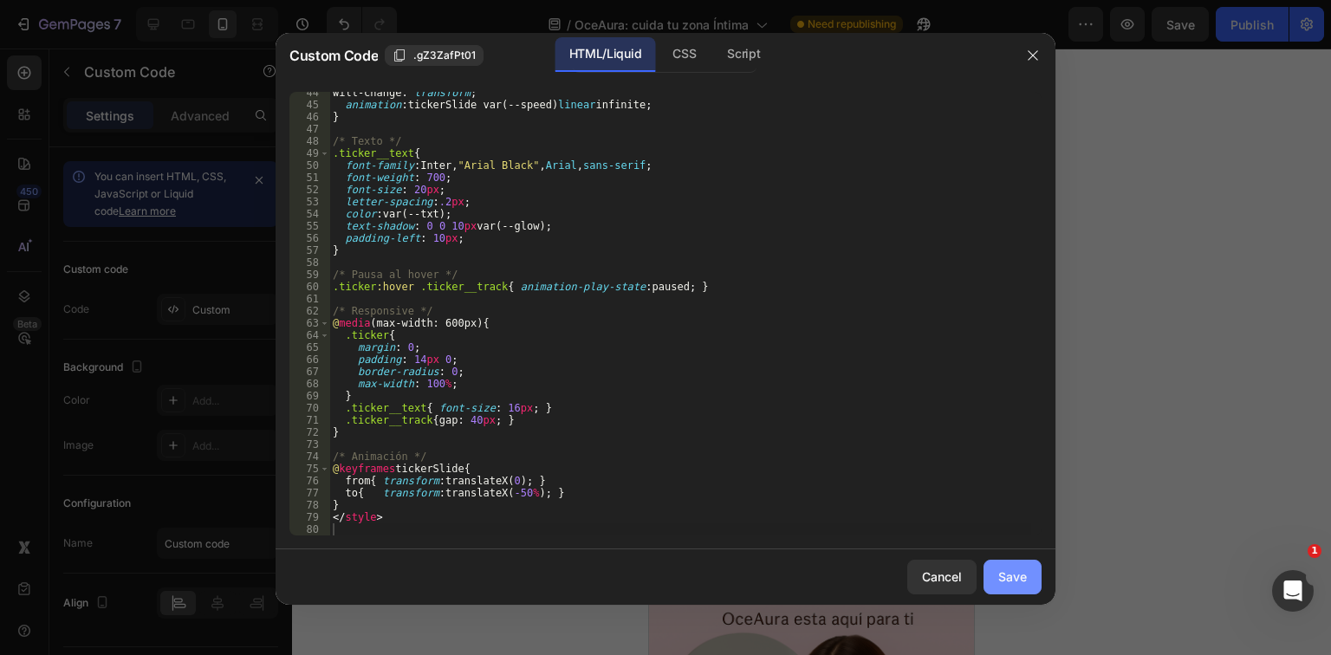
click at [1009, 586] on div "Save" at bounding box center [1013, 577] width 29 height 18
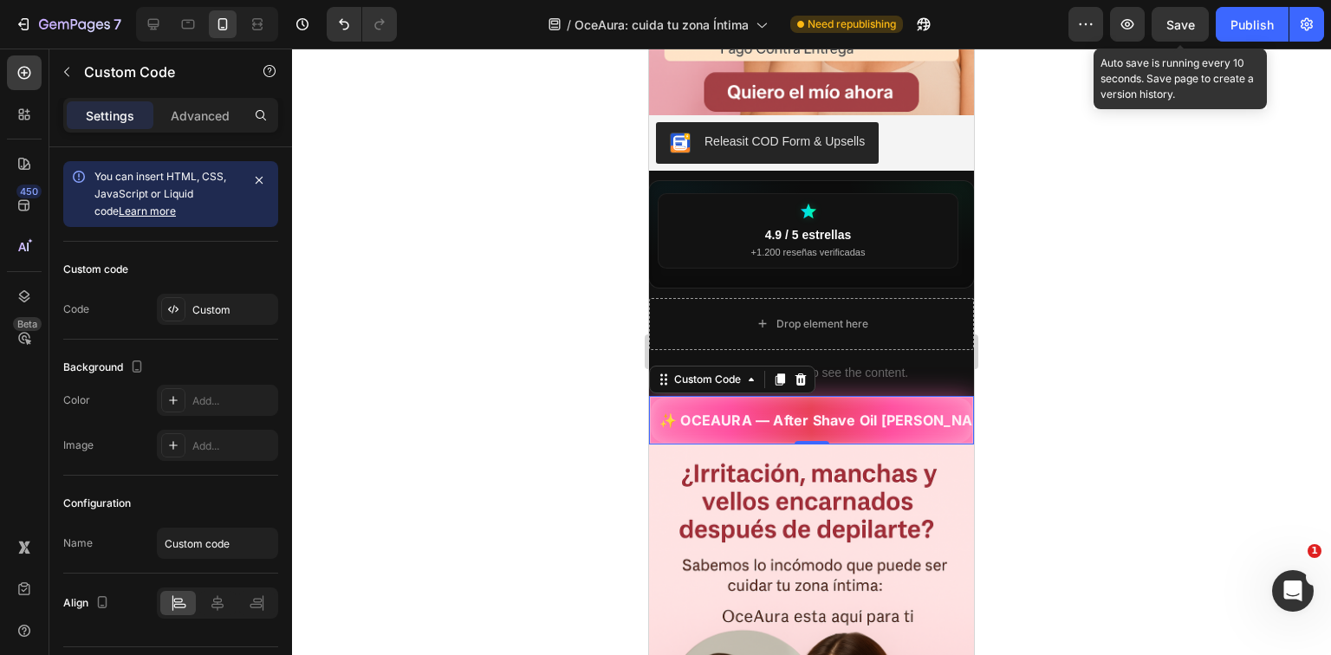
click at [1181, 17] on span "Save" at bounding box center [1181, 24] width 29 height 15
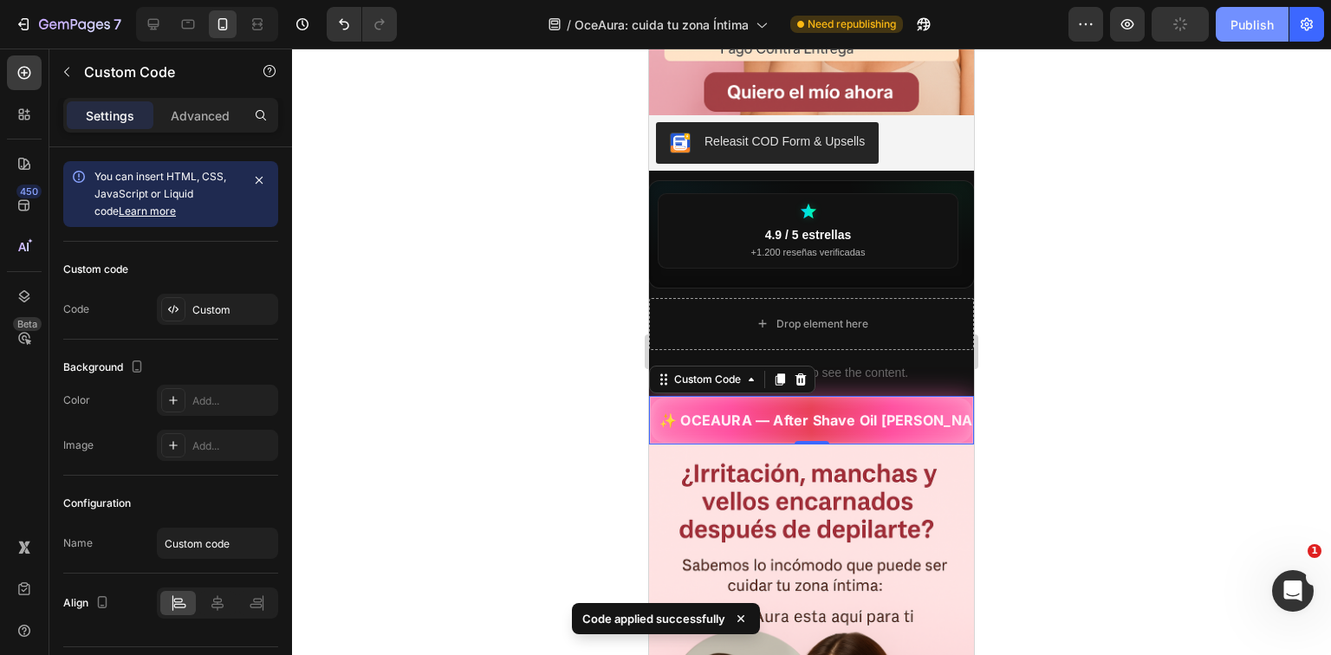
click at [1240, 20] on div "Publish" at bounding box center [1252, 25] width 43 height 18
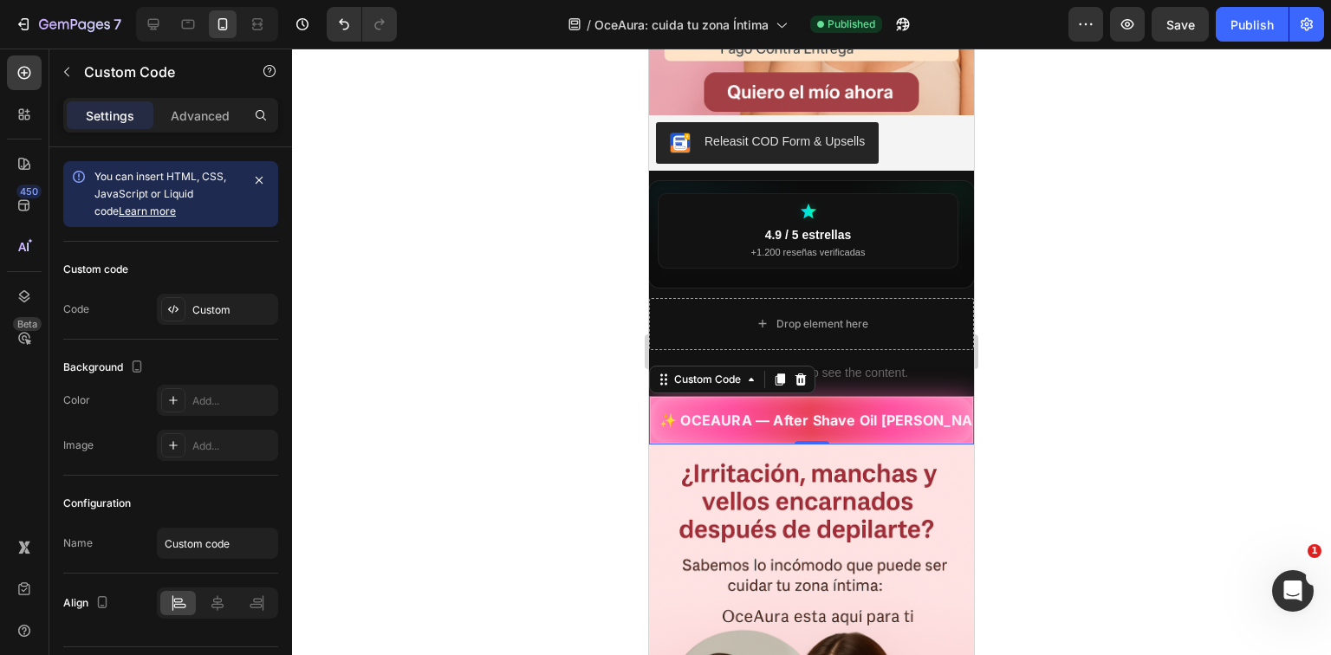
click at [770, 422] on div "✨ OCEAURA — After Shave Oil Femenino · Suaviza, aclara y previene vellos encarn…" at bounding box center [811, 420] width 325 height 49
click at [204, 303] on div "Custom" at bounding box center [232, 311] width 81 height 16
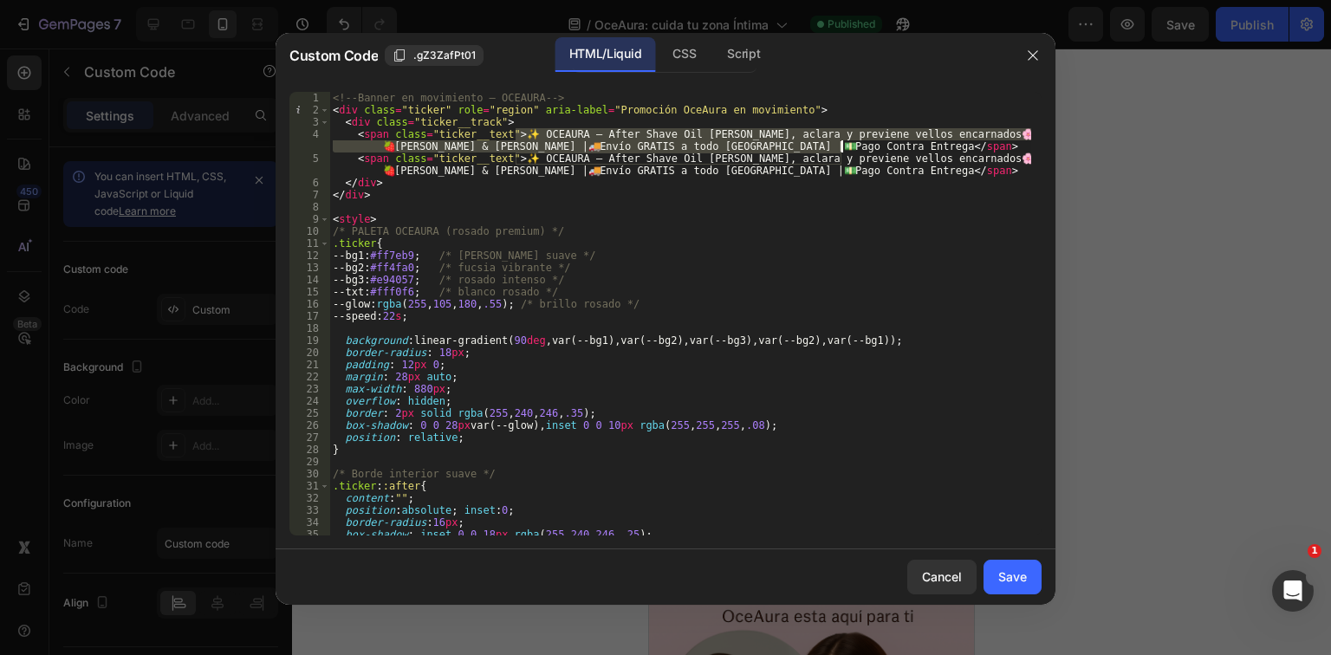
drag, startPoint x: 515, startPoint y: 131, endPoint x: 843, endPoint y: 144, distance: 327.9
click at [843, 144] on div "<!-- Banner en movimiento – OCEAURA --> < div class = "ticker" role = "region" …" at bounding box center [680, 326] width 702 height 468
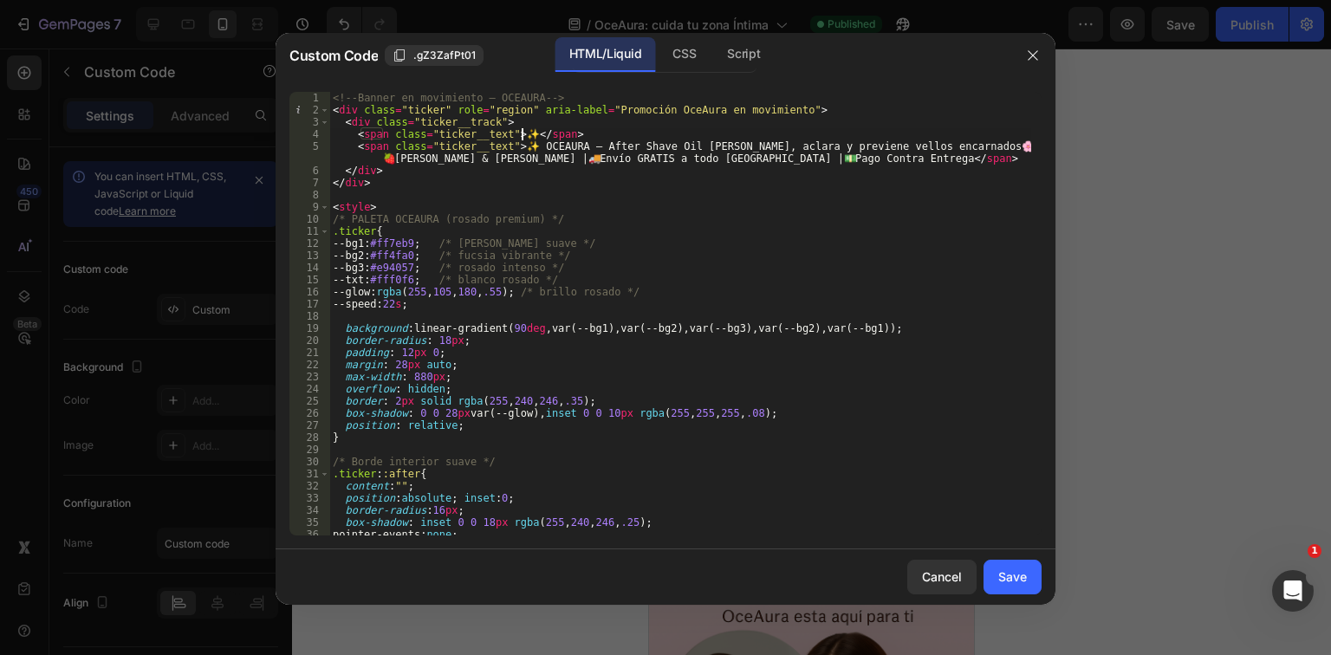
click at [523, 131] on div "<!-- Banner en movimiento – OCEAURA --> < div class = "ticker" role = "region" …" at bounding box center [680, 326] width 702 height 468
paste textarea "“Oferta especial: tu piel fresca y luminosa desde la primera aplicación”"
drag, startPoint x: 628, startPoint y: 134, endPoint x: 525, endPoint y: 135, distance: 103.2
click at [525, 135] on div "<!-- Banner en movimiento – OCEAURA --> < div class = "ticker" role = "region" …" at bounding box center [680, 326] width 702 height 468
click at [510, 135] on div "<!-- Banner en movimiento – OCEAURA --> < div class = "ticker" role = "region" …" at bounding box center [680, 326] width 702 height 468
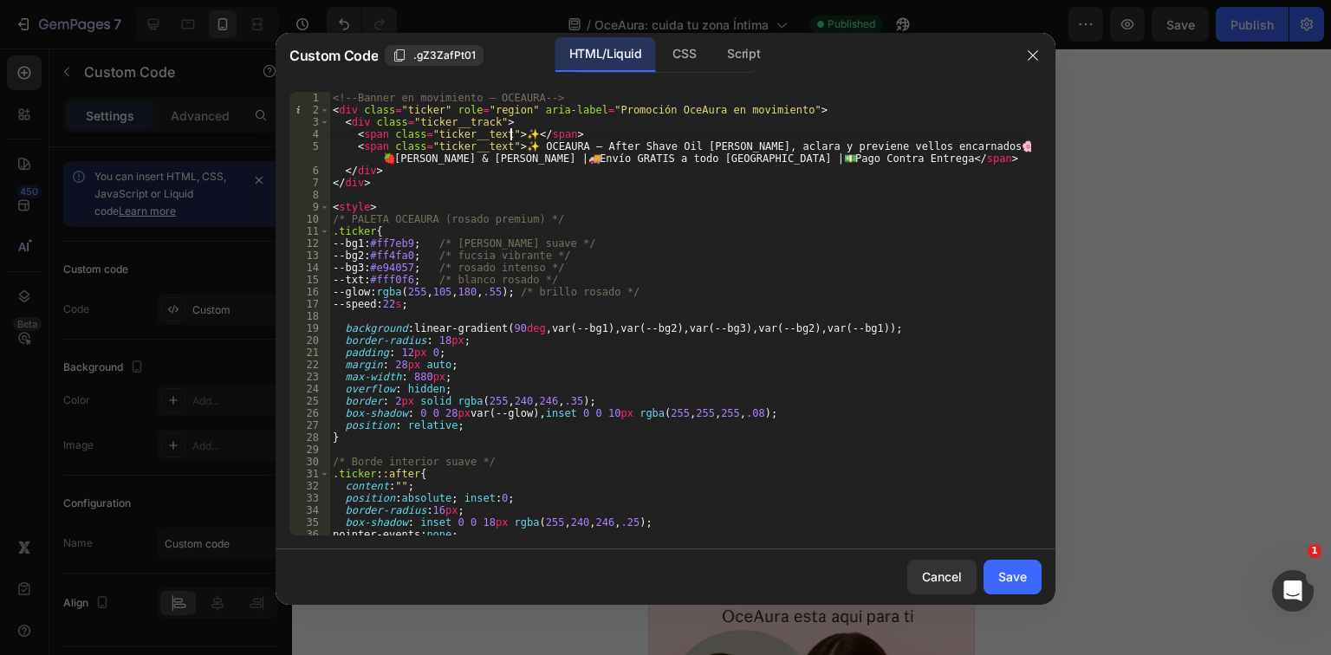
paste textarea "Oferta especial: tu piel fresca y luminosa desde la primera aplicación”"
drag, startPoint x: 609, startPoint y: 132, endPoint x: 510, endPoint y: 134, distance: 99.7
click at [510, 134] on div "<!-- Banner en movimiento – OCEAURA --> < div class = "ticker" role = "region" …" at bounding box center [680, 326] width 702 height 468
click at [825, 132] on div "<!-- Banner en movimiento – OCEAURA --> < div class = "ticker" role = "region" …" at bounding box center [680, 326] width 702 height 468
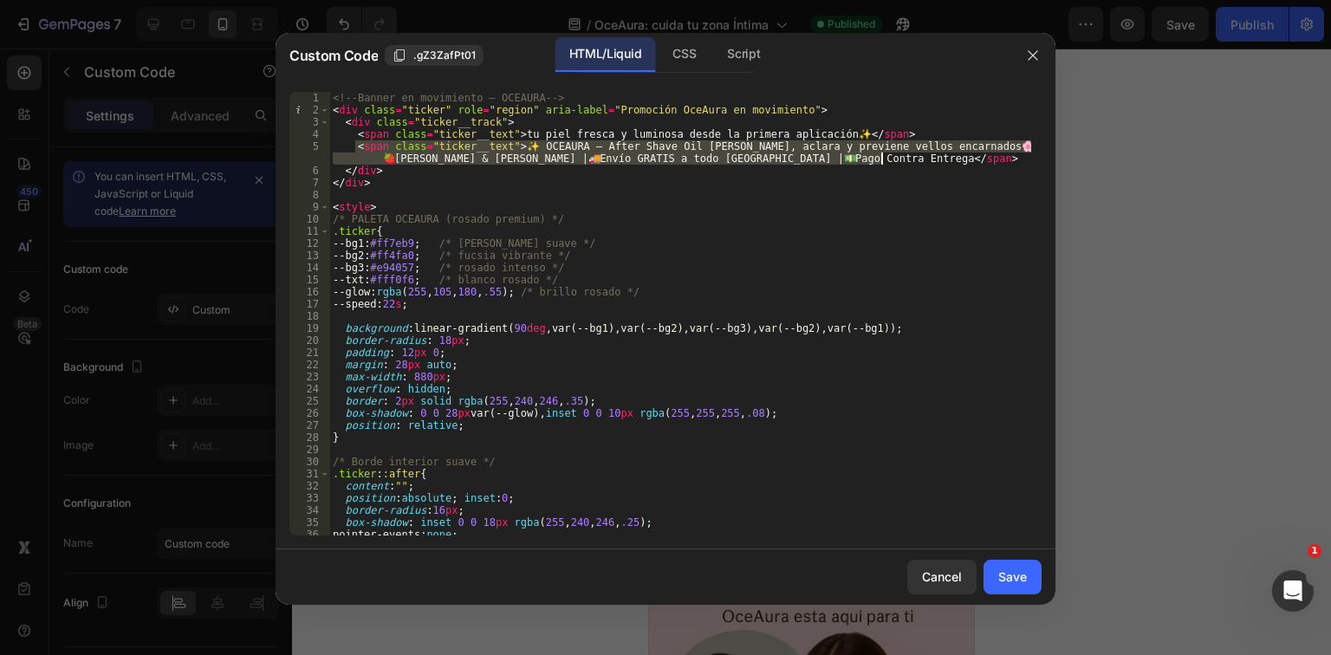
drag, startPoint x: 357, startPoint y: 146, endPoint x: 908, endPoint y: 163, distance: 551.5
click at [908, 163] on div "<!-- Banner en movimiento – OCEAURA --> < div class = "ticker" role = "region" …" at bounding box center [680, 326] width 702 height 468
type textarea "<span class="ticker__text">✨ OCEAURA — After Shave Oil Femenino · Suaviza, acla…"
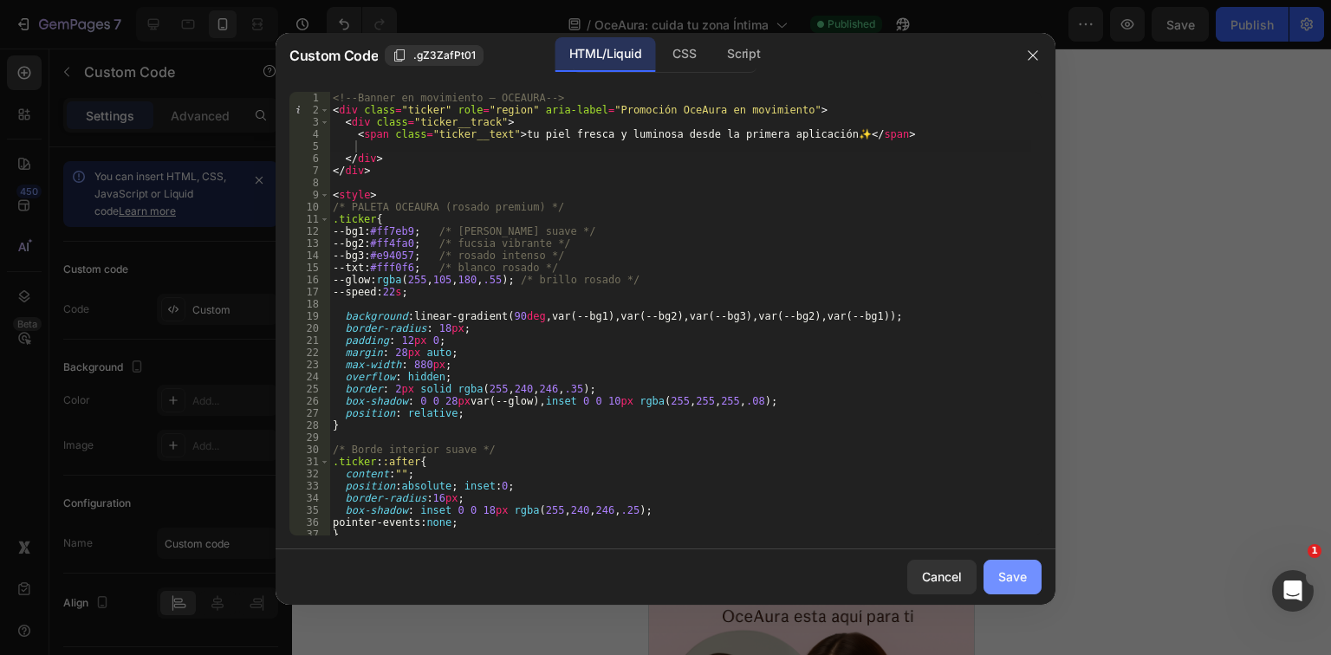
click at [1022, 565] on button "Save" at bounding box center [1013, 577] width 58 height 35
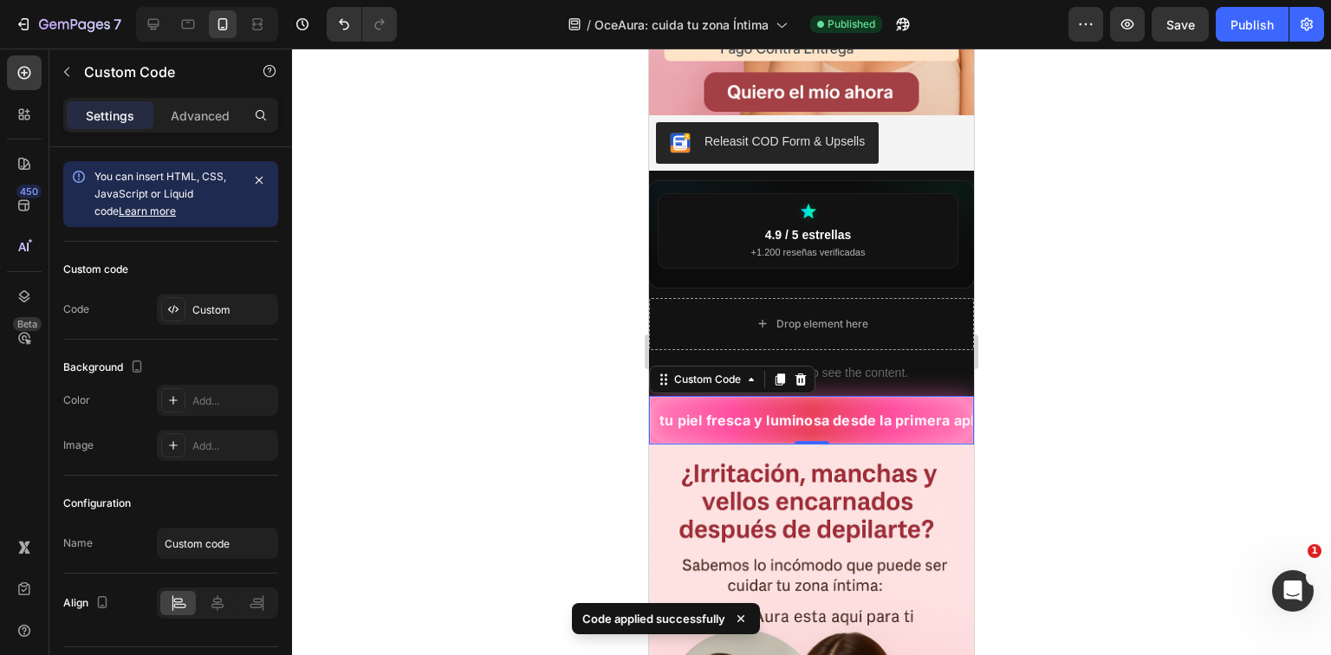
click at [832, 420] on div "tu piel fresca y luminosa desde la primera aplicación✨" at bounding box center [811, 420] width 325 height 49
click at [173, 303] on icon at bounding box center [173, 310] width 14 height 14
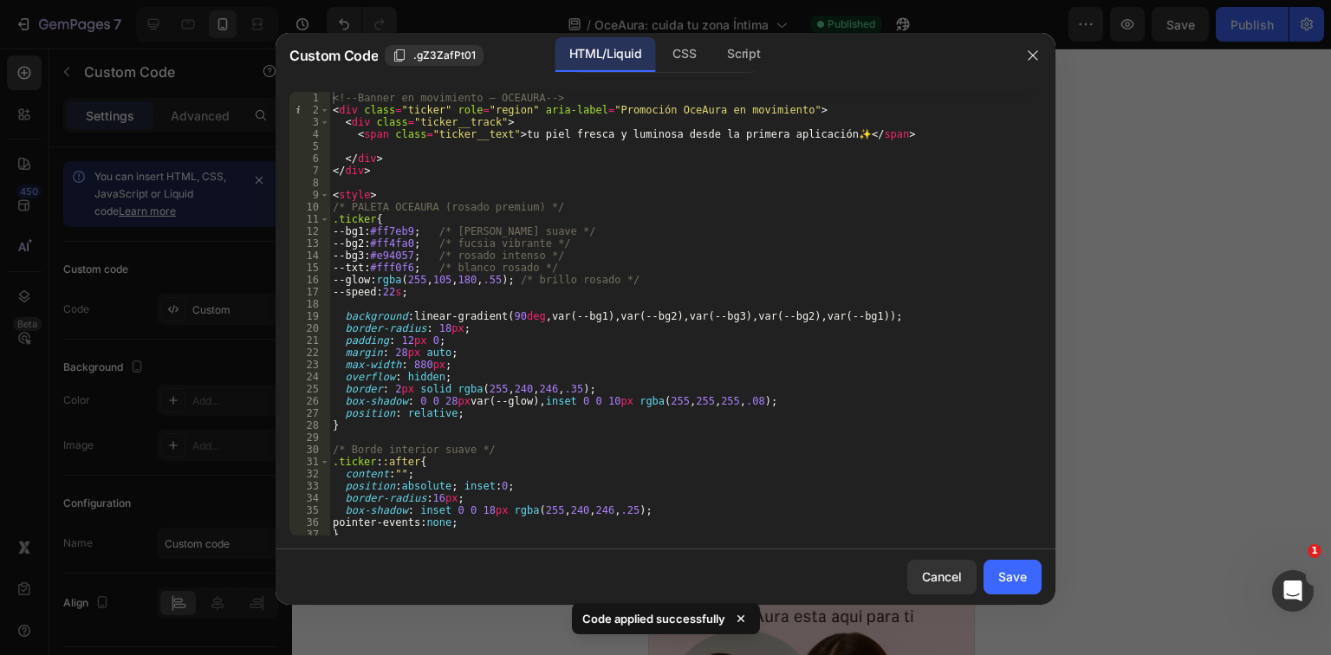
click at [521, 135] on div "<!-- Banner en movimiento – OCEAURA --> < div class = "ticker" role = "region" …" at bounding box center [680, 326] width 702 height 468
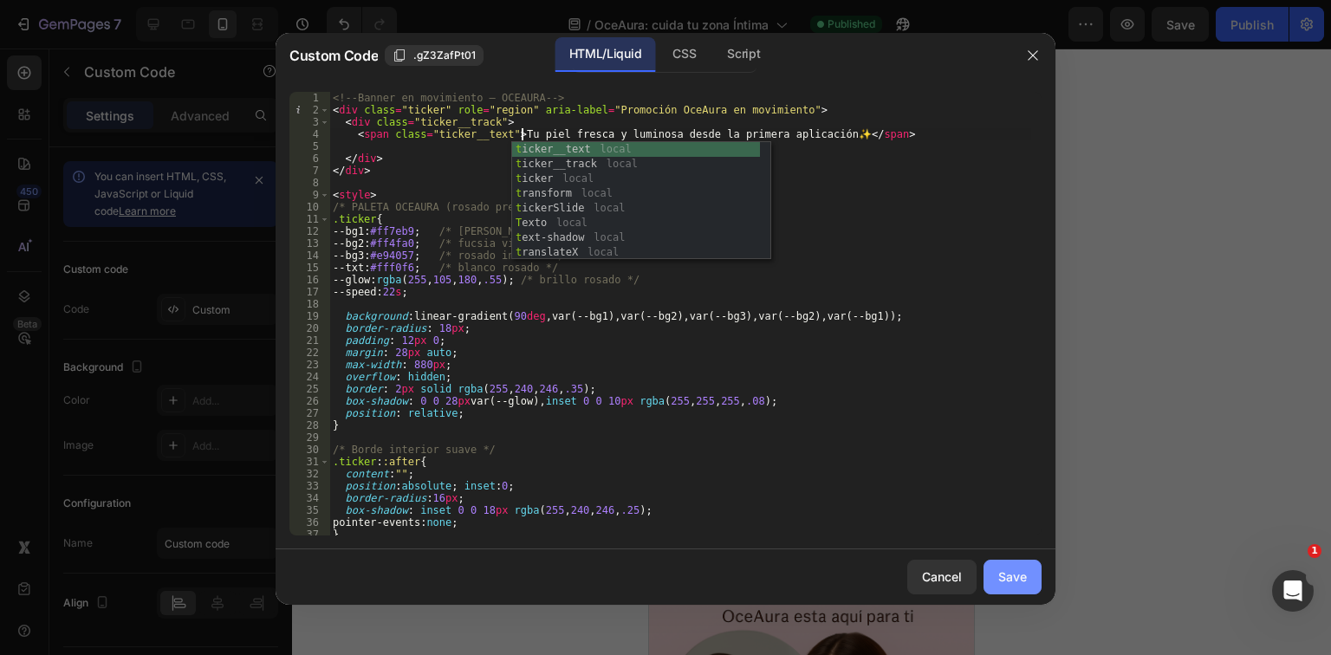
type textarea "<span class="ticker__text"> Tu piel fresca y luminosa desde la primera aplicaci…"
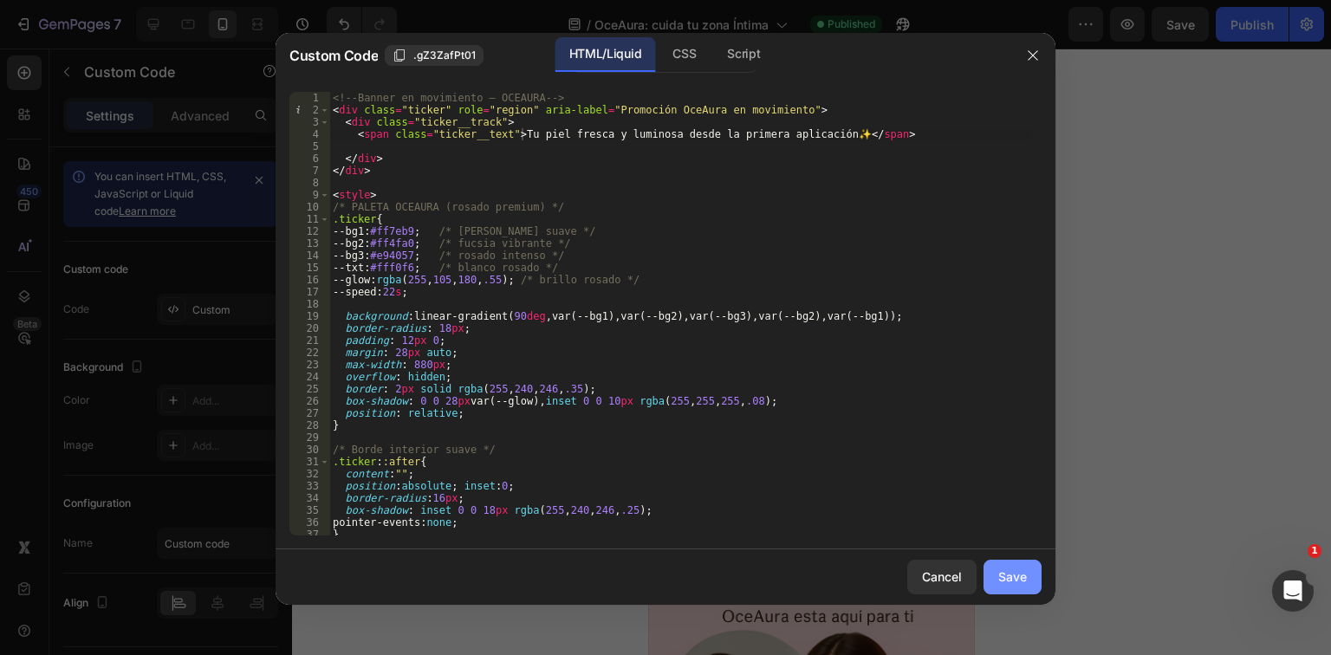
click at [1031, 572] on button "Save" at bounding box center [1013, 577] width 58 height 35
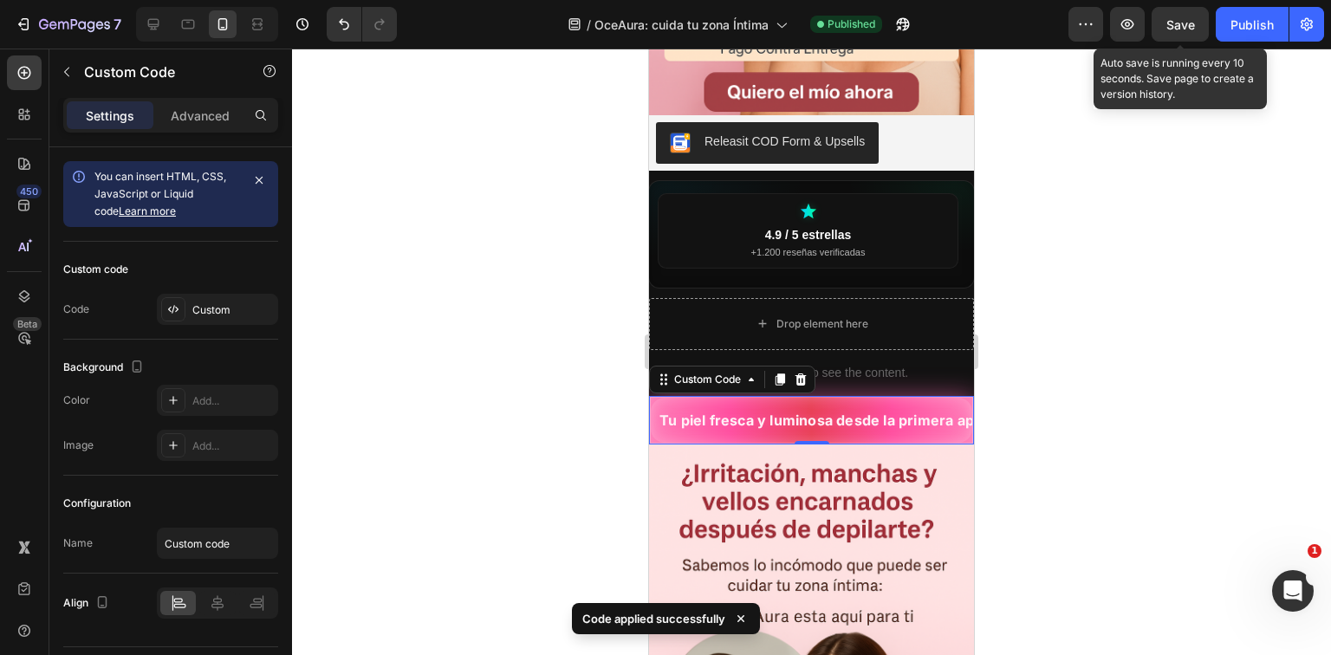
click at [1186, 31] on span "Save" at bounding box center [1181, 24] width 29 height 15
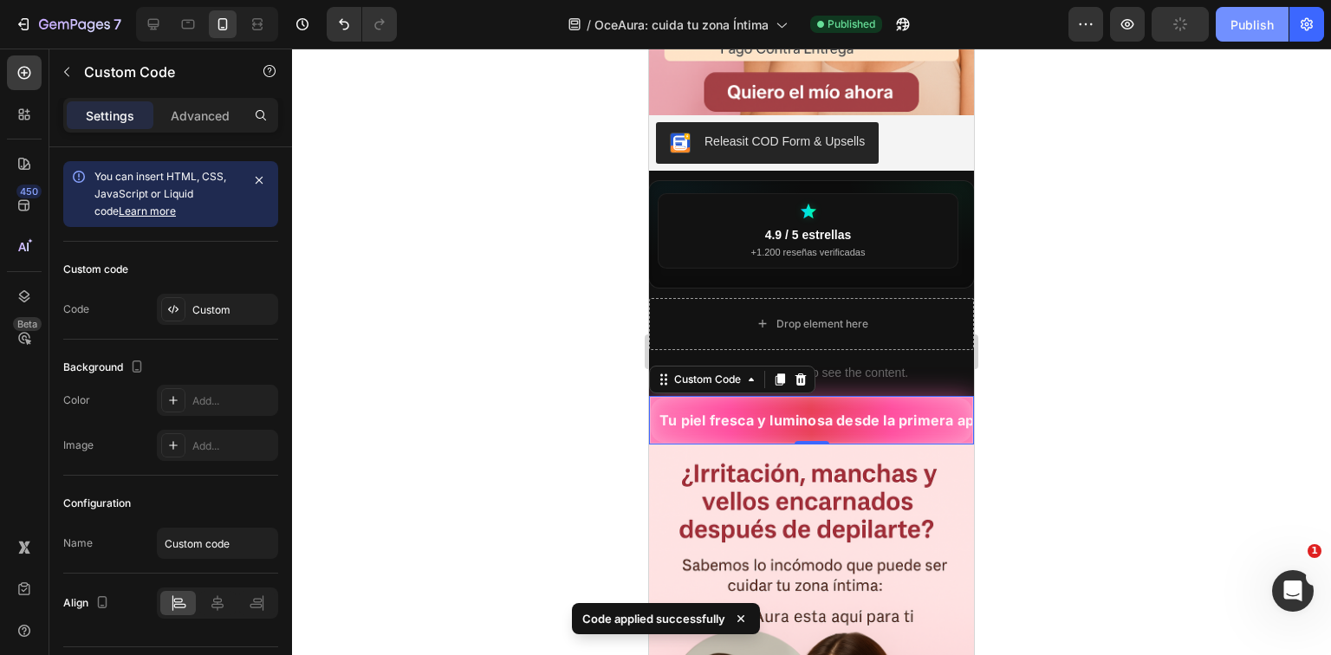
click at [1249, 29] on div "Publish" at bounding box center [1252, 25] width 43 height 18
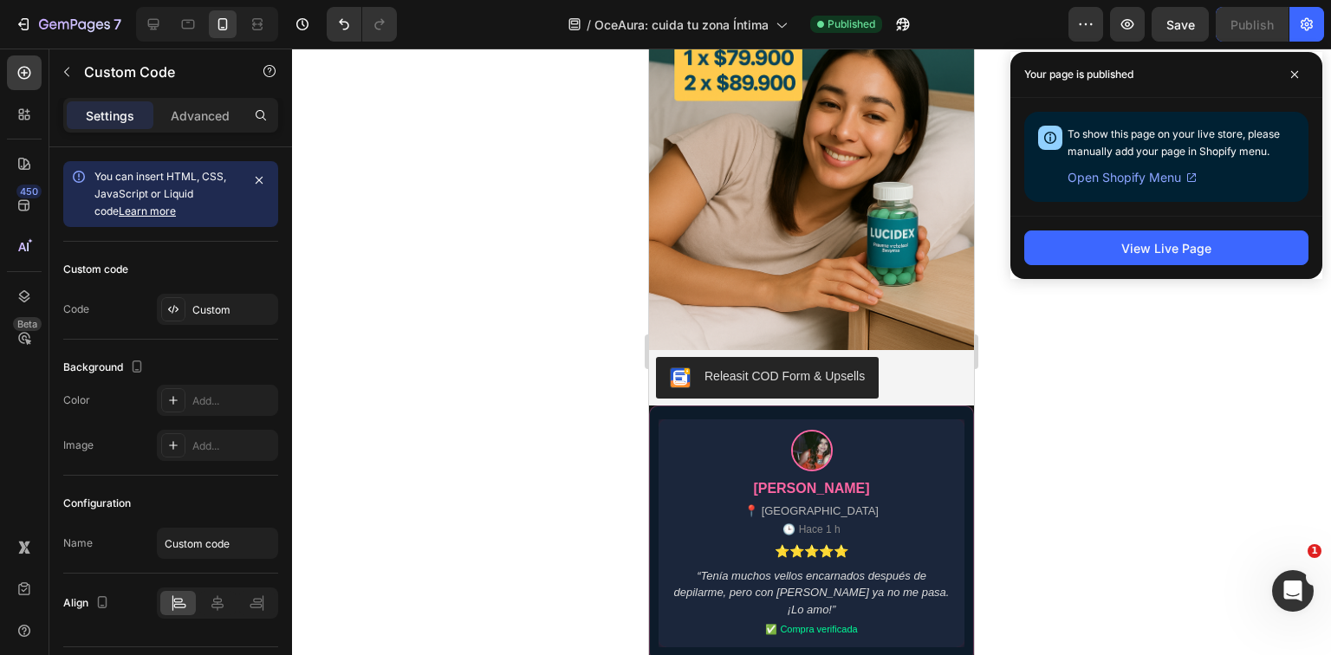
scroll to position [1664, 0]
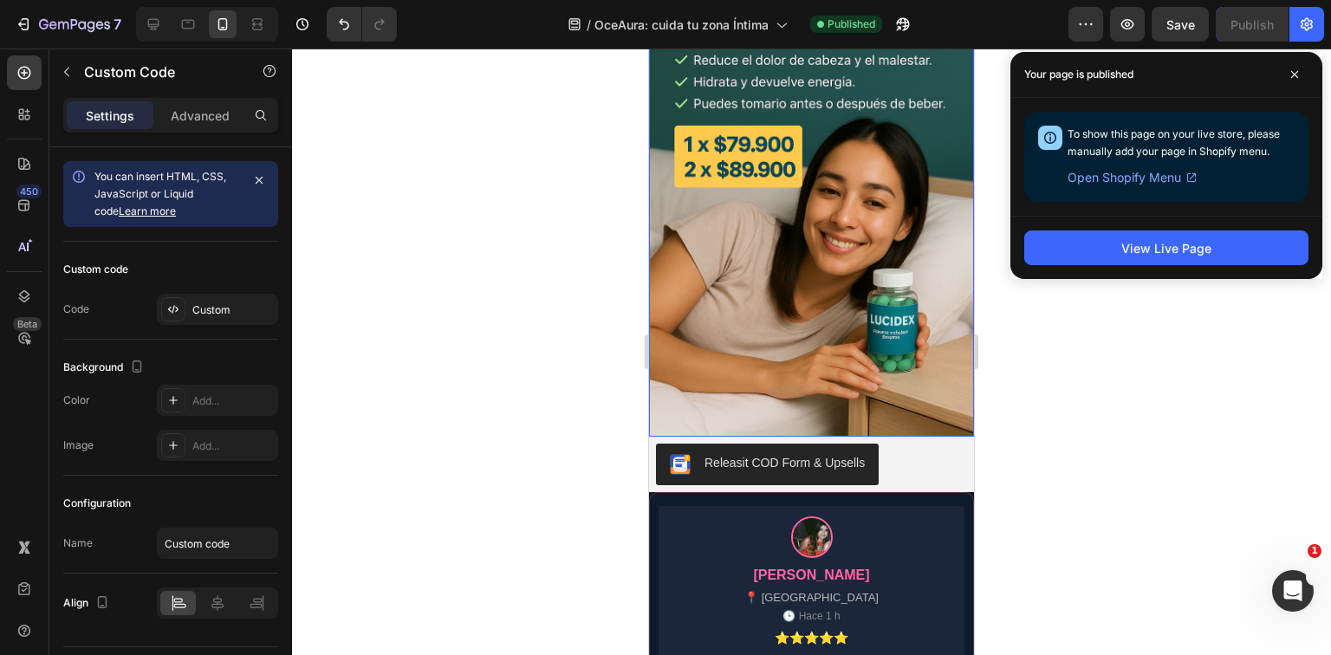
click at [832, 384] on img at bounding box center [811, 194] width 325 height 488
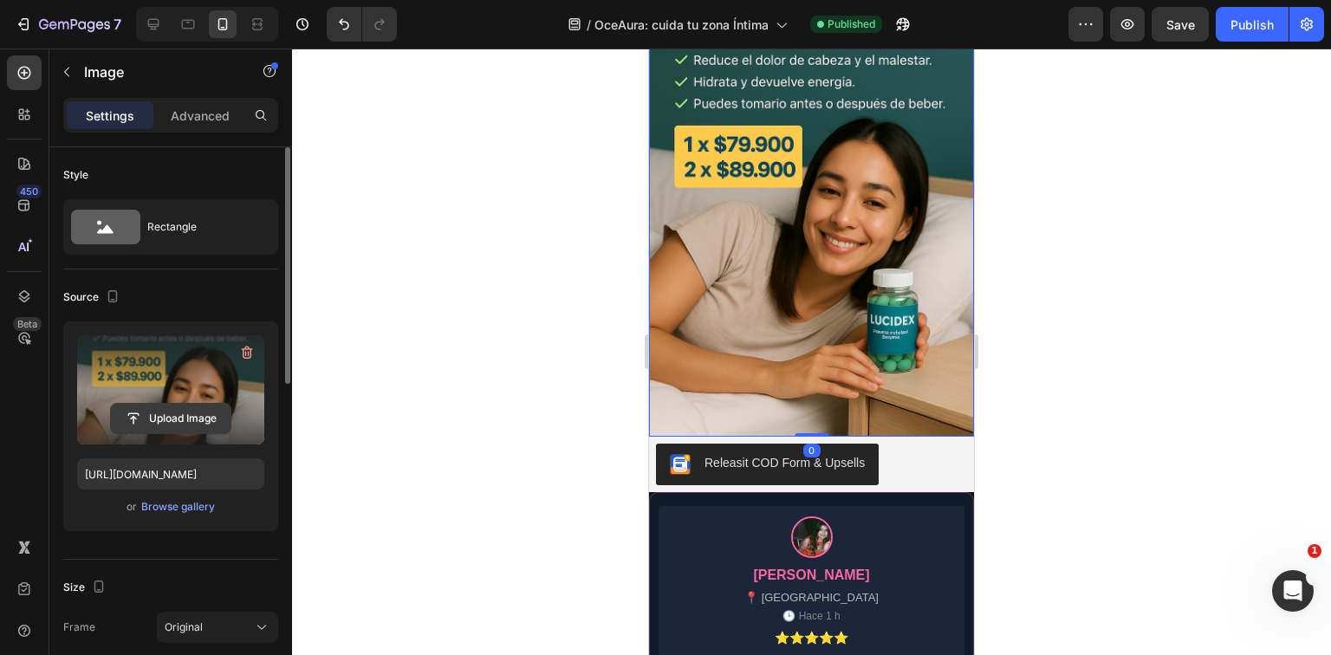
click at [175, 423] on input "file" at bounding box center [171, 418] width 120 height 29
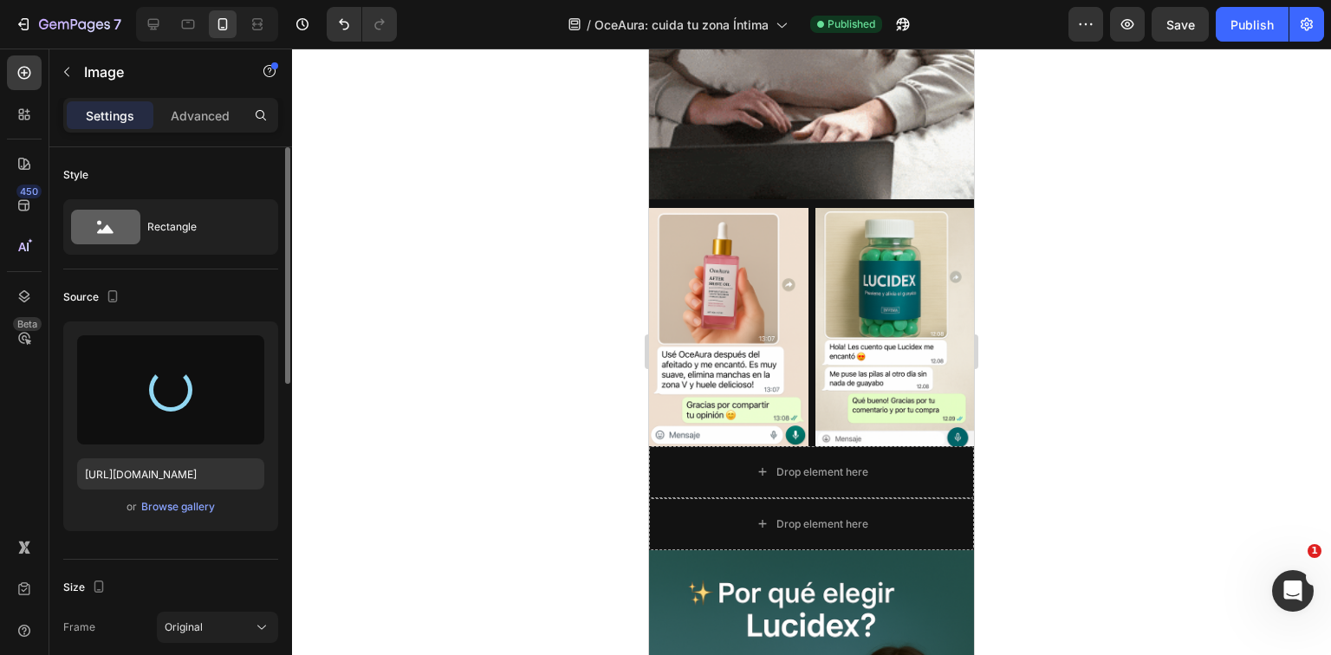
scroll to position [3398, 0]
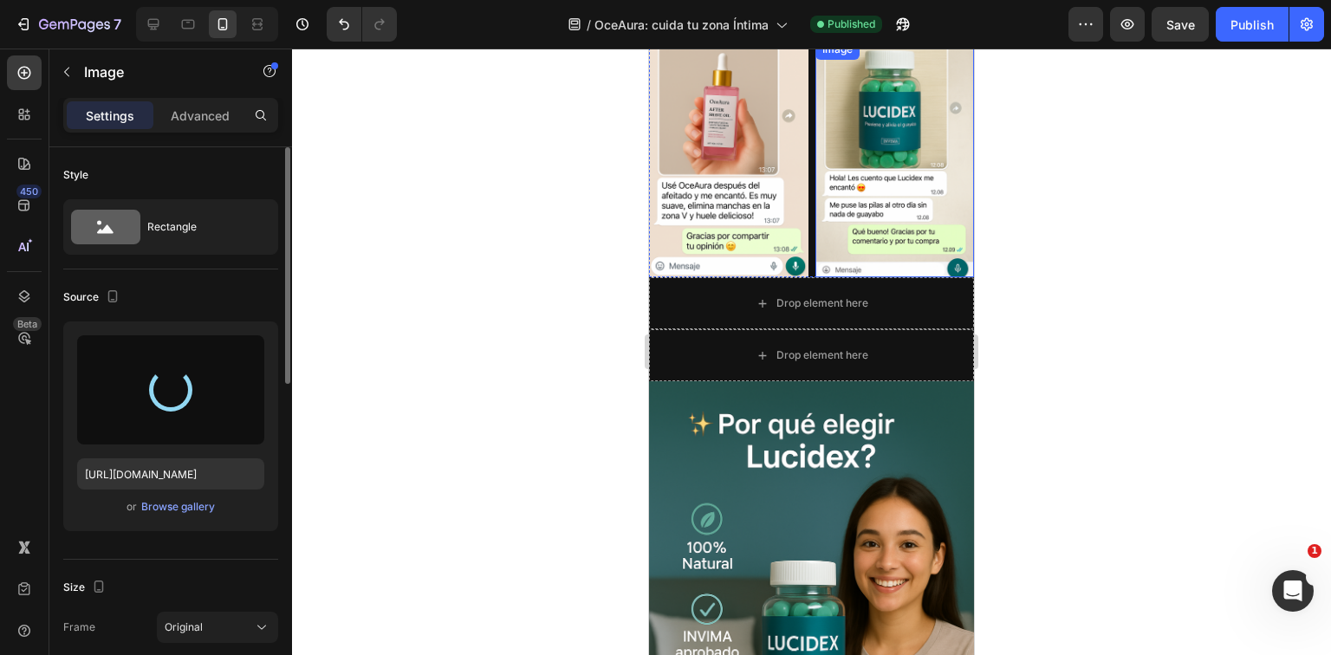
click at [878, 160] on img at bounding box center [895, 158] width 159 height 238
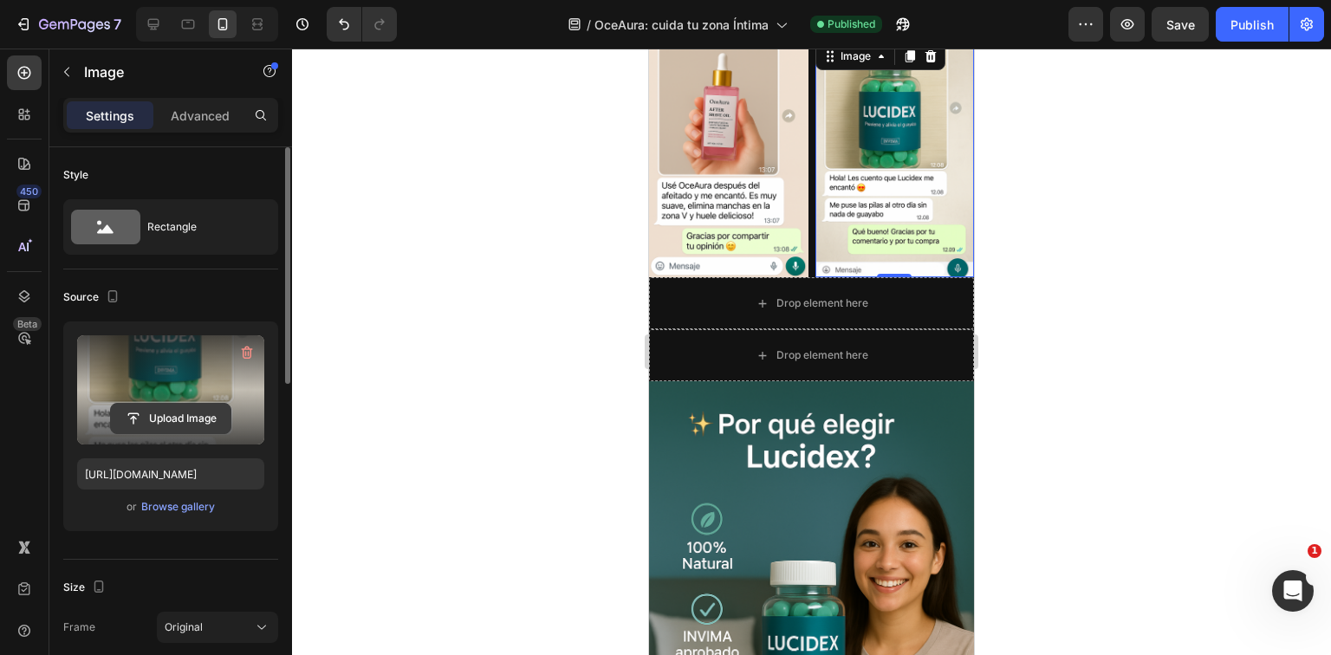
click at [176, 417] on input "file" at bounding box center [171, 418] width 120 height 29
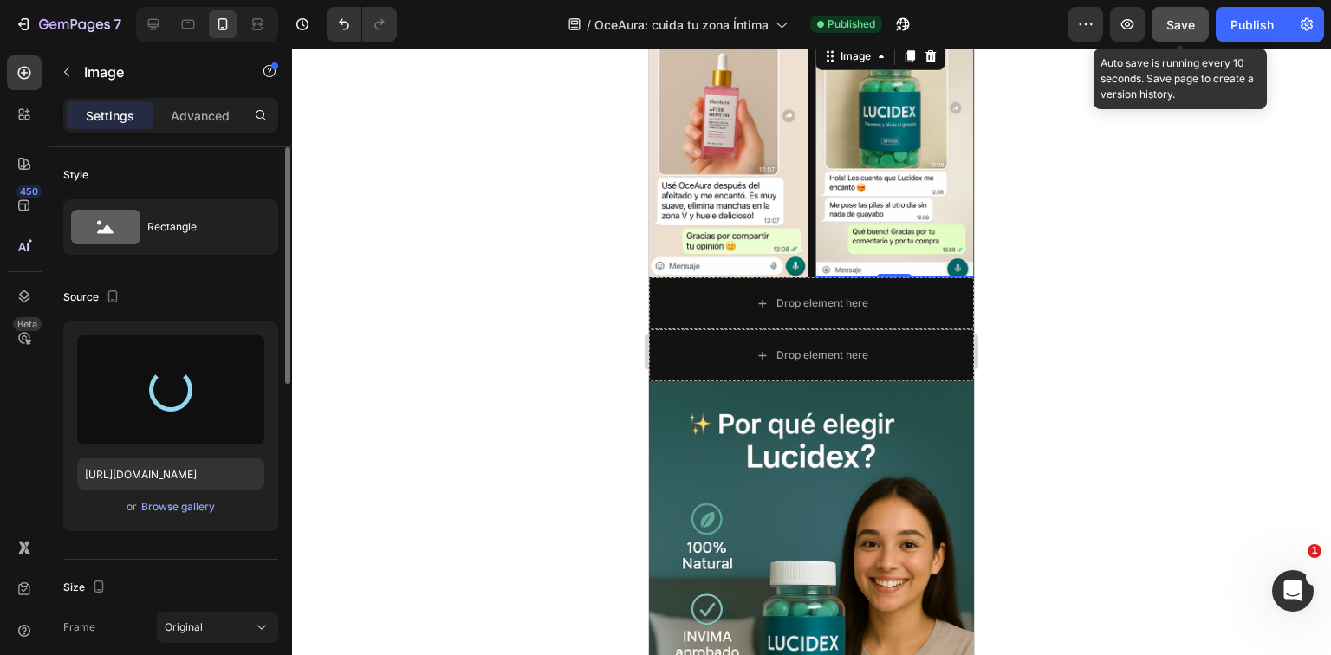
click at [1189, 35] on button "Save" at bounding box center [1180, 24] width 57 height 35
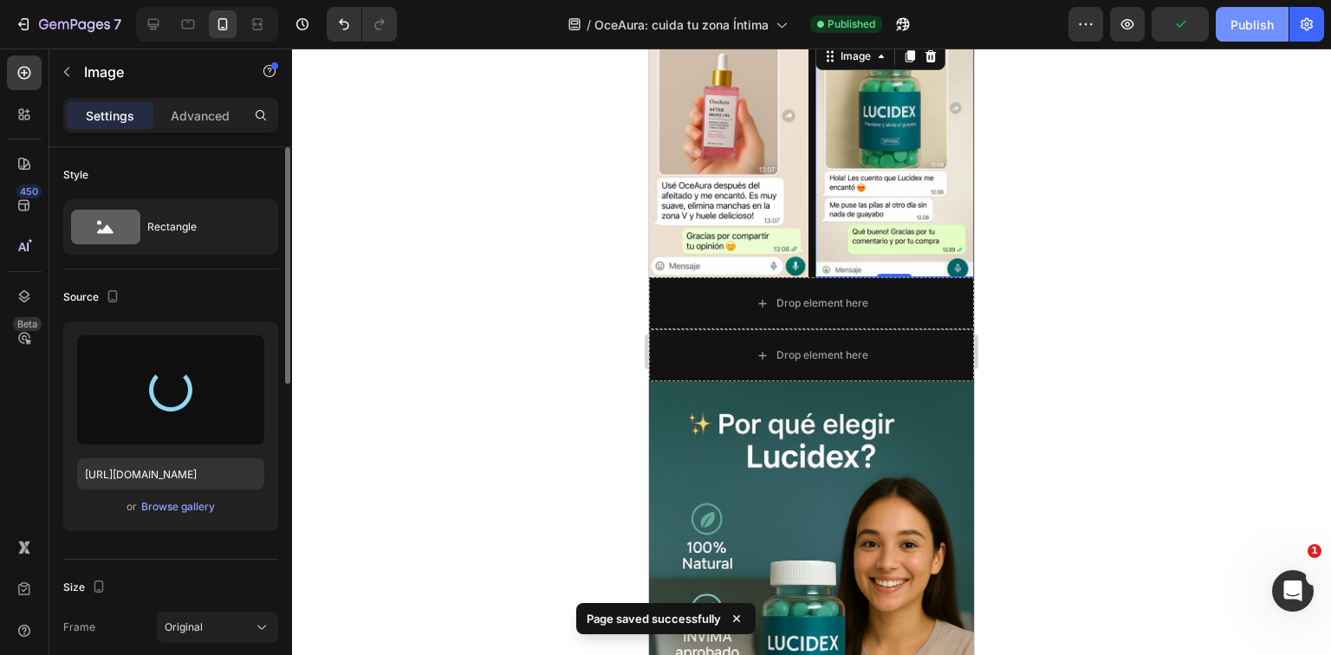
type input "[URL][DOMAIN_NAME]"
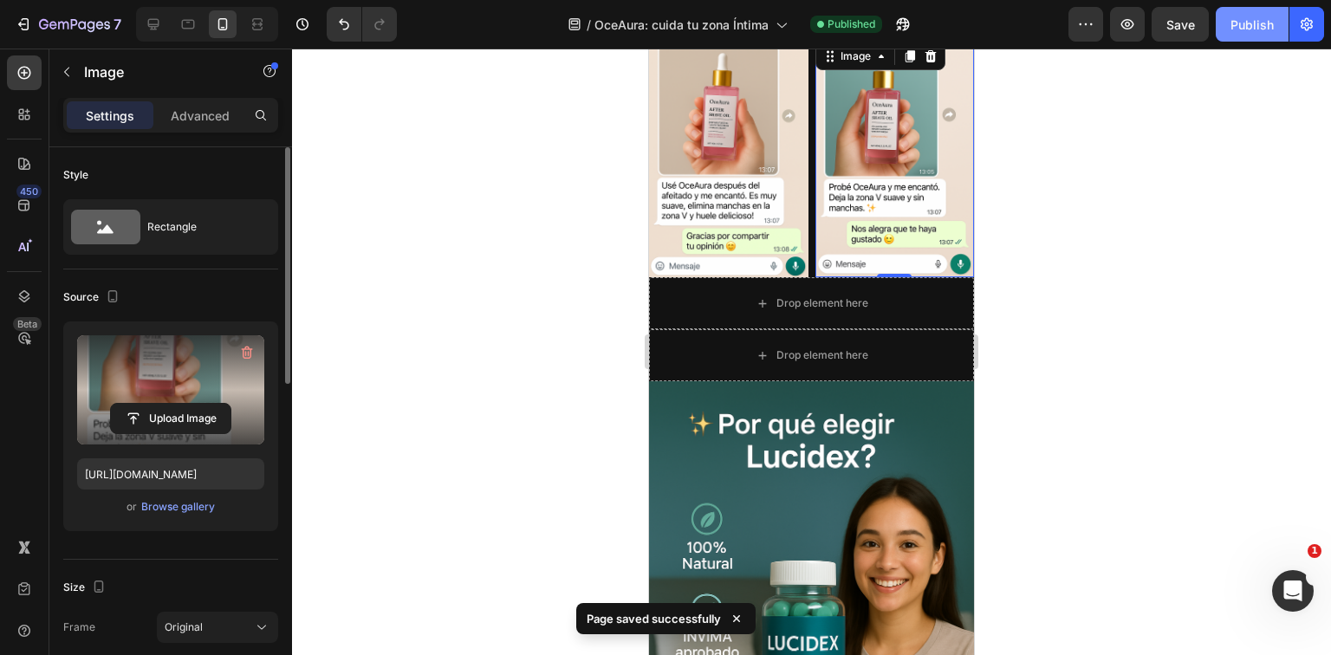
click at [1241, 21] on div "Publish" at bounding box center [1252, 25] width 43 height 18
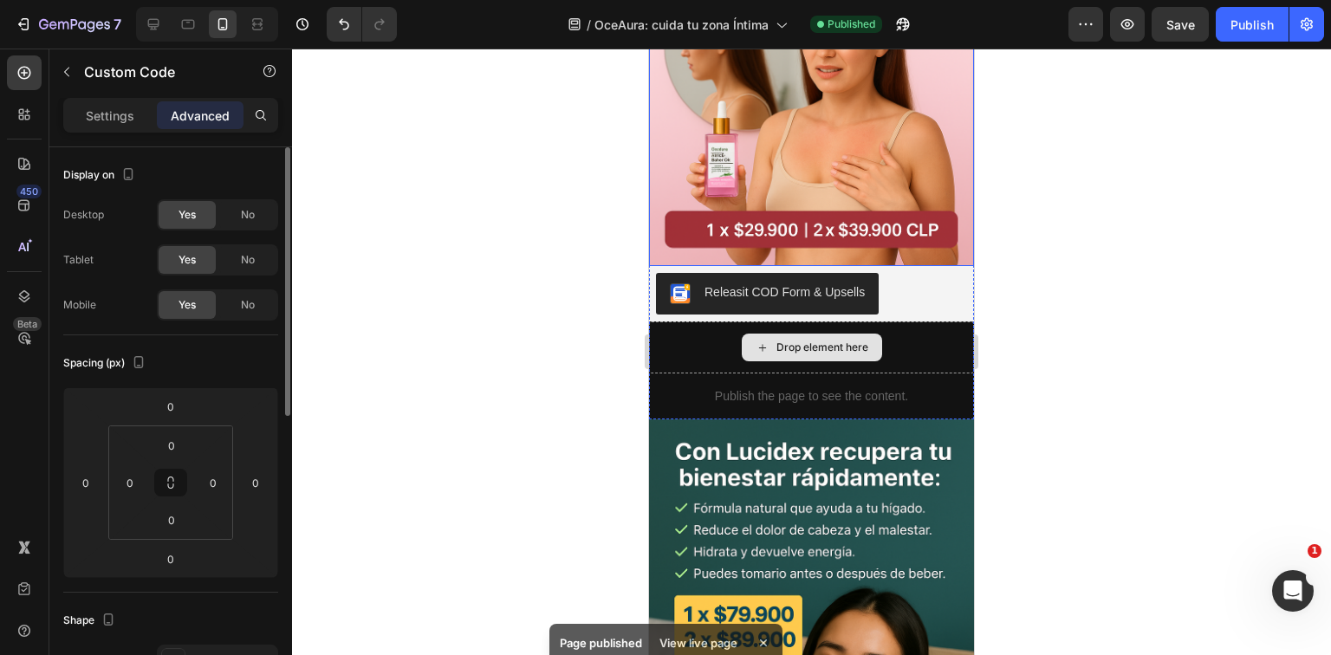
scroll to position [1387, 0]
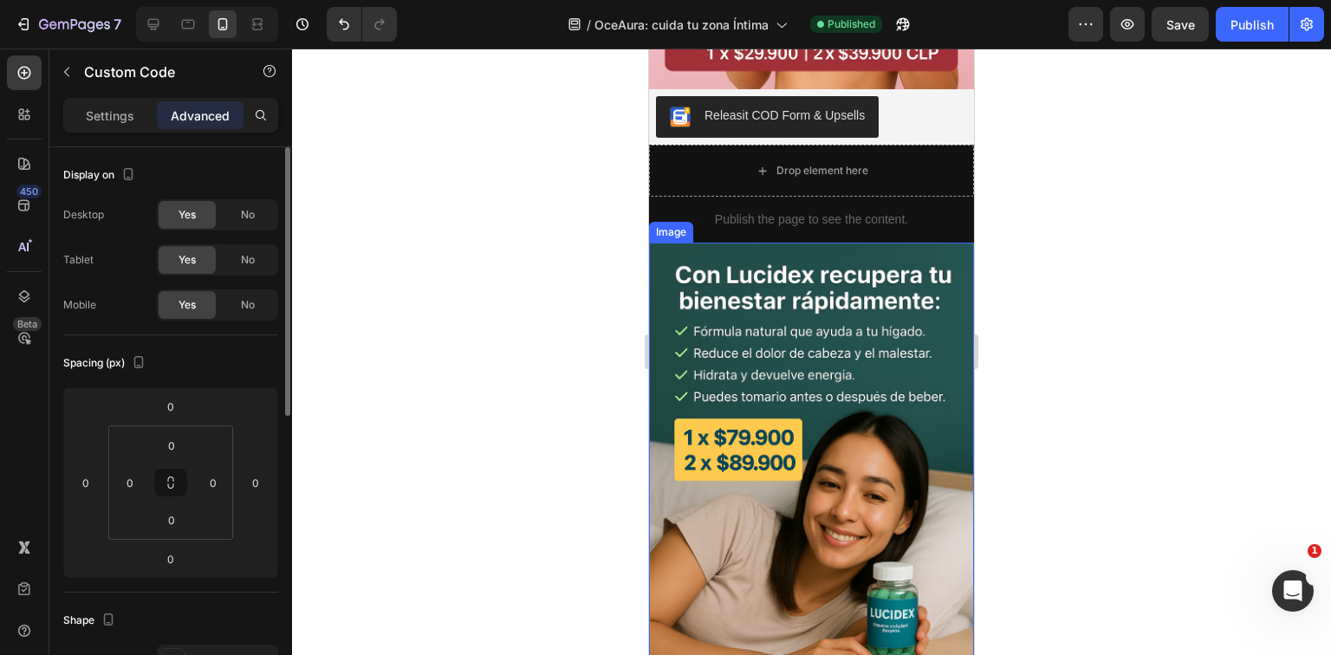
click at [839, 496] on img at bounding box center [811, 487] width 325 height 488
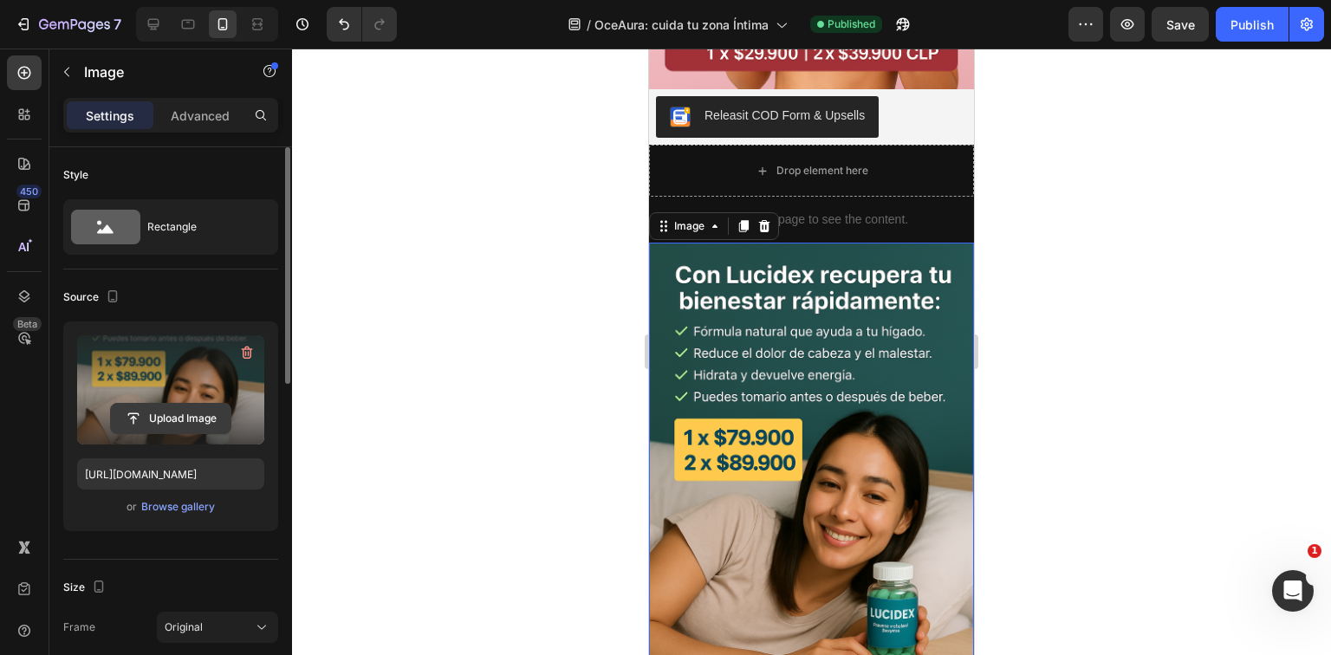
click at [165, 407] on input "file" at bounding box center [171, 418] width 120 height 29
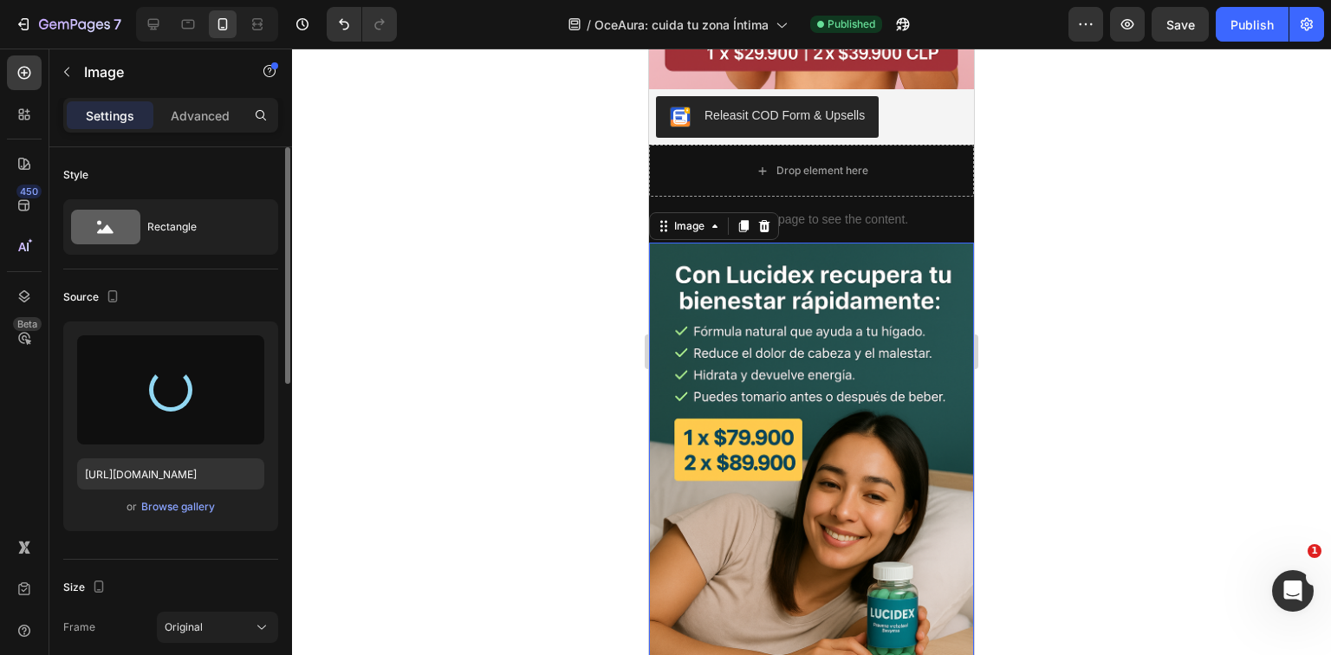
type input "[URL][DOMAIN_NAME]"
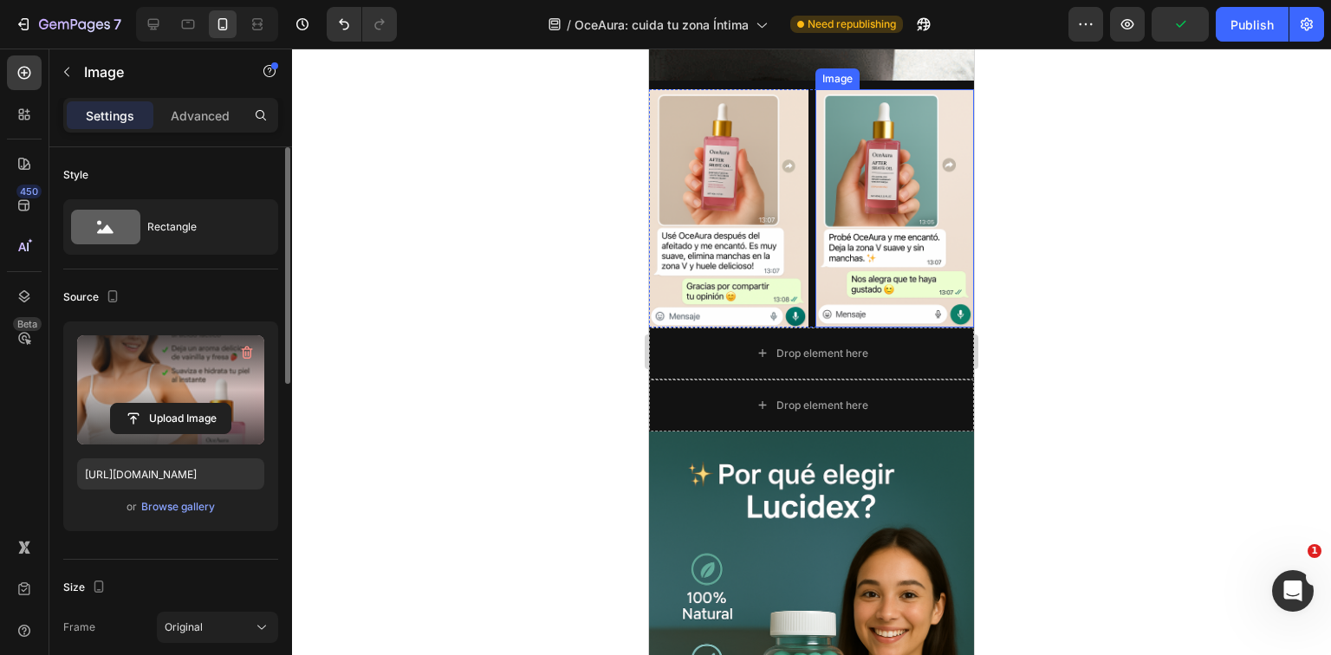
scroll to position [3398, 0]
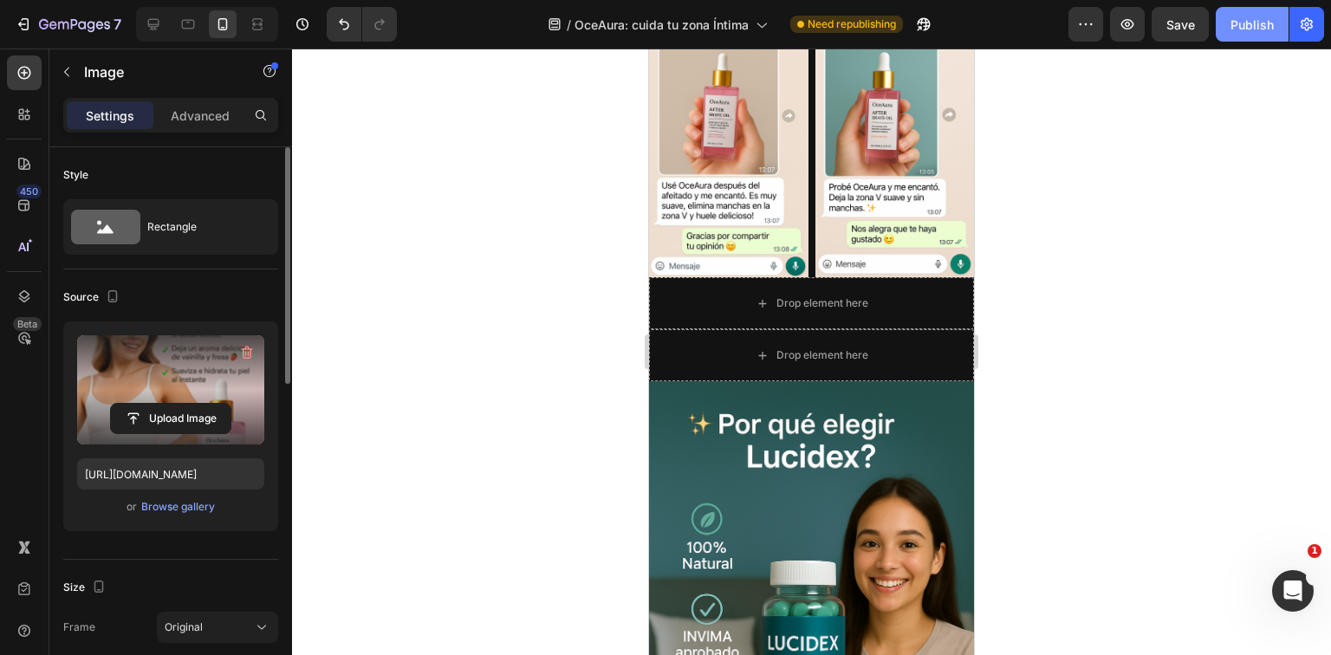
click at [1272, 25] on div "Publish" at bounding box center [1252, 25] width 43 height 18
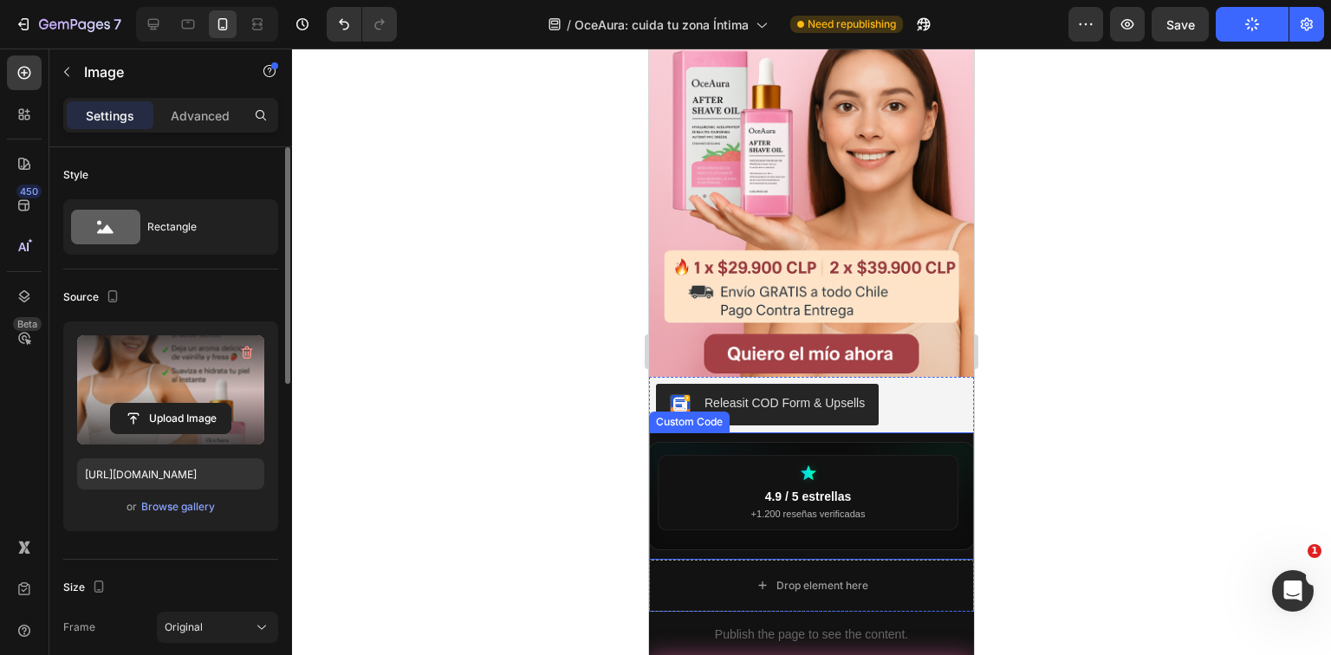
scroll to position [347, 0]
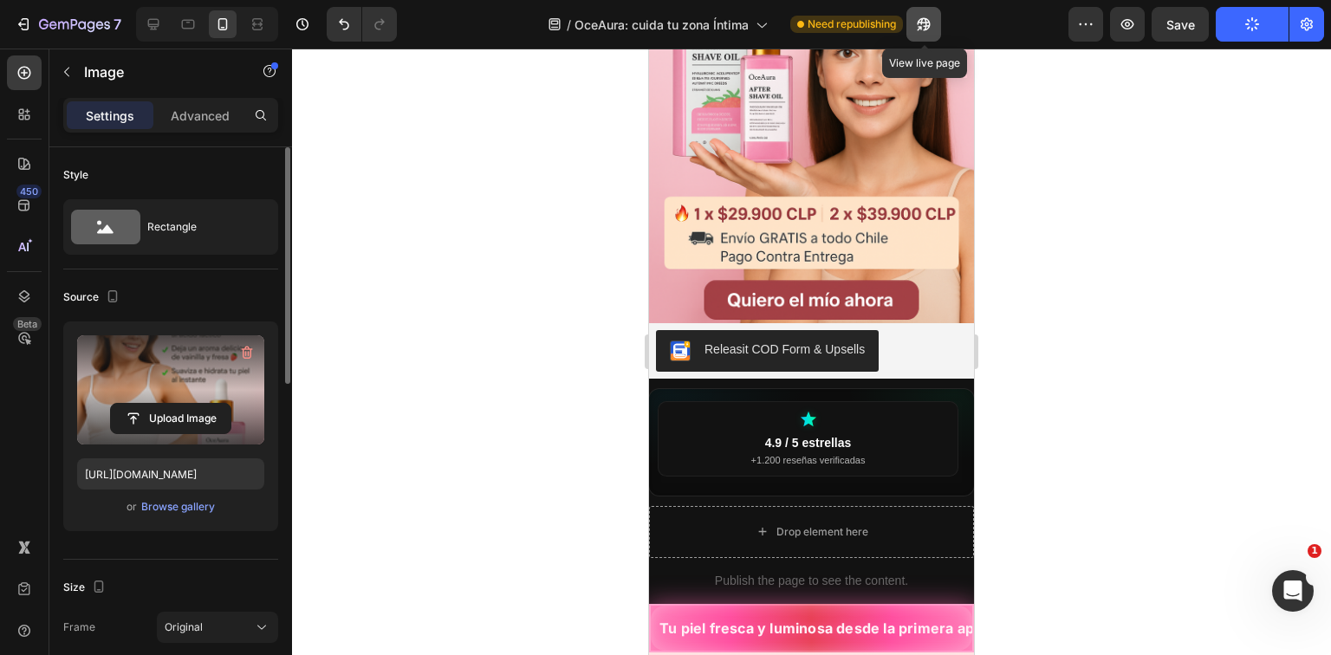
click at [929, 30] on icon "button" at bounding box center [923, 24] width 17 height 17
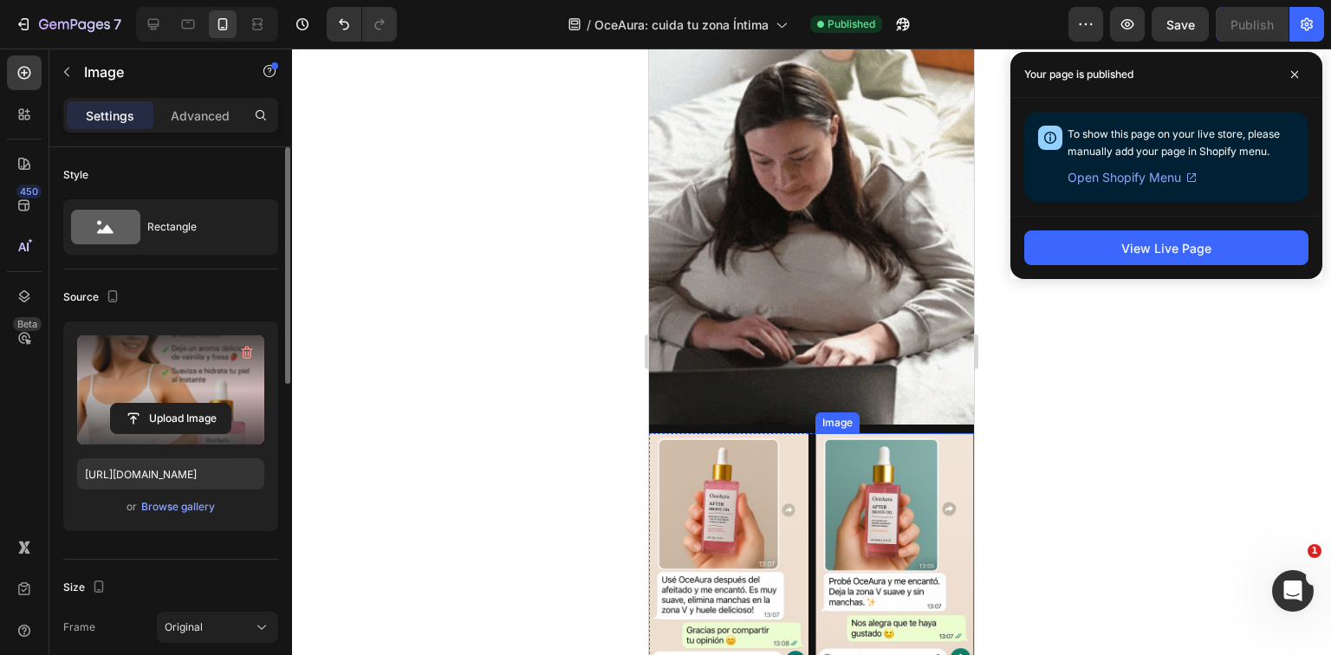
scroll to position [3453, 0]
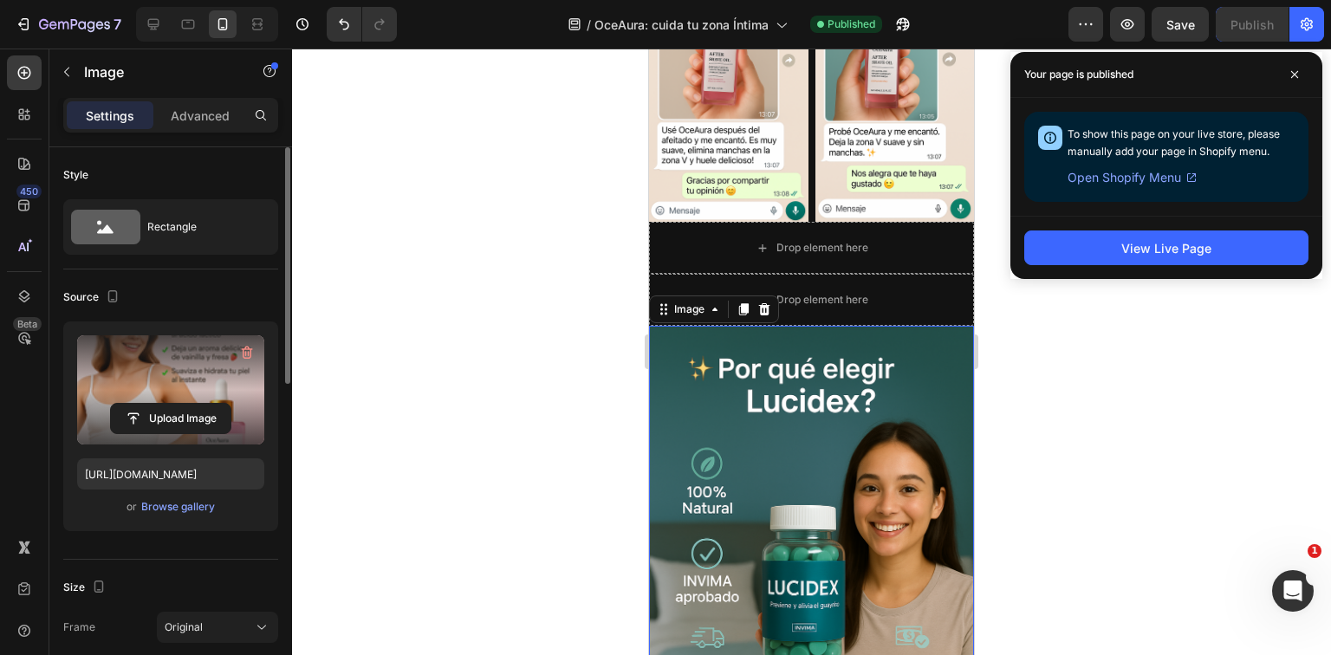
click at [842, 478] on img at bounding box center [811, 570] width 325 height 488
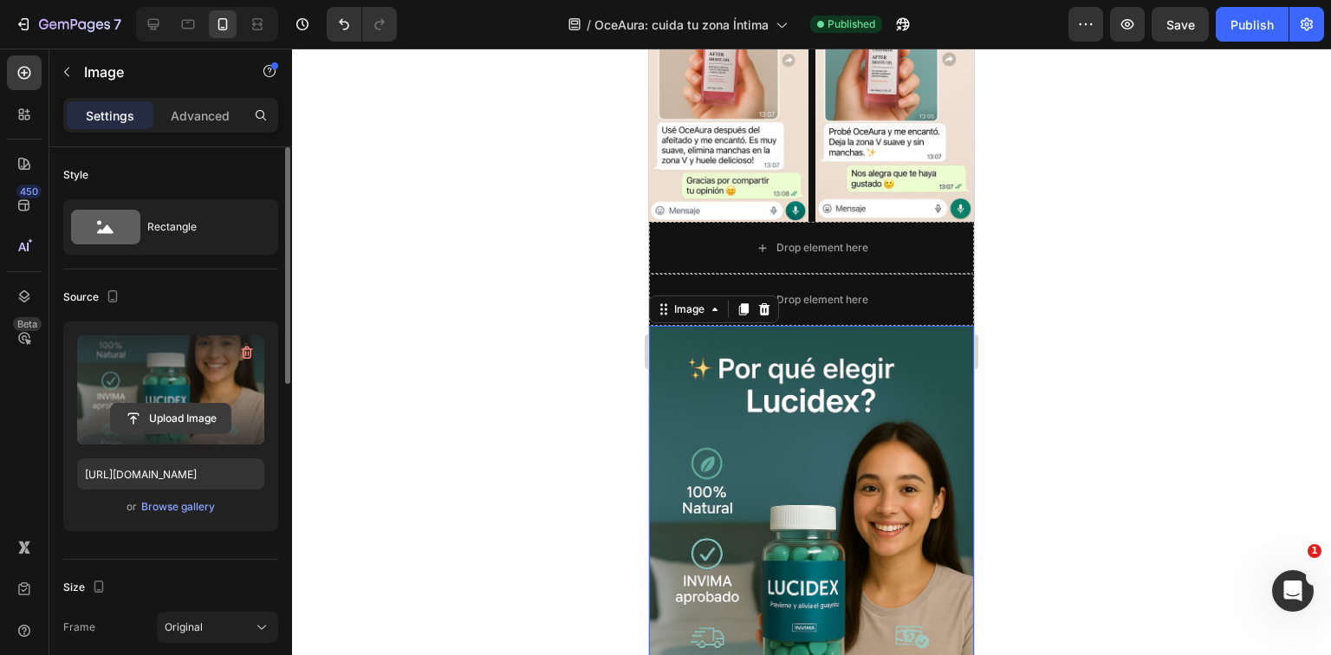
click at [185, 424] on input "file" at bounding box center [171, 418] width 120 height 29
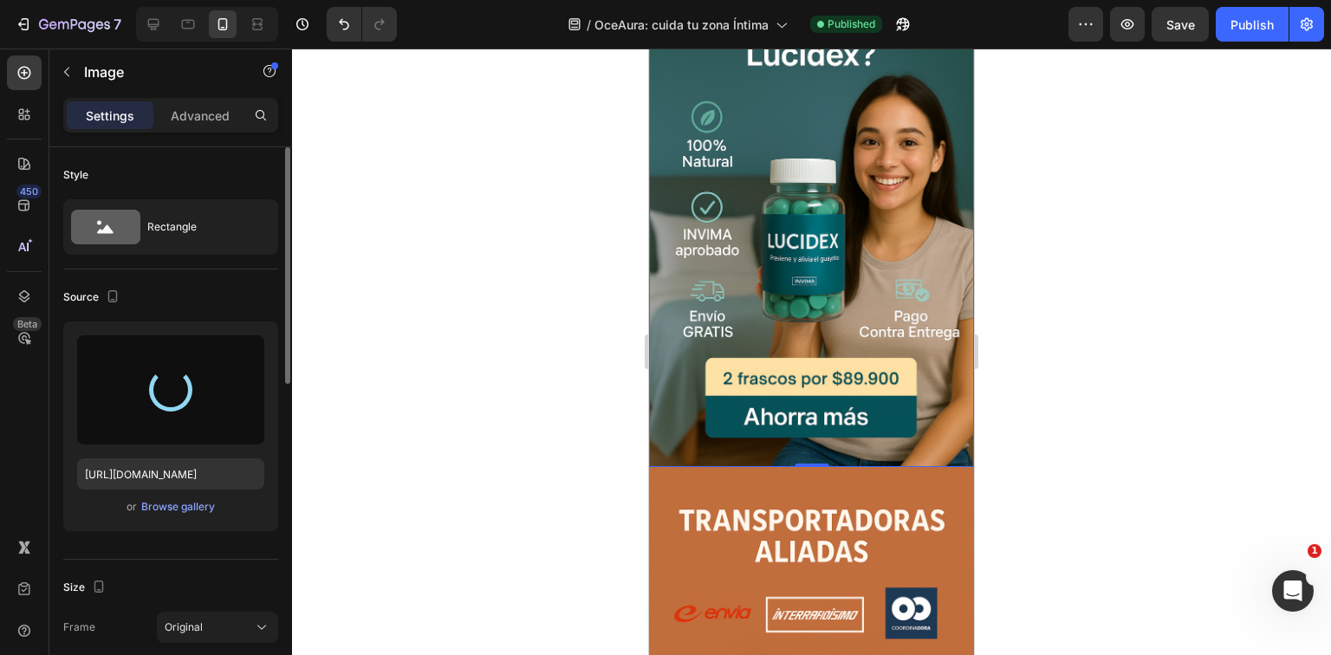
type input "[URL][DOMAIN_NAME]"
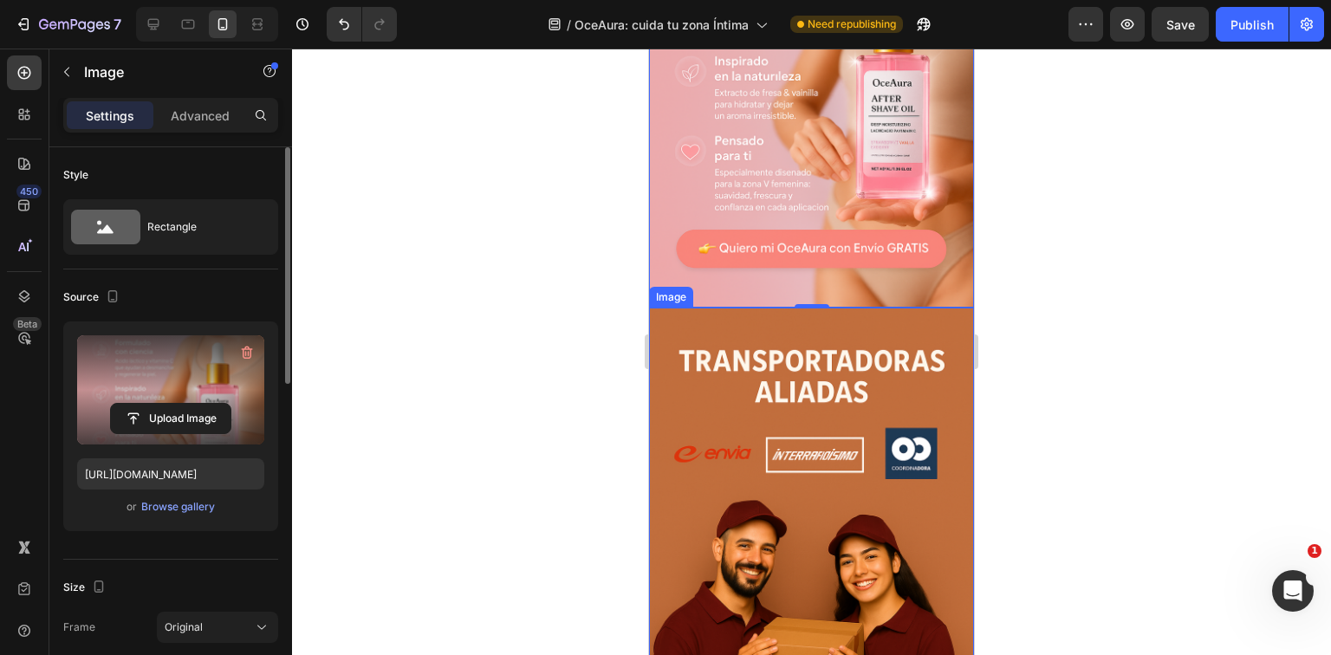
scroll to position [4147, 0]
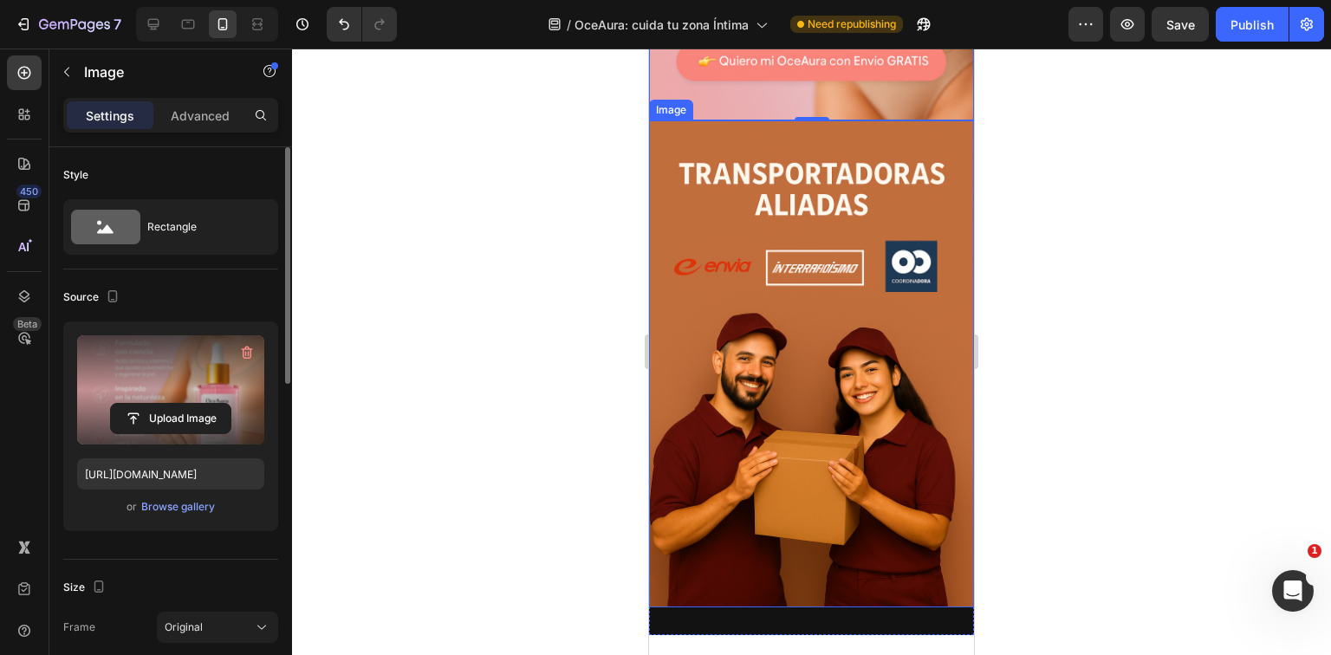
click at [1038, 253] on div at bounding box center [811, 352] width 1039 height 607
